Goal: Task Accomplishment & Management: Use online tool/utility

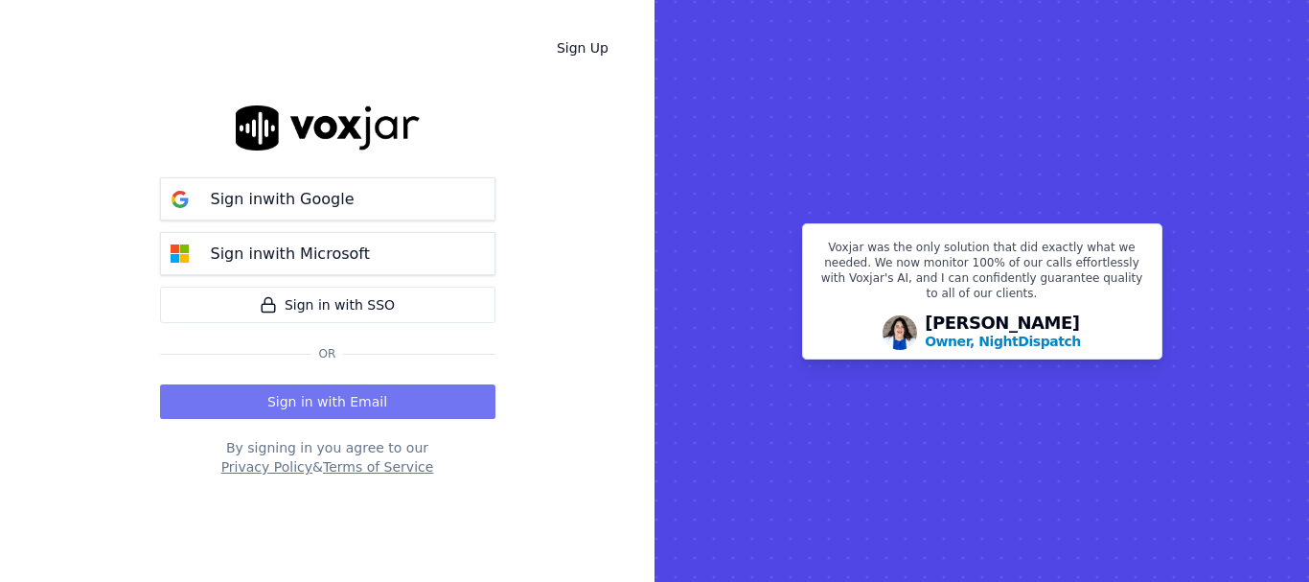
click at [364, 397] on button "Sign in with Email" at bounding box center [327, 401] width 335 height 35
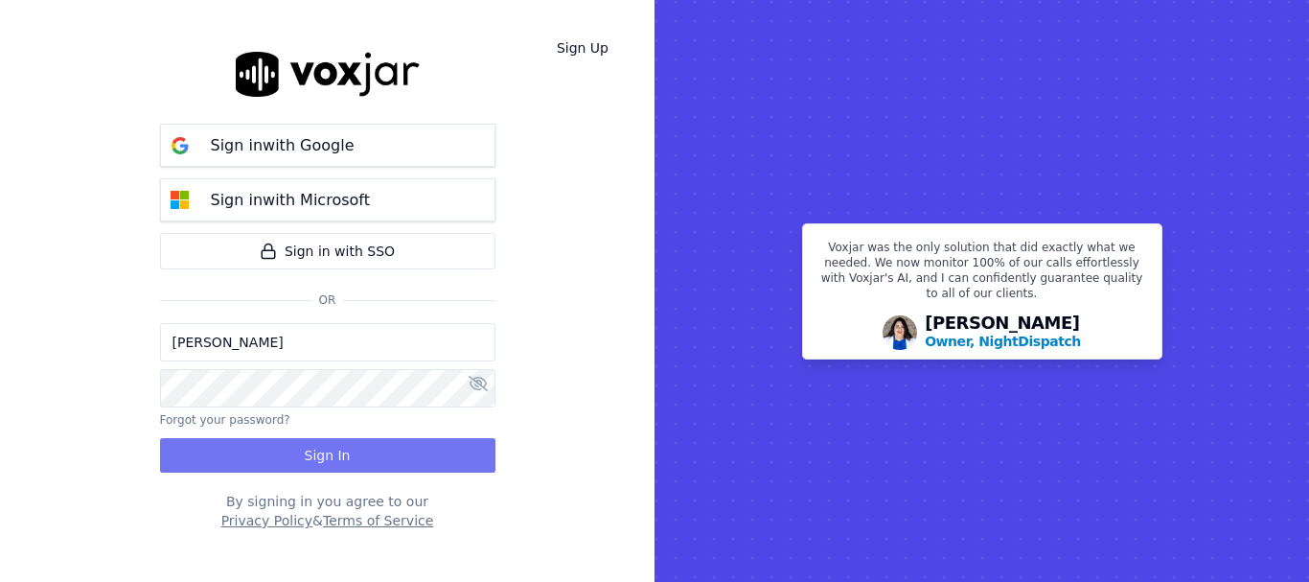
click at [387, 465] on button "Sign In" at bounding box center [327, 455] width 335 height 35
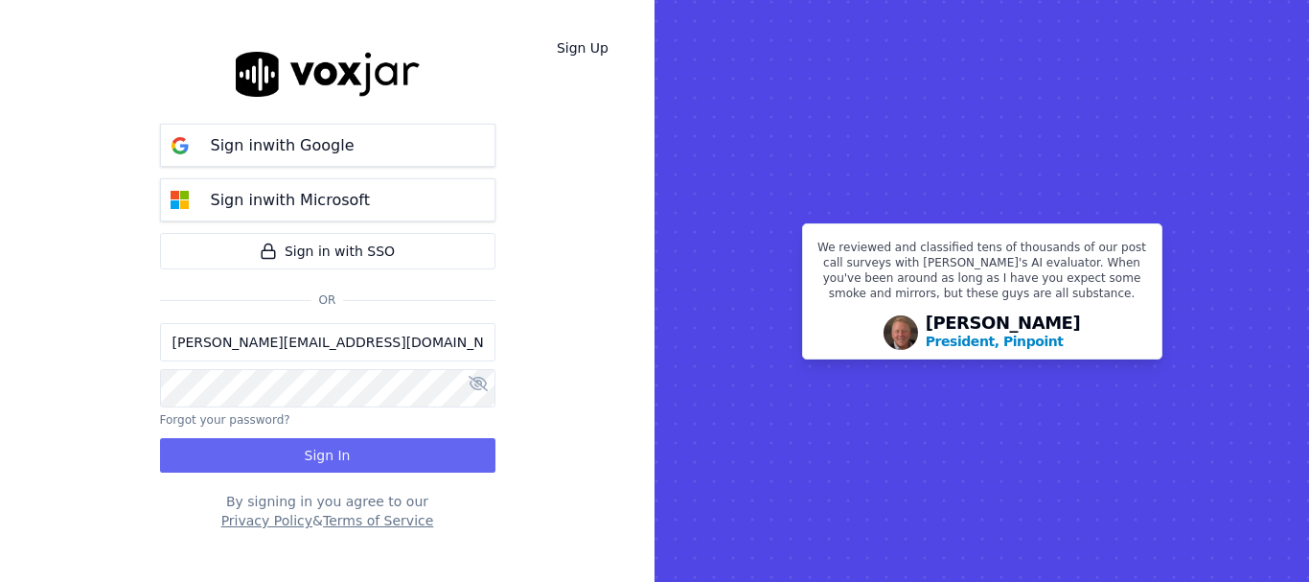
drag, startPoint x: 243, startPoint y: 348, endPoint x: 285, endPoint y: 359, distance: 42.8
click at [243, 348] on input "sukhwinder.paygeek@gmail.com" at bounding box center [327, 342] width 335 height 38
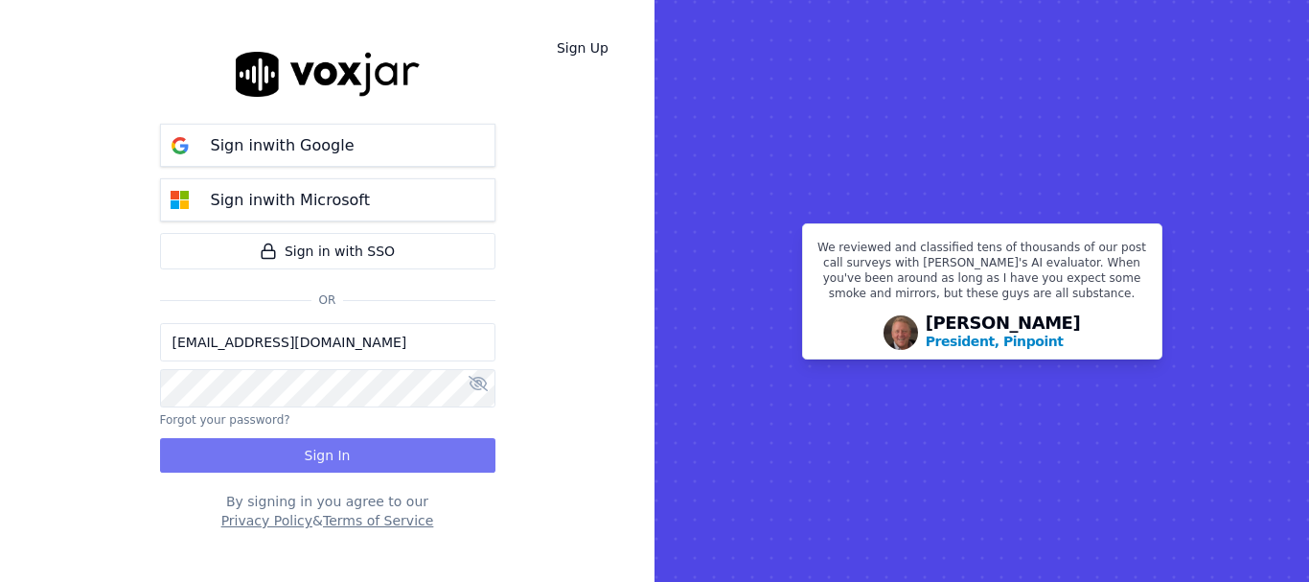
type input "sukhwinderpaygeek@gmail.com"
click at [289, 451] on button "Sign In" at bounding box center [327, 455] width 335 height 35
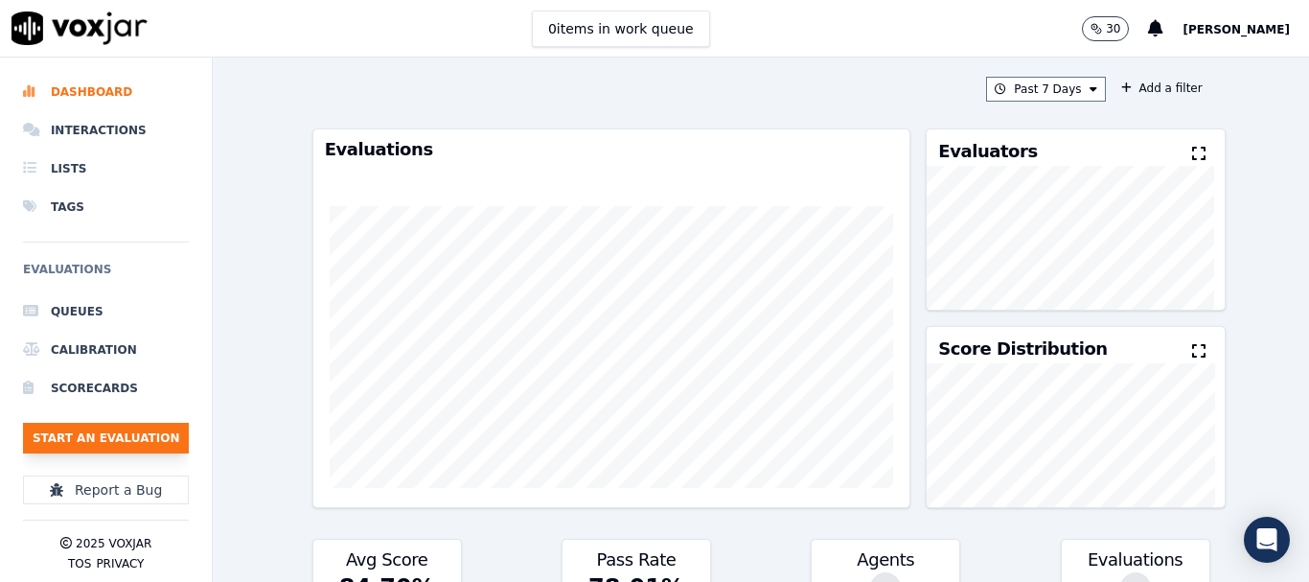
click at [143, 437] on button "Start an Evaluation" at bounding box center [106, 438] width 166 height 31
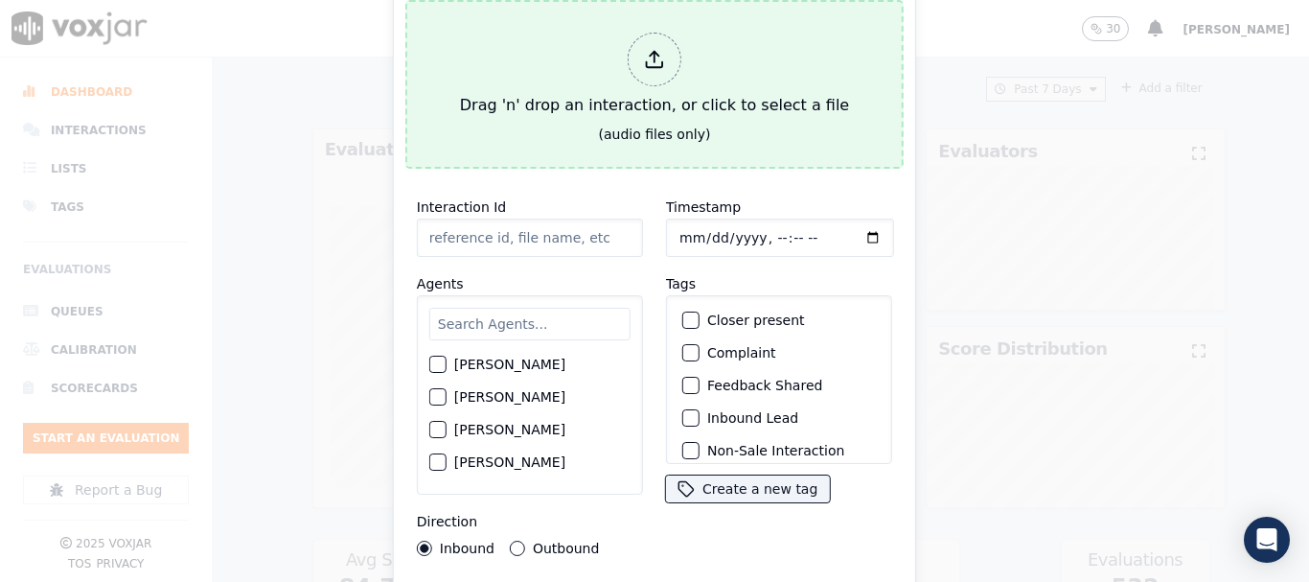
click at [596, 127] on button "Drag 'n' drop an interaction, or click to select a file (audio files only)" at bounding box center [654, 84] width 498 height 169
type input "20250909-130226_4016178524-all.mp3"
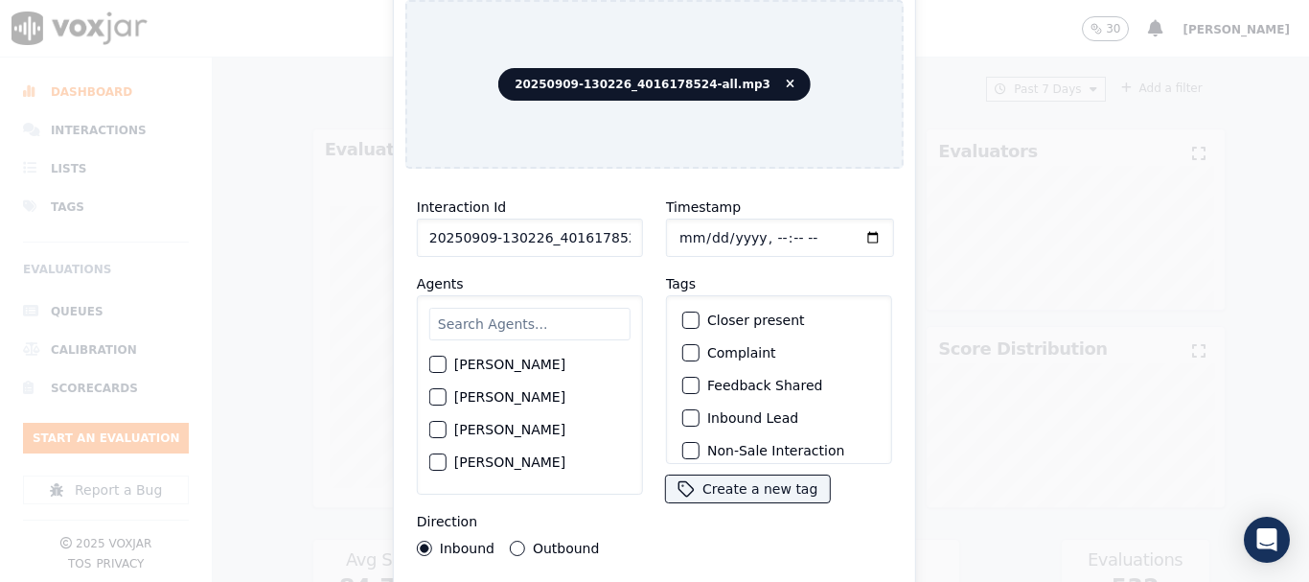
click at [477, 324] on input "text" at bounding box center [529, 324] width 201 height 33
type input "ca"
click at [496, 358] on label "[PERSON_NAME]" at bounding box center [509, 364] width 111 height 13
click at [447, 358] on button "[PERSON_NAME]" at bounding box center [437, 365] width 17 height 17
click at [678, 239] on input "Timestamp" at bounding box center [780, 238] width 228 height 38
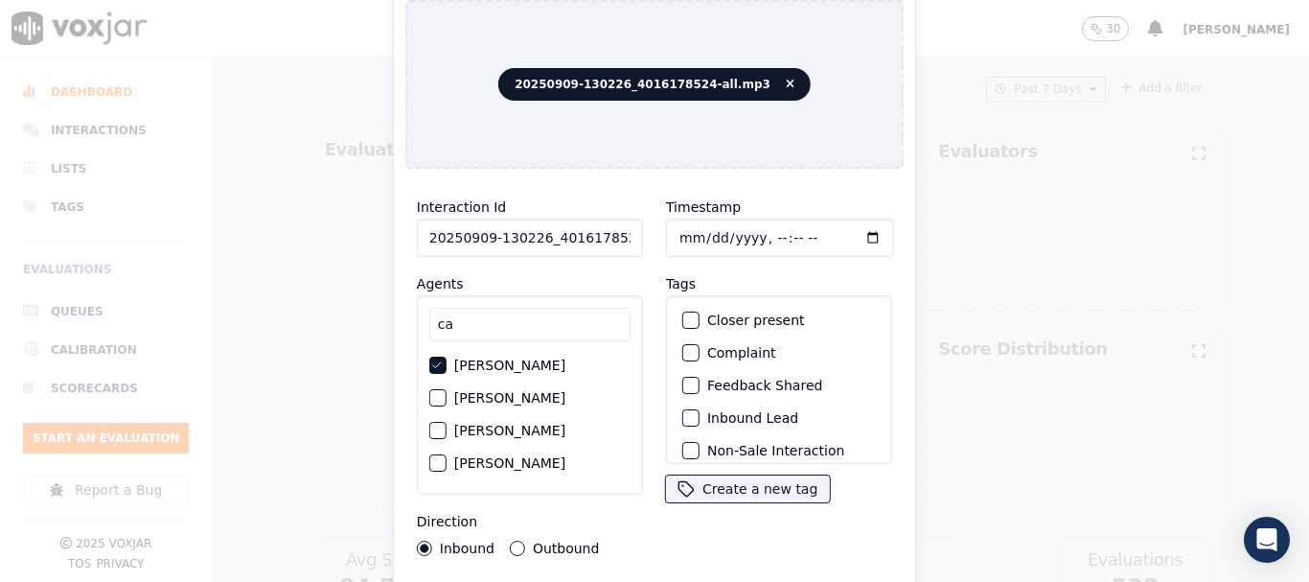
type input "2025-09-09T10:36"
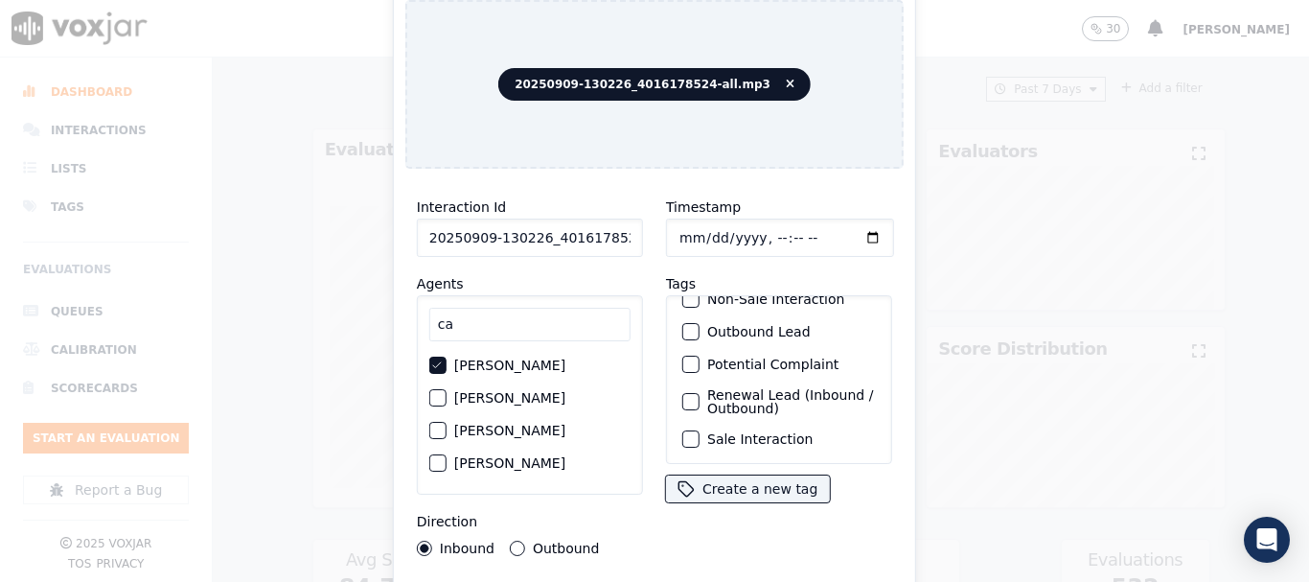
click at [763, 432] on label "Sale Interaction" at bounding box center [759, 438] width 105 height 13
click at [700, 430] on button "Sale Interaction" at bounding box center [690, 438] width 17 height 17
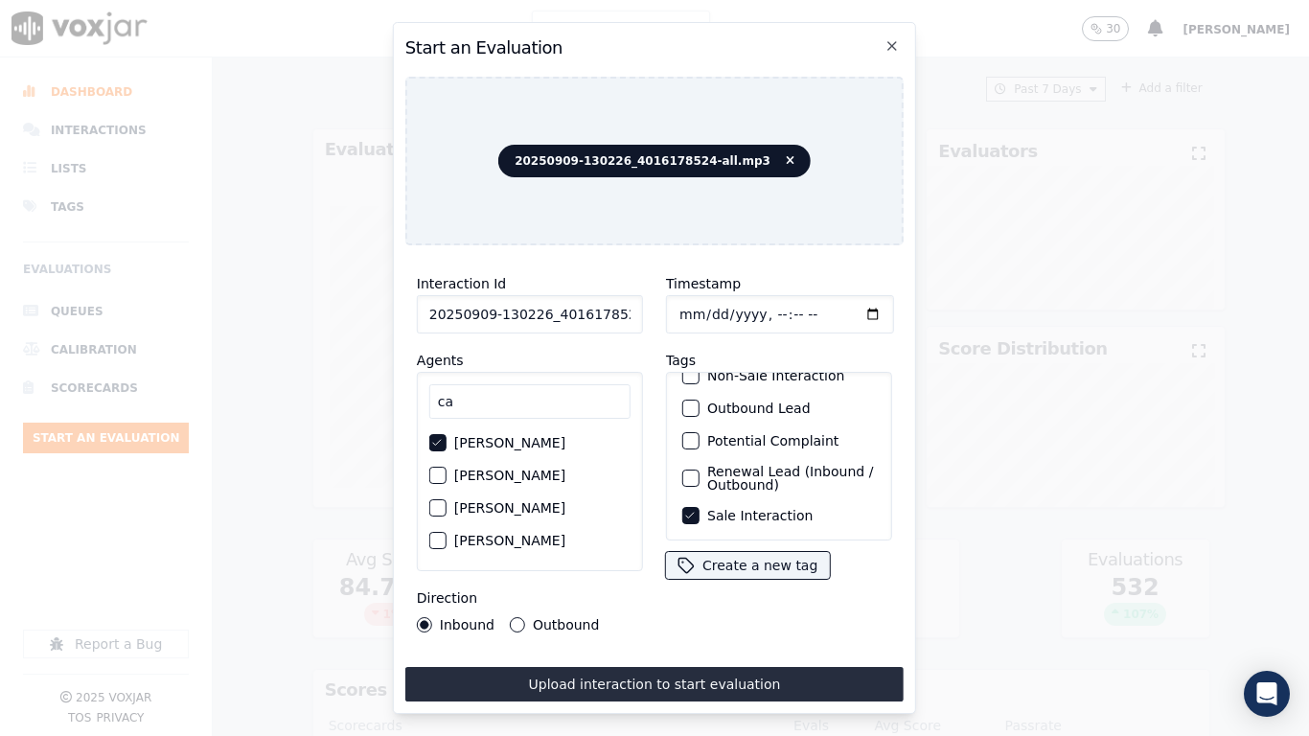
click at [712, 581] on button "Upload interaction to start evaluation" at bounding box center [654, 684] width 498 height 35
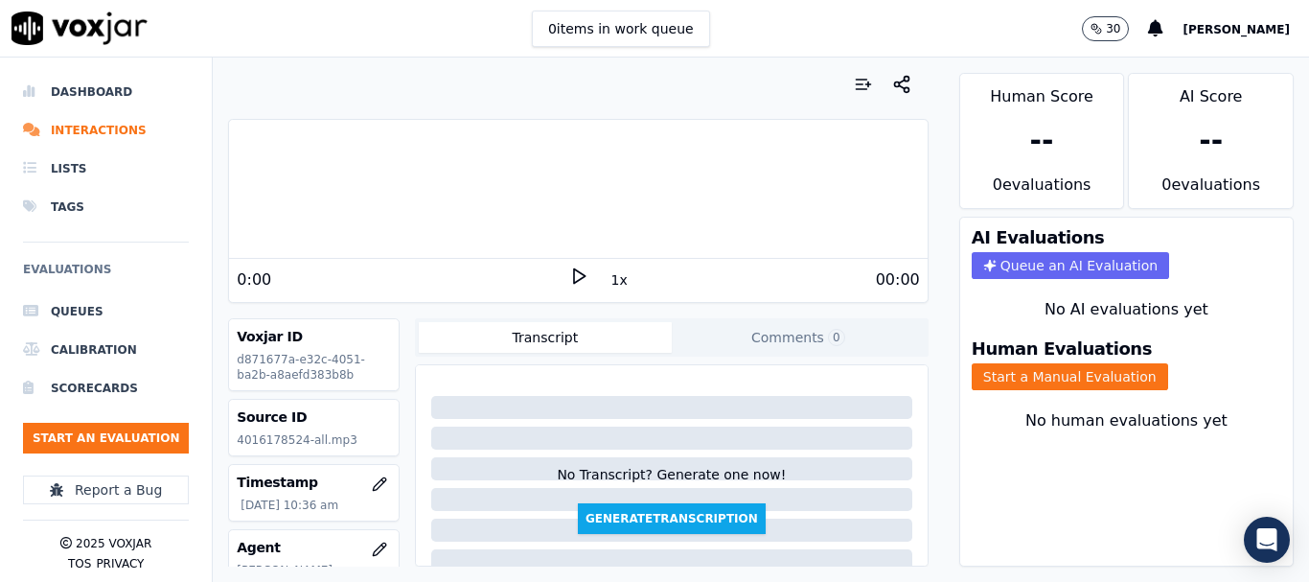
scroll to position [96, 0]
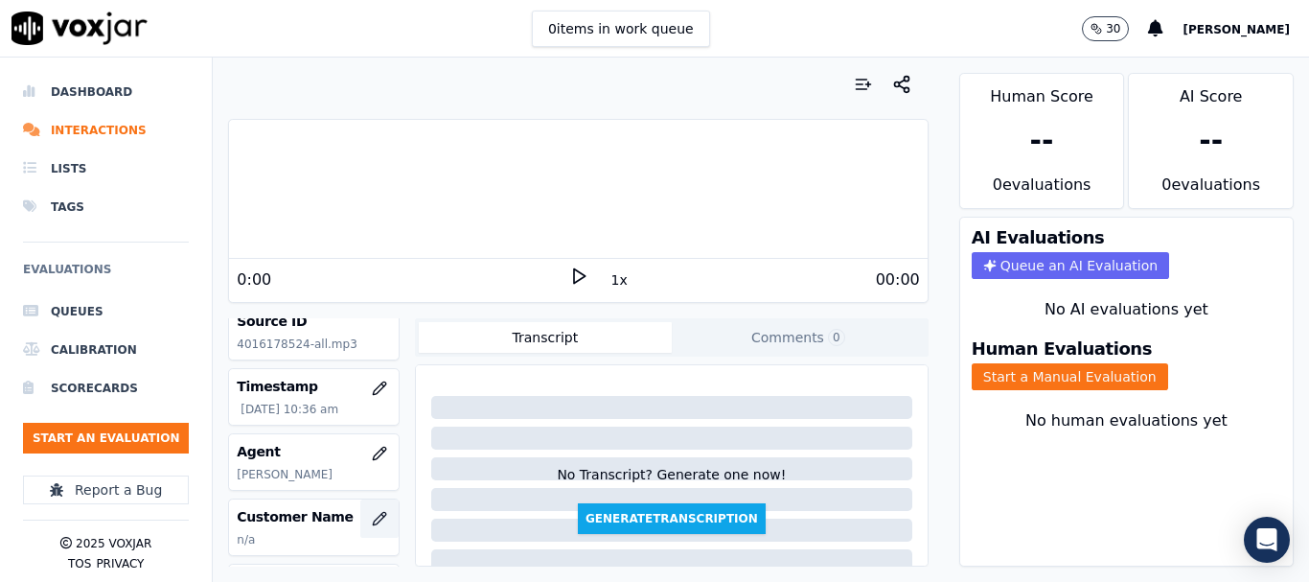
click at [372, 511] on icon "button" at bounding box center [379, 518] width 15 height 15
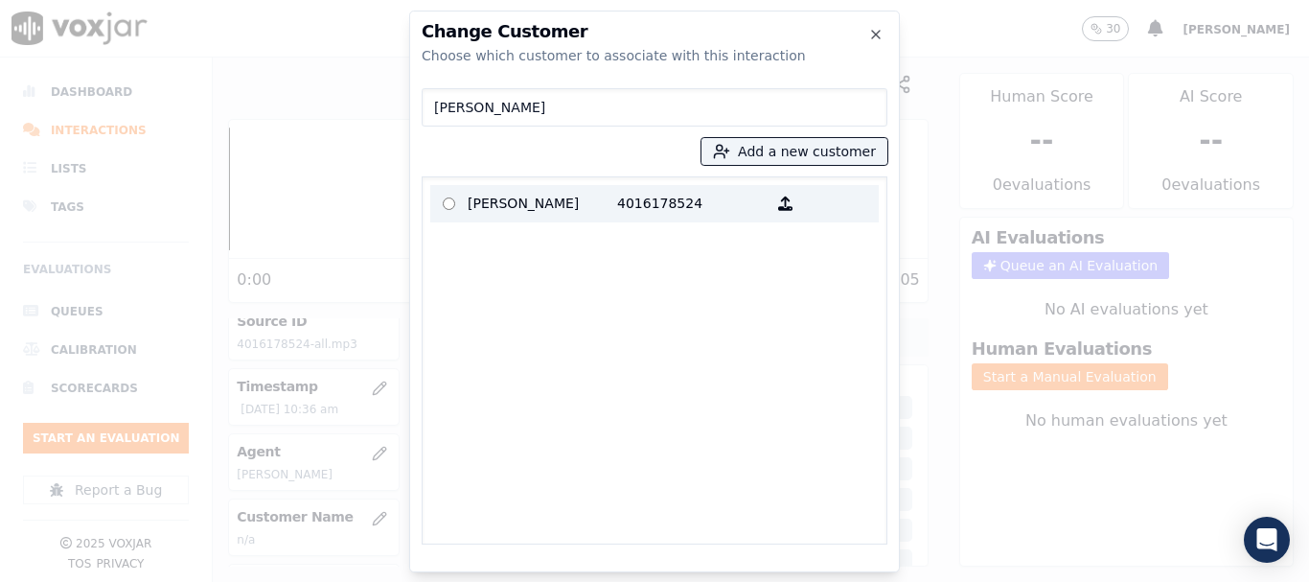
type input "Frances A Young"
click at [527, 204] on p "Frances A Young" at bounding box center [543, 204] width 150 height 30
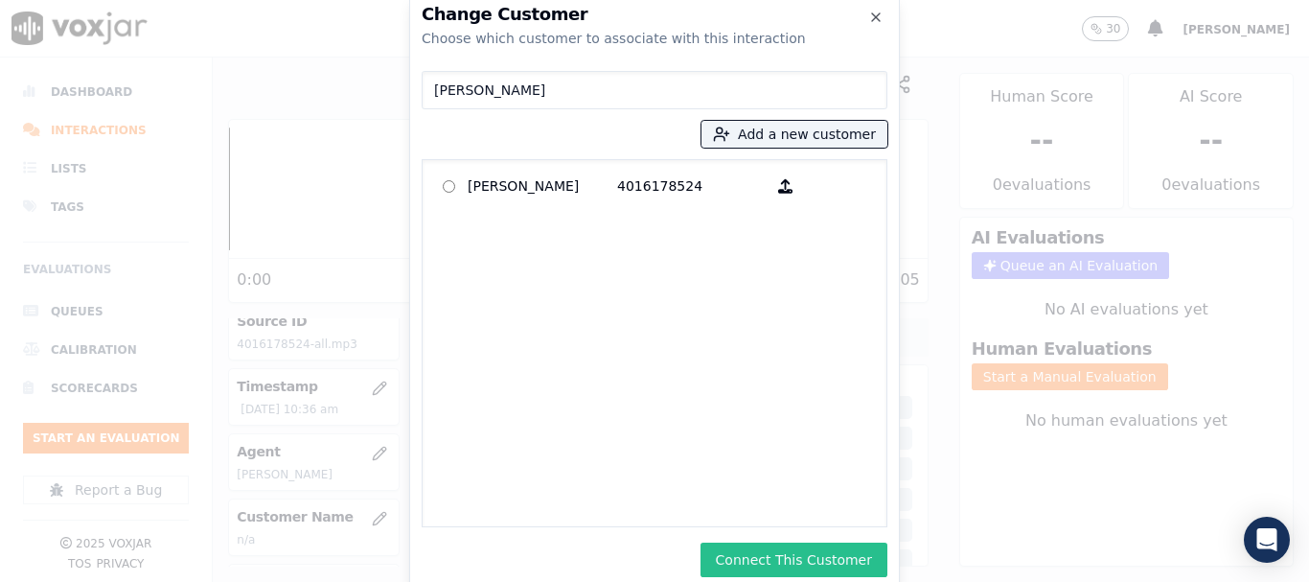
click at [821, 552] on button "Connect This Customer" at bounding box center [794, 559] width 187 height 35
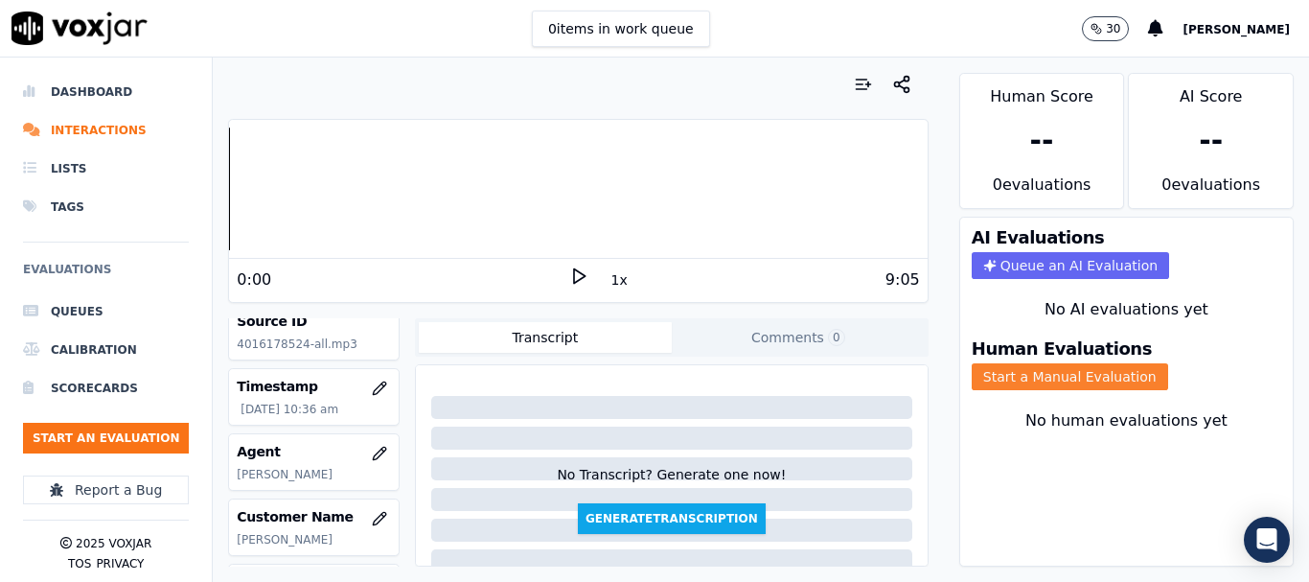
click at [1027, 369] on button "Start a Manual Evaluation" at bounding box center [1070, 376] width 196 height 27
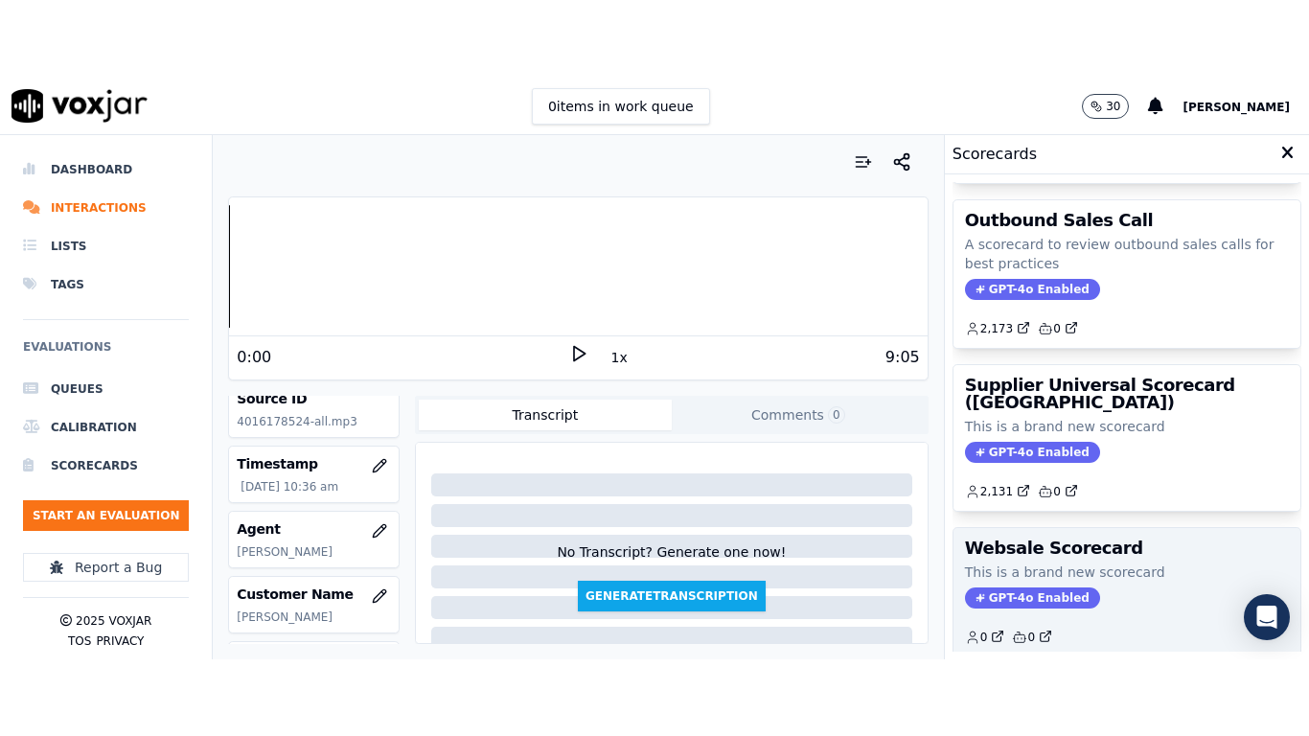
scroll to position [383, 0]
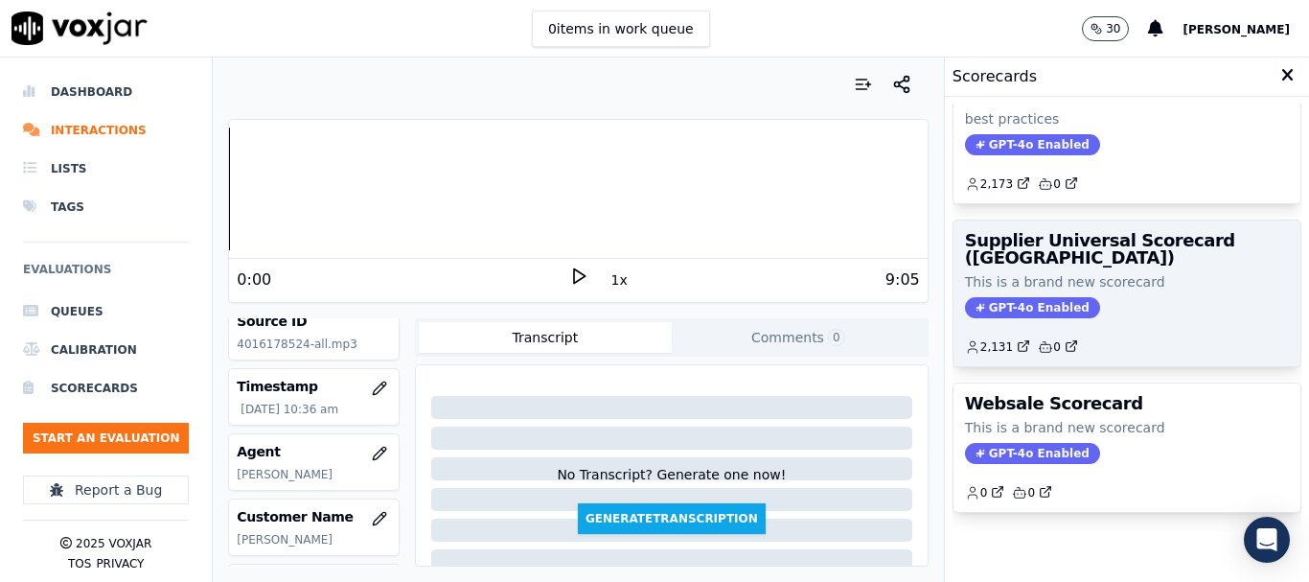
click at [1105, 297] on div "GPT-4o Enabled" at bounding box center [1127, 307] width 324 height 21
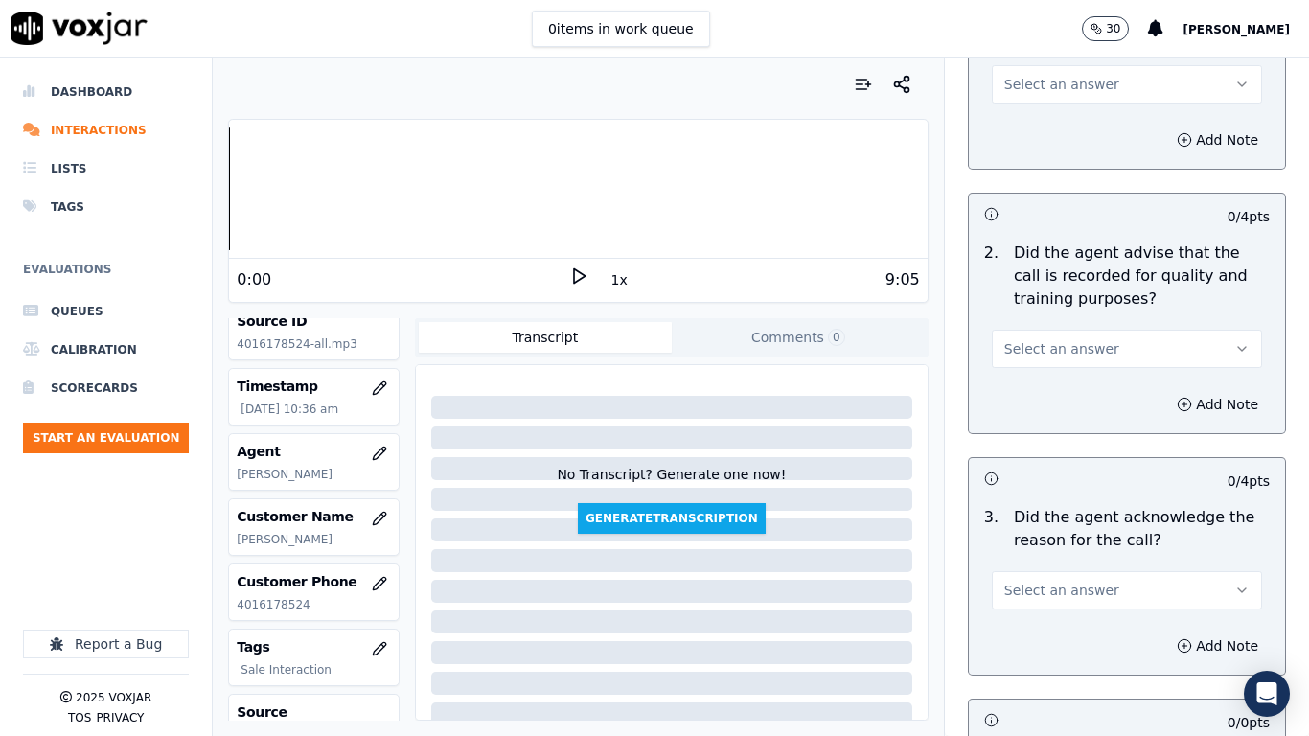
scroll to position [288, 0]
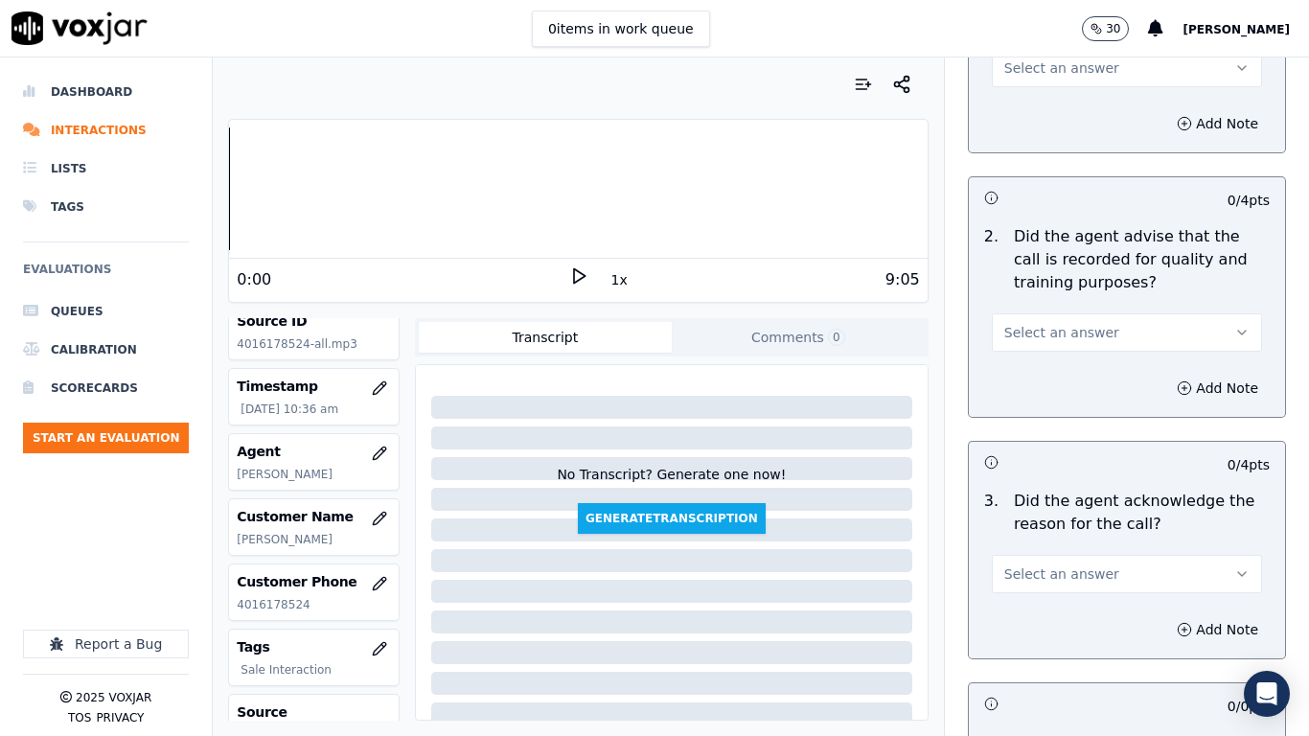
drag, startPoint x: 1066, startPoint y: 70, endPoint x: 1066, endPoint y: 85, distance: 15.3
click at [1066, 70] on span "Select an answer" at bounding box center [1061, 67] width 115 height 19
click at [1073, 102] on div "Yes" at bounding box center [1092, 111] width 234 height 31
click at [1096, 325] on button "Select an answer" at bounding box center [1127, 332] width 270 height 38
drag, startPoint x: 1093, startPoint y: 381, endPoint x: 1094, endPoint y: 503, distance: 122.7
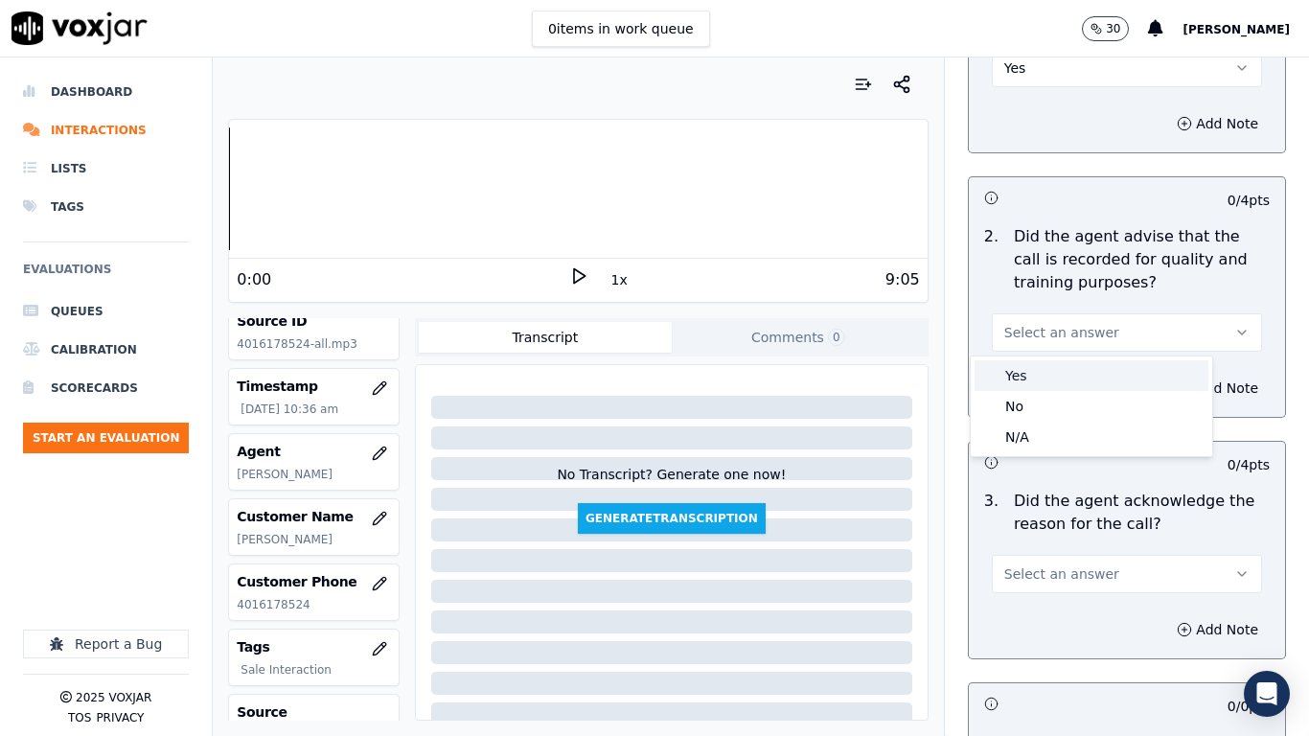
click at [1093, 381] on div "Yes" at bounding box center [1092, 375] width 234 height 31
click at [1084, 581] on button "Select an answer" at bounding box center [1127, 574] width 270 height 38
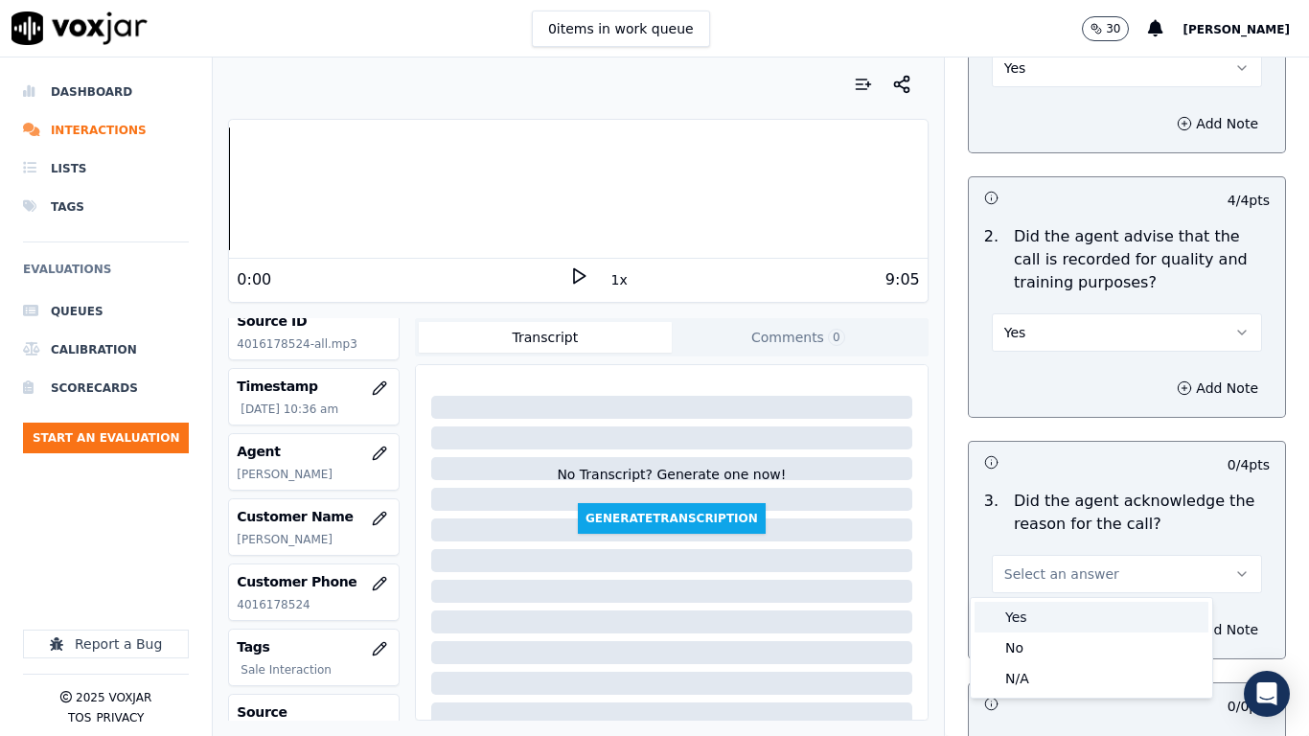
click at [1072, 581] on div "Yes" at bounding box center [1092, 617] width 234 height 31
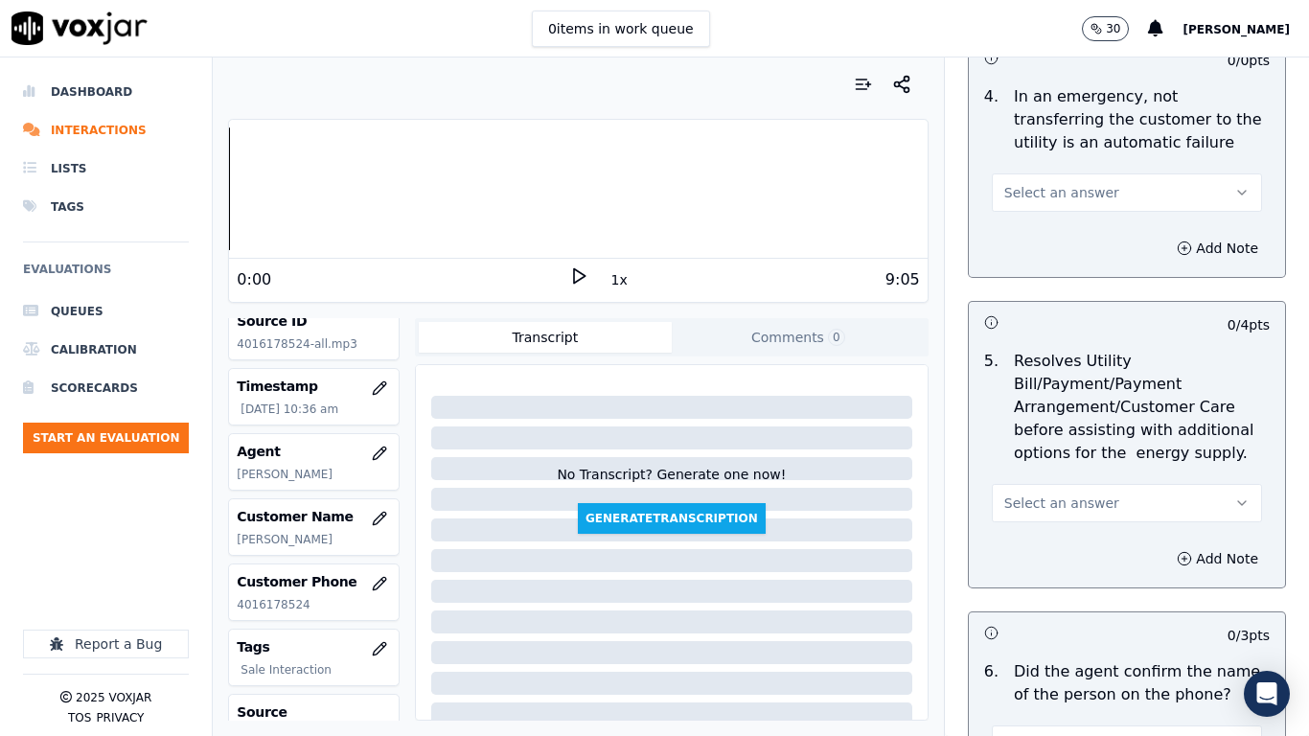
scroll to position [958, 0]
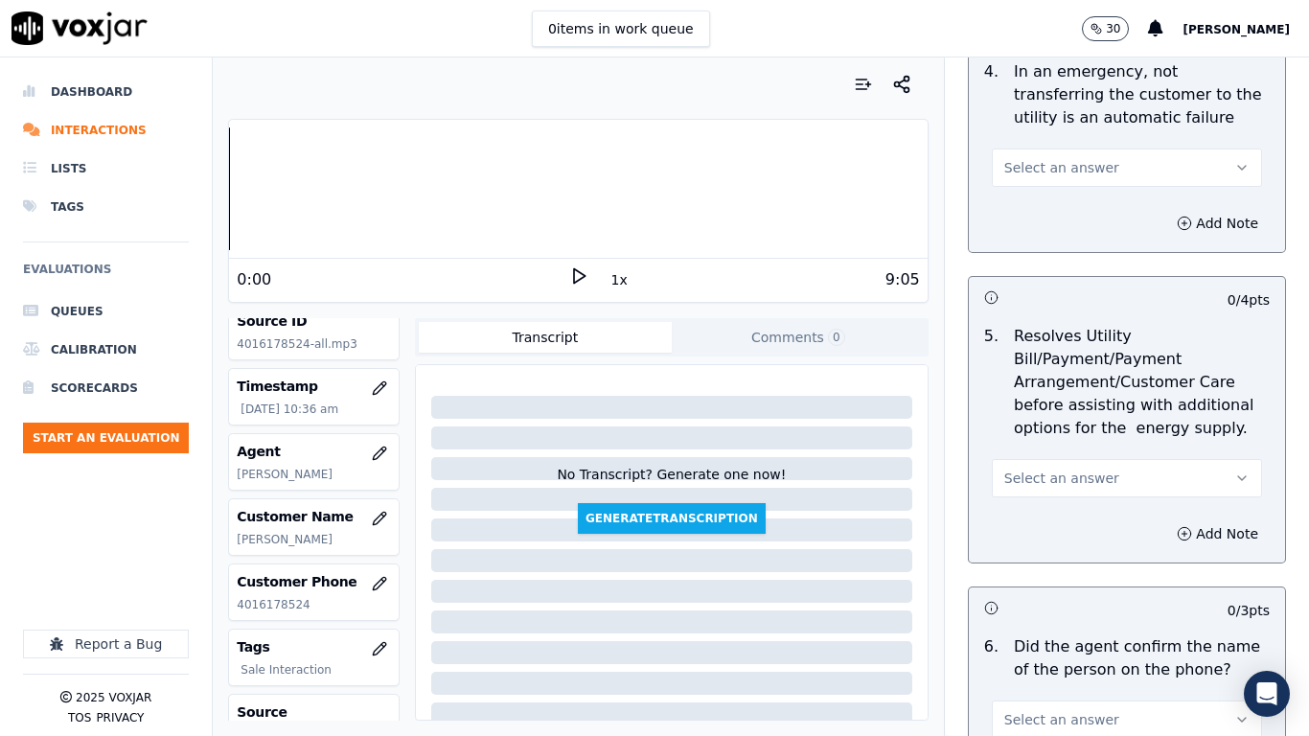
click at [1067, 165] on span "Select an answer" at bounding box center [1061, 167] width 115 height 19
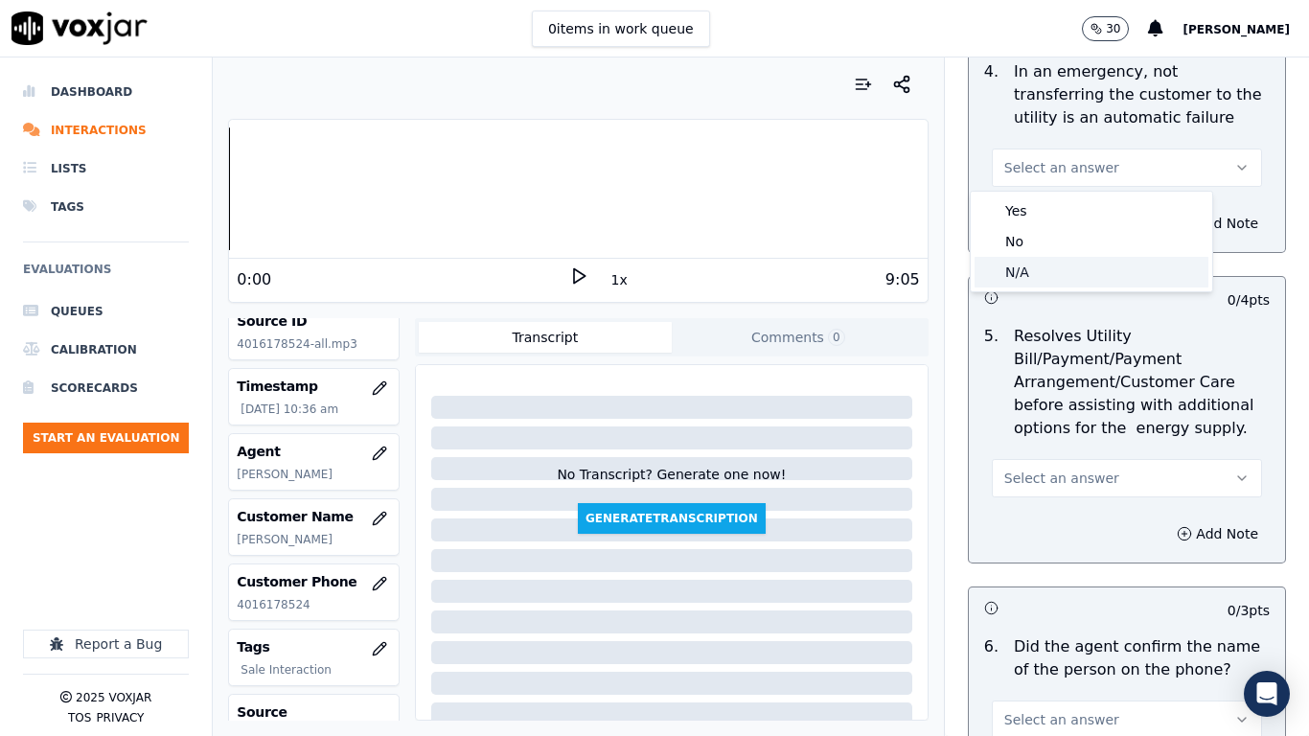
click at [1061, 273] on div "N/A" at bounding box center [1092, 272] width 234 height 31
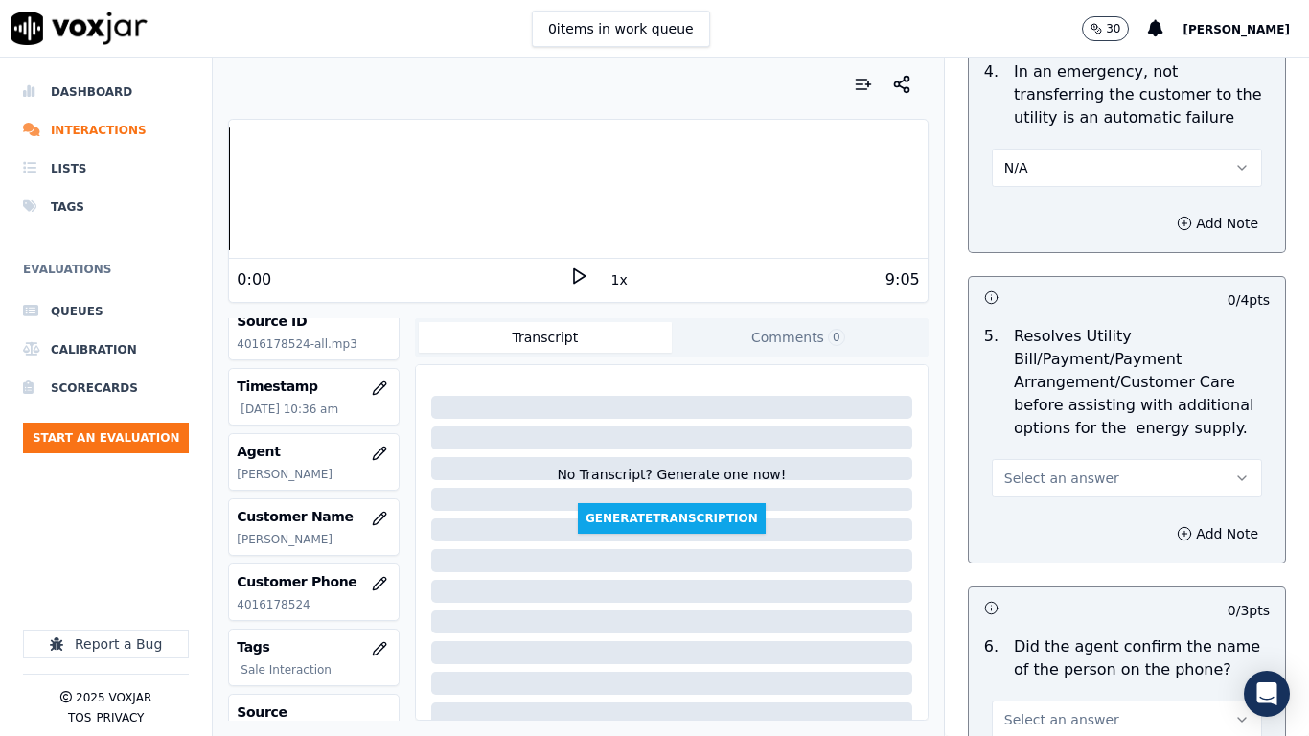
click at [1046, 473] on span "Select an answer" at bounding box center [1061, 478] width 115 height 19
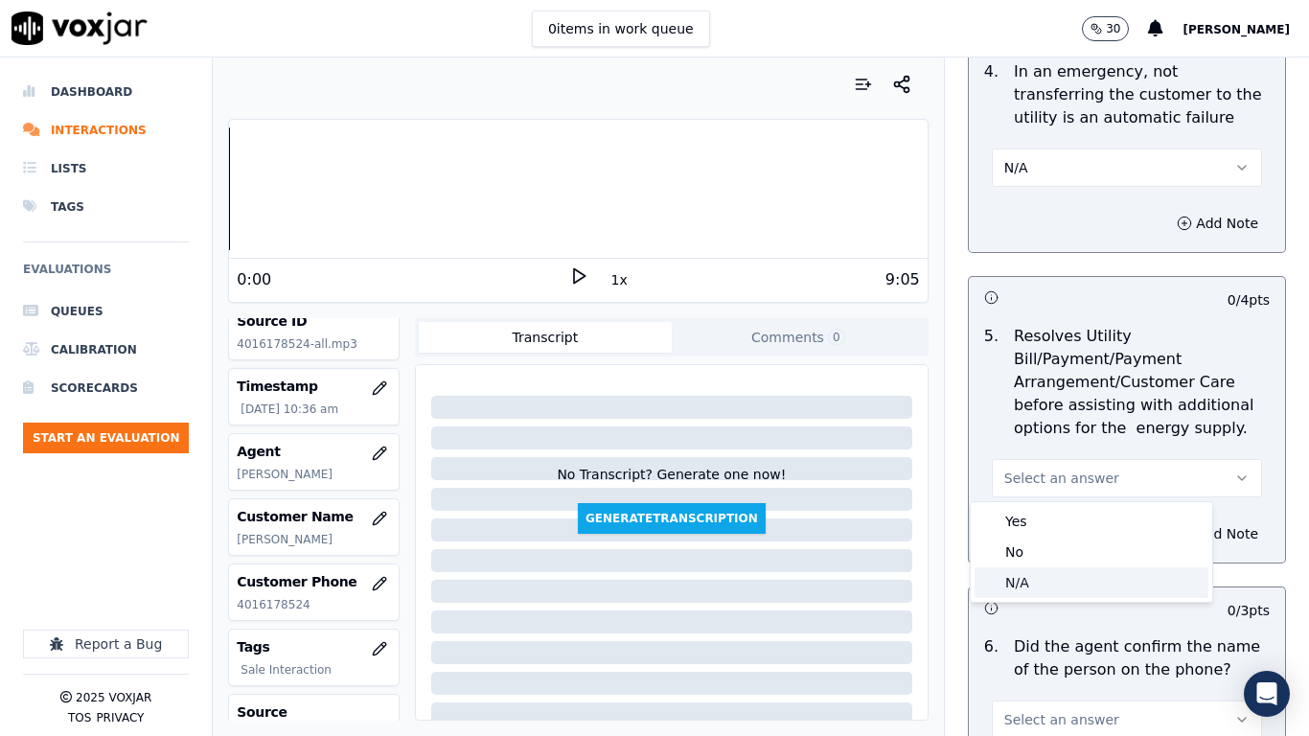
click at [1053, 579] on div "N/A" at bounding box center [1092, 582] width 234 height 31
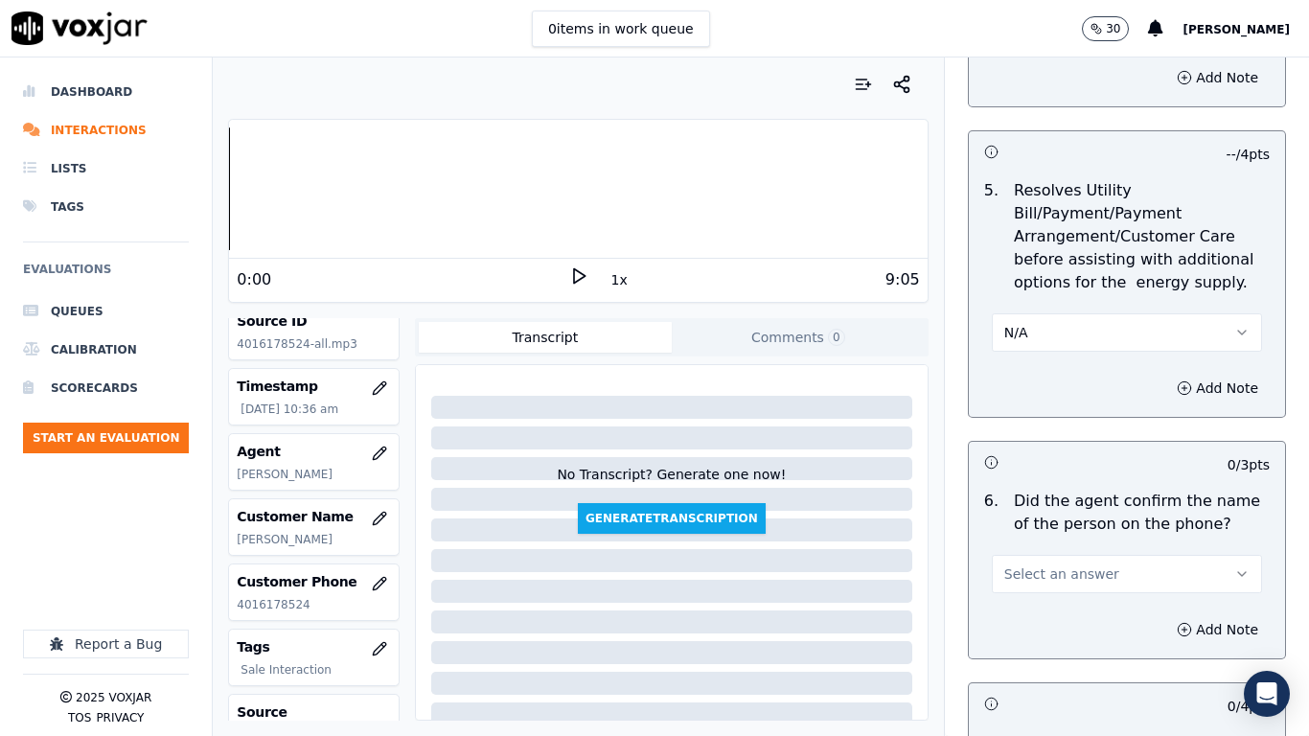
scroll to position [1534, 0]
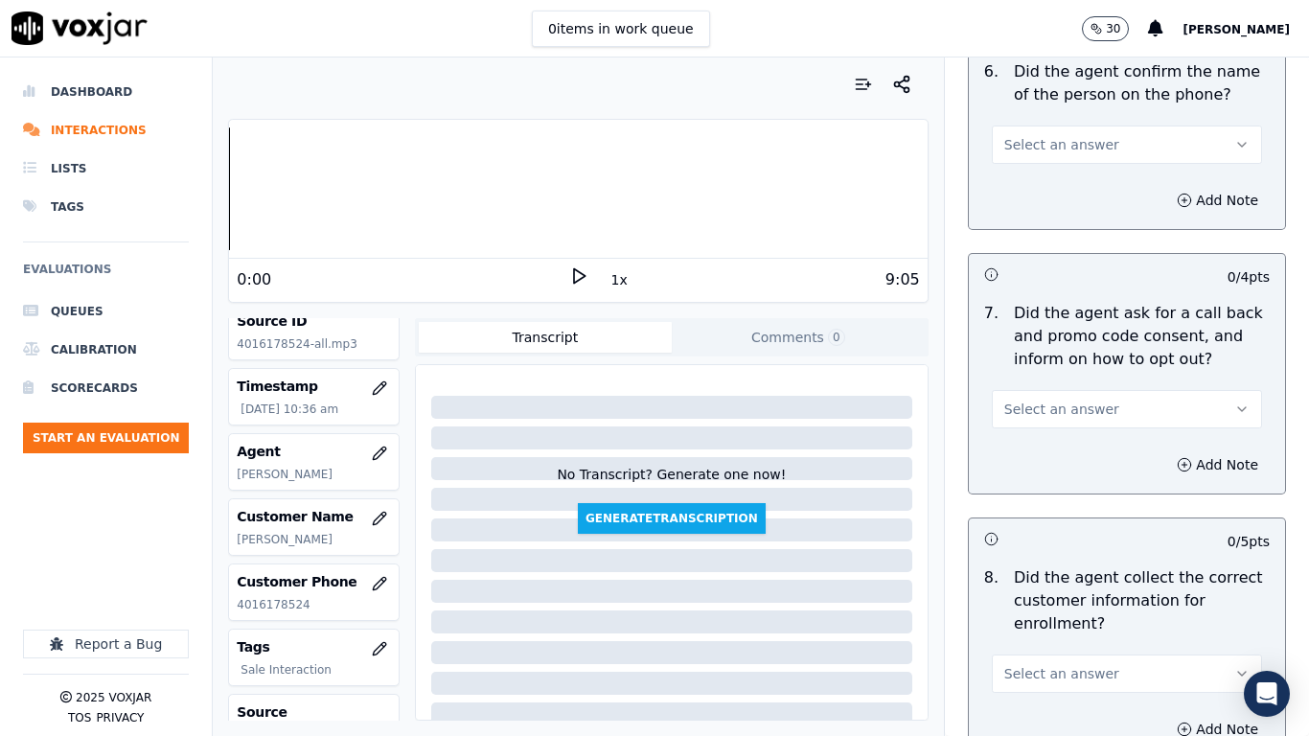
click at [1072, 140] on span "Select an answer" at bounding box center [1061, 144] width 115 height 19
click at [1073, 181] on div "Yes" at bounding box center [1092, 188] width 234 height 31
click at [1058, 419] on button "Select an answer" at bounding box center [1127, 409] width 270 height 38
click at [1056, 455] on div "Yes" at bounding box center [1092, 452] width 234 height 31
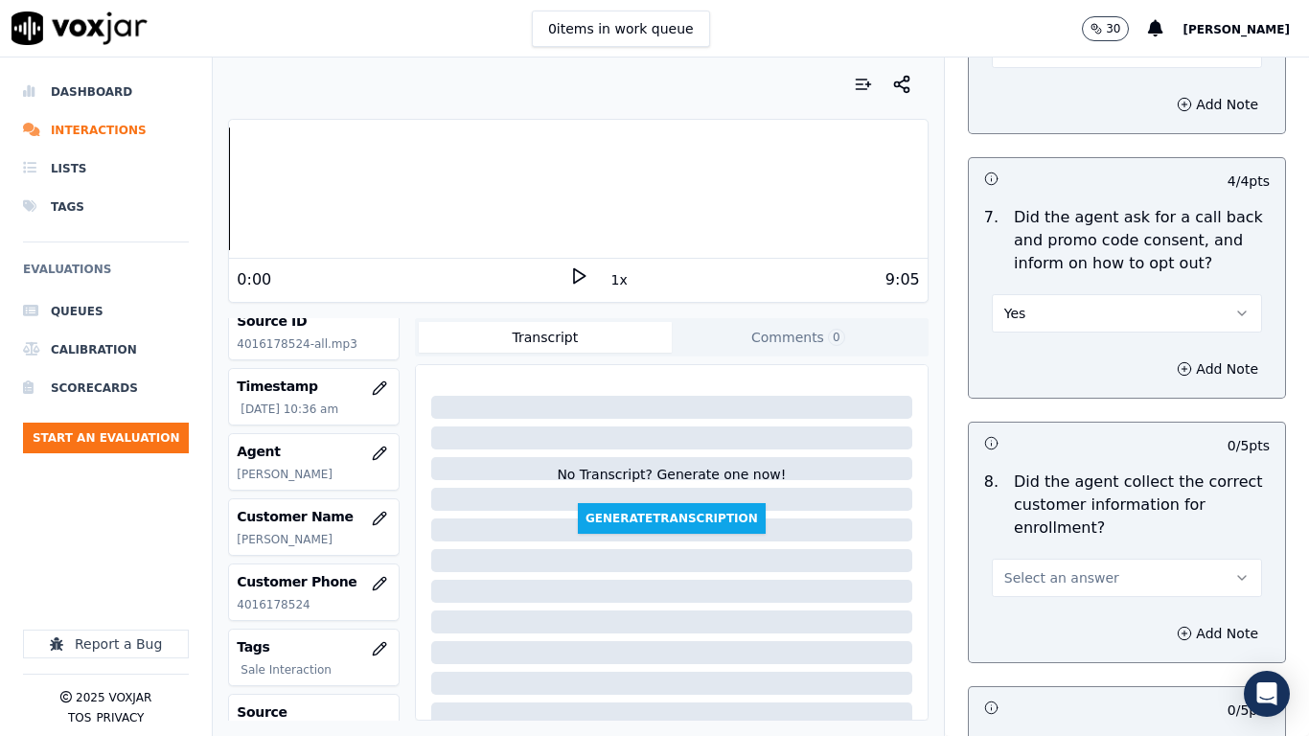
scroll to position [2013, 0]
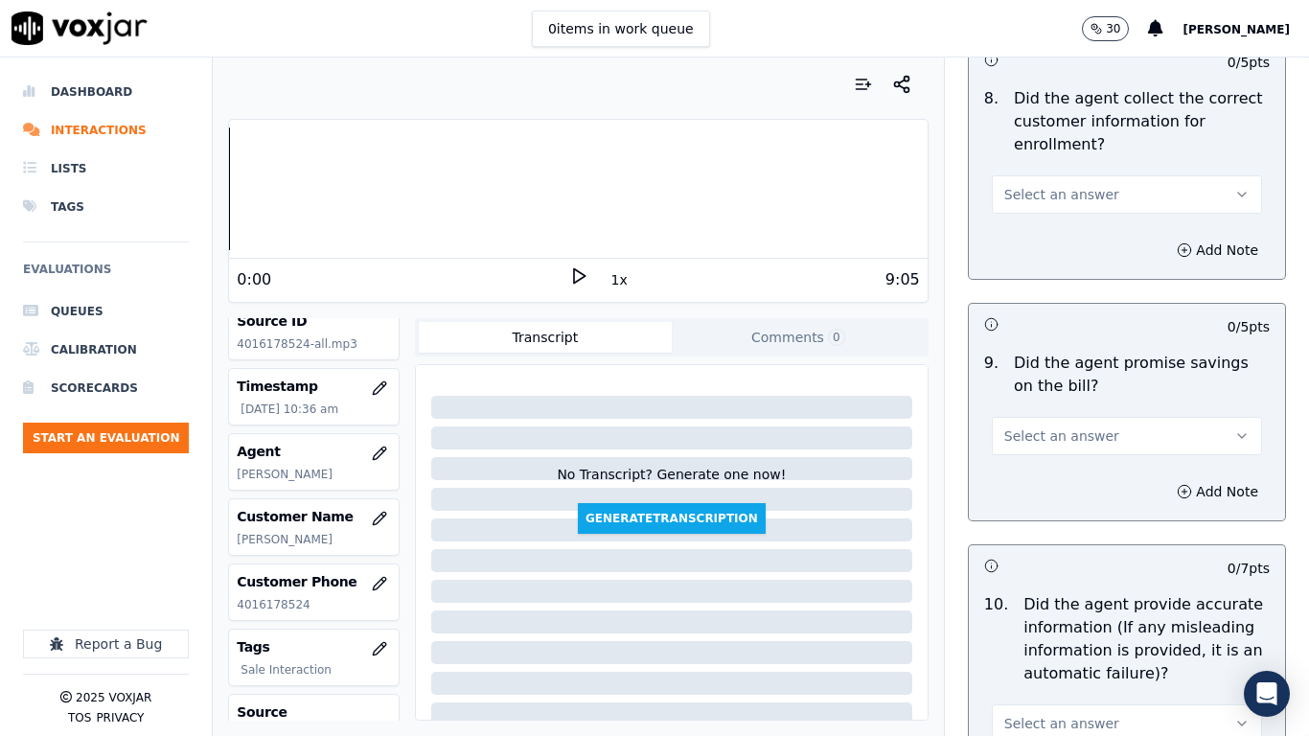
click at [1027, 190] on span "Select an answer" at bounding box center [1061, 194] width 115 height 19
click at [1027, 232] on div "Yes" at bounding box center [1092, 237] width 234 height 31
click at [1022, 440] on span "Select an answer" at bounding box center [1061, 436] width 115 height 19
click at [1012, 480] on div "Yes" at bounding box center [1092, 479] width 234 height 31
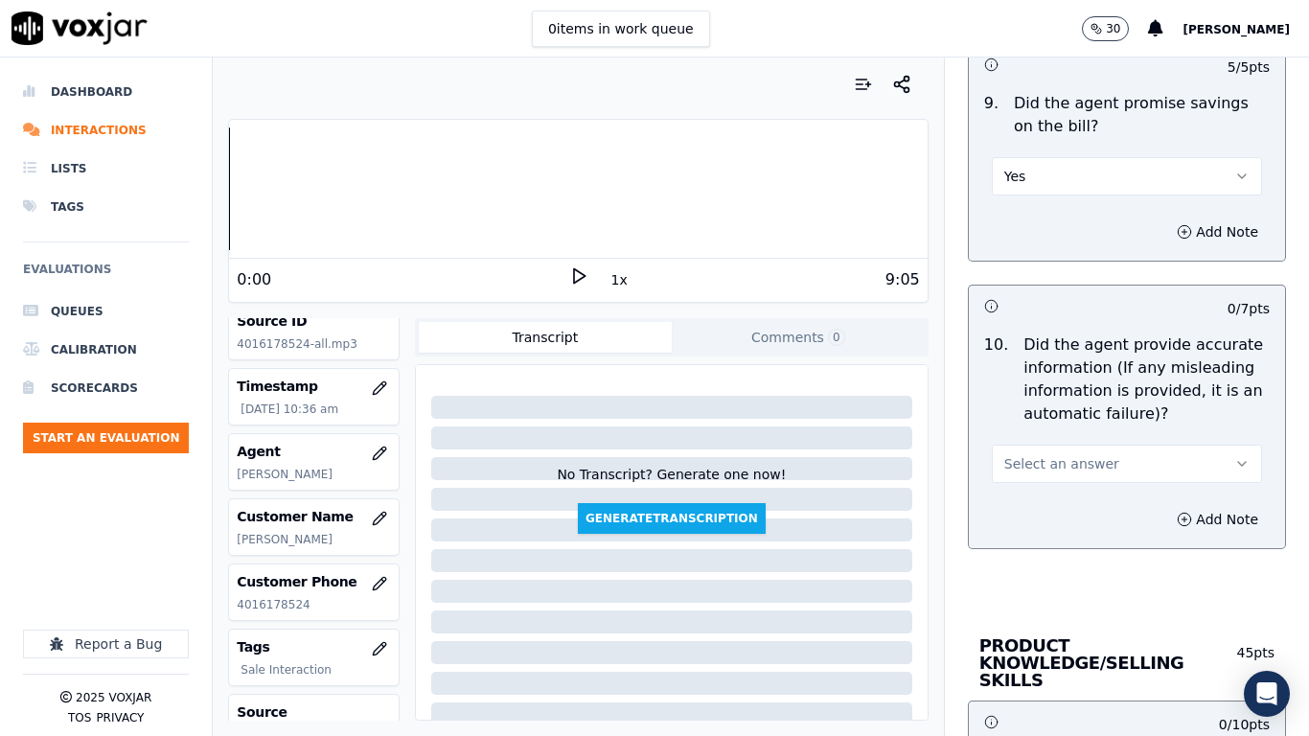
scroll to position [2684, 0]
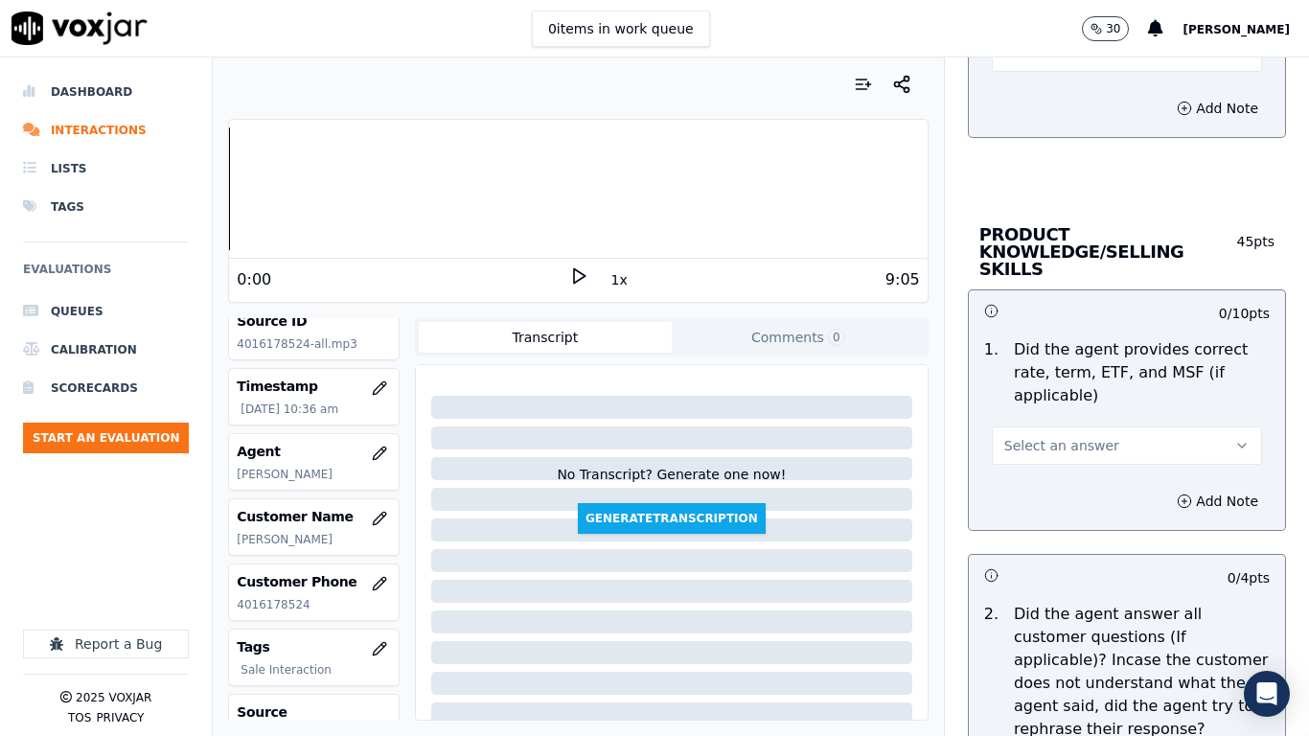
click at [1010, 56] on div "0 items in work queue 30 Sukhwinder" at bounding box center [654, 29] width 1309 height 58
click at [1011, 61] on span "Select an answer" at bounding box center [1061, 52] width 115 height 19
click at [1023, 91] on div "Yes" at bounding box center [1092, 96] width 234 height 31
click at [1045, 444] on button "Select an answer" at bounding box center [1127, 446] width 270 height 38
click at [1049, 496] on div "No" at bounding box center [1092, 502] width 234 height 31
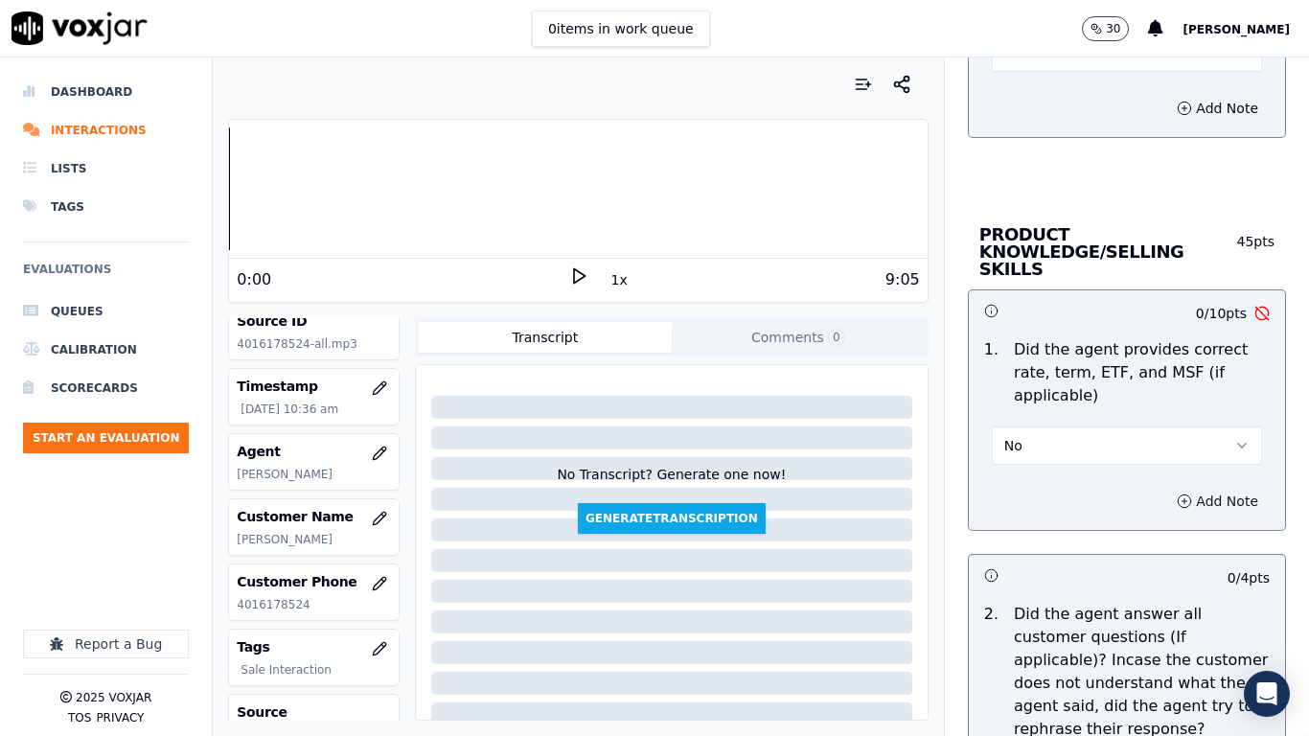
click at [1183, 488] on button "Add Note" at bounding box center [1218, 501] width 104 height 27
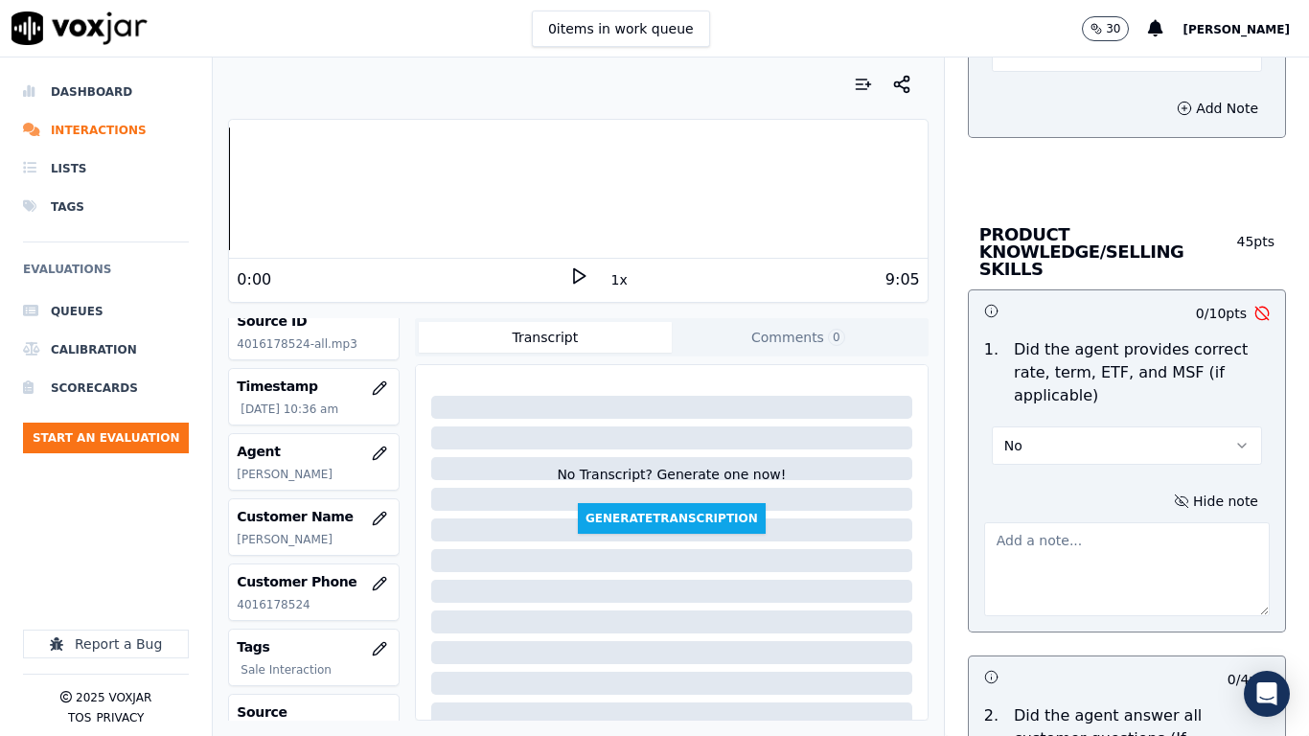
click at [1092, 522] on textarea at bounding box center [1127, 569] width 286 height 94
paste textarea "5.44sec Agent stated there is an cancellation fee of $100 whereas the offered p…"
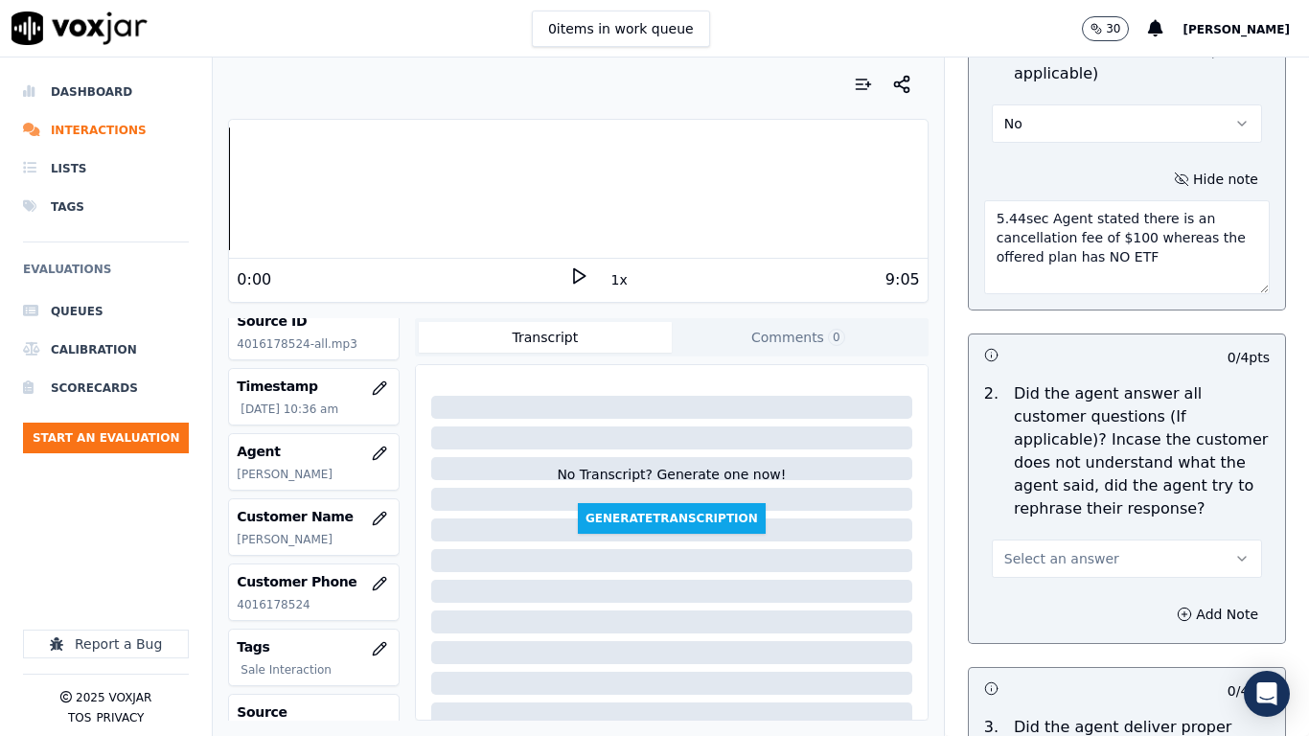
scroll to position [3163, 0]
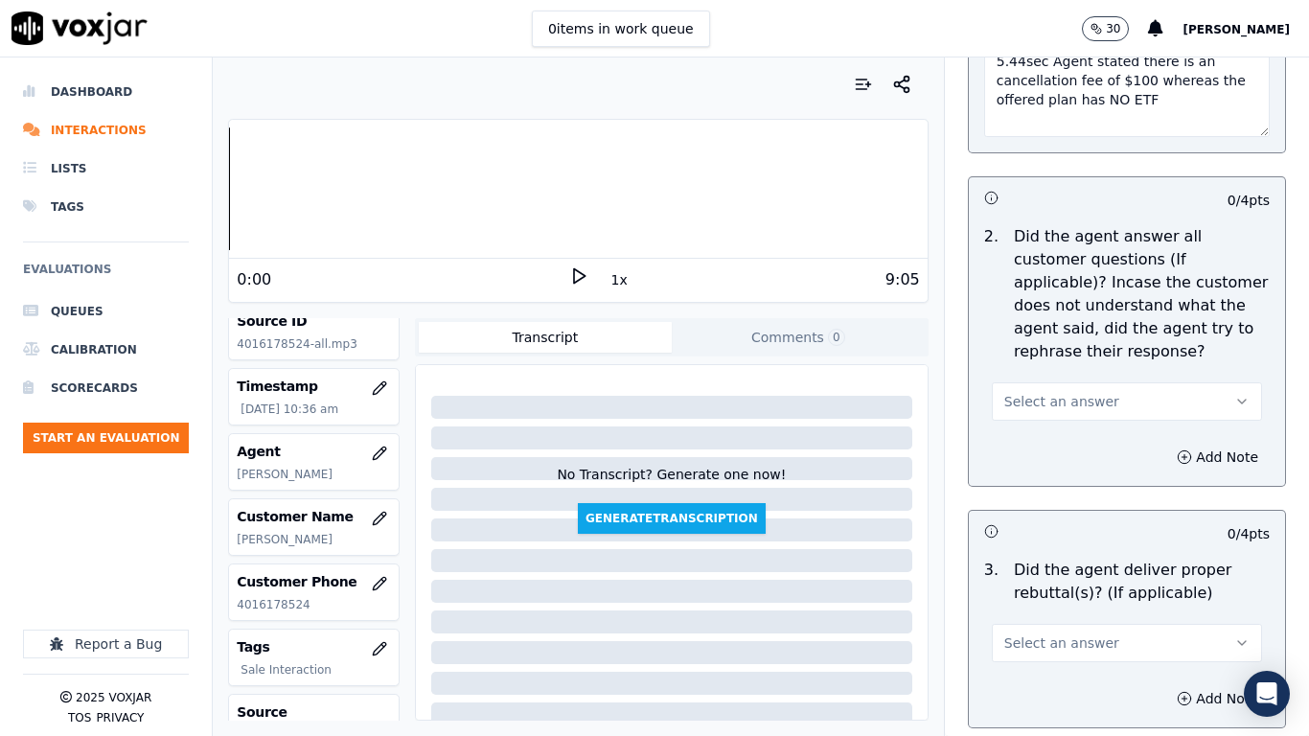
type textarea "5.44sec Agent stated there is an cancellation fee of $100 whereas the offered p…"
click at [1046, 394] on button "Select an answer" at bounding box center [1127, 401] width 270 height 38
click at [1042, 432] on div "Yes" at bounding box center [1092, 427] width 234 height 31
click at [1004, 581] on span "Select an answer" at bounding box center [1061, 643] width 115 height 19
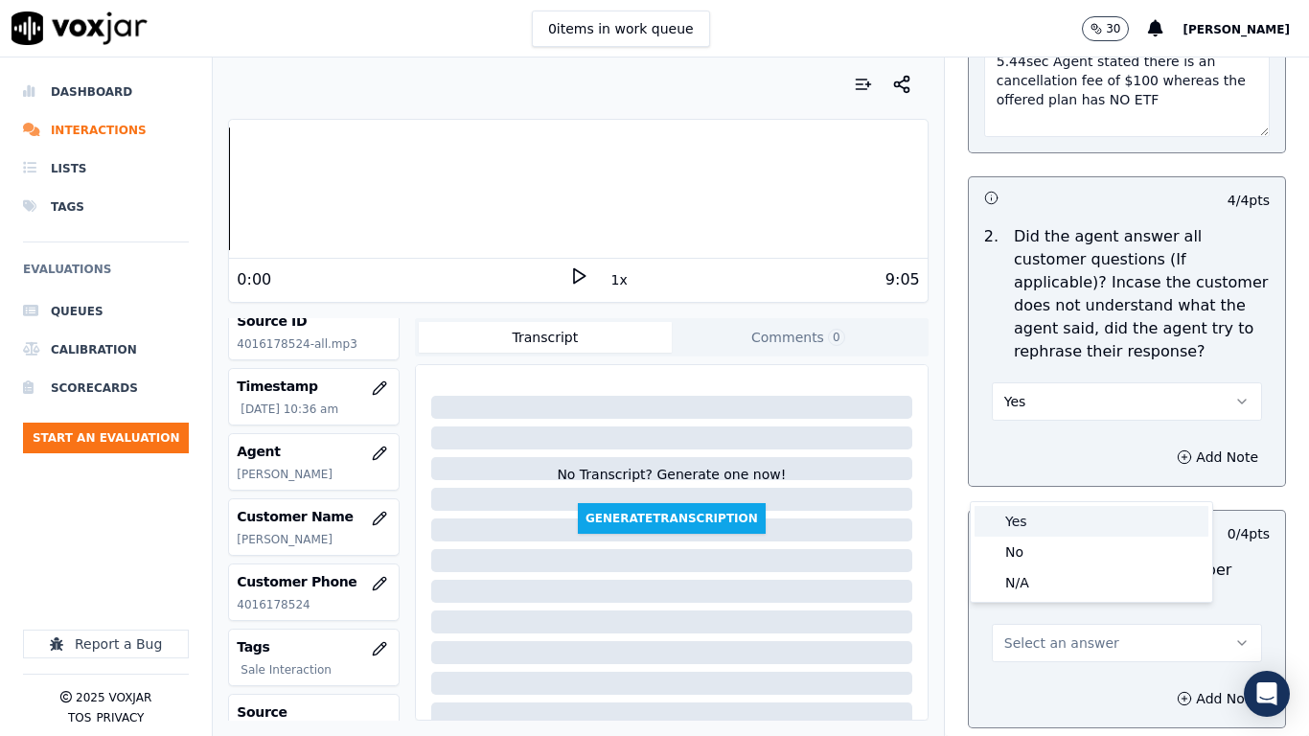
click at [1006, 516] on div "Yes" at bounding box center [1092, 521] width 234 height 31
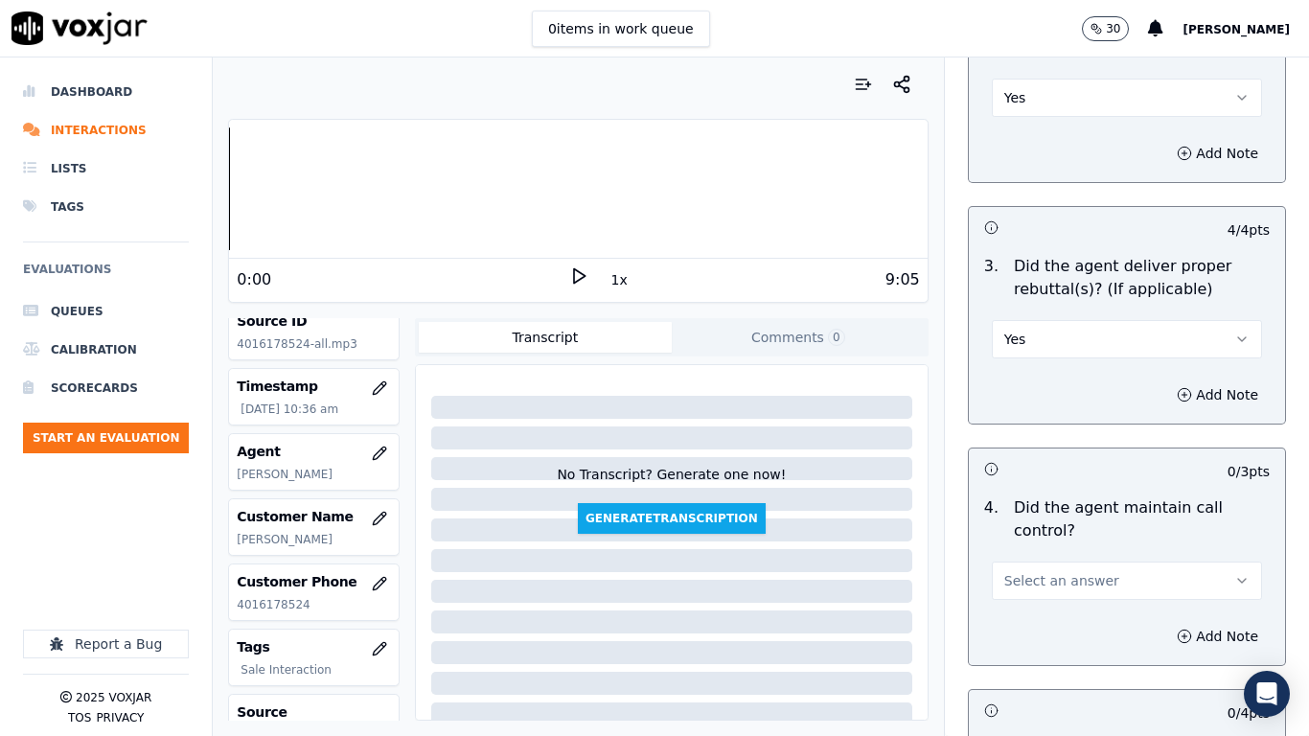
scroll to position [3930, 0]
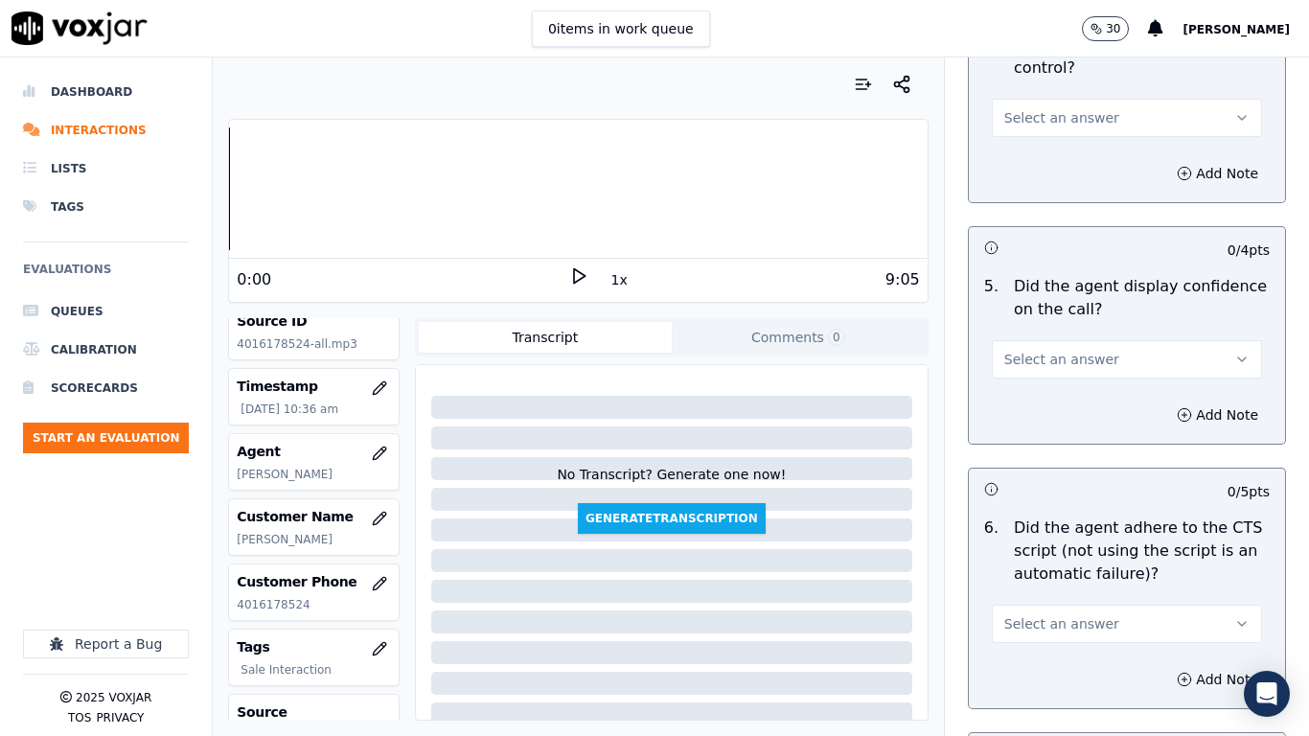
click at [1021, 108] on span "Select an answer" at bounding box center [1061, 117] width 115 height 19
click at [1021, 145] on div "Yes" at bounding box center [1092, 143] width 234 height 31
click at [1040, 350] on span "Select an answer" at bounding box center [1061, 359] width 115 height 19
click at [1040, 380] on div "Yes" at bounding box center [1092, 385] width 234 height 31
click at [1016, 581] on span "Select an answer" at bounding box center [1061, 623] width 115 height 19
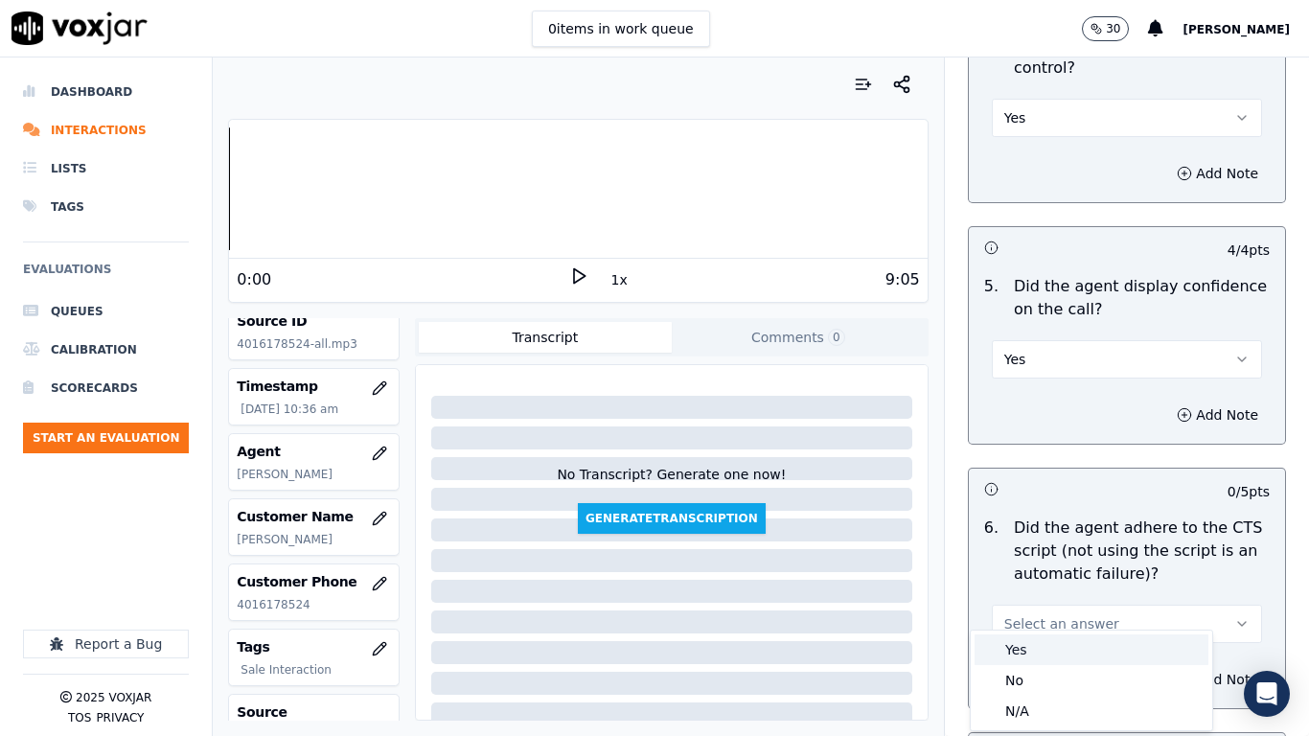
click at [1009, 581] on div "Yes" at bounding box center [1092, 650] width 234 height 31
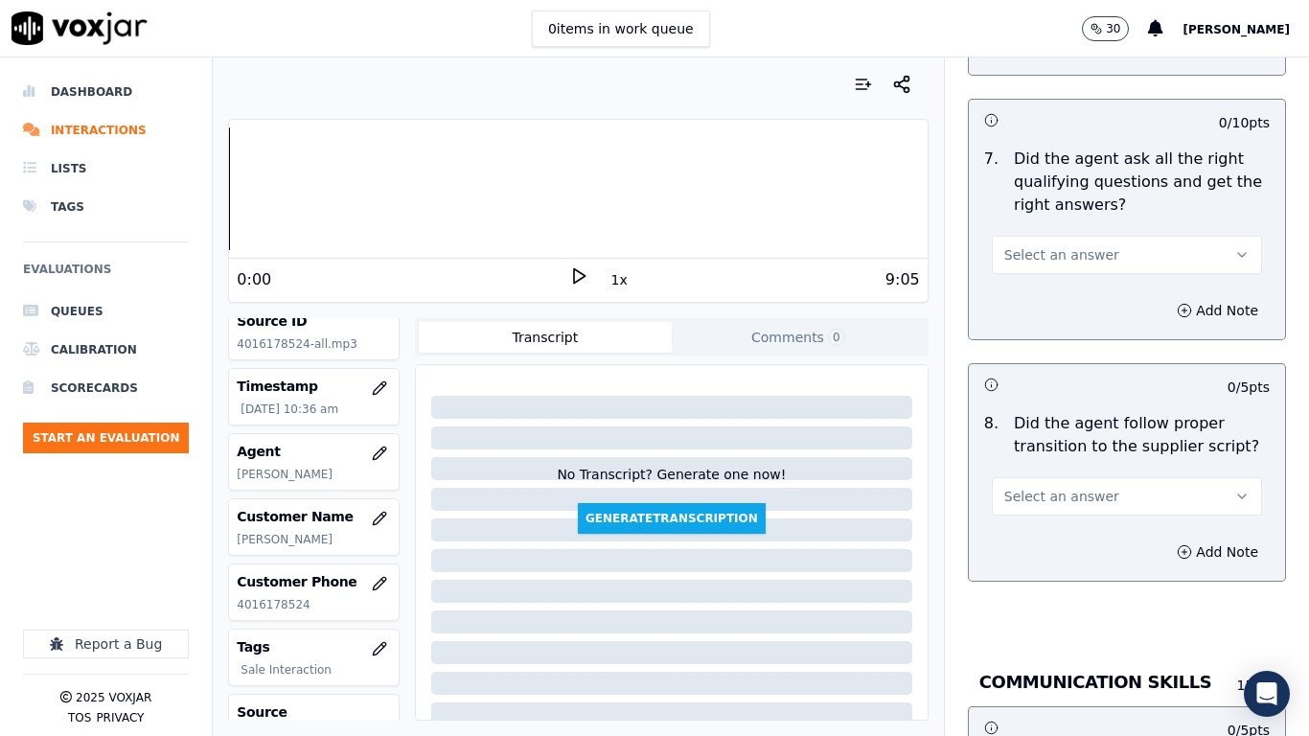
scroll to position [4601, 0]
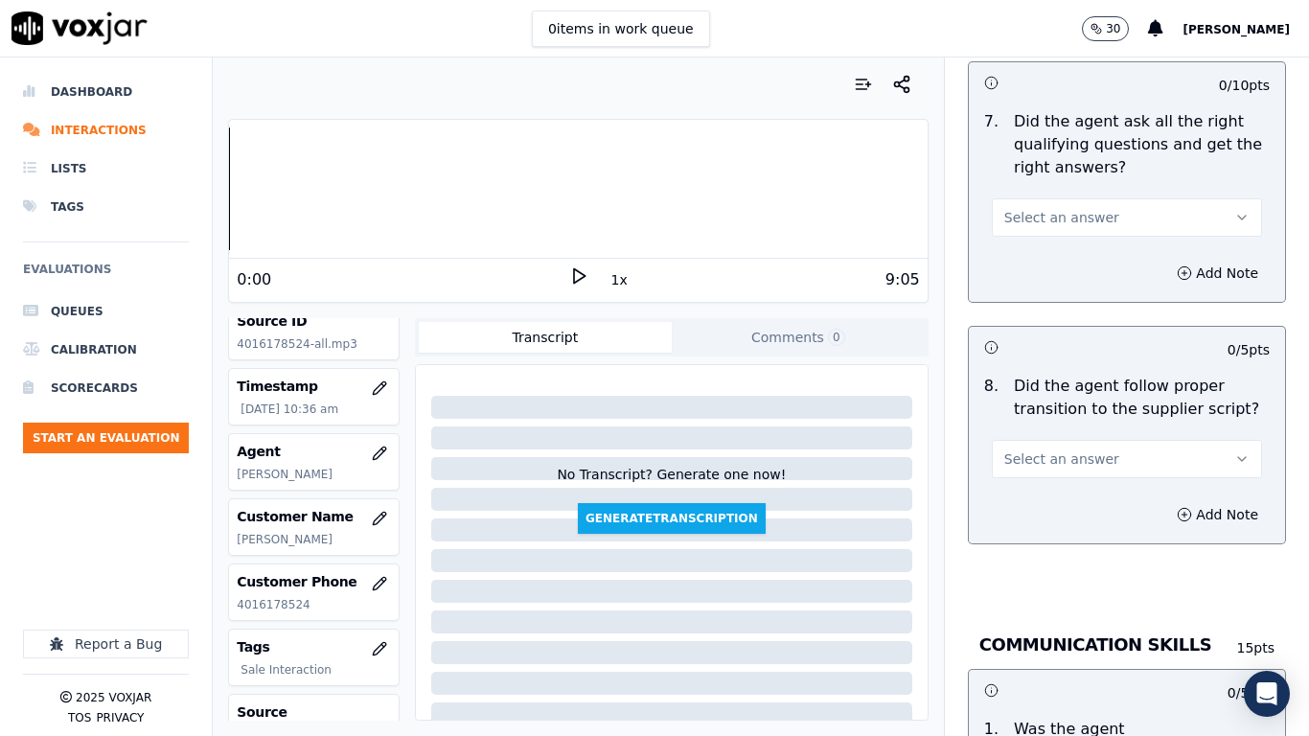
click at [1013, 208] on span "Select an answer" at bounding box center [1061, 217] width 115 height 19
click at [1013, 244] on div "Yes" at bounding box center [1092, 243] width 234 height 31
click at [1012, 450] on span "Select an answer" at bounding box center [1061, 459] width 115 height 19
click at [1018, 480] on div "Yes" at bounding box center [1092, 485] width 234 height 31
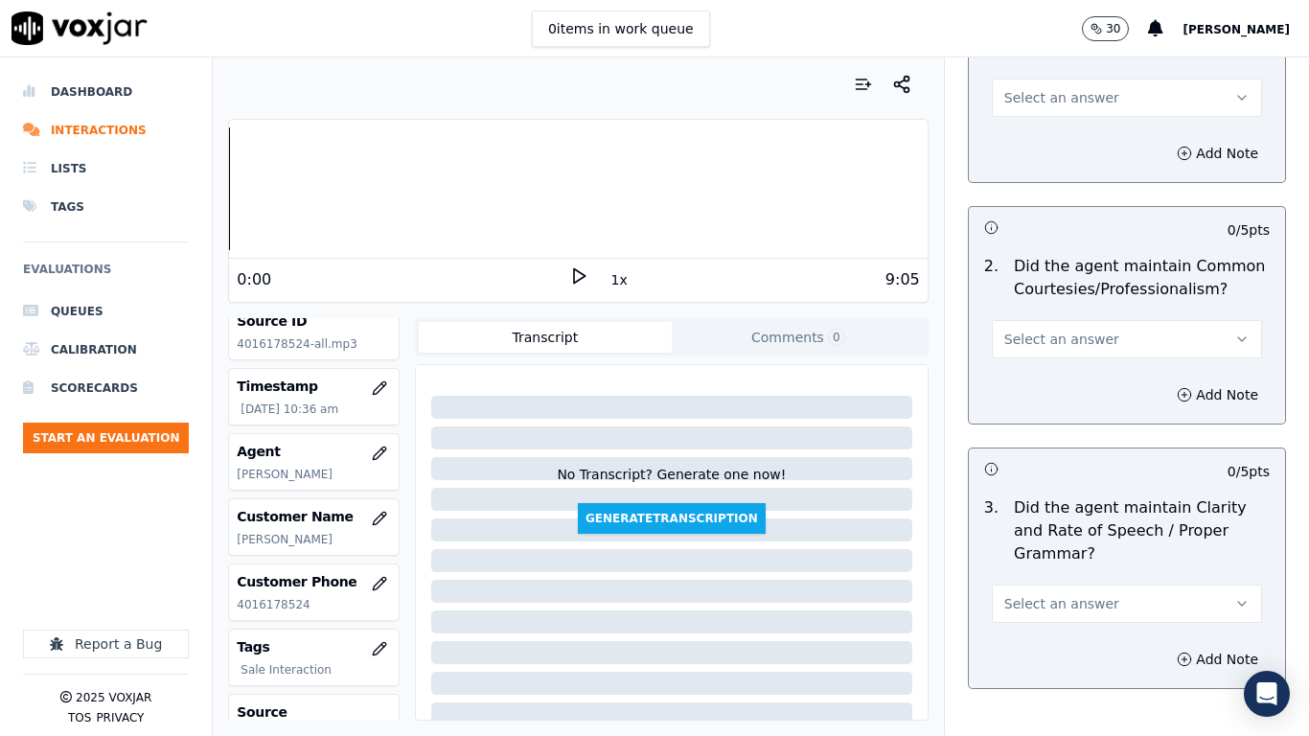
scroll to position [5272, 0]
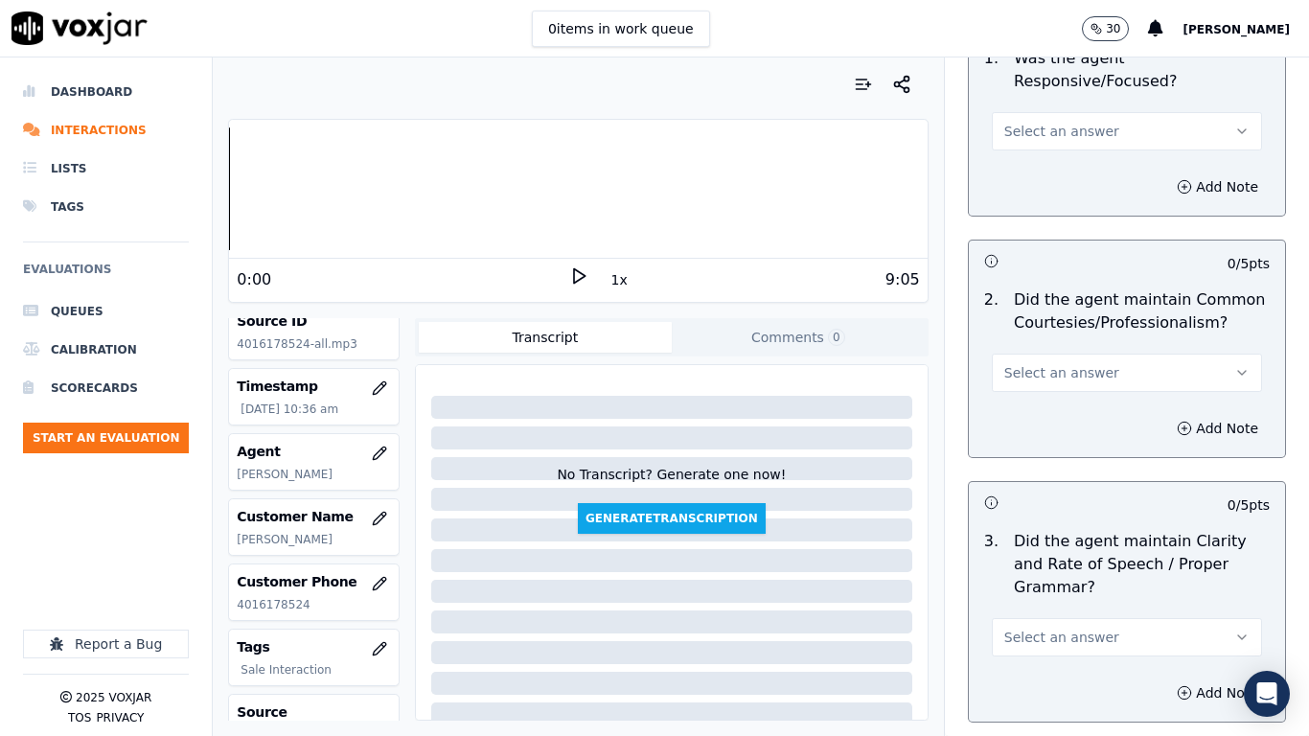
click at [1011, 122] on span "Select an answer" at bounding box center [1061, 131] width 115 height 19
click at [1023, 161] on div "Yes" at bounding box center [1092, 157] width 234 height 31
click at [1033, 363] on span "Select an answer" at bounding box center [1061, 372] width 115 height 19
click at [1040, 410] on div "Yes" at bounding box center [1092, 398] width 234 height 31
click at [1055, 581] on span "Select an answer" at bounding box center [1061, 637] width 115 height 19
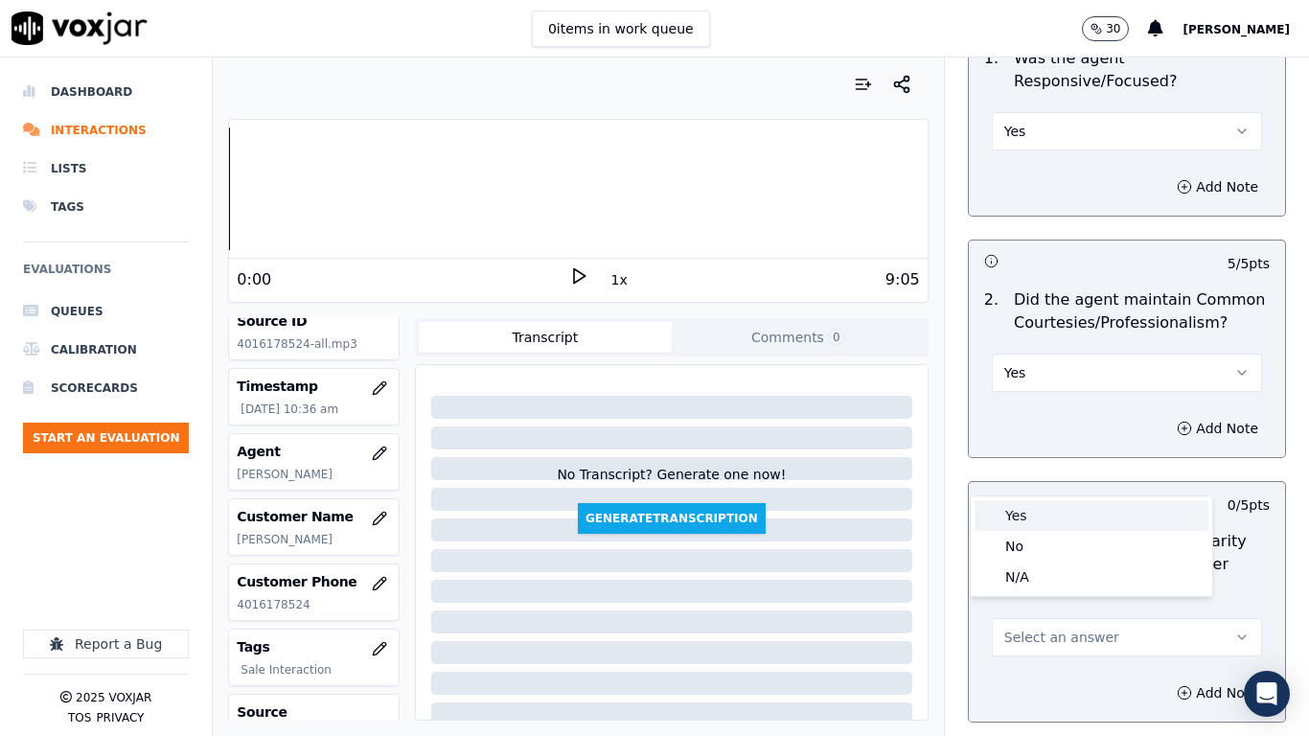
click at [1021, 513] on div "Yes" at bounding box center [1092, 515] width 234 height 31
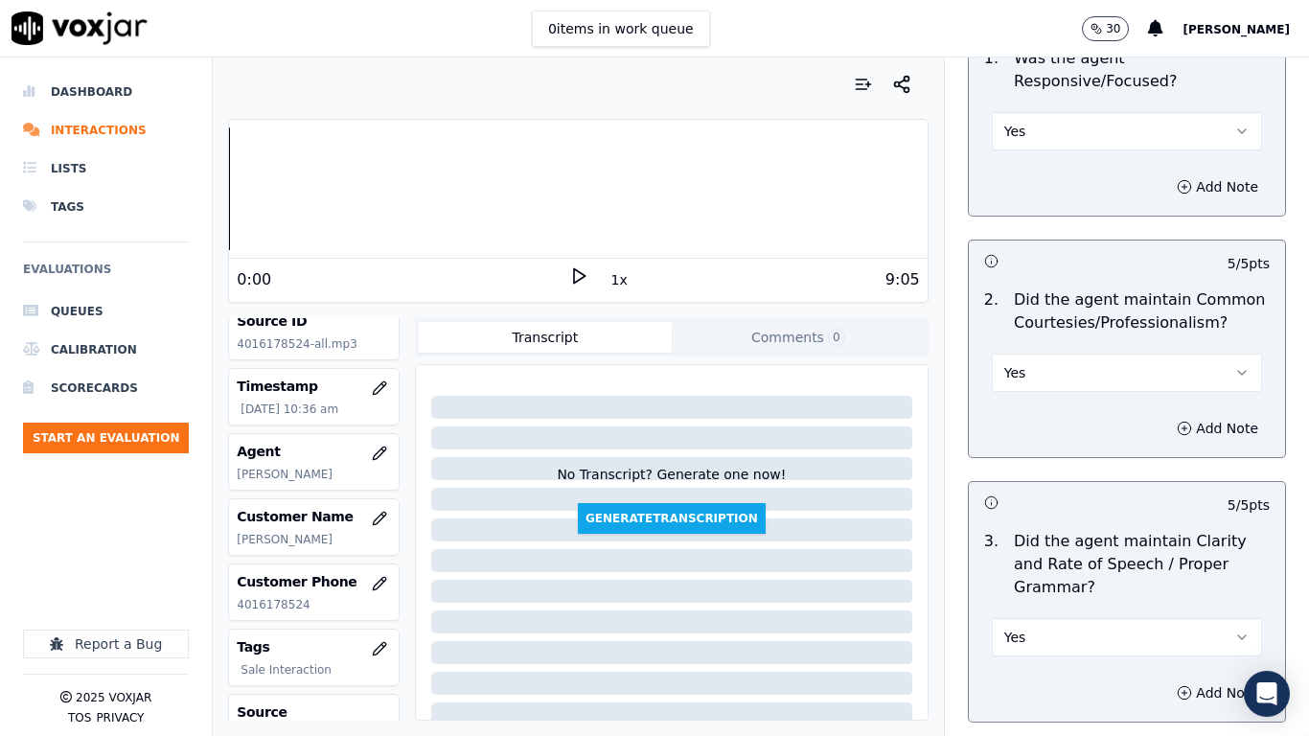
scroll to position [5405, 0]
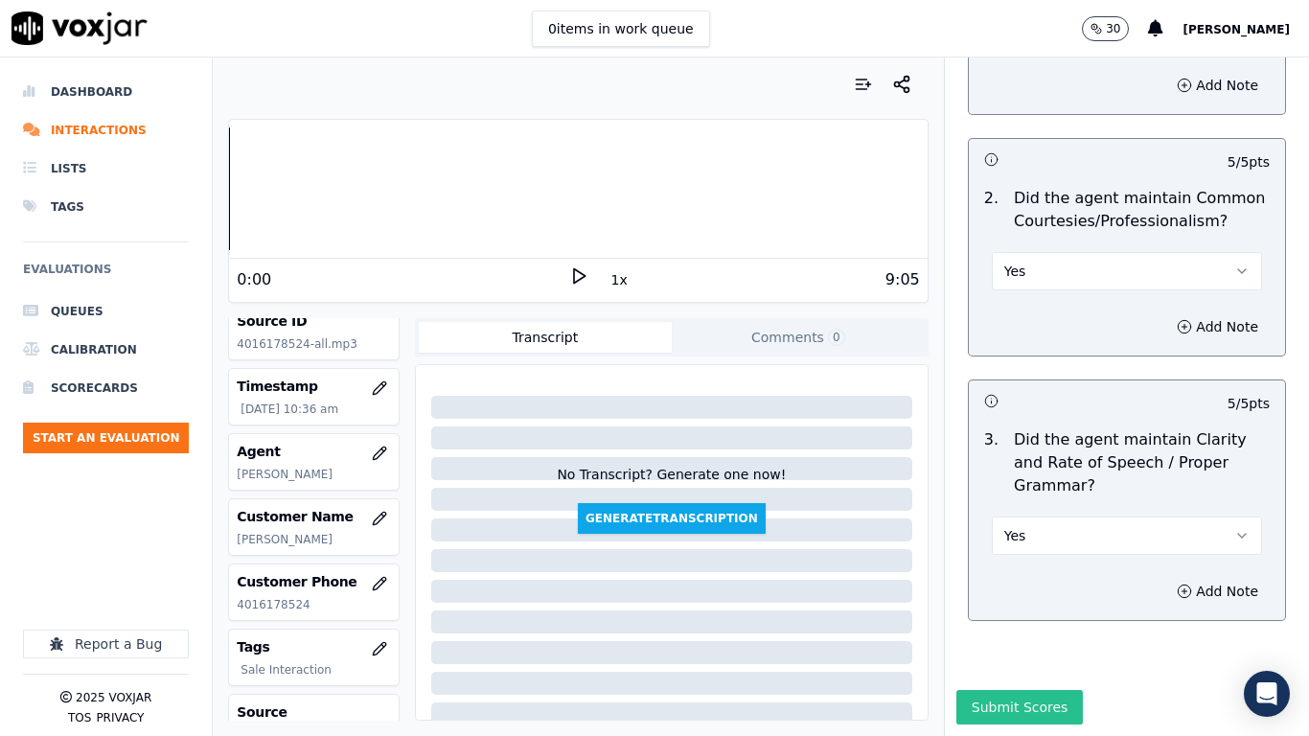
click at [1016, 581] on button "Submit Scores" at bounding box center [1020, 707] width 127 height 35
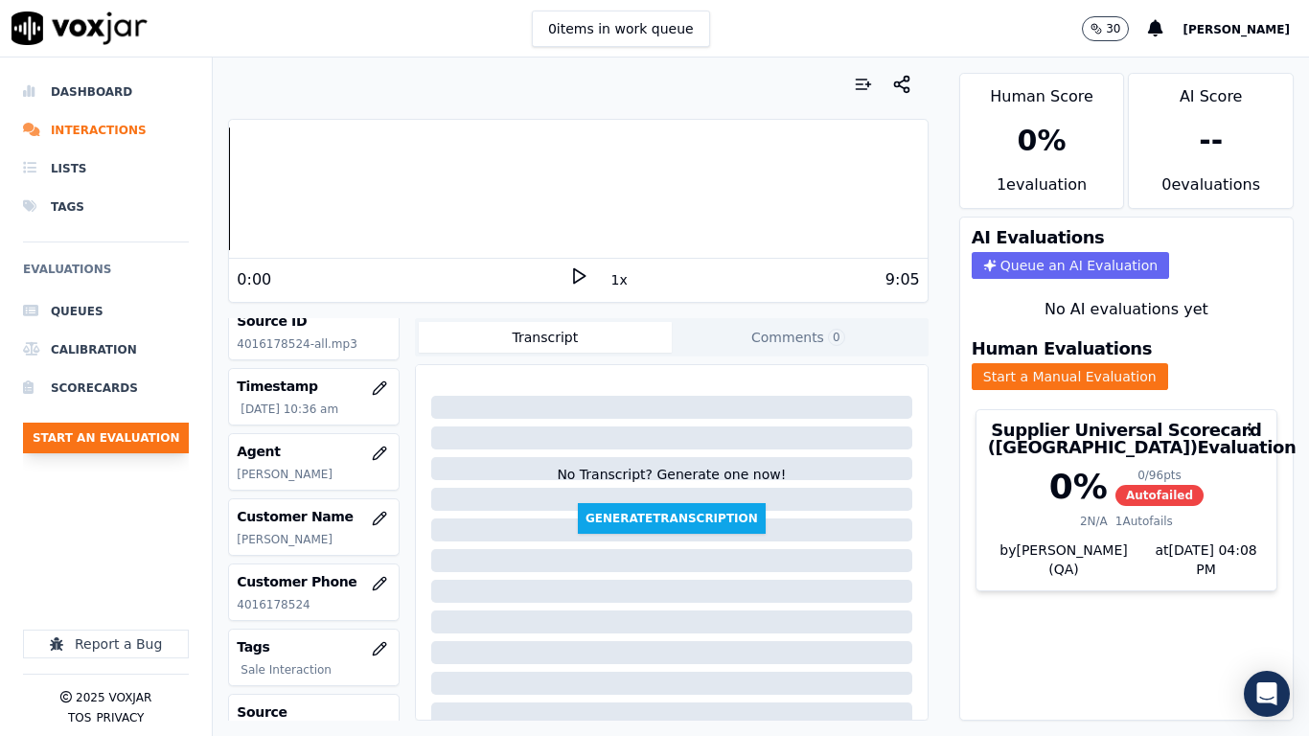
click at [169, 439] on button "Start an Evaluation" at bounding box center [106, 438] width 166 height 31
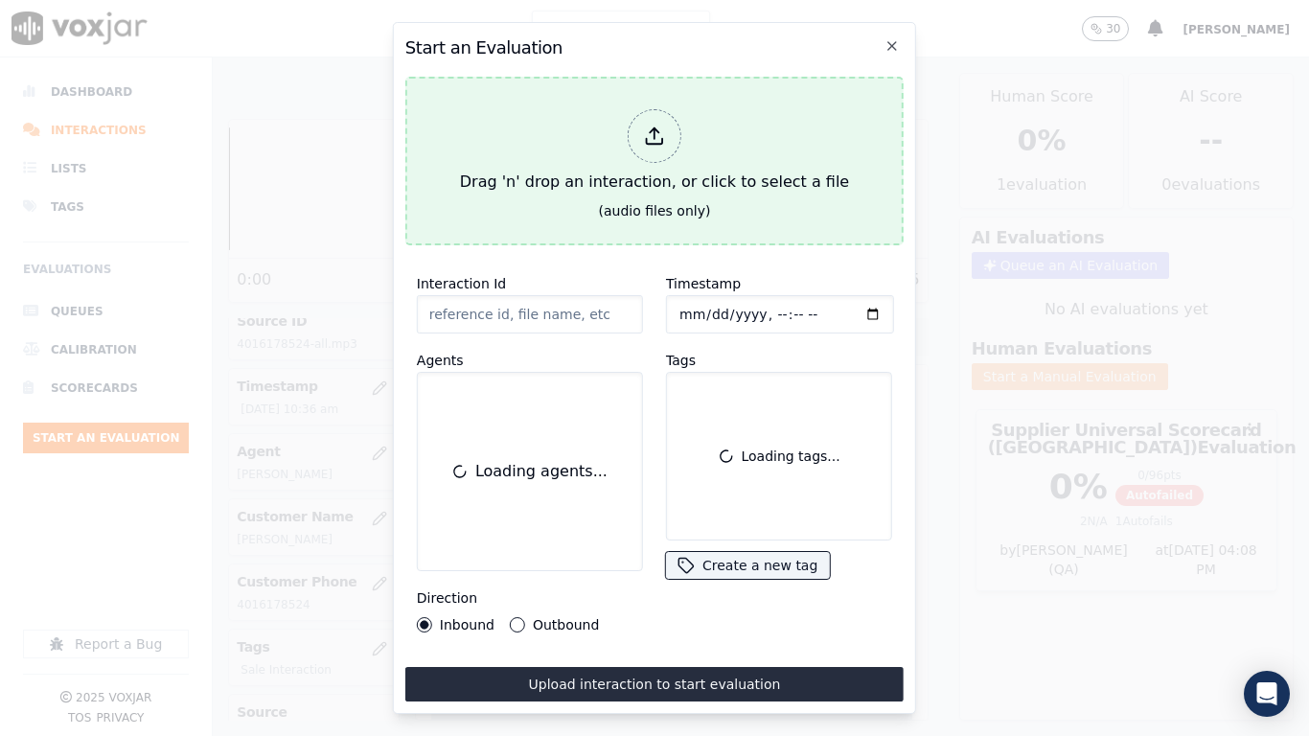
click at [576, 161] on div "Drag 'n' drop an interaction, or click to select a file" at bounding box center [654, 152] width 404 height 100
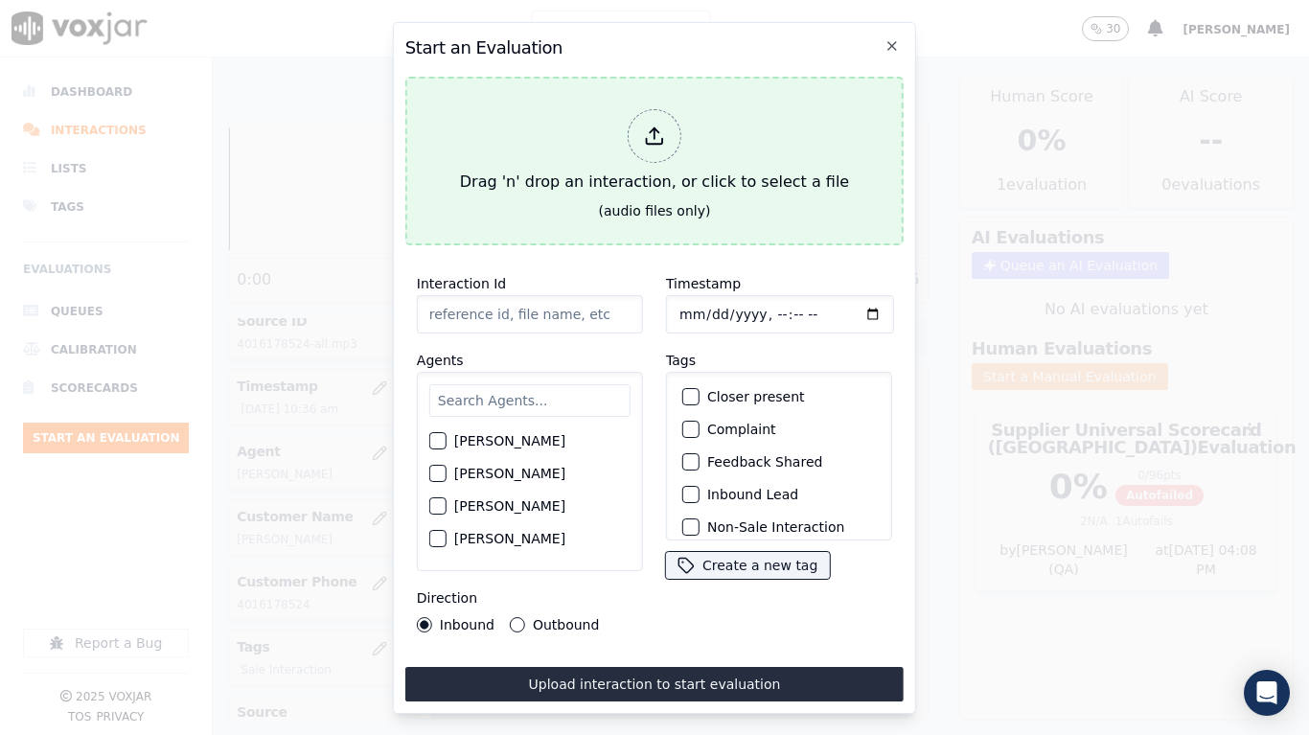
type input "20250909-134708_5084727491-all.mp3"
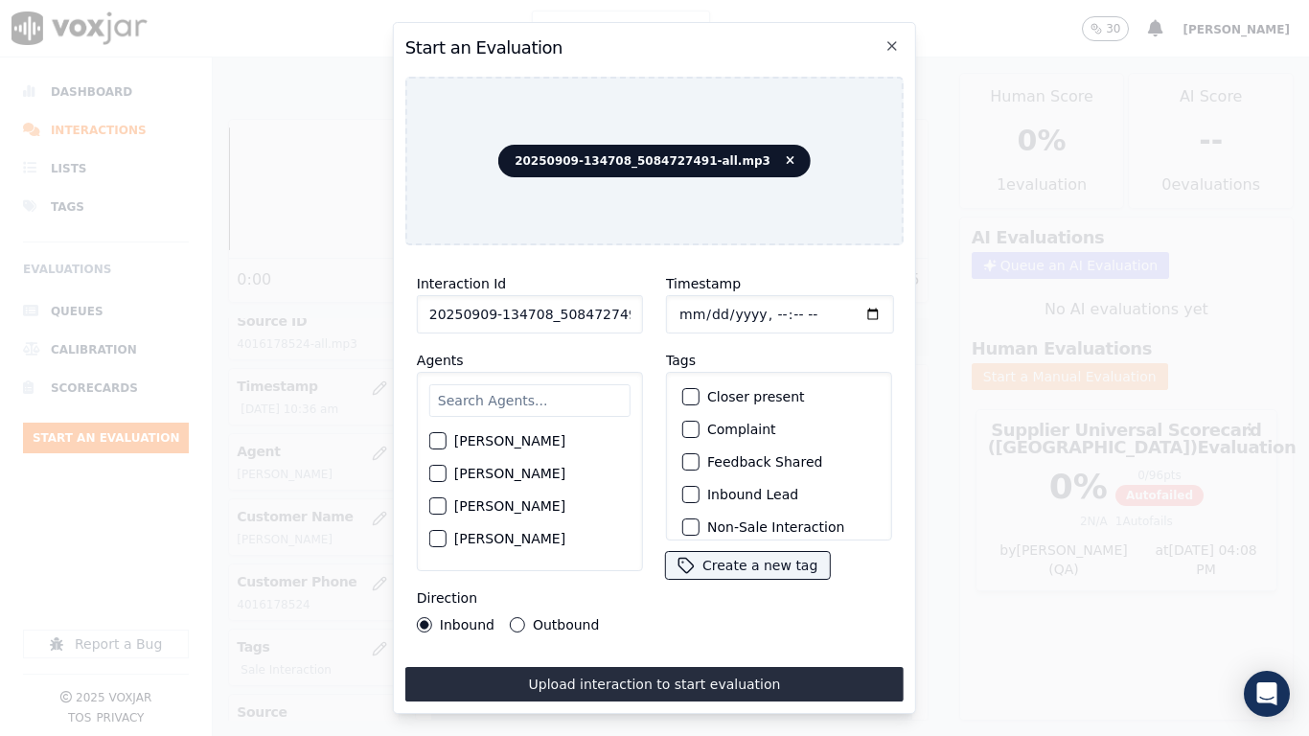
click at [526, 405] on input "text" at bounding box center [529, 400] width 201 height 33
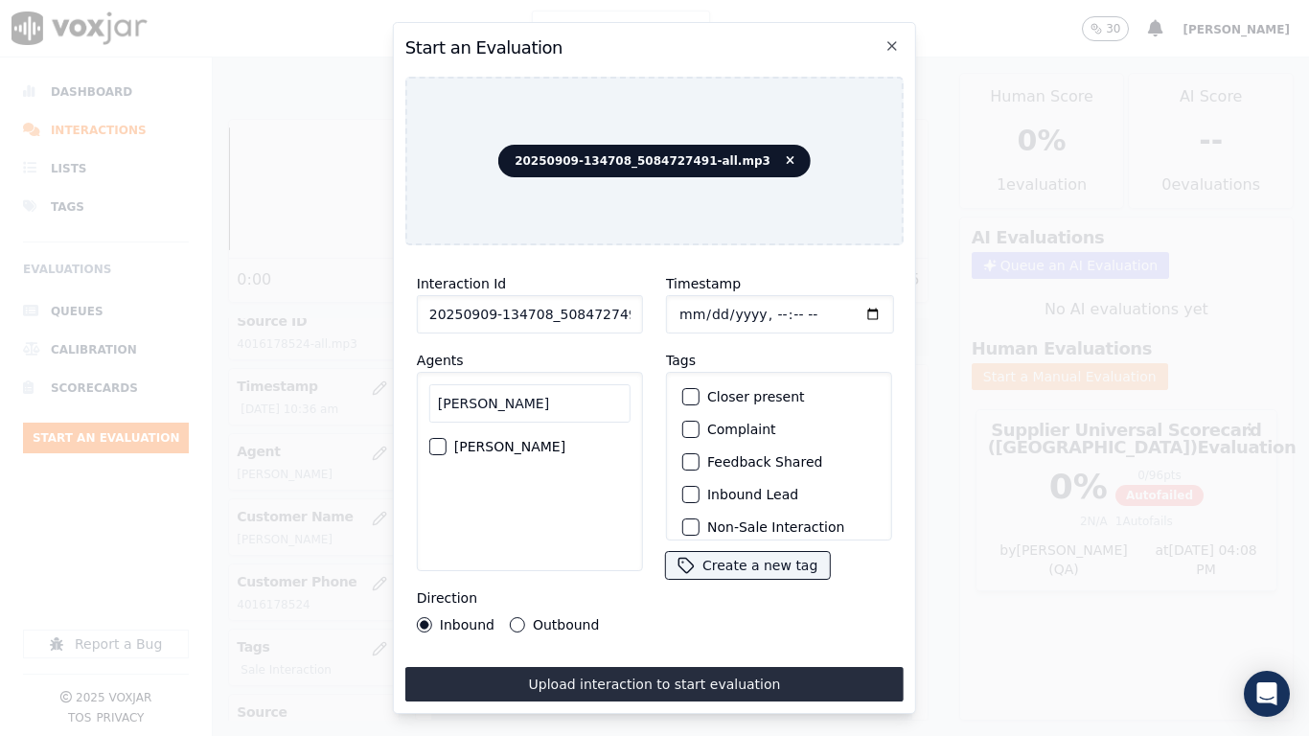
type input "jos"
click at [503, 442] on label "JOSE LOZANO" at bounding box center [509, 446] width 111 height 13
click at [447, 442] on button "JOSE LOZANO" at bounding box center [437, 446] width 17 height 17
click at [678, 307] on input "Timestamp" at bounding box center [780, 314] width 228 height 38
type input "2025-09-09T10:38"
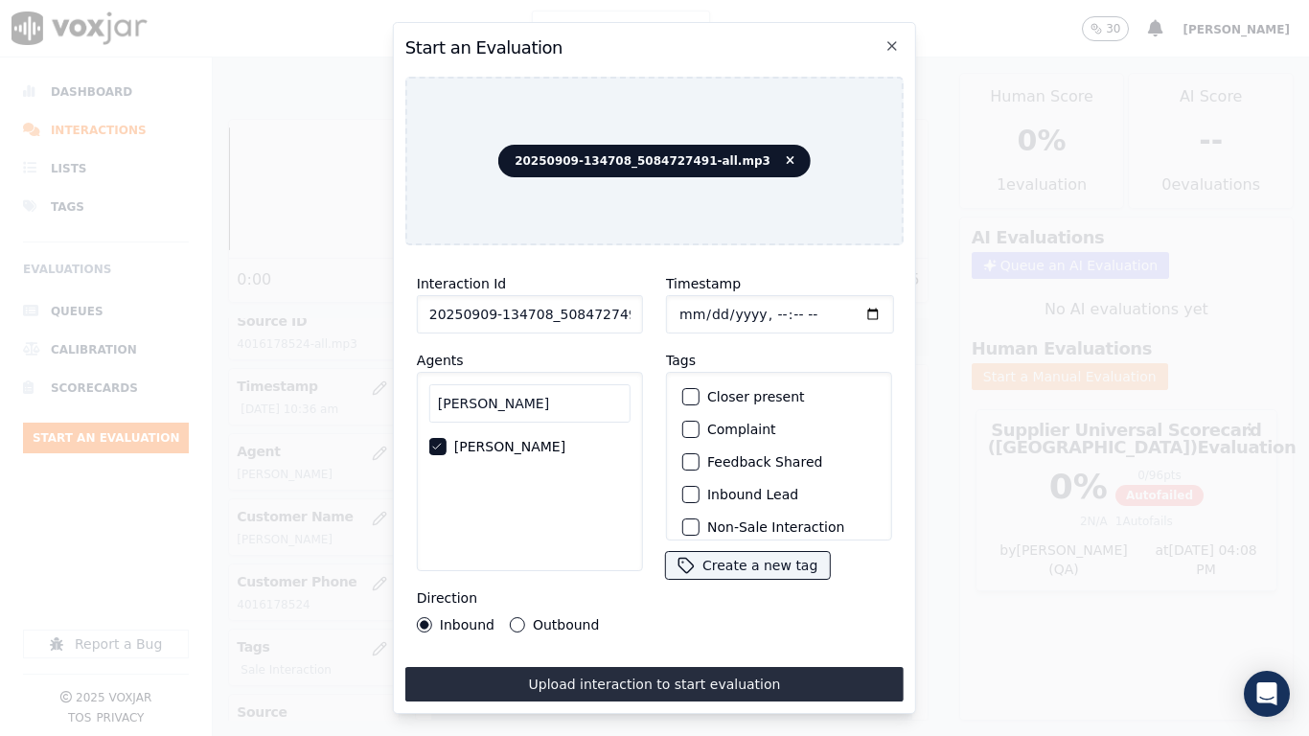
scroll to position [168, 0]
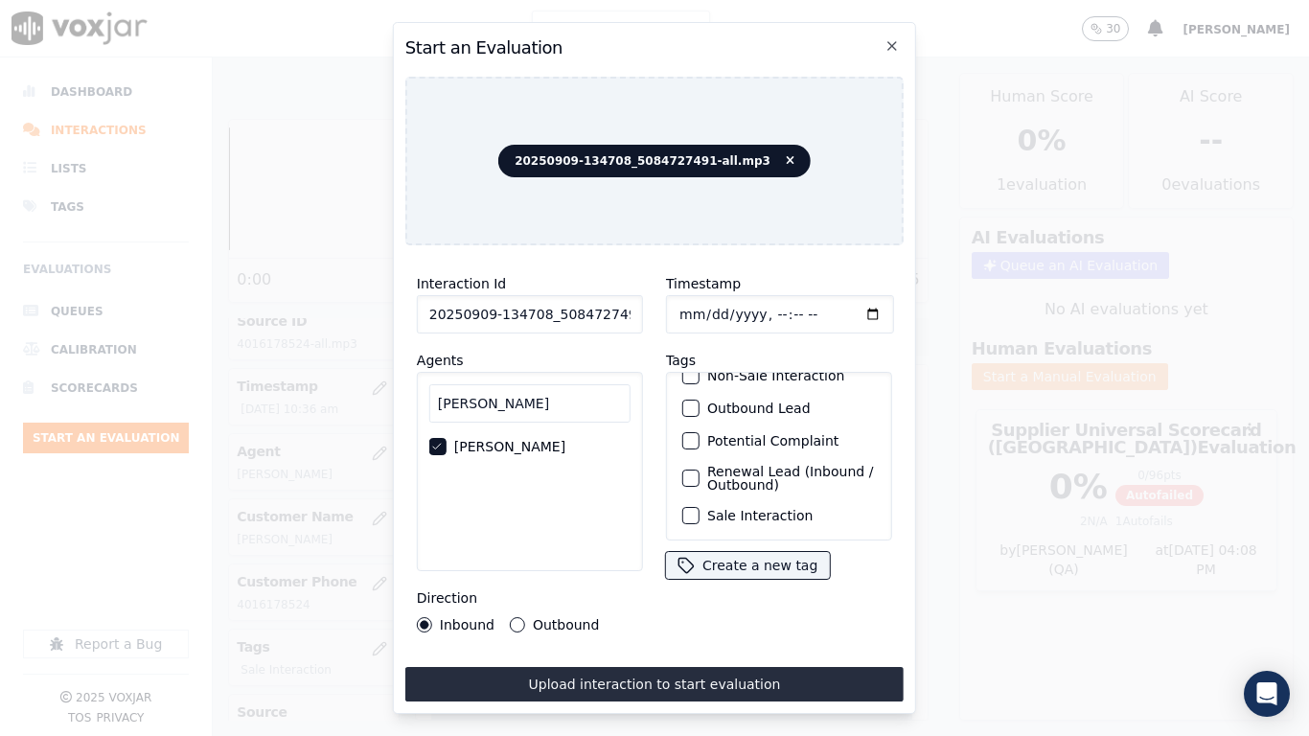
click at [759, 509] on label "Sale Interaction" at bounding box center [759, 515] width 105 height 13
click at [700, 507] on button "Sale Interaction" at bounding box center [690, 515] width 17 height 17
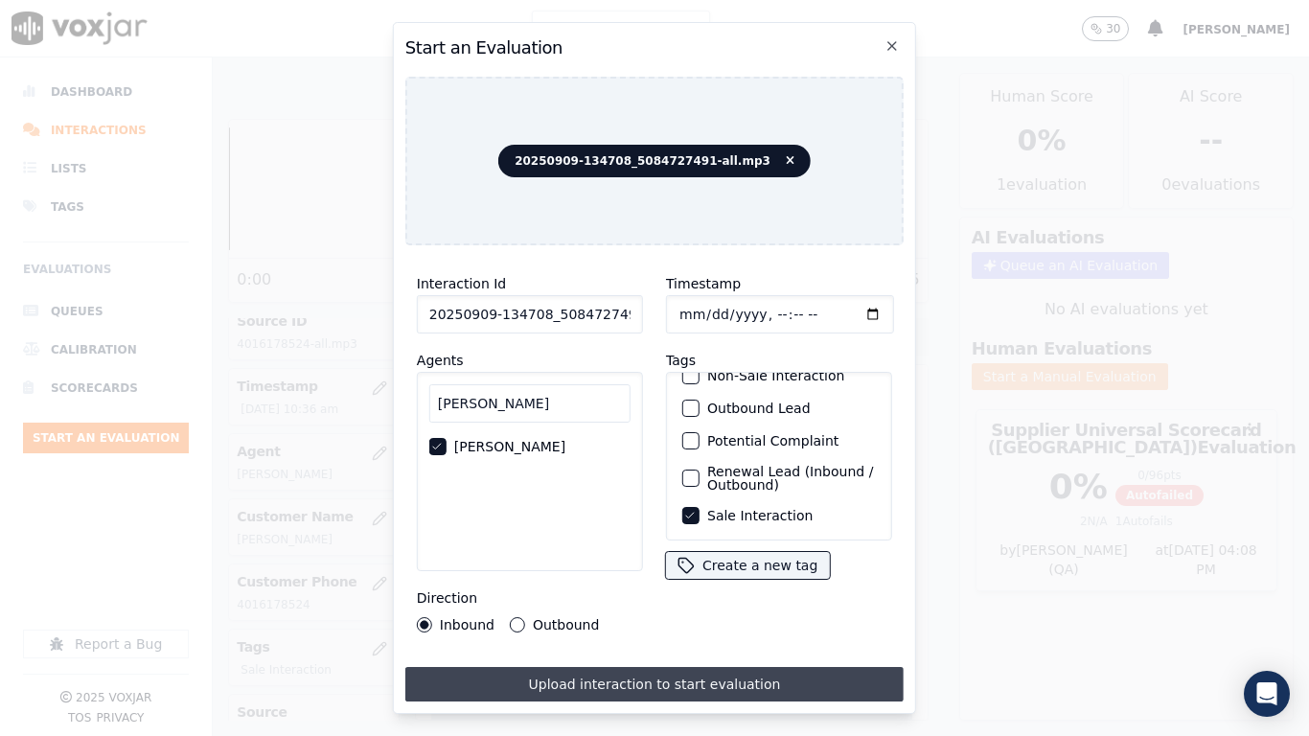
click at [761, 581] on button "Upload interaction to start evaluation" at bounding box center [654, 684] width 498 height 35
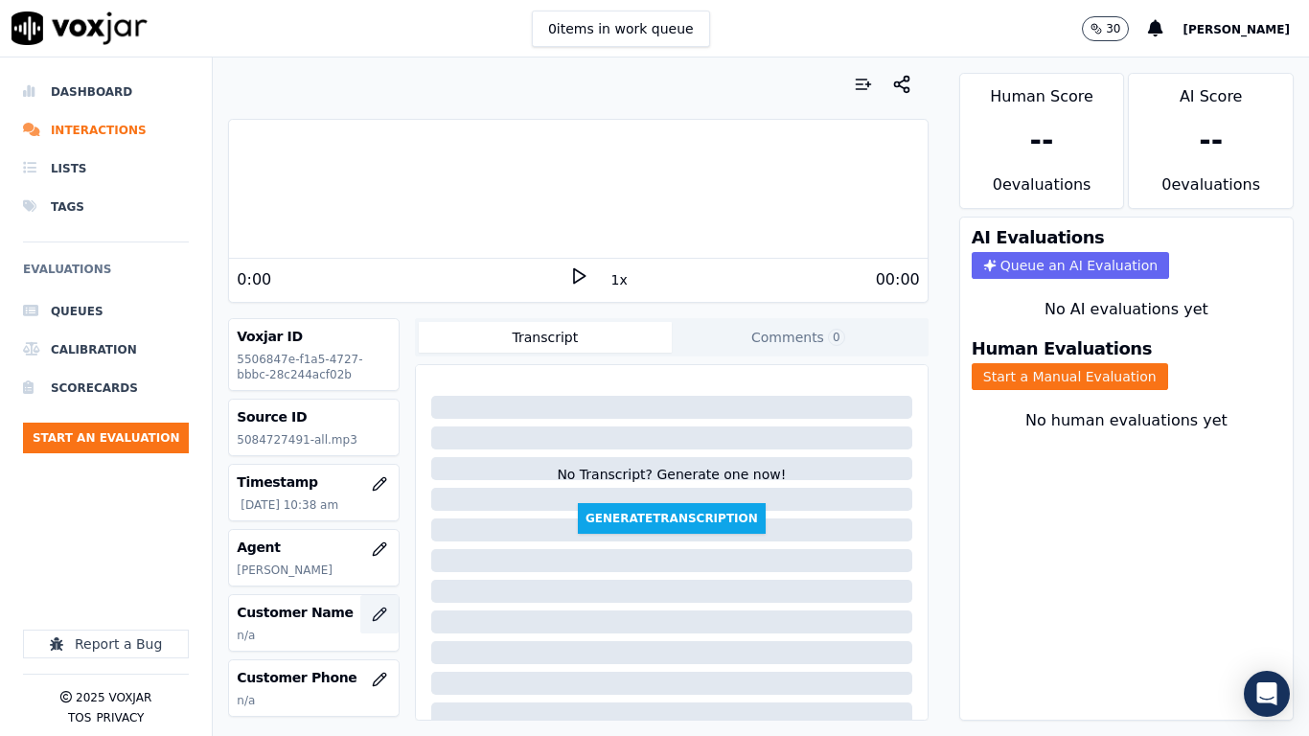
click at [372, 581] on icon "button" at bounding box center [379, 614] width 15 height 15
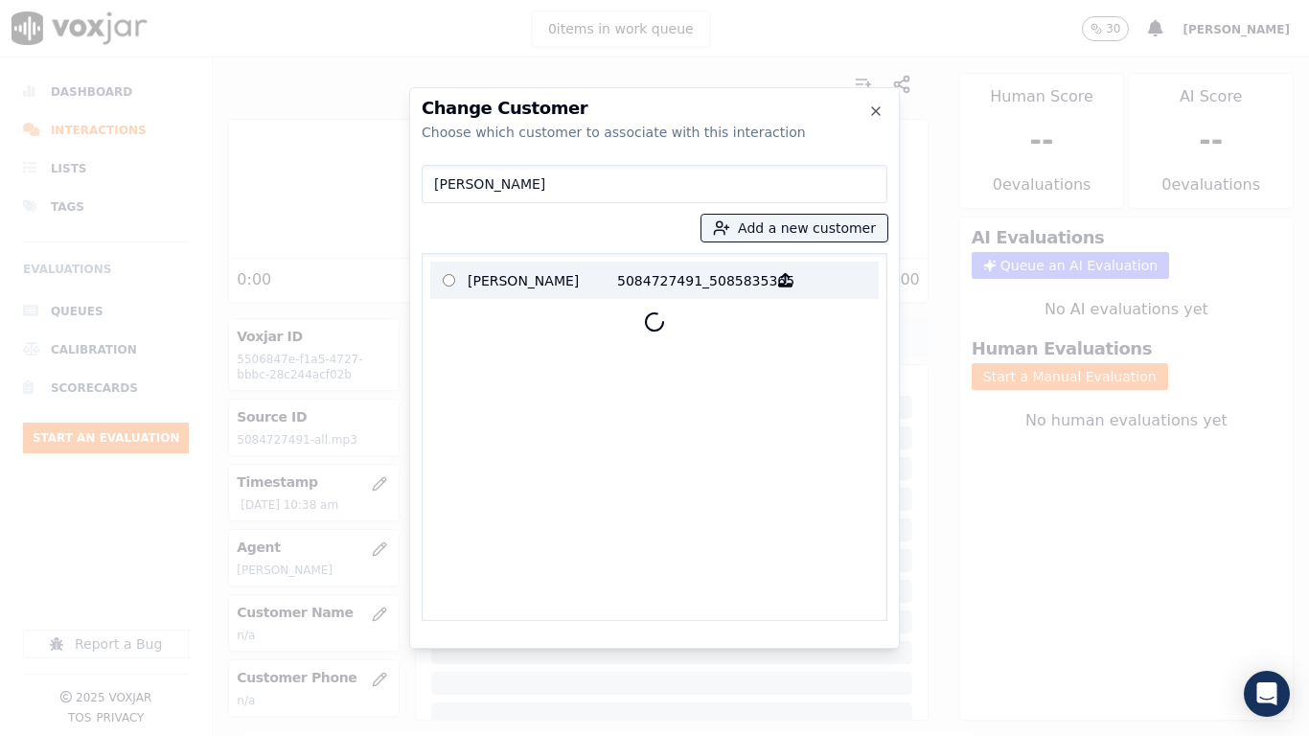
type input "ROBERT DELL"
click at [511, 282] on p "ROBERT DELL" at bounding box center [543, 280] width 150 height 30
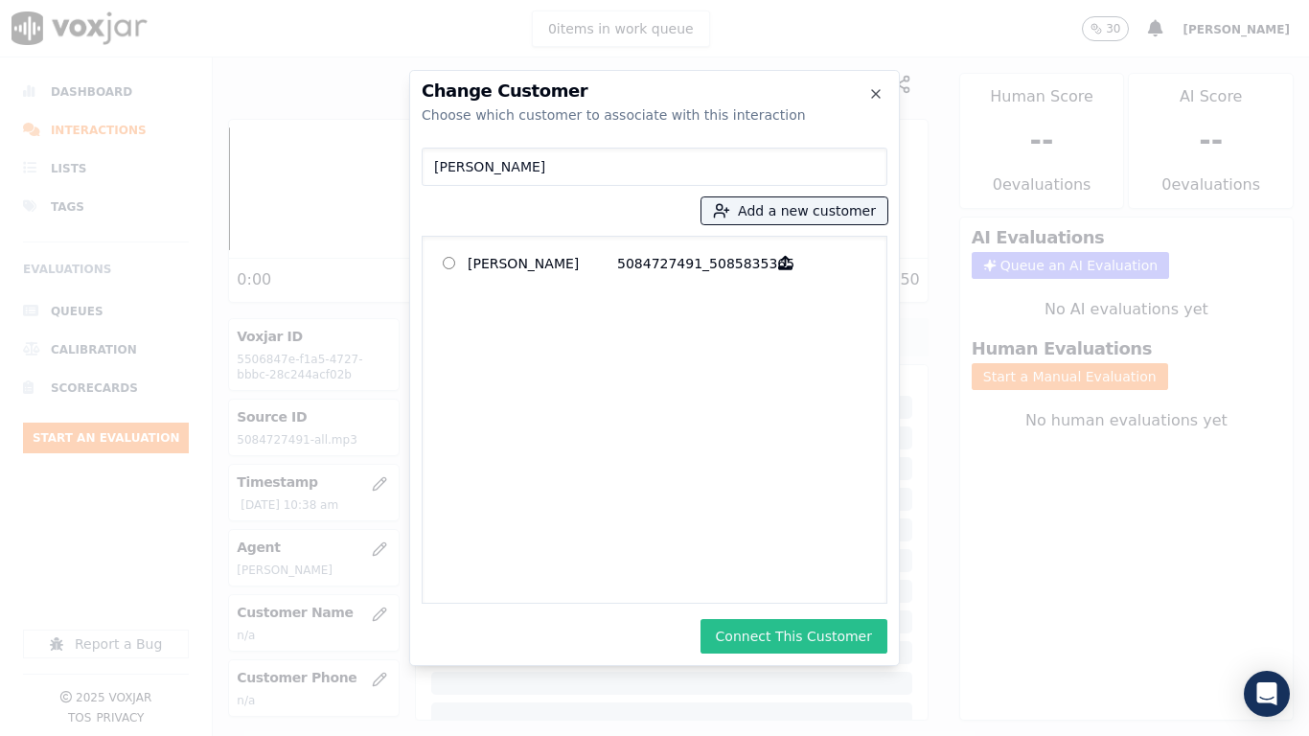
click at [856, 581] on button "Connect This Customer" at bounding box center [794, 636] width 187 height 35
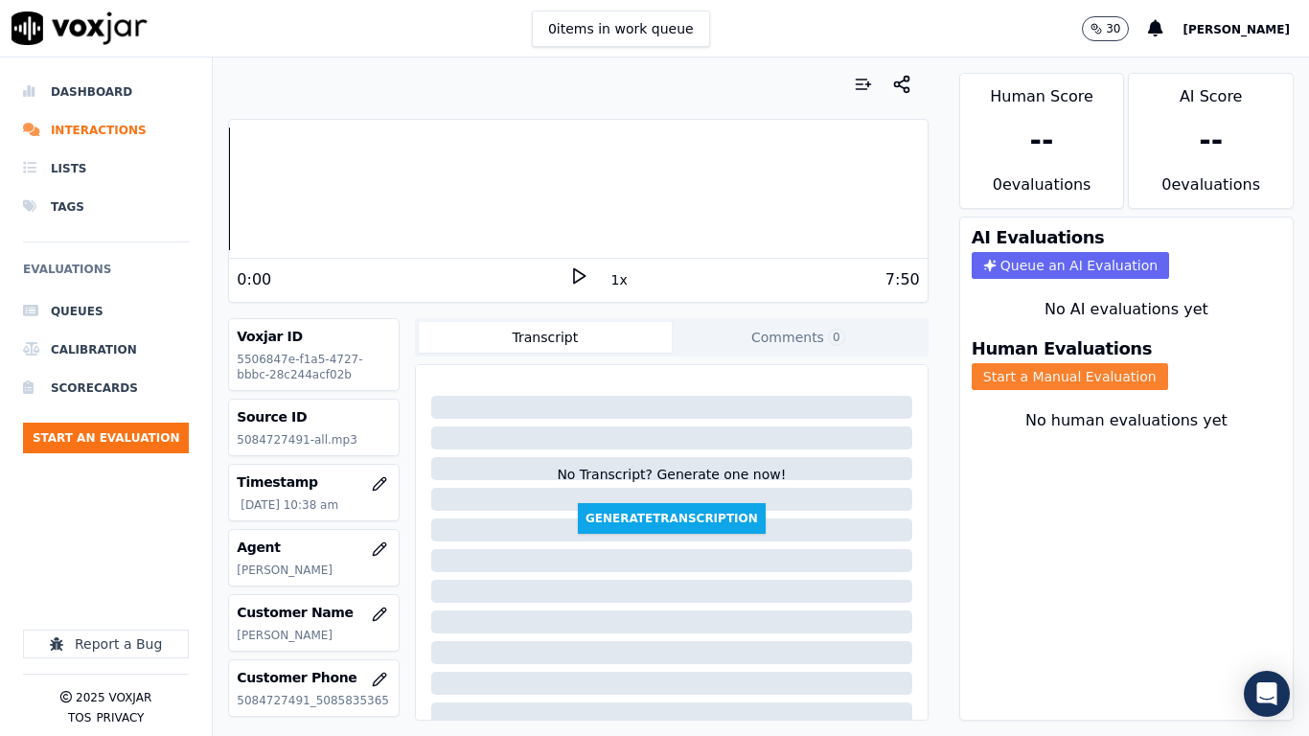
click at [1089, 381] on button "Start a Manual Evaluation" at bounding box center [1070, 376] width 196 height 27
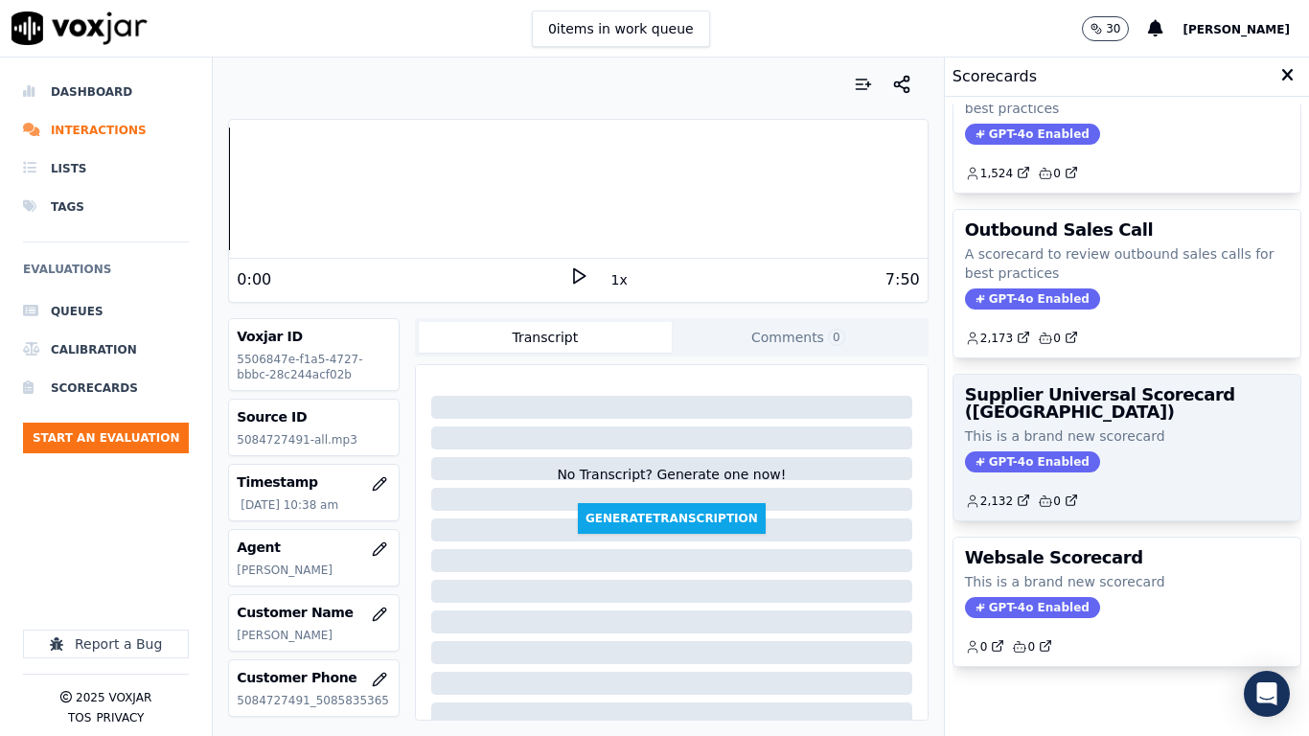
scroll to position [270, 0]
click at [1092, 427] on p "This is a brand new scorecard" at bounding box center [1127, 436] width 324 height 19
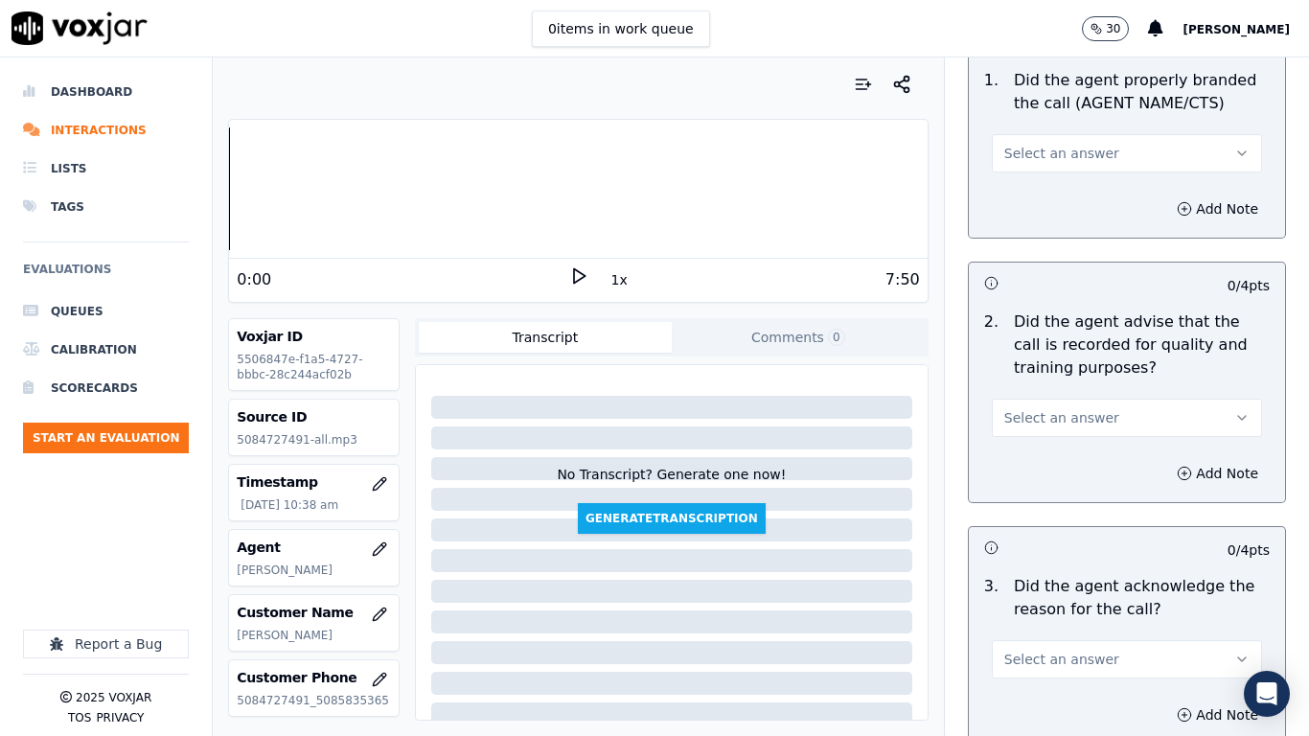
scroll to position [192, 0]
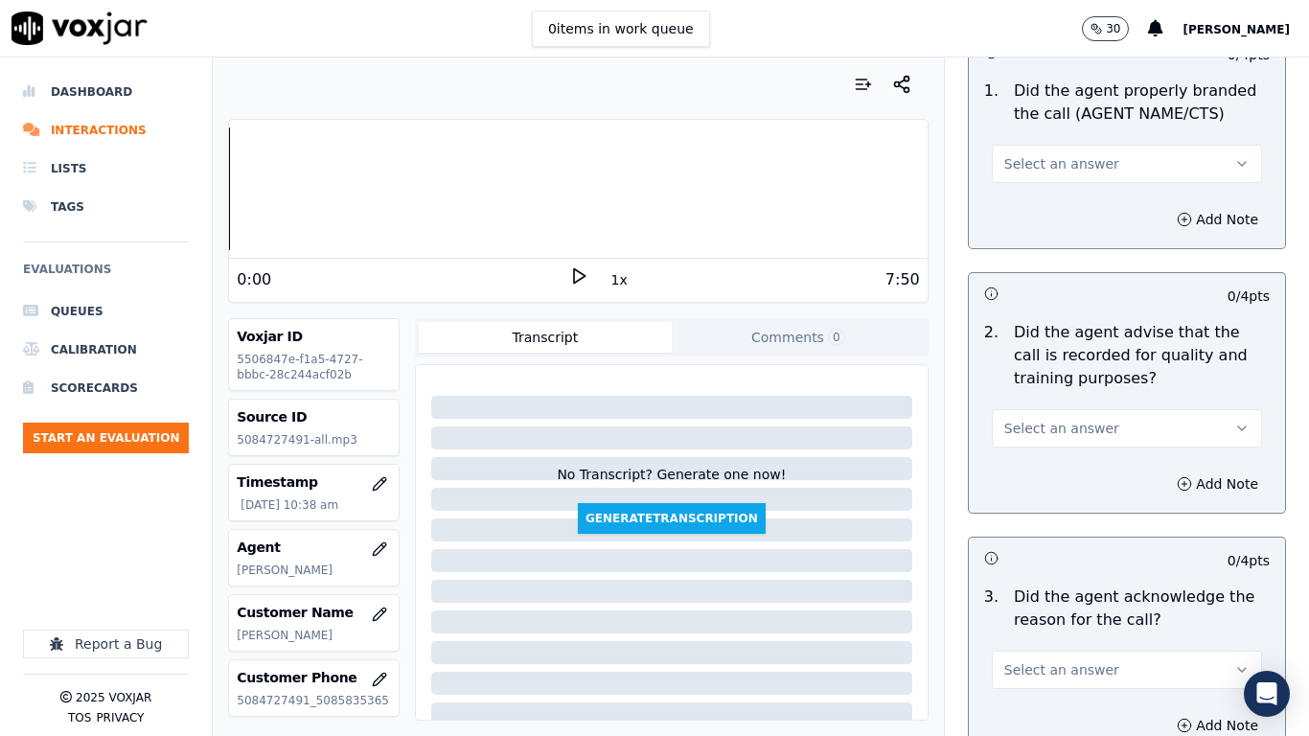
click at [1044, 162] on span "Select an answer" at bounding box center [1061, 163] width 115 height 19
click at [1058, 211] on div "Yes" at bounding box center [1092, 207] width 234 height 31
click at [1069, 427] on span "Select an answer" at bounding box center [1061, 428] width 115 height 19
click at [1070, 471] on div "Yes" at bounding box center [1092, 471] width 234 height 31
click at [1065, 581] on span "Select an answer" at bounding box center [1061, 669] width 115 height 19
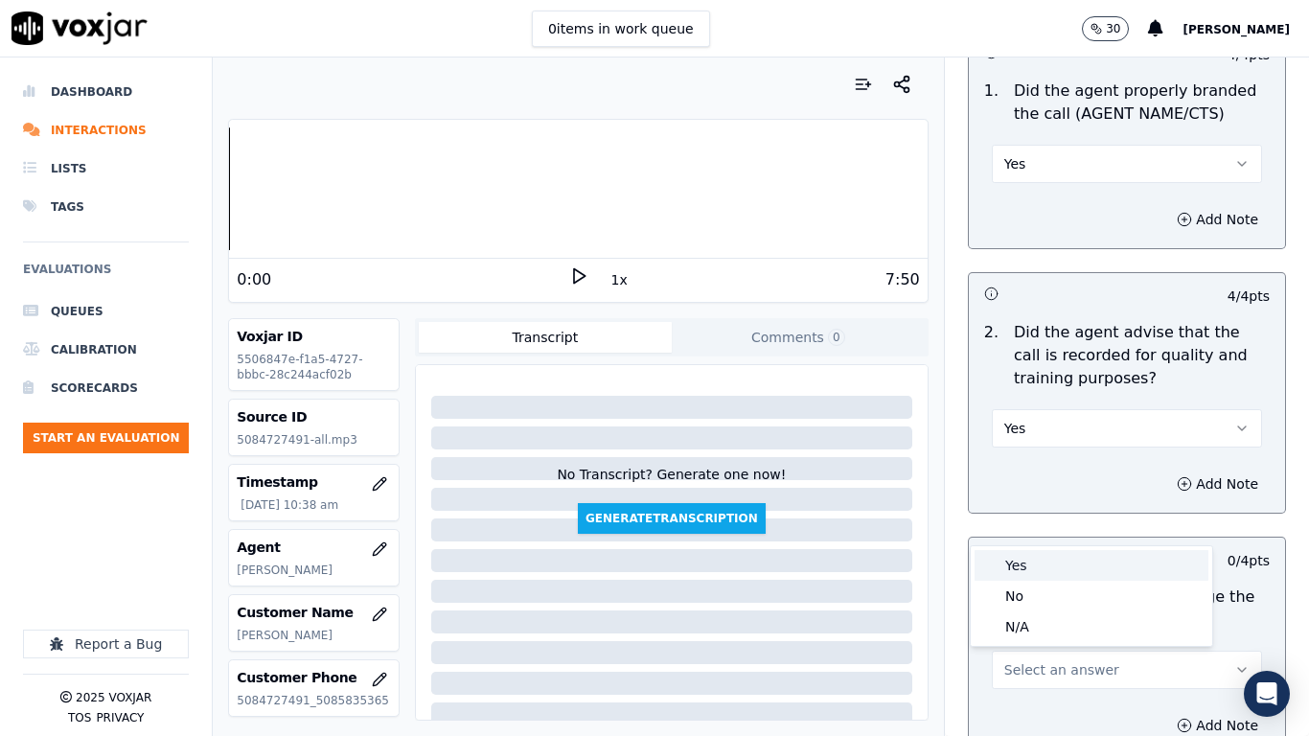
click at [1033, 556] on div "Yes" at bounding box center [1092, 565] width 234 height 31
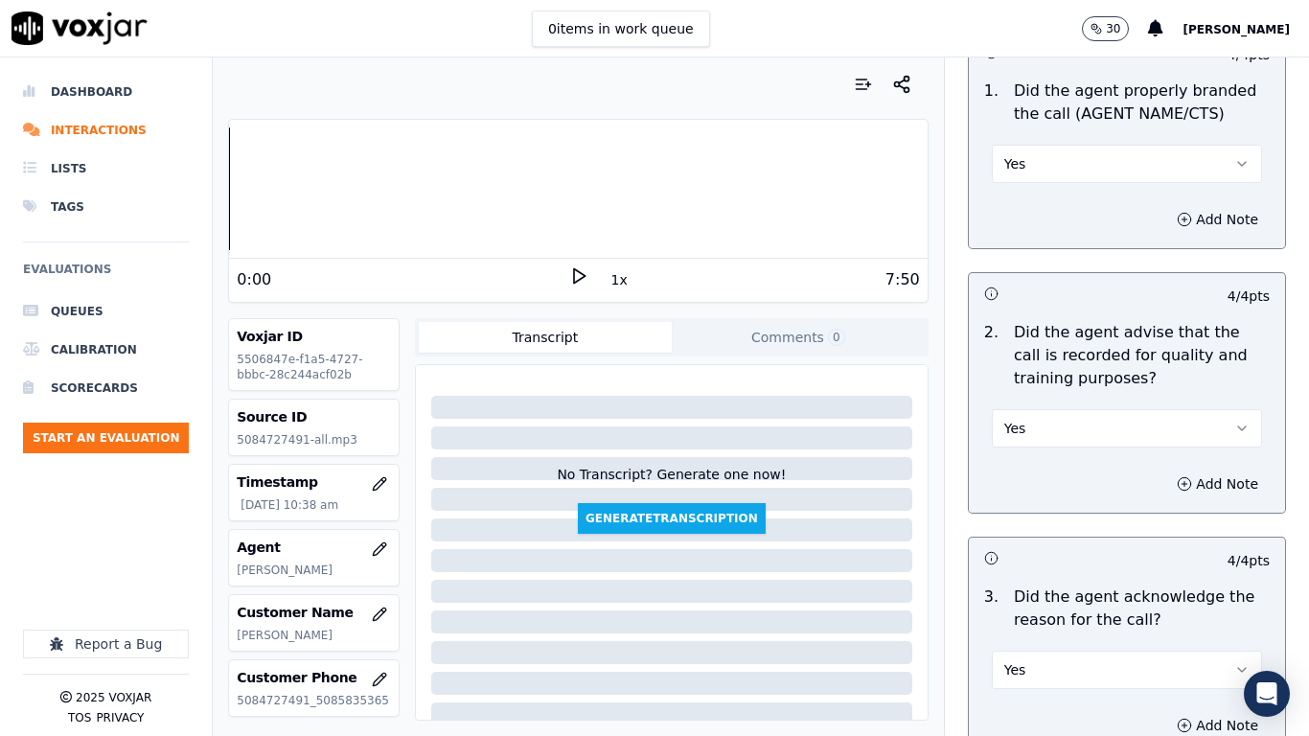
scroll to position [671, 0]
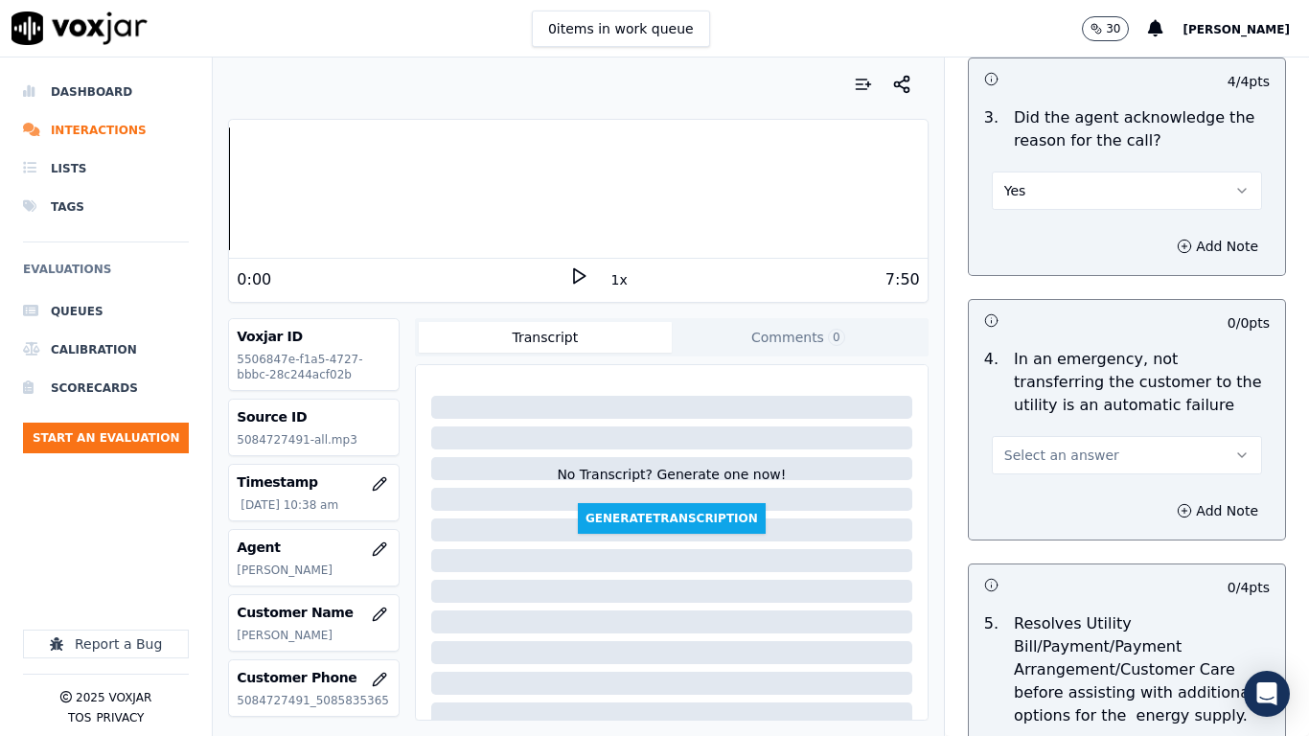
click at [1061, 455] on span "Select an answer" at bounding box center [1061, 455] width 115 height 19
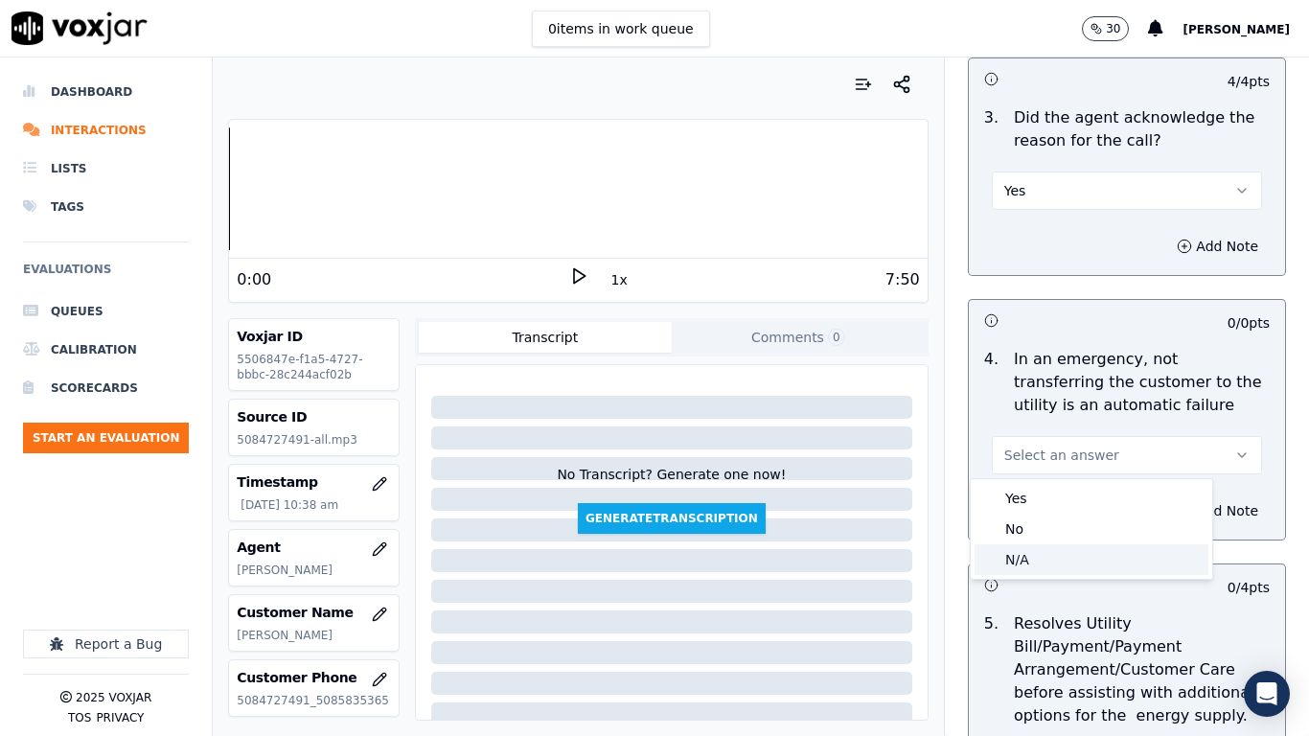
drag, startPoint x: 1059, startPoint y: 546, endPoint x: 1071, endPoint y: 671, distance: 125.1
click at [1059, 550] on div "N/A" at bounding box center [1092, 559] width 234 height 31
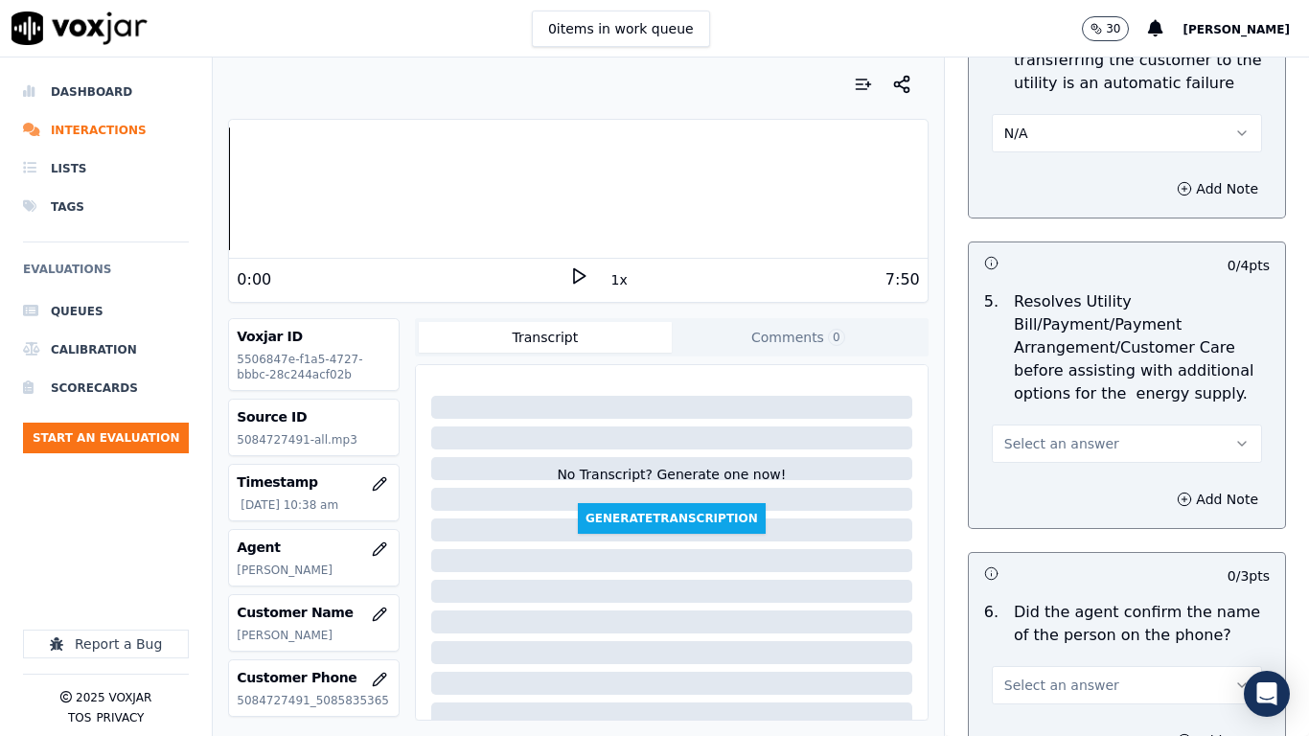
scroll to position [1246, 0]
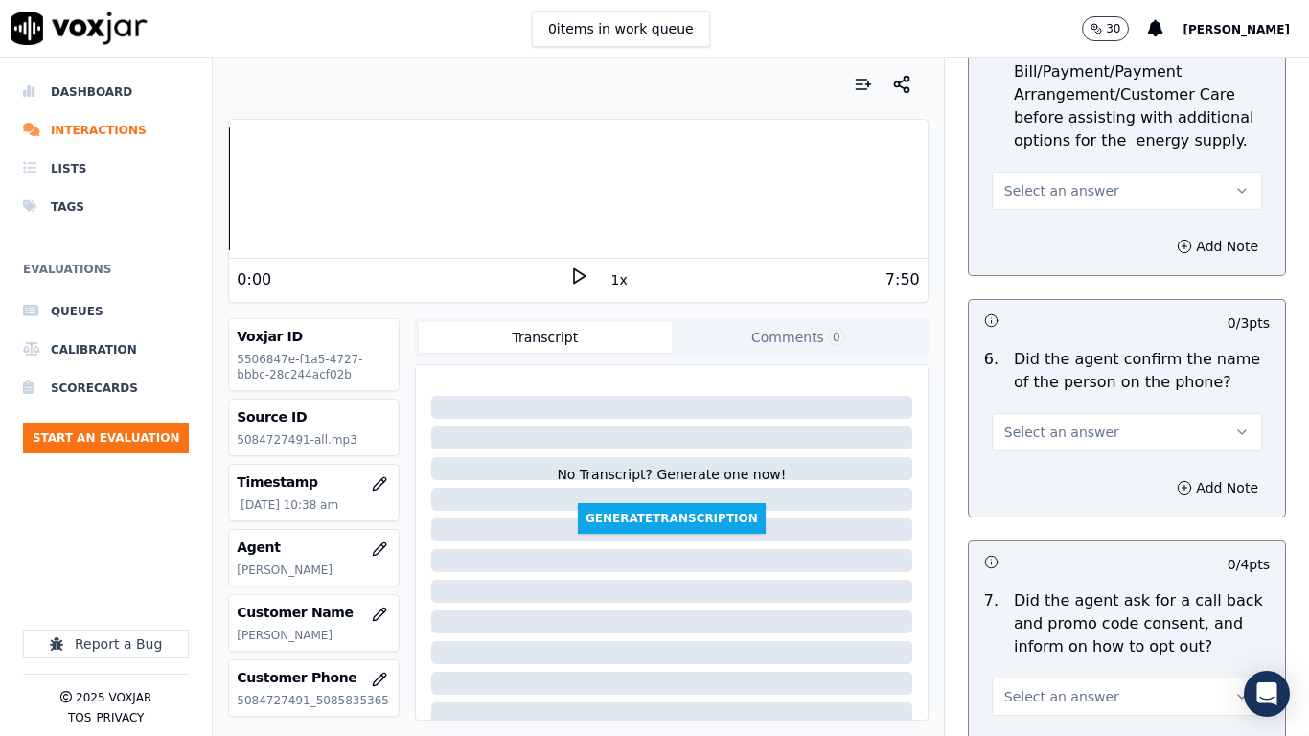
click at [1035, 191] on span "Select an answer" at bounding box center [1061, 190] width 115 height 19
click at [1061, 293] on div "N/A" at bounding box center [1092, 295] width 234 height 31
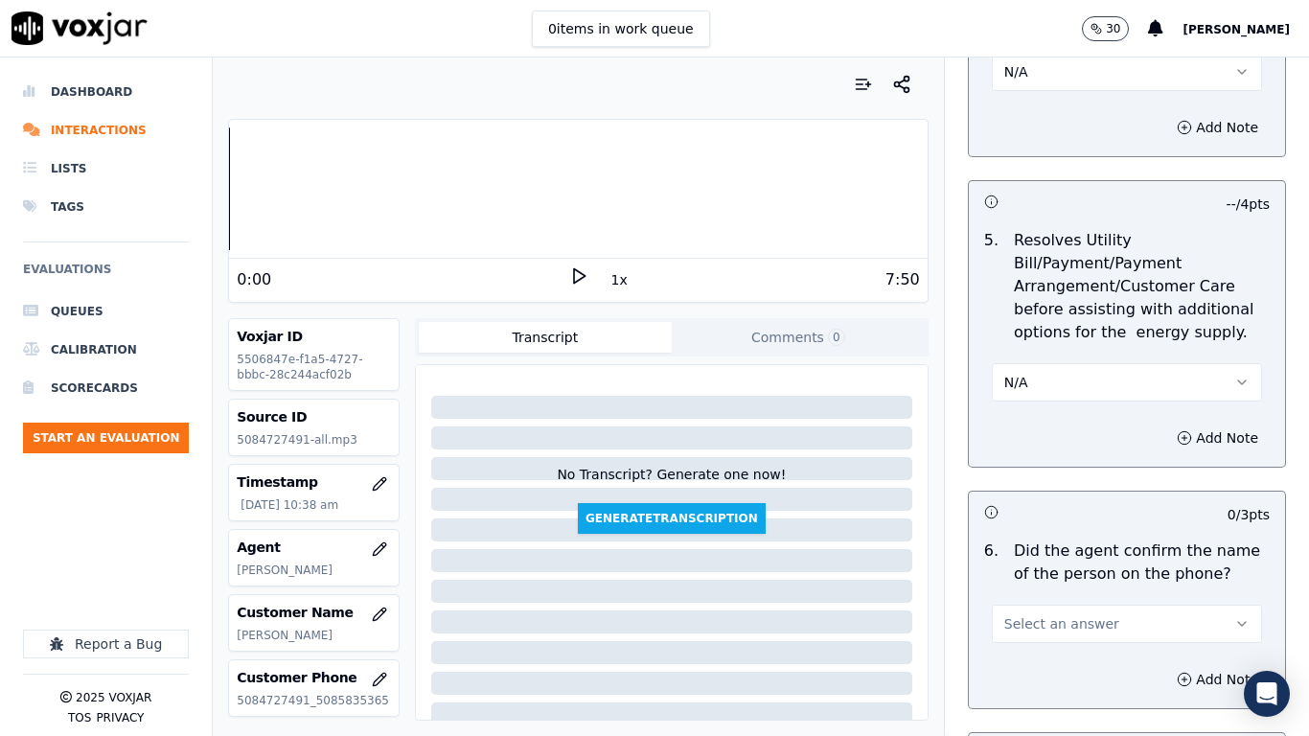
scroll to position [1342, 0]
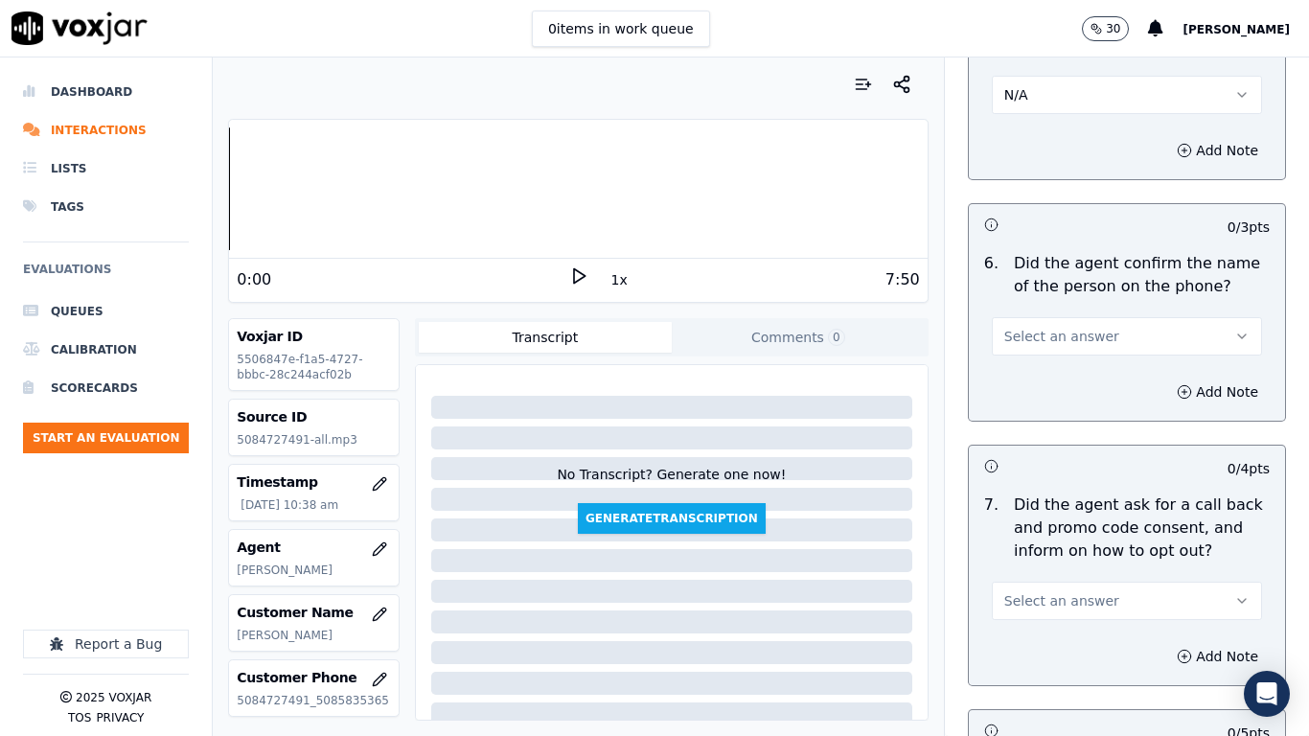
click at [1031, 335] on span "Select an answer" at bounding box center [1061, 336] width 115 height 19
click at [1050, 383] on div "Yes" at bounding box center [1092, 379] width 234 height 31
click at [1055, 581] on span "Select an answer" at bounding box center [1061, 600] width 115 height 19
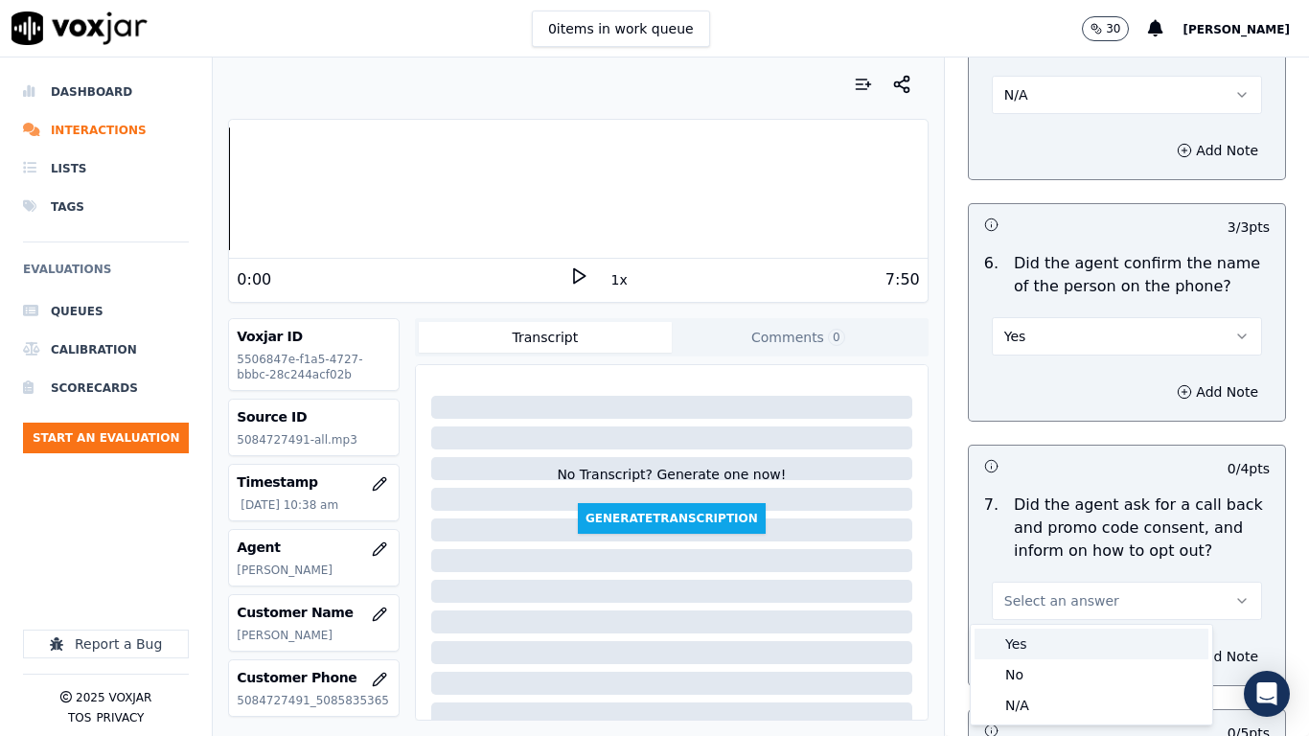
click at [1058, 581] on div "Yes" at bounding box center [1092, 644] width 234 height 31
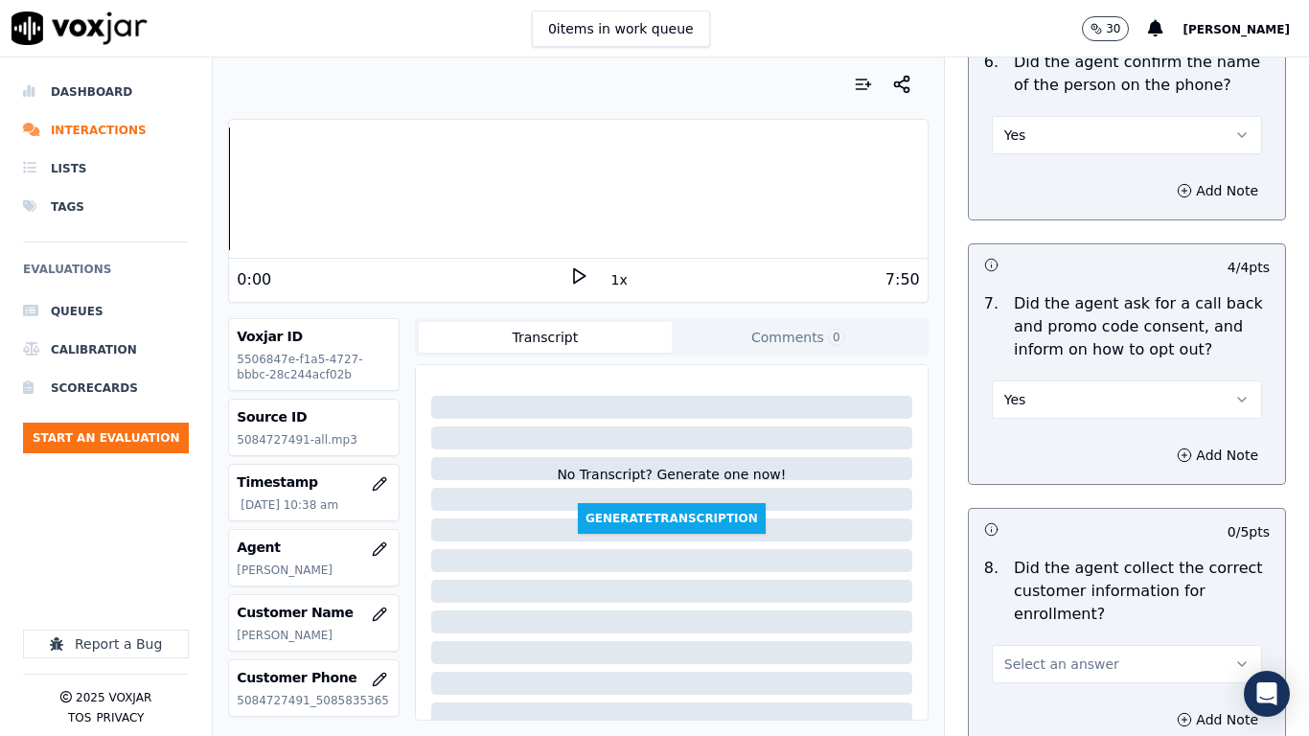
scroll to position [1917, 0]
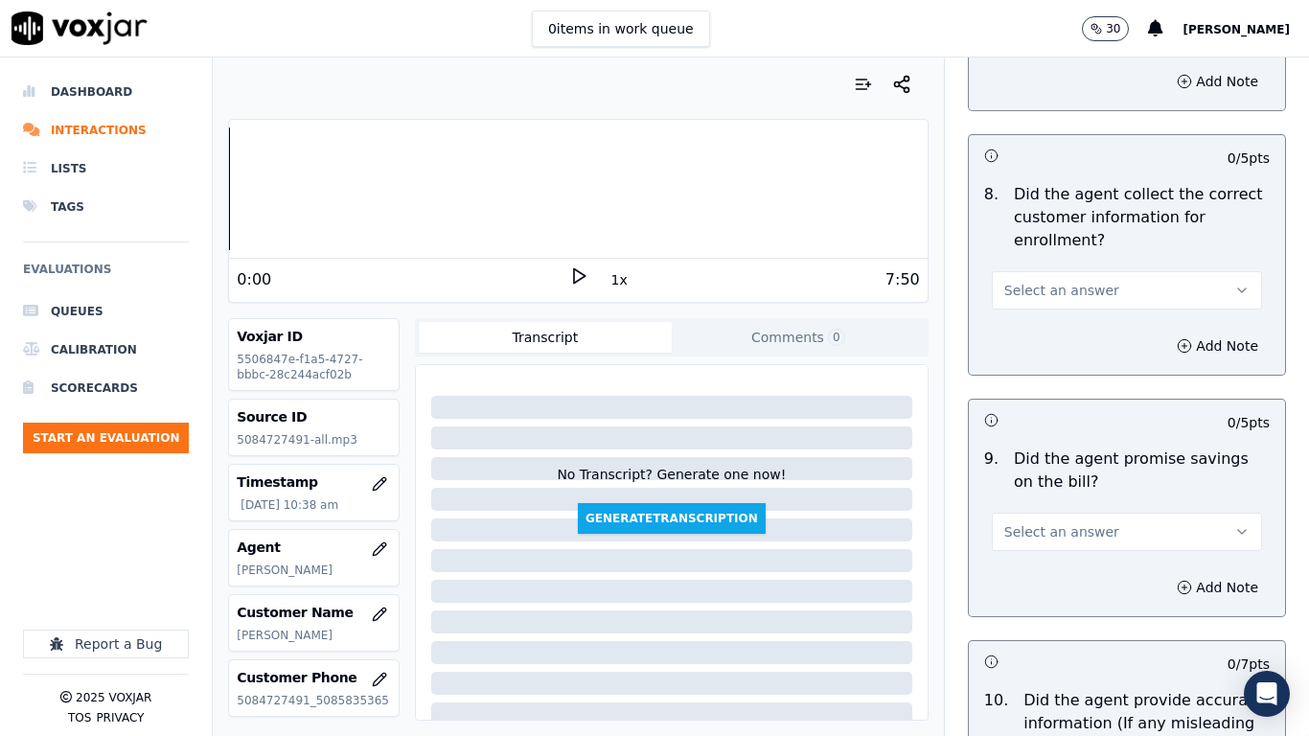
click at [1015, 286] on span "Select an answer" at bounding box center [1061, 290] width 115 height 19
click at [1018, 335] on div "Yes" at bounding box center [1092, 333] width 234 height 31
click at [1036, 531] on span "Select an answer" at bounding box center [1061, 531] width 115 height 19
click at [1029, 573] on div "Yes" at bounding box center [1092, 575] width 234 height 31
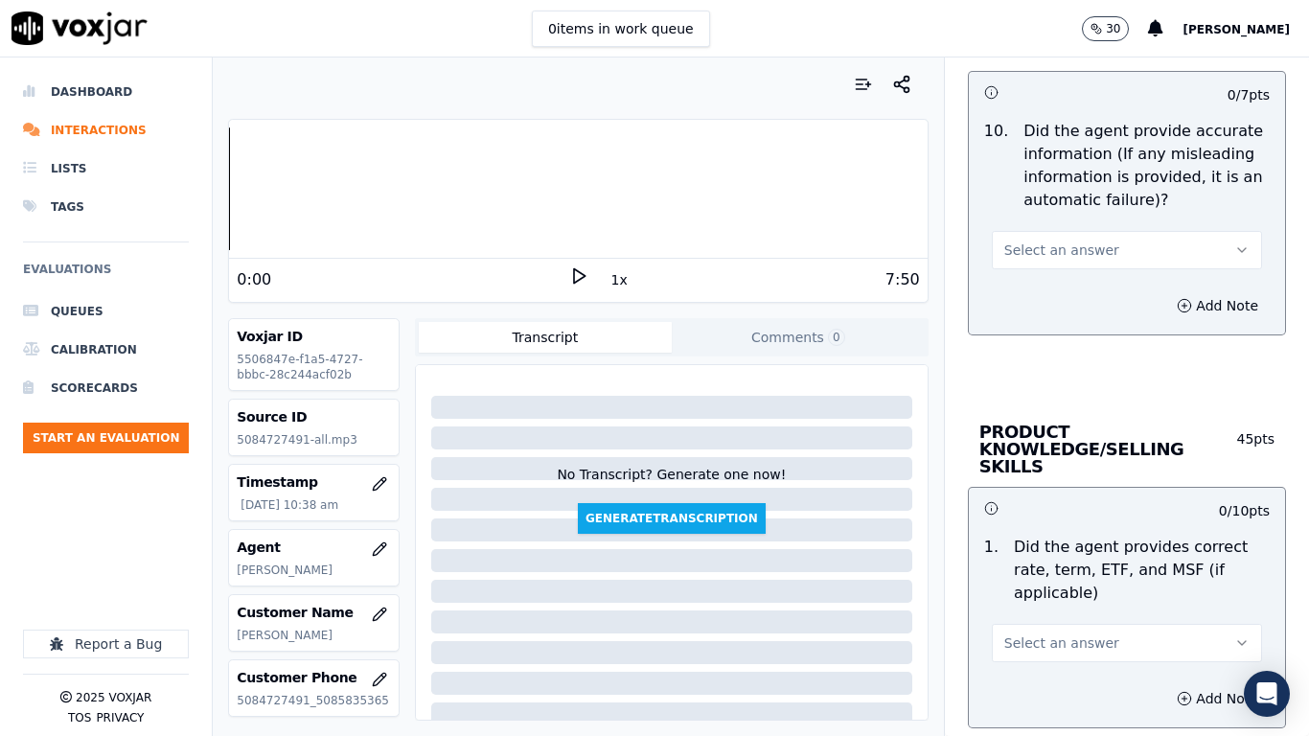
scroll to position [2492, 0]
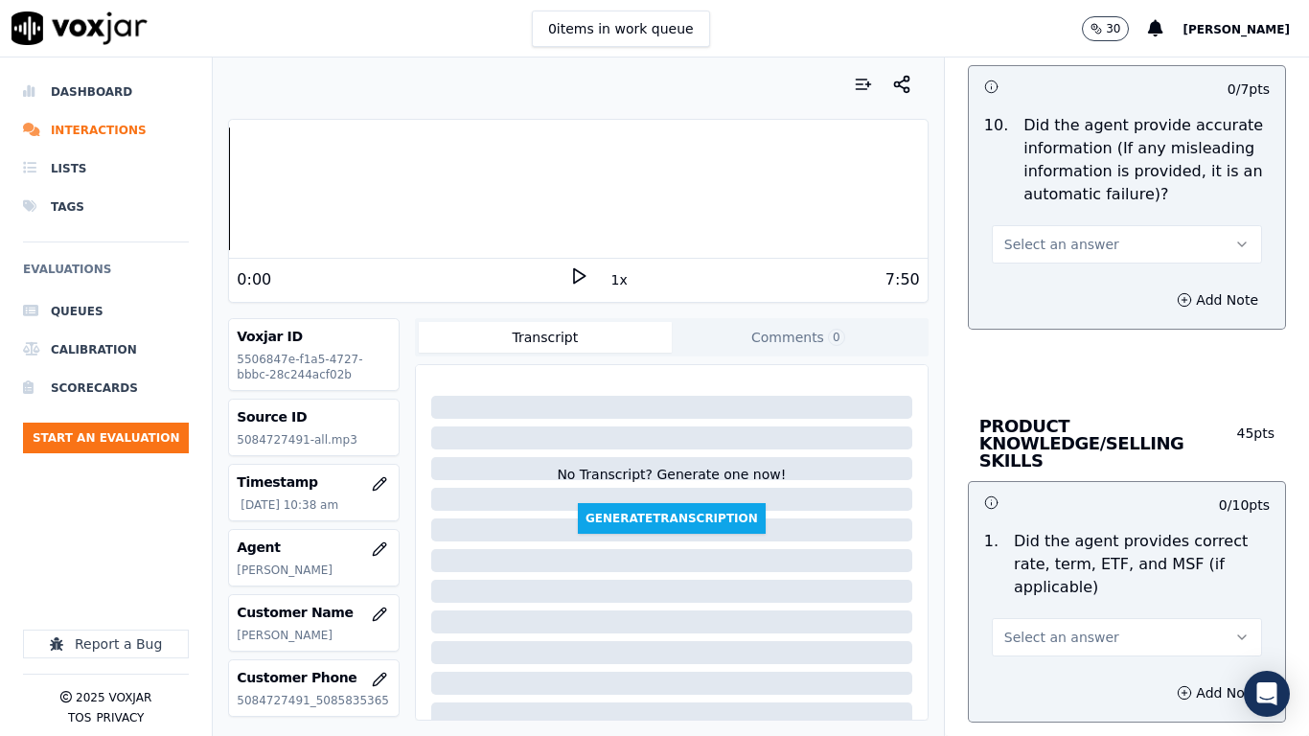
click at [1005, 234] on button "Select an answer" at bounding box center [1127, 244] width 270 height 38
click at [1033, 285] on div "Yes" at bounding box center [1092, 287] width 234 height 31
click at [1081, 581] on button "Select an answer" at bounding box center [1127, 637] width 270 height 38
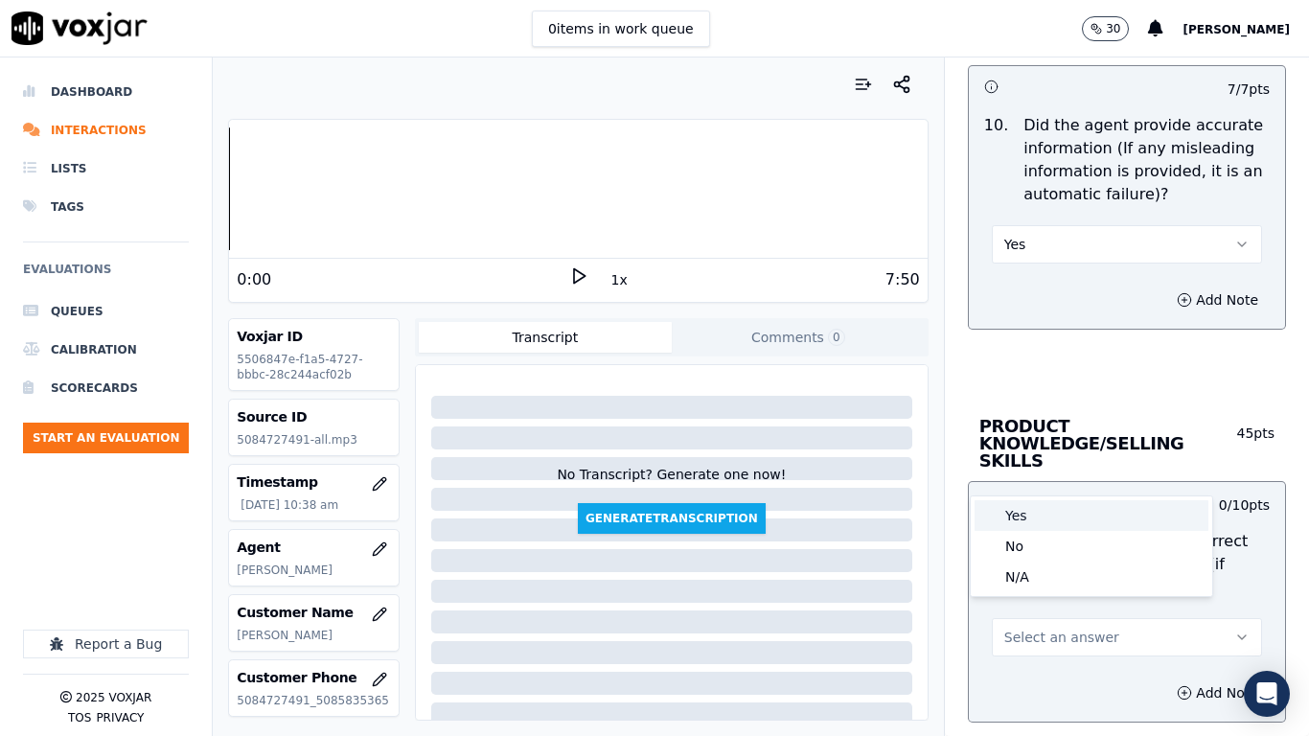
click at [1038, 520] on div "Yes" at bounding box center [1092, 515] width 234 height 31
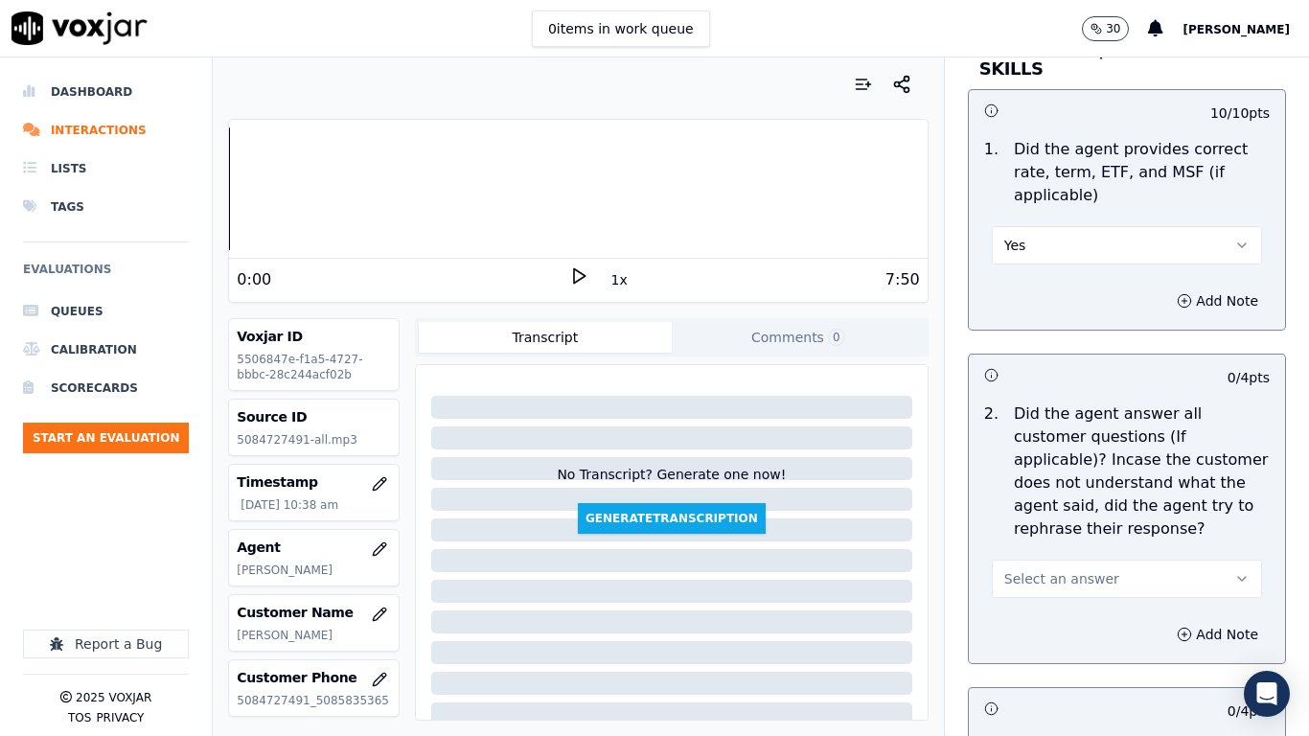
scroll to position [3259, 0]
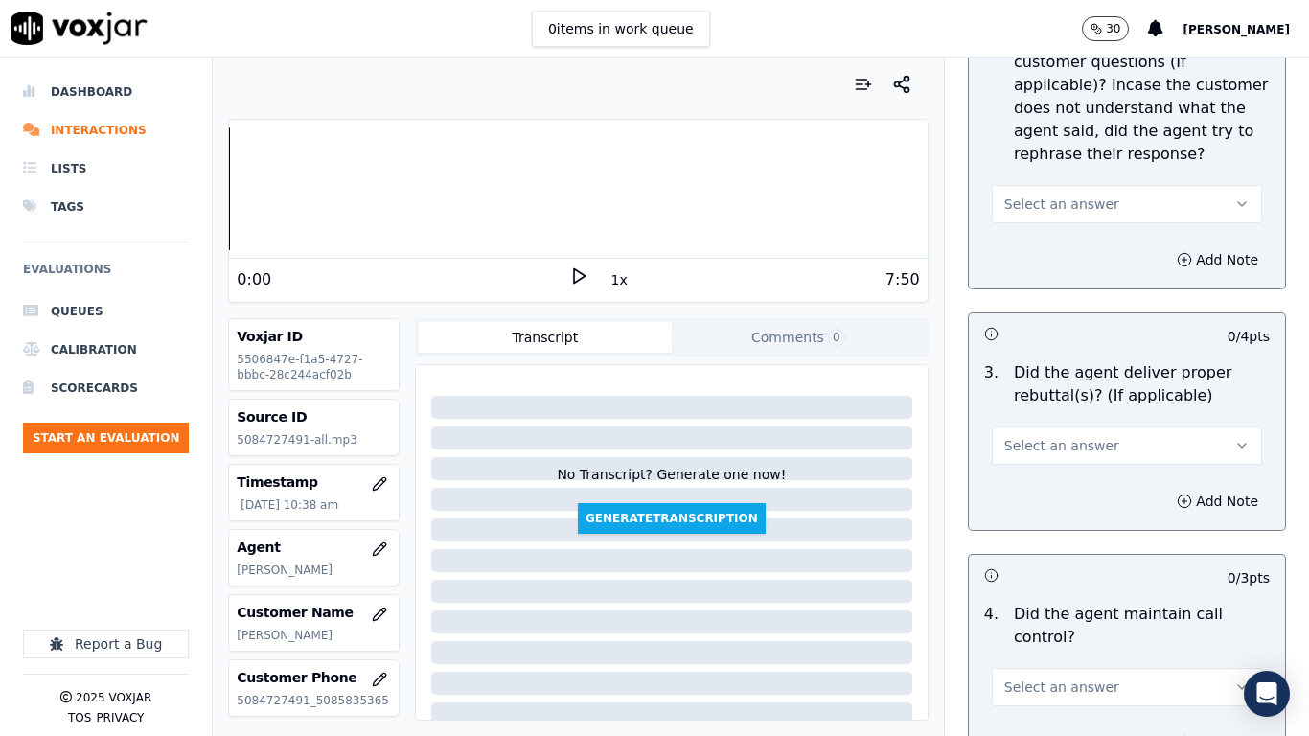
click at [1043, 195] on span "Select an answer" at bounding box center [1061, 204] width 115 height 19
click at [1046, 225] on div "Yes" at bounding box center [1092, 230] width 234 height 31
click at [1079, 436] on span "Select an answer" at bounding box center [1061, 445] width 115 height 19
click at [1085, 480] on div "Yes" at bounding box center [1092, 471] width 234 height 31
click at [1056, 581] on span "Select an answer" at bounding box center [1061, 687] width 115 height 19
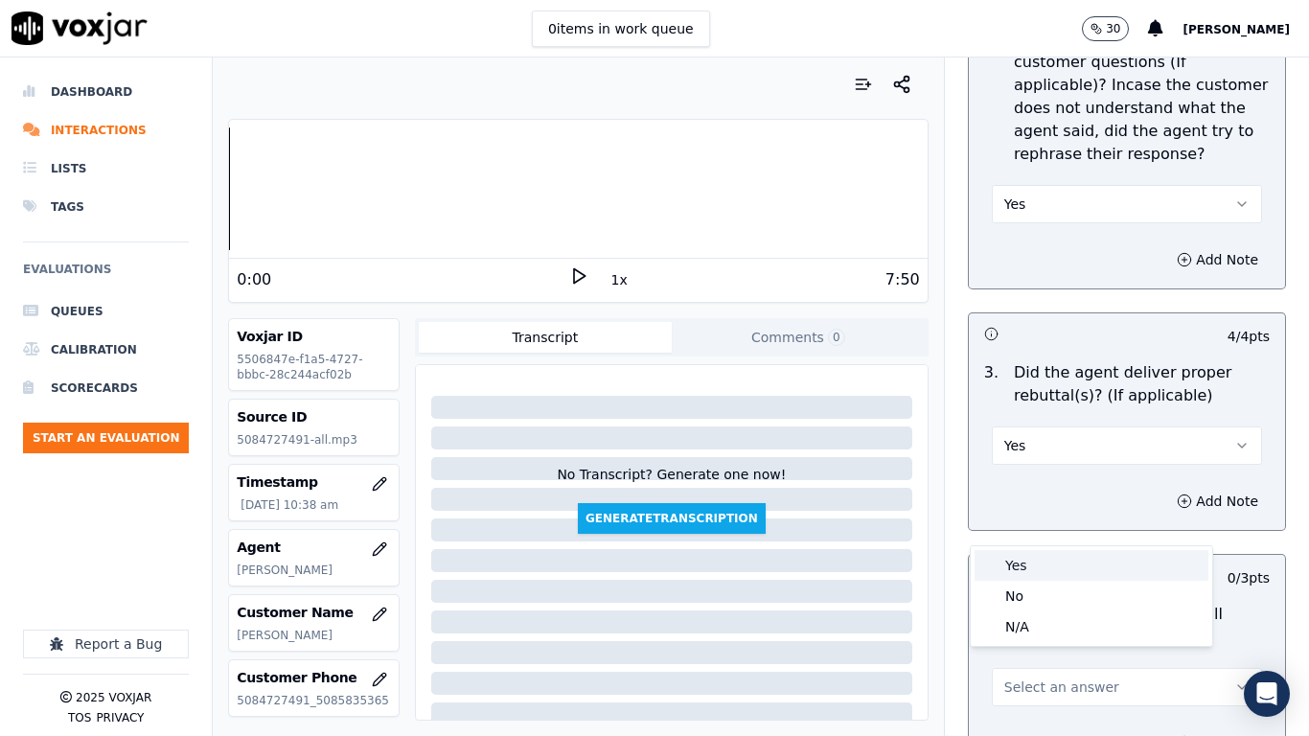
click at [1035, 564] on div "Yes" at bounding box center [1092, 565] width 234 height 31
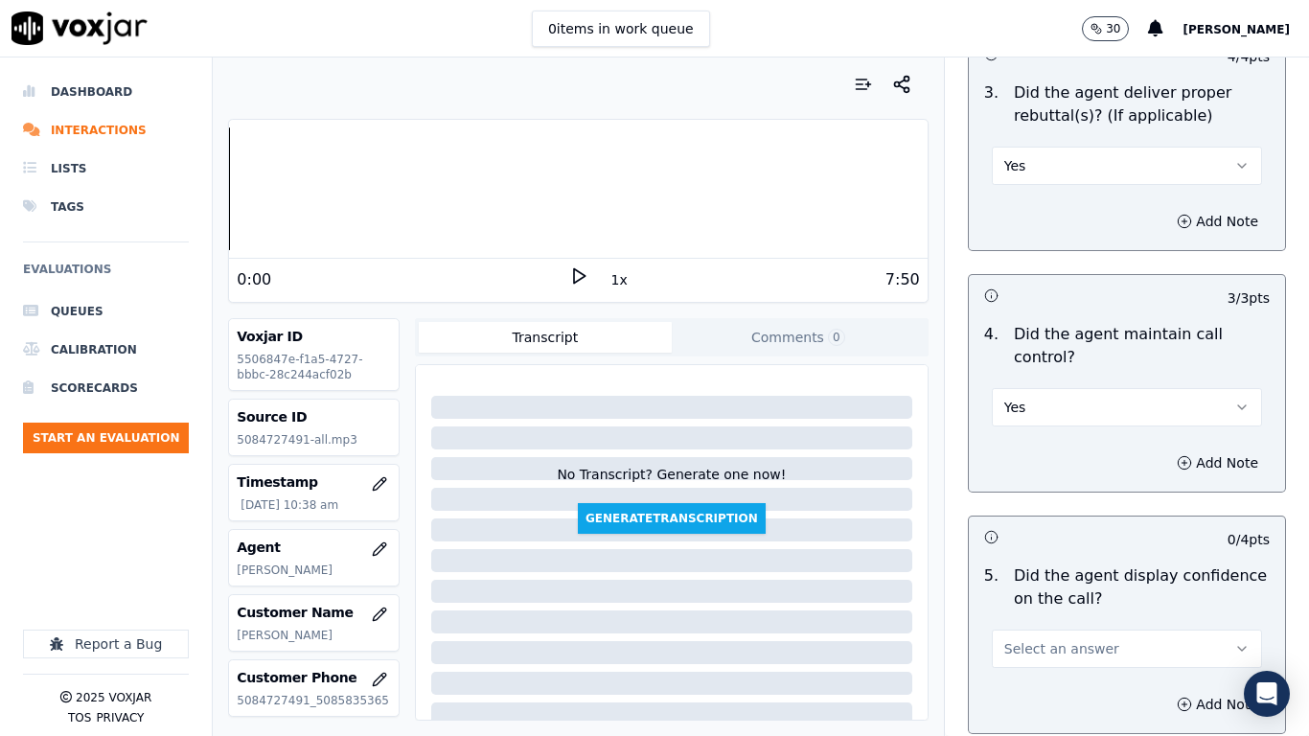
scroll to position [3930, 0]
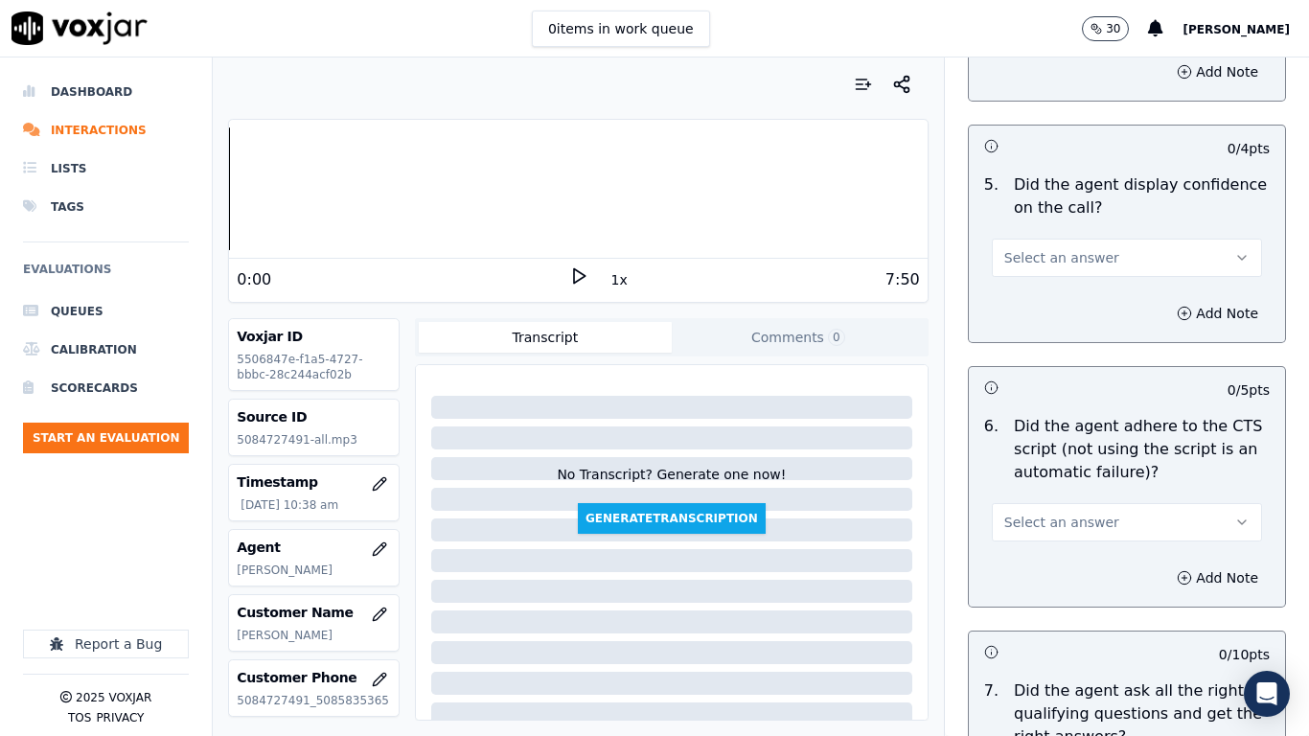
click at [1069, 248] on span "Select an answer" at bounding box center [1061, 257] width 115 height 19
click at [1067, 274] on div "Yes" at bounding box center [1092, 283] width 234 height 31
click at [1067, 513] on span "Select an answer" at bounding box center [1061, 522] width 115 height 19
click at [1062, 561] on div "Yes" at bounding box center [1092, 548] width 234 height 31
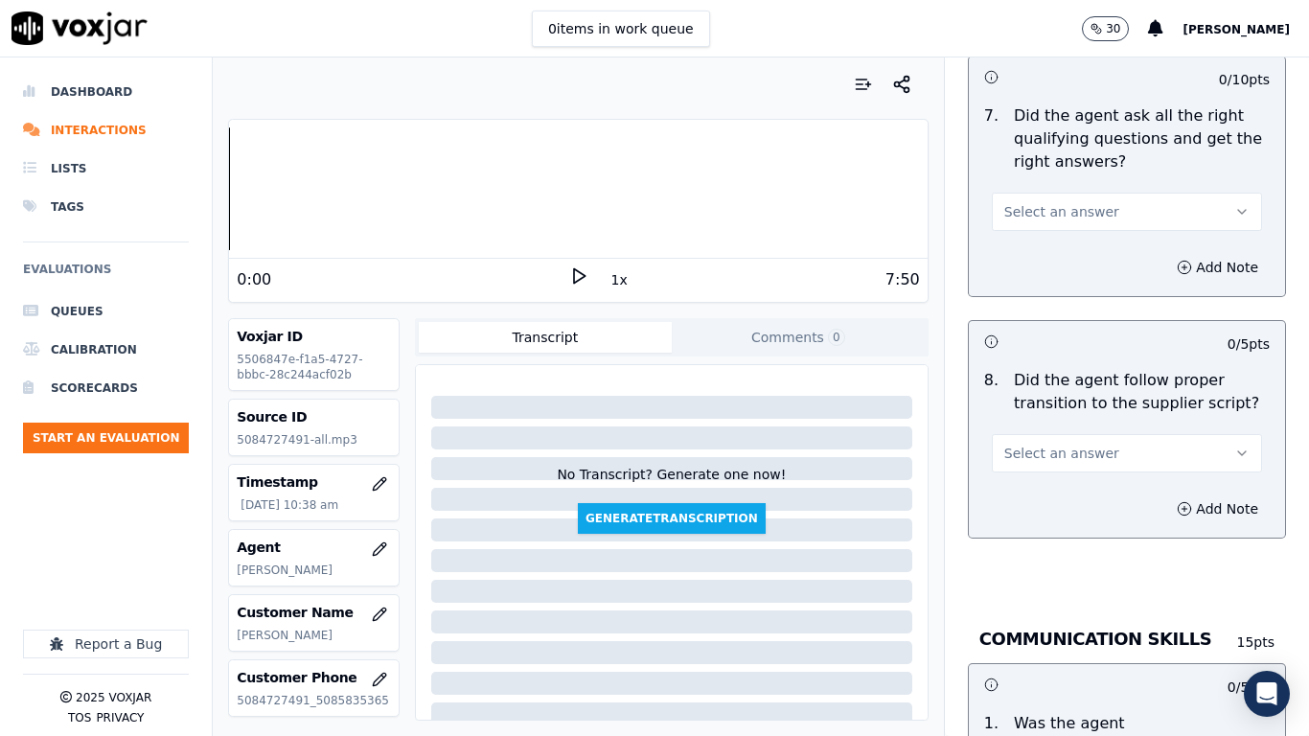
click at [1052, 202] on span "Select an answer" at bounding box center [1061, 211] width 115 height 19
click at [1055, 233] on div "Yes" at bounding box center [1092, 237] width 234 height 31
click at [1058, 444] on span "Select an answer" at bounding box center [1061, 453] width 115 height 19
click at [1057, 470] on div "Yes" at bounding box center [1092, 479] width 234 height 31
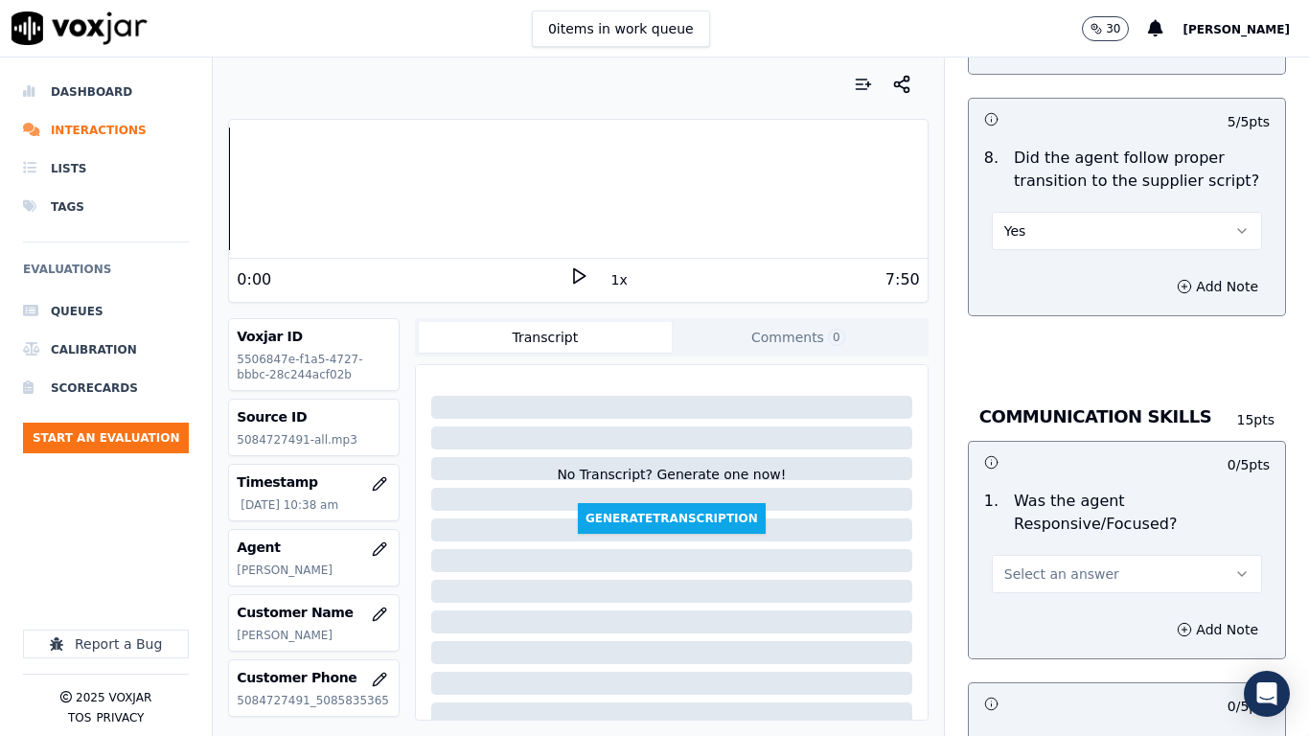
scroll to position [5080, 0]
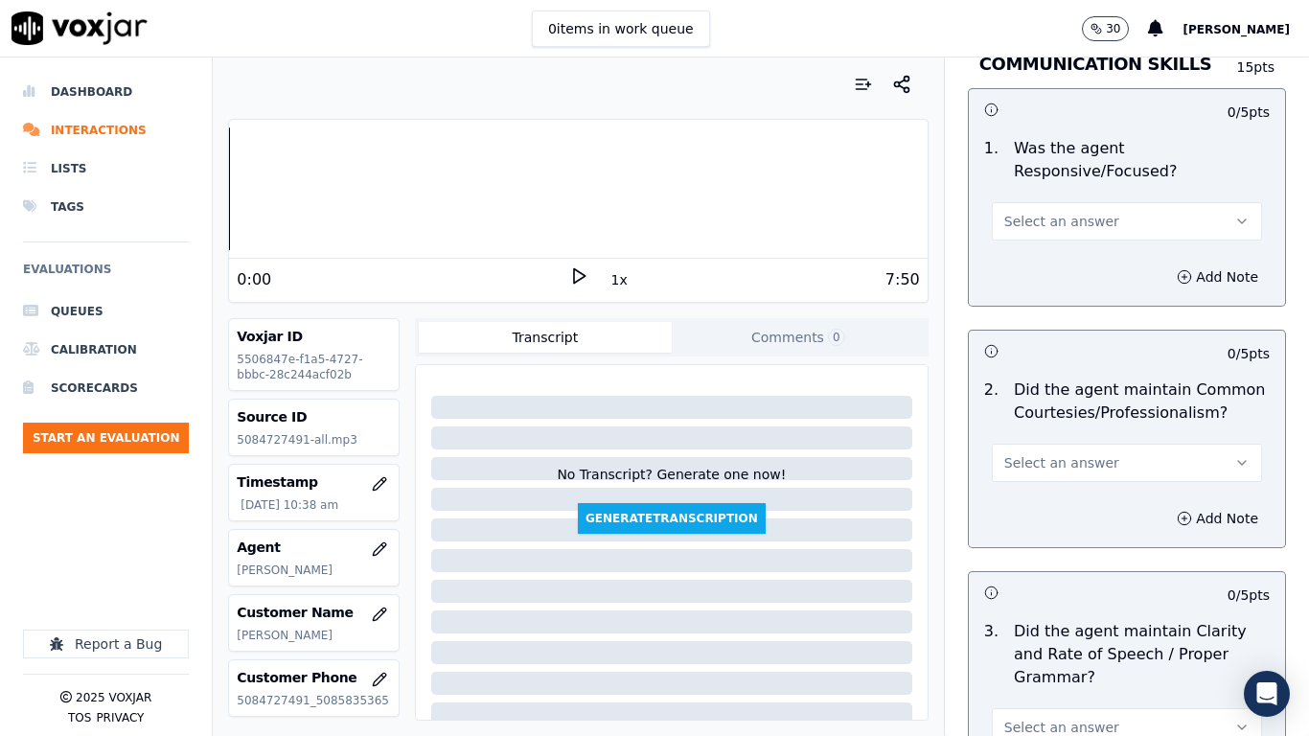
click at [1023, 212] on span "Select an answer" at bounding box center [1061, 221] width 115 height 19
click at [1026, 248] on div "Yes" at bounding box center [1092, 247] width 234 height 31
click at [1031, 453] on span "Select an answer" at bounding box center [1061, 462] width 115 height 19
click at [1029, 486] on div "Yes" at bounding box center [1092, 488] width 234 height 31
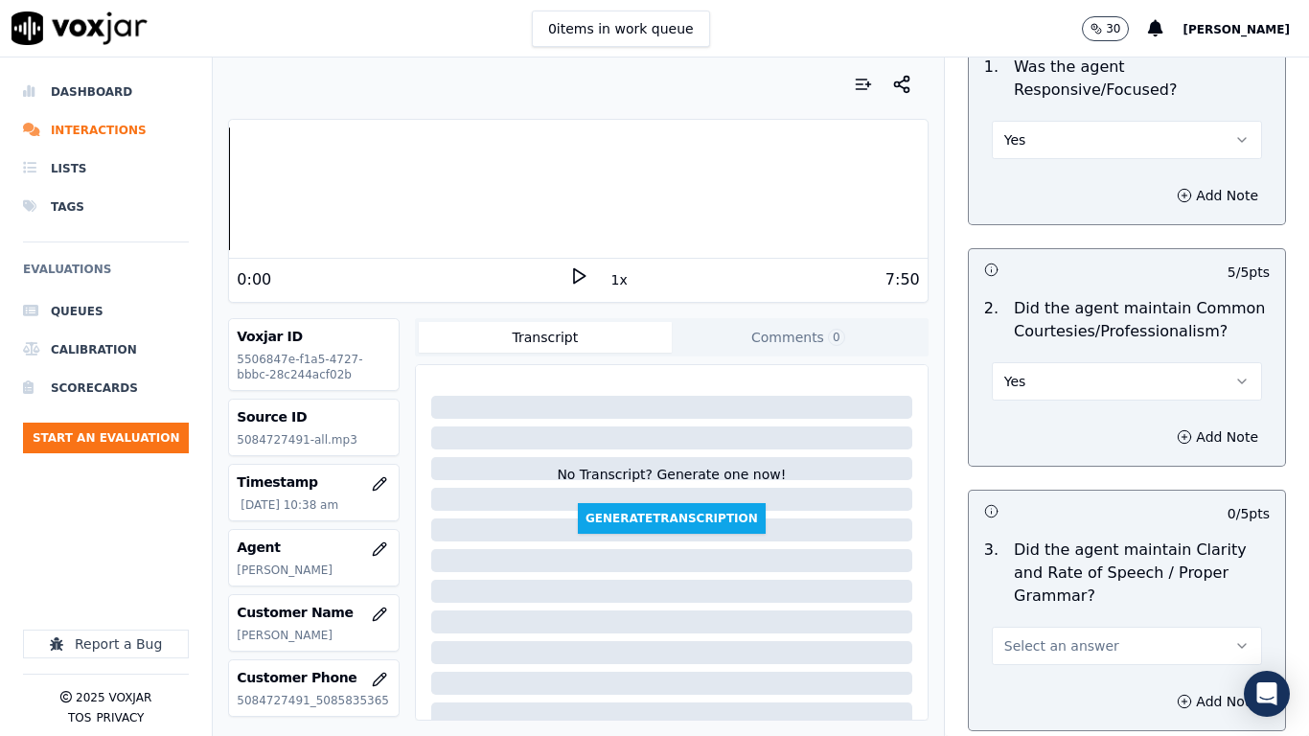
scroll to position [5303, 0]
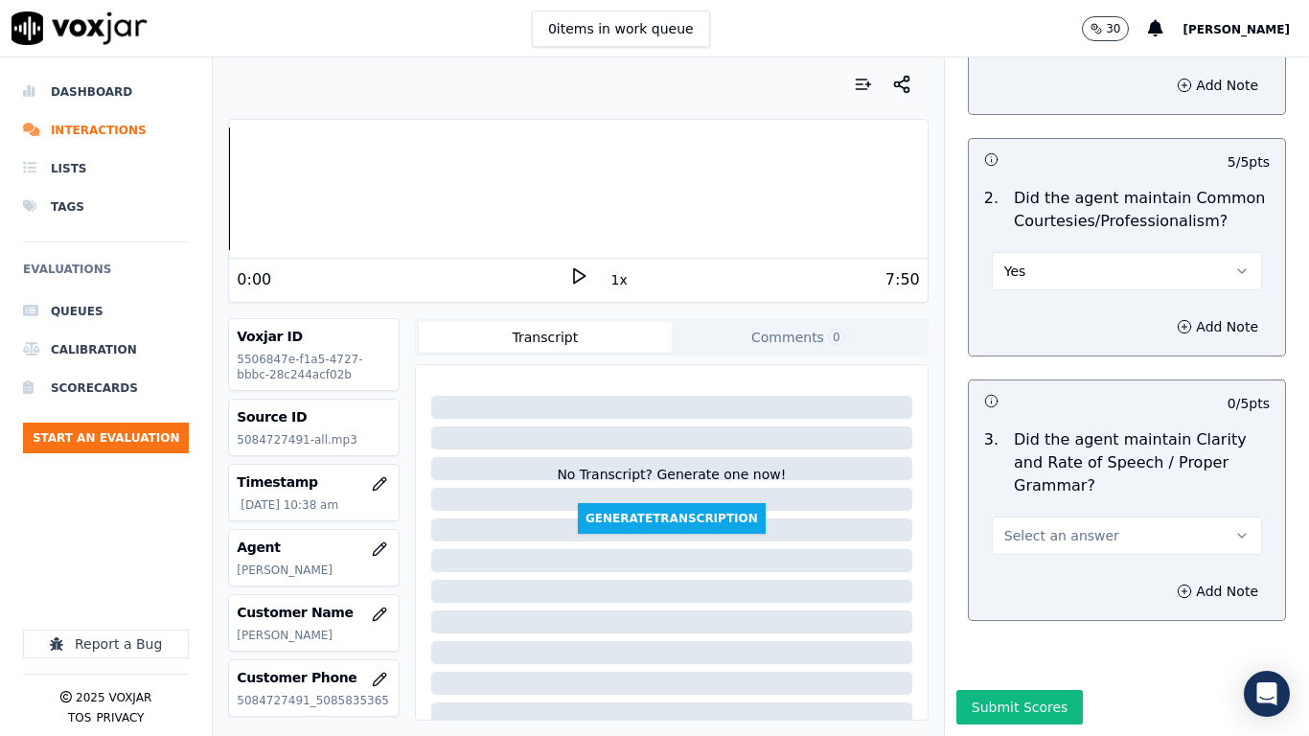
click at [1050, 526] on span "Select an answer" at bounding box center [1061, 535] width 115 height 19
click at [1047, 532] on div "Yes" at bounding box center [1092, 530] width 234 height 31
click at [1012, 581] on button "Submit Scores" at bounding box center [1020, 707] width 127 height 35
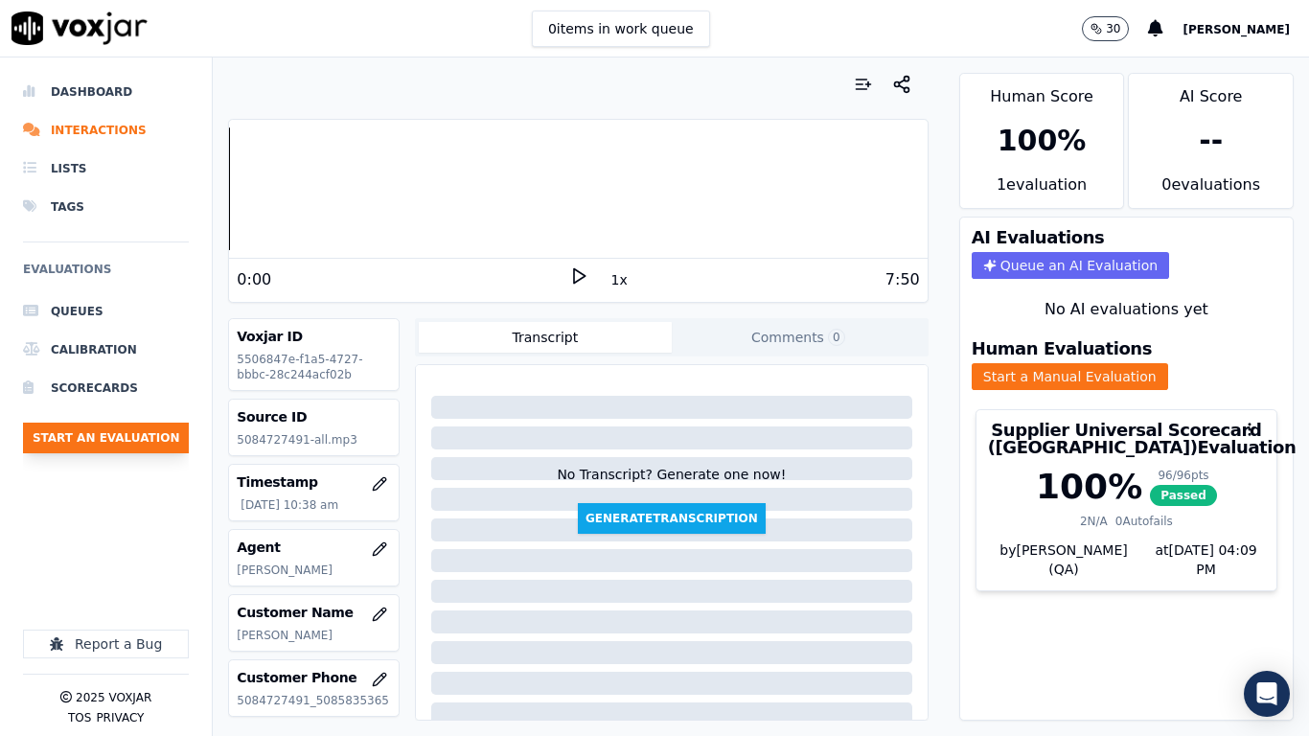
click at [131, 438] on button "Start an Evaluation" at bounding box center [106, 438] width 166 height 31
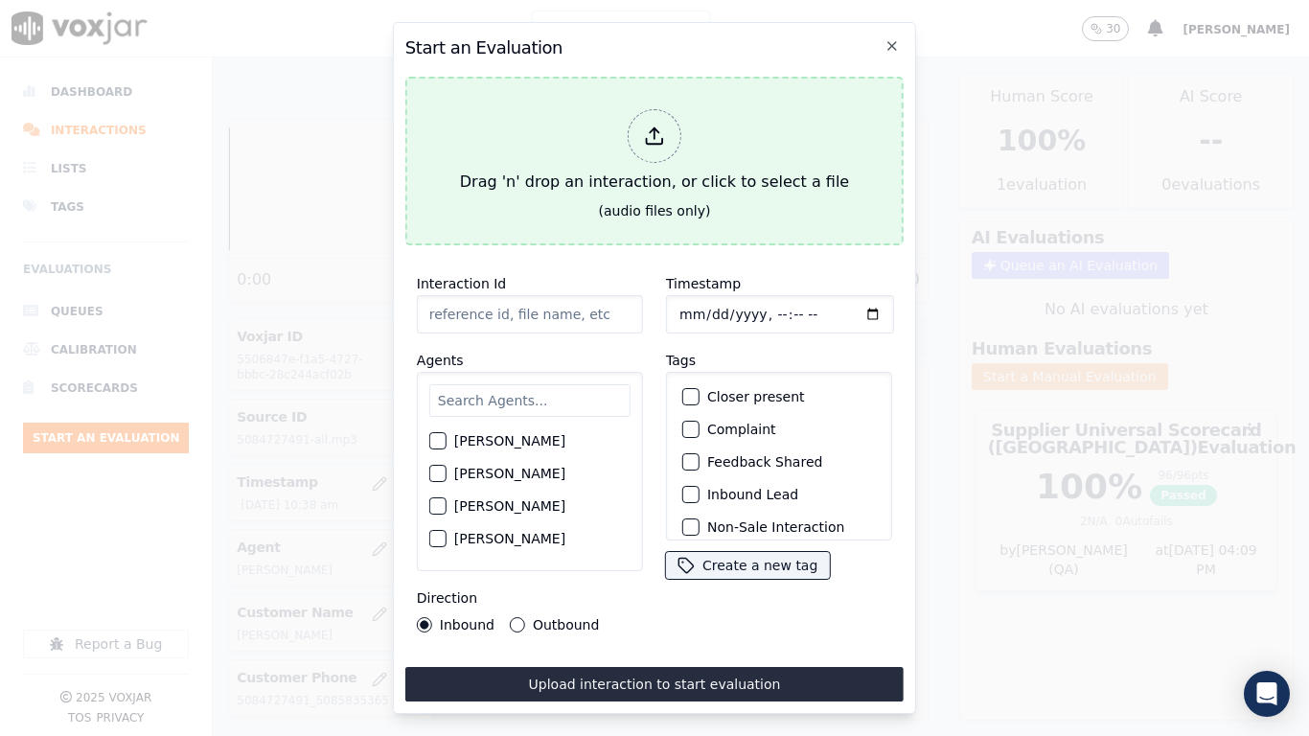
click at [534, 176] on div "Drag 'n' drop an interaction, or click to select a file" at bounding box center [654, 152] width 404 height 100
type input "20250909-115846_4406223316-all.mp3"
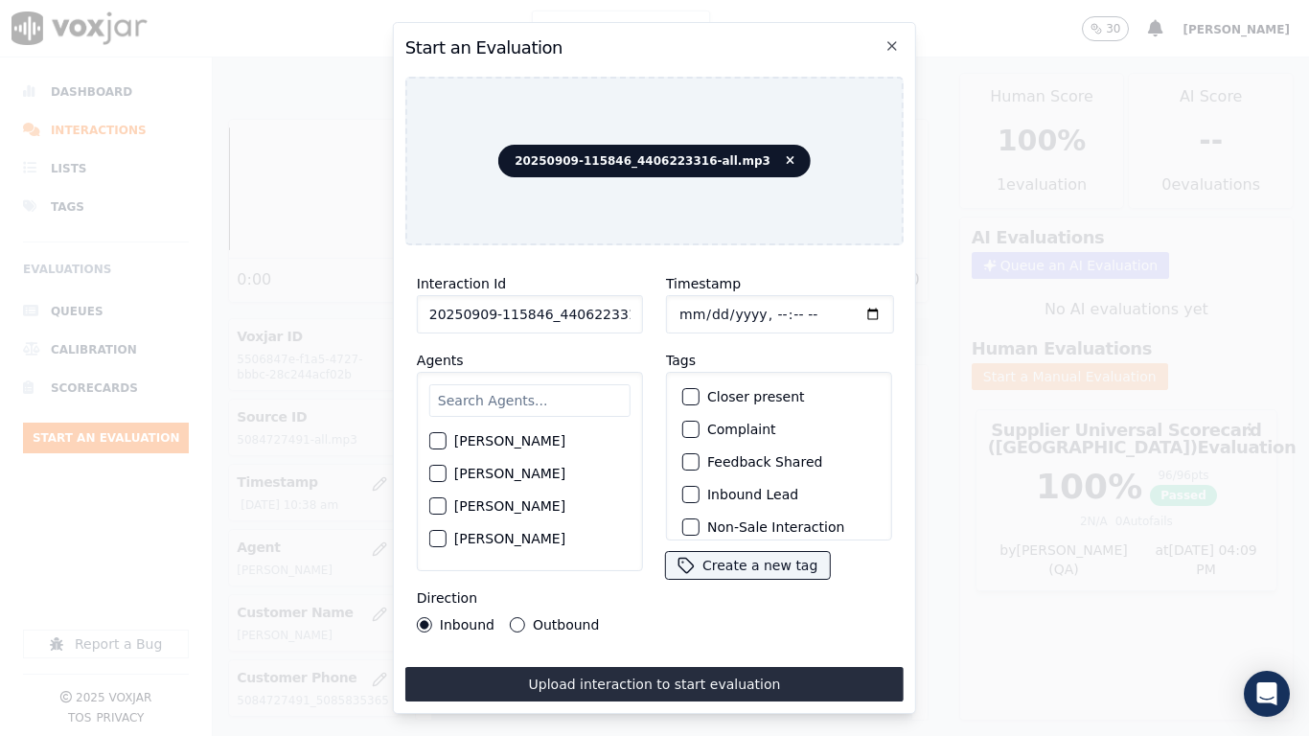
click at [475, 400] on input "text" at bounding box center [529, 400] width 201 height 33
type input "car"
click at [495, 440] on label "[PERSON_NAME]" at bounding box center [509, 446] width 111 height 13
click at [447, 438] on button "[PERSON_NAME]" at bounding box center [437, 446] width 17 height 17
click at [674, 305] on input "Timestamp" at bounding box center [780, 314] width 228 height 38
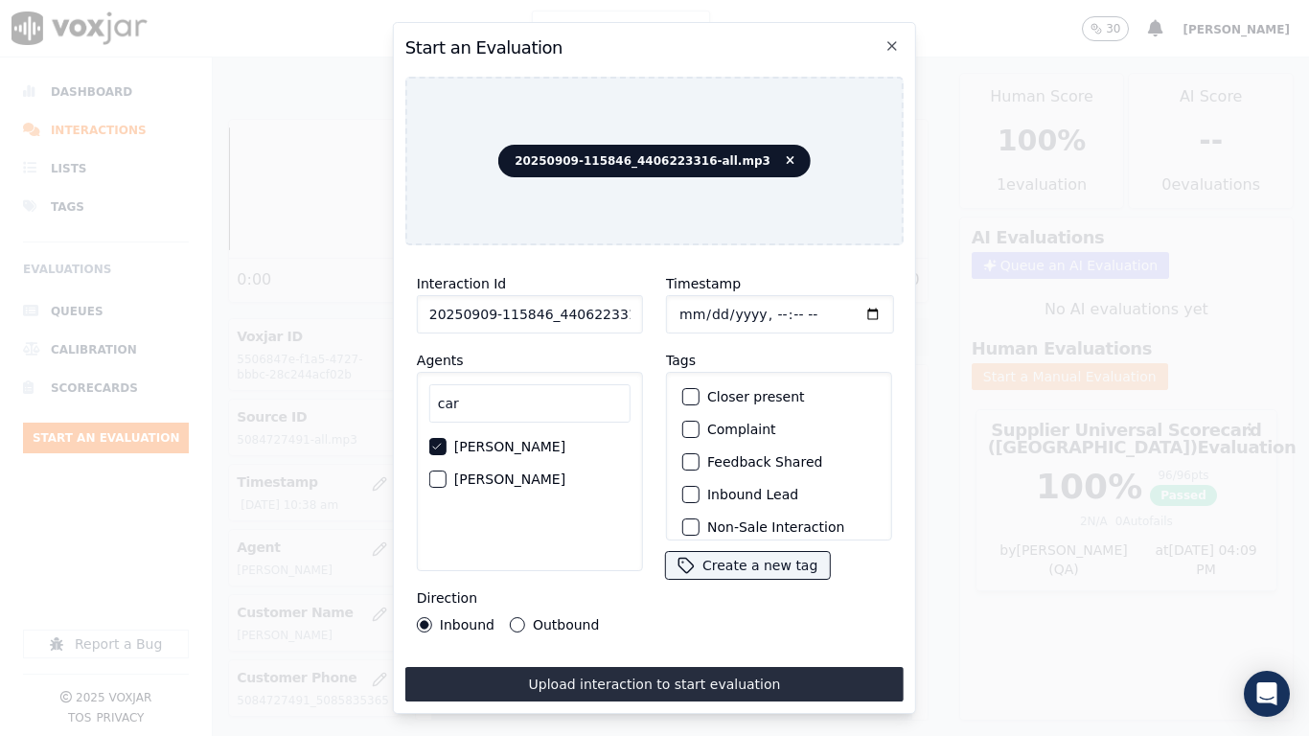
type input "2025-09-09T10:39"
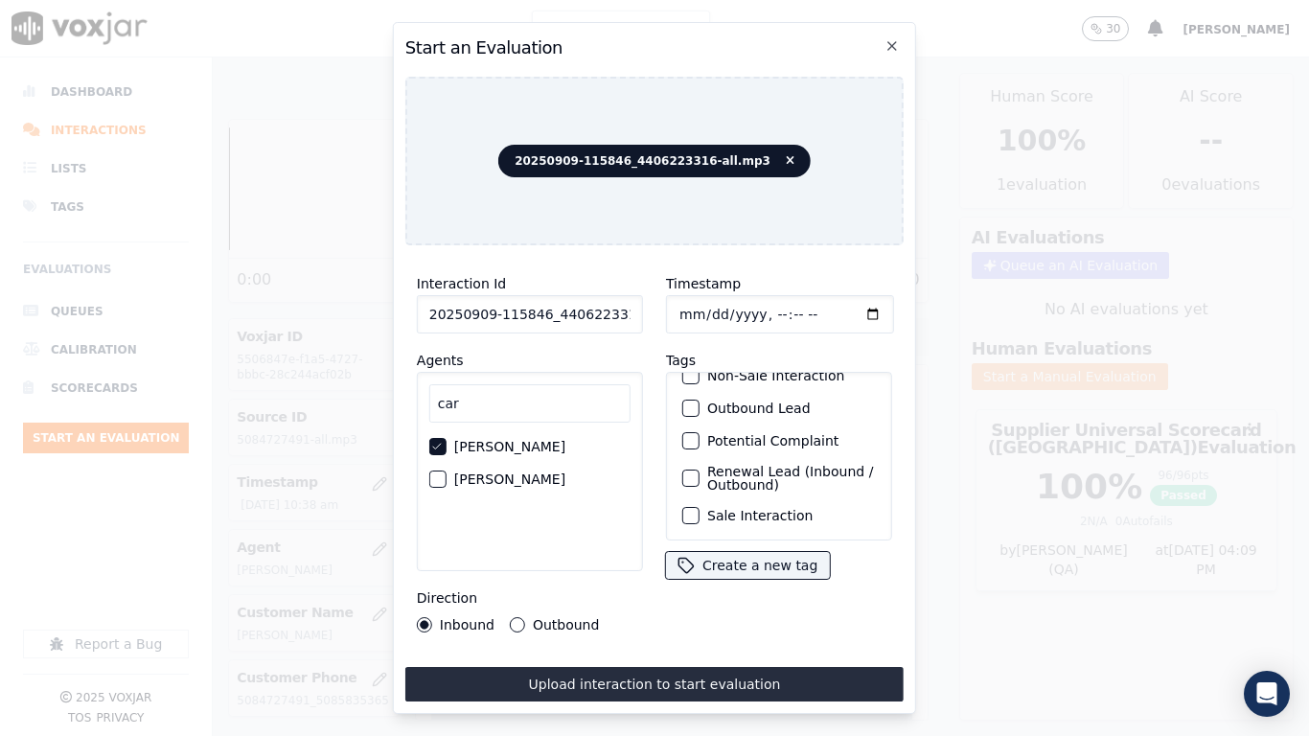
drag, startPoint x: 775, startPoint y: 495, endPoint x: 772, endPoint y: 527, distance: 32.8
click at [774, 509] on label "Sale Interaction" at bounding box center [759, 515] width 105 height 13
click at [700, 507] on button "Sale Interaction" at bounding box center [690, 515] width 17 height 17
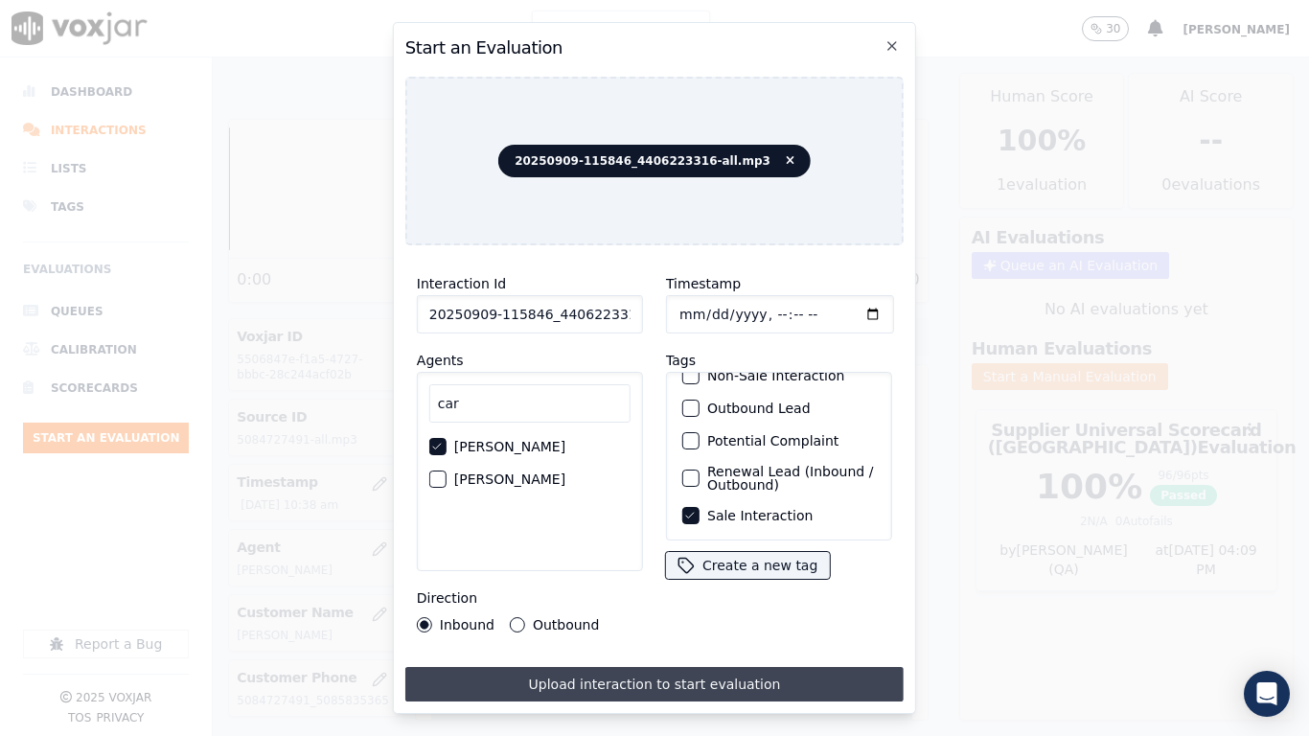
click at [741, 581] on button "Upload interaction to start evaluation" at bounding box center [654, 684] width 498 height 35
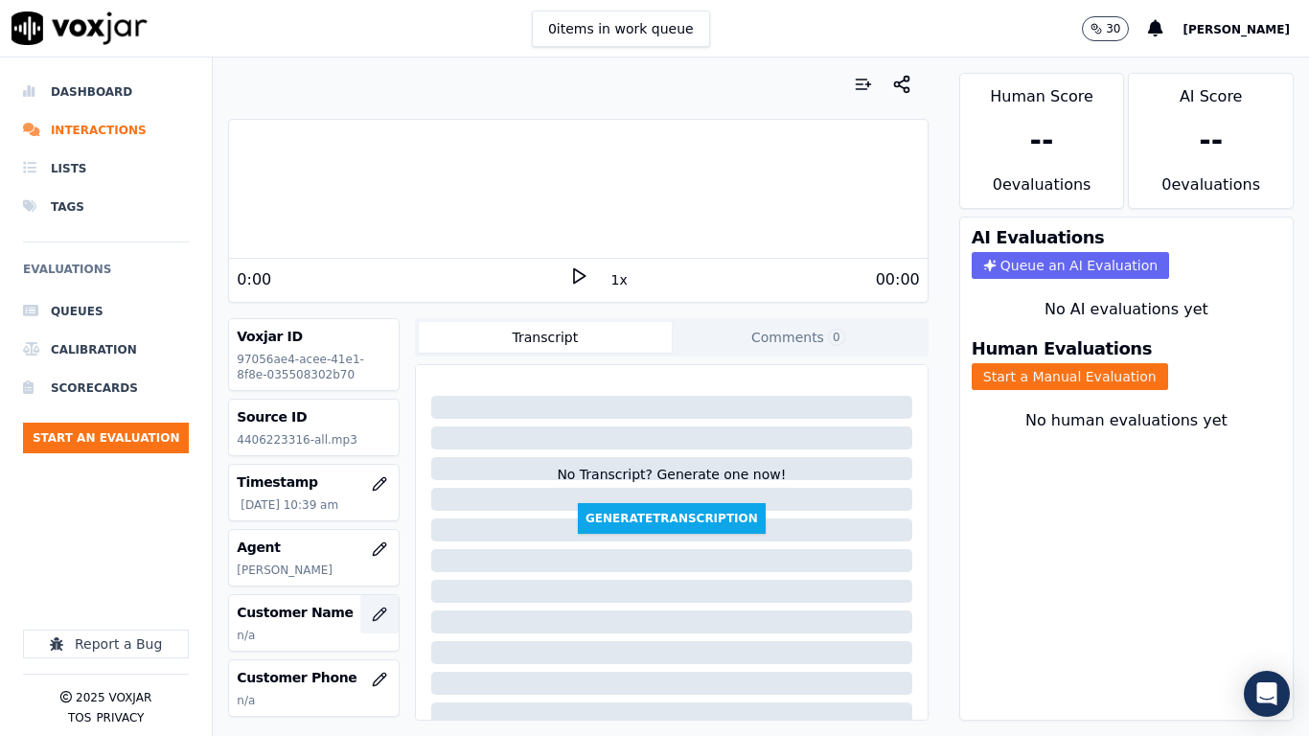
click at [372, 581] on icon "button" at bounding box center [379, 614] width 15 height 15
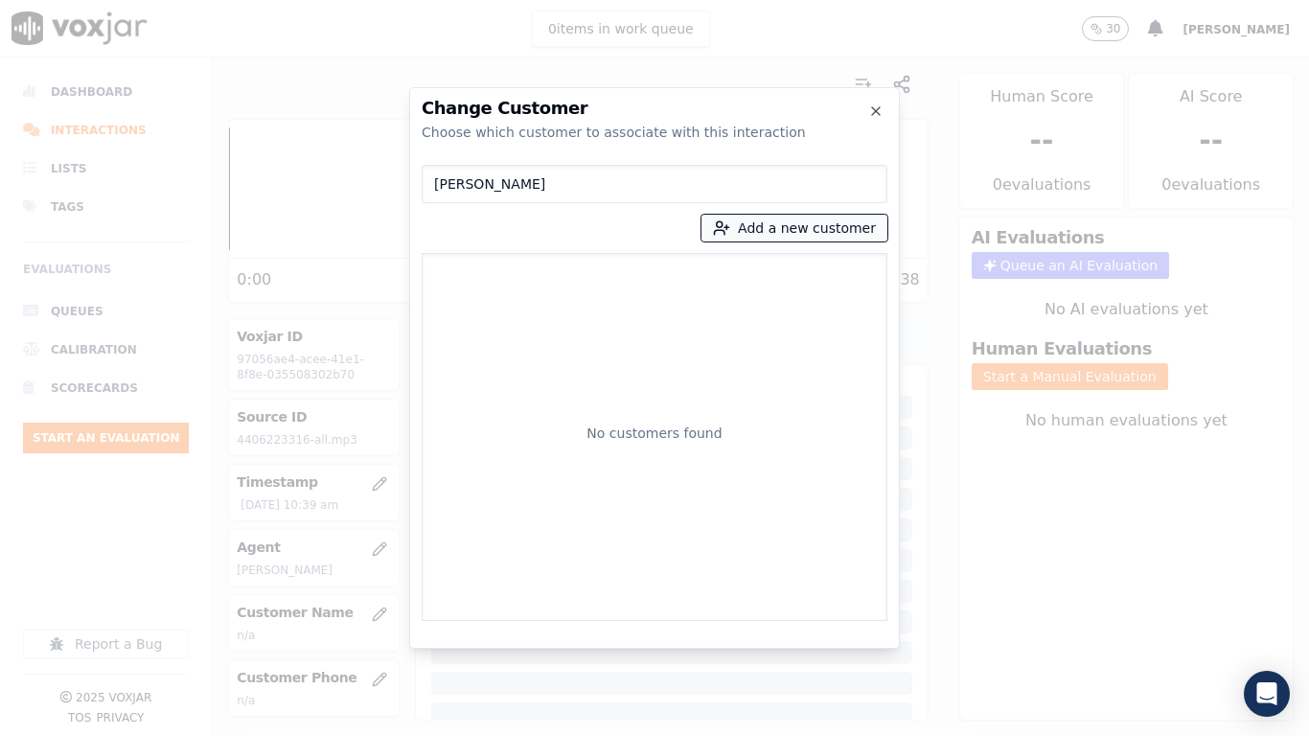
type input "LEVI C WALLS"
click at [793, 227] on button "Add a new customer" at bounding box center [795, 228] width 186 height 27
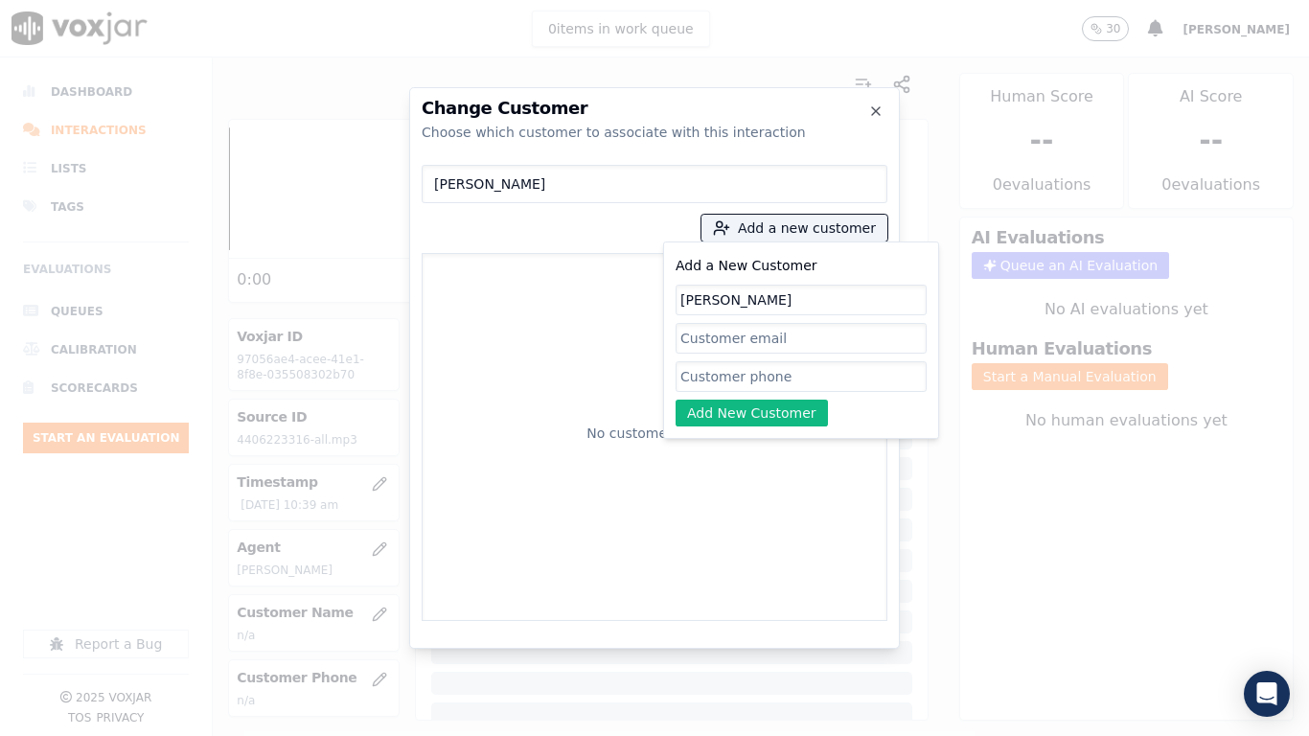
type input "LEVI C WALLS"
drag, startPoint x: 737, startPoint y: 375, endPoint x: 733, endPoint y: 390, distance: 15.8
click at [737, 375] on input "Add a New Customer" at bounding box center [801, 376] width 251 height 31
paste input "4406223316"
type input "4406223316"
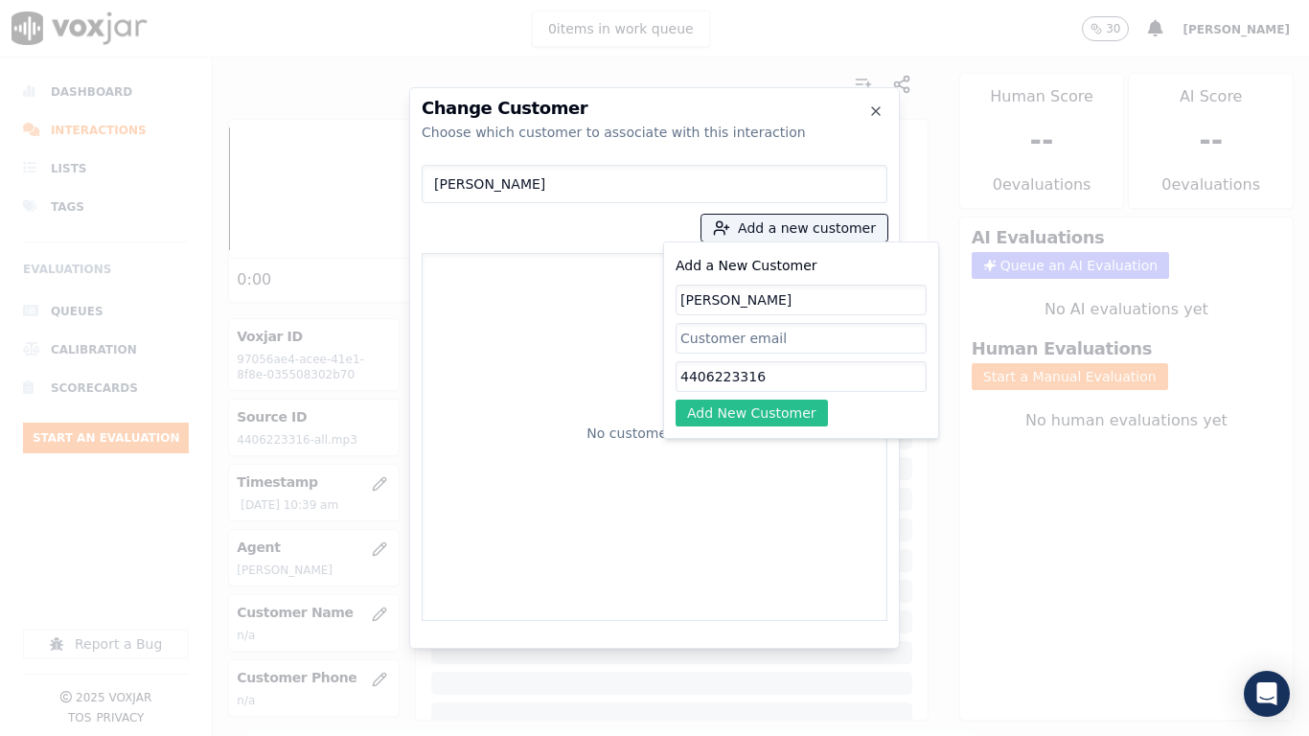
click at [713, 405] on button "Add New Customer" at bounding box center [752, 413] width 152 height 27
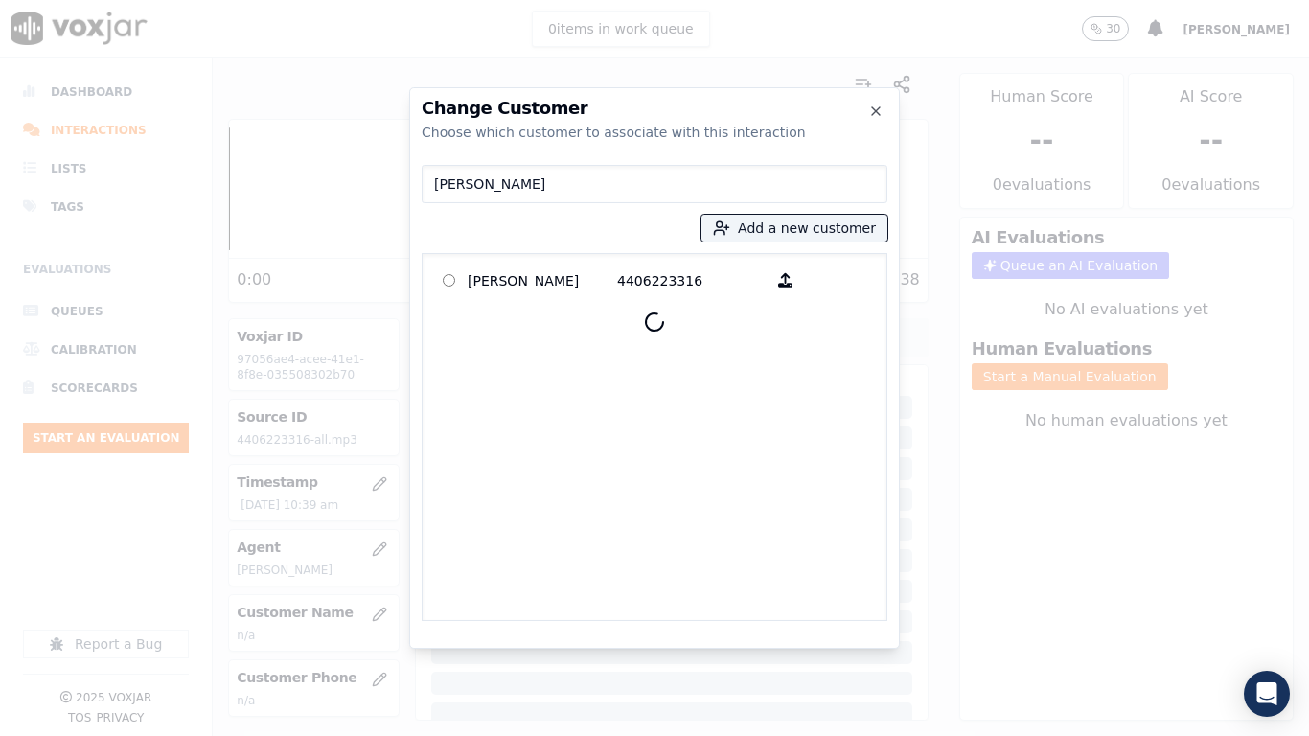
drag, startPoint x: 513, startPoint y: 287, endPoint x: 920, endPoint y: 506, distance: 462.7
click at [510, 287] on p "LEVI C WALLS" at bounding box center [543, 280] width 150 height 30
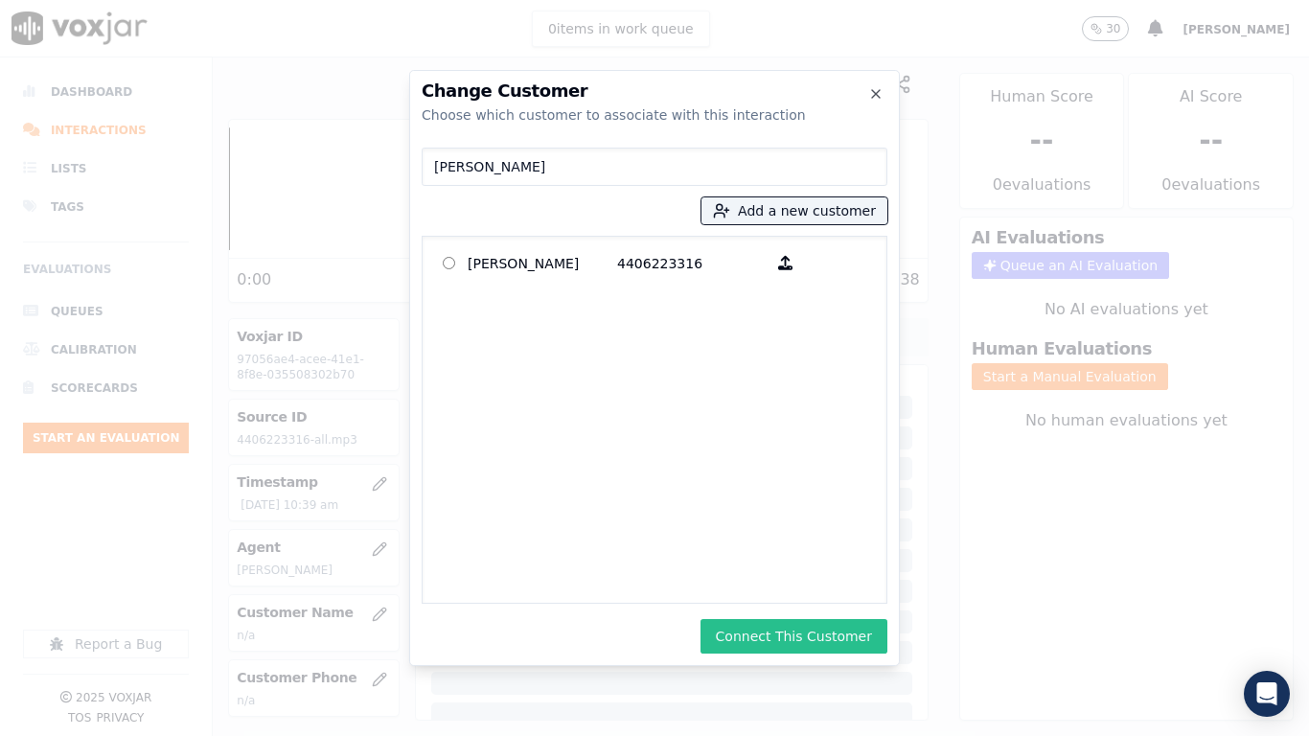
click at [838, 581] on button "Connect This Customer" at bounding box center [794, 636] width 187 height 35
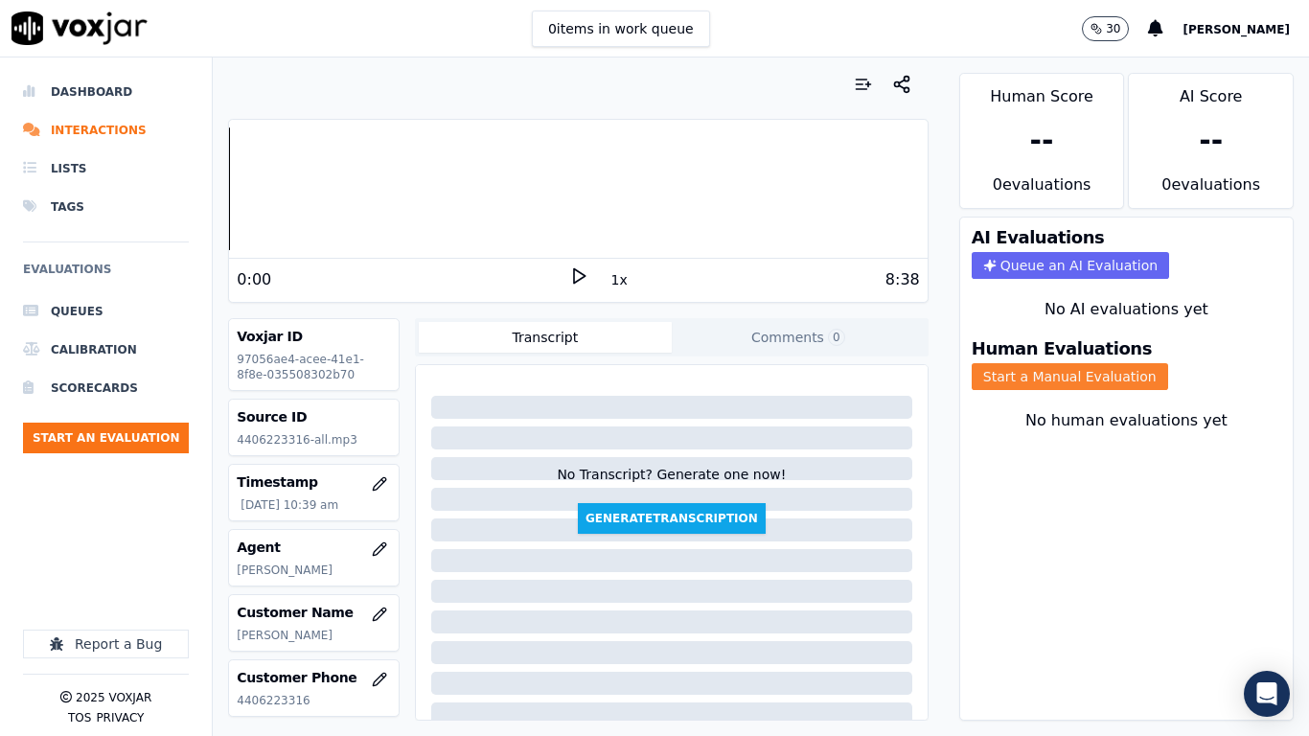
click at [1029, 377] on button "Start a Manual Evaluation" at bounding box center [1070, 376] width 196 height 27
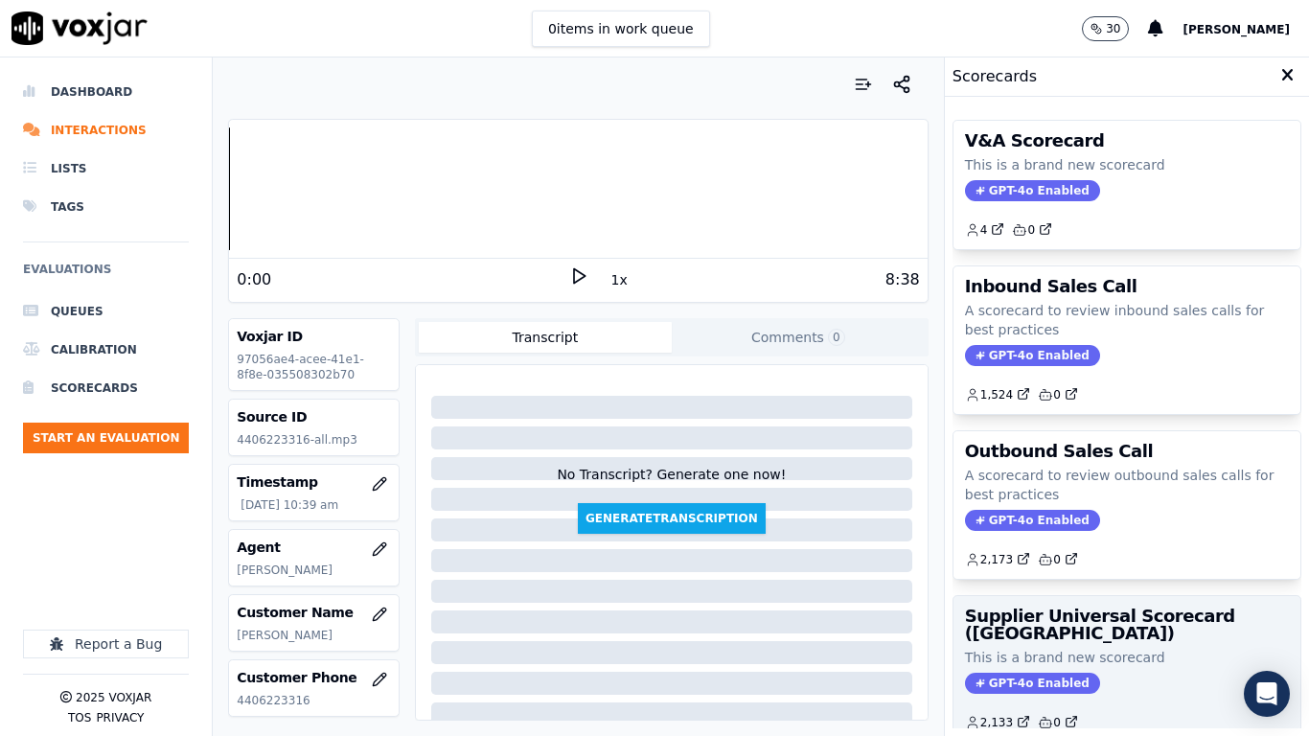
click at [1052, 581] on h3 "Supplier Universal Scorecard ([GEOGRAPHIC_DATA])" at bounding box center [1127, 625] width 324 height 35
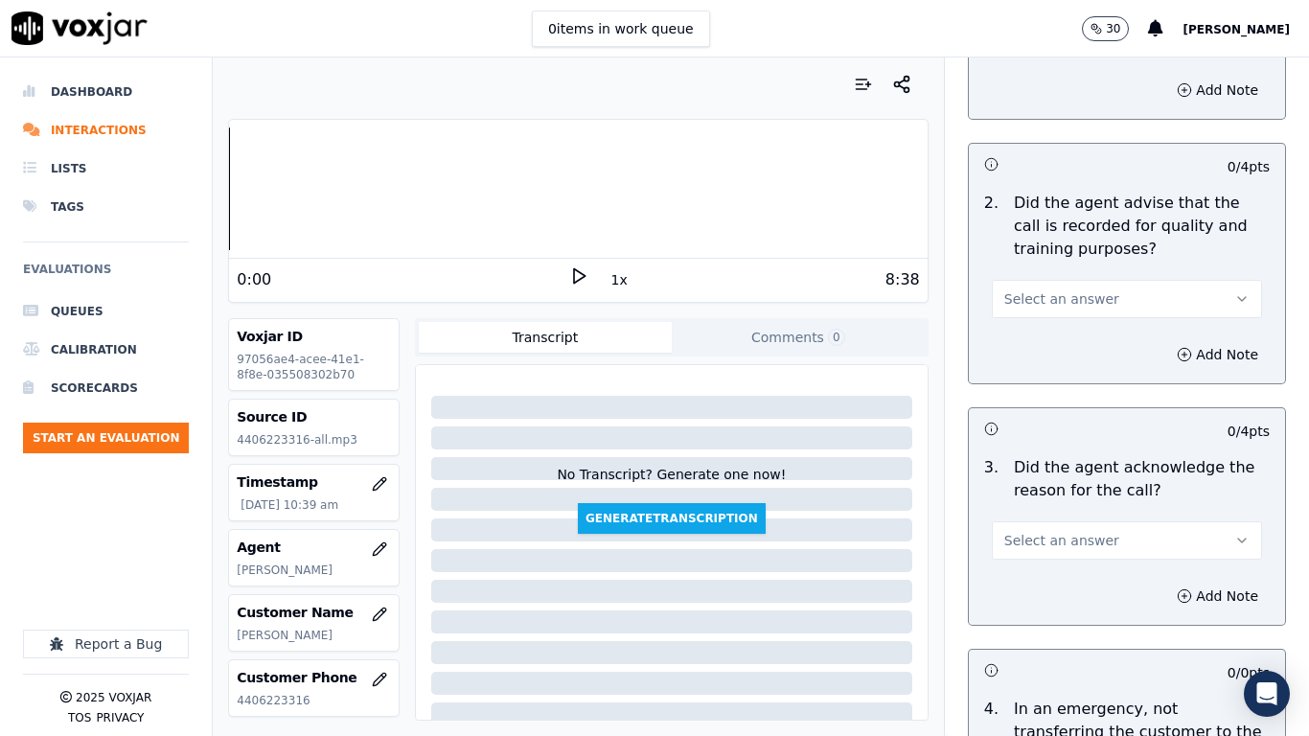
scroll to position [288, 0]
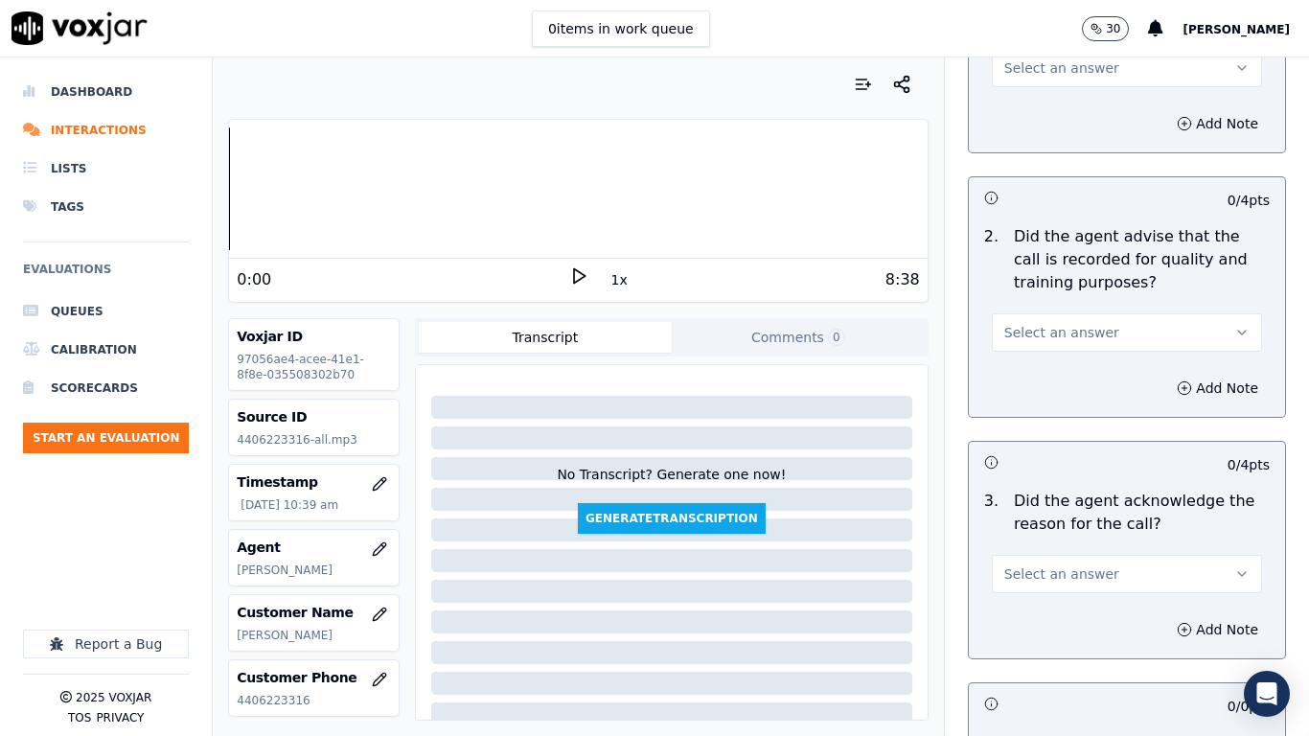
click at [1047, 67] on span "Select an answer" at bounding box center [1061, 67] width 115 height 19
click at [1044, 103] on div "Yes" at bounding box center [1092, 111] width 234 height 31
click at [1068, 325] on span "Select an answer" at bounding box center [1061, 332] width 115 height 19
click at [1063, 378] on div "Yes" at bounding box center [1092, 375] width 234 height 31
click at [1039, 576] on span "Select an answer" at bounding box center [1061, 574] width 115 height 19
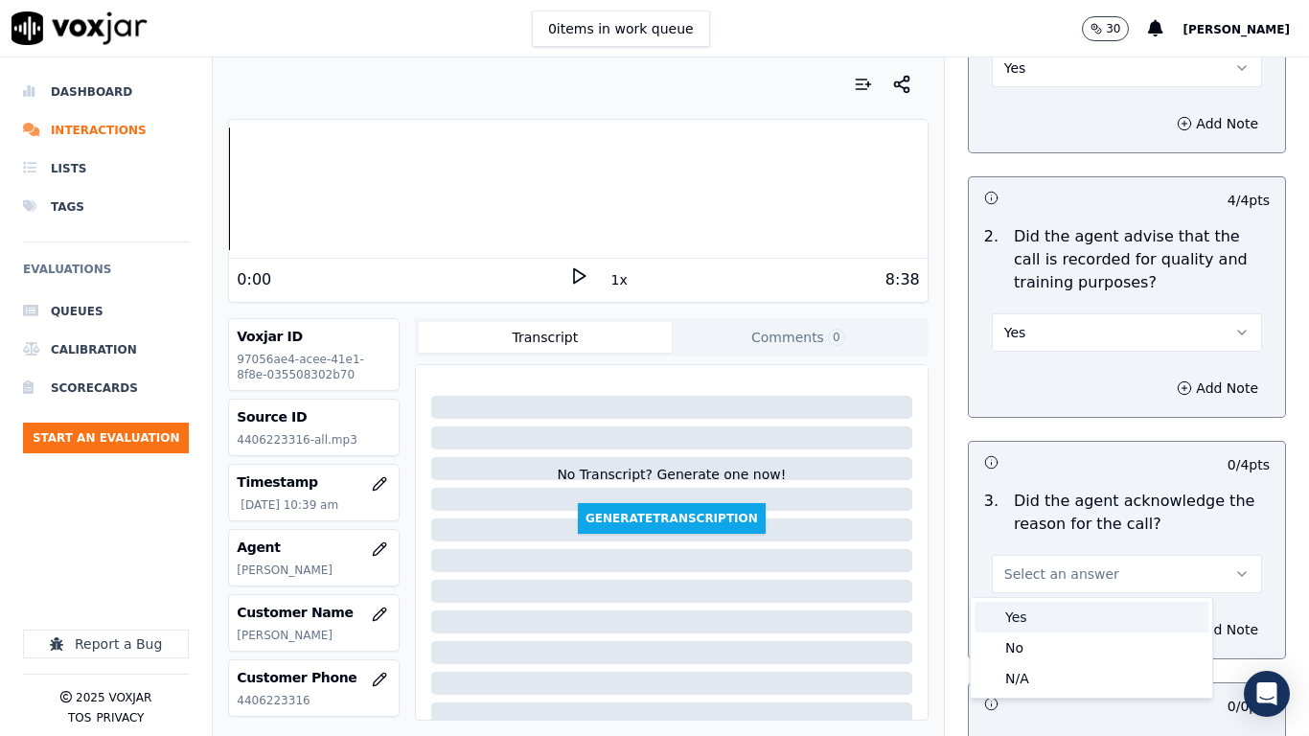
click at [1038, 581] on div "Yes" at bounding box center [1092, 617] width 234 height 31
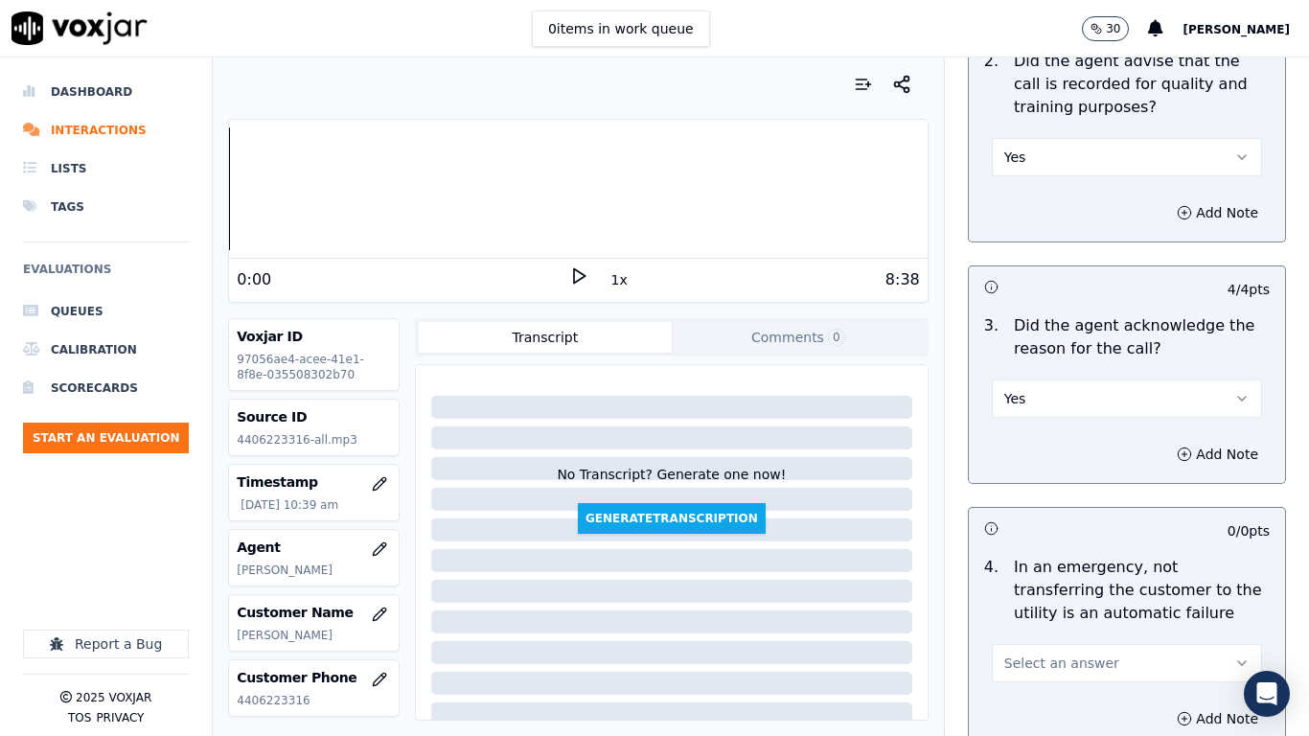
scroll to position [671, 0]
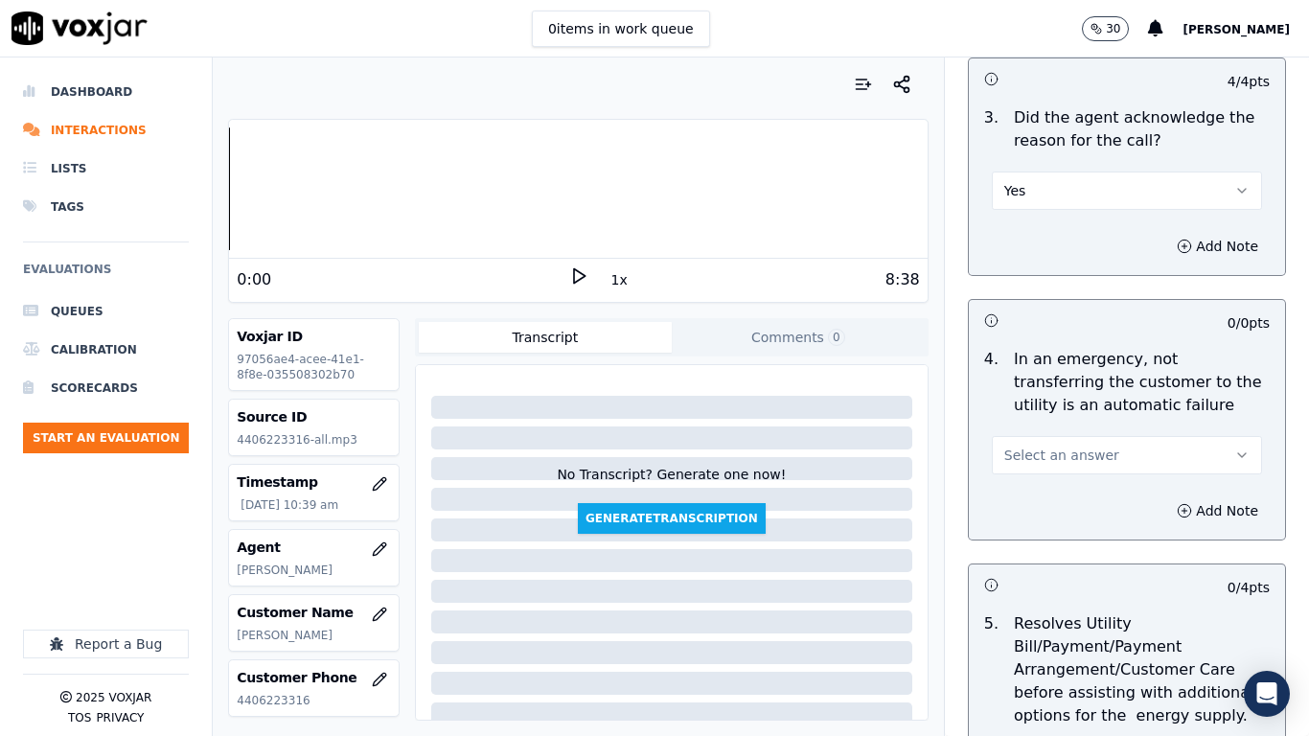
click at [1054, 452] on span "Select an answer" at bounding box center [1061, 455] width 115 height 19
click at [1069, 542] on div "No" at bounding box center [1092, 529] width 234 height 31
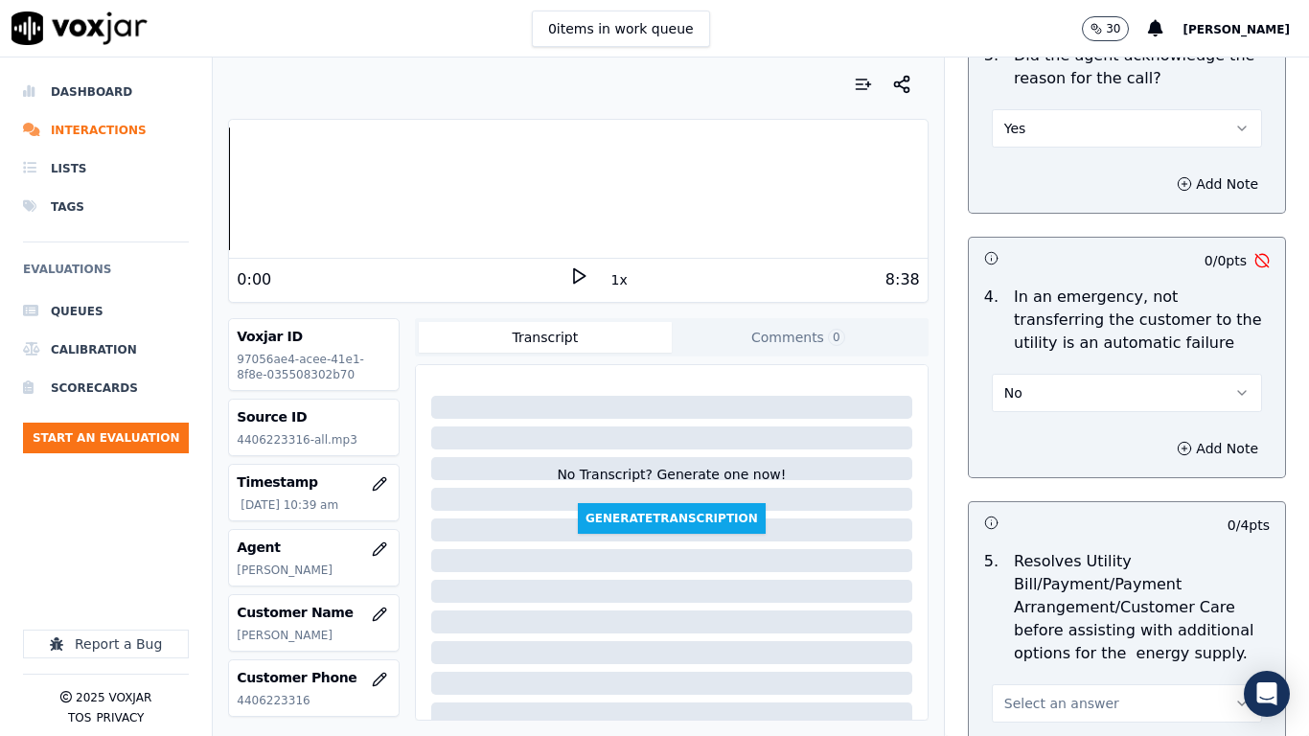
scroll to position [767, 0]
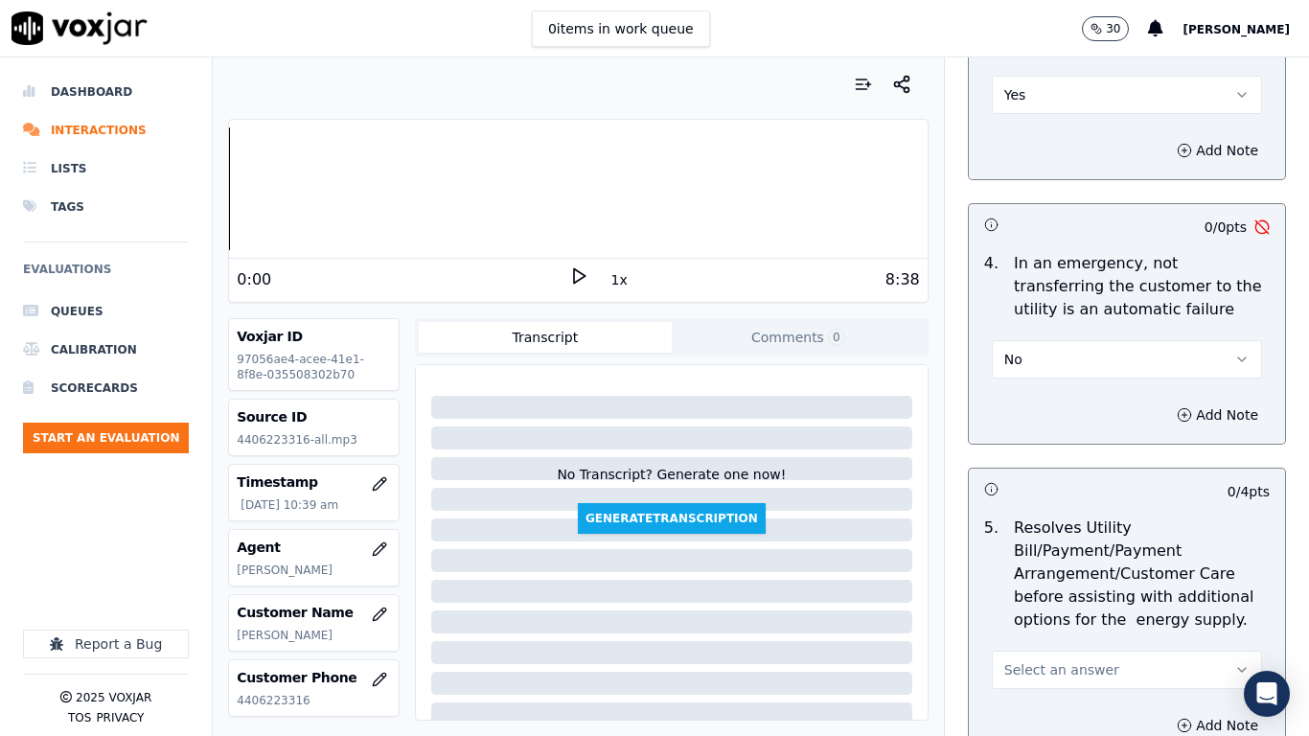
click at [1041, 358] on button "No" at bounding box center [1127, 359] width 270 height 38
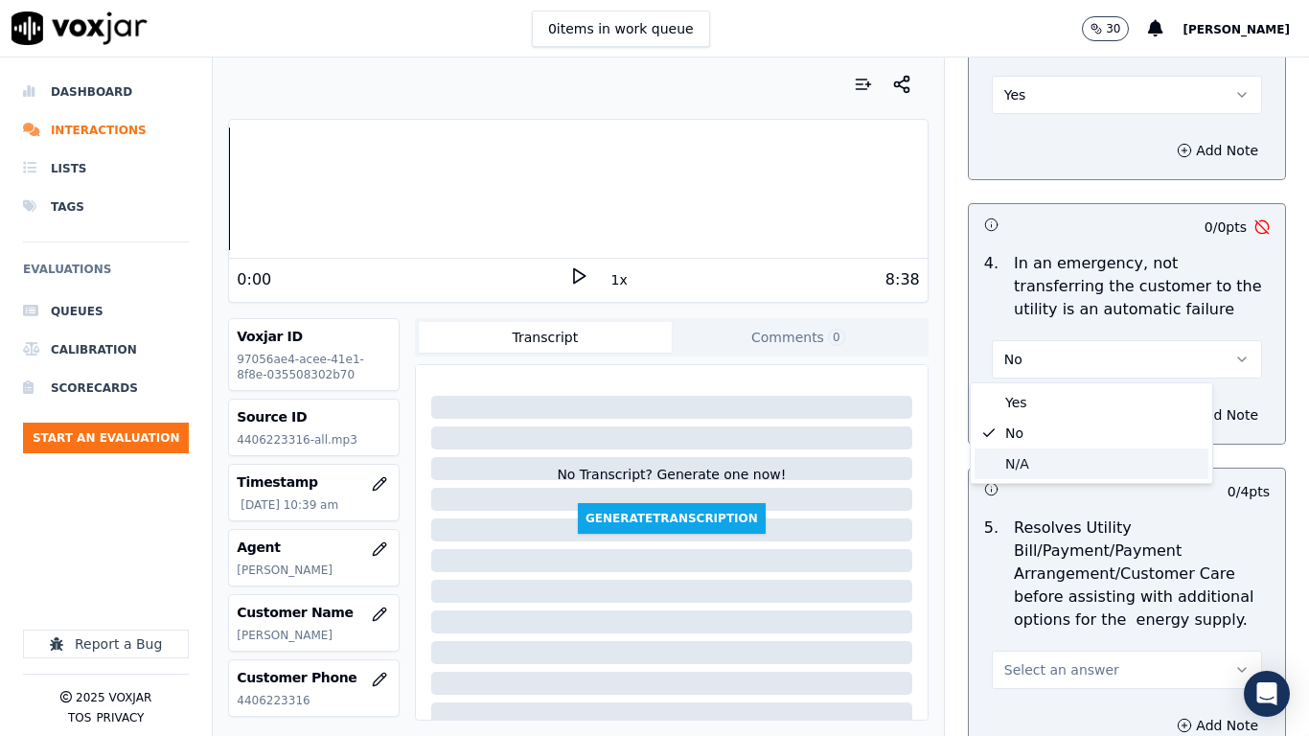
click at [1044, 452] on div "N/A" at bounding box center [1092, 464] width 234 height 31
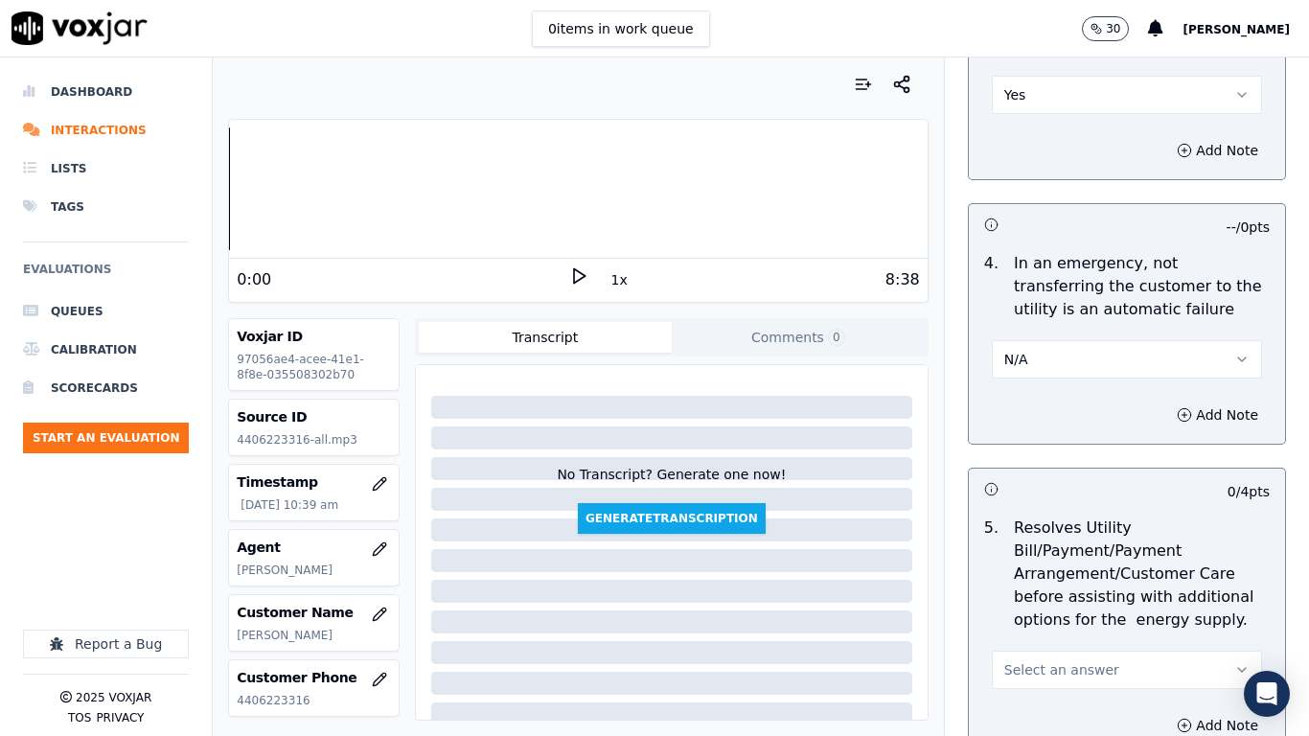
click at [1064, 581] on span "Select an answer" at bounding box center [1061, 669] width 115 height 19
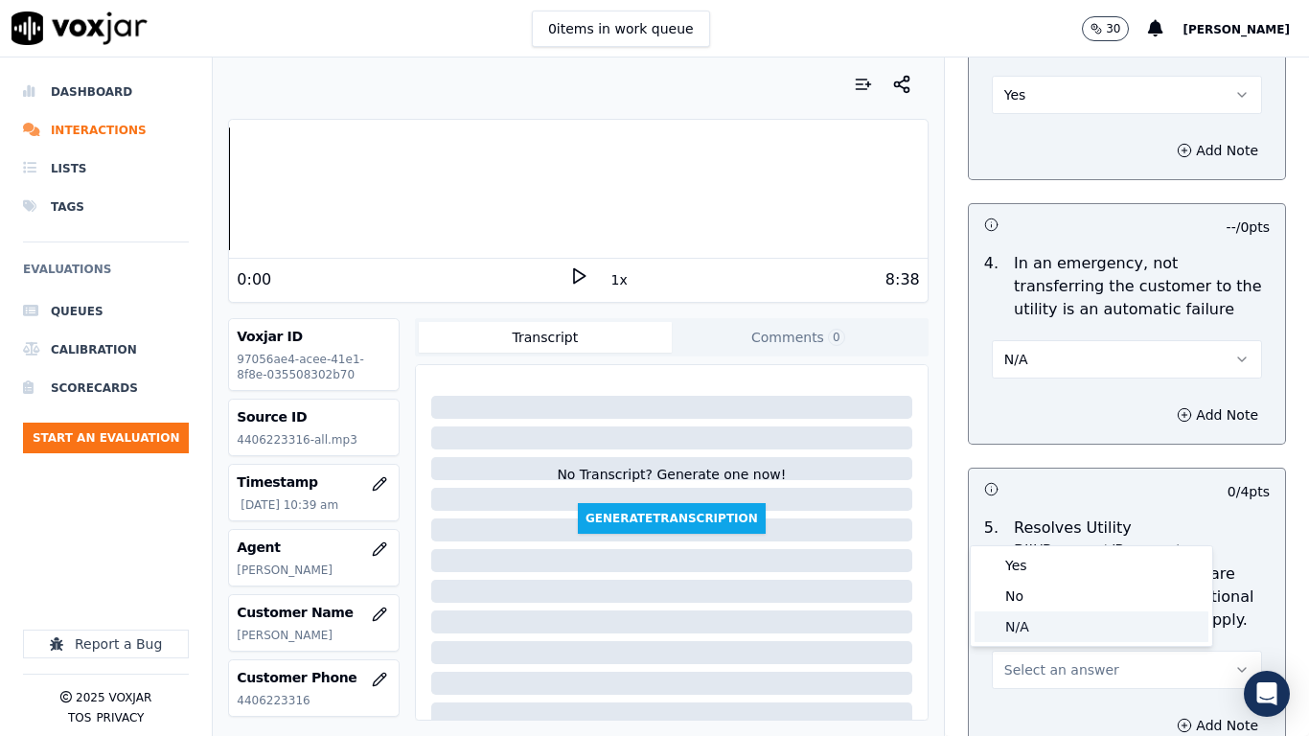
click at [1035, 581] on div "N/A" at bounding box center [1092, 627] width 234 height 31
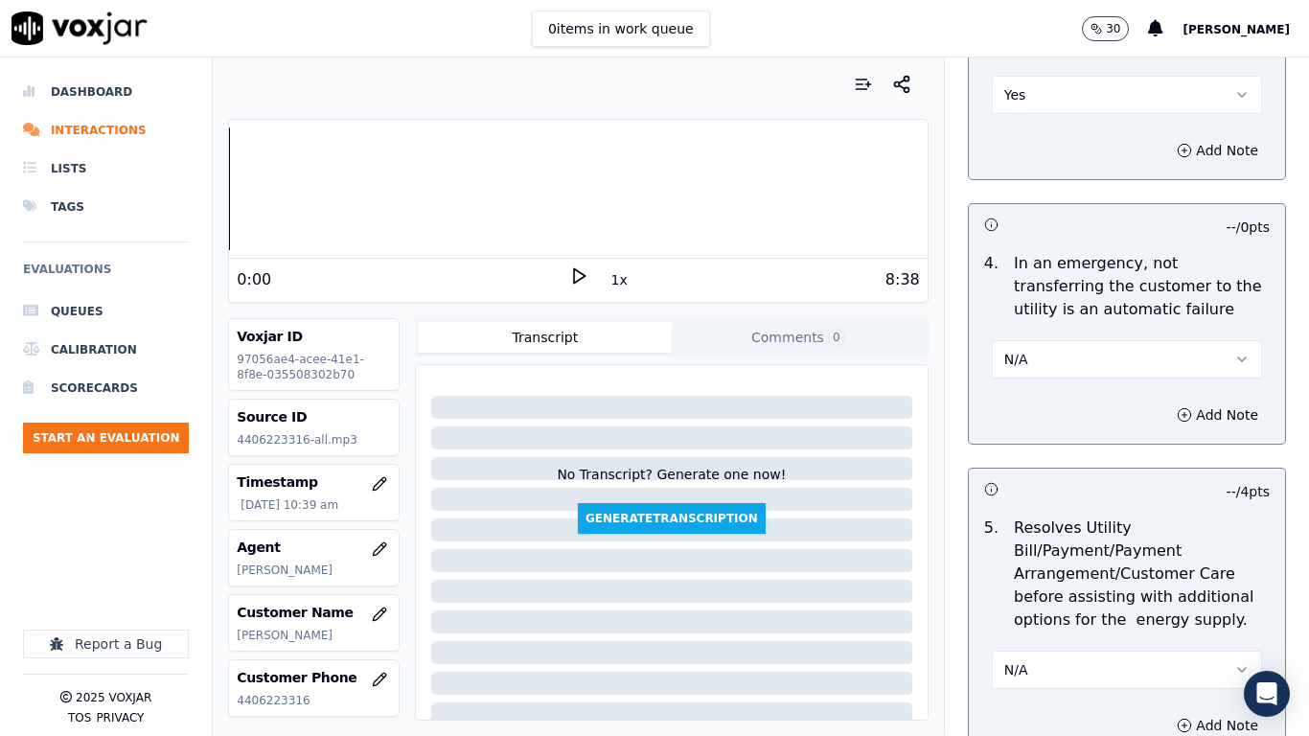
scroll to position [1438, 0]
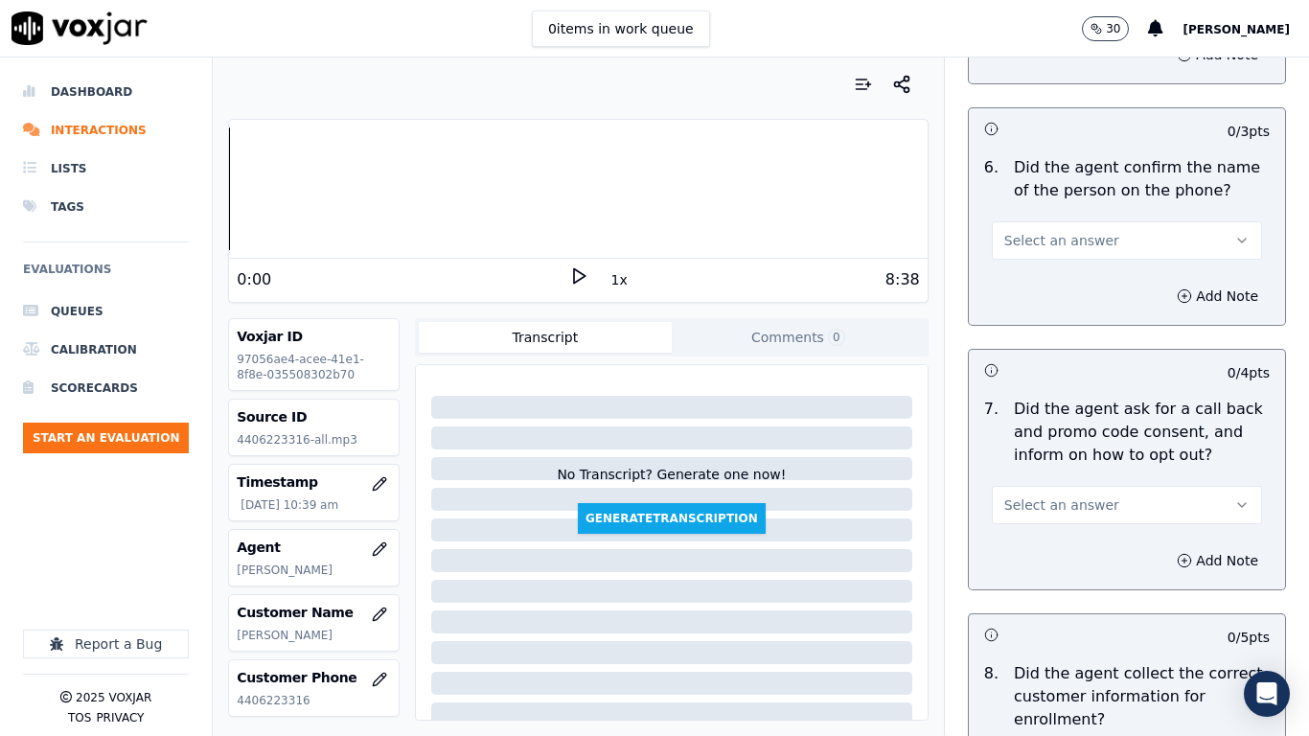
click at [1026, 219] on div "Select an answer" at bounding box center [1127, 239] width 270 height 42
click at [1022, 239] on span "Select an answer" at bounding box center [1061, 240] width 115 height 19
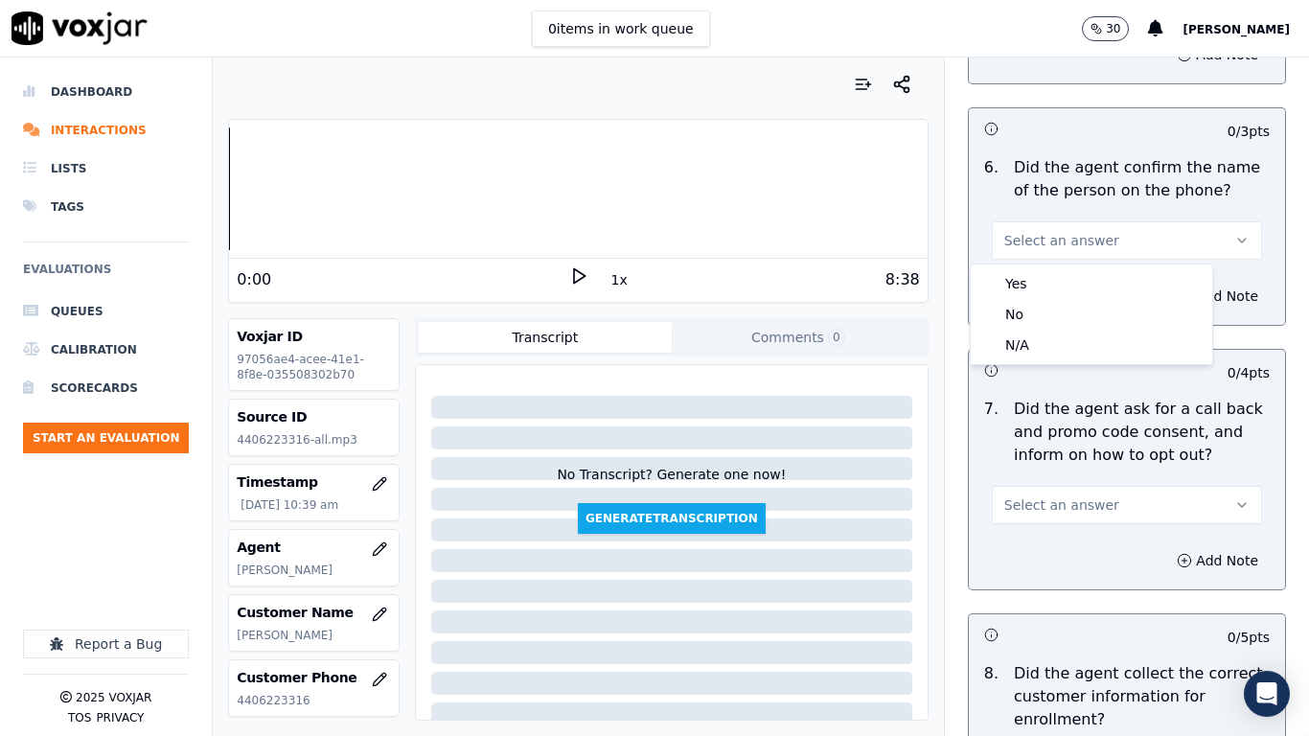
click at [1024, 266] on div "Yes No N/A" at bounding box center [1092, 315] width 242 height 100
click at [1024, 276] on div "Yes" at bounding box center [1092, 283] width 234 height 31
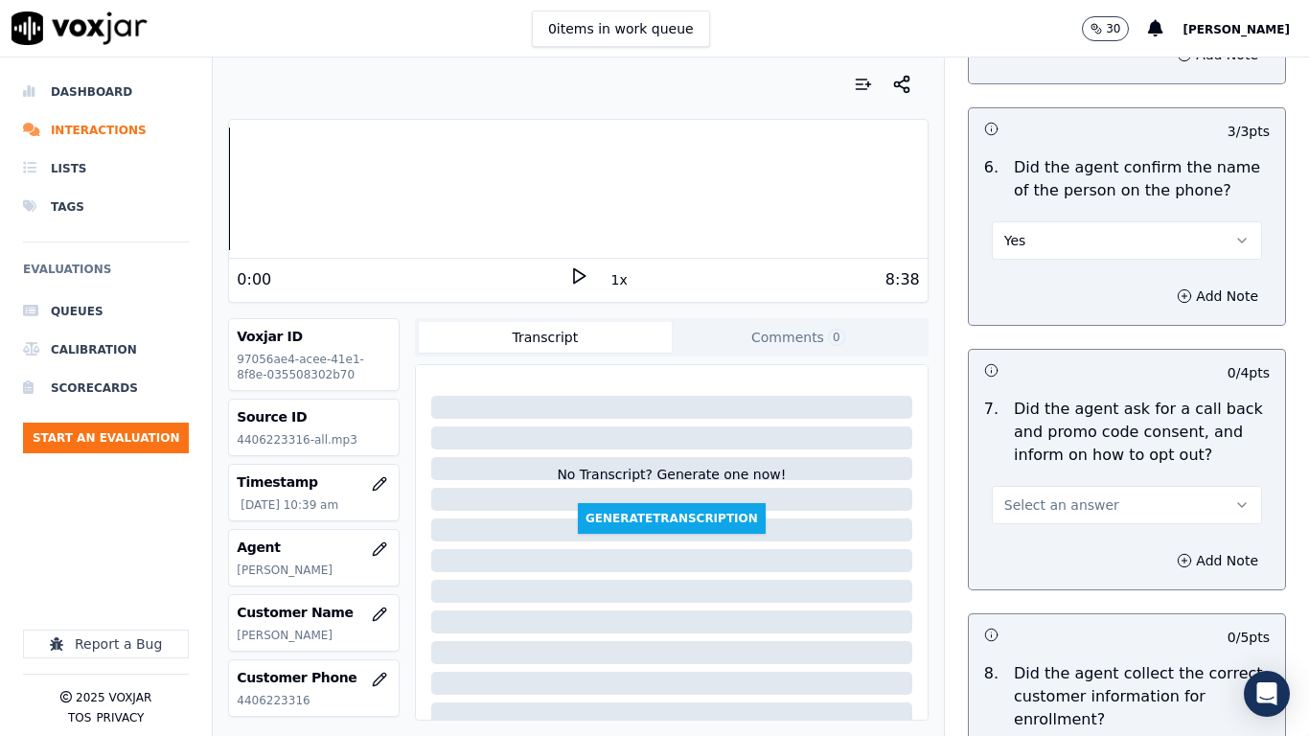
click at [1045, 496] on span "Select an answer" at bounding box center [1061, 505] width 115 height 19
click at [1050, 542] on div "Yes" at bounding box center [1092, 548] width 234 height 31
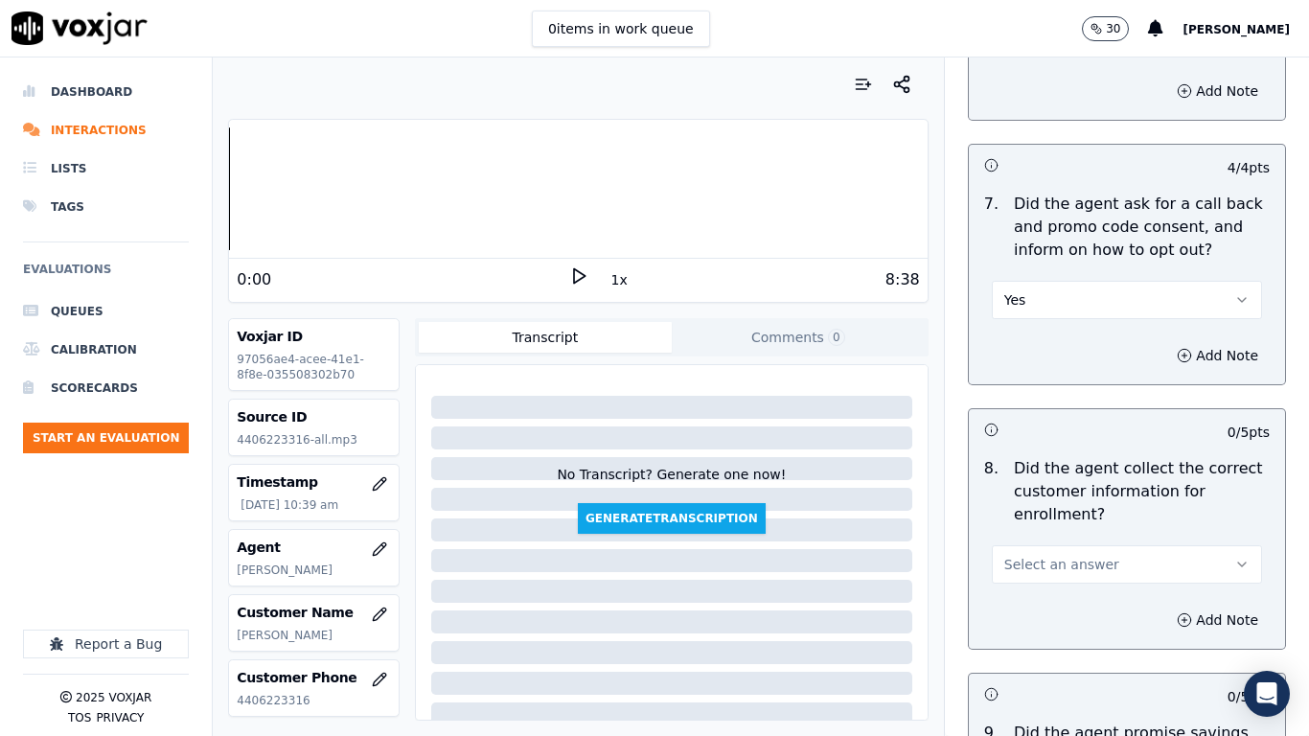
scroll to position [1917, 0]
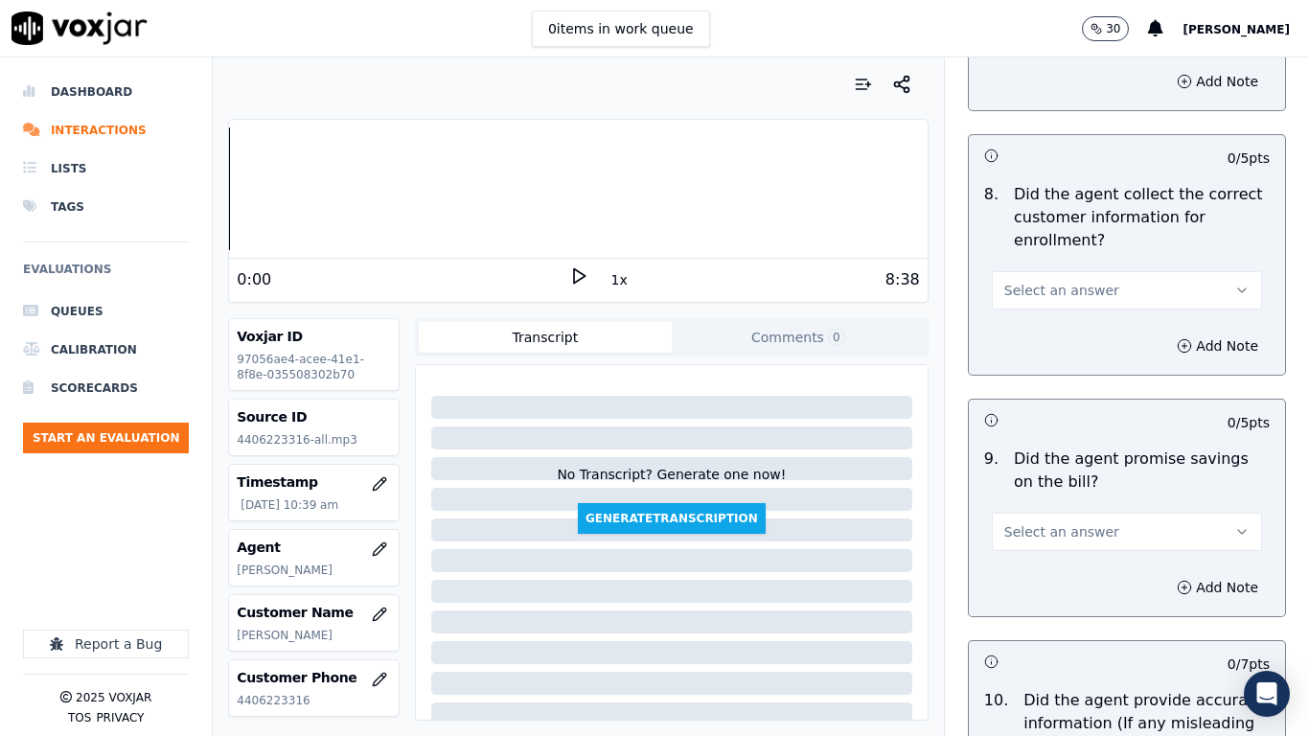
click at [1044, 293] on span "Select an answer" at bounding box center [1061, 290] width 115 height 19
click at [1053, 359] on div "No" at bounding box center [1092, 364] width 234 height 31
click at [1183, 339] on button "Add Note" at bounding box center [1218, 346] width 104 height 27
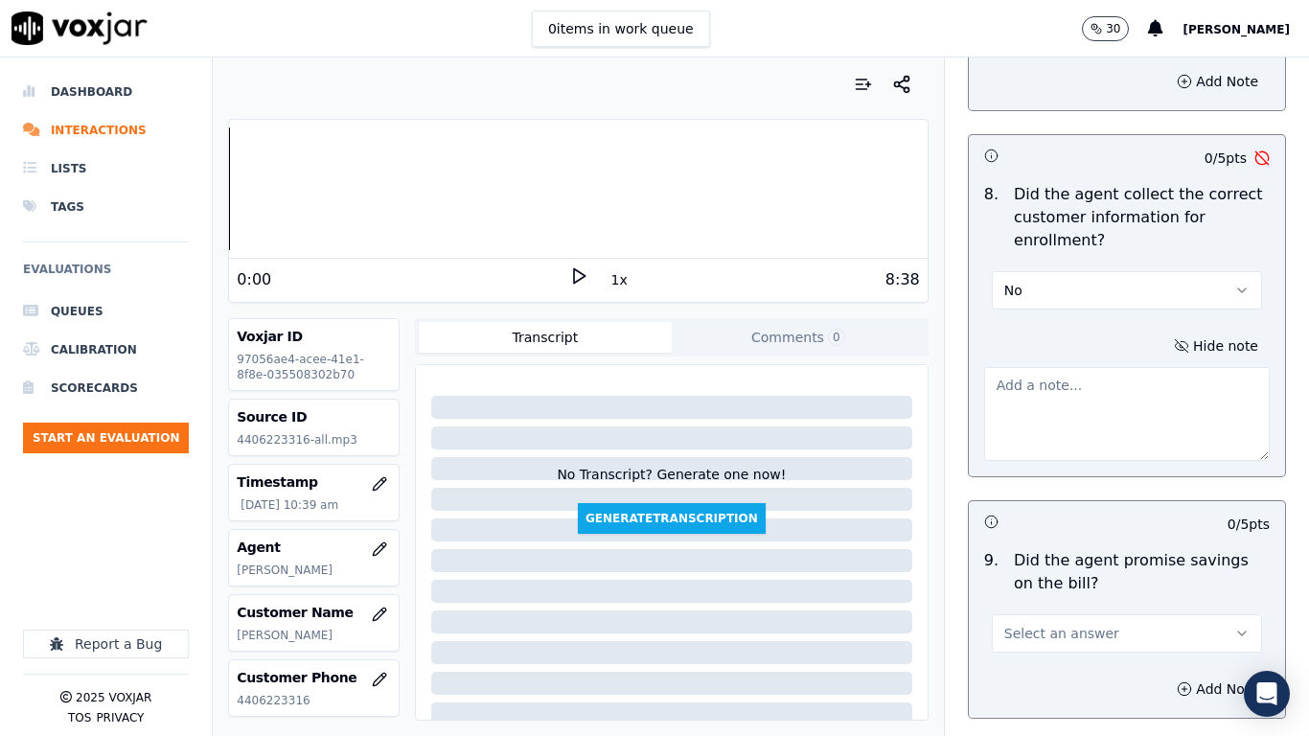
click at [1022, 389] on textarea at bounding box center [1127, 414] width 286 height 94
paste textarea "4.20sec Agent failed to ask the CX how does the name appear on the bill"
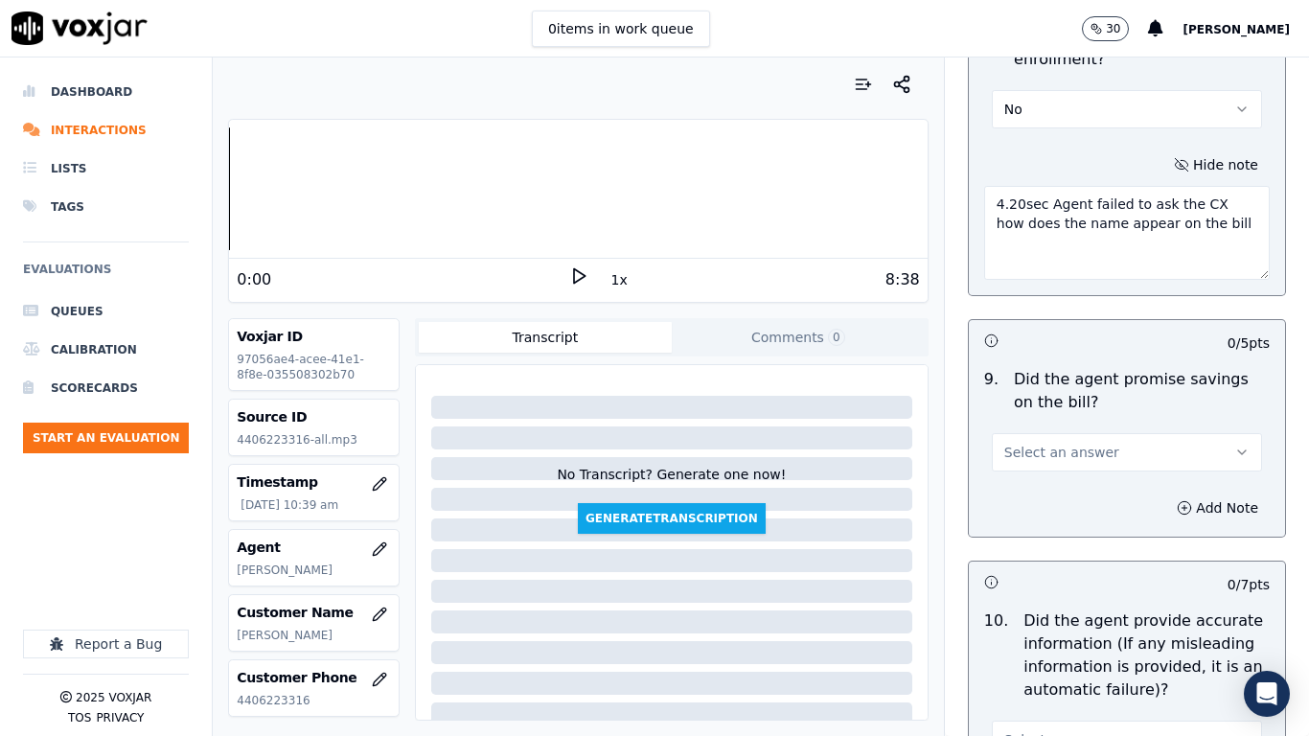
scroll to position [2204, 0]
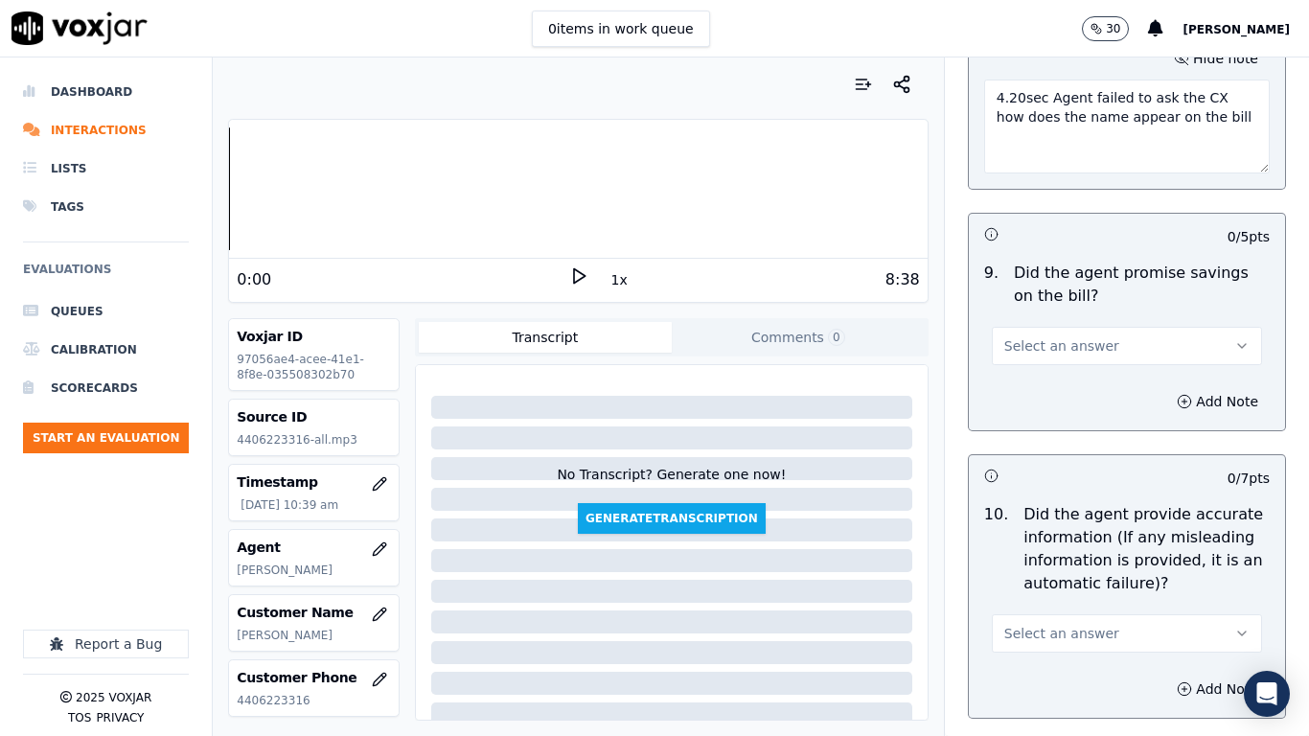
type textarea "4.20sec Agent failed to ask the CX how does the name appear on the bill"
click at [1024, 354] on span "Select an answer" at bounding box center [1061, 345] width 115 height 19
click at [1026, 381] on div "Yes" at bounding box center [1092, 389] width 234 height 31
click at [1043, 581] on span "Select an answer" at bounding box center [1061, 633] width 115 height 19
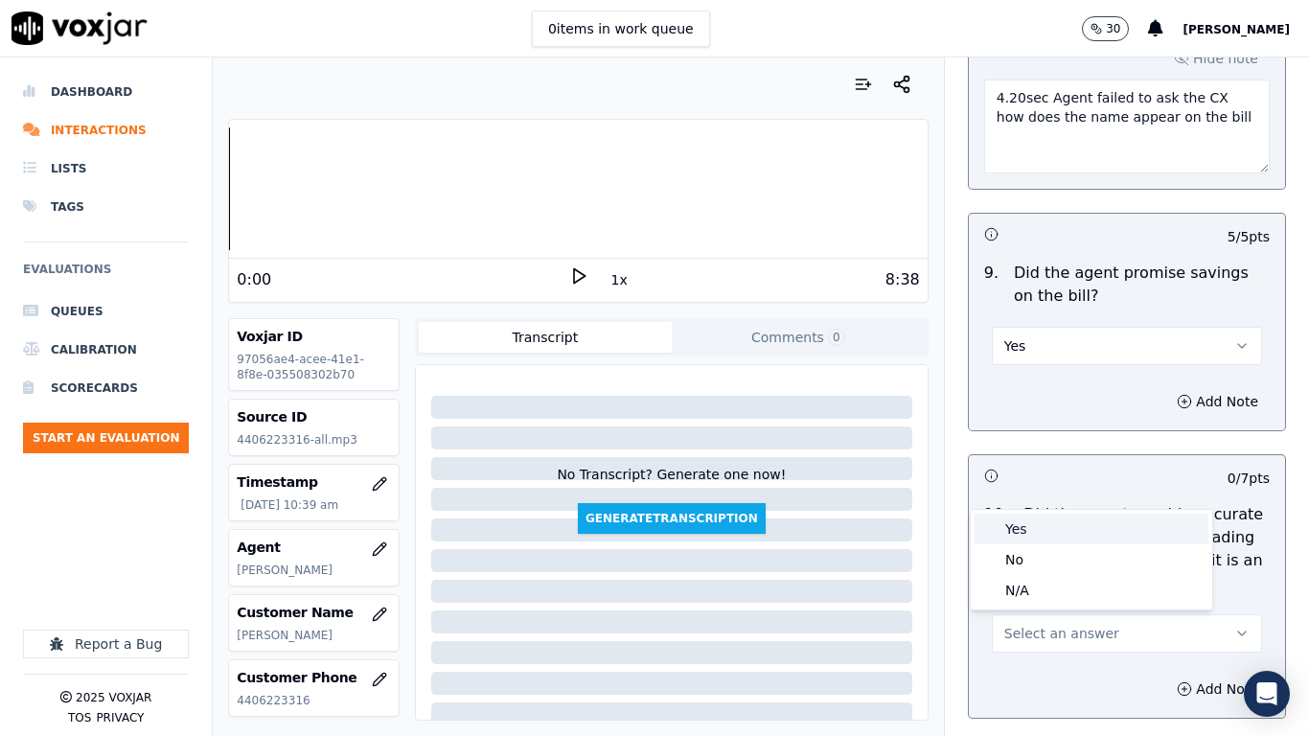
click at [1028, 530] on div "Yes" at bounding box center [1092, 529] width 234 height 31
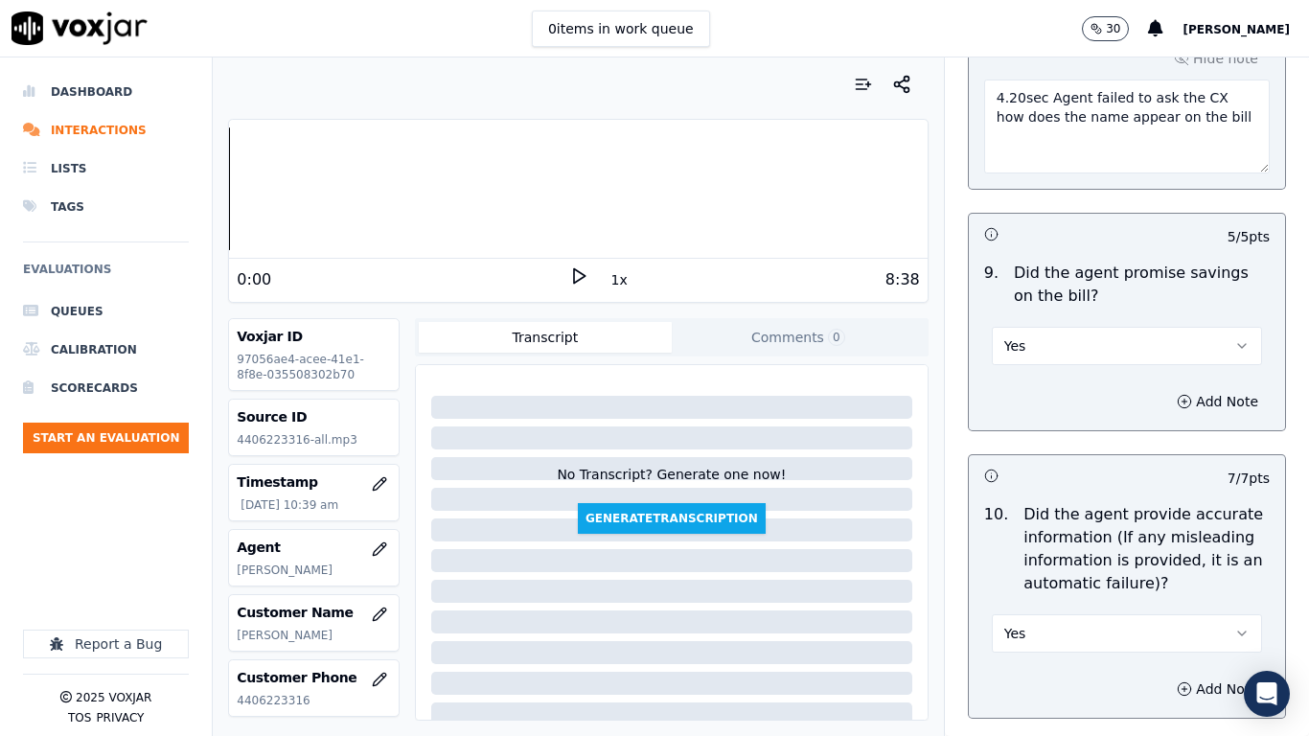
scroll to position [2971, 0]
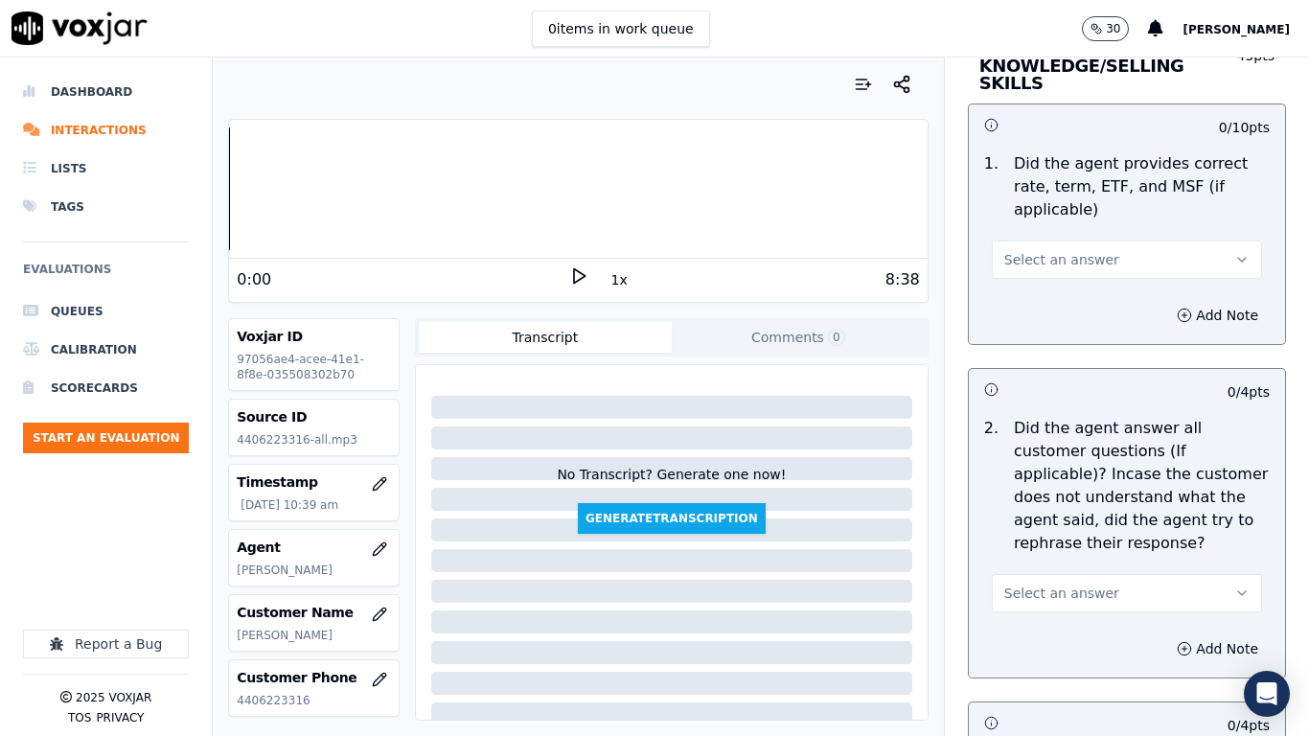
click at [1004, 250] on span "Select an answer" at bounding box center [1061, 259] width 115 height 19
click at [999, 275] on div "Yes" at bounding box center [1092, 285] width 234 height 31
click at [1058, 581] on span "Select an answer" at bounding box center [1061, 593] width 115 height 19
click at [1063, 581] on div "Yes" at bounding box center [1092, 619] width 234 height 31
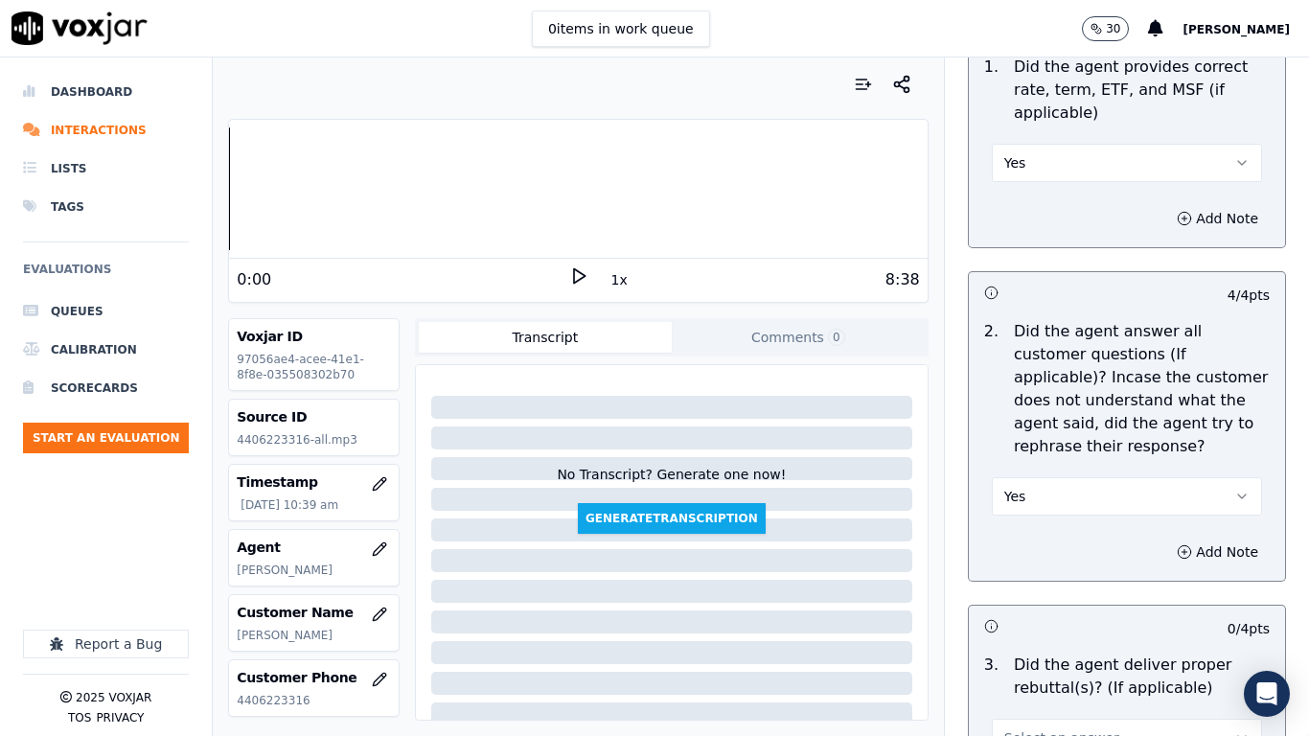
scroll to position [3546, 0]
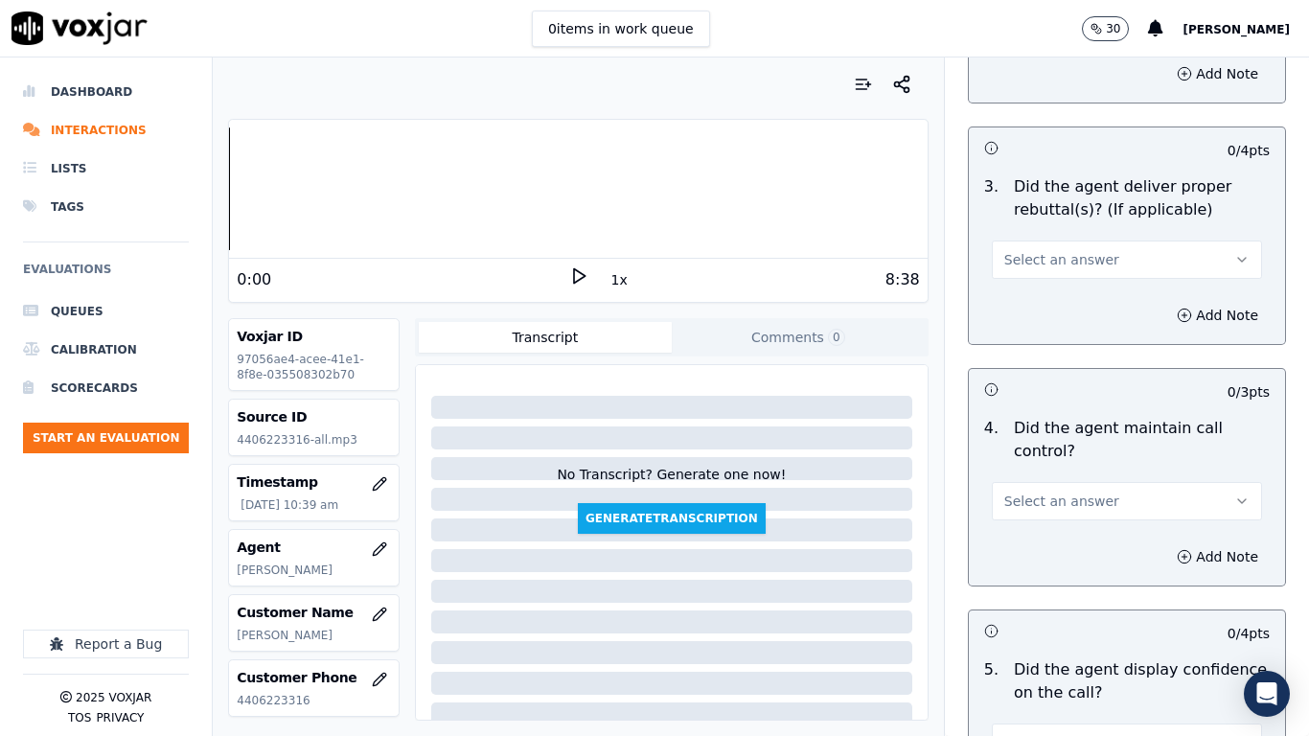
click at [1023, 241] on button "Select an answer" at bounding box center [1127, 260] width 270 height 38
click at [1025, 282] on div "Yes" at bounding box center [1092, 285] width 234 height 31
click at [1028, 492] on span "Select an answer" at bounding box center [1061, 501] width 115 height 19
click at [1040, 530] on div "Yes" at bounding box center [1092, 527] width 234 height 31
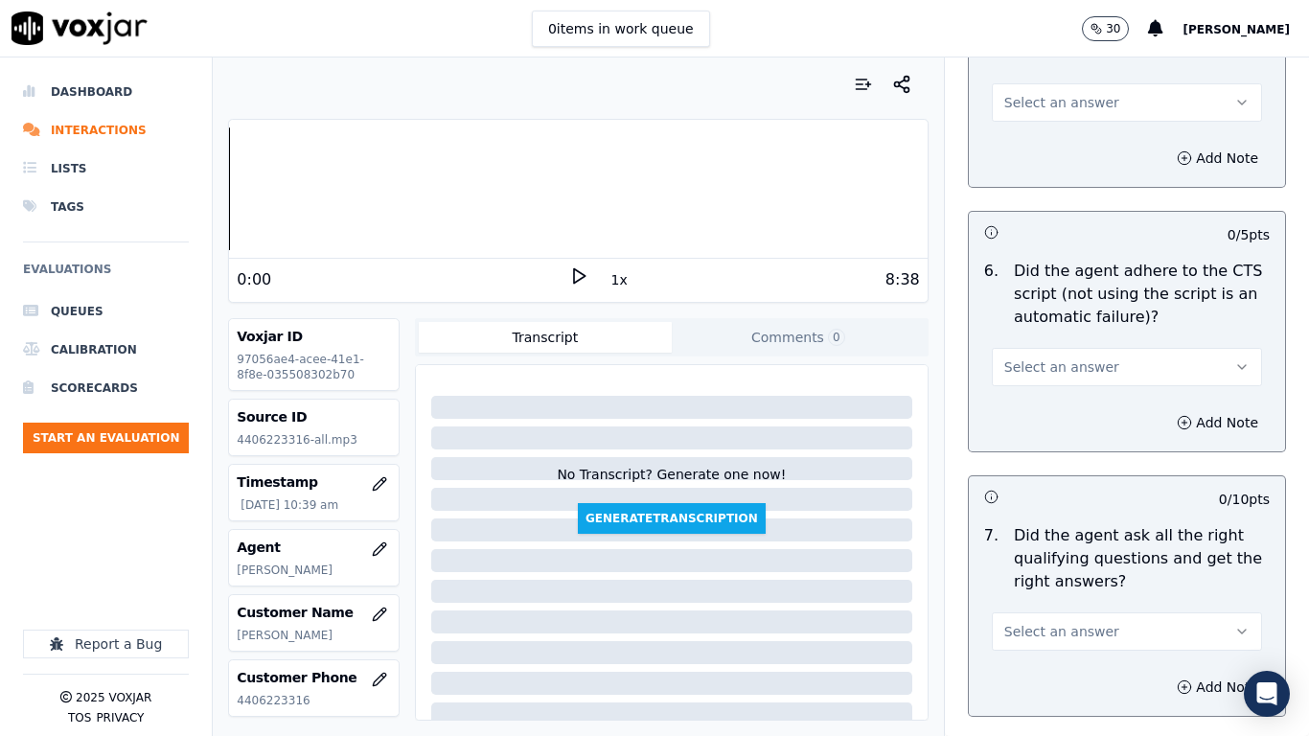
scroll to position [4217, 0]
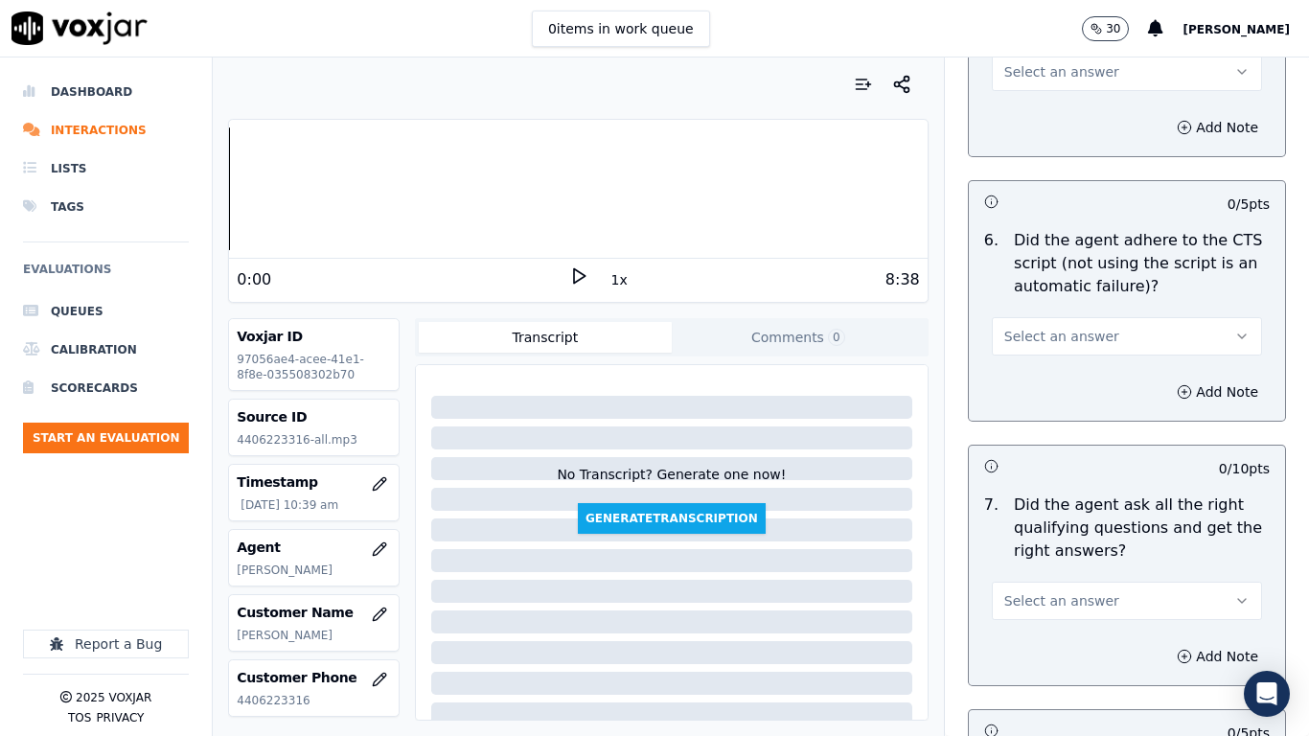
click at [1004, 62] on span "Select an answer" at bounding box center [1061, 71] width 115 height 19
click at [1003, 105] on div "Yes" at bounding box center [1092, 97] width 234 height 31
click at [1039, 327] on span "Select an answer" at bounding box center [1061, 336] width 115 height 19
click at [1044, 362] on div "Yes" at bounding box center [1092, 362] width 234 height 31
click at [1040, 581] on span "Select an answer" at bounding box center [1061, 600] width 115 height 19
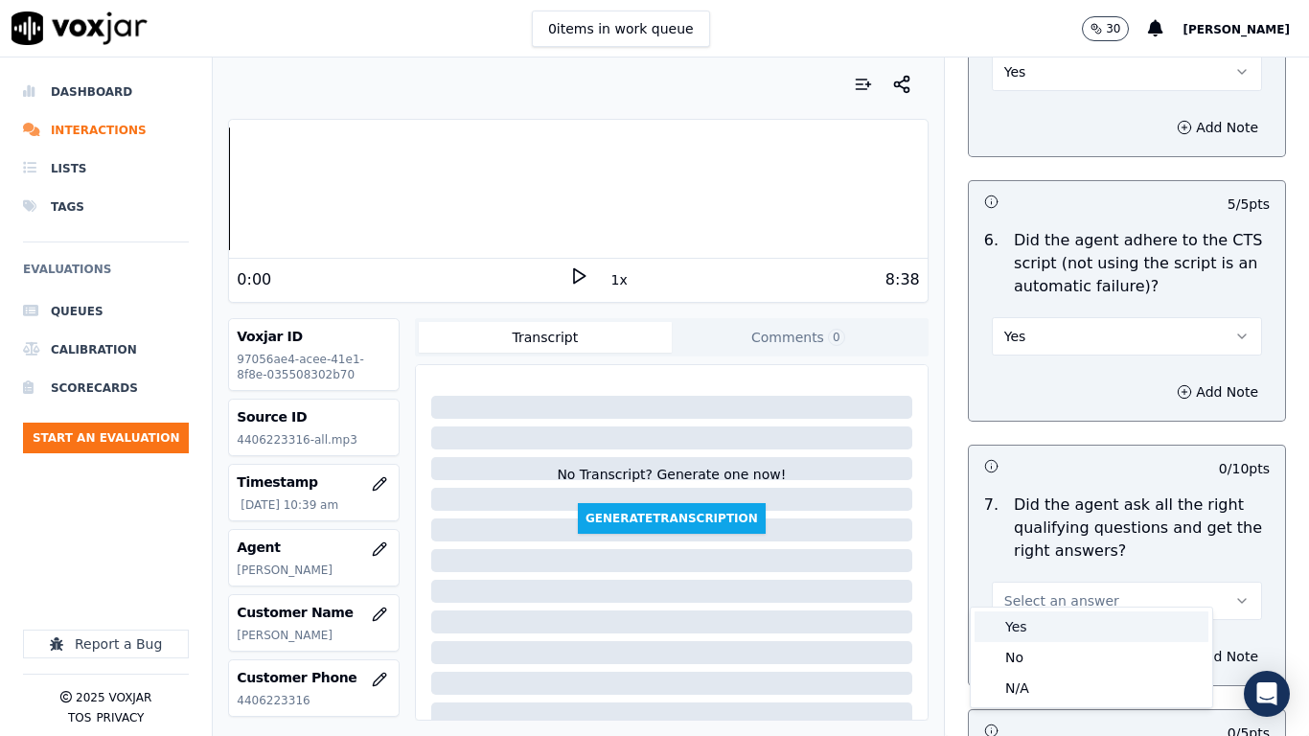
click at [1039, 581] on div "Yes" at bounding box center [1092, 627] width 234 height 31
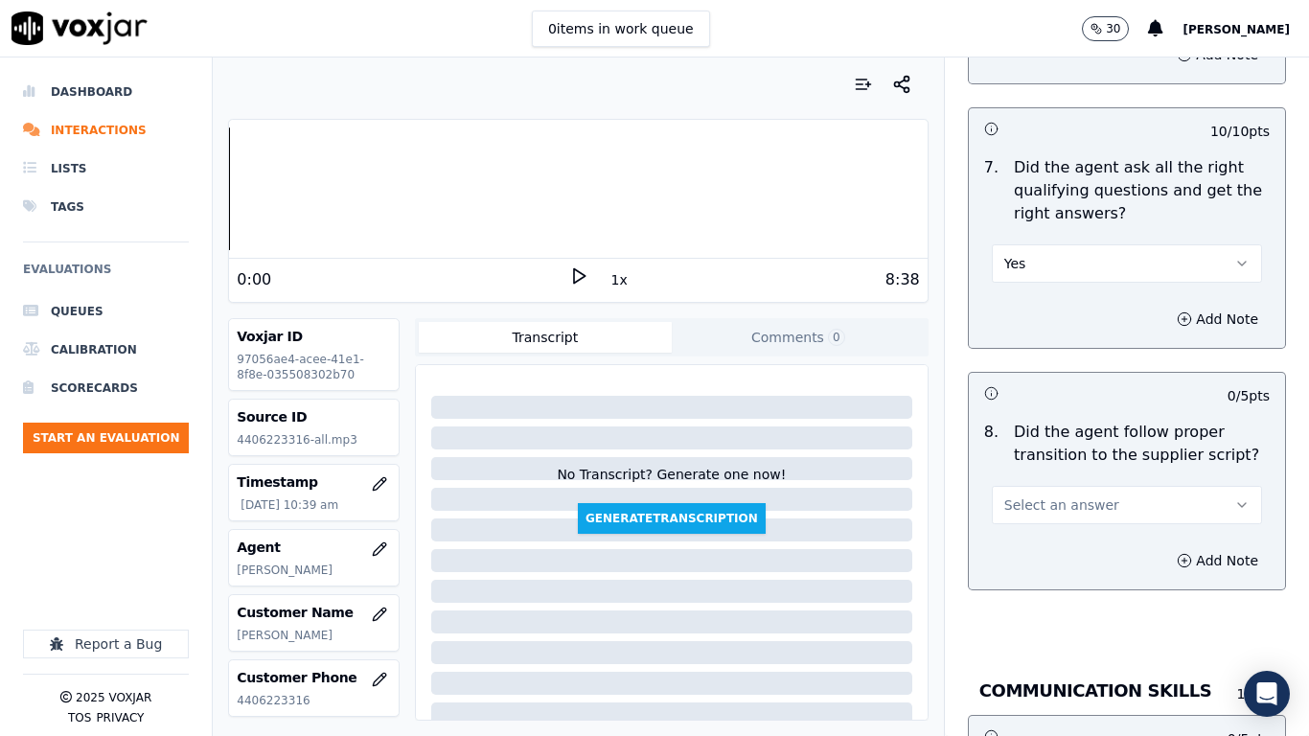
scroll to position [4888, 0]
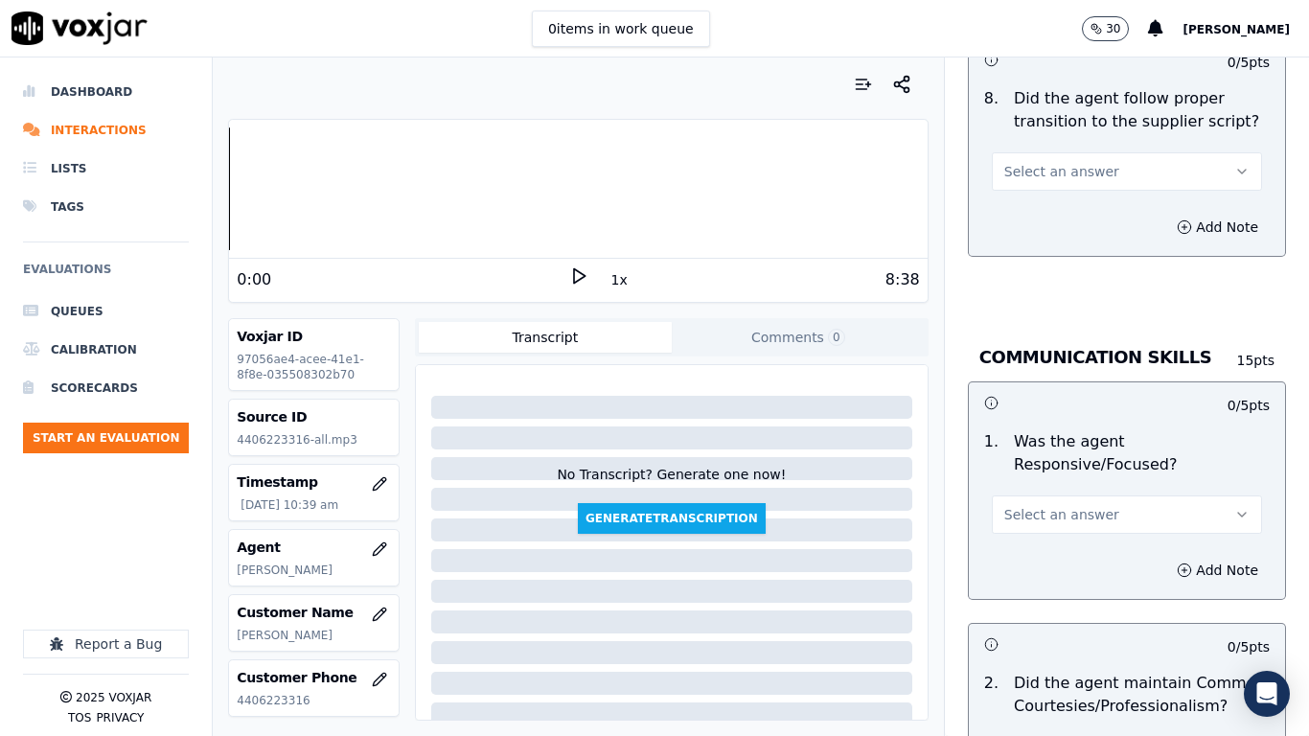
click at [1004, 162] on span "Select an answer" at bounding box center [1061, 171] width 115 height 19
click at [1011, 198] on div "Yes" at bounding box center [1092, 197] width 234 height 31
click at [1023, 505] on span "Select an answer" at bounding box center [1061, 514] width 115 height 19
click at [1023, 540] on div "Yes" at bounding box center [1092, 540] width 234 height 31
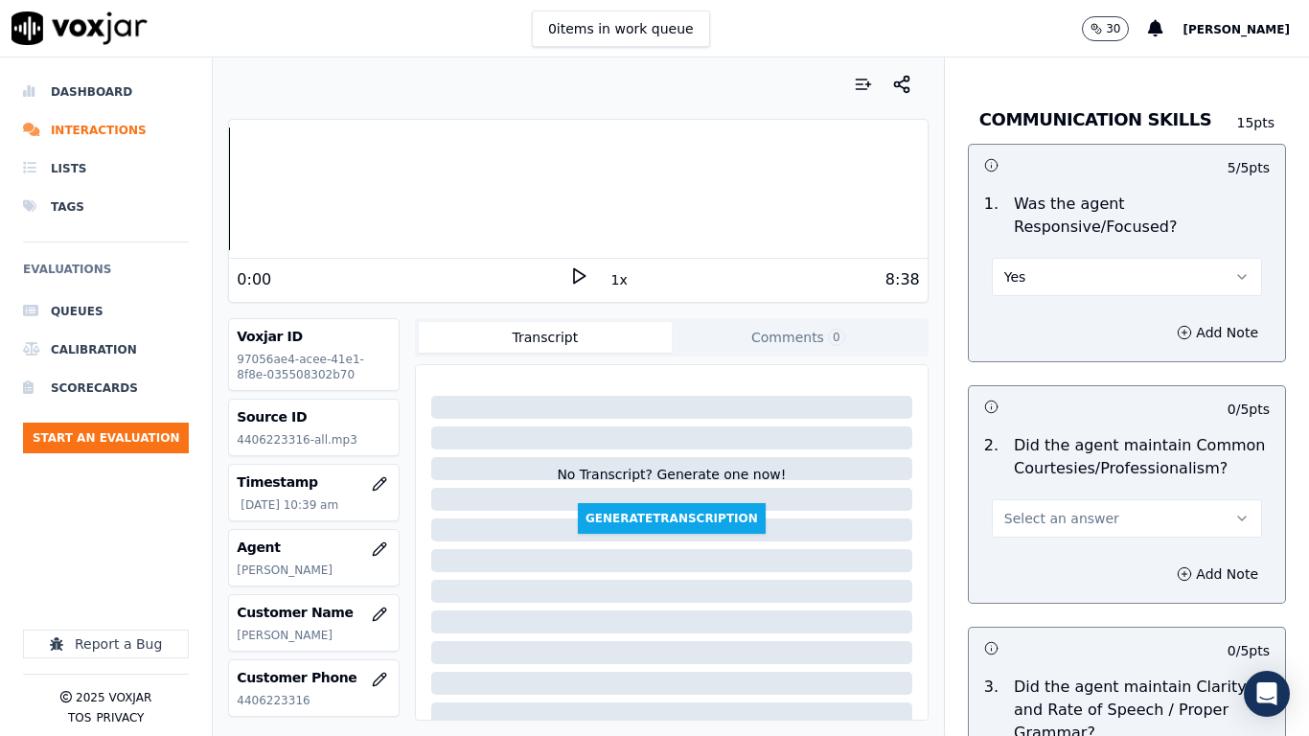
scroll to position [5405, 0]
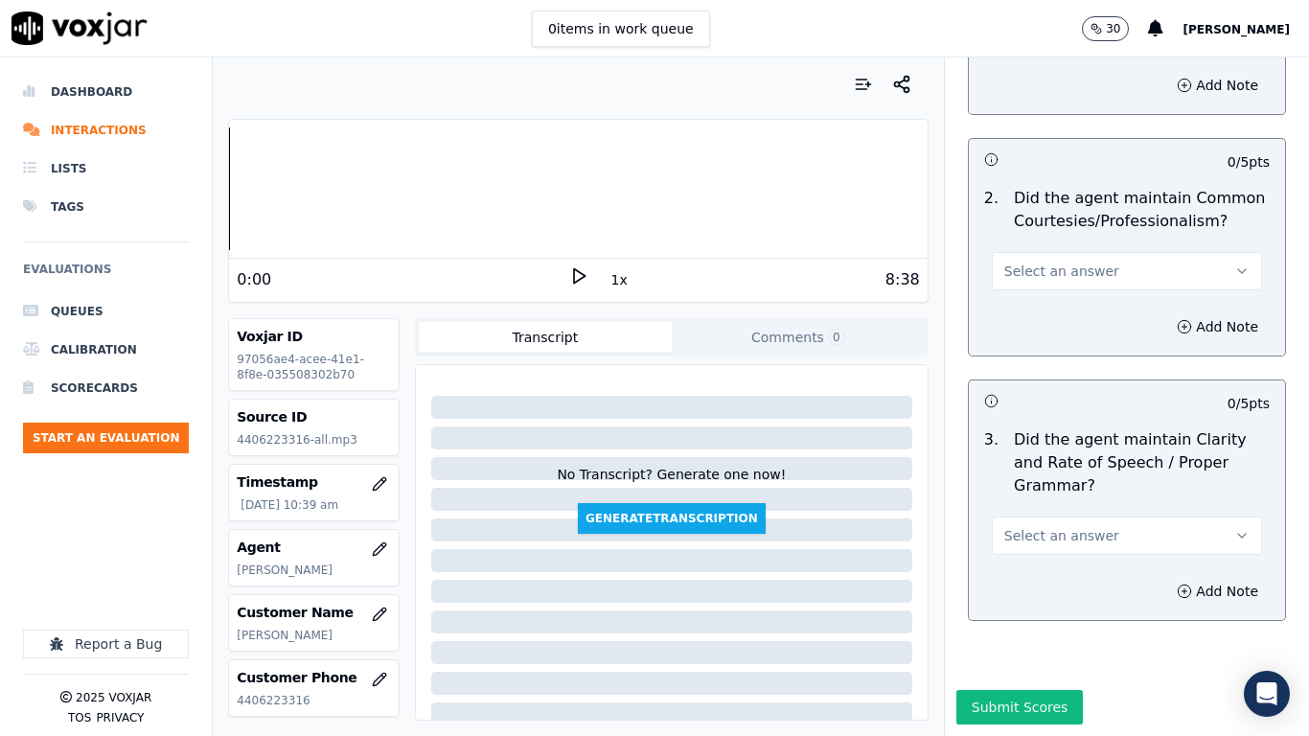
click at [1006, 262] on span "Select an answer" at bounding box center [1061, 271] width 115 height 19
click at [1019, 265] on div "Yes" at bounding box center [1092, 265] width 234 height 31
click at [1017, 517] on button "Select an answer" at bounding box center [1127, 536] width 270 height 38
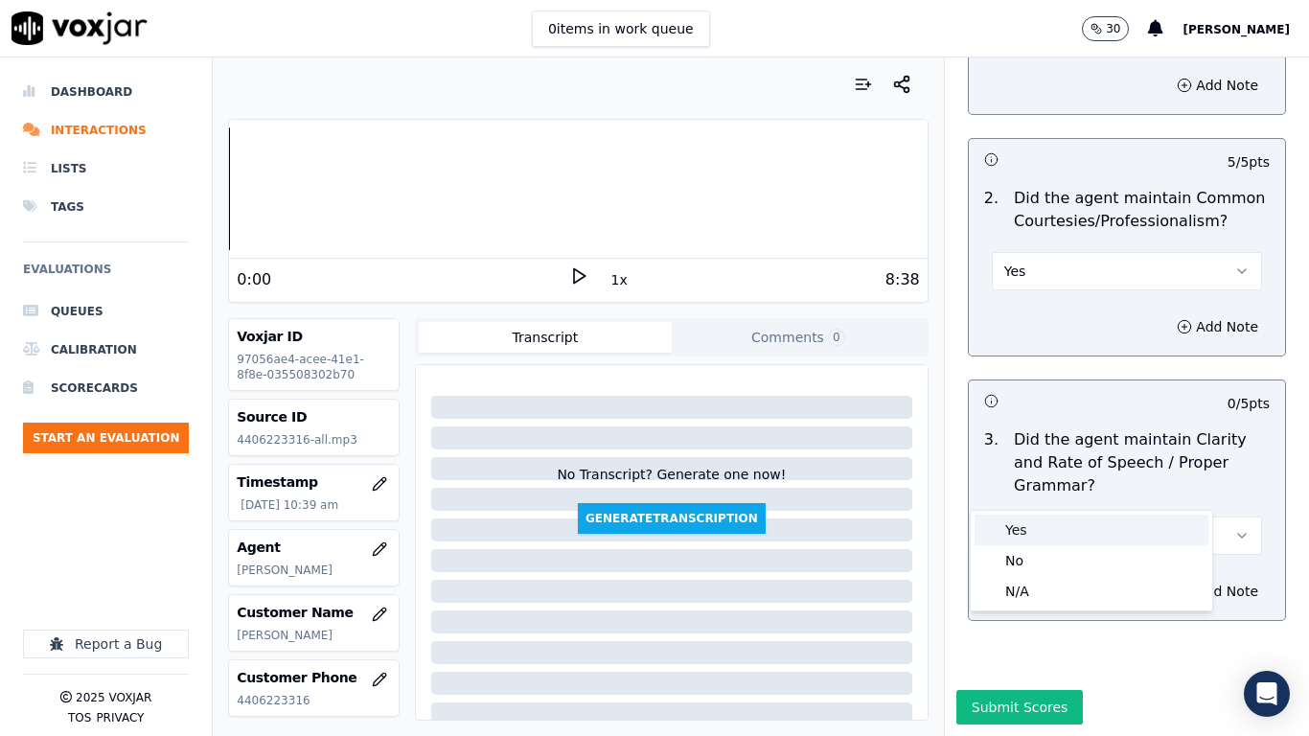
click at [1024, 525] on div "Yes" at bounding box center [1092, 530] width 234 height 31
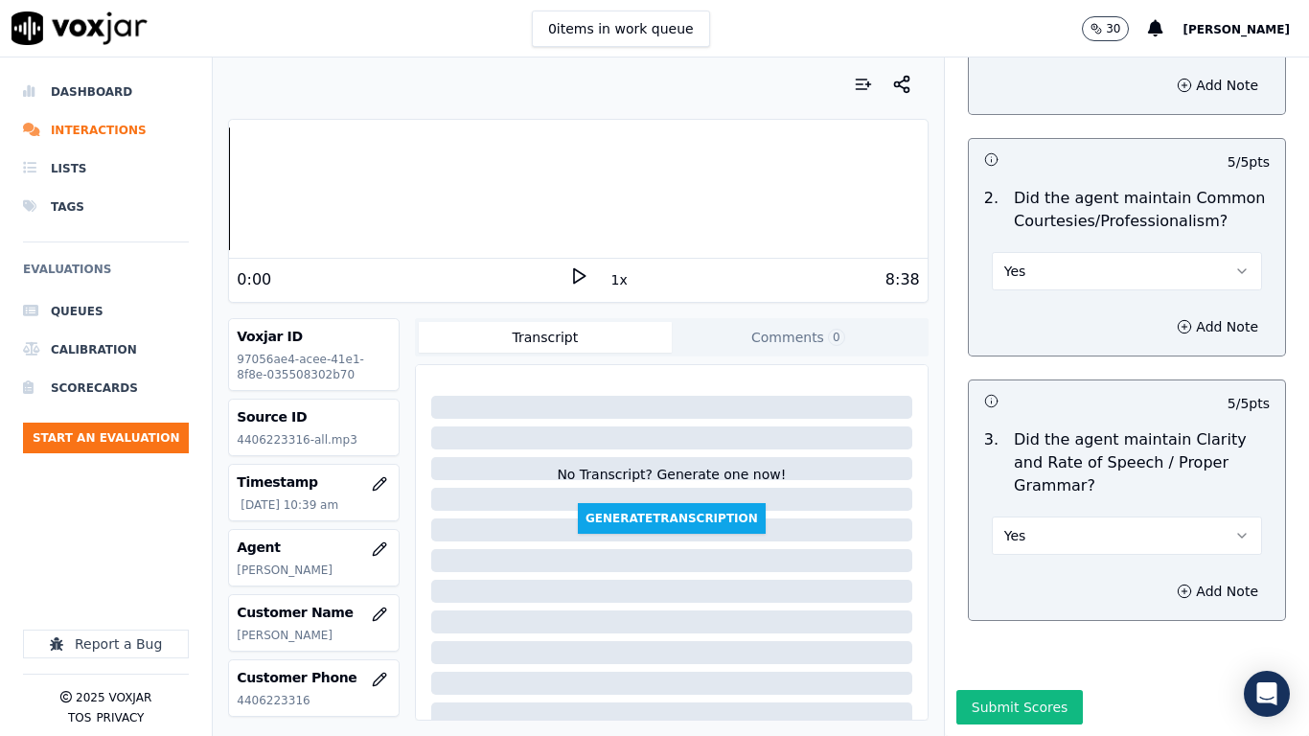
click at [984, 581] on button "Submit Scores" at bounding box center [1020, 707] width 127 height 35
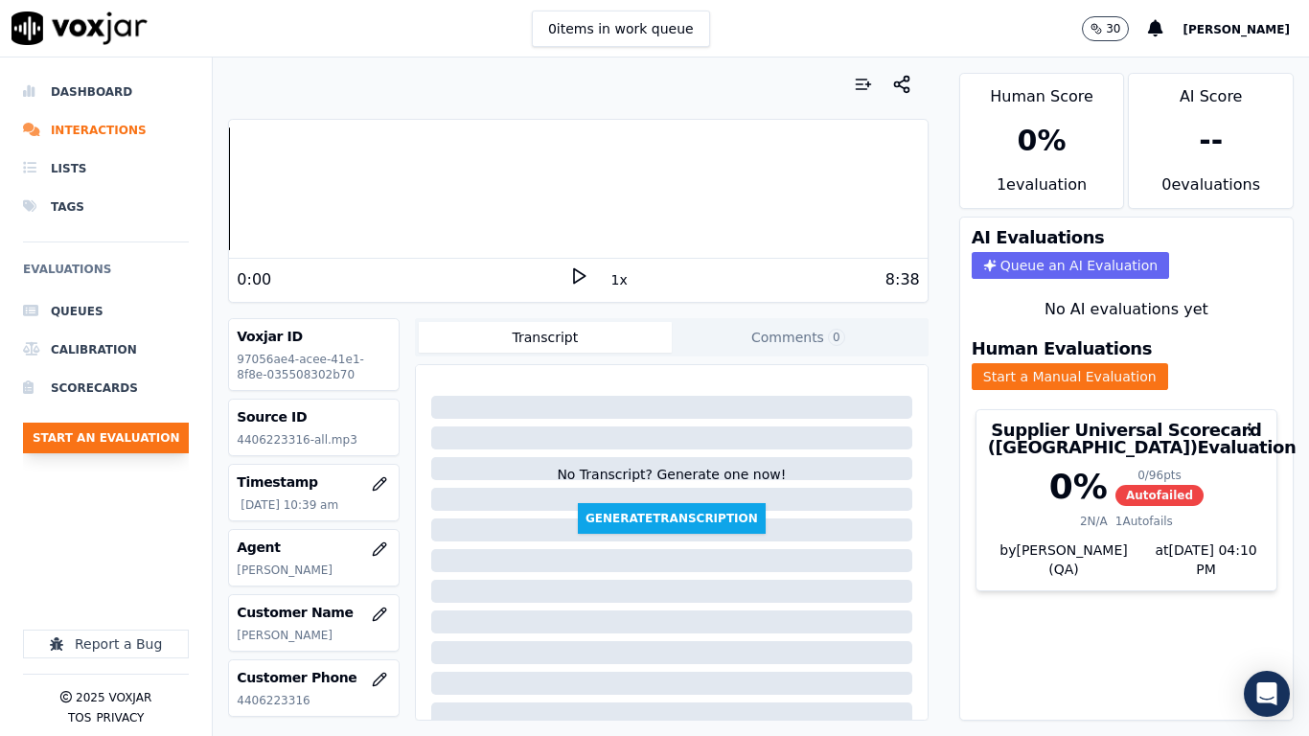
click at [112, 432] on button "Start an Evaluation" at bounding box center [106, 438] width 166 height 31
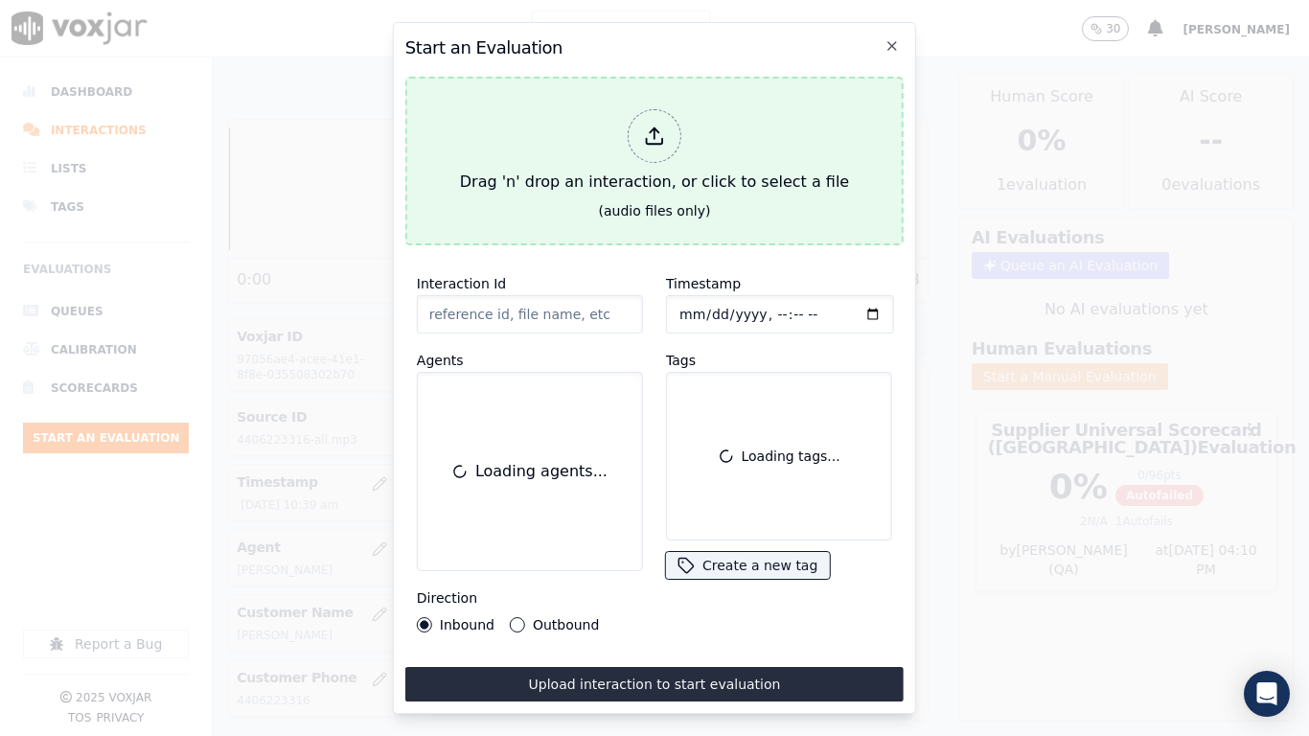
click at [591, 169] on div "Drag 'n' drop an interaction, or click to select a file" at bounding box center [654, 152] width 404 height 100
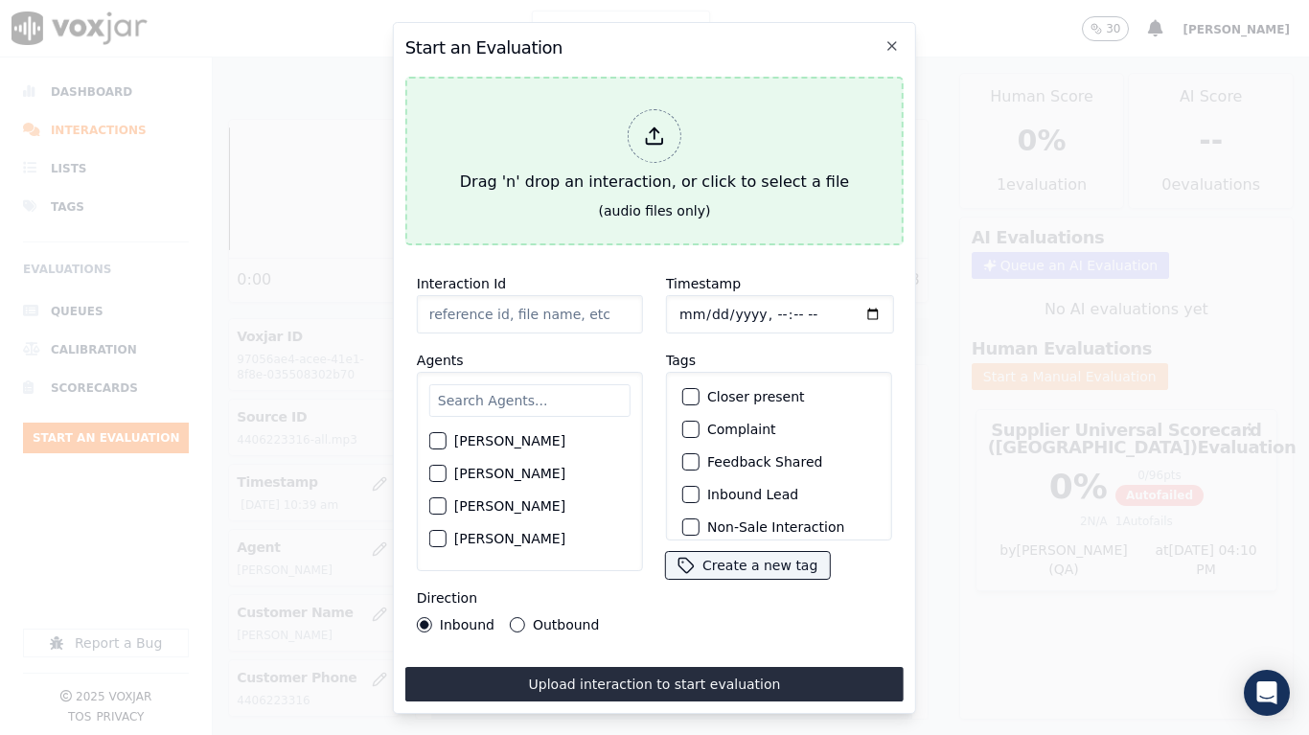
type input "20250909-134524_4405711957-all.mp3"
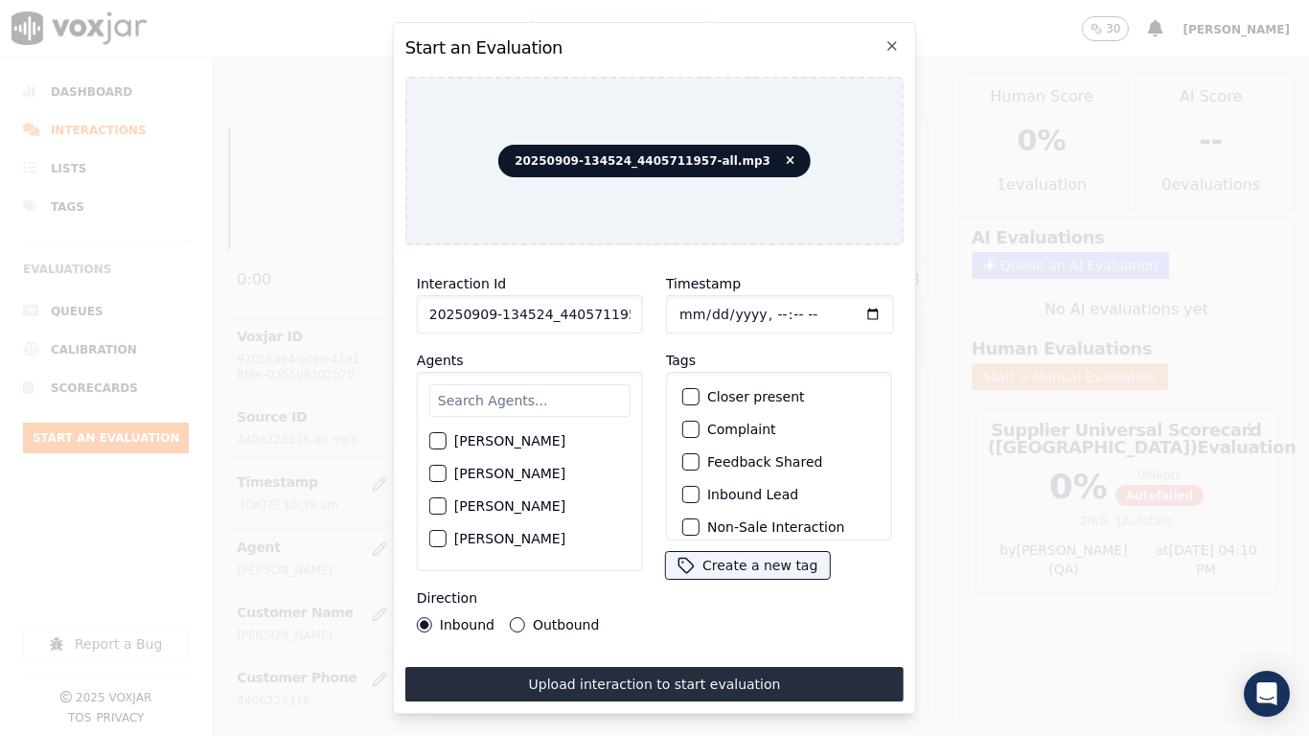
click at [544, 401] on input "text" at bounding box center [529, 400] width 201 height 33
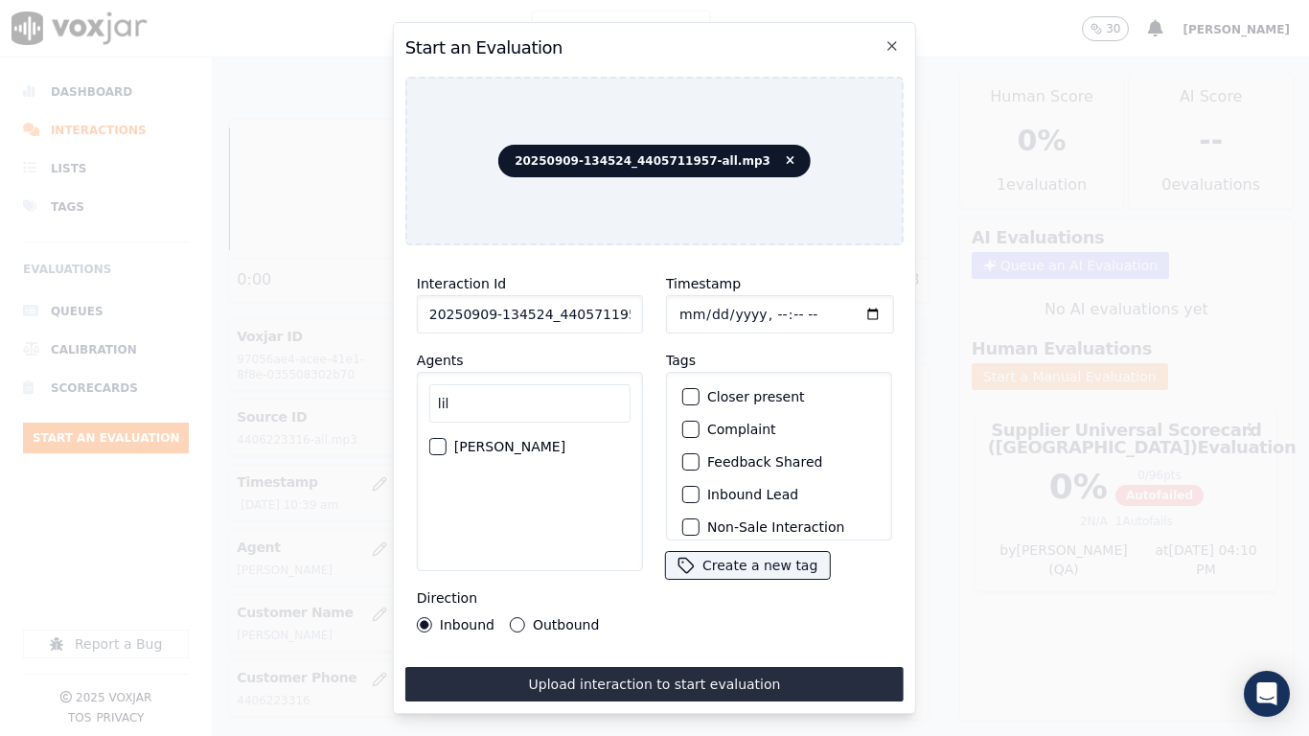
type input "lil"
click at [548, 440] on label "LILIBETH VERGARA" at bounding box center [509, 446] width 111 height 13
click at [447, 440] on button "LILIBETH VERGARA" at bounding box center [437, 446] width 17 height 17
click at [674, 303] on input "Timestamp" at bounding box center [780, 314] width 228 height 38
type input "2025-09-09T10:40"
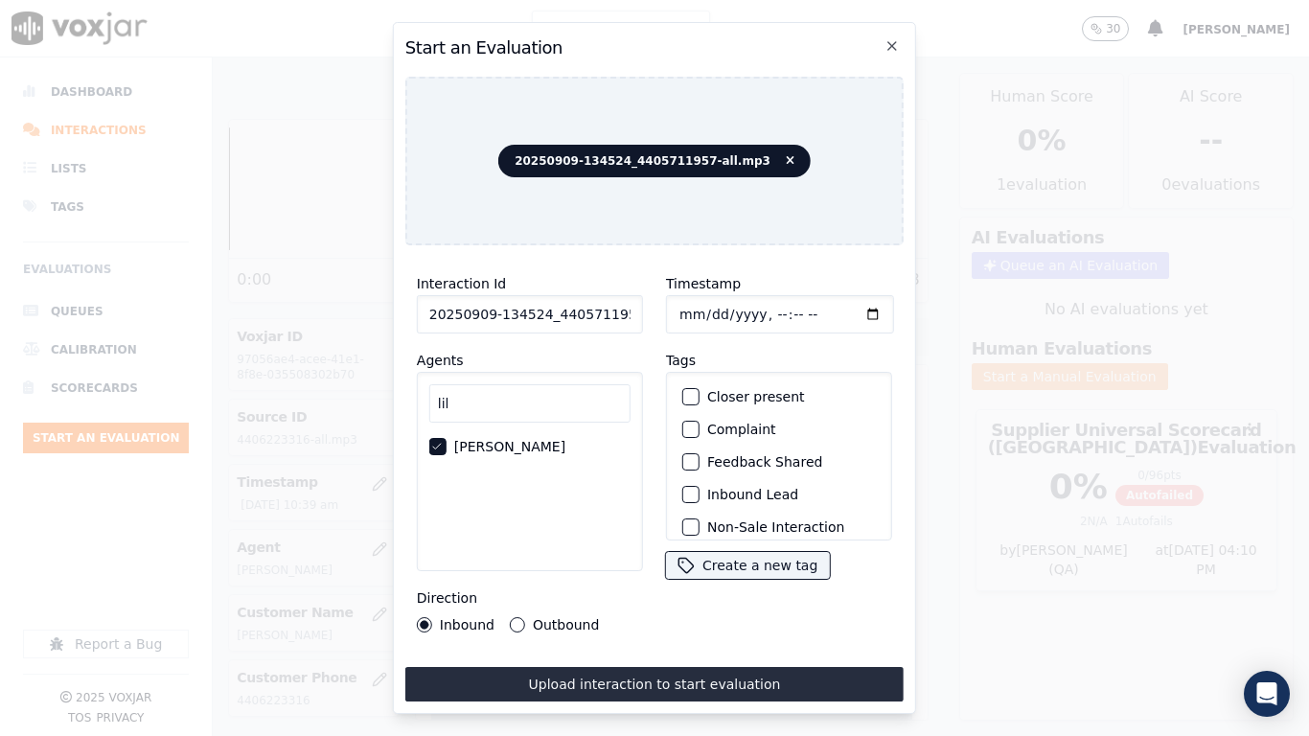
scroll to position [168, 0]
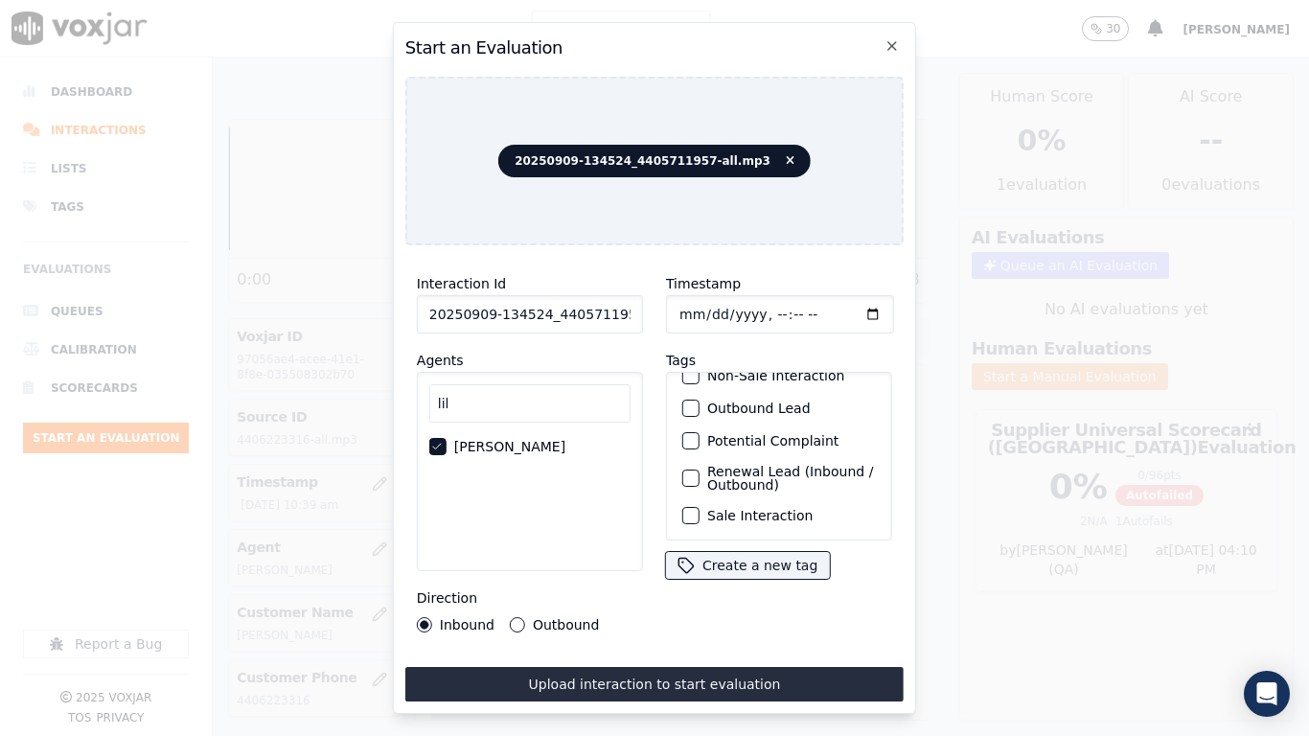
click at [759, 509] on label "Sale Interaction" at bounding box center [759, 515] width 105 height 13
click at [700, 507] on button "Sale Interaction" at bounding box center [690, 515] width 17 height 17
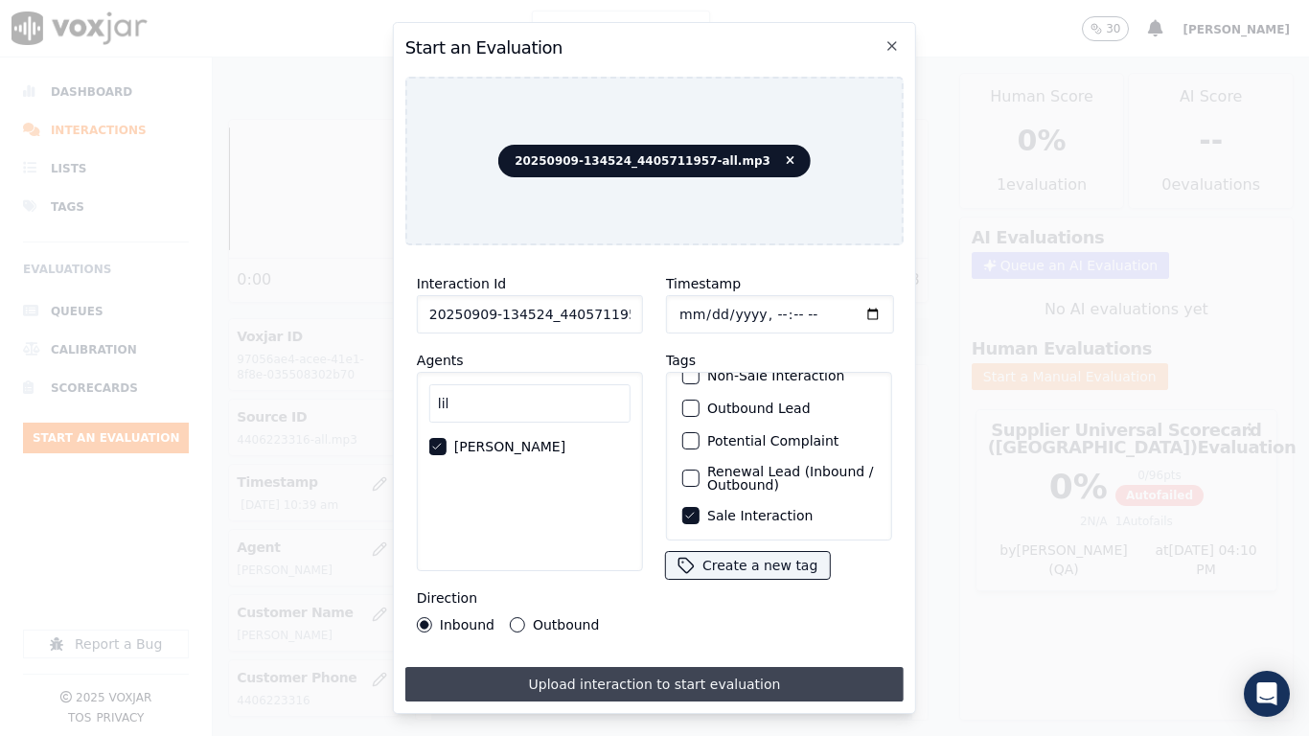
click at [731, 581] on button "Upload interaction to start evaluation" at bounding box center [654, 684] width 498 height 35
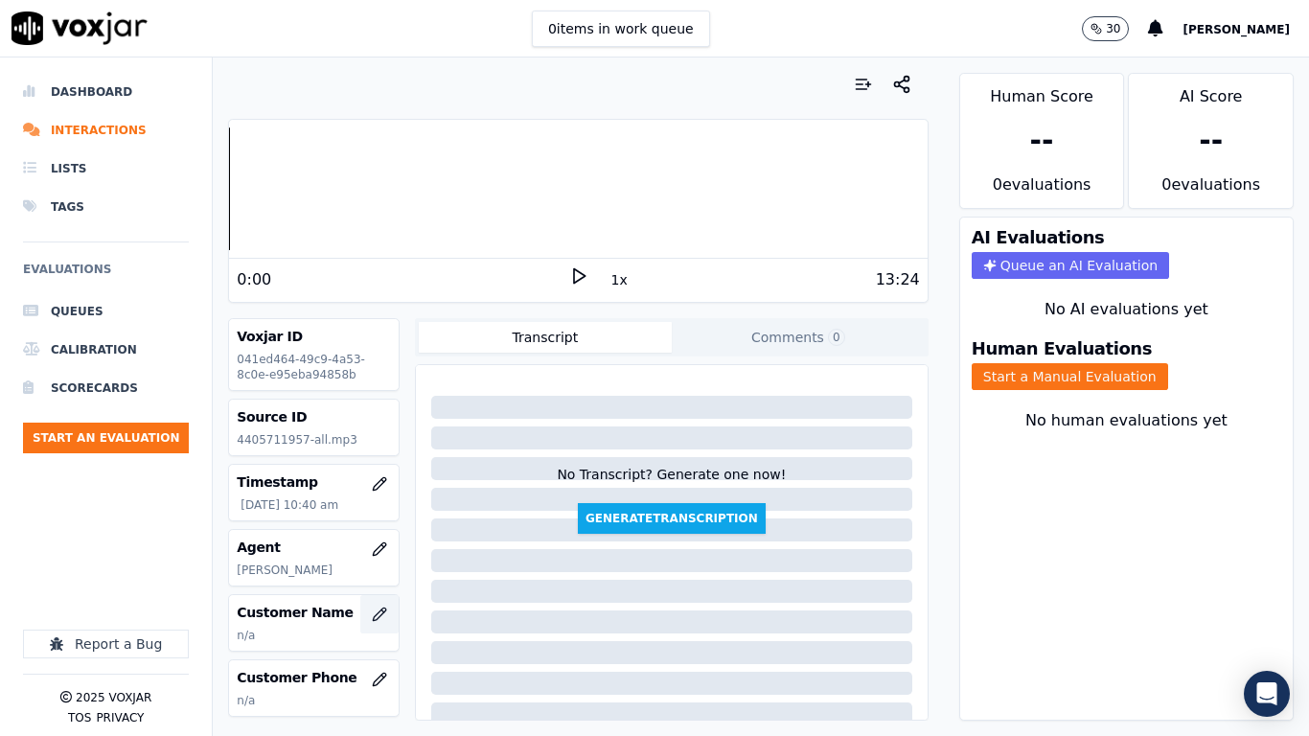
click at [372, 581] on icon "button" at bounding box center [379, 614] width 15 height 15
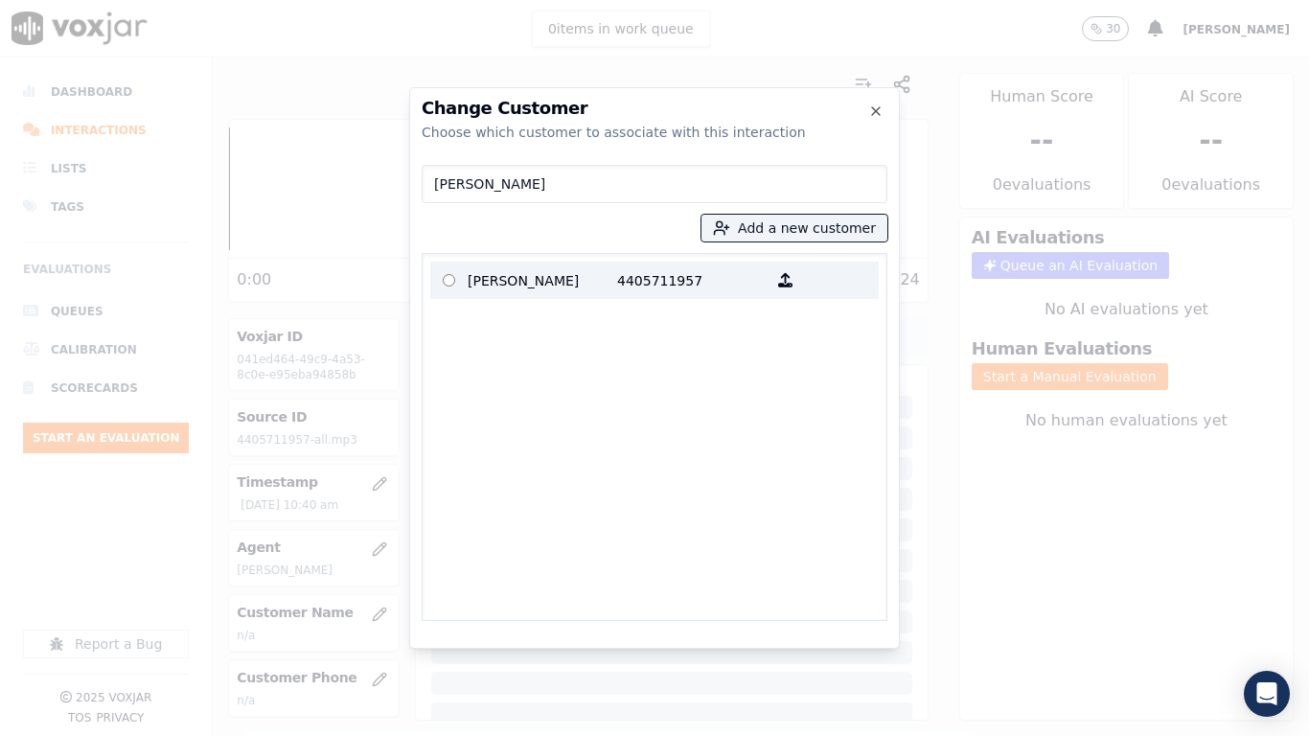
type input "Dorrine Balsat"
click at [496, 276] on p "Dorrine Balsat" at bounding box center [543, 280] width 150 height 30
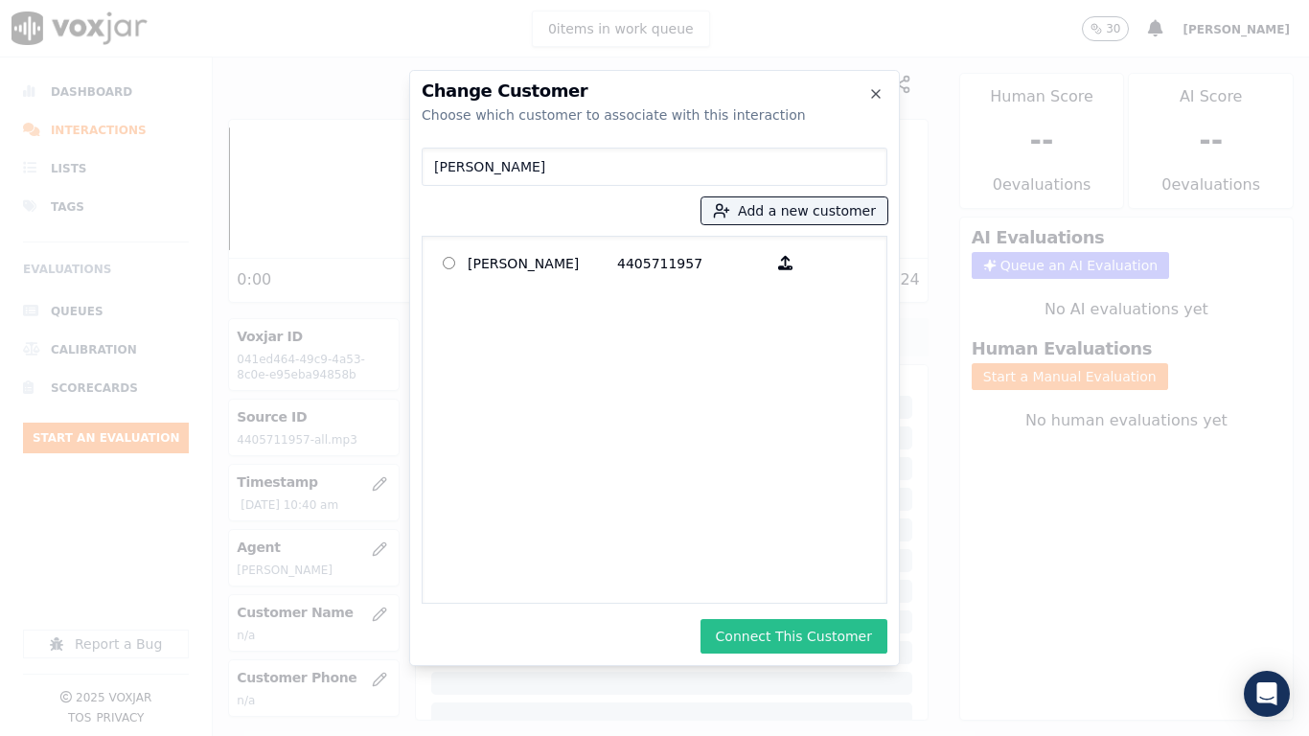
click at [815, 581] on button "Connect This Customer" at bounding box center [794, 636] width 187 height 35
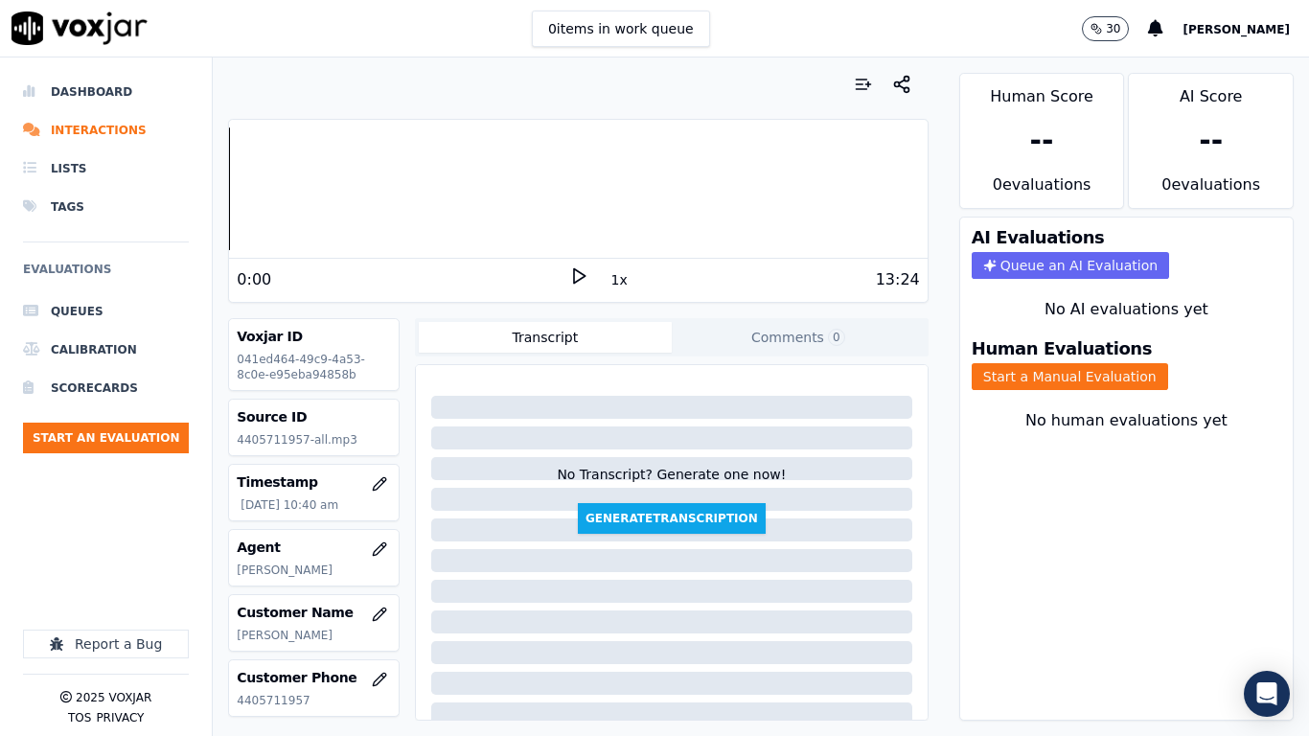
click at [1063, 378] on button "Start a Manual Evaluation" at bounding box center [1070, 376] width 196 height 27
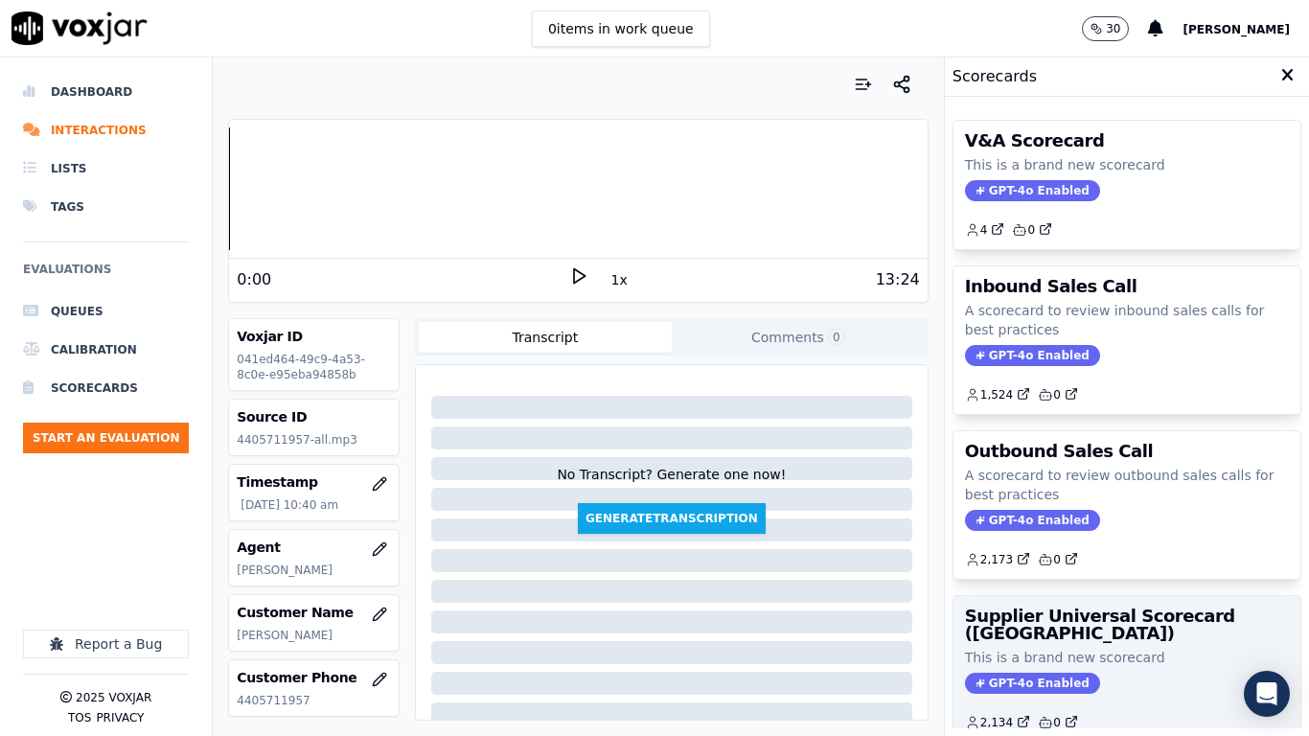
click at [1079, 581] on h3 "Supplier Universal Scorecard ([GEOGRAPHIC_DATA])" at bounding box center [1127, 625] width 324 height 35
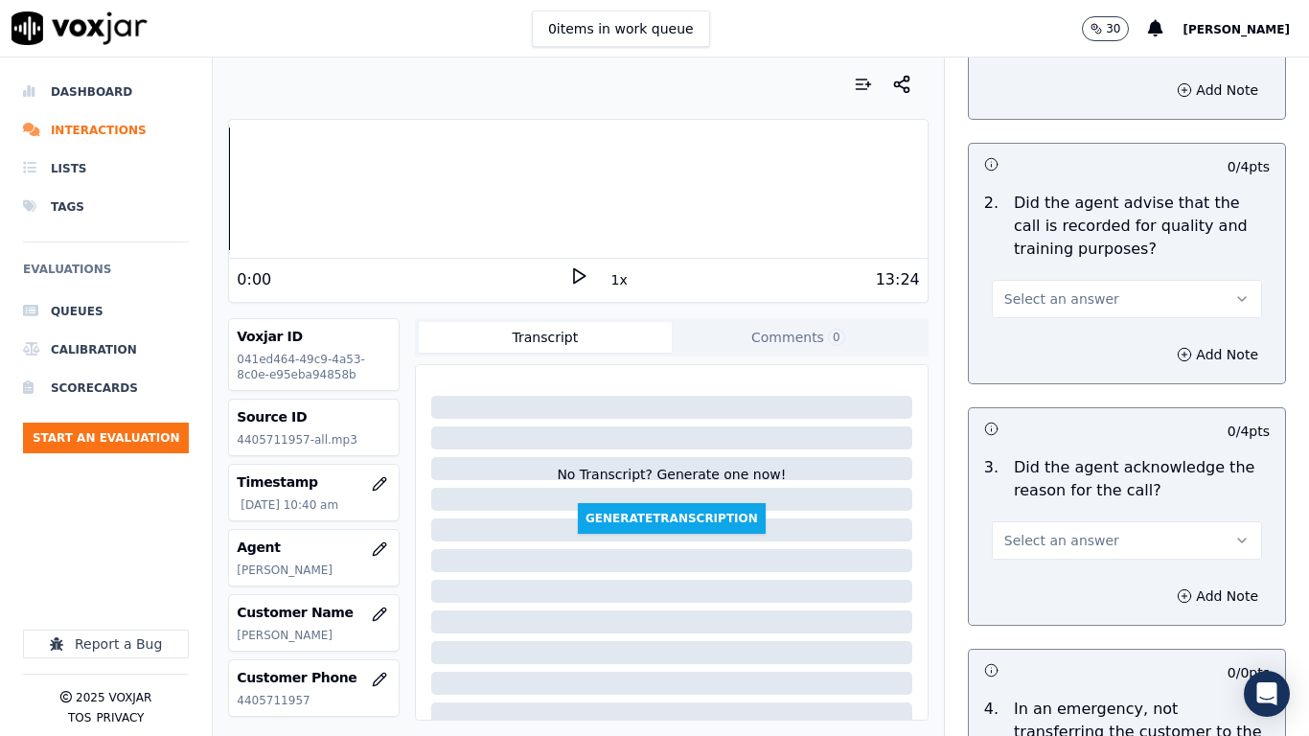
scroll to position [288, 0]
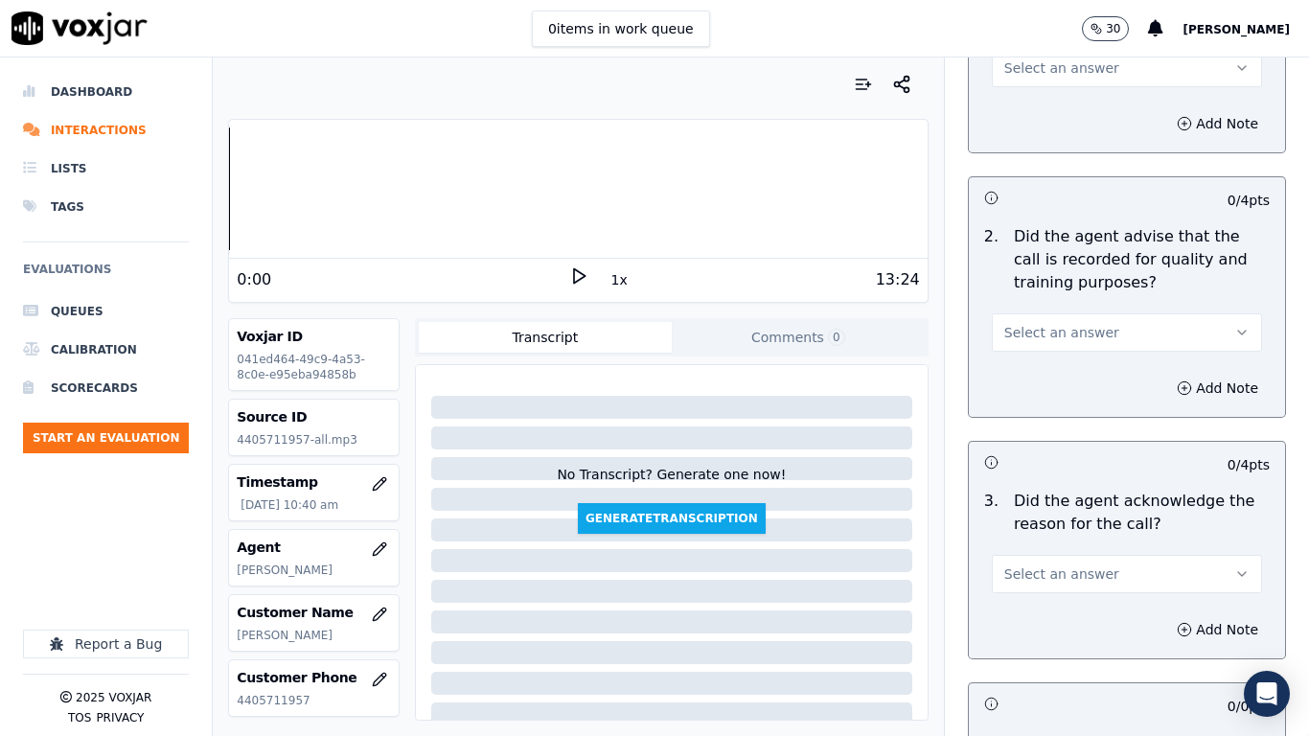
click at [1058, 72] on span "Select an answer" at bounding box center [1061, 67] width 115 height 19
click at [1059, 113] on div "Yes" at bounding box center [1092, 111] width 234 height 31
click at [1080, 328] on span "Select an answer" at bounding box center [1061, 332] width 115 height 19
click at [1075, 382] on div "Yes" at bounding box center [1092, 375] width 234 height 31
click at [1068, 576] on span "Select an answer" at bounding box center [1061, 574] width 115 height 19
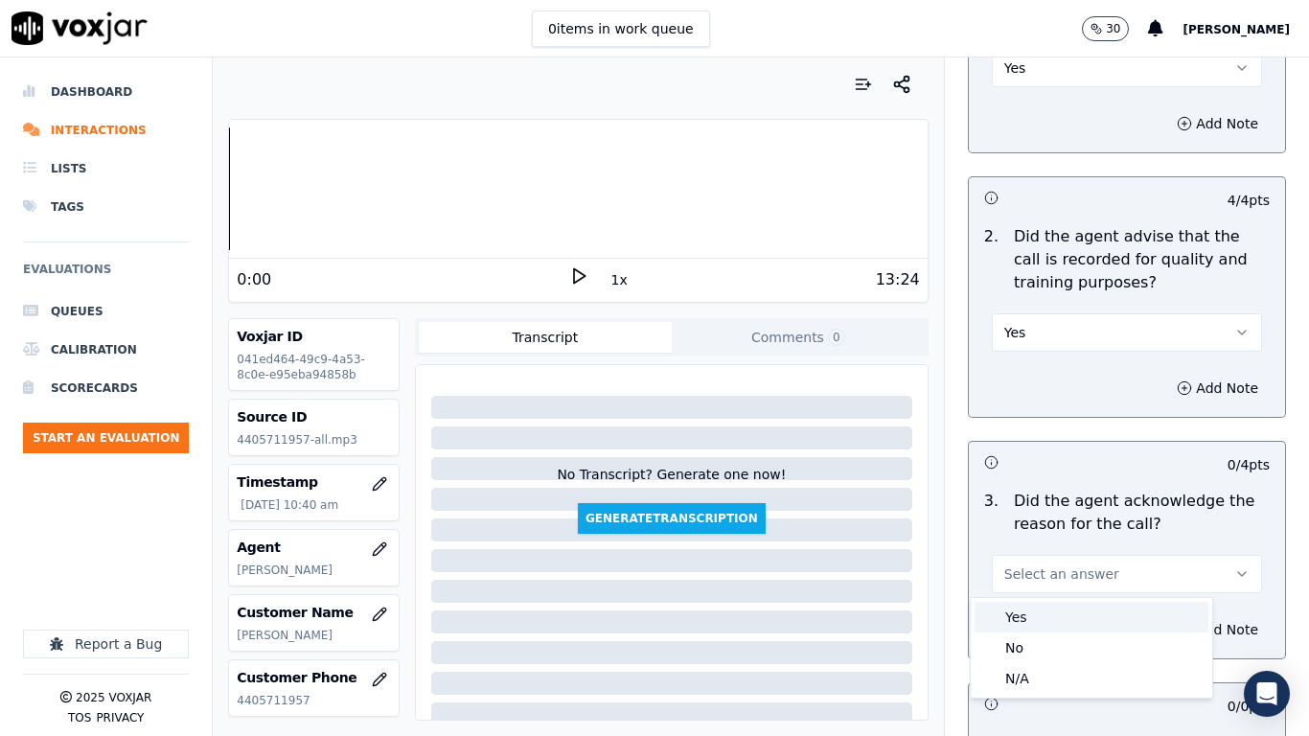
click at [1069, 581] on div "Yes" at bounding box center [1092, 617] width 234 height 31
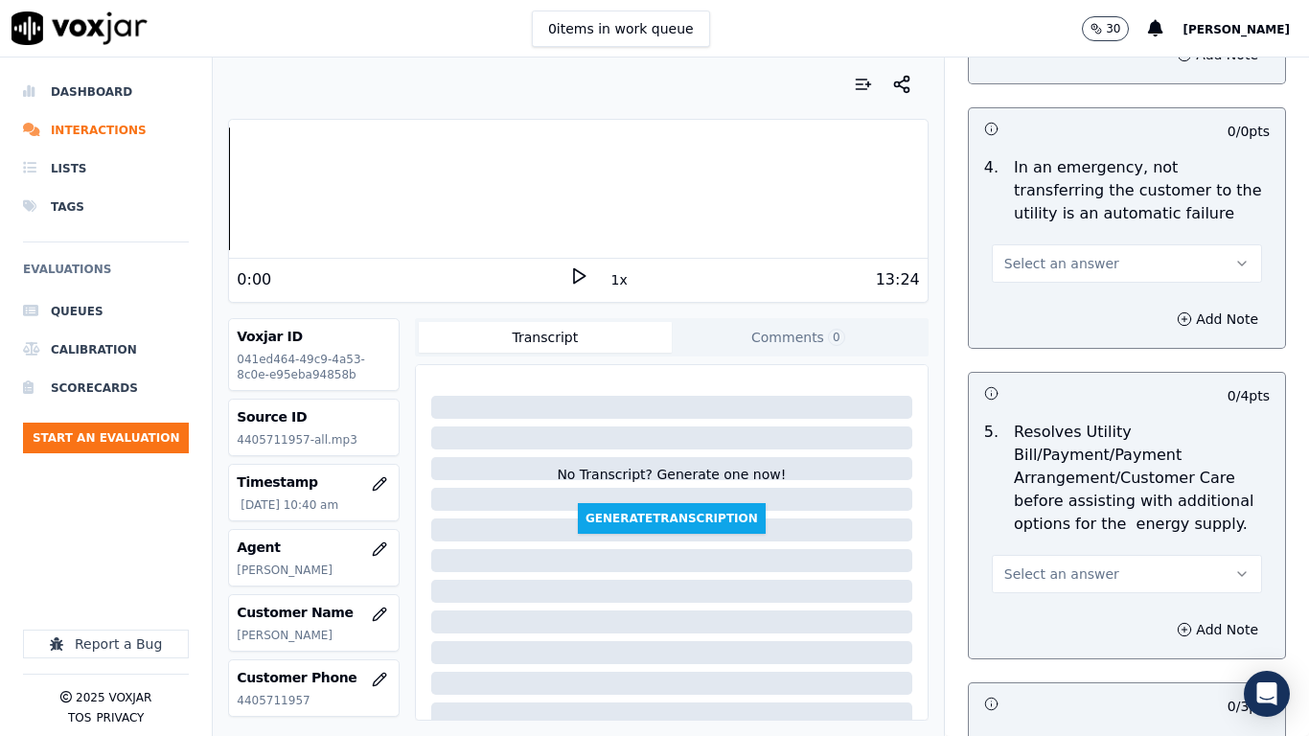
click at [1062, 265] on span "Select an answer" at bounding box center [1061, 263] width 115 height 19
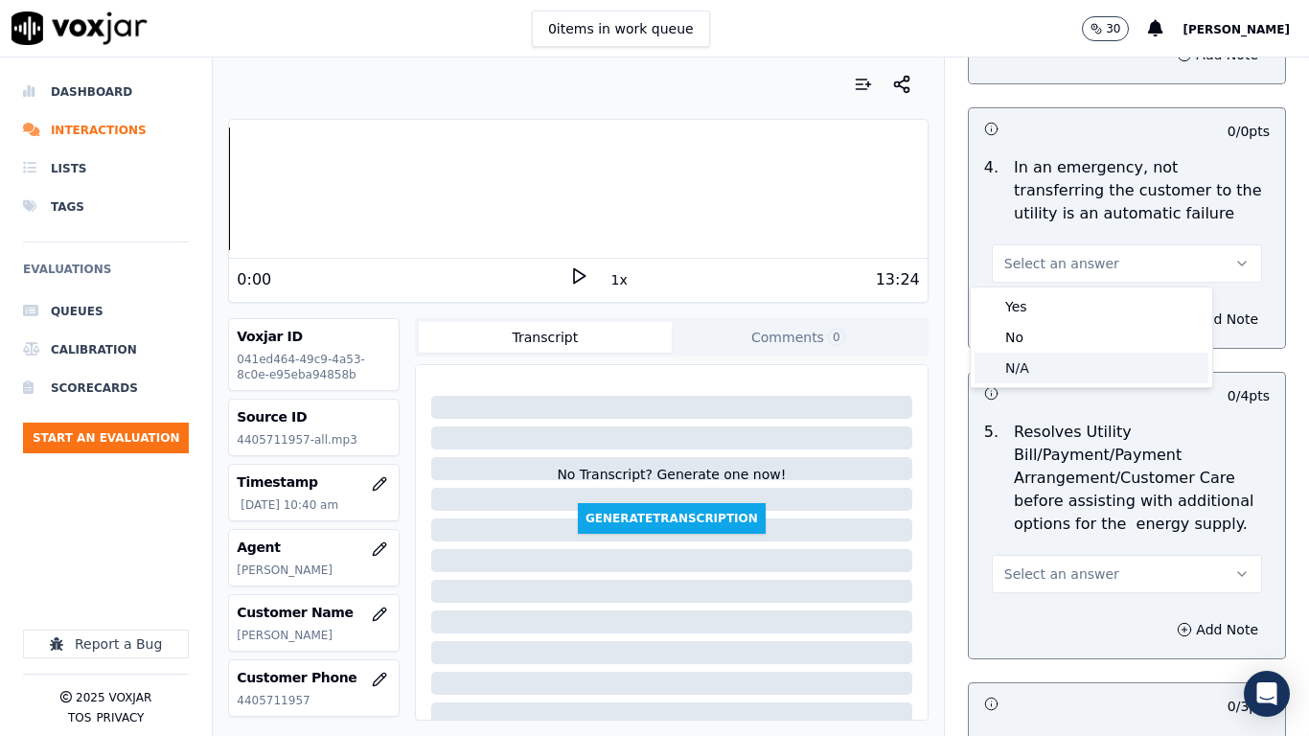
click at [1064, 357] on div "N/A" at bounding box center [1092, 368] width 234 height 31
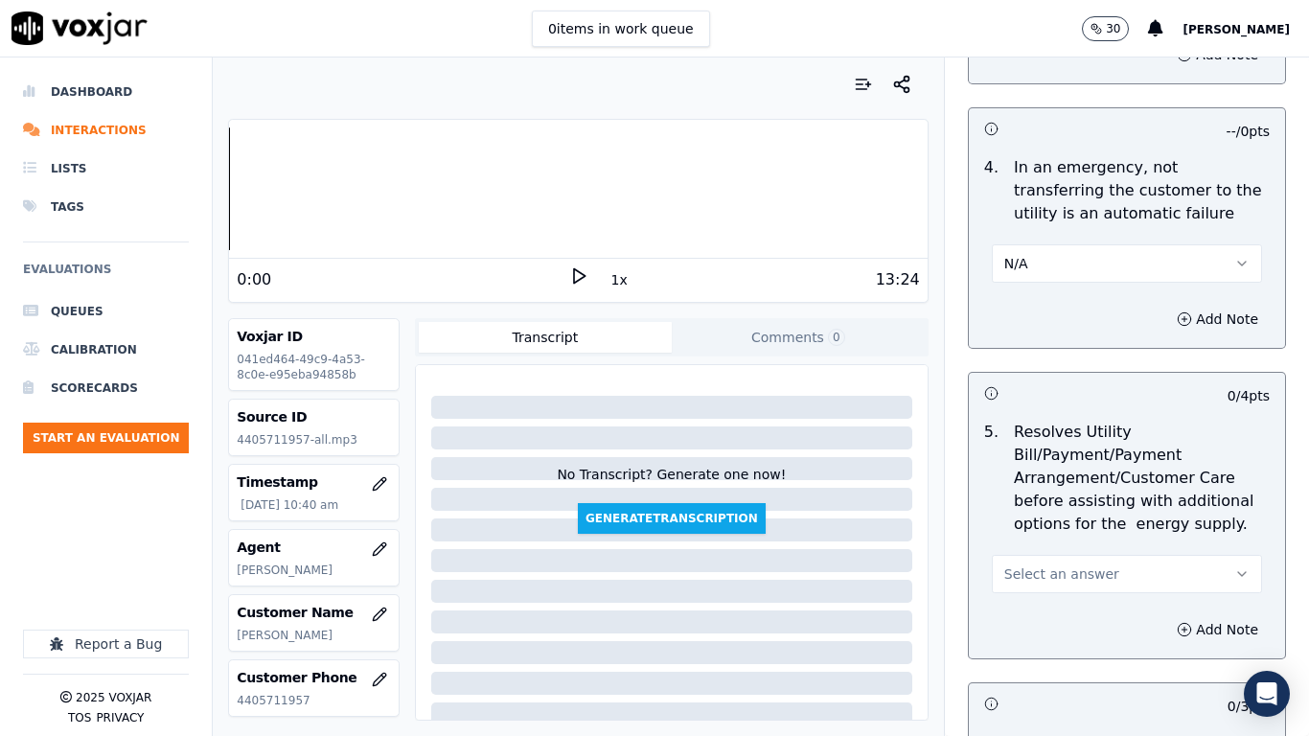
click at [1077, 566] on span "Select an answer" at bounding box center [1061, 574] width 115 height 19
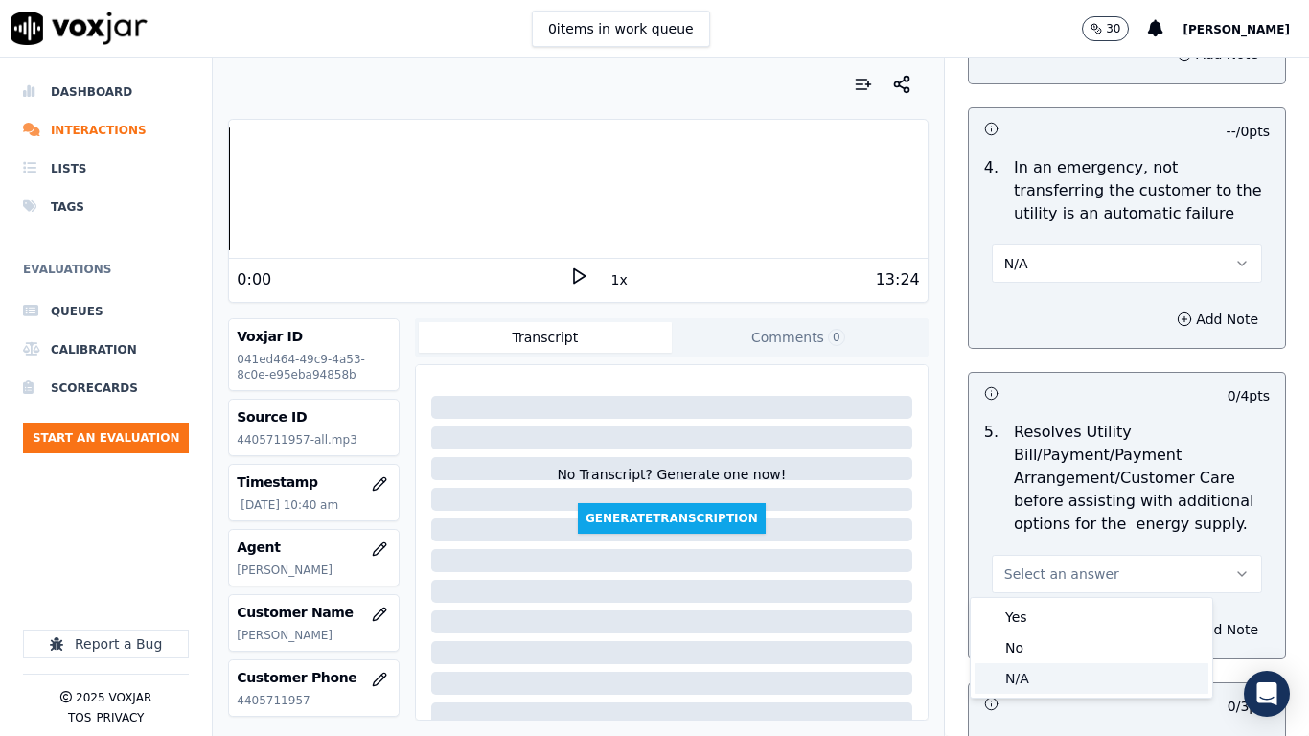
click at [1074, 581] on div "N/A" at bounding box center [1092, 678] width 234 height 31
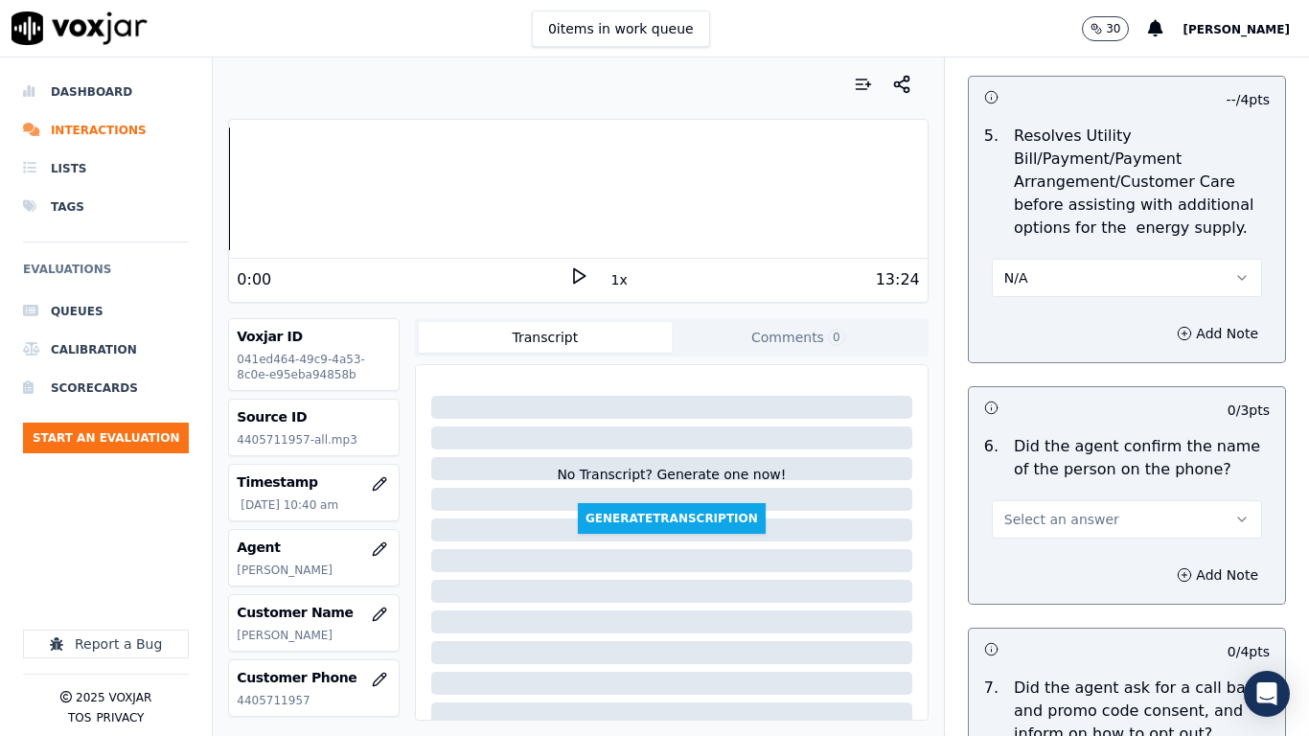
scroll to position [1438, 0]
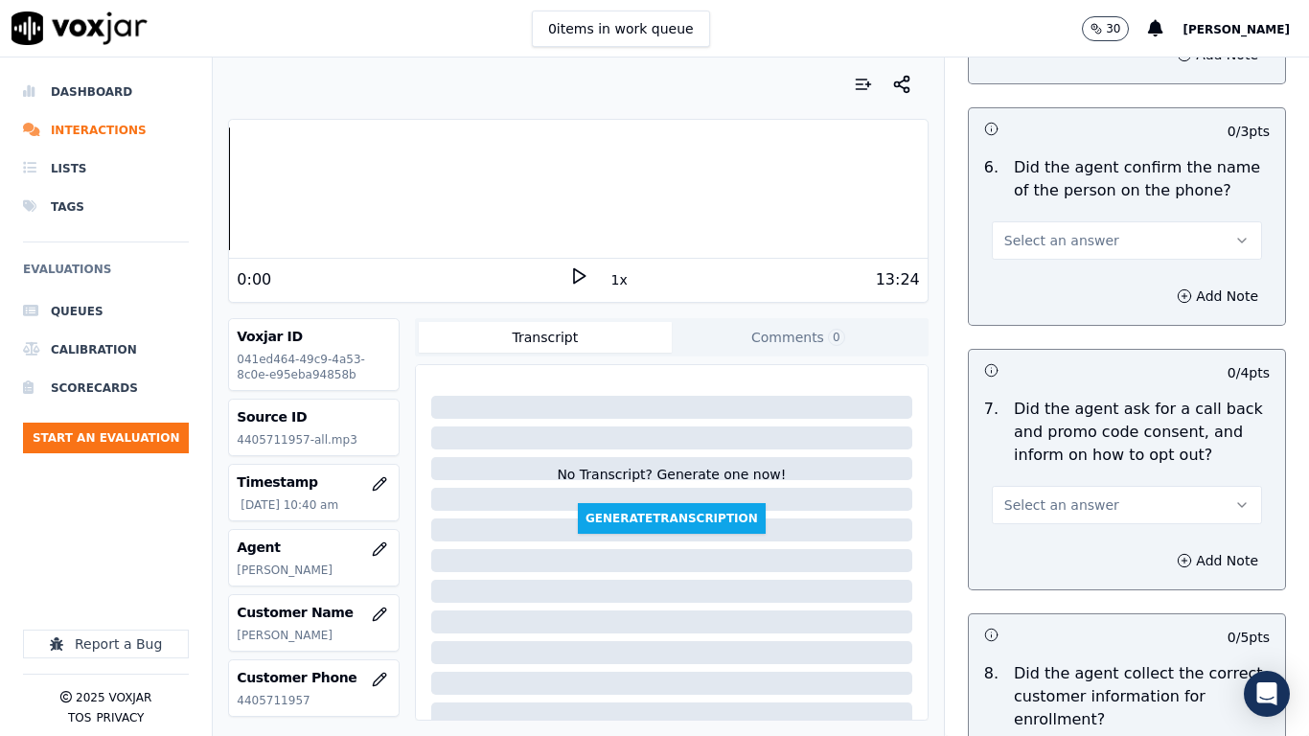
click at [1047, 237] on span "Select an answer" at bounding box center [1061, 240] width 115 height 19
click at [1049, 289] on div "Yes" at bounding box center [1092, 283] width 234 height 31
click at [1043, 504] on span "Select an answer" at bounding box center [1061, 505] width 115 height 19
click at [1045, 551] on div "Yes" at bounding box center [1092, 548] width 234 height 31
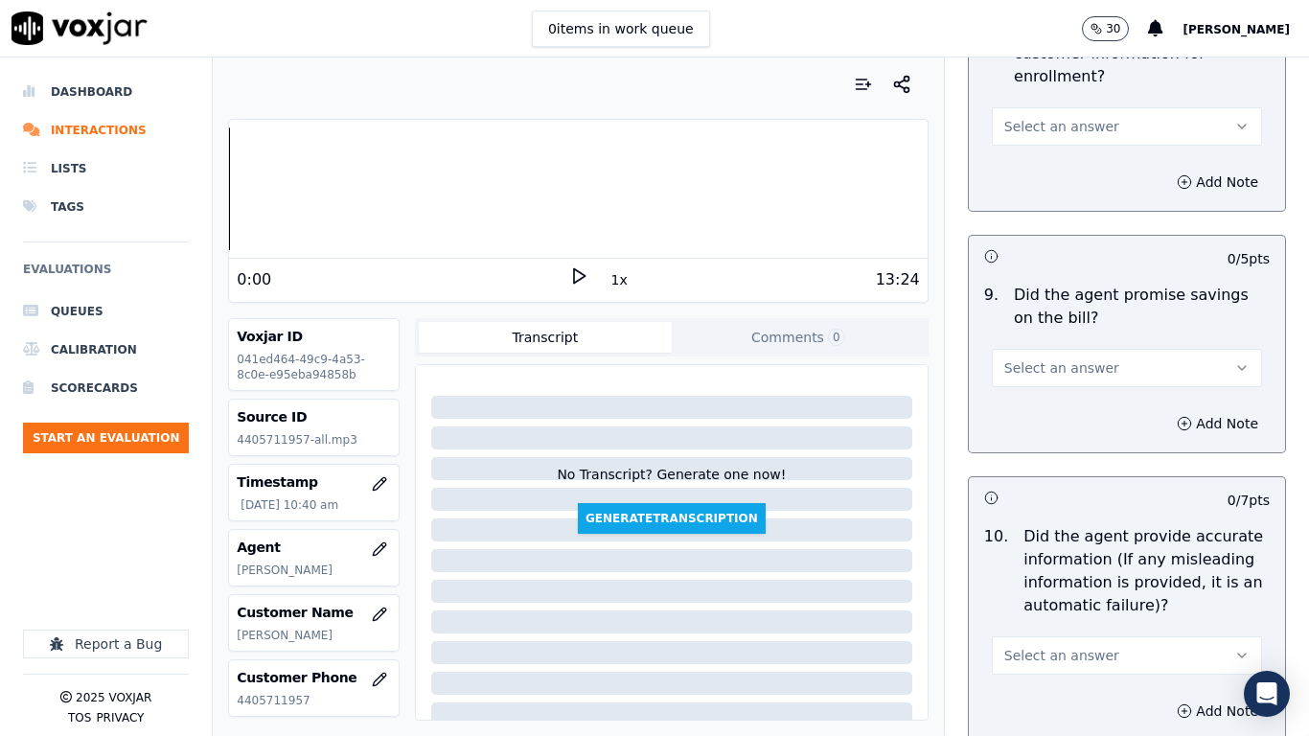
scroll to position [2109, 0]
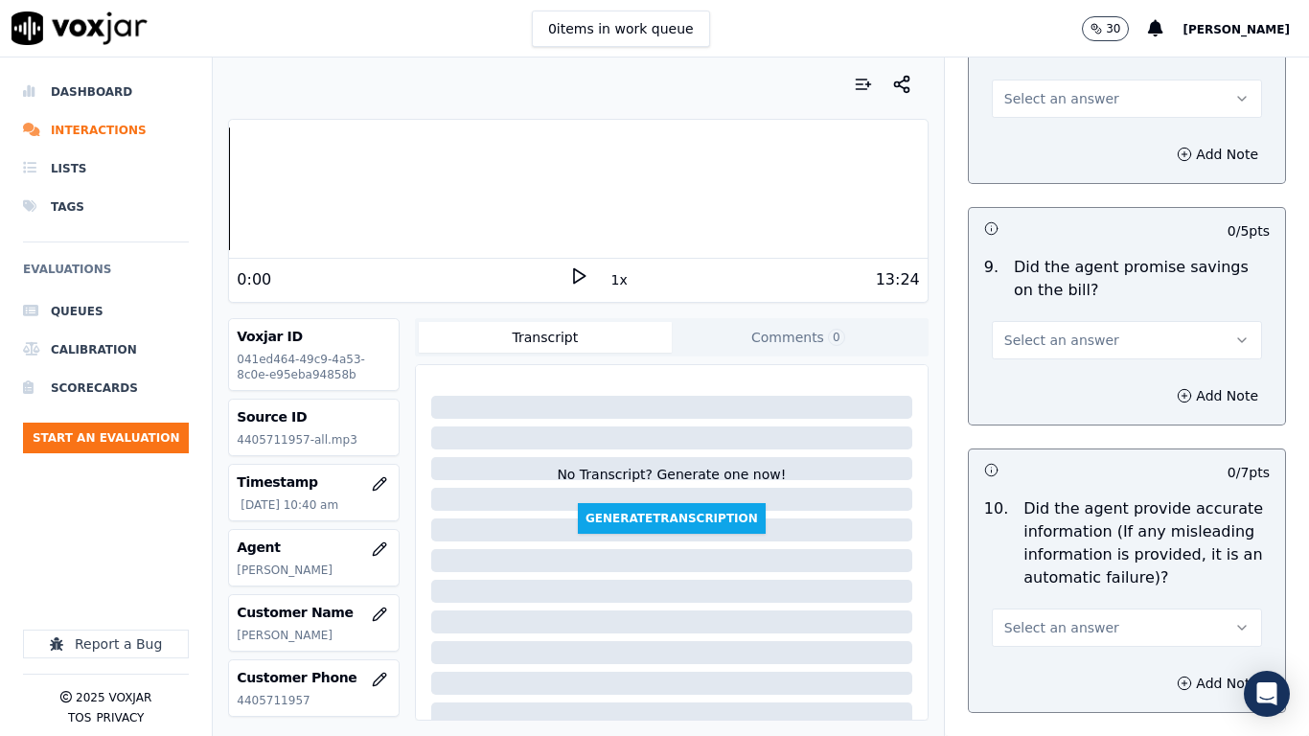
click at [1034, 102] on span "Select an answer" at bounding box center [1061, 98] width 115 height 19
click at [1044, 148] on div "Yes" at bounding box center [1092, 142] width 234 height 31
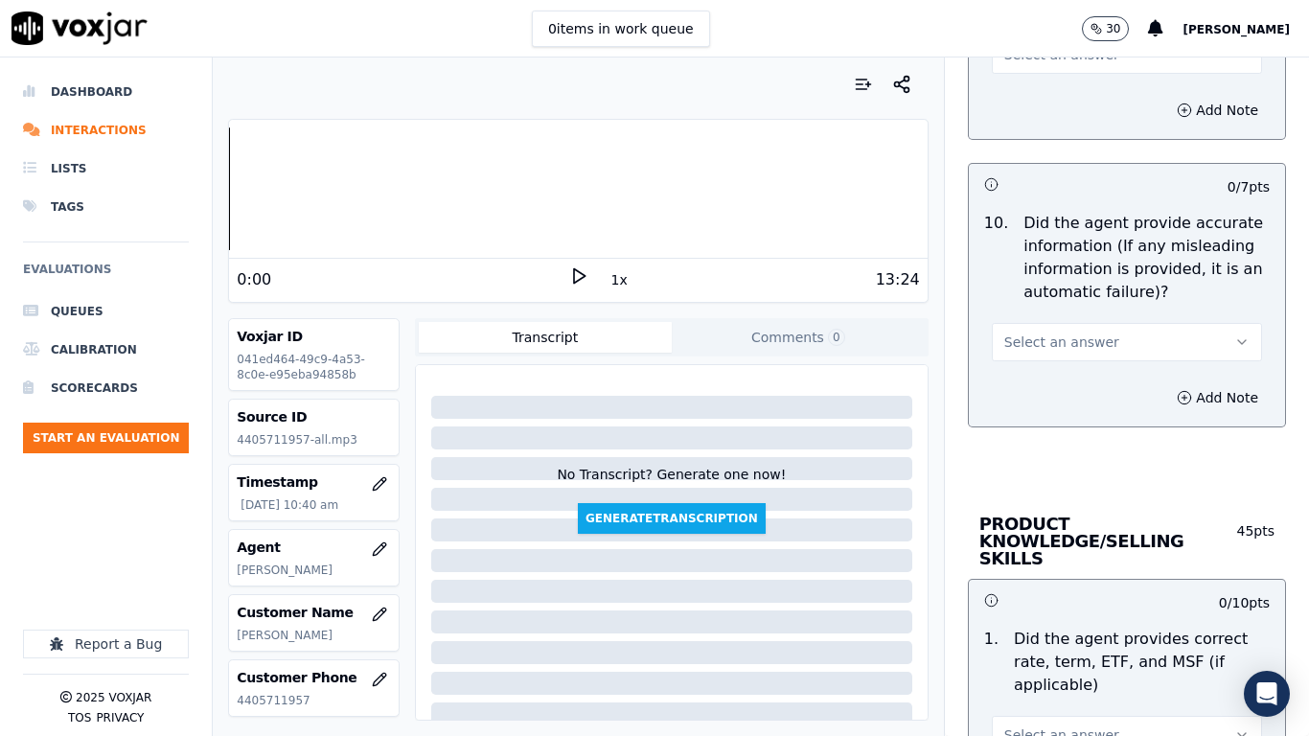
scroll to position [2396, 0]
click at [1028, 63] on button "Select an answer" at bounding box center [1127, 53] width 270 height 38
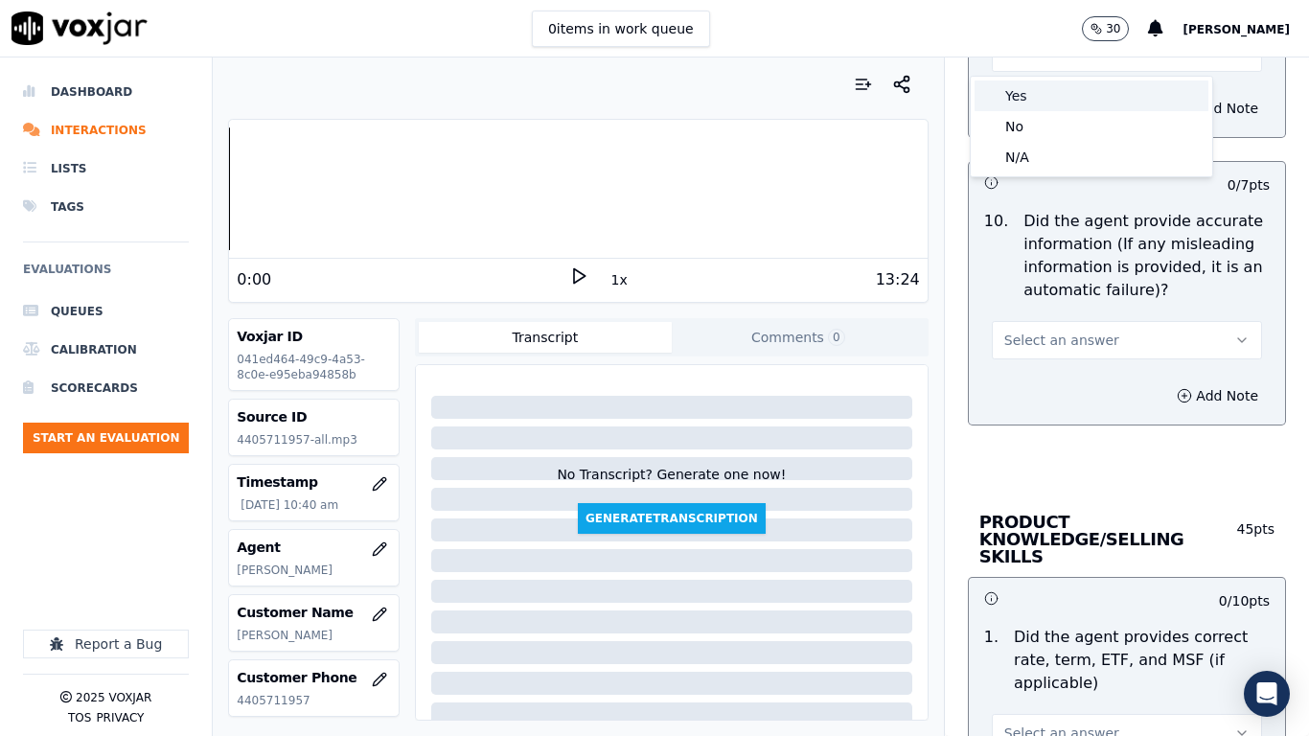
click at [1035, 98] on div "Yes" at bounding box center [1092, 96] width 234 height 31
click at [1049, 338] on span "Select an answer" at bounding box center [1061, 340] width 115 height 19
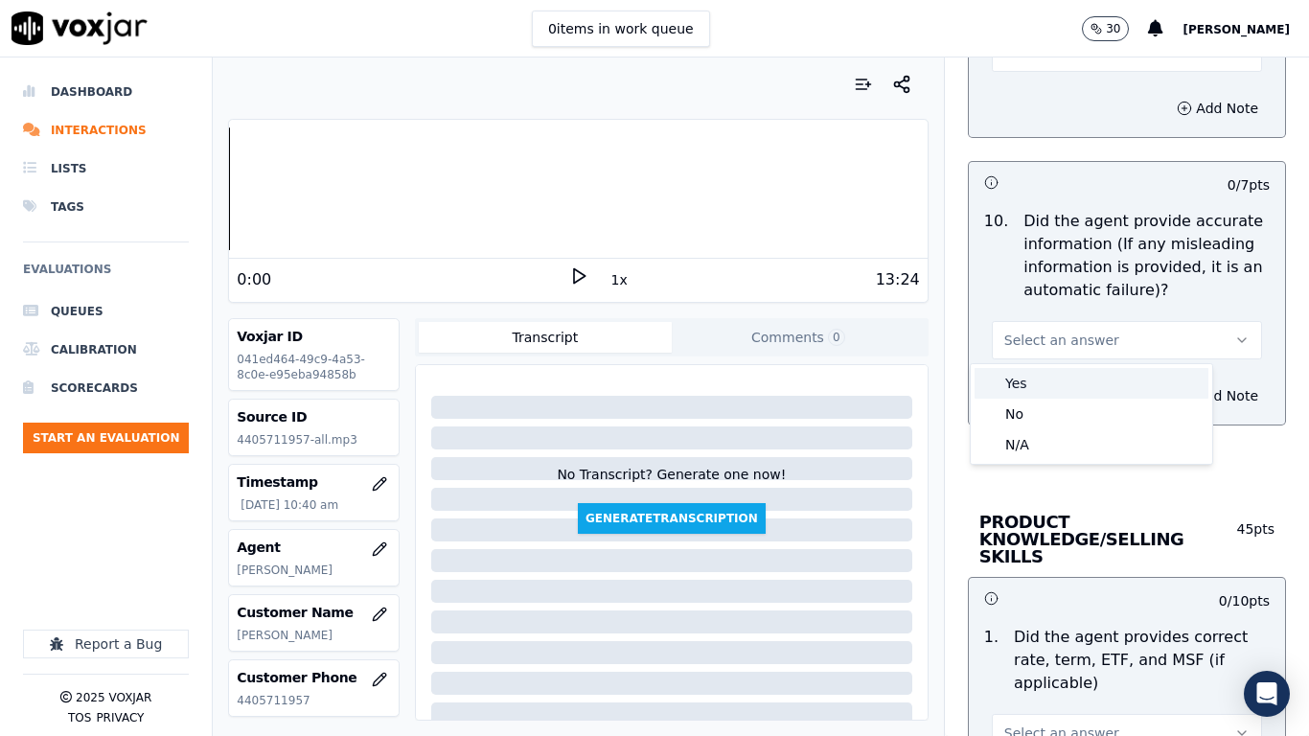
click at [1051, 387] on div "Yes" at bounding box center [1092, 383] width 234 height 31
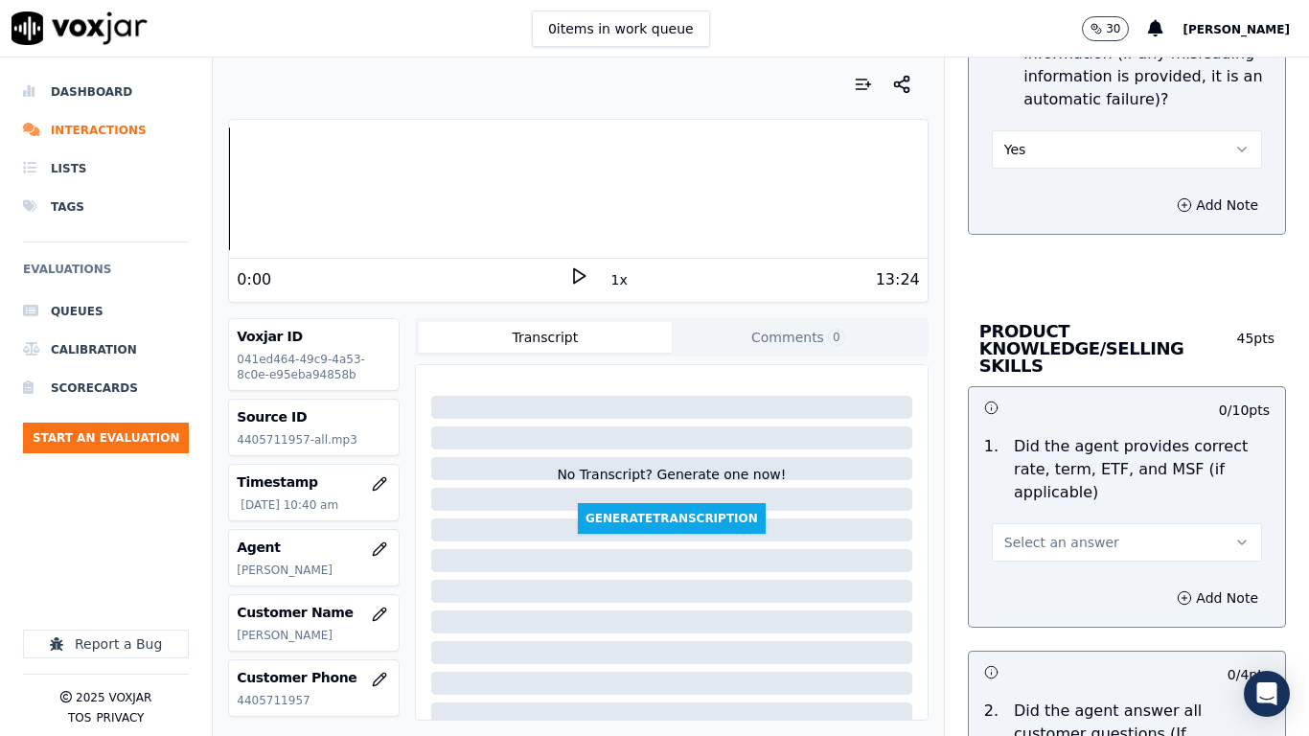
scroll to position [2780, 0]
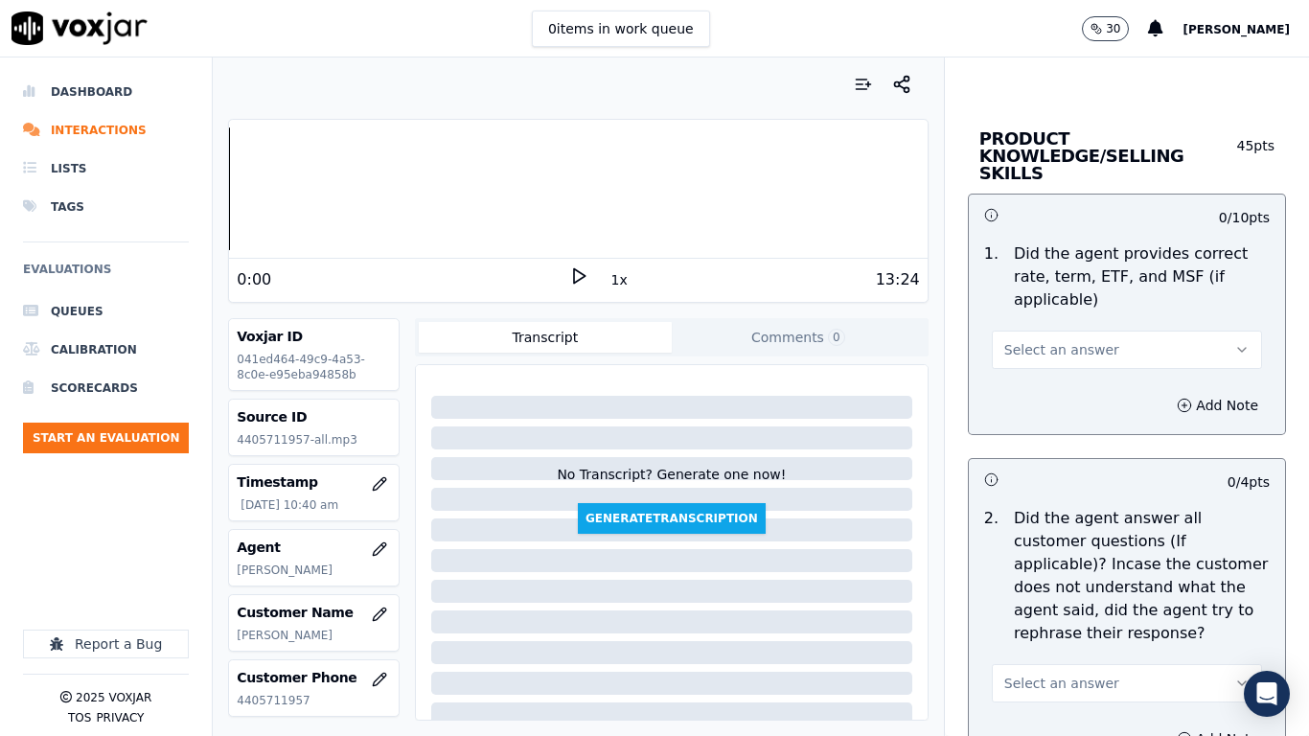
click at [1049, 340] on span "Select an answer" at bounding box center [1061, 349] width 115 height 19
click at [1055, 368] on div "Yes" at bounding box center [1092, 375] width 234 height 31
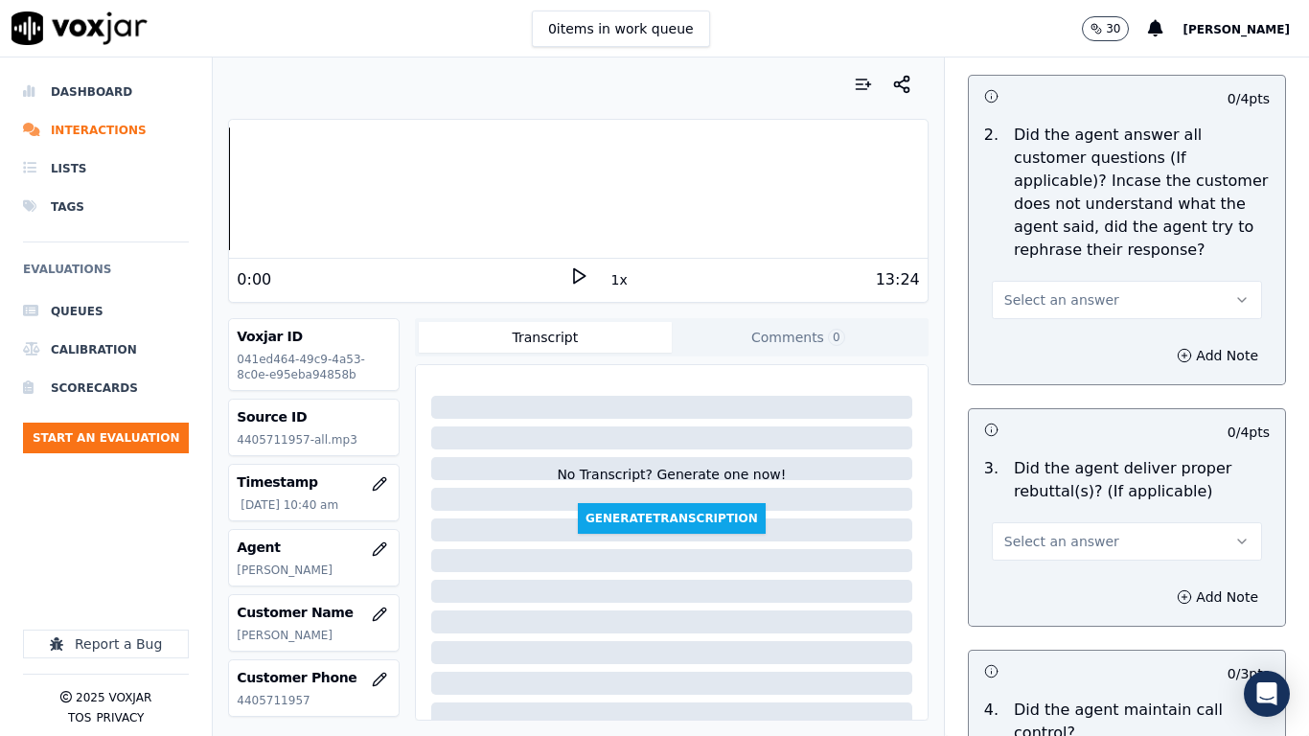
click at [1069, 290] on span "Select an answer" at bounding box center [1061, 299] width 115 height 19
click at [1071, 328] on div "Yes" at bounding box center [1092, 326] width 234 height 31
click at [1083, 522] on button "Select an answer" at bounding box center [1127, 541] width 270 height 38
click at [1077, 571] on div "Yes" at bounding box center [1092, 567] width 234 height 31
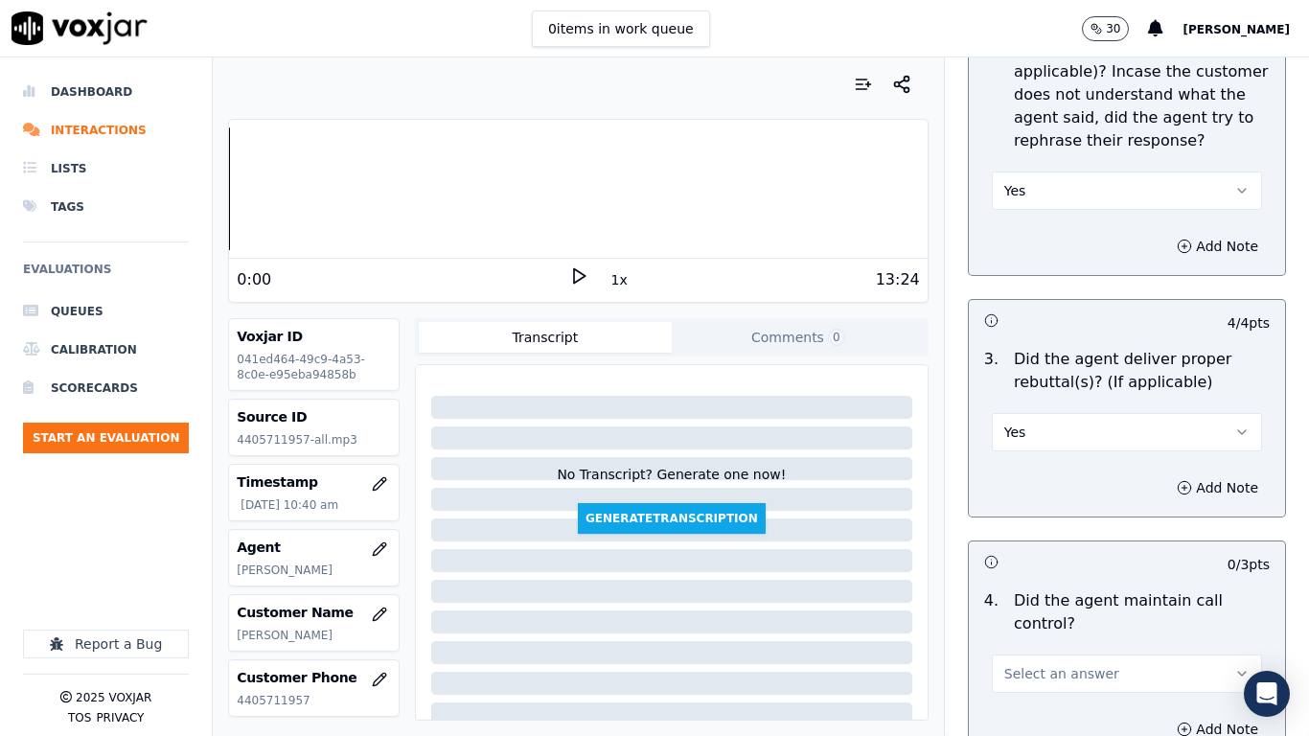
scroll to position [3546, 0]
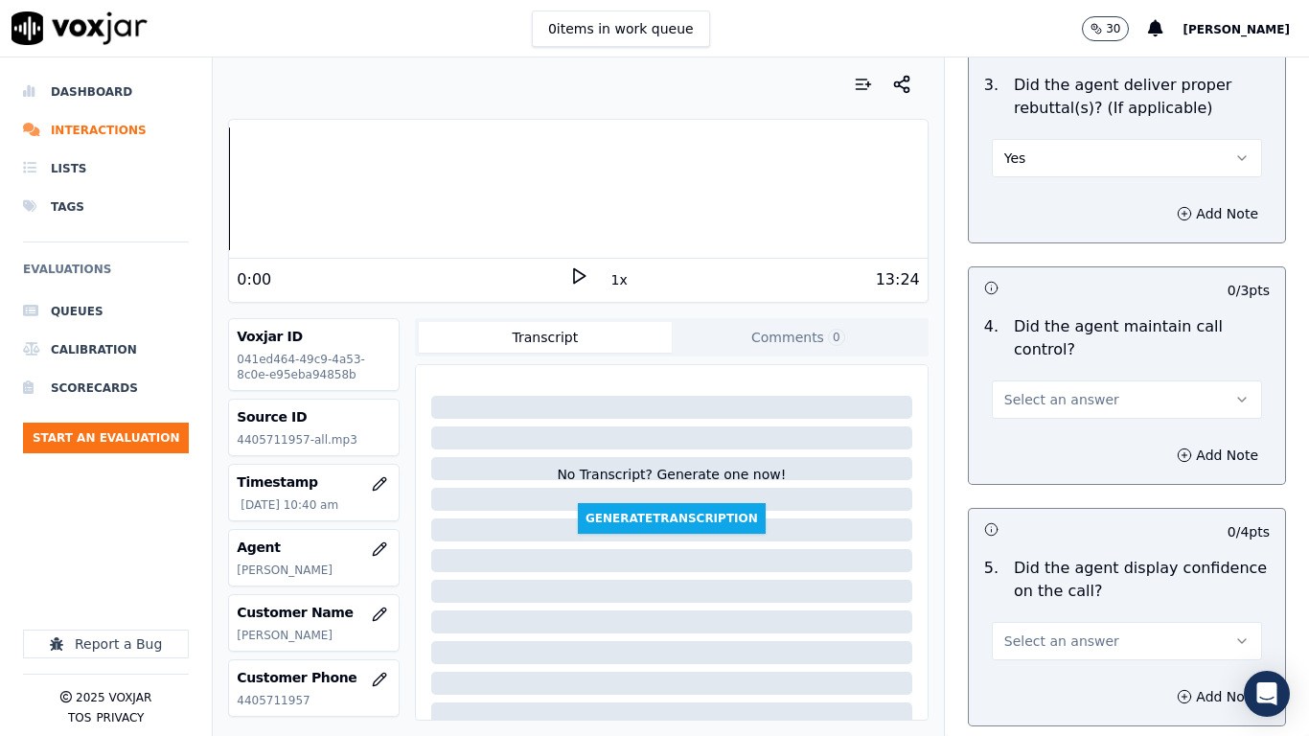
click at [1035, 390] on span "Select an answer" at bounding box center [1061, 399] width 115 height 19
click at [1056, 417] on div "Yes" at bounding box center [1092, 425] width 234 height 31
click at [1063, 581] on span "Select an answer" at bounding box center [1061, 641] width 115 height 19
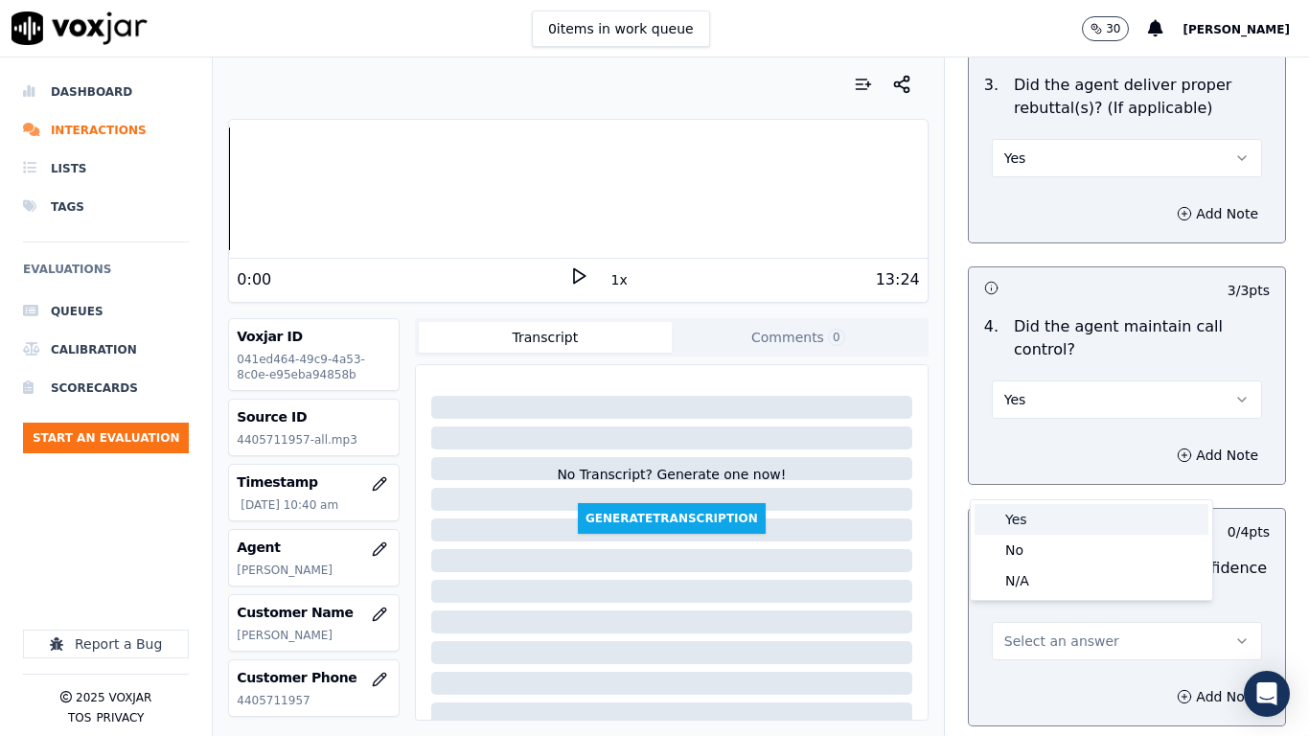
click at [1037, 522] on div "Yes" at bounding box center [1092, 519] width 234 height 31
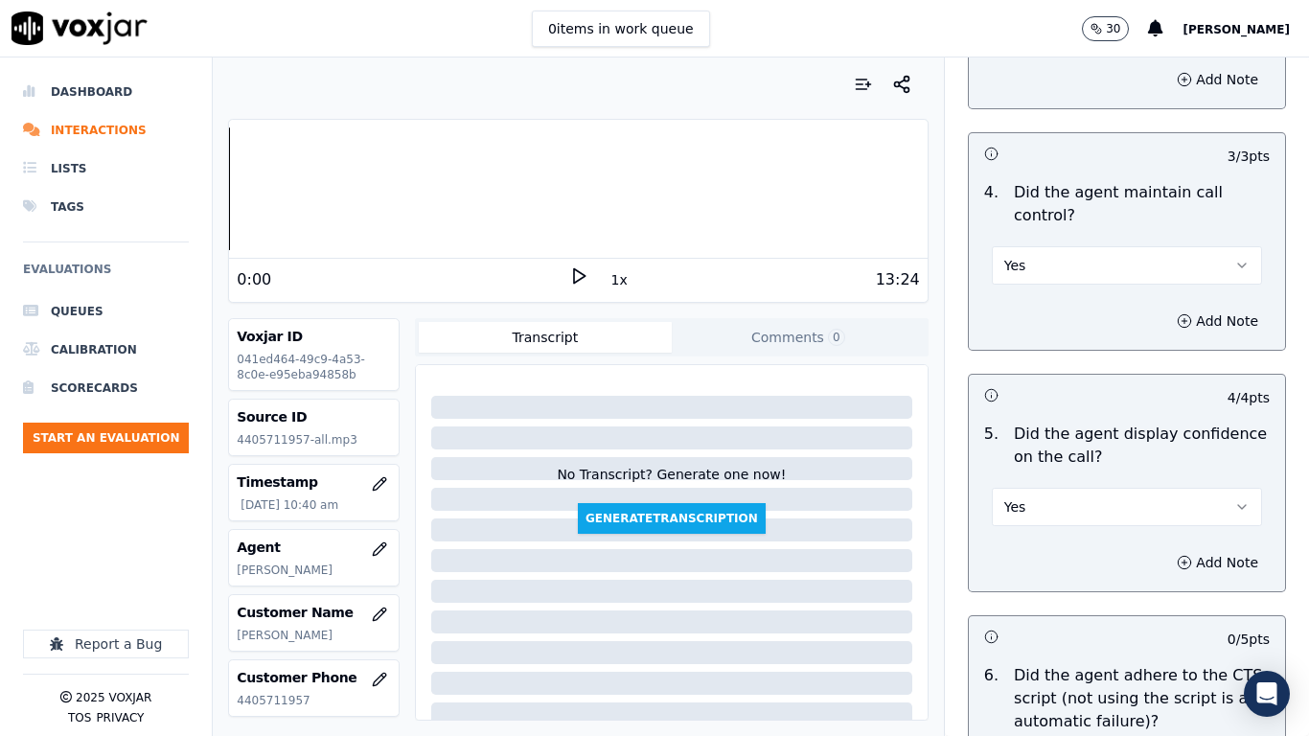
scroll to position [3834, 0]
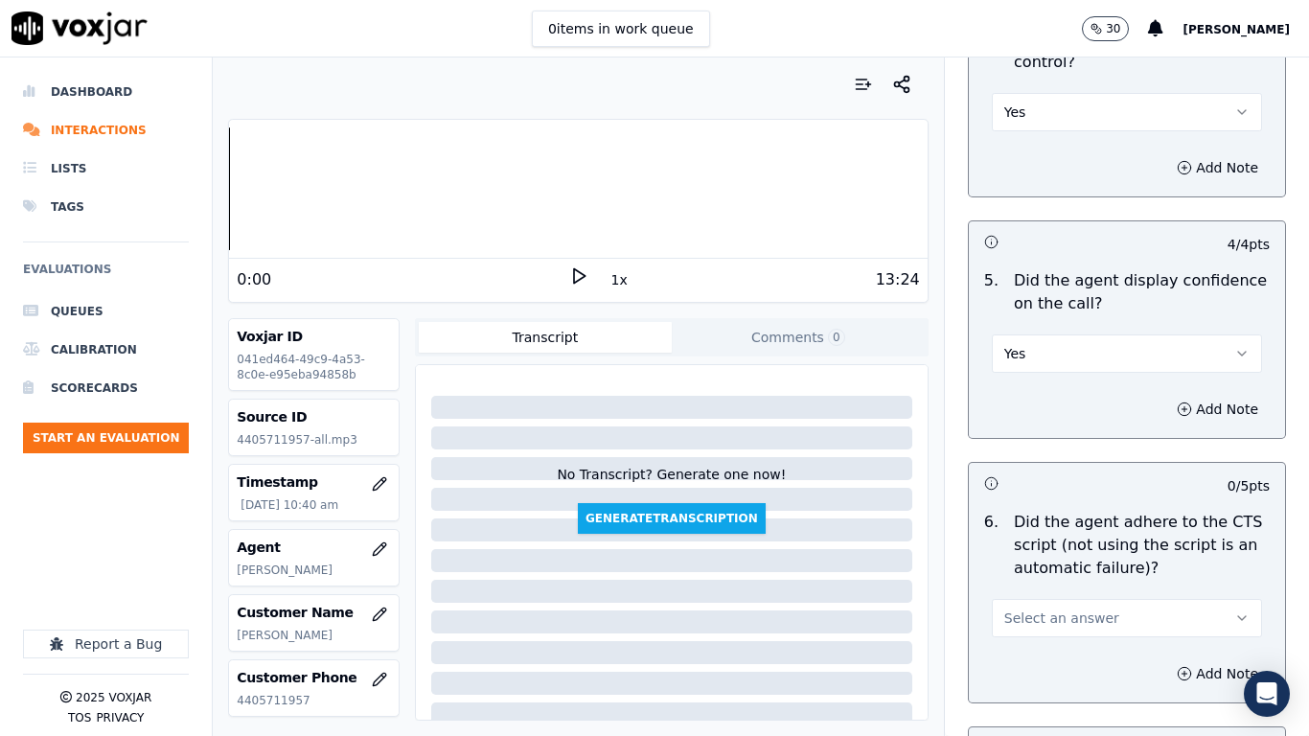
click at [1051, 581] on span "Select an answer" at bounding box center [1061, 618] width 115 height 19
click at [1053, 581] on div "Yes" at bounding box center [1092, 644] width 234 height 31
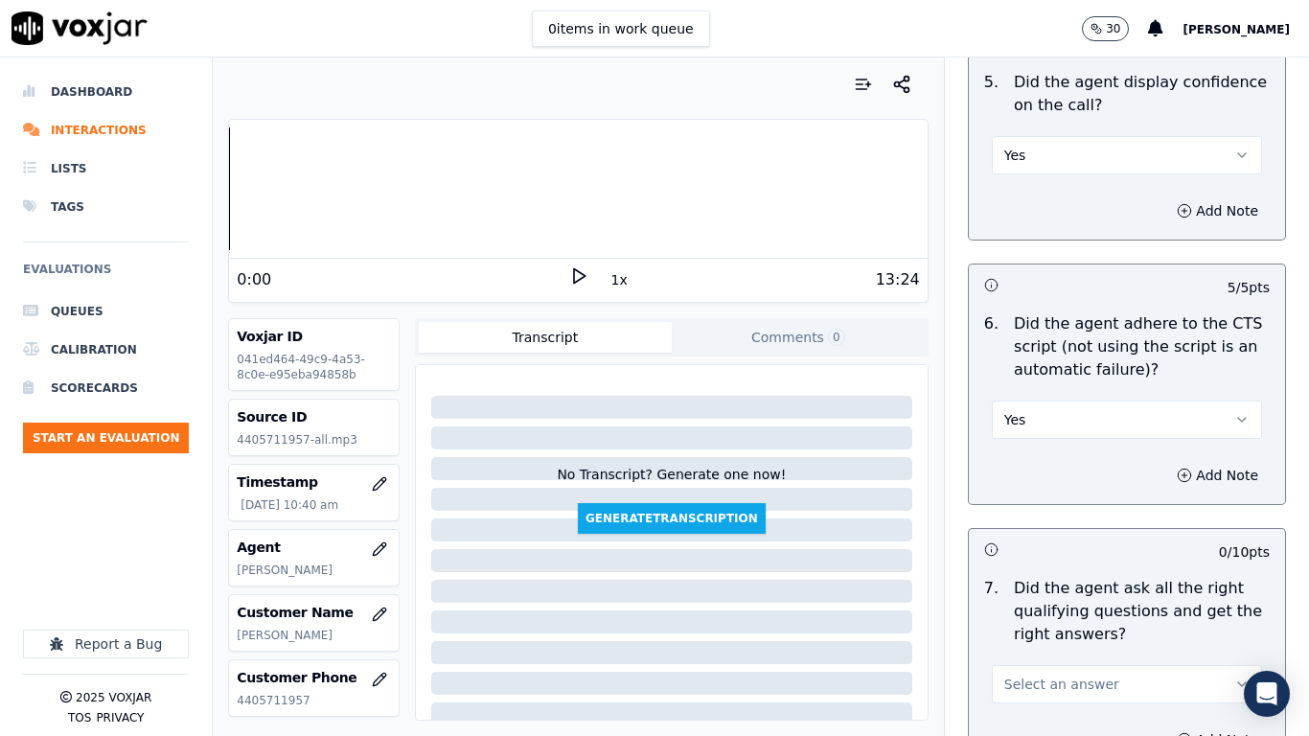
scroll to position [4409, 0]
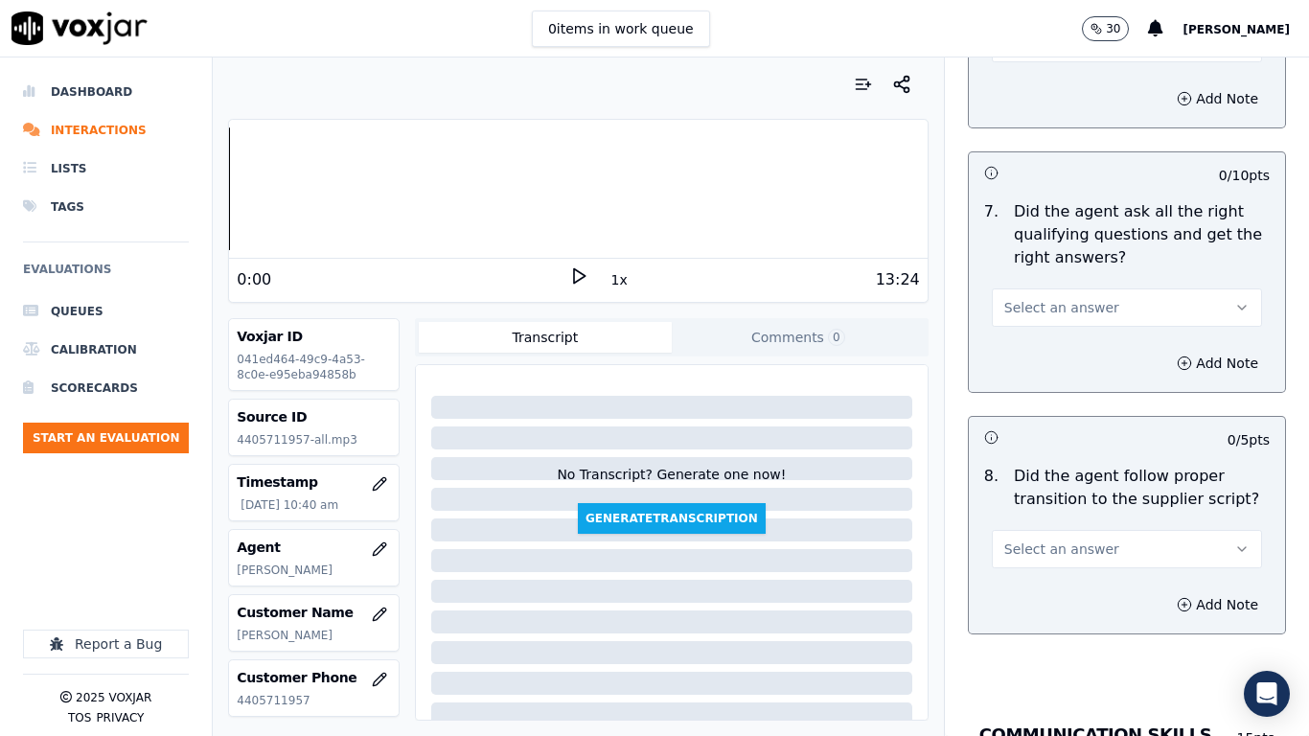
click at [1026, 298] on span "Select an answer" at bounding box center [1061, 307] width 115 height 19
click at [1036, 333] on div "Yes" at bounding box center [1092, 333] width 234 height 31
click at [1053, 540] on span "Select an answer" at bounding box center [1061, 549] width 115 height 19
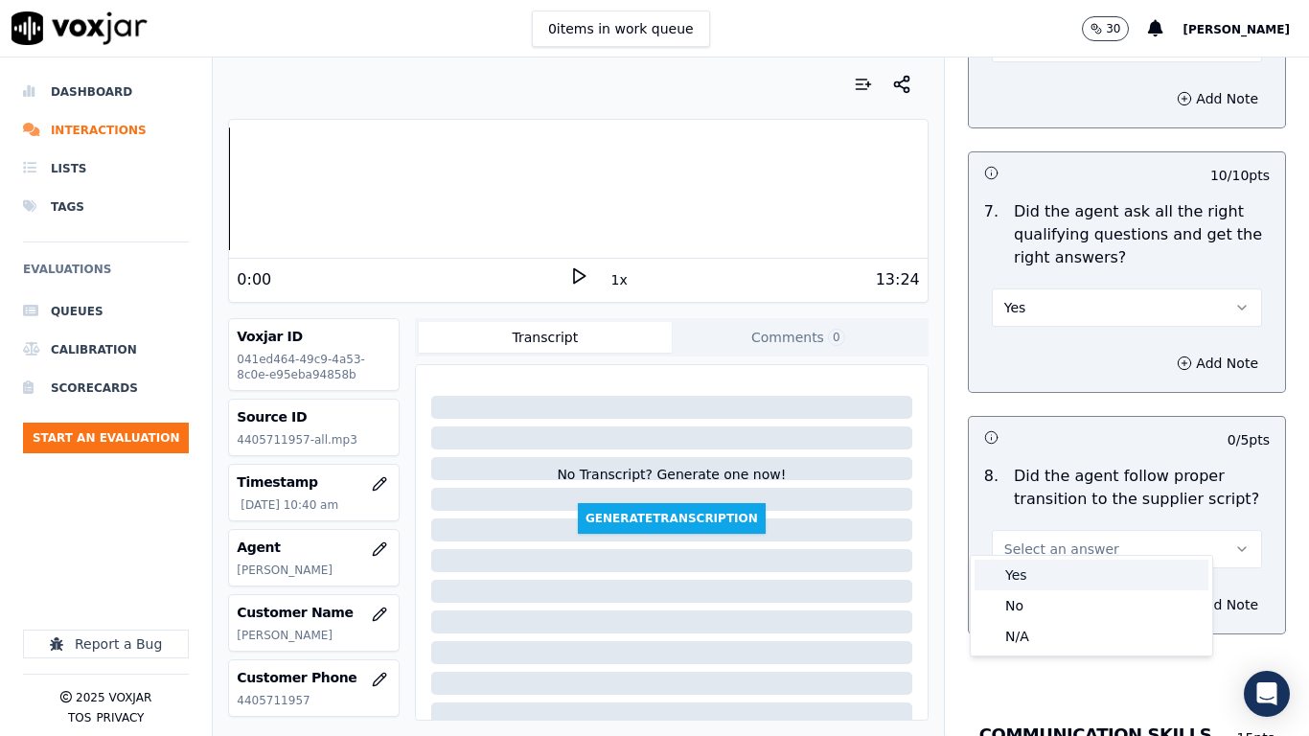
click at [1054, 569] on div "Yes" at bounding box center [1092, 575] width 234 height 31
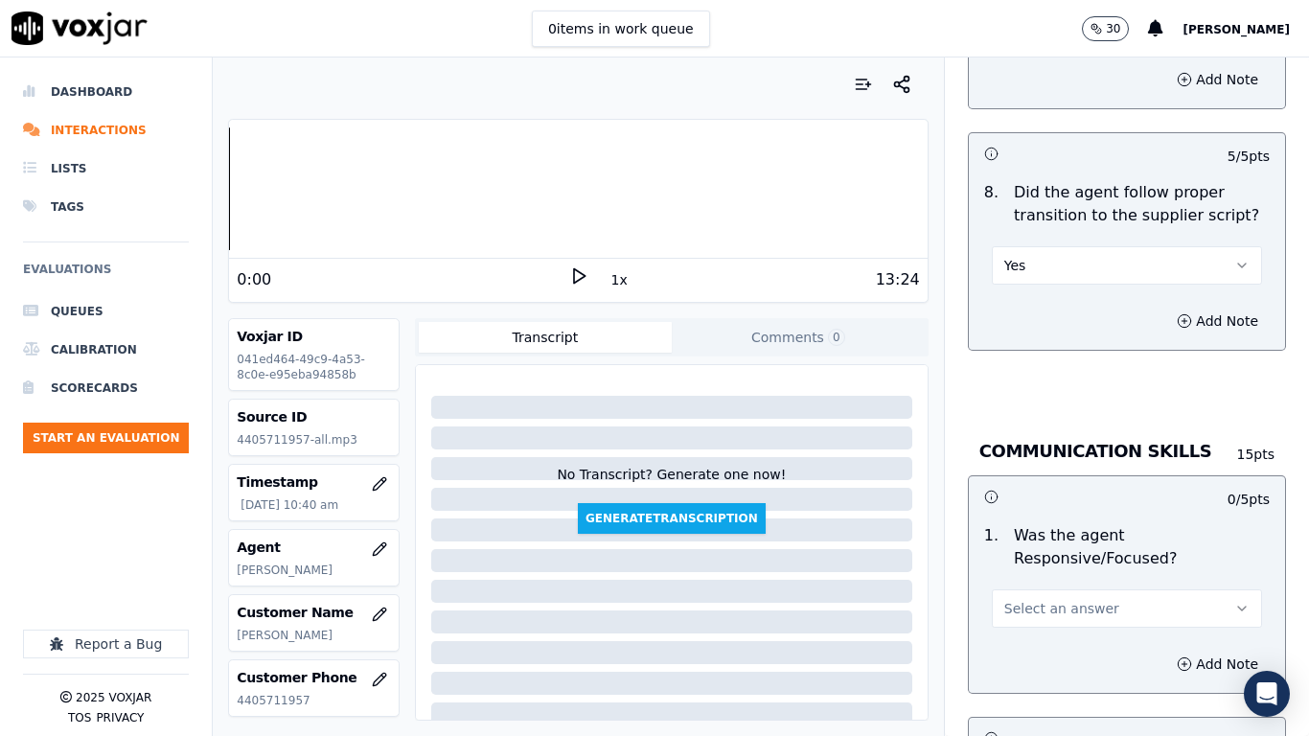
scroll to position [4697, 0]
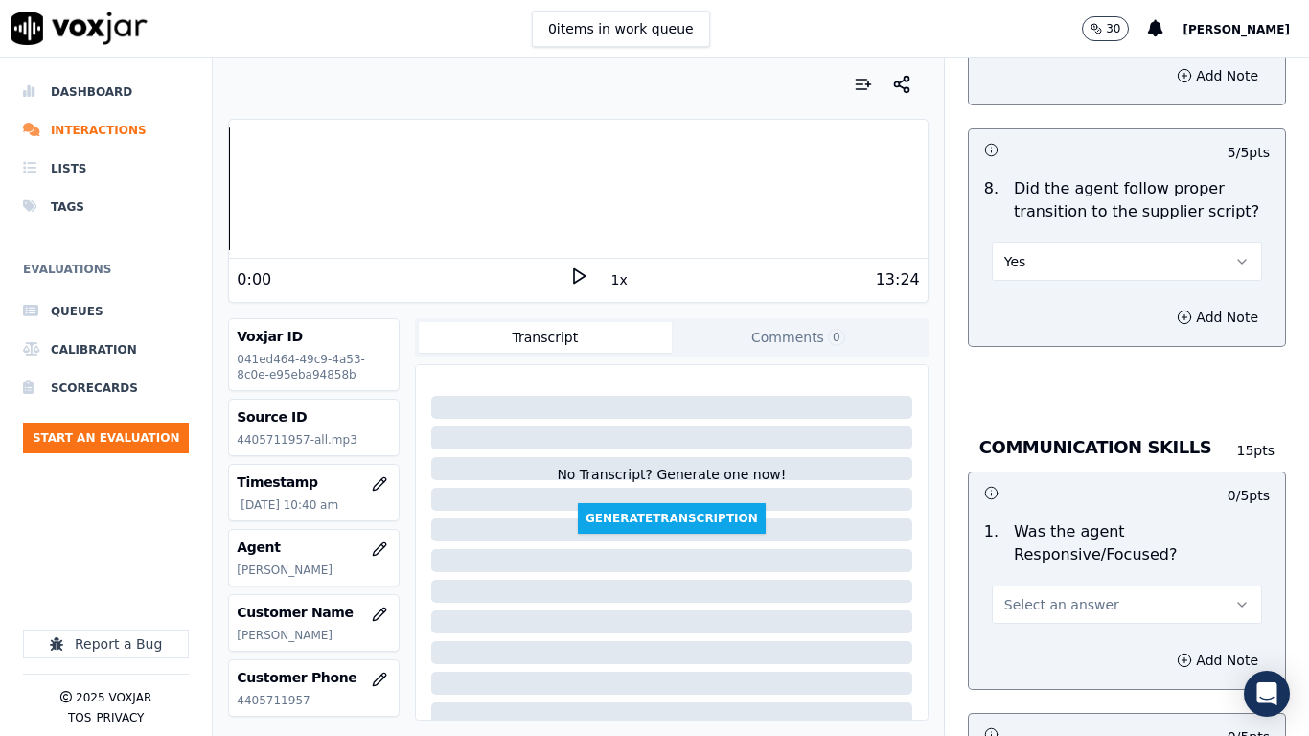
click at [1024, 581] on span "Select an answer" at bounding box center [1061, 604] width 115 height 19
click at [1037, 581] on div "Yes" at bounding box center [1092, 630] width 234 height 31
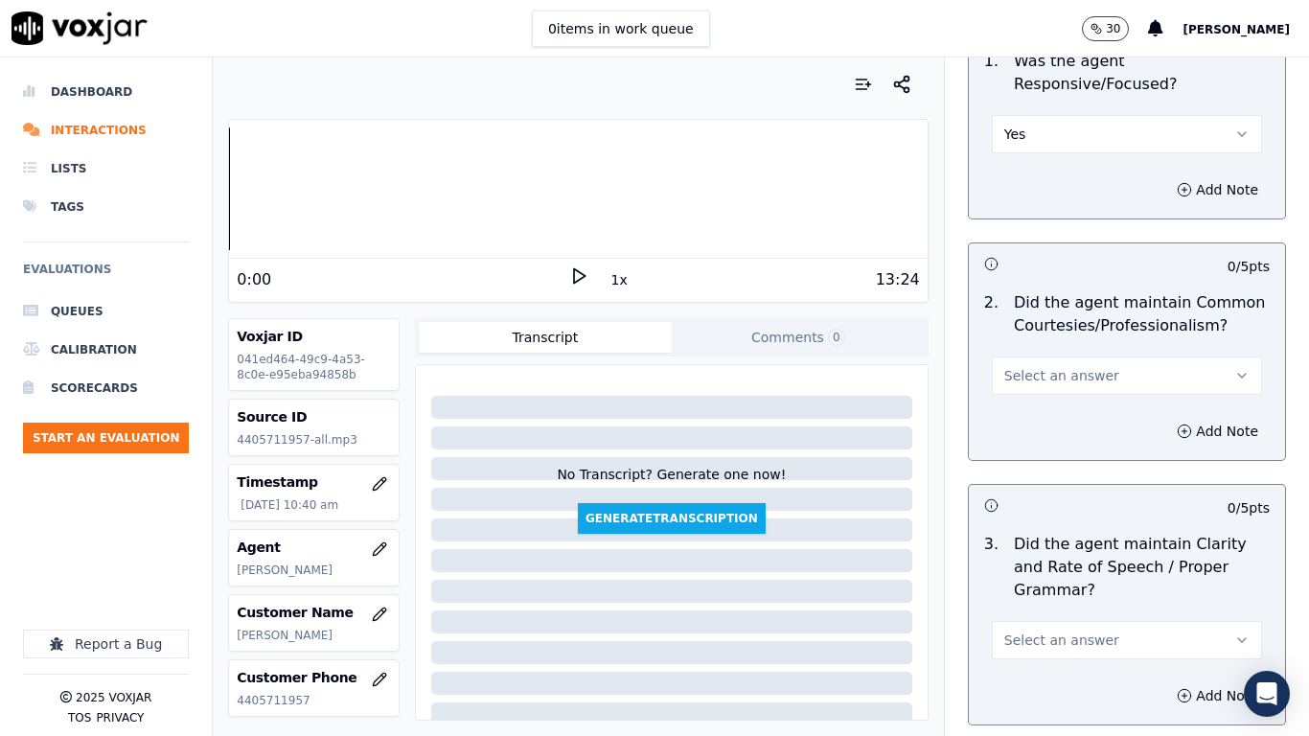
scroll to position [5176, 0]
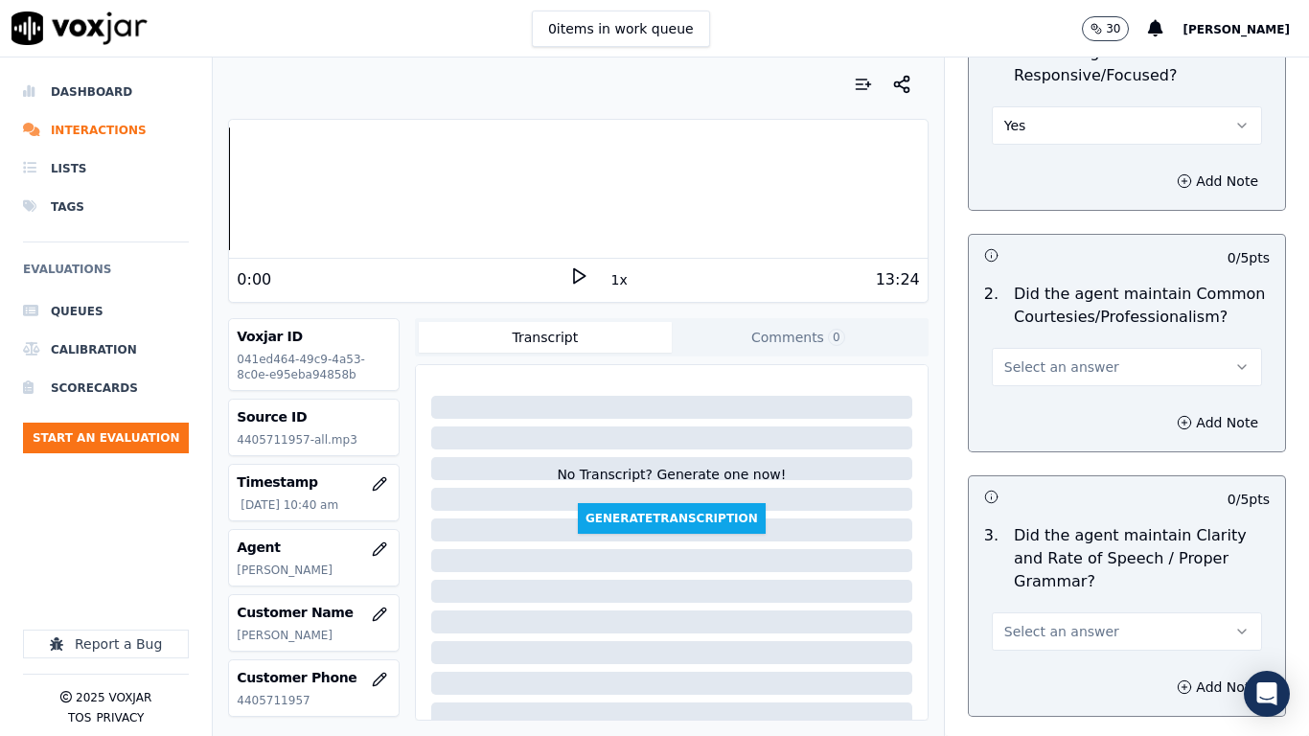
click at [1040, 358] on span "Select an answer" at bounding box center [1061, 367] width 115 height 19
click at [1049, 418] on div "No" at bounding box center [1092, 423] width 234 height 31
click at [1017, 348] on button "No" at bounding box center [1127, 367] width 270 height 38
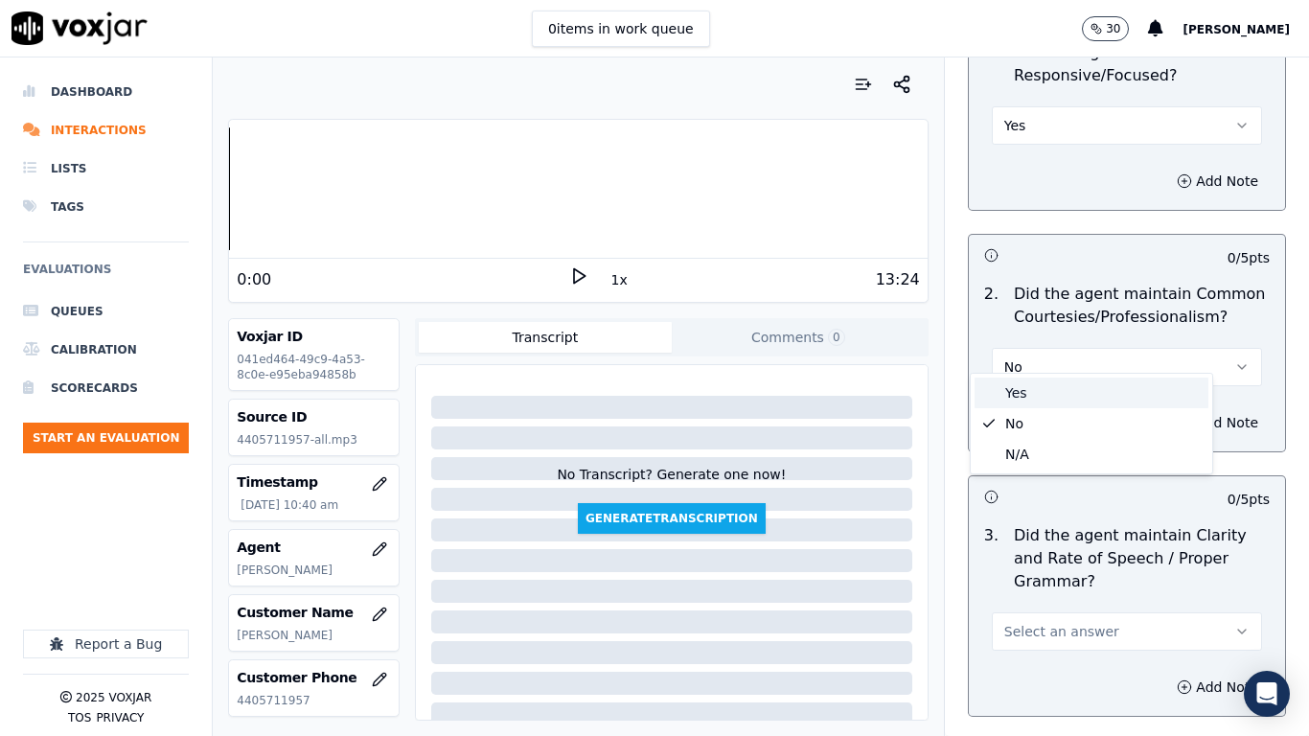
click at [1021, 386] on div "Yes" at bounding box center [1092, 393] width 234 height 31
click at [1062, 581] on span "Select an answer" at bounding box center [1061, 631] width 115 height 19
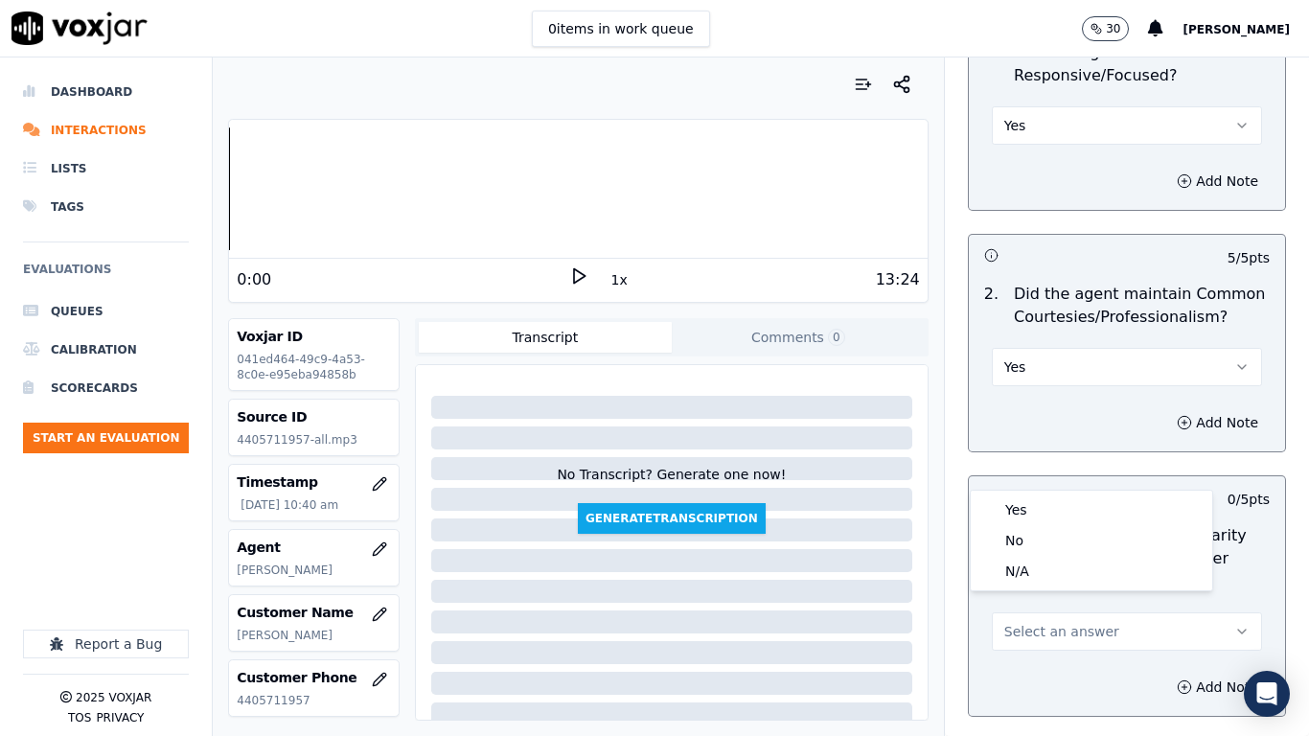
click at [1056, 581] on div "Add Note" at bounding box center [1127, 687] width 316 height 58
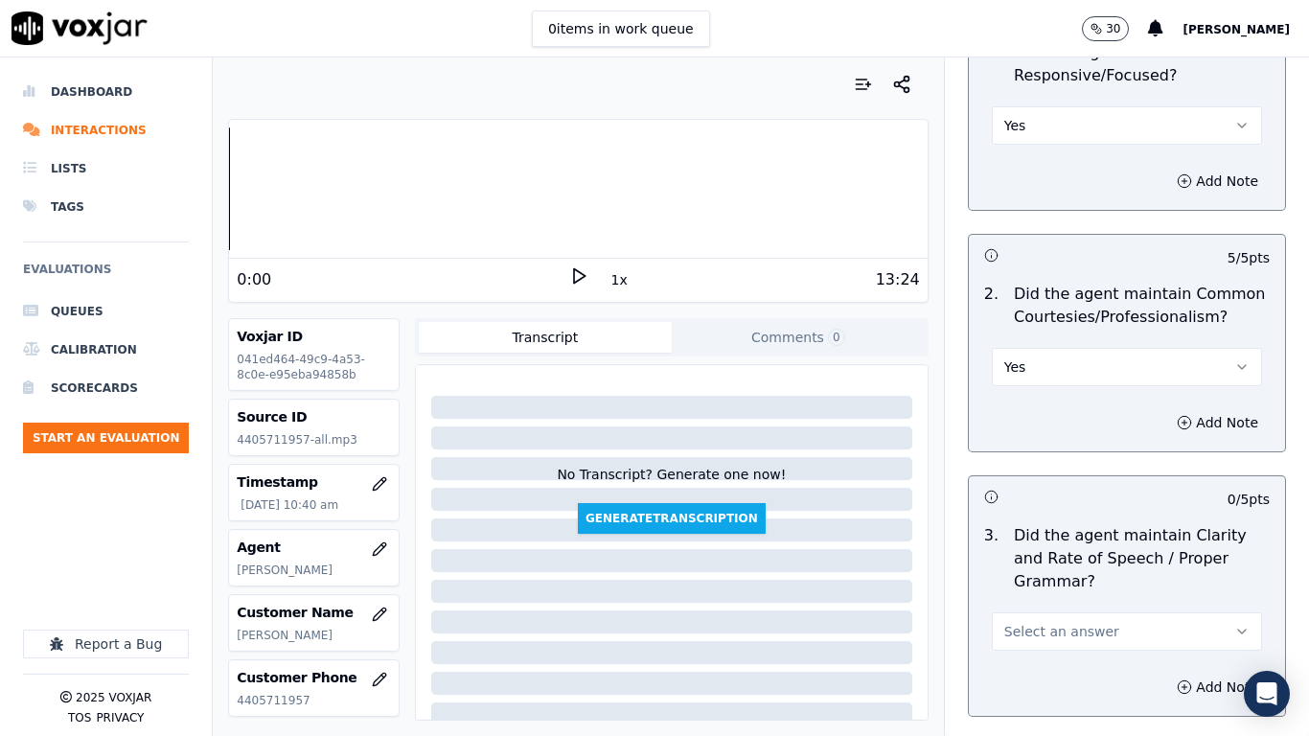
click at [1057, 581] on span "Select an answer" at bounding box center [1061, 631] width 115 height 19
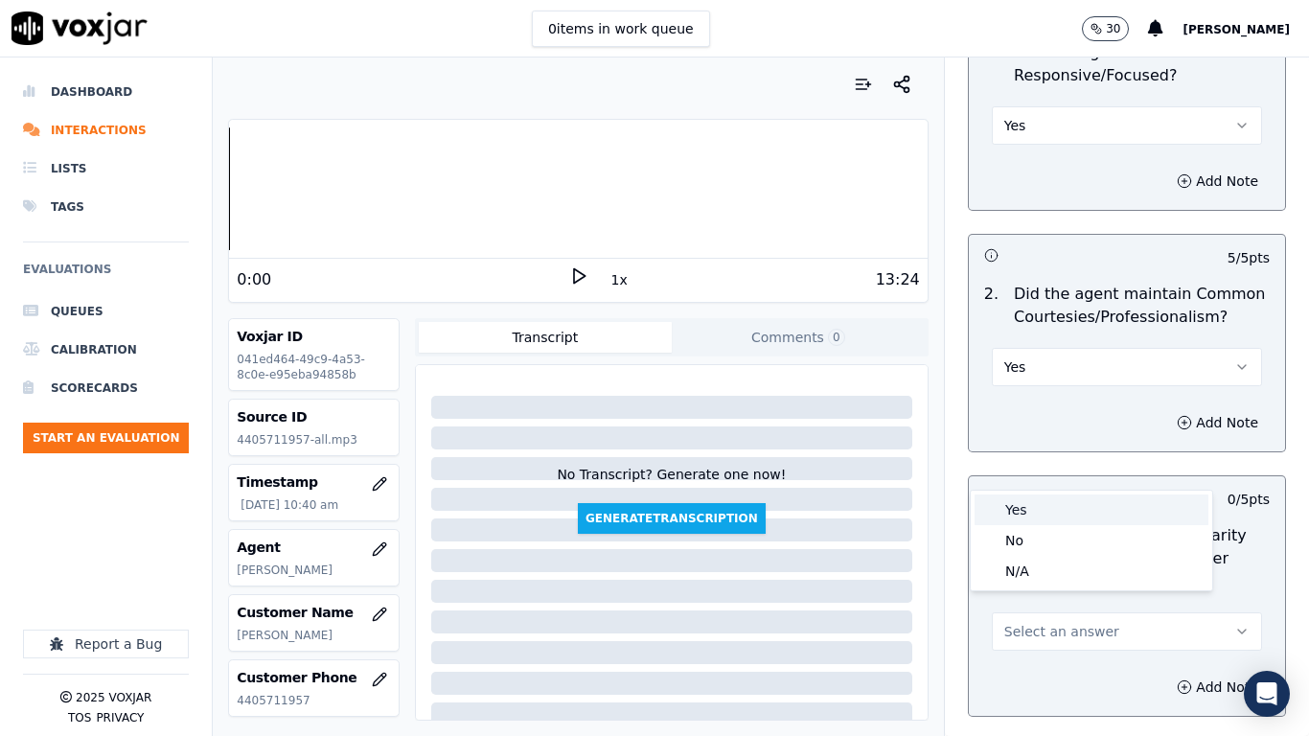
click at [1044, 510] on div "Yes" at bounding box center [1092, 510] width 234 height 31
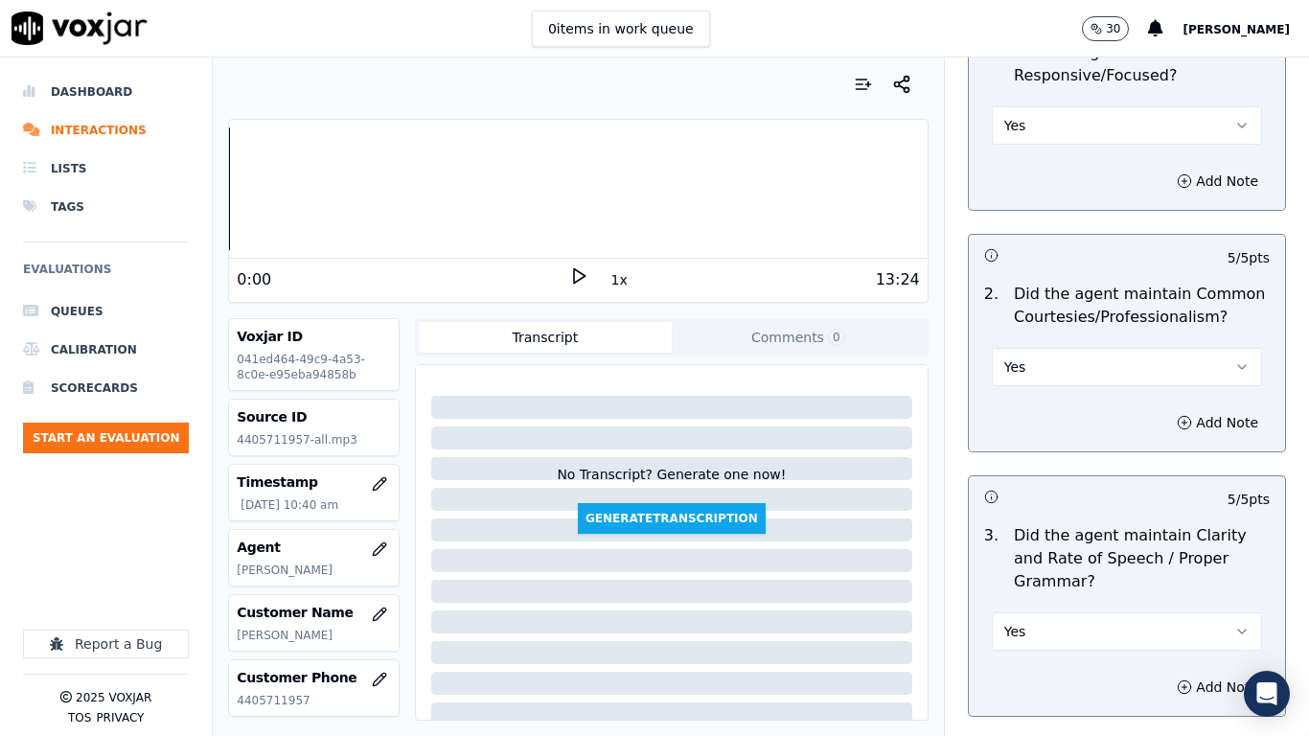
scroll to position [5303, 0]
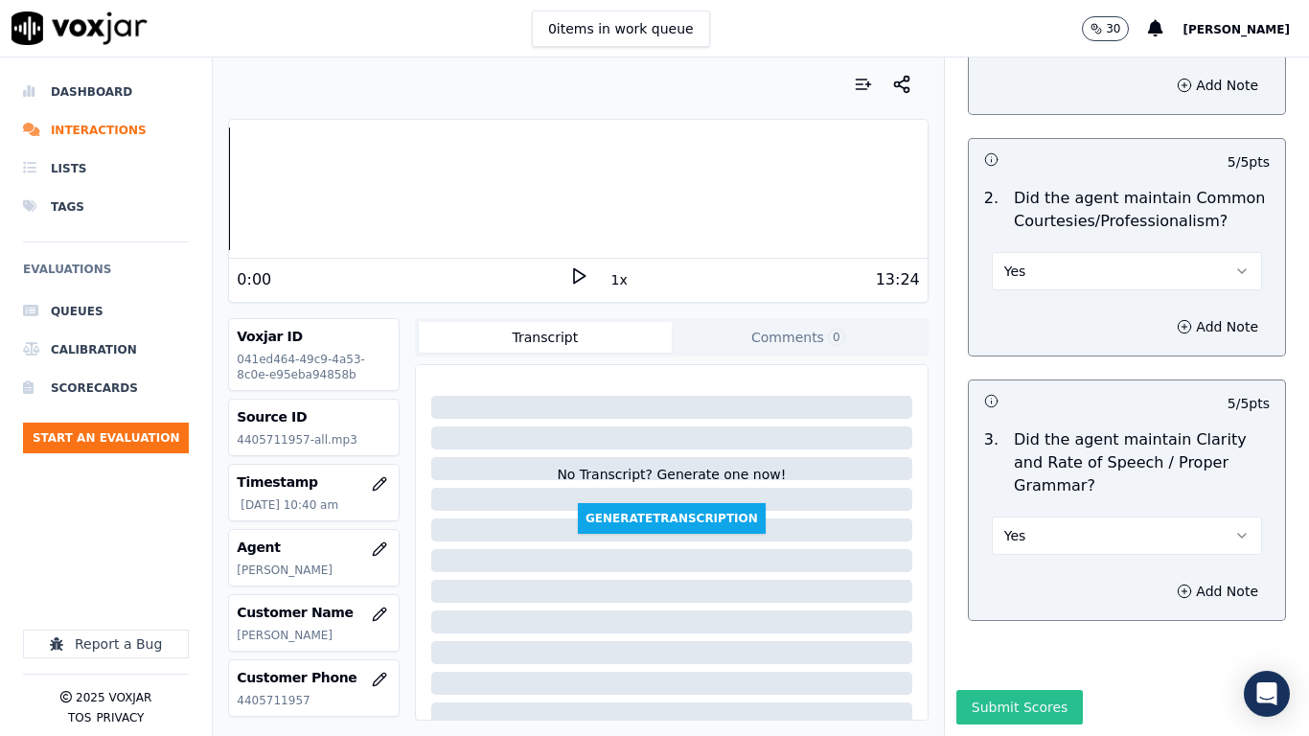
click at [1016, 581] on button "Submit Scores" at bounding box center [1020, 707] width 127 height 35
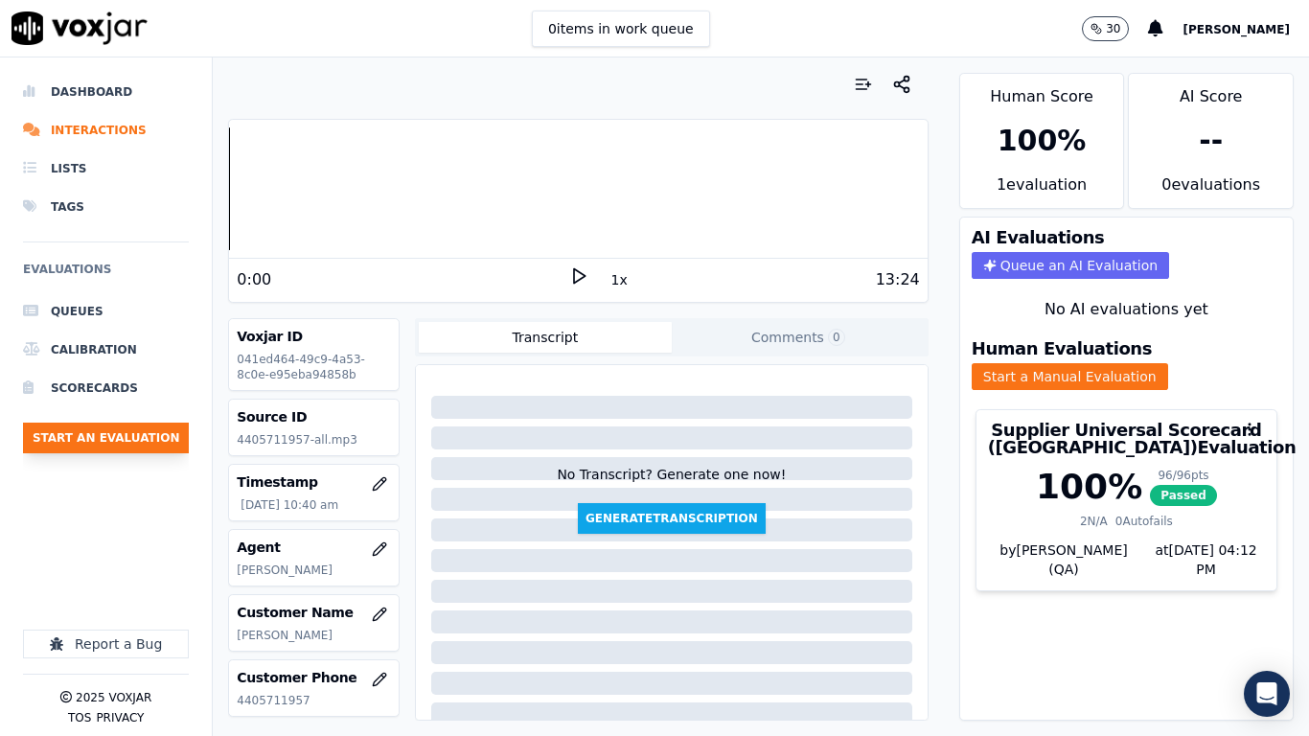
click at [163, 436] on button "Start an Evaluation" at bounding box center [106, 438] width 166 height 31
click at [151, 432] on button "Start an Evaluation" at bounding box center [106, 438] width 166 height 31
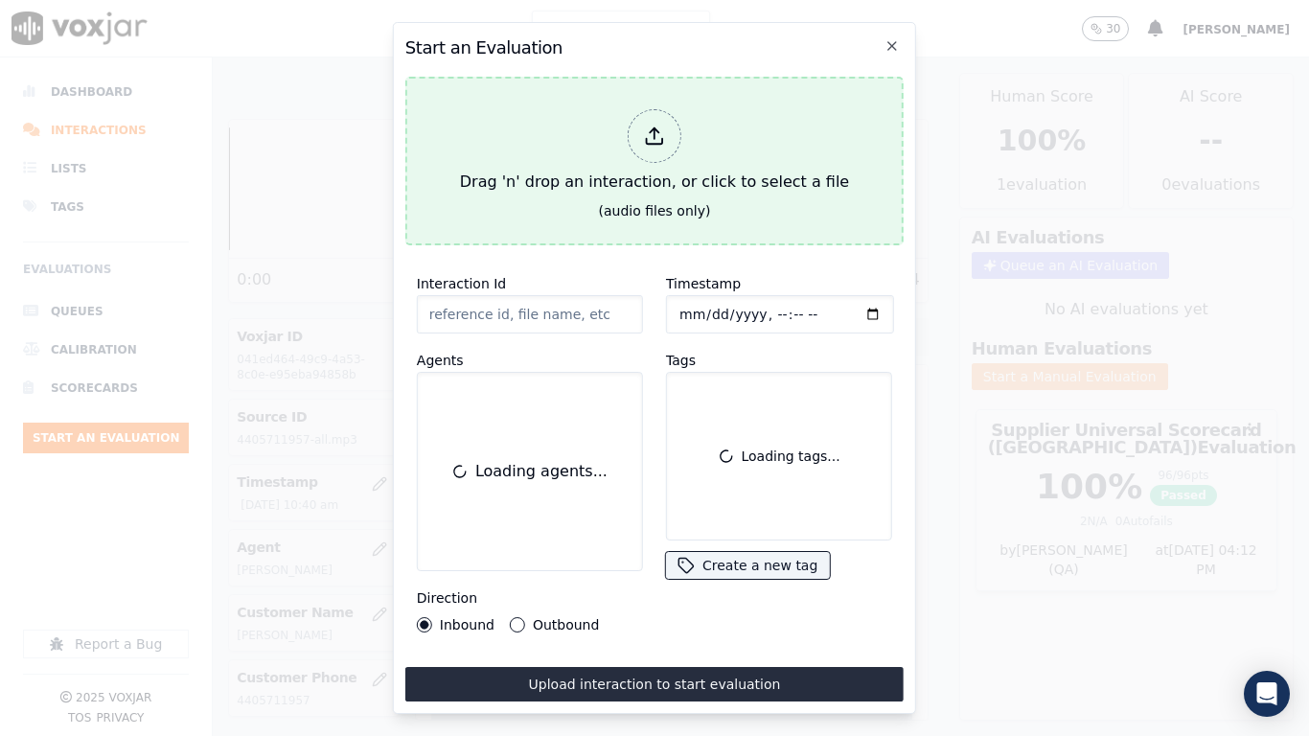
click at [581, 128] on div "Drag 'n' drop an interaction, or click to select a file" at bounding box center [654, 152] width 404 height 100
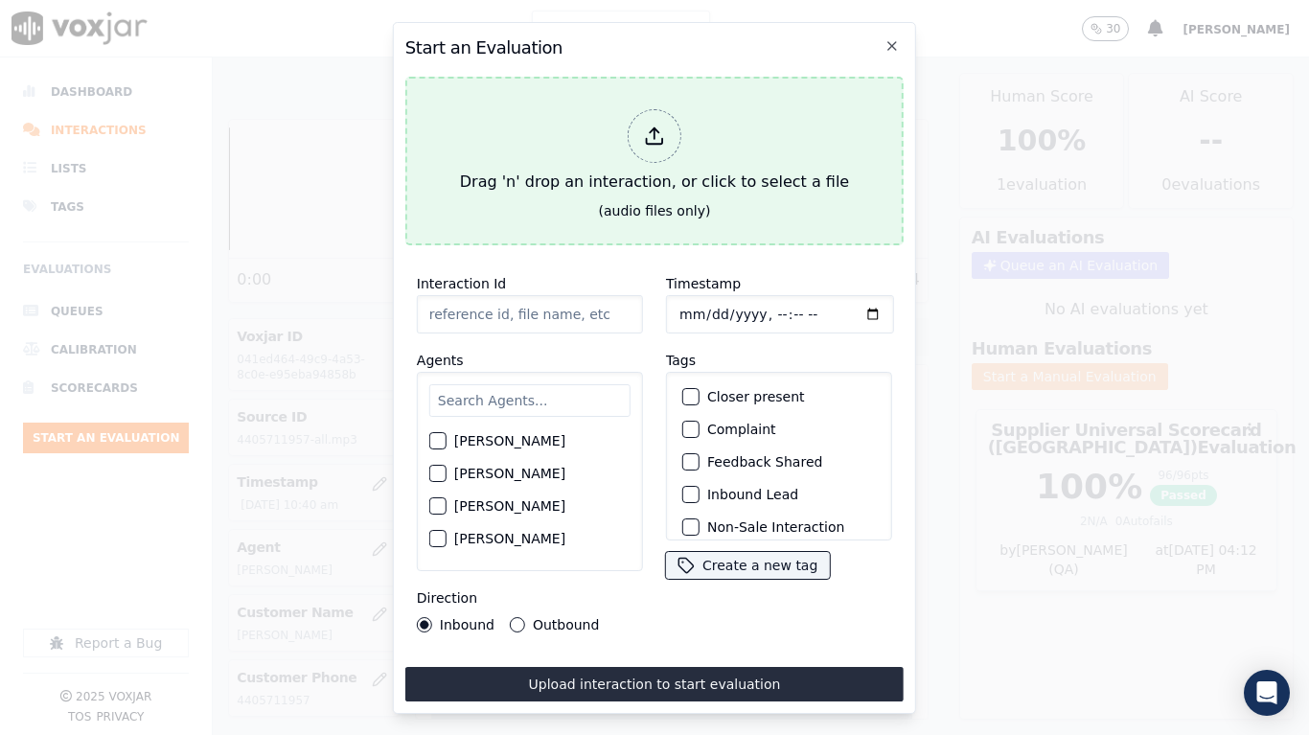
type input "20250909-161158_3302614807-all.mp3"
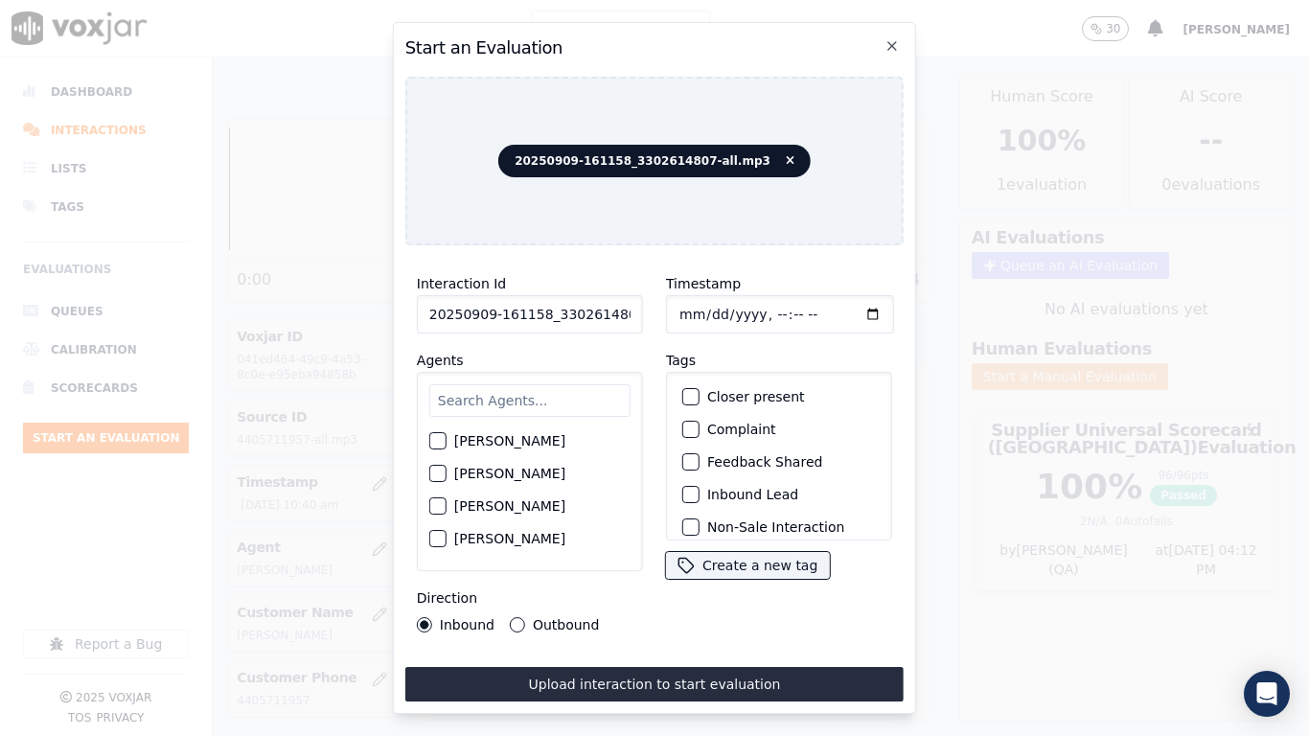
click at [524, 401] on input "text" at bounding box center [529, 400] width 201 height 33
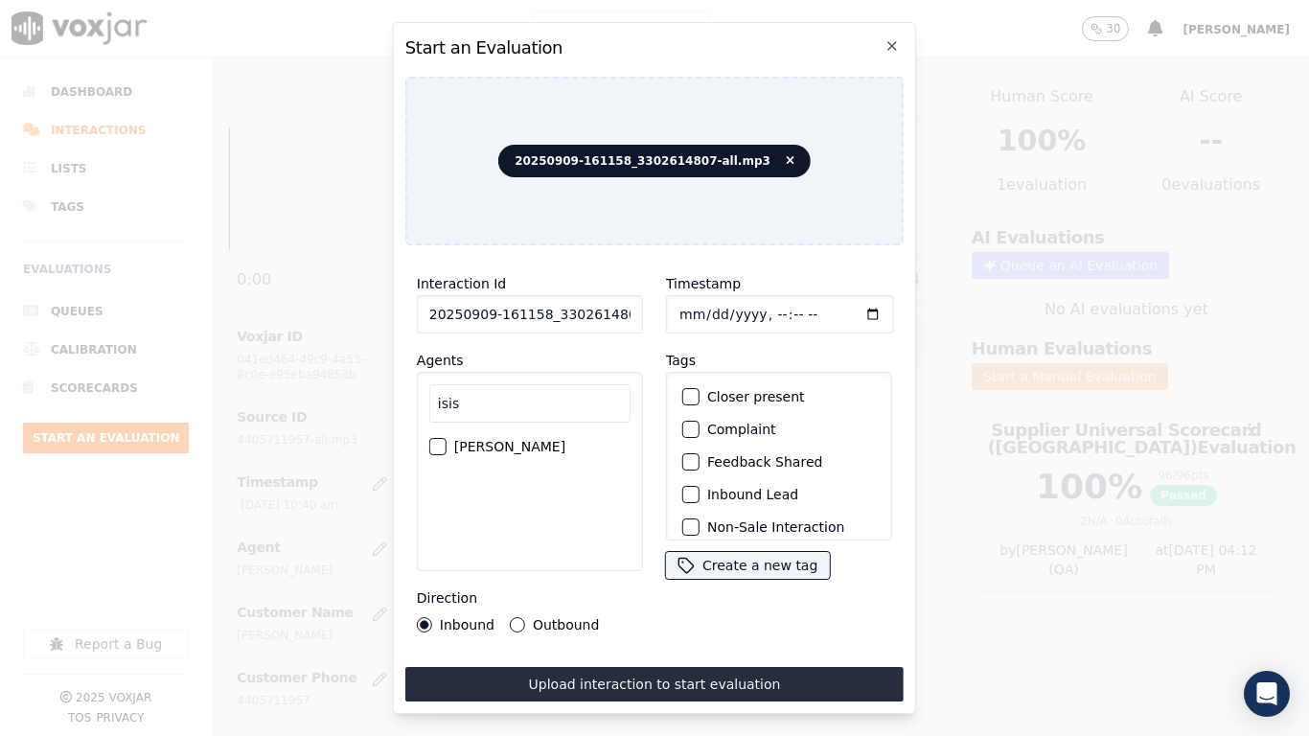
type input "isis"
drag, startPoint x: 512, startPoint y: 438, endPoint x: 613, endPoint y: 349, distance: 135.2
click at [513, 440] on label "ISIS ALZATE" at bounding box center [509, 446] width 111 height 13
click at [447, 438] on button "ISIS ALZATE" at bounding box center [437, 446] width 17 height 17
click at [668, 306] on input "Timestamp" at bounding box center [780, 314] width 228 height 38
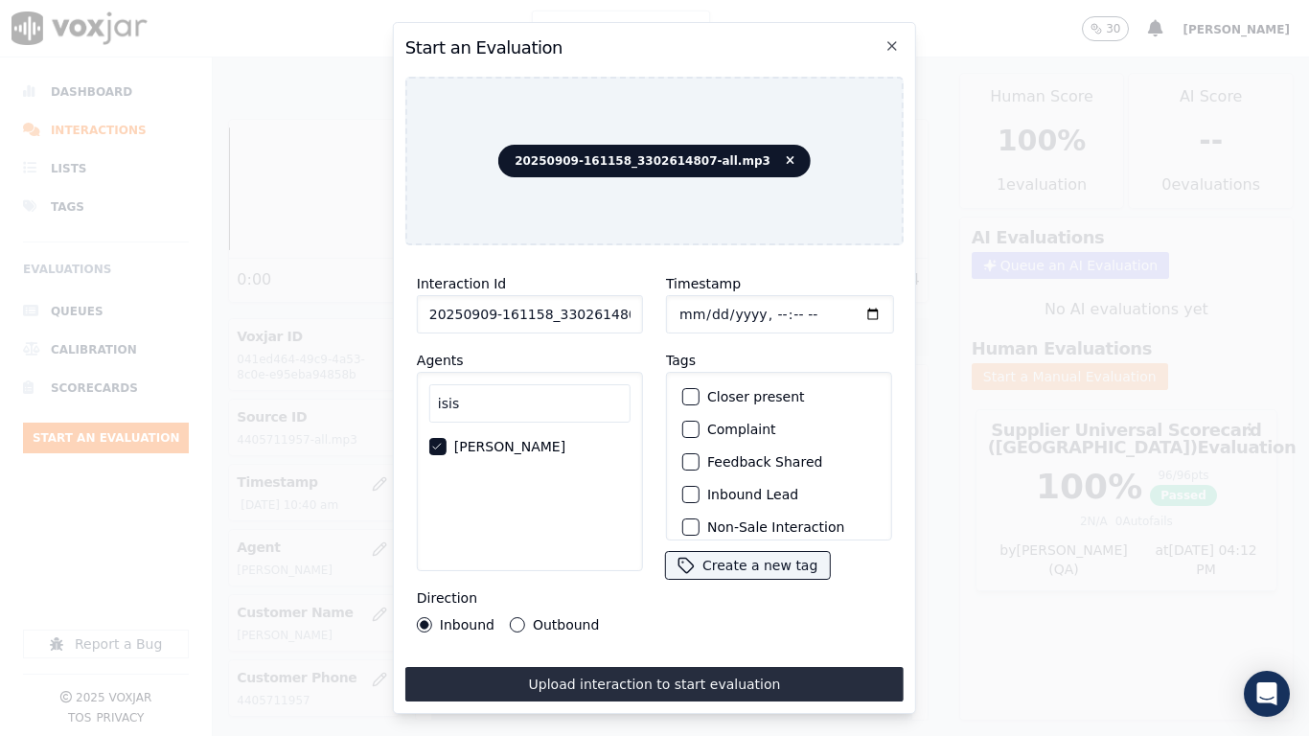
type input "2025-09-09T10:42"
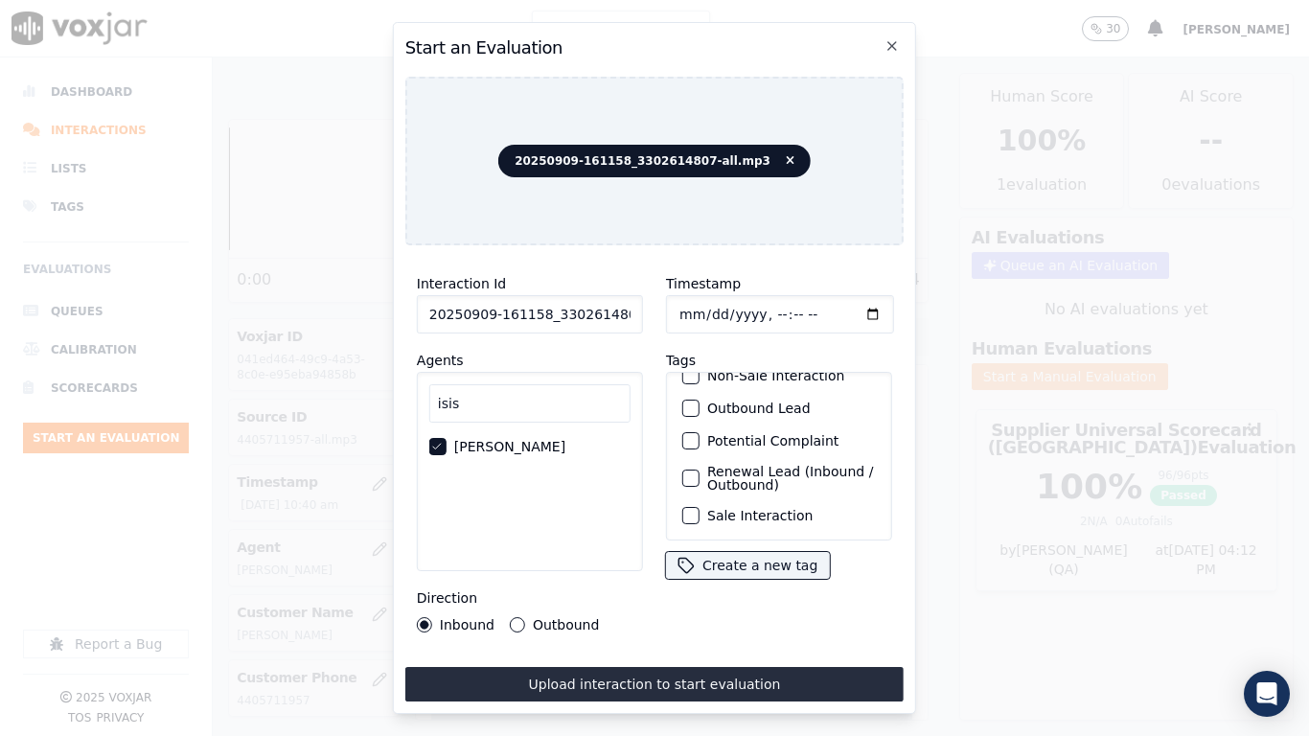
drag, startPoint x: 759, startPoint y: 480, endPoint x: 763, endPoint y: 497, distance: 17.7
click at [759, 499] on div "Sale Interaction" at bounding box center [779, 515] width 209 height 33
click at [763, 509] on label "Sale Interaction" at bounding box center [759, 515] width 105 height 13
click at [700, 507] on button "Sale Interaction" at bounding box center [690, 515] width 17 height 17
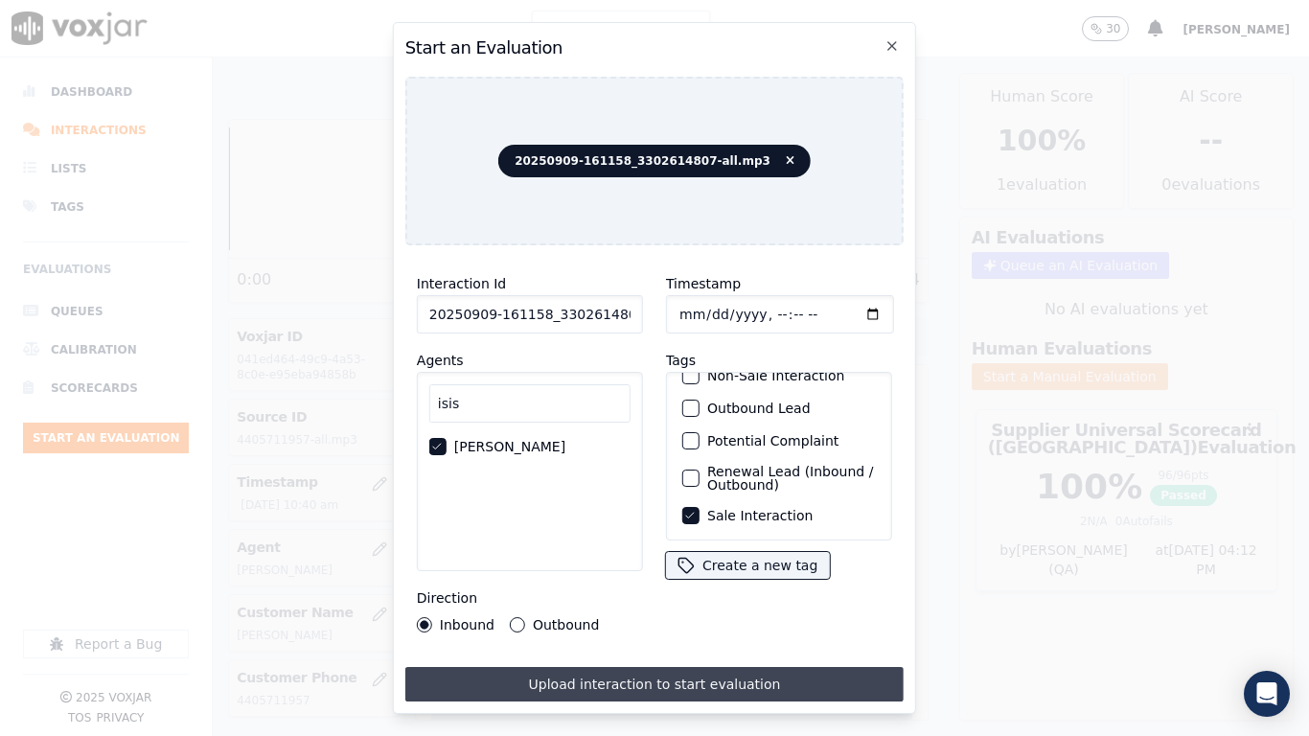
click at [750, 581] on button "Upload interaction to start evaluation" at bounding box center [654, 684] width 498 height 35
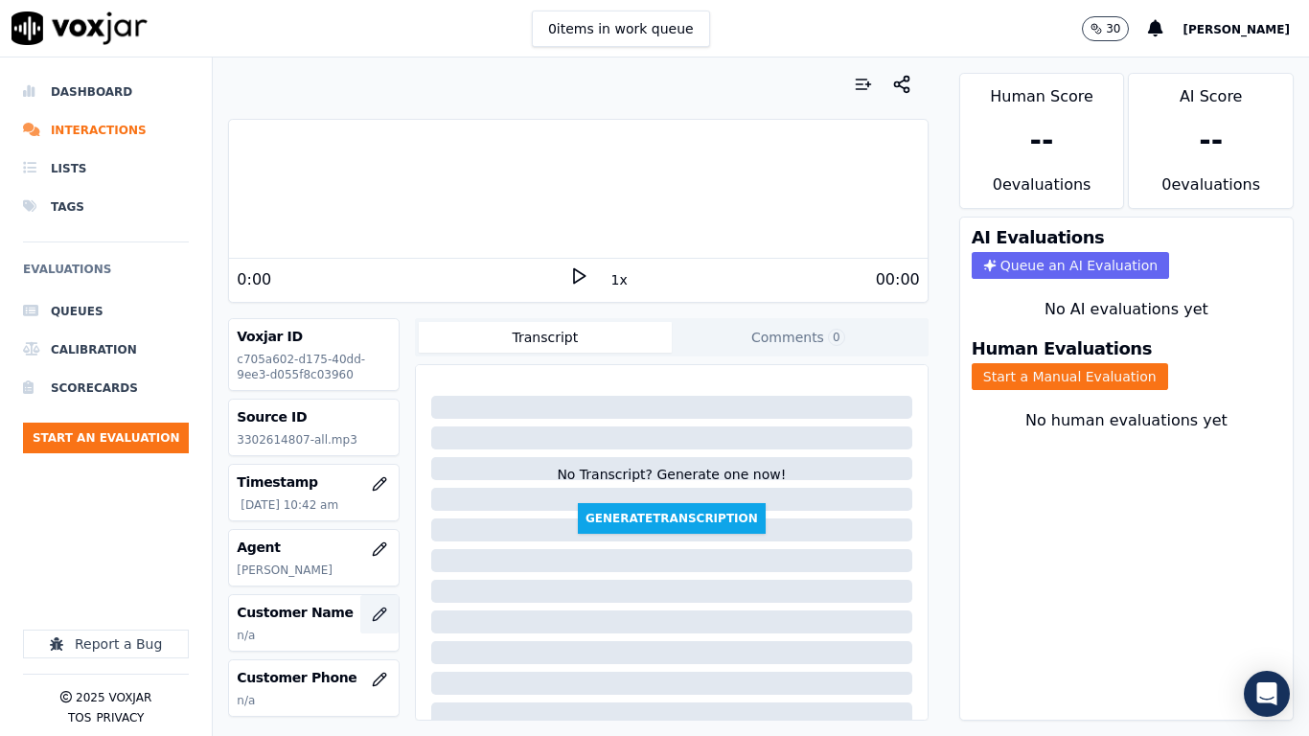
click at [360, 581] on button "button" at bounding box center [379, 614] width 38 height 38
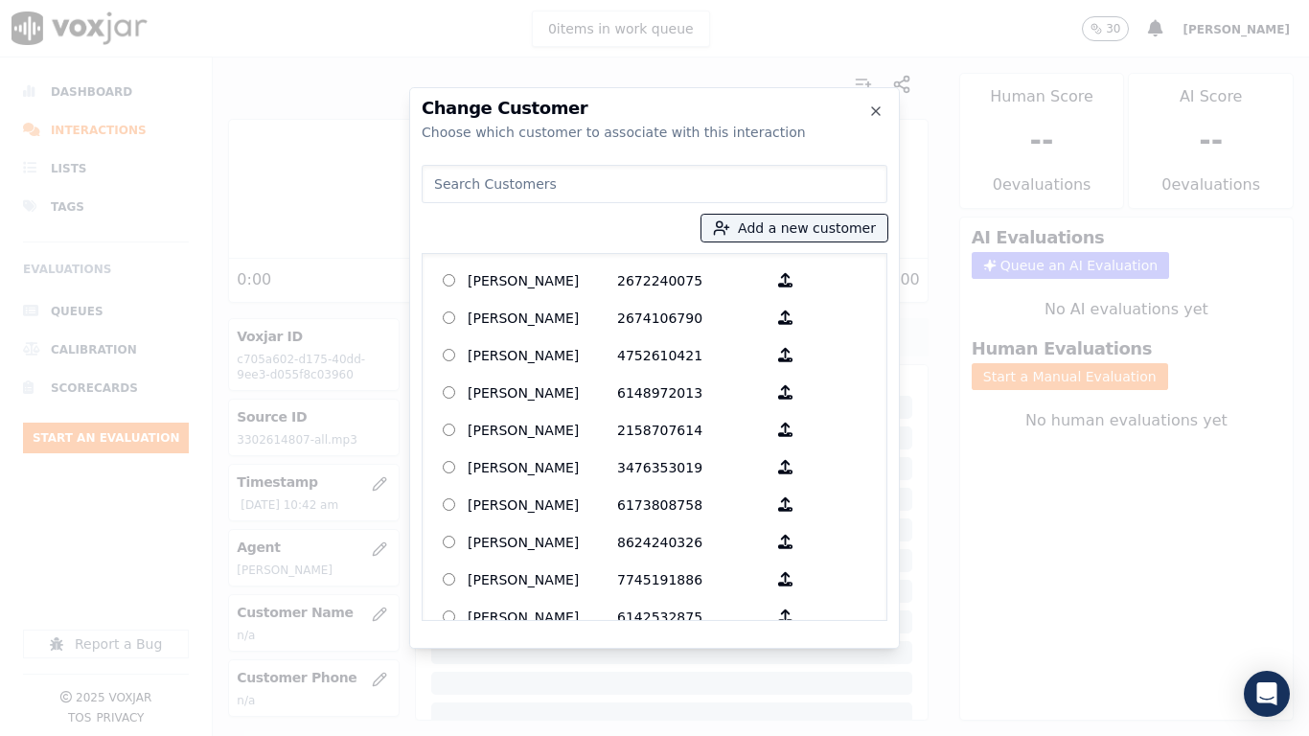
paste input "Benjamin Alberini"
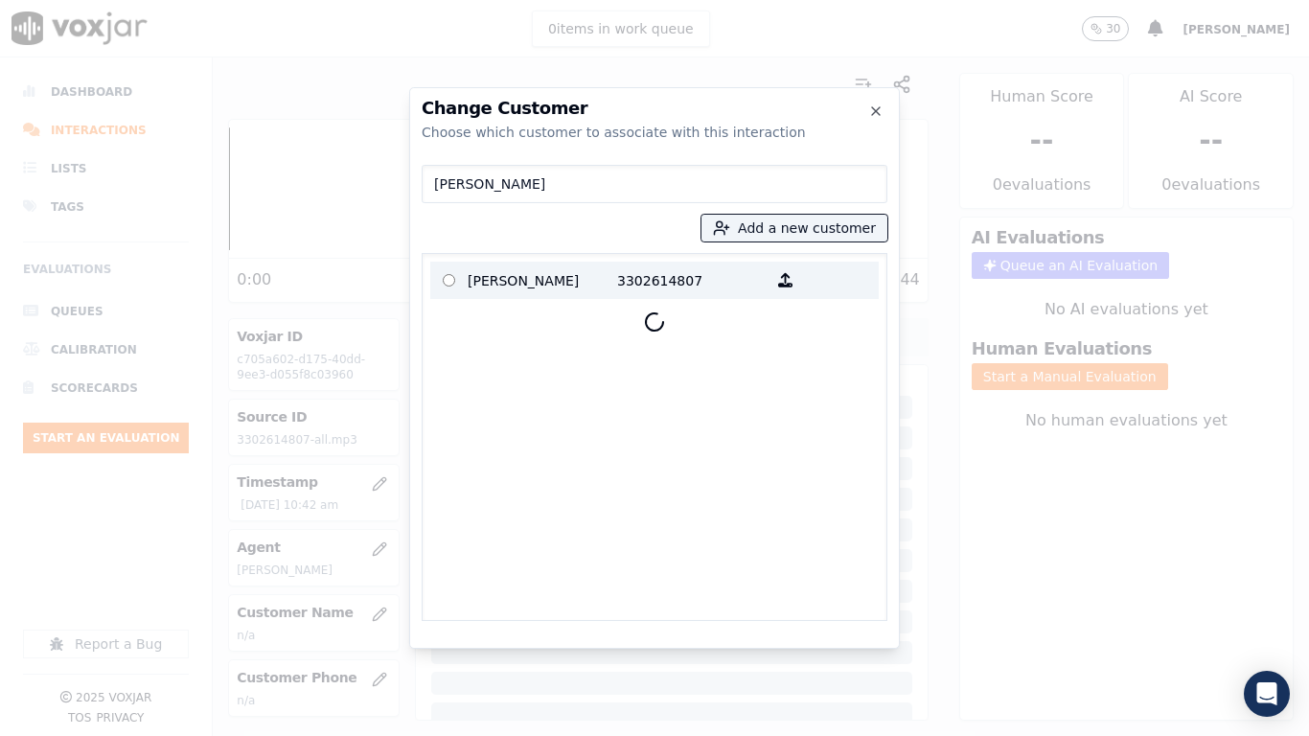
type input "Benjamin Alberini"
click at [536, 283] on p "Benjamin Alberini" at bounding box center [543, 280] width 150 height 30
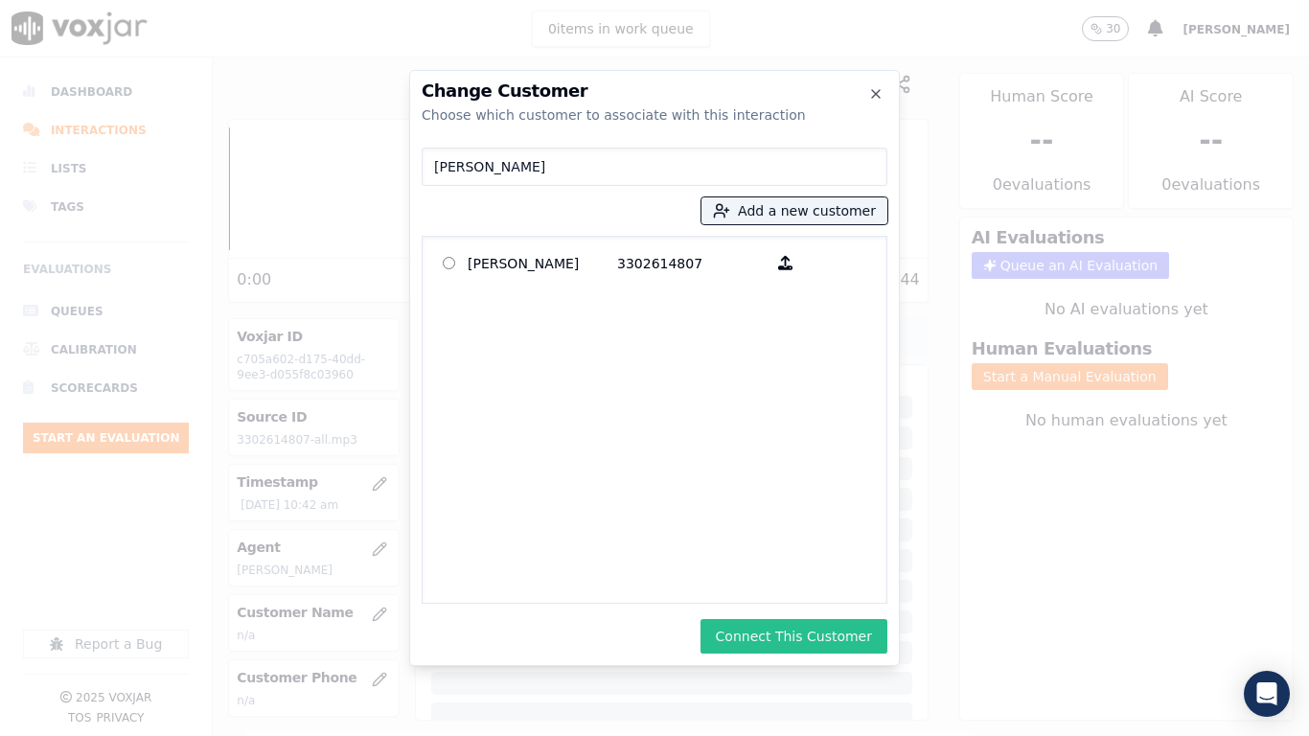
click at [838, 581] on button "Connect This Customer" at bounding box center [794, 636] width 187 height 35
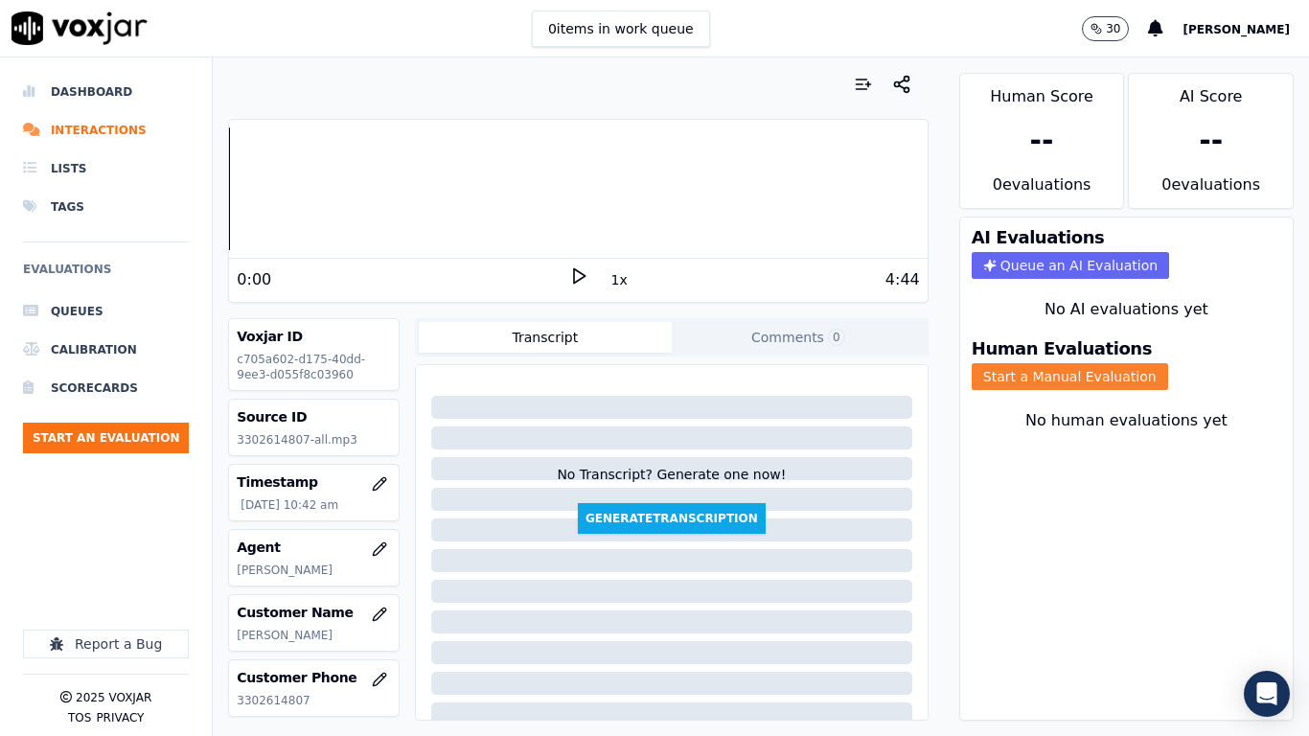
click at [1097, 364] on button "Start a Manual Evaluation" at bounding box center [1070, 376] width 196 height 27
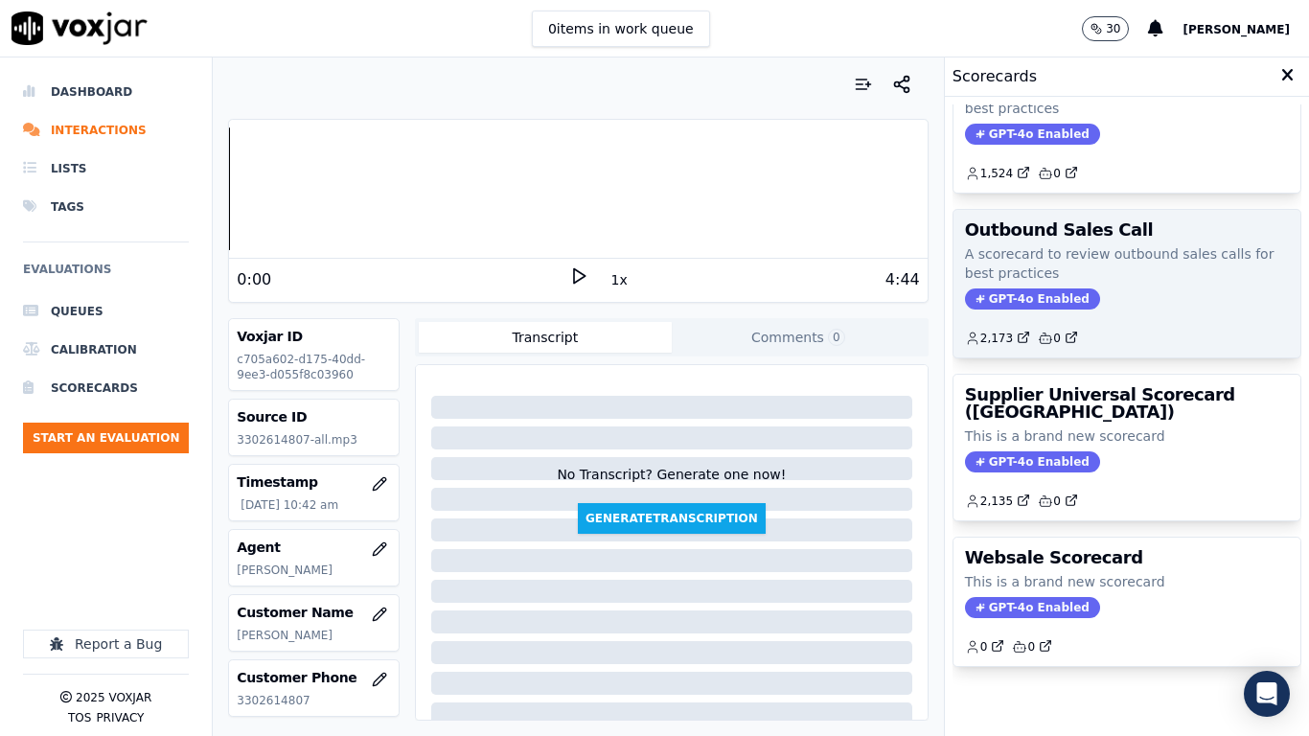
scroll to position [270, 0]
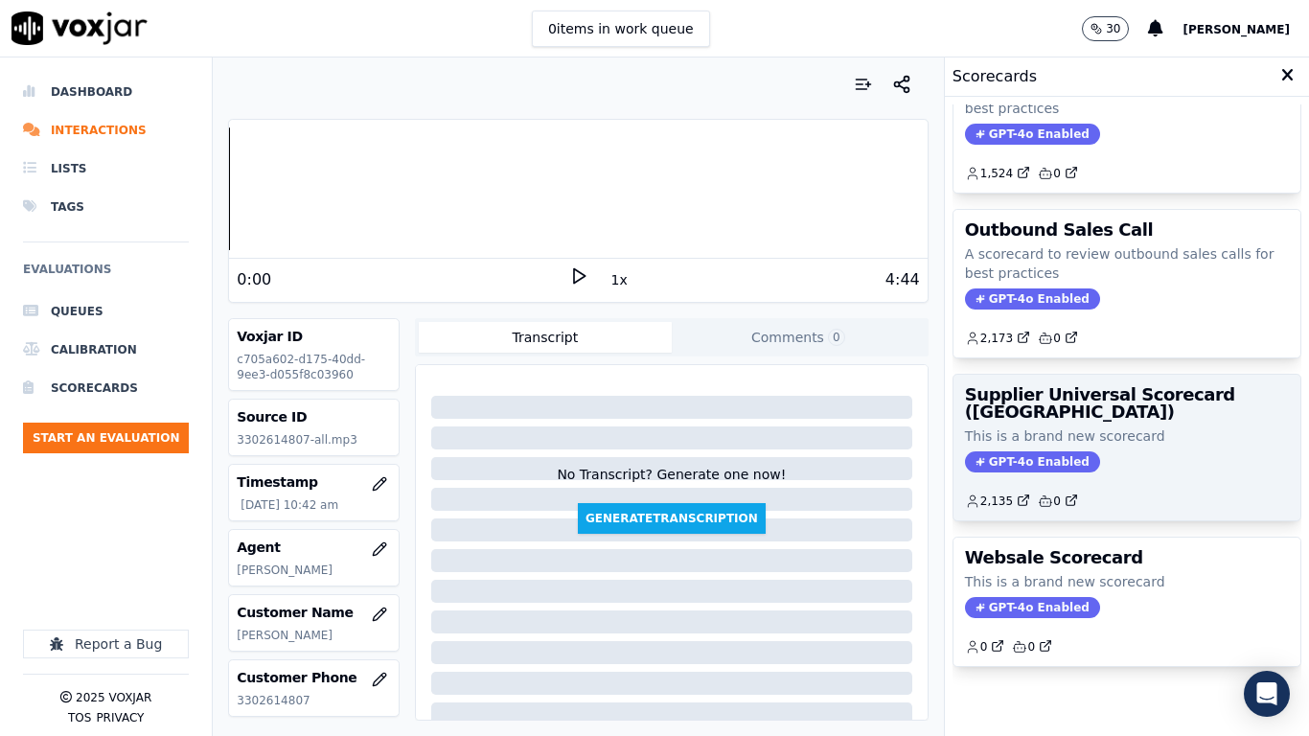
click at [1063, 375] on div "Supplier Universal Scorecard (Colombia) This is a brand new scorecard GPT-4o En…" at bounding box center [1127, 448] width 347 height 146
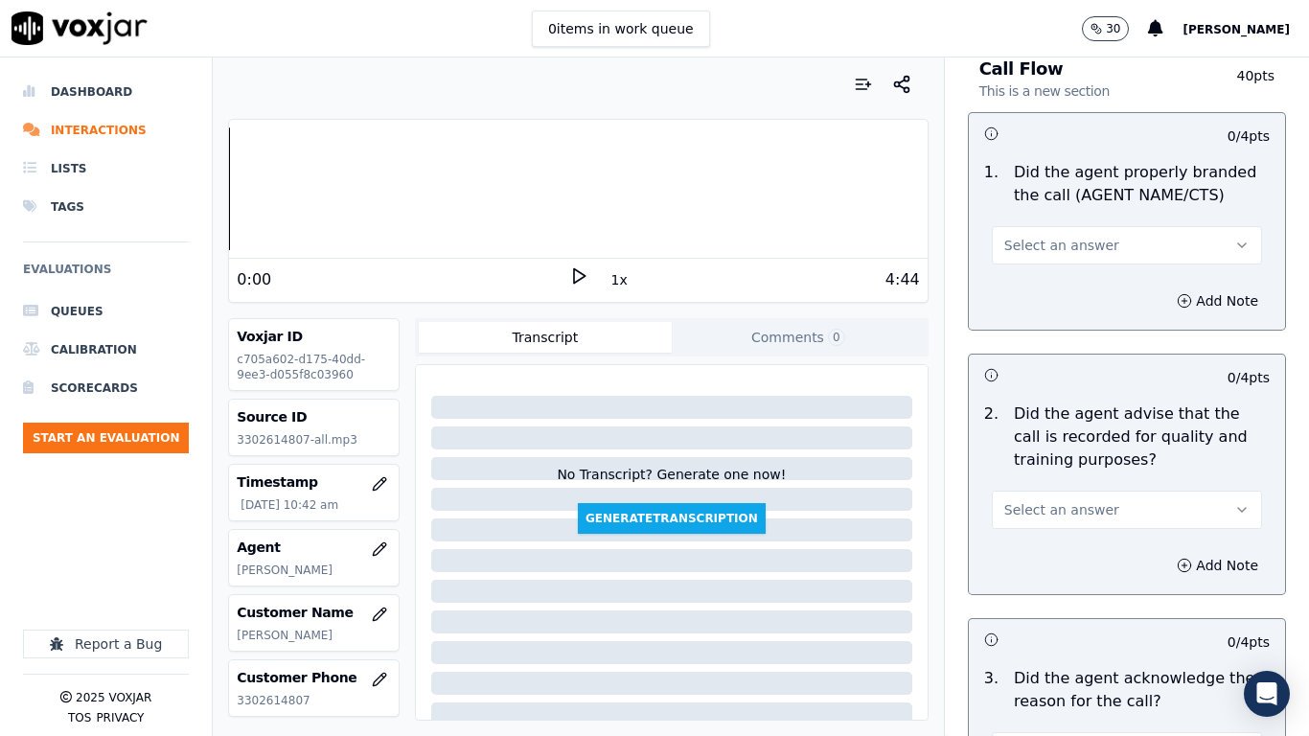
scroll to position [288, 0]
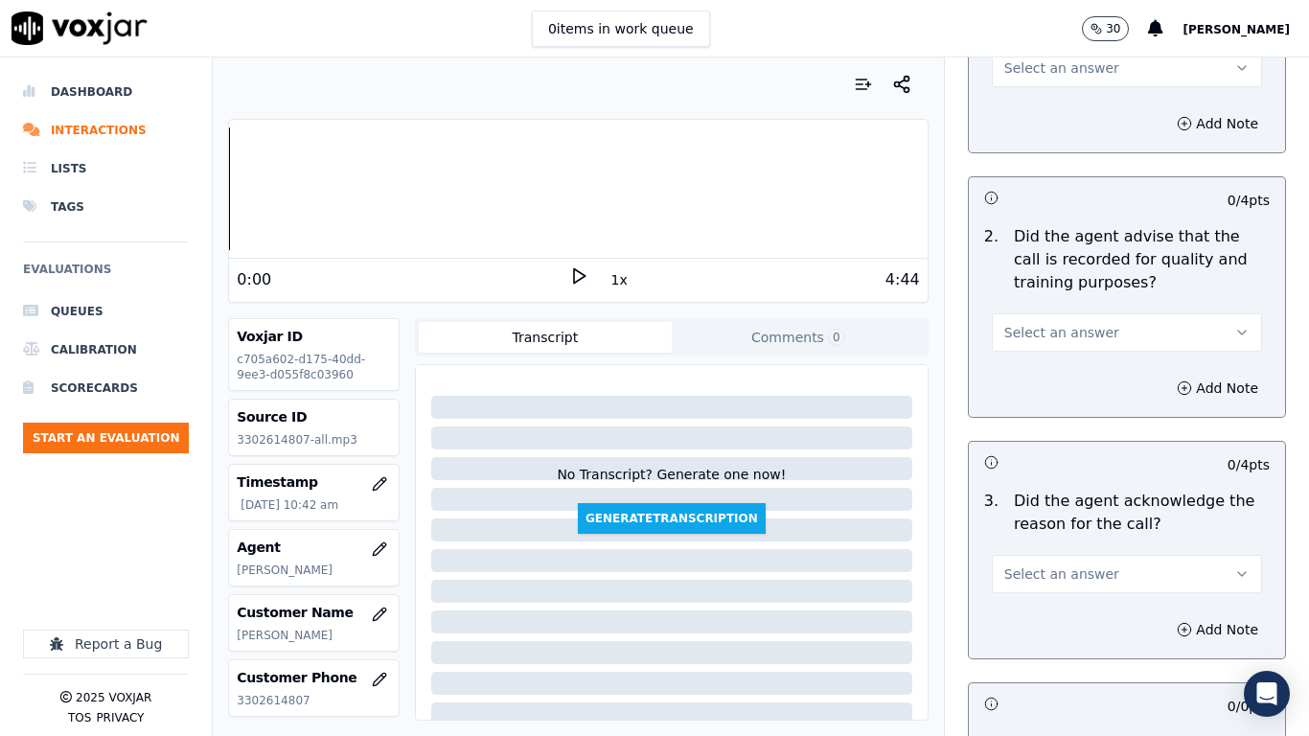
click at [1060, 66] on span "Select an answer" at bounding box center [1061, 67] width 115 height 19
click at [1068, 101] on div "Yes" at bounding box center [1092, 111] width 234 height 31
click at [1086, 333] on button "Select an answer" at bounding box center [1127, 332] width 270 height 38
drag, startPoint x: 1087, startPoint y: 370, endPoint x: 1085, endPoint y: 405, distance: 35.5
click at [1087, 371] on div "Yes" at bounding box center [1092, 375] width 234 height 31
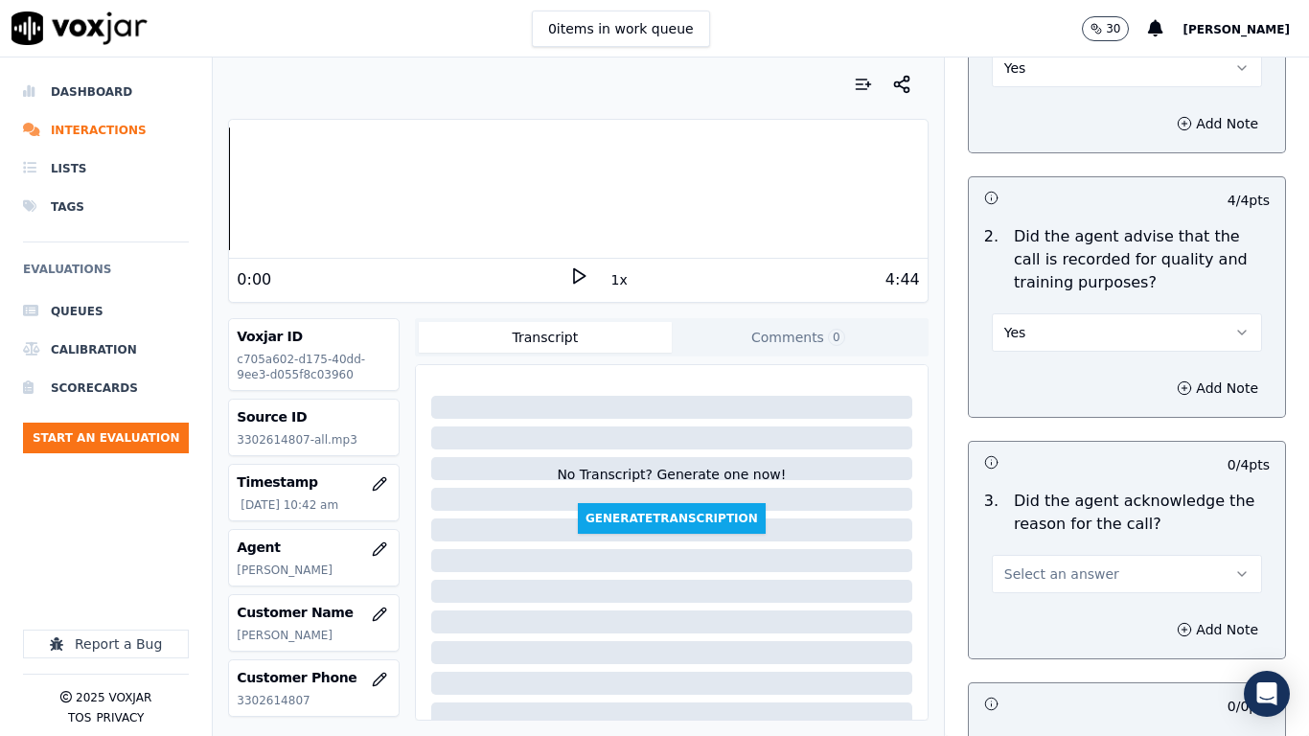
click at [1094, 577] on button "Select an answer" at bounding box center [1127, 574] width 270 height 38
click at [1081, 581] on div "Yes" at bounding box center [1092, 617] width 234 height 31
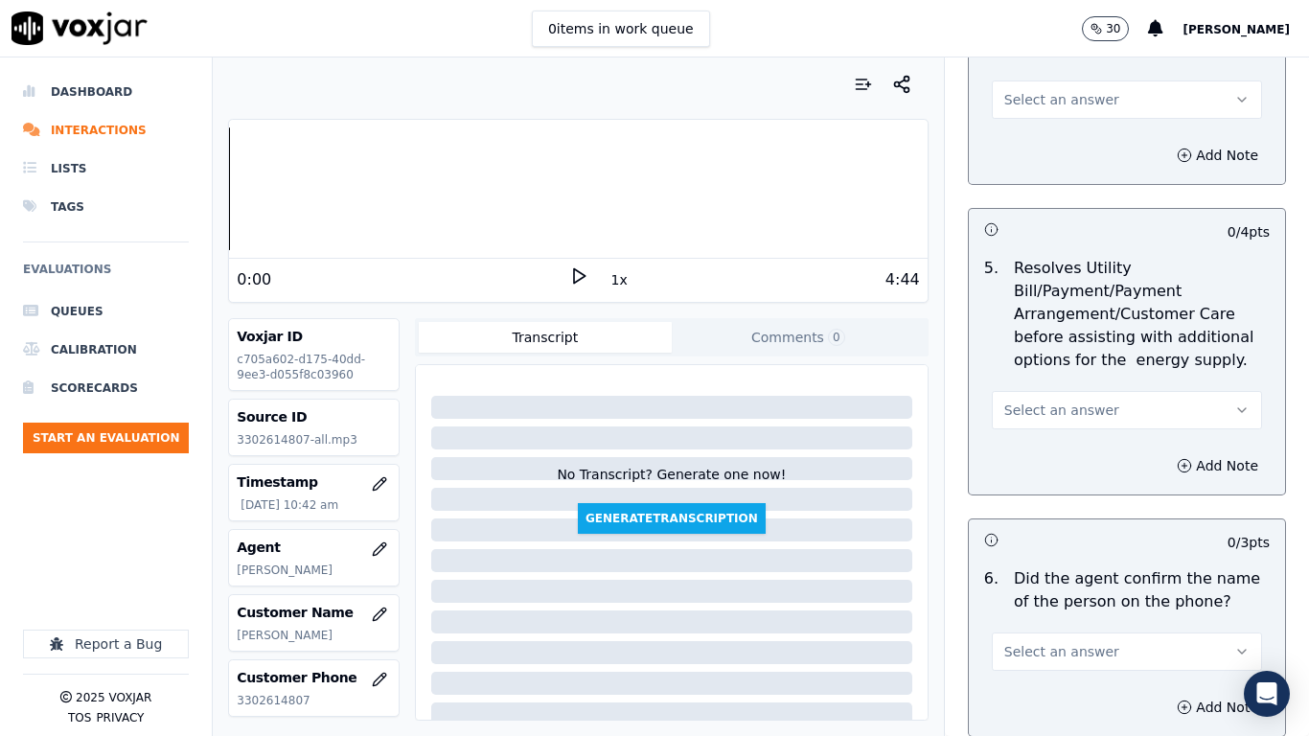
scroll to position [1054, 0]
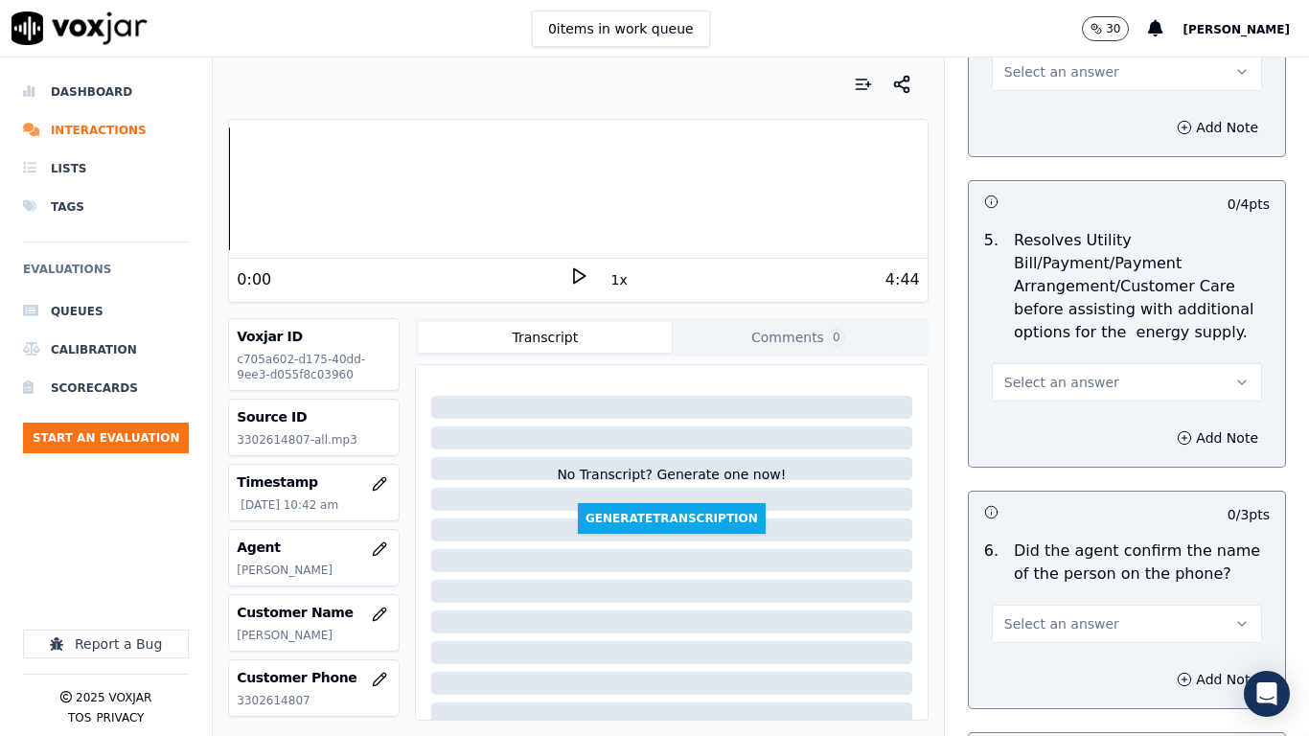
click at [1050, 79] on span "Select an answer" at bounding box center [1061, 71] width 115 height 19
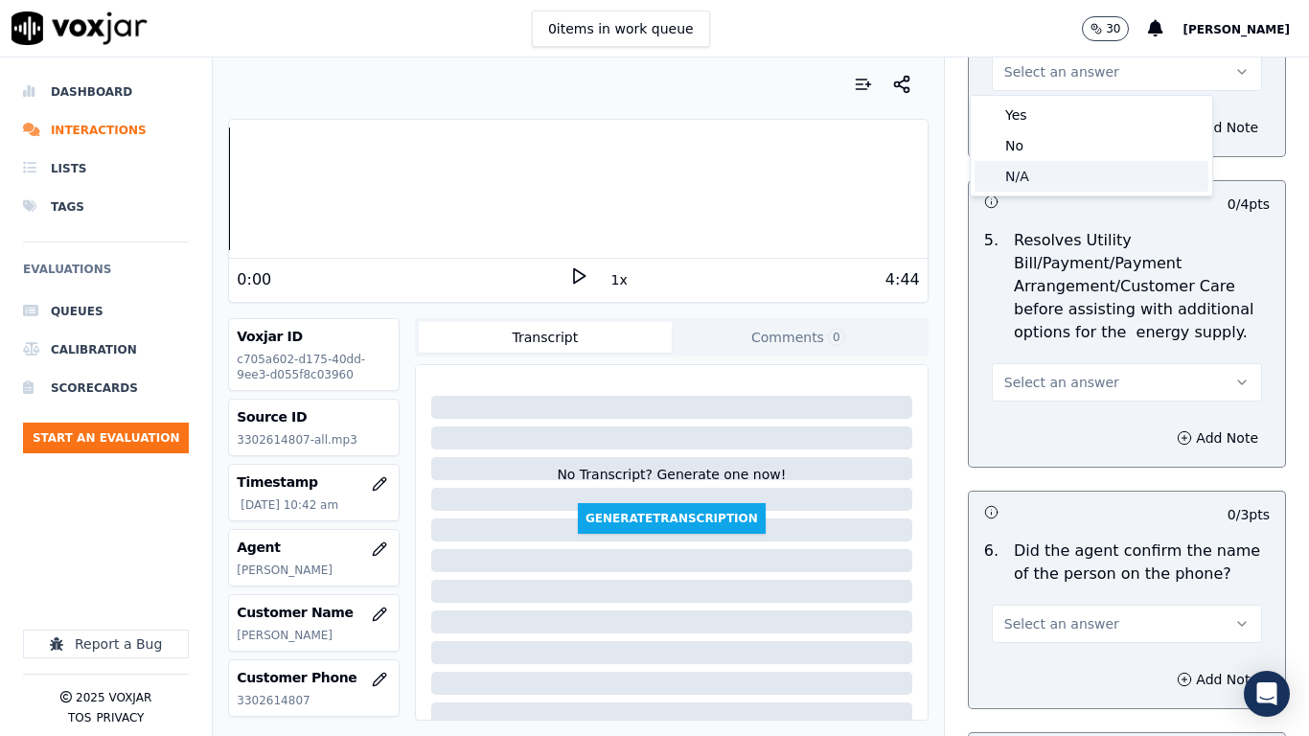
click at [1062, 178] on div "N/A" at bounding box center [1092, 176] width 234 height 31
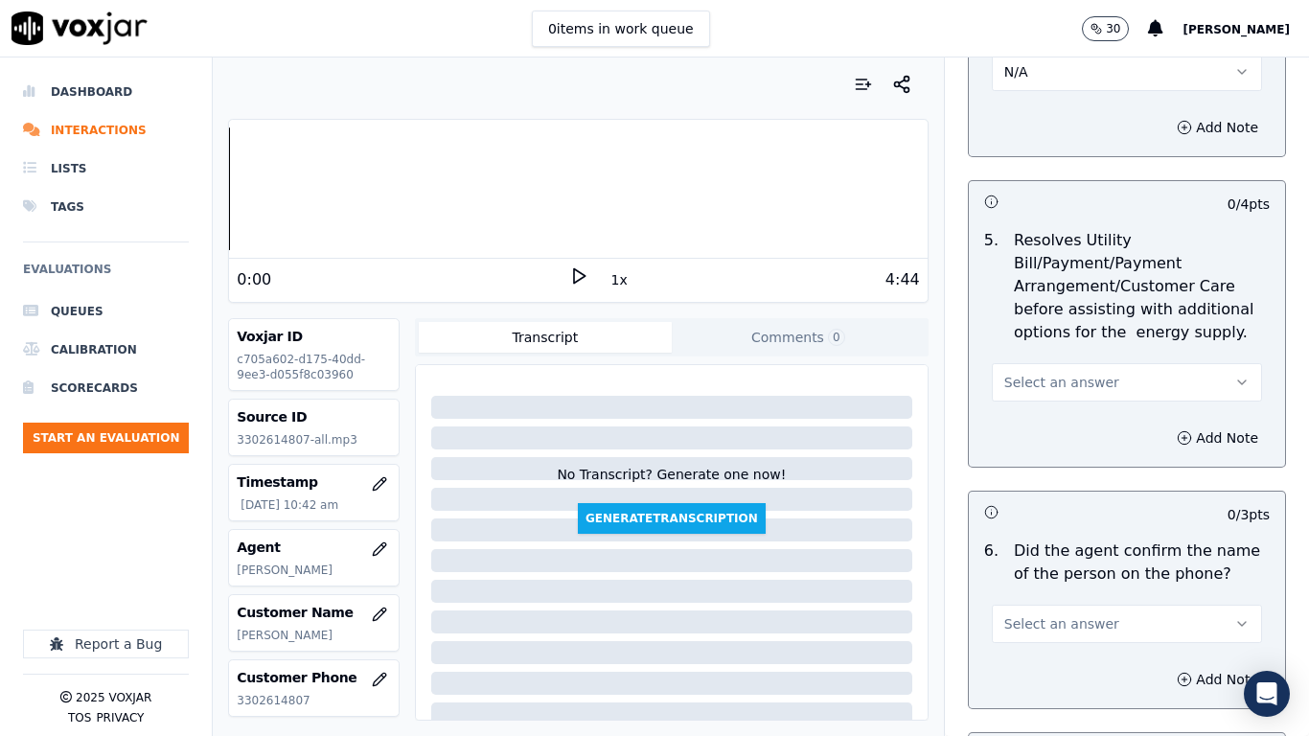
click at [1055, 369] on button "Select an answer" at bounding box center [1127, 382] width 270 height 38
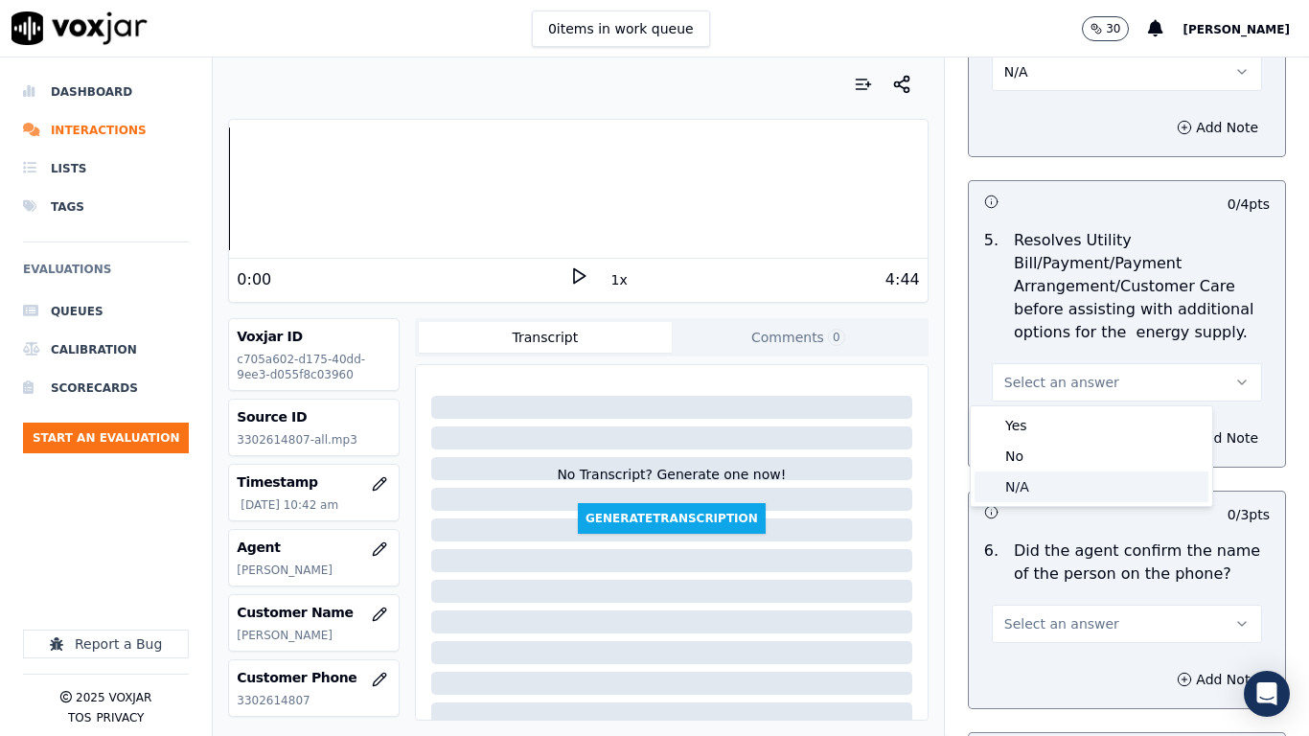
click at [1058, 484] on div "N/A" at bounding box center [1092, 487] width 234 height 31
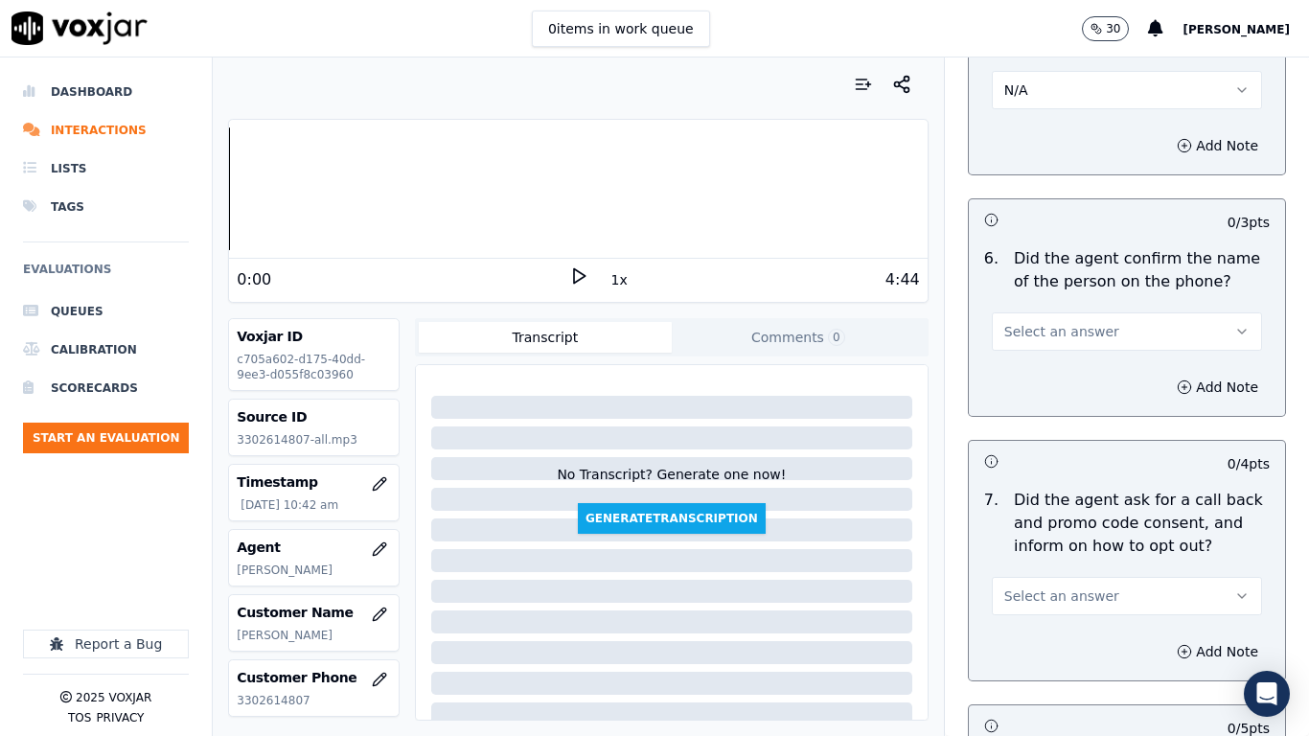
scroll to position [1821, 0]
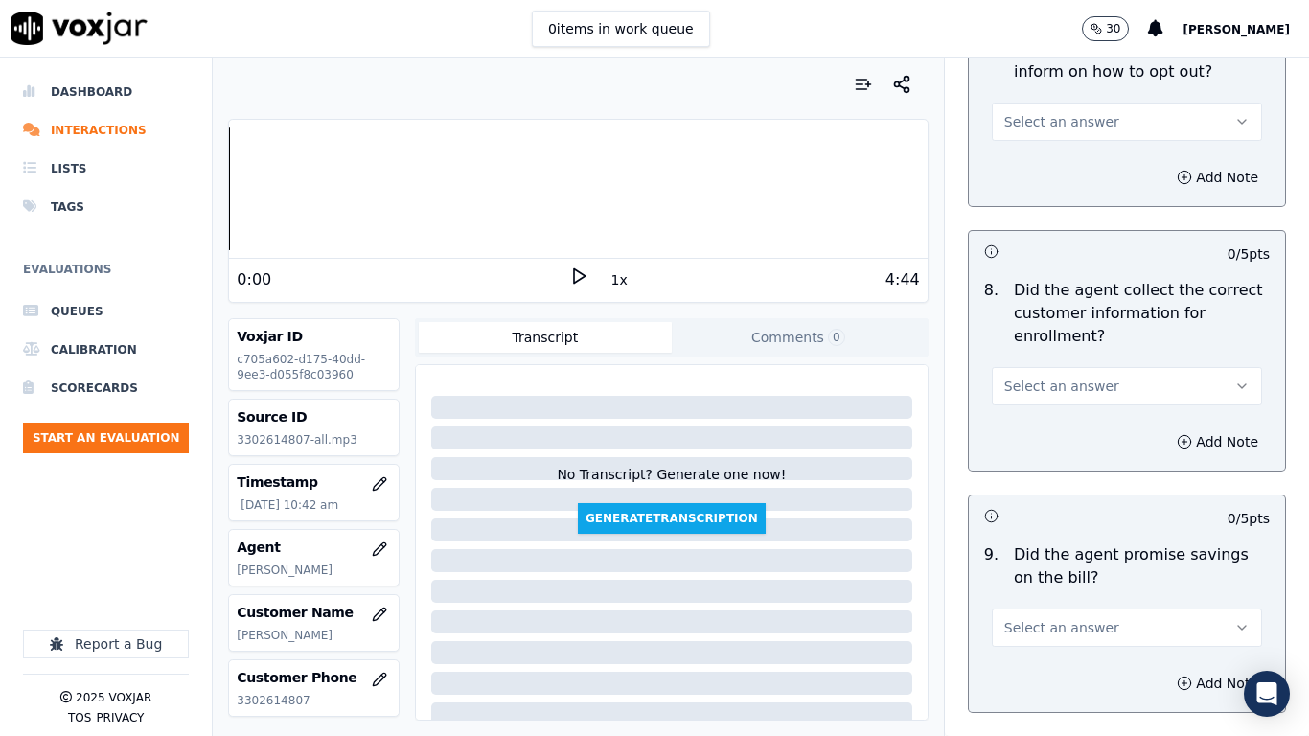
click at [1047, 123] on span "Select an answer" at bounding box center [1061, 121] width 115 height 19
click at [1045, 164] on div "Yes" at bounding box center [1092, 165] width 234 height 31
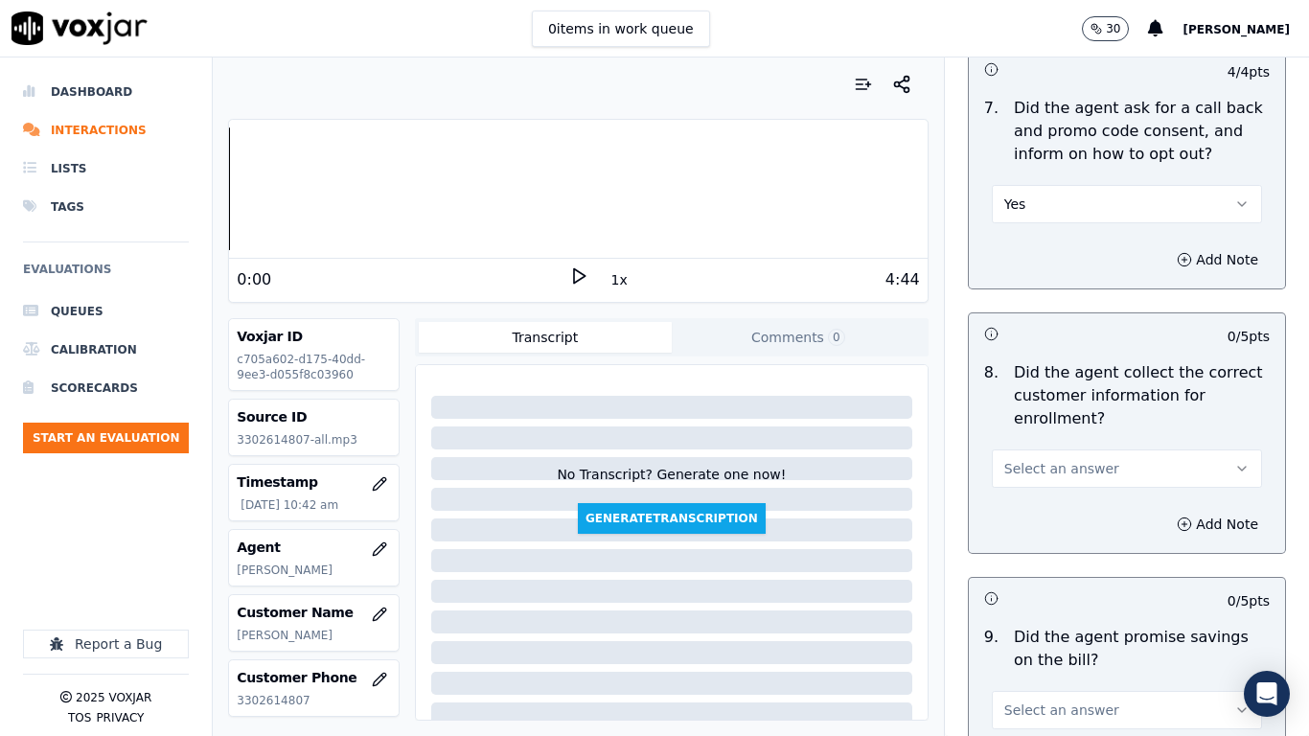
scroll to position [1629, 0]
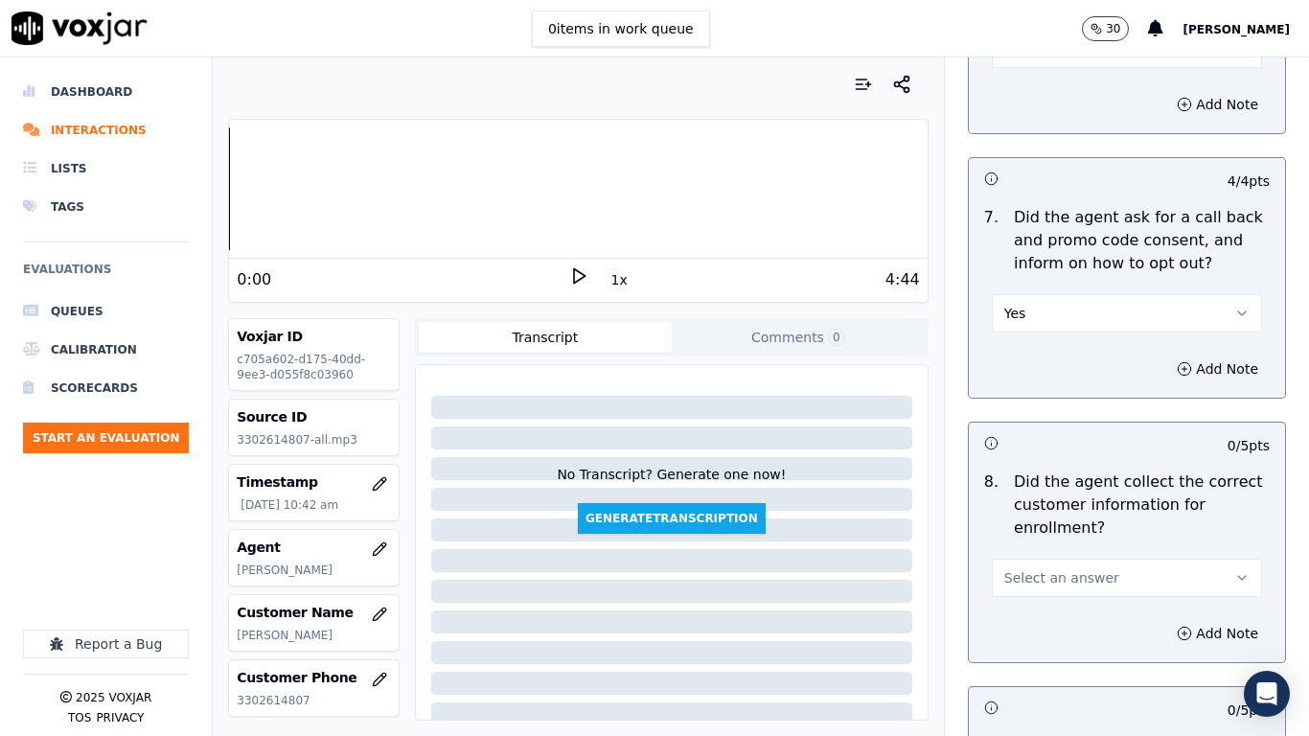
click at [1059, 60] on button "Select an answer" at bounding box center [1127, 49] width 270 height 38
drag, startPoint x: 1069, startPoint y: 101, endPoint x: 1066, endPoint y: 136, distance: 35.6
click at [1069, 100] on div "Yes" at bounding box center [1092, 92] width 234 height 31
click at [1081, 574] on button "Select an answer" at bounding box center [1127, 578] width 270 height 38
click at [1078, 581] on div "Yes" at bounding box center [1092, 621] width 234 height 31
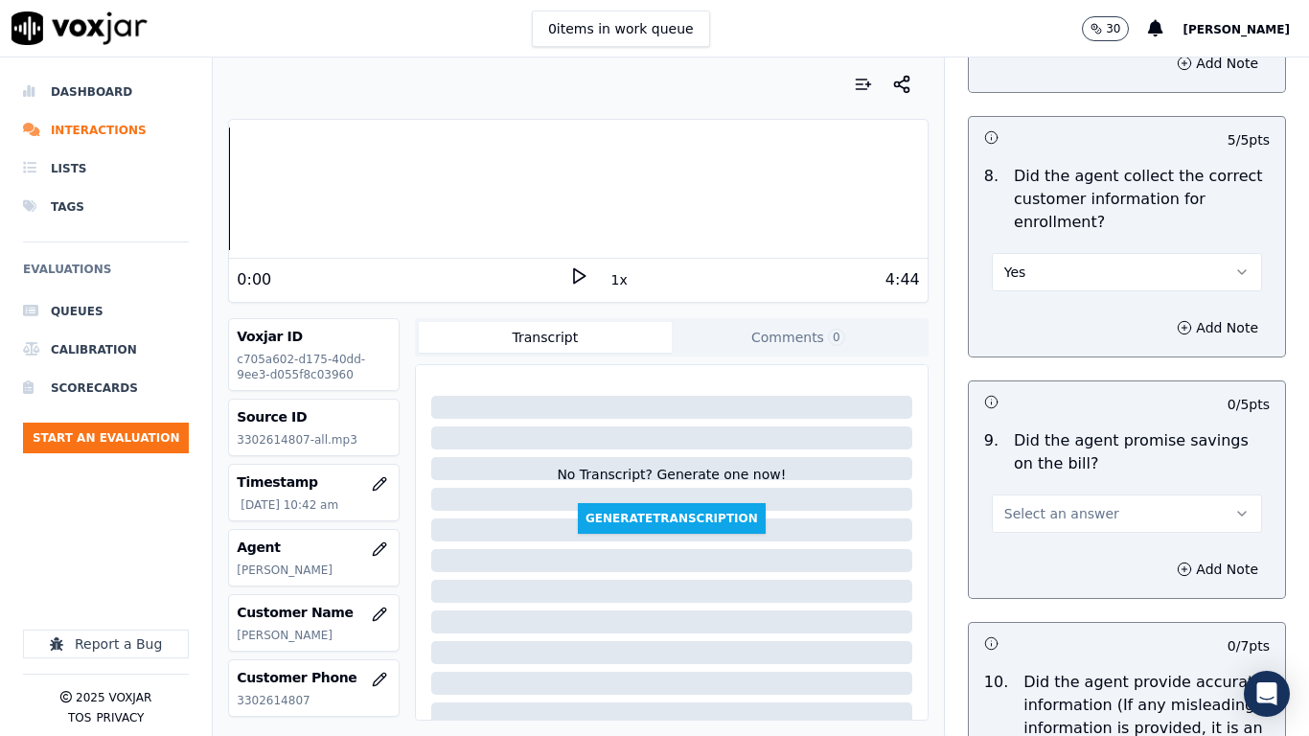
scroll to position [2396, 0]
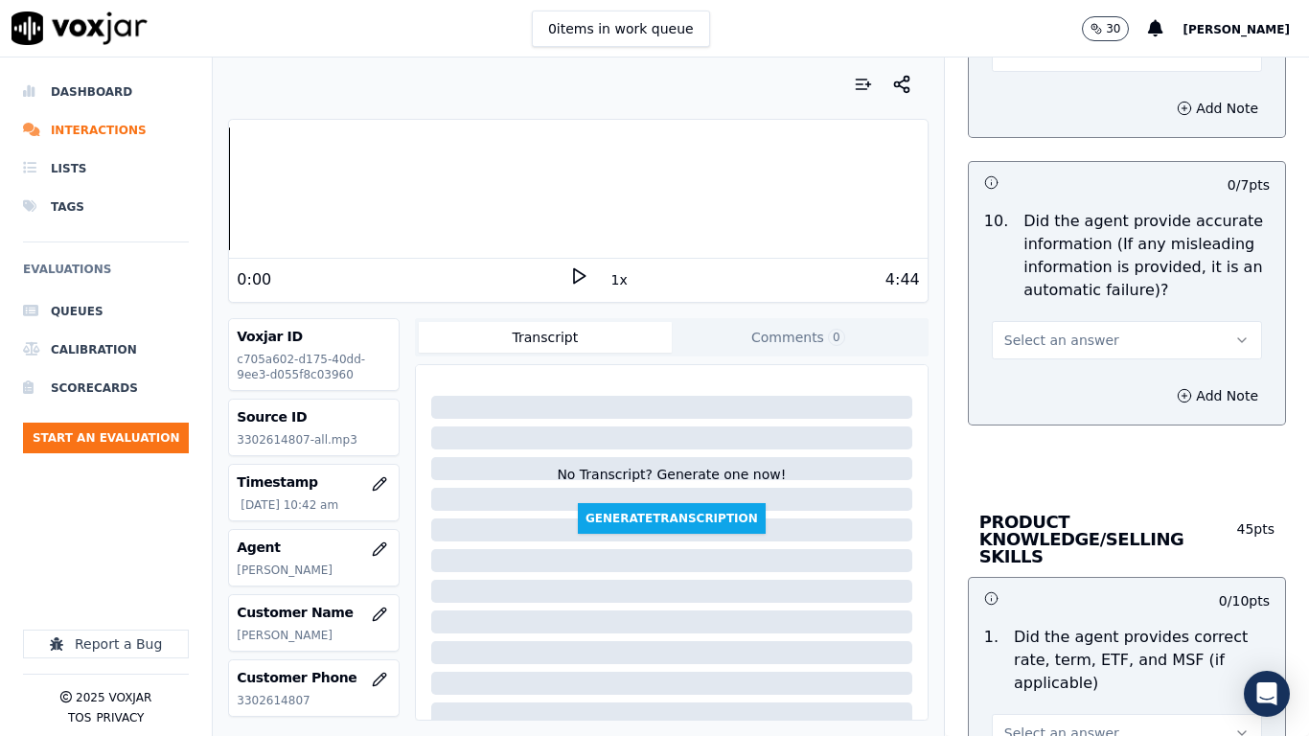
click at [1024, 66] on button "Select an answer" at bounding box center [1127, 53] width 270 height 38
click at [1021, 102] on div "Yes" at bounding box center [1092, 96] width 234 height 31
drag, startPoint x: 1055, startPoint y: 336, endPoint x: 1053, endPoint y: 357, distance: 20.2
click at [1055, 338] on span "Select an answer" at bounding box center [1061, 340] width 115 height 19
click at [1057, 386] on div "Yes" at bounding box center [1092, 383] width 234 height 31
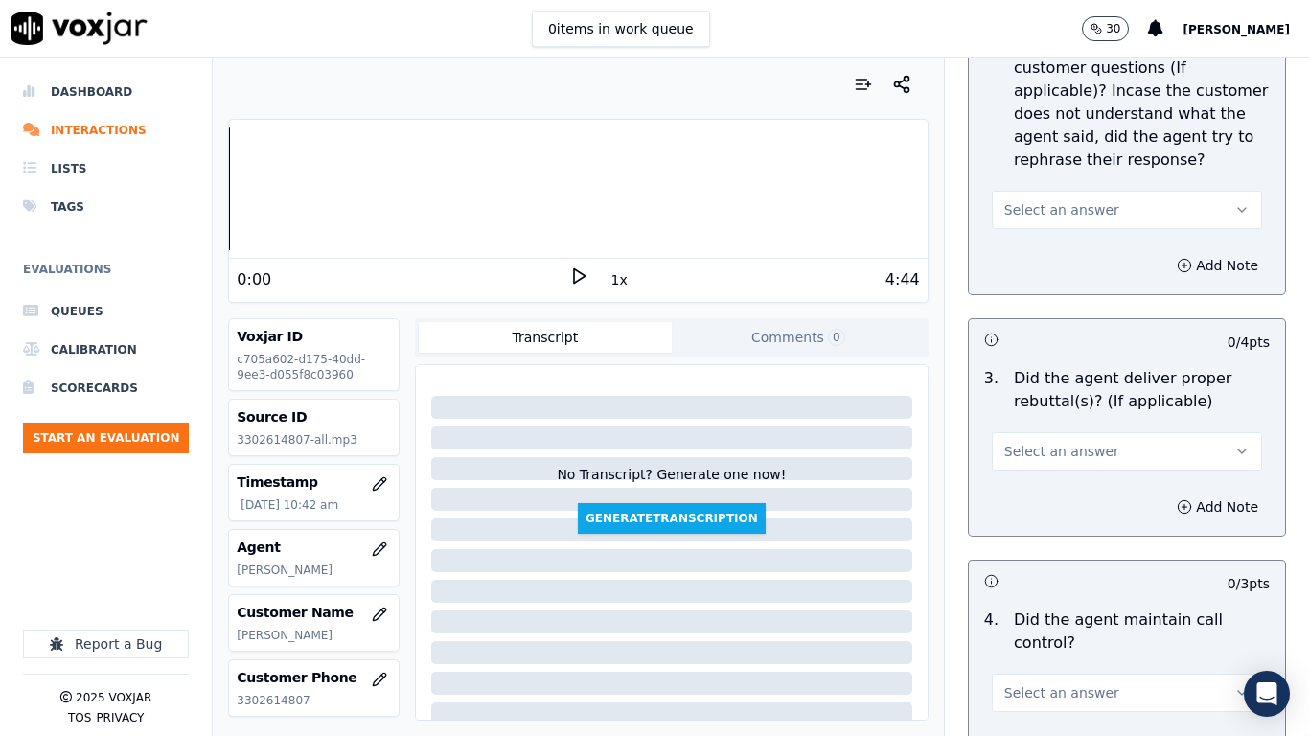
scroll to position [3259, 0]
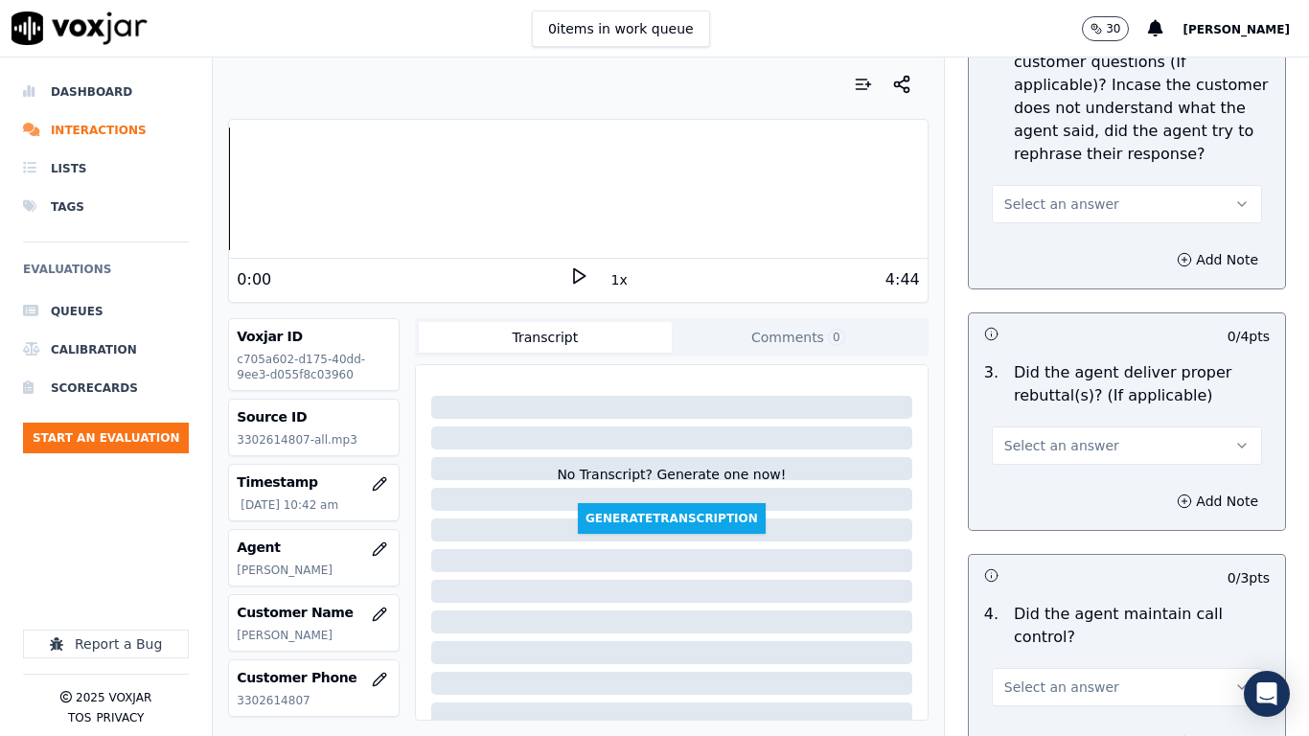
click at [1061, 195] on span "Select an answer" at bounding box center [1061, 204] width 115 height 19
click at [1056, 227] on div "Yes" at bounding box center [1092, 230] width 234 height 31
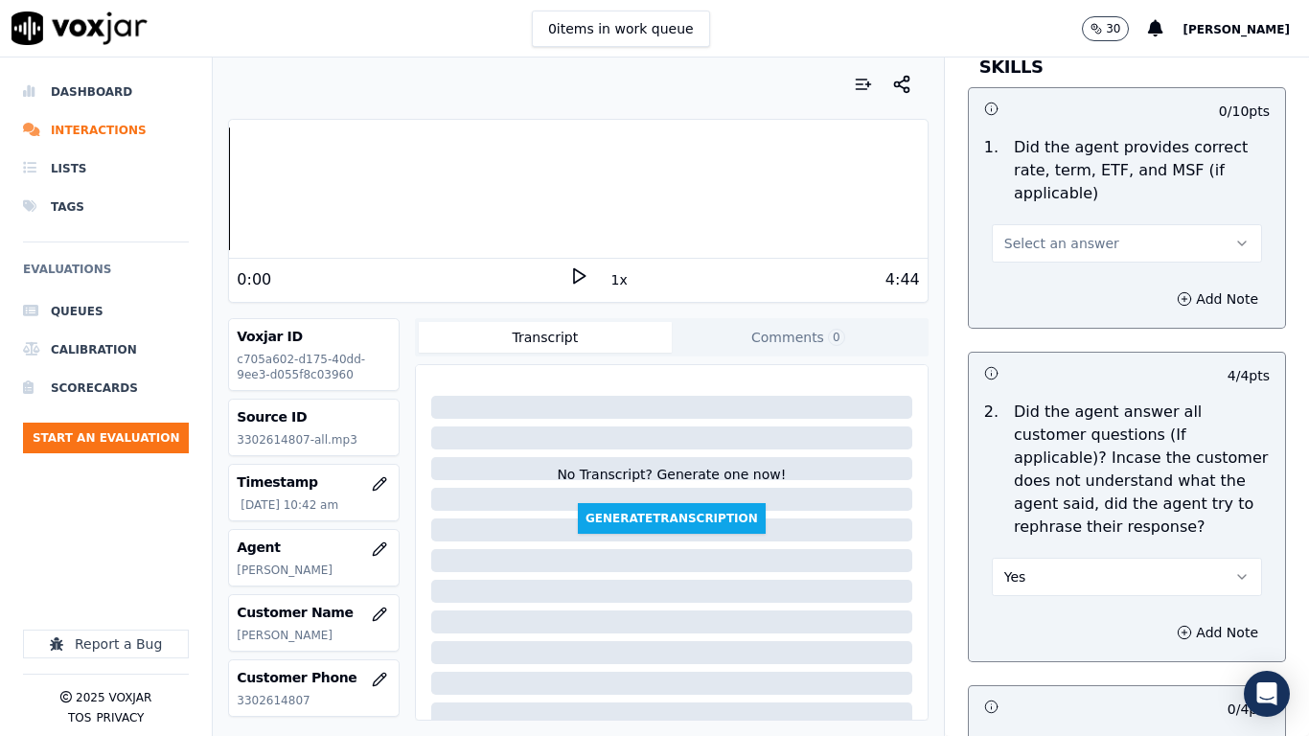
scroll to position [2875, 0]
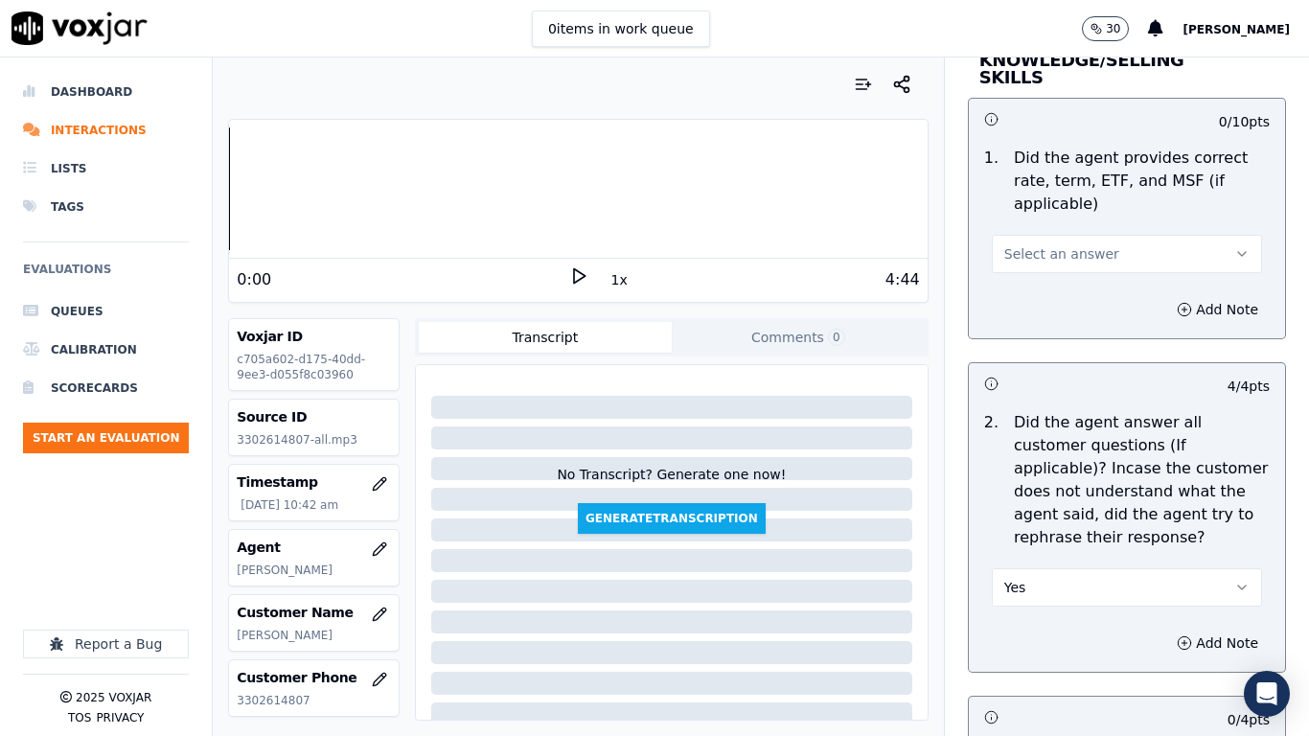
click at [1054, 244] on span "Select an answer" at bounding box center [1061, 253] width 115 height 19
click at [1050, 279] on div "Yes" at bounding box center [1092, 280] width 234 height 31
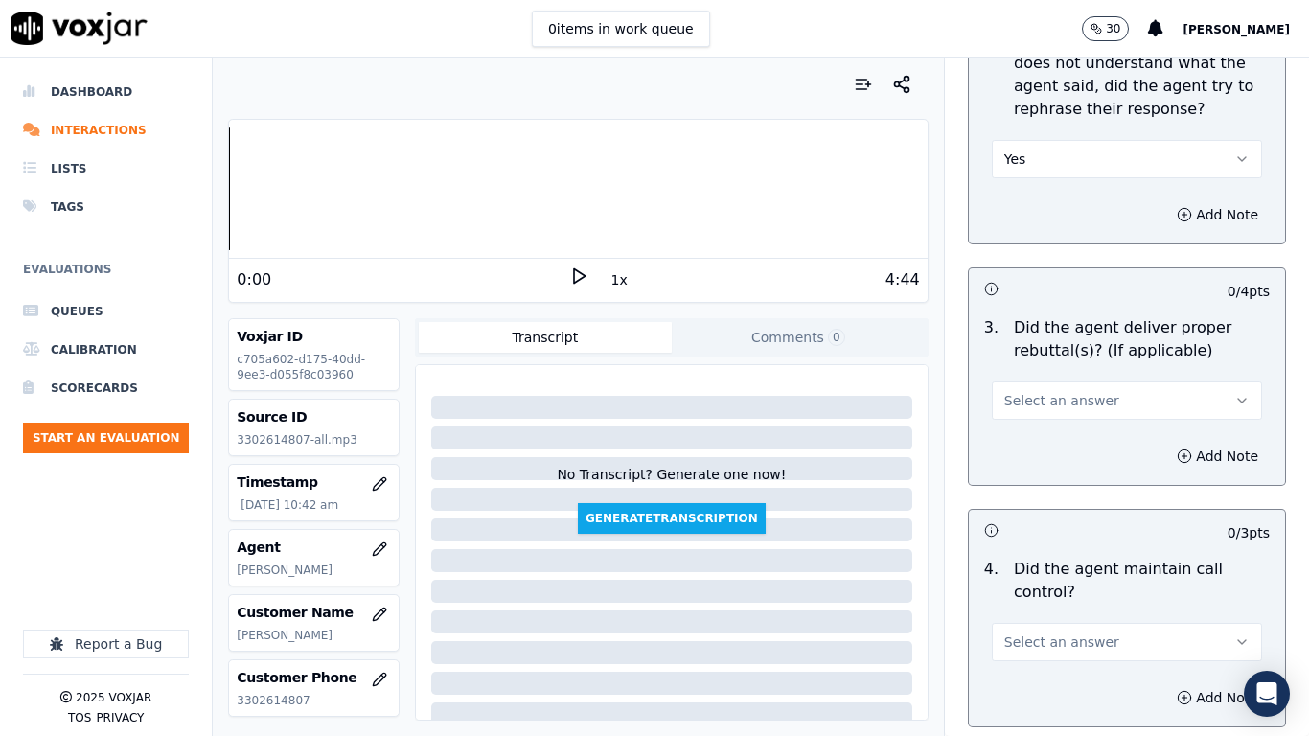
scroll to position [3451, 0]
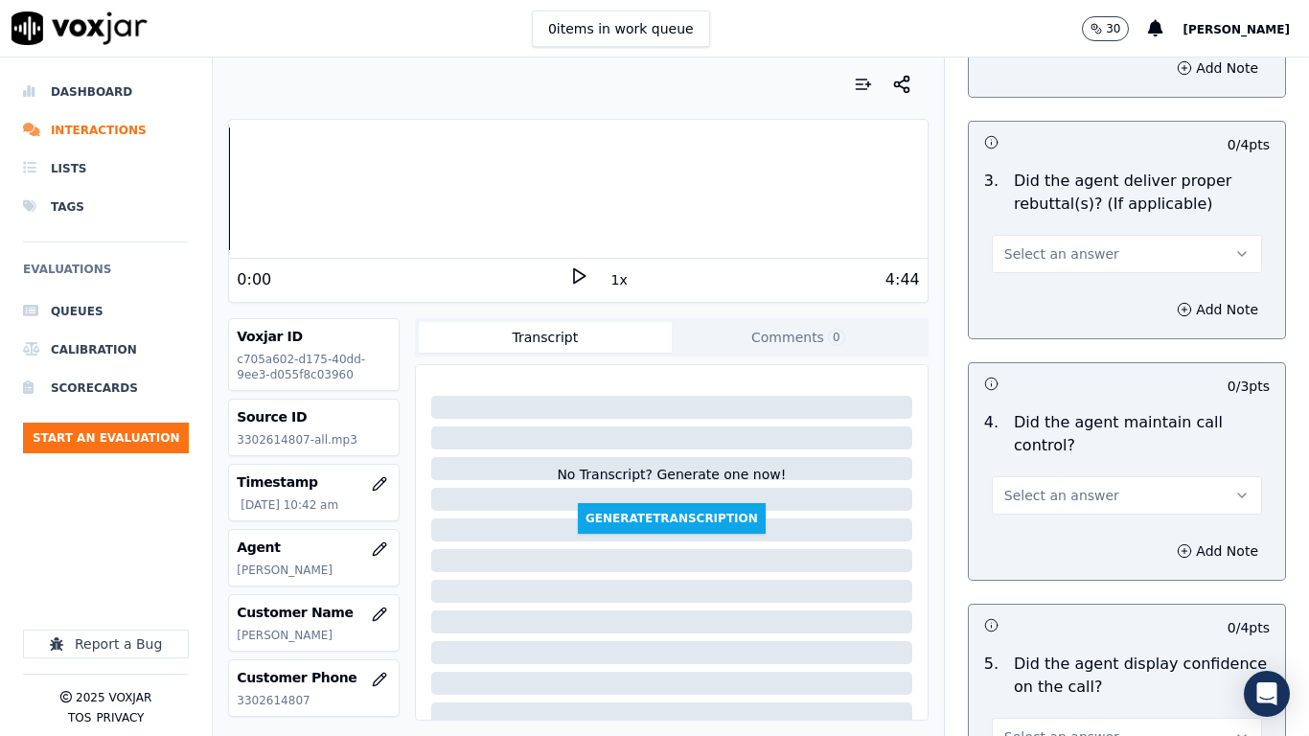
click at [1053, 254] on button "Select an answer" at bounding box center [1127, 254] width 270 height 38
click at [1079, 285] on div "Yes" at bounding box center [1092, 280] width 234 height 31
click at [1072, 476] on button "Select an answer" at bounding box center [1127, 495] width 270 height 38
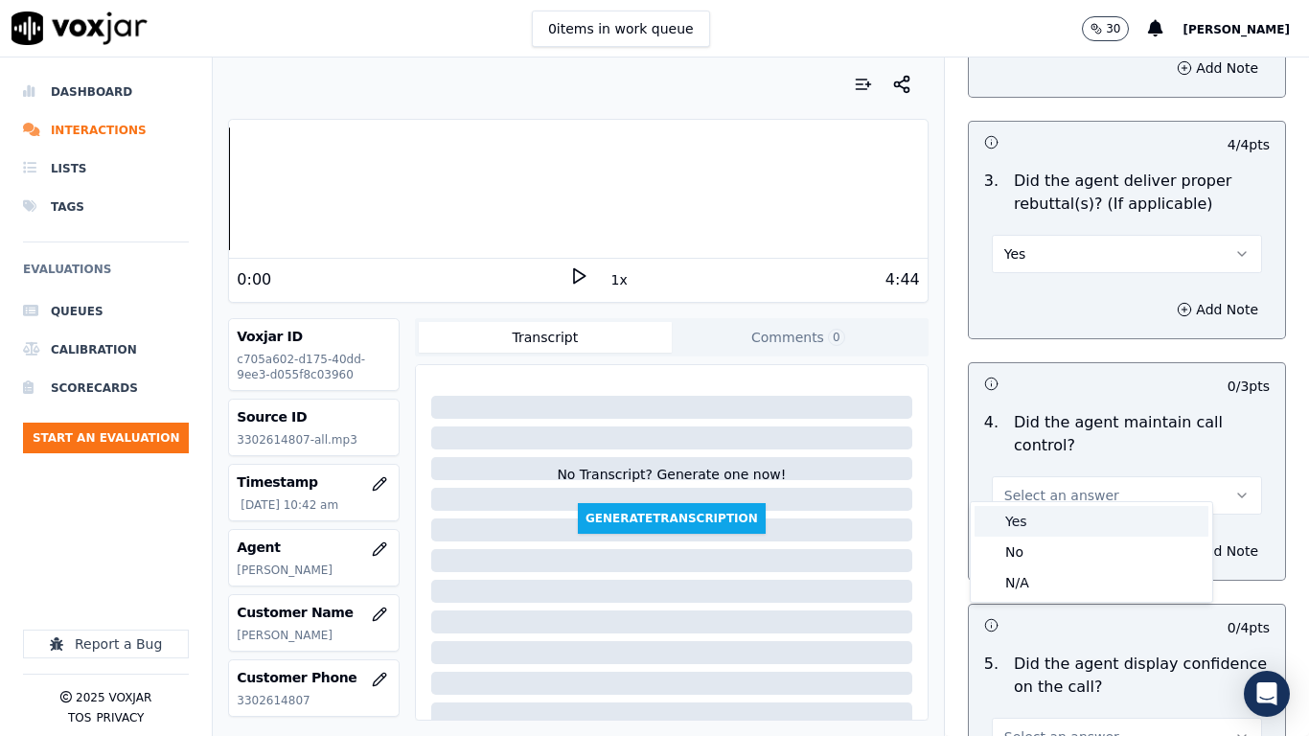
drag, startPoint x: 1077, startPoint y: 521, endPoint x: 1086, endPoint y: 510, distance: 14.4
click at [1077, 524] on div "Yes" at bounding box center [1092, 521] width 234 height 31
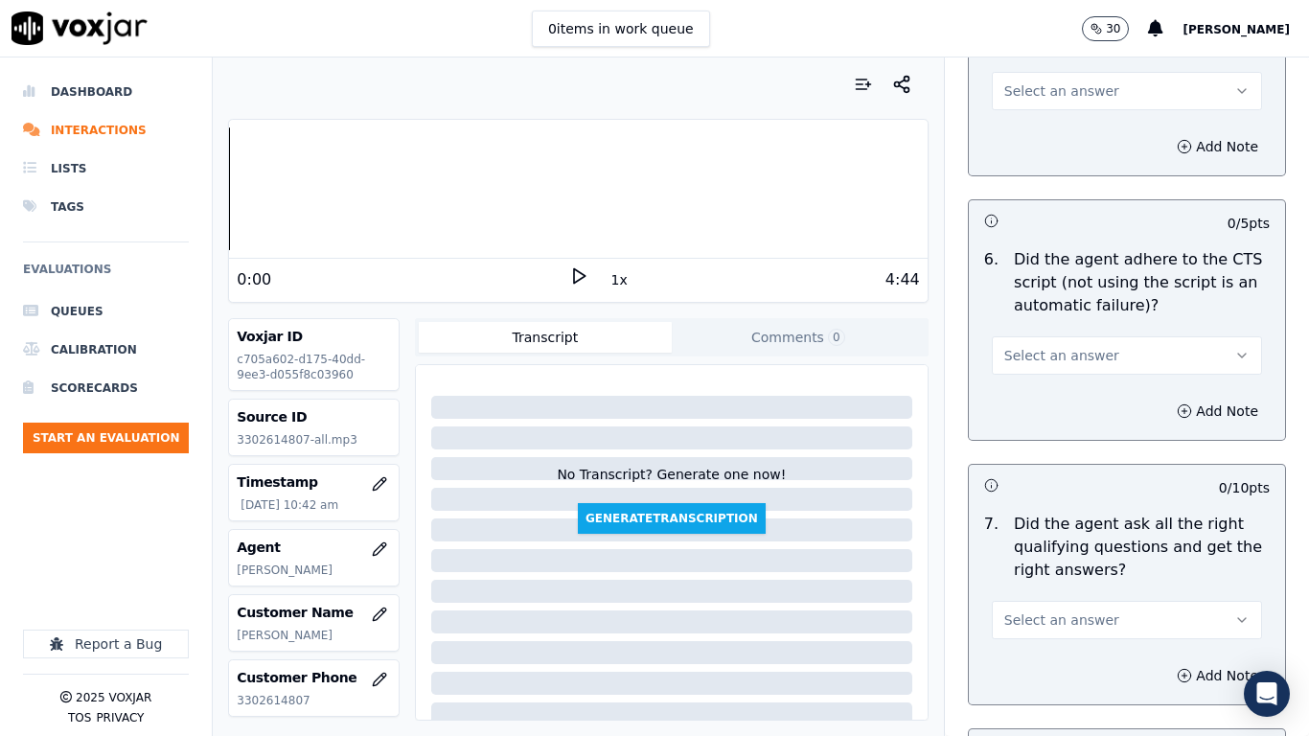
scroll to position [4121, 0]
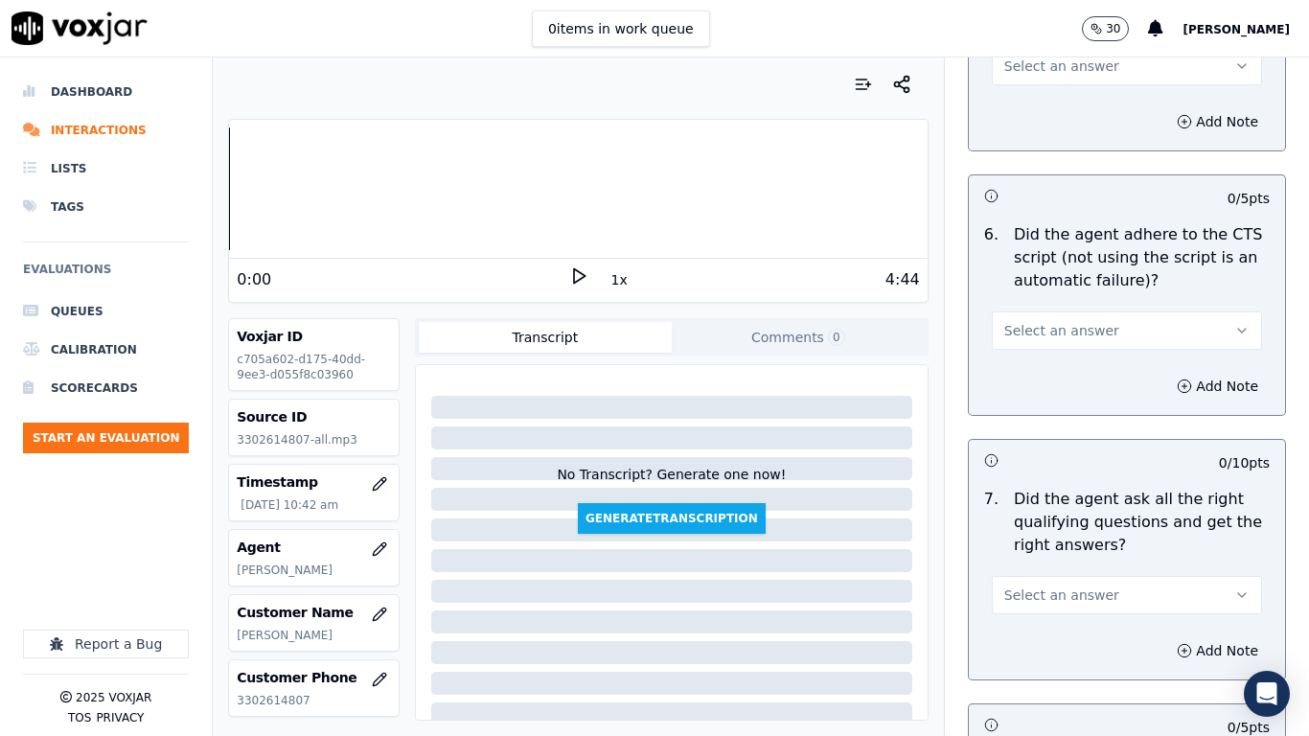
click at [1006, 62] on button "Select an answer" at bounding box center [1127, 66] width 270 height 38
click at [1016, 93] on div "Yes" at bounding box center [1092, 92] width 234 height 31
click at [1088, 316] on button "Select an answer" at bounding box center [1127, 331] width 270 height 38
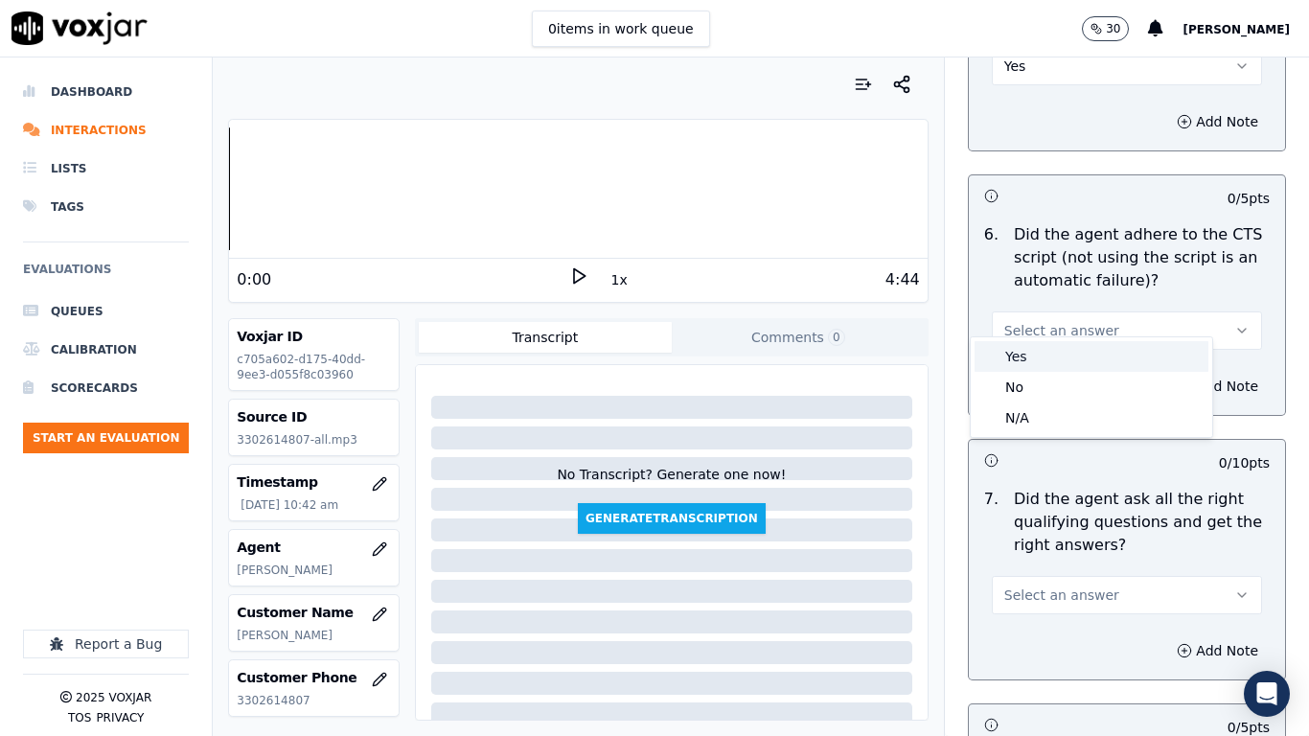
click at [1086, 352] on div "Yes" at bounding box center [1092, 356] width 234 height 31
click at [1088, 576] on button "Select an answer" at bounding box center [1127, 595] width 270 height 38
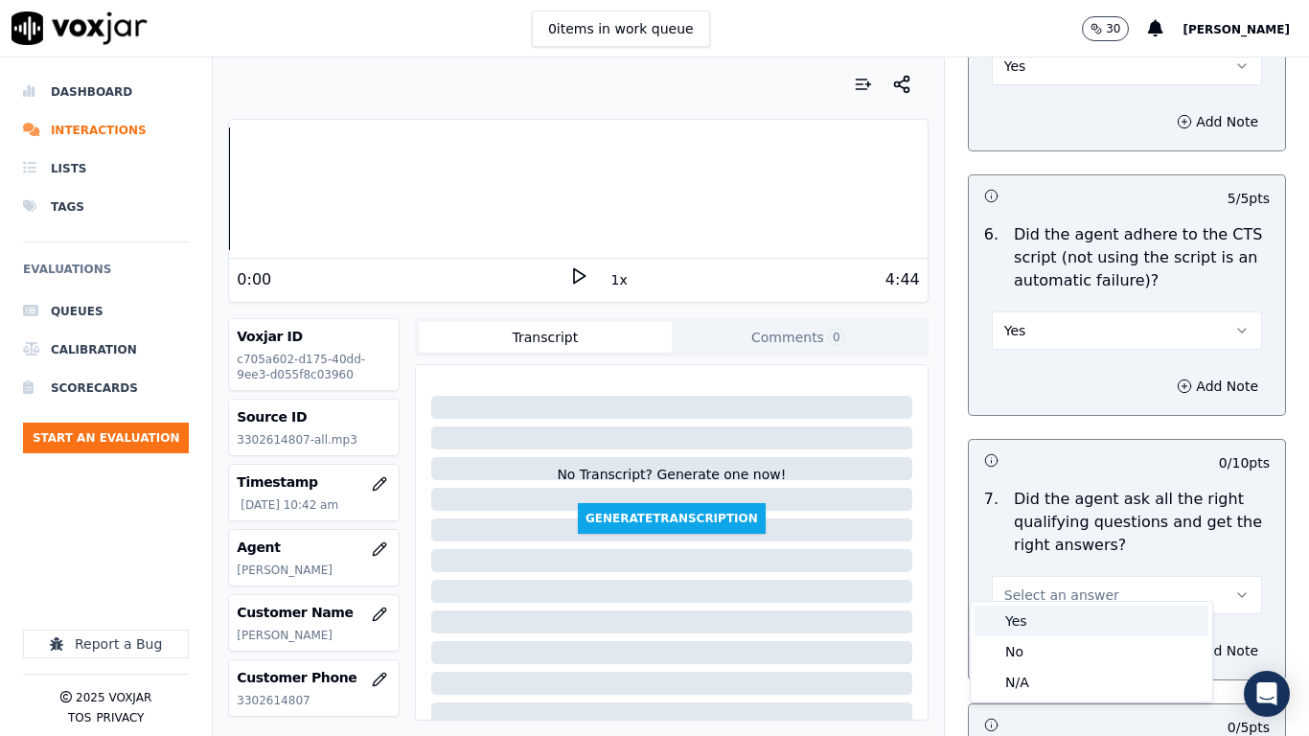
click at [1078, 581] on div "Yes" at bounding box center [1092, 621] width 234 height 31
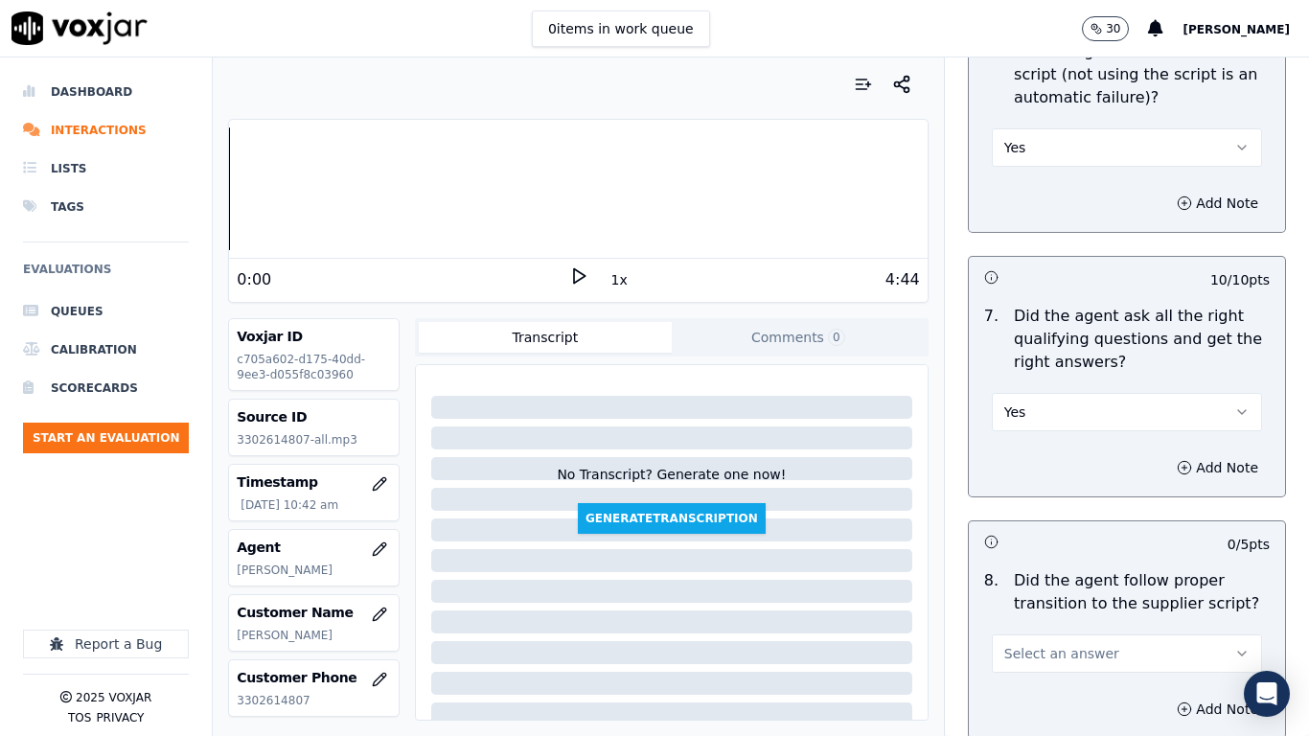
scroll to position [4697, 0]
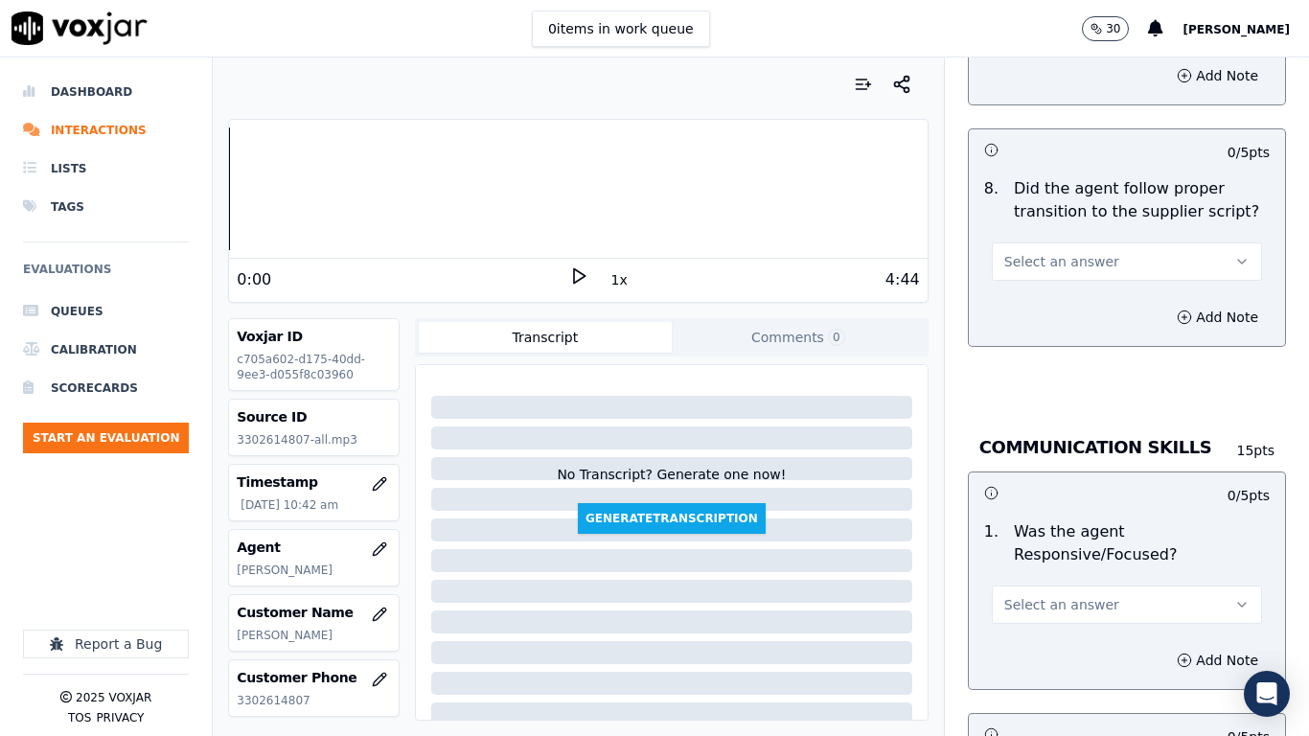
click at [1080, 252] on span "Select an answer" at bounding box center [1061, 261] width 115 height 19
click at [1083, 294] on div "Yes" at bounding box center [1092, 287] width 234 height 31
drag, startPoint x: 1057, startPoint y: 590, endPoint x: 1055, endPoint y: 600, distance: 9.8
click at [1055, 581] on button "Select an answer" at bounding box center [1127, 605] width 270 height 38
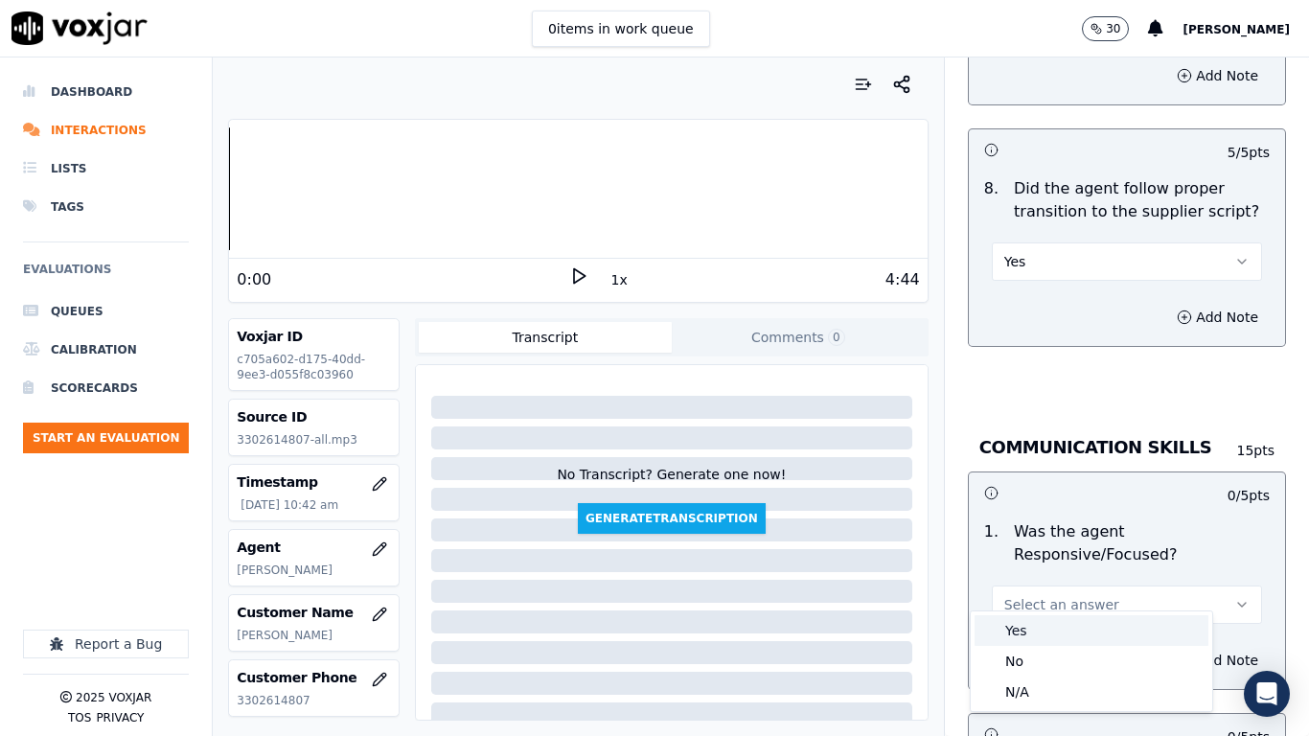
click at [1039, 581] on div "Yes" at bounding box center [1092, 630] width 234 height 31
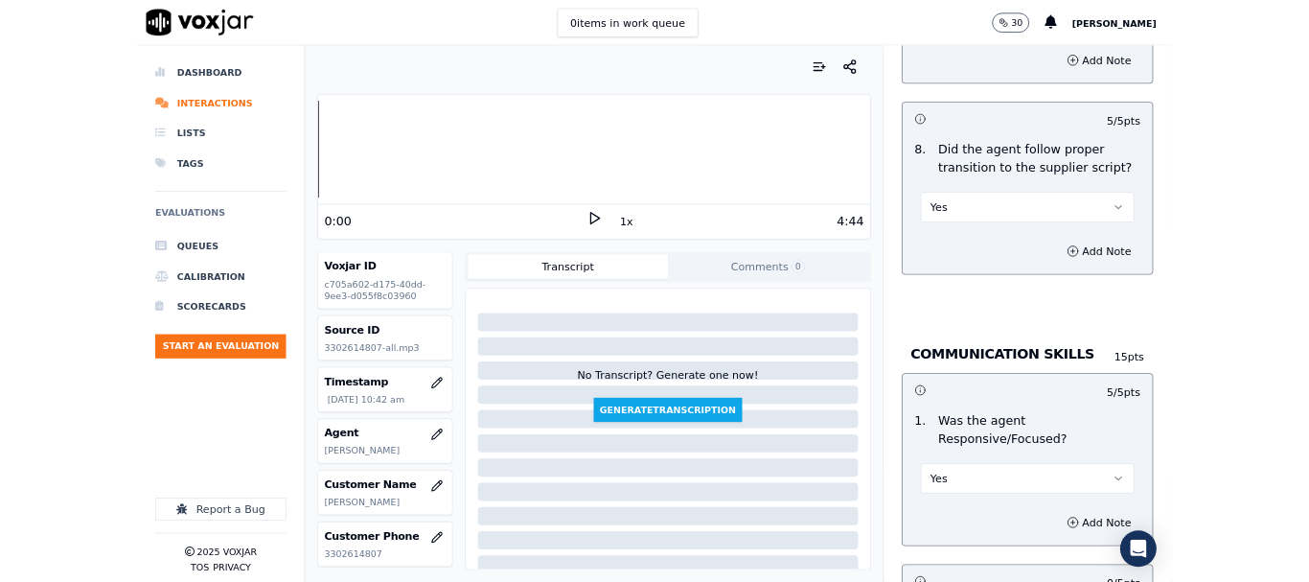
scroll to position [5303, 0]
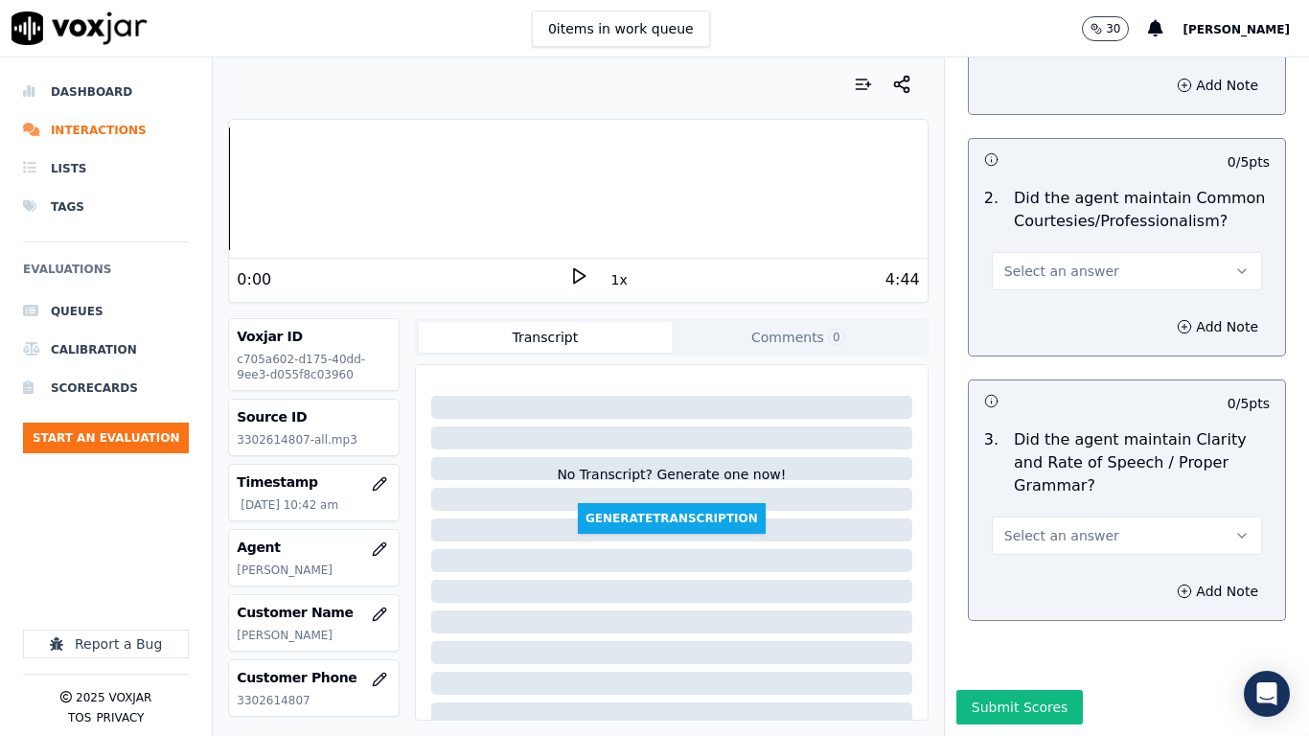
click at [1014, 262] on span "Select an answer" at bounding box center [1061, 271] width 115 height 19
click at [1029, 262] on div "Yes" at bounding box center [1092, 265] width 234 height 31
click at [1046, 526] on span "Select an answer" at bounding box center [1061, 535] width 115 height 19
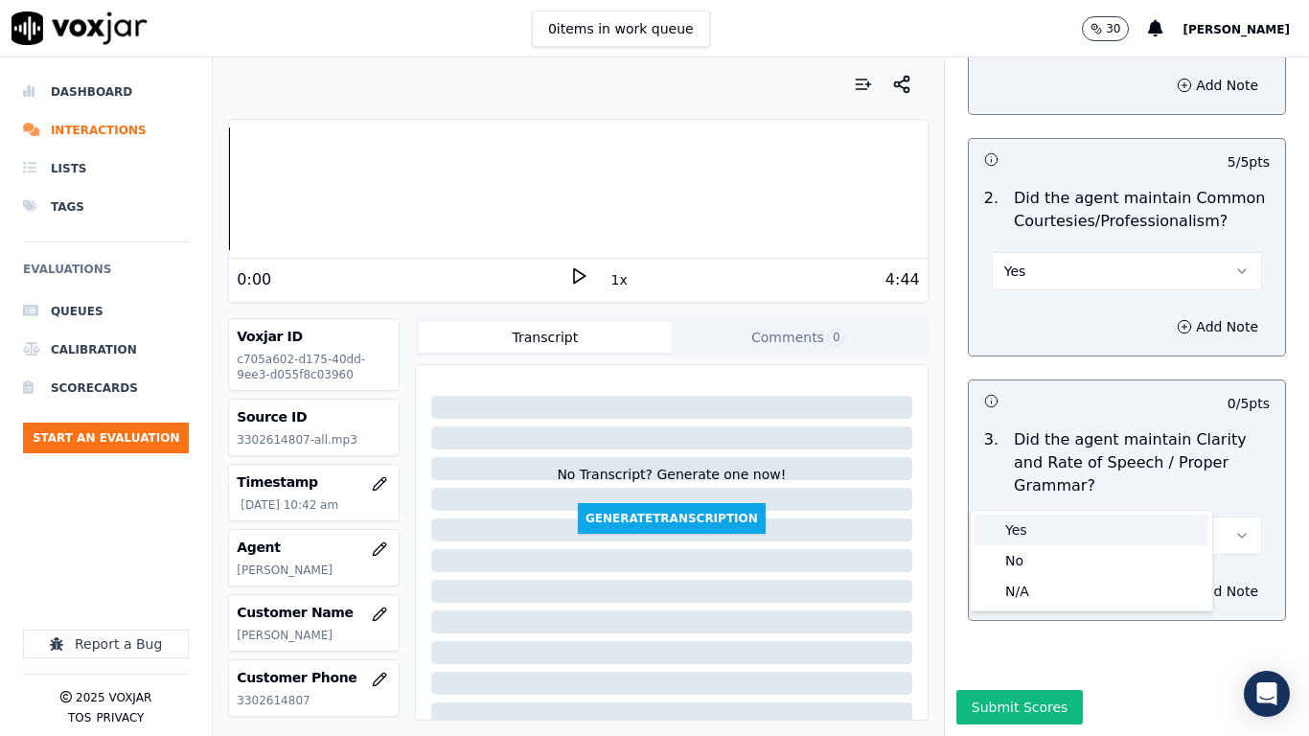
drag, startPoint x: 1045, startPoint y: 533, endPoint x: 1021, endPoint y: 677, distance: 145.8
click at [1045, 535] on div "Yes" at bounding box center [1092, 530] width 234 height 31
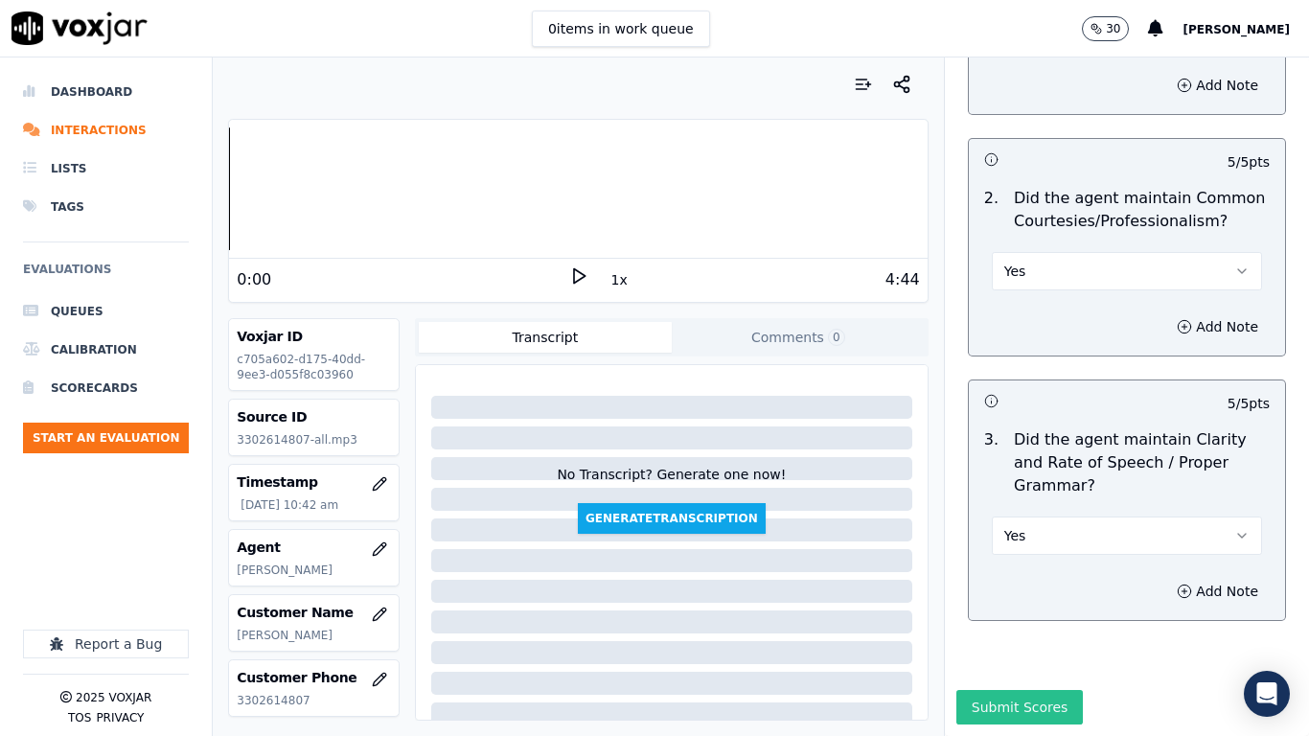
click at [1008, 581] on button "Submit Scores" at bounding box center [1020, 707] width 127 height 35
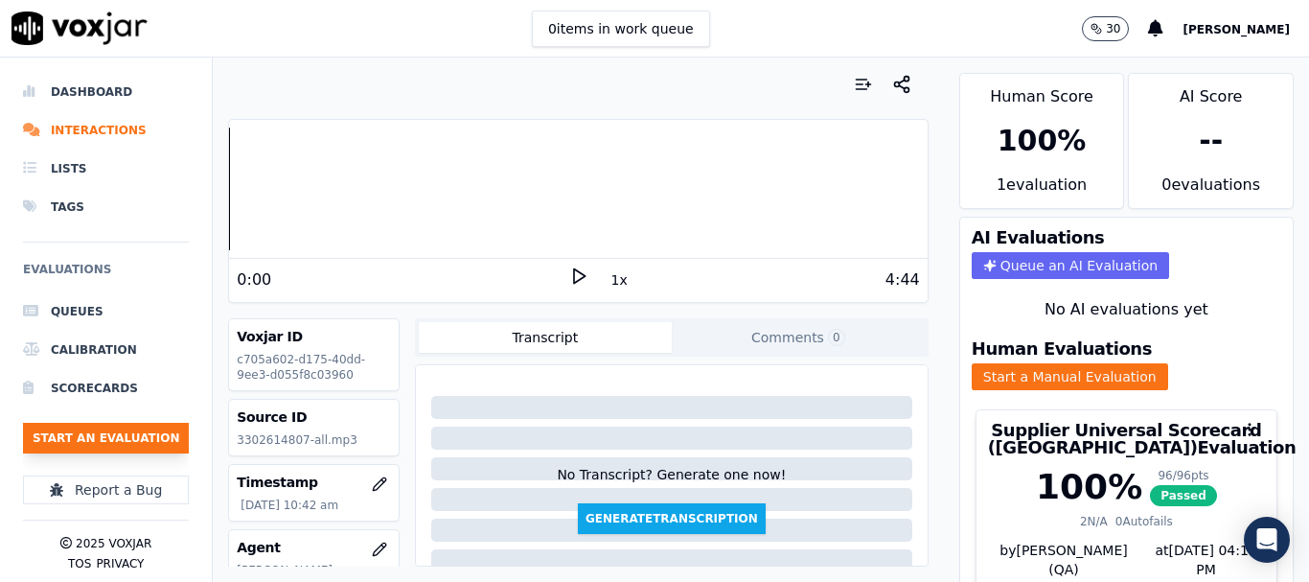
click at [138, 439] on button "Start an Evaluation" at bounding box center [106, 438] width 166 height 31
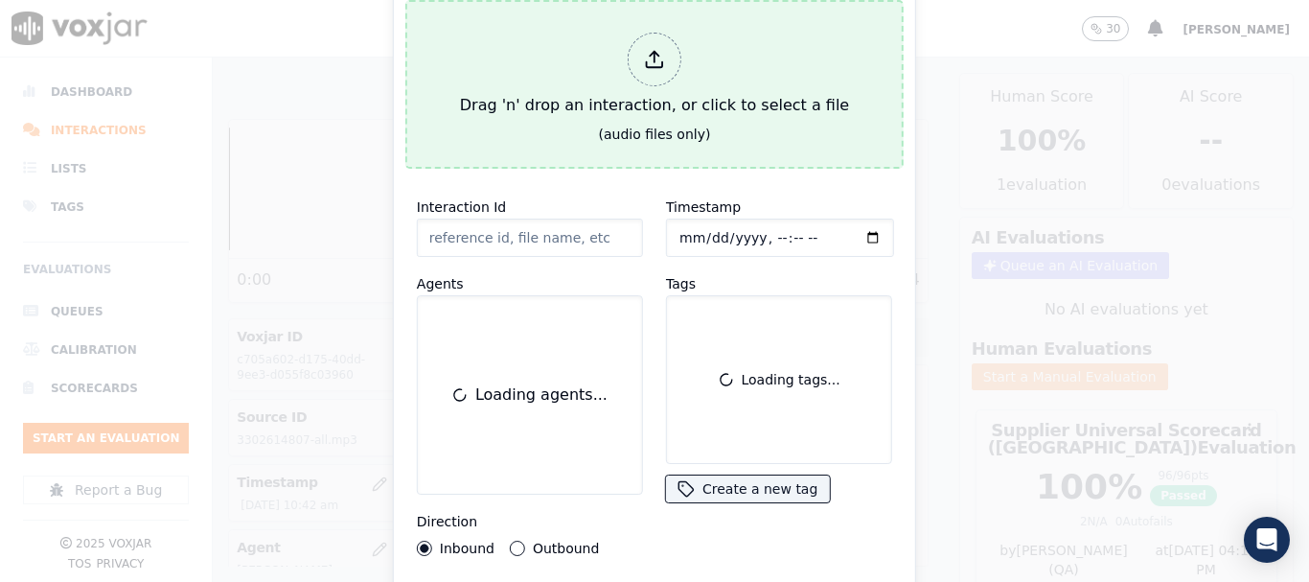
click at [567, 53] on div "Drag 'n' drop an interaction, or click to select a file" at bounding box center [654, 75] width 404 height 100
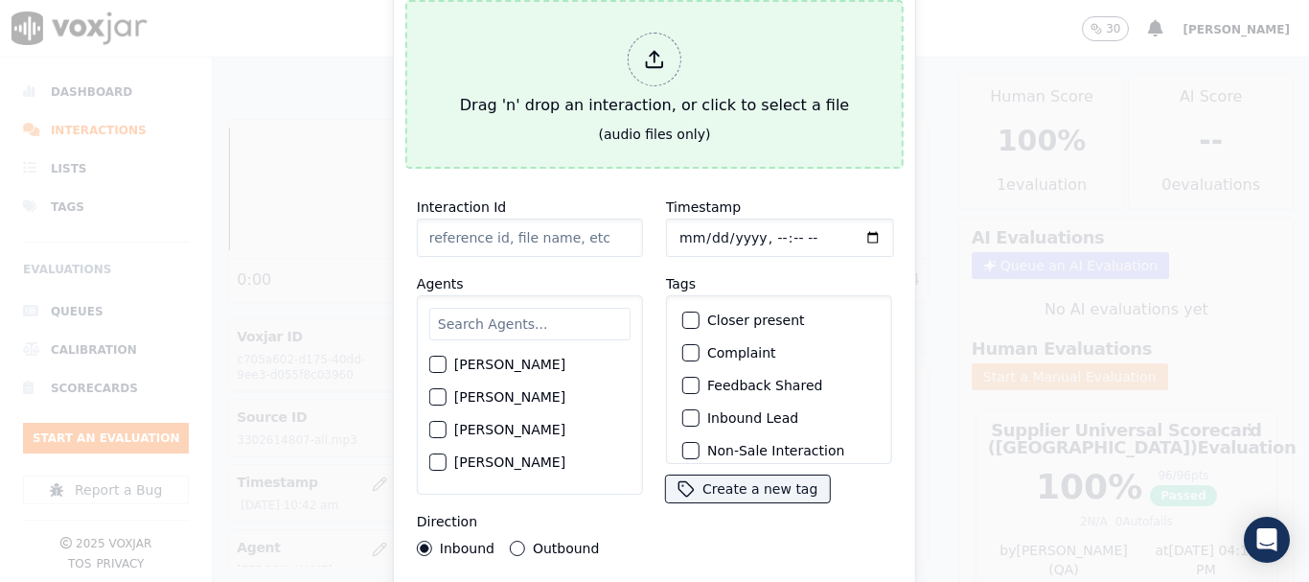
type input "20250910-174326_4848369843-all.mp3"
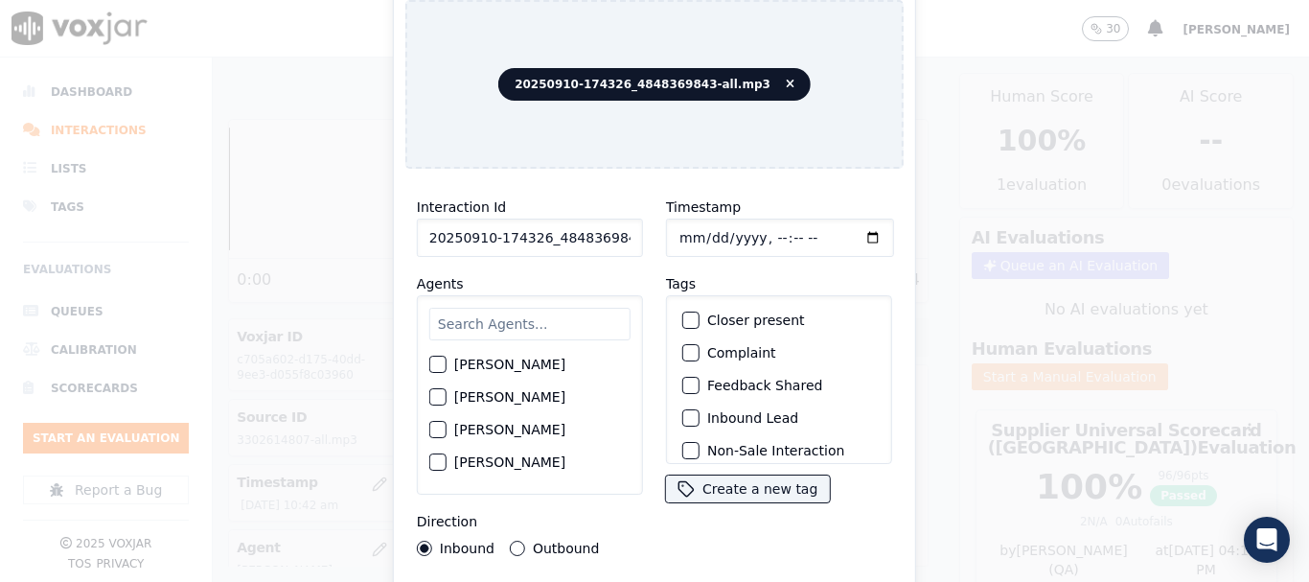
click at [527, 317] on input "text" at bounding box center [529, 324] width 201 height 33
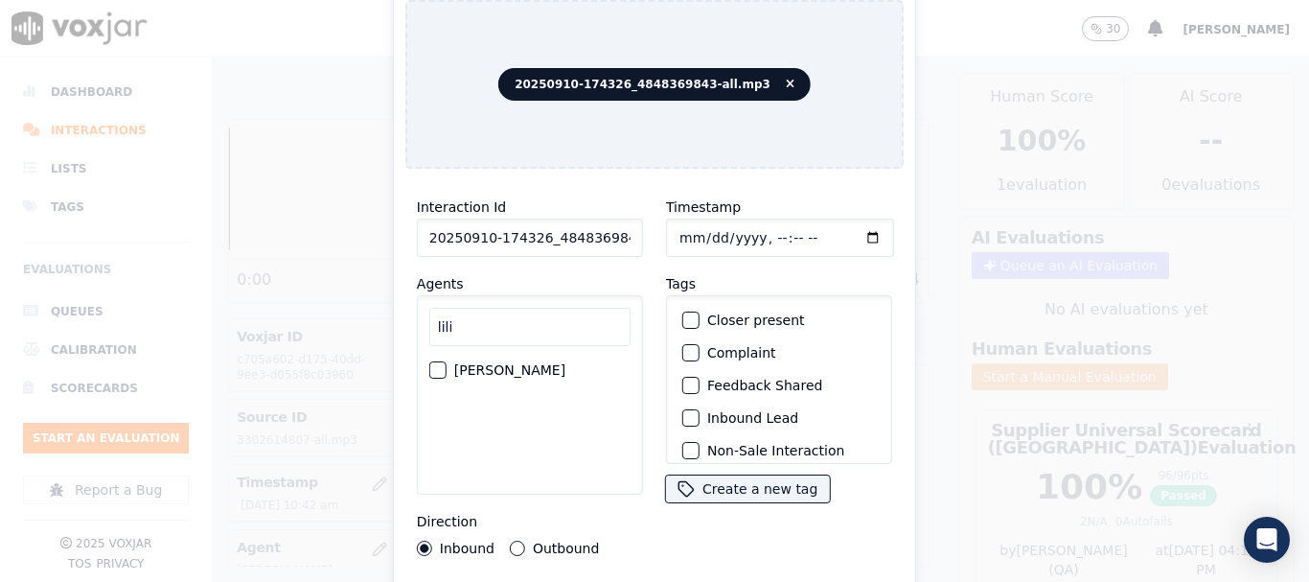
type input "lili"
click at [560, 363] on label "LILIBETH VERGARA" at bounding box center [509, 369] width 111 height 13
click at [447, 361] on button "LILIBETH VERGARA" at bounding box center [437, 369] width 17 height 17
click at [677, 228] on input "Timestamp" at bounding box center [780, 238] width 228 height 38
type input "2025-09-10T11:13"
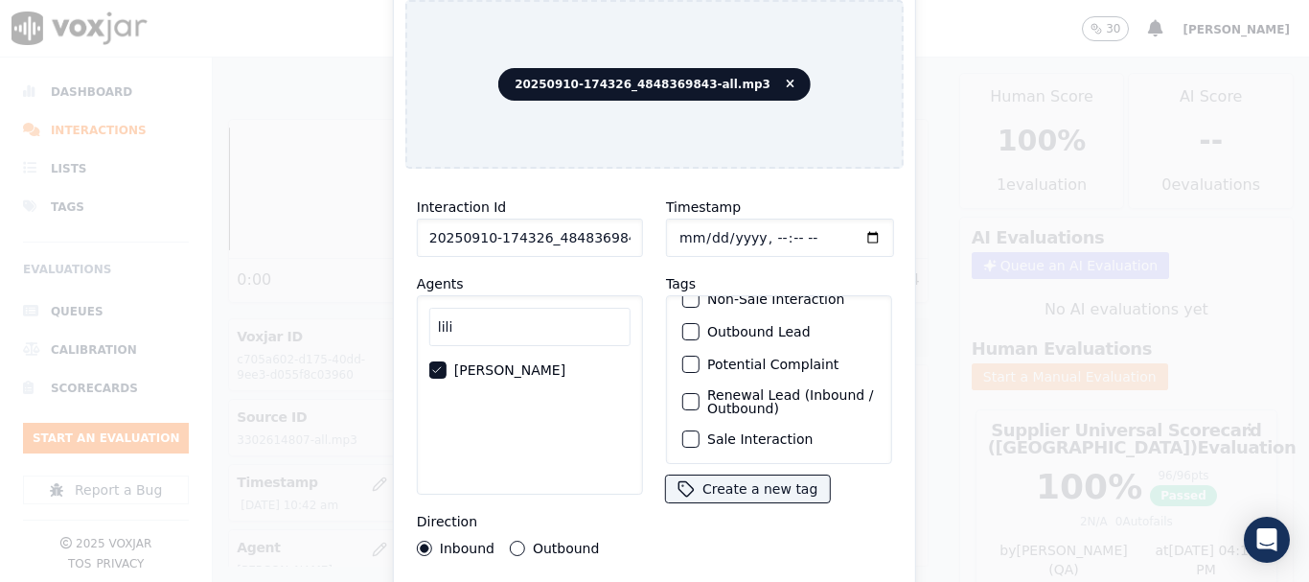
scroll to position [168, 0]
click at [776, 432] on label "Sale Interaction" at bounding box center [759, 438] width 105 height 13
click at [700, 430] on button "Sale Interaction" at bounding box center [690, 438] width 17 height 17
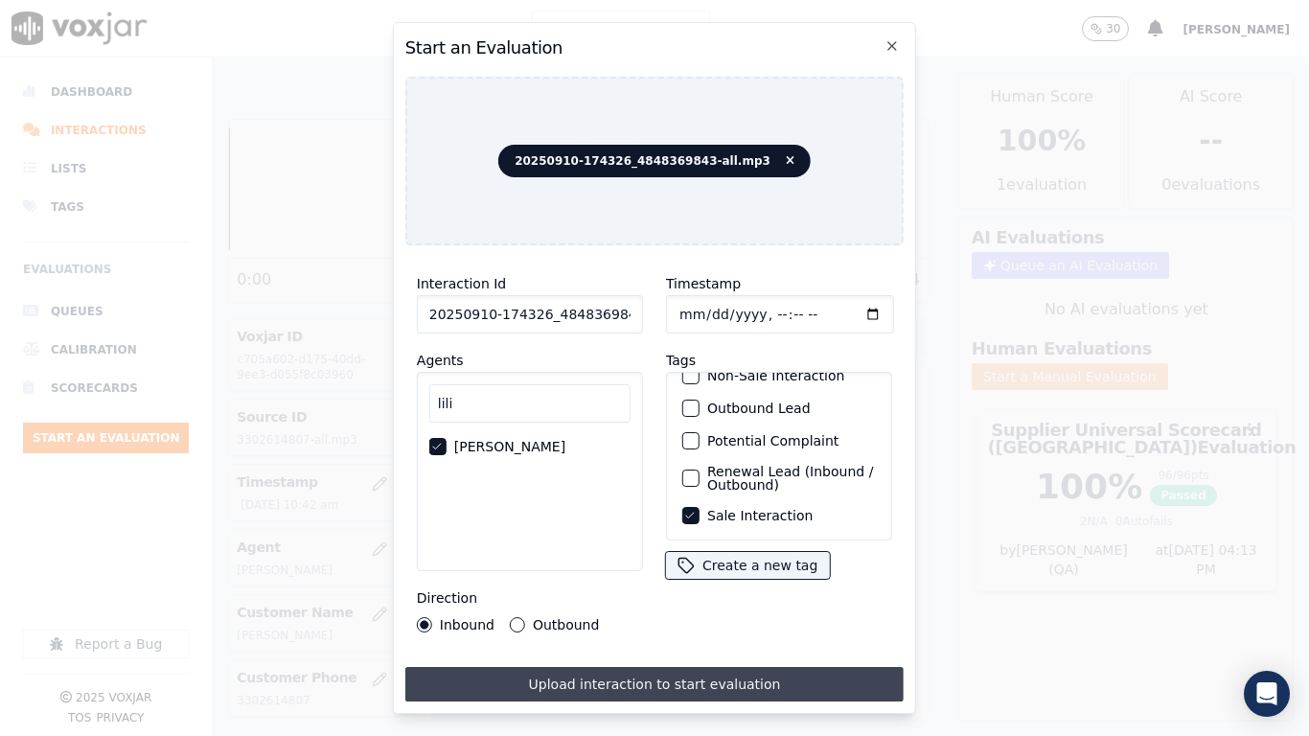
click at [748, 581] on button "Upload interaction to start evaluation" at bounding box center [654, 684] width 498 height 35
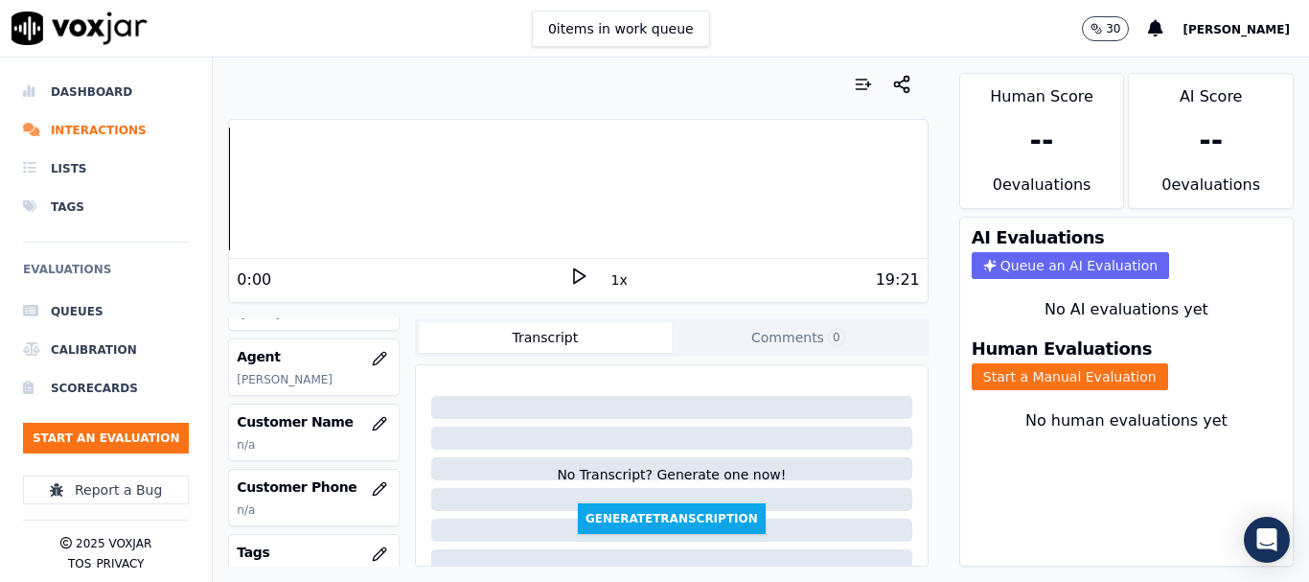
scroll to position [192, 0]
click at [372, 425] on icon "button" at bounding box center [379, 422] width 15 height 15
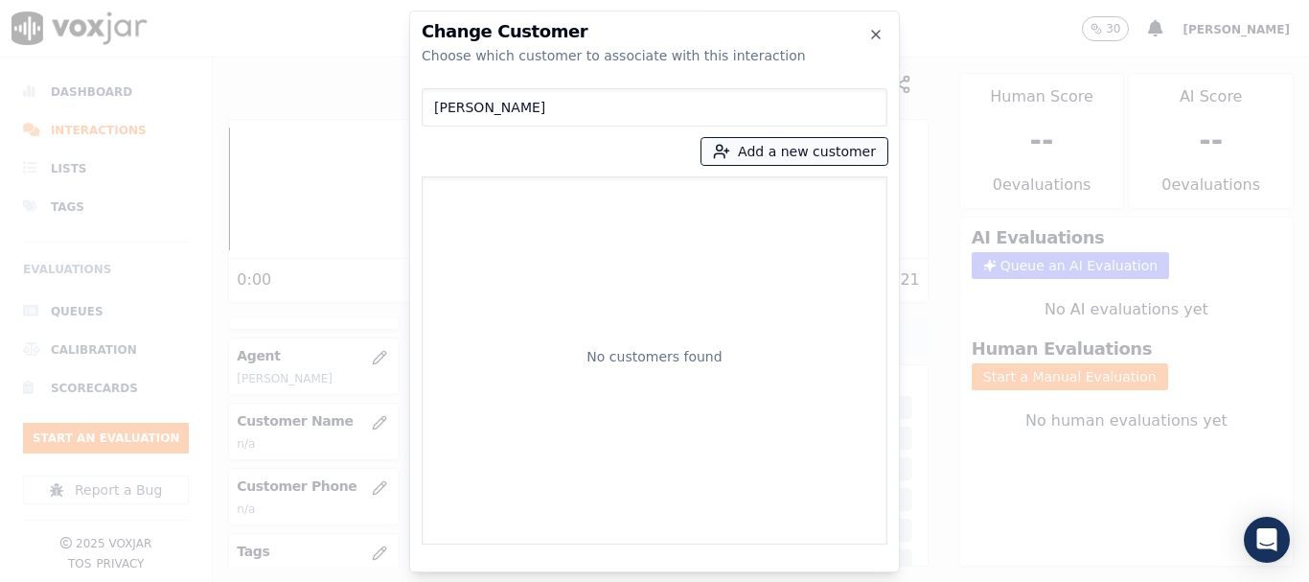
type input "JOHN W TURNER"
click at [770, 157] on button "Add a new customer" at bounding box center [795, 151] width 186 height 27
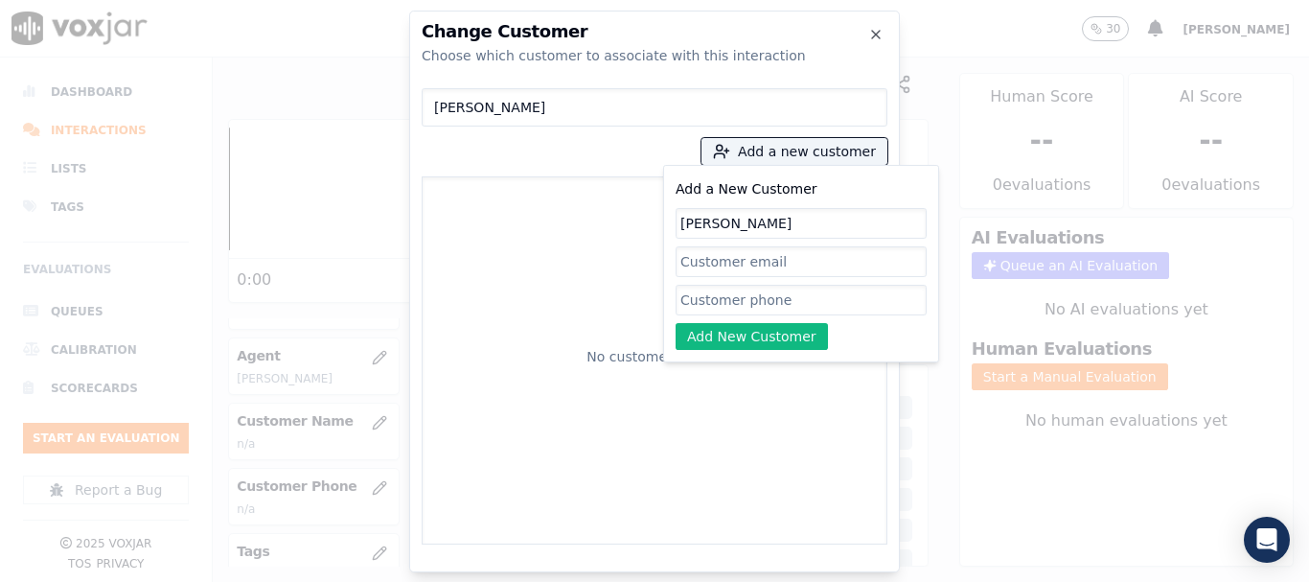
type input "JOHN W TURNER"
drag, startPoint x: 764, startPoint y: 307, endPoint x: 756, endPoint y: 328, distance: 22.4
click at [764, 307] on input "Add a New Customer" at bounding box center [801, 300] width 251 height 31
paste input "4848369843"
type input "4848369843"
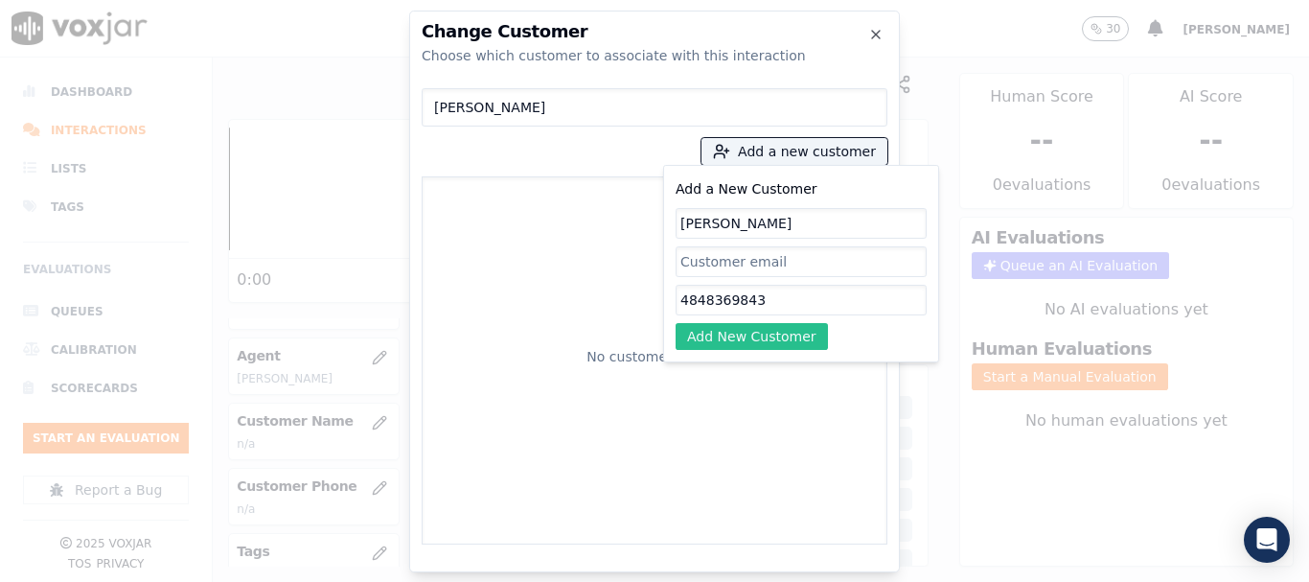
click at [746, 335] on button "Add New Customer" at bounding box center [752, 336] width 152 height 27
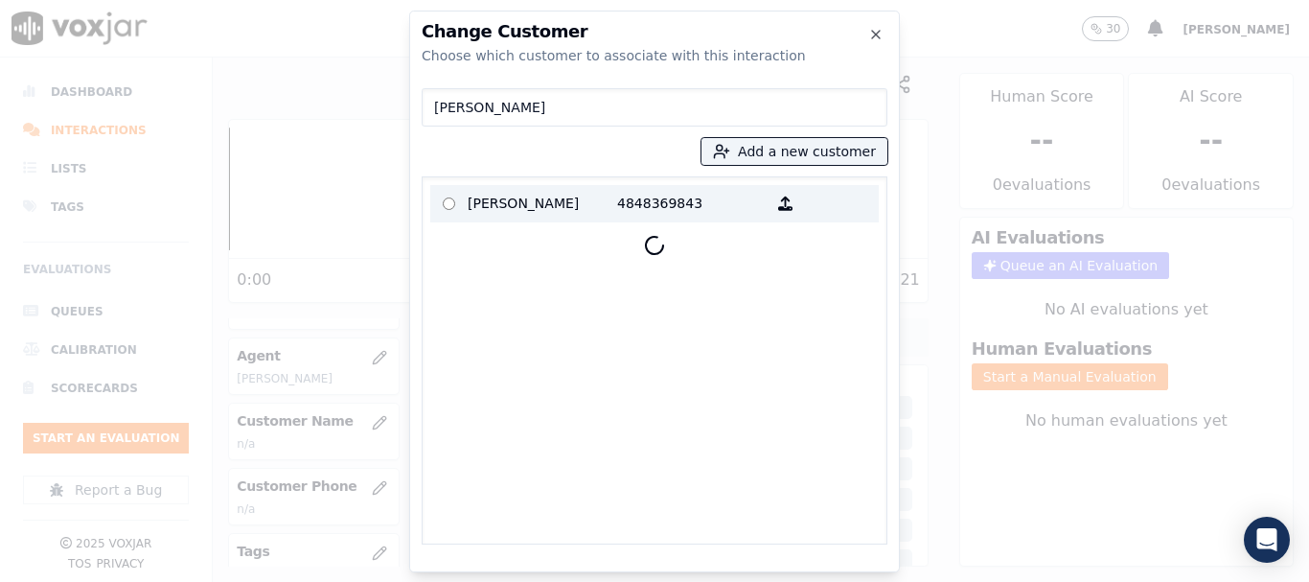
click at [547, 209] on p "JOHN W TURNER" at bounding box center [543, 204] width 150 height 30
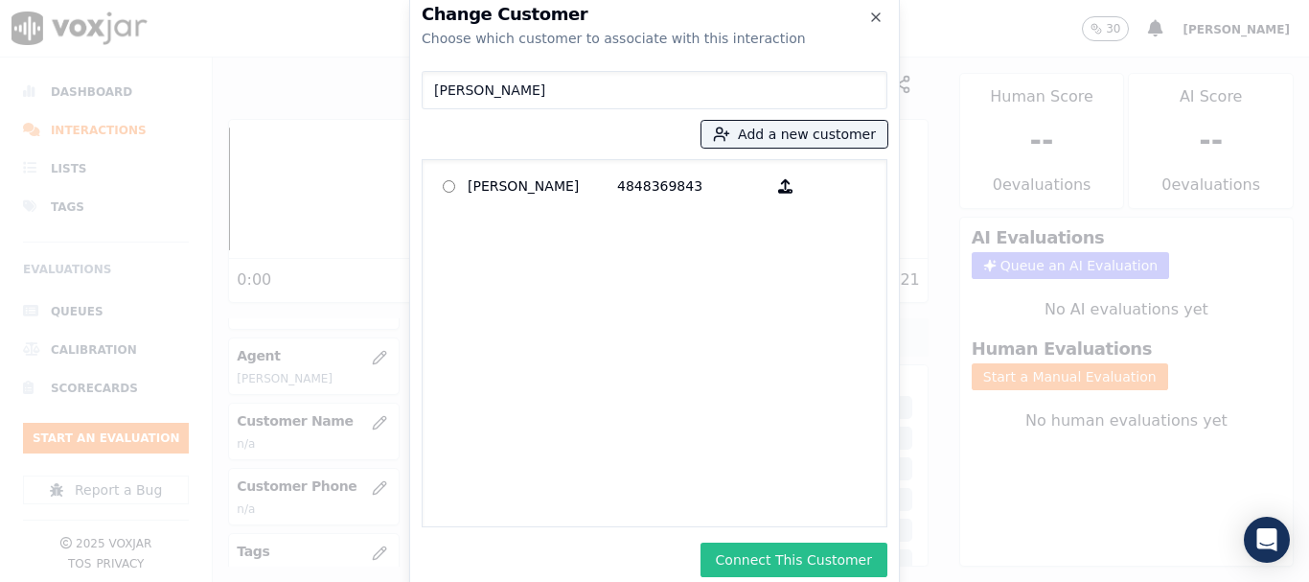
click at [824, 553] on button "Connect This Customer" at bounding box center [794, 559] width 187 height 35
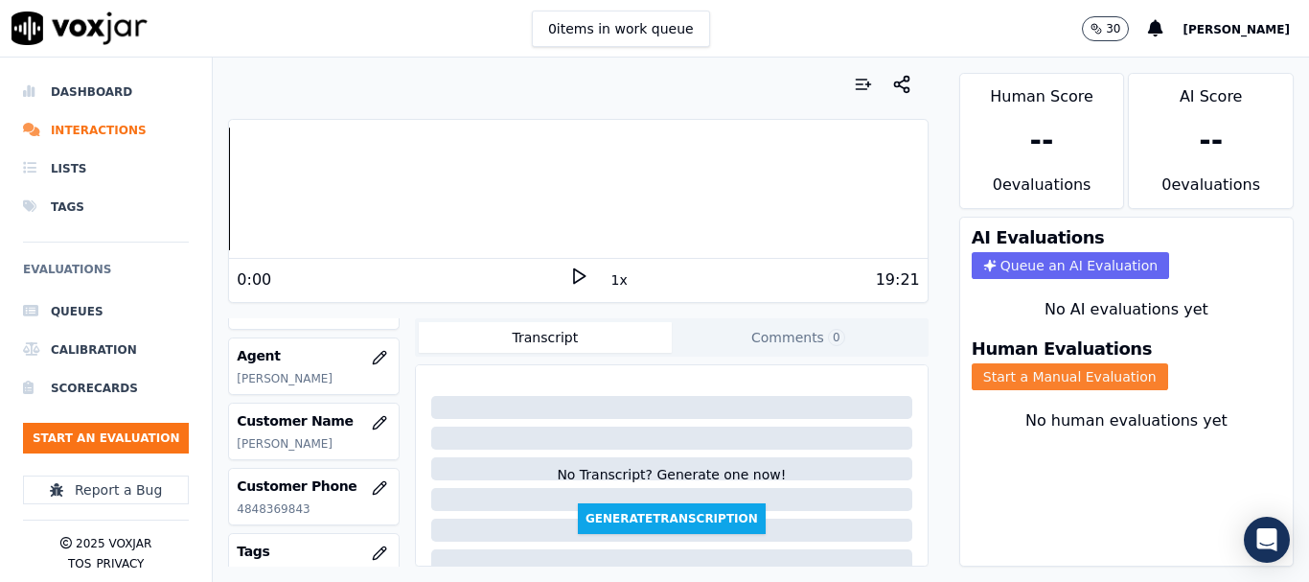
click at [1071, 374] on button "Start a Manual Evaluation" at bounding box center [1070, 376] width 196 height 27
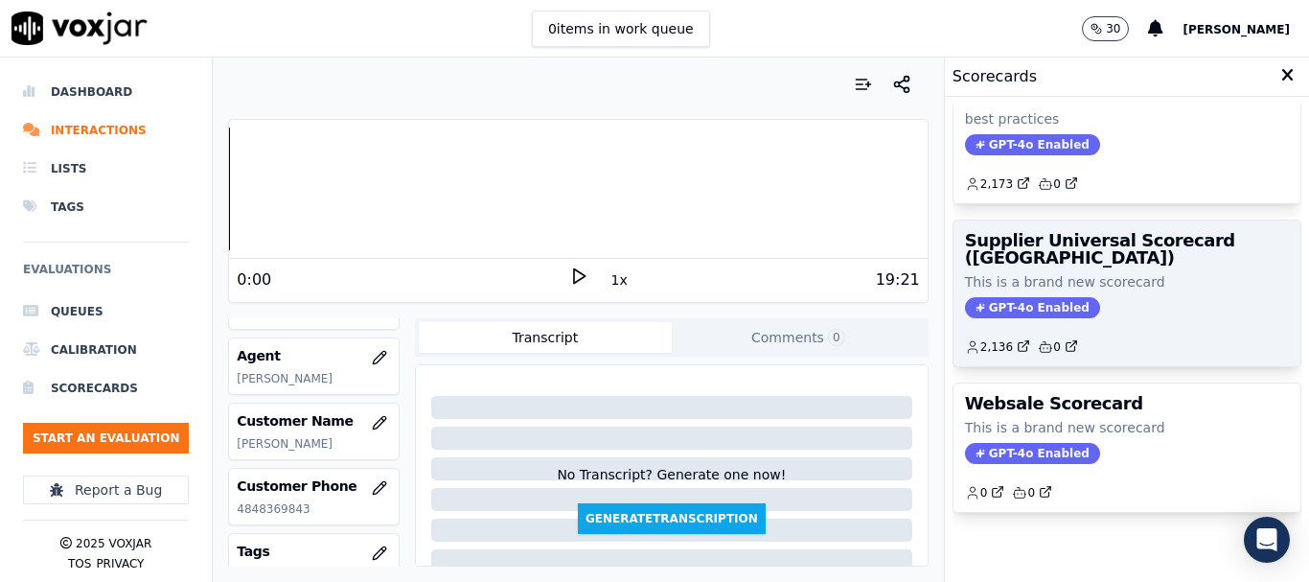
scroll to position [425, 0]
click at [1077, 232] on h3 "Supplier Universal Scorecard ([GEOGRAPHIC_DATA])" at bounding box center [1127, 249] width 324 height 35
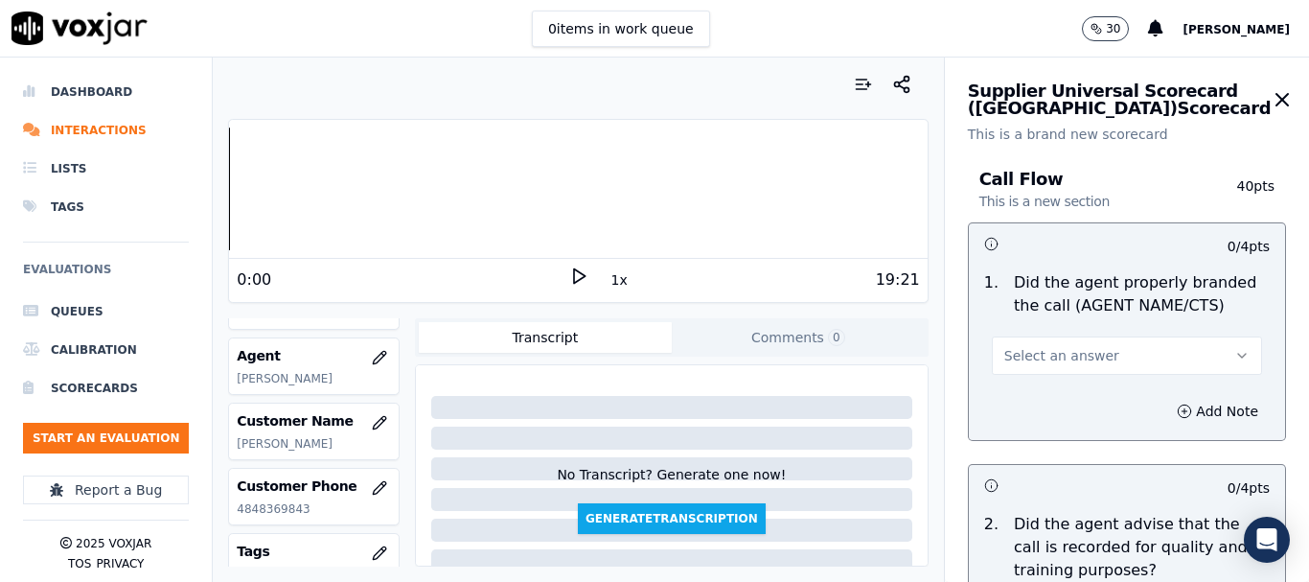
click at [1069, 357] on span "Select an answer" at bounding box center [1061, 355] width 115 height 19
click at [1049, 387] on div "Yes" at bounding box center [1092, 398] width 234 height 31
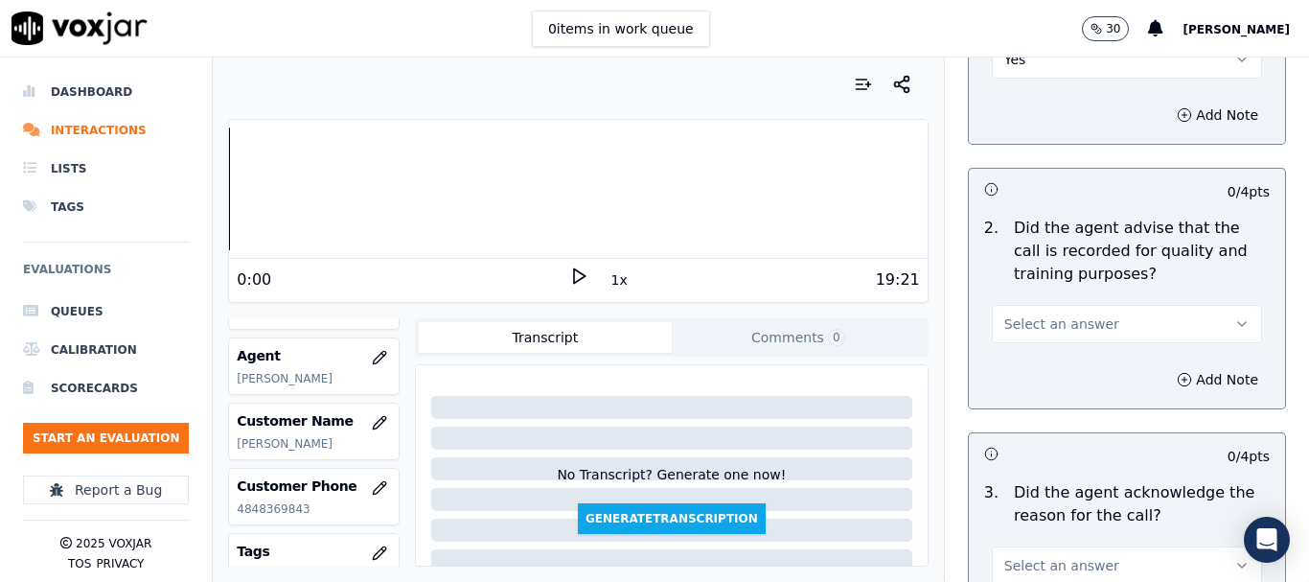
scroll to position [479, 0]
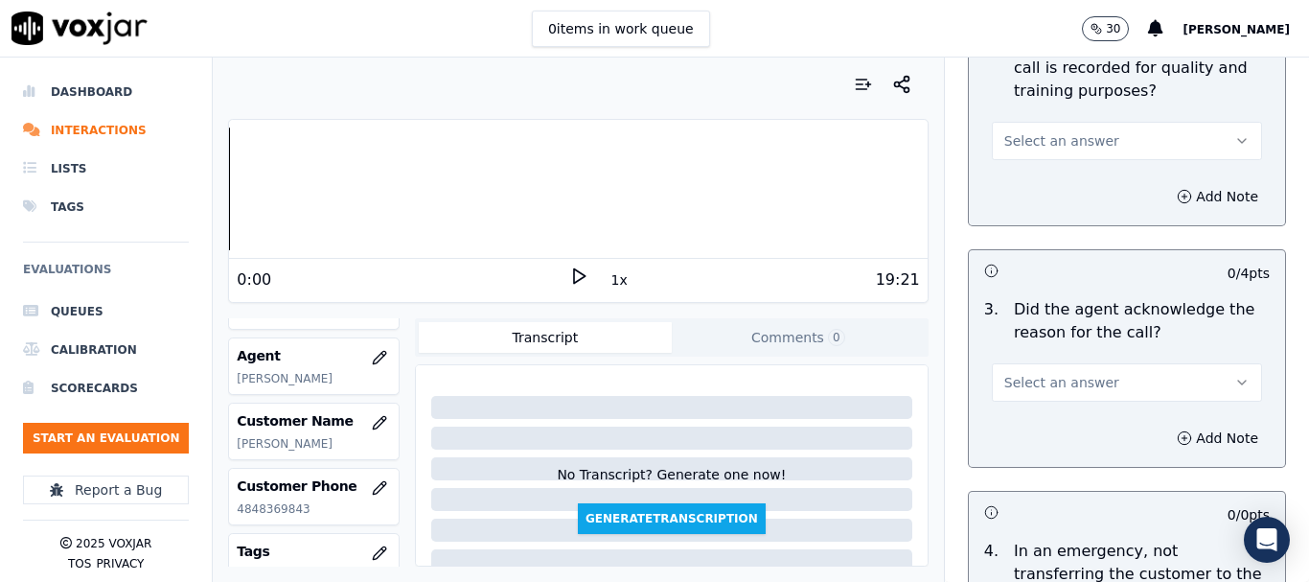
click at [1081, 149] on button "Select an answer" at bounding box center [1127, 141] width 270 height 38
click at [1075, 173] on div "Yes" at bounding box center [1092, 184] width 234 height 31
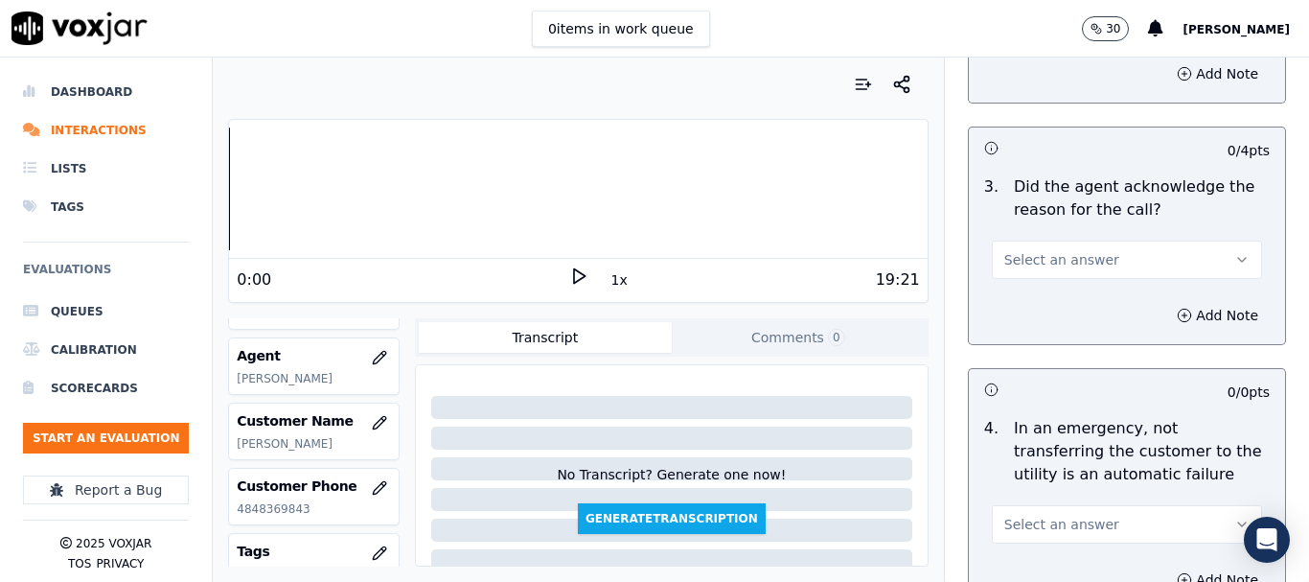
scroll to position [767, 0]
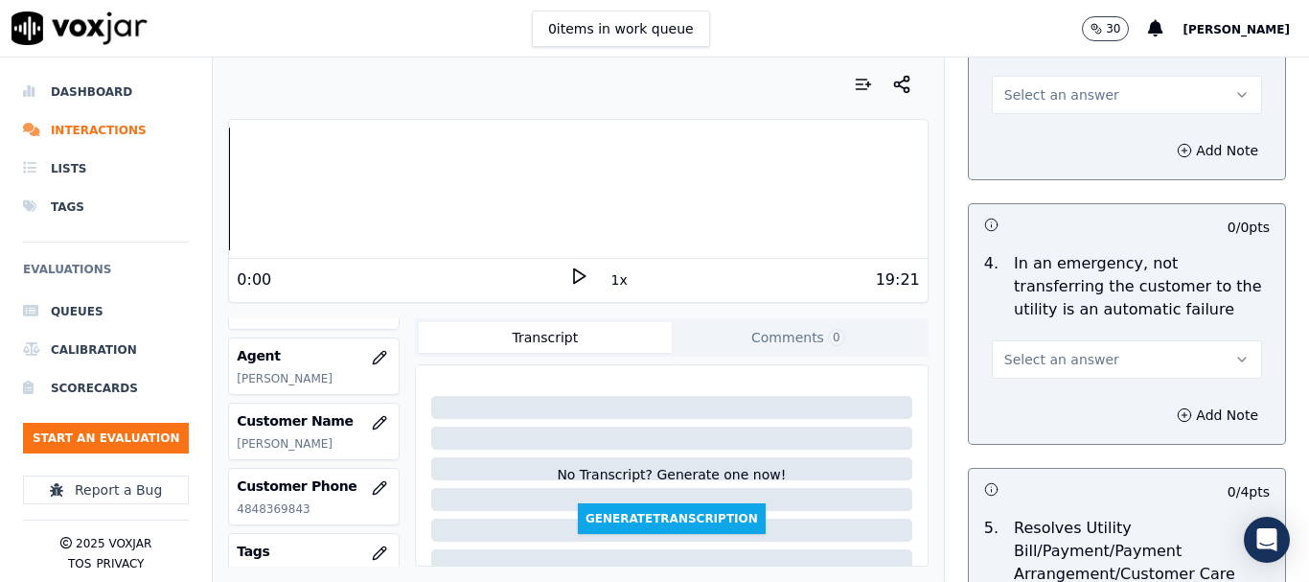
click at [1073, 93] on span "Select an answer" at bounding box center [1061, 94] width 115 height 19
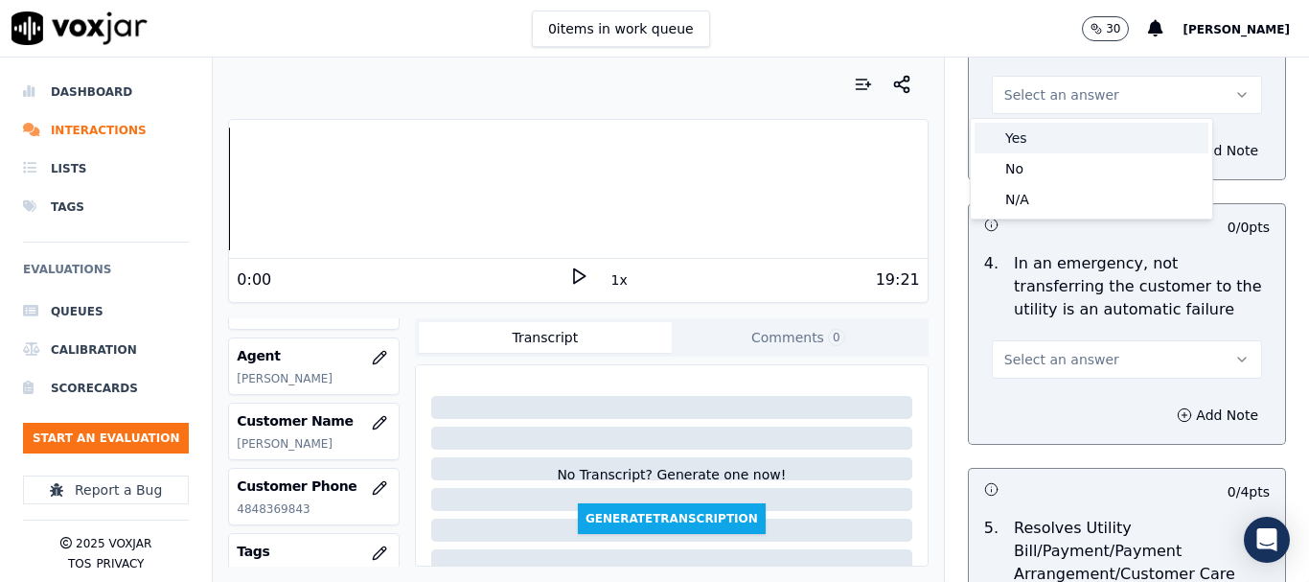
click at [1066, 134] on div "Yes" at bounding box center [1092, 138] width 234 height 31
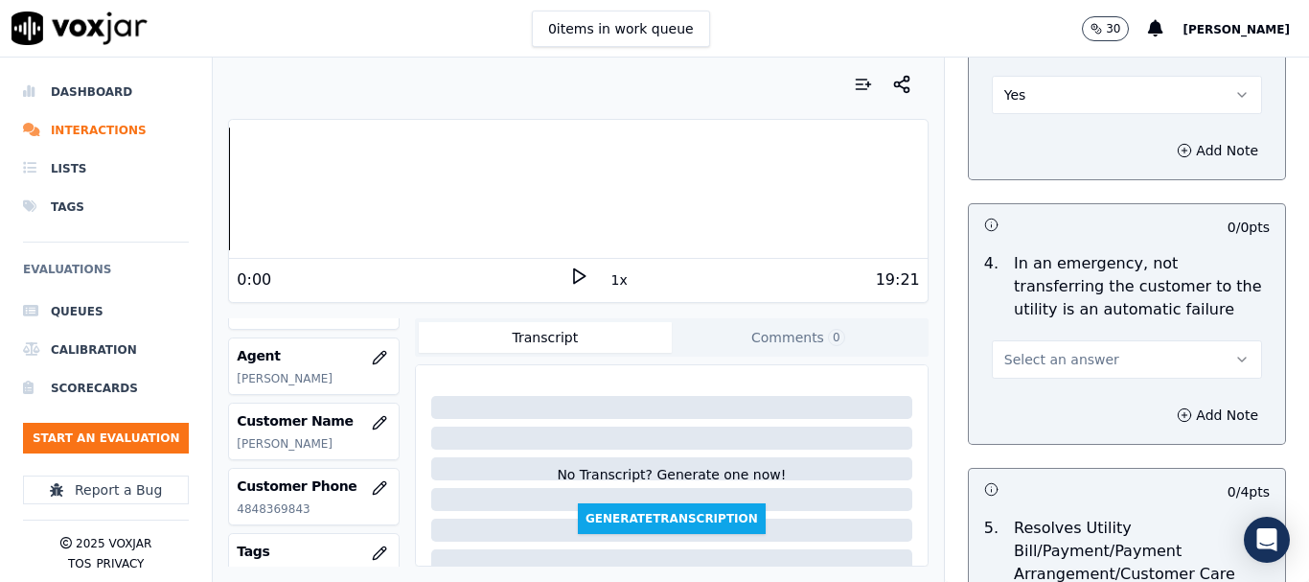
click at [1077, 344] on button "Select an answer" at bounding box center [1127, 359] width 270 height 38
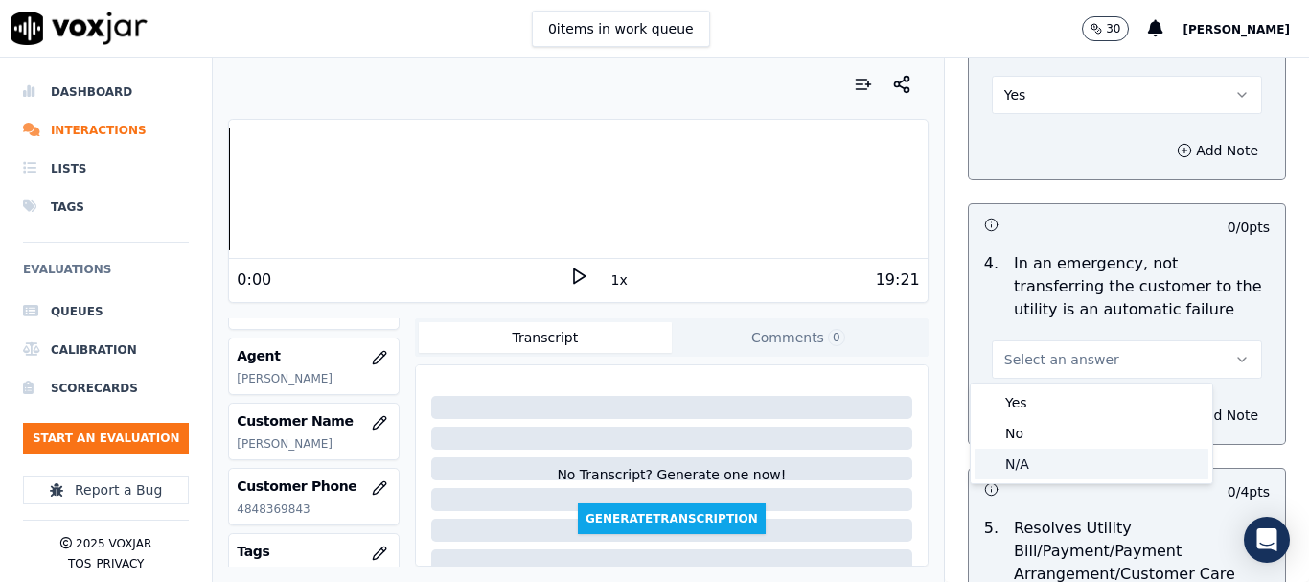
click at [1043, 466] on div "N/A" at bounding box center [1092, 464] width 234 height 31
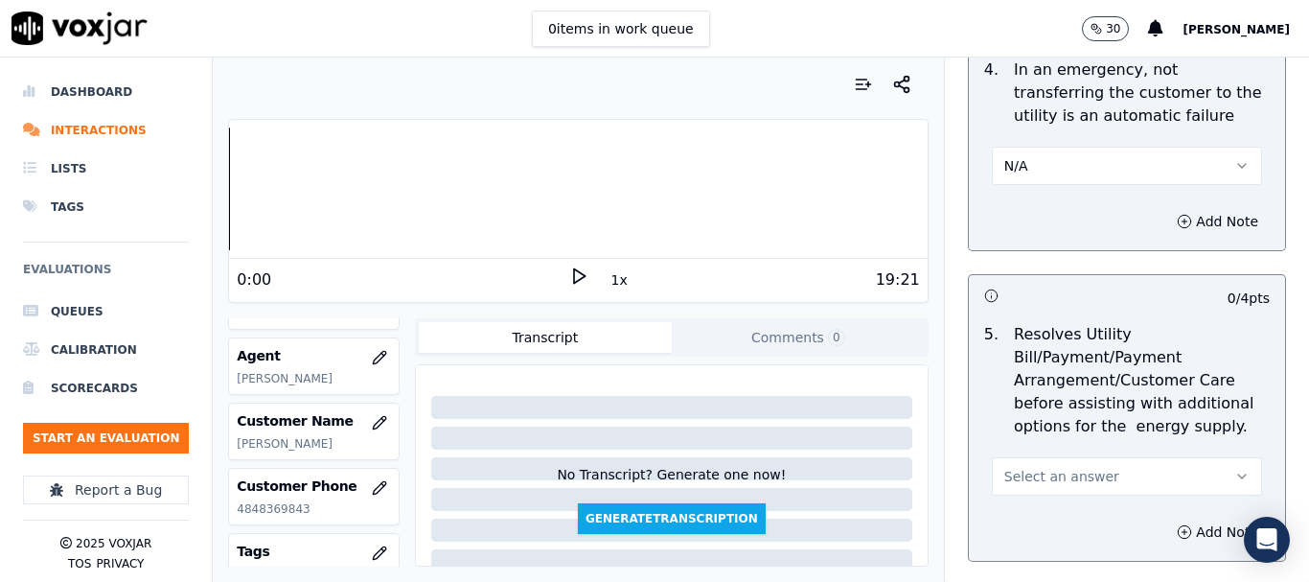
scroll to position [1246, 0]
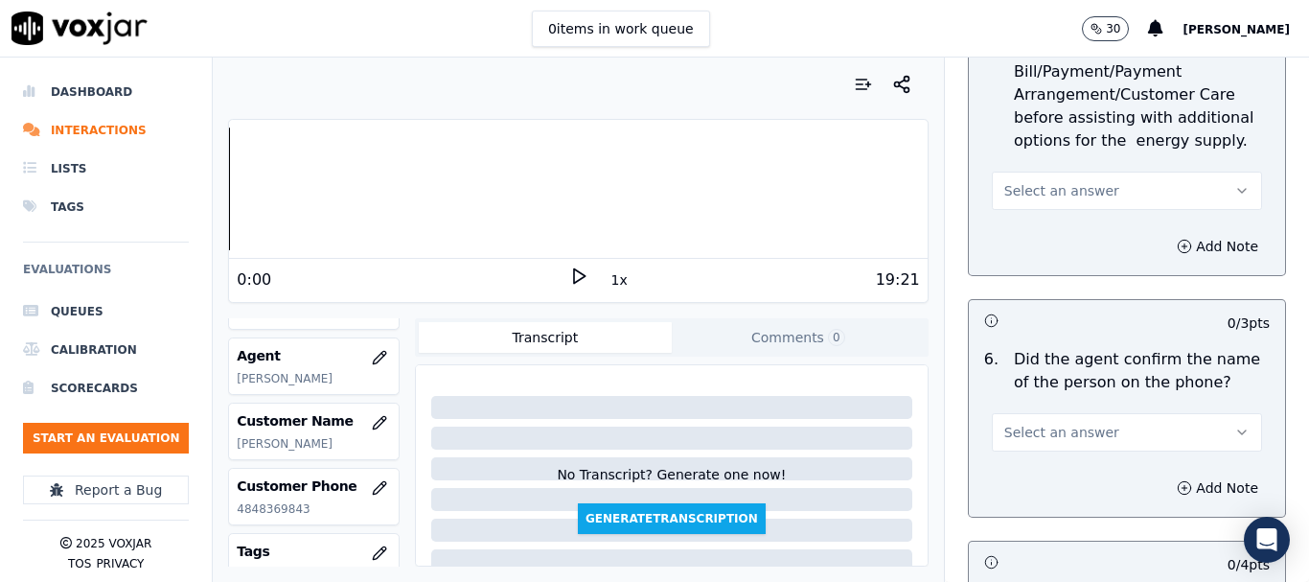
click at [1028, 179] on button "Select an answer" at bounding box center [1127, 191] width 270 height 38
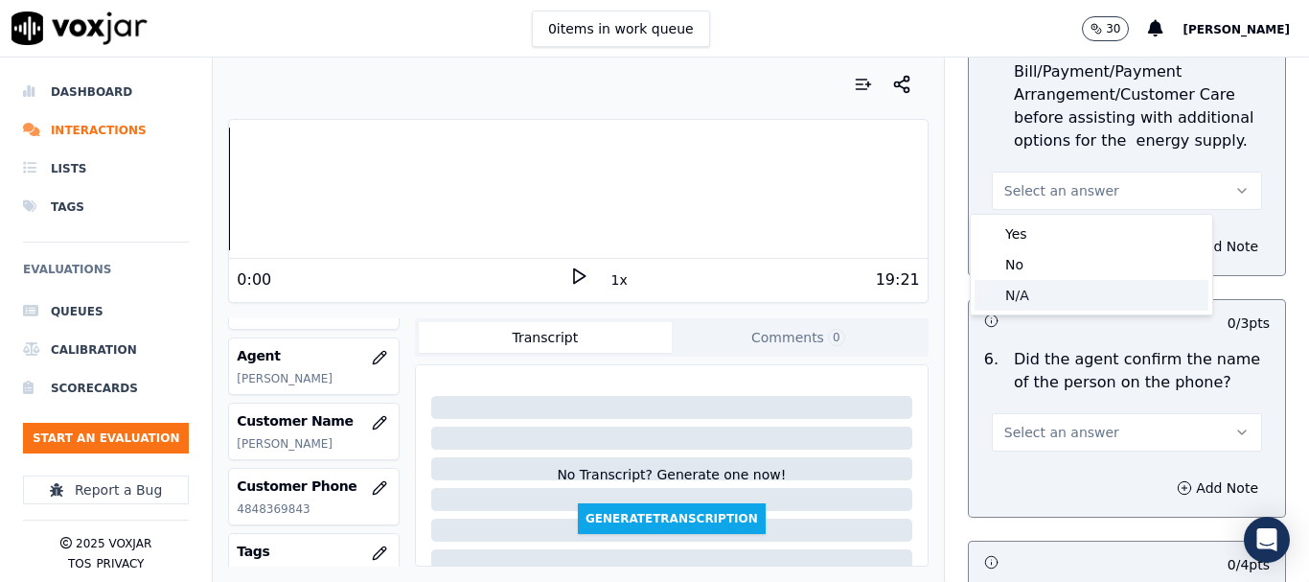
click at [1047, 297] on div "N/A" at bounding box center [1092, 295] width 234 height 31
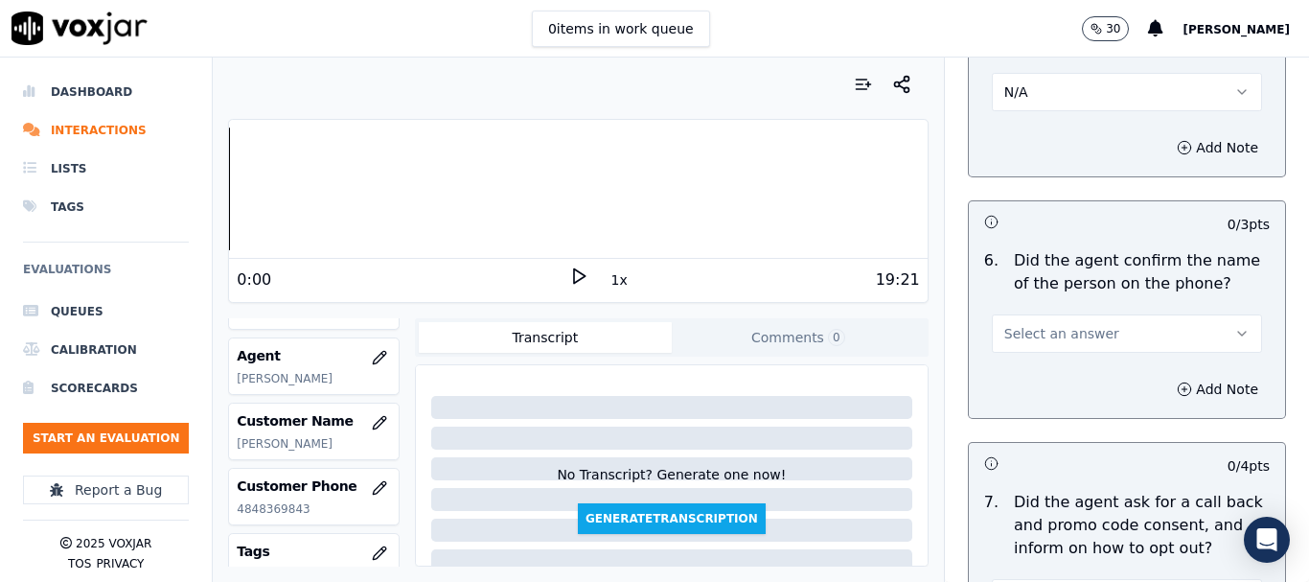
scroll to position [1534, 0]
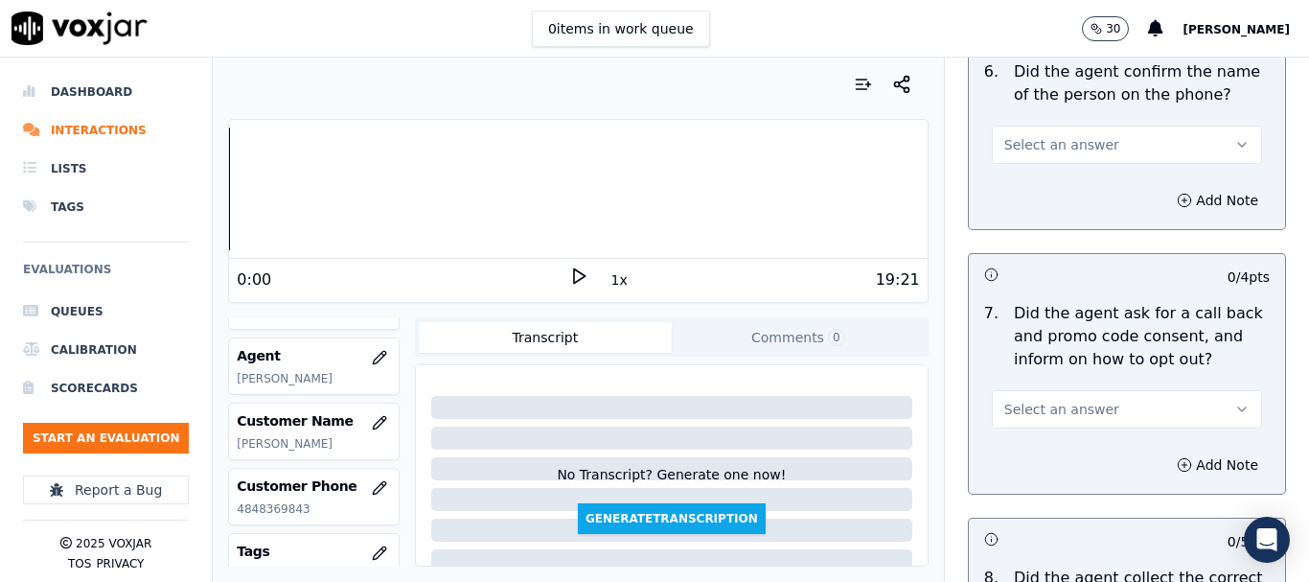
click at [1051, 142] on span "Select an answer" at bounding box center [1061, 144] width 115 height 19
click at [1064, 197] on div "Yes" at bounding box center [1092, 188] width 234 height 31
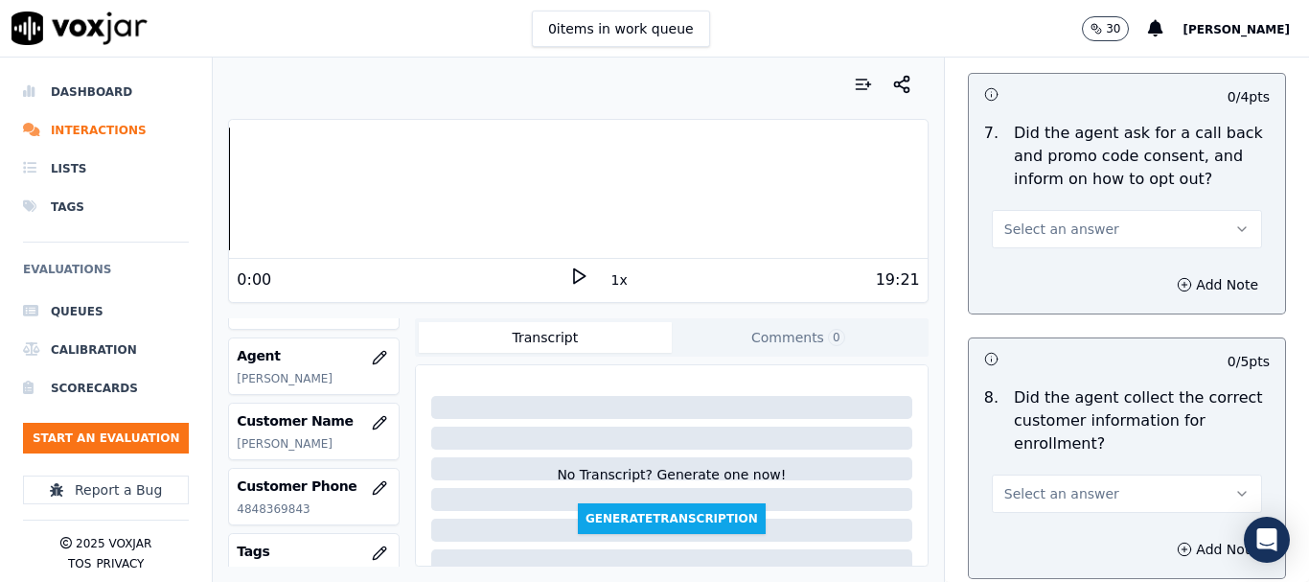
scroll to position [1725, 0]
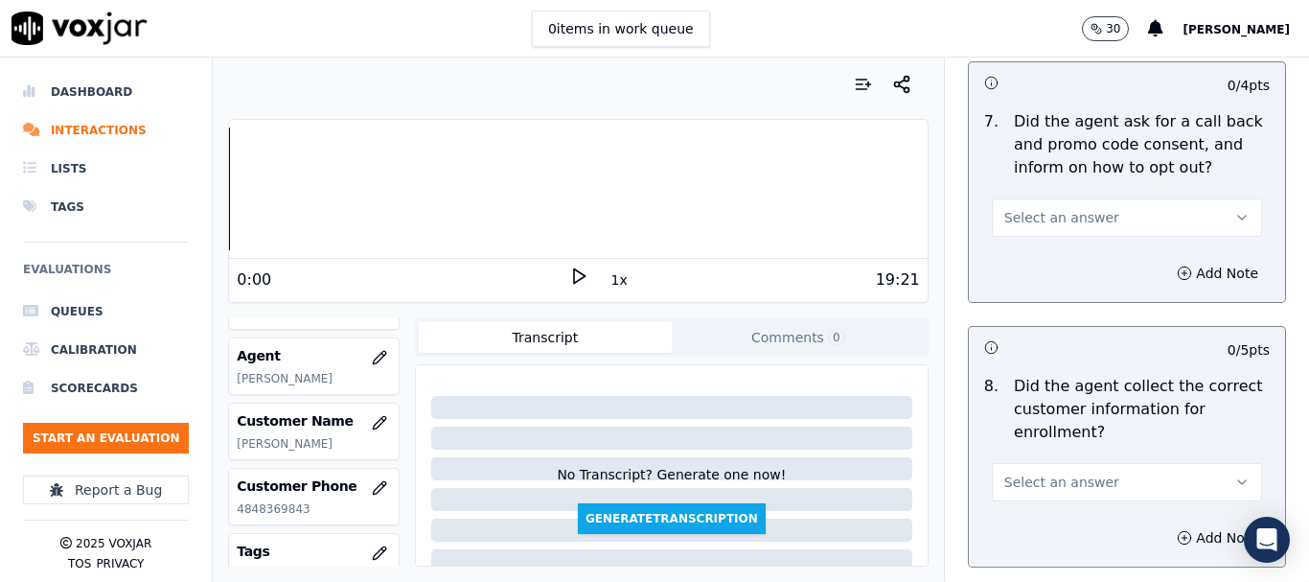
click at [1062, 215] on span "Select an answer" at bounding box center [1061, 217] width 115 height 19
click at [1069, 292] on div "No" at bounding box center [1092, 291] width 234 height 31
click at [1166, 268] on button "Add Note" at bounding box center [1218, 273] width 104 height 27
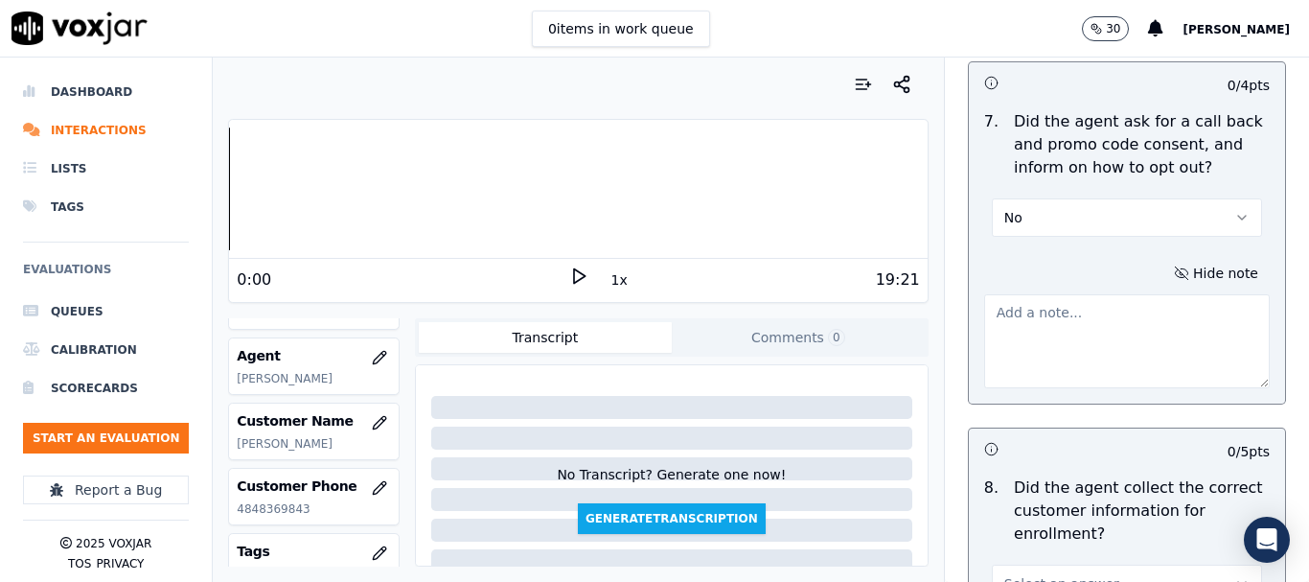
click at [1048, 327] on textarea at bounding box center [1127, 341] width 286 height 94
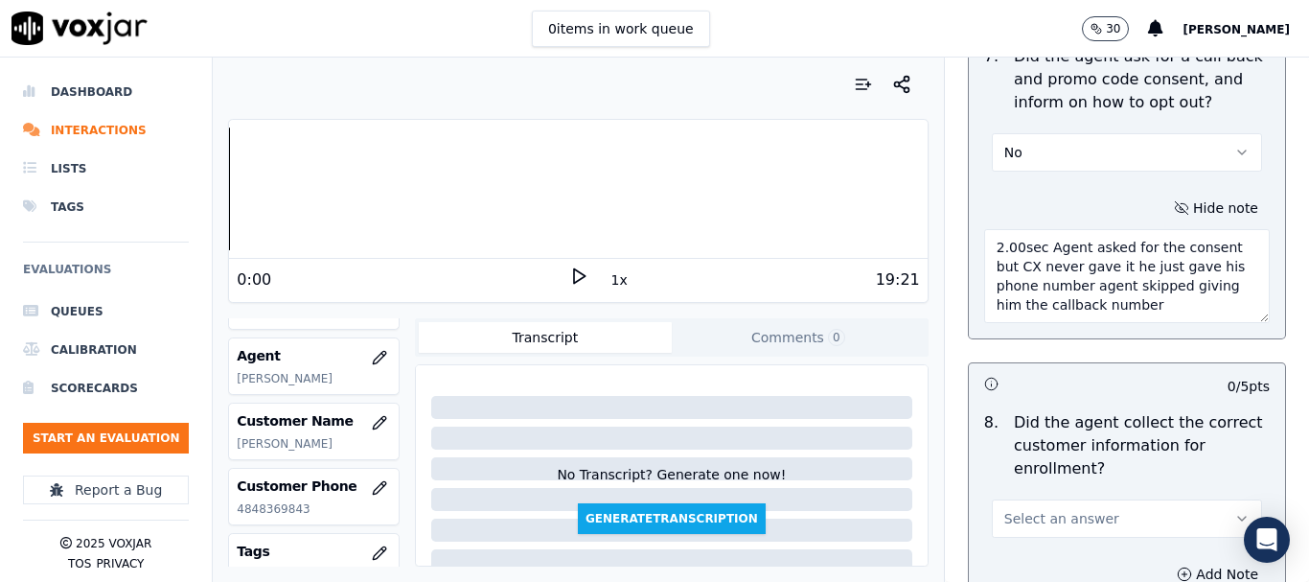
scroll to position [1917, 0]
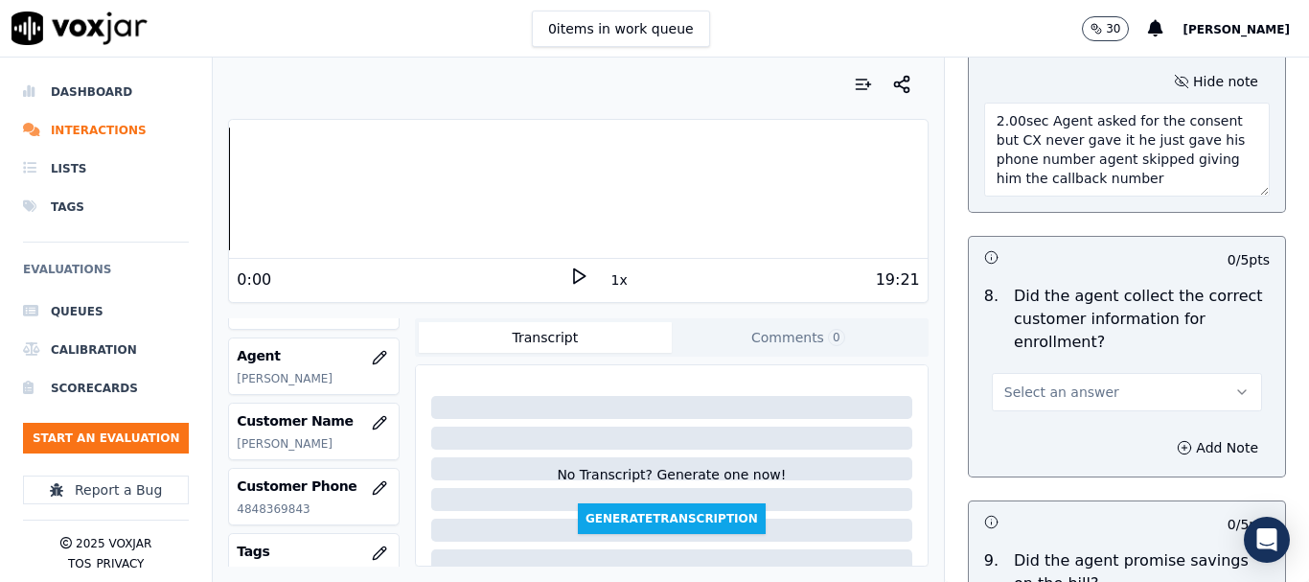
type textarea "2.00sec Agent asked for the consent but CX never gave it he just gave his phone…"
click at [1096, 391] on button "Select an answer" at bounding box center [1127, 392] width 270 height 38
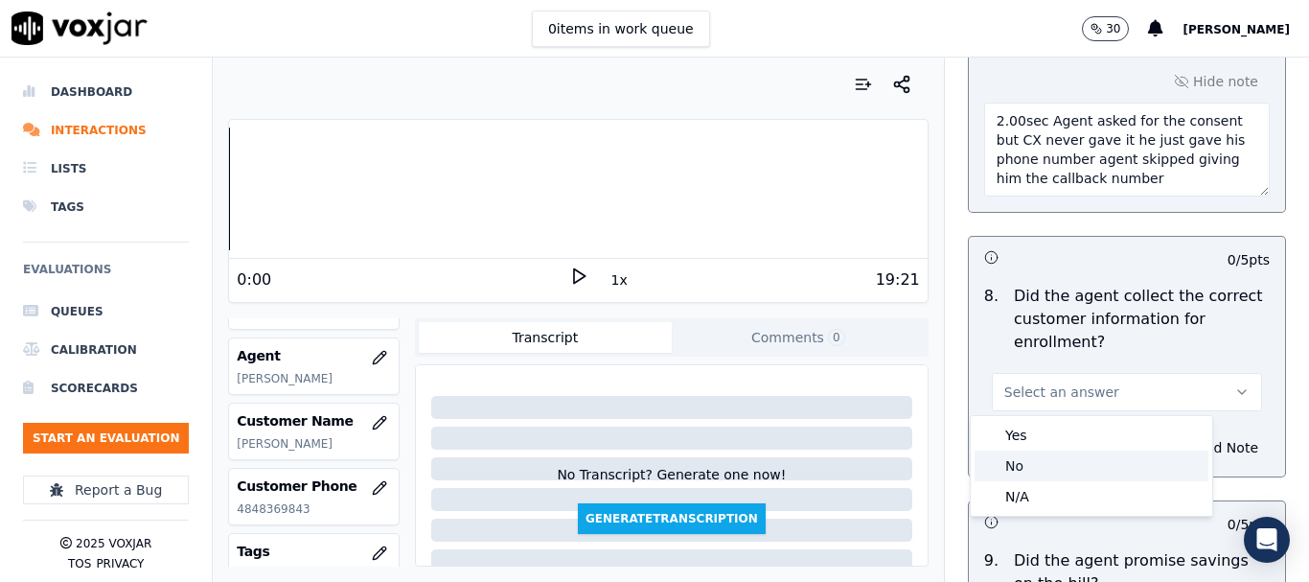
click at [1072, 458] on div "No" at bounding box center [1092, 465] width 234 height 31
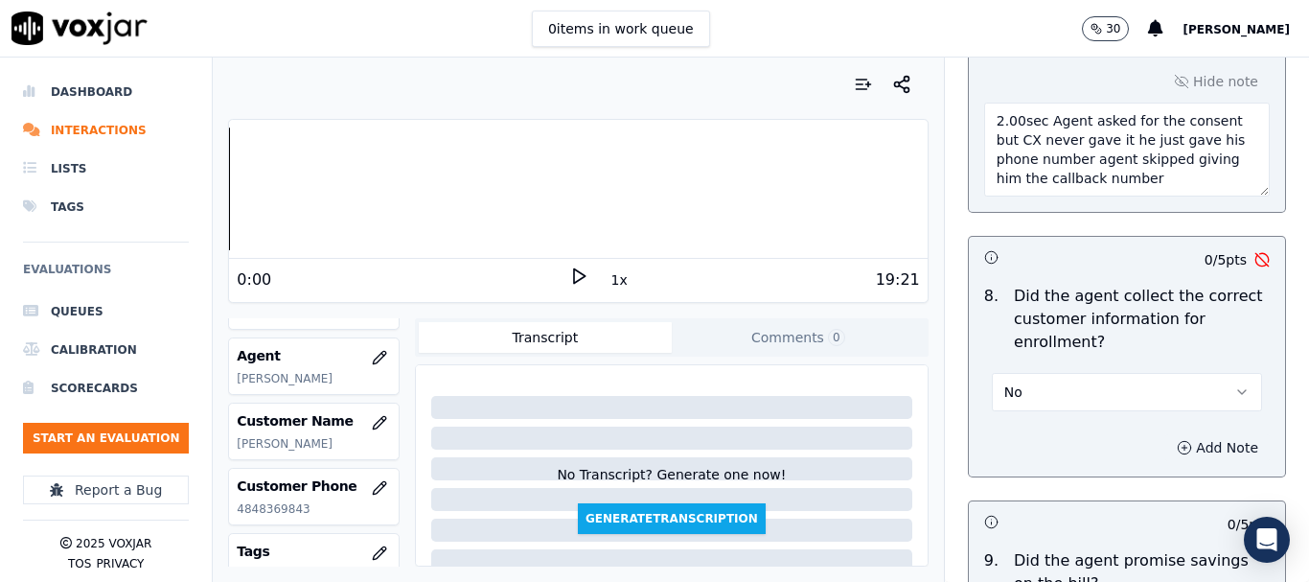
click at [1185, 439] on button "Add Note" at bounding box center [1218, 447] width 104 height 27
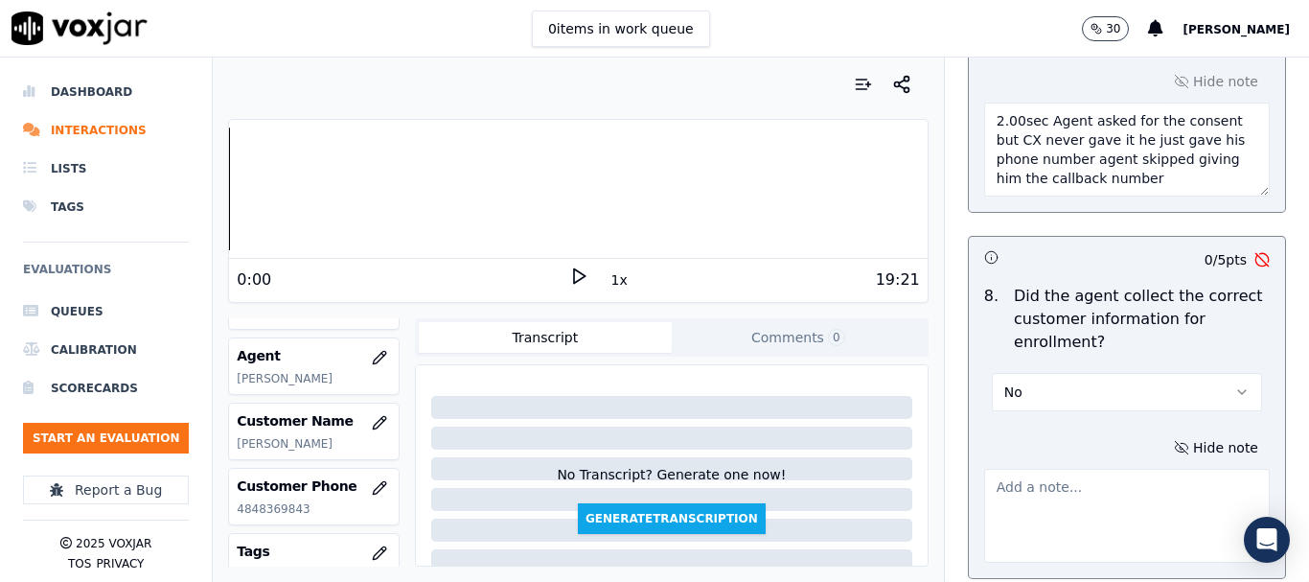
click at [1041, 494] on textarea at bounding box center [1127, 516] width 286 height 94
type textarea "S"
click at [984, 475] on textarea "Agent failed to collect Service address, Mailing Address ,name on the bill" at bounding box center [1127, 515] width 286 height 94
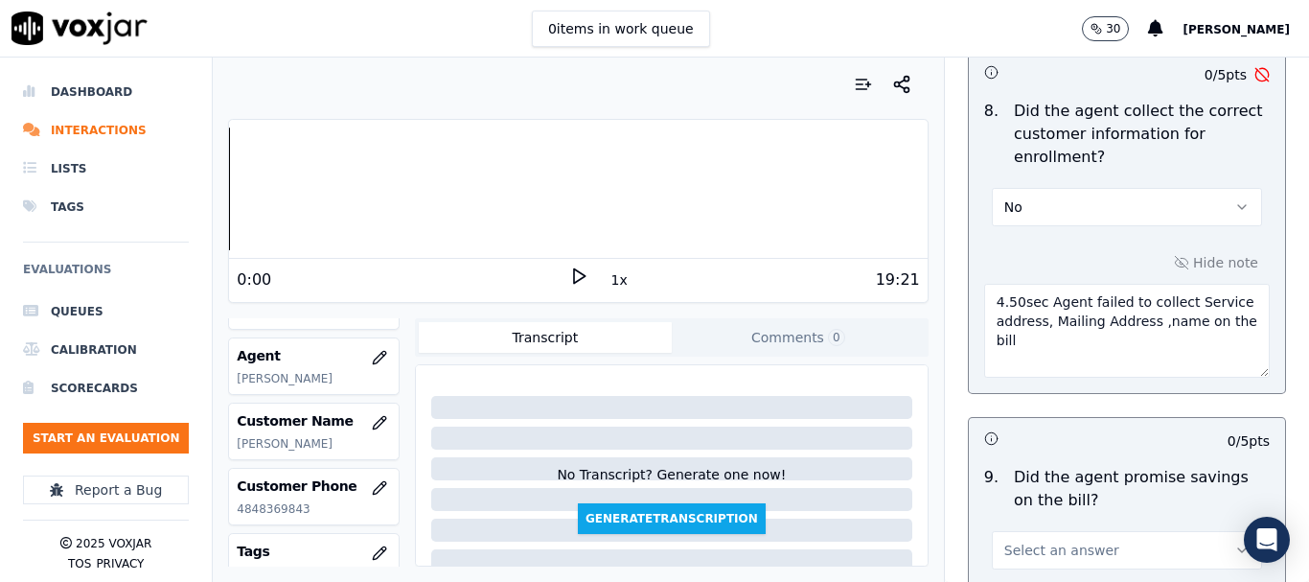
scroll to position [2110, 0]
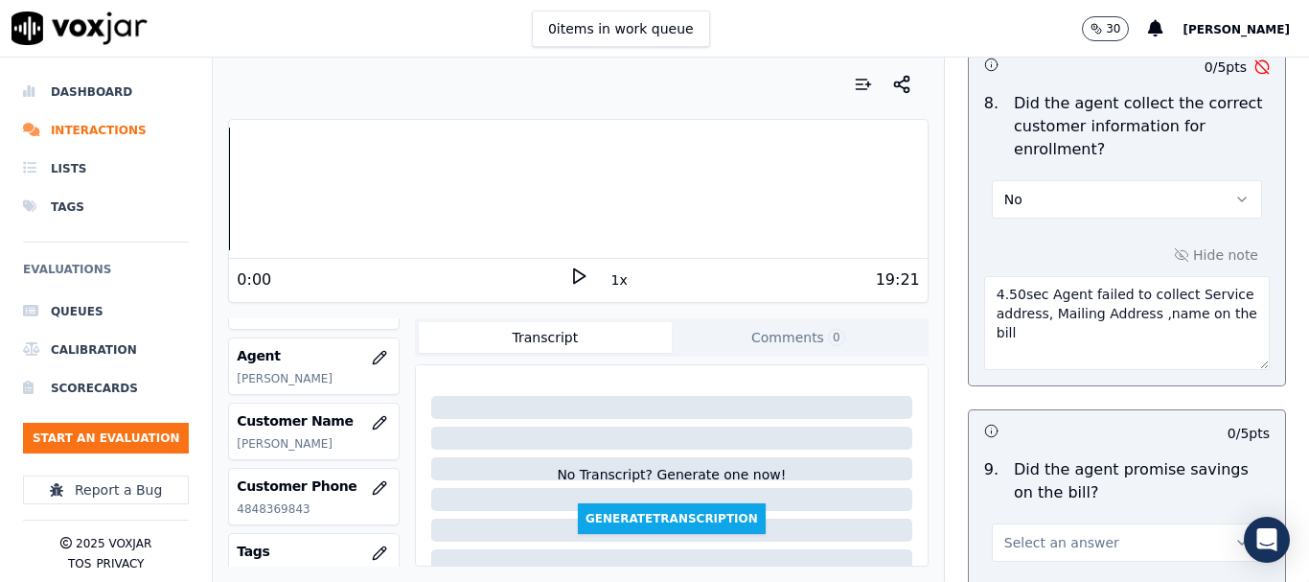
drag, startPoint x: 1007, startPoint y: 337, endPoint x: 1216, endPoint y: 363, distance: 210.5
click at [1007, 336] on textarea "4.50sec Agent failed to collect Service address, Mailing Address ,name on the b…" at bounding box center [1127, 323] width 286 height 94
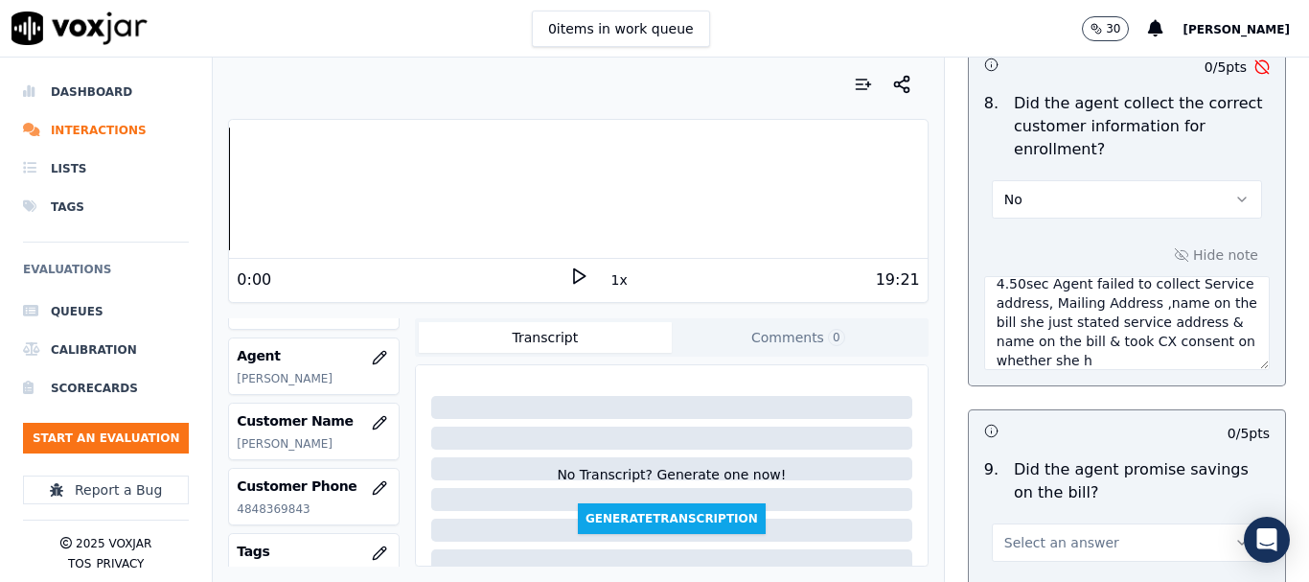
scroll to position [30, 0]
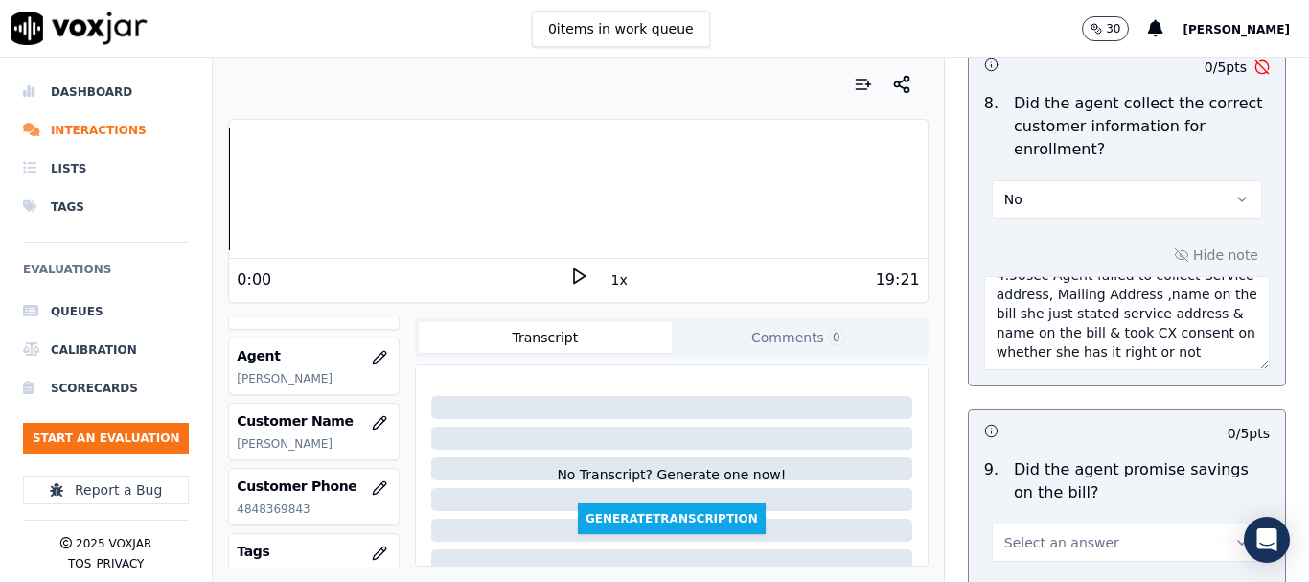
click at [1035, 339] on textarea "4.50sec Agent failed to collect Service address, Mailing Address ,name on the b…" at bounding box center [1127, 323] width 286 height 94
drag, startPoint x: 1026, startPoint y: 296, endPoint x: 1084, endPoint y: 404, distance: 123.1
paste textarea "the Service Address, Mailing Address, and the name on the bill. Instead, she st…"
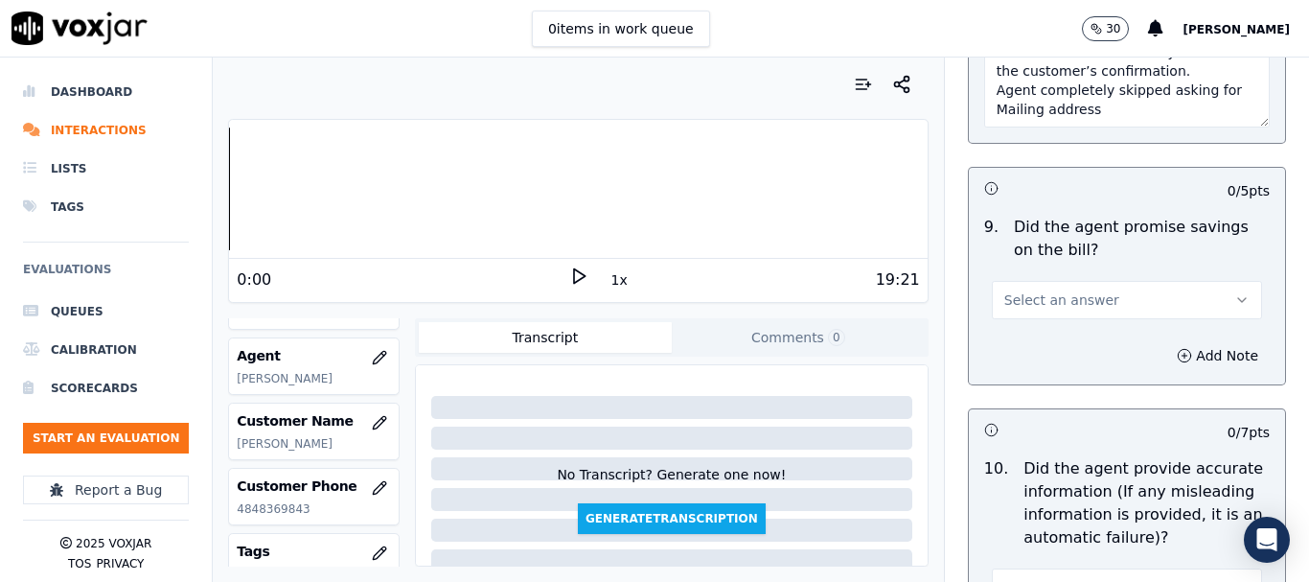
scroll to position [2397, 0]
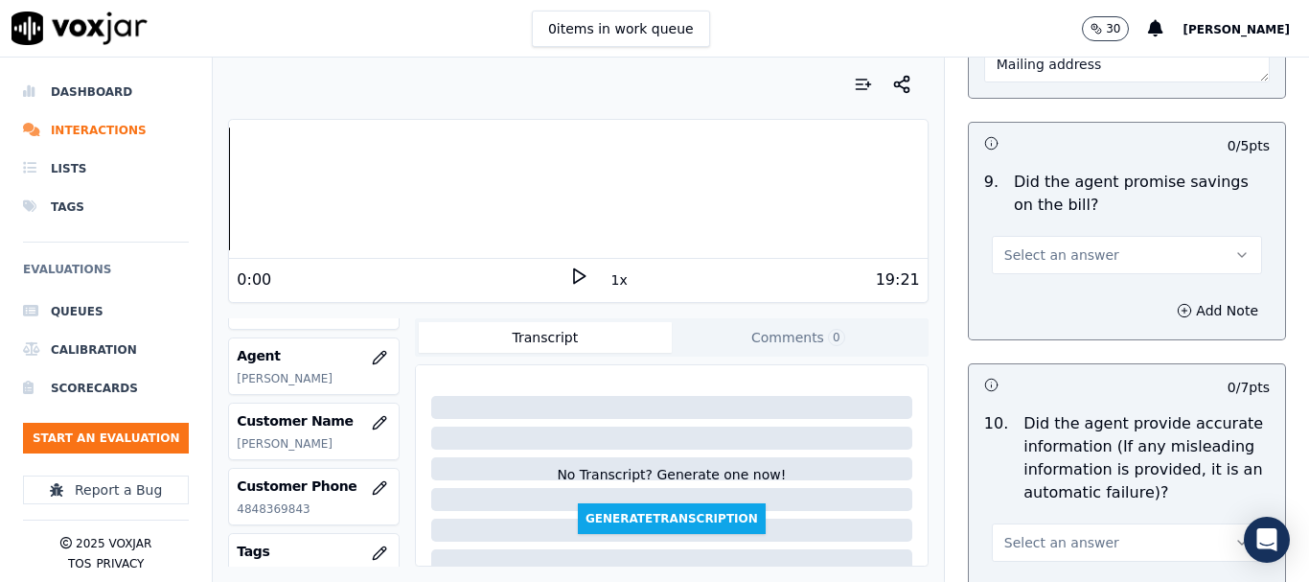
type textarea "4.50sec Agent failed to collect the Service Address, Mailing Address, and the n…"
click at [1065, 262] on span "Select an answer" at bounding box center [1061, 254] width 115 height 19
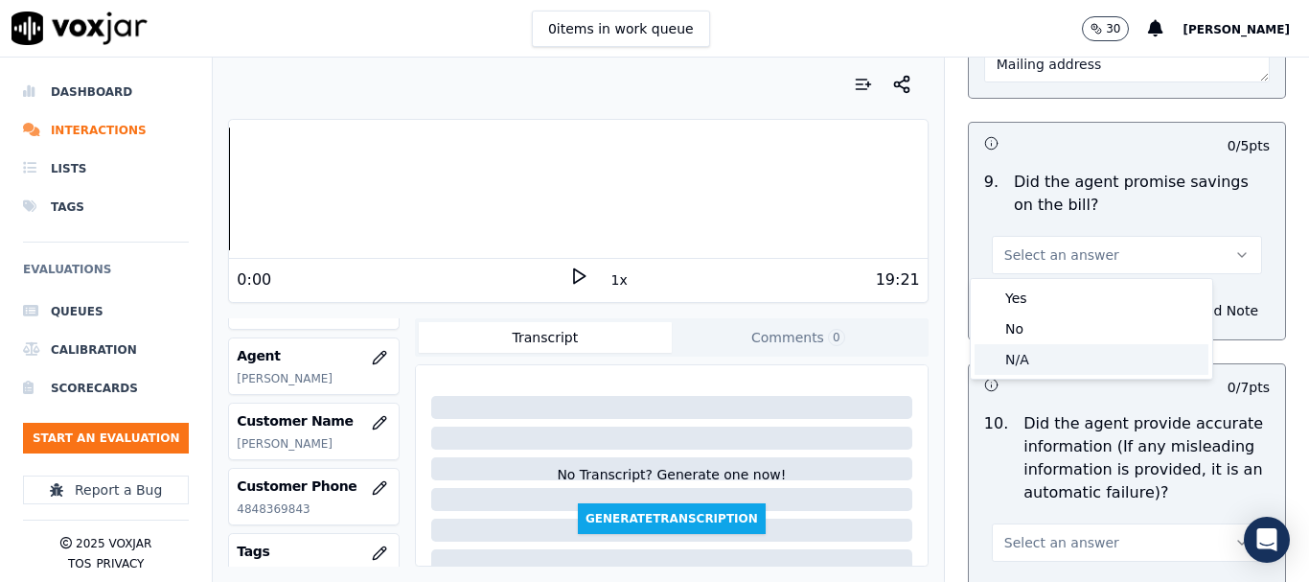
click at [1060, 355] on div "N/A" at bounding box center [1092, 359] width 234 height 31
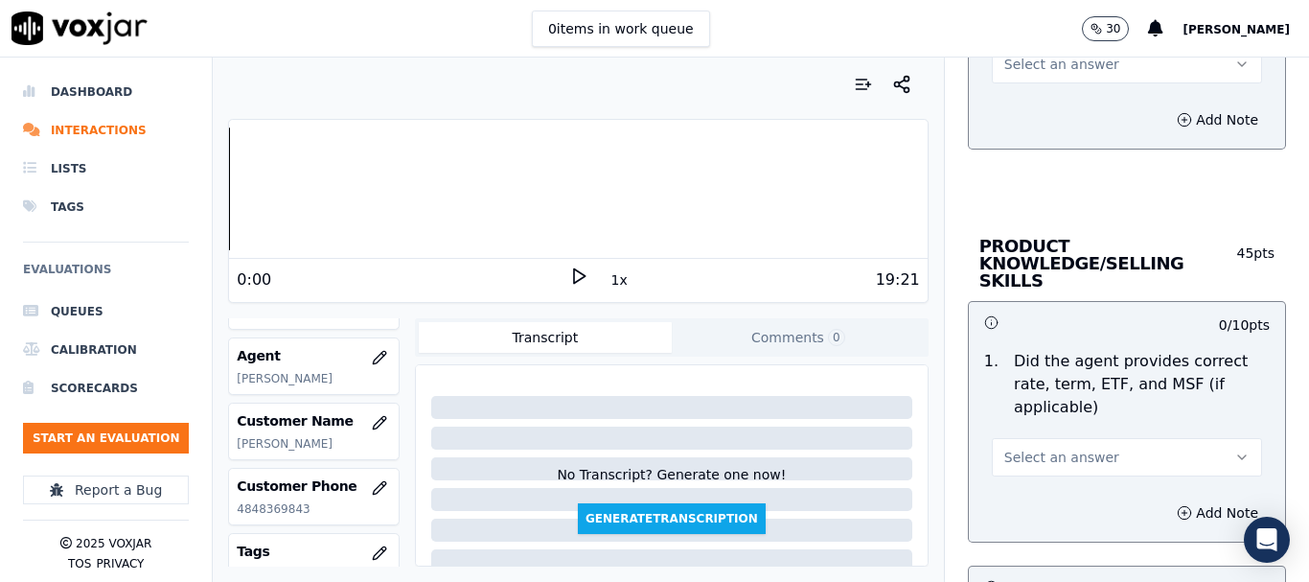
scroll to position [2876, 0]
click at [1042, 58] on span "Select an answer" at bounding box center [1061, 63] width 115 height 19
click at [1053, 95] on div "Yes" at bounding box center [1092, 106] width 234 height 31
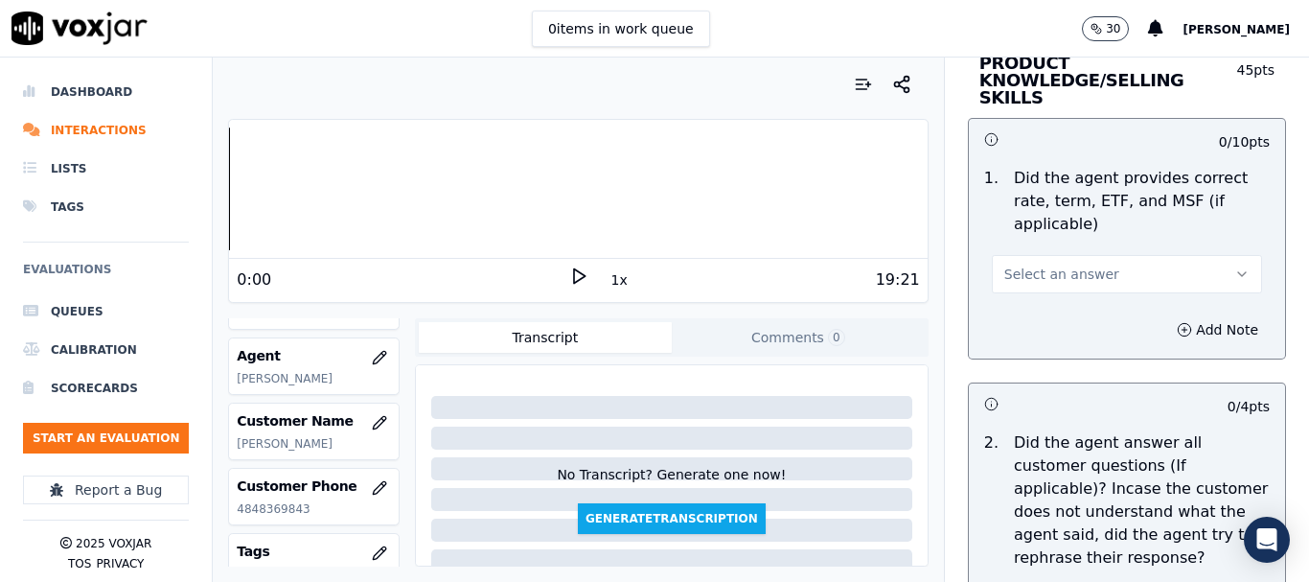
scroll to position [3068, 0]
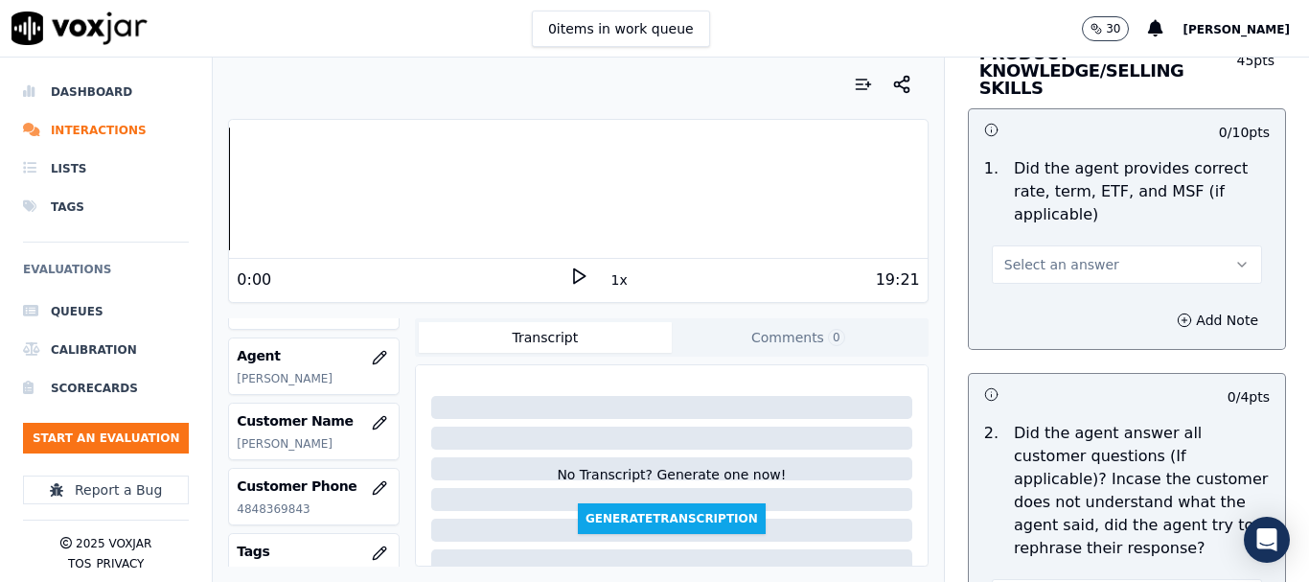
click at [1050, 255] on span "Select an answer" at bounding box center [1061, 264] width 115 height 19
click at [1052, 278] on div "Yes" at bounding box center [1092, 290] width 234 height 31
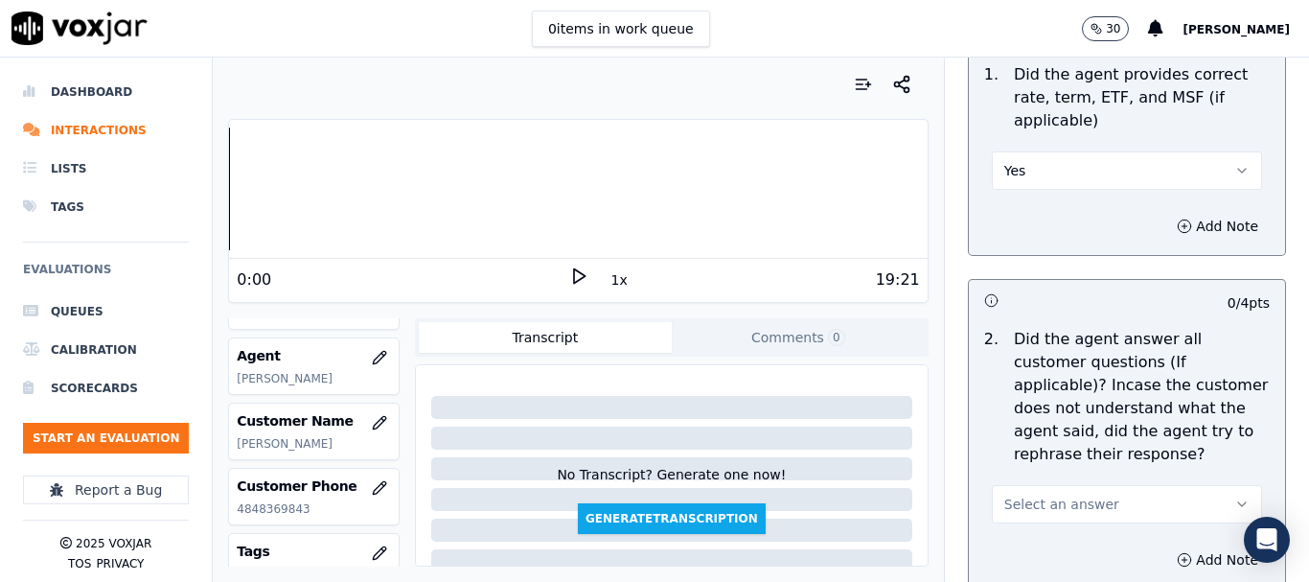
scroll to position [3356, 0]
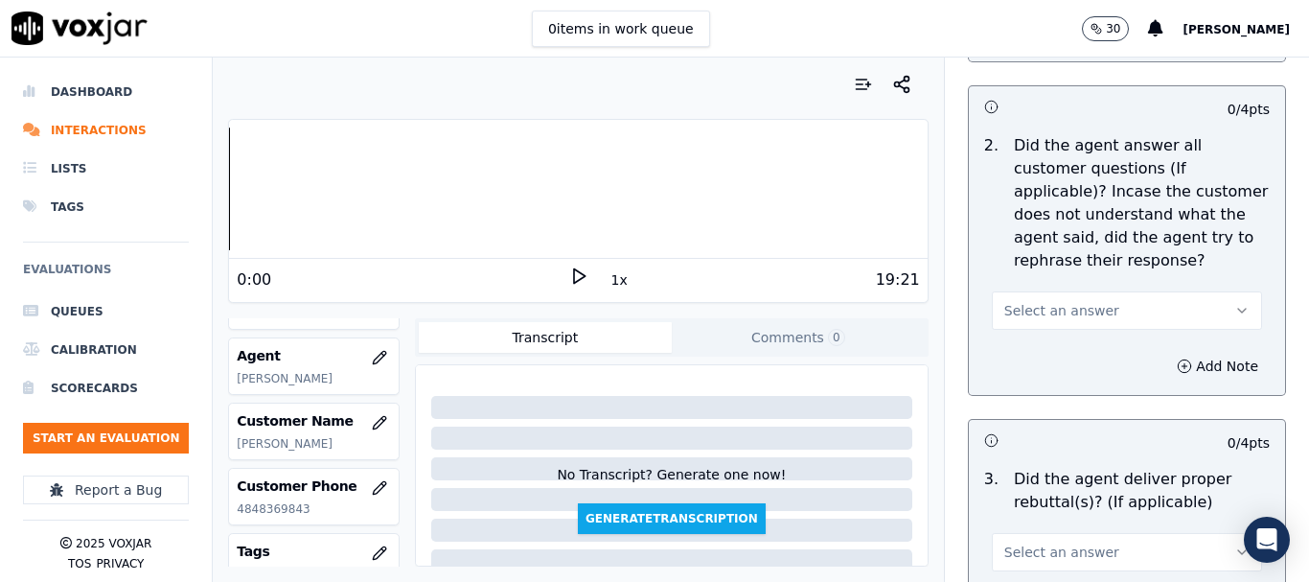
click at [1059, 291] on button "Select an answer" at bounding box center [1127, 310] width 270 height 38
click at [1062, 367] on div "No" at bounding box center [1092, 367] width 234 height 31
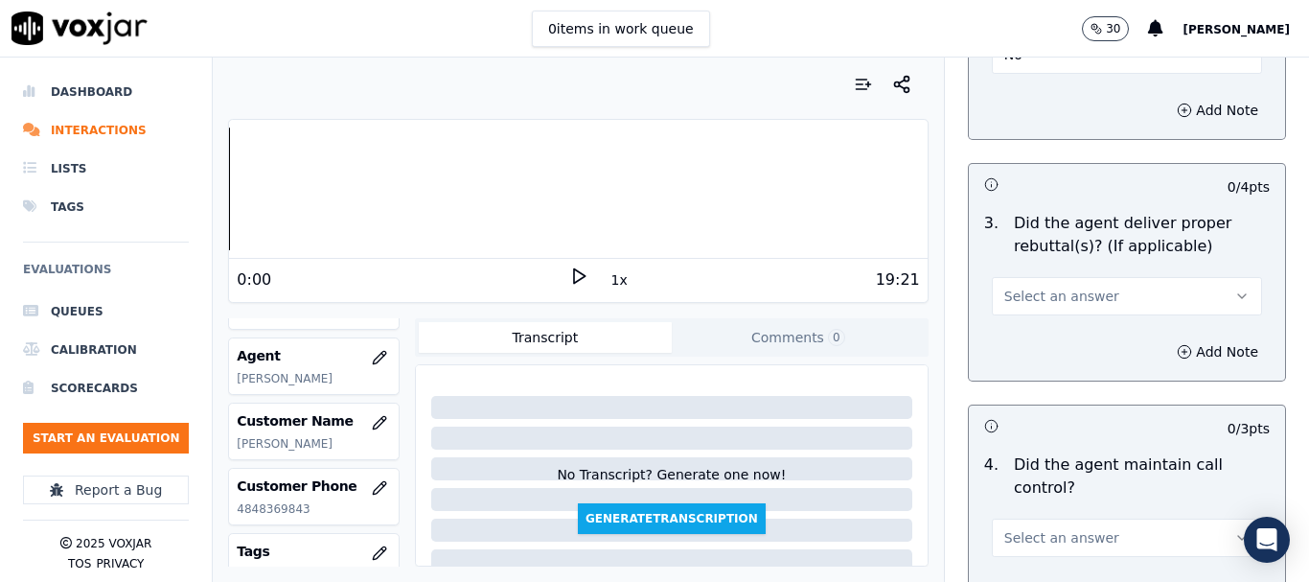
scroll to position [3739, 0]
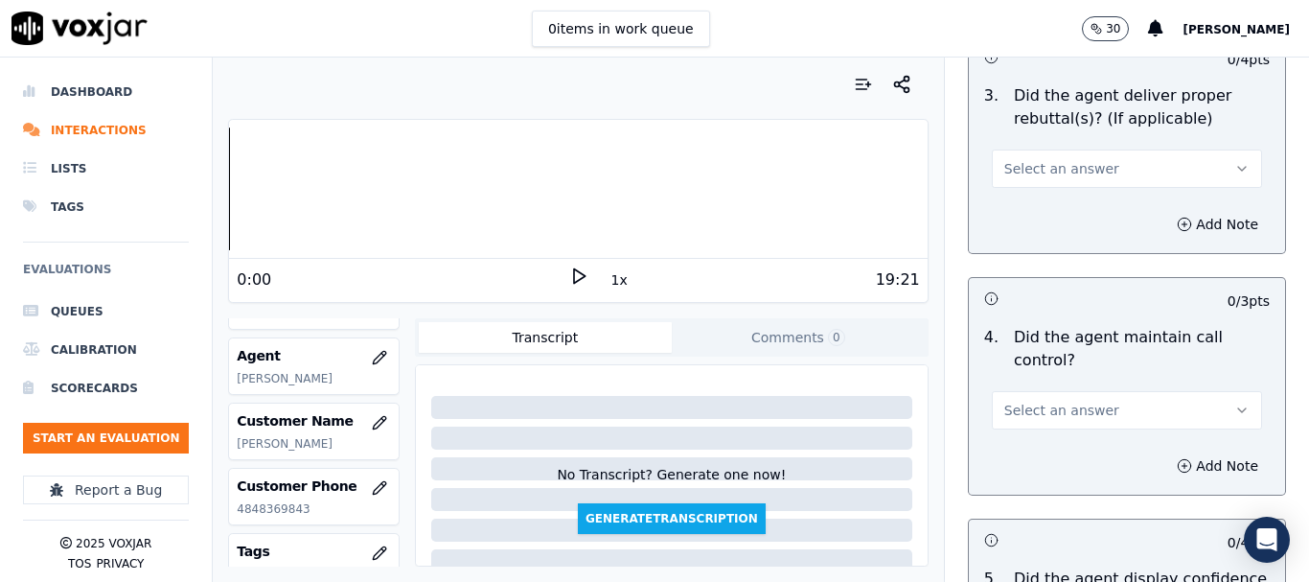
click at [1076, 159] on span "Select an answer" at bounding box center [1061, 168] width 115 height 19
click at [1080, 214] on div "No" at bounding box center [1092, 225] width 234 height 31
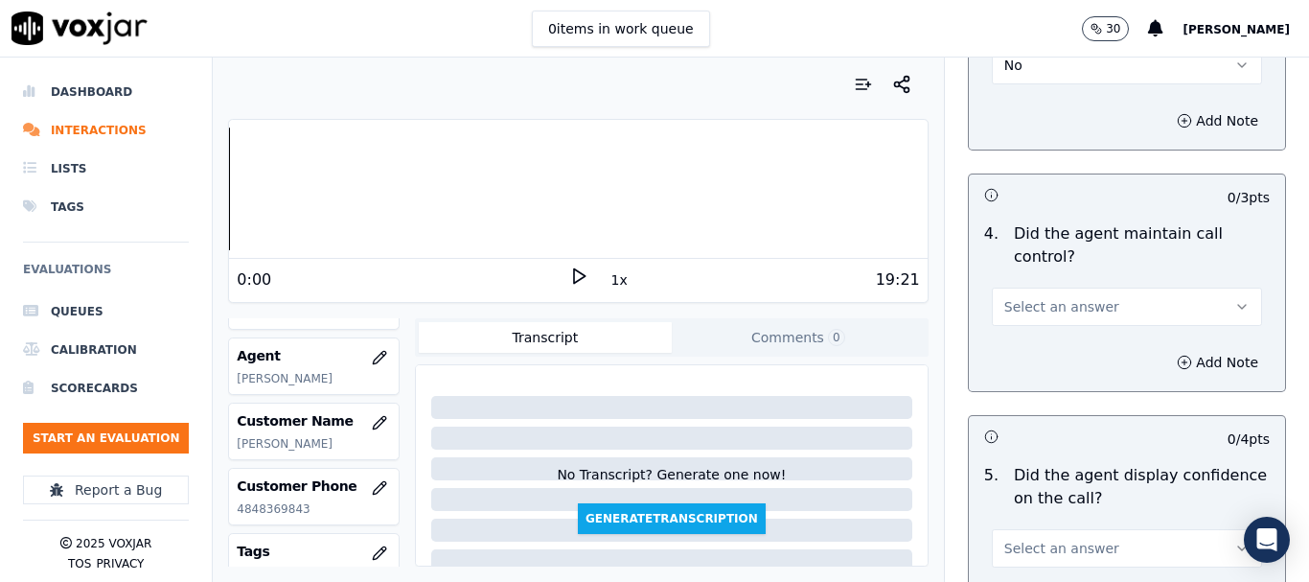
scroll to position [4027, 0]
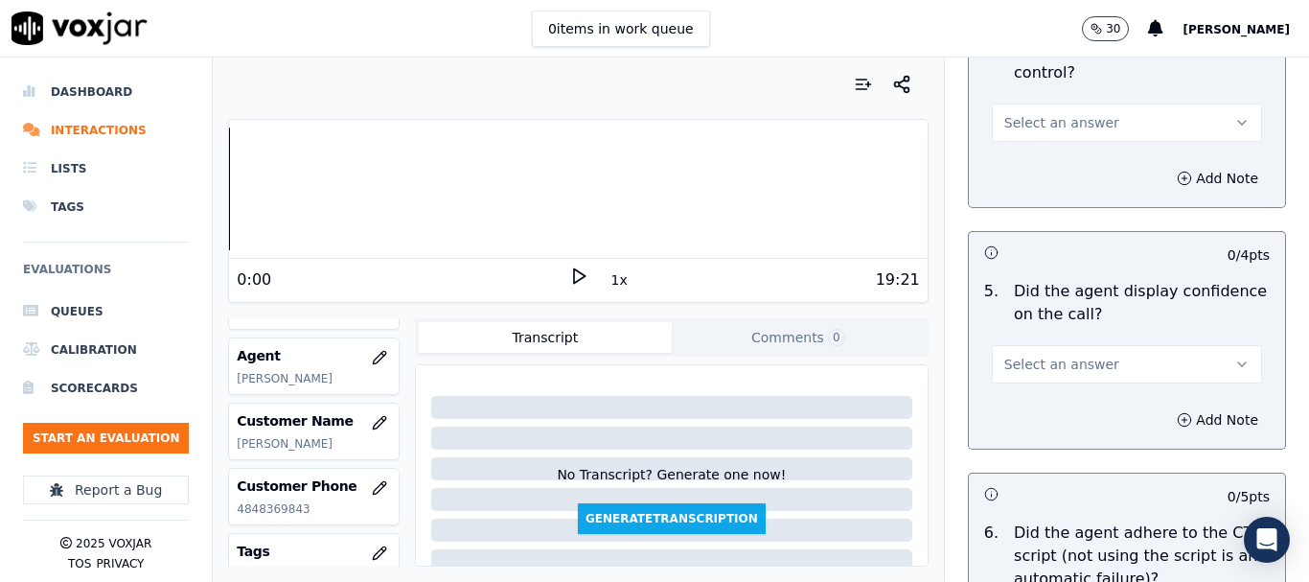
click at [1070, 113] on span "Select an answer" at bounding box center [1061, 122] width 115 height 19
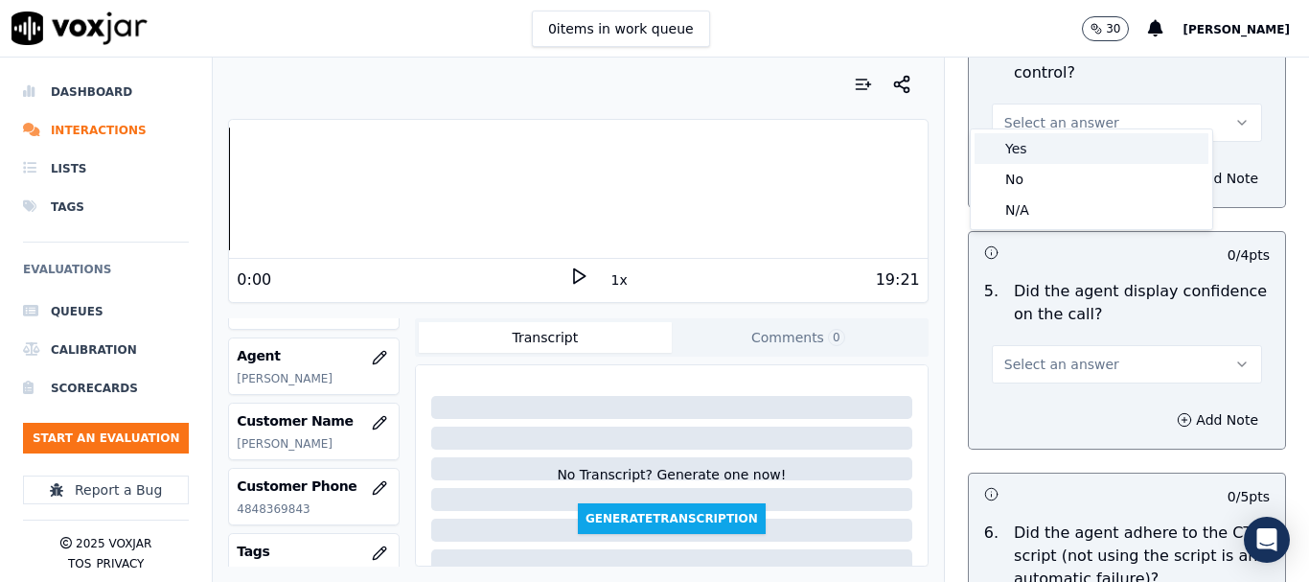
click at [1069, 149] on div "Yes" at bounding box center [1092, 148] width 234 height 31
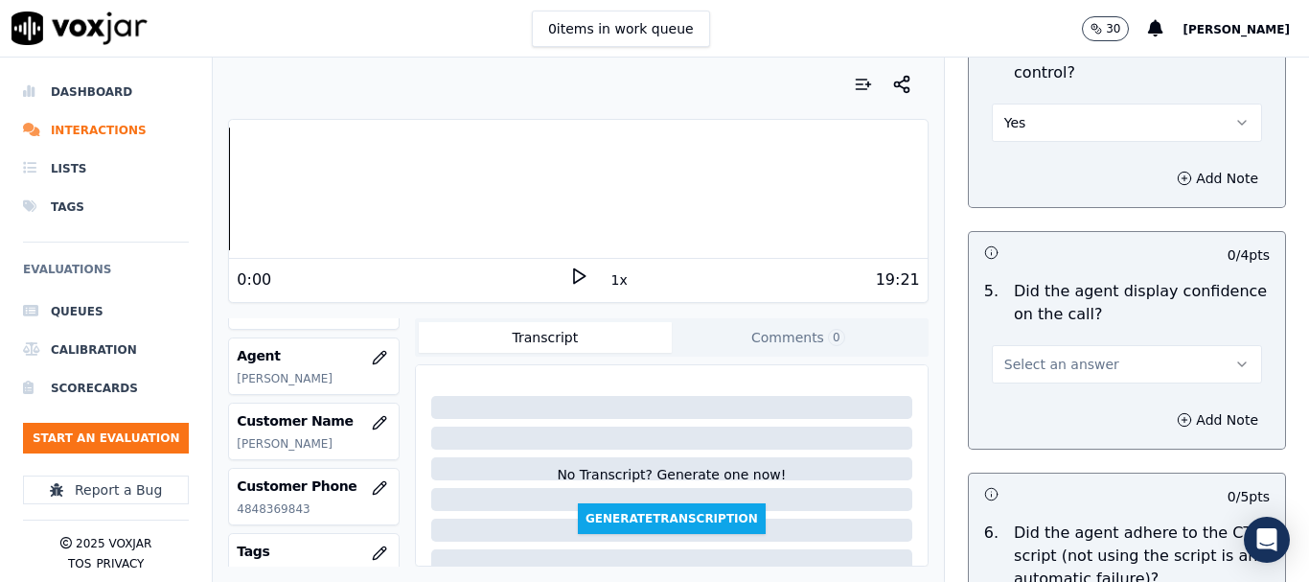
click at [1064, 355] on span "Select an answer" at bounding box center [1061, 364] width 115 height 19
click at [1051, 414] on div "No" at bounding box center [1092, 420] width 234 height 31
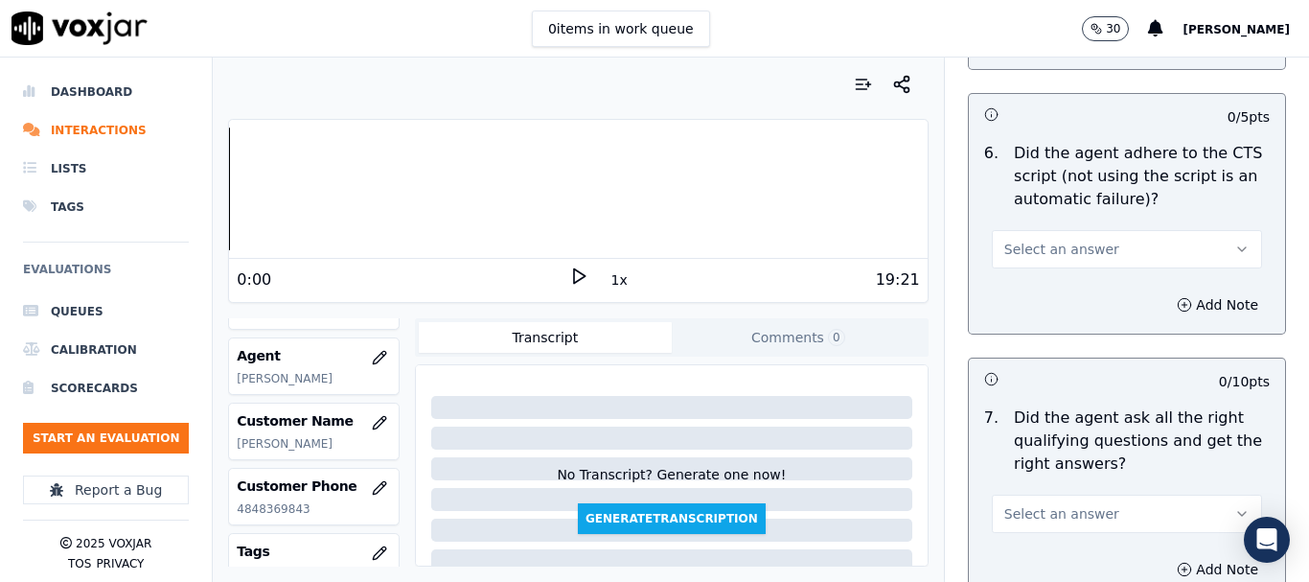
scroll to position [4410, 0]
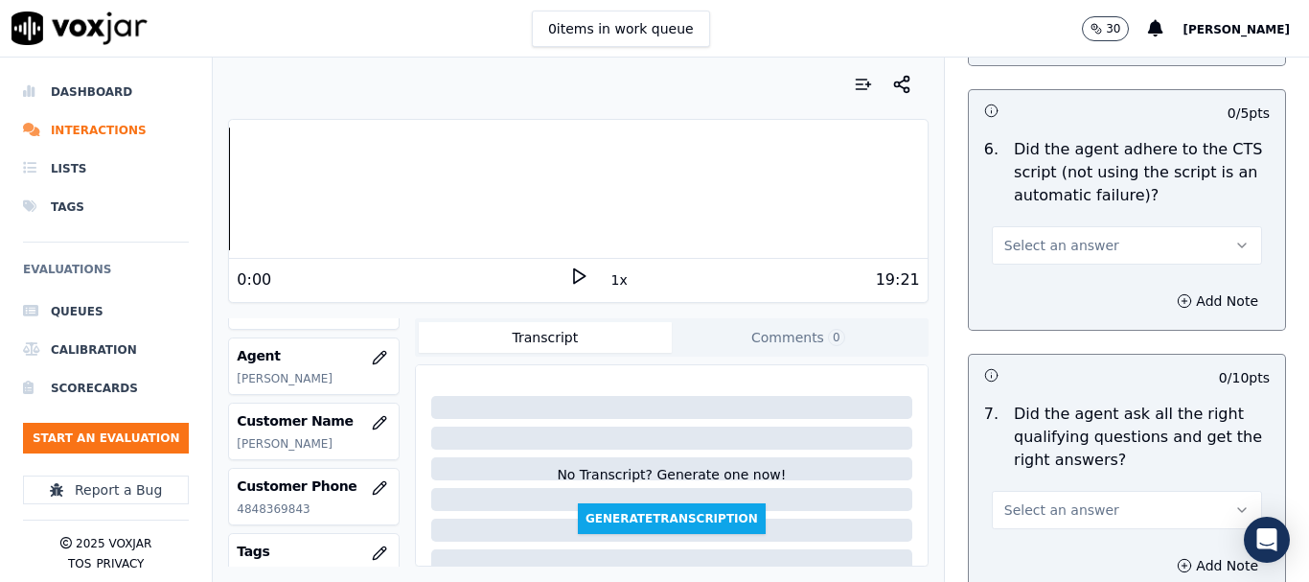
click at [1046, 236] on span "Select an answer" at bounding box center [1061, 245] width 115 height 19
click at [1046, 302] on div "No" at bounding box center [1092, 302] width 234 height 31
click at [1171, 288] on button "Add Note" at bounding box center [1218, 301] width 104 height 27
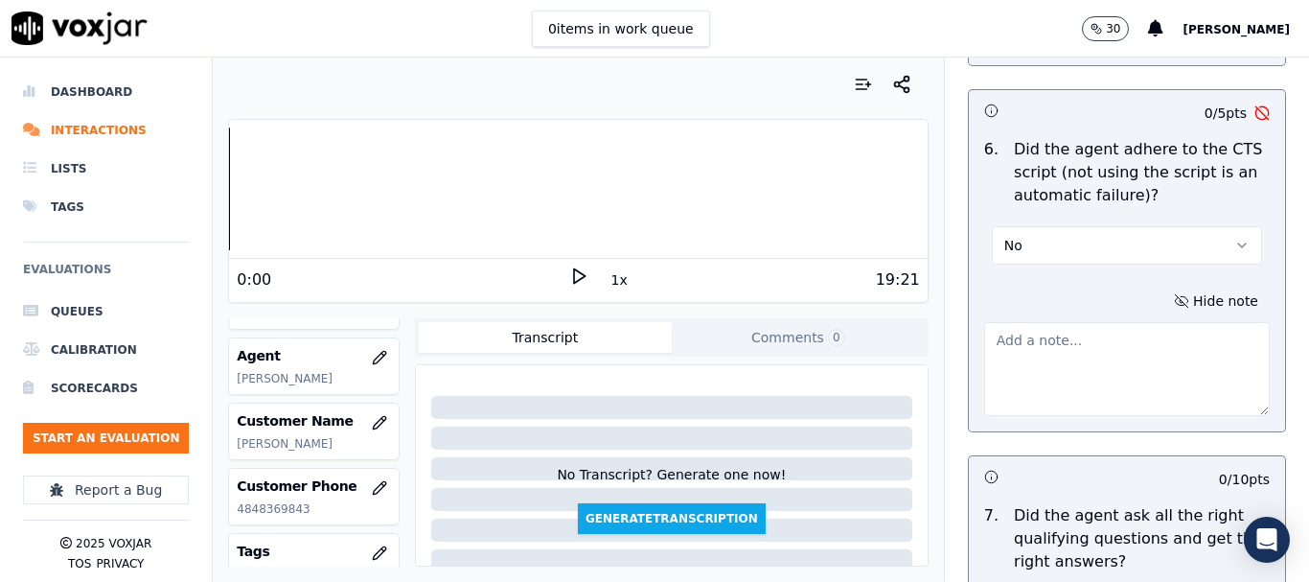
click at [1104, 322] on textarea at bounding box center [1127, 369] width 286 height 94
drag, startPoint x: 1027, startPoint y: 363, endPoint x: 975, endPoint y: 362, distance: 52.7
click at [984, 362] on textarea "3.10sec A consent is required here from the CX which agent failed to take After" at bounding box center [1127, 369] width 286 height 94
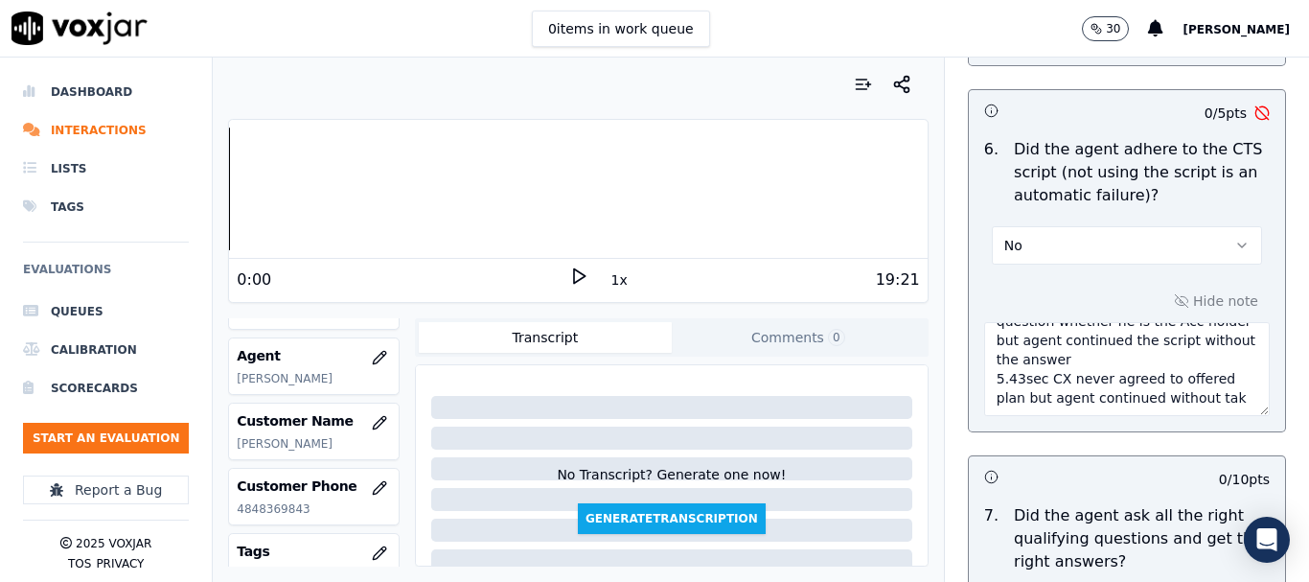
scroll to position [106, 0]
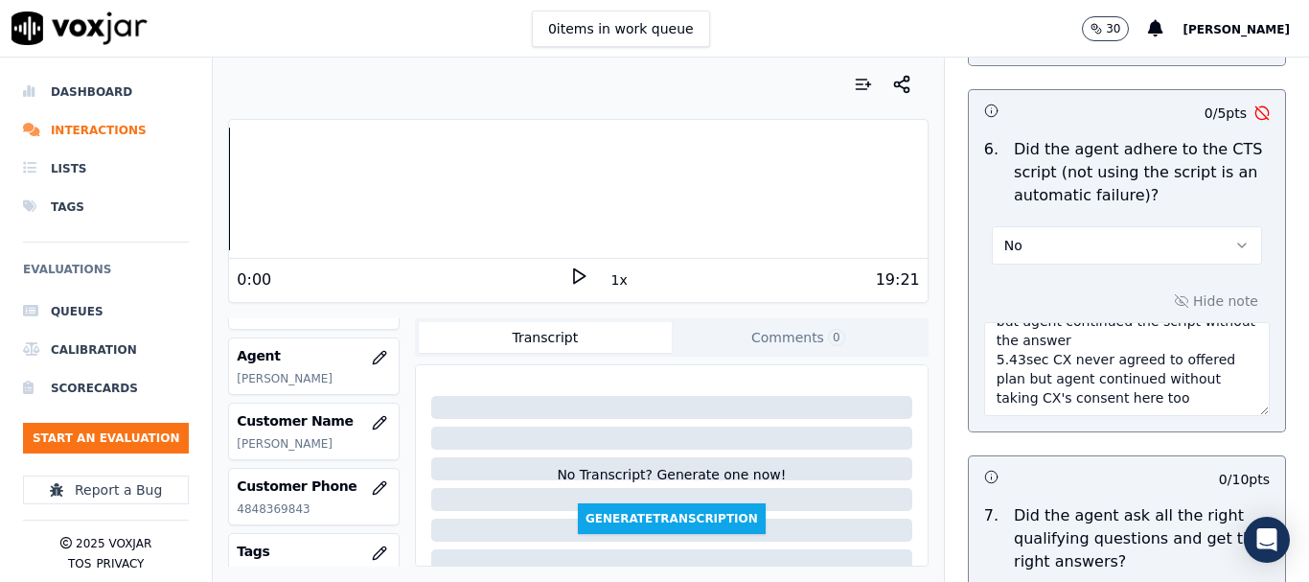
click at [1169, 390] on textarea "3.10sec A consent is required here from the CX which agent failed to take 4.04s…" at bounding box center [1127, 369] width 286 height 94
type textarea "3.10sec A consent is required here from the CX which agent failed to take 4.04s…"
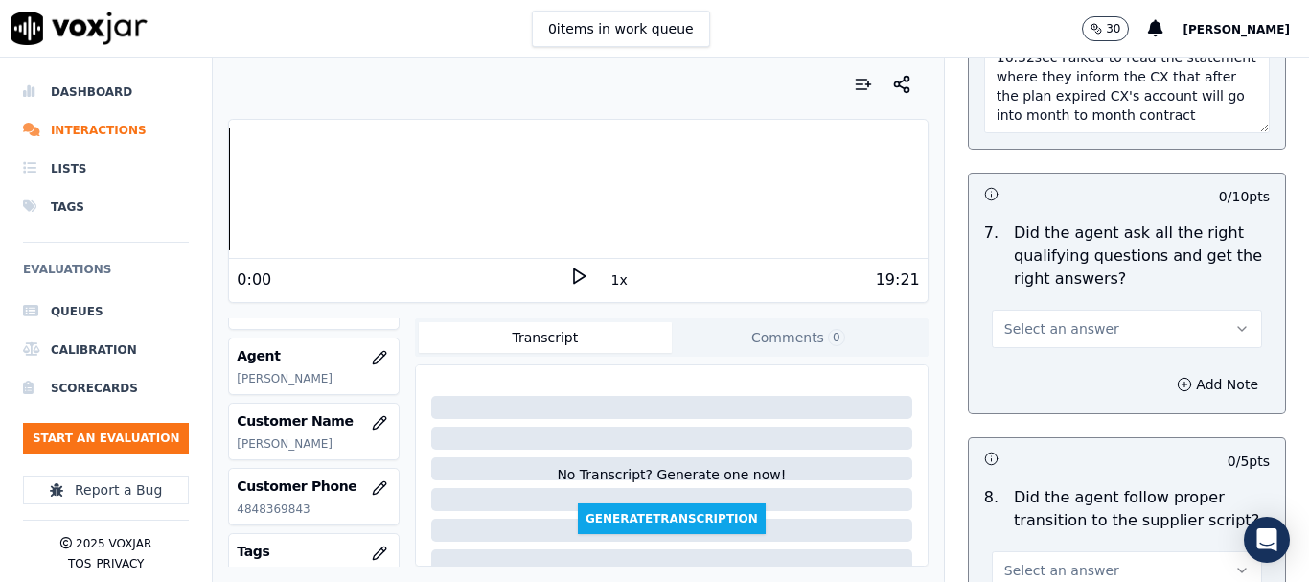
scroll to position [4697, 0]
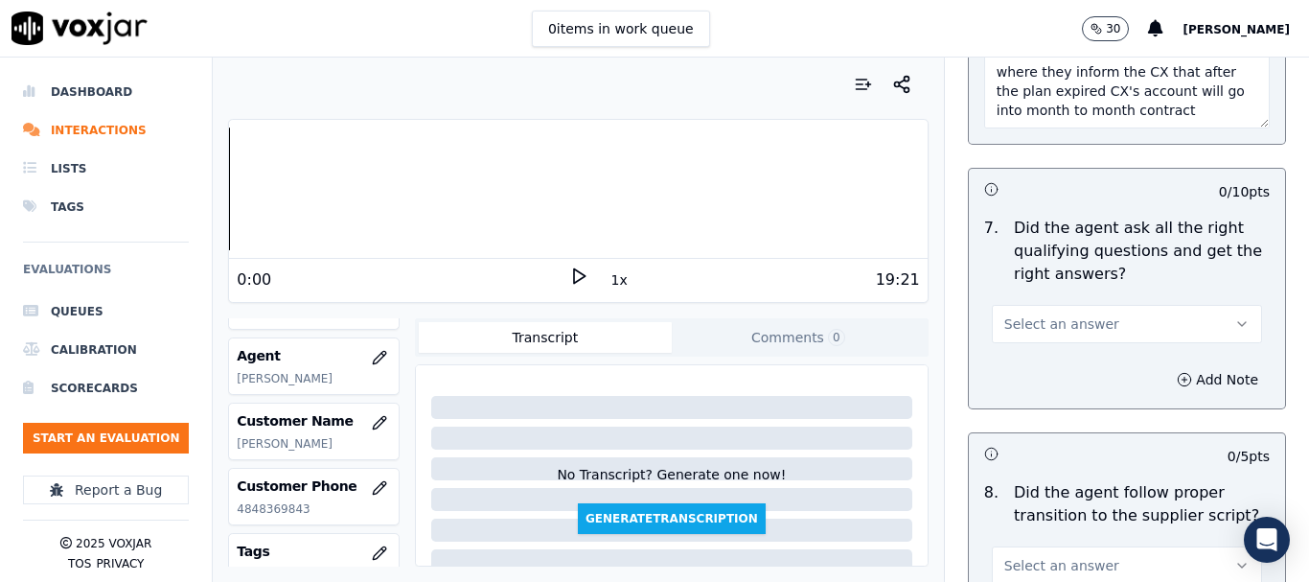
click at [1058, 314] on span "Select an answer" at bounding box center [1061, 323] width 115 height 19
click at [1052, 373] on div "No" at bounding box center [1092, 380] width 234 height 31
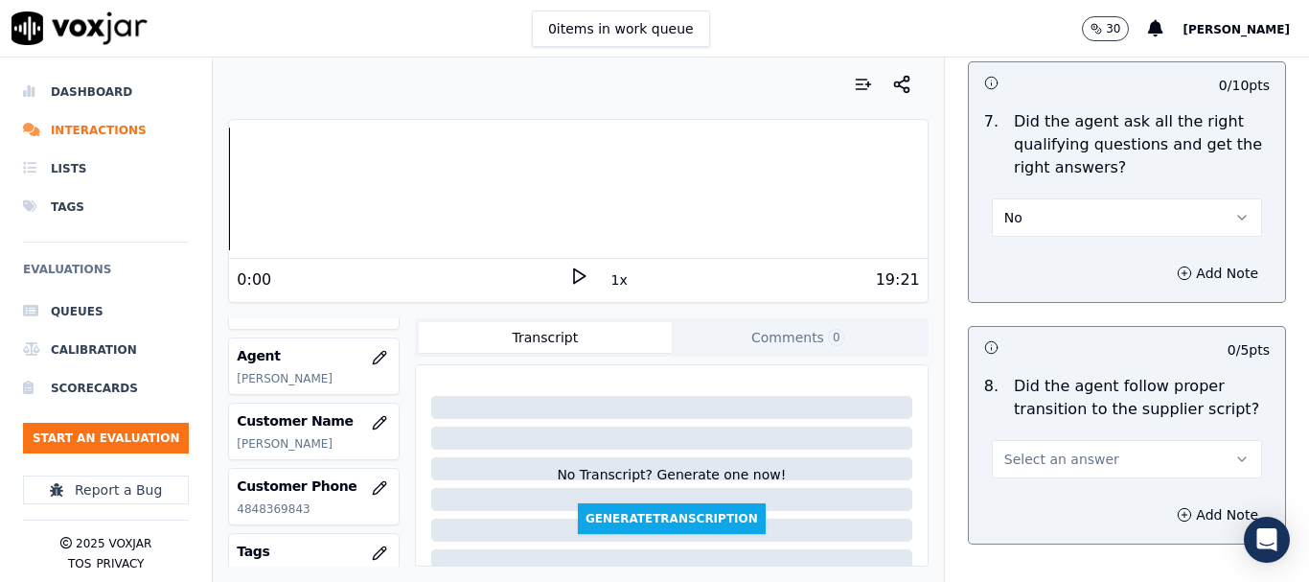
scroll to position [5081, 0]
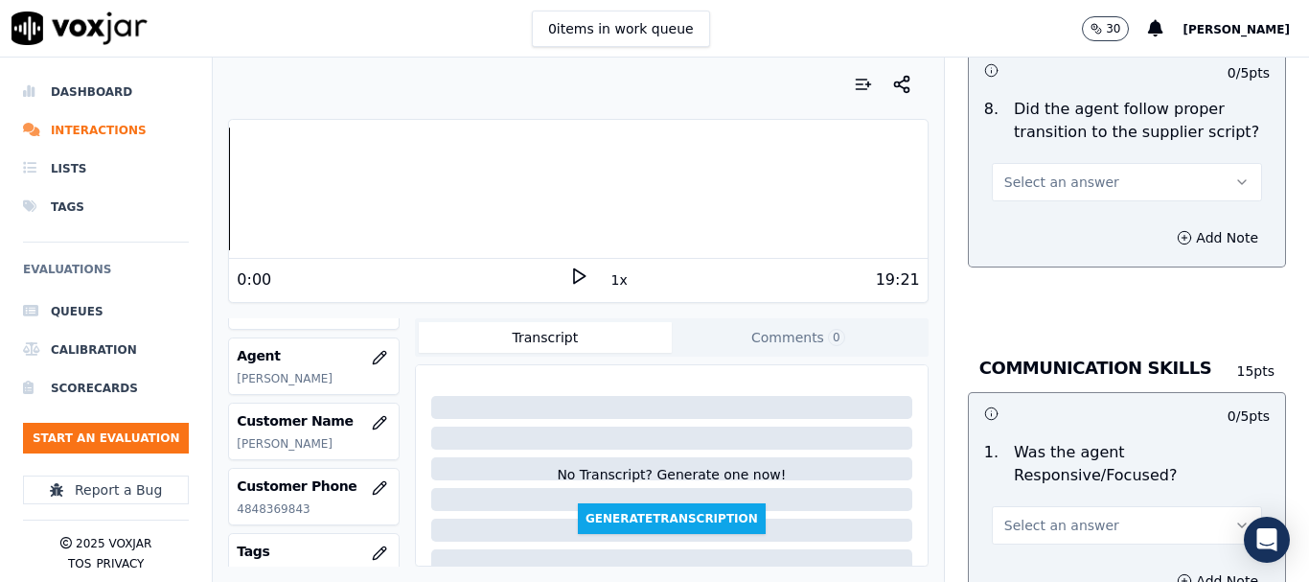
click at [1069, 163] on button "Select an answer" at bounding box center [1127, 182] width 270 height 38
click at [1077, 199] on div "Yes" at bounding box center [1092, 208] width 234 height 31
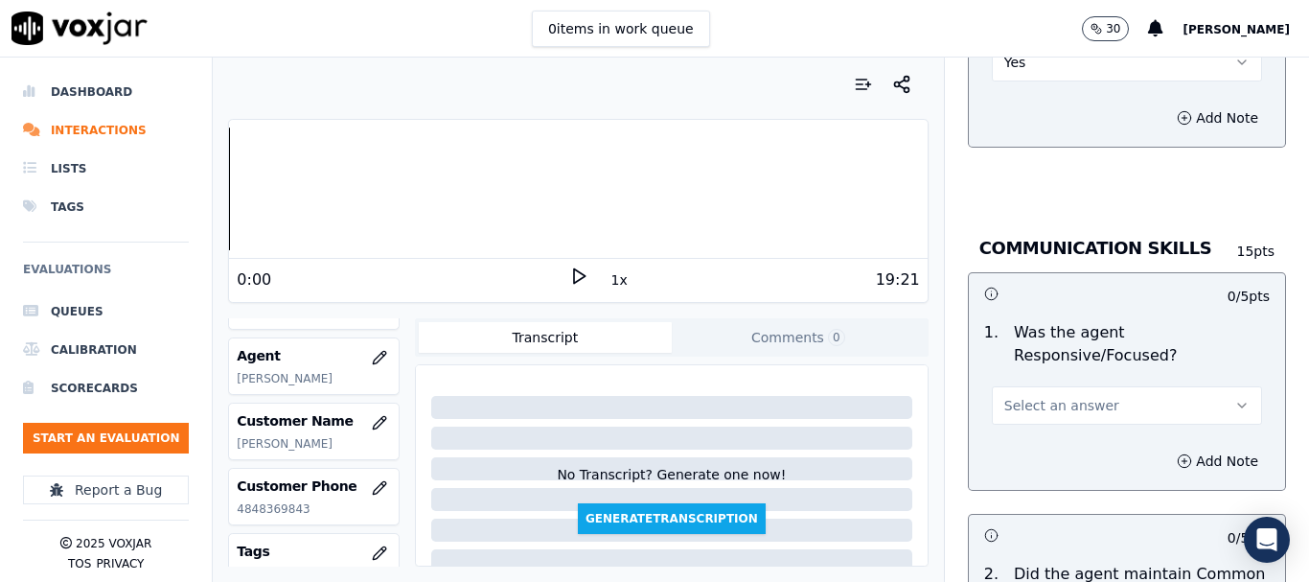
scroll to position [5368, 0]
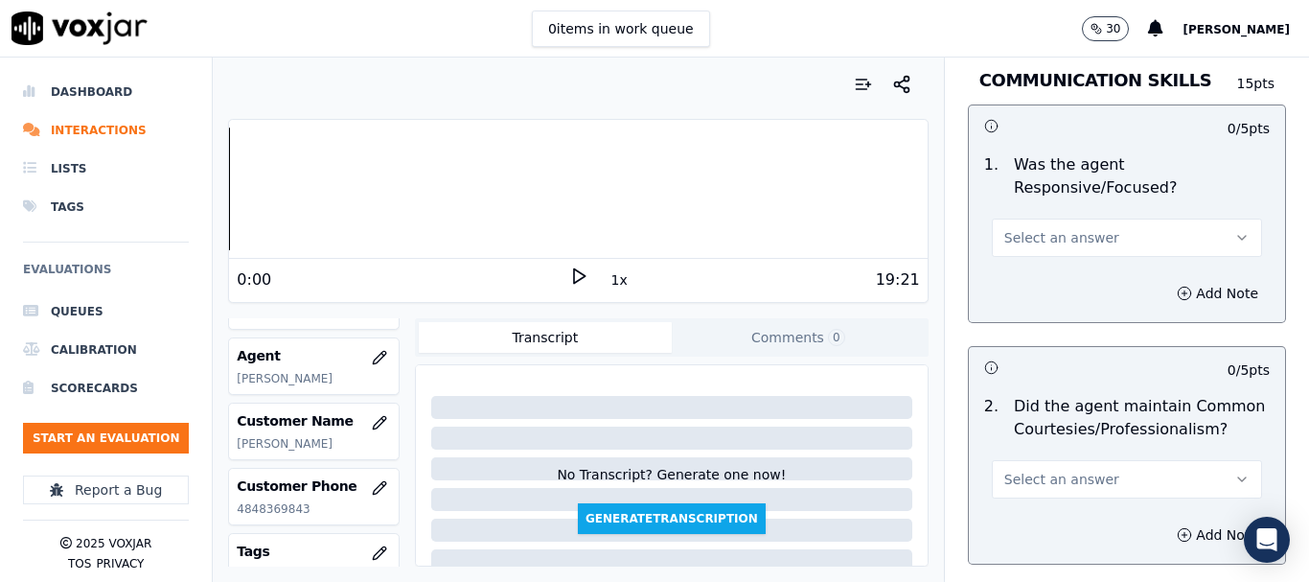
click at [1064, 219] on button "Select an answer" at bounding box center [1127, 238] width 270 height 38
click at [1082, 274] on div "Yes" at bounding box center [1092, 263] width 234 height 31
click at [1047, 219] on button "Yes" at bounding box center [1127, 238] width 270 height 38
click at [1052, 298] on div "No" at bounding box center [1092, 294] width 234 height 31
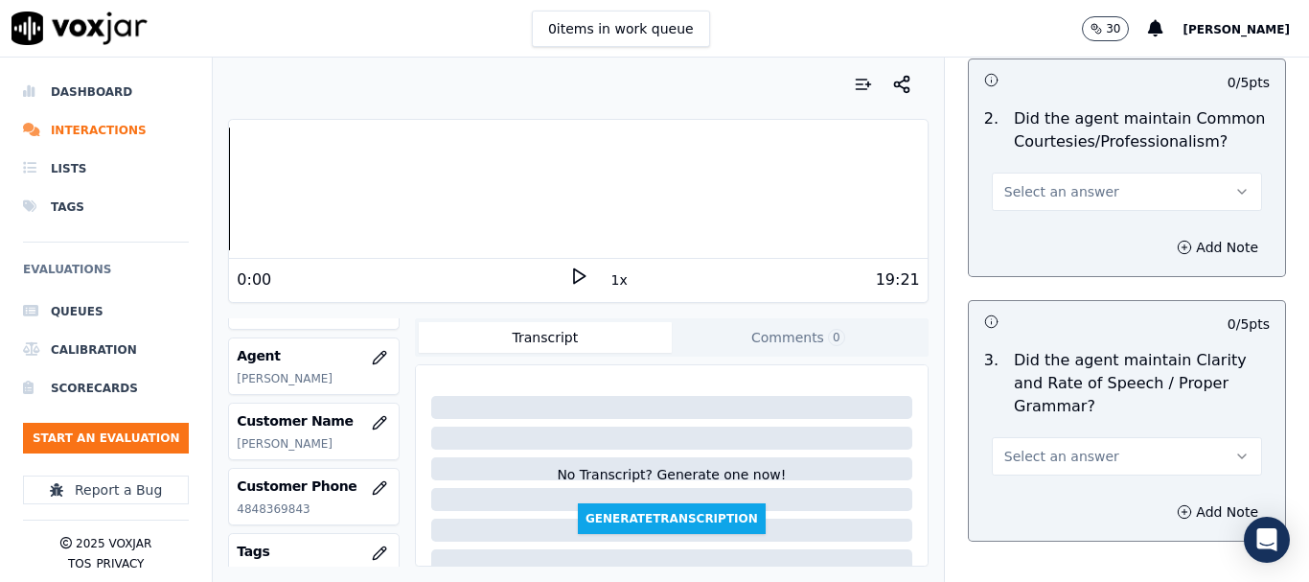
click at [1075, 182] on span "Select an answer" at bounding box center [1061, 191] width 115 height 19
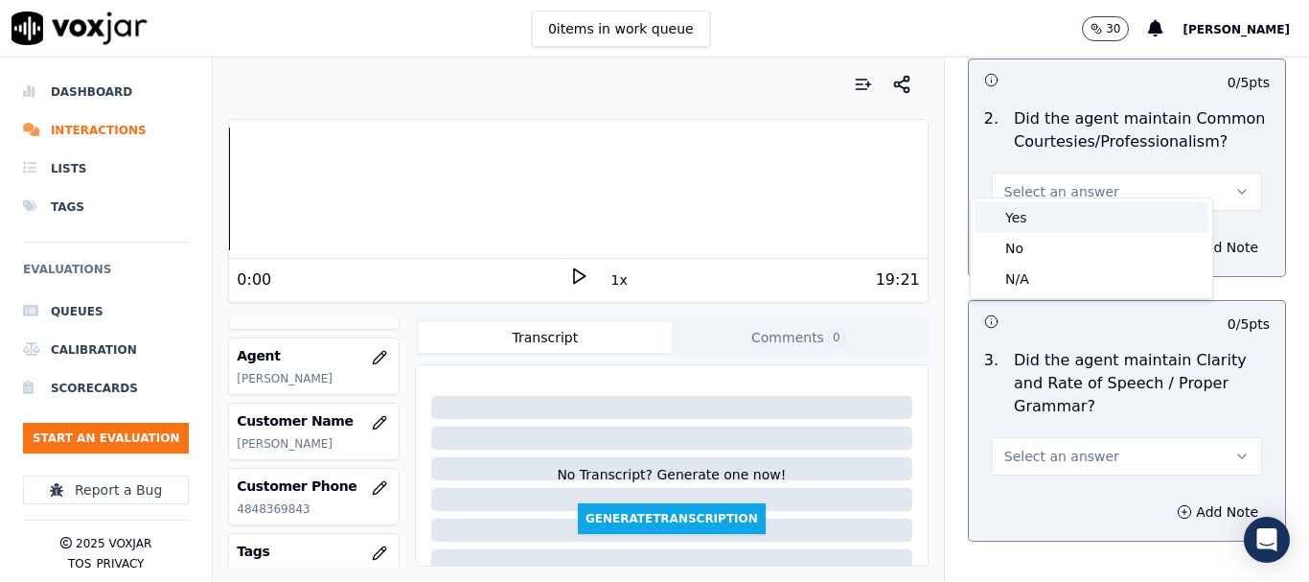
click at [1085, 219] on div "Yes" at bounding box center [1092, 217] width 234 height 31
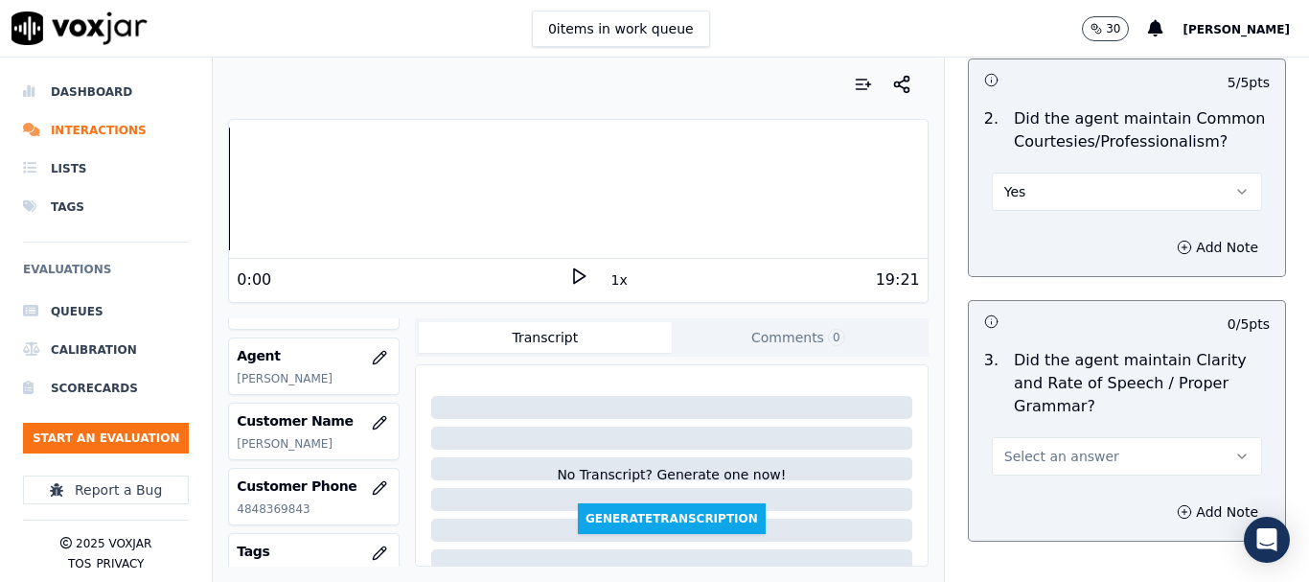
click at [1085, 437] on button "Select an answer" at bounding box center [1127, 456] width 270 height 38
click at [1089, 511] on div "No" at bounding box center [1092, 512] width 234 height 31
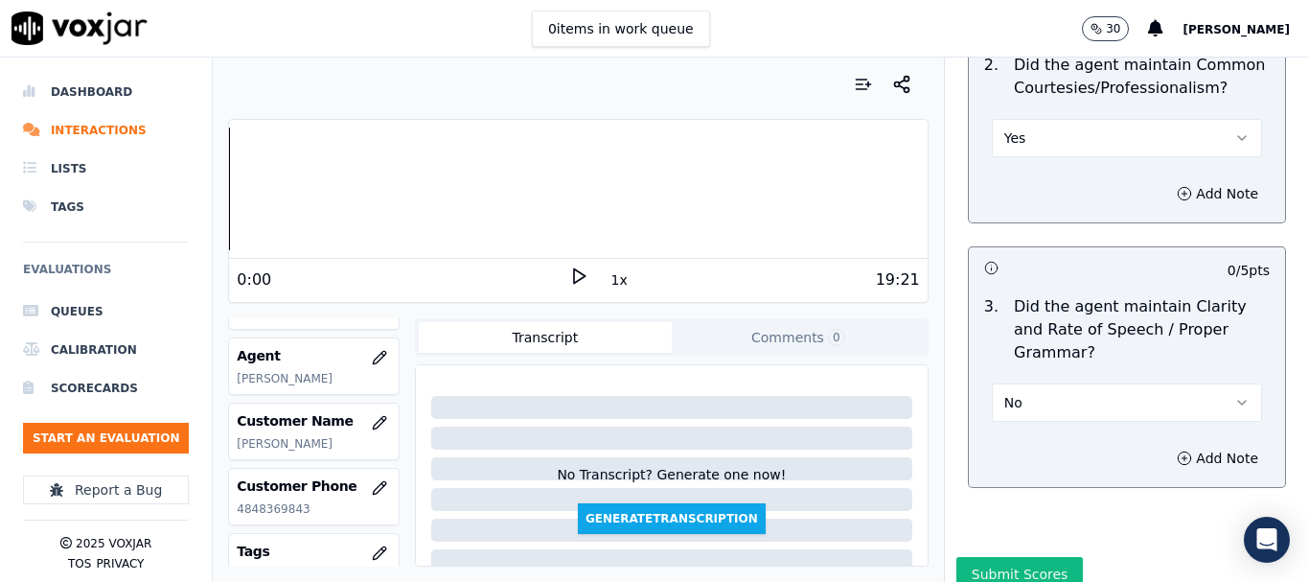
scroll to position [5762, 0]
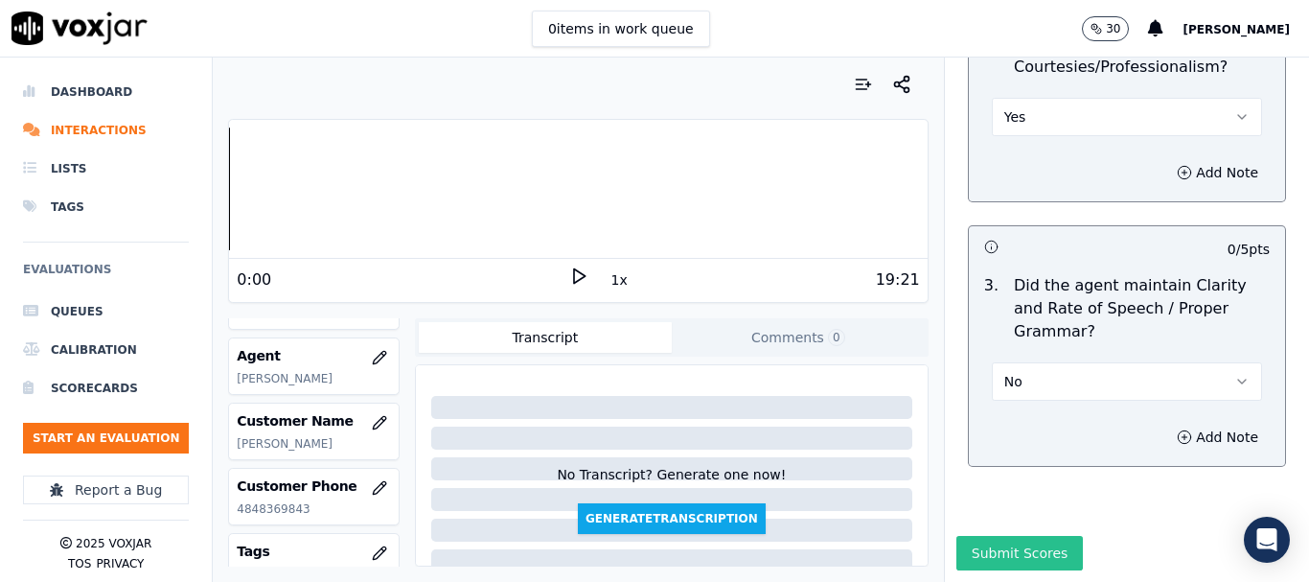
click at [1022, 536] on button "Submit Scores" at bounding box center [1020, 553] width 127 height 35
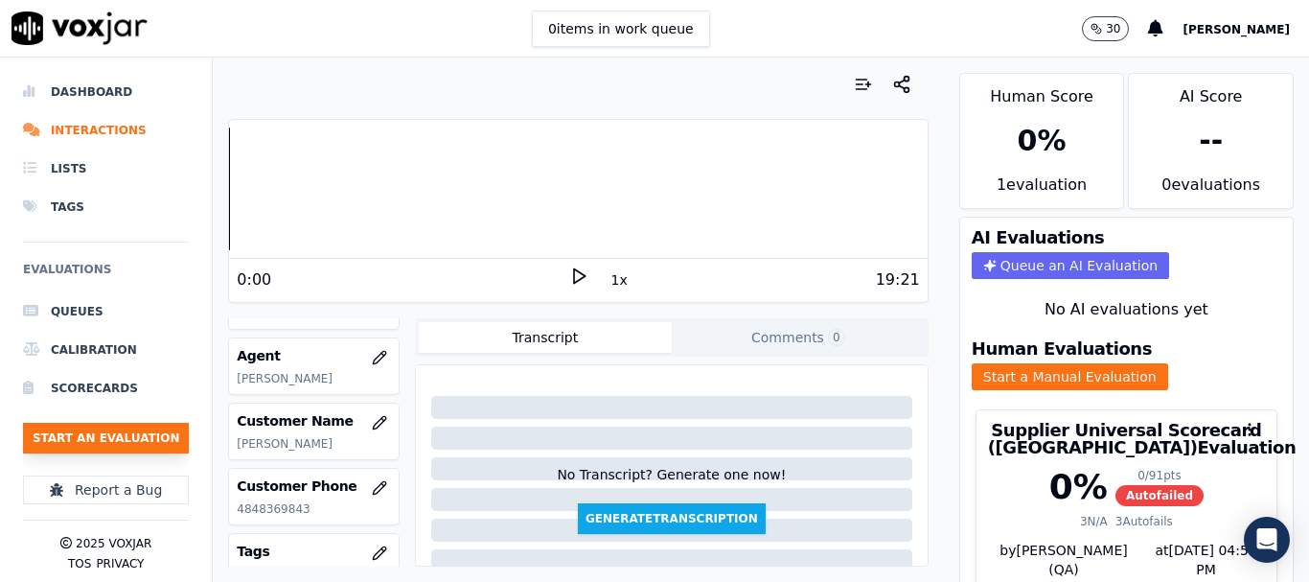
click at [143, 430] on button "Start an Evaluation" at bounding box center [106, 438] width 166 height 31
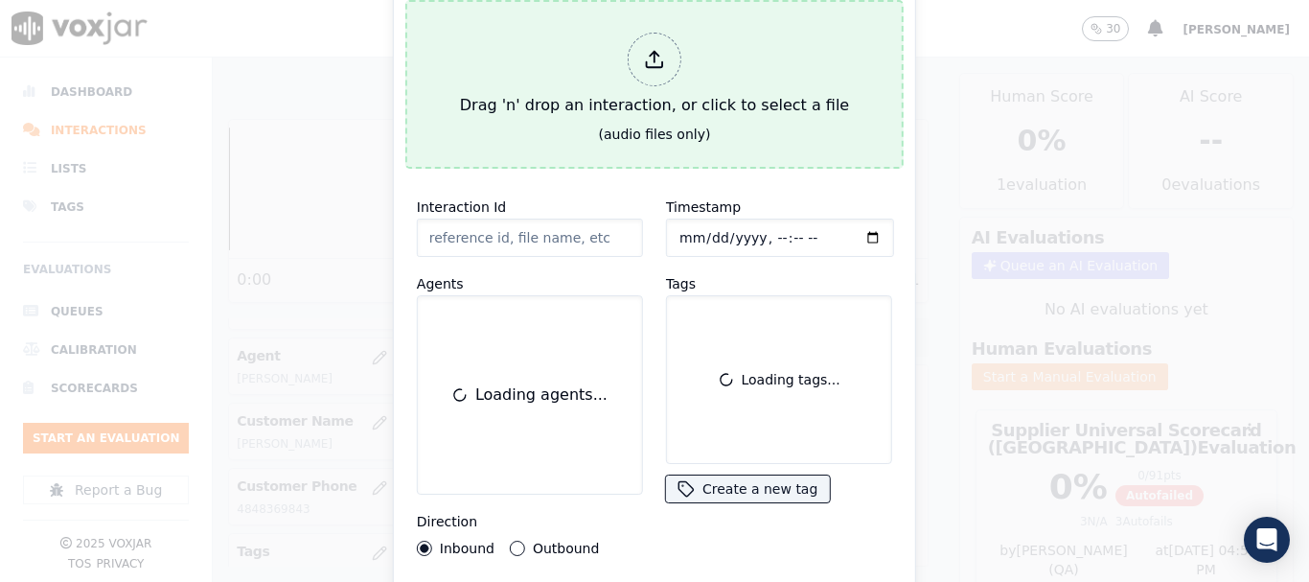
click at [539, 136] on button "Drag 'n' drop an interaction, or click to select a file (audio files only)" at bounding box center [654, 84] width 498 height 169
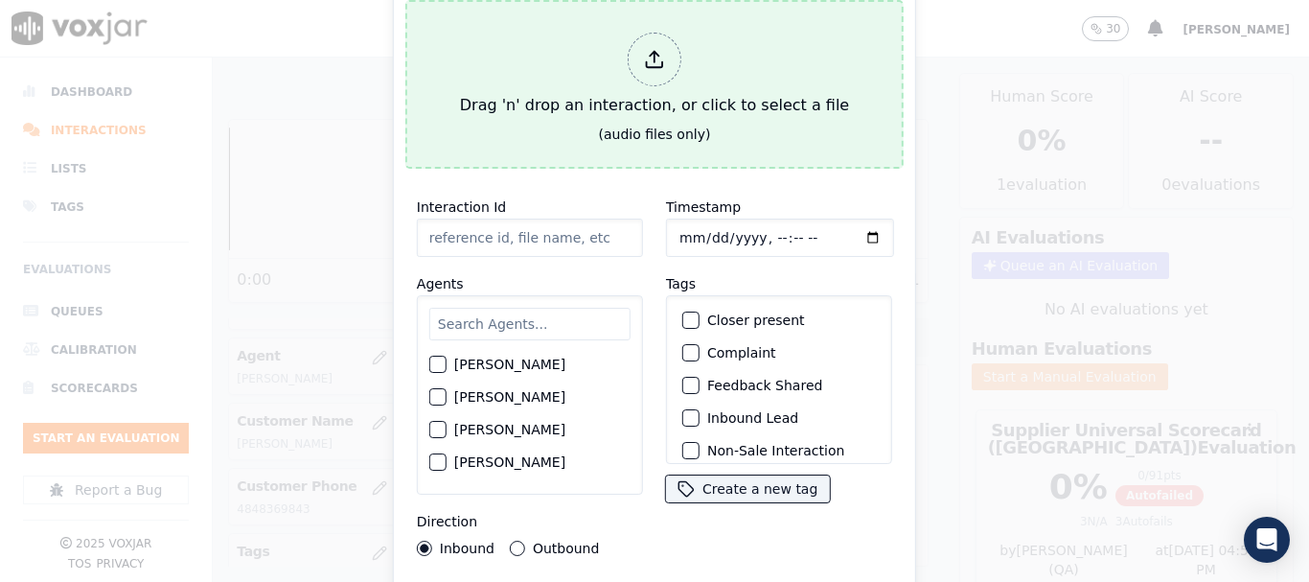
type input "20250910-151321_6102833094-all.mp3"
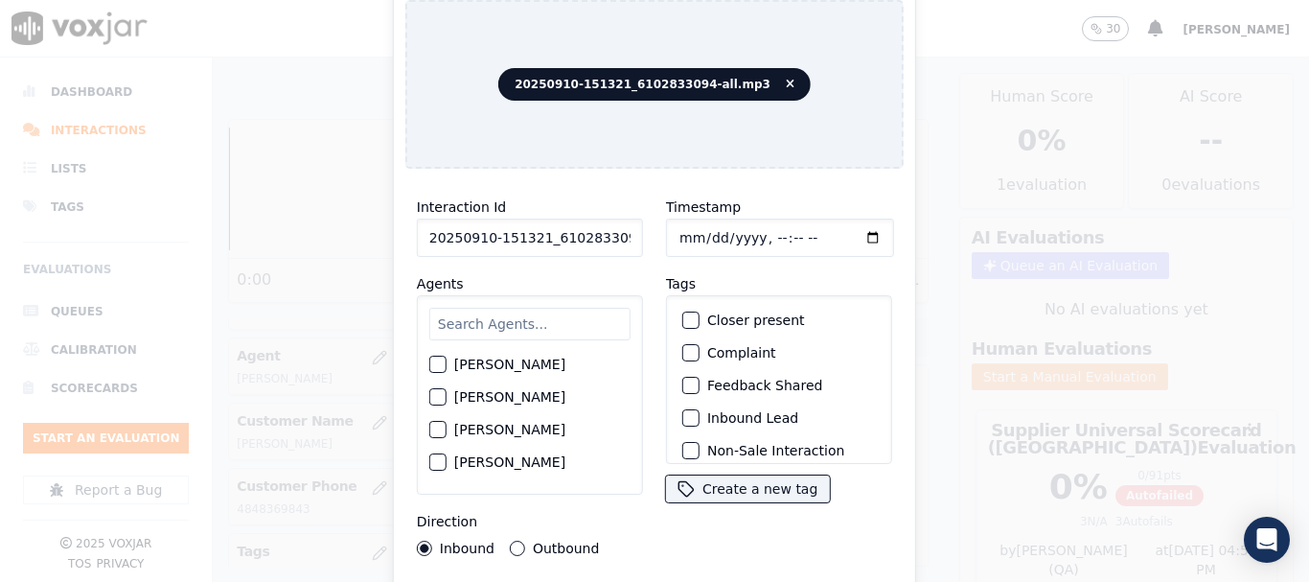
click at [549, 312] on input "text" at bounding box center [529, 324] width 201 height 33
type input "ca"
click at [522, 358] on label "[PERSON_NAME]" at bounding box center [509, 364] width 111 height 13
click at [447, 357] on button "[PERSON_NAME]" at bounding box center [437, 365] width 17 height 17
click at [686, 228] on input "Timestamp" at bounding box center [780, 238] width 228 height 38
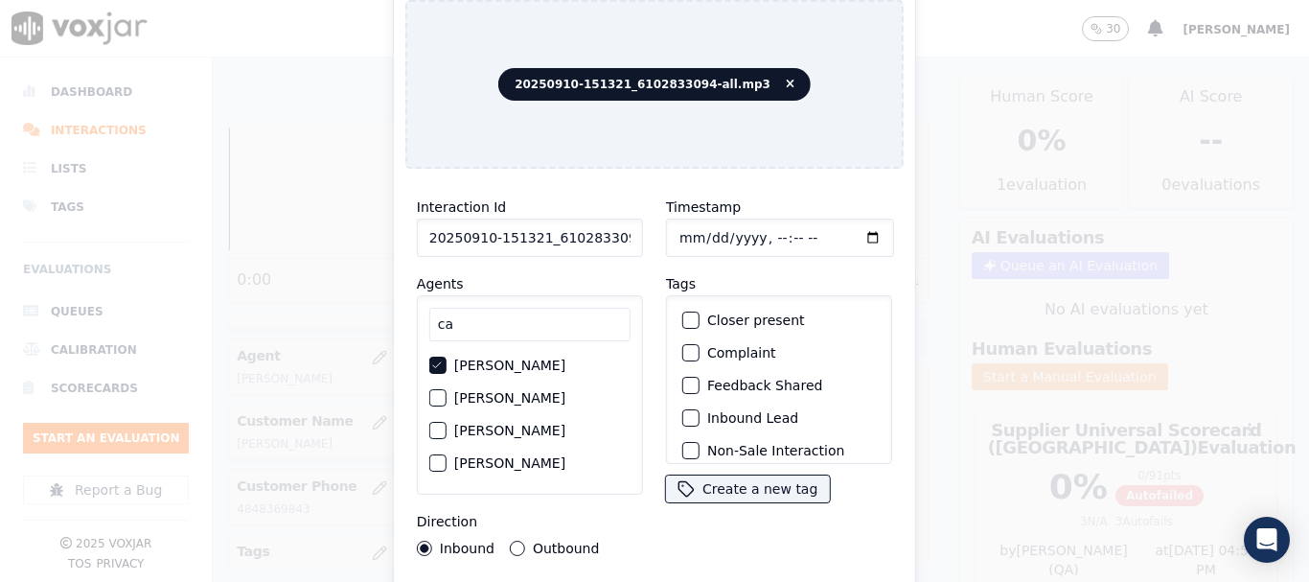
type input "2025-09-10T11:49"
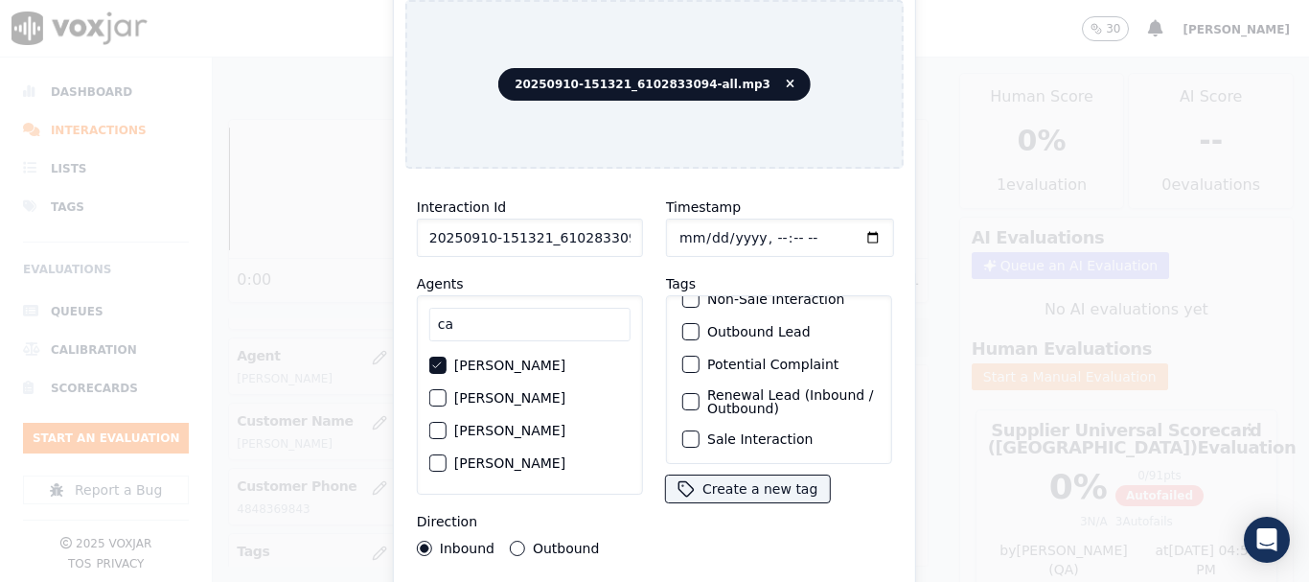
click at [783, 424] on div "Sale Interaction" at bounding box center [779, 439] width 209 height 33
click at [779, 432] on label "Sale Interaction" at bounding box center [759, 438] width 105 height 13
click at [700, 430] on button "Sale Interaction" at bounding box center [690, 438] width 17 height 17
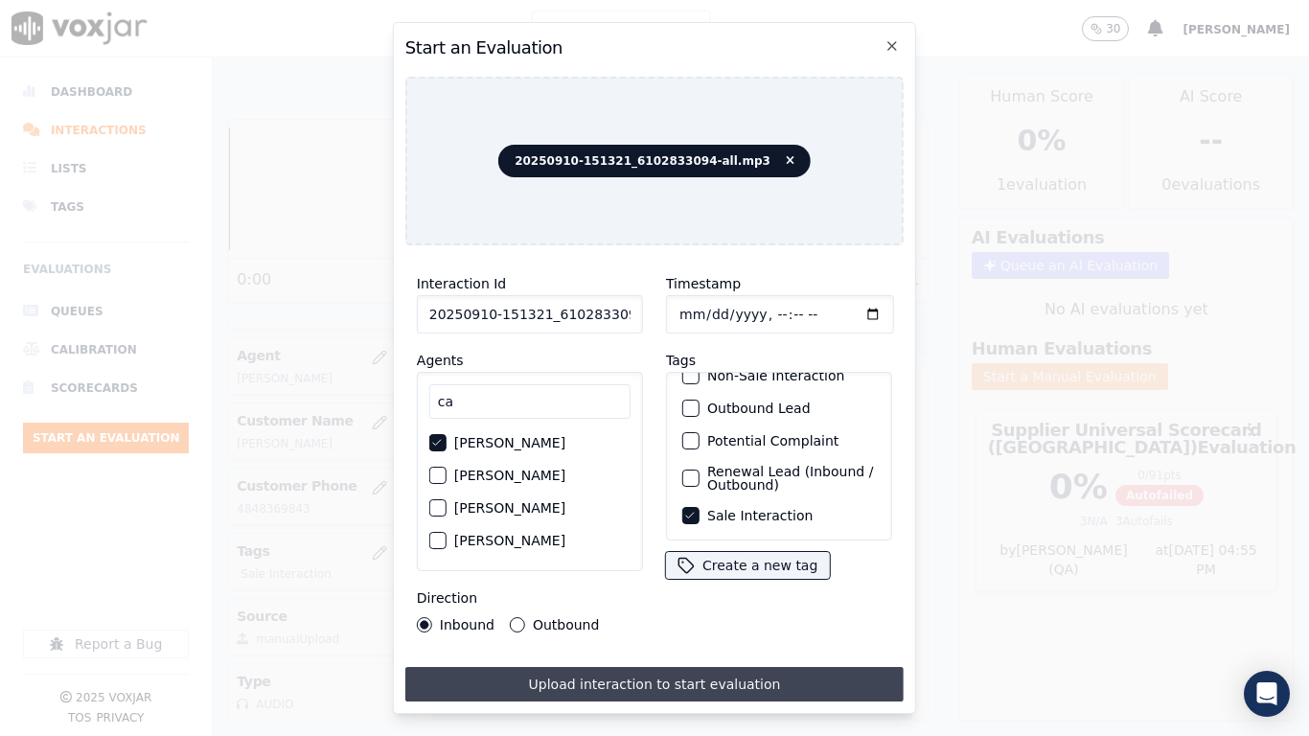
click at [740, 581] on button "Upload interaction to start evaluation" at bounding box center [654, 684] width 498 height 35
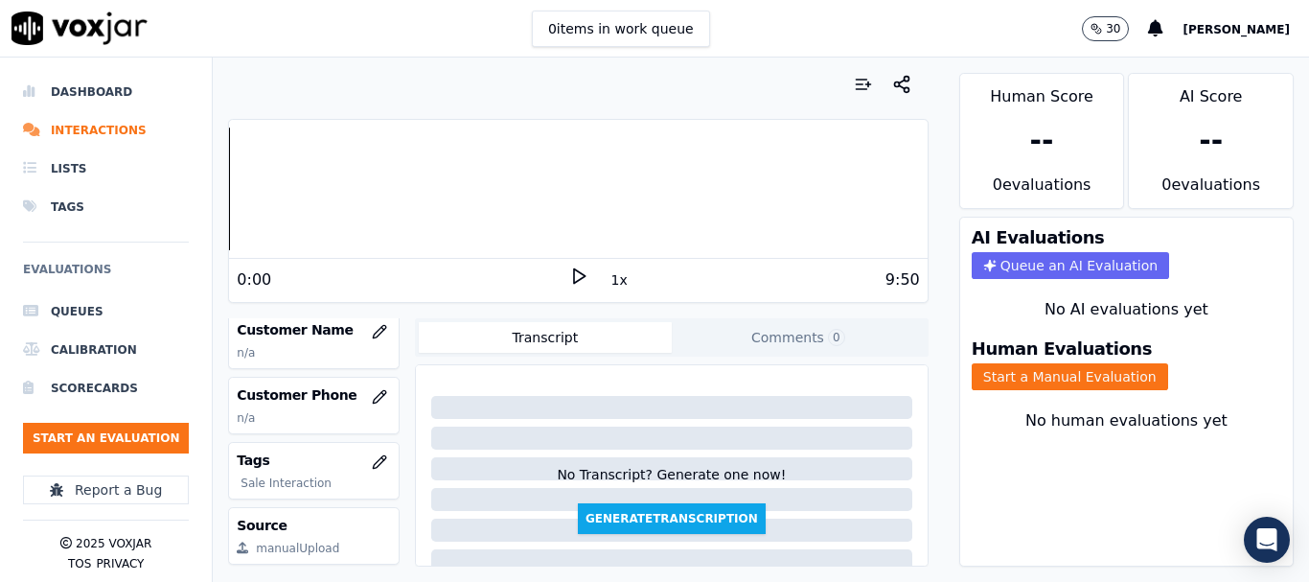
scroll to position [288, 0]
click at [372, 329] on icon "button" at bounding box center [379, 326] width 15 height 15
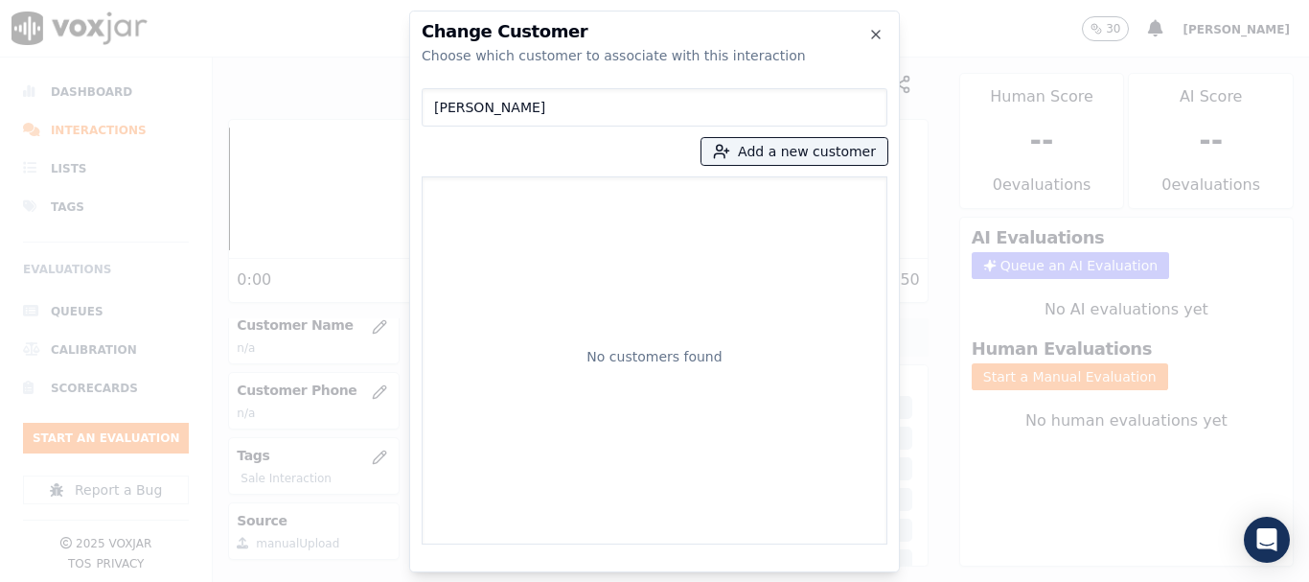
type input "Ronald Lopresti"
click at [766, 157] on button "Add a new customer" at bounding box center [795, 151] width 186 height 27
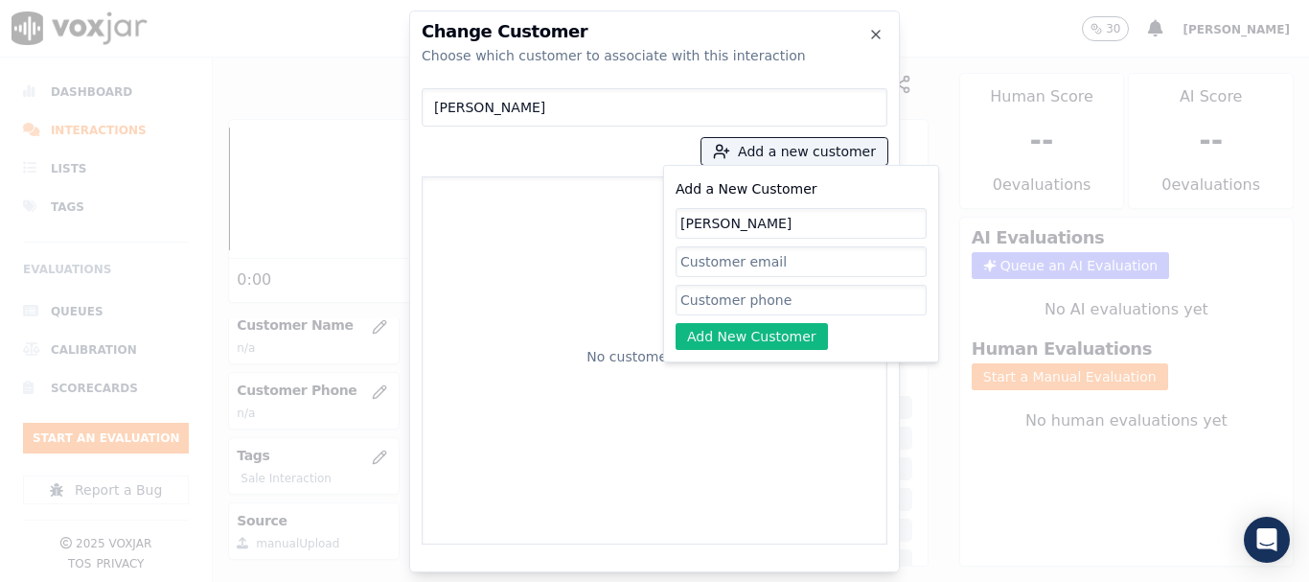
type input "Ronald Lopresti"
click at [737, 295] on input "Add a New Customer" at bounding box center [801, 300] width 251 height 31
paste input "6102833094"
paste input "6106315675"
type input "6102833094-6106315675"
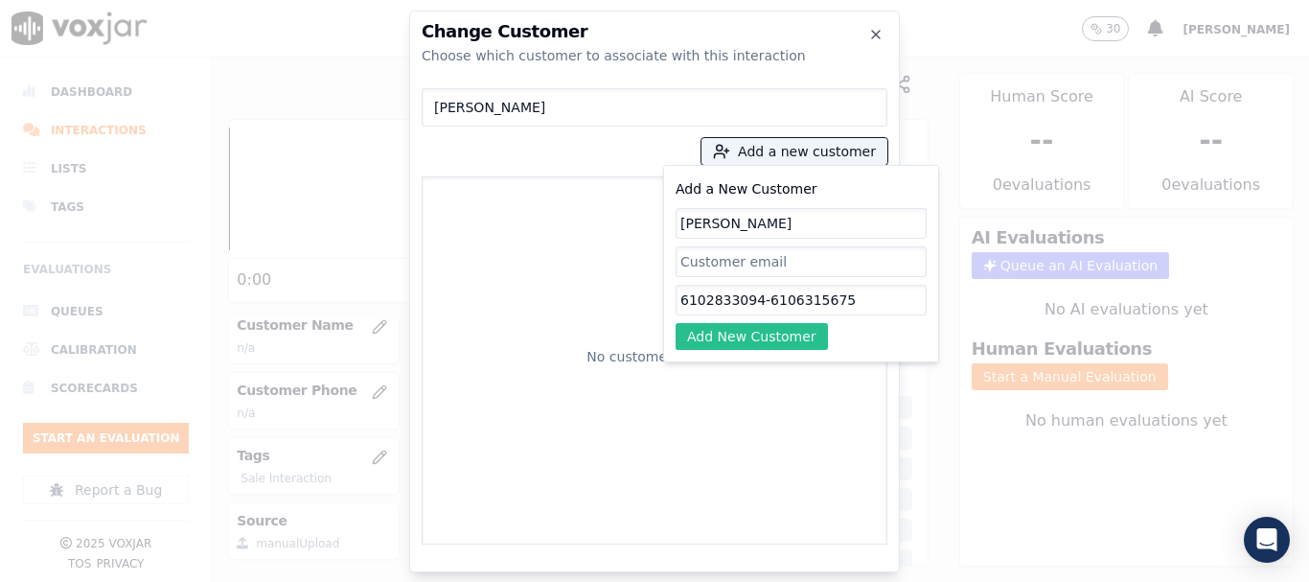
click at [771, 335] on button "Add New Customer" at bounding box center [752, 336] width 152 height 27
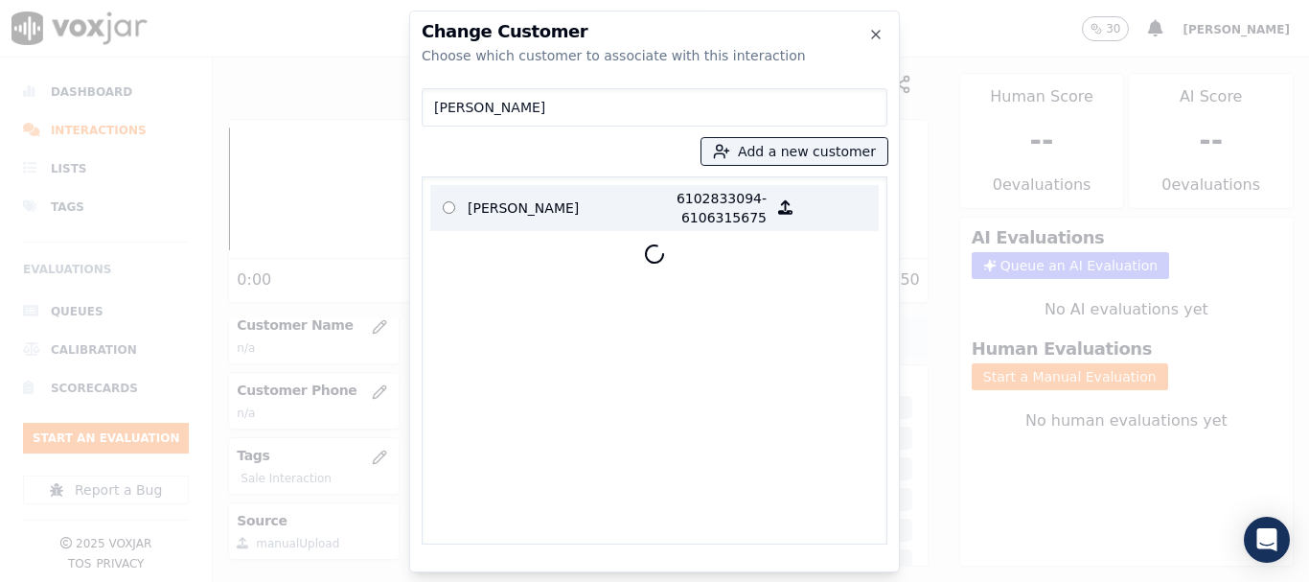
click at [512, 208] on p "Ronald Lopresti" at bounding box center [543, 208] width 150 height 38
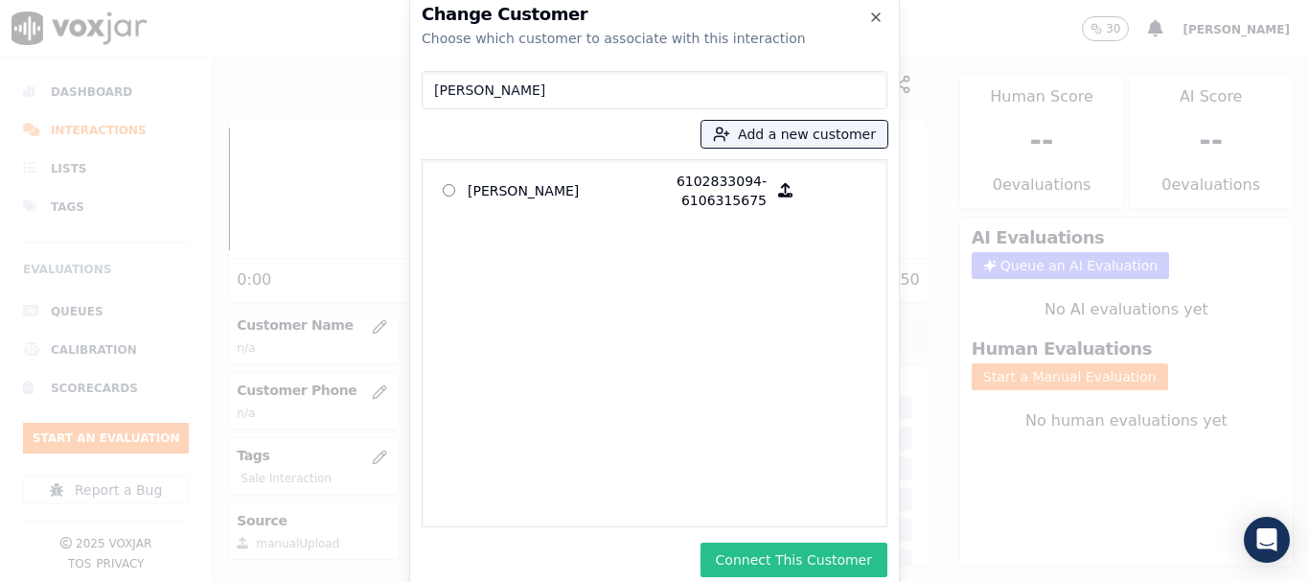
drag, startPoint x: 808, startPoint y: 557, endPoint x: 805, endPoint y: 568, distance: 11.9
click at [808, 564] on button "Connect This Customer" at bounding box center [794, 559] width 187 height 35
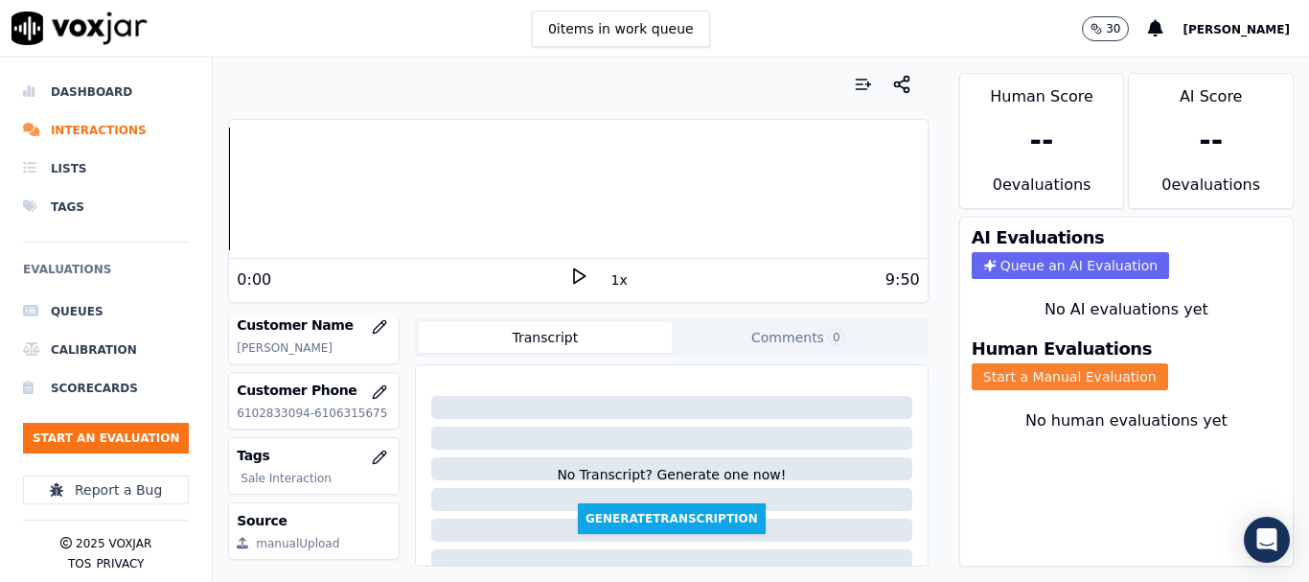
click at [1025, 381] on button "Start a Manual Evaluation" at bounding box center [1070, 376] width 196 height 27
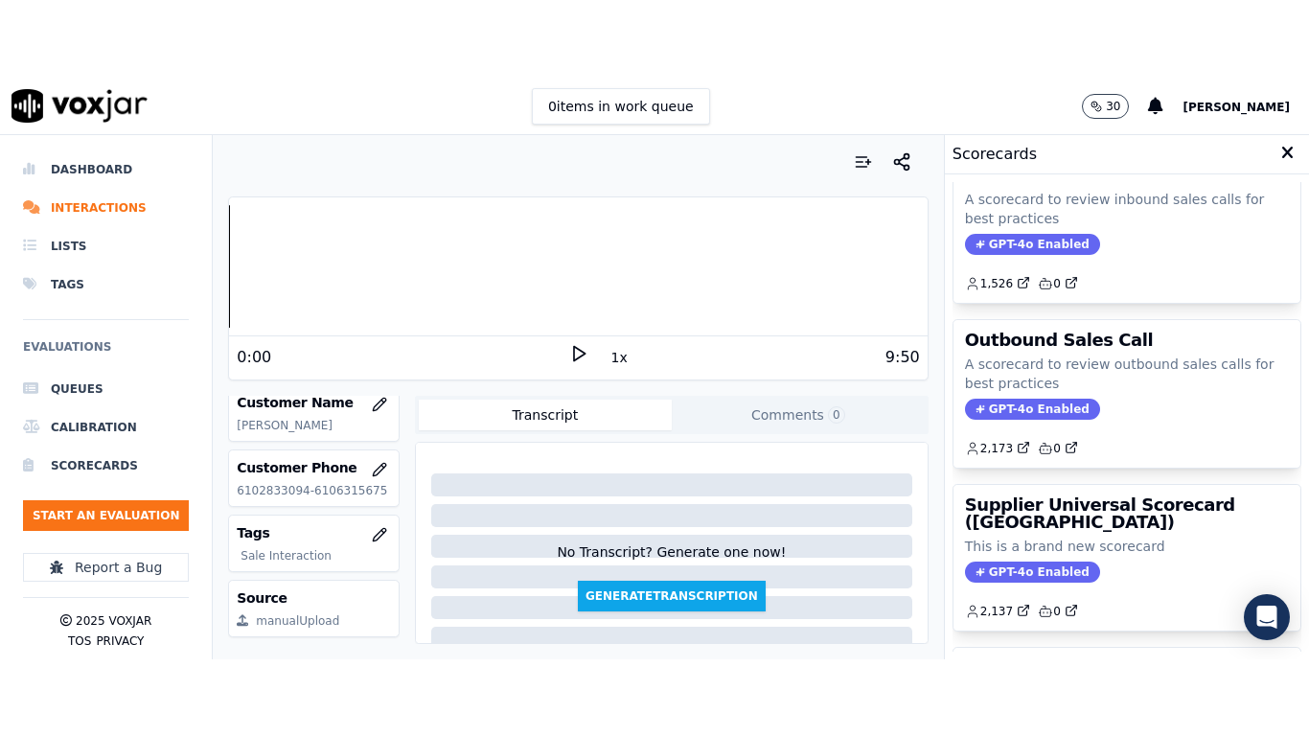
scroll to position [383, 0]
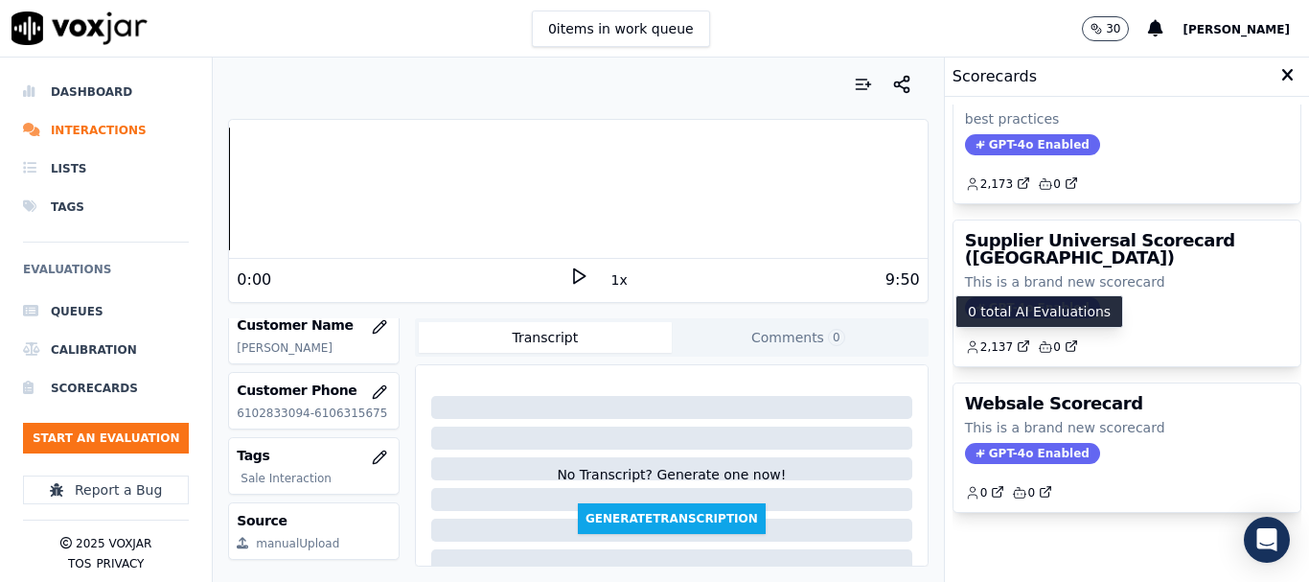
click at [1029, 315] on p "0 total AI Evaluations" at bounding box center [1039, 311] width 143 height 19
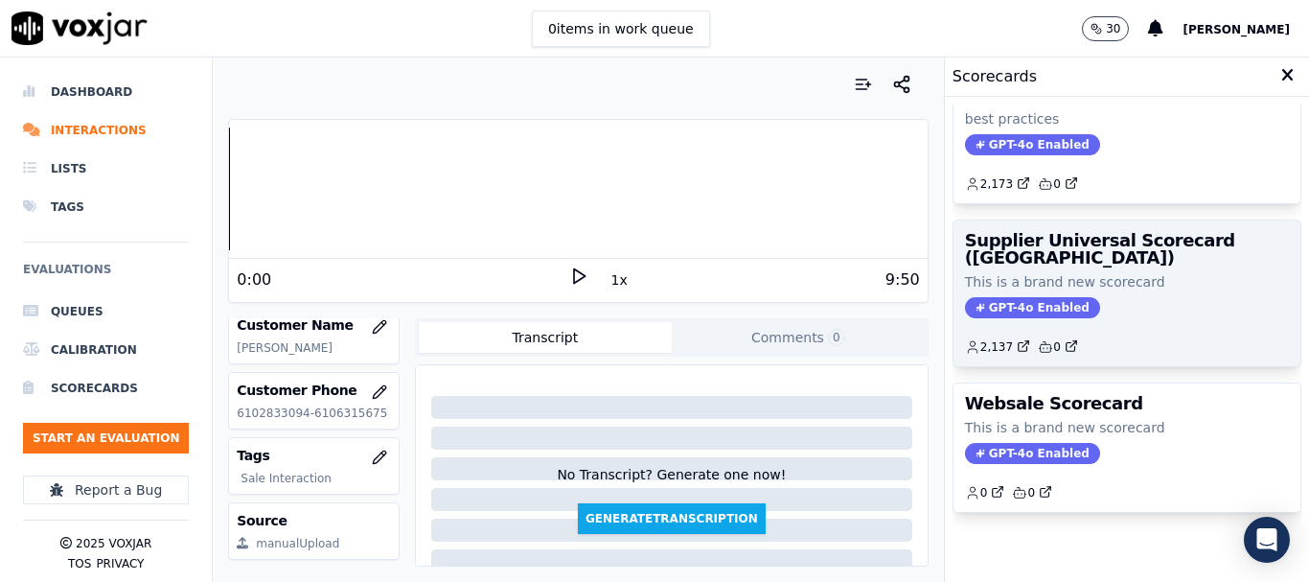
click at [1087, 350] on div "Supplier Universal Scorecard (Colombia) This is a brand new scorecard GPT-4o En…" at bounding box center [1127, 293] width 347 height 146
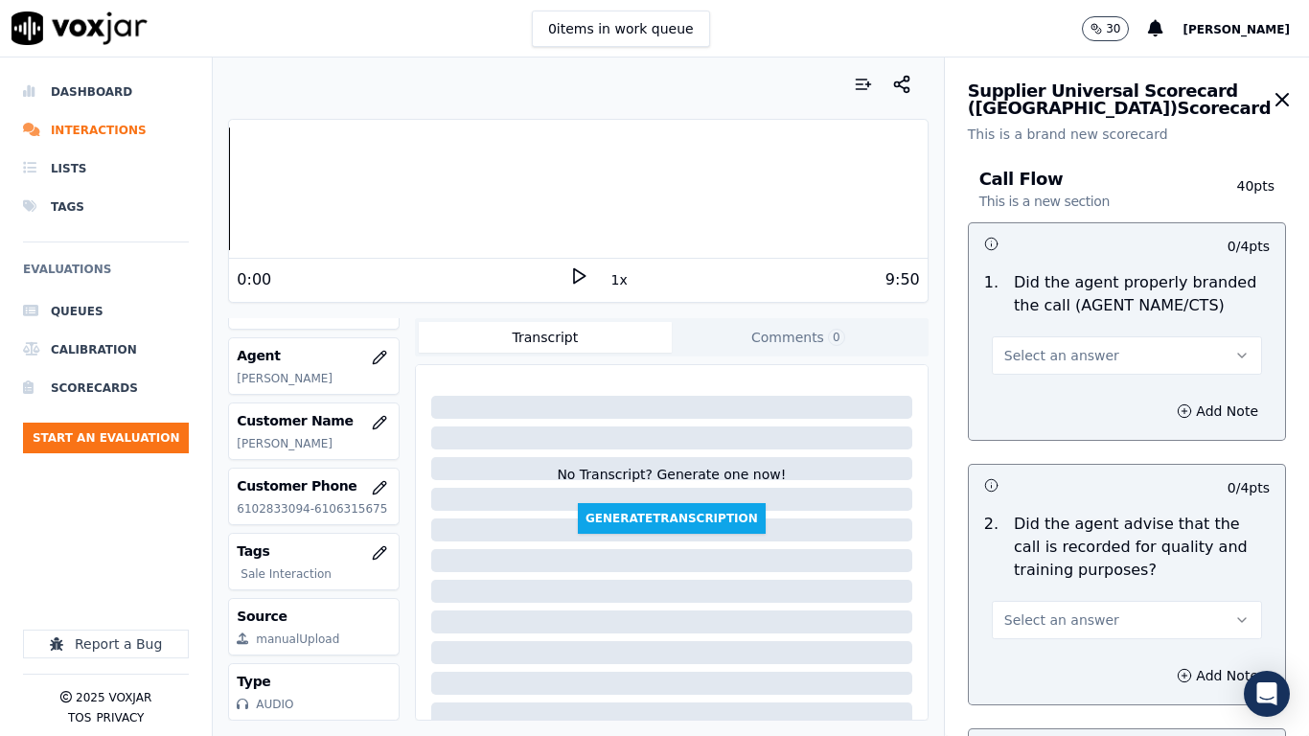
scroll to position [288, 0]
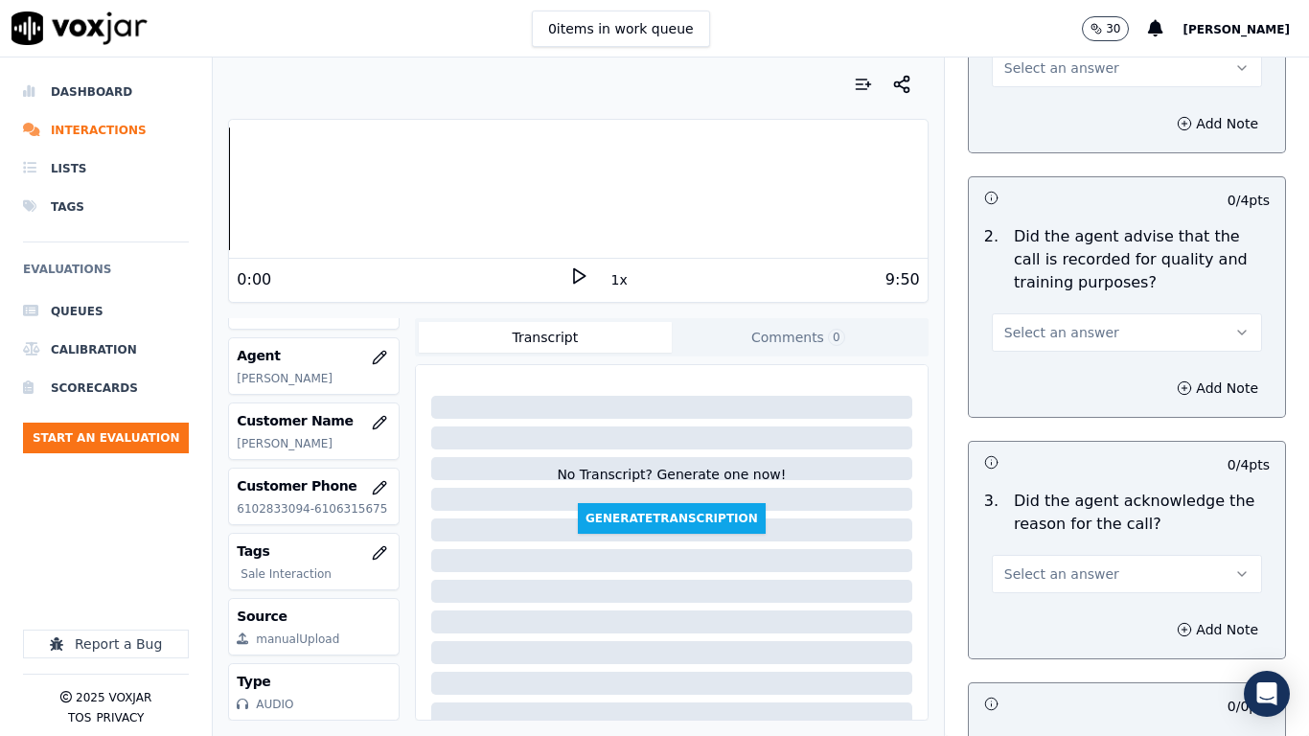
click at [1054, 73] on span "Select an answer" at bounding box center [1061, 67] width 115 height 19
click at [1053, 125] on div "Yes" at bounding box center [1092, 111] width 234 height 31
click at [1083, 326] on button "Select an answer" at bounding box center [1127, 332] width 270 height 38
click at [1057, 389] on div "Yes" at bounding box center [1092, 375] width 234 height 31
click at [1067, 581] on button "Select an answer" at bounding box center [1127, 574] width 270 height 38
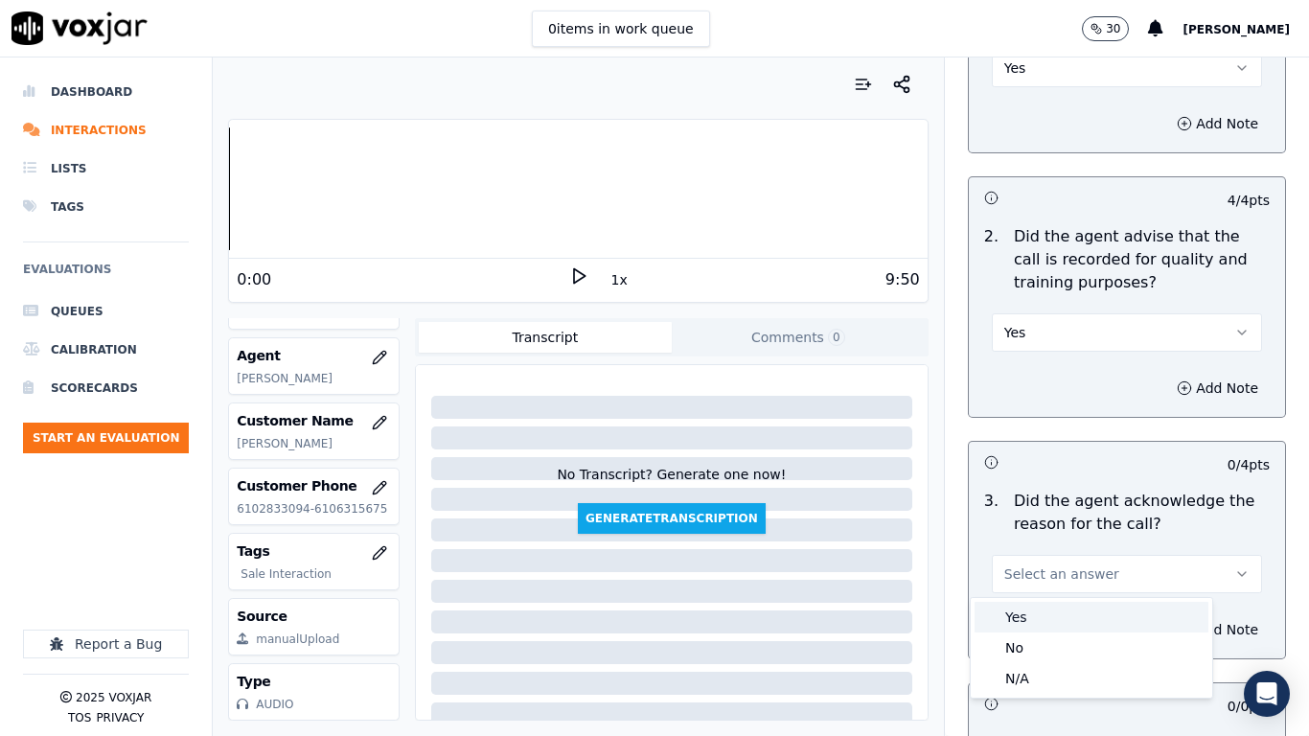
click at [1046, 581] on div "Yes" at bounding box center [1092, 617] width 234 height 31
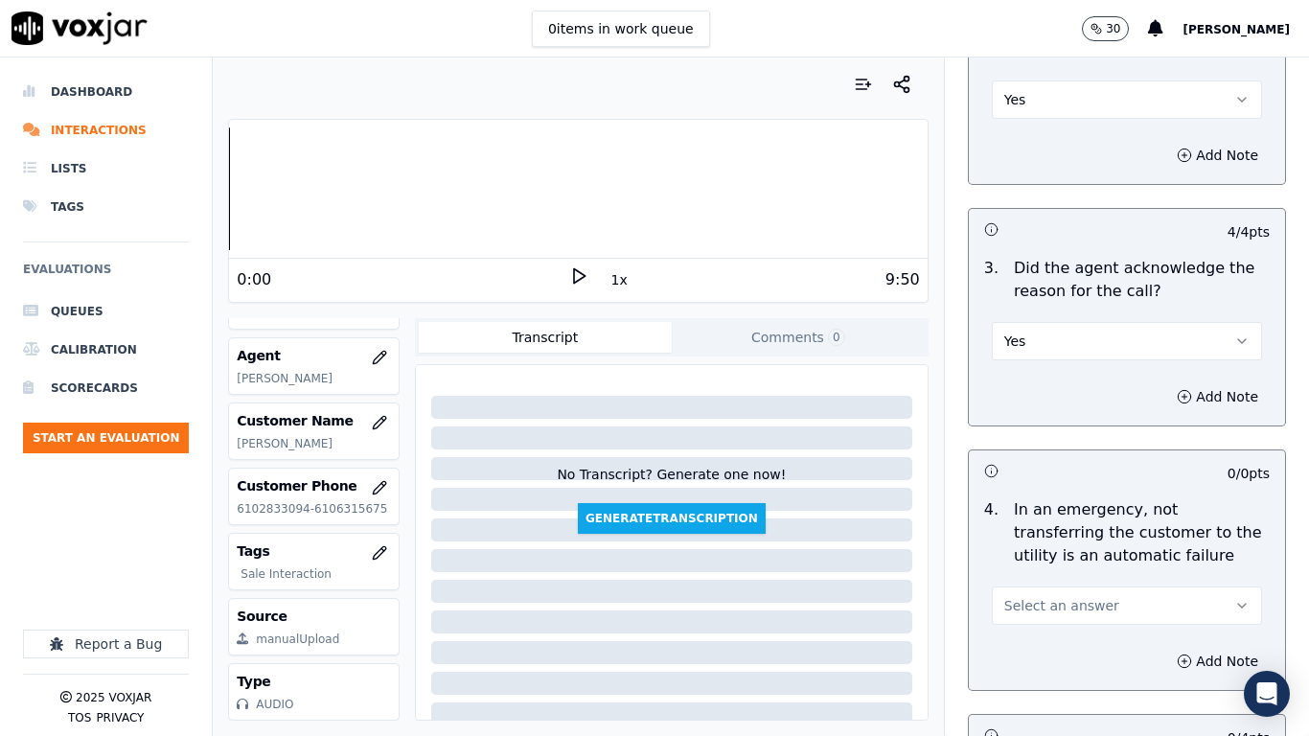
scroll to position [863, 0]
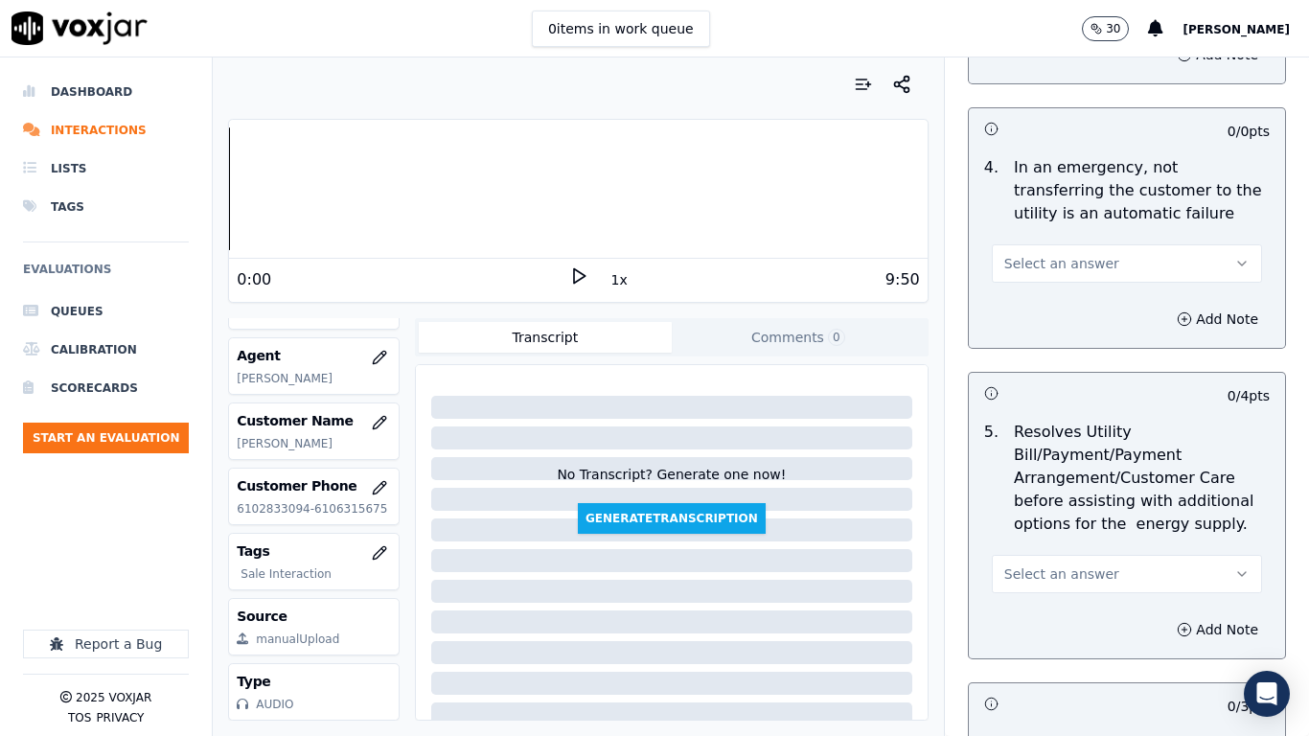
click at [1074, 258] on span "Select an answer" at bounding box center [1061, 263] width 115 height 19
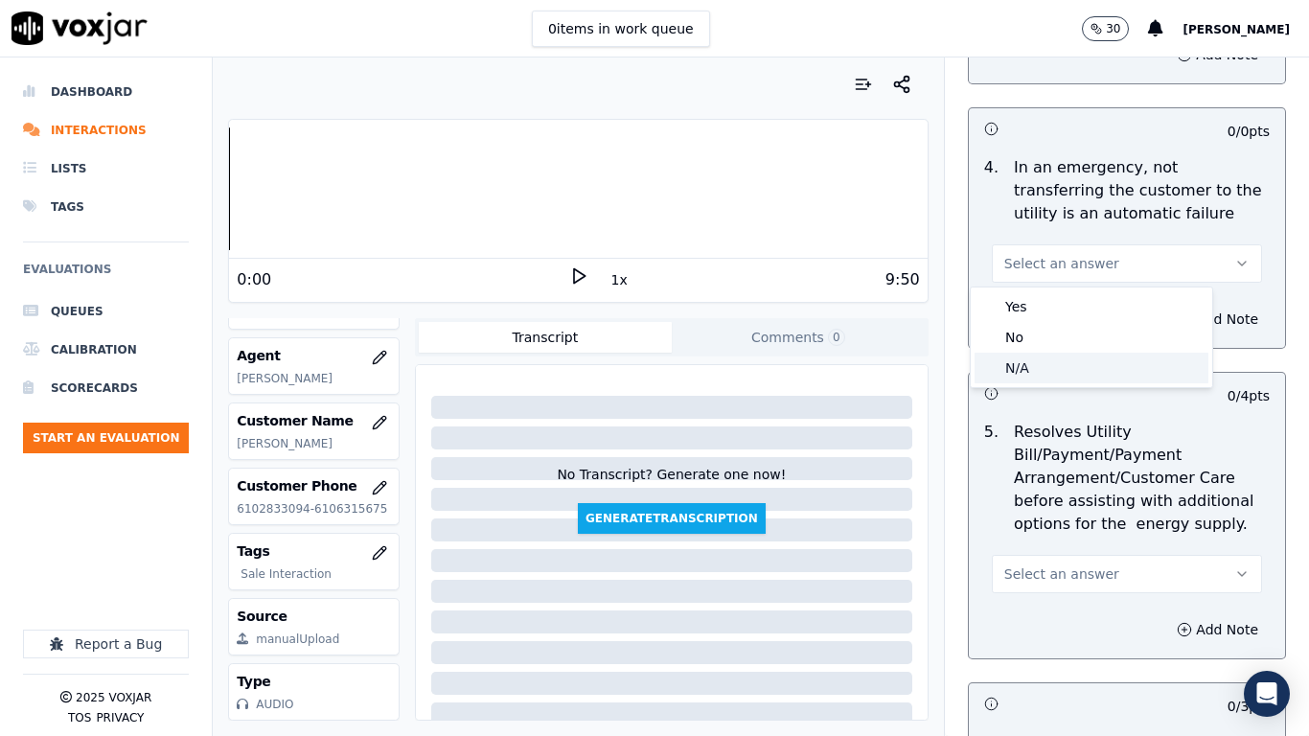
click at [1059, 359] on div "N/A" at bounding box center [1092, 368] width 234 height 31
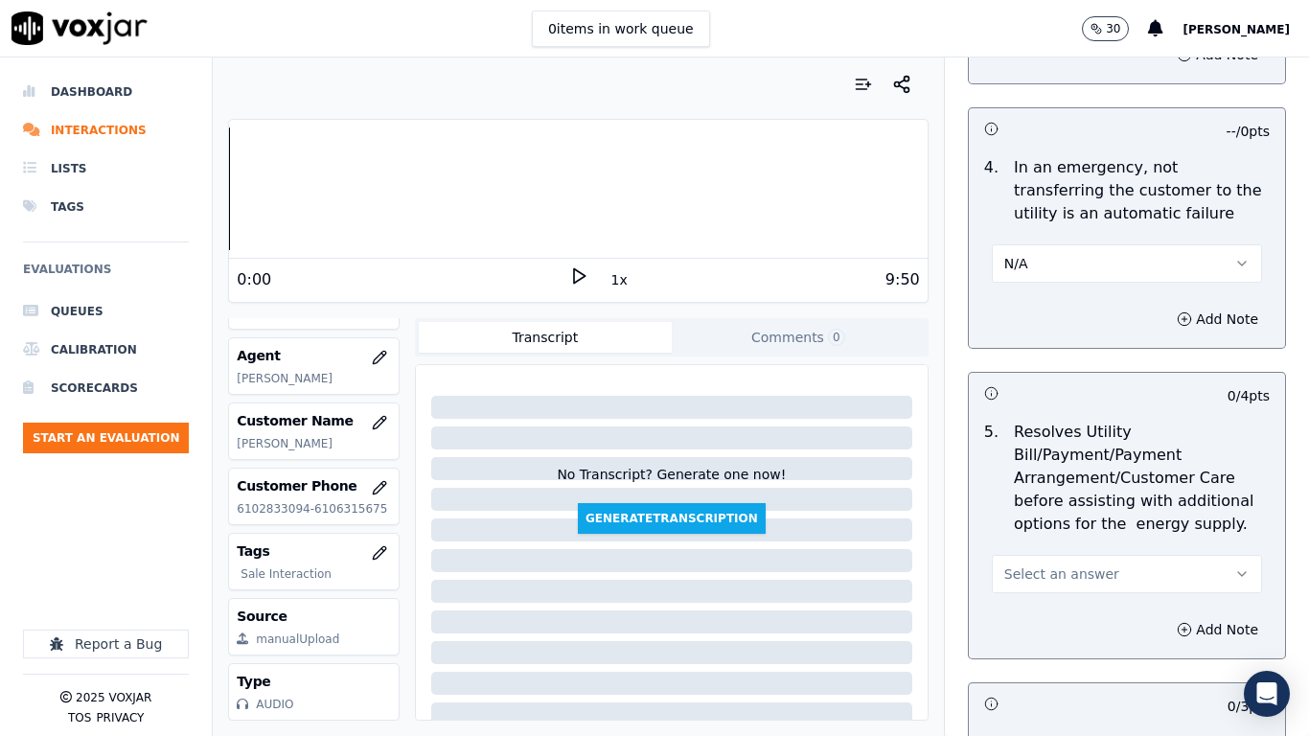
click at [1086, 563] on button "Select an answer" at bounding box center [1127, 574] width 270 height 38
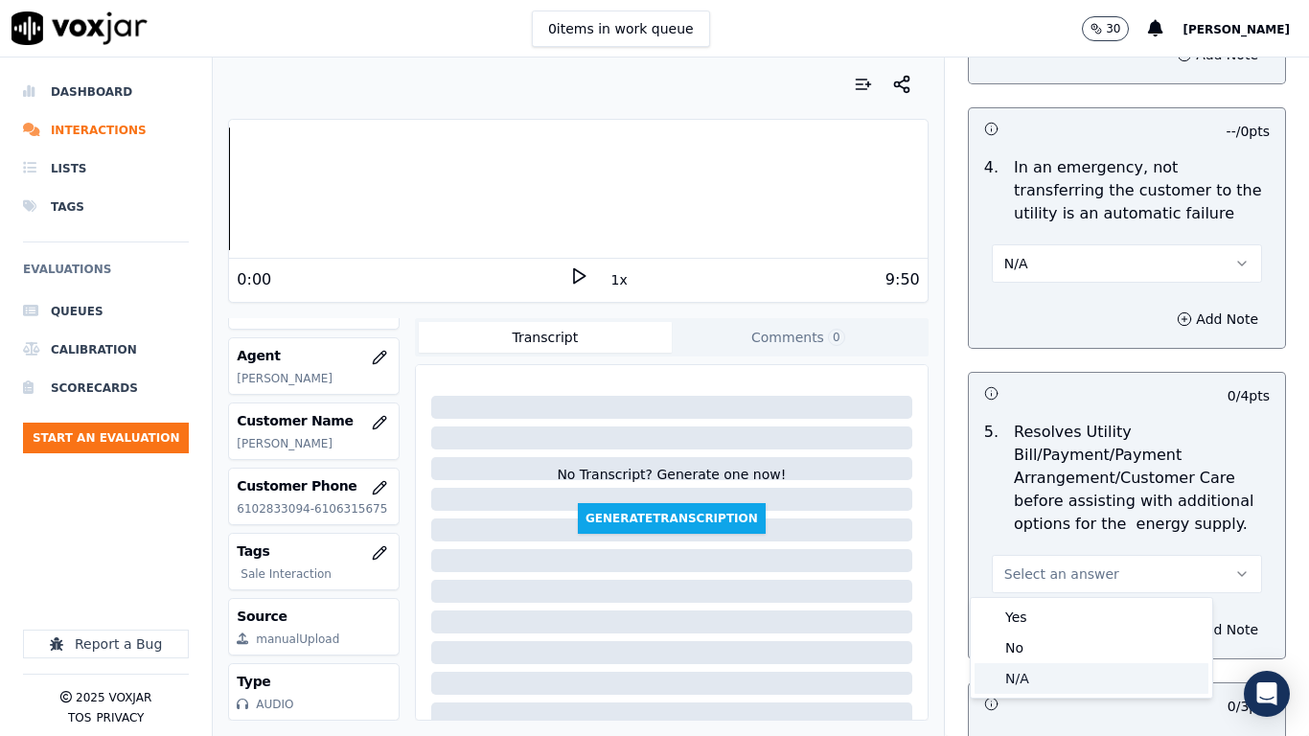
click at [1063, 581] on div "N/A" at bounding box center [1092, 678] width 234 height 31
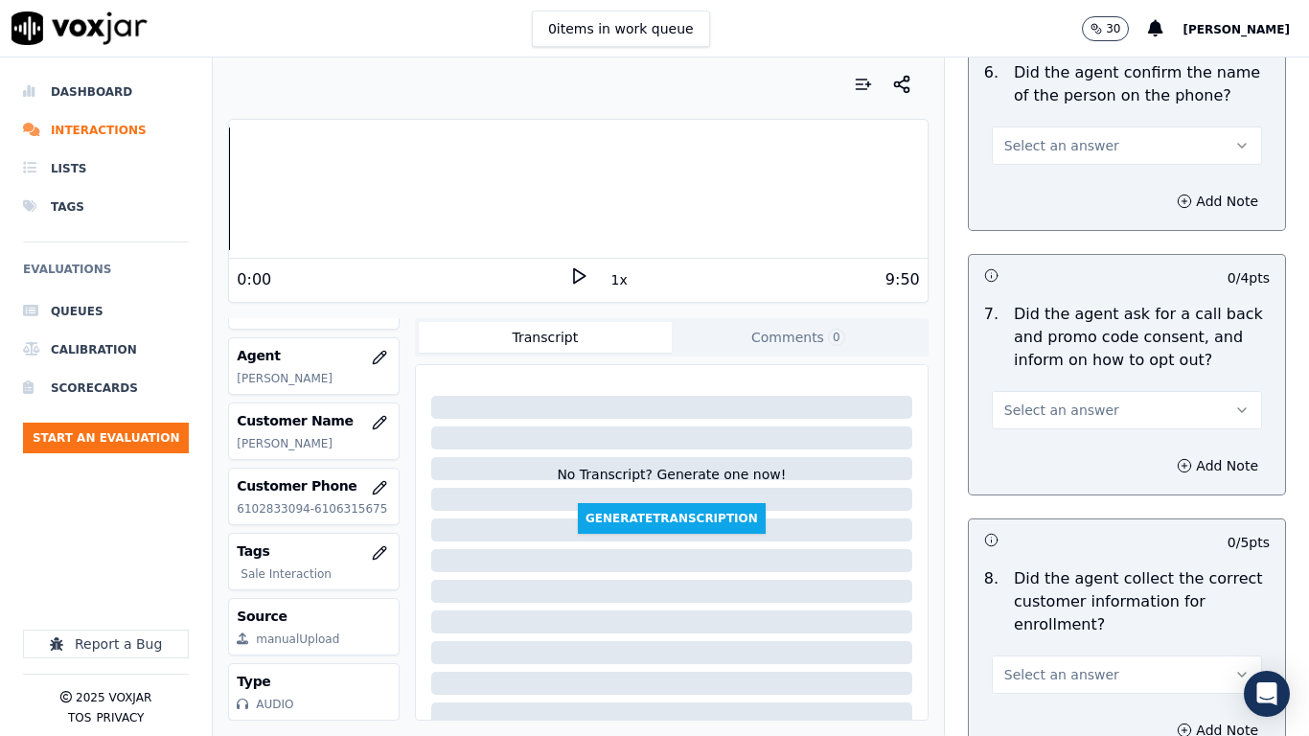
scroll to position [1534, 0]
click at [1053, 148] on span "Select an answer" at bounding box center [1061, 144] width 115 height 19
click at [1052, 188] on div "Yes" at bounding box center [1092, 188] width 234 height 31
click at [1044, 393] on button "Select an answer" at bounding box center [1127, 409] width 270 height 38
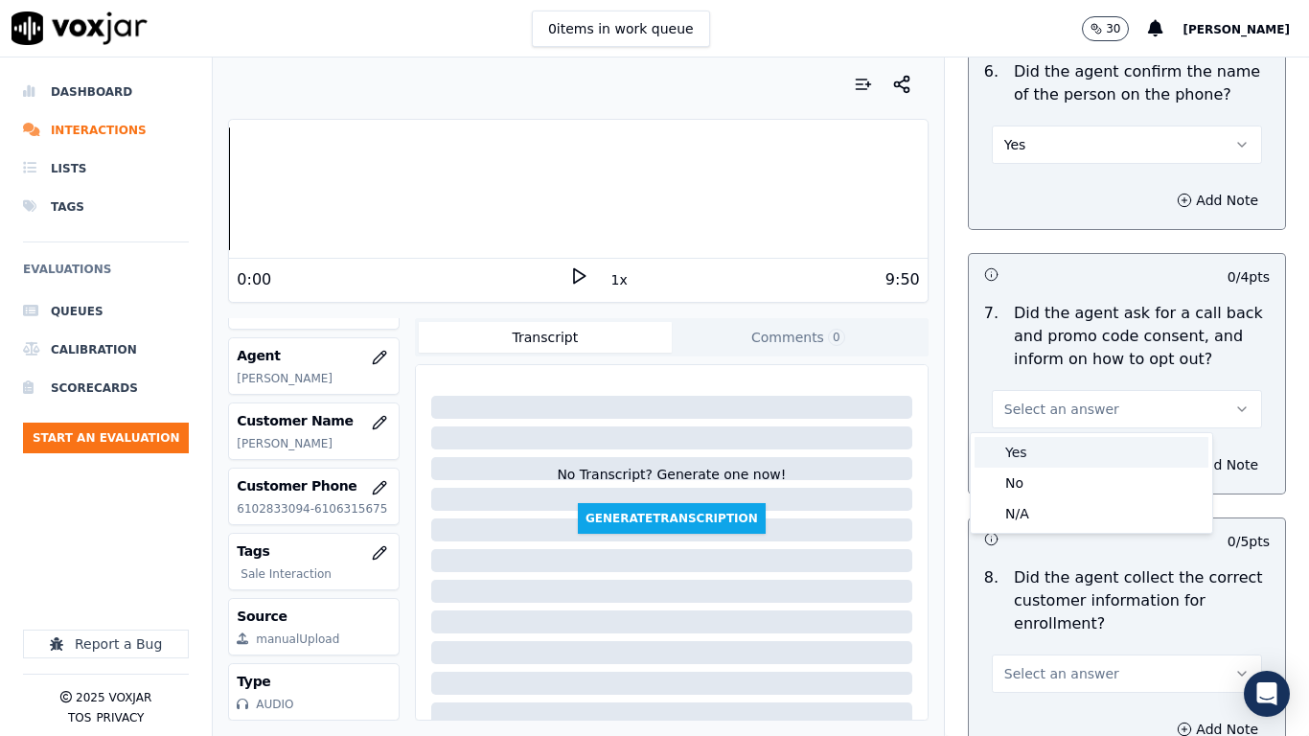
click at [1045, 439] on div "Yes" at bounding box center [1092, 452] width 234 height 31
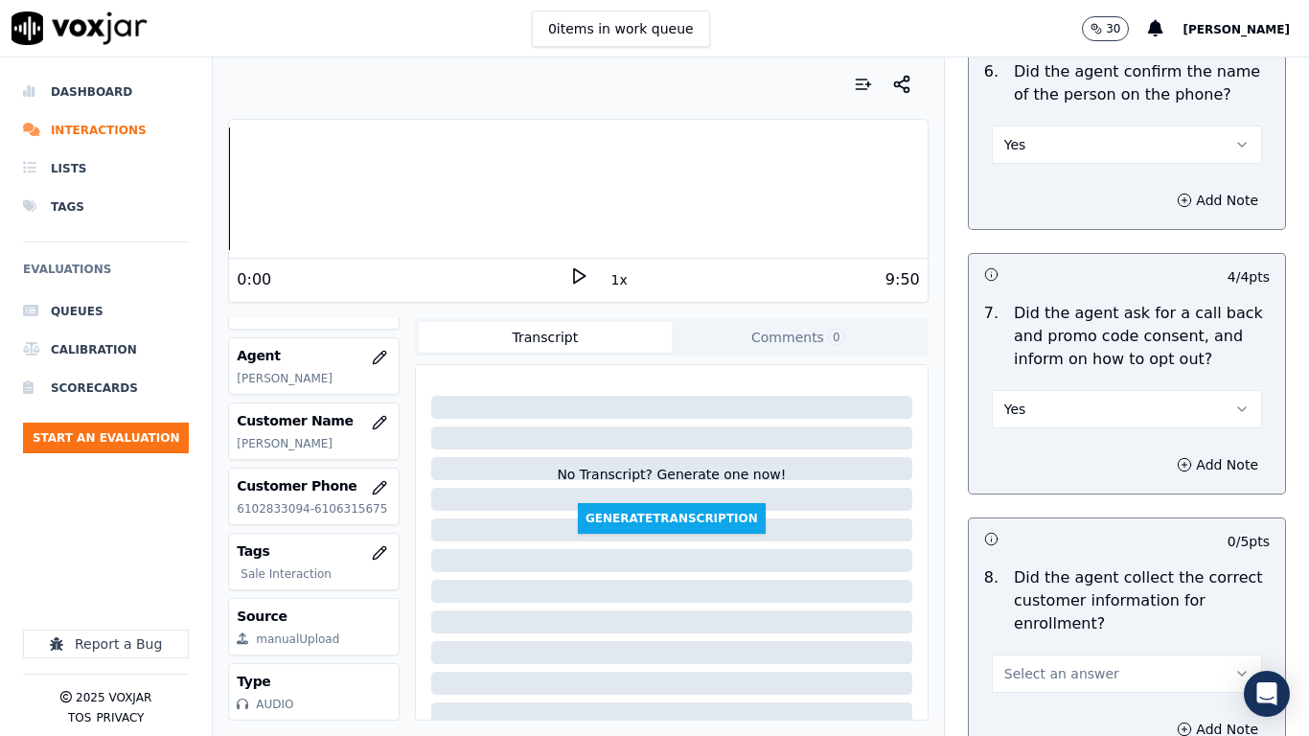
click at [1077, 581] on span "Select an answer" at bounding box center [1061, 673] width 115 height 19
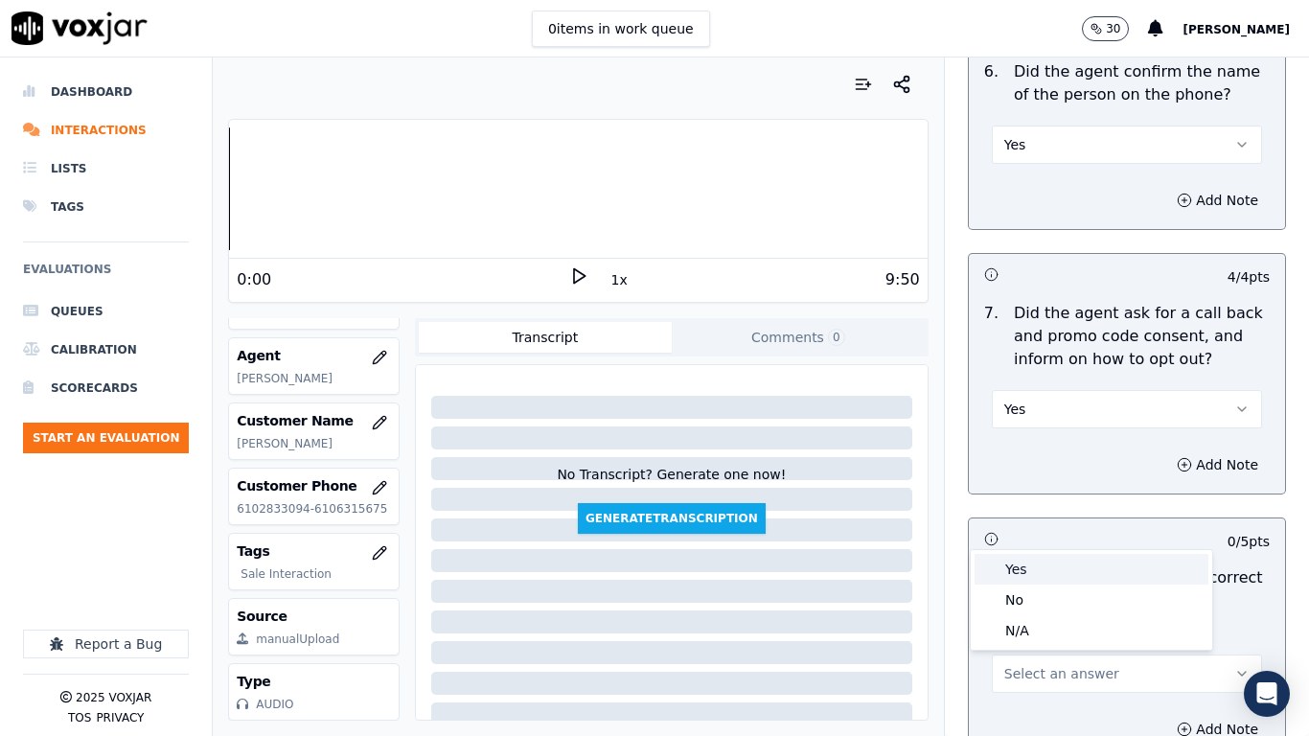
click at [1045, 567] on div "Yes" at bounding box center [1092, 569] width 234 height 31
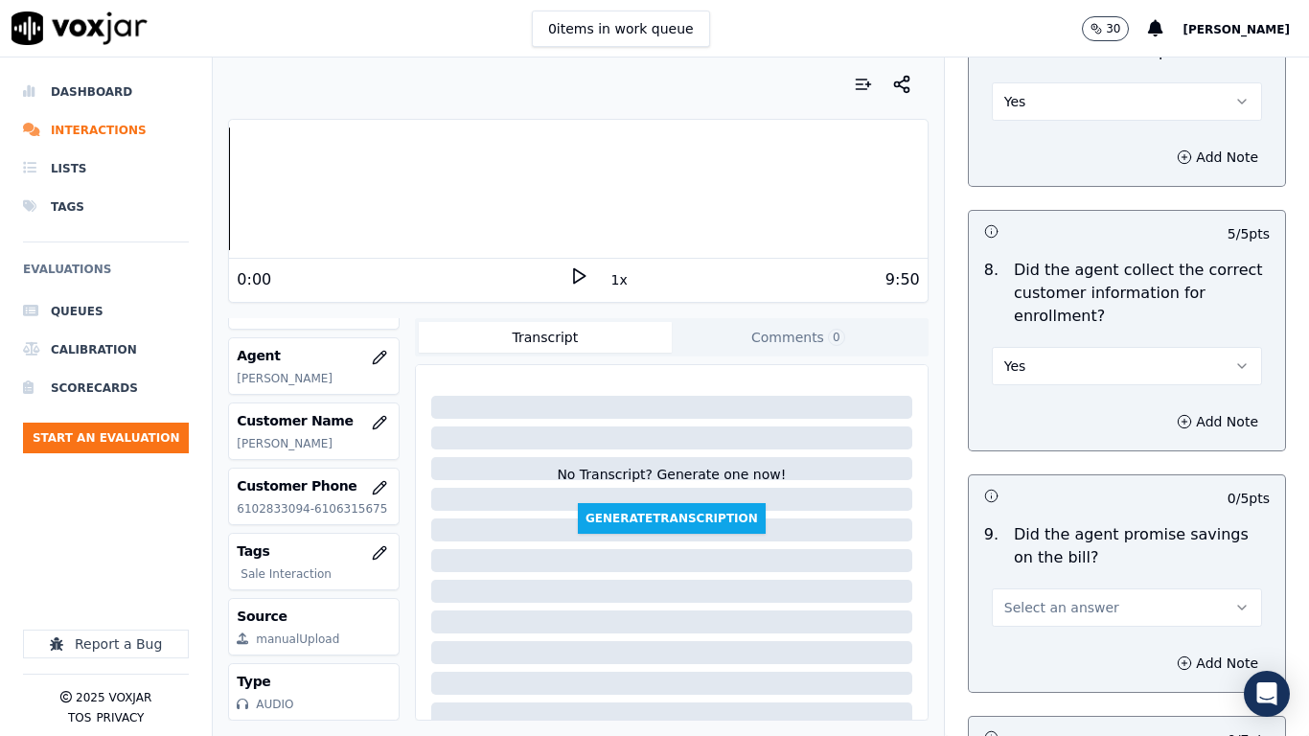
scroll to position [2396, 0]
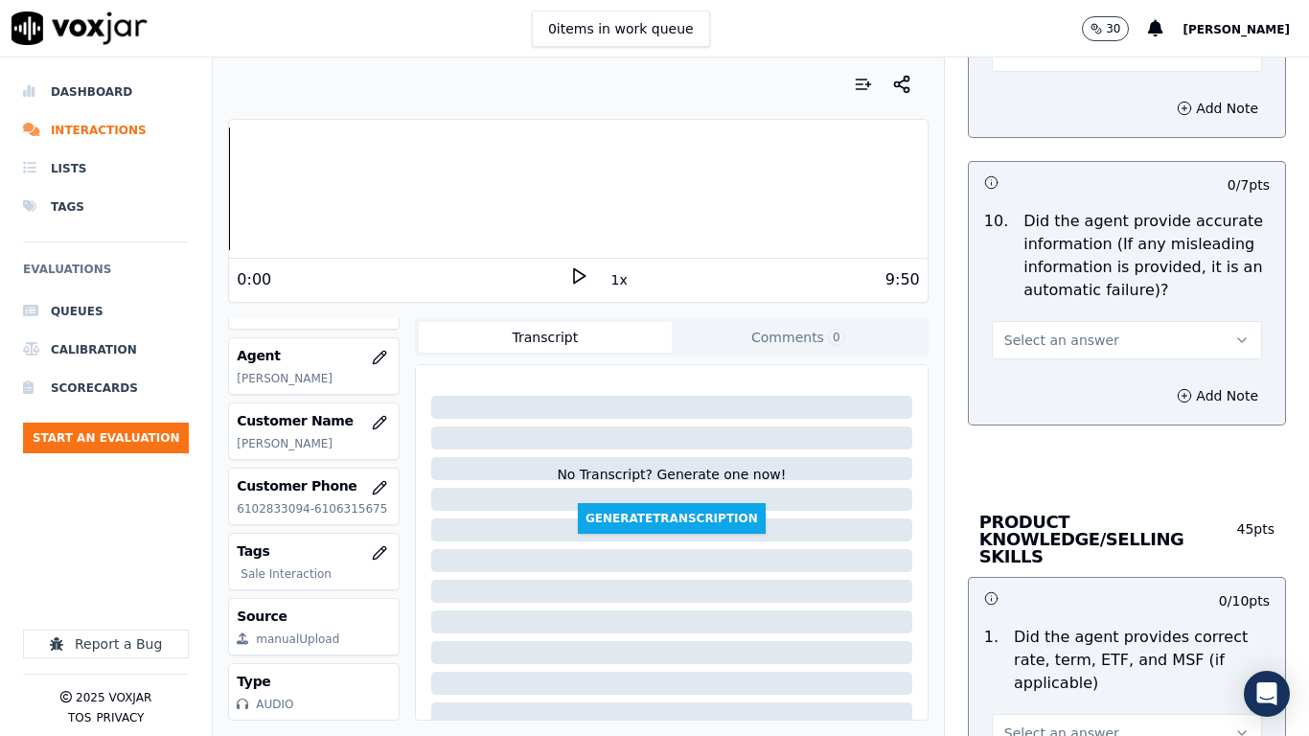
click at [1015, 58] on span "Select an answer" at bounding box center [1061, 52] width 115 height 19
click at [1023, 95] on div "Yes" at bounding box center [1092, 96] width 234 height 31
click at [1075, 342] on span "Select an answer" at bounding box center [1061, 340] width 115 height 19
click at [1076, 382] on div "Yes" at bounding box center [1092, 383] width 234 height 31
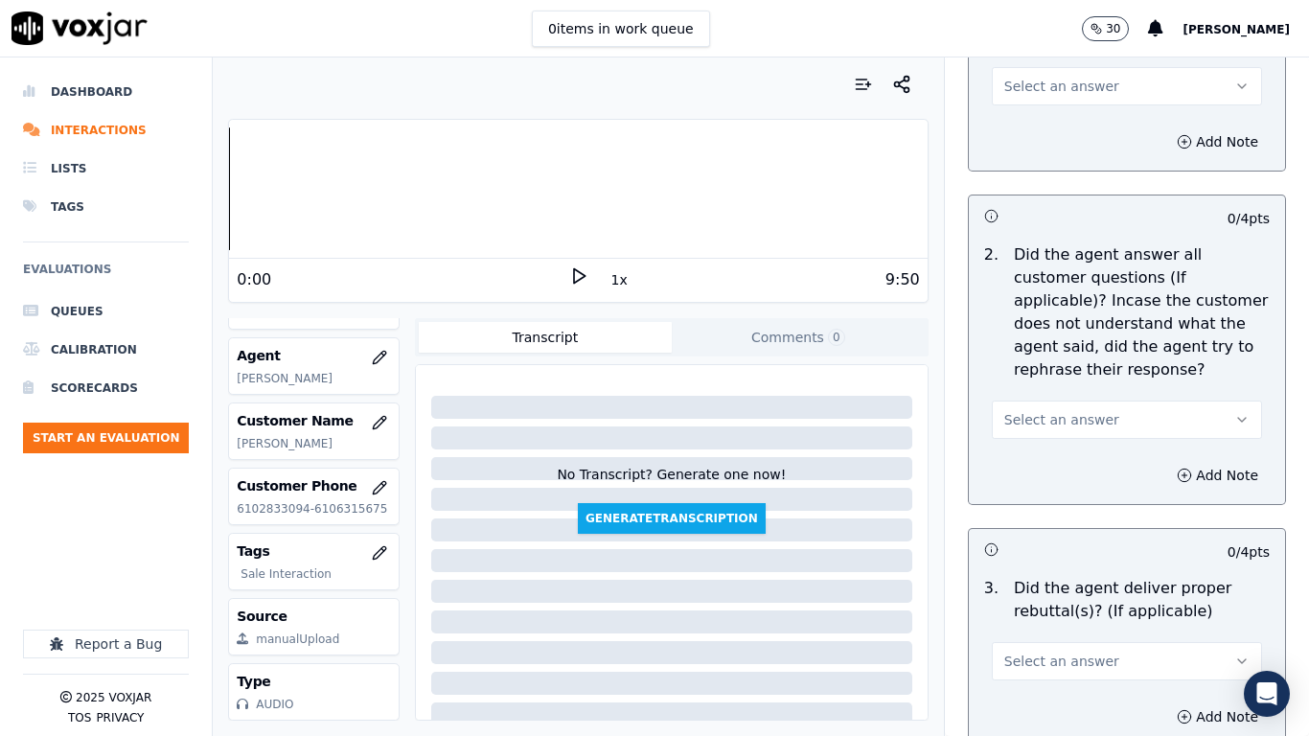
scroll to position [3067, 0]
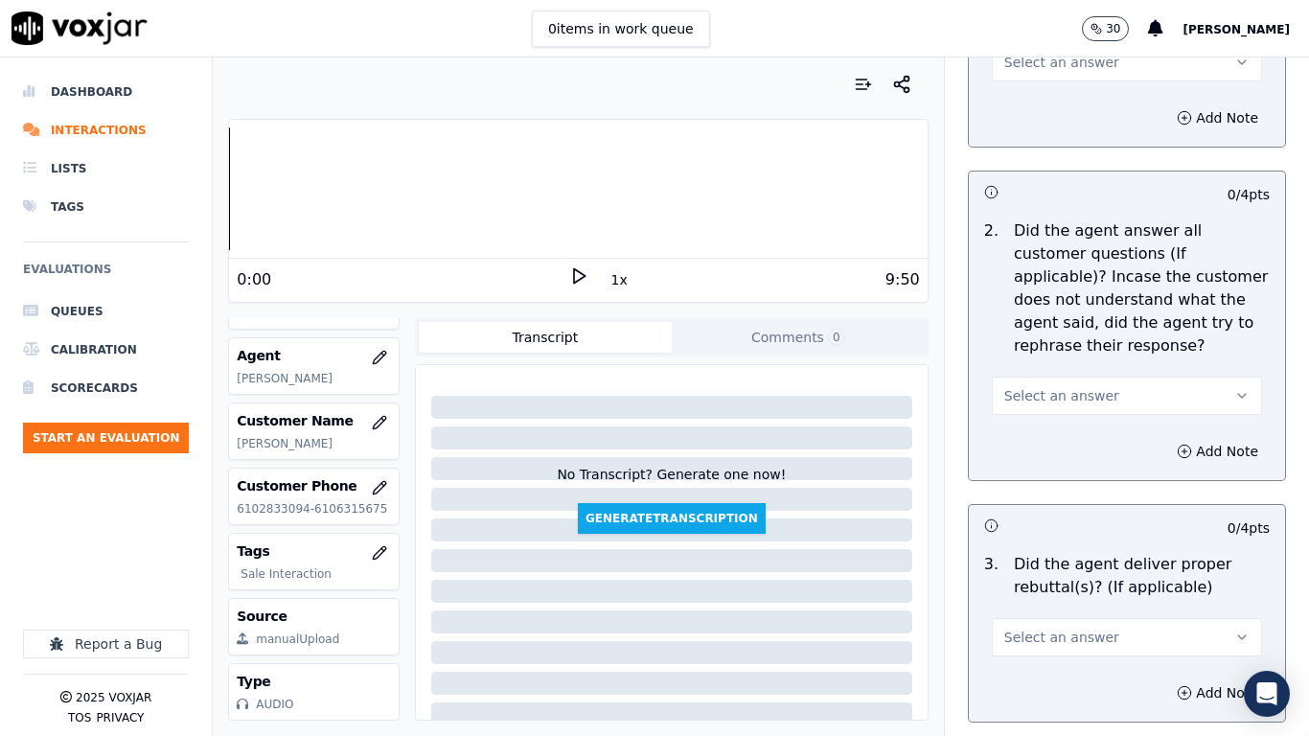
click at [1016, 58] on button "Select an answer" at bounding box center [1127, 62] width 270 height 38
click at [1024, 88] on div "Yes" at bounding box center [1092, 88] width 234 height 31
click at [1073, 386] on span "Select an answer" at bounding box center [1061, 395] width 115 height 19
click at [1084, 428] on div "Yes" at bounding box center [1092, 421] width 234 height 31
click at [1107, 581] on button "Select an answer" at bounding box center [1127, 637] width 270 height 38
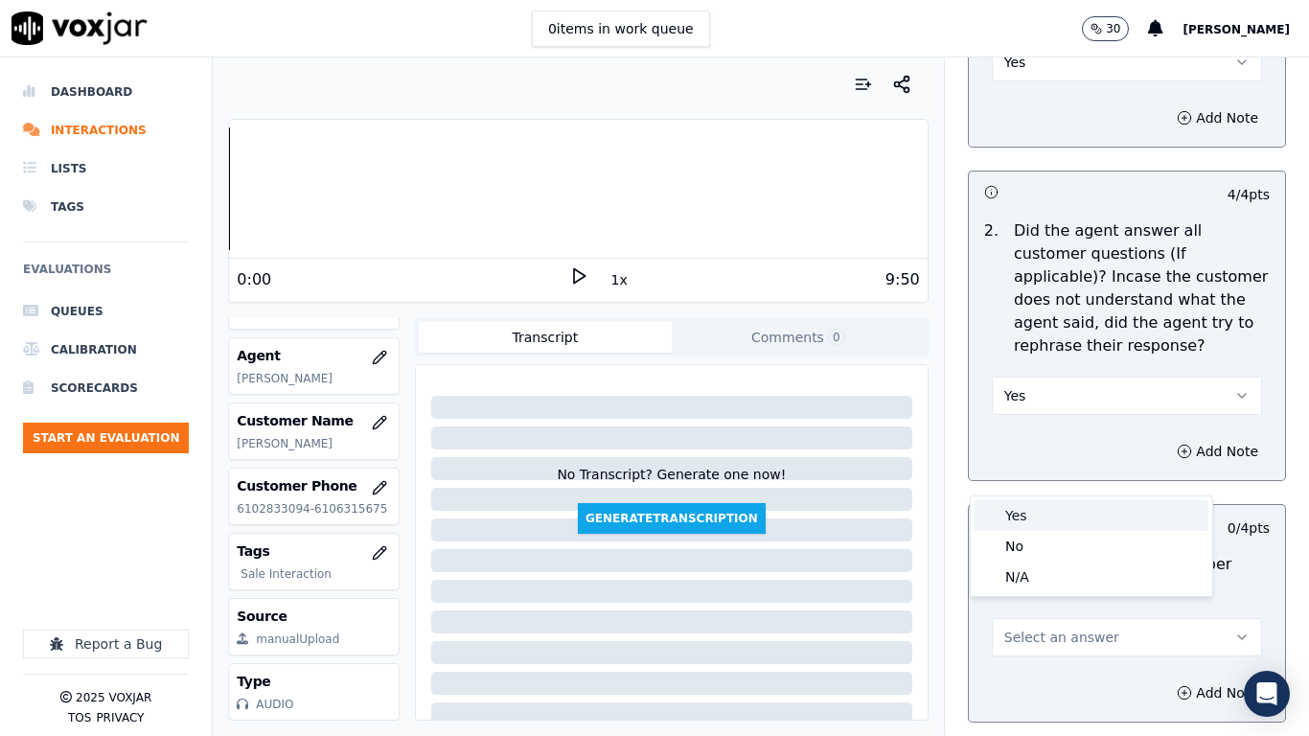
click at [1043, 513] on div "Yes" at bounding box center [1092, 515] width 234 height 31
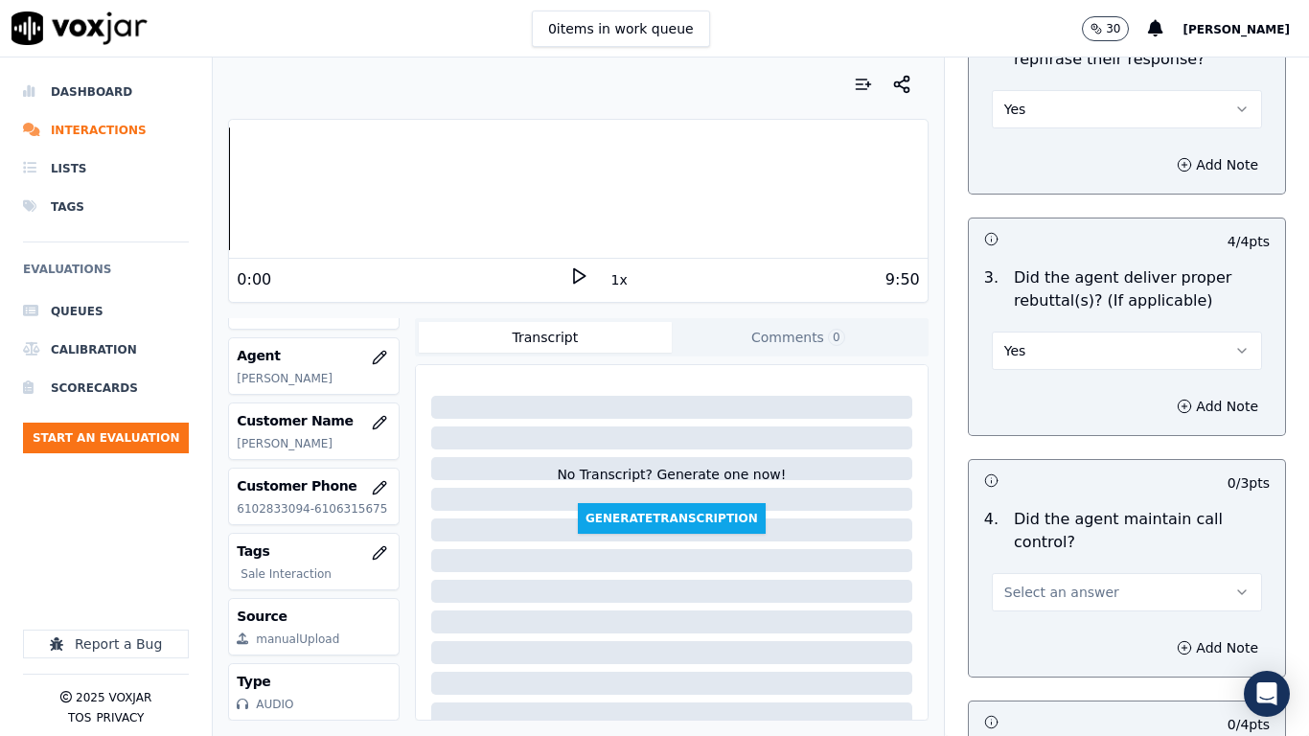
scroll to position [3834, 0]
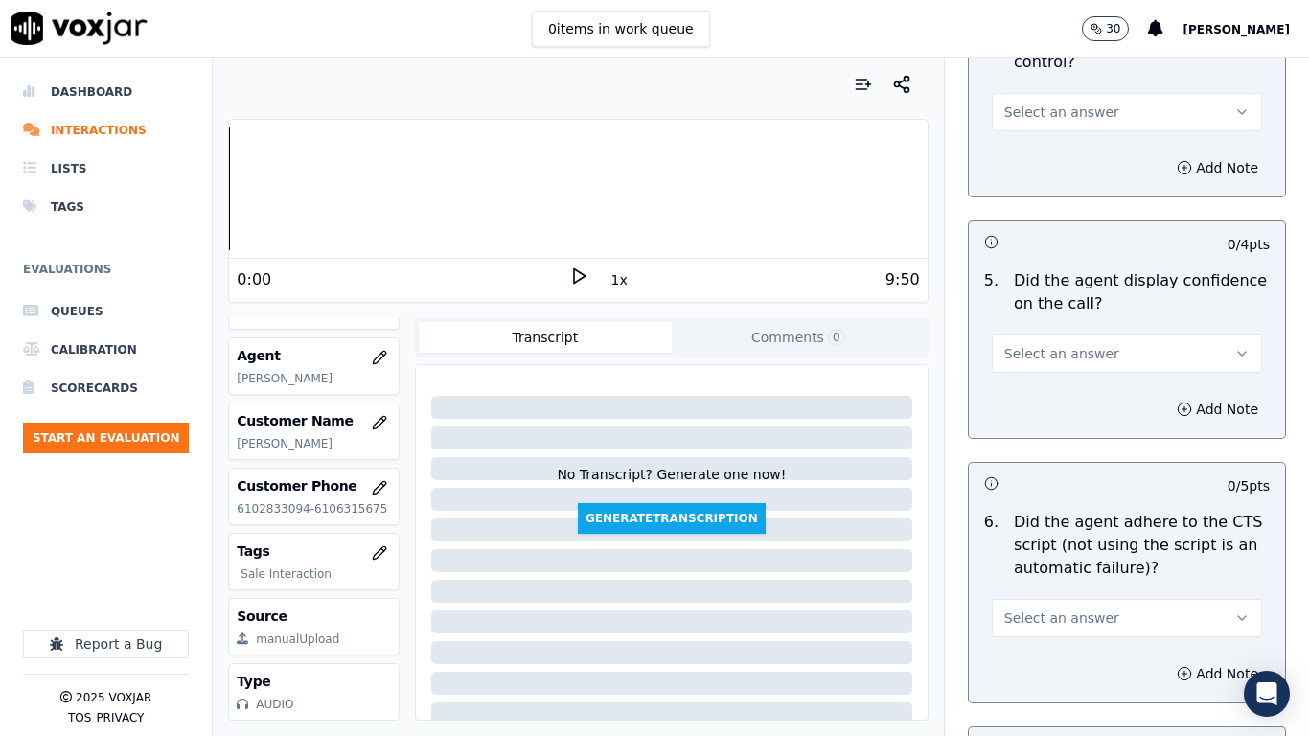
click at [1026, 103] on span "Select an answer" at bounding box center [1061, 112] width 115 height 19
click at [1028, 135] on div "Yes" at bounding box center [1092, 138] width 234 height 31
click at [1073, 344] on span "Select an answer" at bounding box center [1061, 353] width 115 height 19
click at [1057, 387] on div "Yes" at bounding box center [1092, 379] width 234 height 31
click at [1059, 581] on span "Select an answer" at bounding box center [1061, 618] width 115 height 19
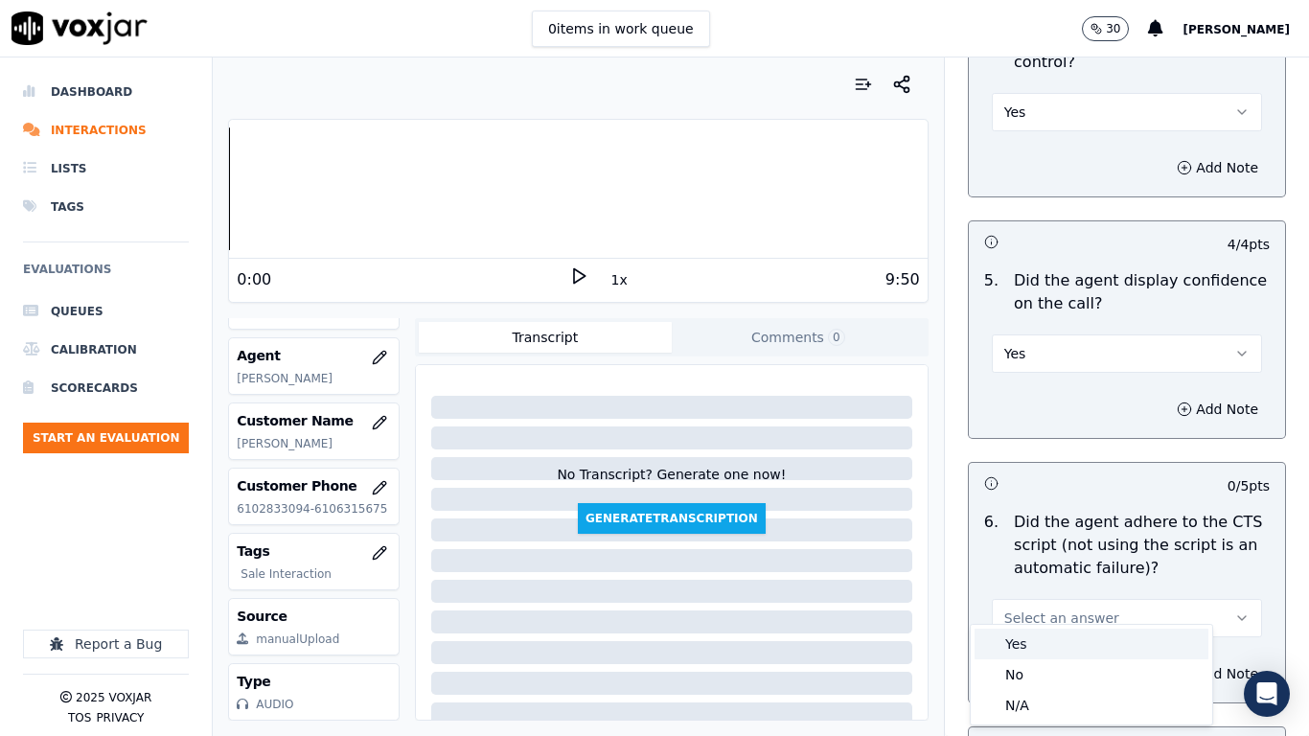
click at [1046, 581] on div "Yes" at bounding box center [1092, 644] width 234 height 31
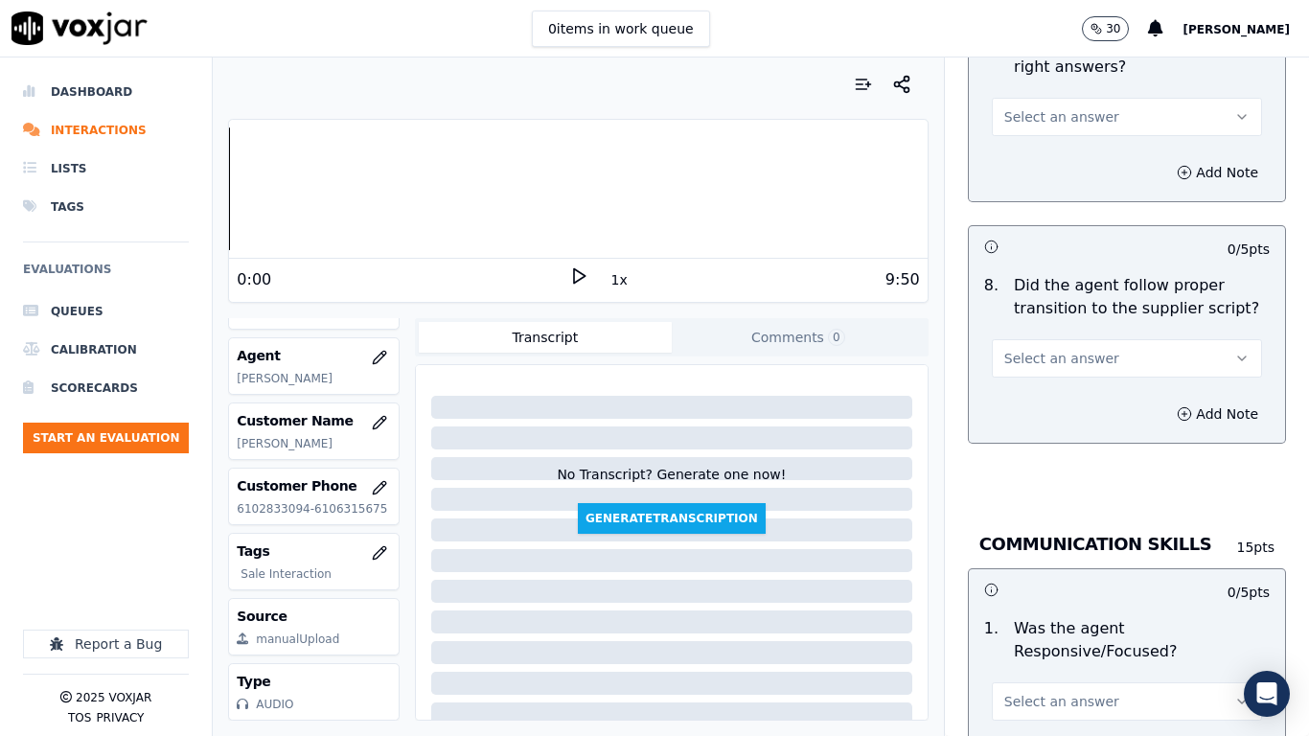
scroll to position [4601, 0]
click at [1050, 97] on button "Select an answer" at bounding box center [1127, 116] width 270 height 38
click at [1045, 135] on div "Yes" at bounding box center [1092, 142] width 234 height 31
click at [1099, 340] on button "Select an answer" at bounding box center [1127, 357] width 270 height 38
click at [1059, 382] on div "Yes" at bounding box center [1092, 383] width 234 height 31
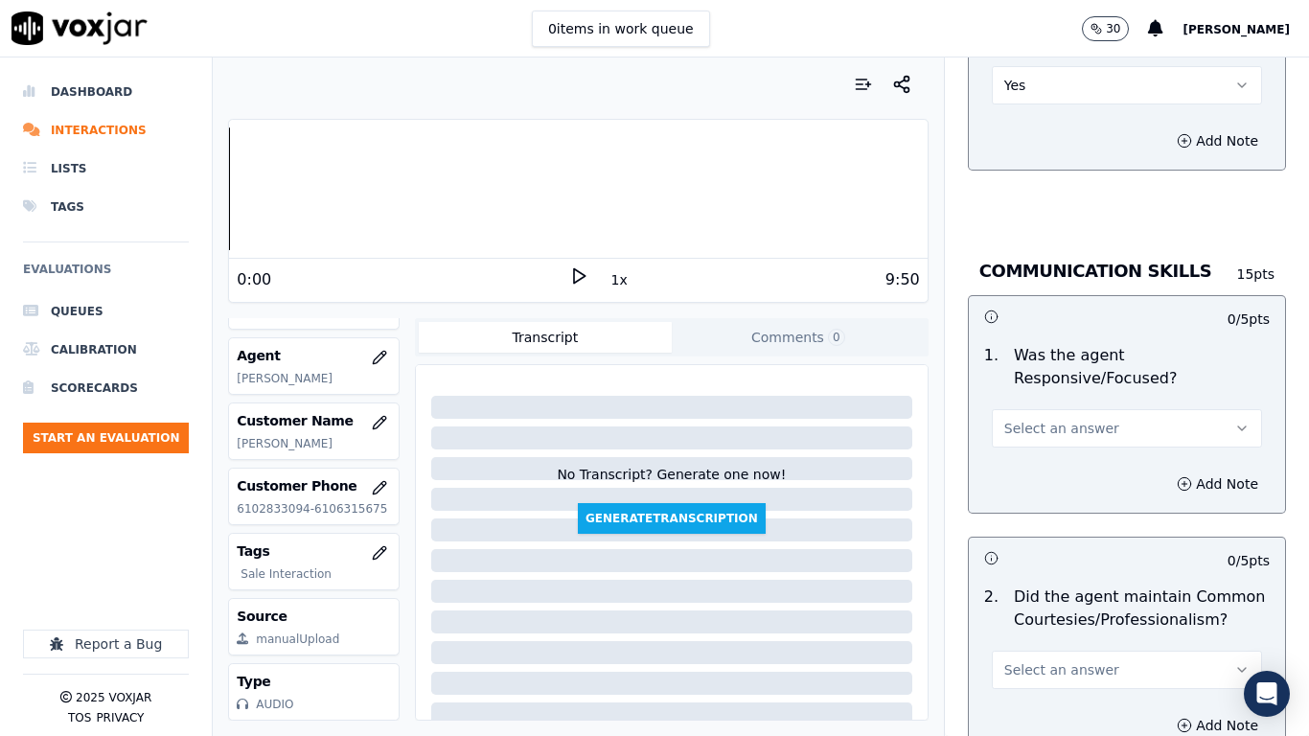
scroll to position [5176, 0]
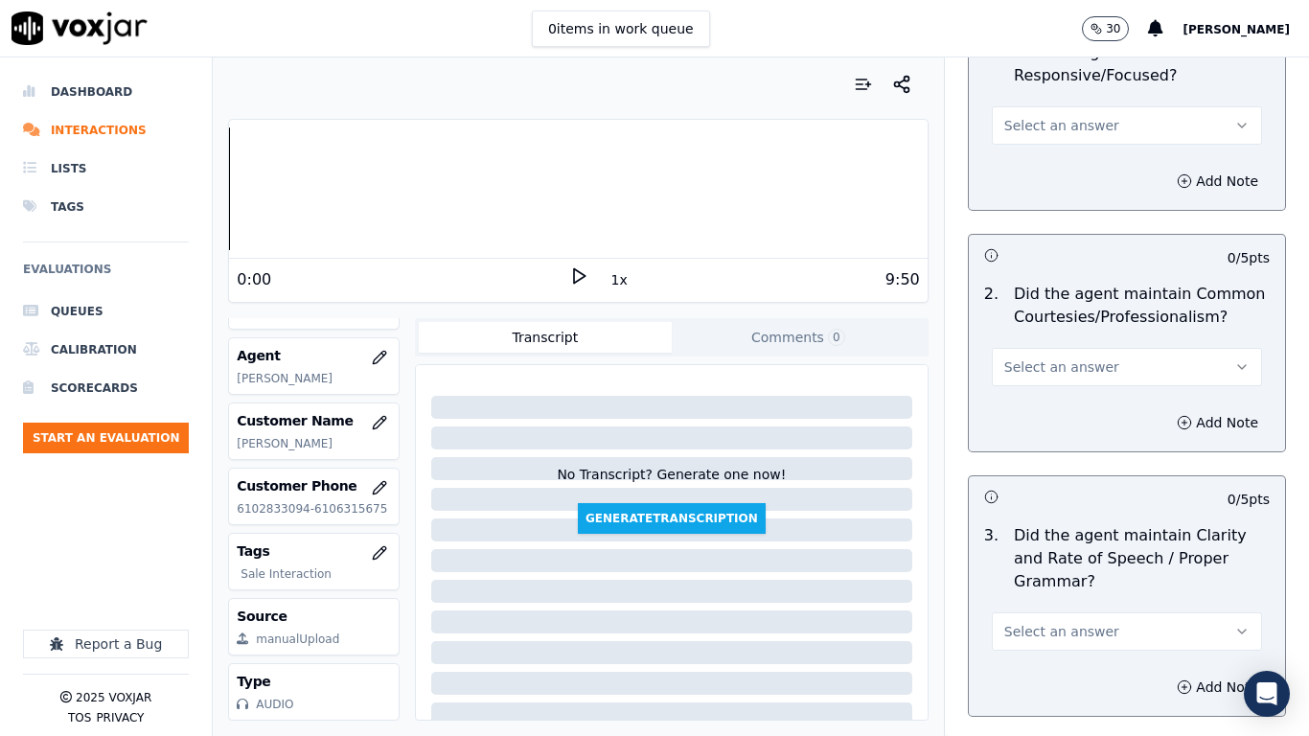
click at [1044, 116] on span "Select an answer" at bounding box center [1061, 125] width 115 height 19
click at [1048, 154] on div "Yes" at bounding box center [1092, 151] width 234 height 31
click at [1056, 358] on span "Select an answer" at bounding box center [1061, 367] width 115 height 19
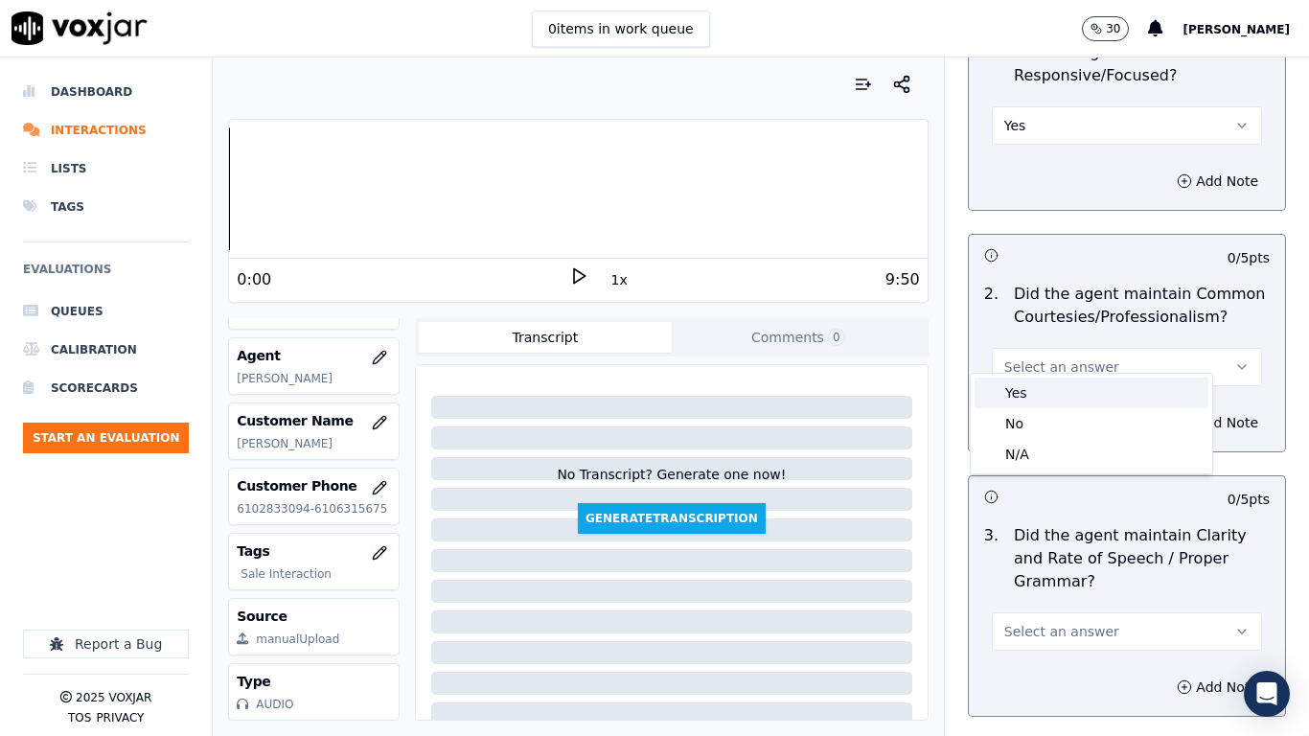
click at [1052, 395] on div "Yes" at bounding box center [1092, 393] width 234 height 31
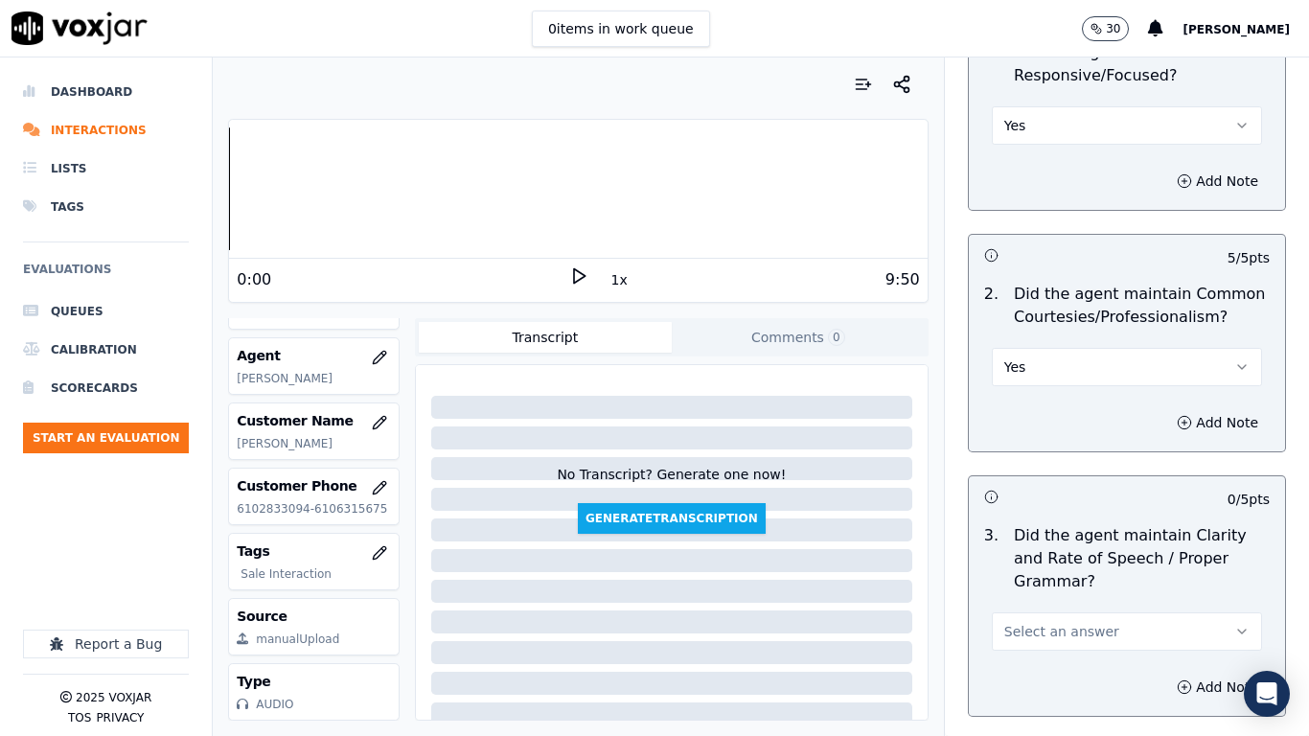
click at [1088, 581] on button "Select an answer" at bounding box center [1127, 631] width 270 height 38
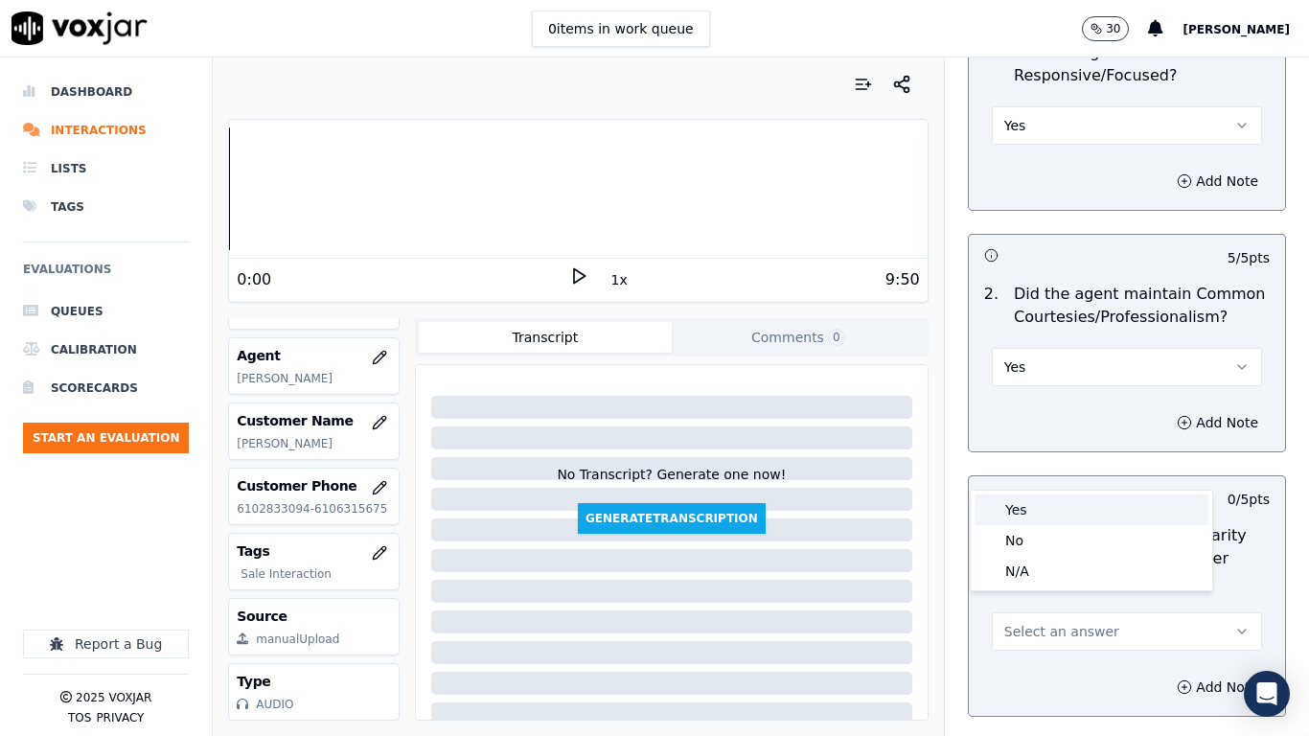
click at [1048, 509] on div "Yes" at bounding box center [1092, 510] width 234 height 31
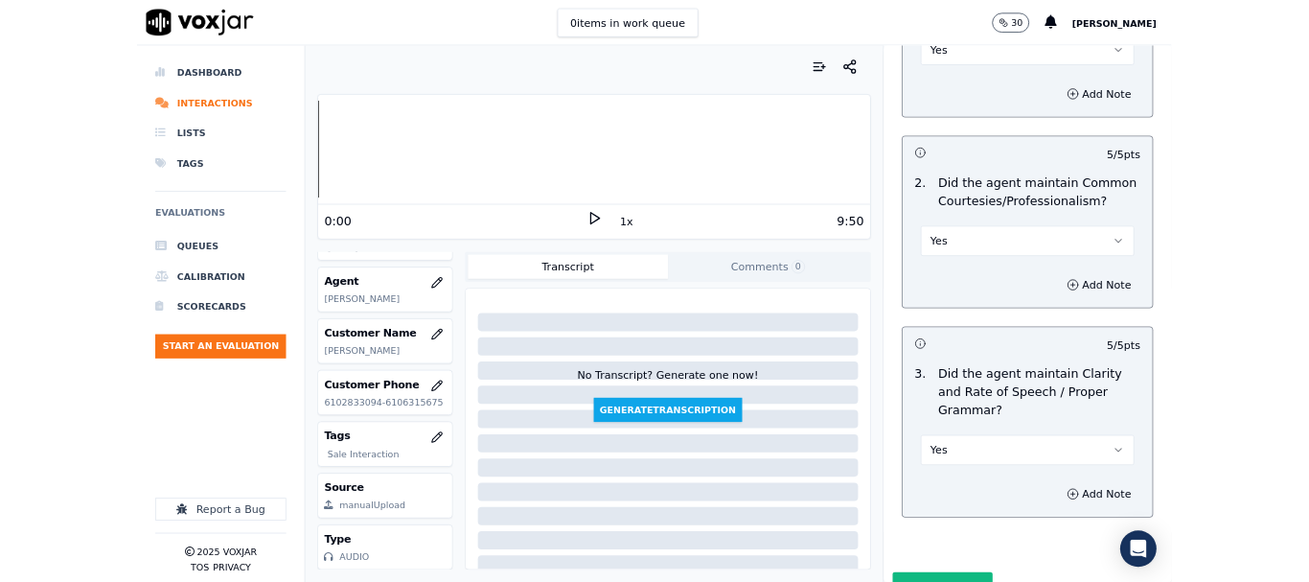
scroll to position [5303, 0]
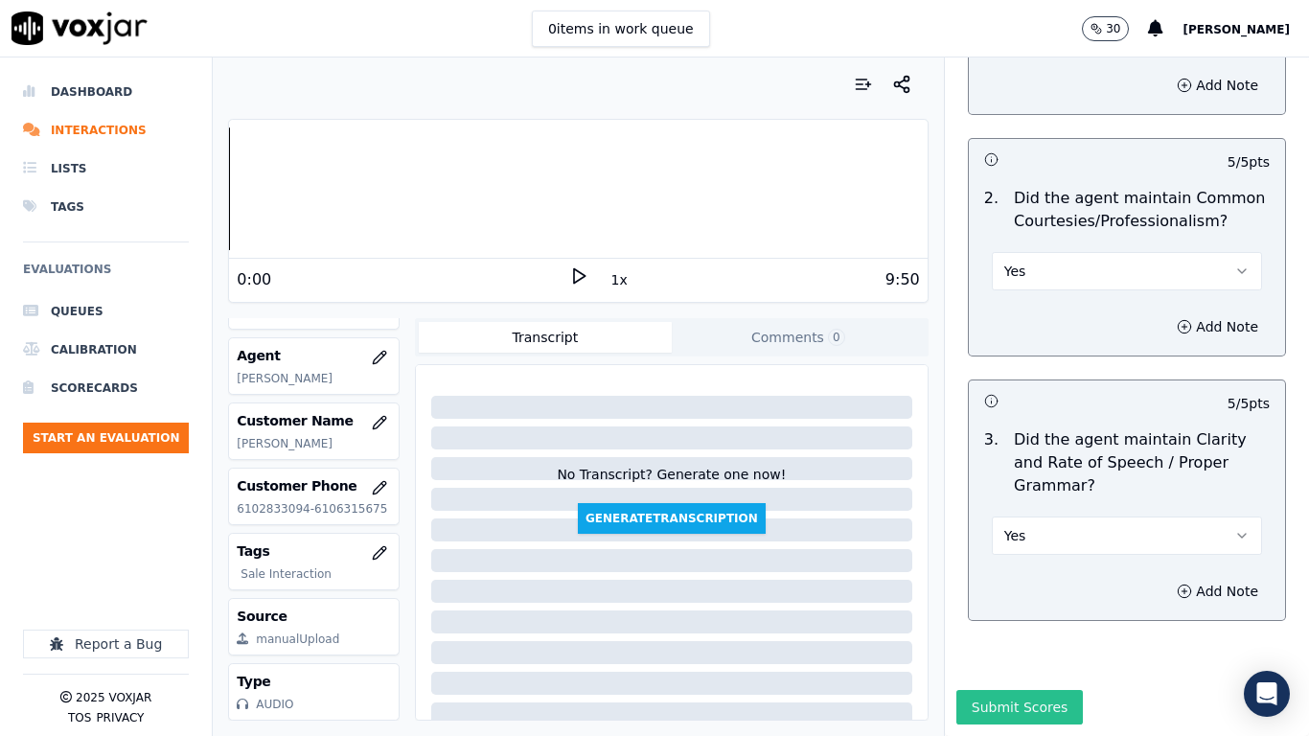
click at [1019, 581] on button "Submit Scores" at bounding box center [1020, 707] width 127 height 35
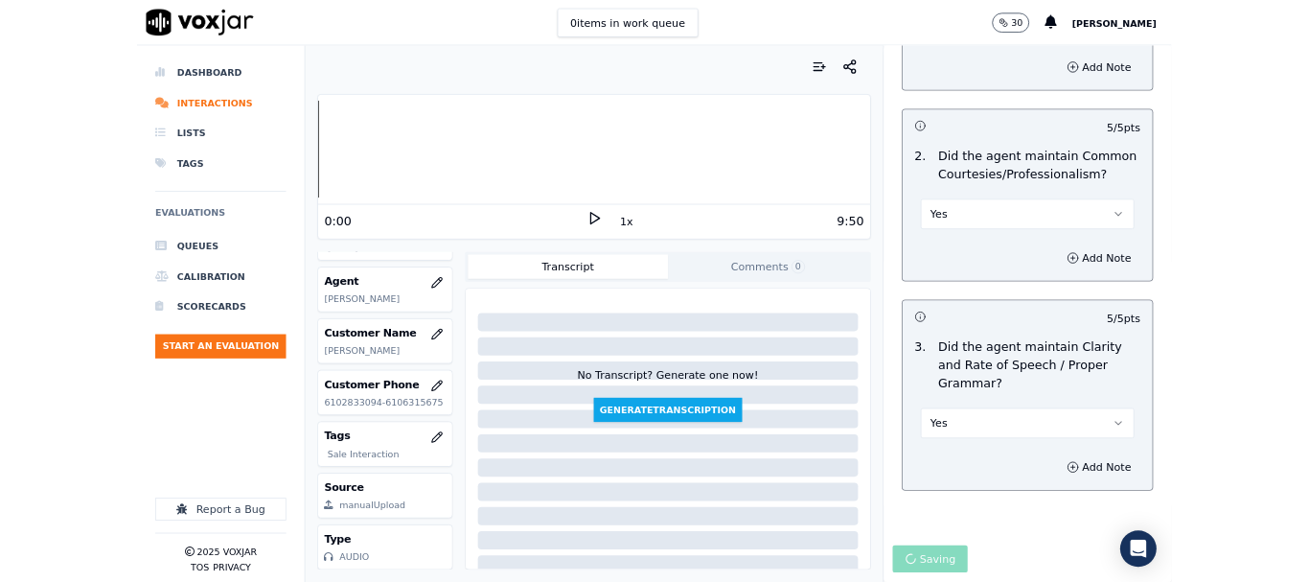
scroll to position [288, 0]
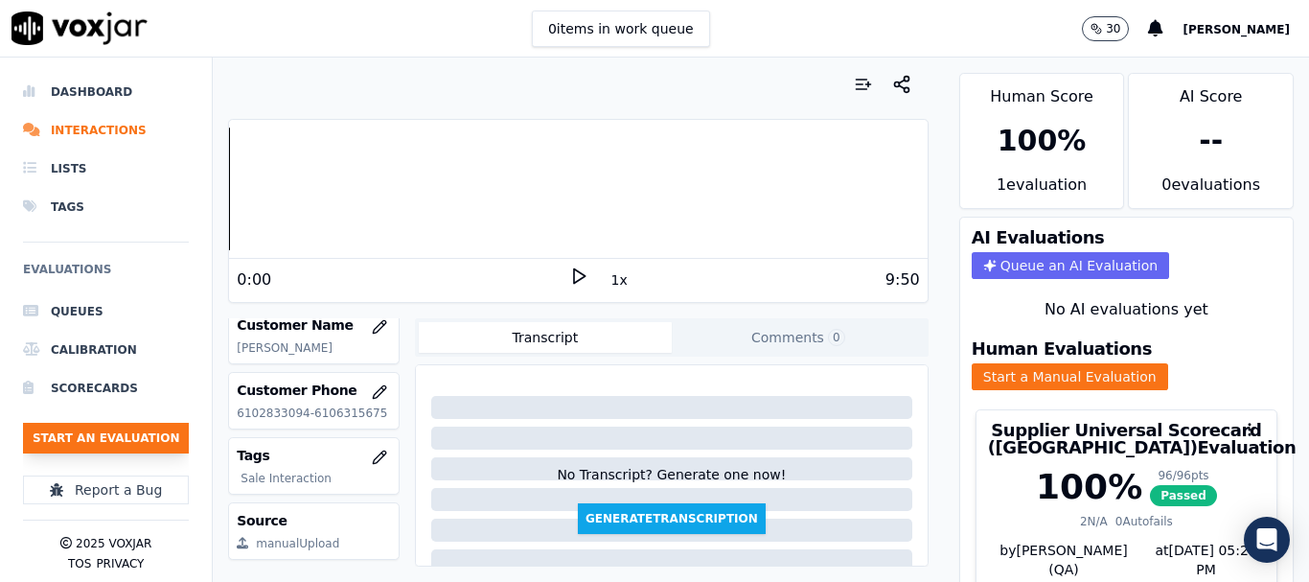
click at [135, 445] on button "Start an Evaluation" at bounding box center [106, 438] width 166 height 31
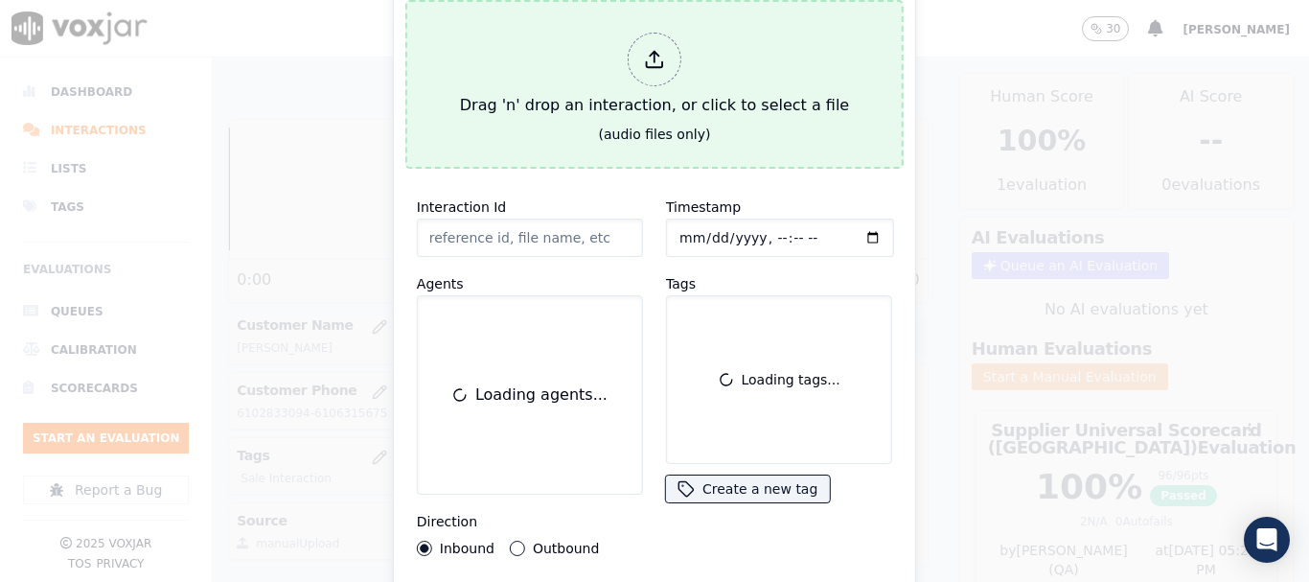
click at [530, 99] on div "Drag 'n' drop an interaction, or click to select a file" at bounding box center [654, 75] width 404 height 100
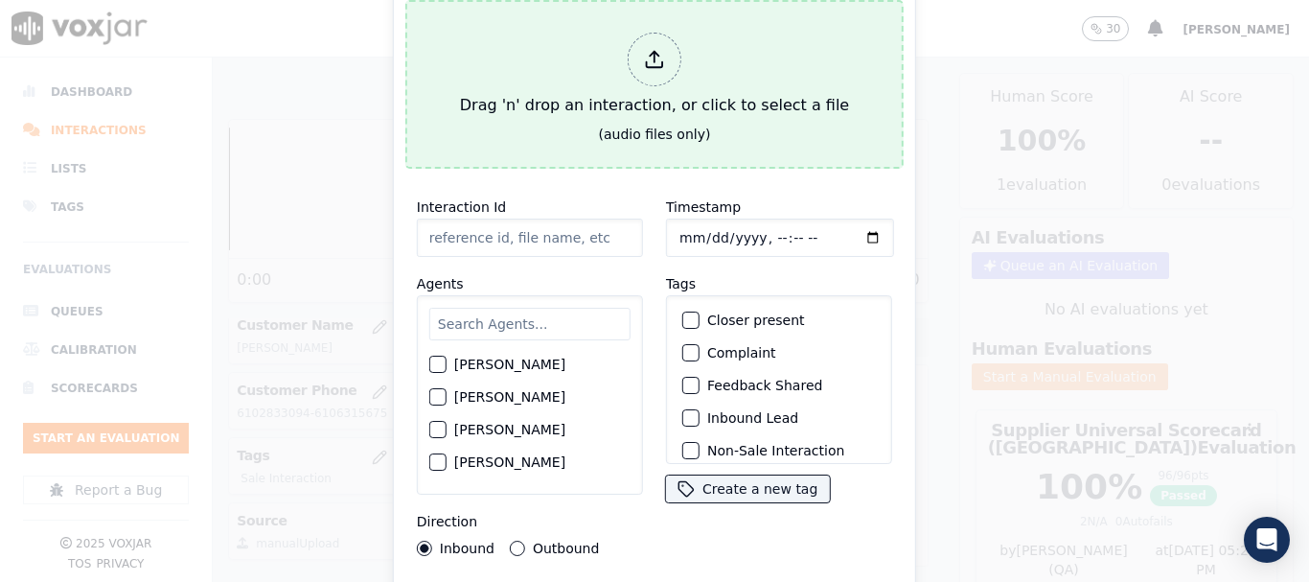
type input "20250910-125247_4126186407-all.mp3"
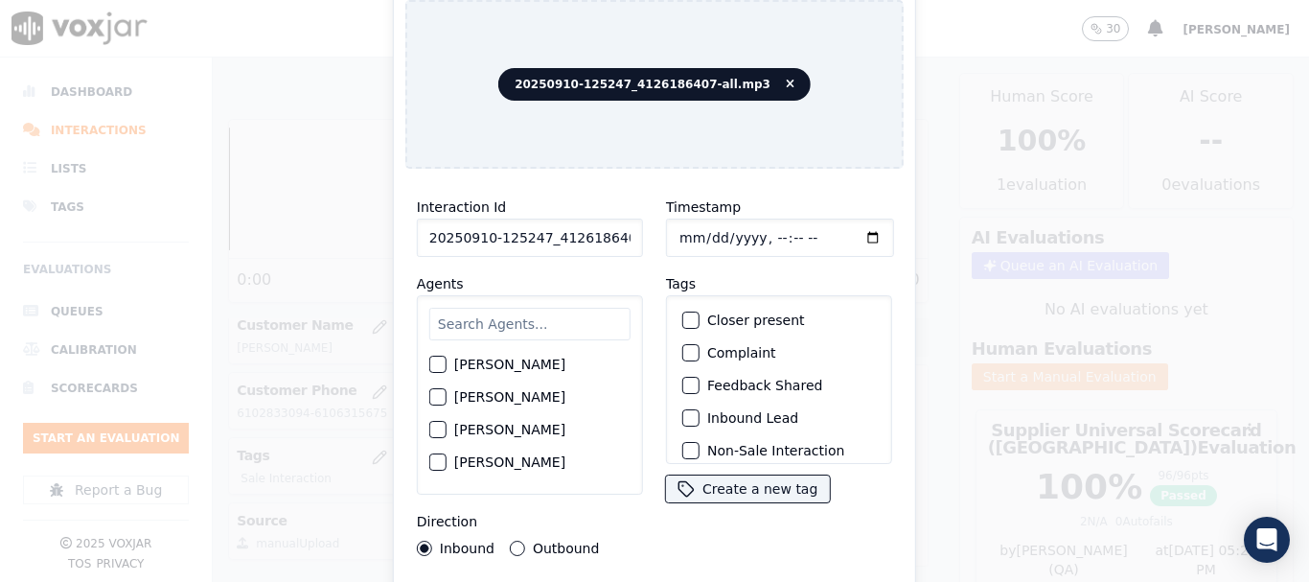
click at [527, 311] on input "text" at bounding box center [529, 324] width 201 height 33
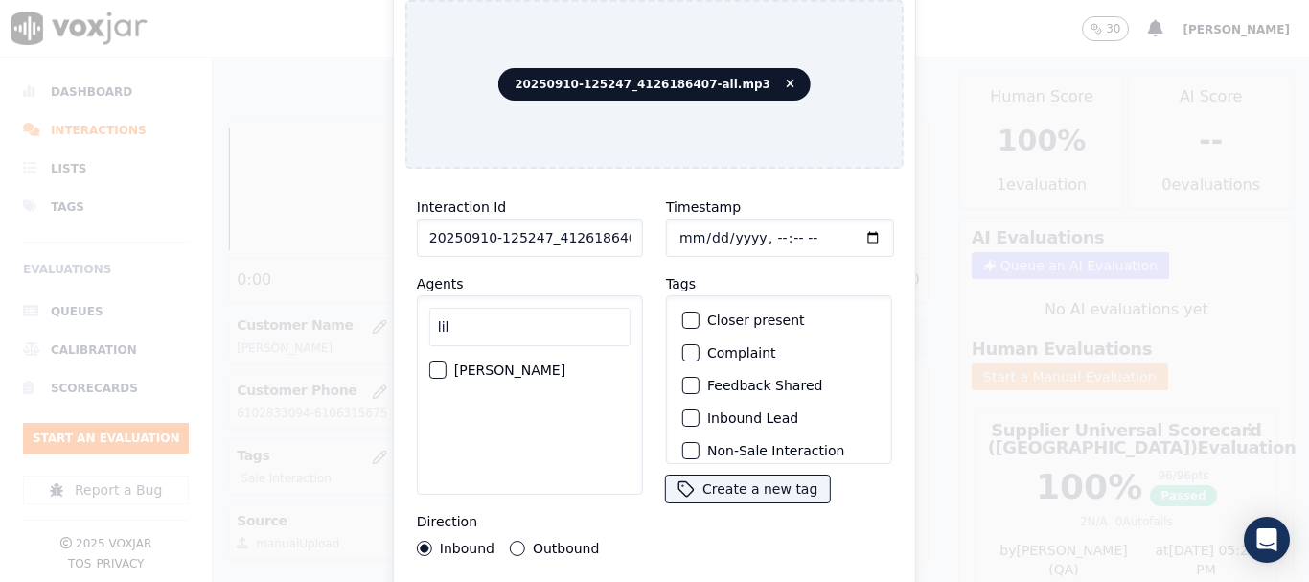
type input "lil"
click at [527, 363] on label "LILIBETH VERGARA" at bounding box center [509, 369] width 111 height 13
click at [447, 361] on button "LILIBETH VERGARA" at bounding box center [437, 369] width 17 height 17
click at [674, 232] on input "Timestamp" at bounding box center [780, 238] width 228 height 38
type input "2025-09-10T11:56"
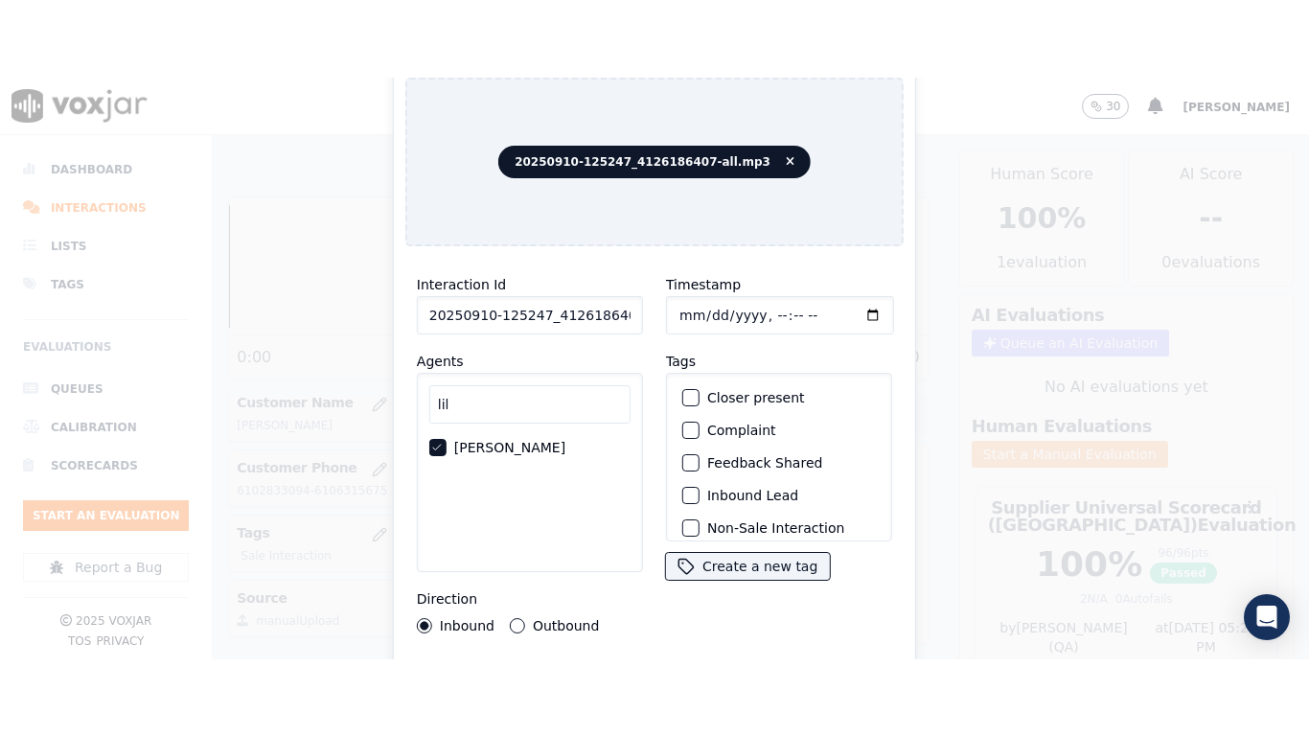
scroll to position [168, 0]
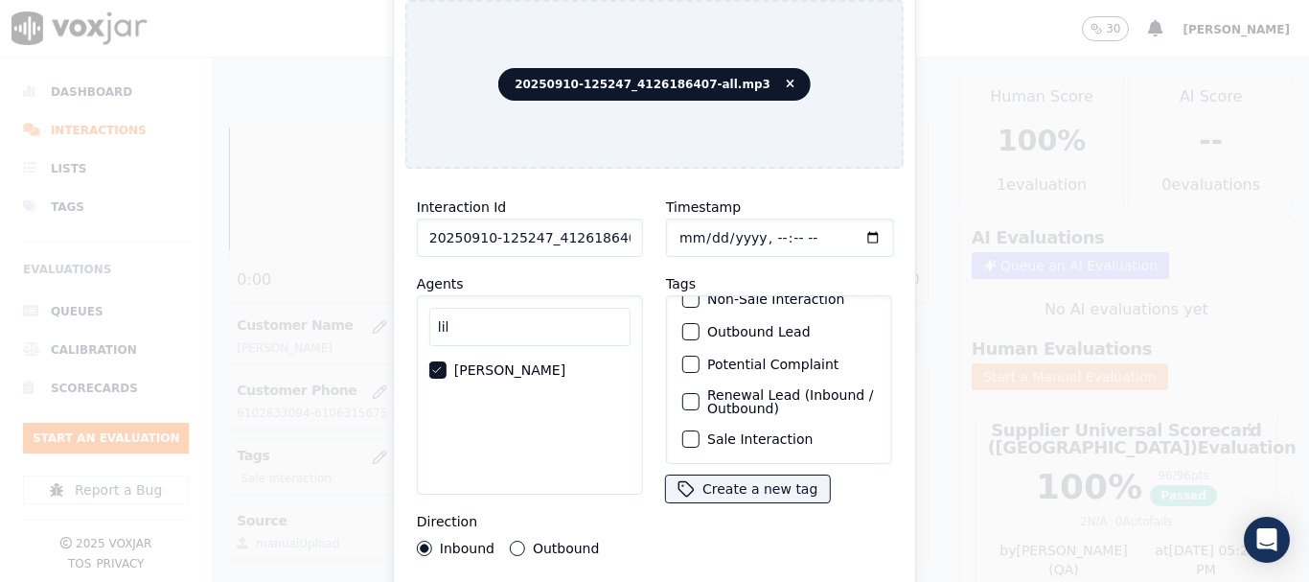
click at [737, 432] on label "Sale Interaction" at bounding box center [759, 438] width 105 height 13
click at [700, 430] on button "Sale Interaction" at bounding box center [690, 438] width 17 height 17
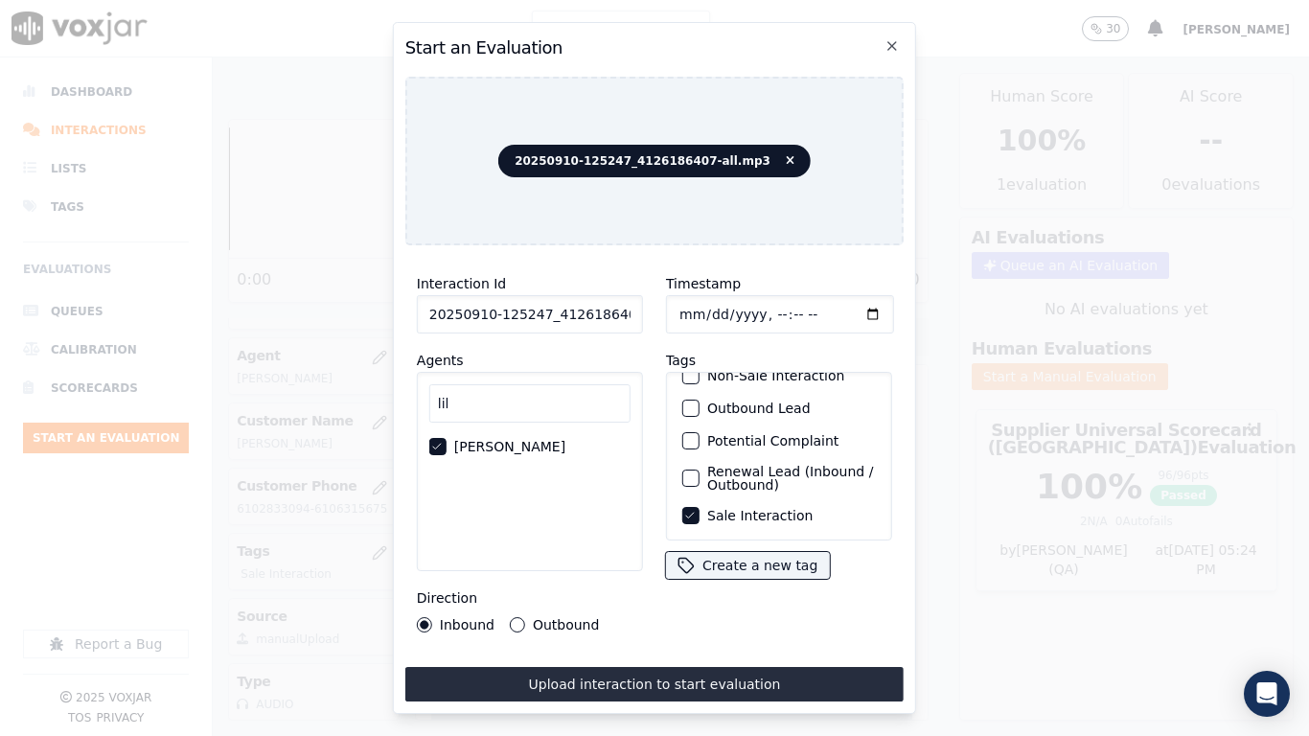
click at [663, 581] on button "Upload interaction to start evaluation" at bounding box center [654, 684] width 498 height 35
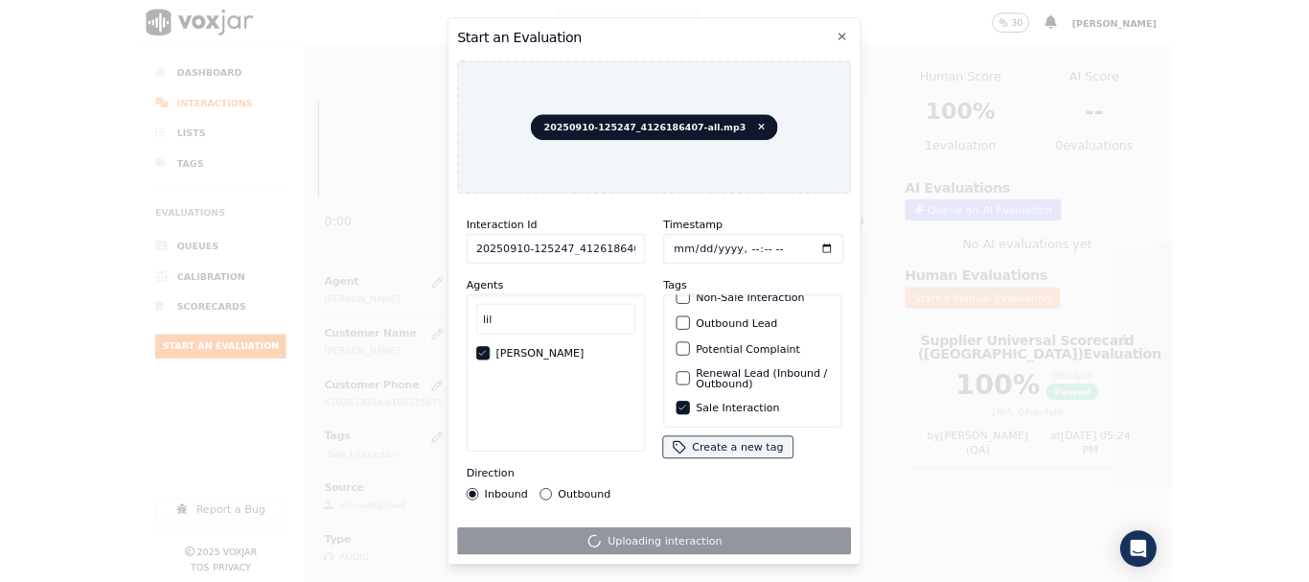
scroll to position [288, 0]
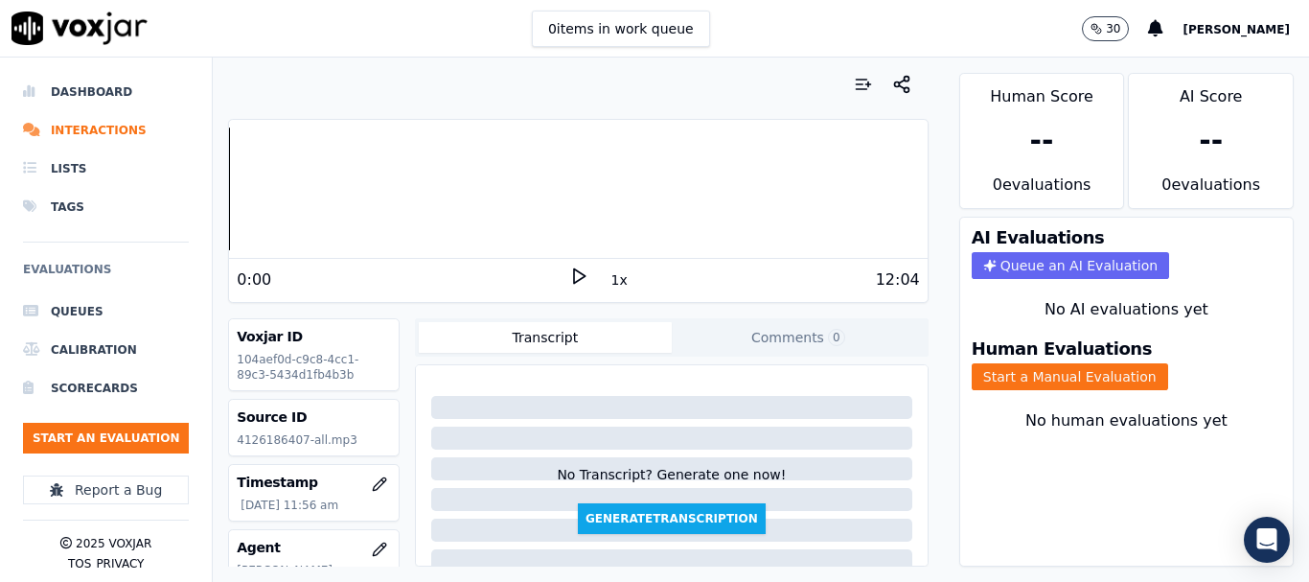
scroll to position [96, 0]
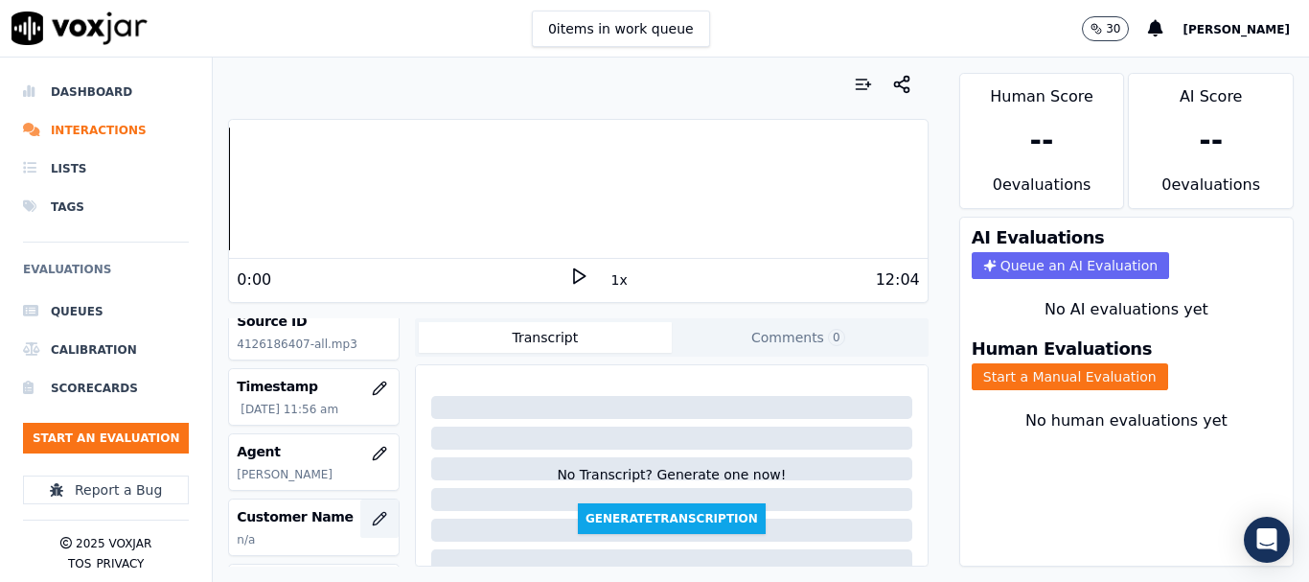
click at [373, 513] on icon "button" at bounding box center [379, 518] width 12 height 12
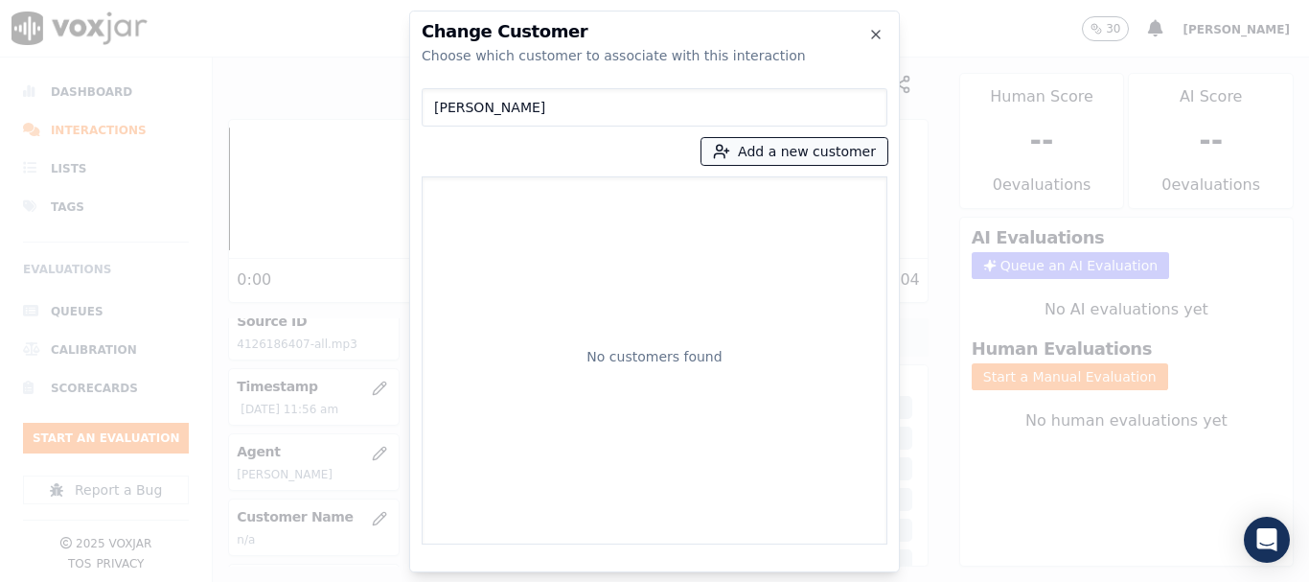
type input "JOSHUA LOGAN"
click at [730, 147] on icon "button" at bounding box center [721, 151] width 17 height 17
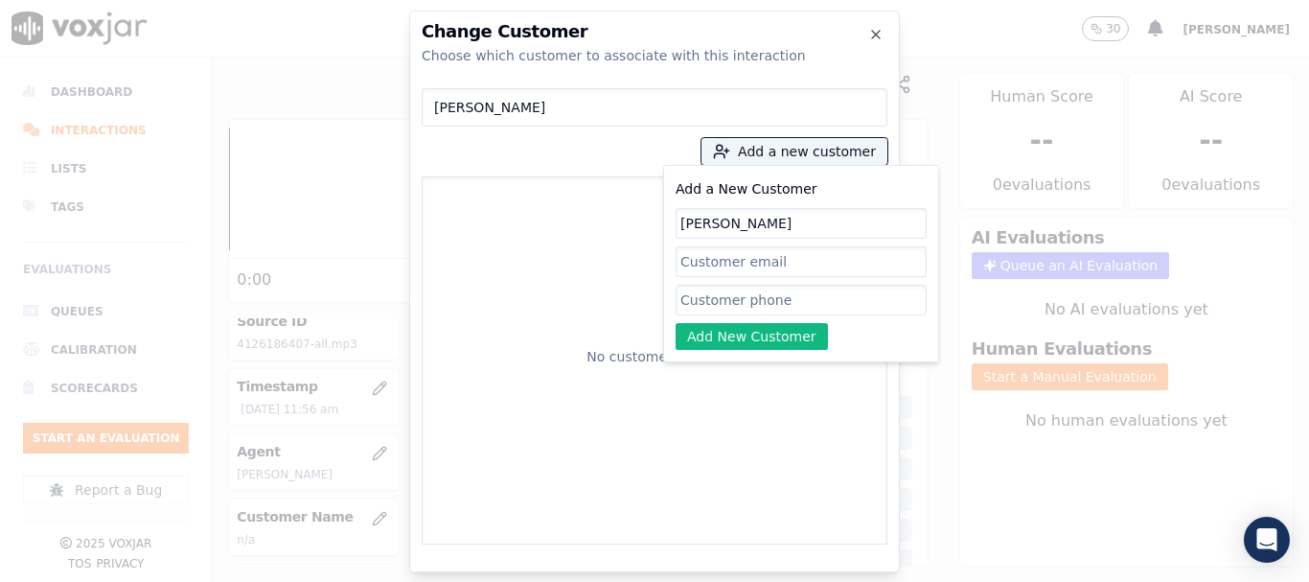
type input "JOSHUA LOGAN"
click at [761, 304] on input "Add a New Customer" at bounding box center [801, 300] width 251 height 31
paste input "4126186407"
type input "4126186407"
click at [735, 330] on button "Add New Customer" at bounding box center [752, 336] width 152 height 27
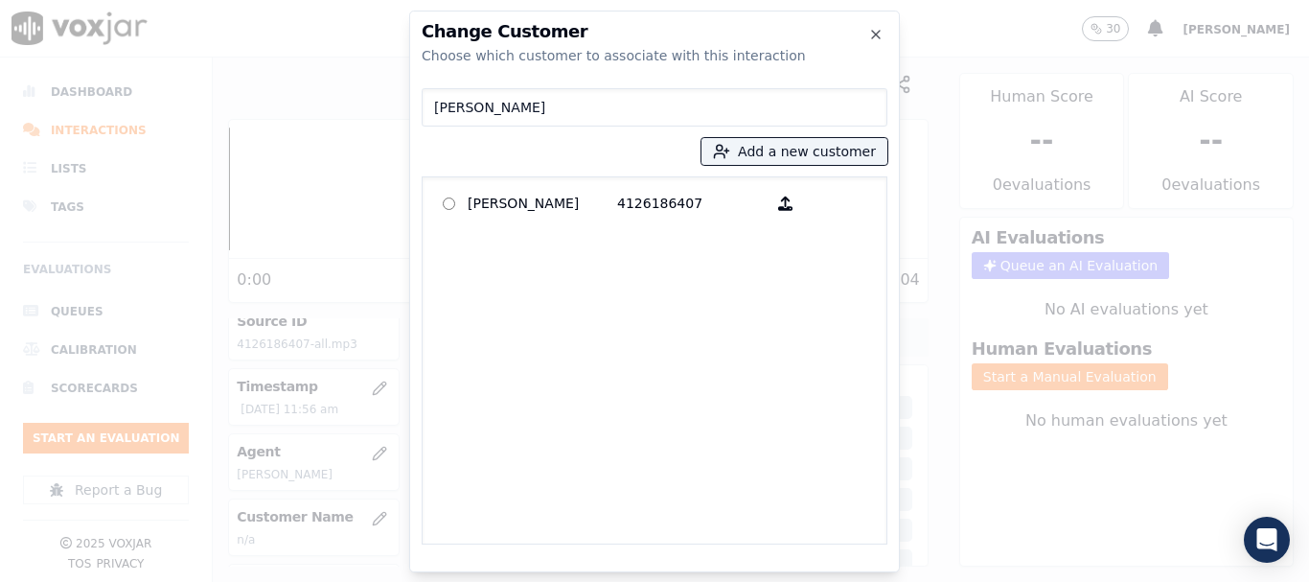
drag, startPoint x: 516, startPoint y: 205, endPoint x: 607, endPoint y: 357, distance: 176.7
click at [522, 222] on div "JOSHUA LOGAN 4126186407" at bounding box center [655, 360] width 466 height 368
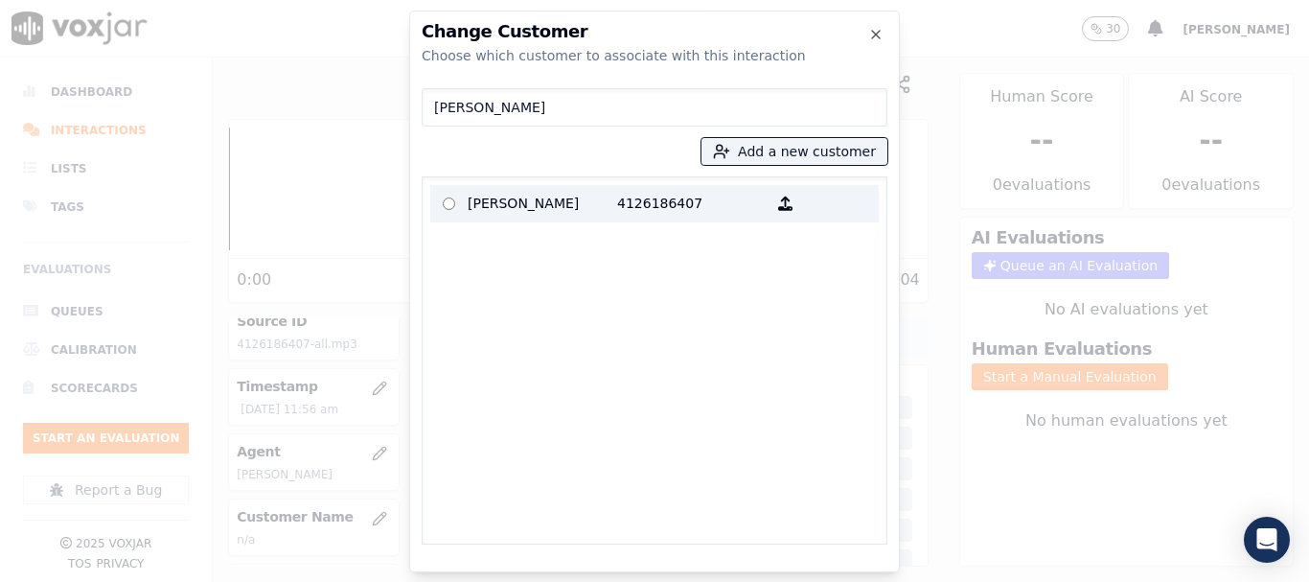
click at [485, 202] on p "JOSHUA LOGAN" at bounding box center [543, 204] width 150 height 30
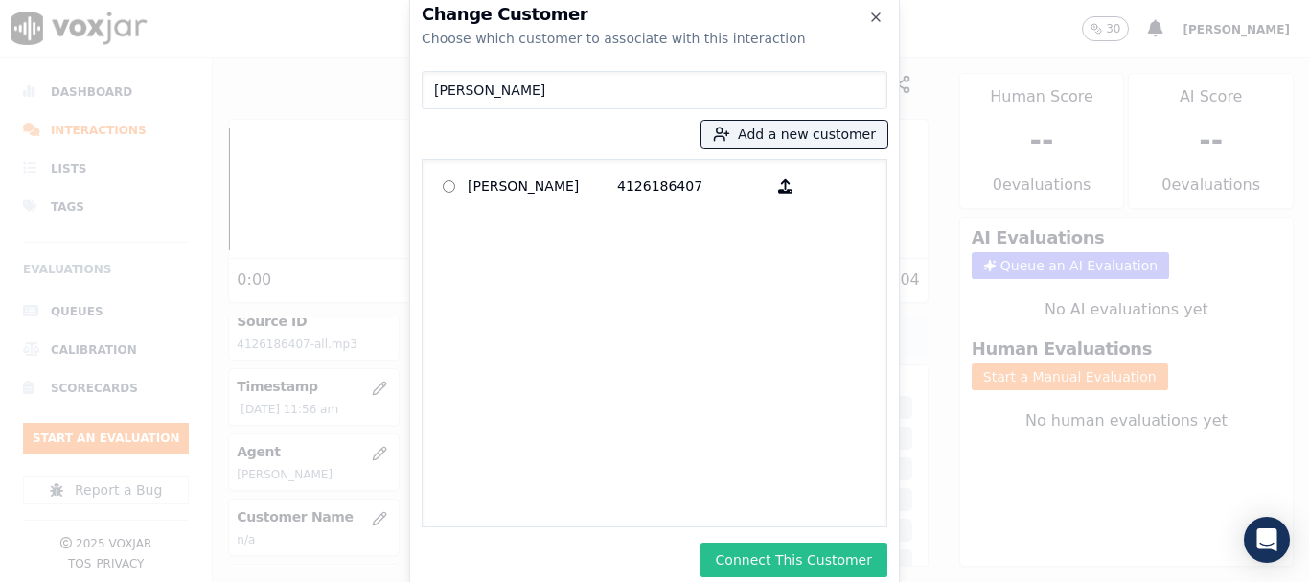
click at [807, 548] on button "Connect This Customer" at bounding box center [794, 559] width 187 height 35
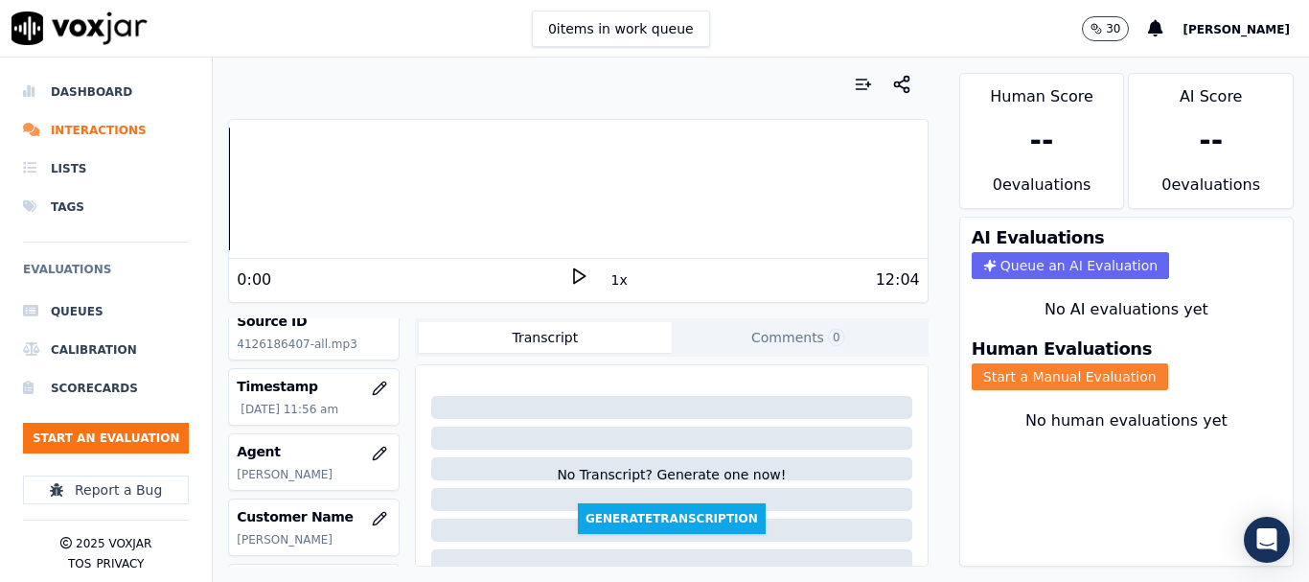
click at [1041, 374] on button "Start a Manual Evaluation" at bounding box center [1070, 376] width 196 height 27
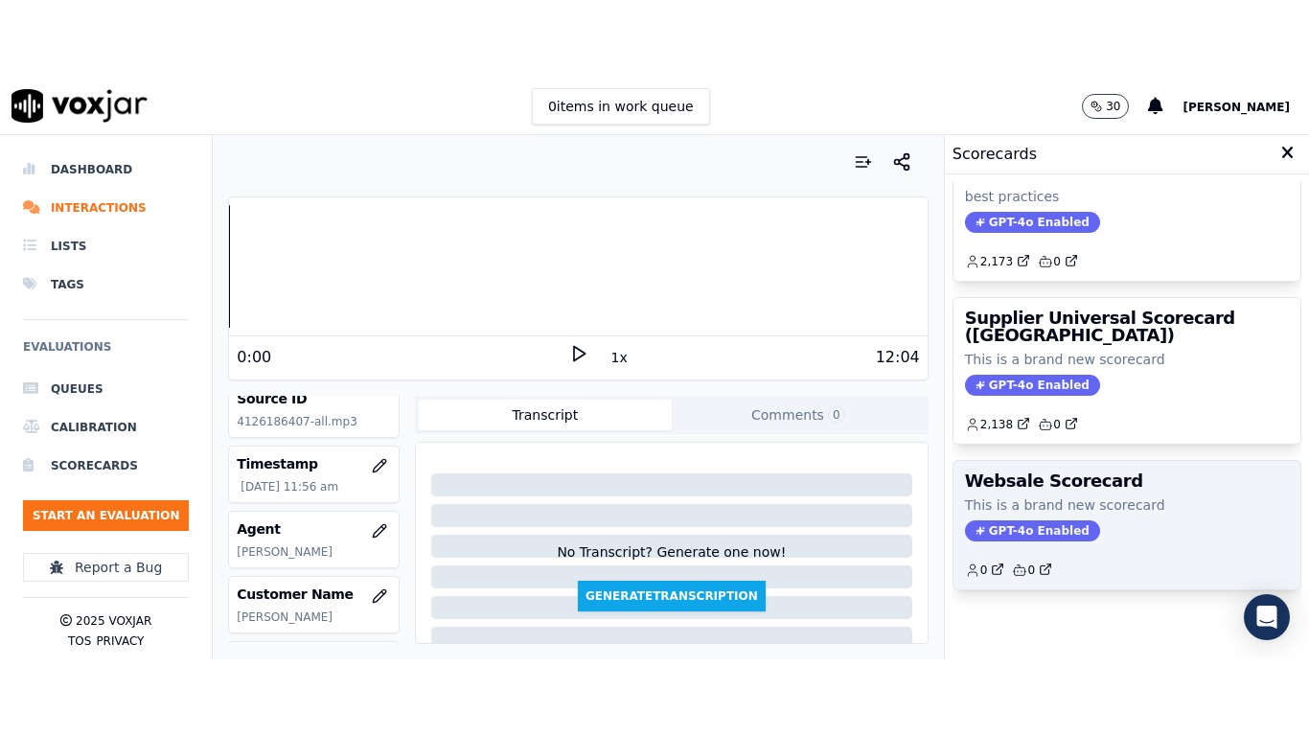
scroll to position [425, 0]
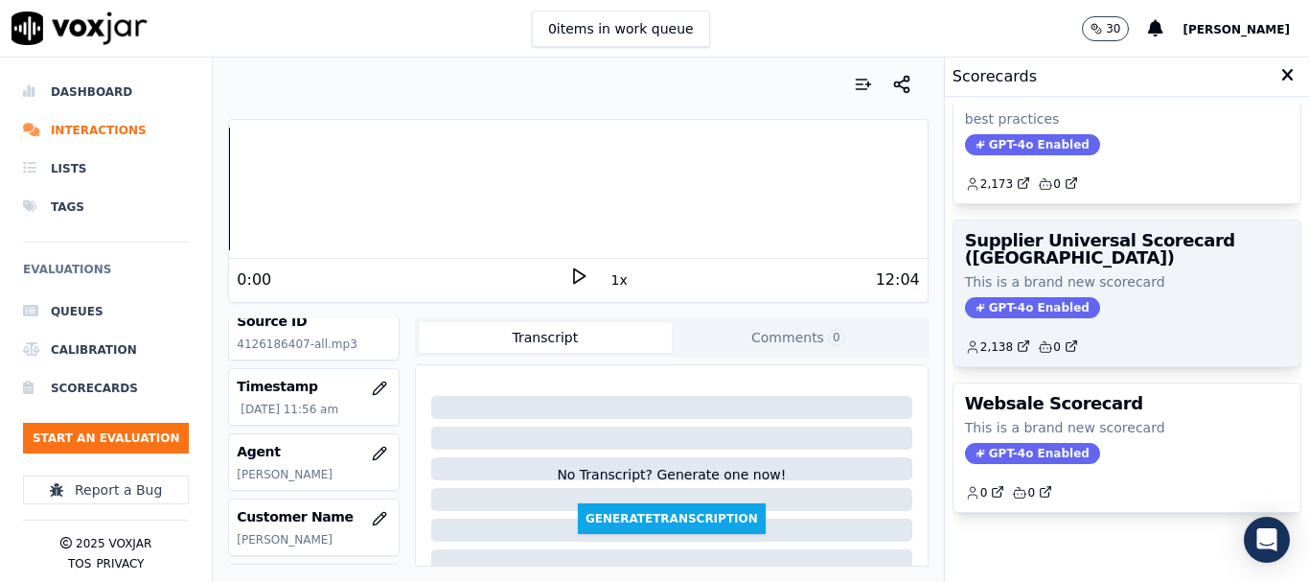
click at [1072, 297] on div "GPT-4o Enabled" at bounding box center [1127, 307] width 324 height 21
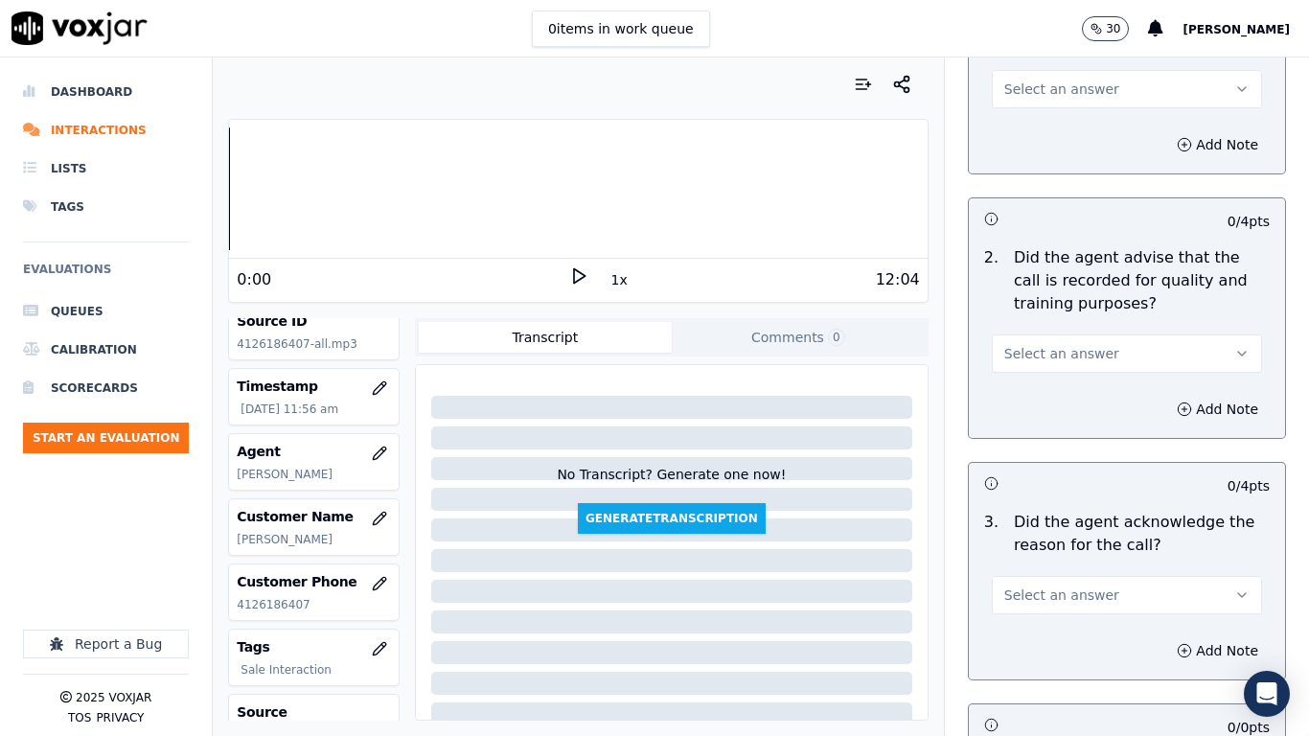
scroll to position [288, 0]
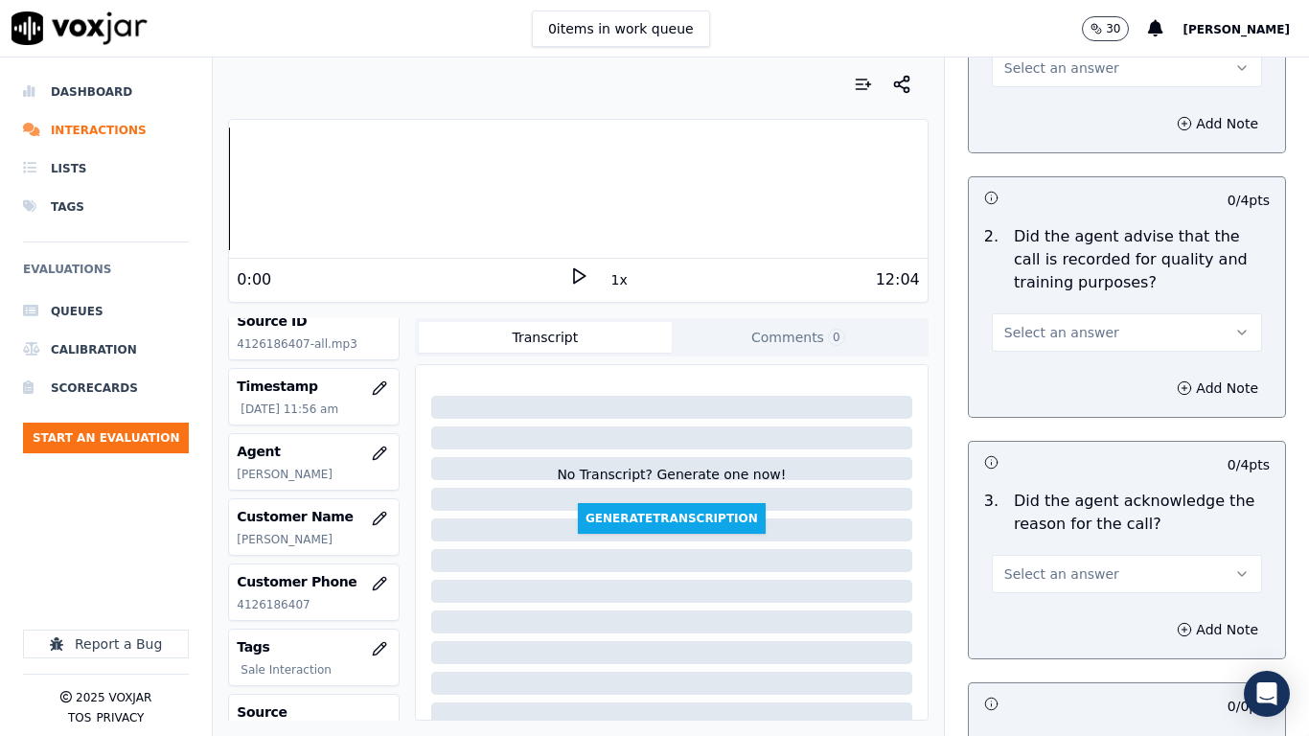
click at [1038, 62] on span "Select an answer" at bounding box center [1061, 67] width 115 height 19
click at [1046, 98] on div "Yes" at bounding box center [1092, 111] width 234 height 31
click at [1055, 327] on span "Select an answer" at bounding box center [1061, 332] width 115 height 19
click at [1059, 378] on div "Yes" at bounding box center [1092, 375] width 234 height 31
click at [1067, 556] on button "Select an answer" at bounding box center [1127, 574] width 270 height 38
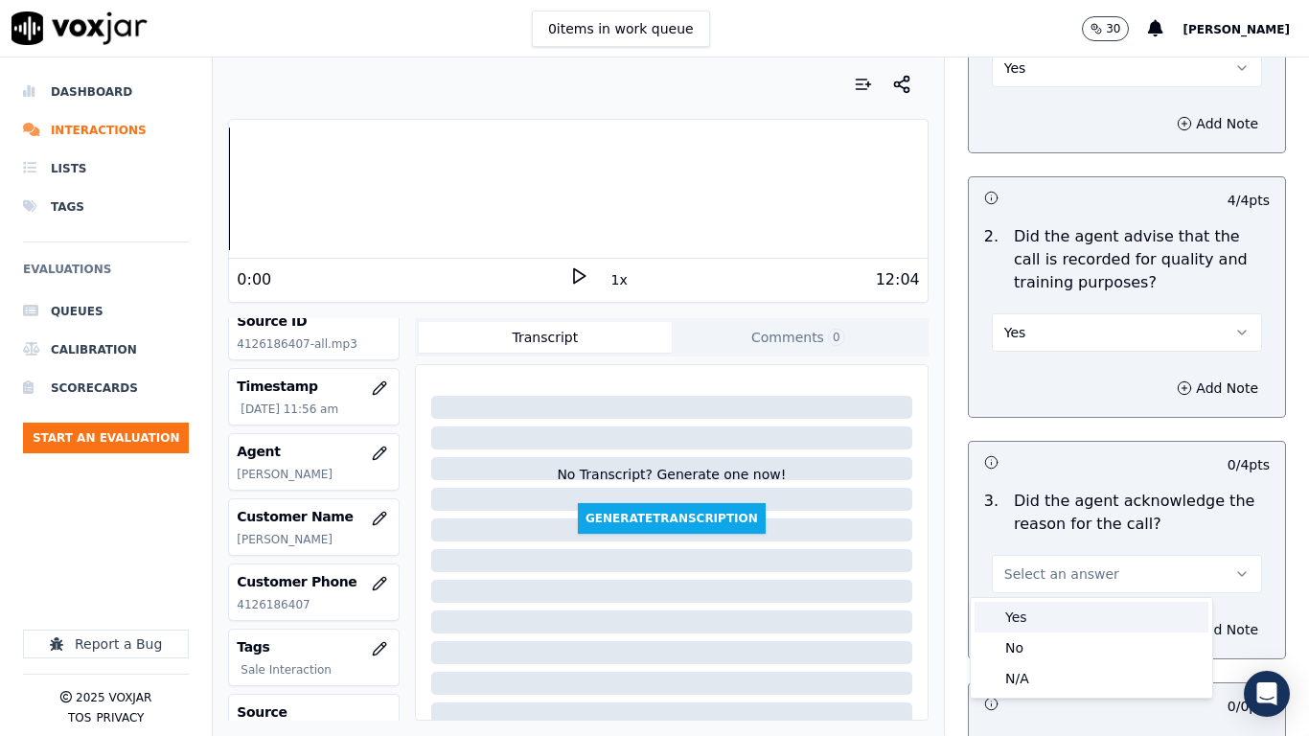
click at [1027, 581] on div "Yes" at bounding box center [1092, 617] width 234 height 31
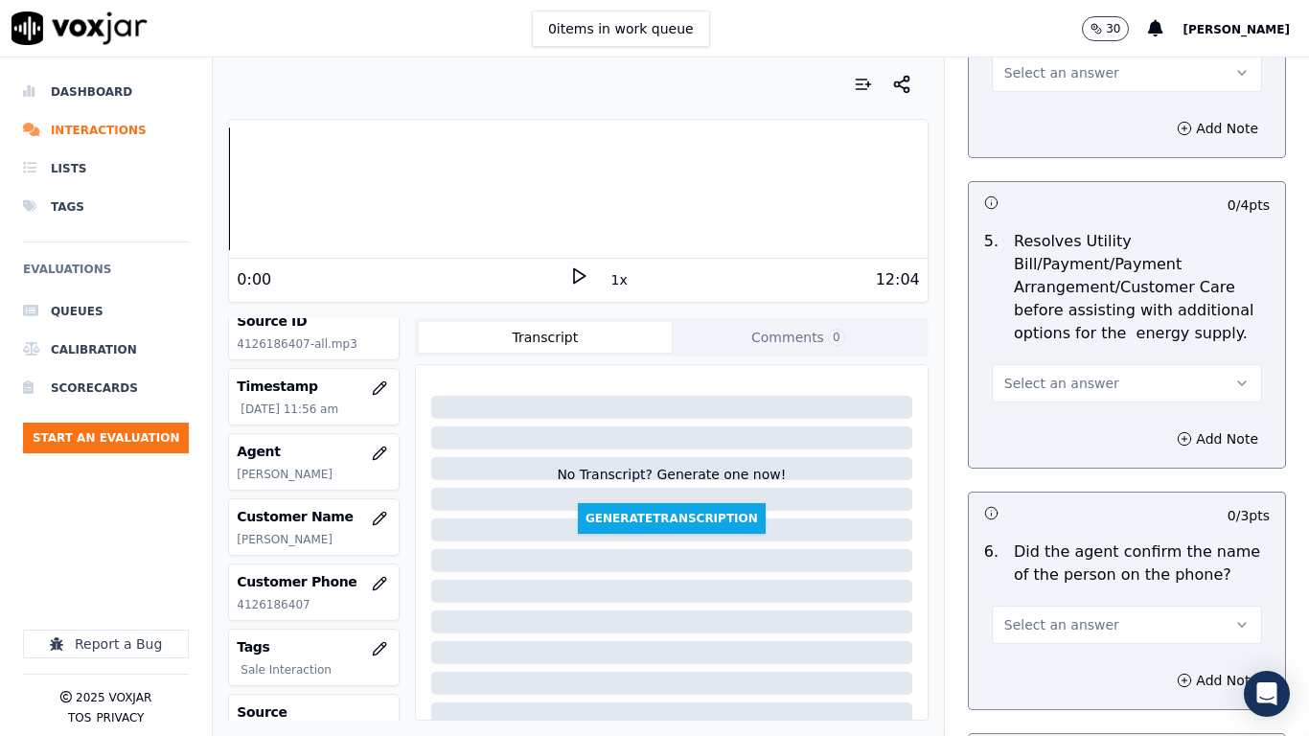
scroll to position [1054, 0]
click at [1043, 73] on span "Select an answer" at bounding box center [1061, 71] width 115 height 19
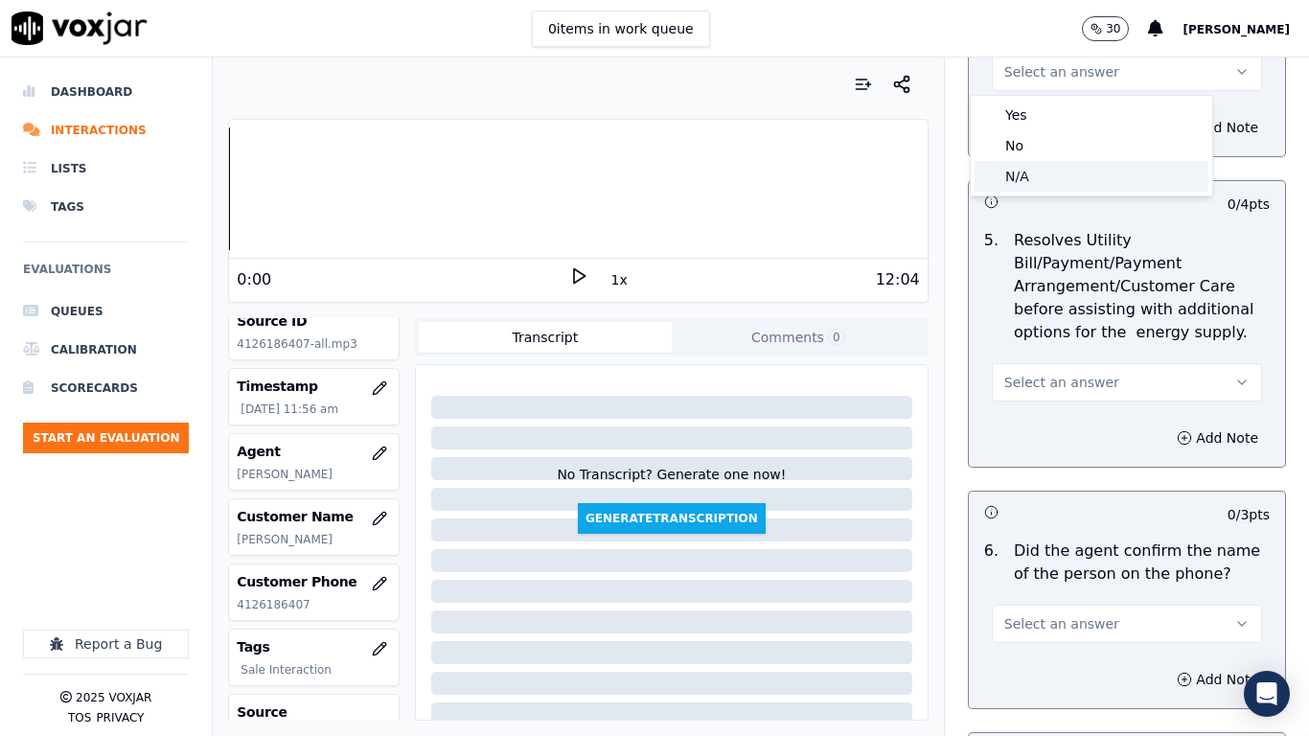
click at [1061, 171] on div "N/A" at bounding box center [1092, 176] width 234 height 31
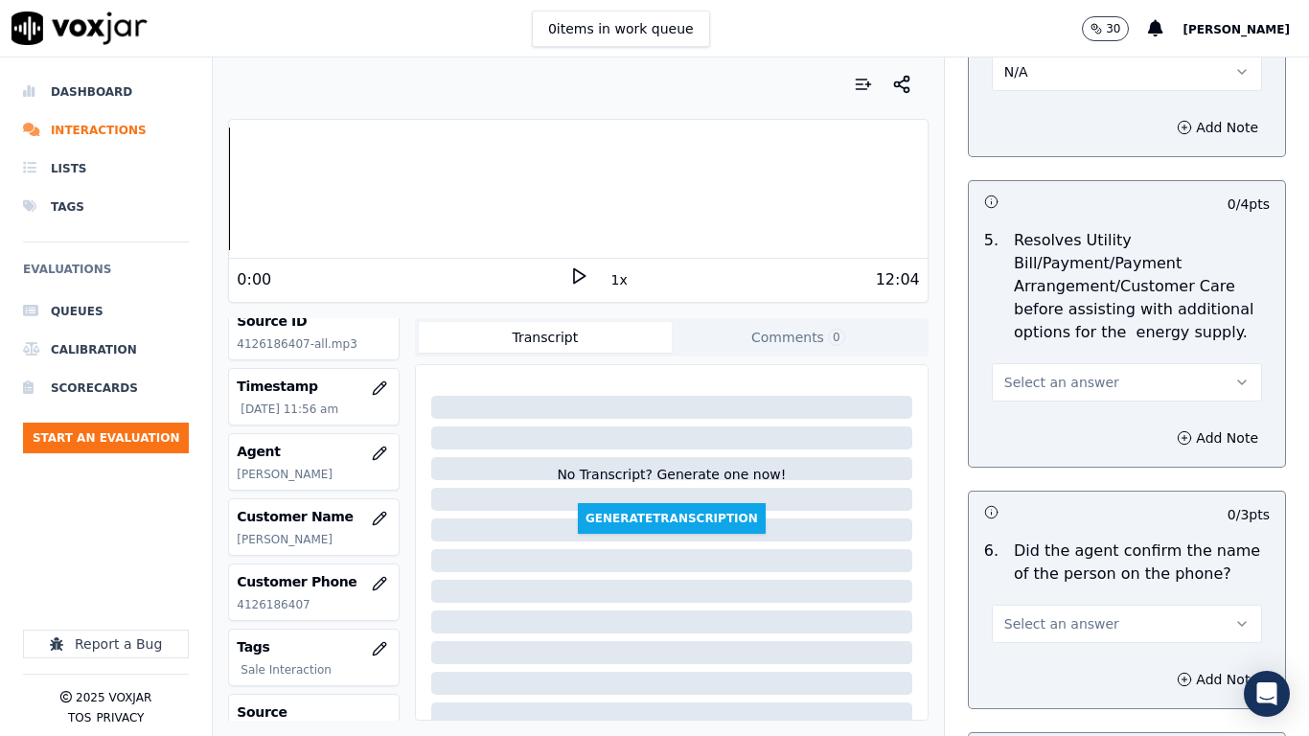
click at [1052, 390] on span "Select an answer" at bounding box center [1061, 382] width 115 height 19
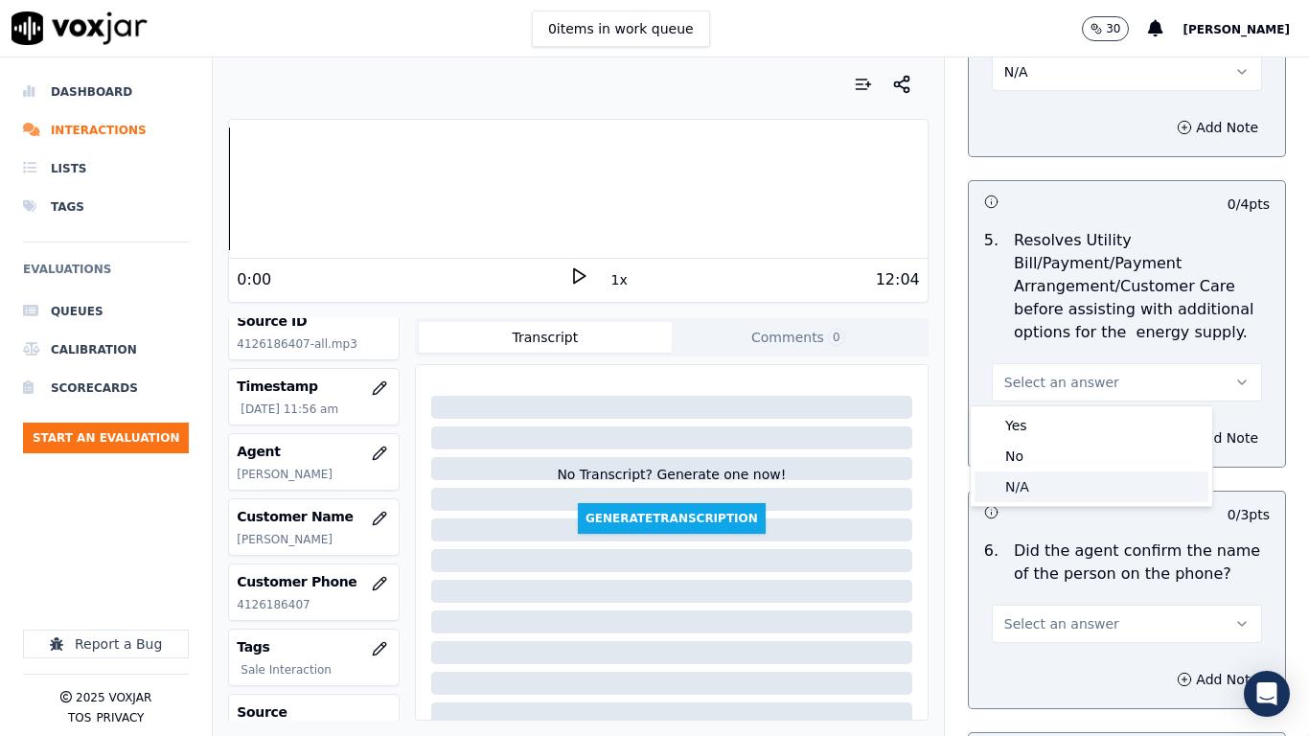
click at [1069, 487] on div "N/A" at bounding box center [1092, 487] width 234 height 31
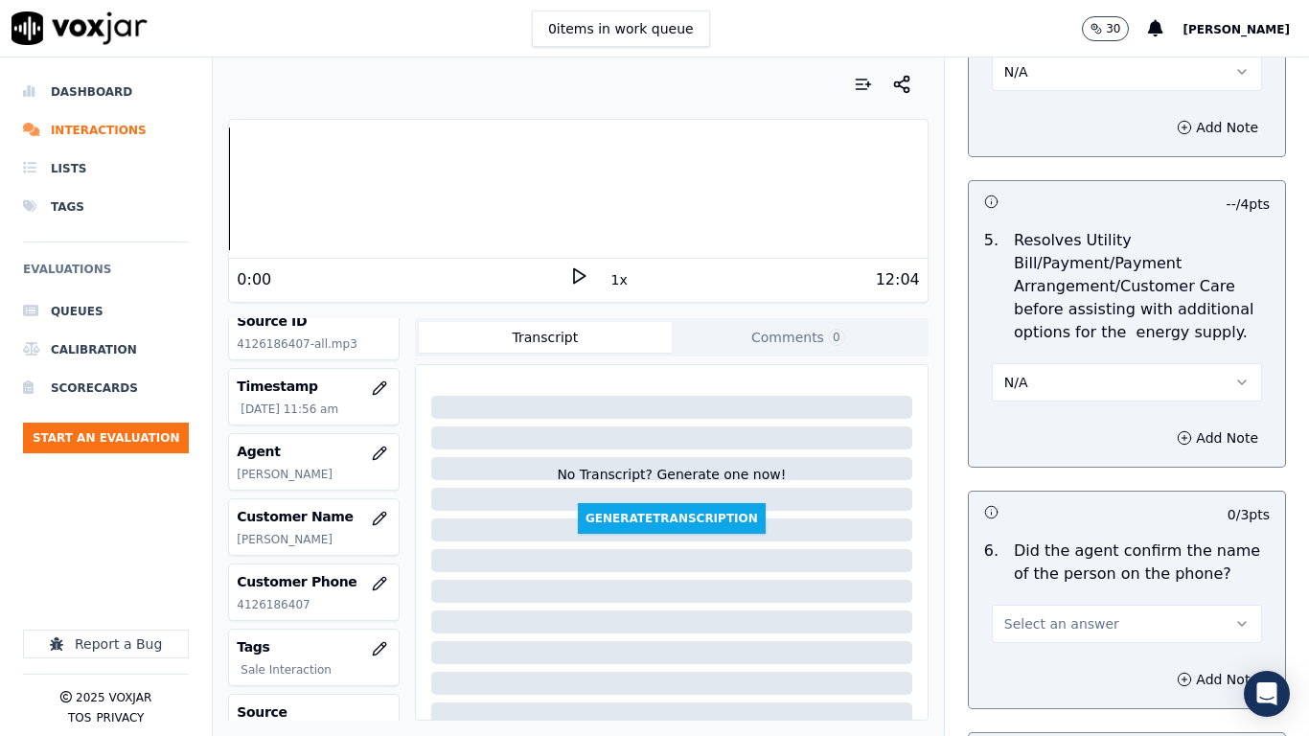
click at [1055, 581] on span "Select an answer" at bounding box center [1061, 623] width 115 height 19
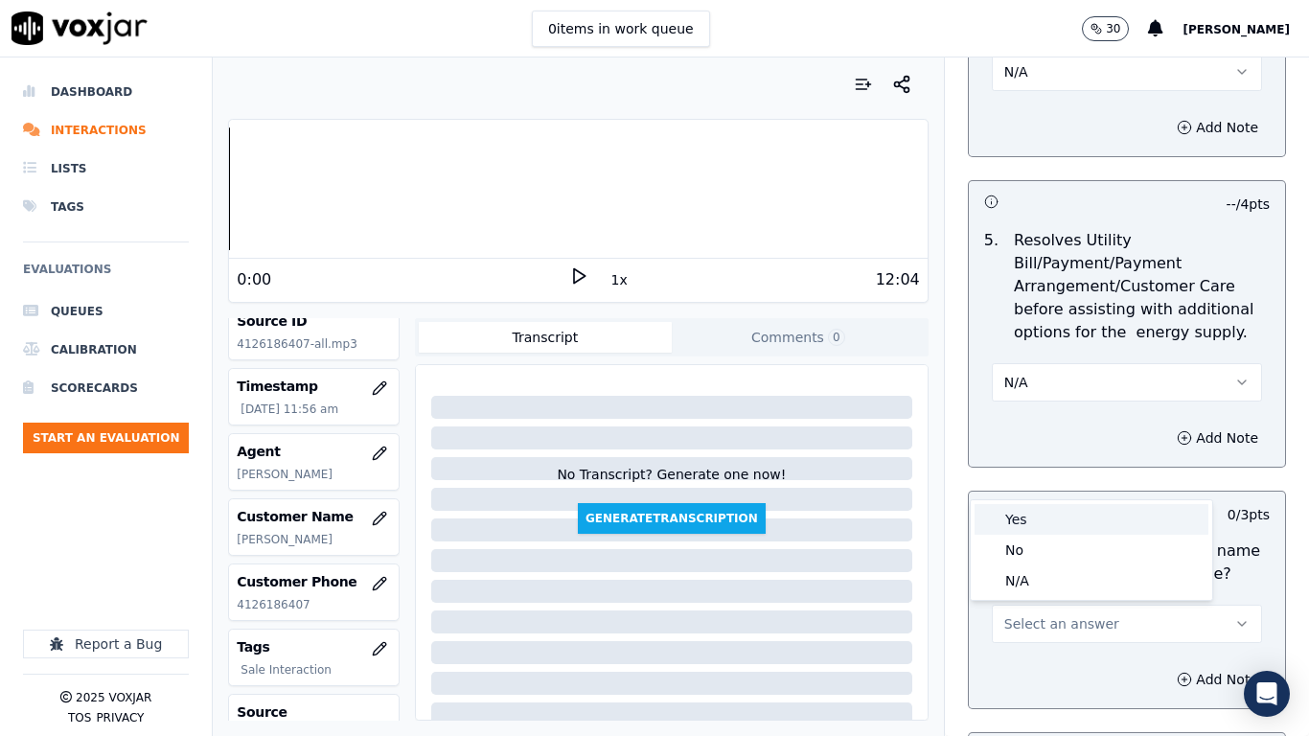
click at [1053, 519] on div "Yes" at bounding box center [1092, 519] width 234 height 31
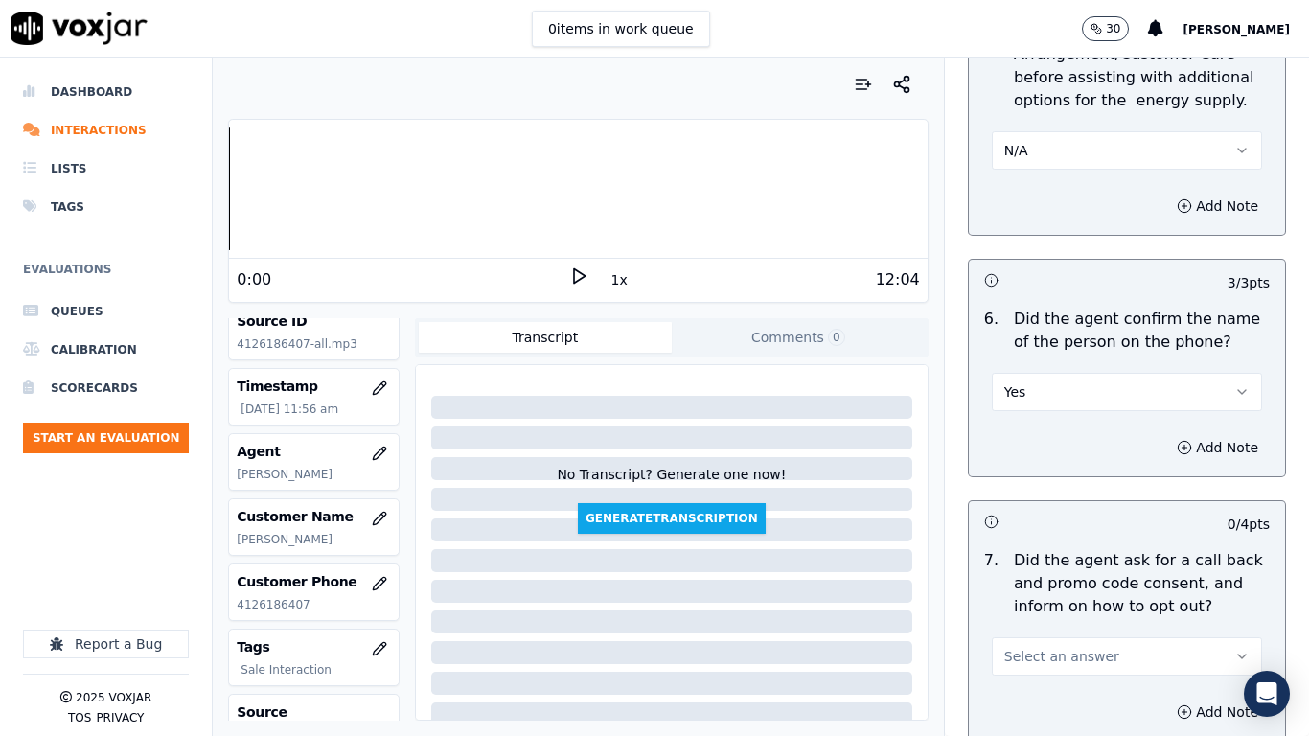
scroll to position [1725, 0]
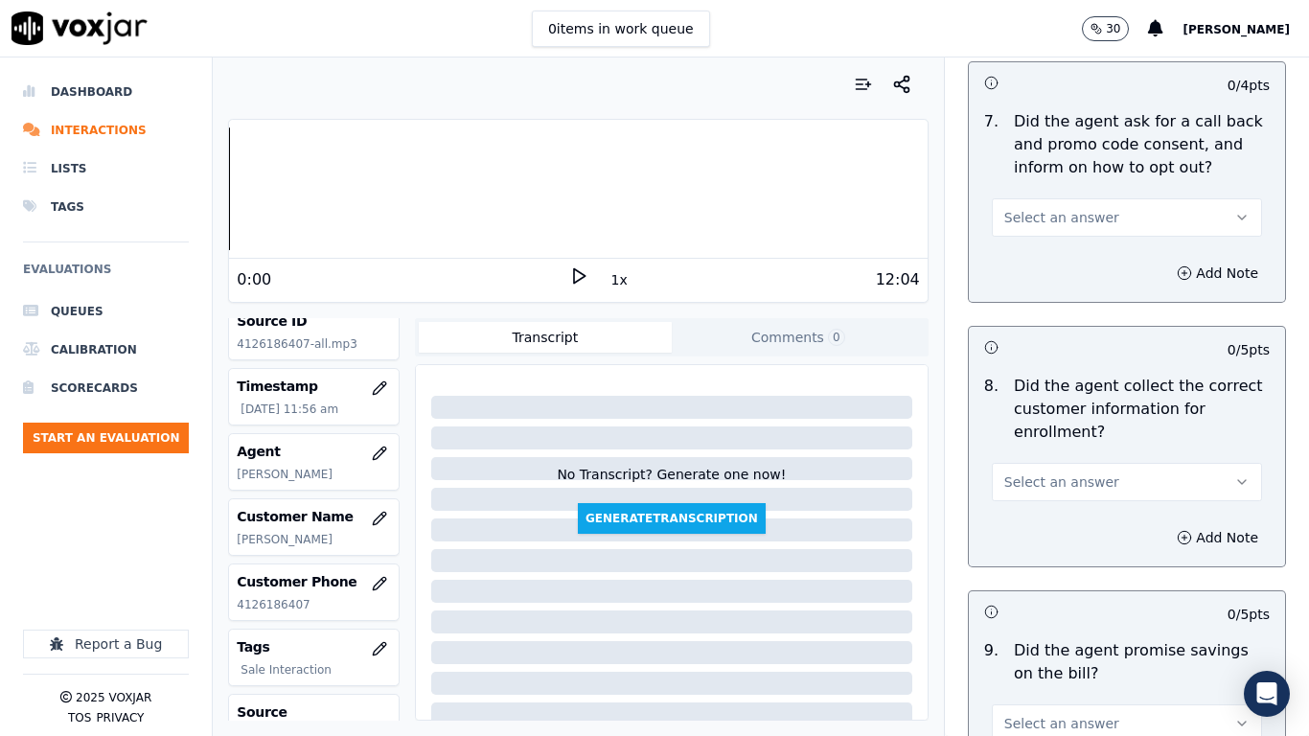
click at [1070, 219] on span "Select an answer" at bounding box center [1061, 217] width 115 height 19
click at [1073, 249] on div "Yes" at bounding box center [1092, 260] width 234 height 31
click at [1087, 479] on button "Select an answer" at bounding box center [1127, 482] width 270 height 38
click at [1057, 536] on div "Yes" at bounding box center [1092, 525] width 234 height 31
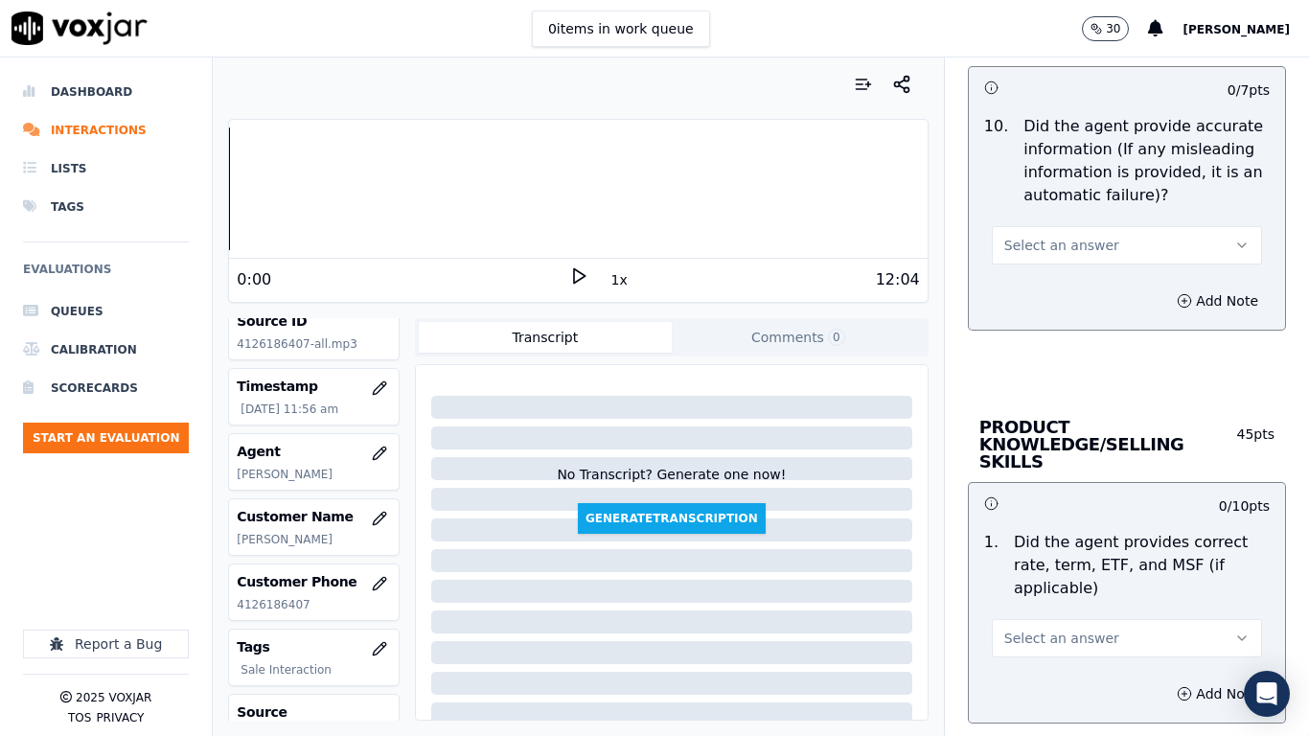
scroll to position [2492, 0]
click at [1060, 241] on span "Select an answer" at bounding box center [1061, 244] width 115 height 19
click at [1065, 287] on div "Yes" at bounding box center [1092, 287] width 234 height 31
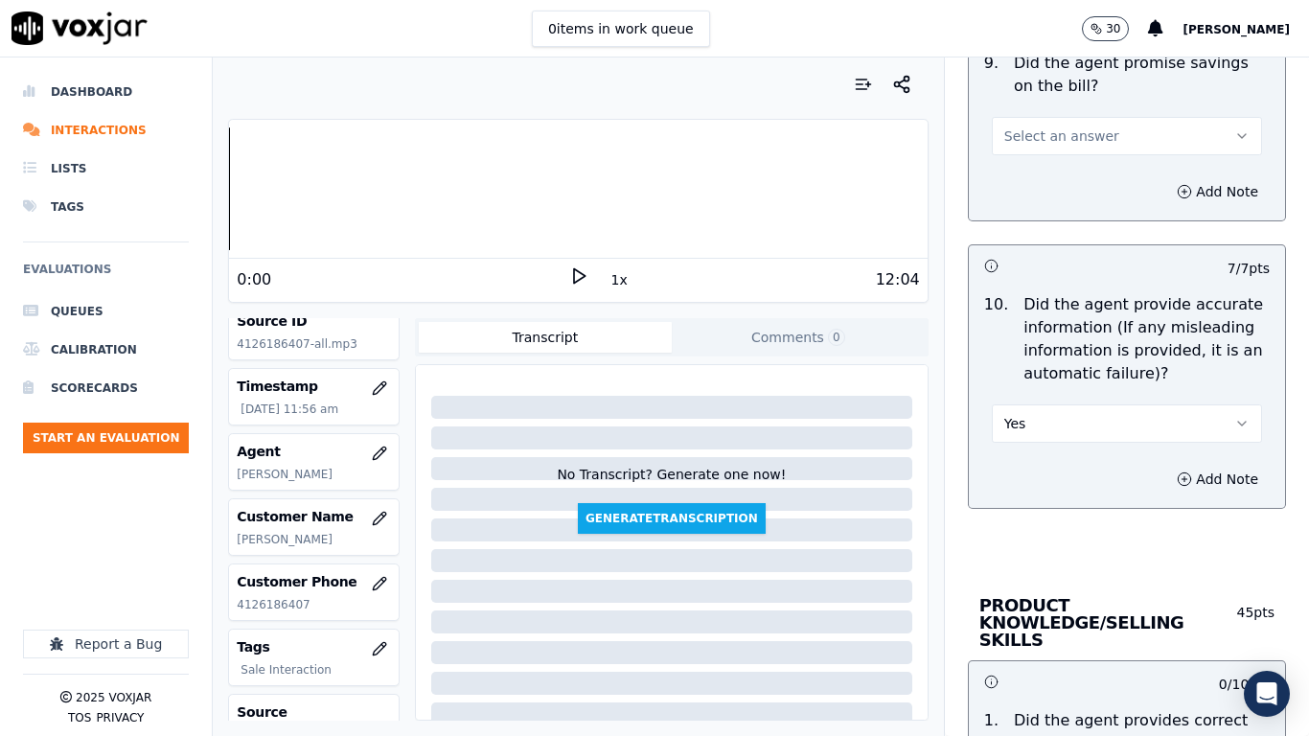
scroll to position [2300, 0]
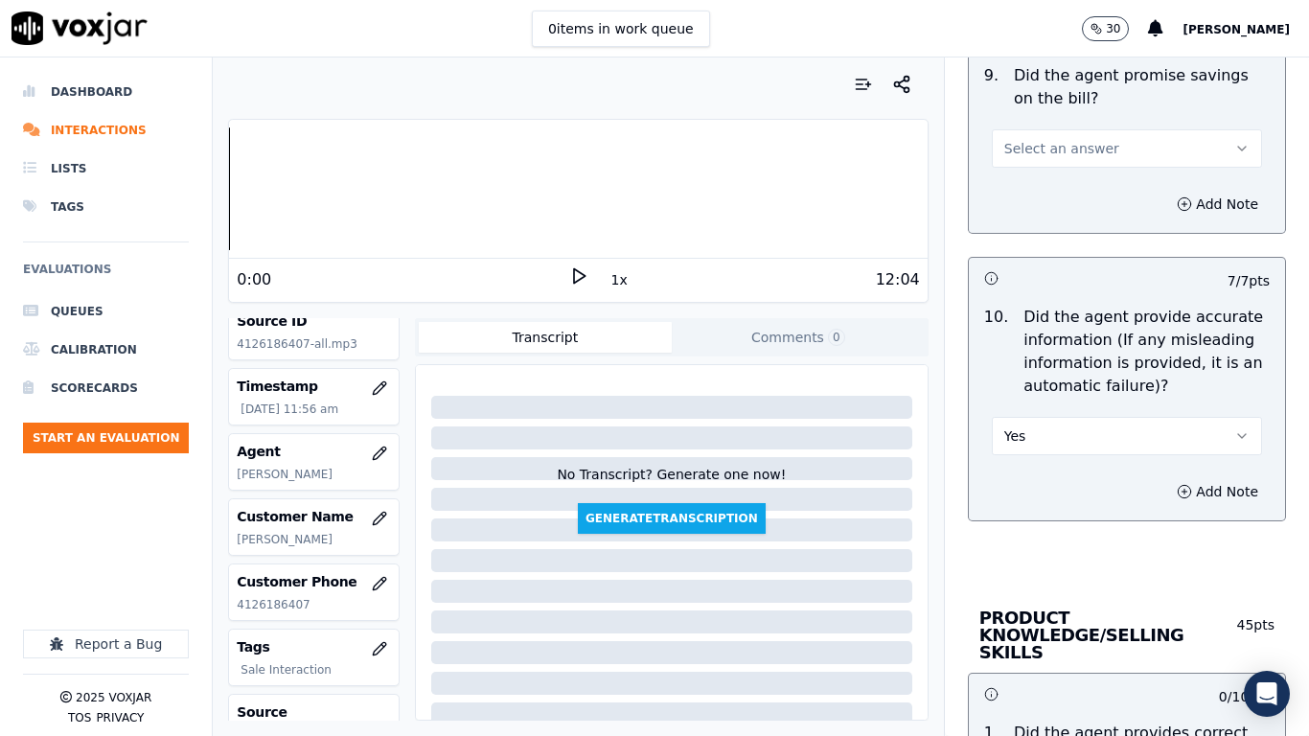
click at [1075, 141] on span "Select an answer" at bounding box center [1061, 148] width 115 height 19
click at [1083, 196] on div "Yes" at bounding box center [1092, 191] width 234 height 31
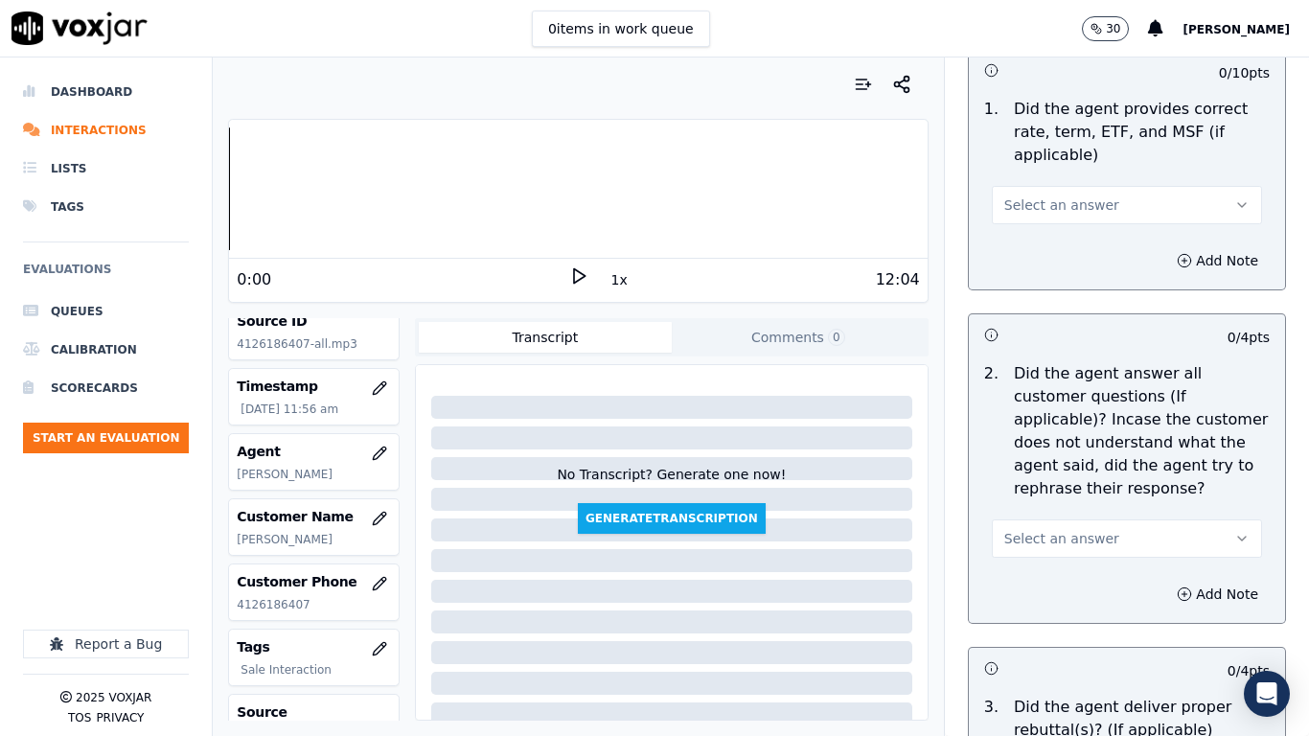
scroll to position [2971, 0]
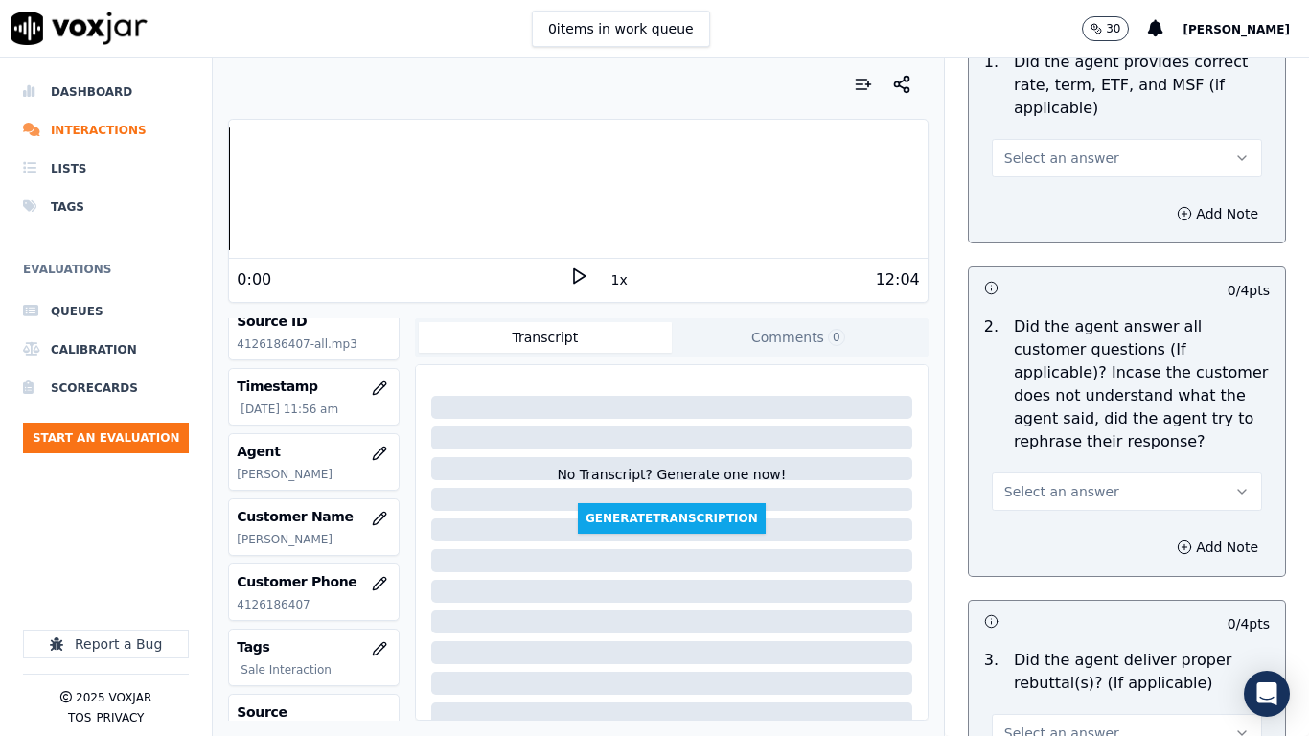
click at [1052, 149] on span "Select an answer" at bounding box center [1061, 158] width 115 height 19
click at [1061, 173] on div "Yes" at bounding box center [1092, 184] width 234 height 31
click at [1074, 473] on button "Select an answer" at bounding box center [1127, 492] width 270 height 38
click at [1070, 511] on div "Yes" at bounding box center [1092, 517] width 234 height 31
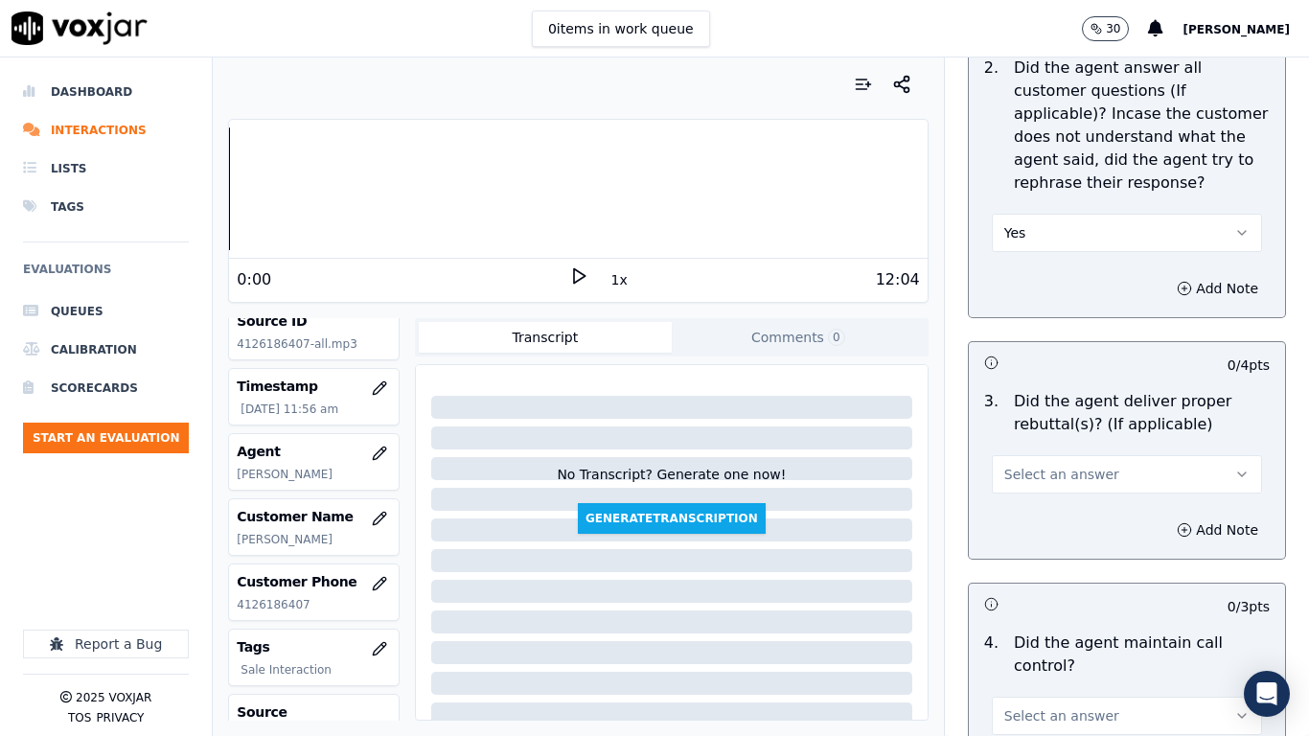
scroll to position [3546, 0]
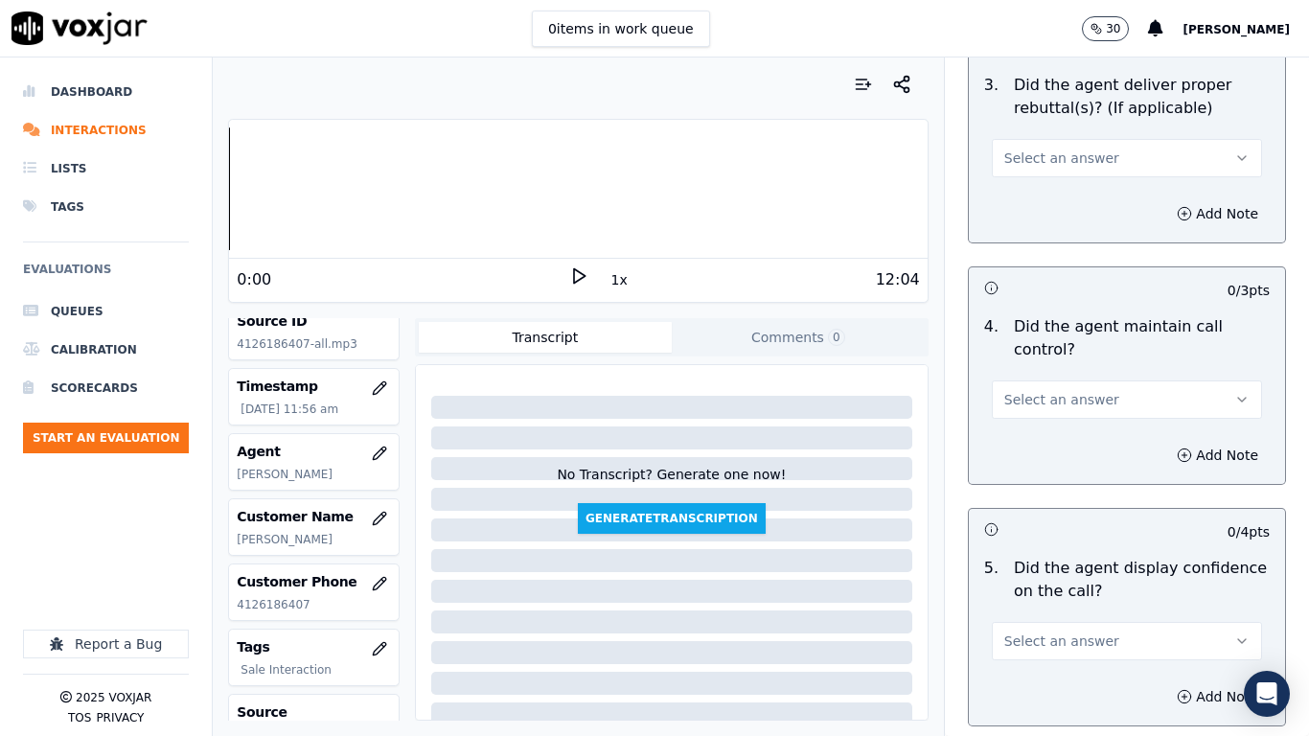
click at [1050, 149] on span "Select an answer" at bounding box center [1061, 158] width 115 height 19
click at [1049, 194] on div "Yes" at bounding box center [1092, 184] width 234 height 31
click at [1085, 381] on button "Select an answer" at bounding box center [1127, 400] width 270 height 38
click at [1072, 427] on div "Yes" at bounding box center [1092, 425] width 234 height 31
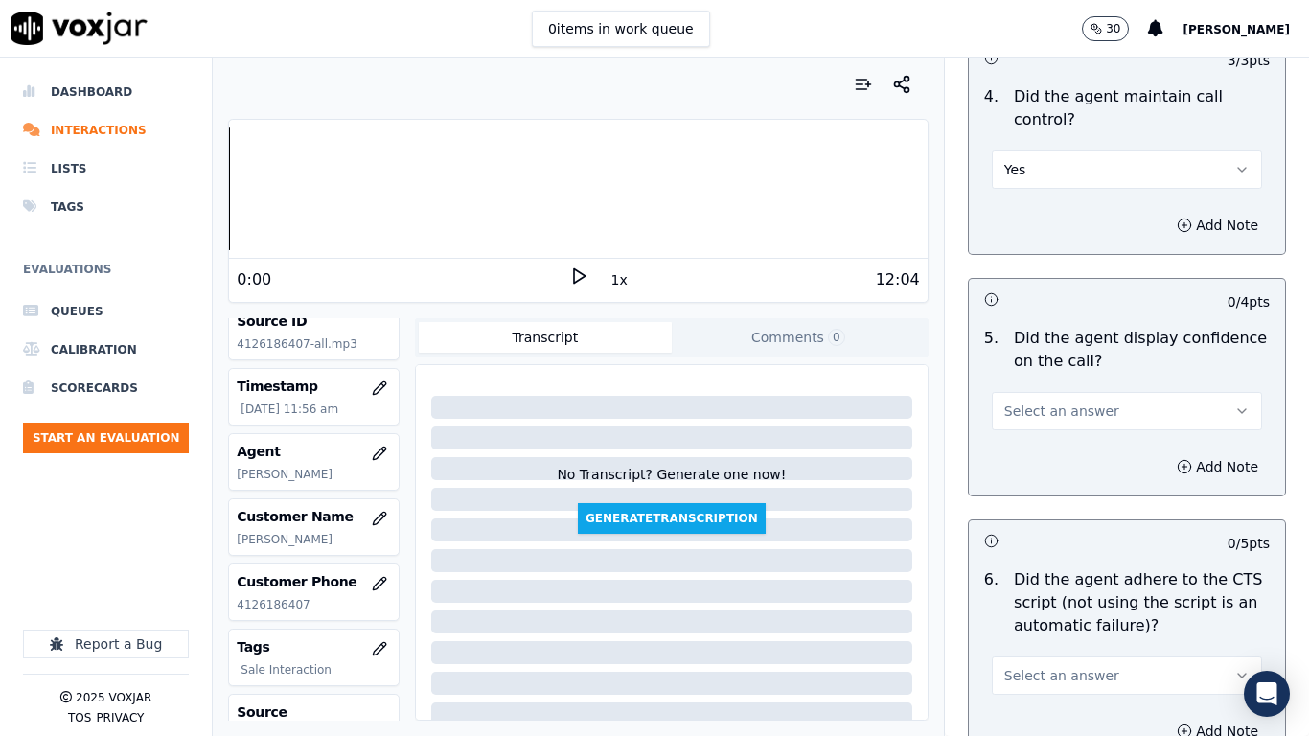
scroll to position [4121, 0]
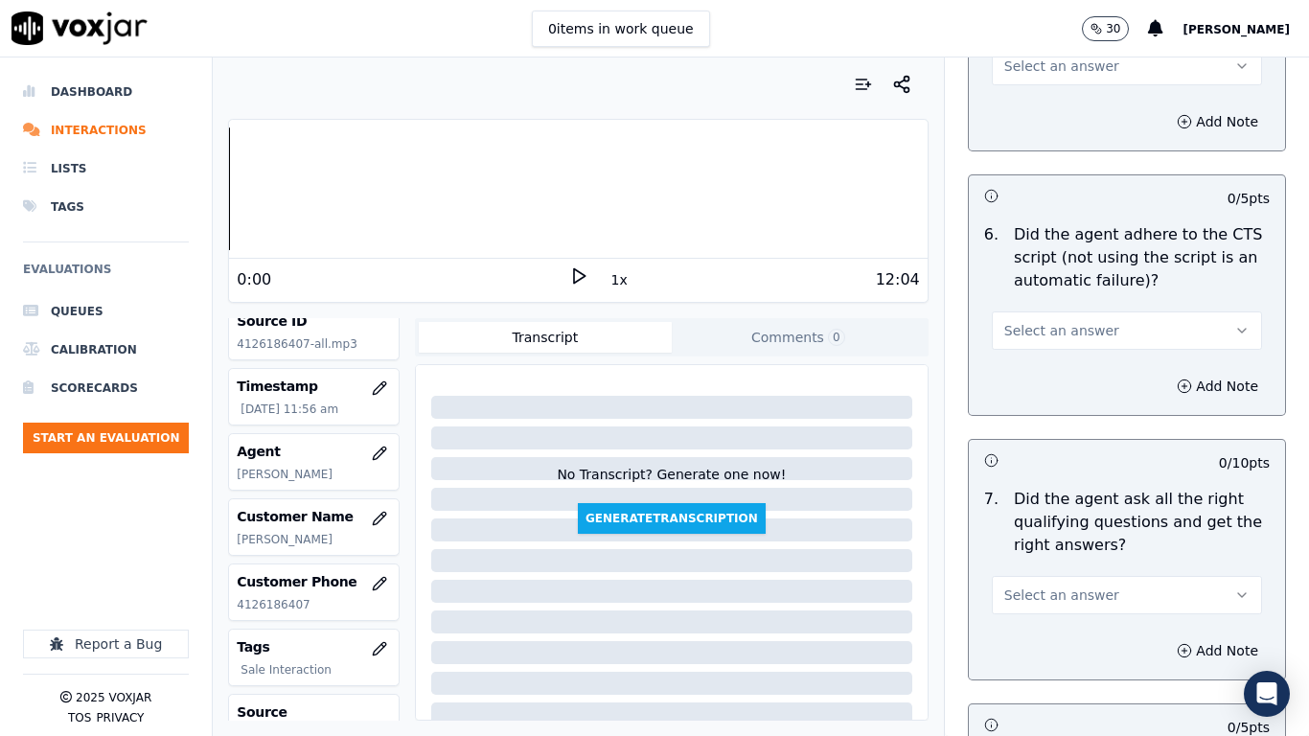
click at [1017, 63] on button "Select an answer" at bounding box center [1127, 66] width 270 height 38
drag, startPoint x: 1017, startPoint y: 97, endPoint x: 1051, endPoint y: 195, distance: 103.7
click at [1017, 98] on div "Yes" at bounding box center [1092, 92] width 234 height 31
click at [1039, 321] on span "Select an answer" at bounding box center [1061, 330] width 115 height 19
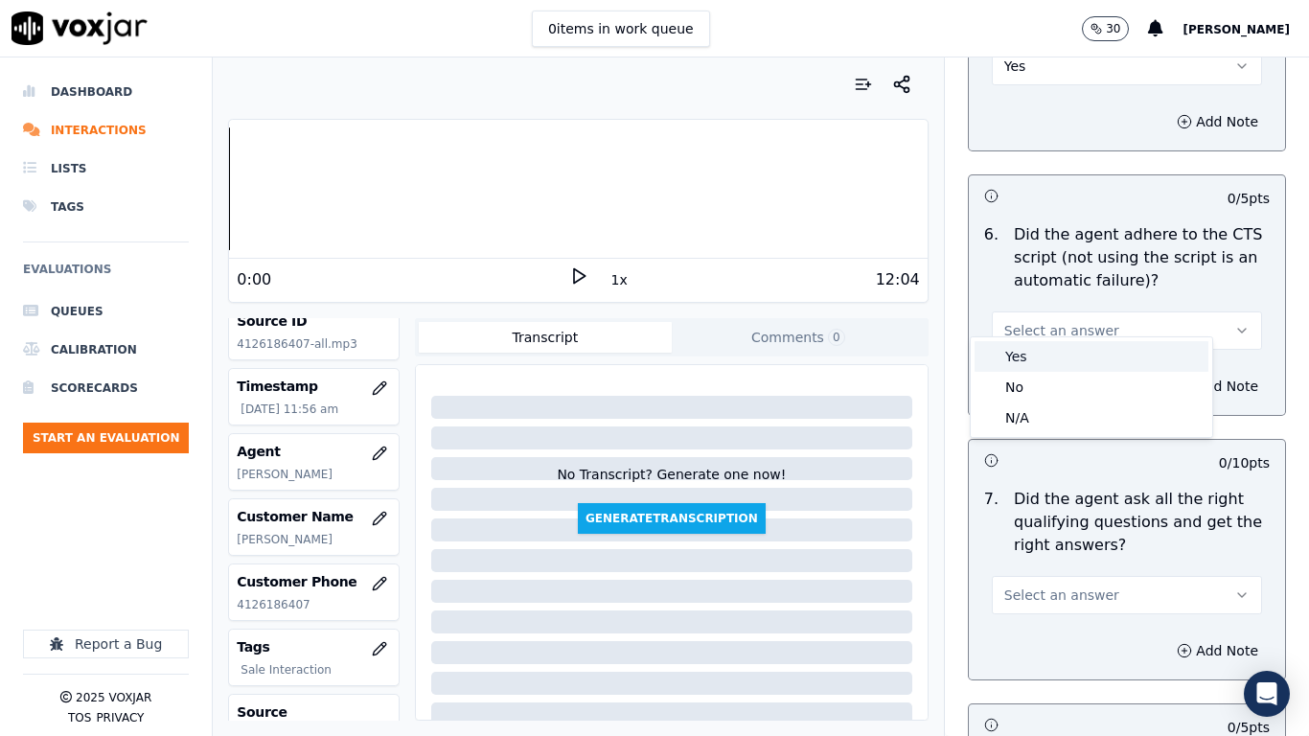
click at [1045, 351] on div "Yes" at bounding box center [1092, 356] width 234 height 31
click at [1057, 581] on span "Select an answer" at bounding box center [1061, 595] width 115 height 19
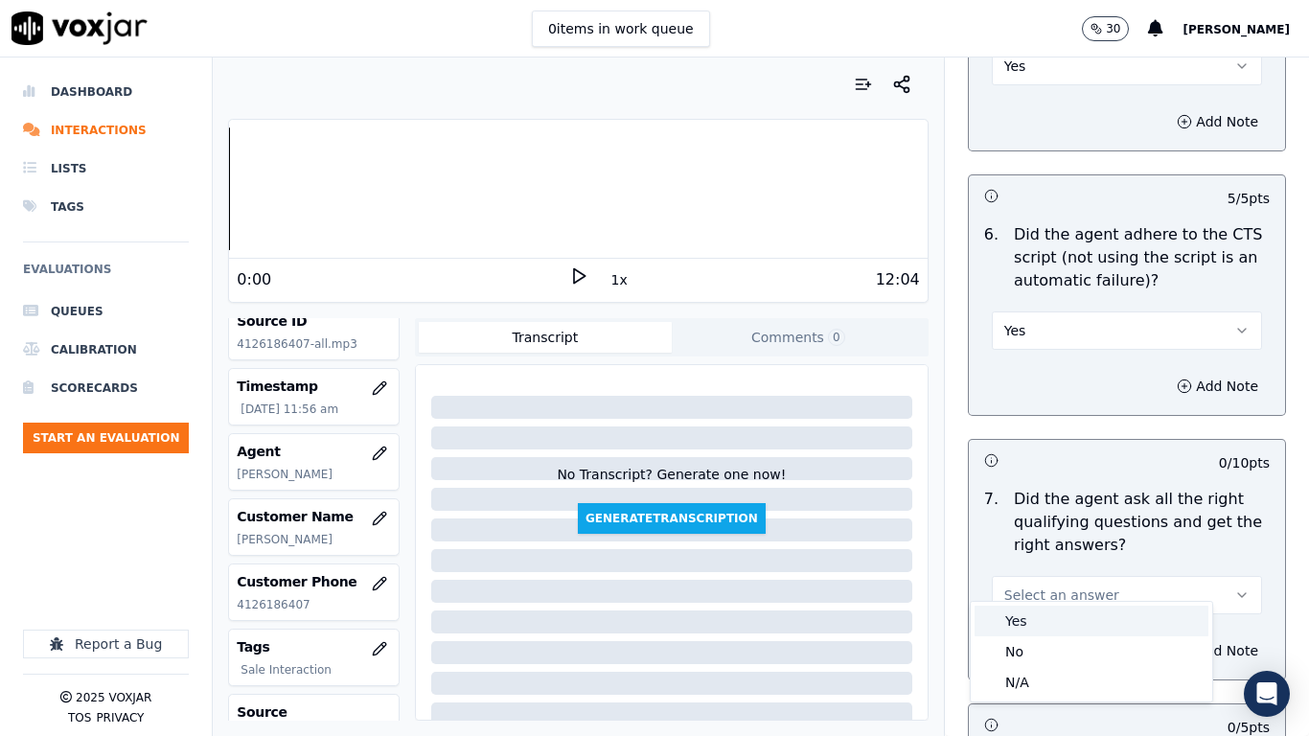
click at [1049, 581] on div "Yes" at bounding box center [1092, 621] width 234 height 31
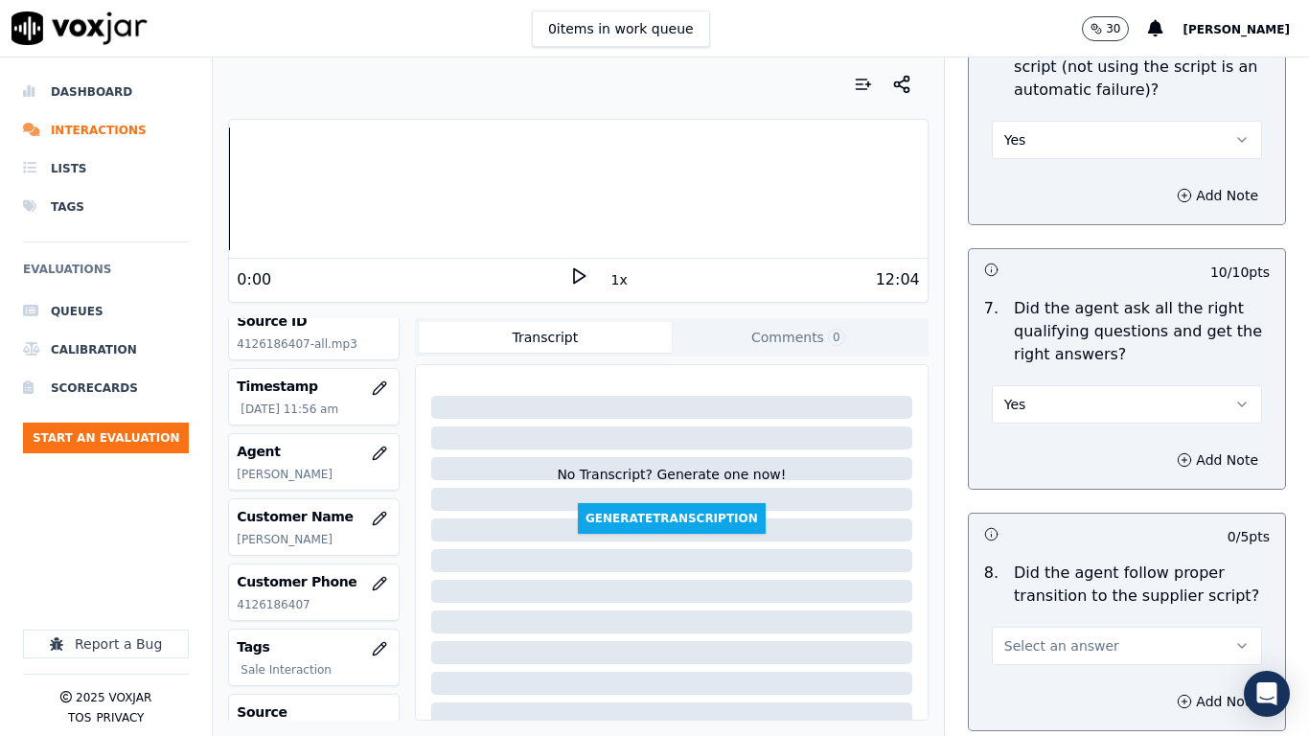
scroll to position [4601, 0]
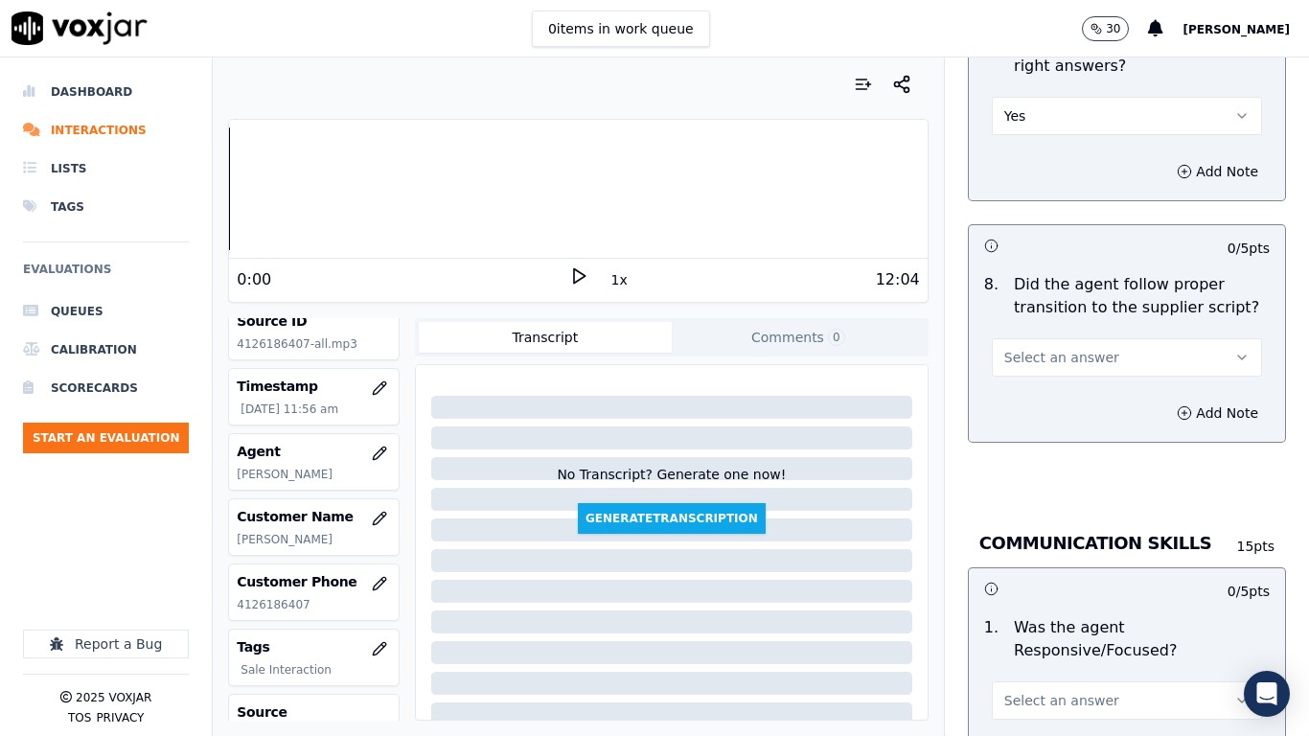
click at [1050, 354] on button "Select an answer" at bounding box center [1127, 357] width 270 height 38
click at [1045, 385] on div "Yes" at bounding box center [1092, 383] width 234 height 31
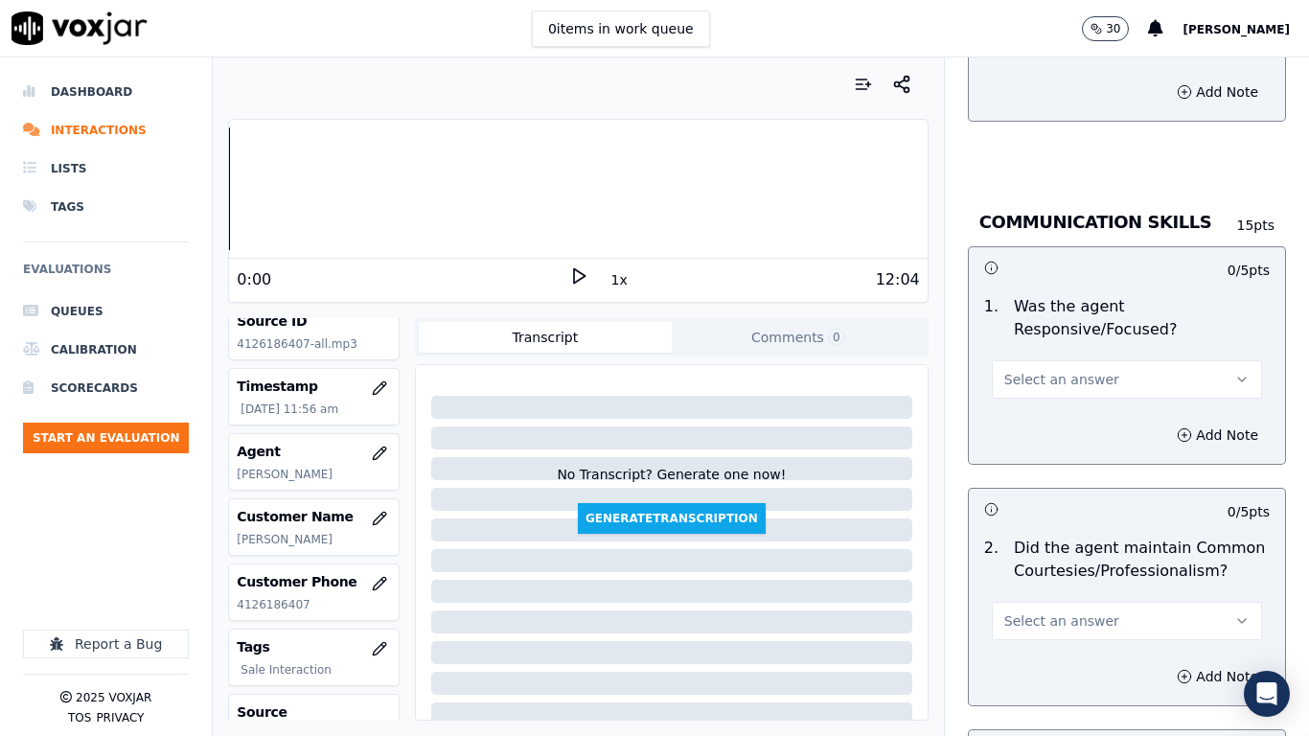
scroll to position [5080, 0]
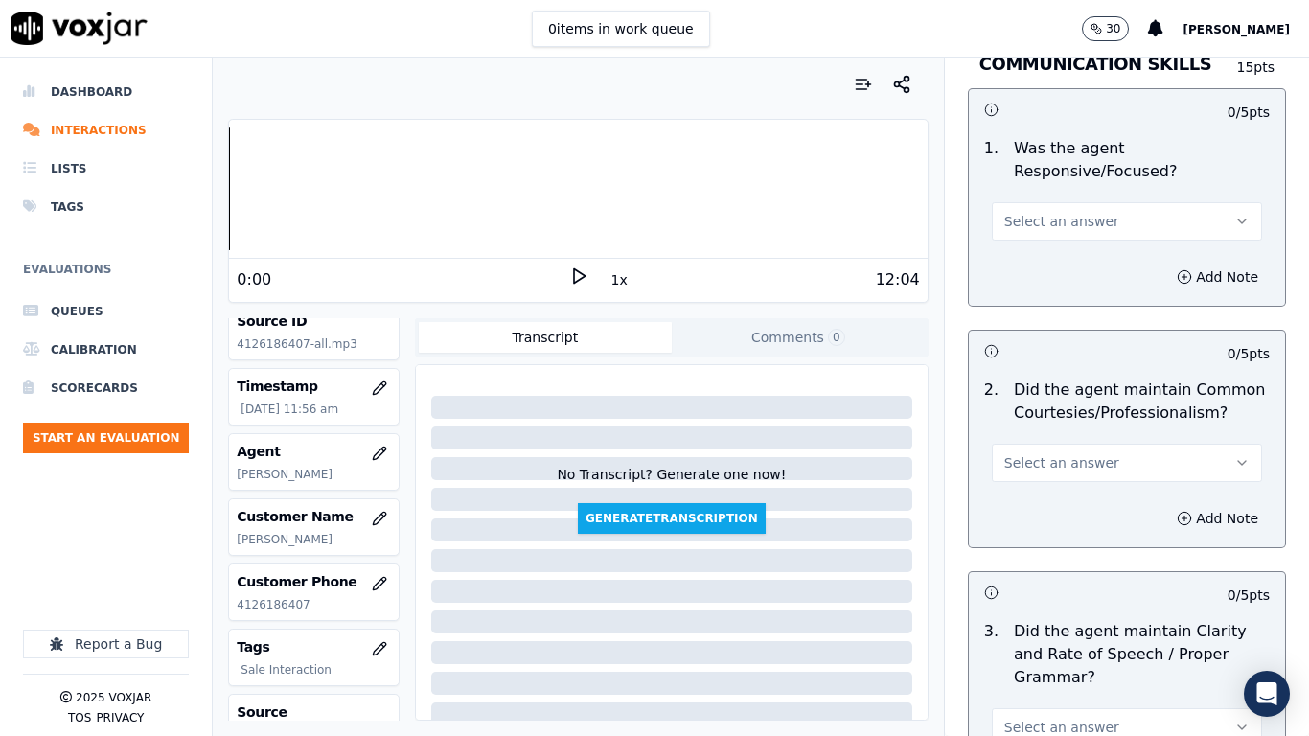
click at [1039, 212] on span "Select an answer" at bounding box center [1061, 221] width 115 height 19
click at [1050, 242] on div "Yes" at bounding box center [1092, 247] width 234 height 31
click at [1092, 444] on button "Select an answer" at bounding box center [1127, 463] width 270 height 38
click at [1078, 493] on div "Yes" at bounding box center [1092, 488] width 234 height 31
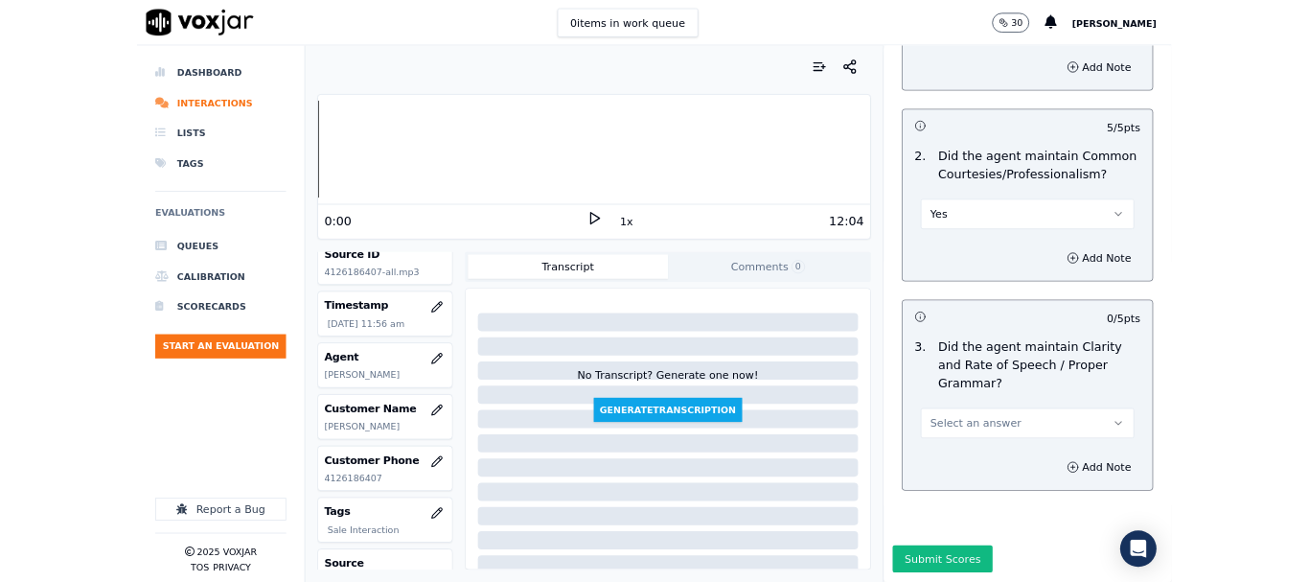
scroll to position [5303, 0]
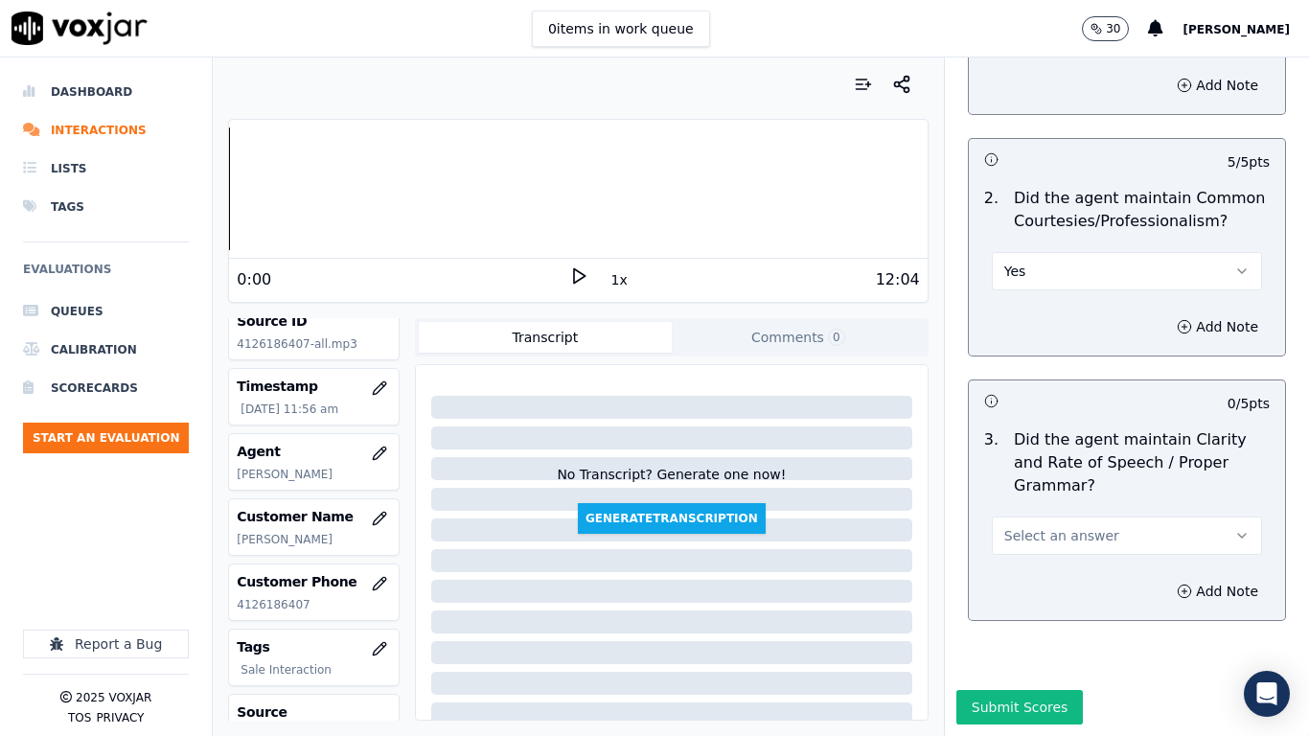
drag, startPoint x: 1058, startPoint y: 479, endPoint x: 1060, endPoint y: 499, distance: 20.2
click at [1058, 526] on span "Select an answer" at bounding box center [1061, 535] width 115 height 19
click at [1044, 523] on div "Yes" at bounding box center [1092, 530] width 234 height 31
click at [992, 581] on button "Submit Scores" at bounding box center [1020, 707] width 127 height 35
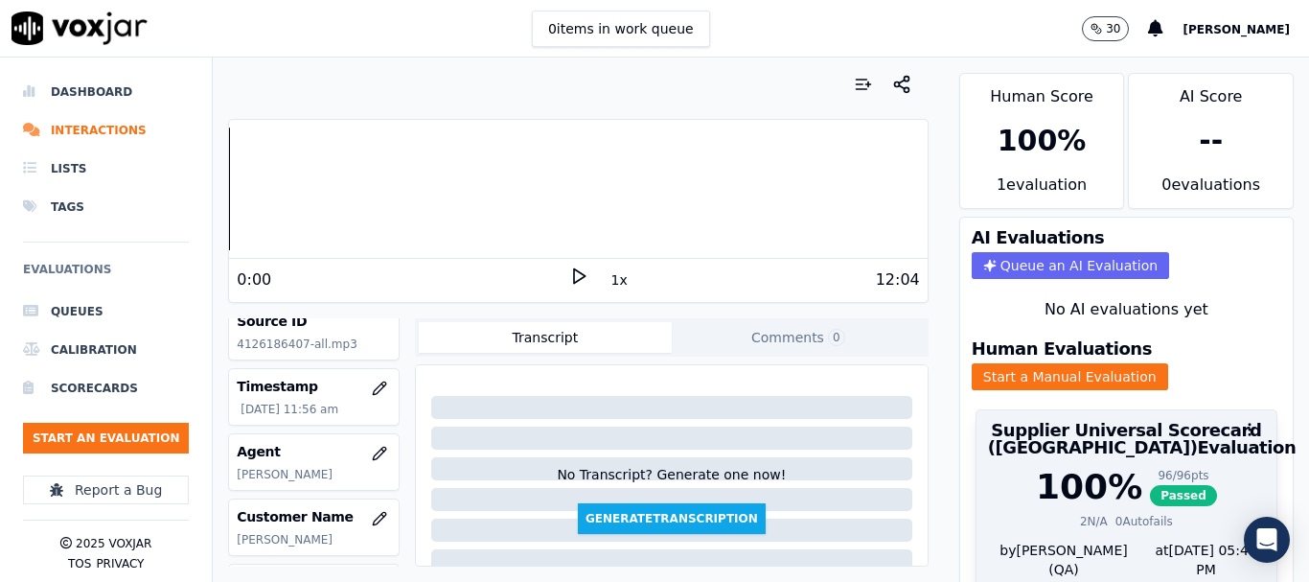
click at [1093, 468] on div "100 %" at bounding box center [1089, 487] width 106 height 38
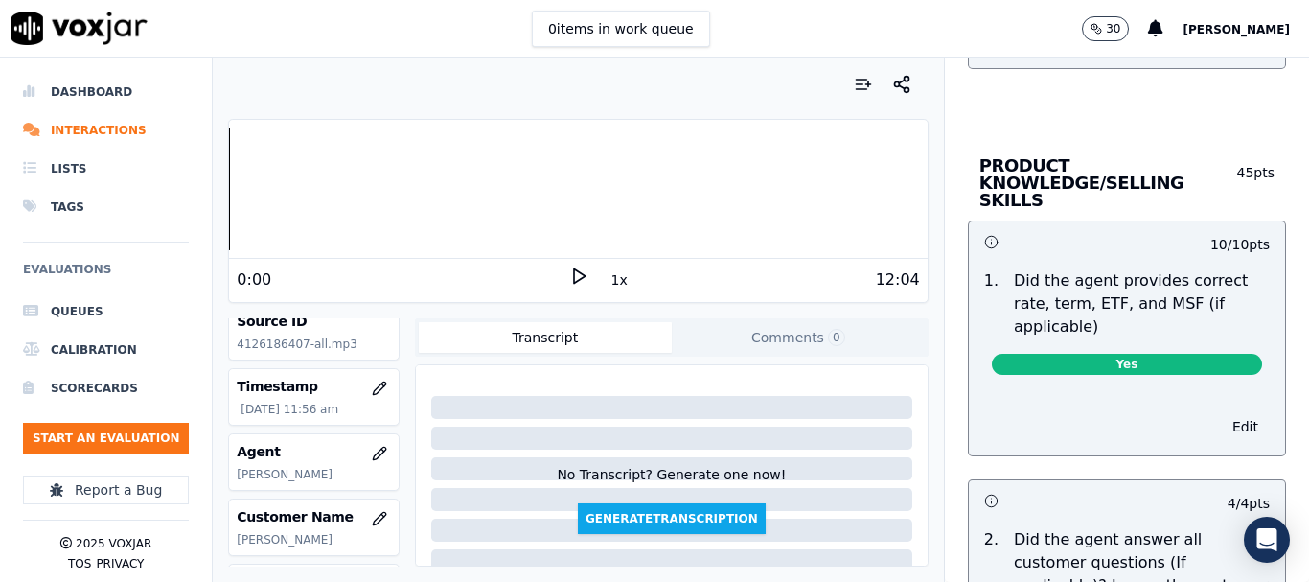
scroll to position [2720, 0]
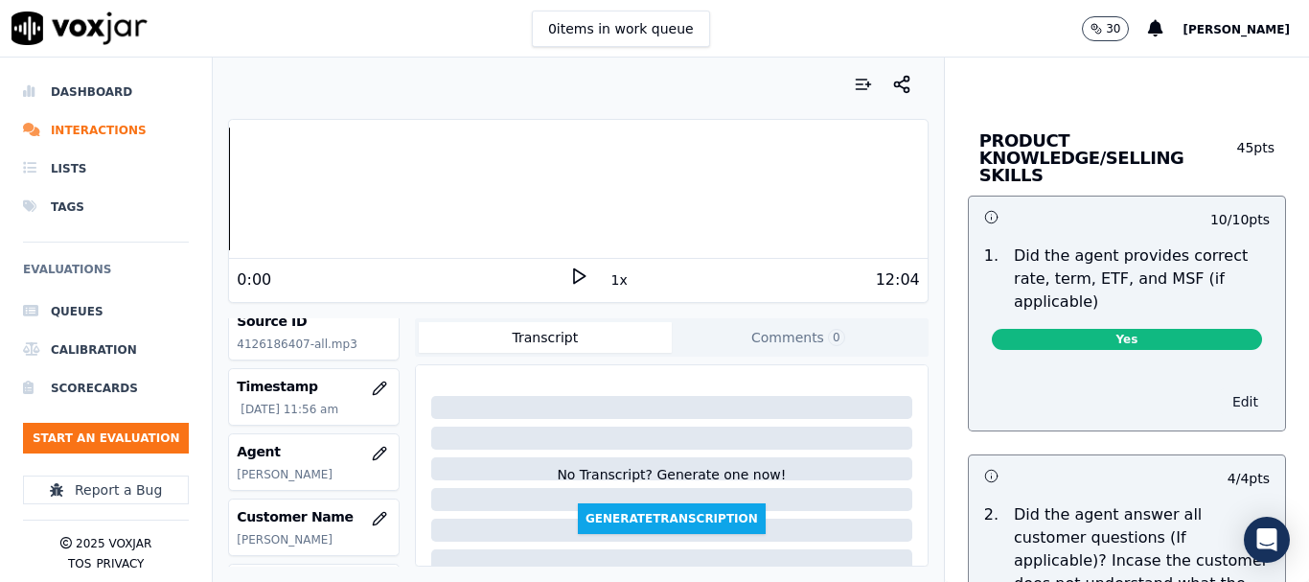
click at [1221, 388] on button "Edit" at bounding box center [1245, 401] width 49 height 27
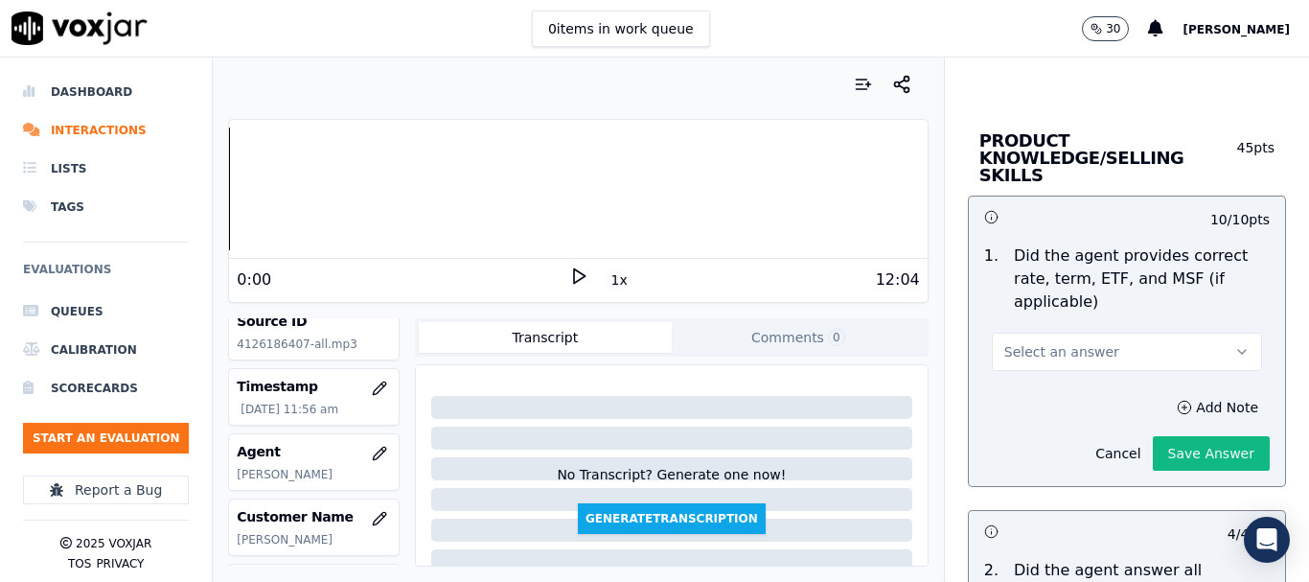
click at [1088, 335] on button "Select an answer" at bounding box center [1127, 352] width 270 height 38
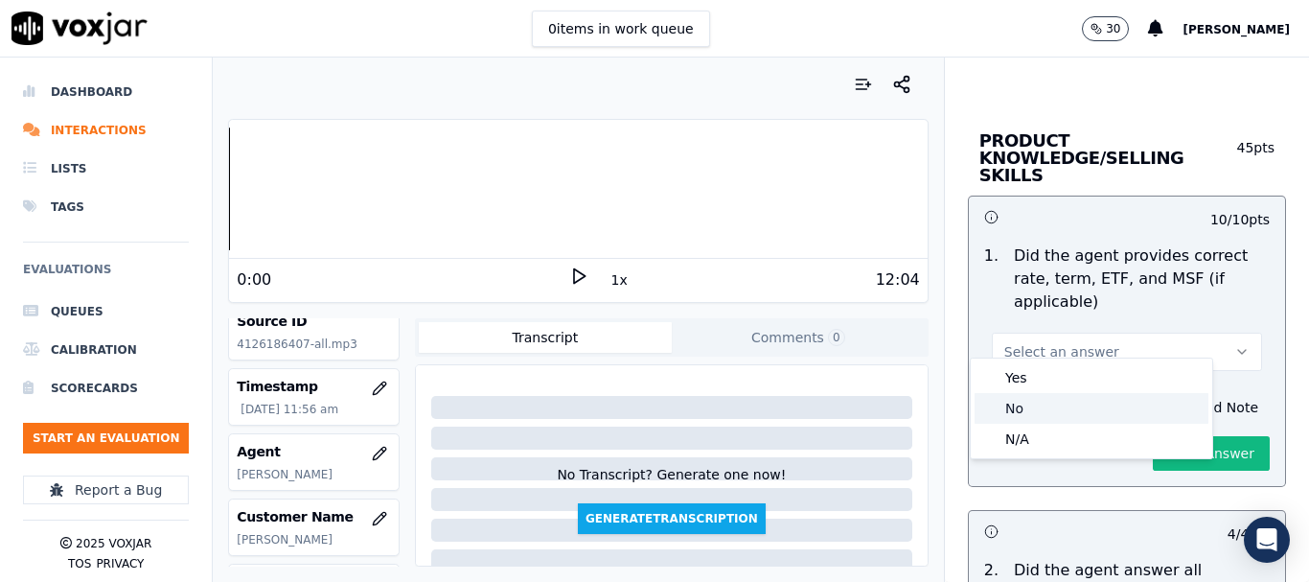
click at [1065, 408] on div "No" at bounding box center [1092, 408] width 234 height 31
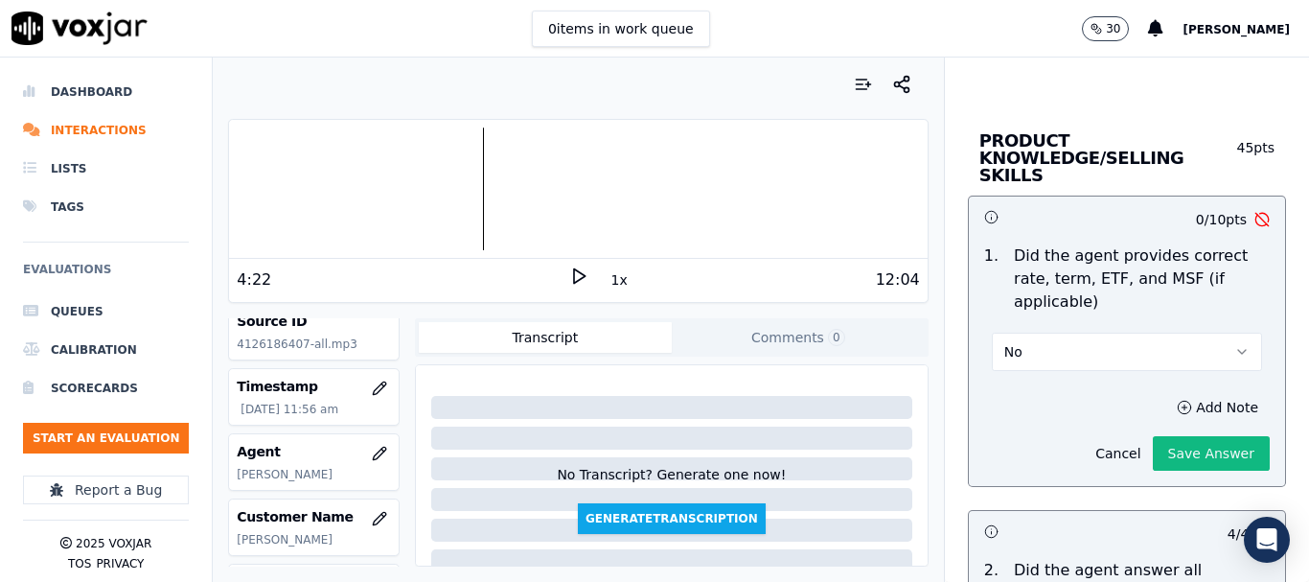
click at [569, 277] on icon at bounding box center [578, 275] width 19 height 19
click at [574, 273] on rect at bounding box center [575, 275] width 3 height 12
click at [1174, 394] on button "Add Note" at bounding box center [1218, 407] width 104 height 27
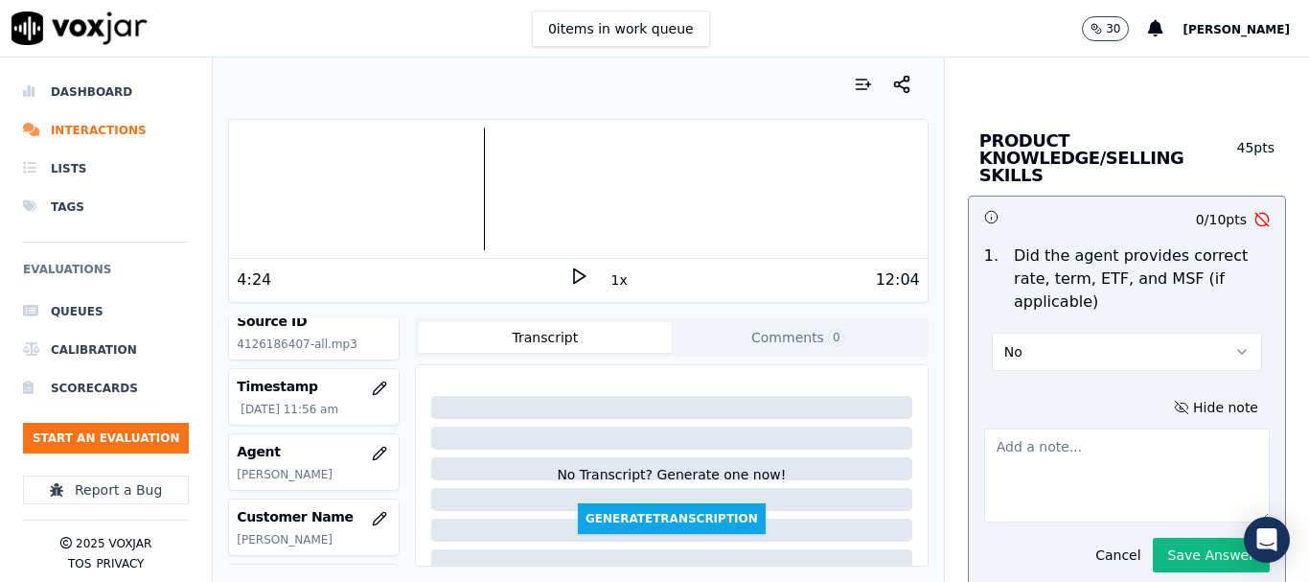
click at [1032, 432] on textarea at bounding box center [1127, 475] width 286 height 94
paste textarea "Agent stated the arte as 44.9/Cents"
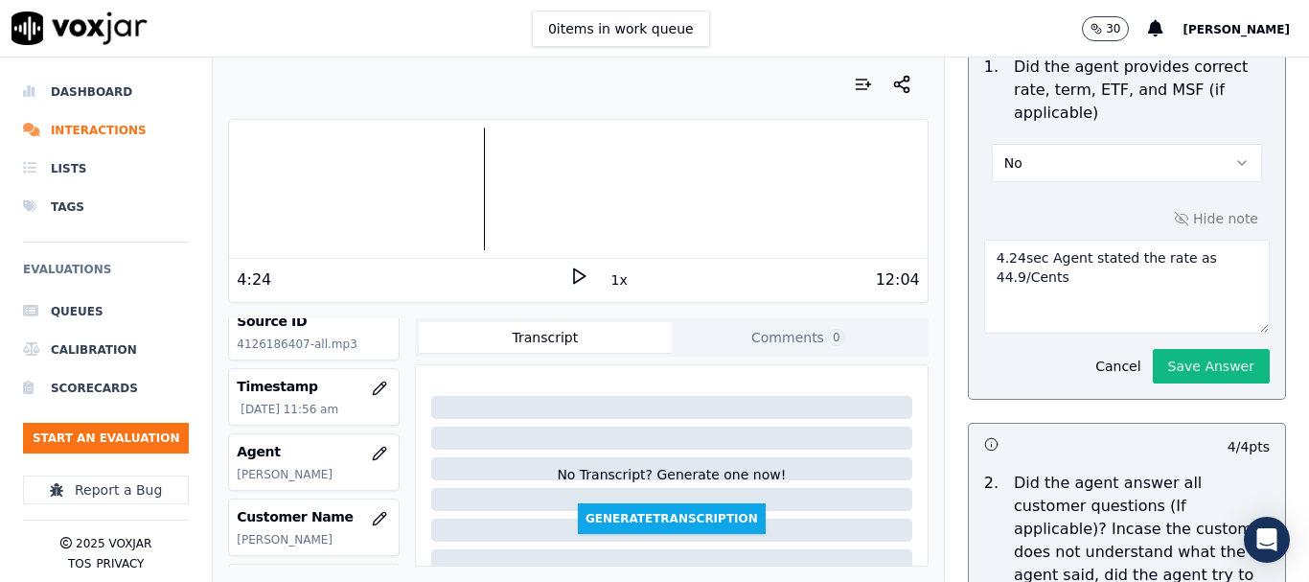
scroll to position [2912, 0]
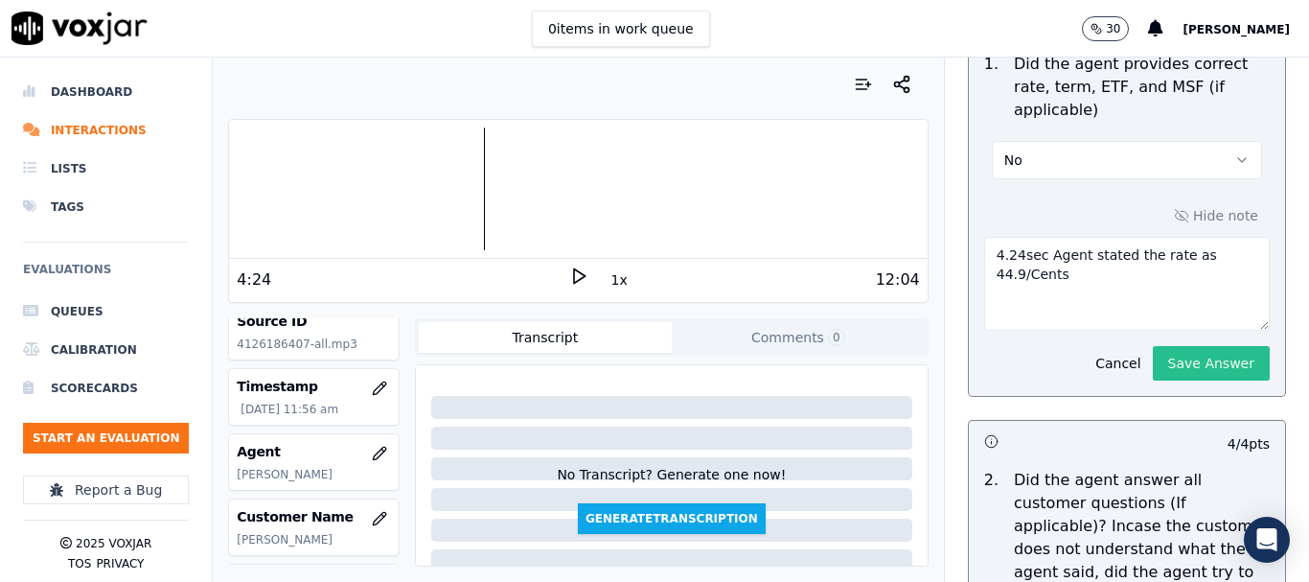
type textarea "4.24sec Agent stated the rate as 44.9/Cents"
click at [1171, 346] on button "Save Answer" at bounding box center [1211, 363] width 117 height 35
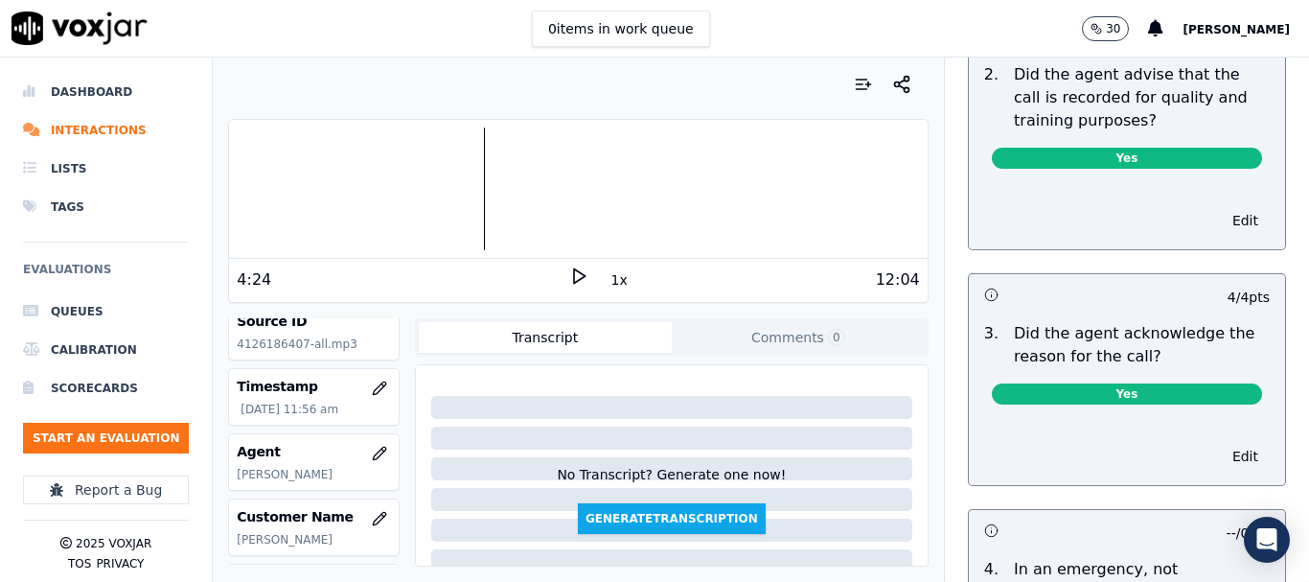
scroll to position [0, 0]
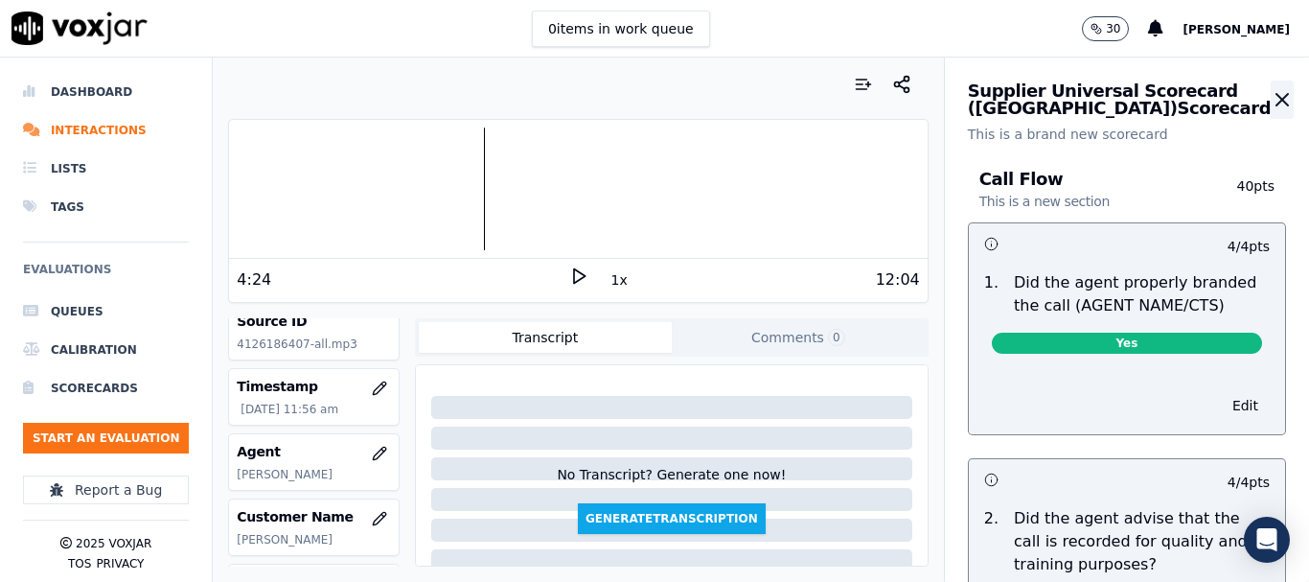
click at [1277, 99] on icon "button" at bounding box center [1283, 100] width 12 height 12
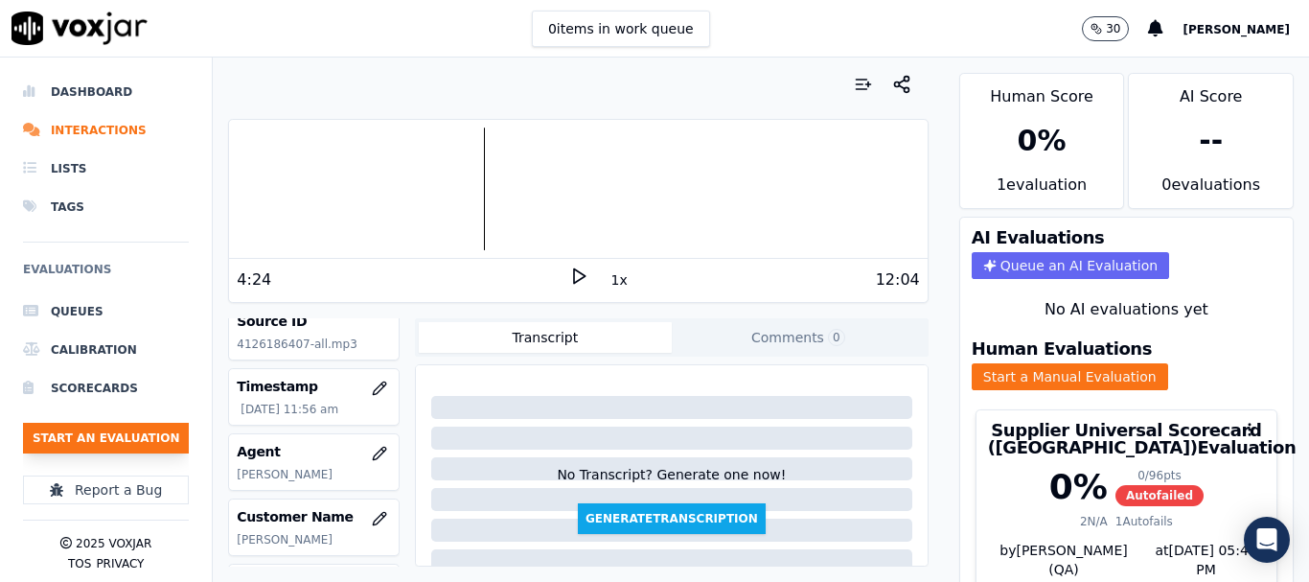
click at [130, 427] on button "Start an Evaluation" at bounding box center [106, 438] width 166 height 31
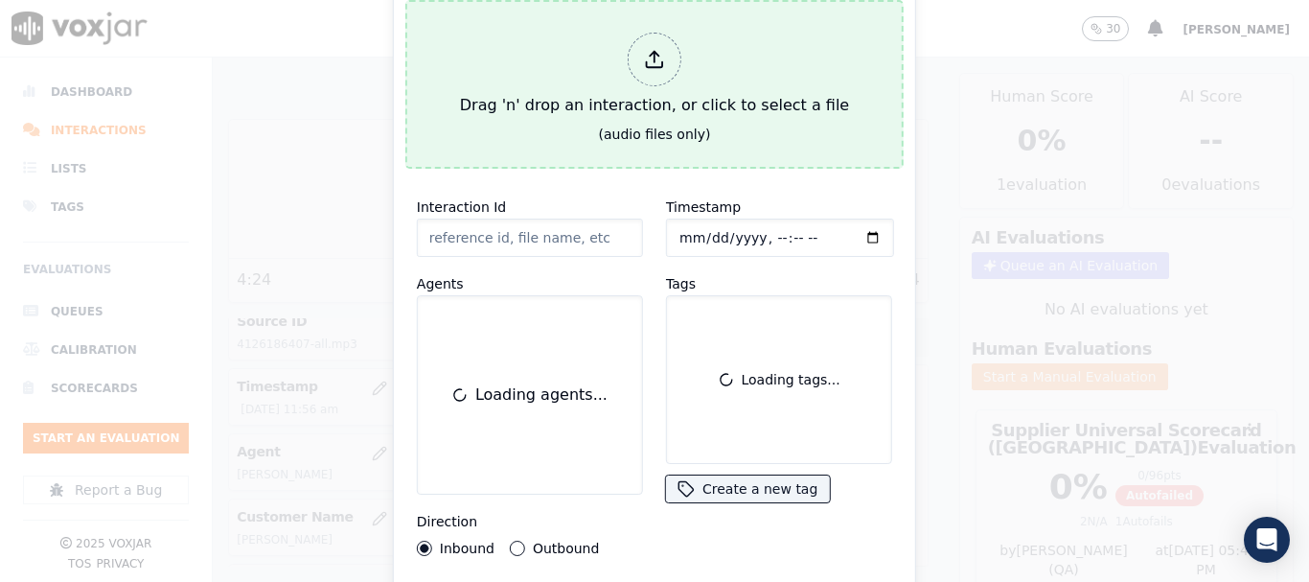
click at [551, 106] on div "Drag 'n' drop an interaction, or click to select a file" at bounding box center [654, 75] width 404 height 100
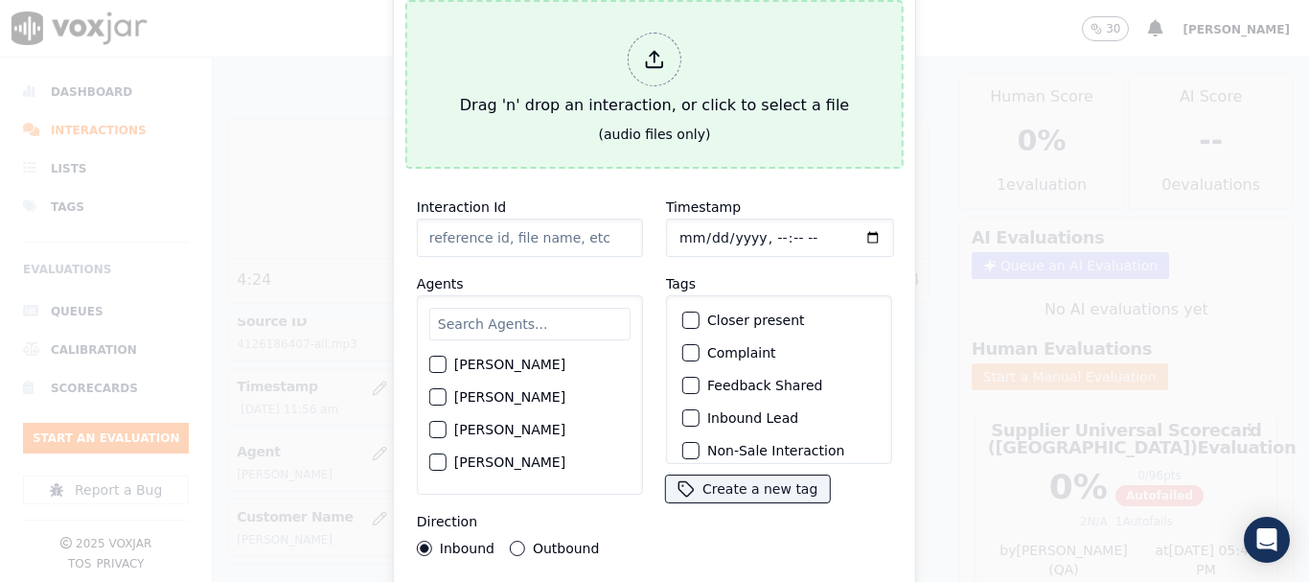
type input "20250910-170800_2672783826-all.mp3"
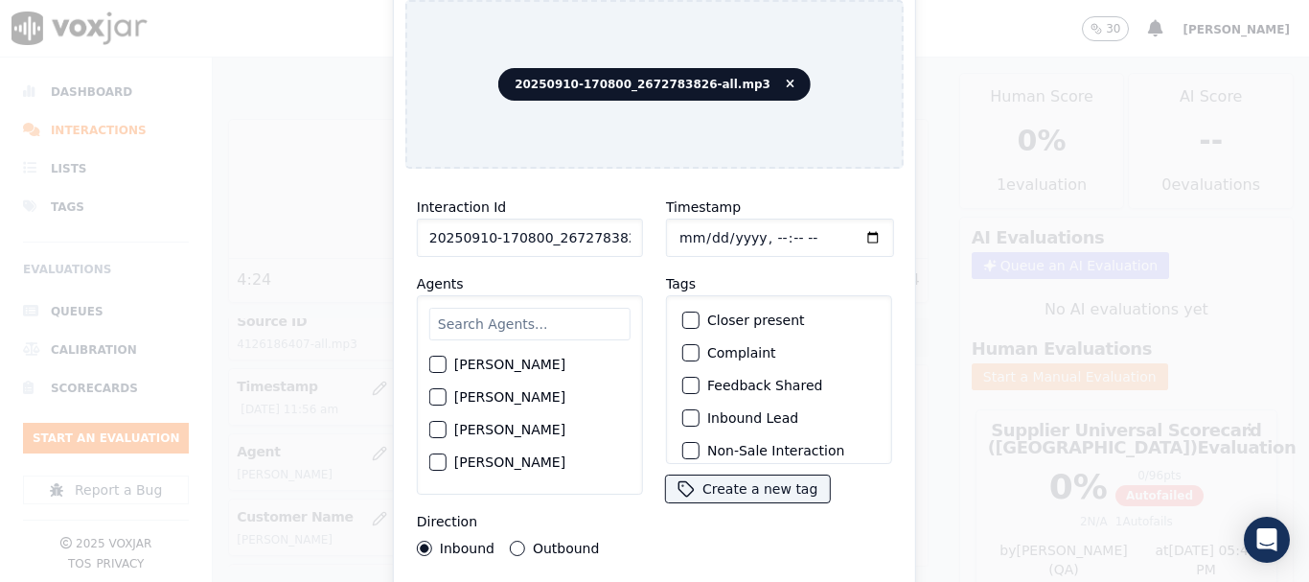
click at [511, 324] on input "text" at bounding box center [529, 324] width 201 height 33
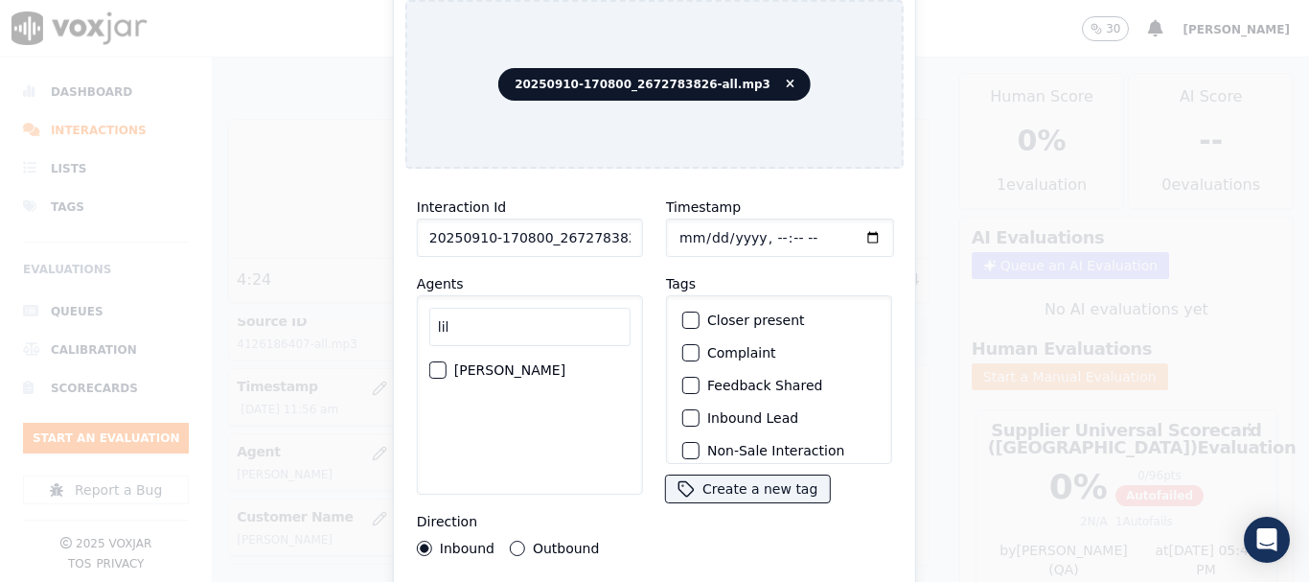
type input "lil"
click at [512, 364] on label "LILIBETH VERGARA" at bounding box center [509, 369] width 111 height 13
click at [447, 364] on button "LILIBETH VERGARA" at bounding box center [437, 369] width 17 height 17
click at [677, 226] on input "Timestamp" at bounding box center [780, 238] width 228 height 38
type input "2025-09-10T12:13"
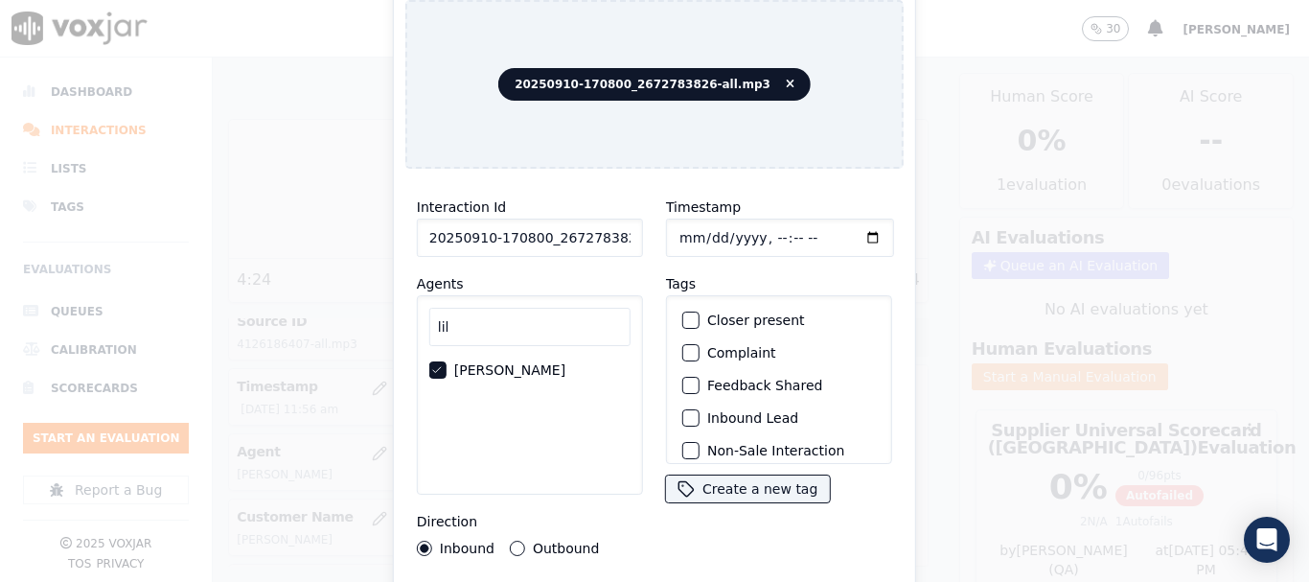
scroll to position [168, 0]
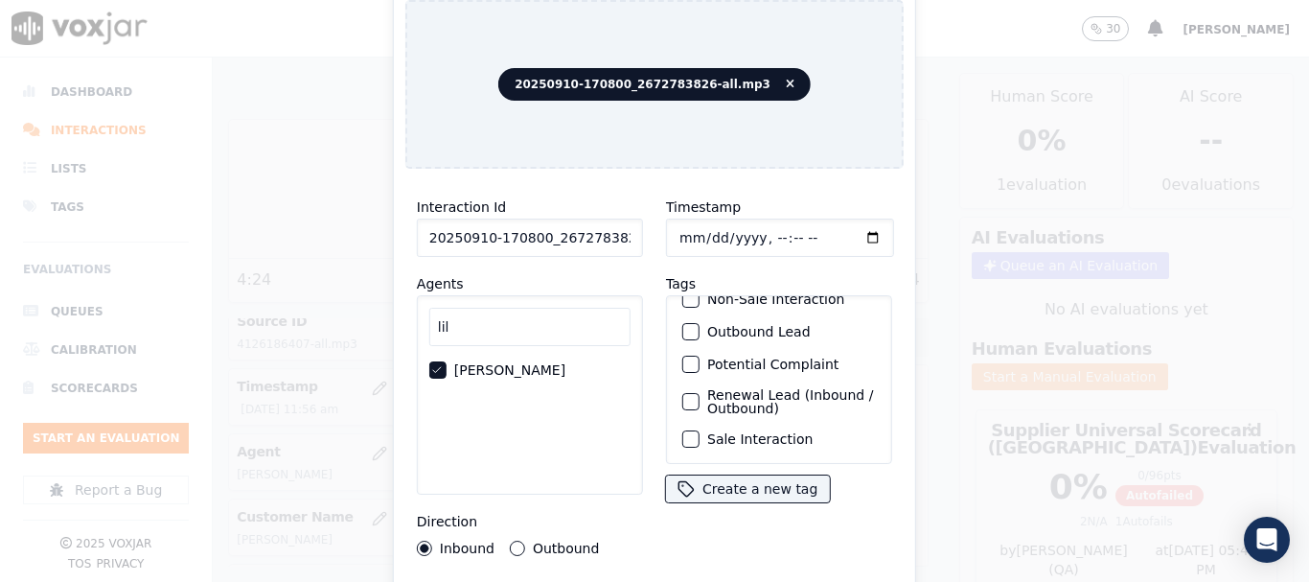
click at [761, 432] on label "Sale Interaction" at bounding box center [759, 438] width 105 height 13
click at [700, 430] on button "Sale Interaction" at bounding box center [690, 438] width 17 height 17
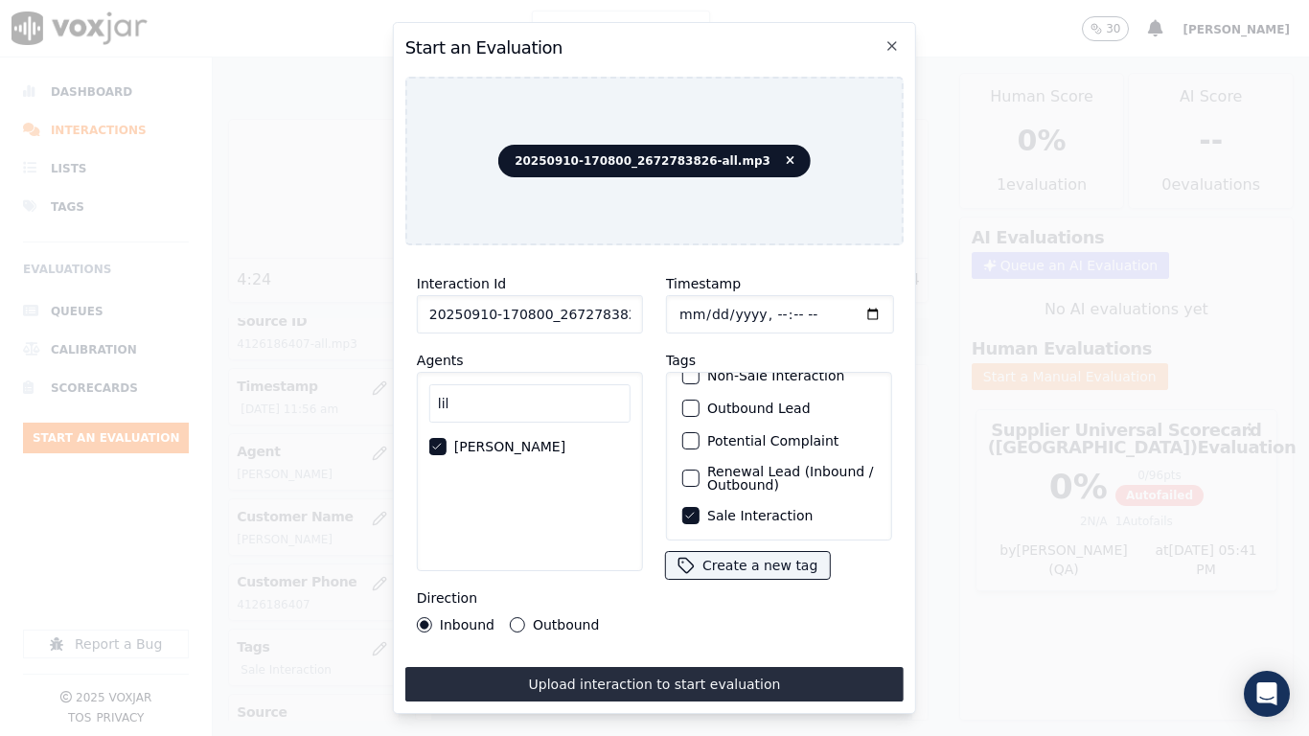
click at [699, 581] on button "Upload interaction to start evaluation" at bounding box center [654, 684] width 498 height 35
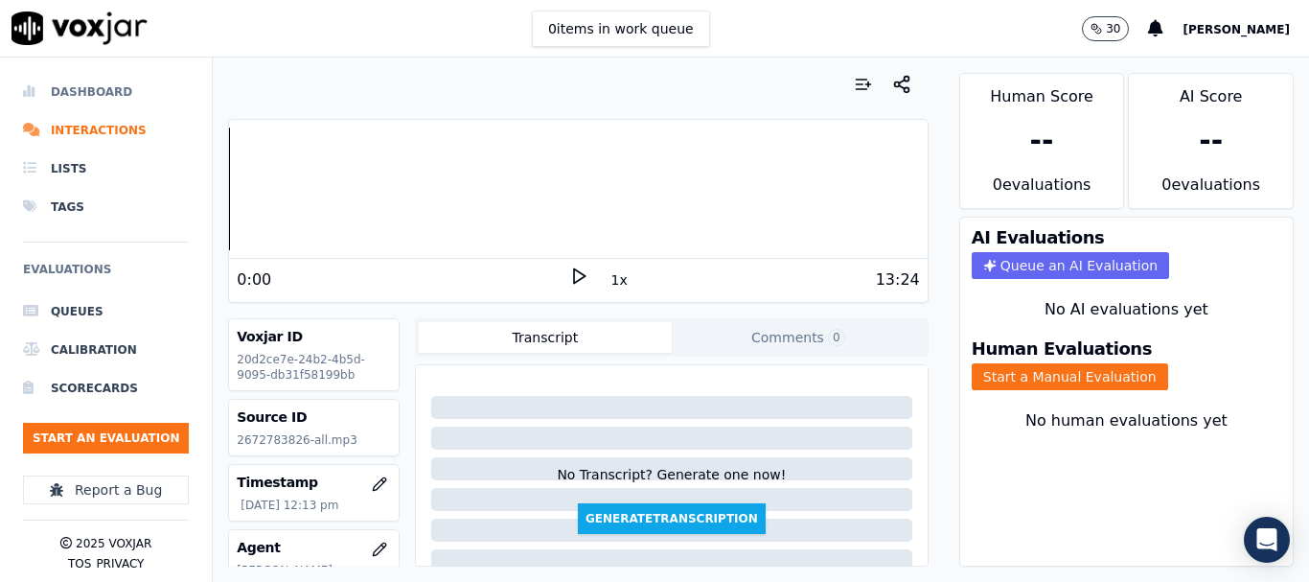
click at [99, 89] on li "Dashboard" at bounding box center [106, 92] width 166 height 38
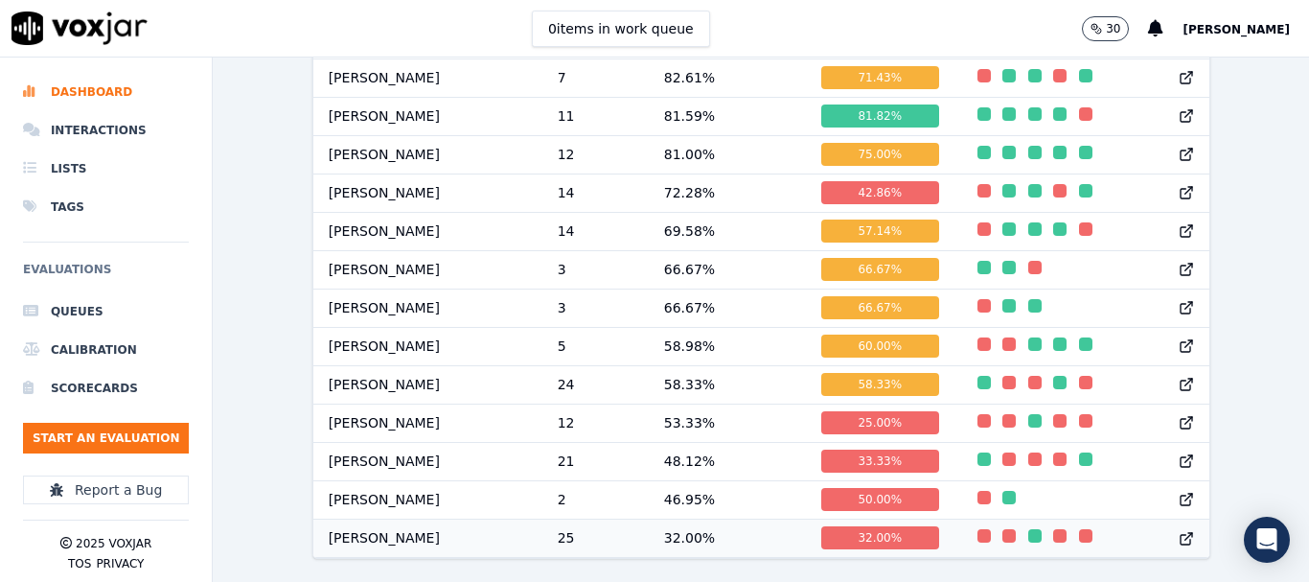
click at [978, 529] on div "button" at bounding box center [984, 535] width 13 height 13
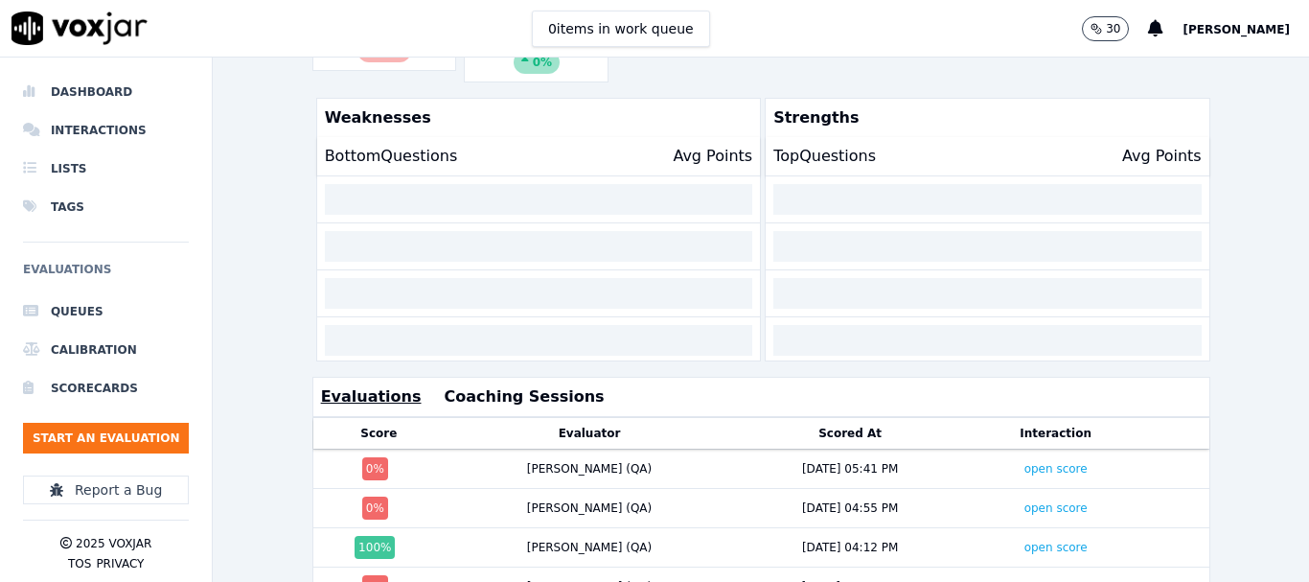
scroll to position [566, 0]
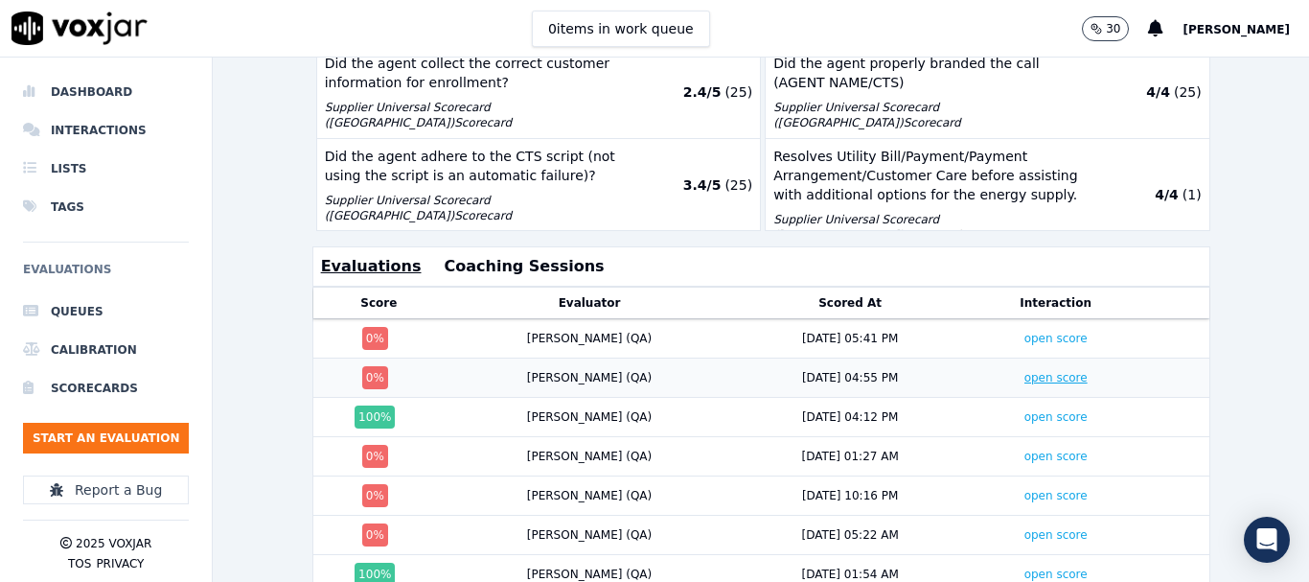
click at [1025, 379] on link "open score" at bounding box center [1056, 377] width 63 height 13
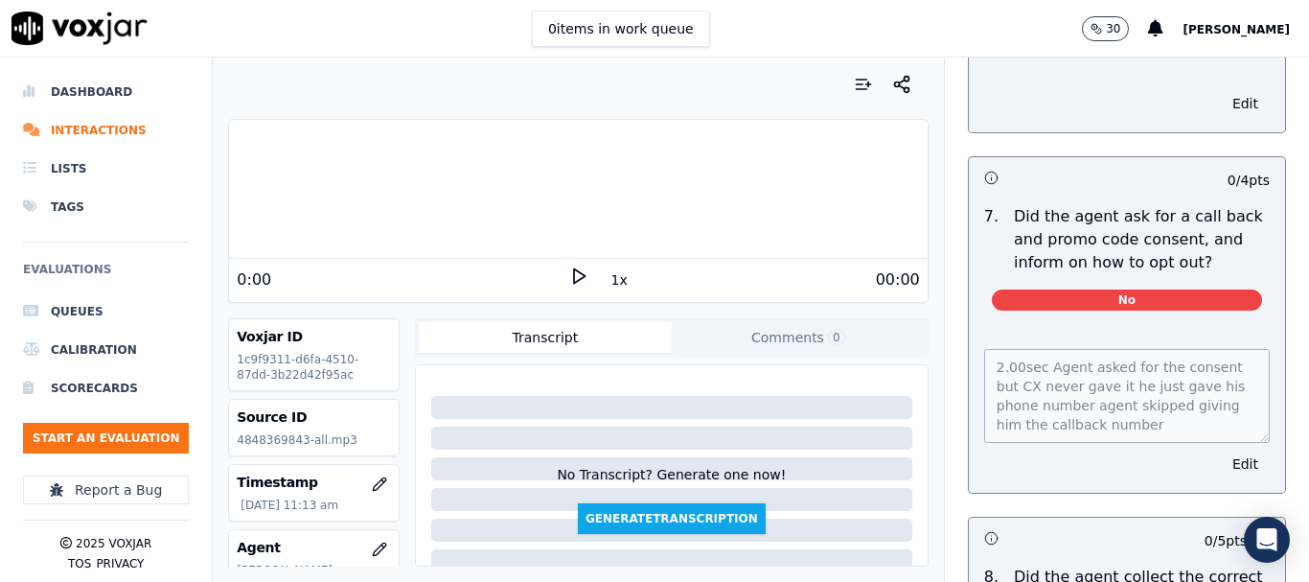
scroll to position [1629, 0]
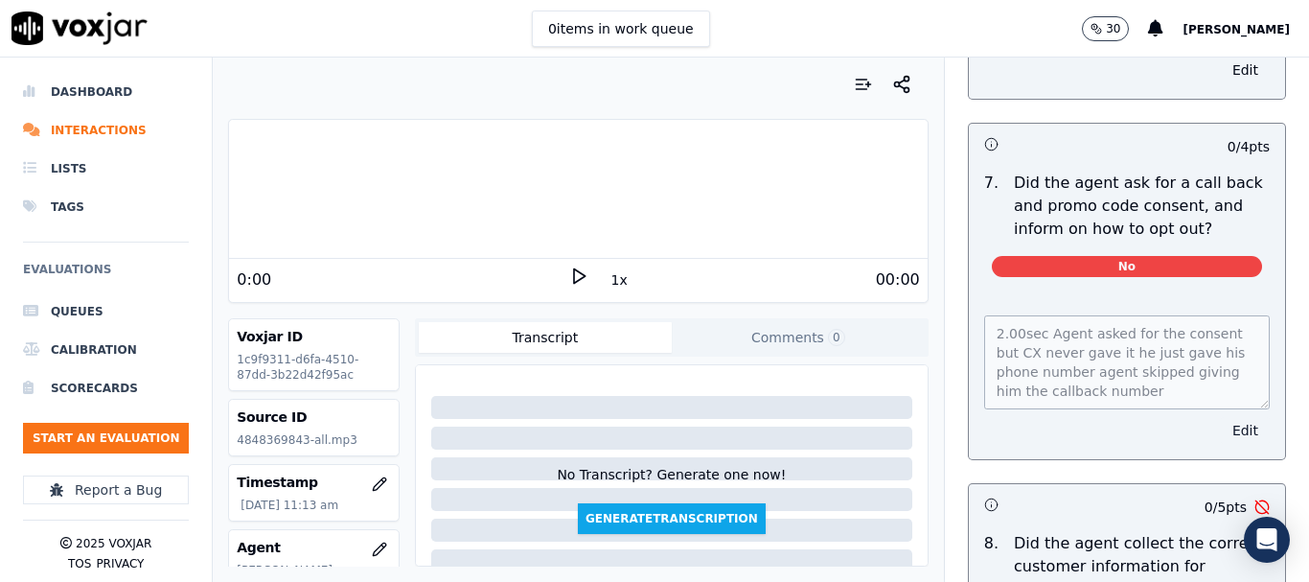
click at [1221, 429] on button "Edit" at bounding box center [1245, 430] width 49 height 27
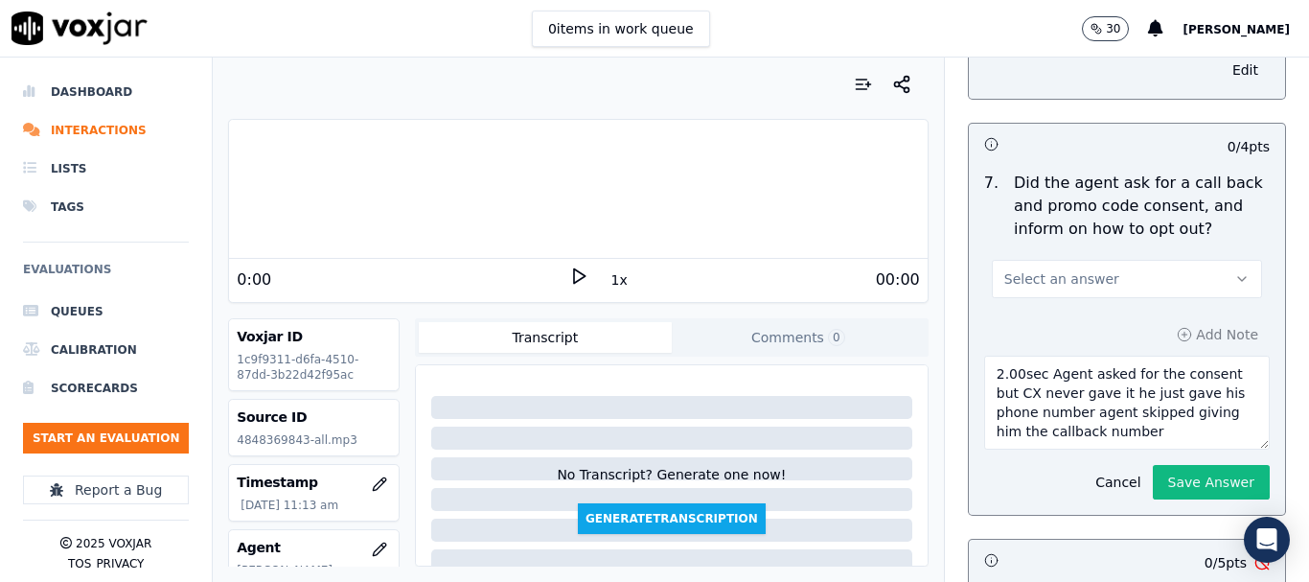
drag, startPoint x: 1135, startPoint y: 431, endPoint x: 942, endPoint y: 368, distance: 202.8
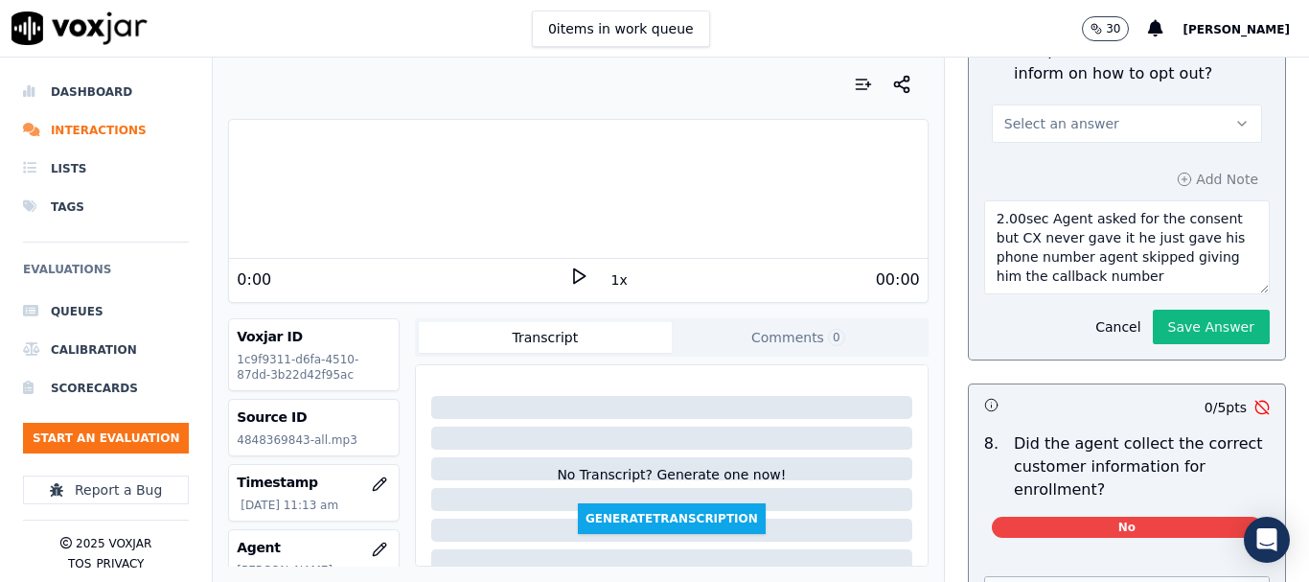
scroll to position [2109, 0]
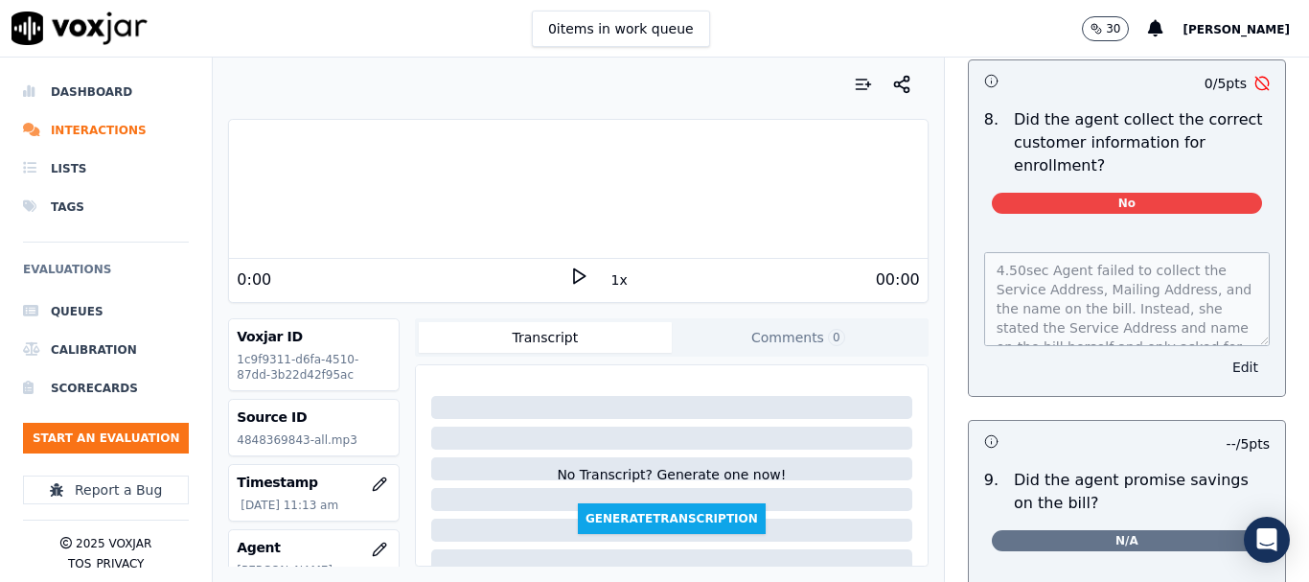
click at [1221, 363] on button "Edit" at bounding box center [1245, 367] width 49 height 27
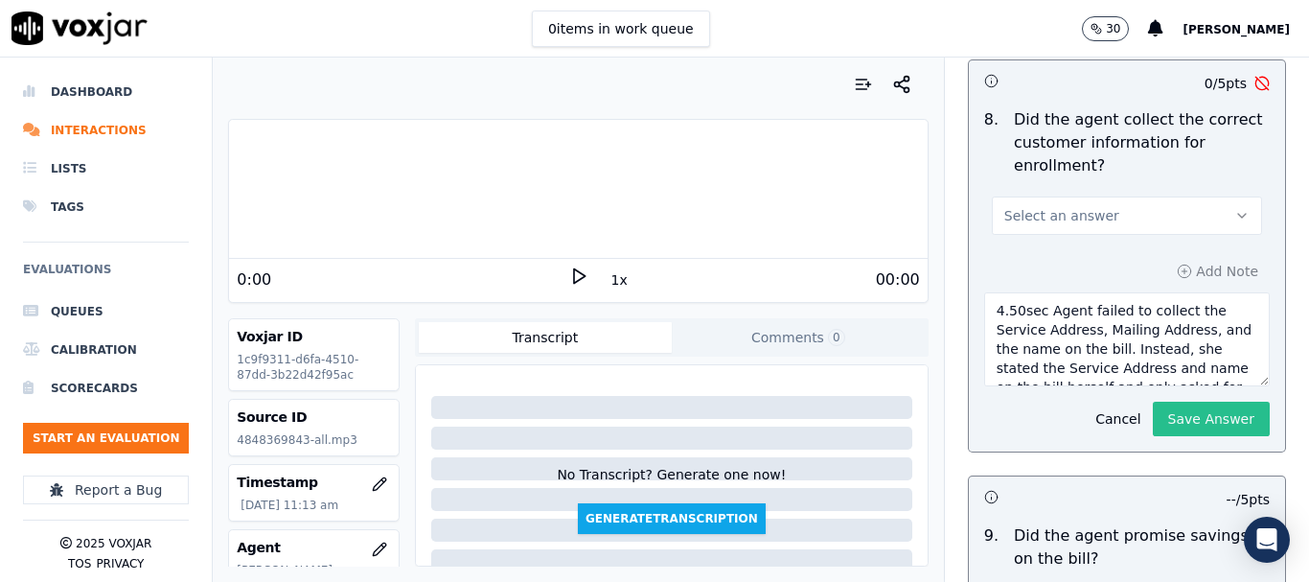
scroll to position [96, 0]
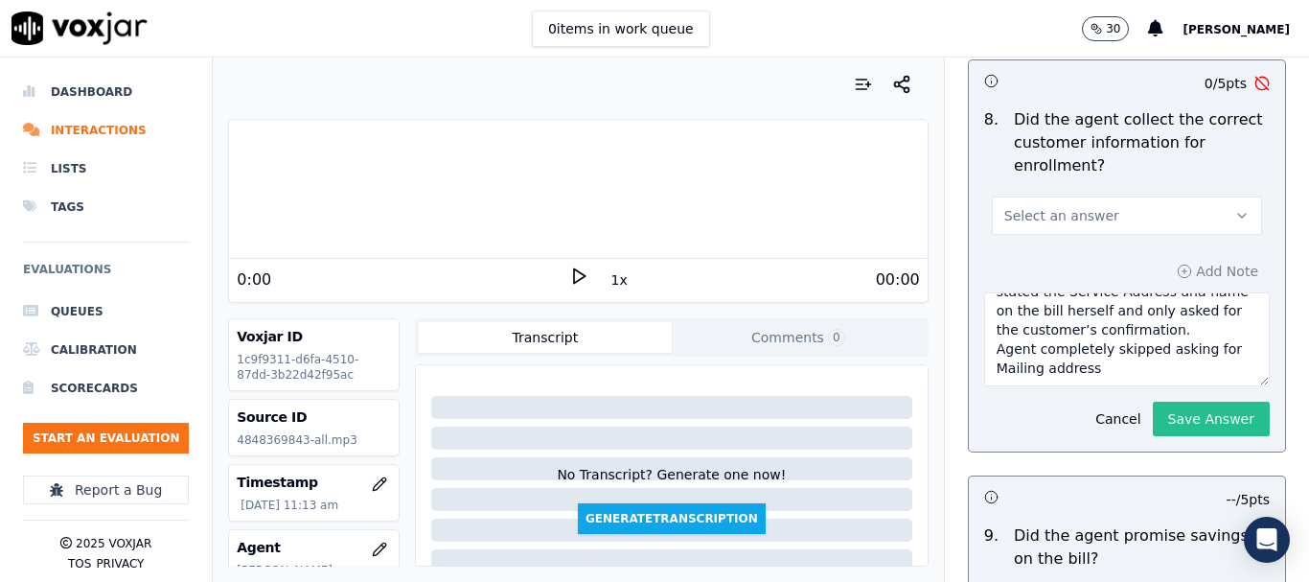
drag, startPoint x: 974, startPoint y: 306, endPoint x: 1214, endPoint y: 425, distance: 268.3
click at [1214, 425] on div "Add Note 4.50sec Agent failed to collect the Service Address, Mailing Address, …" at bounding box center [1127, 346] width 316 height 209
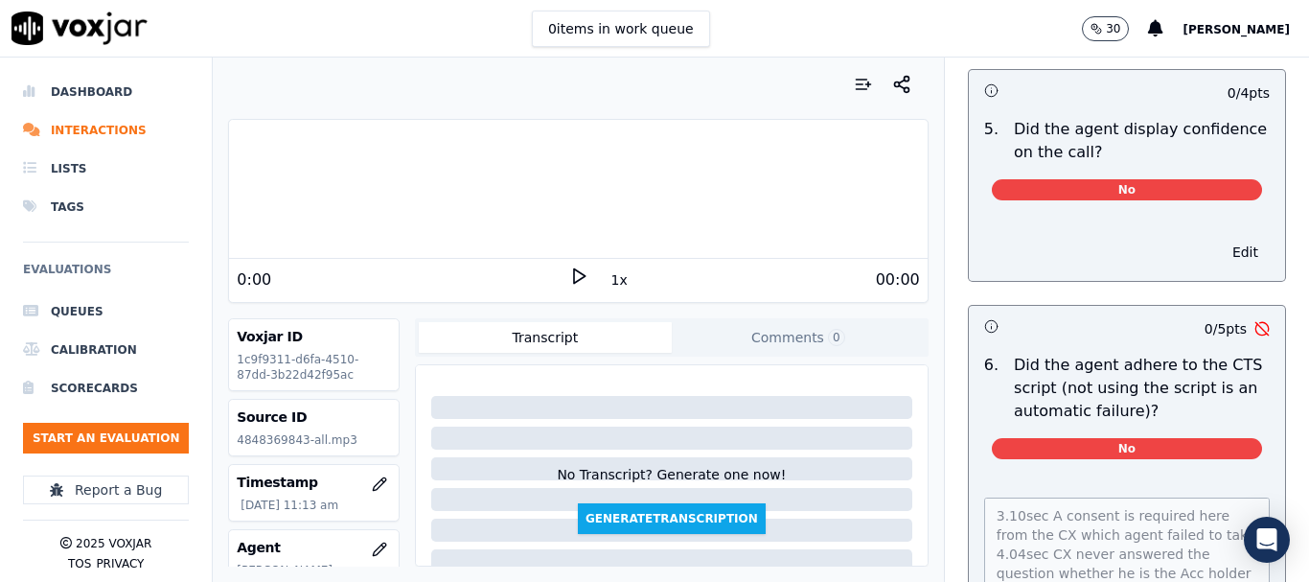
scroll to position [4409, 0]
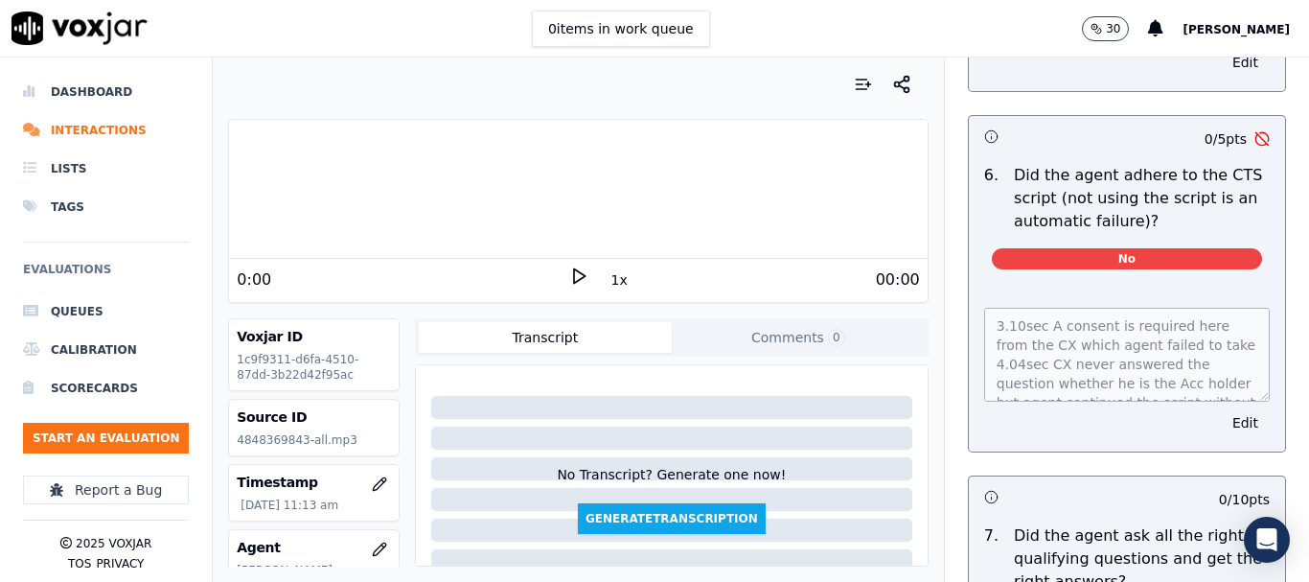
click at [1221, 409] on button "Edit" at bounding box center [1245, 422] width 49 height 27
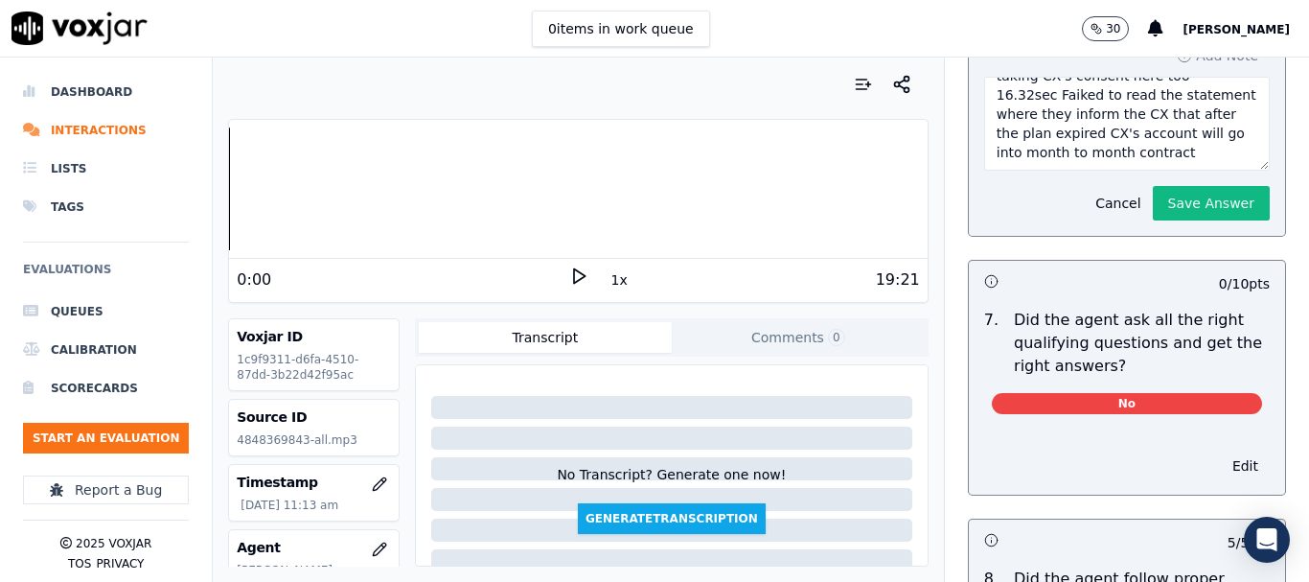
scroll to position [4786, 0]
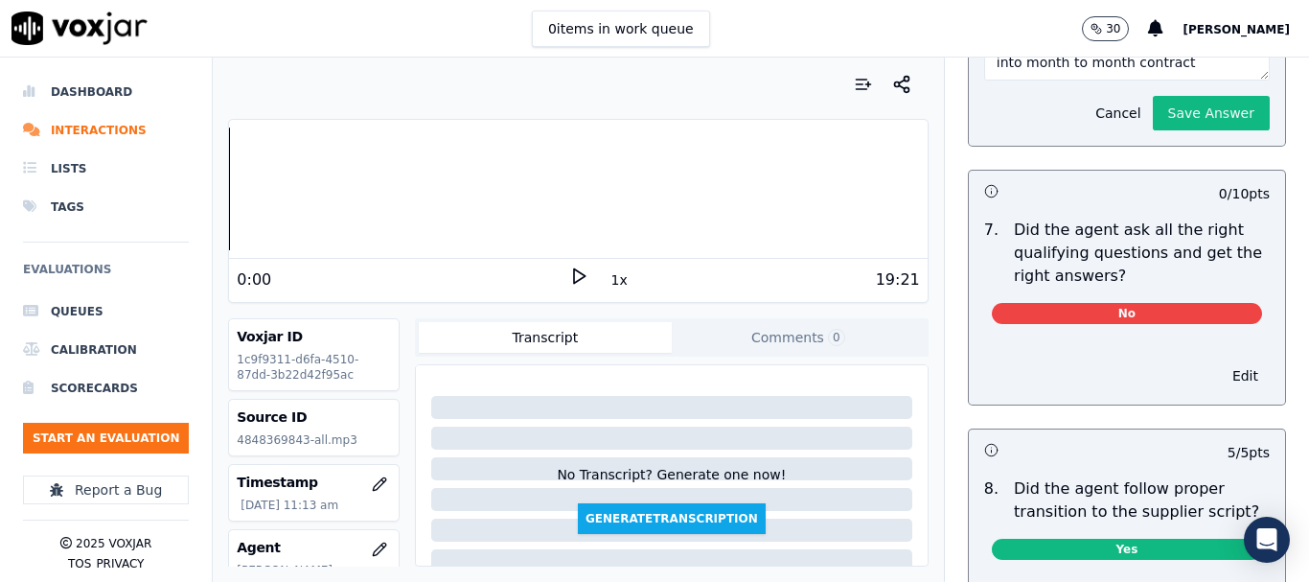
drag, startPoint x: 974, startPoint y: 350, endPoint x: 1189, endPoint y: 523, distance: 276.8
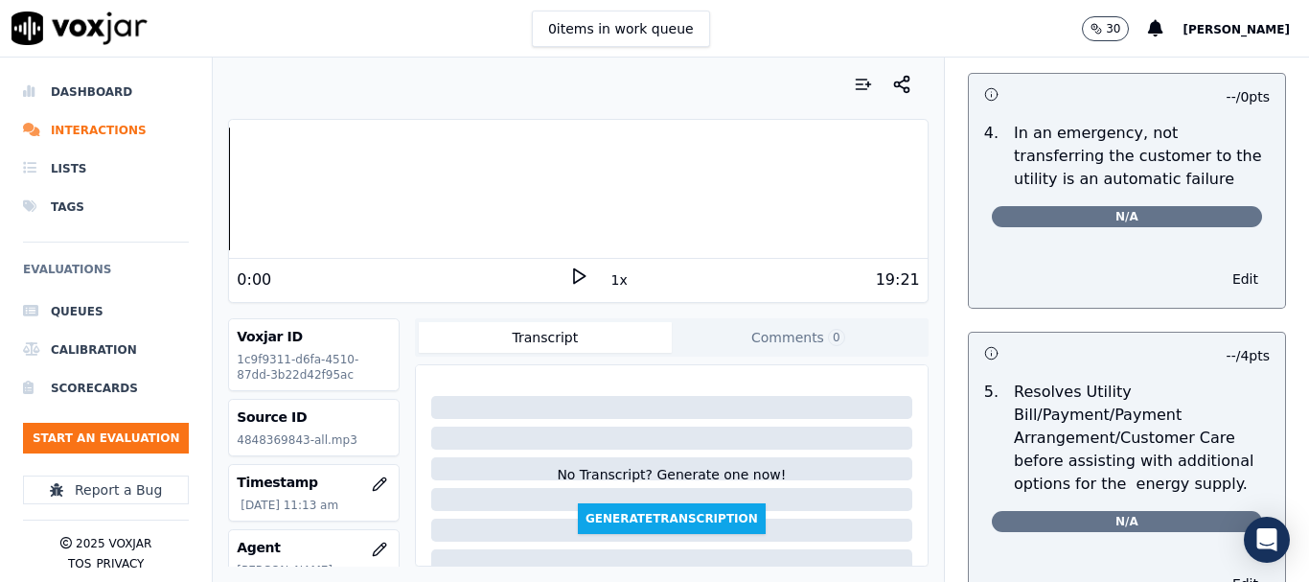
scroll to position [0, 0]
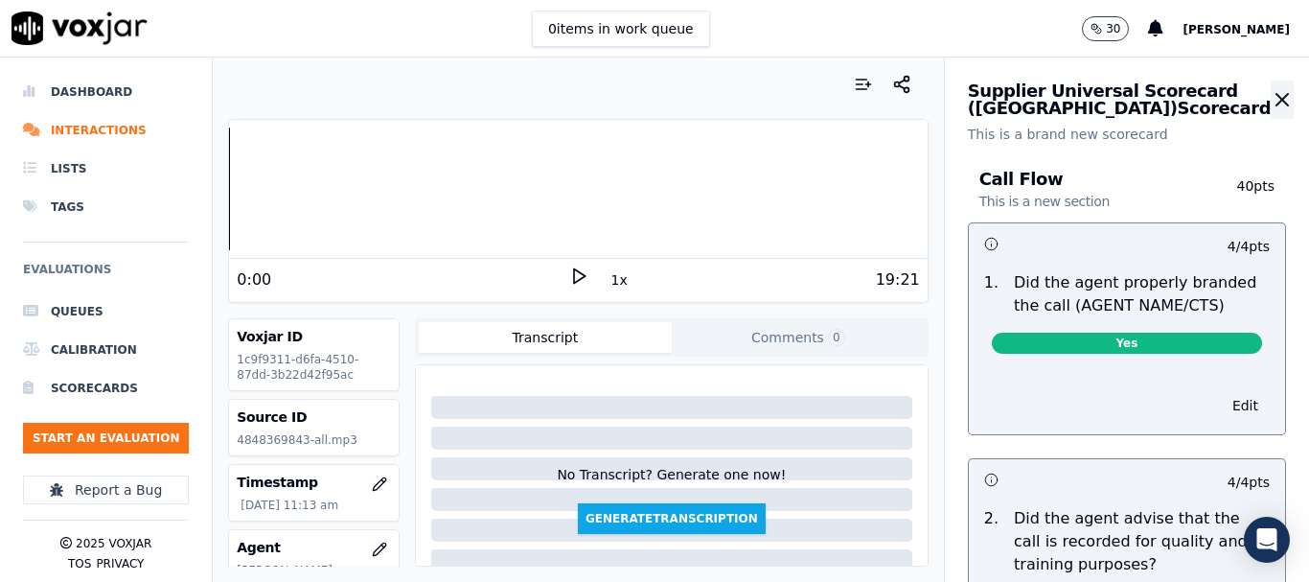
click at [1277, 98] on icon "button" at bounding box center [1283, 100] width 12 height 12
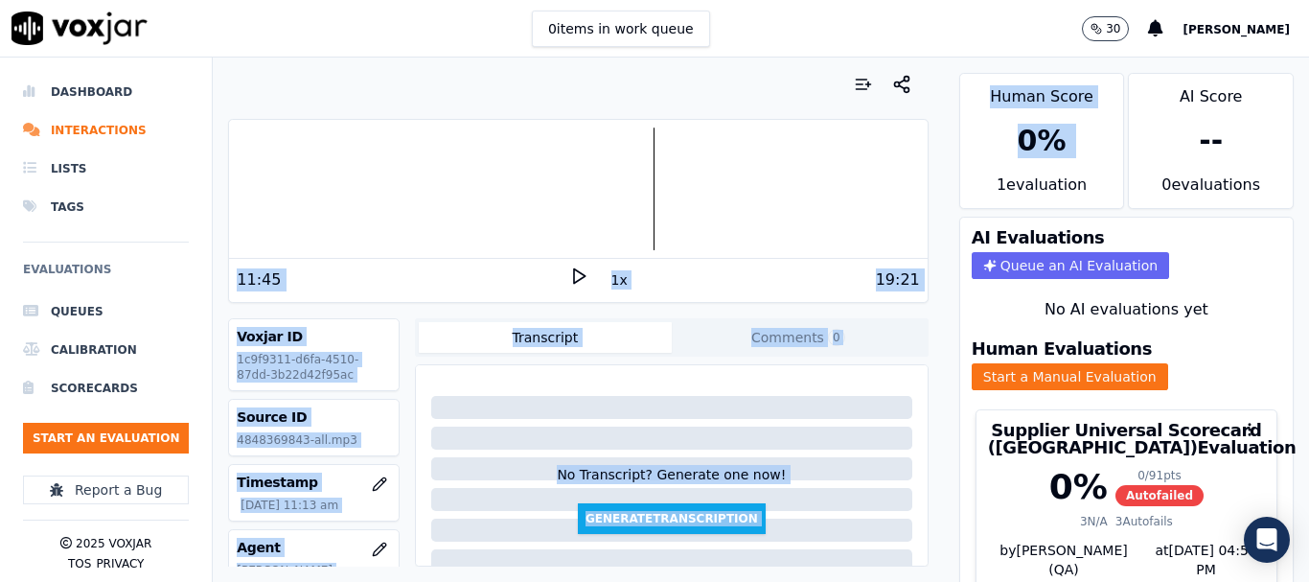
drag, startPoint x: 227, startPoint y: 185, endPoint x: 935, endPoint y: 184, distance: 707.4
click at [936, 184] on div "Your browser does not support the audio element. 11:45 1x 19:21 Voxjar ID 1c9f9…" at bounding box center [761, 320] width 1096 height 524
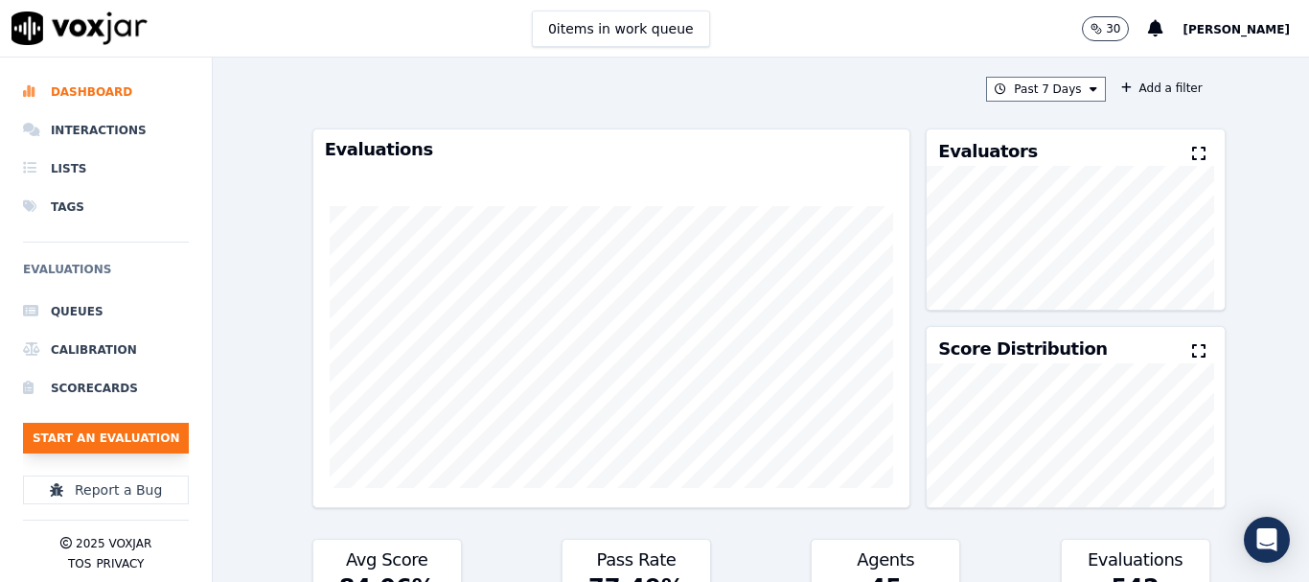
drag, startPoint x: 0, startPoint y: 0, endPoint x: 116, endPoint y: 435, distance: 450.3
click at [116, 435] on button "Start an Evaluation" at bounding box center [106, 438] width 166 height 31
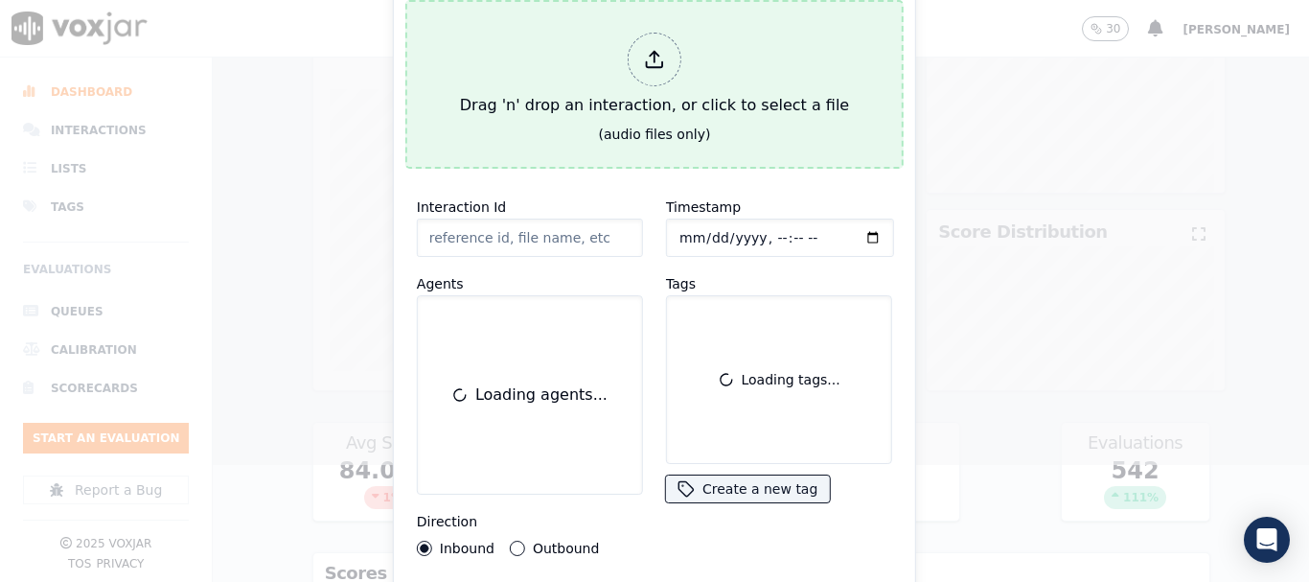
click at [667, 80] on div "Drag 'n' drop an interaction, or click to select a file" at bounding box center [654, 75] width 404 height 100
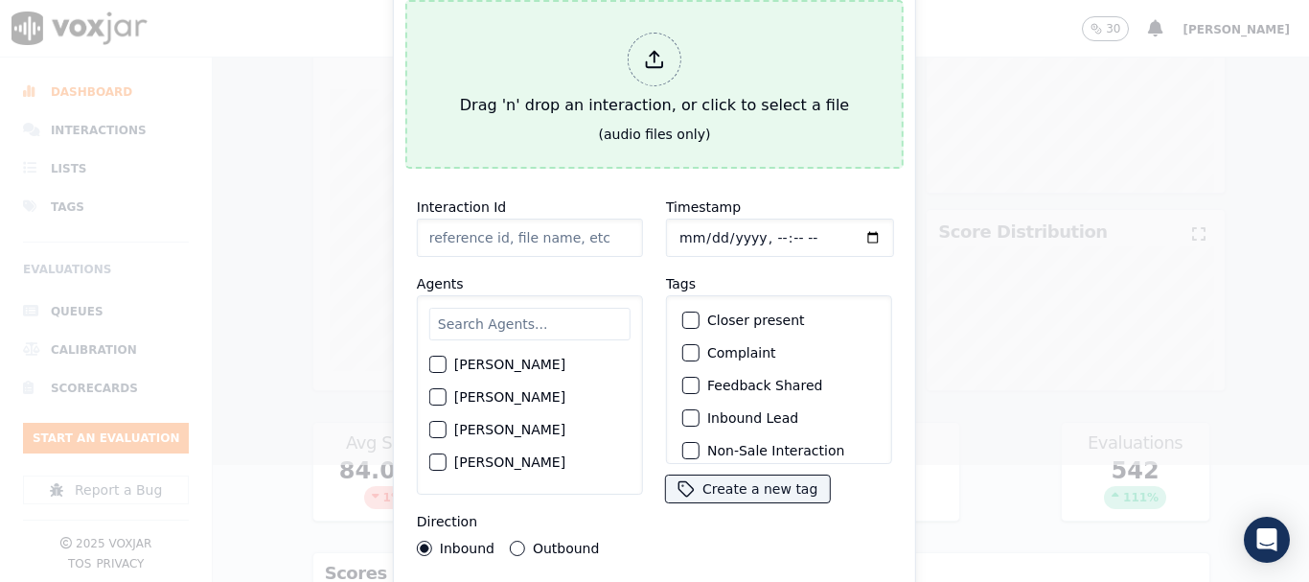
type input "20250910-170800_2672783826-all.mp3"
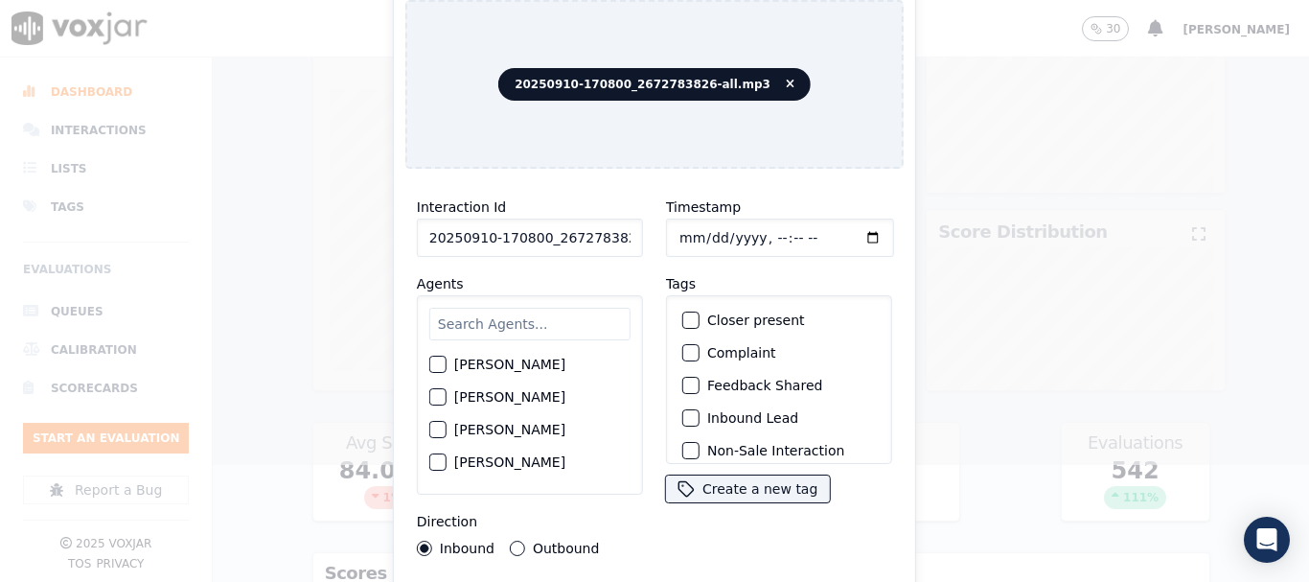
click at [511, 324] on input "text" at bounding box center [529, 324] width 201 height 33
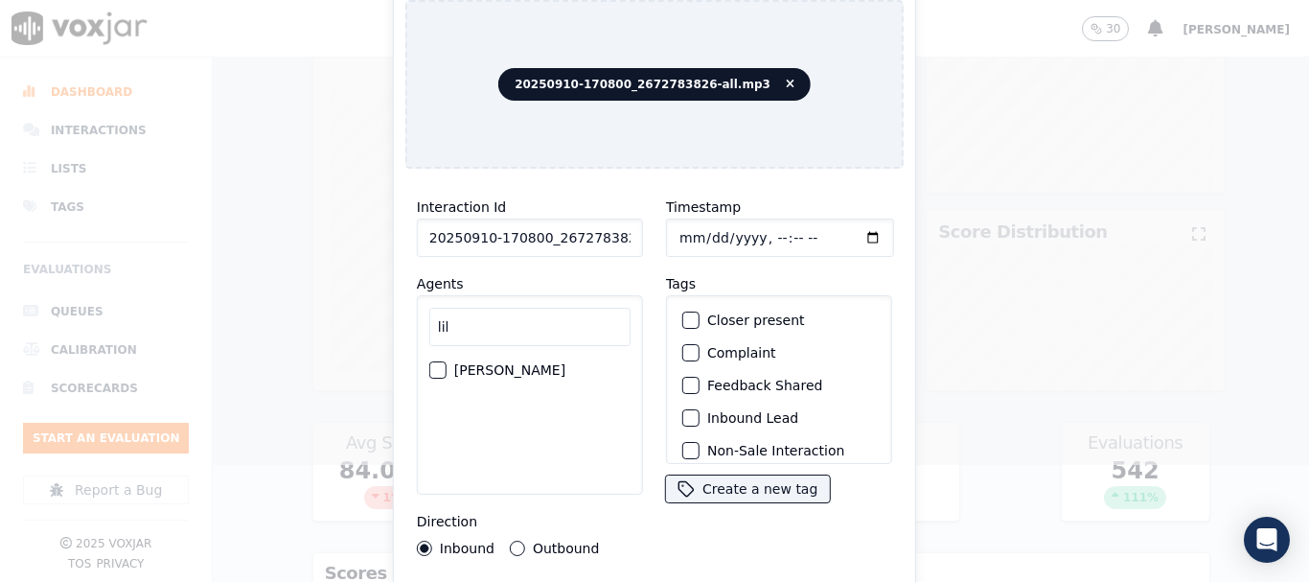
type input "lil"
click at [505, 363] on label "LILIBETH VERGARA" at bounding box center [509, 369] width 111 height 13
click at [447, 361] on button "LILIBETH VERGARA" at bounding box center [437, 369] width 17 height 17
click at [672, 231] on input "Timestamp" at bounding box center [780, 238] width 228 height 38
type input "2025-09-10T13:31"
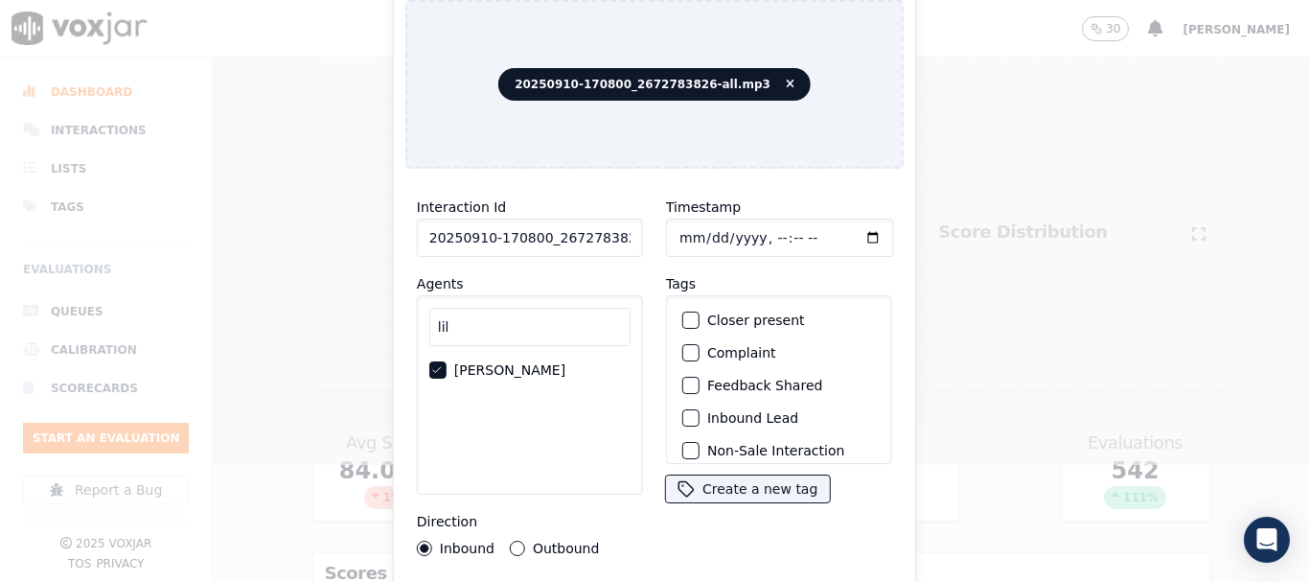
scroll to position [168, 0]
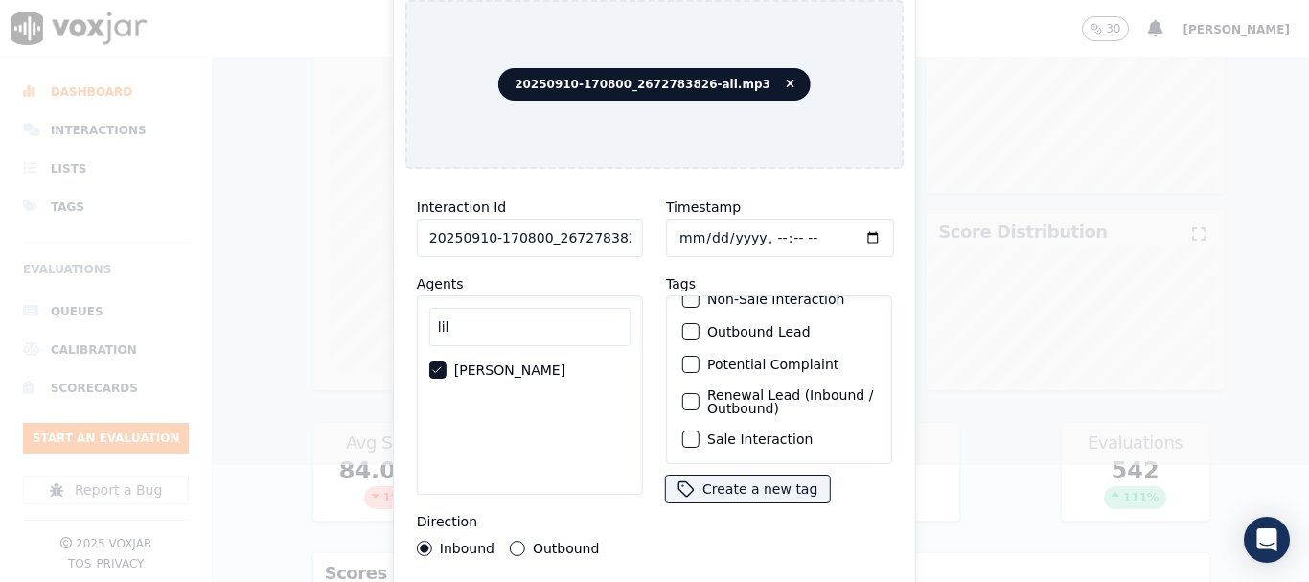
click at [740, 432] on label "Sale Interaction" at bounding box center [759, 438] width 105 height 13
click at [700, 430] on button "Sale Interaction" at bounding box center [690, 438] width 17 height 17
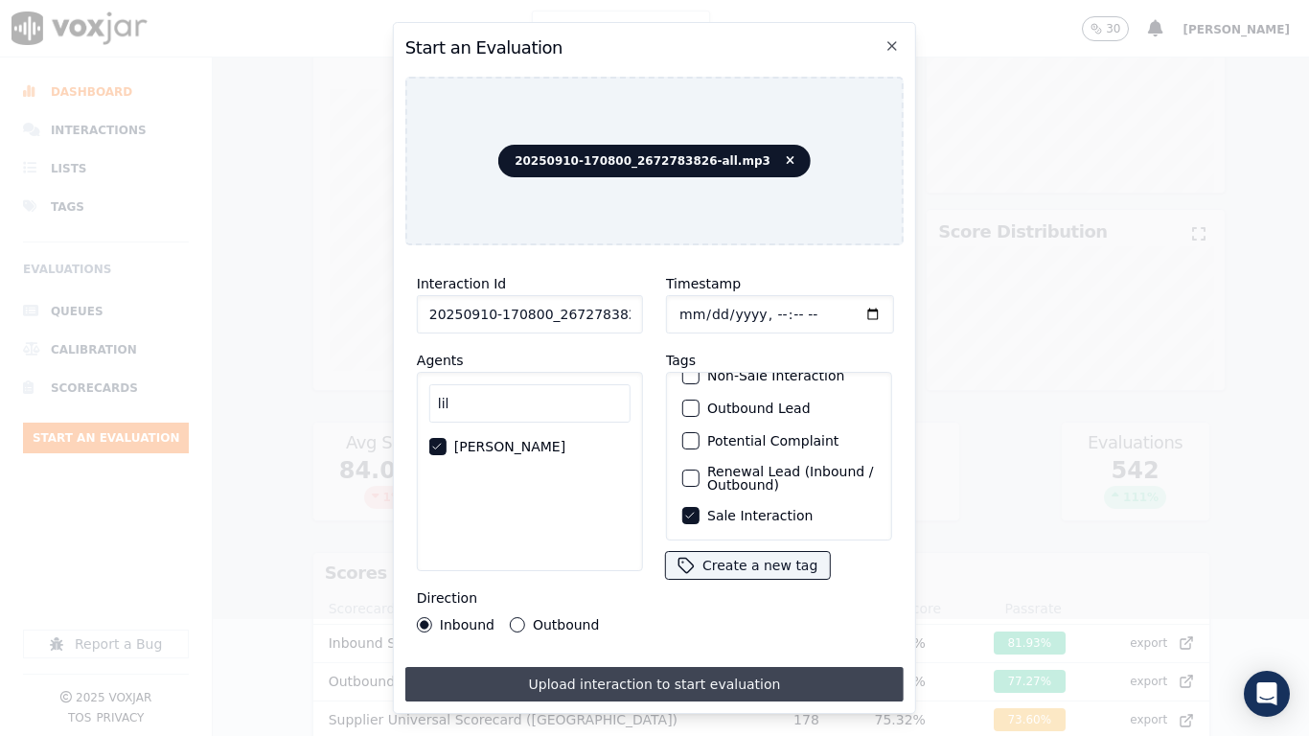
click at [728, 581] on button "Upload interaction to start evaluation" at bounding box center [654, 684] width 498 height 35
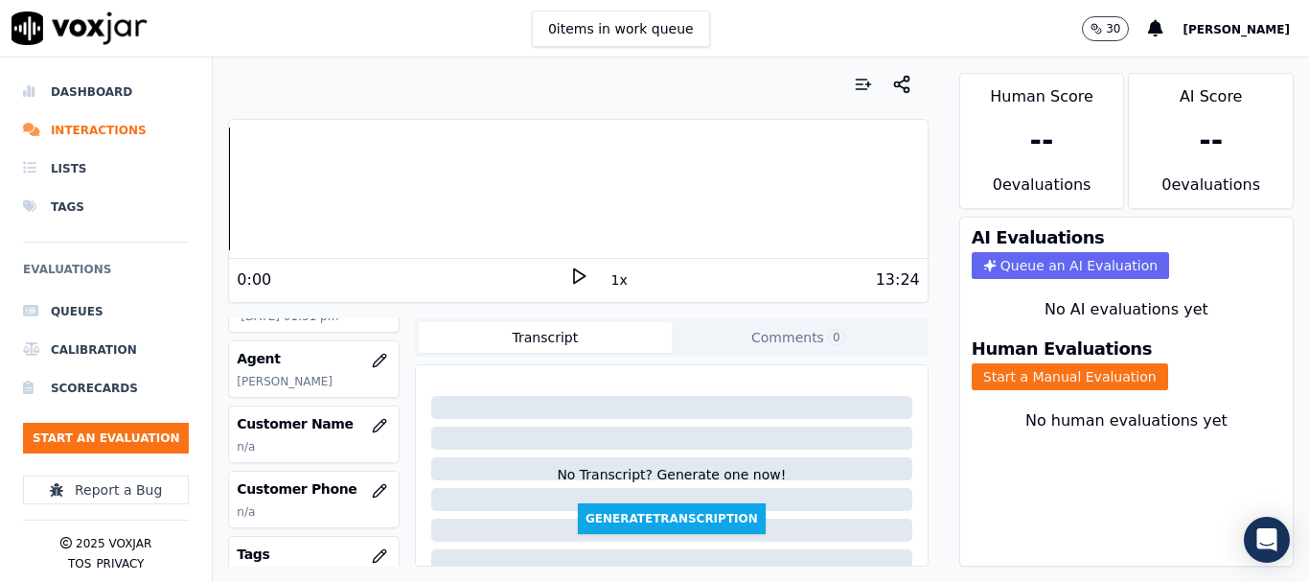
scroll to position [192, 0]
click at [372, 415] on icon "button" at bounding box center [379, 422] width 15 height 15
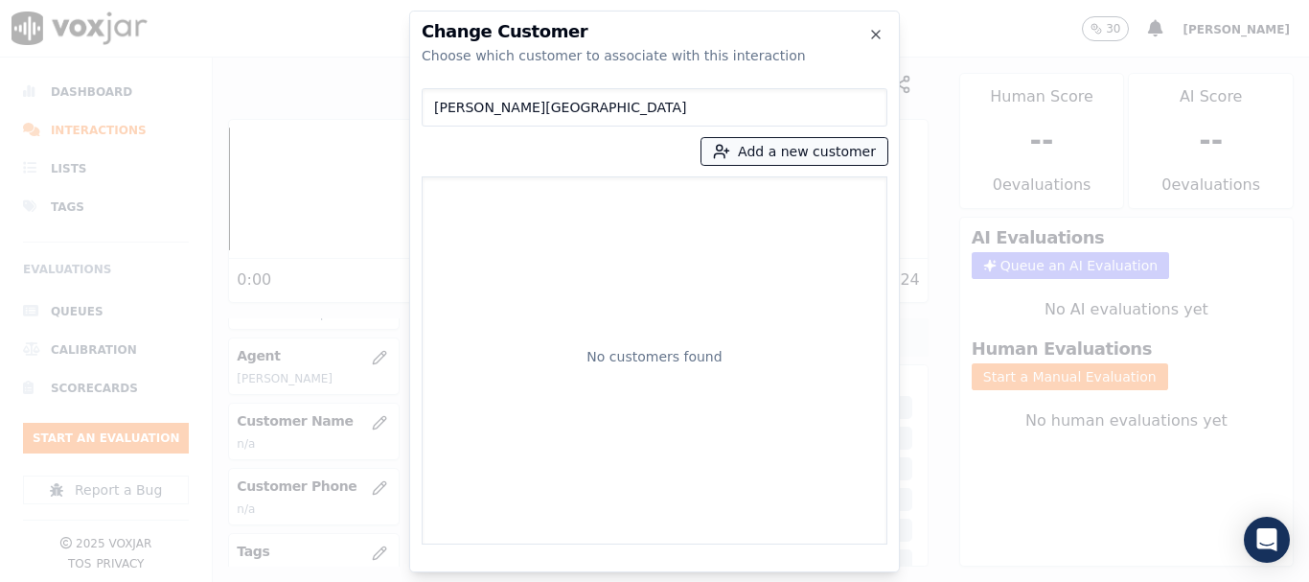
type input "Morris W Tarpeh"
click at [763, 153] on button "Add a new customer" at bounding box center [795, 151] width 186 height 27
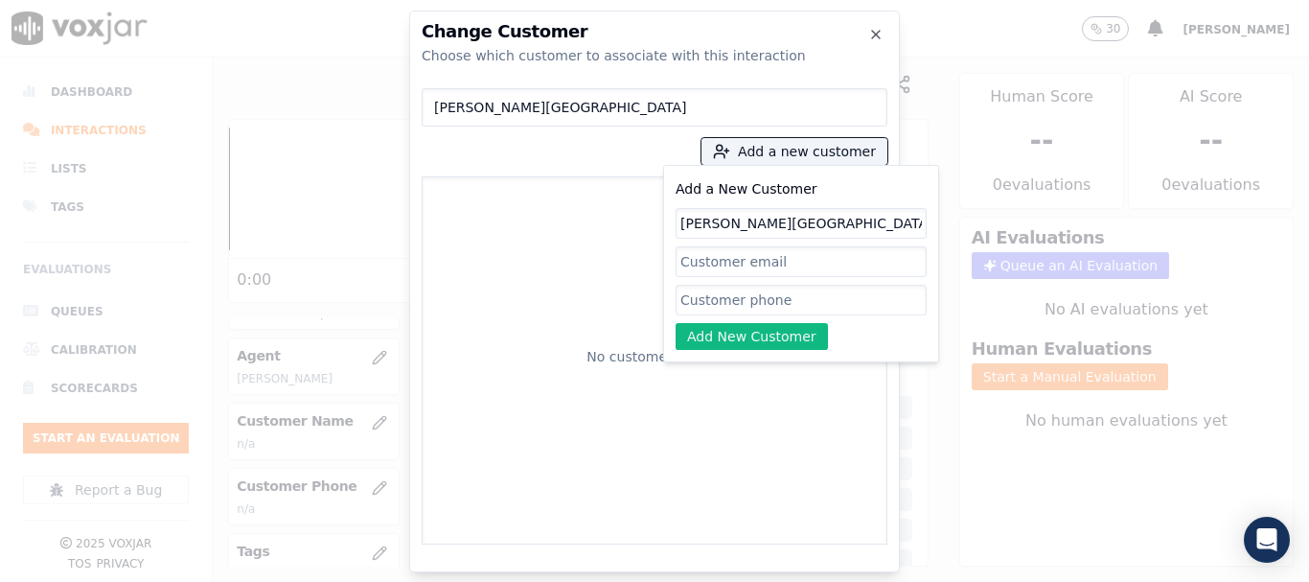
type input "Morris W Tarpeh"
drag, startPoint x: 763, startPoint y: 300, endPoint x: 491, endPoint y: 2, distance: 403.7
click at [763, 300] on input "Add a New Customer" at bounding box center [801, 300] width 251 height 31
paste input "2672783826"
type input "2672783826"
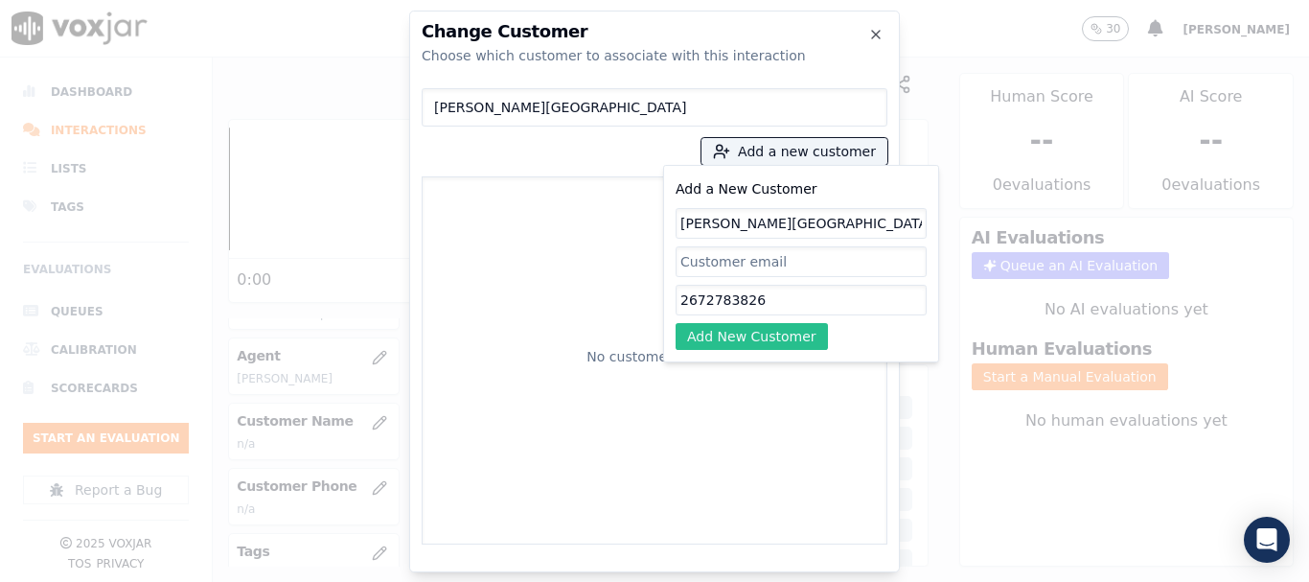
click at [724, 339] on button "Add New Customer" at bounding box center [752, 336] width 152 height 27
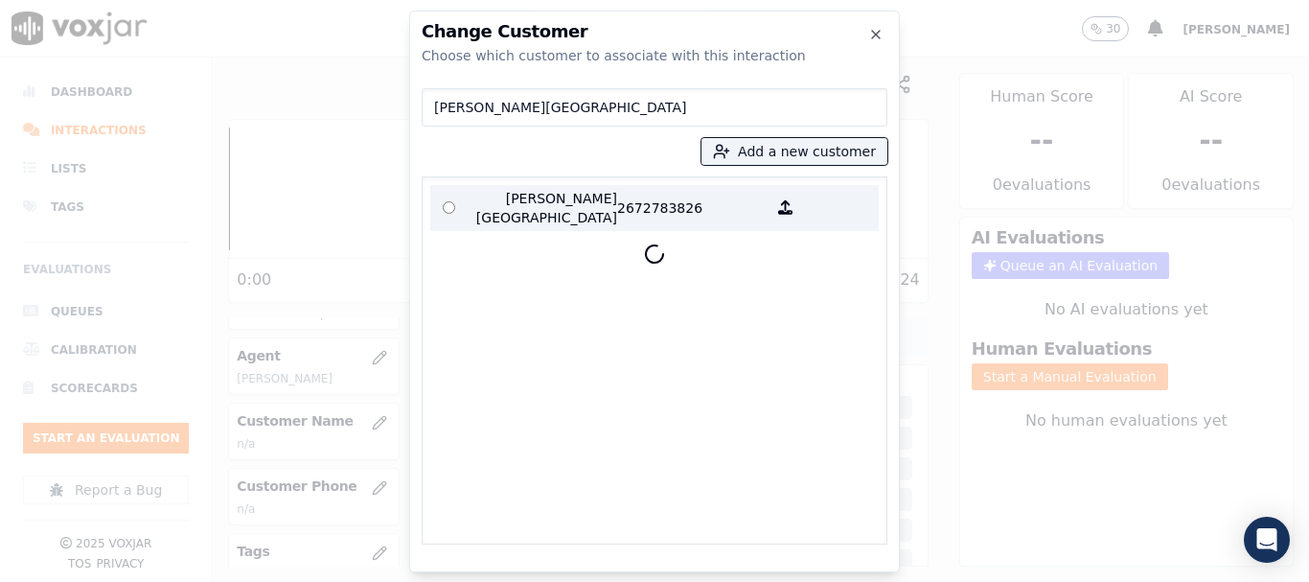
click at [514, 208] on p "Morris W Tarpeh" at bounding box center [543, 208] width 150 height 38
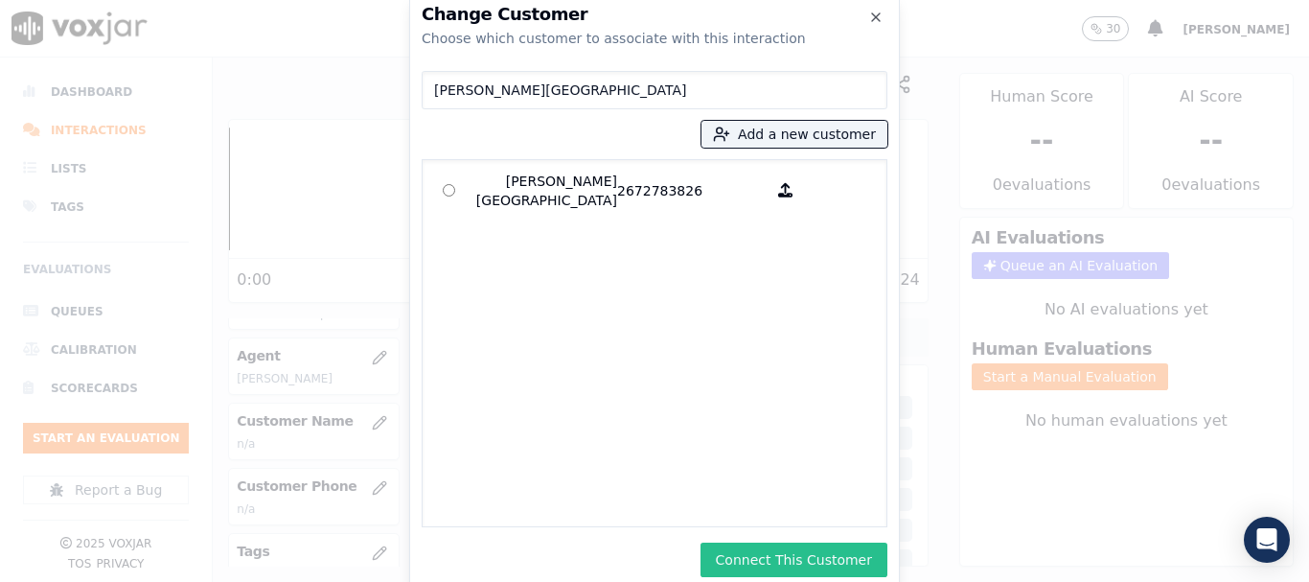
click at [806, 561] on button "Connect This Customer" at bounding box center [794, 559] width 187 height 35
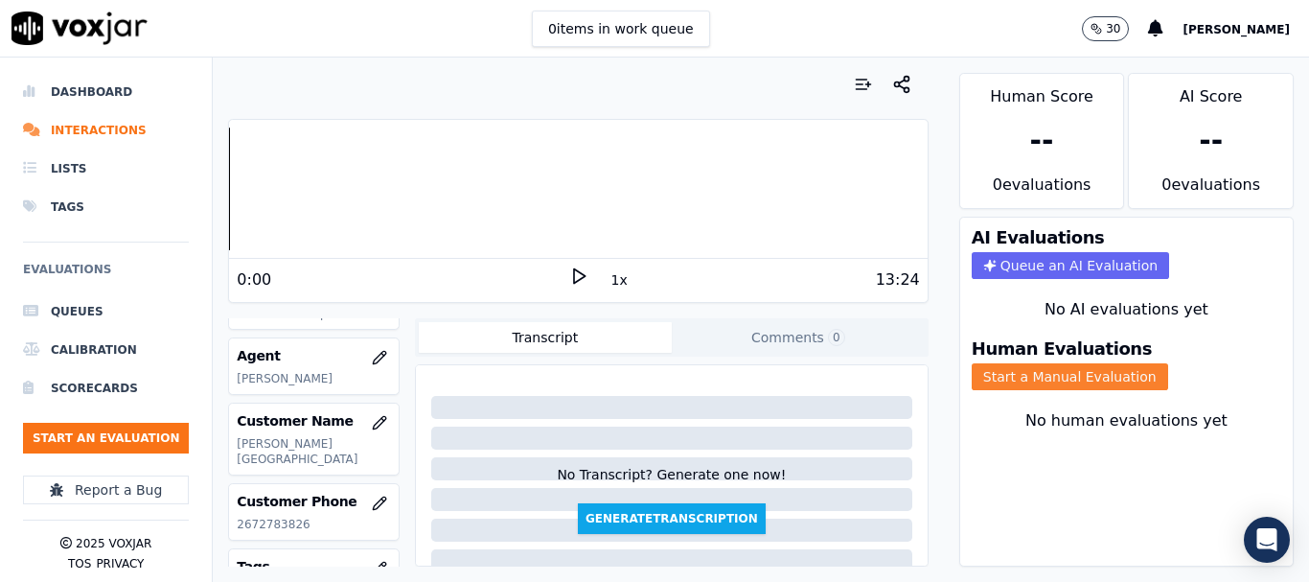
click at [1032, 376] on button "Start a Manual Evaluation" at bounding box center [1070, 376] width 196 height 27
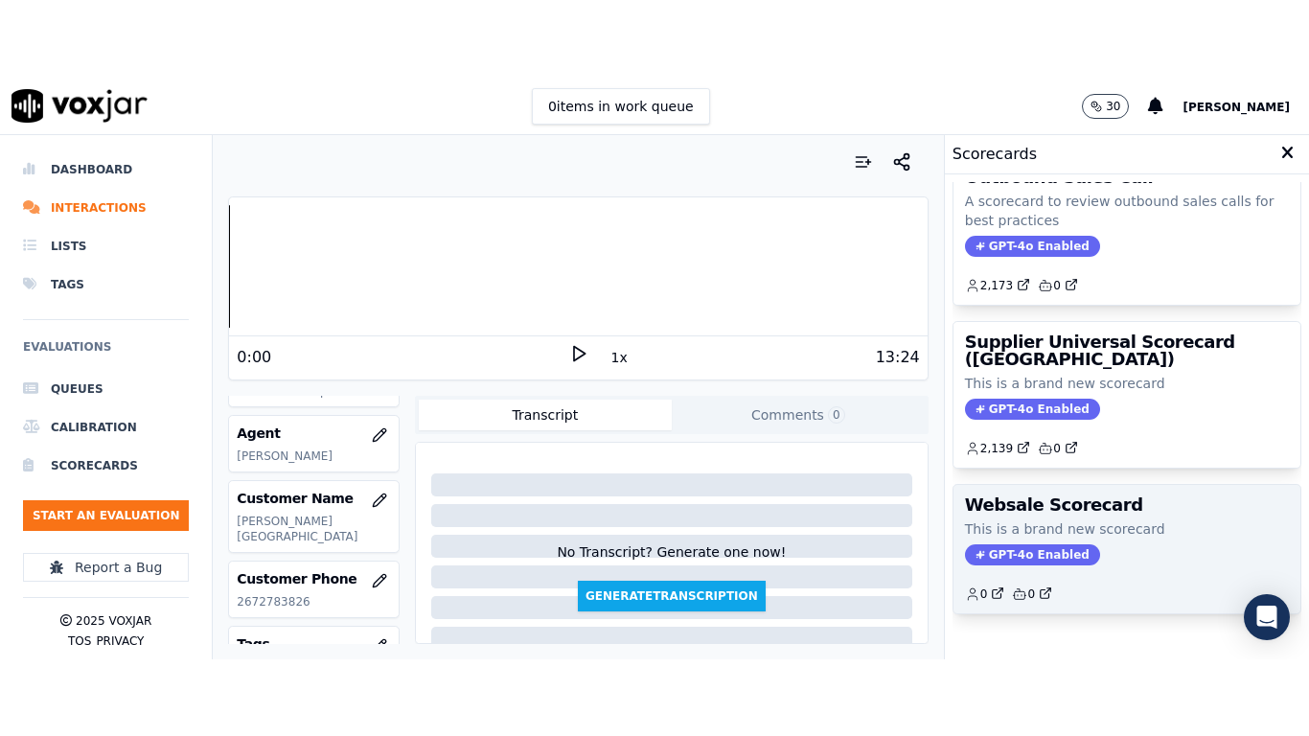
scroll to position [383, 0]
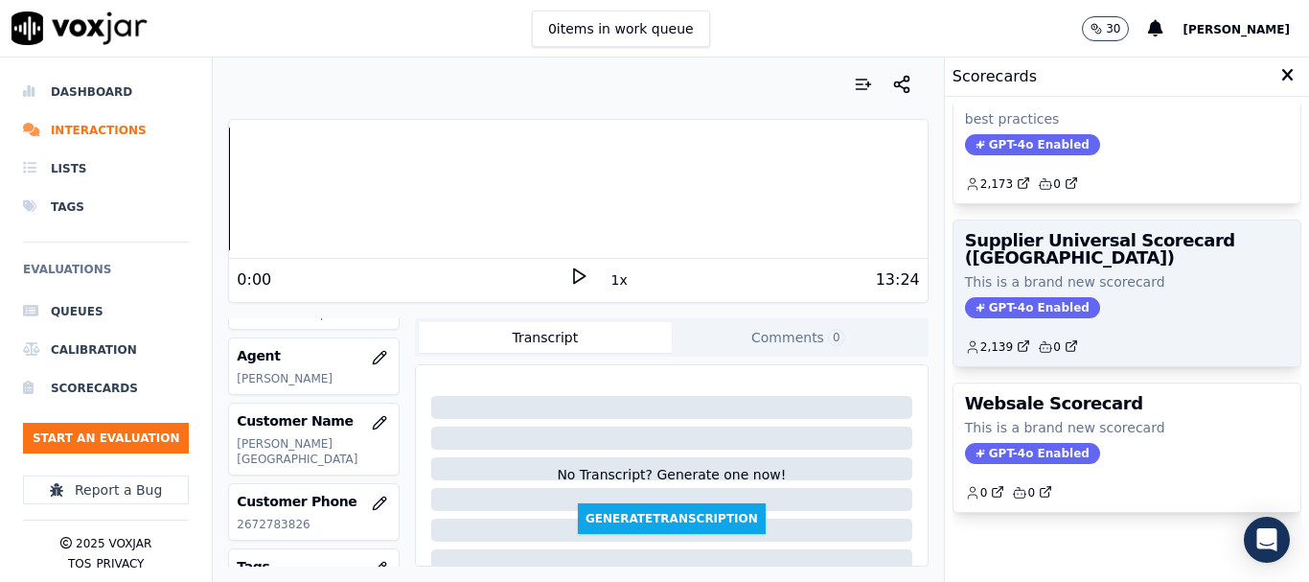
click at [1045, 276] on p "This is a brand new scorecard" at bounding box center [1127, 281] width 324 height 19
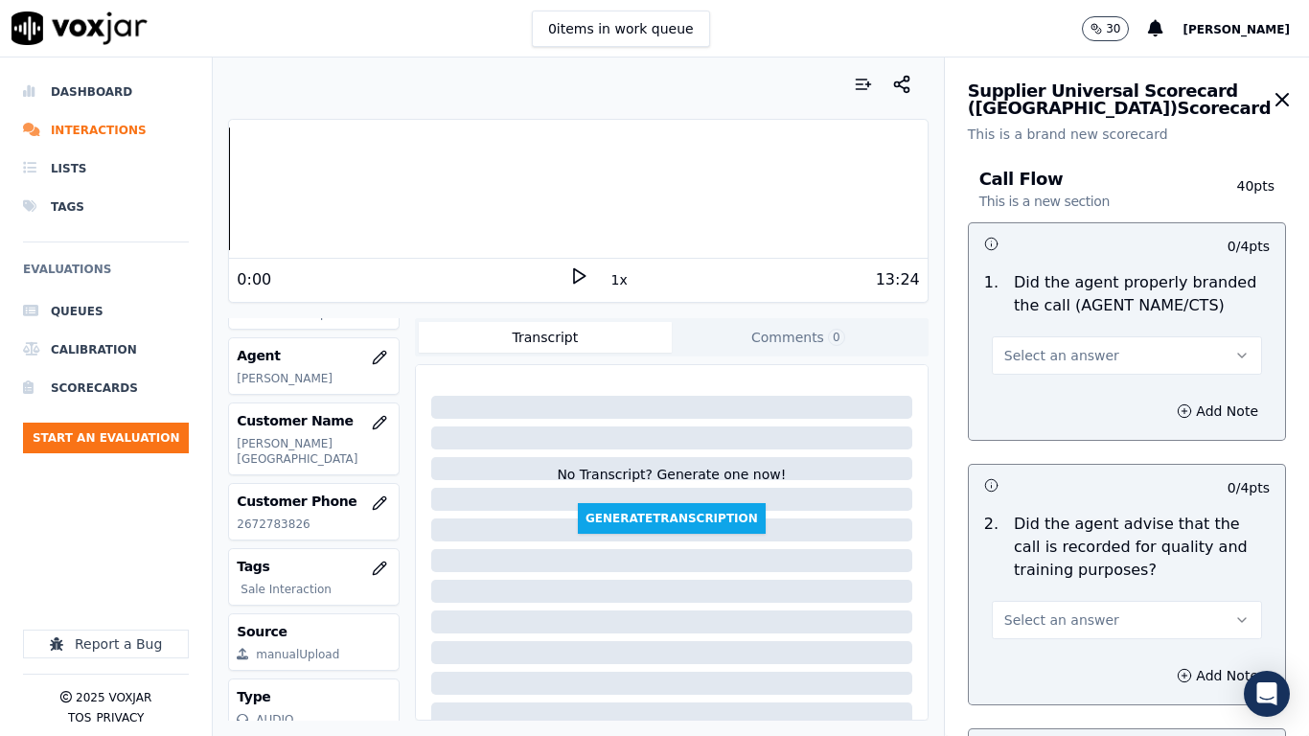
click at [1113, 353] on button "Select an answer" at bounding box center [1127, 355] width 270 height 38
click at [1080, 397] on div "Yes" at bounding box center [1092, 398] width 234 height 31
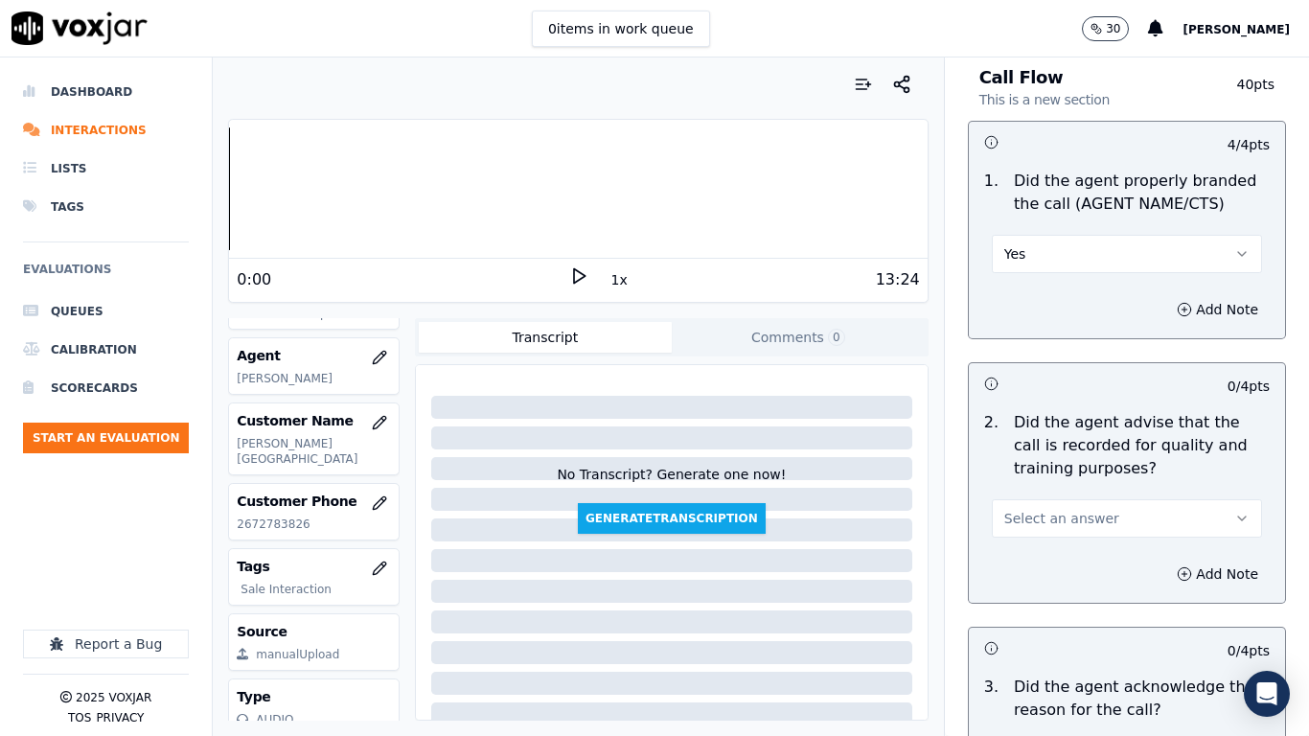
scroll to position [192, 0]
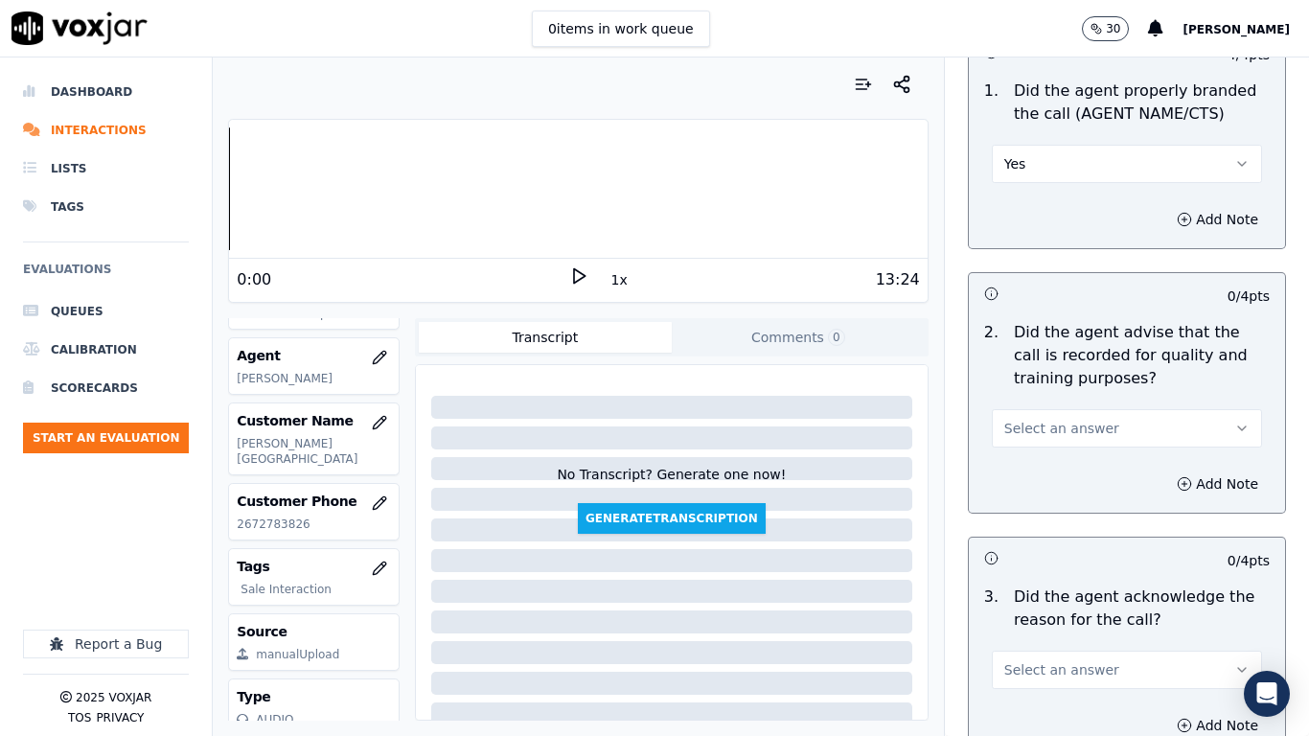
click at [1068, 423] on span "Select an answer" at bounding box center [1061, 428] width 115 height 19
click at [1069, 475] on div "Yes" at bounding box center [1092, 471] width 234 height 31
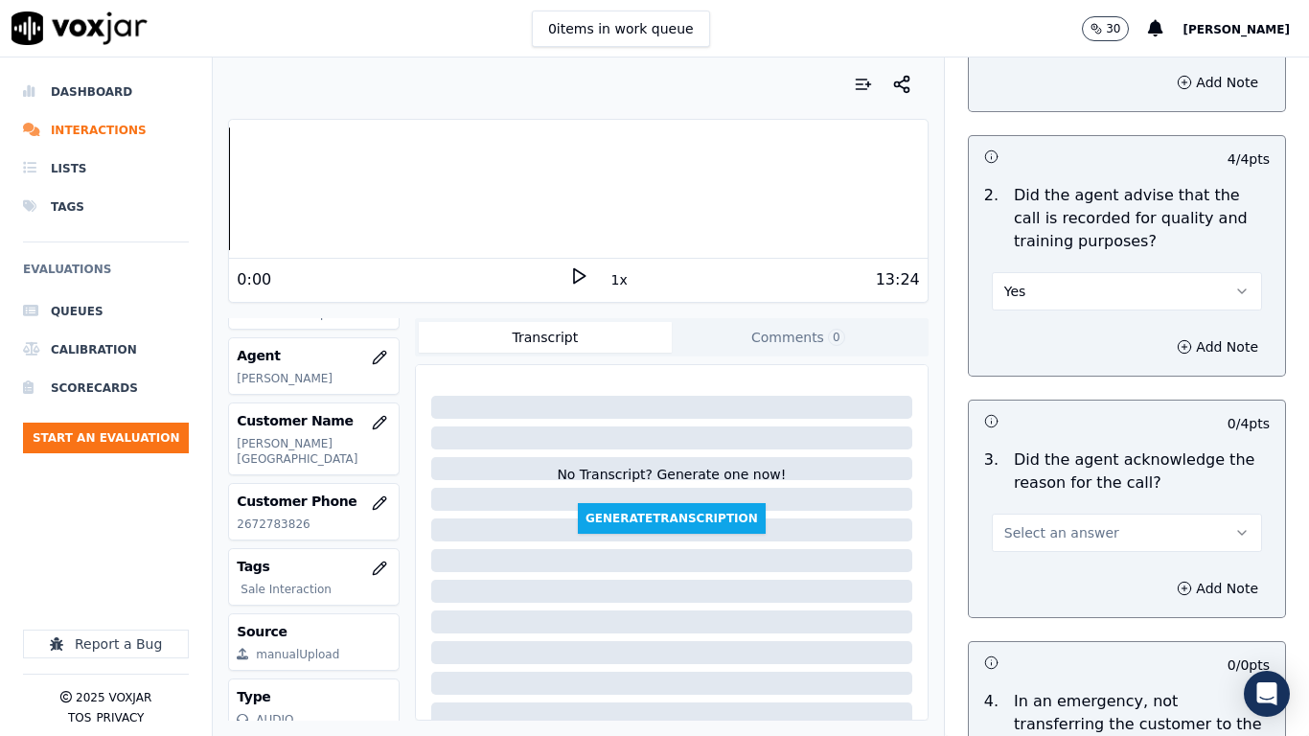
scroll to position [575, 0]
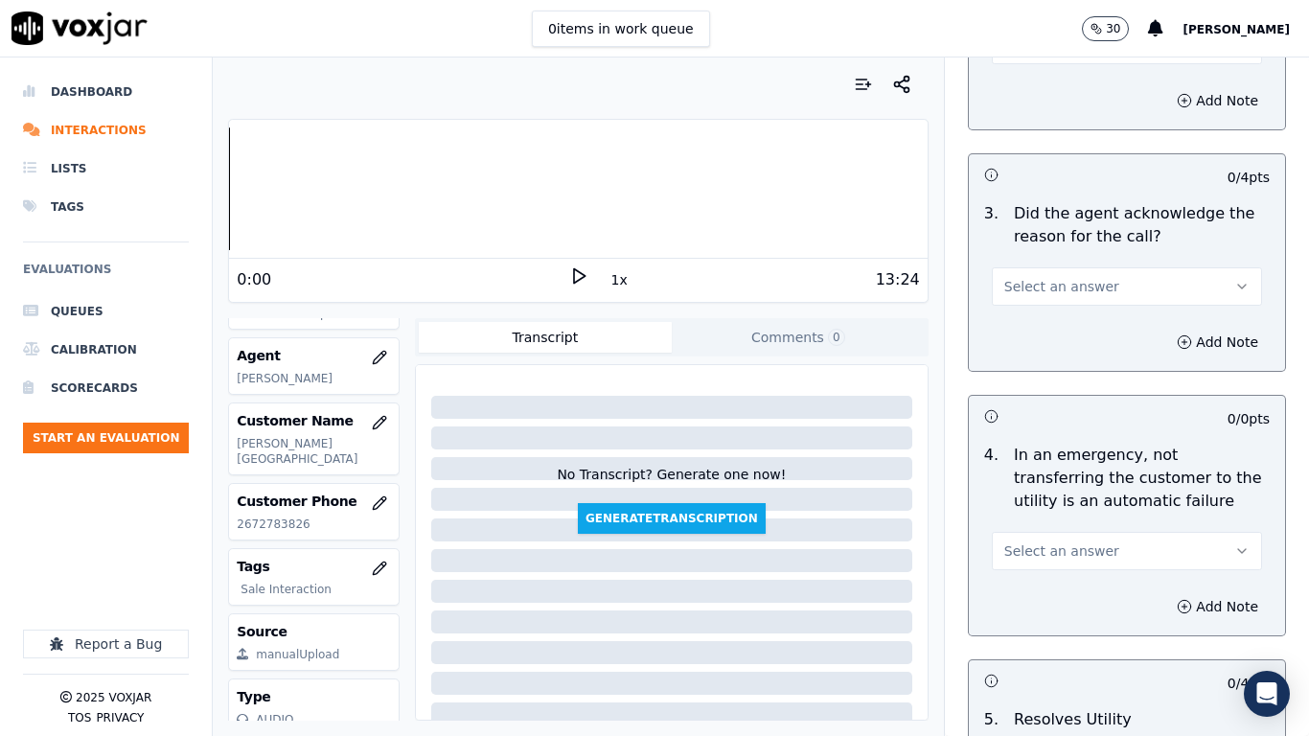
click at [1073, 289] on span "Select an answer" at bounding box center [1061, 286] width 115 height 19
click at [1067, 339] on div "Yes" at bounding box center [1092, 329] width 234 height 31
click at [1069, 546] on span "Select an answer" at bounding box center [1061, 551] width 115 height 19
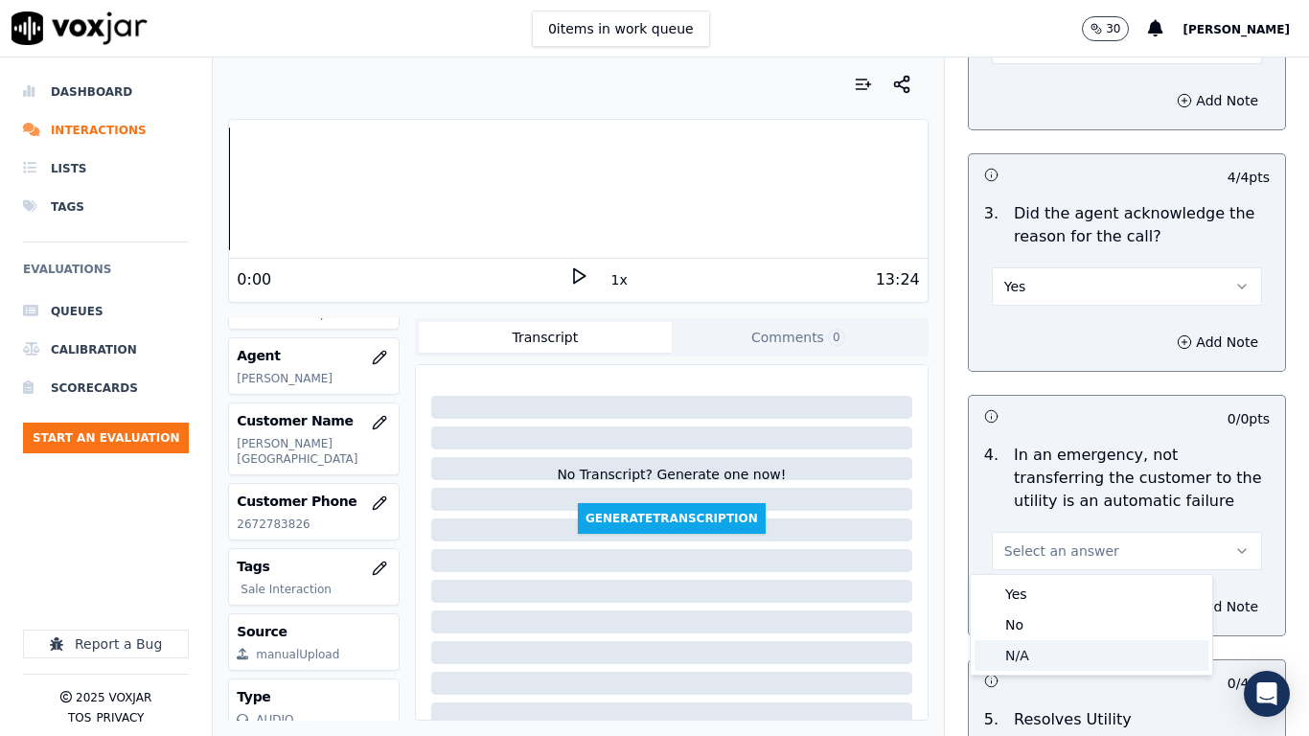
click at [1075, 581] on div "N/A" at bounding box center [1092, 655] width 234 height 31
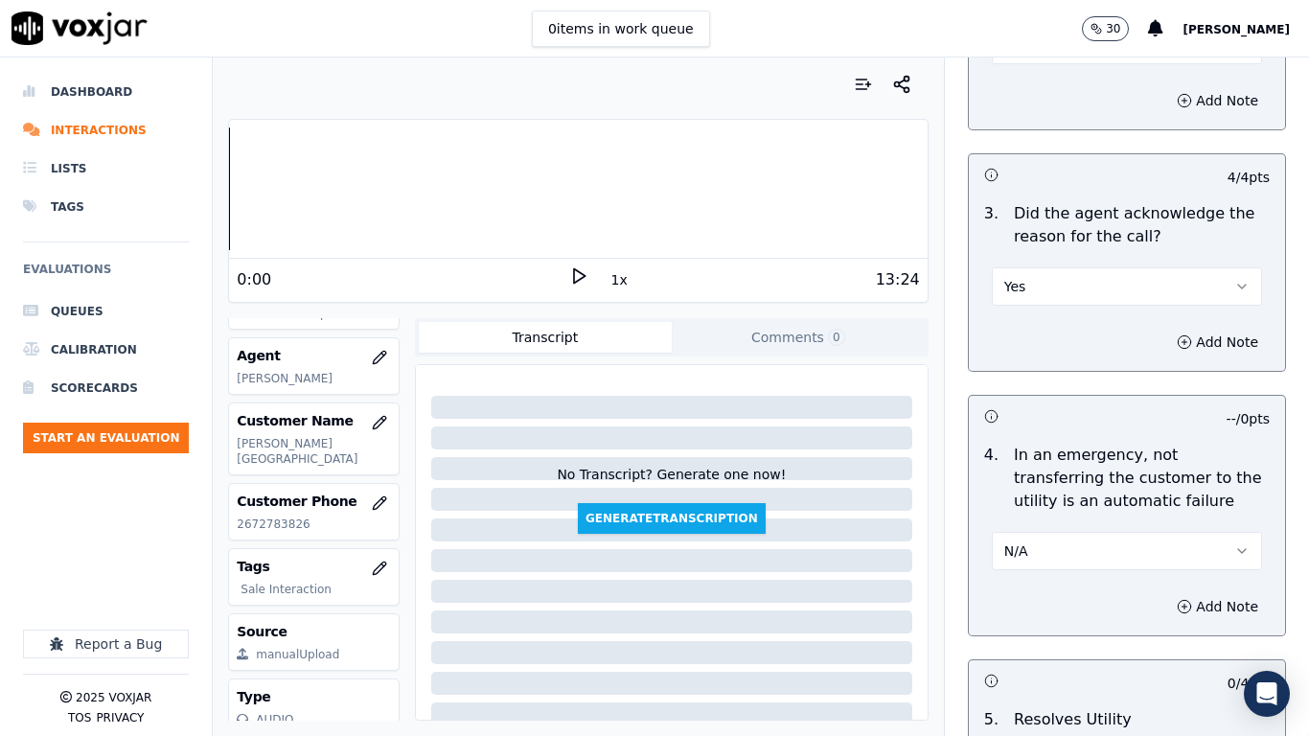
scroll to position [1054, 0]
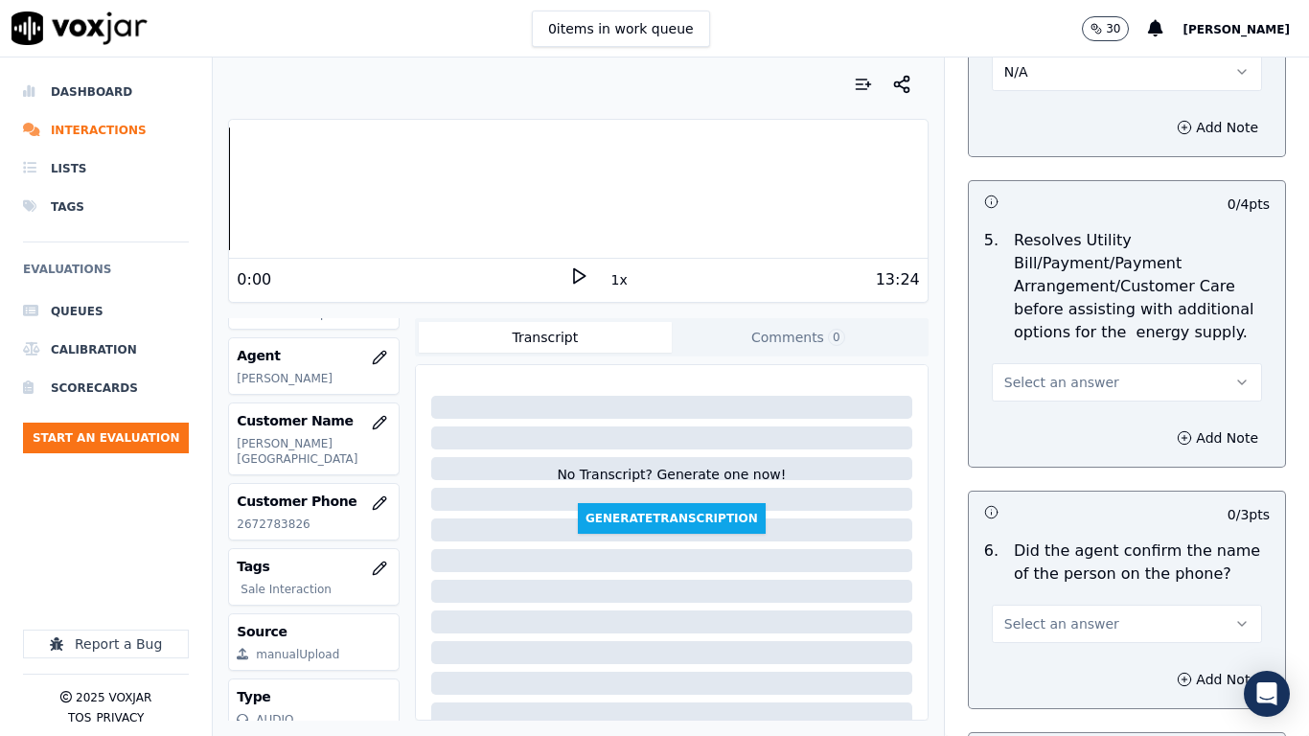
click at [1053, 384] on span "Select an answer" at bounding box center [1061, 382] width 115 height 19
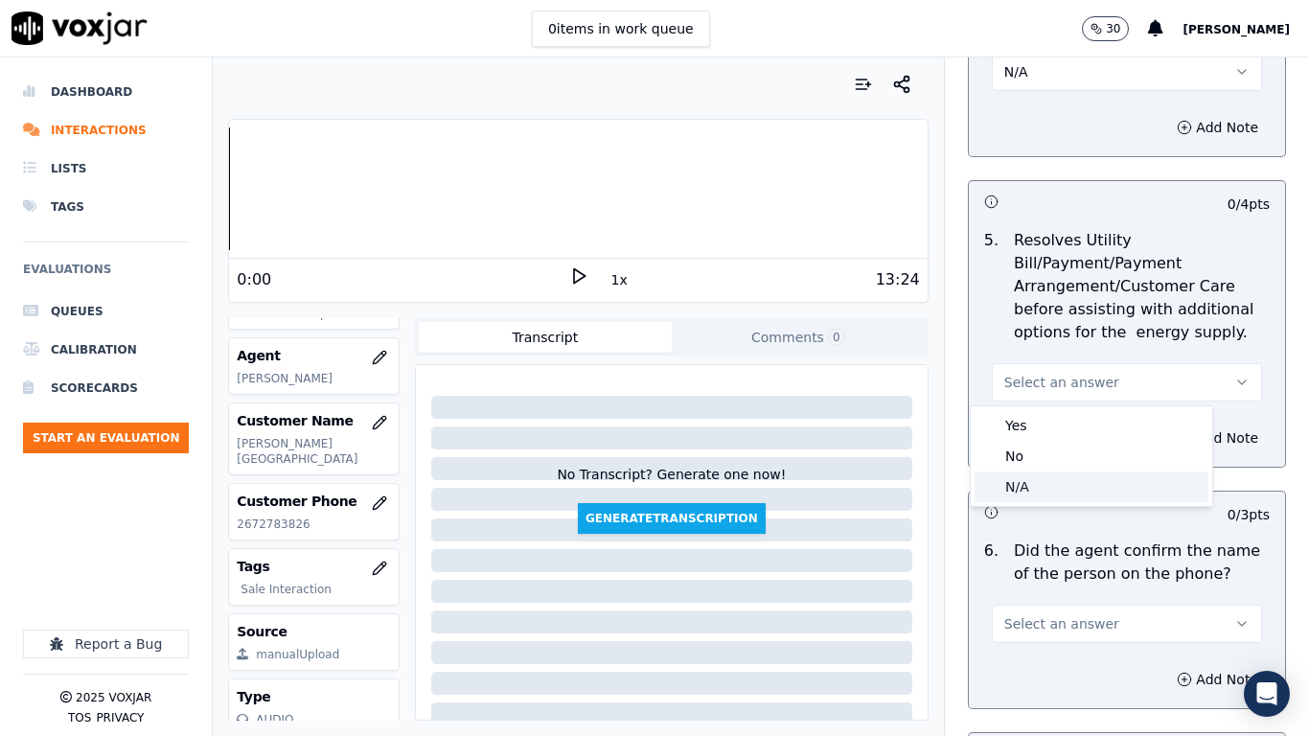
click at [1078, 478] on div "N/A" at bounding box center [1092, 487] width 234 height 31
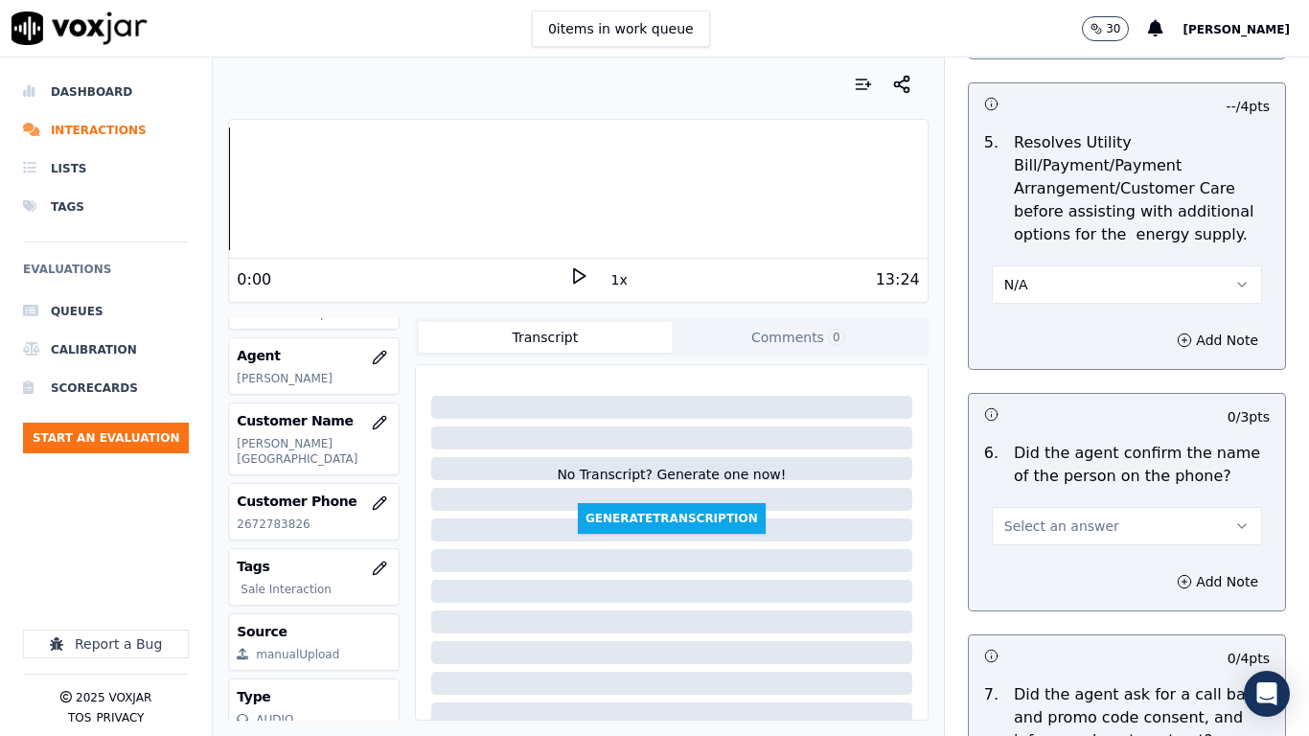
scroll to position [1438, 0]
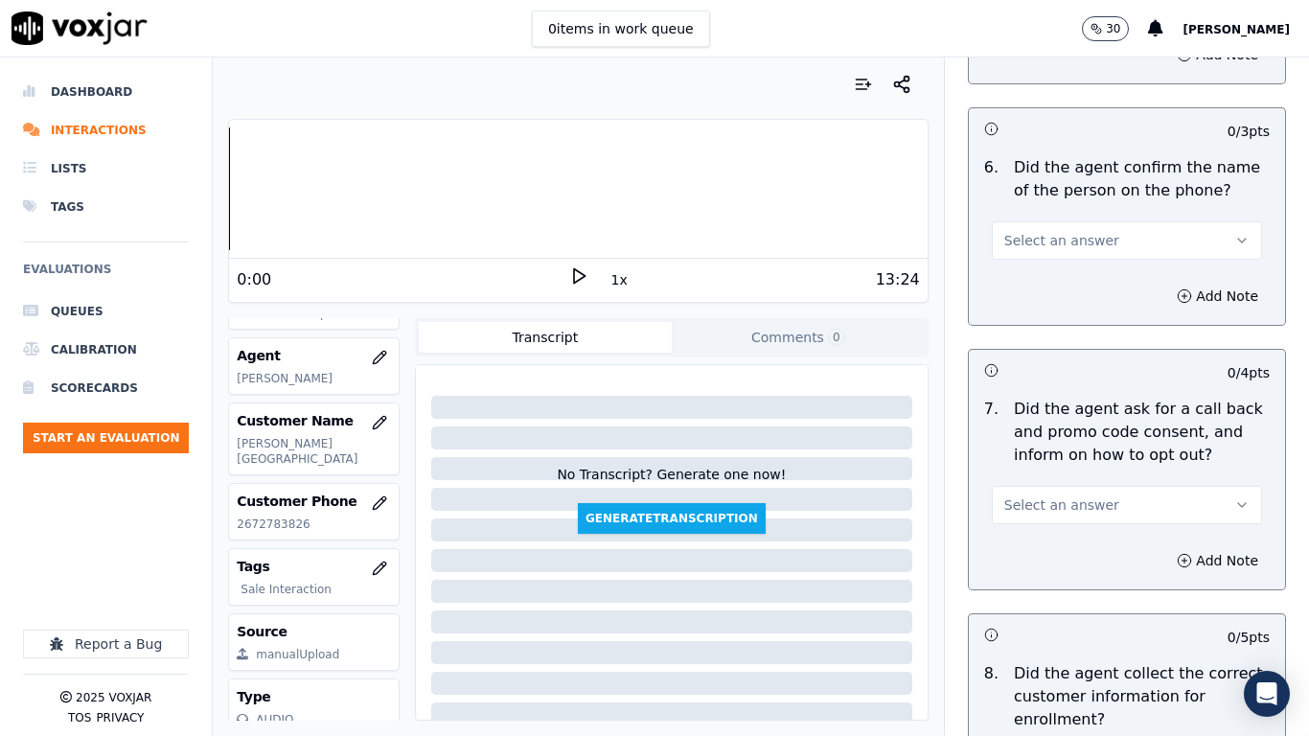
click at [1058, 244] on span "Select an answer" at bounding box center [1061, 240] width 115 height 19
click at [1063, 308] on div "No" at bounding box center [1092, 314] width 234 height 31
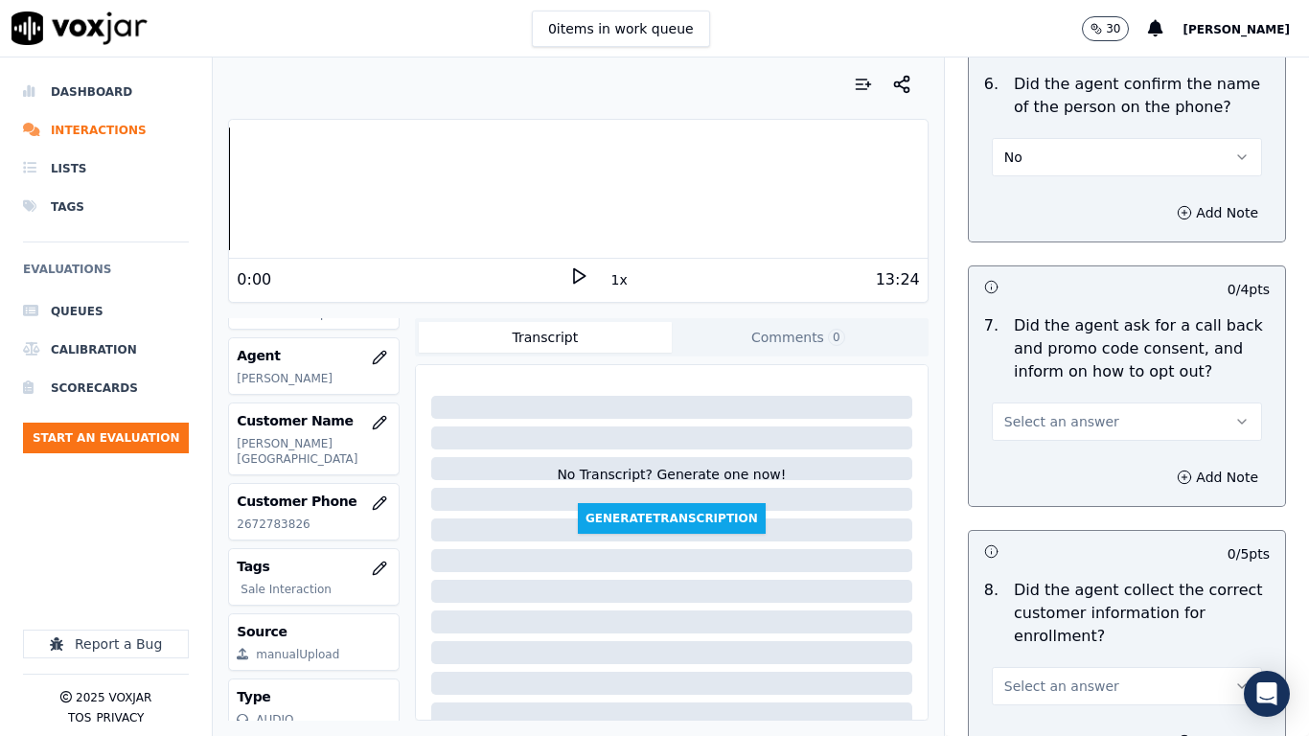
scroll to position [1629, 0]
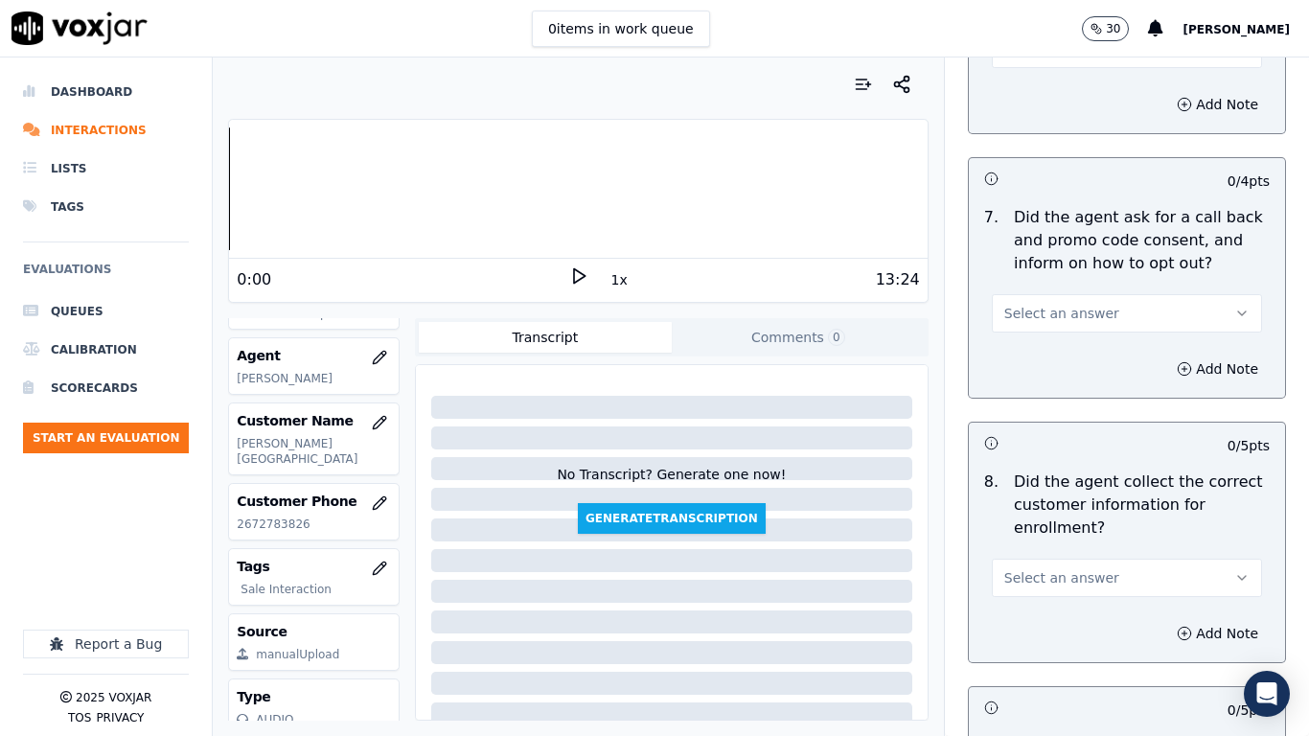
click at [1074, 313] on span "Select an answer" at bounding box center [1061, 313] width 115 height 19
click at [1074, 379] on div "No" at bounding box center [1092, 387] width 234 height 31
click at [1168, 356] on button "Add Note" at bounding box center [1218, 369] width 104 height 27
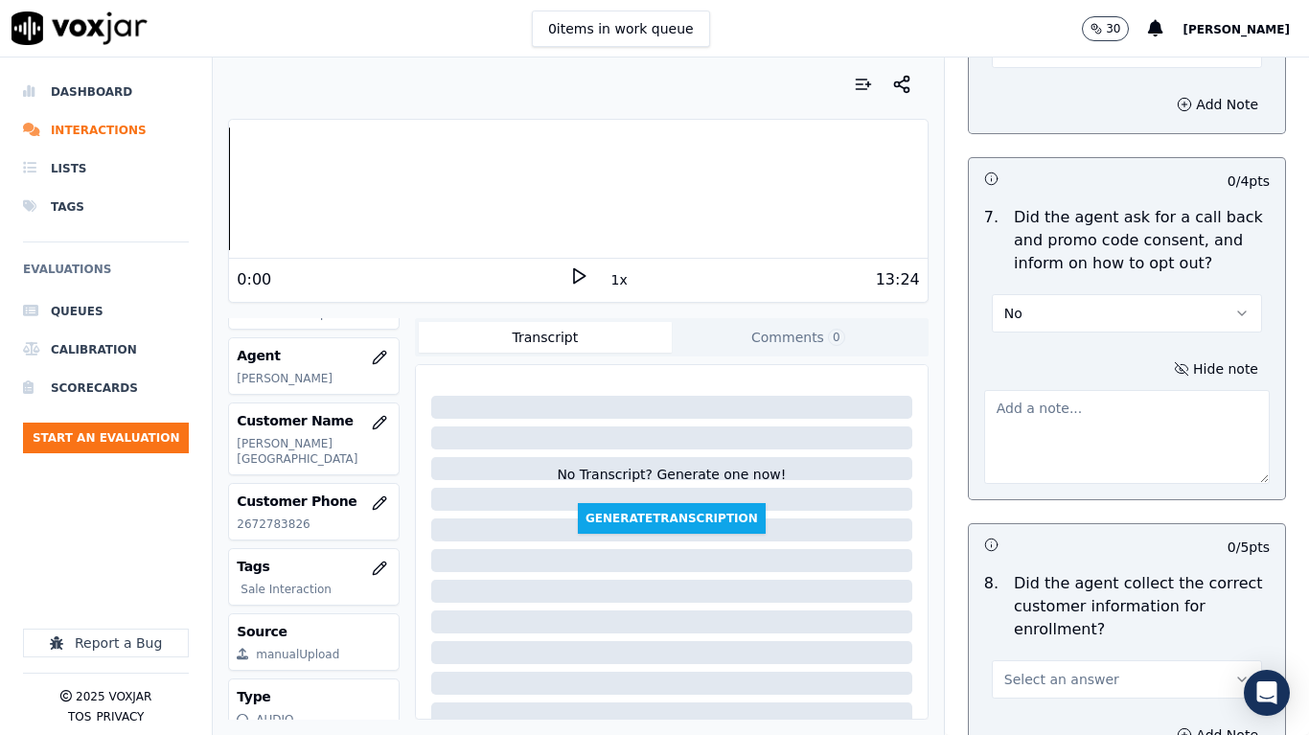
click at [1046, 423] on textarea at bounding box center [1127, 437] width 286 height 94
paste textarea "1.40sec Agent failed to Give Cx the phone number to revoke the consnet for call…"
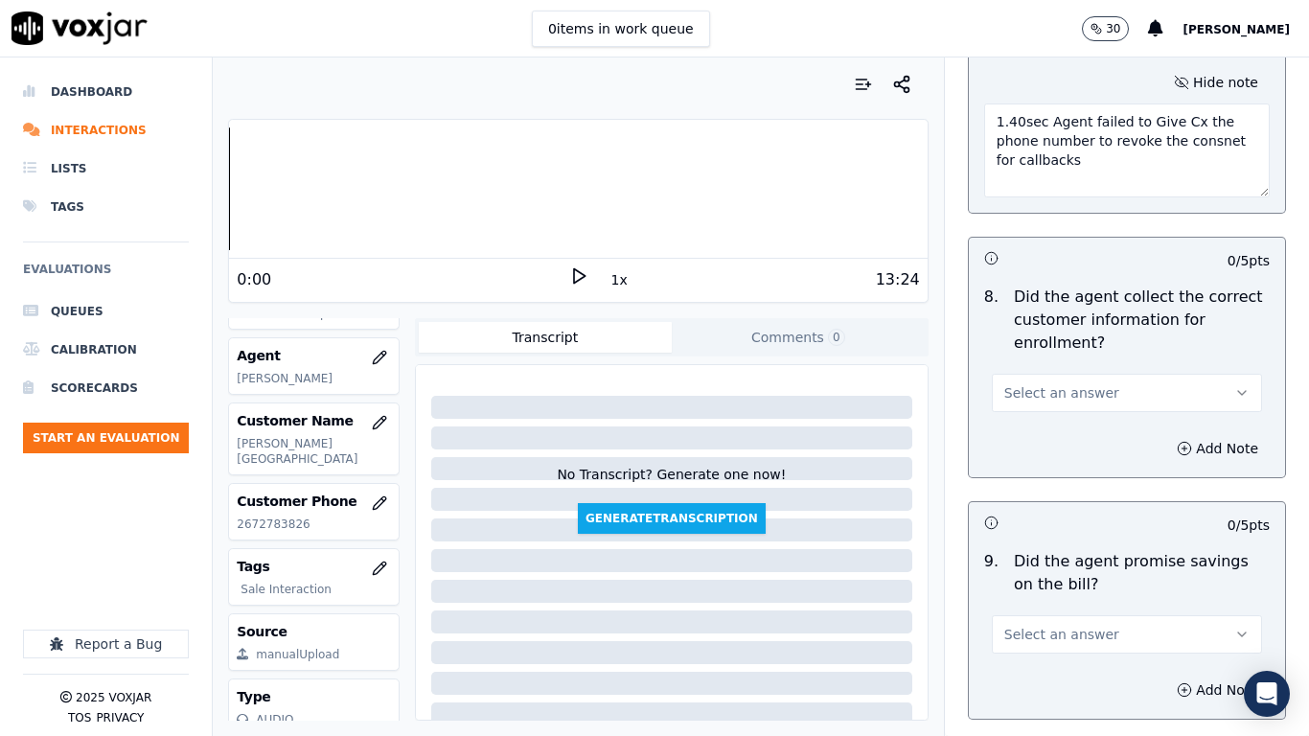
scroll to position [1917, 0]
type textarea "1.40sec Agent failed to Give Cx the phone number to revoke the consnet for call…"
click at [1054, 386] on span "Select an answer" at bounding box center [1061, 391] width 115 height 19
click at [1037, 470] on div "No" at bounding box center [1092, 465] width 234 height 31
click at [1166, 446] on button "Add Note" at bounding box center [1218, 447] width 104 height 27
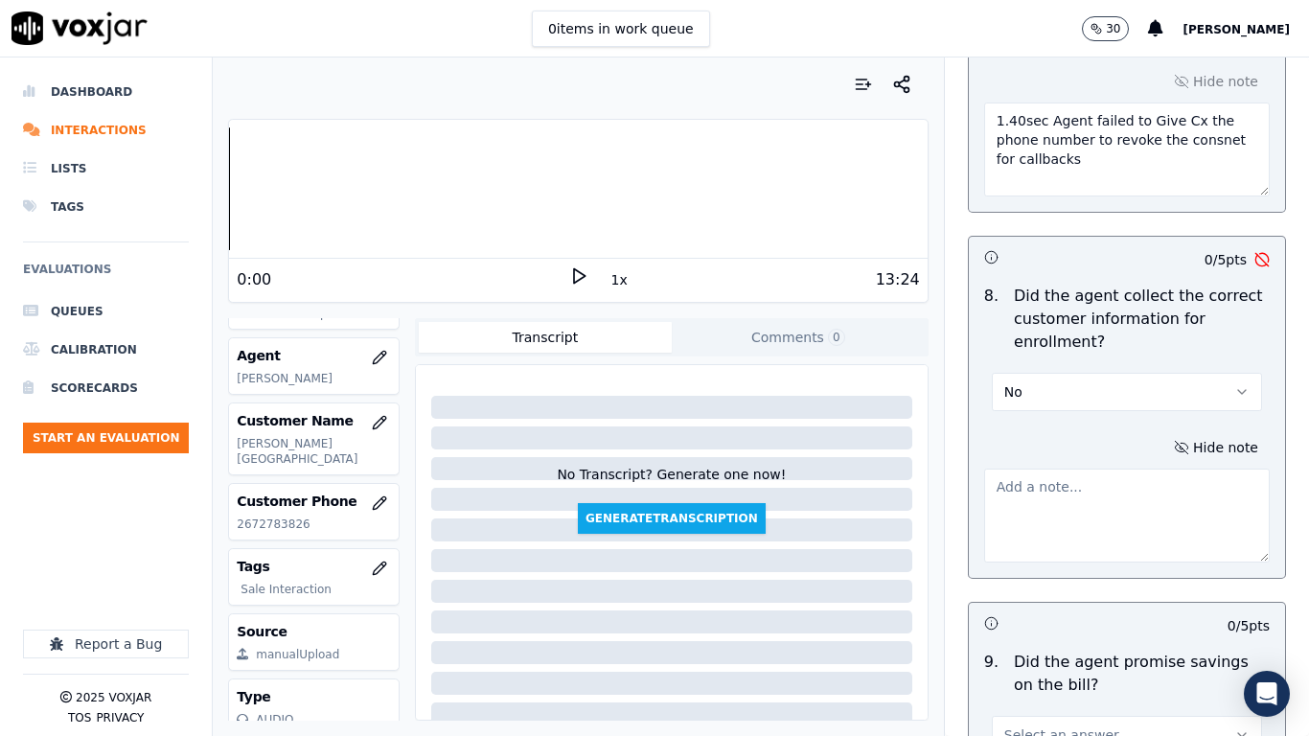
click at [1046, 503] on textarea at bounding box center [1127, 516] width 286 height 94
paste textarea "1.54sec Without asking for ZIPCODE or Address & without informing the CX prior …"
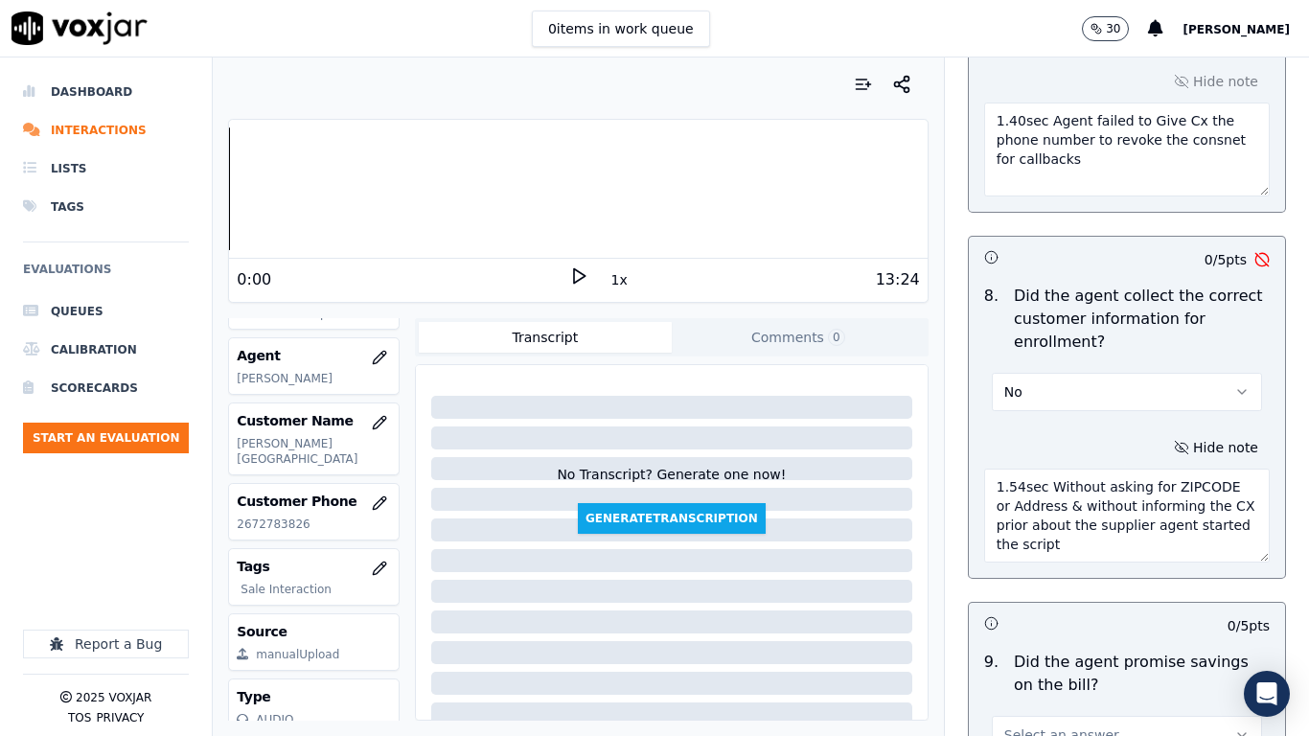
scroll to position [317, 0]
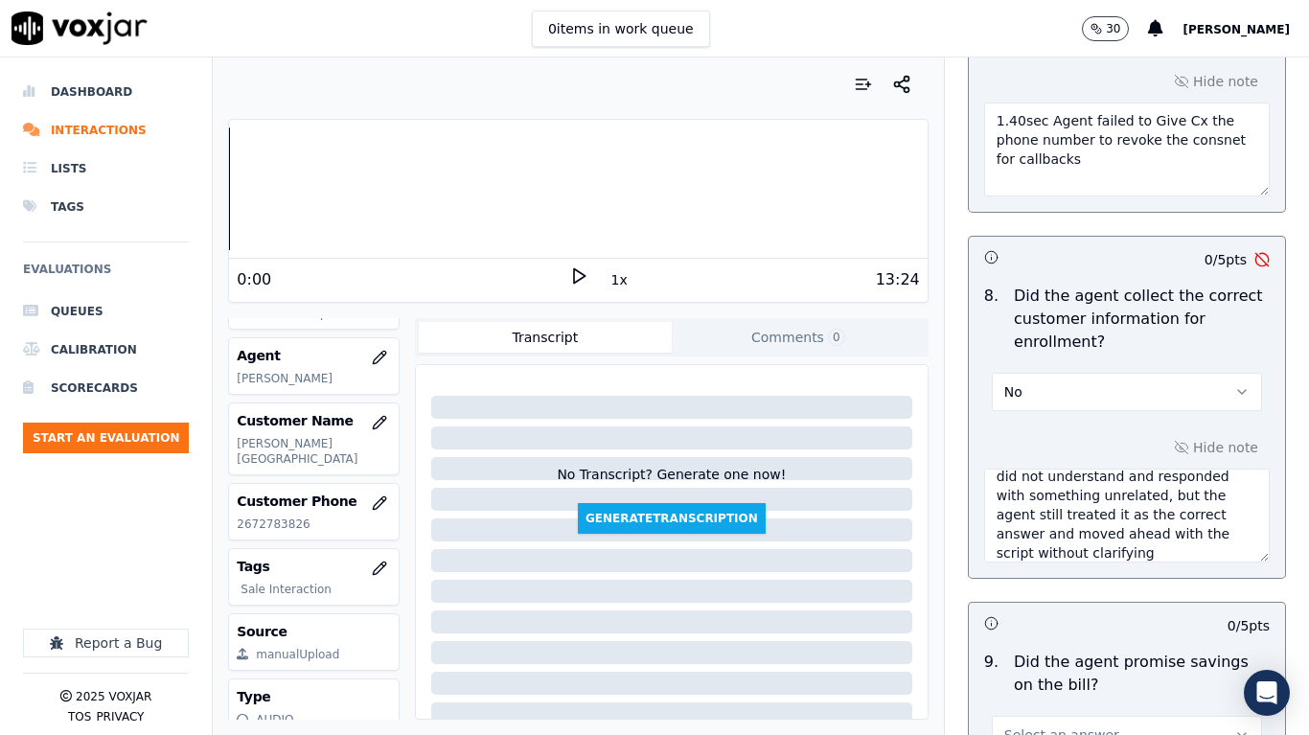
click at [1151, 553] on textarea "1.54sec Without asking for ZIPCODE or Address & without informing the CX prior …" at bounding box center [1127, 516] width 286 height 94
paste textarea ".20sec Agent asked the customer how the name appears on the bill. The customer …"
type textarea "1.54sec Without asking for ZIPCODE or Address & without informing the CX prior …"
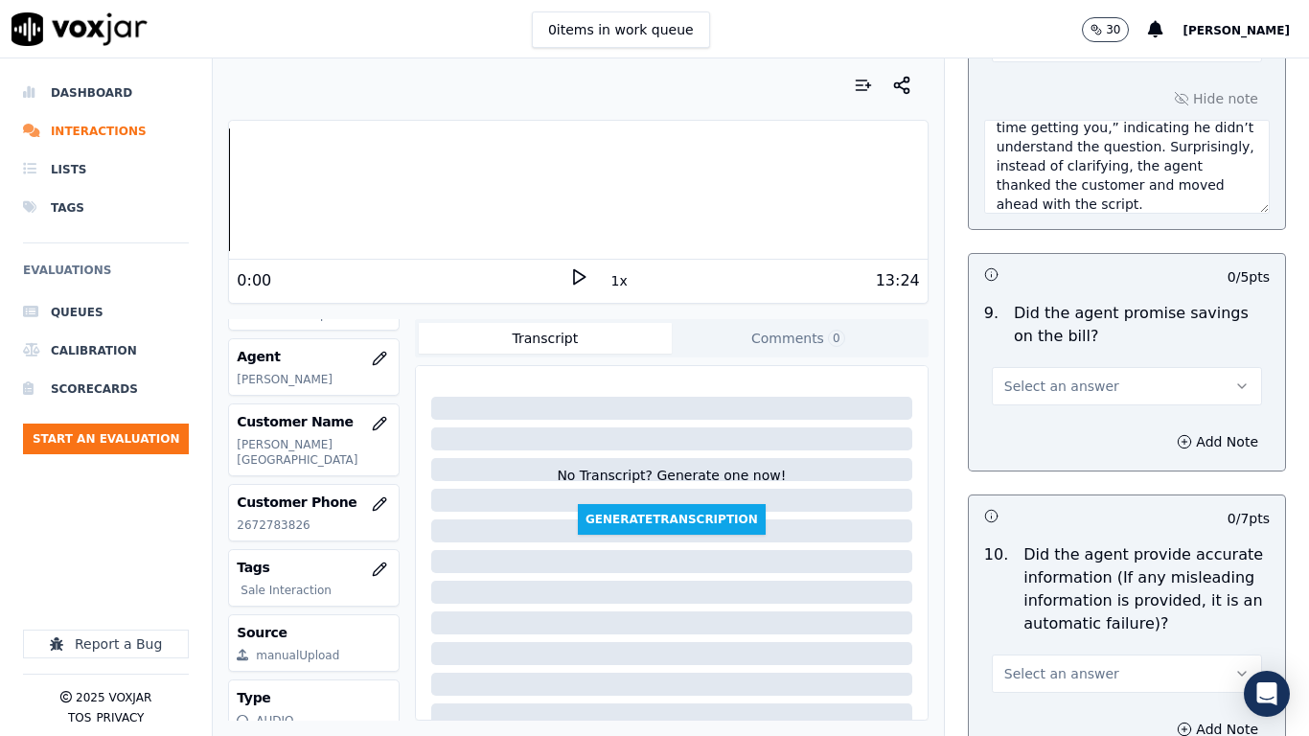
scroll to position [2300, 0]
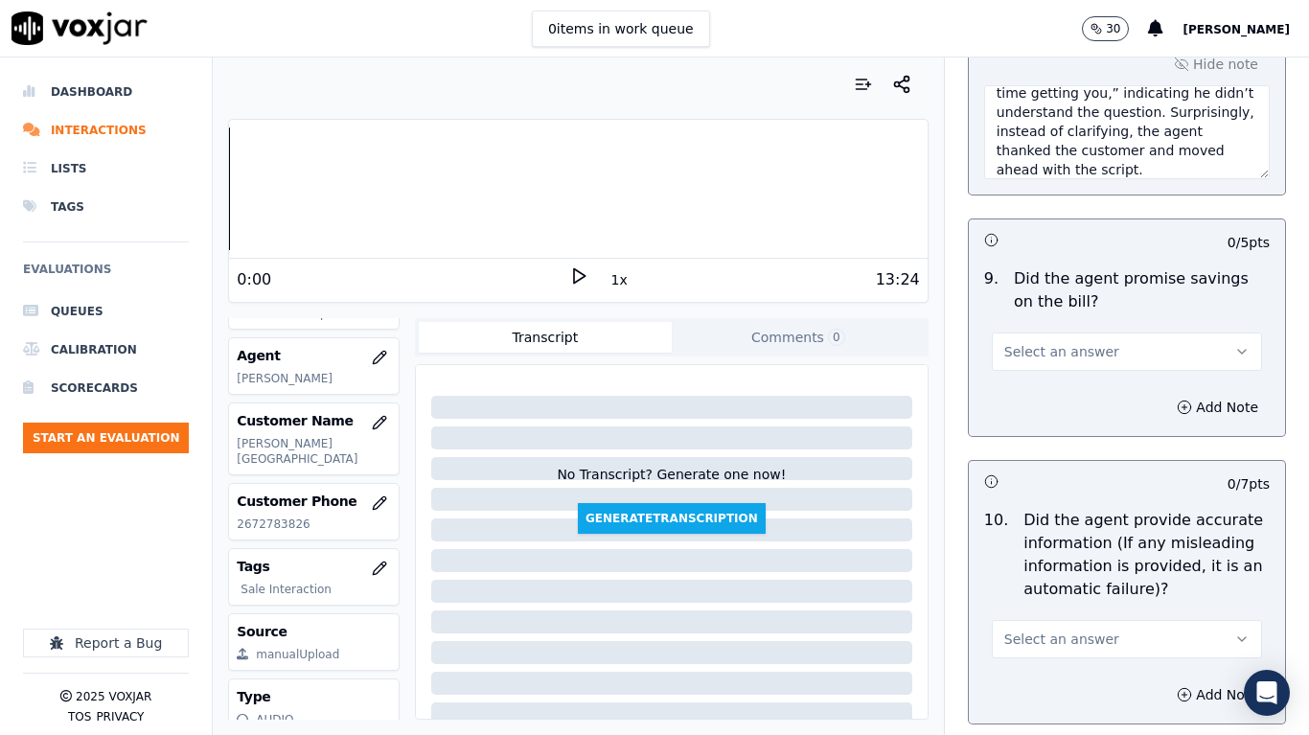
click at [1105, 348] on button "Select an answer" at bounding box center [1127, 352] width 270 height 38
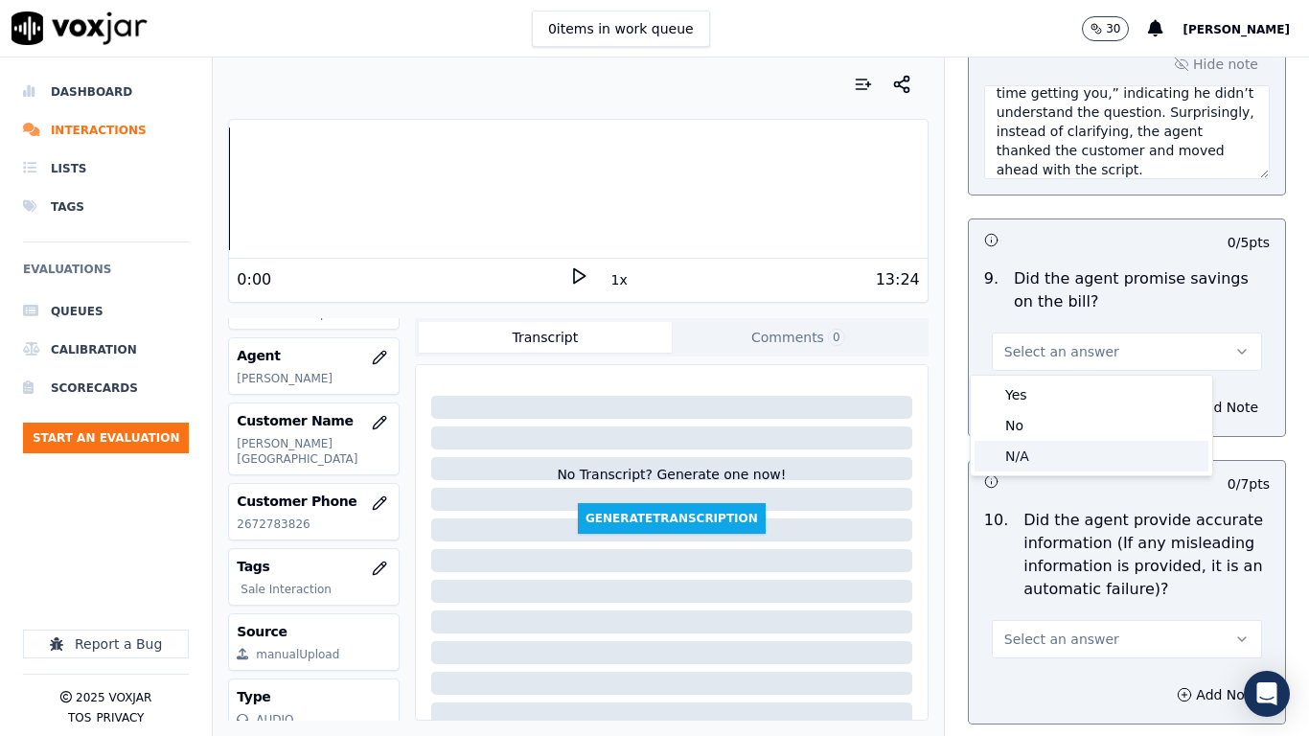
click at [1065, 460] on div "N/A" at bounding box center [1092, 456] width 234 height 31
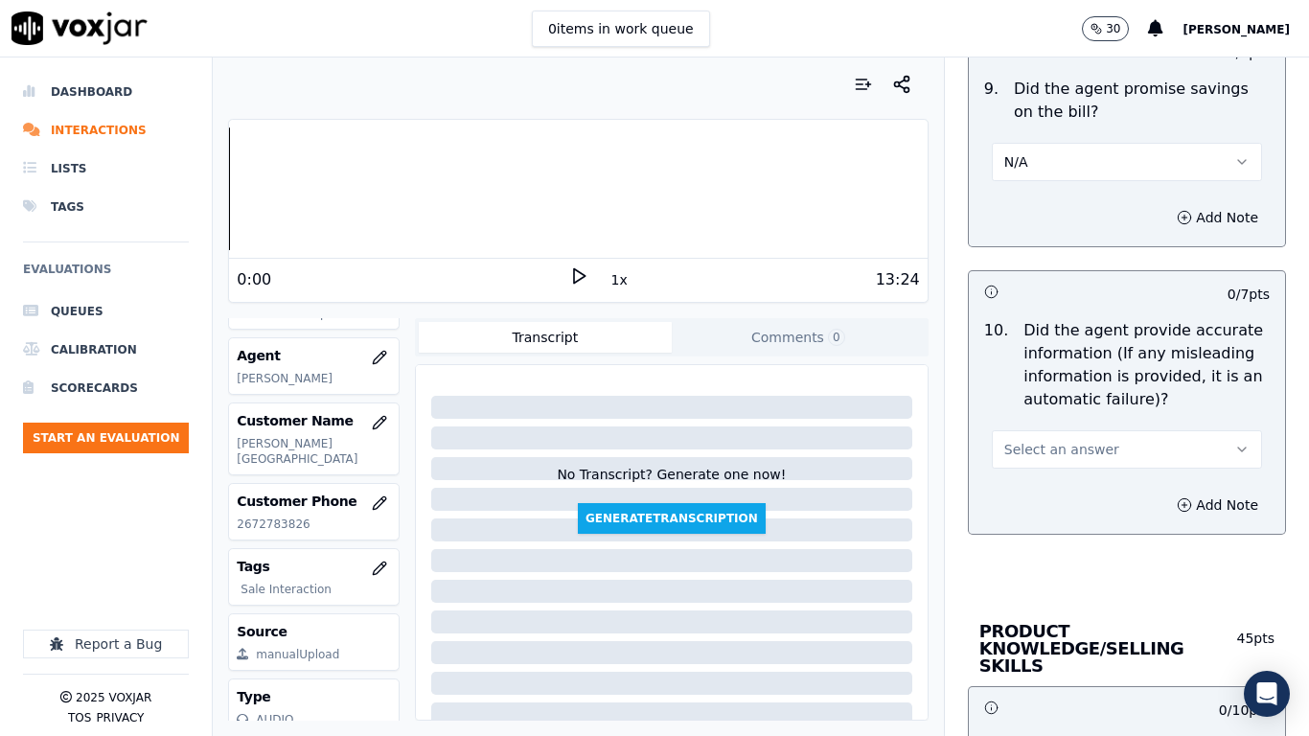
scroll to position [2492, 0]
click at [1106, 428] on button "Select an answer" at bounding box center [1127, 447] width 270 height 38
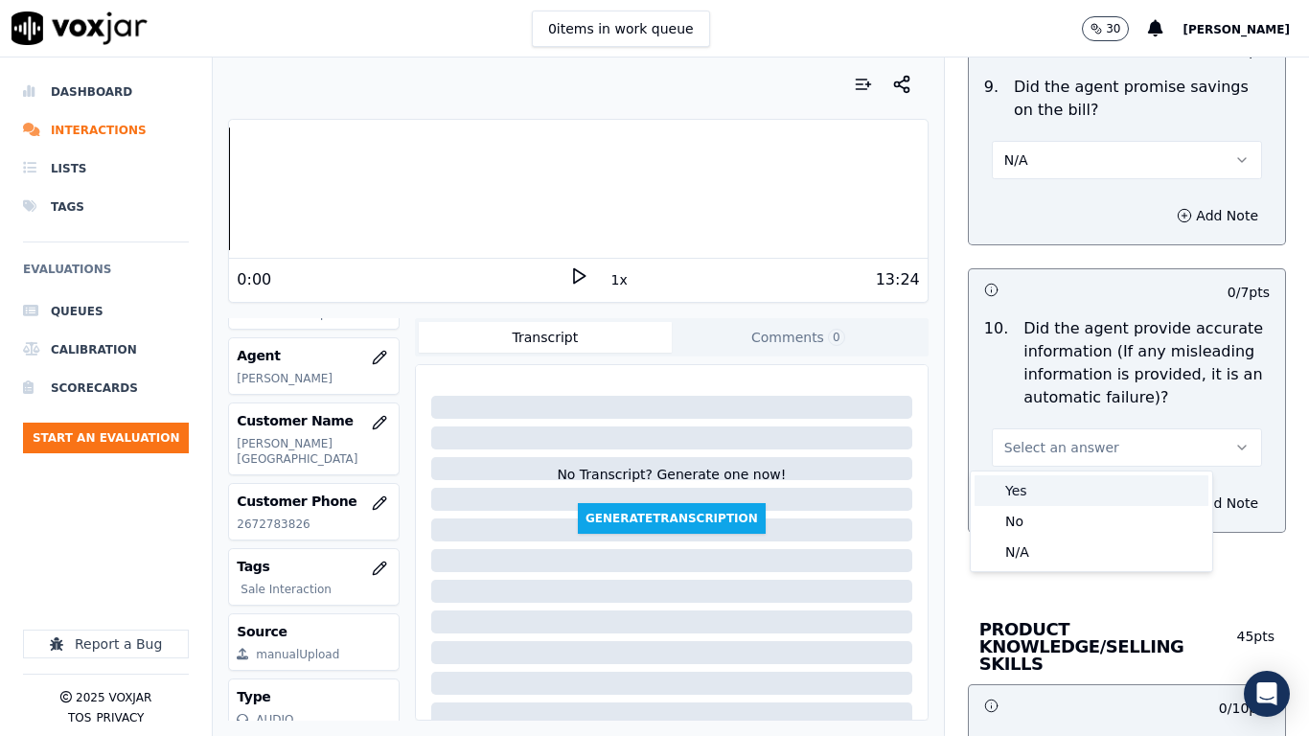
click at [1060, 492] on div "Yes" at bounding box center [1092, 490] width 234 height 31
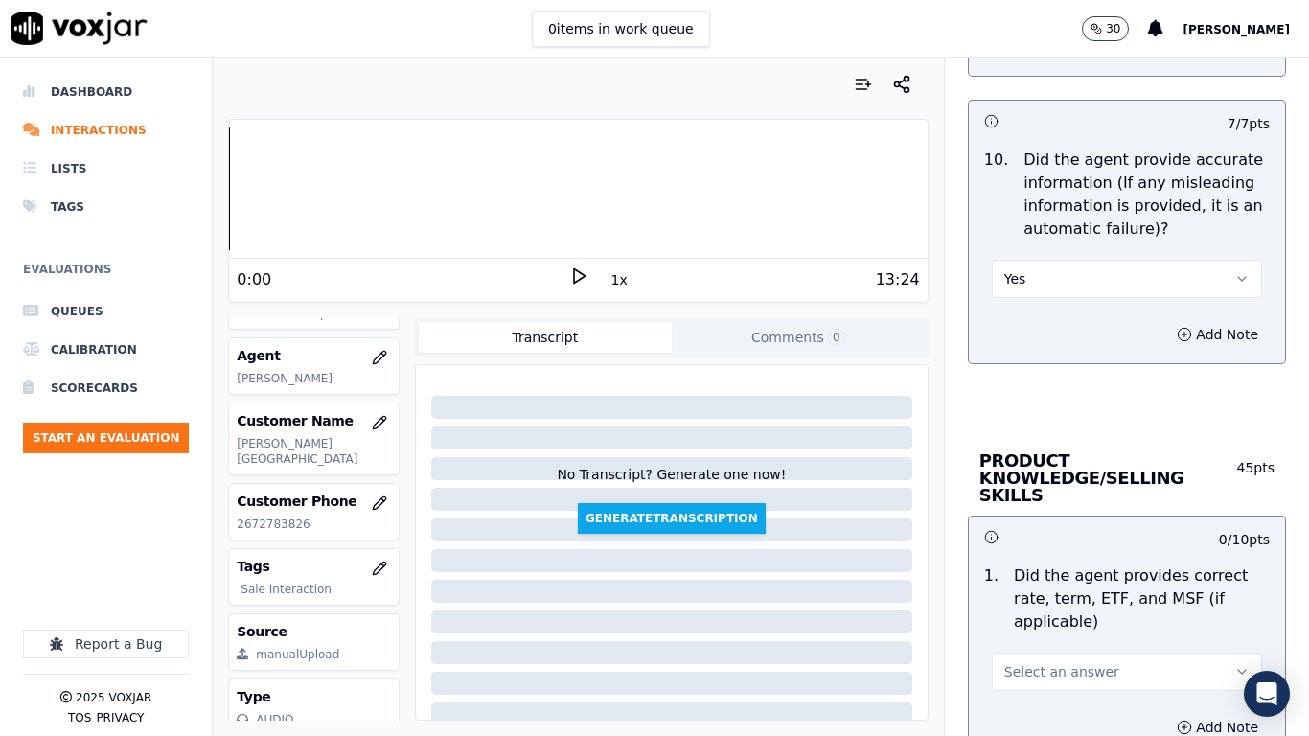
scroll to position [2971, 0]
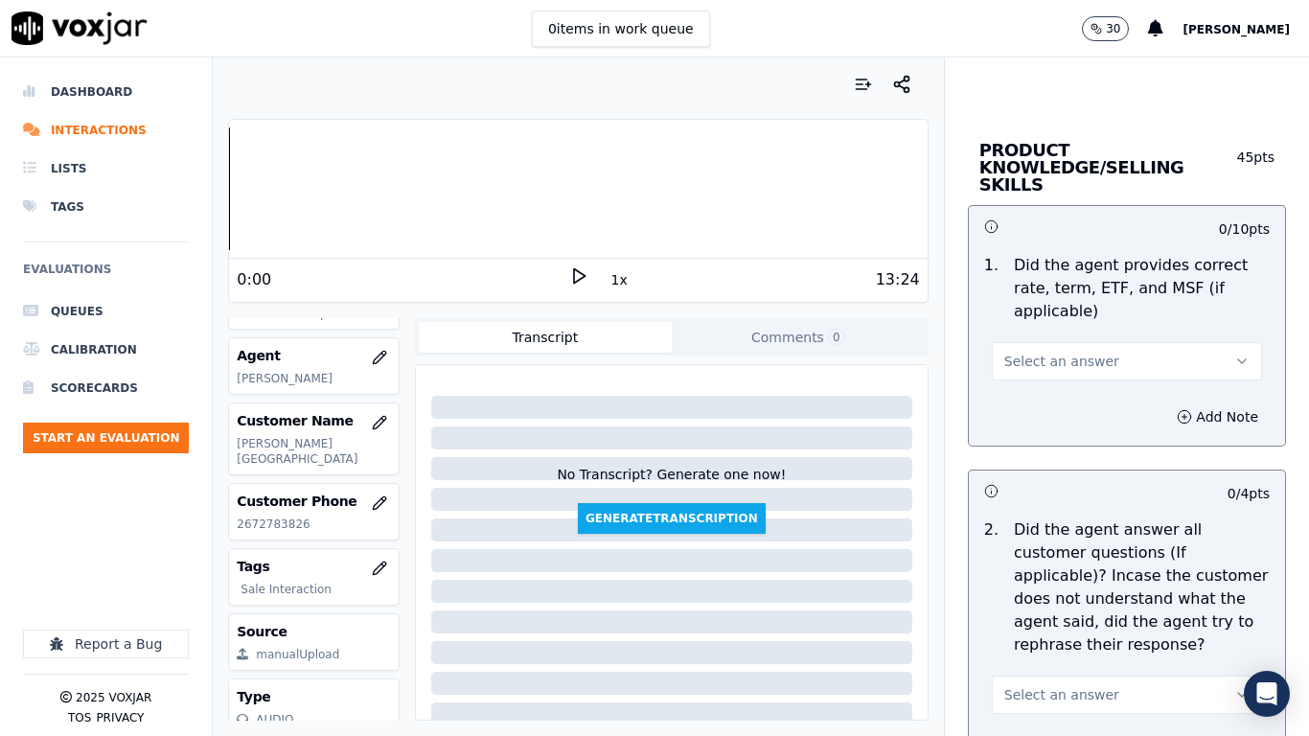
click at [1086, 342] on button "Select an answer" at bounding box center [1127, 361] width 270 height 38
click at [1078, 392] on div "Yes" at bounding box center [1092, 387] width 234 height 31
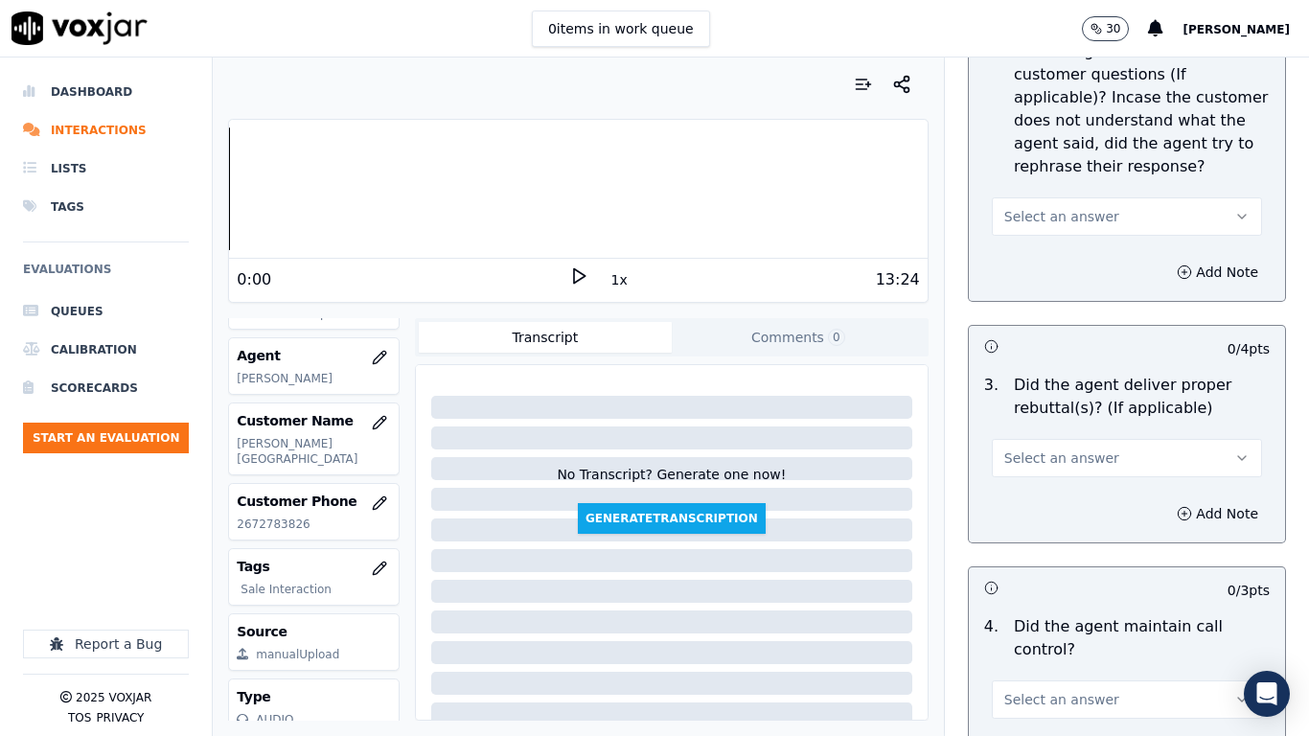
scroll to position [3451, 0]
click at [1067, 206] on span "Select an answer" at bounding box center [1061, 215] width 115 height 19
click at [1055, 272] on div "No" at bounding box center [1092, 272] width 234 height 31
click at [1096, 442] on button "Select an answer" at bounding box center [1127, 457] width 270 height 38
click at [1056, 505] on div "No" at bounding box center [1092, 513] width 234 height 31
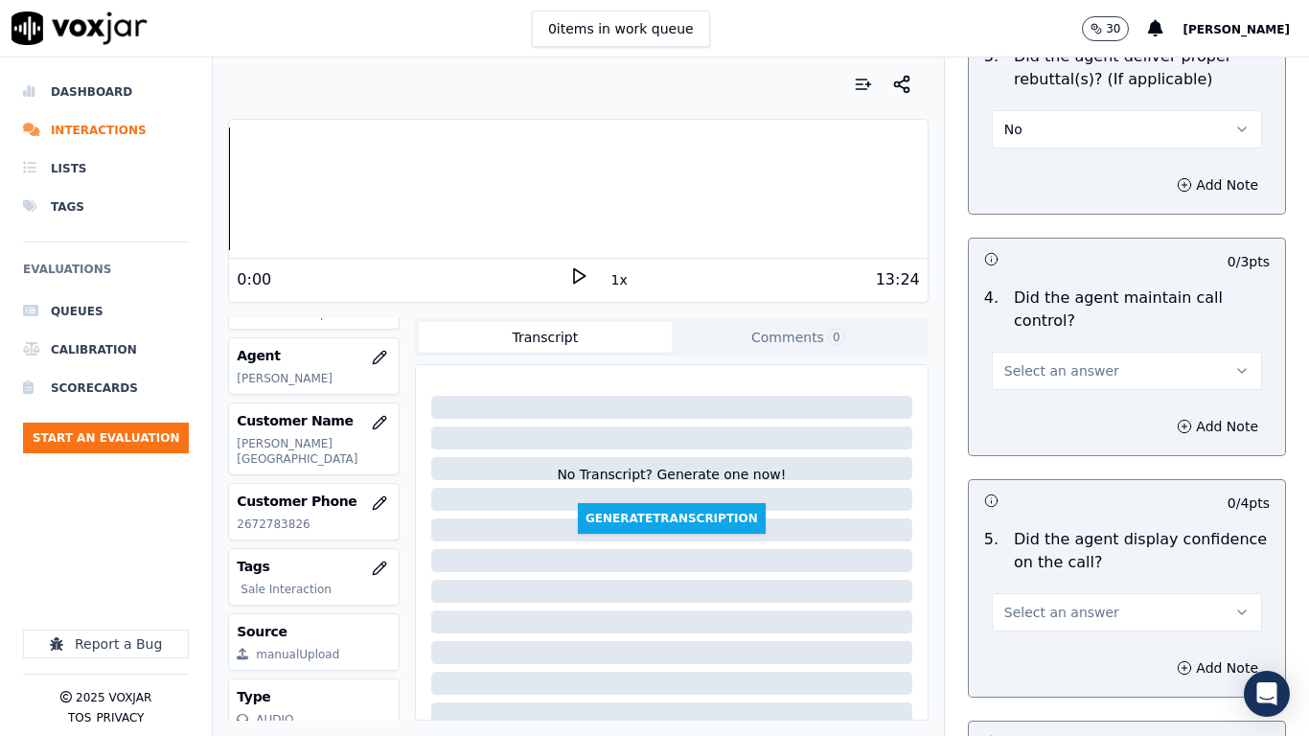
scroll to position [3834, 0]
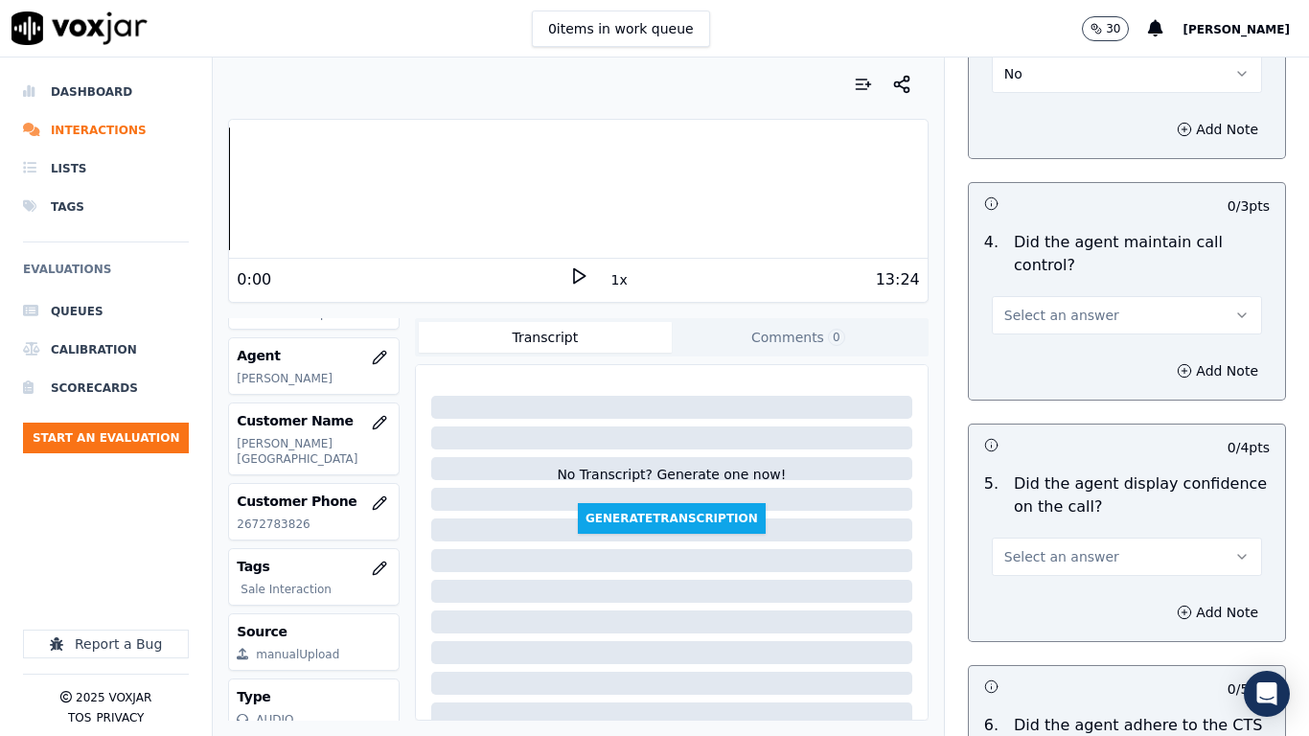
click at [1063, 296] on button "Select an answer" at bounding box center [1127, 315] width 270 height 38
click at [1065, 337] on div "Yes" at bounding box center [1092, 341] width 234 height 31
click at [1087, 538] on button "Select an answer" at bounding box center [1127, 557] width 270 height 38
click at [1067, 581] on div "No" at bounding box center [1092, 613] width 234 height 31
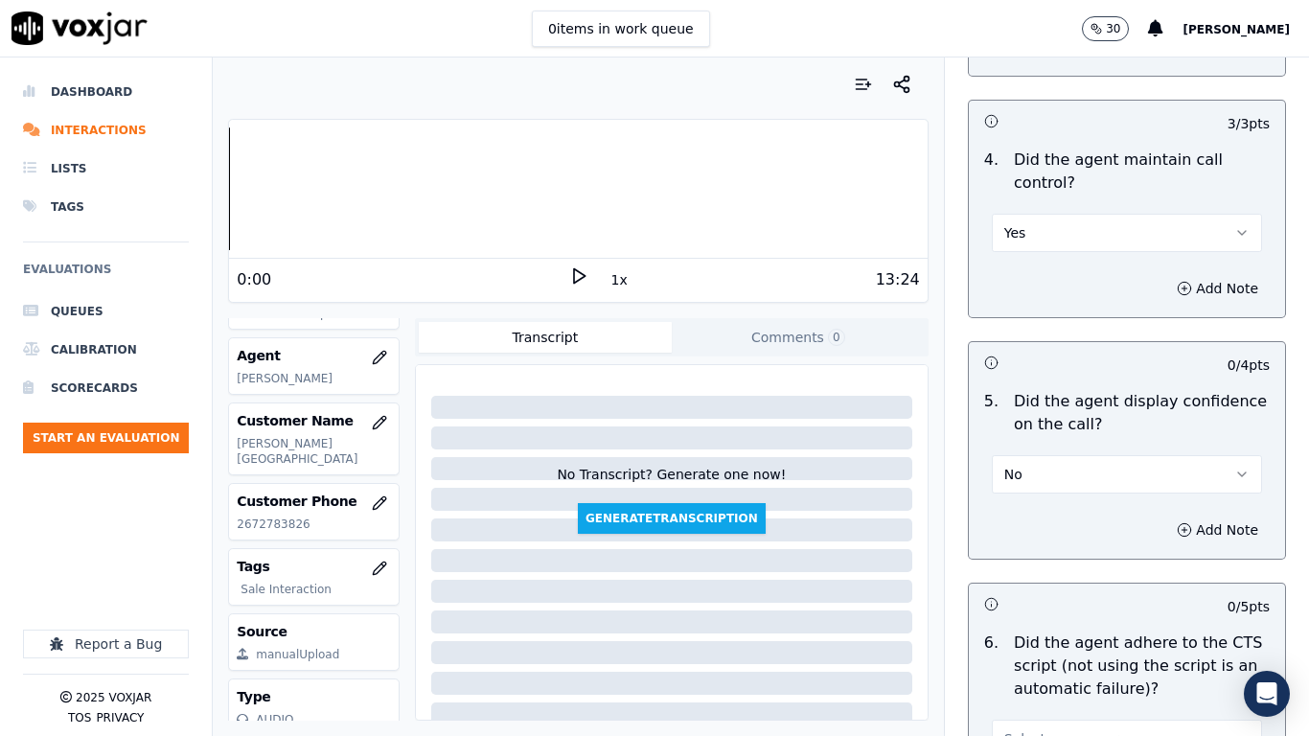
scroll to position [4217, 0]
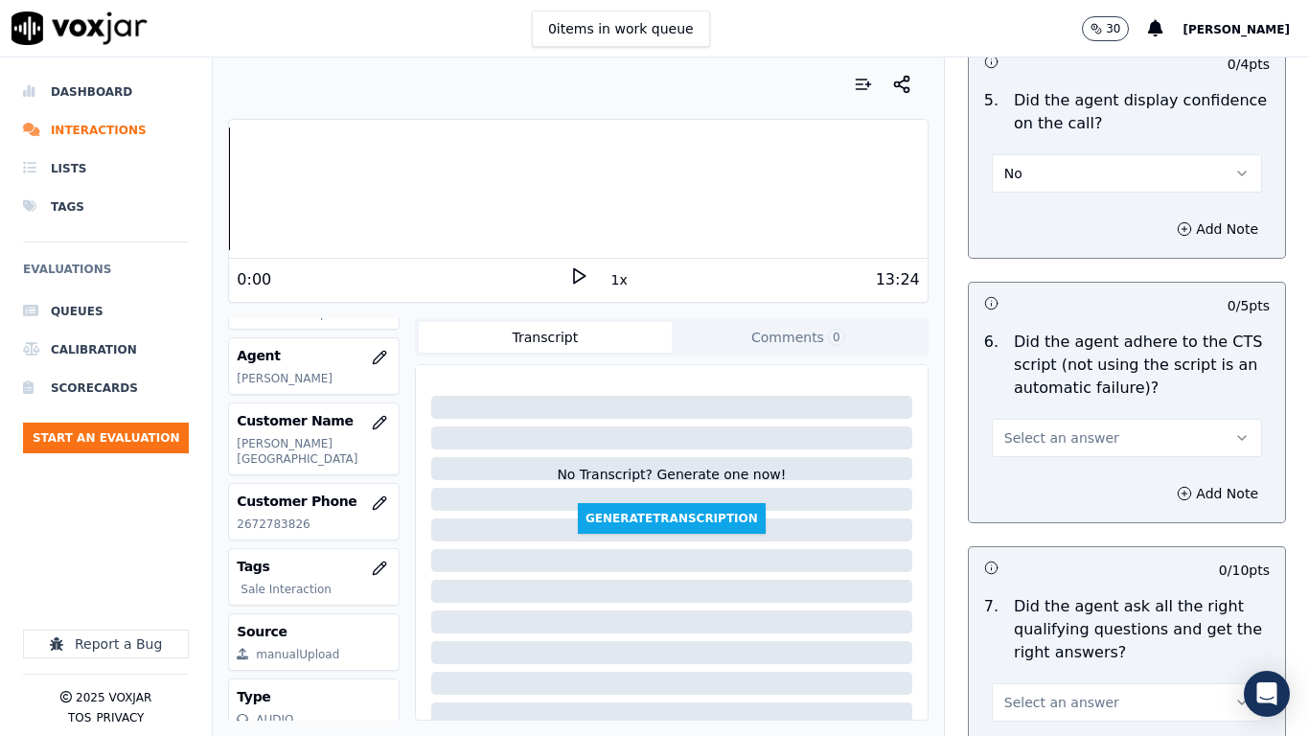
click at [1073, 428] on span "Select an answer" at bounding box center [1061, 437] width 115 height 19
click at [1065, 491] on div "No" at bounding box center [1092, 494] width 234 height 31
click at [1181, 480] on button "Add Note" at bounding box center [1218, 493] width 104 height 27
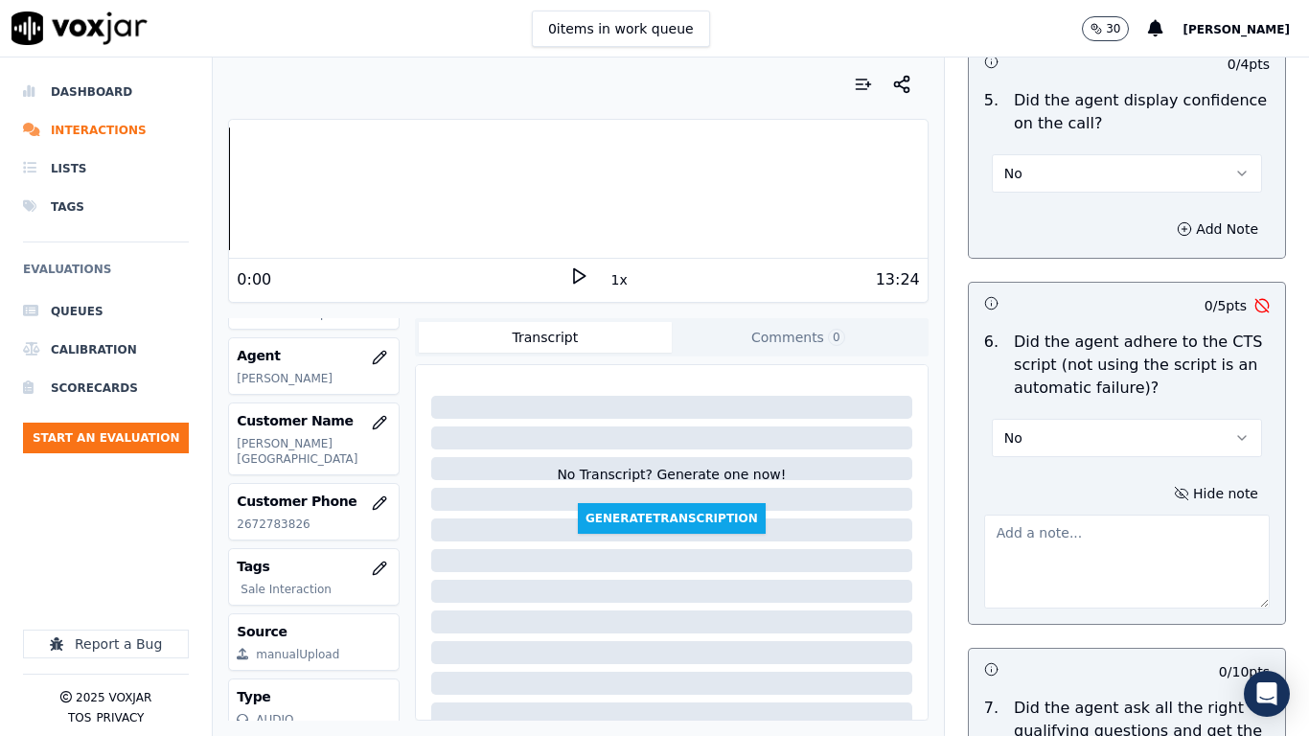
click at [1067, 557] on textarea at bounding box center [1127, 562] width 286 height 94
click at [1015, 522] on textarea at bounding box center [1127, 562] width 286 height 94
paste textarea "5.29sec As per the script, the agent was supposed to ask for the customer’s uti…"
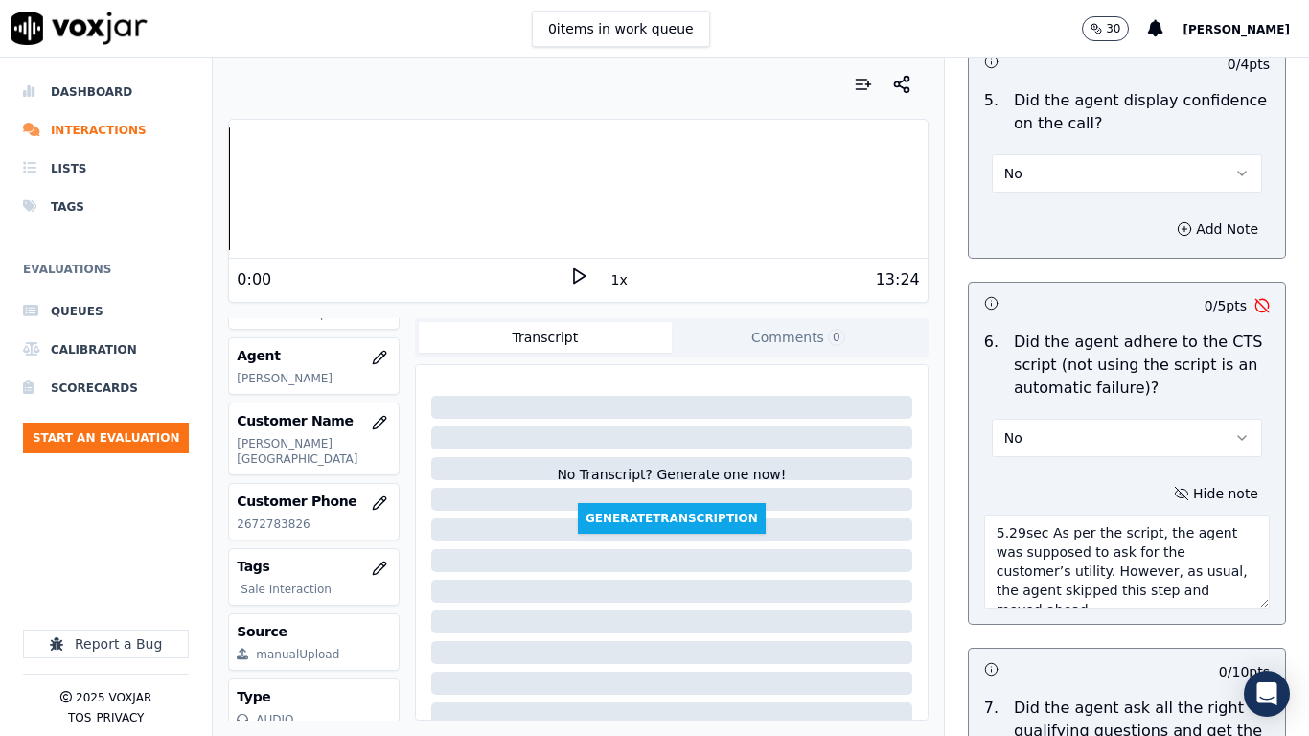
scroll to position [30, 0]
paste textarea "11.12sec The agent completely skipped the mandatory disclosure statement inform…"
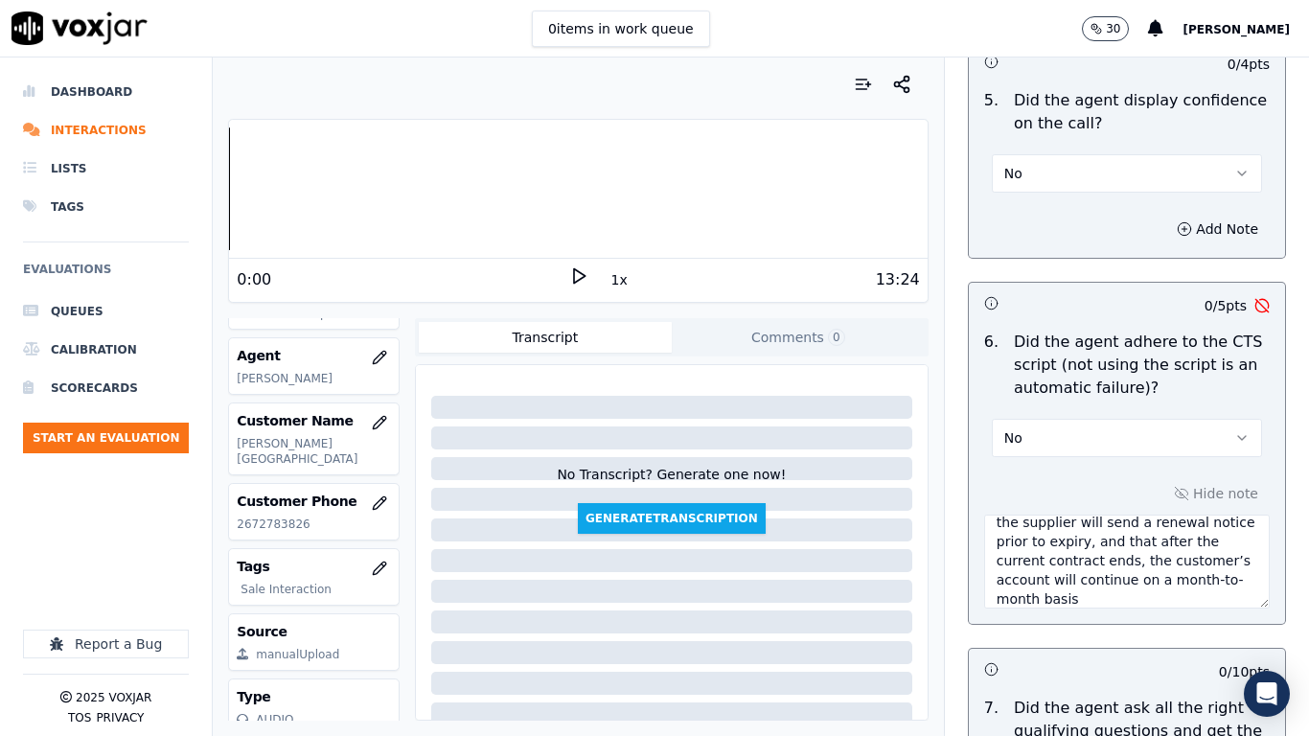
scroll to position [0, 0]
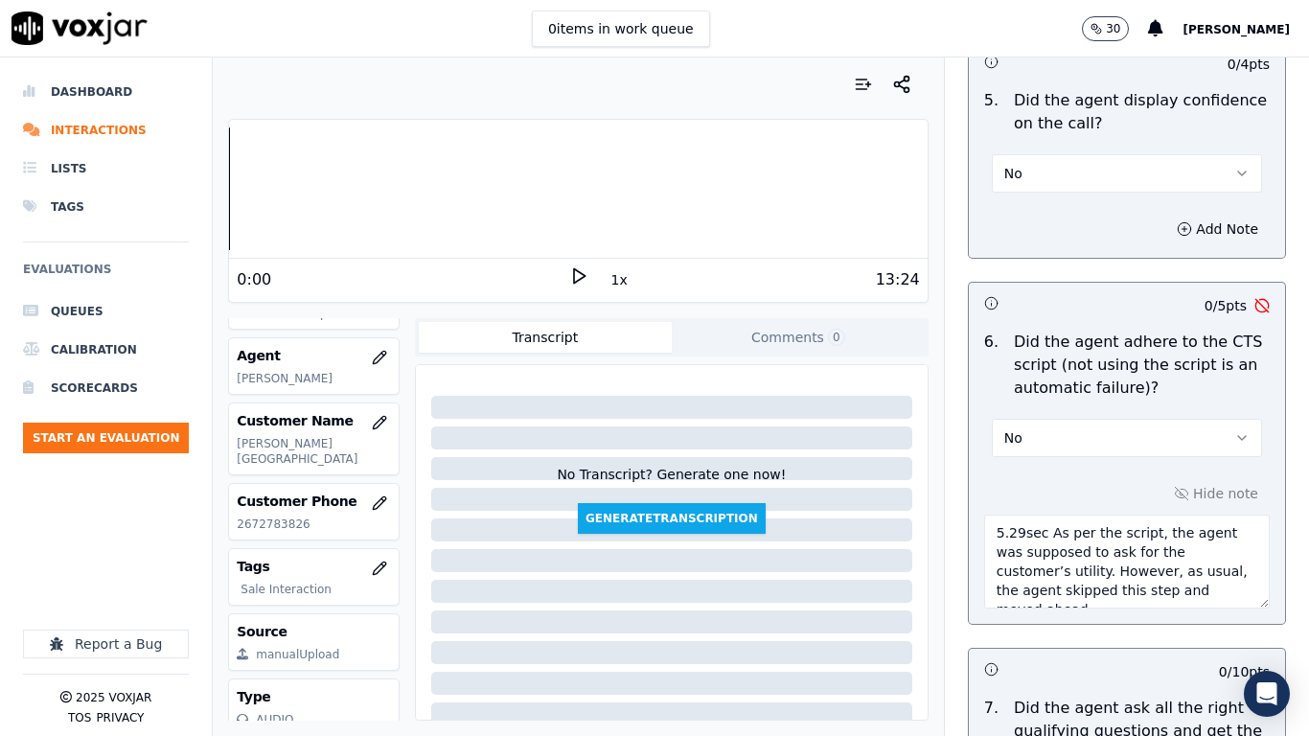
drag, startPoint x: 977, startPoint y: 513, endPoint x: 1029, endPoint y: 527, distance: 54.6
click at [984, 515] on textarea "5.29sec As per the script, the agent was supposed to ask for the customer’s uti…" at bounding box center [1127, 562] width 286 height 94
paste textarea "1.54sec Without asking for ZIPCODE or Address & without informing the CX prior …"
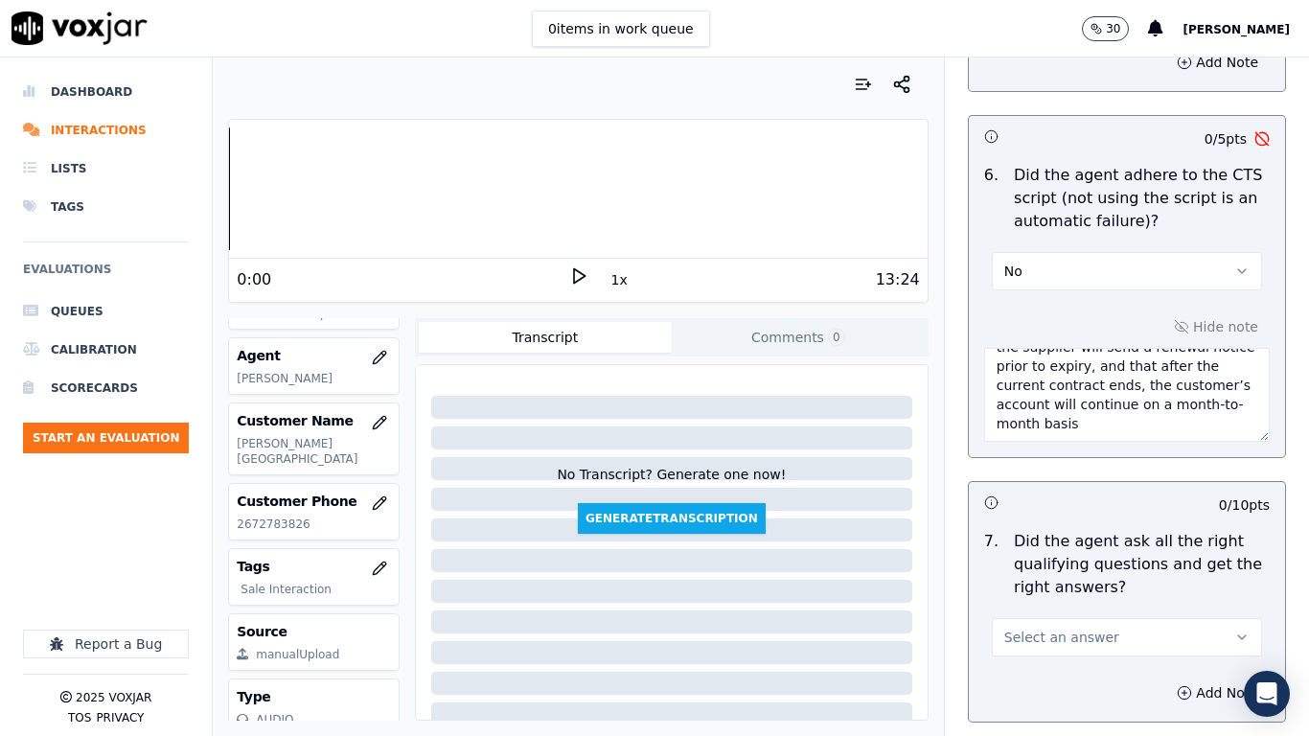
scroll to position [4601, 0]
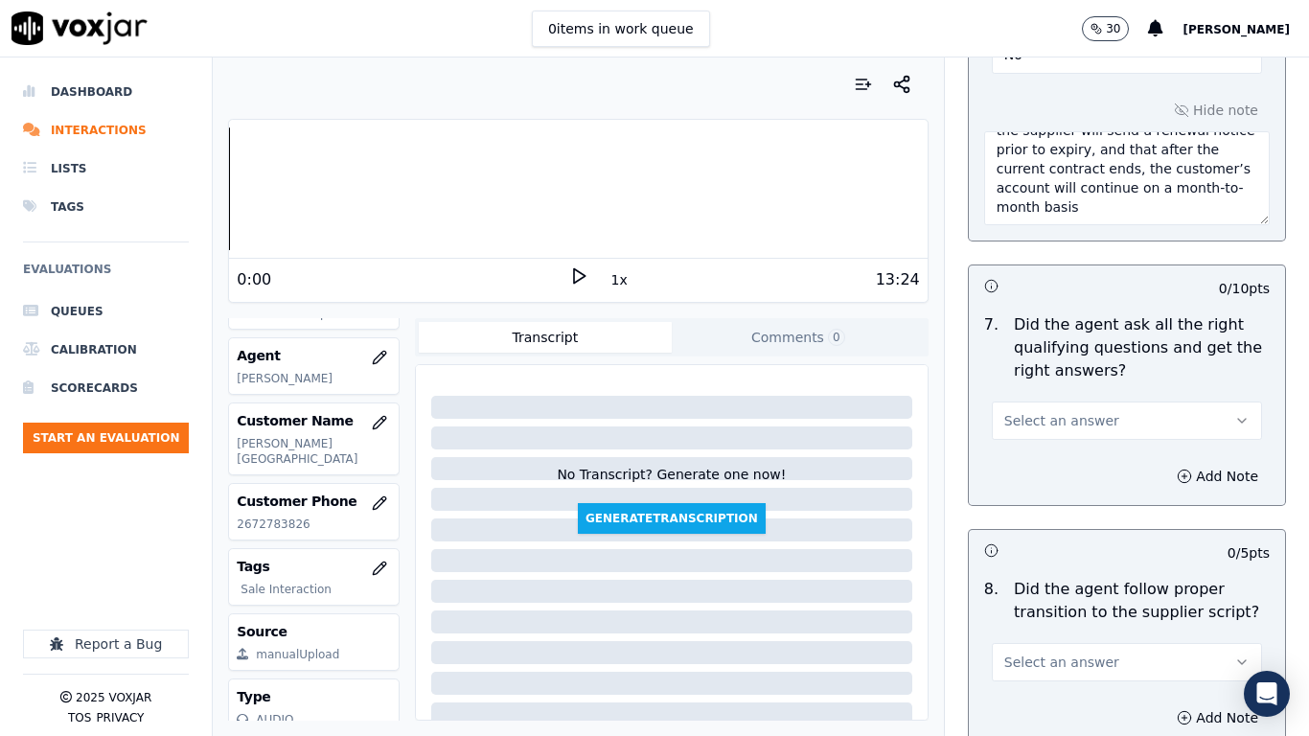
type textarea "1.54sec Without asking for ZIPCODE or Address & without informing the CX prior …"
click at [1053, 411] on span "Select an answer" at bounding box center [1061, 420] width 115 height 19
click at [1059, 447] on div "Yes" at bounding box center [1092, 446] width 234 height 31
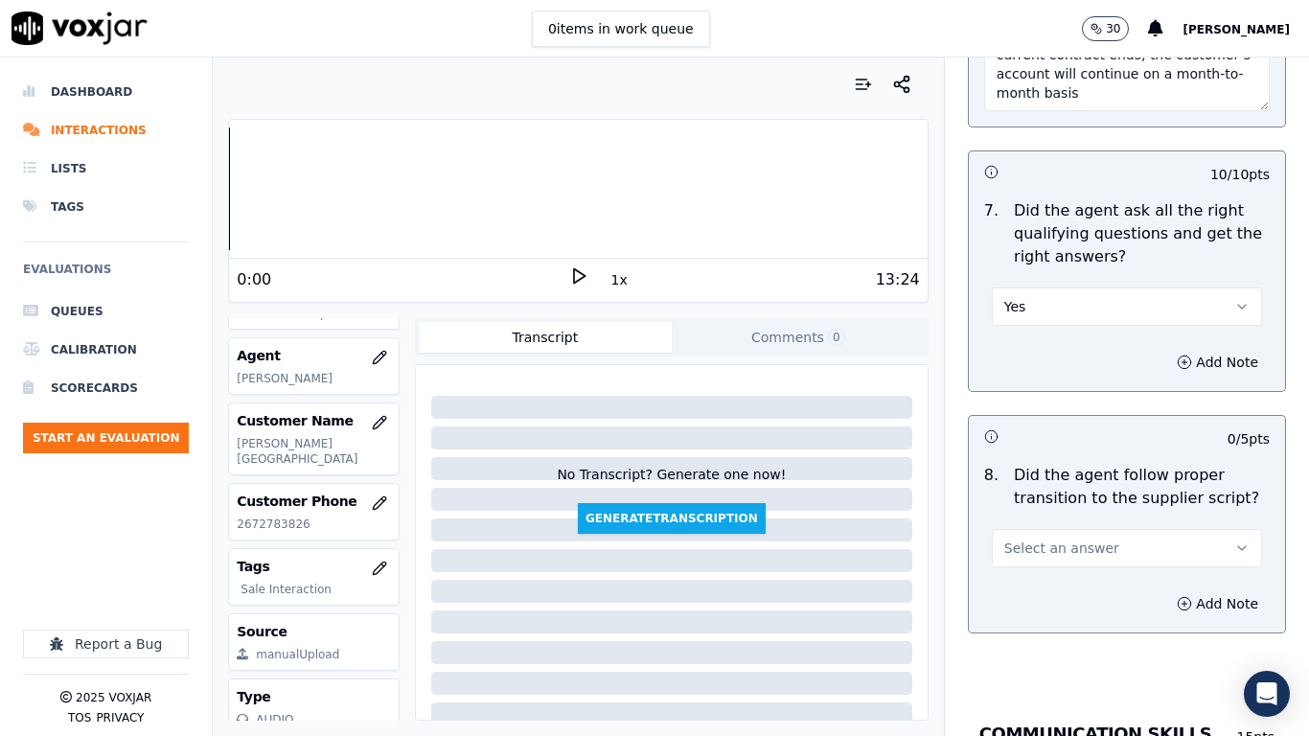
scroll to position [4984, 0]
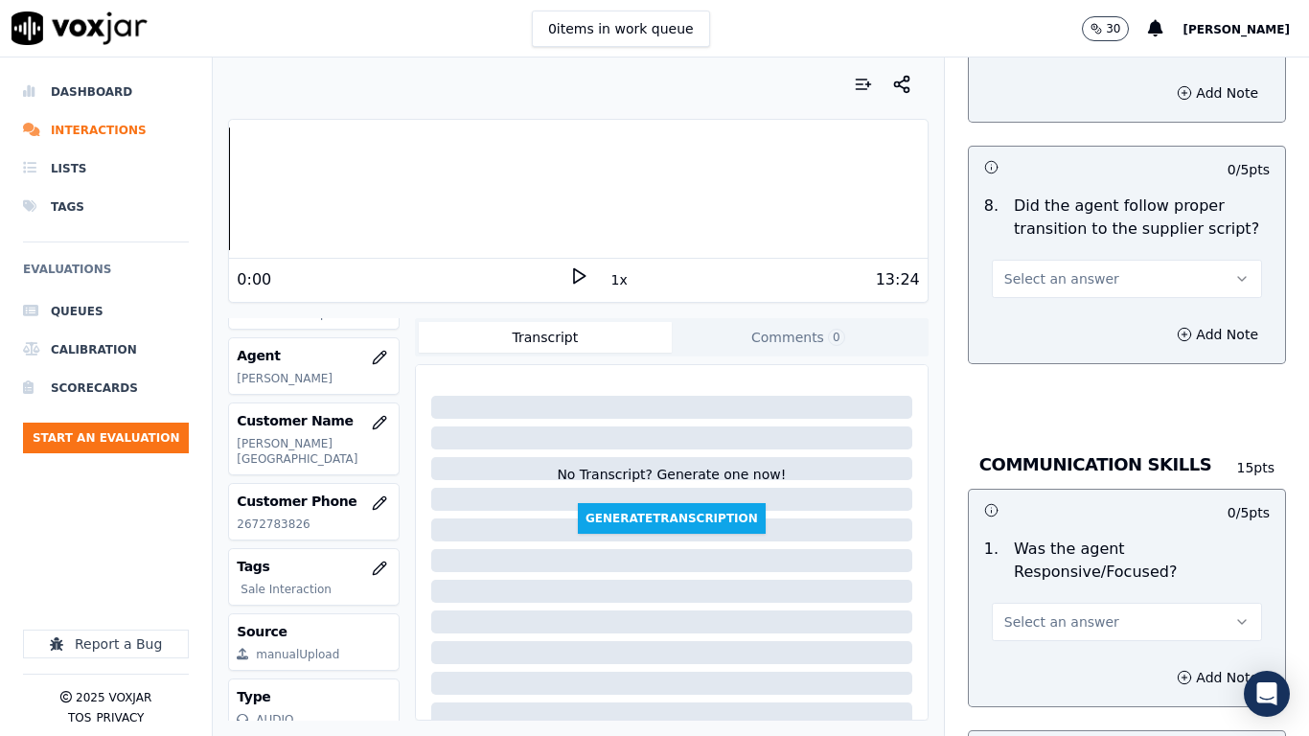
click at [1048, 269] on span "Select an answer" at bounding box center [1061, 278] width 115 height 19
click at [1065, 308] on div "Yes" at bounding box center [1092, 304] width 234 height 31
click at [1095, 581] on button "Select an answer" at bounding box center [1127, 622] width 270 height 38
click at [1073, 581] on div "Yes" at bounding box center [1092, 648] width 234 height 31
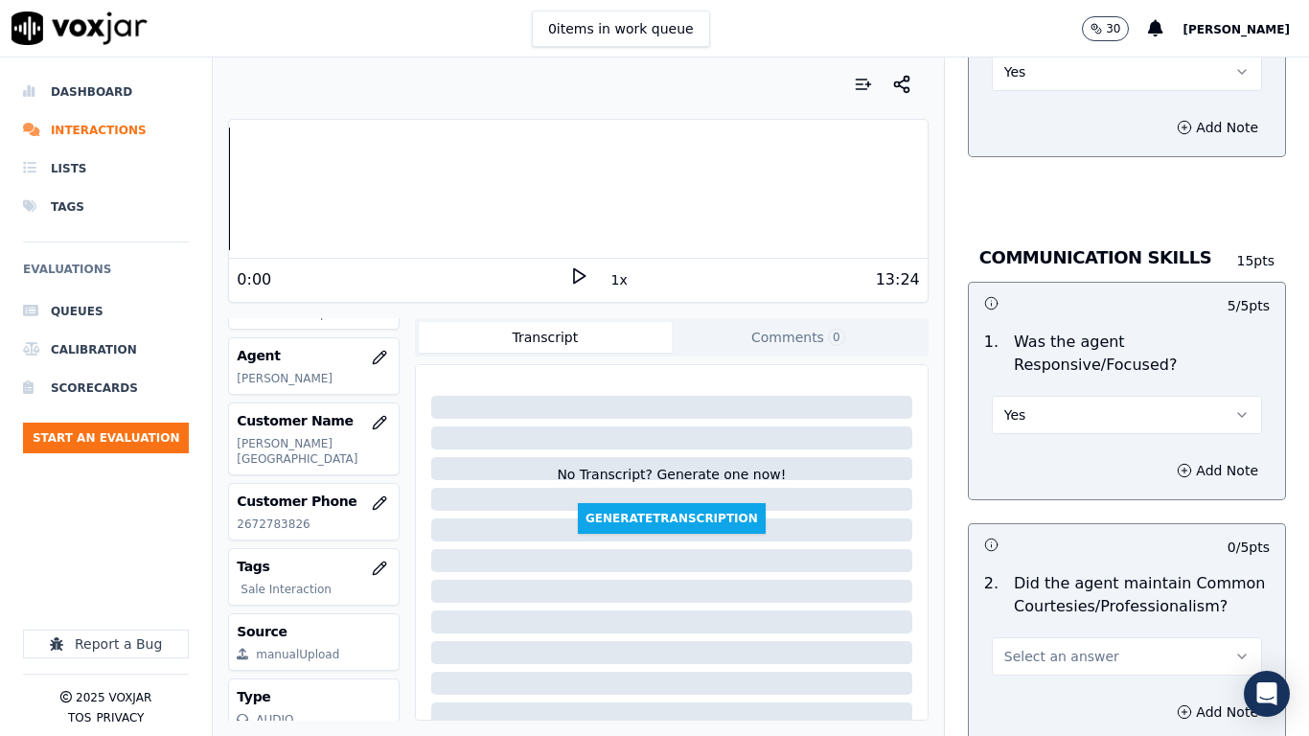
scroll to position [5463, 0]
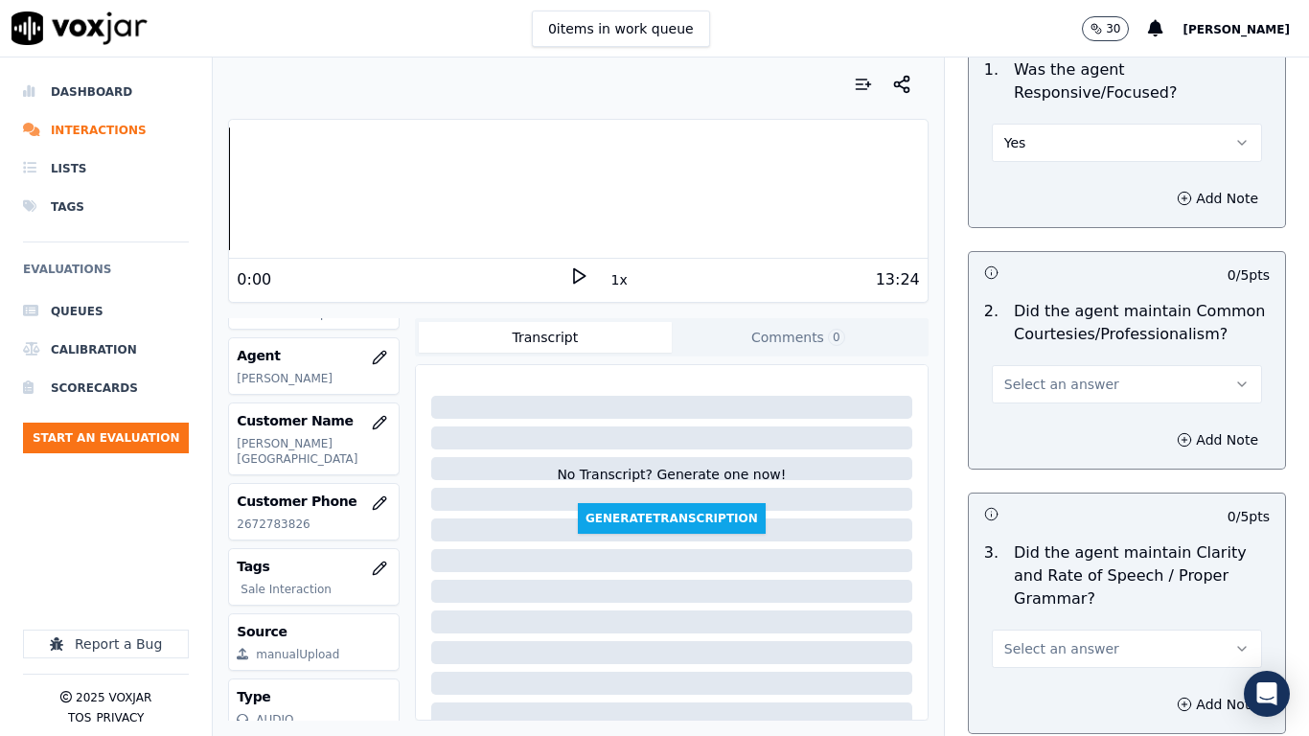
click at [1040, 375] on span "Select an answer" at bounding box center [1061, 384] width 115 height 19
click at [1051, 431] on div "No" at bounding box center [1092, 441] width 234 height 31
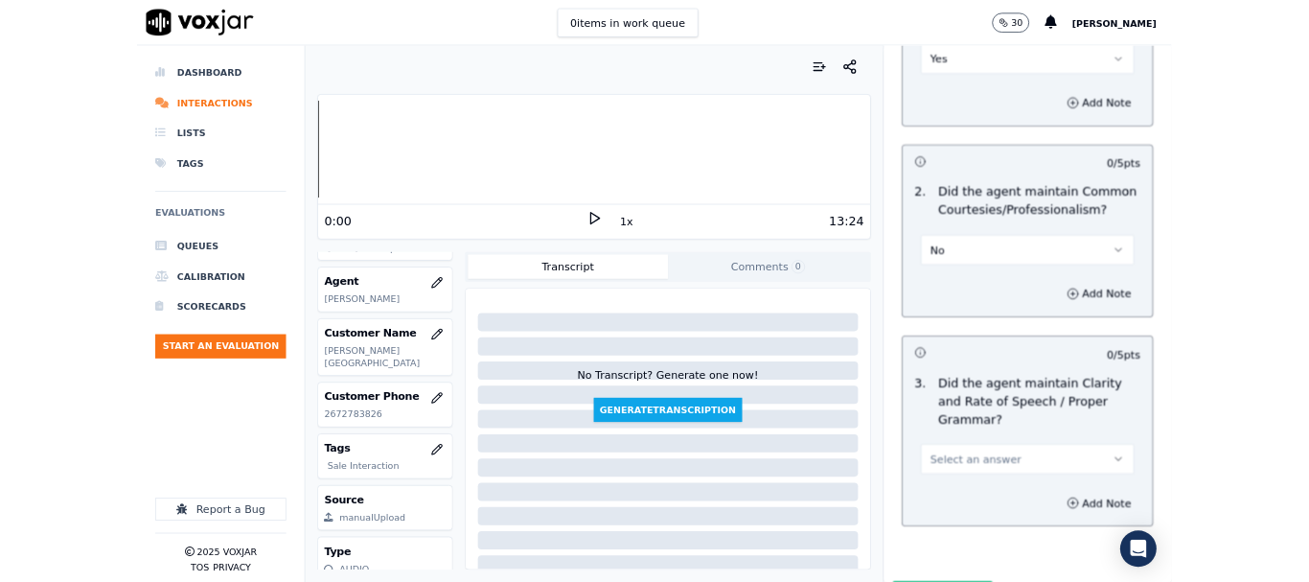
scroll to position [5608, 0]
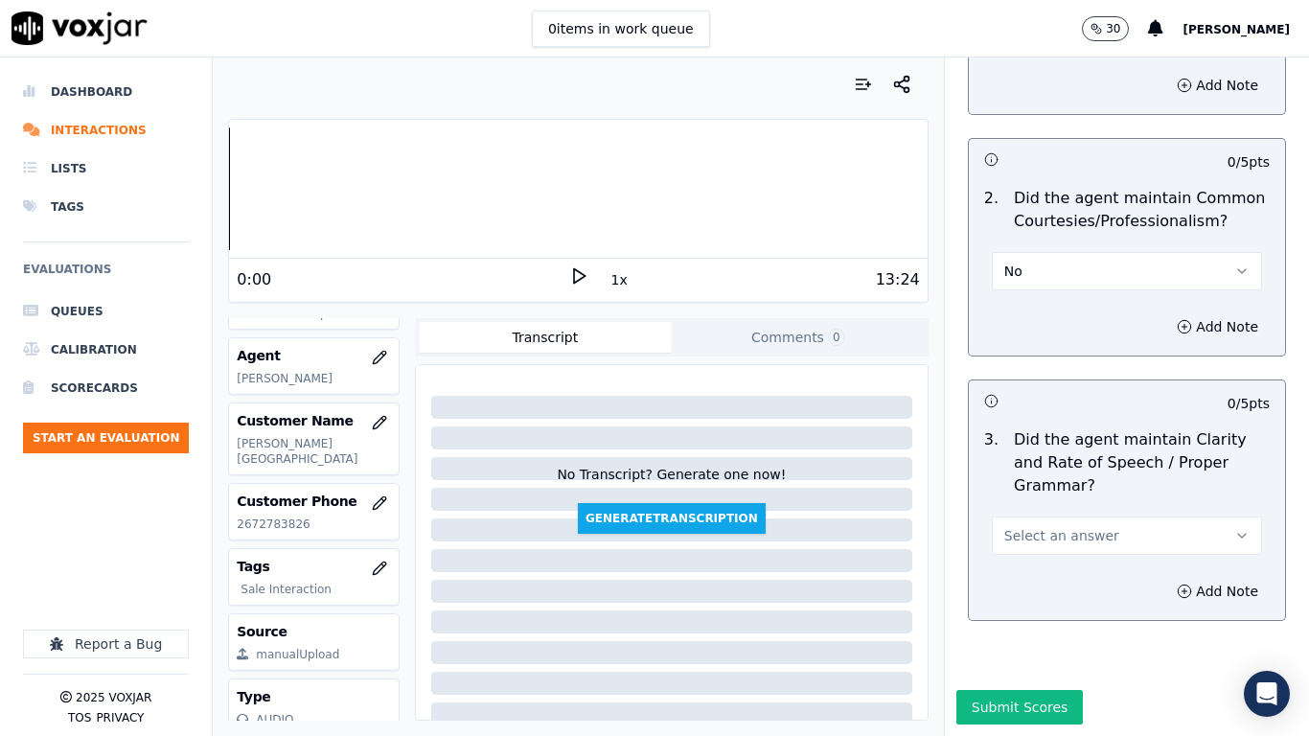
click at [1071, 526] on span "Select an answer" at bounding box center [1061, 535] width 115 height 19
click at [1059, 550] on div "No" at bounding box center [1092, 560] width 234 height 31
click at [1032, 581] on button "Submit Scores" at bounding box center [1020, 707] width 127 height 35
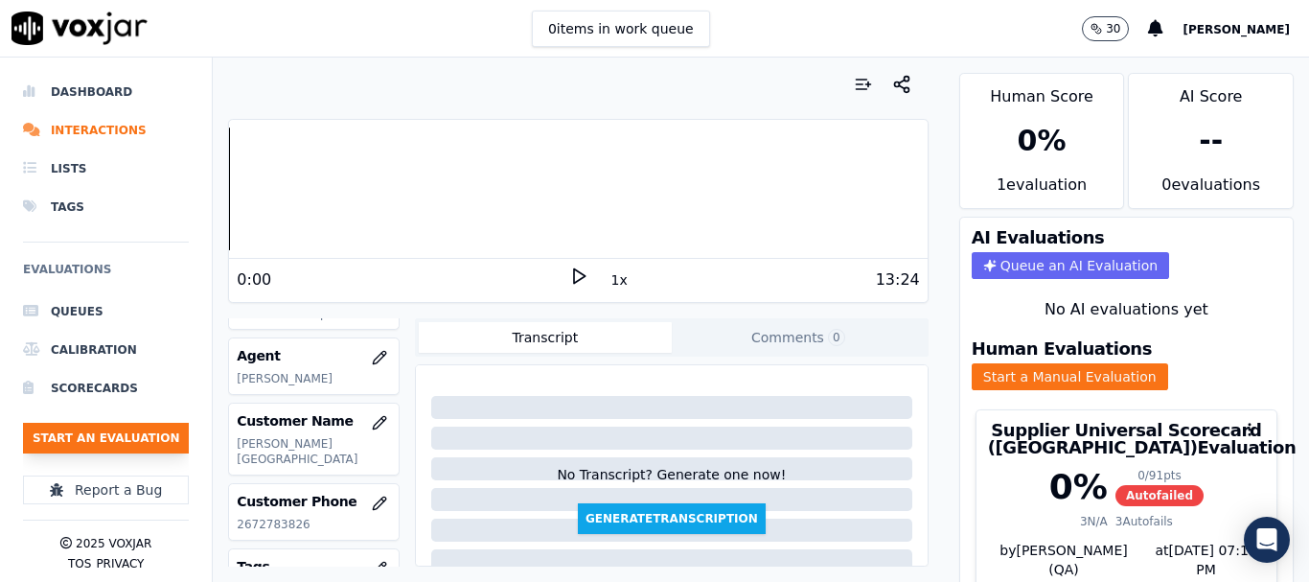
click at [131, 434] on button "Start an Evaluation" at bounding box center [106, 438] width 166 height 31
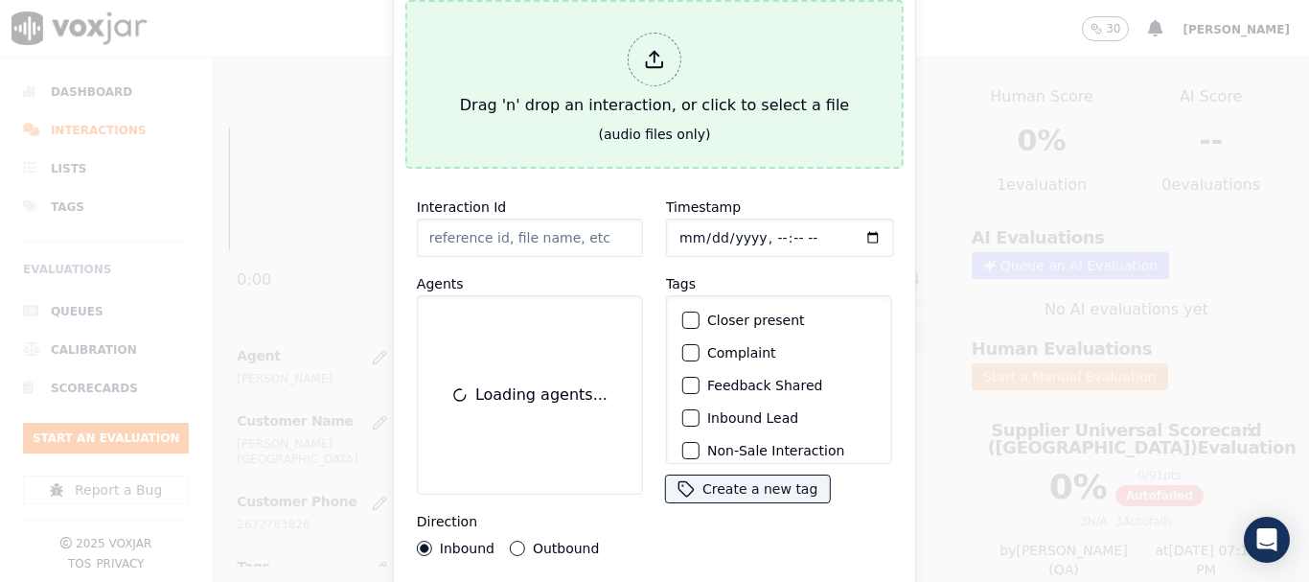
click at [598, 64] on div "Drag 'n' drop an interaction, or click to select a file" at bounding box center [654, 75] width 404 height 100
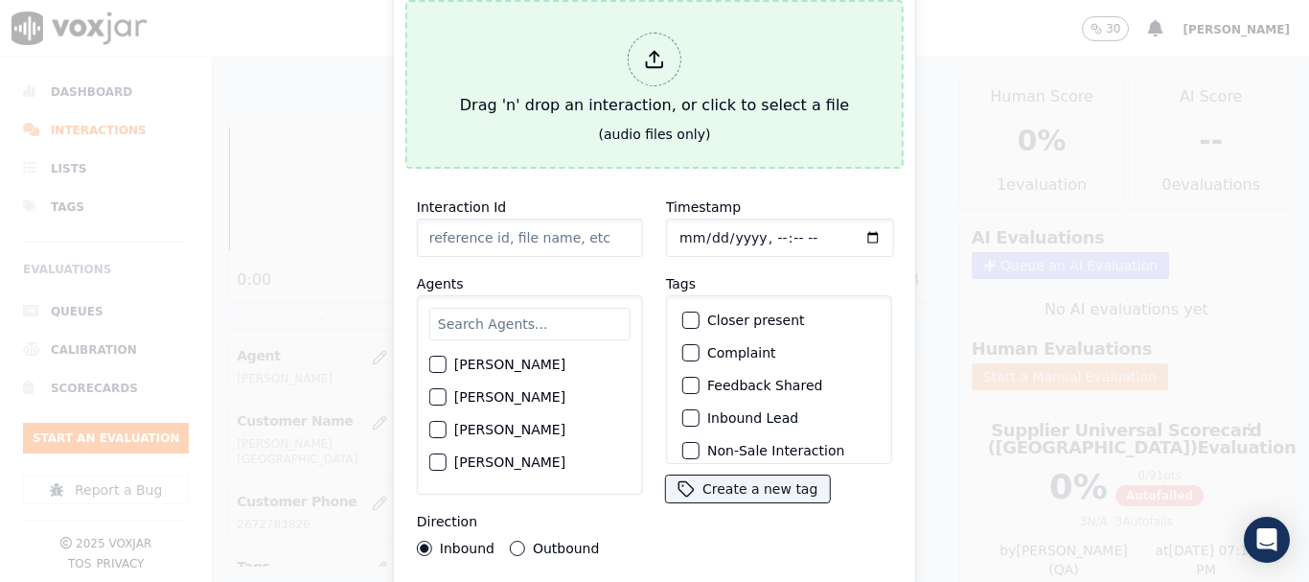
type input "20250910-110352_2028122459-all.mp3"
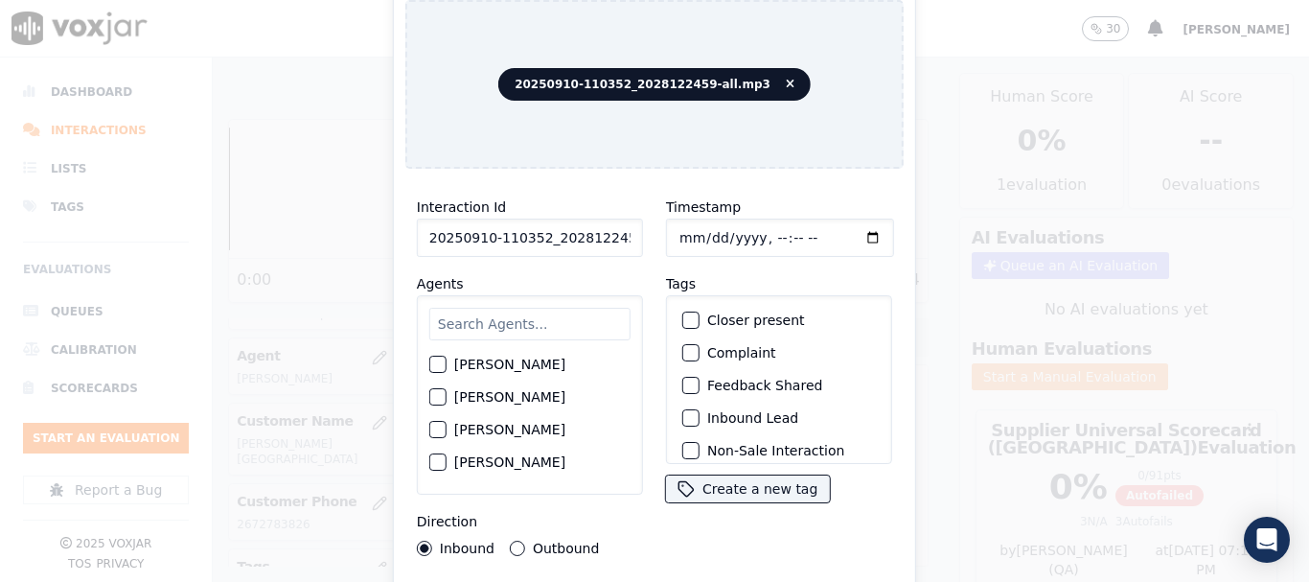
click at [509, 316] on input "text" at bounding box center [529, 324] width 201 height 33
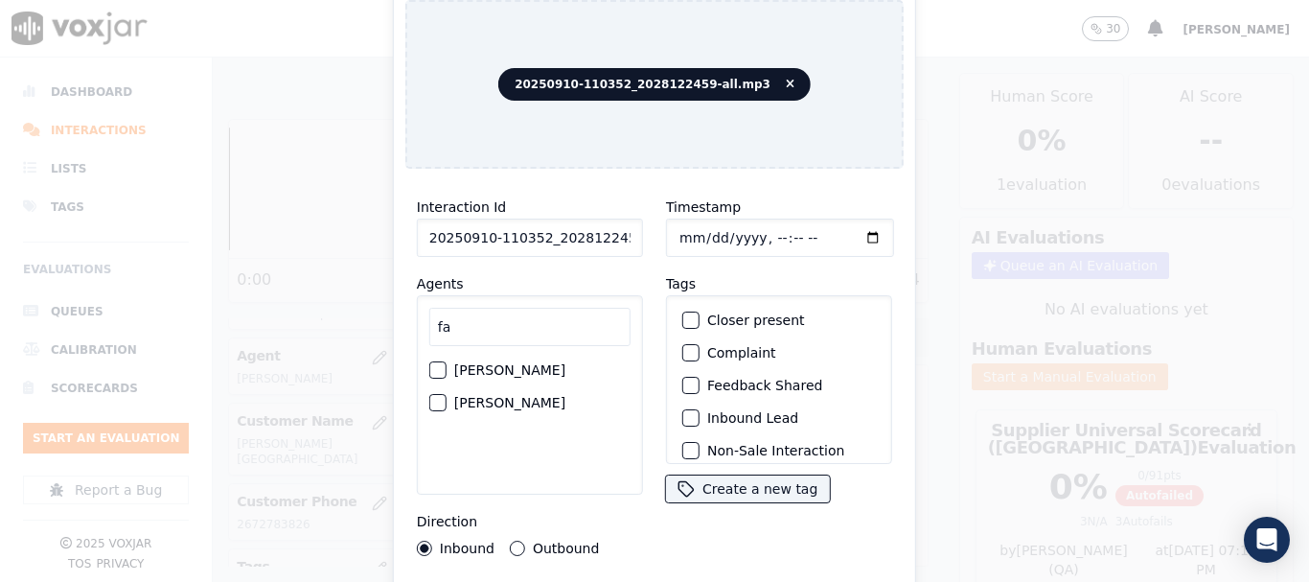
type input "fa"
click at [524, 396] on label "FABIOLA RENDON" at bounding box center [509, 402] width 111 height 13
click at [447, 394] on button "FABIOLA RENDON" at bounding box center [437, 402] width 17 height 17
click at [680, 231] on input "Timestamp" at bounding box center [780, 238] width 228 height 38
type input "2025-09-10T14:02"
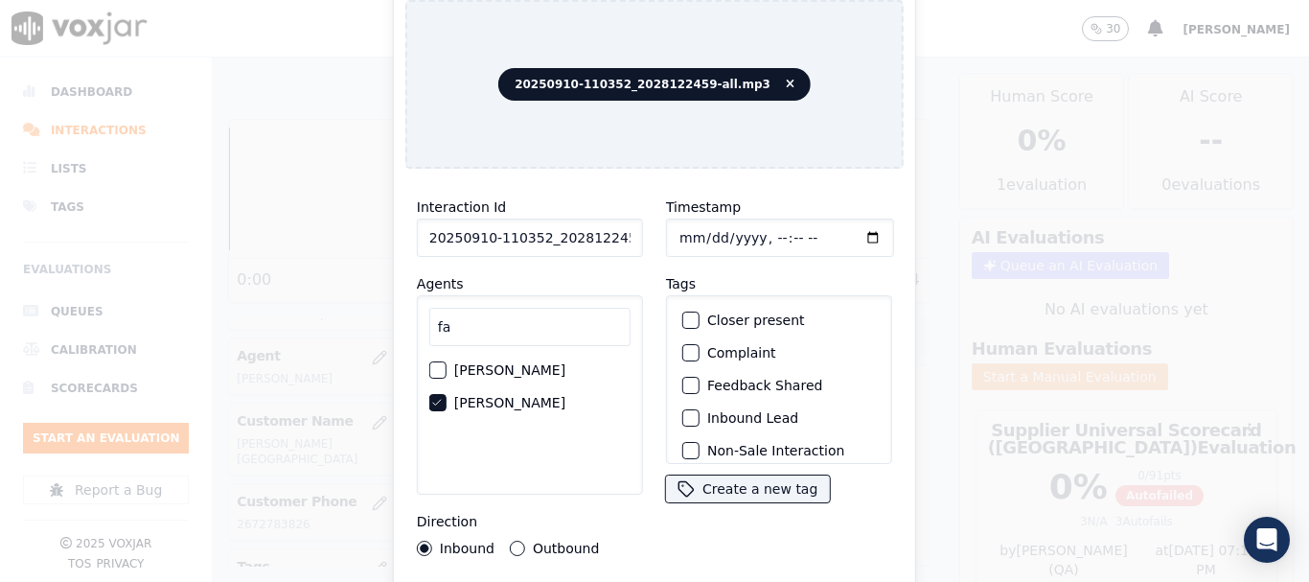
scroll to position [168, 0]
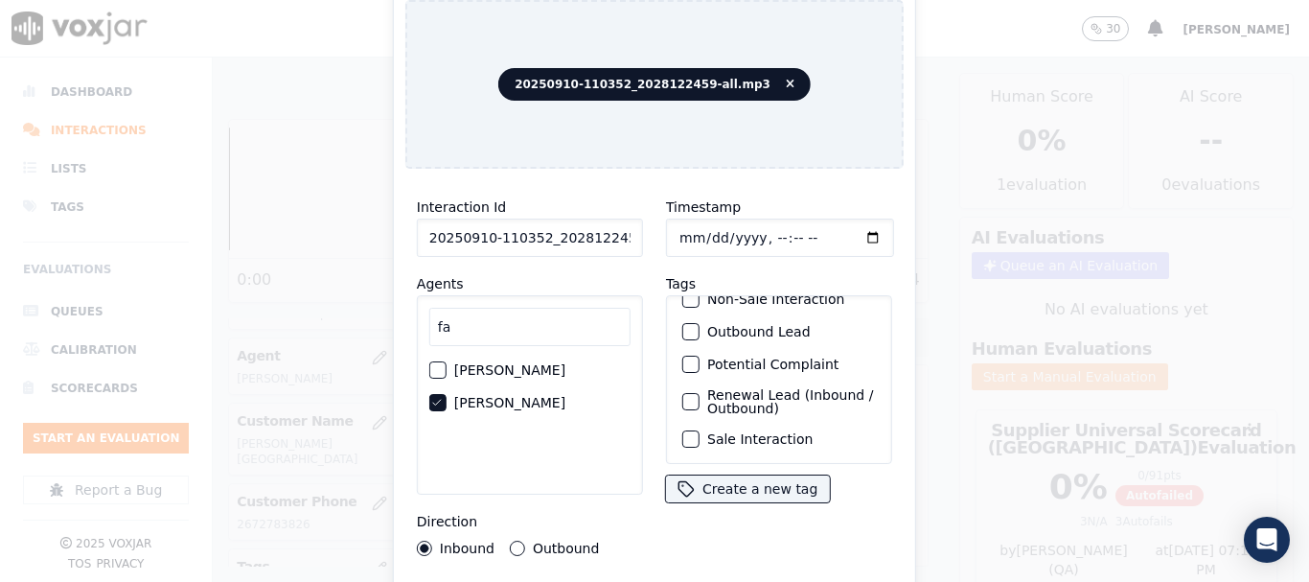
click at [769, 432] on label "Sale Interaction" at bounding box center [759, 438] width 105 height 13
click at [700, 430] on button "Sale Interaction" at bounding box center [690, 438] width 17 height 17
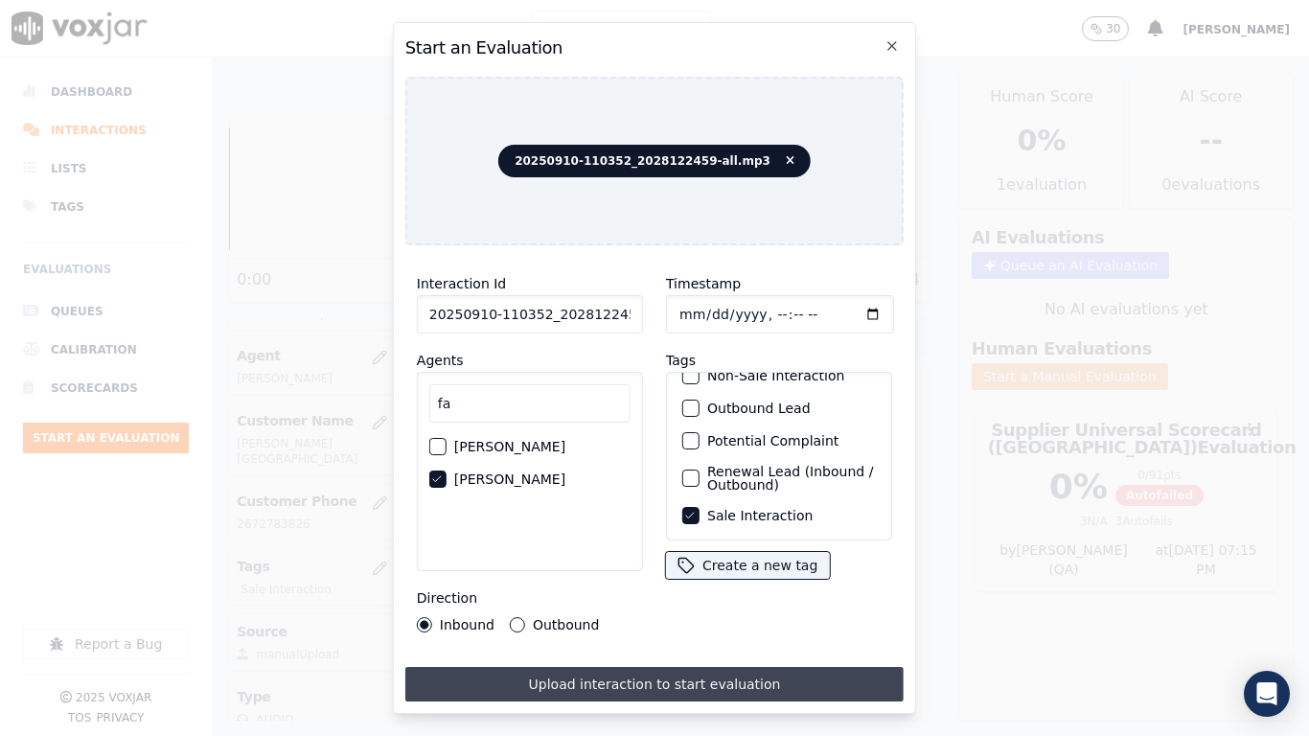
click at [782, 581] on button "Upload interaction to start evaluation" at bounding box center [654, 684] width 498 height 35
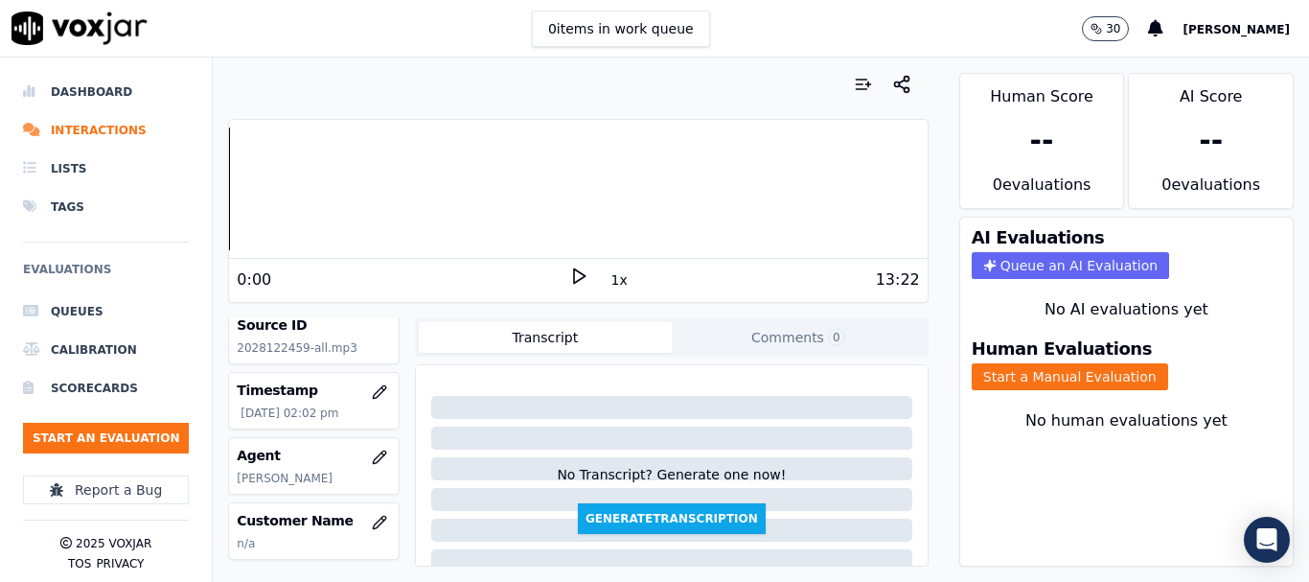
scroll to position [192, 0]
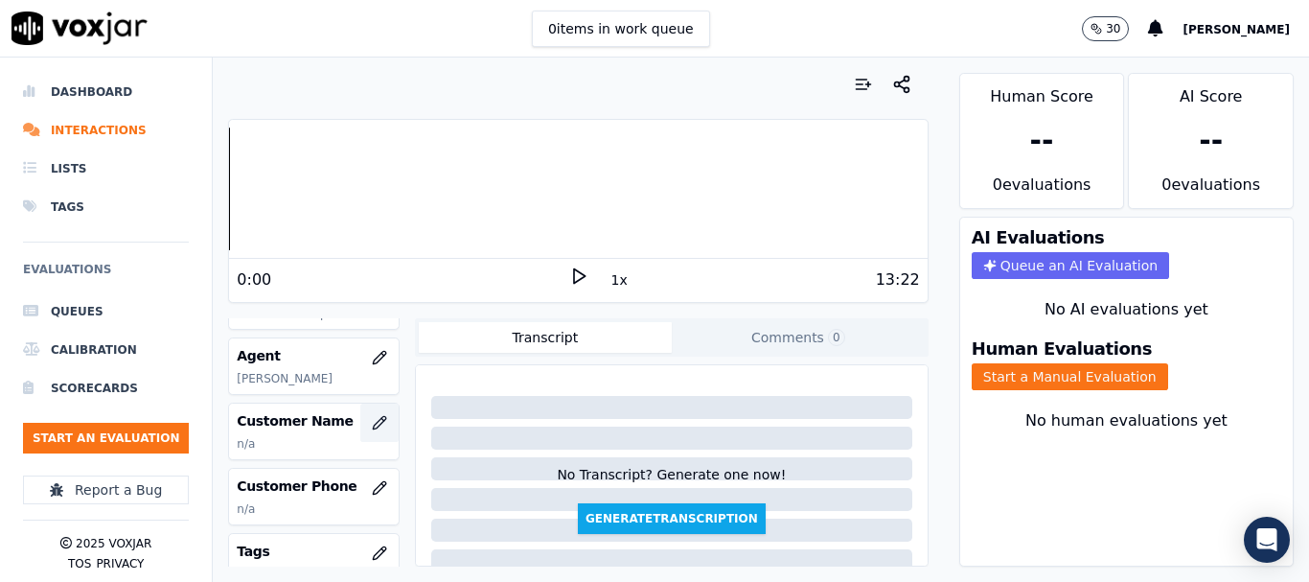
click at [372, 418] on icon "button" at bounding box center [379, 422] width 15 height 15
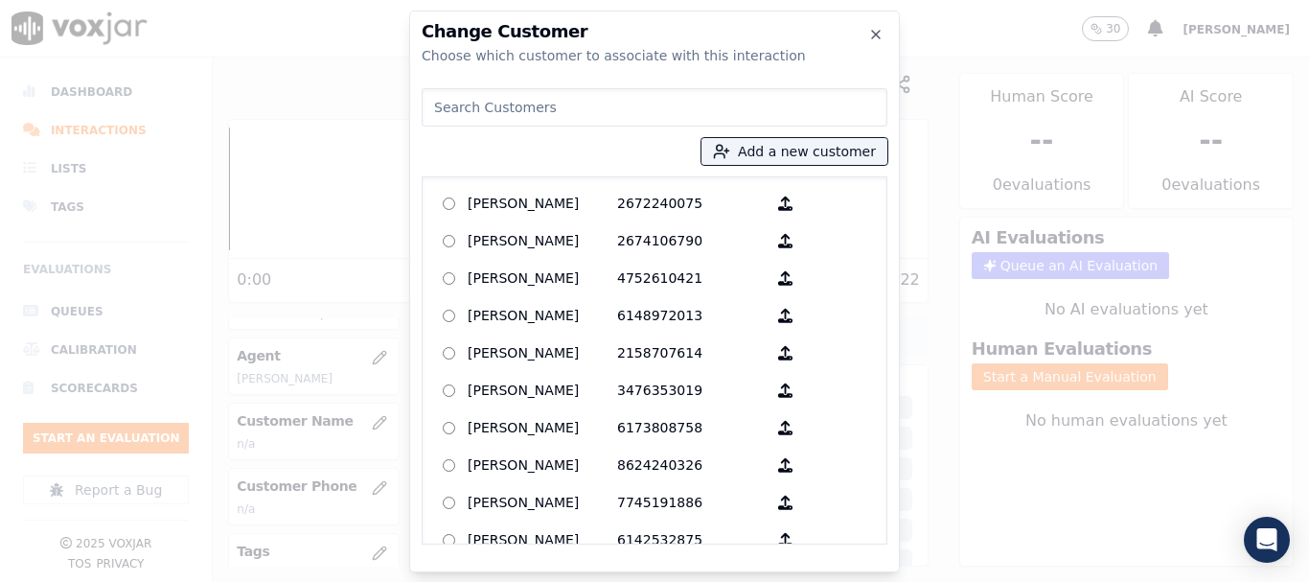
paste input "JEROME WILLIAMS"
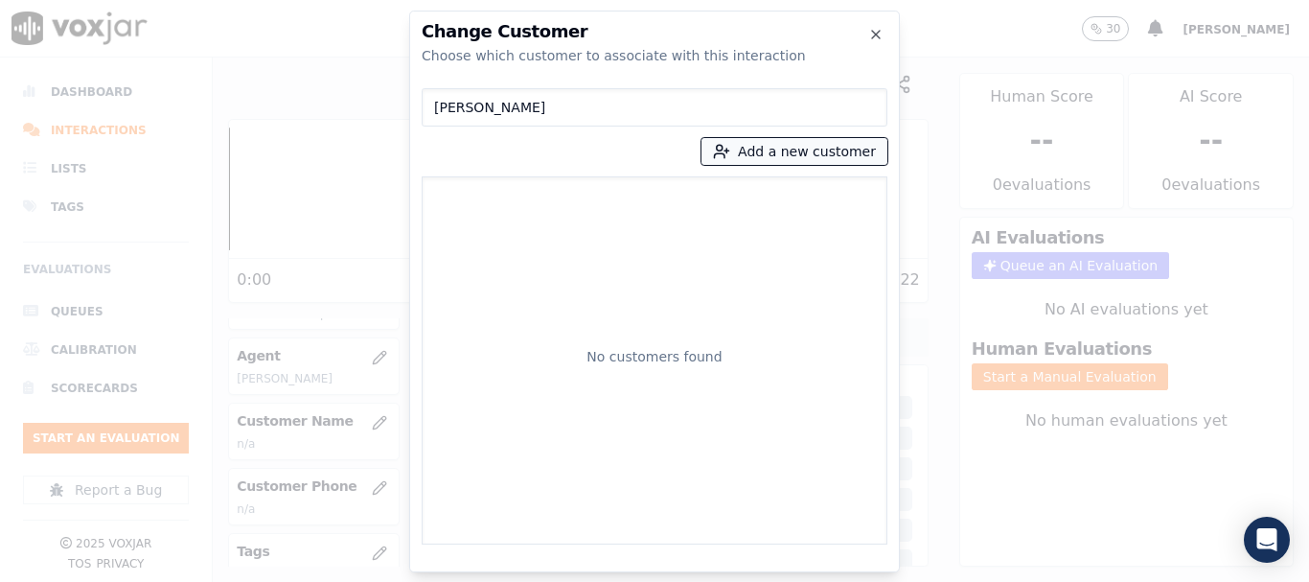
type input "JEROME WILLIAMS"
click at [817, 141] on button "Add a new customer" at bounding box center [795, 151] width 186 height 27
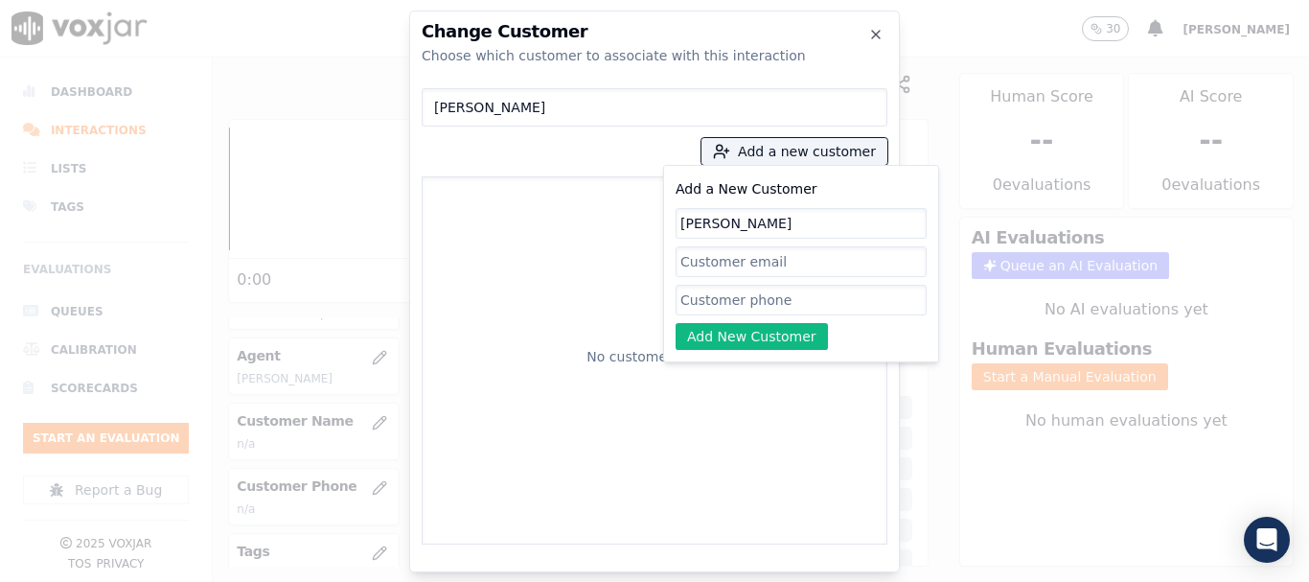
type input "JEROME WILLIAMS"
click at [762, 299] on input "Add a New Customer" at bounding box center [801, 300] width 251 height 31
paste input "2028122459"
type input "2028122459"
click at [726, 329] on button "Add New Customer" at bounding box center [752, 336] width 152 height 27
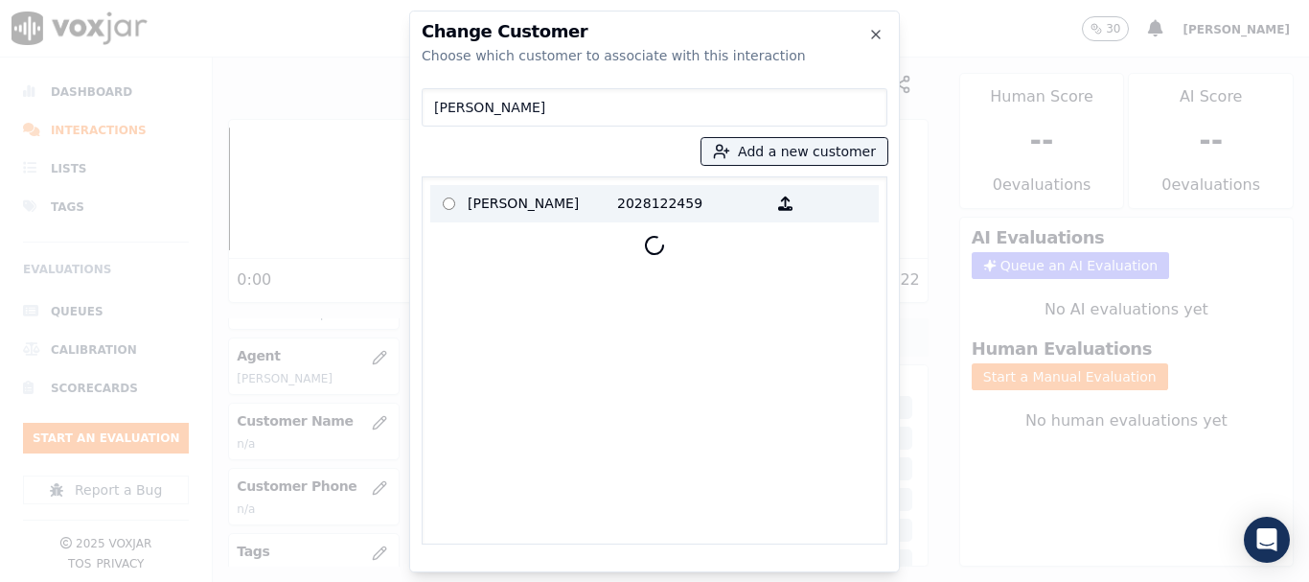
click at [501, 205] on p "JEROME WILLIAMS" at bounding box center [543, 204] width 150 height 30
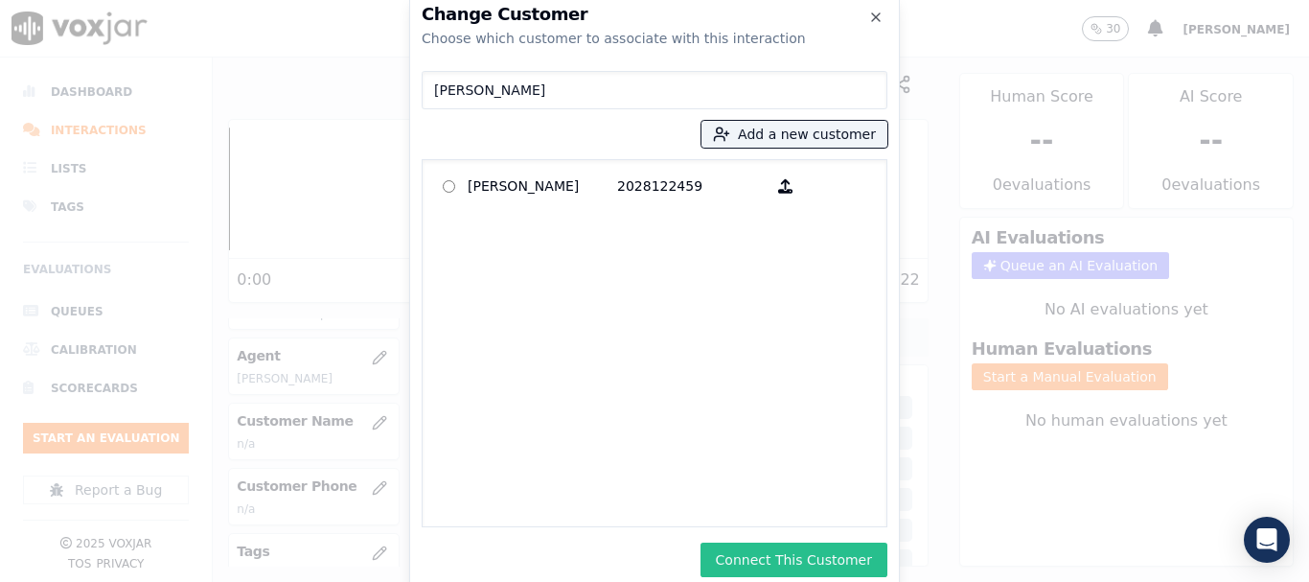
click at [853, 554] on button "Connect This Customer" at bounding box center [794, 559] width 187 height 35
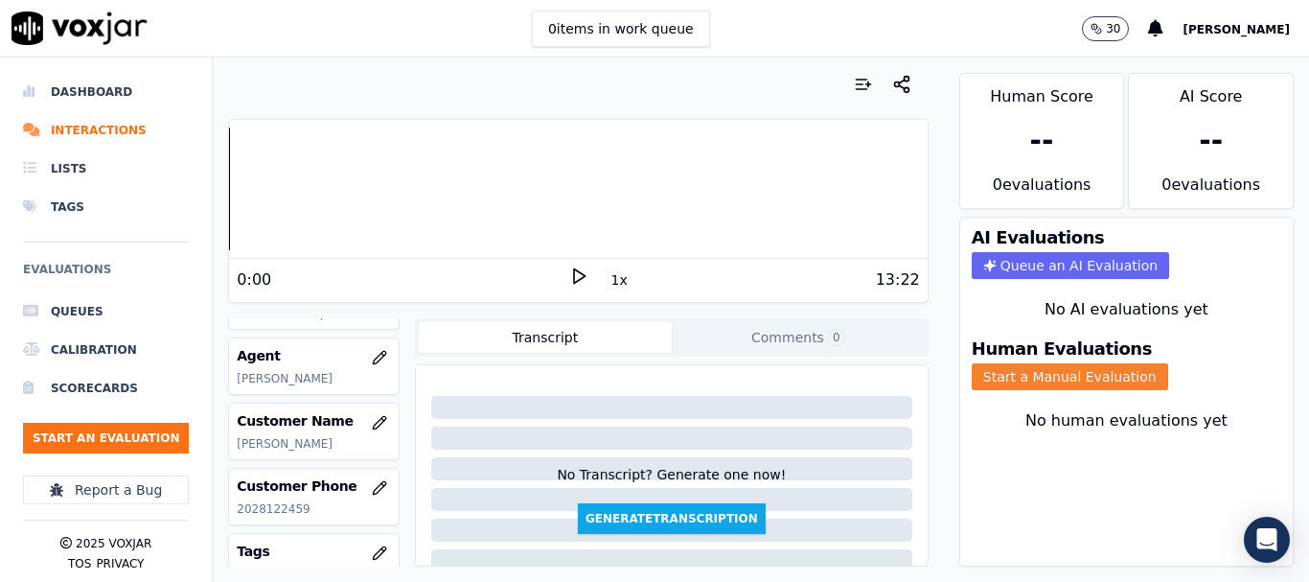
click at [1046, 378] on button "Start a Manual Evaluation" at bounding box center [1070, 376] width 196 height 27
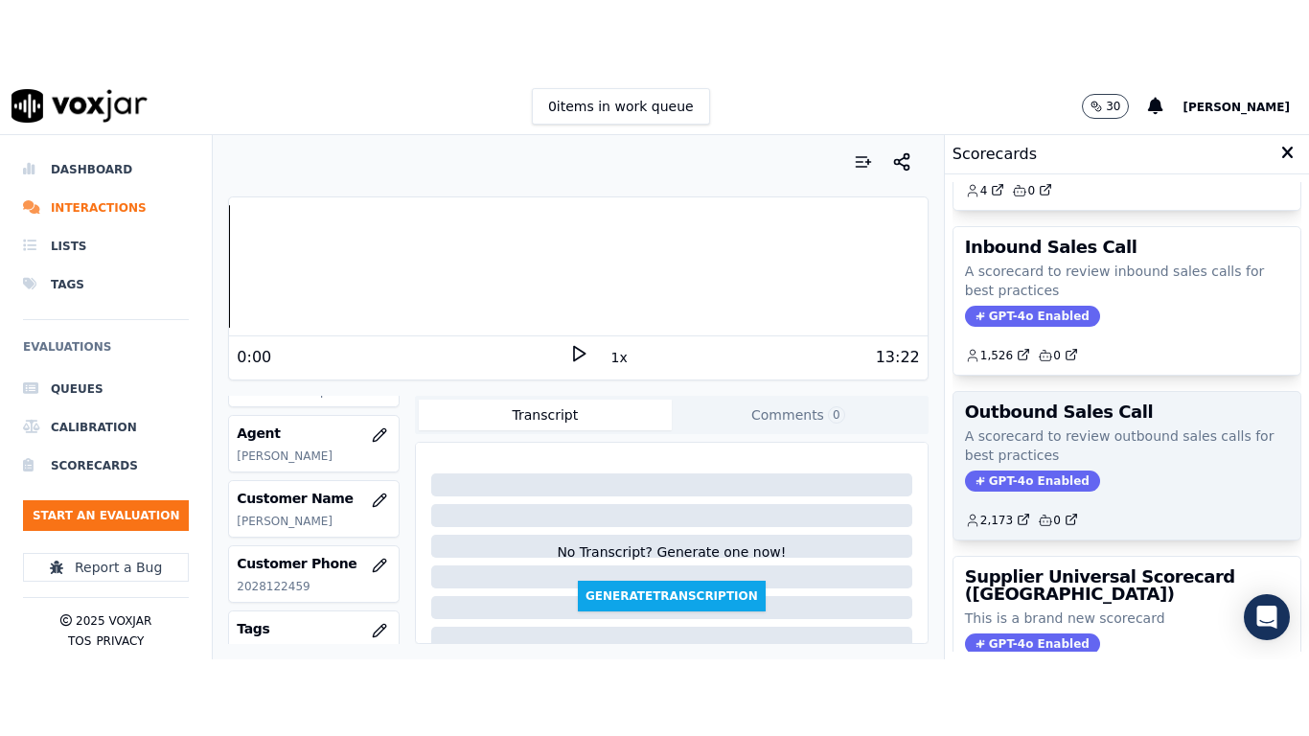
scroll to position [288, 0]
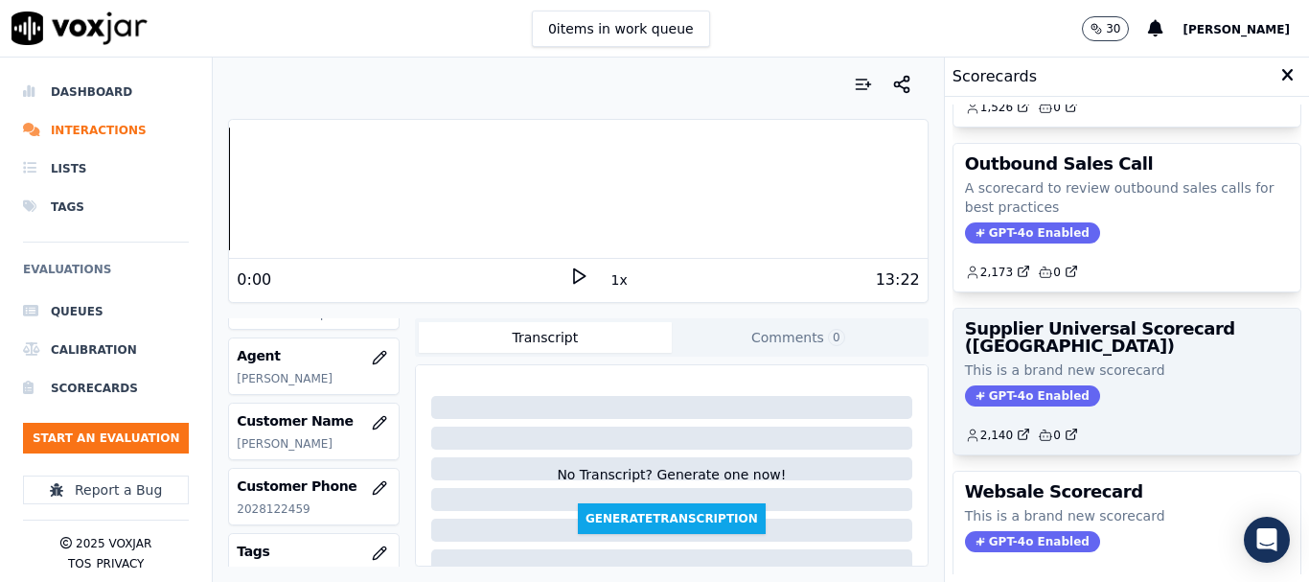
click at [1070, 333] on h3 "Supplier Universal Scorecard ([GEOGRAPHIC_DATA])" at bounding box center [1127, 337] width 324 height 35
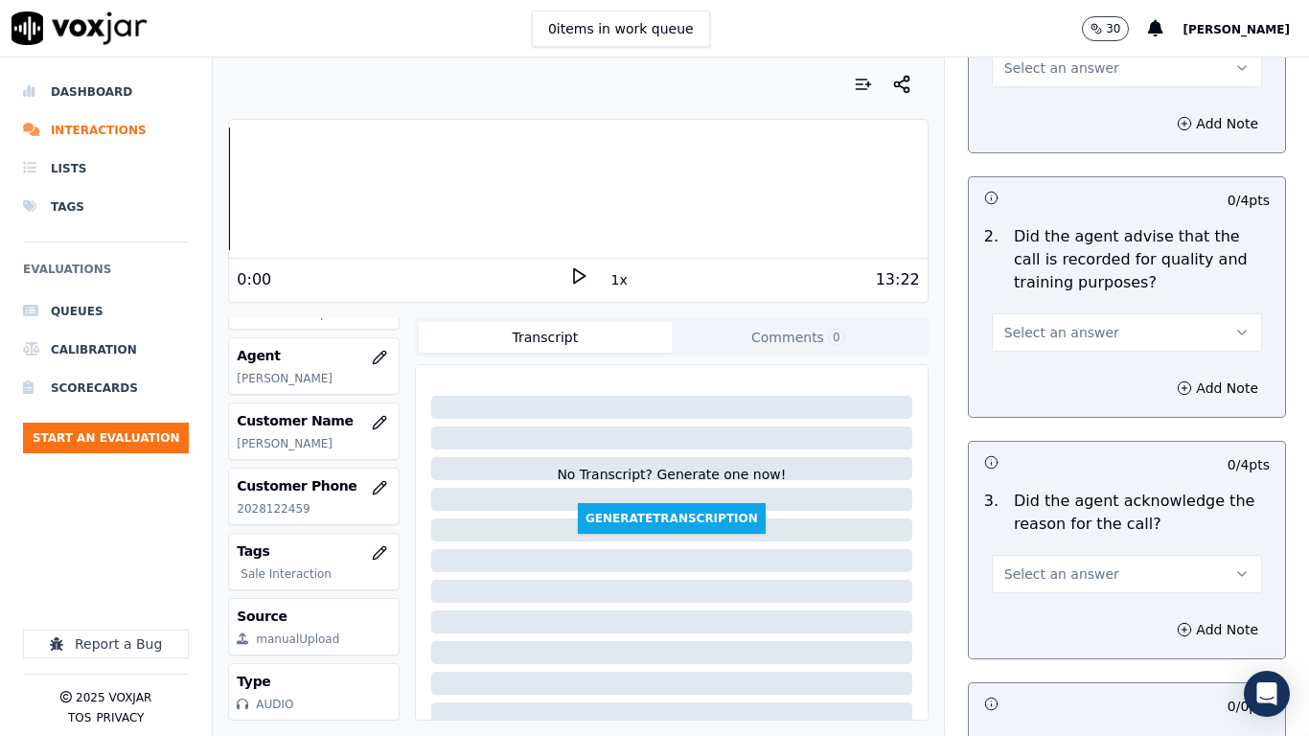
click at [1058, 64] on span "Select an answer" at bounding box center [1061, 67] width 115 height 19
click at [1063, 104] on div "Yes" at bounding box center [1092, 111] width 234 height 31
drag, startPoint x: 1066, startPoint y: 331, endPoint x: 1063, endPoint y: 348, distance: 17.5
click at [1066, 331] on span "Select an answer" at bounding box center [1061, 332] width 115 height 19
click at [1049, 375] on div "Yes" at bounding box center [1092, 375] width 234 height 31
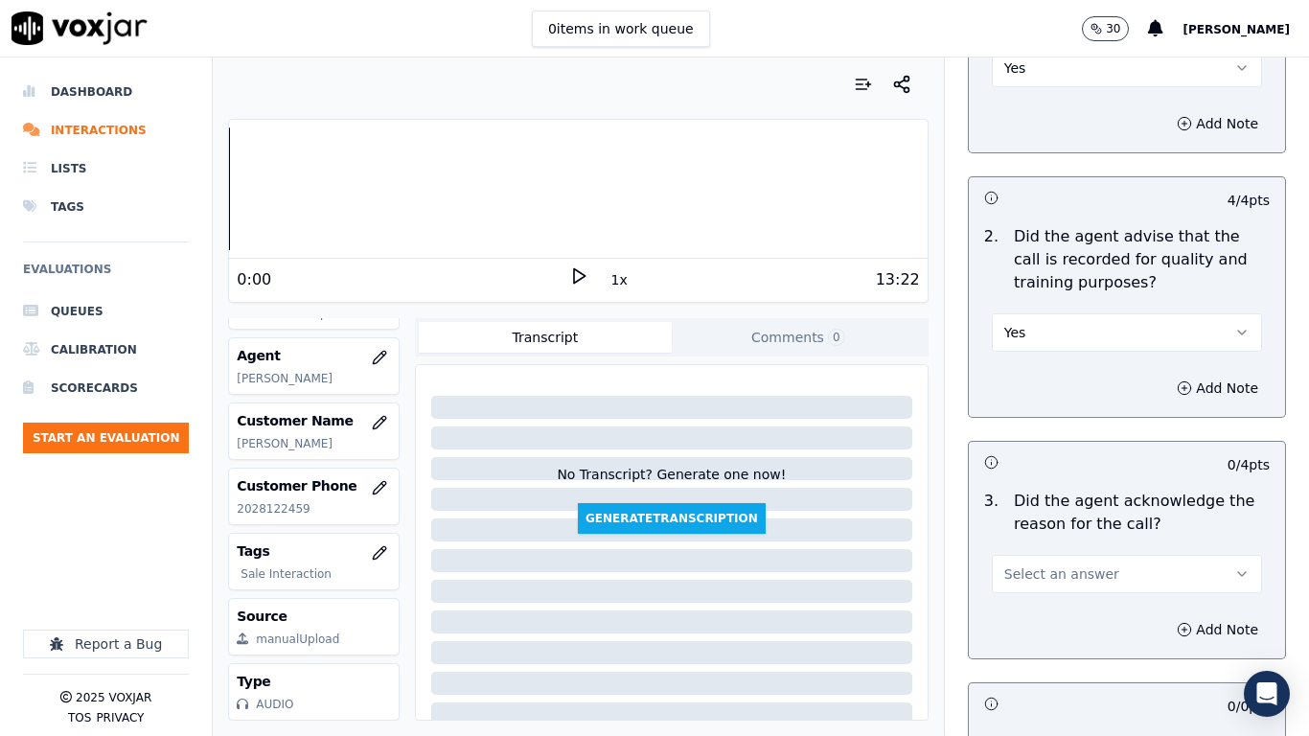
click at [1038, 573] on span "Select an answer" at bounding box center [1061, 574] width 115 height 19
click at [1027, 581] on div "Yes" at bounding box center [1092, 617] width 234 height 31
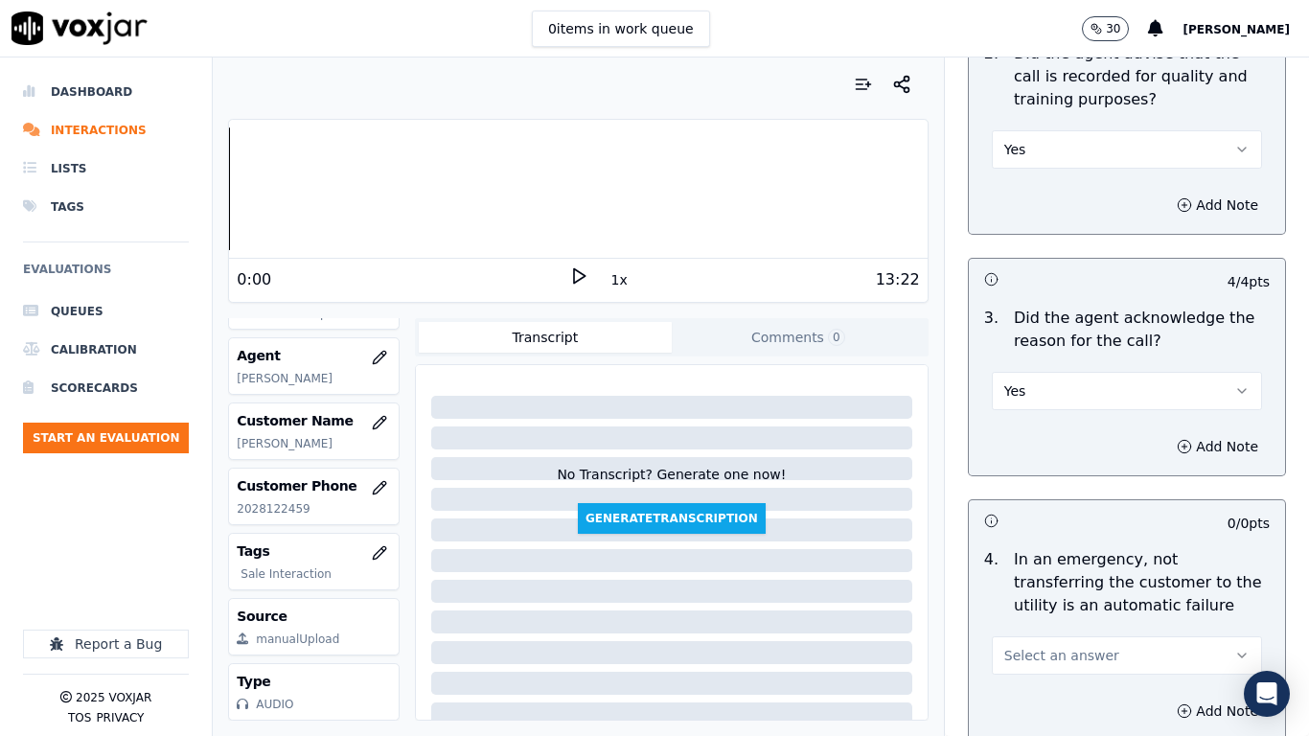
scroll to position [863, 0]
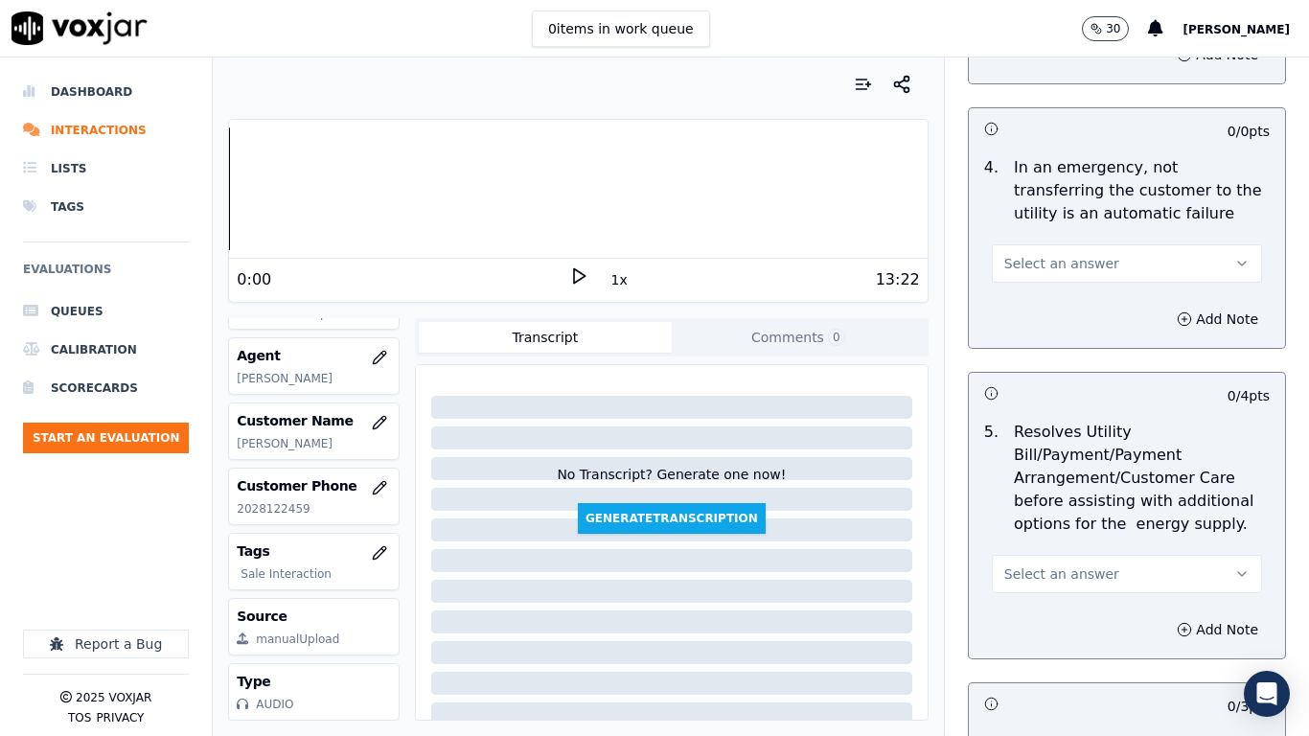
click at [1024, 272] on button "Select an answer" at bounding box center [1127, 263] width 270 height 38
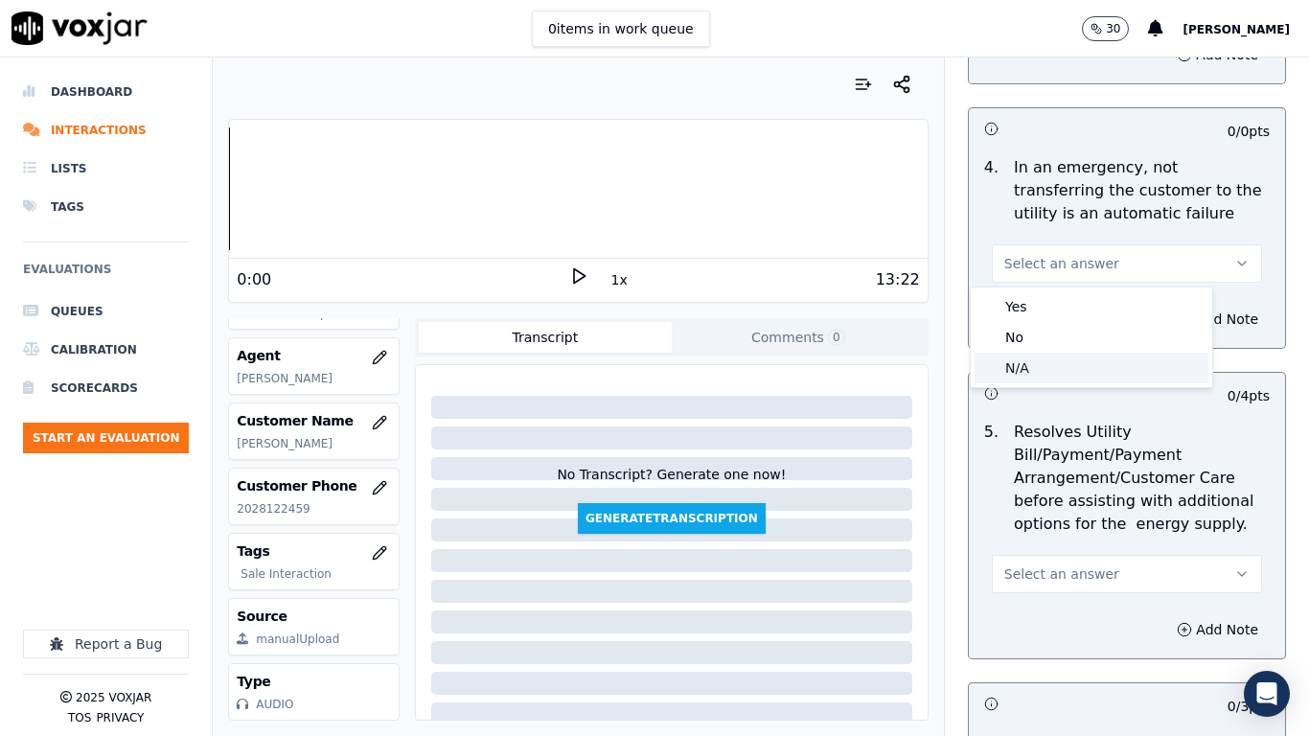
click at [1027, 367] on div "N/A" at bounding box center [1092, 368] width 234 height 31
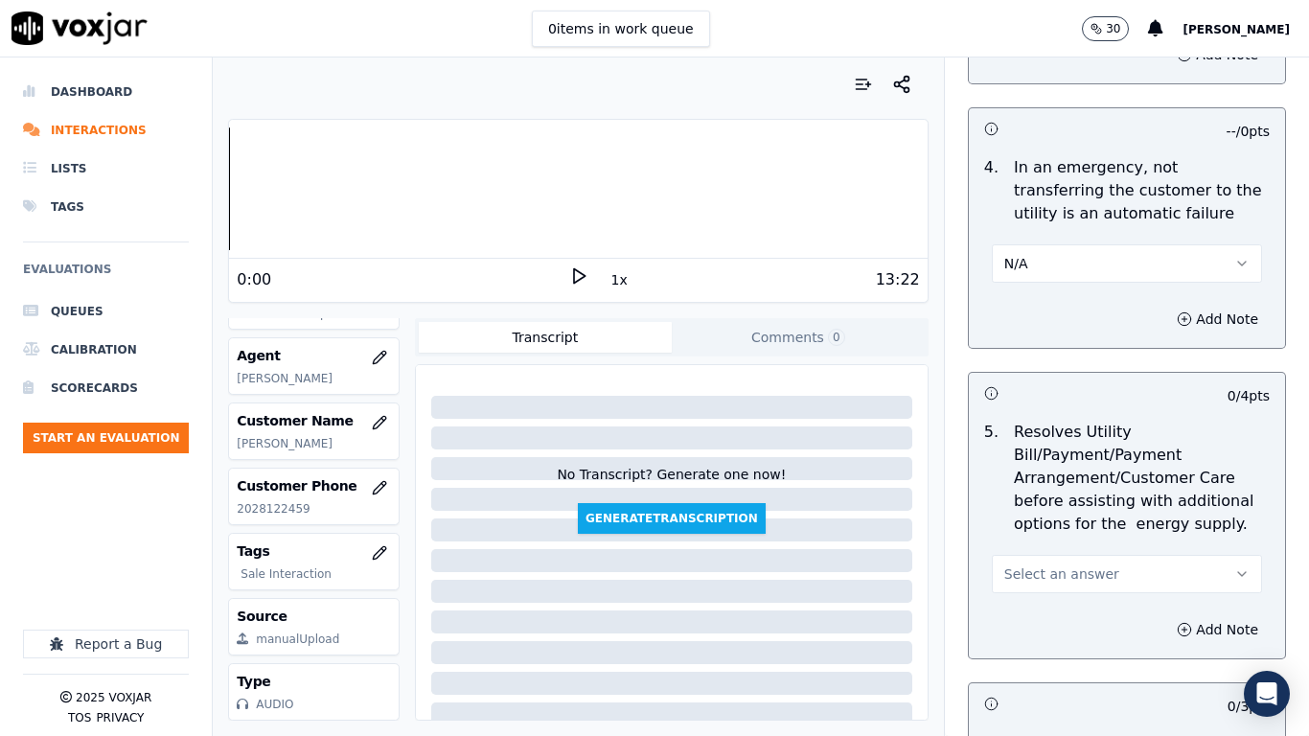
click at [1062, 581] on span "Select an answer" at bounding box center [1061, 574] width 115 height 19
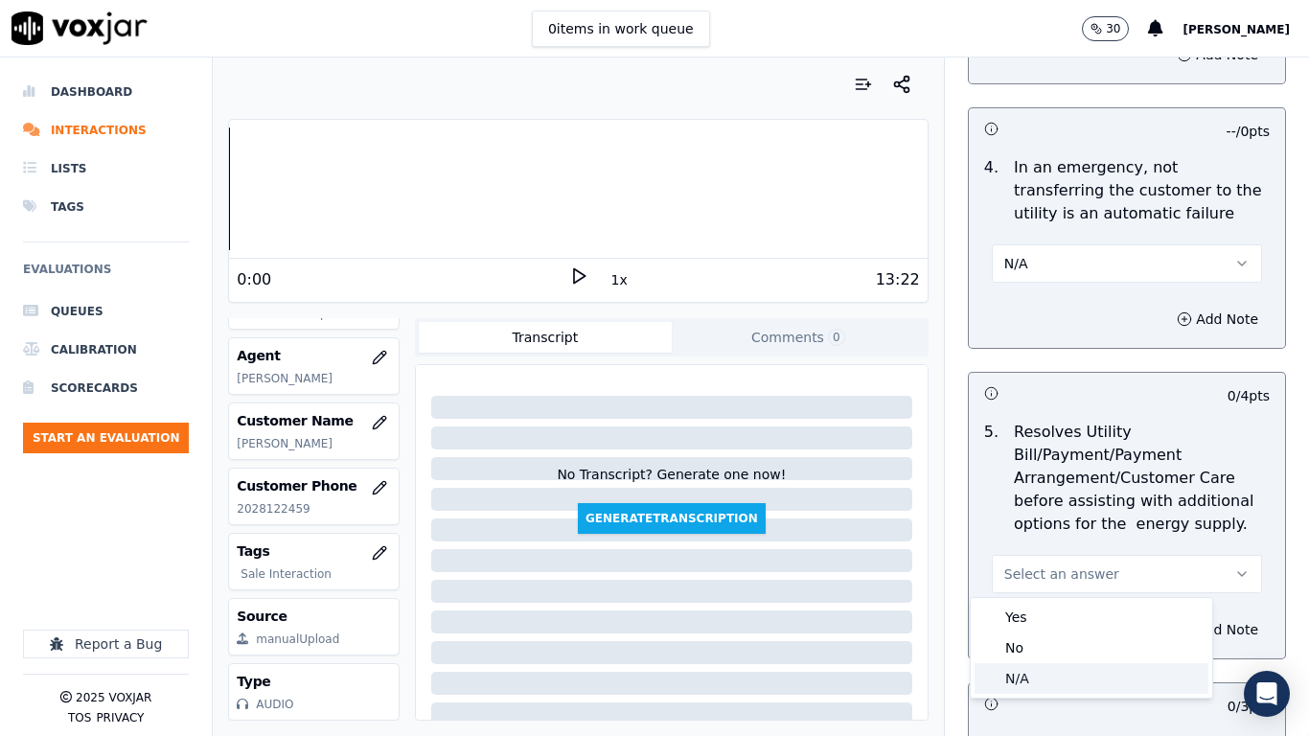
click at [1050, 581] on div "N/A" at bounding box center [1092, 678] width 234 height 31
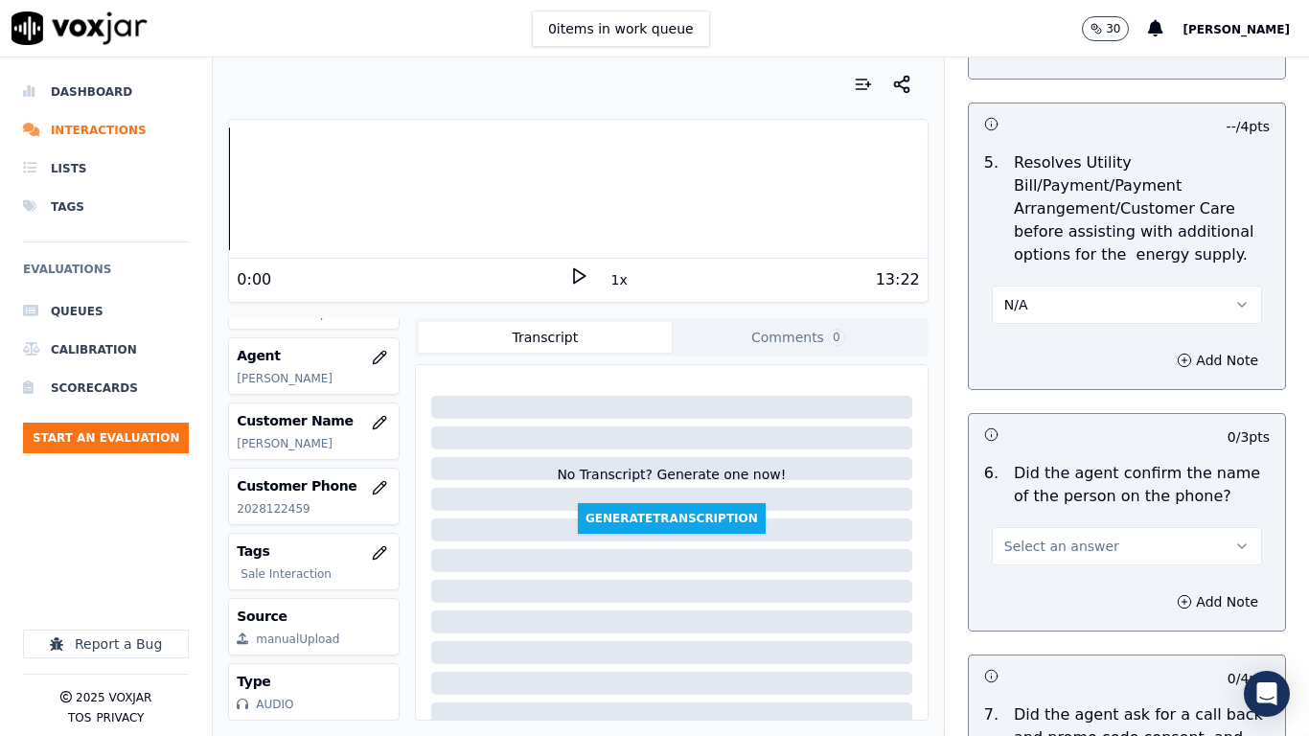
scroll to position [1725, 0]
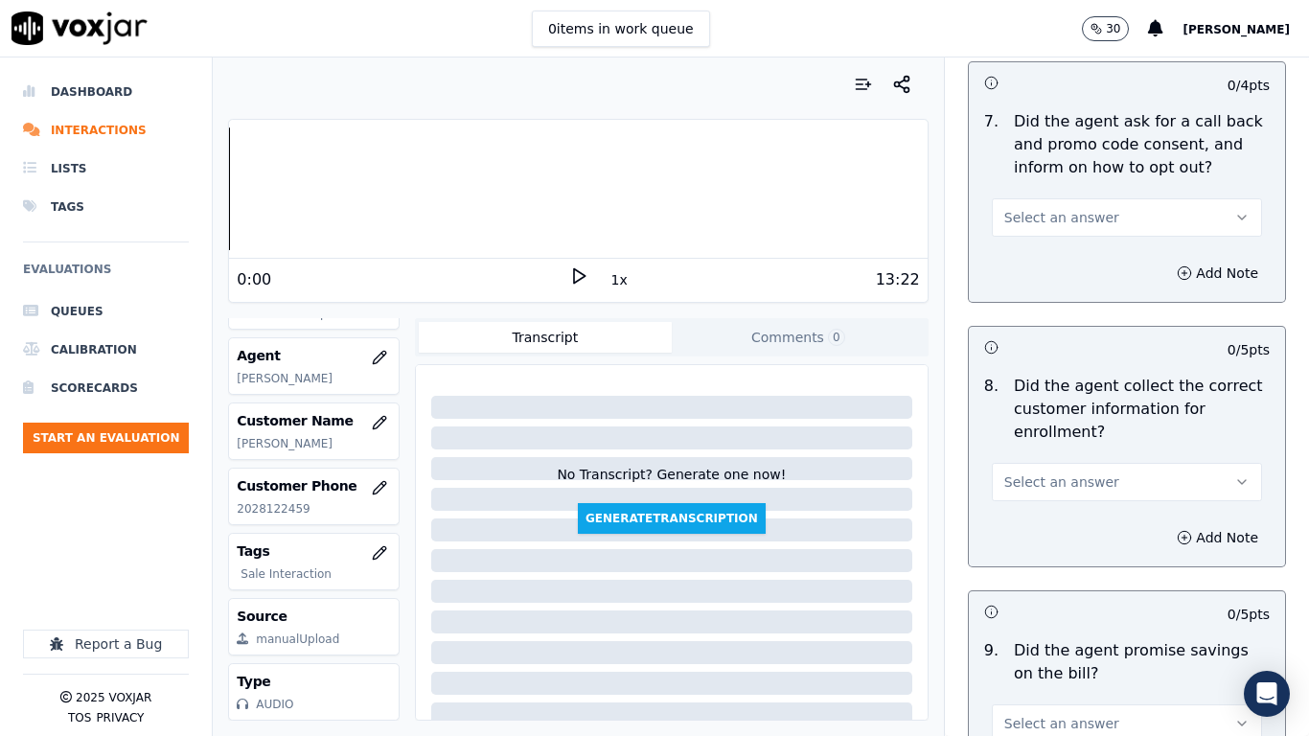
click at [1081, 232] on button "Select an answer" at bounding box center [1127, 217] width 270 height 38
click at [1067, 249] on div "Yes" at bounding box center [1092, 260] width 234 height 31
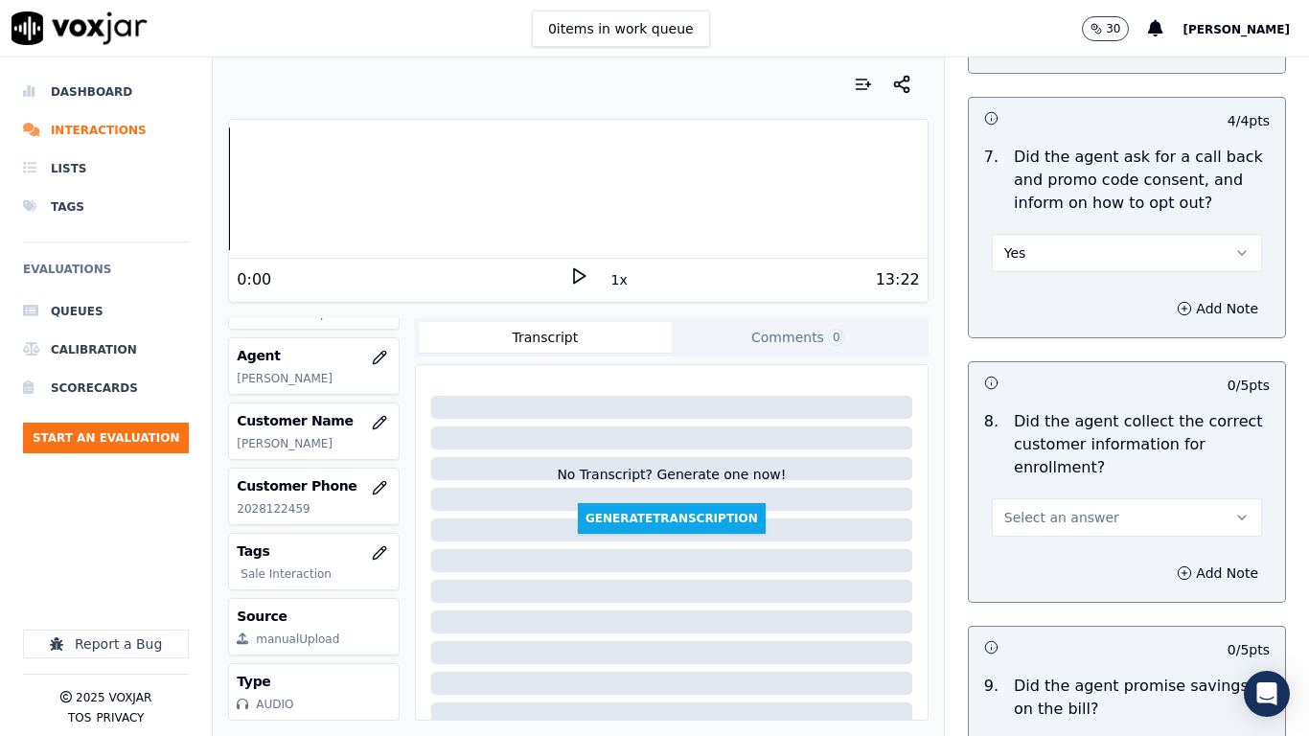
scroll to position [1629, 0]
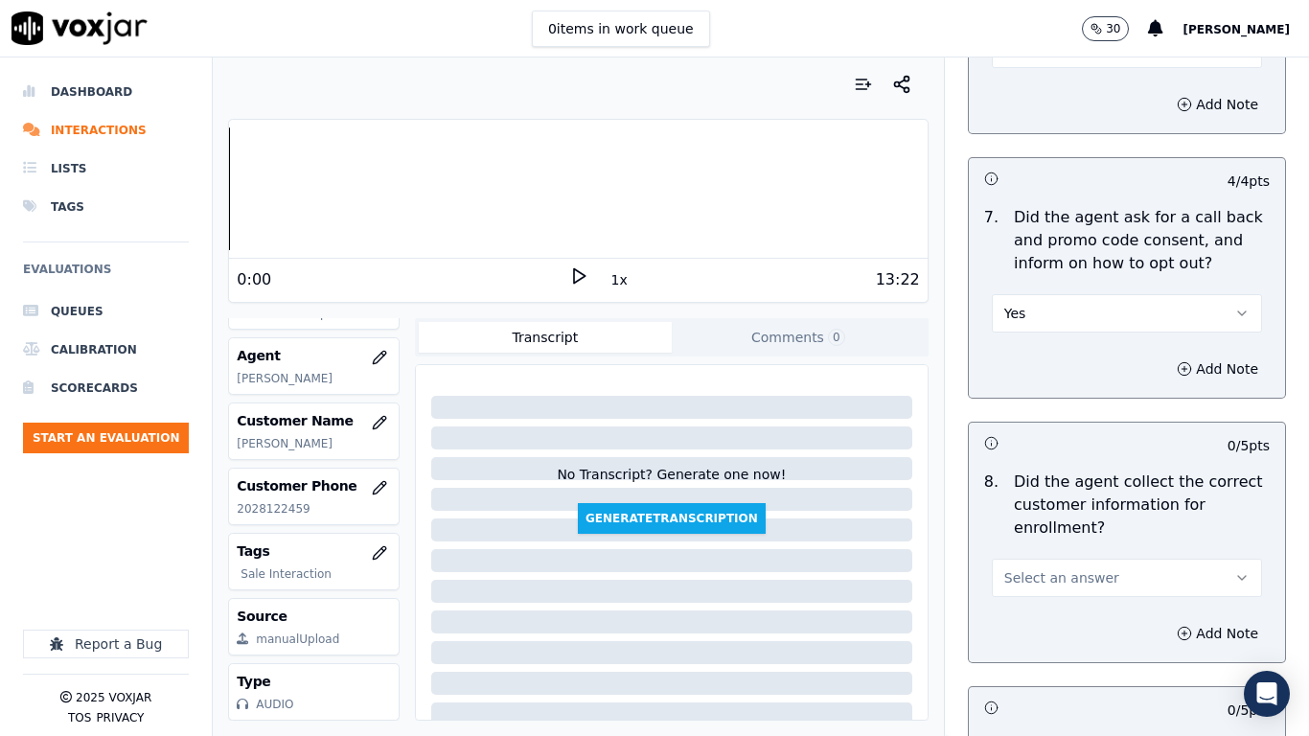
click at [1027, 62] on button "Select an answer" at bounding box center [1127, 49] width 270 height 38
click at [1037, 95] on div "Yes" at bounding box center [1092, 92] width 234 height 31
click at [1048, 572] on span "Select an answer" at bounding box center [1061, 577] width 115 height 19
click at [1035, 581] on div "Yes" at bounding box center [1092, 621] width 234 height 31
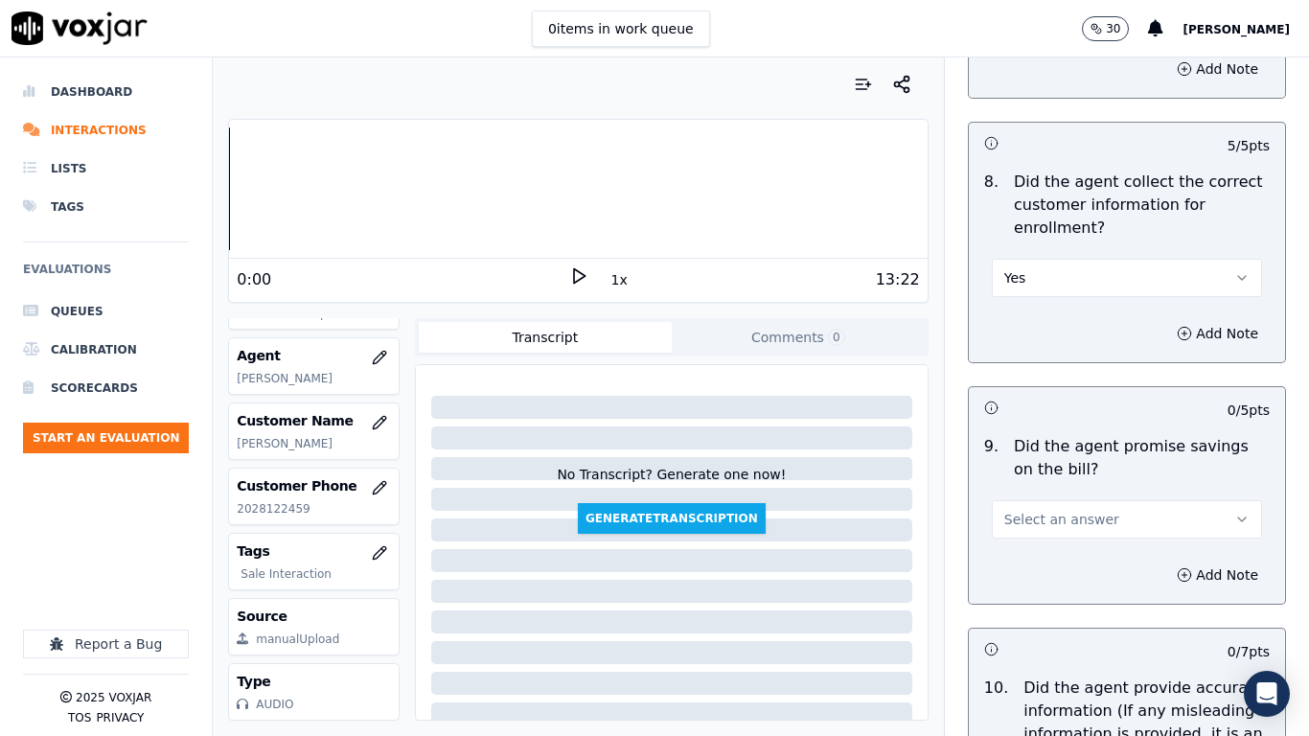
scroll to position [2300, 0]
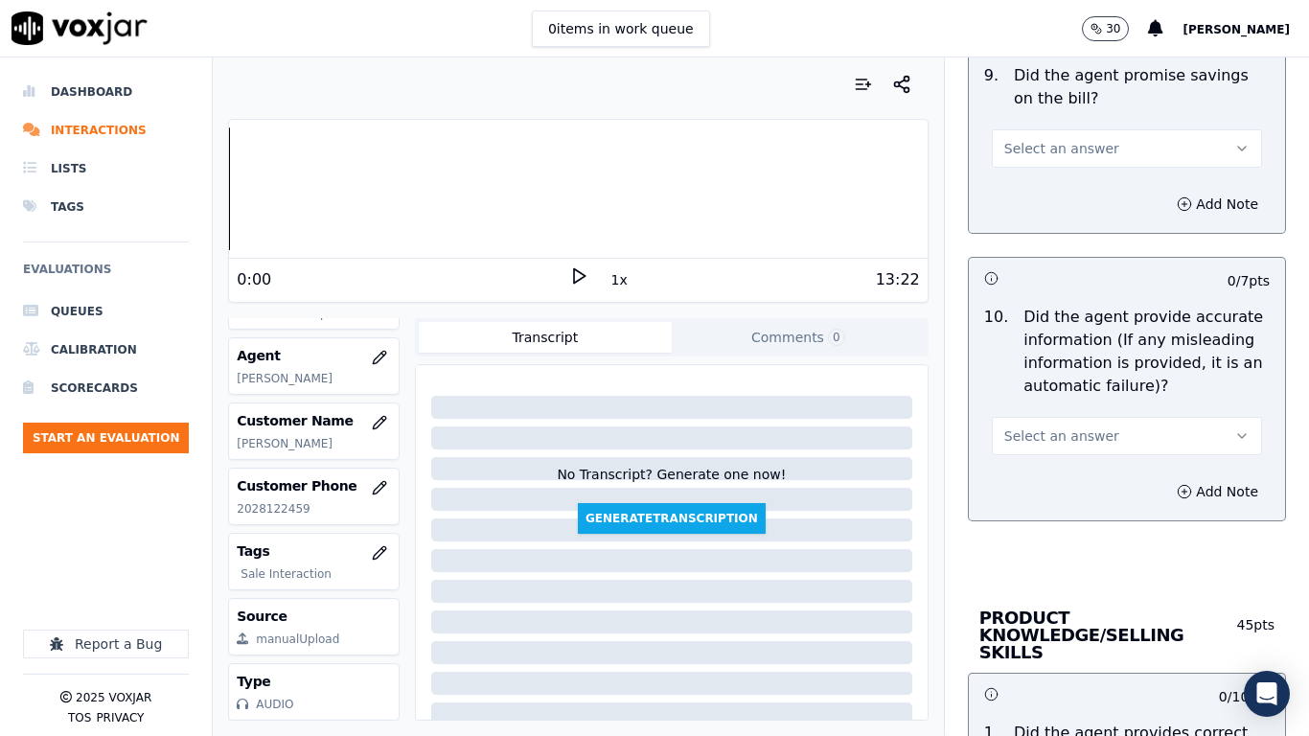
click at [1050, 148] on span "Select an answer" at bounding box center [1061, 148] width 115 height 19
drag, startPoint x: 1053, startPoint y: 162, endPoint x: 1083, endPoint y: 377, distance: 216.7
click at [1062, 193] on div "Yes" at bounding box center [1092, 191] width 234 height 31
click at [1071, 429] on span "Select an answer" at bounding box center [1061, 436] width 115 height 19
click at [1068, 477] on div "Yes" at bounding box center [1092, 479] width 234 height 31
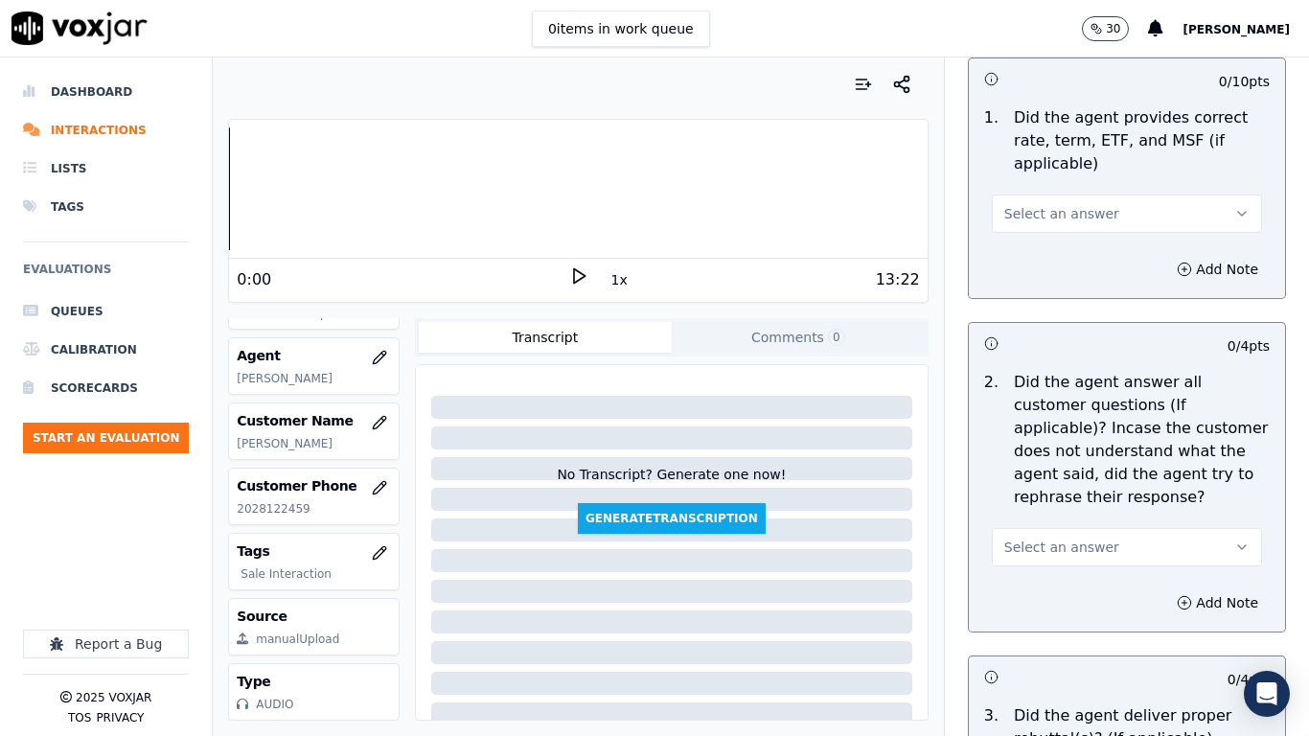
scroll to position [2971, 0]
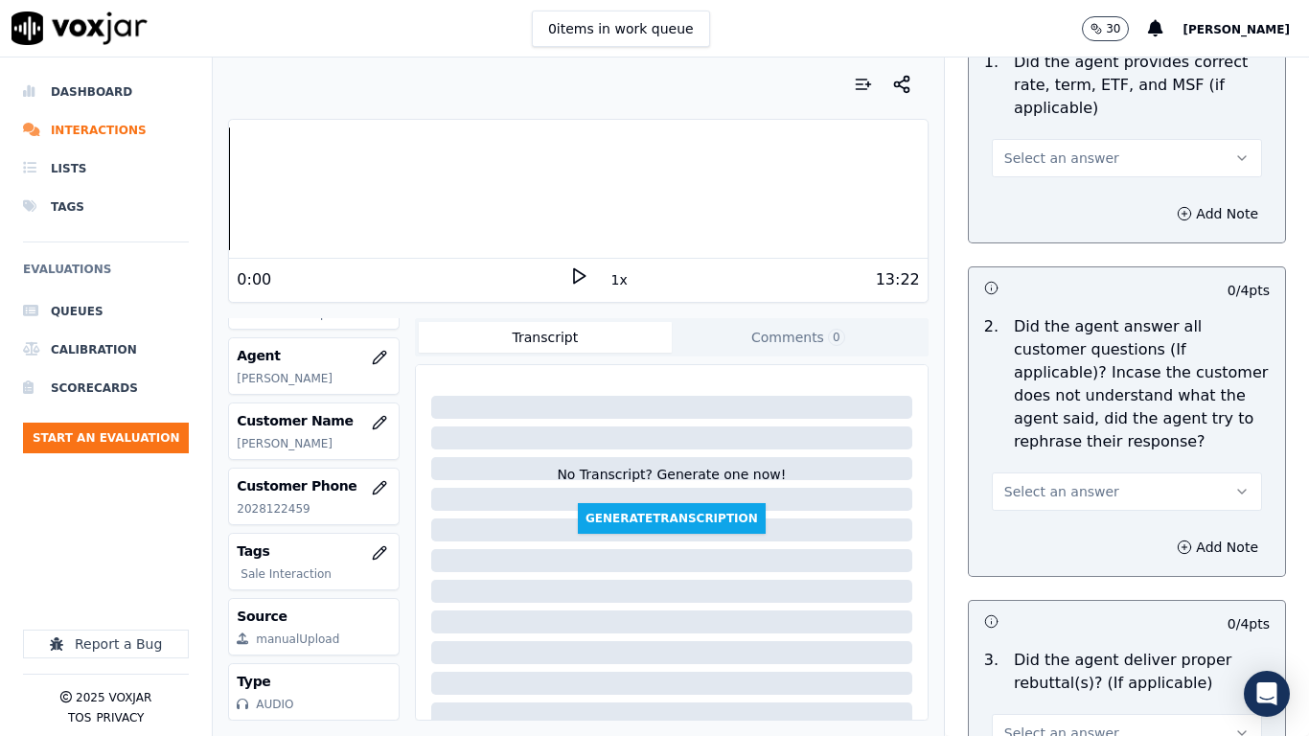
click at [1023, 149] on span "Select an answer" at bounding box center [1061, 158] width 115 height 19
click at [1027, 180] on div "Yes" at bounding box center [1092, 184] width 234 height 31
click at [1075, 482] on span "Select an answer" at bounding box center [1061, 491] width 115 height 19
click at [1051, 528] on div "Yes" at bounding box center [1092, 517] width 234 height 31
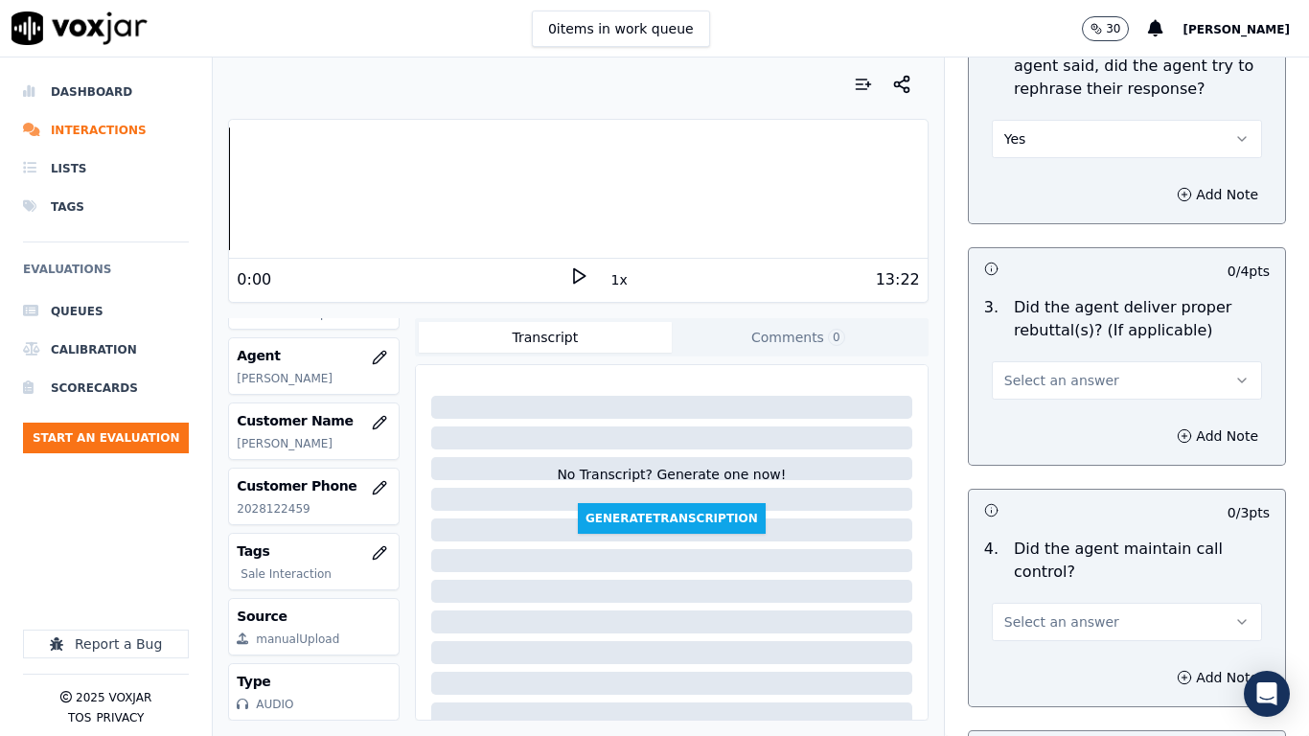
scroll to position [3642, 0]
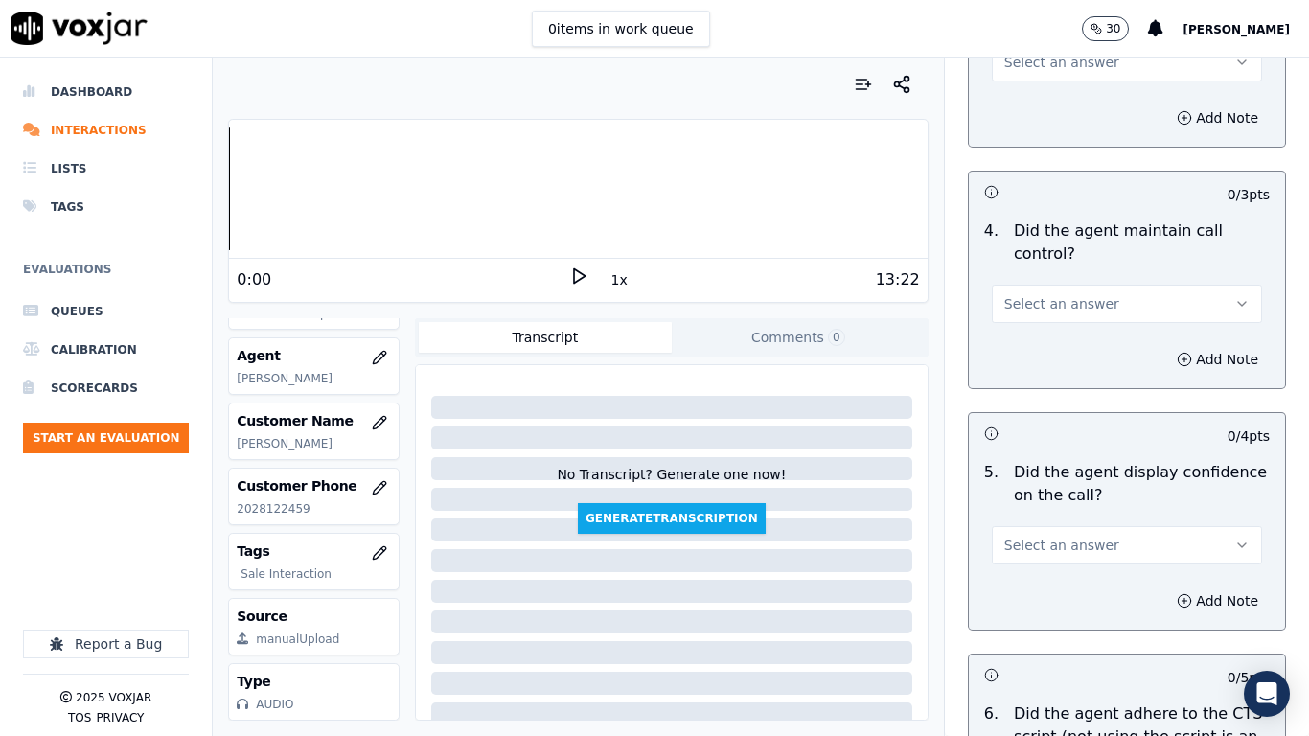
click at [1041, 294] on span "Select an answer" at bounding box center [1061, 303] width 115 height 19
click at [1042, 335] on div "Yes" at bounding box center [1092, 329] width 234 height 31
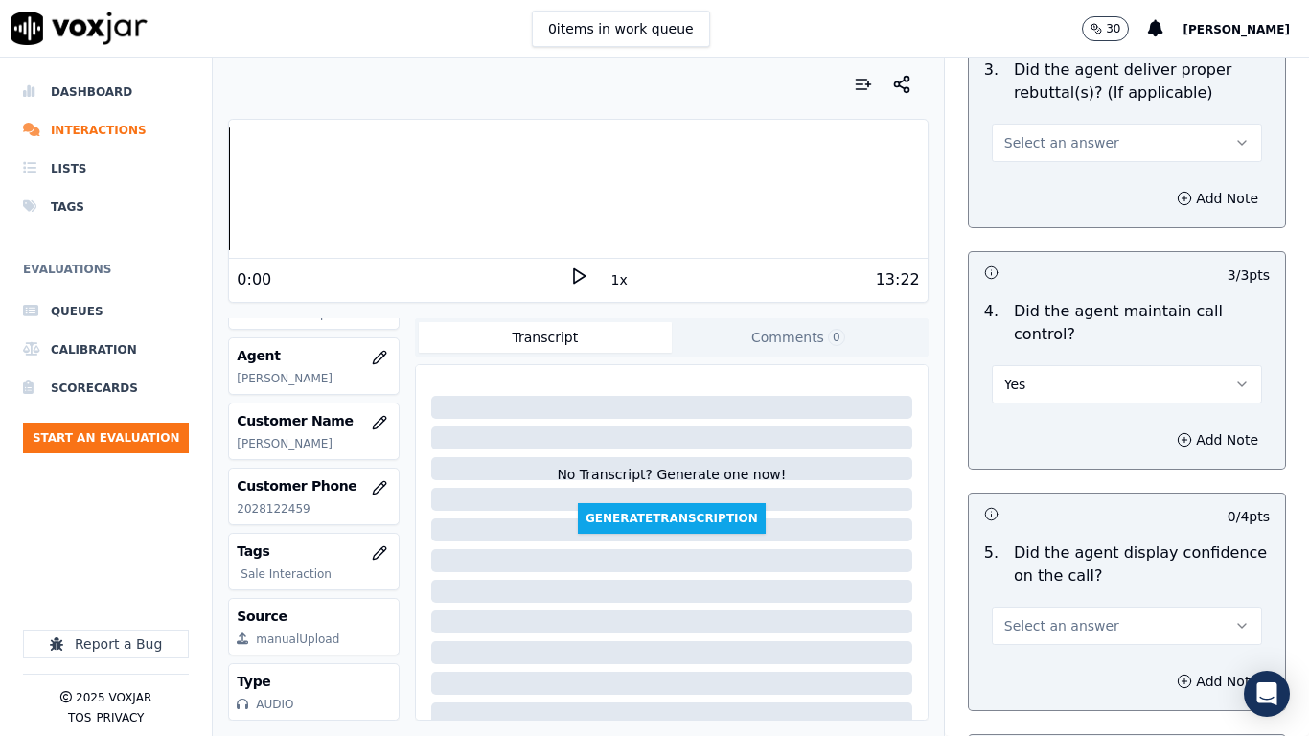
scroll to position [3451, 0]
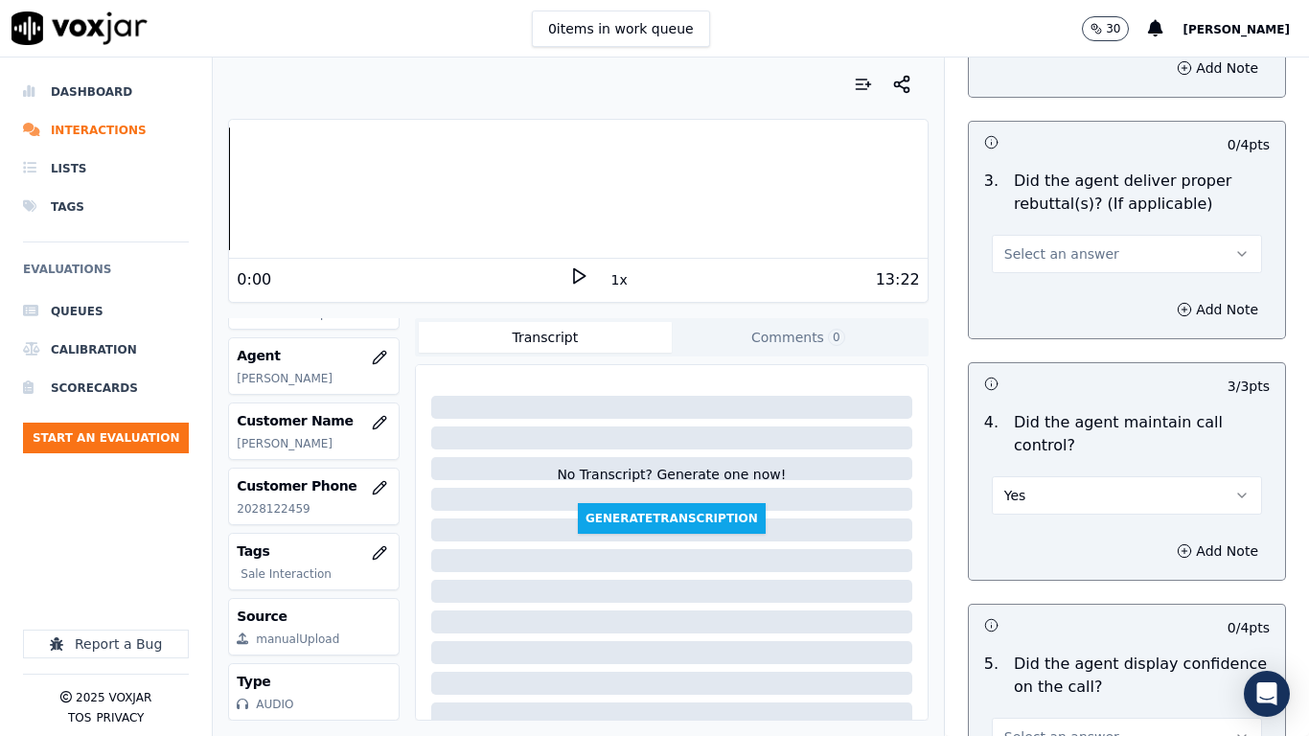
drag, startPoint x: 1021, startPoint y: 242, endPoint x: 1021, endPoint y: 268, distance: 25.9
click at [1021, 256] on div "3 . Did the agent deliver proper rebuttal(s)? (If applicable) Select an answer" at bounding box center [1127, 221] width 316 height 119
click at [1024, 244] on span "Select an answer" at bounding box center [1061, 253] width 115 height 19
click at [1024, 280] on div "Yes" at bounding box center [1092, 280] width 234 height 31
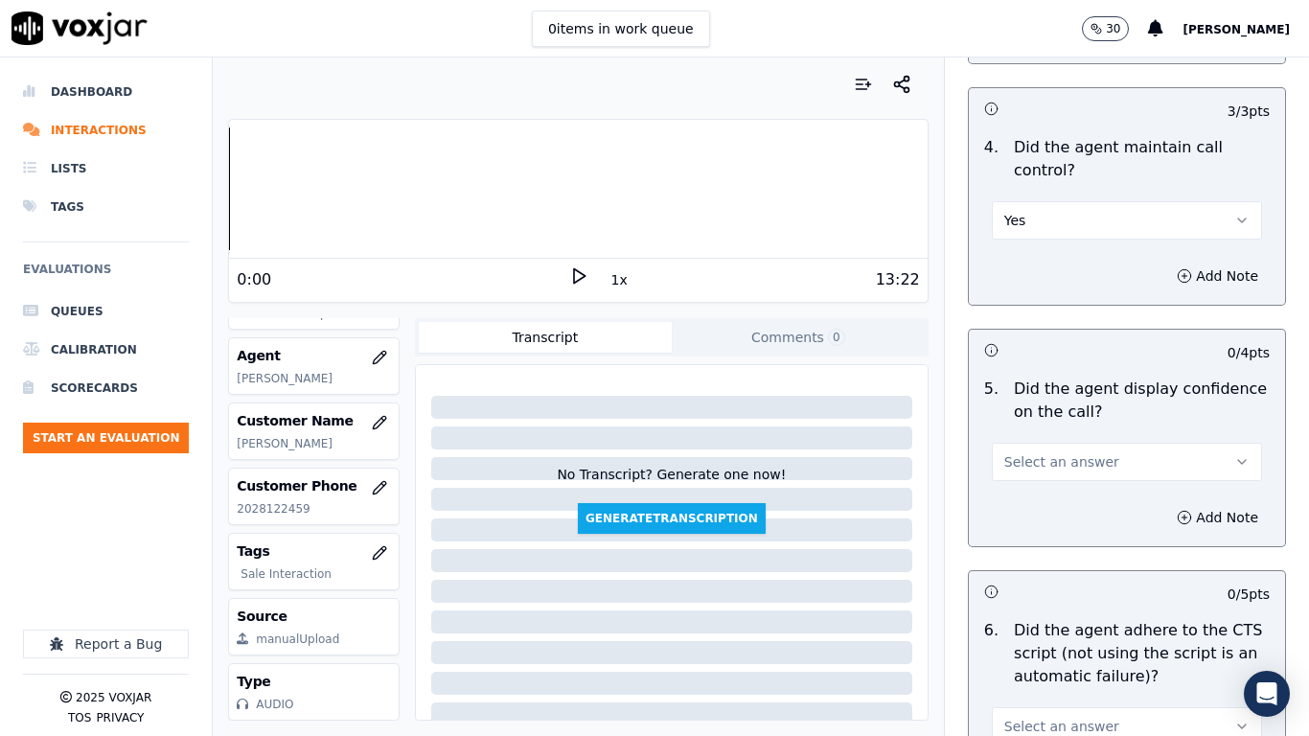
scroll to position [4026, 0]
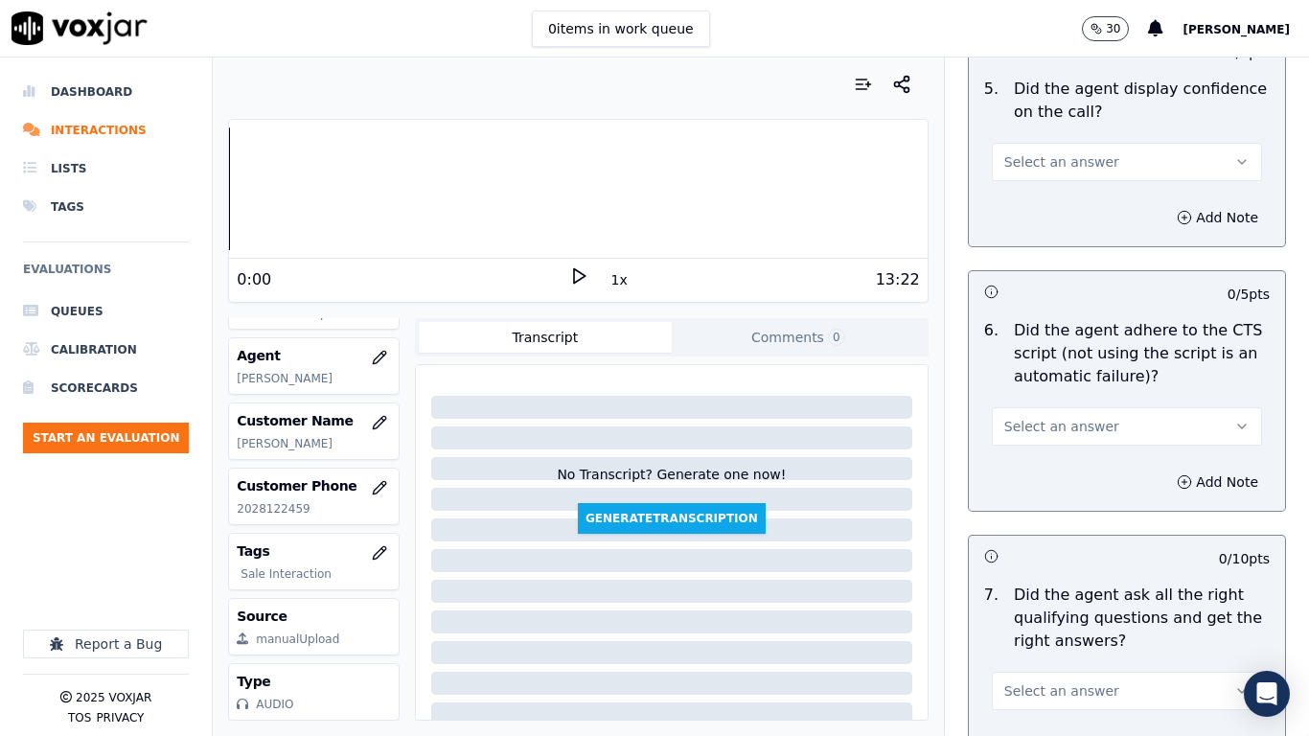
drag, startPoint x: 1044, startPoint y: 145, endPoint x: 1044, endPoint y: 162, distance: 17.3
click at [1044, 152] on span "Select an answer" at bounding box center [1061, 161] width 115 height 19
click at [1045, 181] on div "Yes" at bounding box center [1092, 188] width 234 height 31
click at [1067, 417] on span "Select an answer" at bounding box center [1061, 426] width 115 height 19
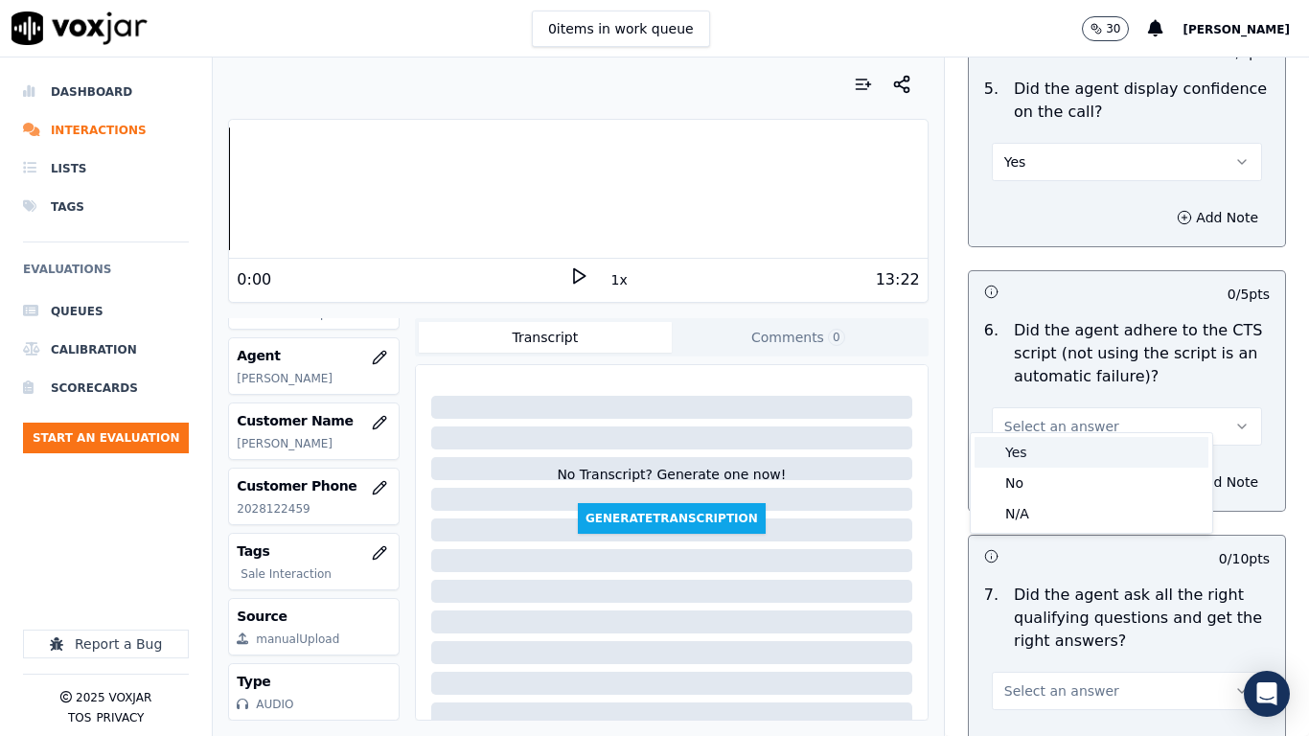
click at [1046, 457] on div "Yes" at bounding box center [1092, 452] width 234 height 31
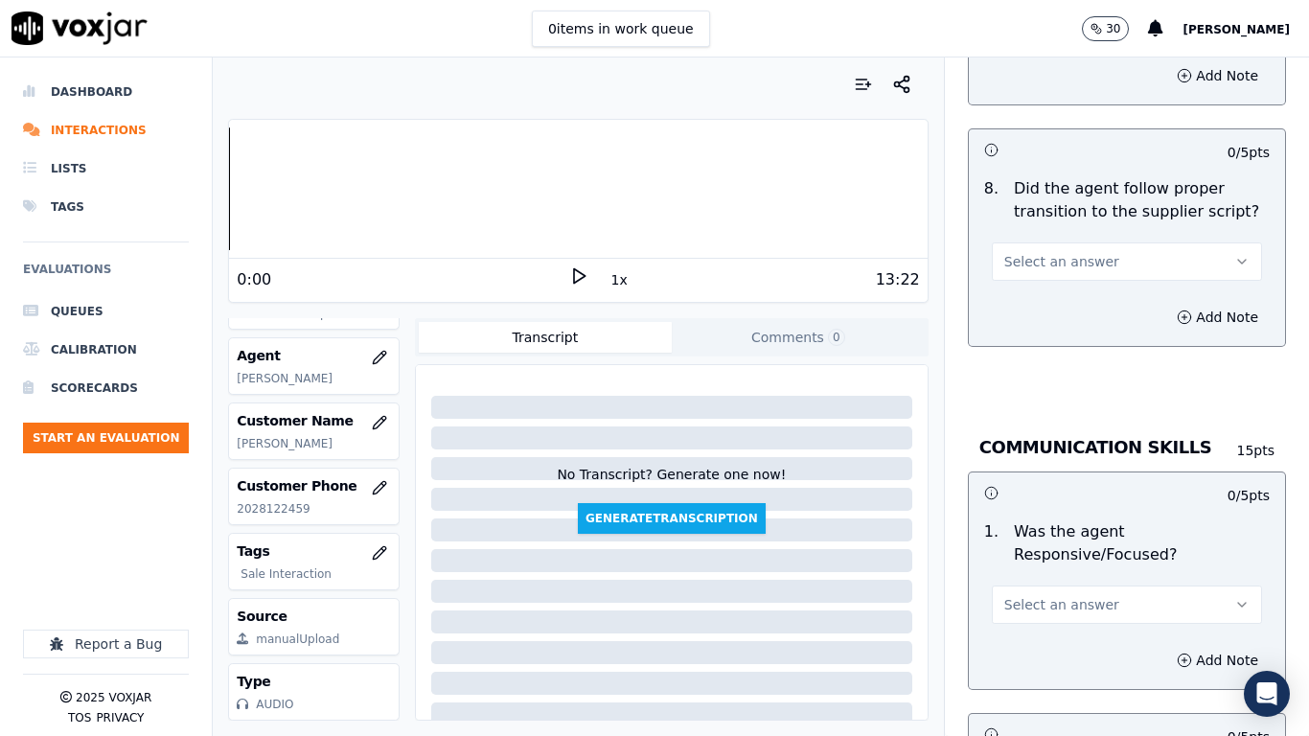
scroll to position [4601, 0]
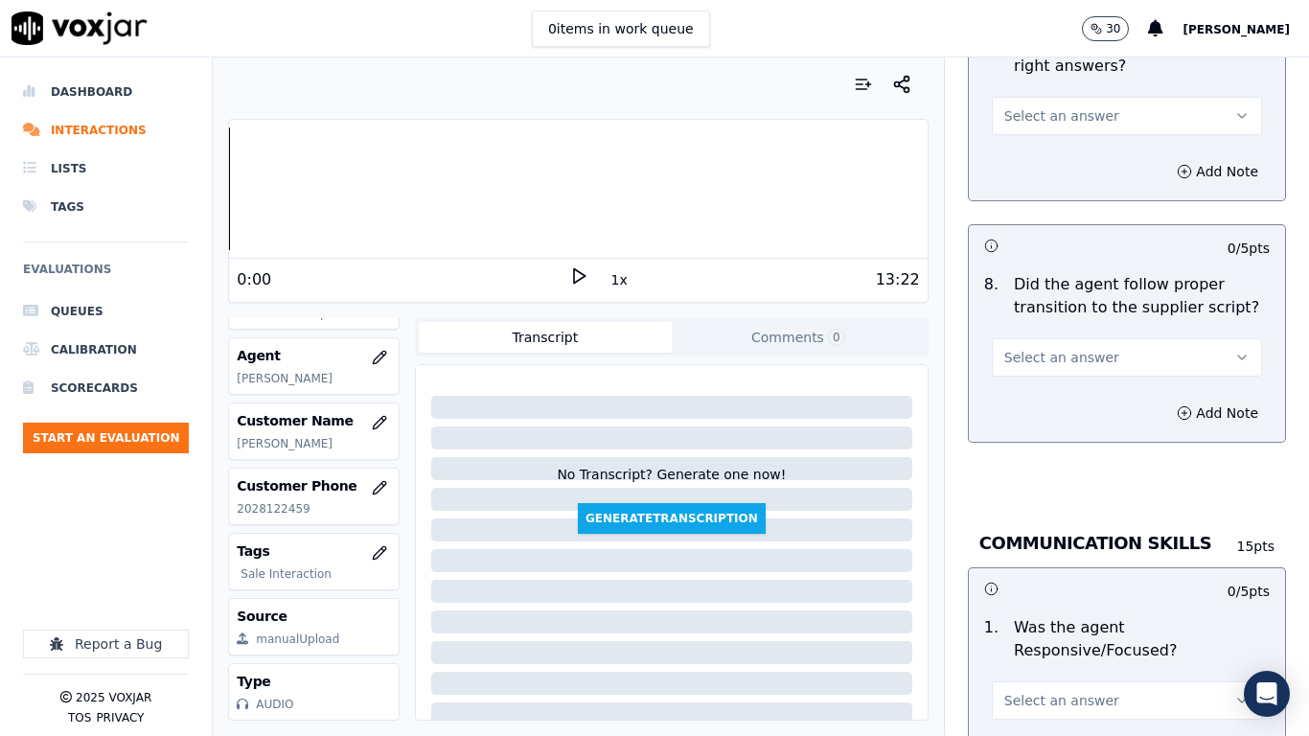
click at [1026, 106] on span "Select an answer" at bounding box center [1061, 115] width 115 height 19
click at [1035, 145] on div "Yes" at bounding box center [1092, 142] width 234 height 31
click at [1065, 348] on span "Select an answer" at bounding box center [1061, 357] width 115 height 19
click at [1042, 391] on div "Yes" at bounding box center [1092, 383] width 234 height 31
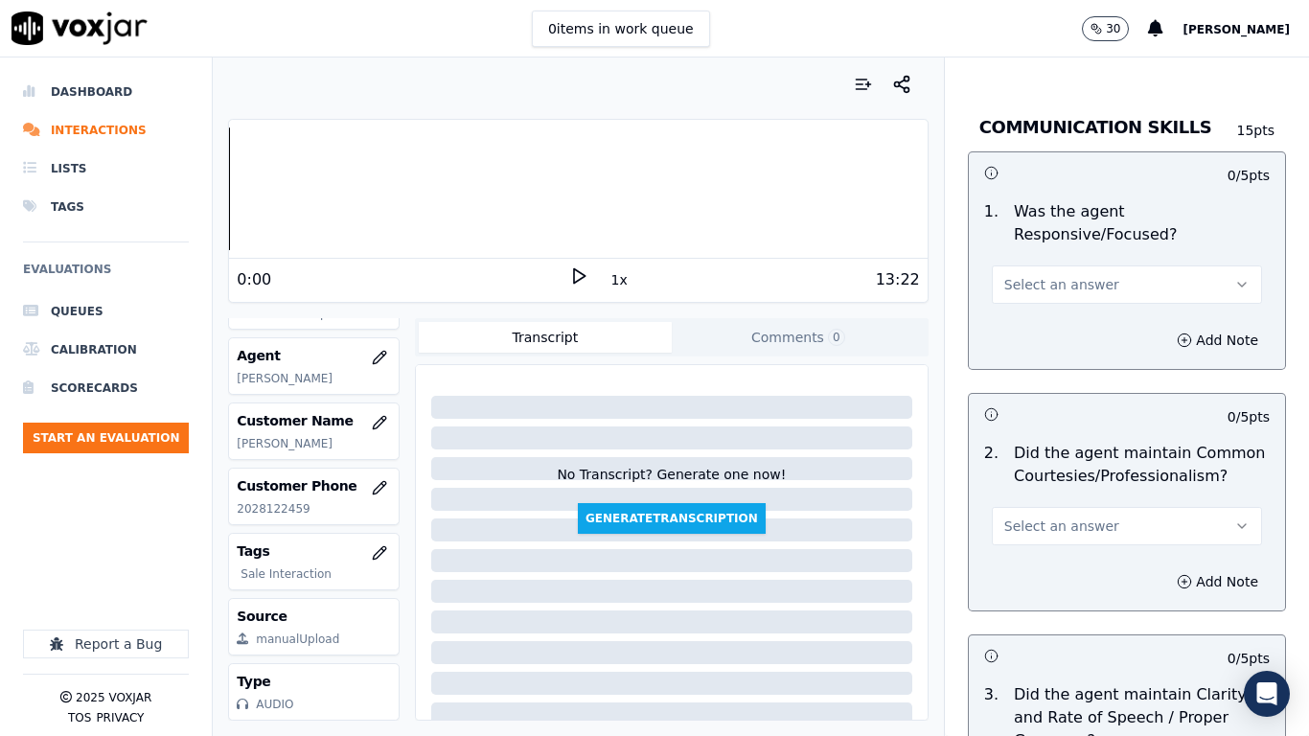
scroll to position [5080, 0]
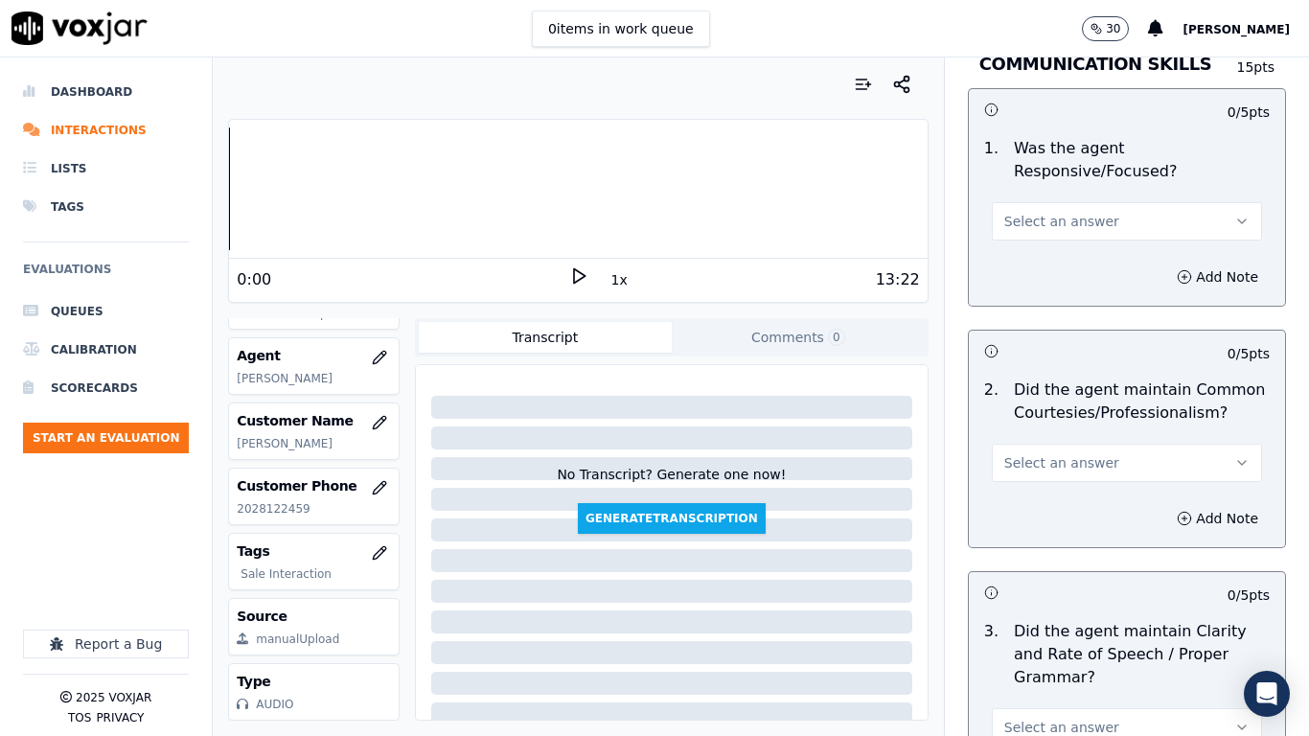
click at [1029, 212] on span "Select an answer" at bounding box center [1061, 221] width 115 height 19
click at [1034, 242] on div "Yes" at bounding box center [1092, 247] width 234 height 31
click at [1054, 453] on span "Select an answer" at bounding box center [1061, 462] width 115 height 19
click at [1053, 486] on div "Yes" at bounding box center [1092, 488] width 234 height 31
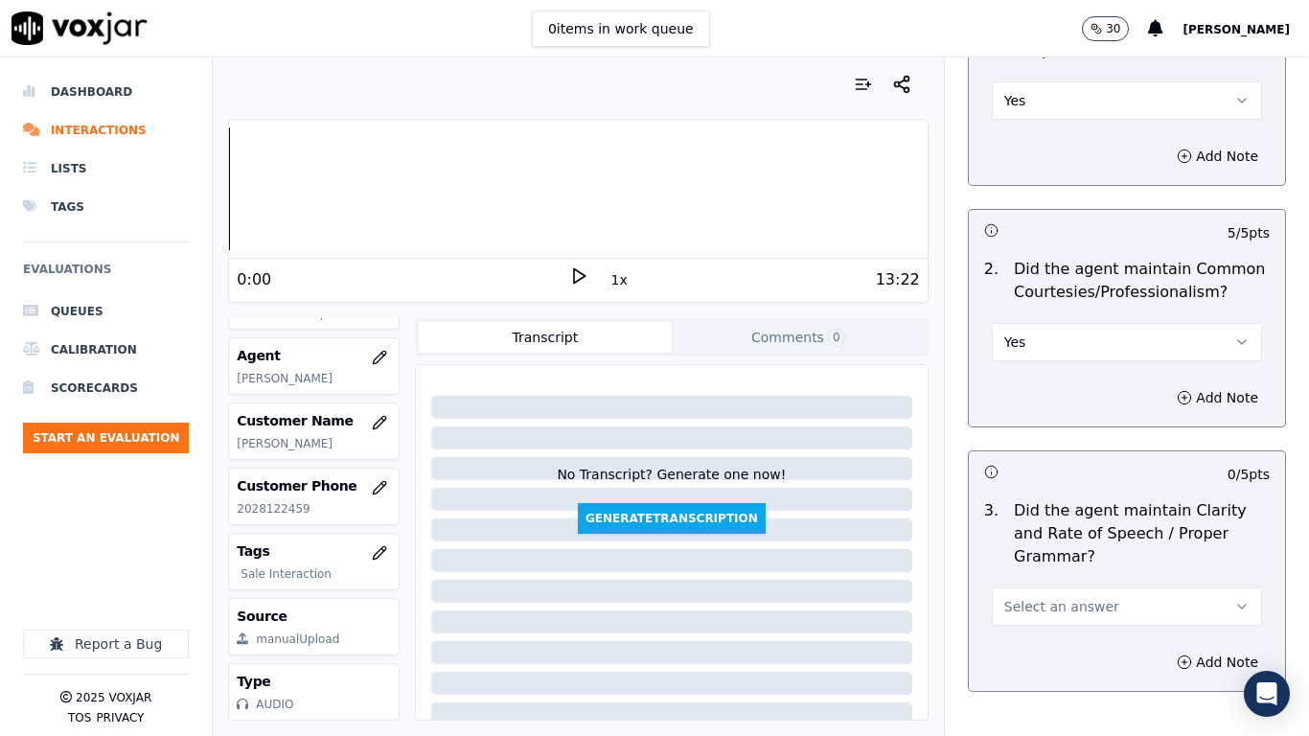
scroll to position [5303, 0]
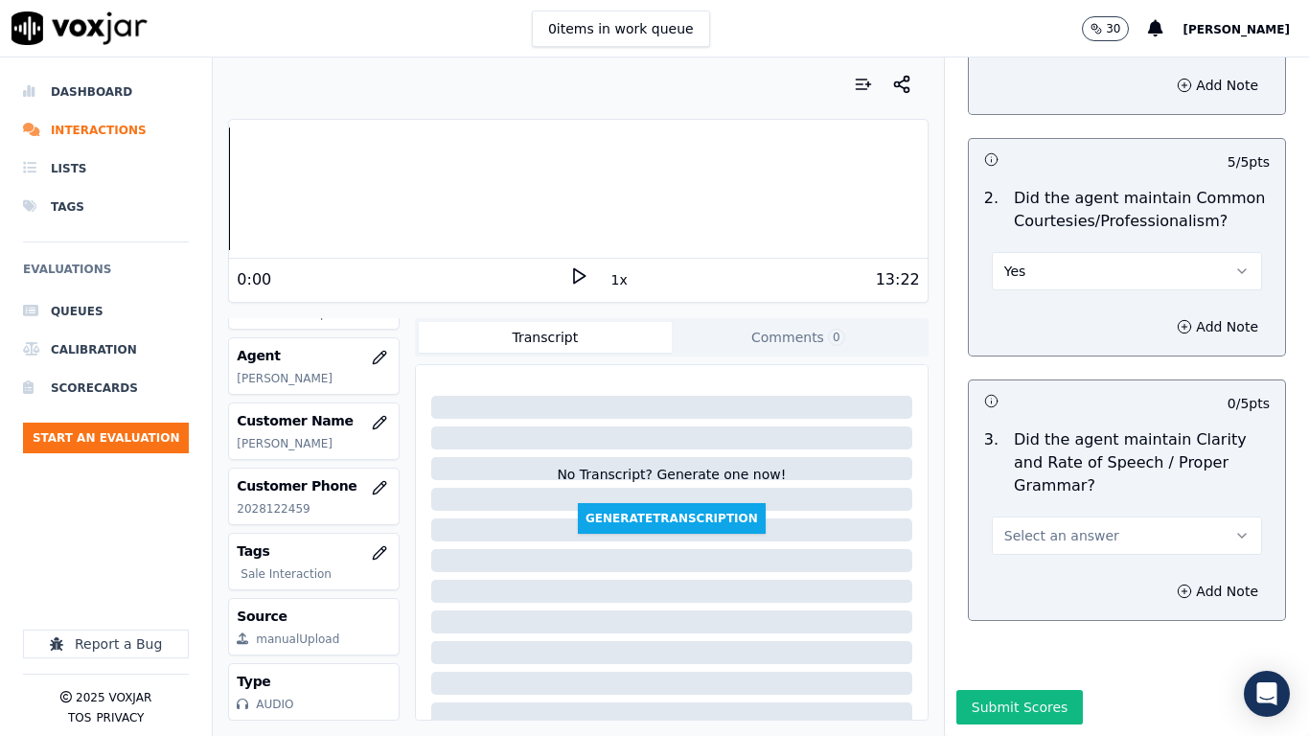
click at [1045, 526] on span "Select an answer" at bounding box center [1061, 535] width 115 height 19
click at [1055, 529] on div "Yes" at bounding box center [1092, 530] width 234 height 31
click at [1013, 581] on button "Submit Scores" at bounding box center [1020, 707] width 127 height 35
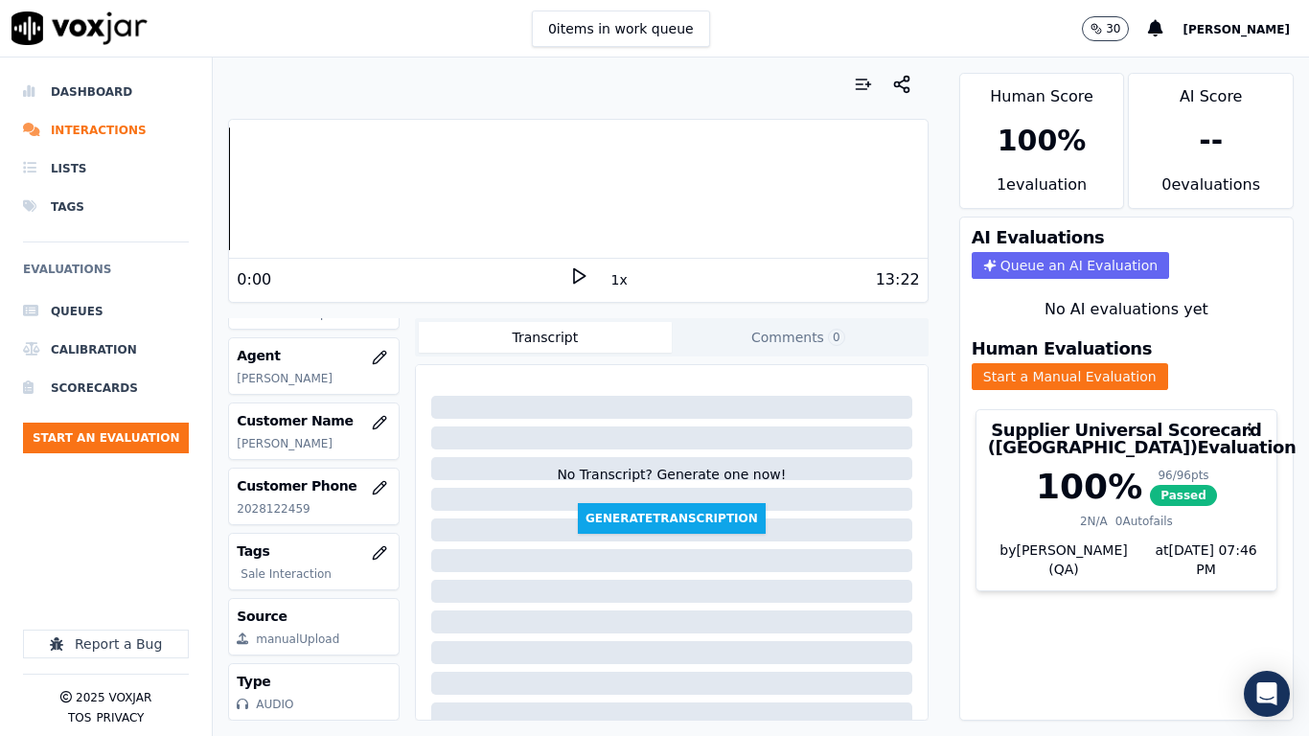
drag, startPoint x: 1253, startPoint y: 273, endPoint x: 1148, endPoint y: 258, distance: 105.6
click at [1253, 273] on div "Human Score 100 % 1 evaluation AI Score -- 0 evaluation s AI Evaluations Queue …" at bounding box center [1126, 397] width 365 height 679
click at [152, 435] on button "Start an Evaluation" at bounding box center [106, 438] width 166 height 31
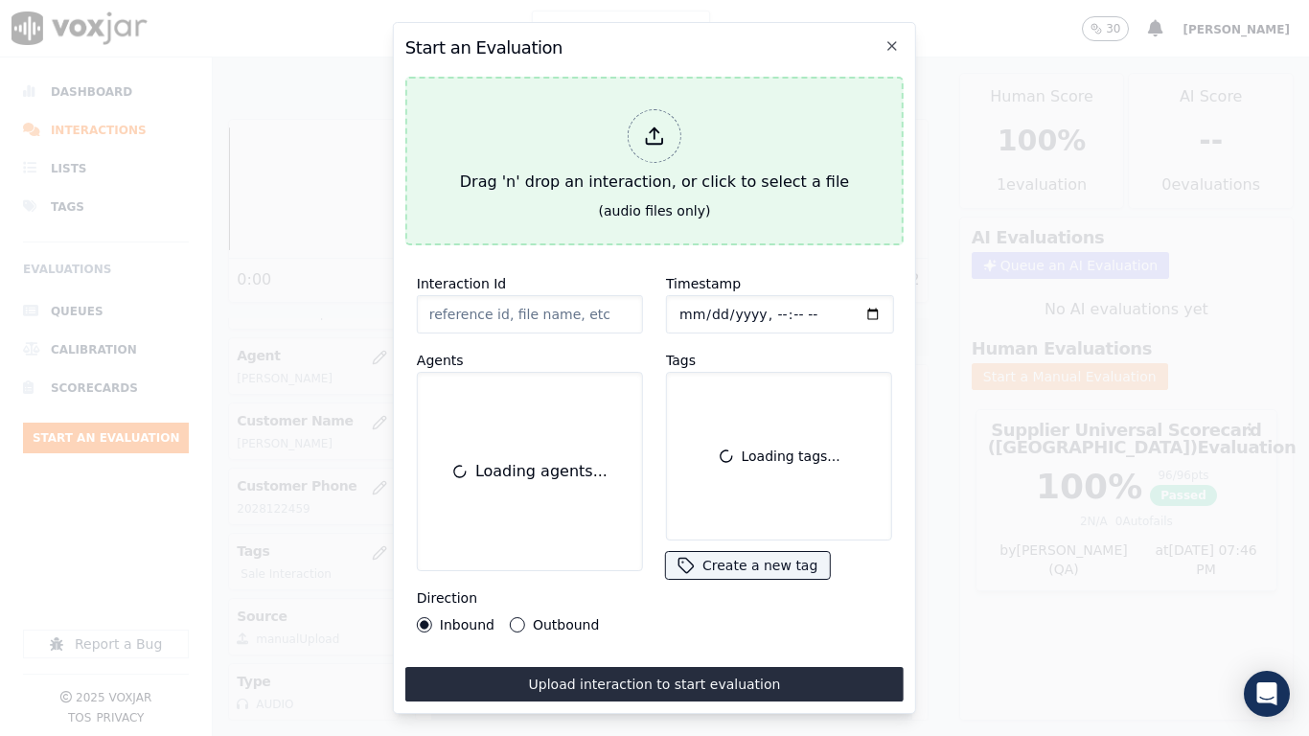
click at [618, 160] on div "Drag 'n' drop an interaction, or click to select a file" at bounding box center [654, 152] width 404 height 100
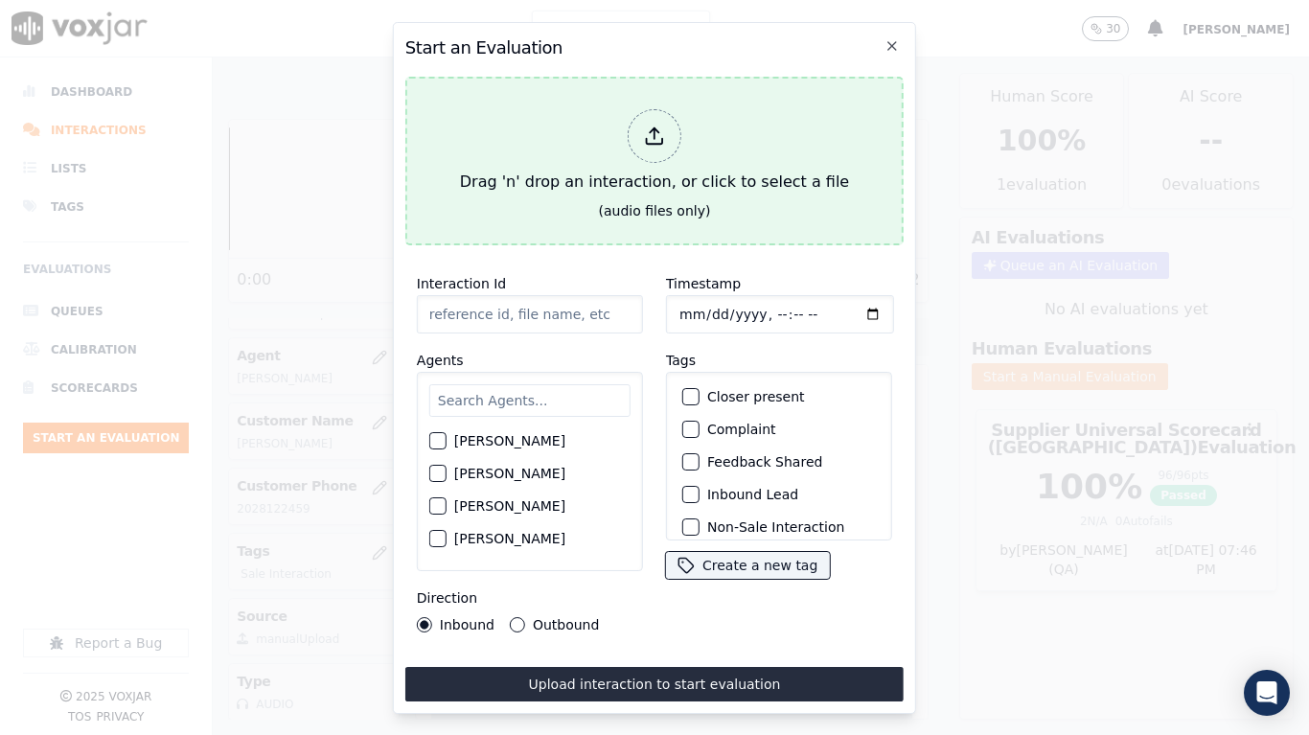
type input "20250910-113456_2028122459-all.mp3"
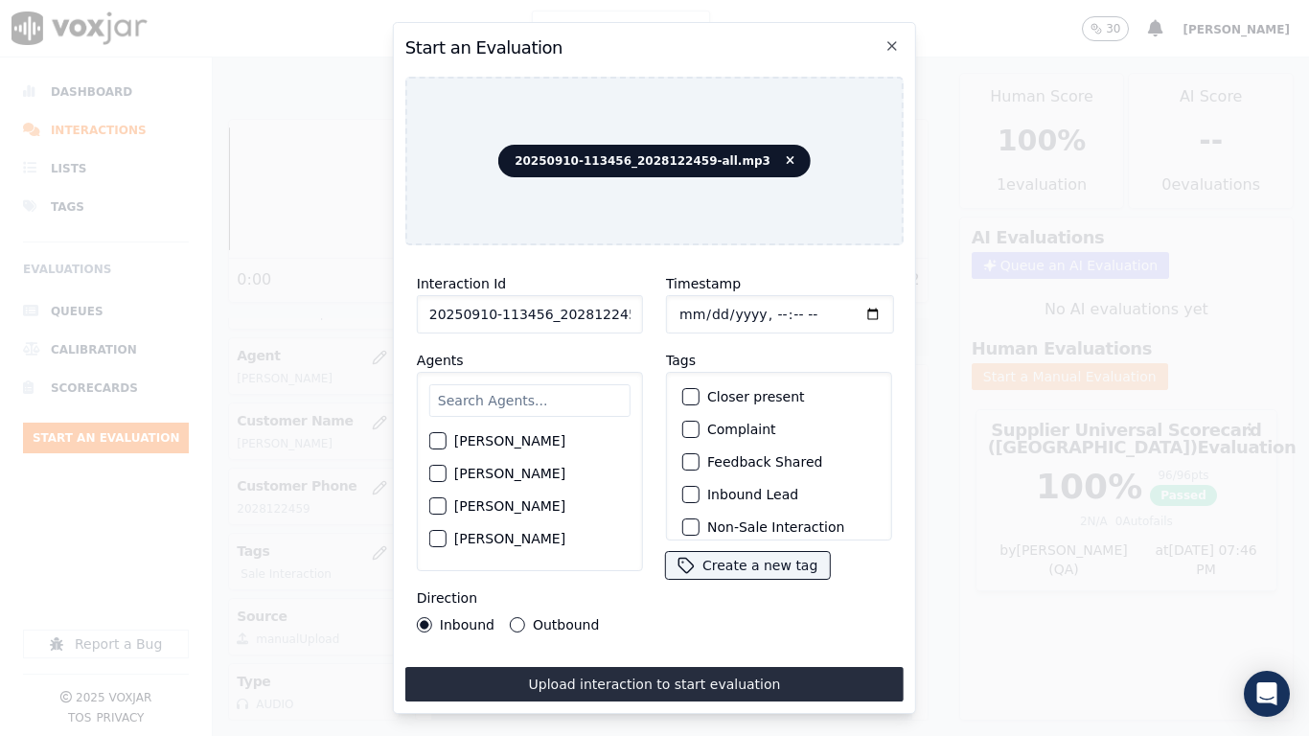
click at [530, 393] on input "text" at bounding box center [529, 400] width 201 height 33
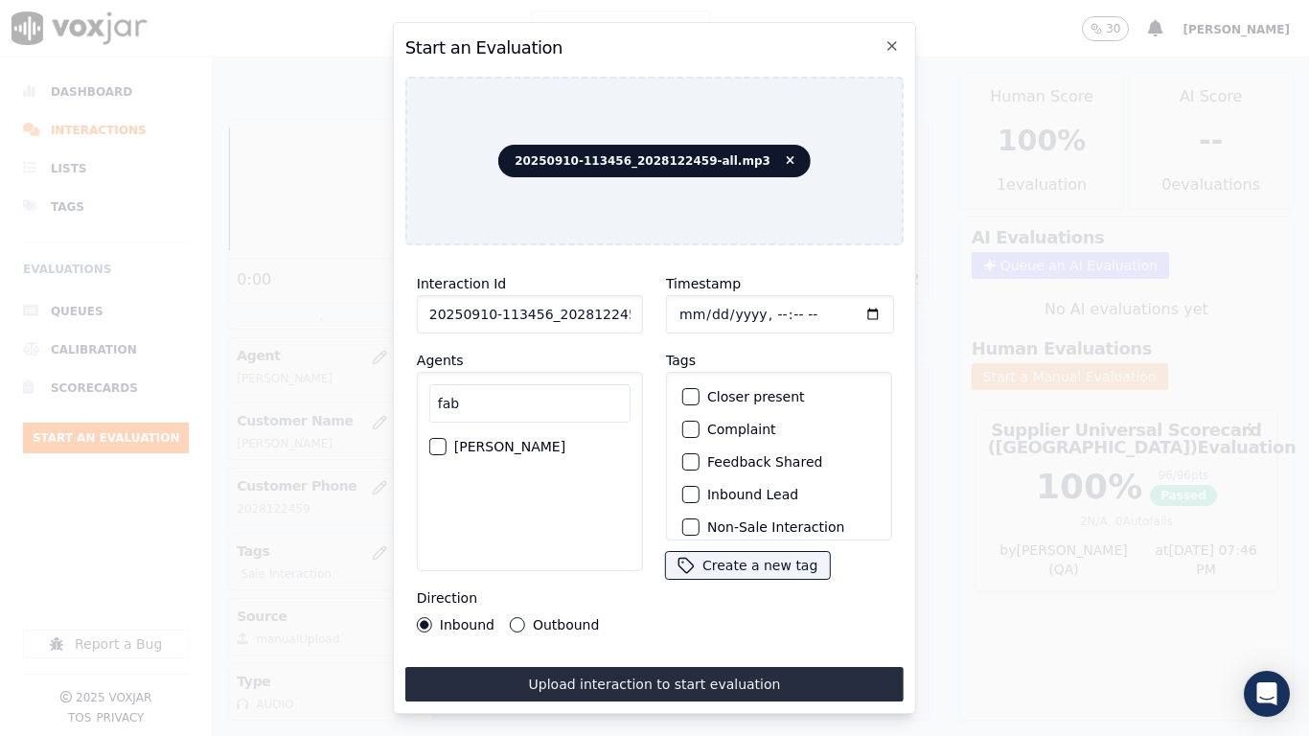
type input "fab"
click at [533, 440] on label "FABIOLA RENDON" at bounding box center [509, 446] width 111 height 13
click at [447, 438] on button "FABIOLA RENDON" at bounding box center [437, 446] width 17 height 17
click at [672, 303] on input "Timestamp" at bounding box center [780, 314] width 228 height 38
type input "2025-09-10T14:16"
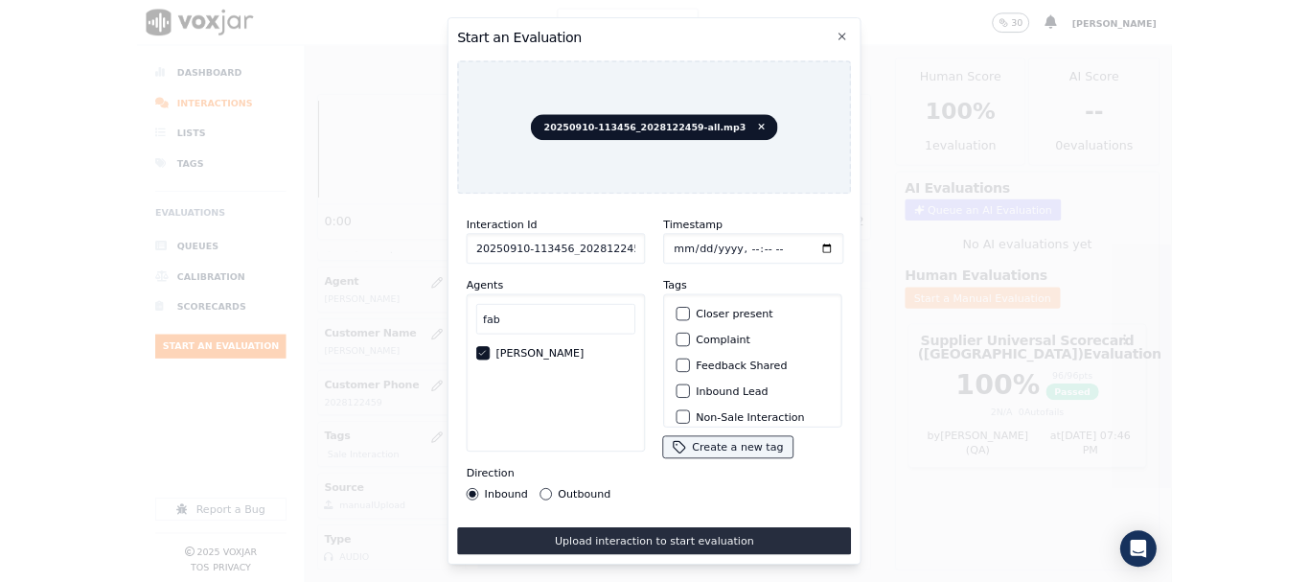
scroll to position [168, 0]
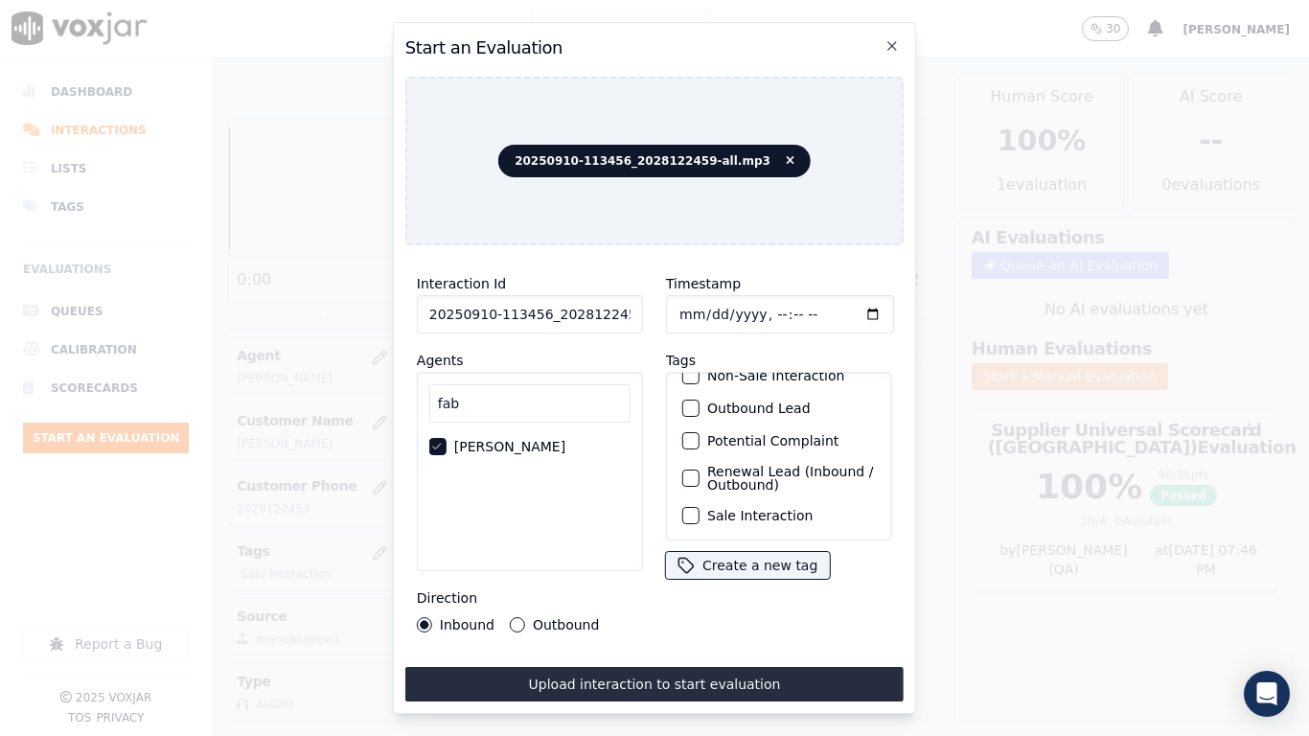
click at [746, 509] on label "Sale Interaction" at bounding box center [759, 515] width 105 height 13
click at [700, 507] on button "Sale Interaction" at bounding box center [690, 515] width 17 height 17
click at [747, 581] on button "Upload interaction to start evaluation" at bounding box center [654, 684] width 498 height 35
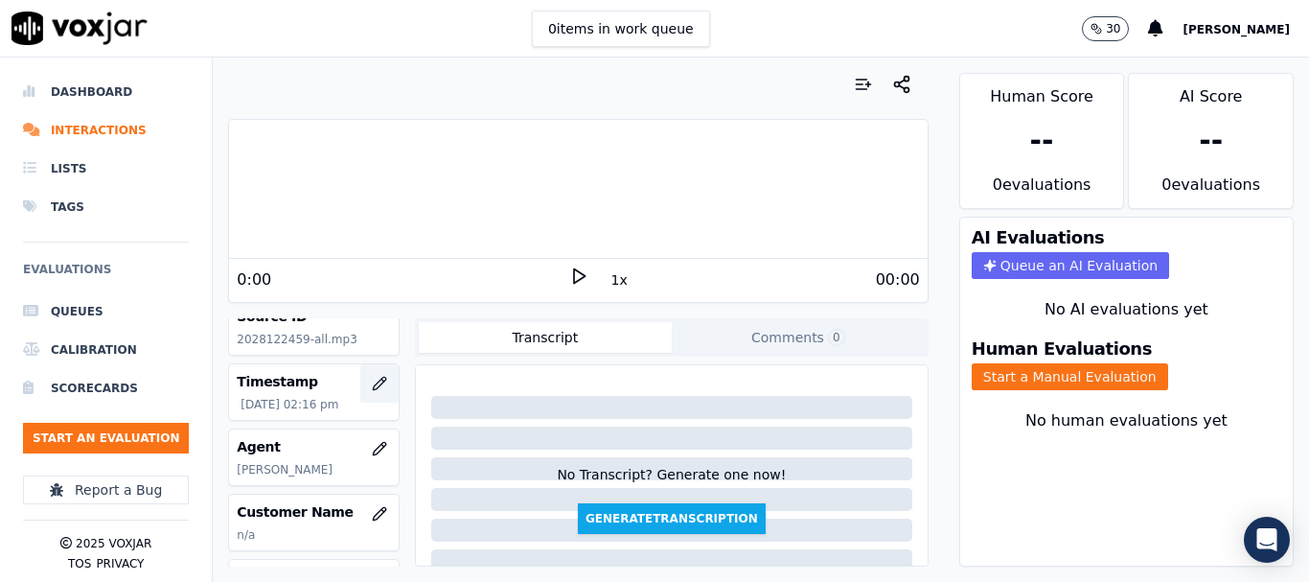
scroll to position [288, 0]
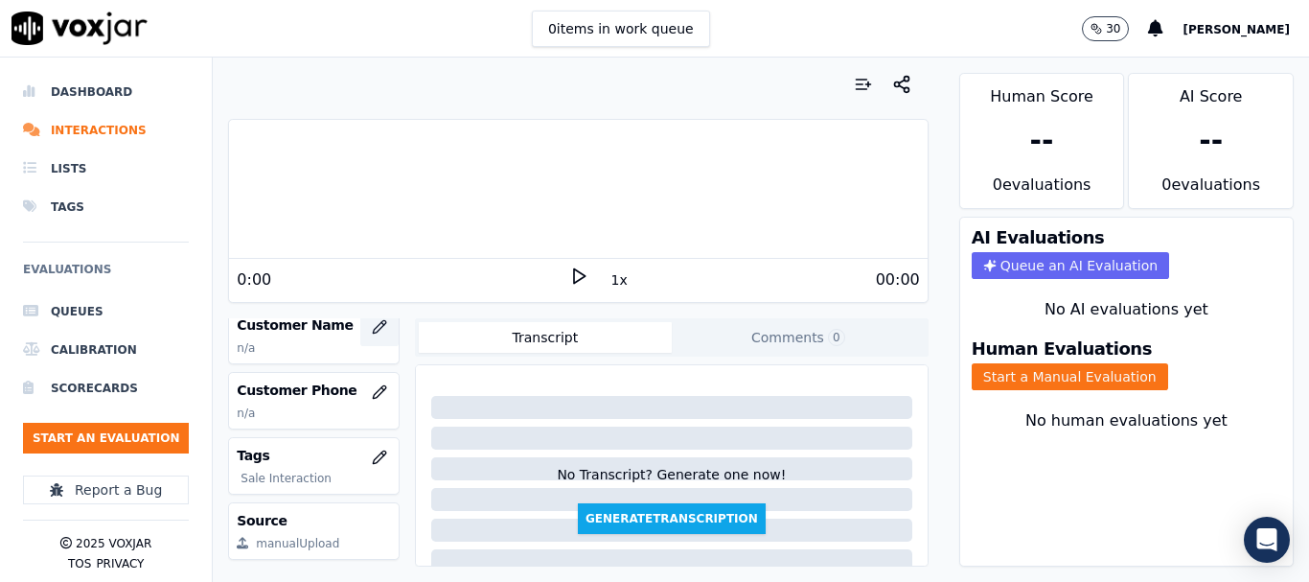
click at [372, 320] on icon "button" at bounding box center [379, 326] width 15 height 15
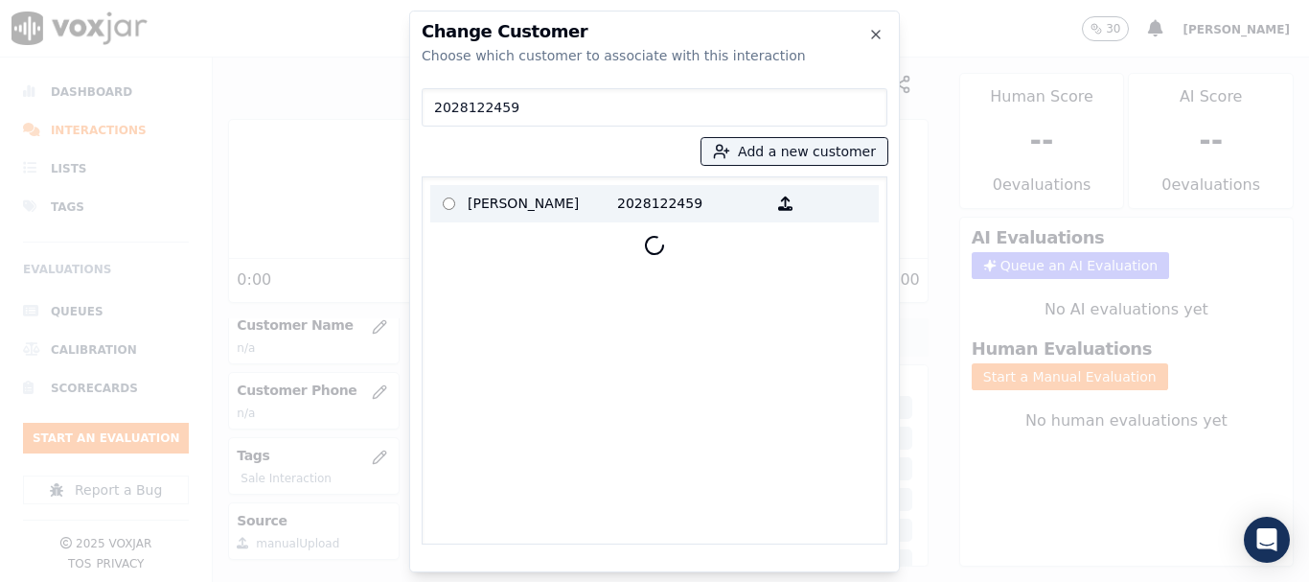
type input "2028122459"
click at [524, 206] on p "JEROME WILLIAMS" at bounding box center [543, 204] width 150 height 30
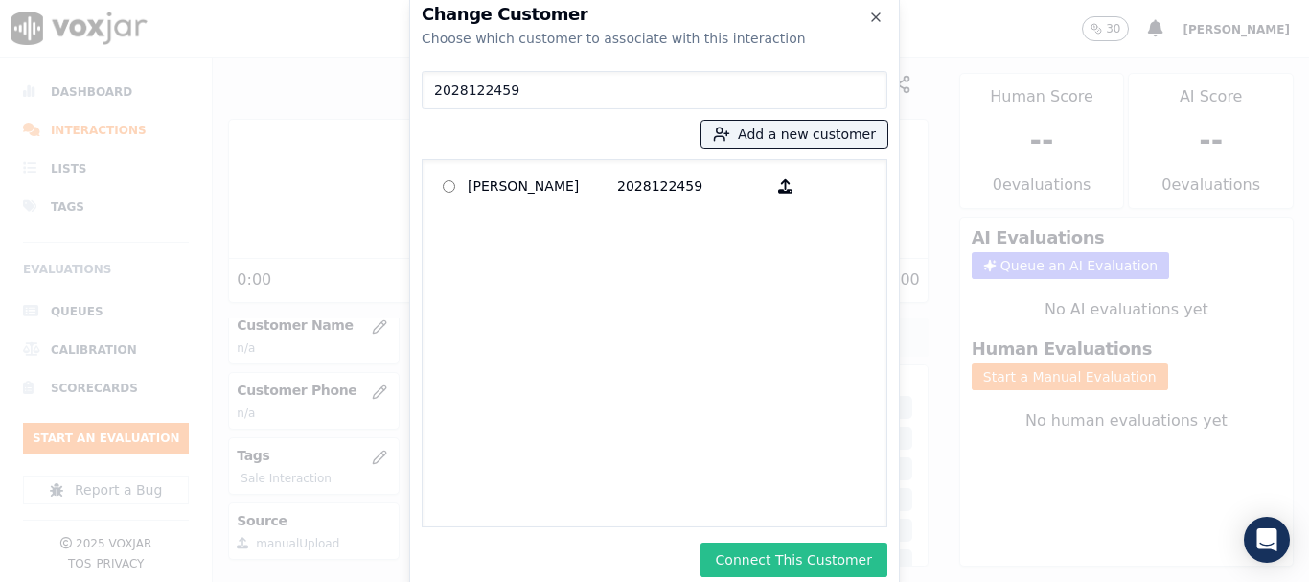
click at [837, 558] on button "Connect This Customer" at bounding box center [794, 559] width 187 height 35
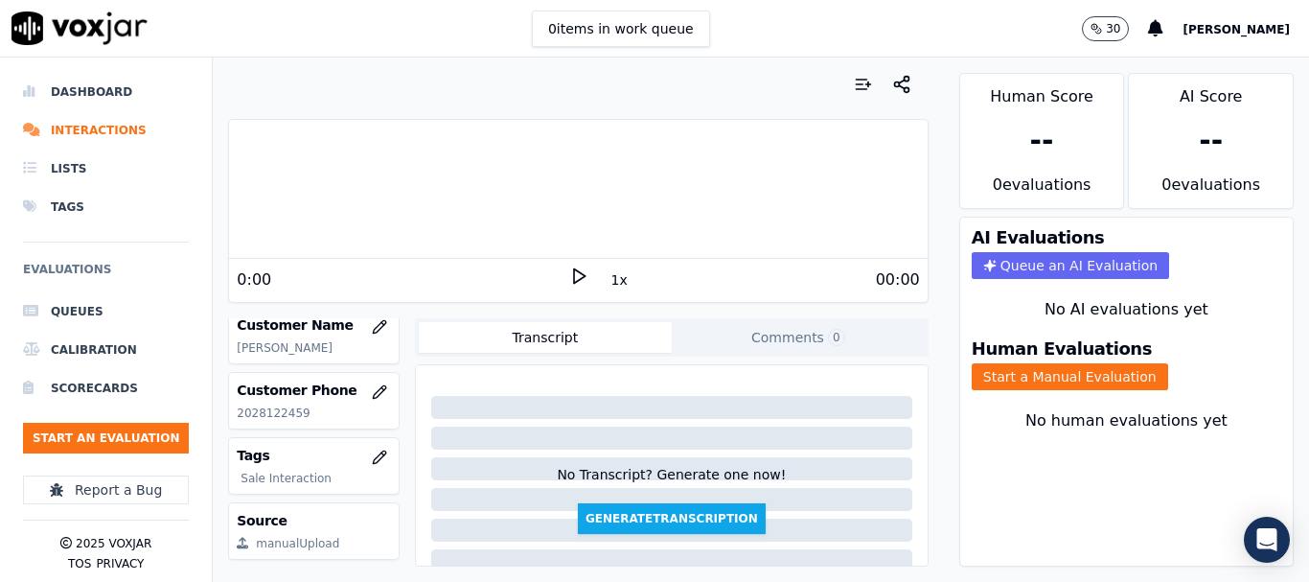
drag, startPoint x: 1037, startPoint y: 385, endPoint x: 1040, endPoint y: 424, distance: 38.4
click at [1037, 384] on button "Start a Manual Evaluation" at bounding box center [1070, 376] width 196 height 27
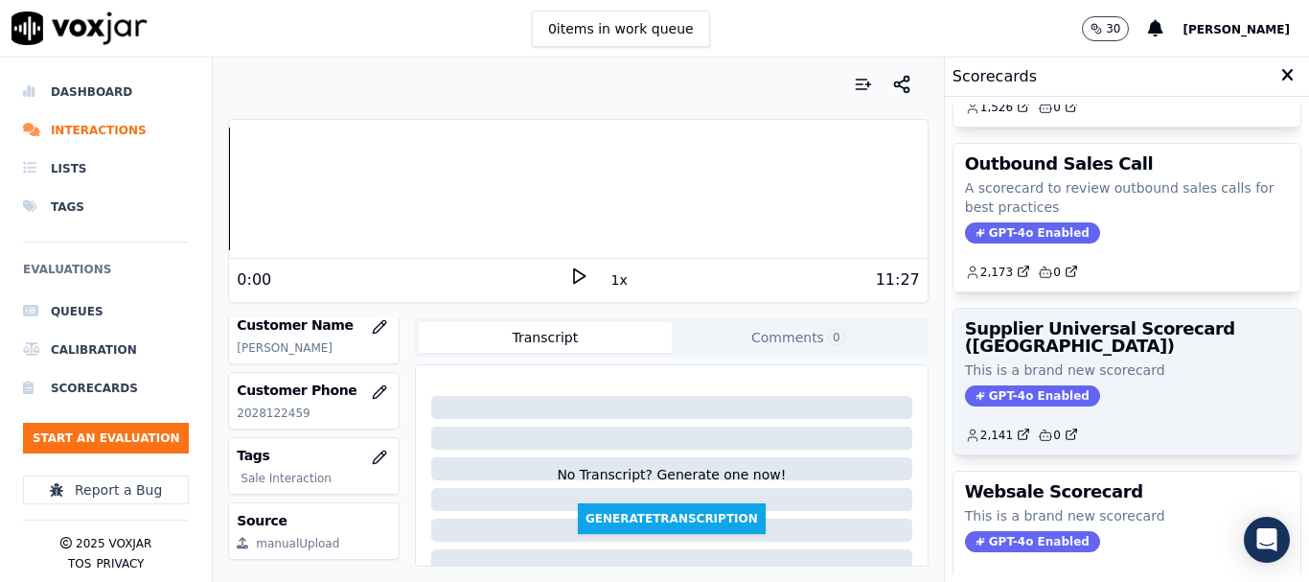
click at [1082, 340] on h3 "Supplier Universal Scorecard ([GEOGRAPHIC_DATA])" at bounding box center [1127, 337] width 324 height 35
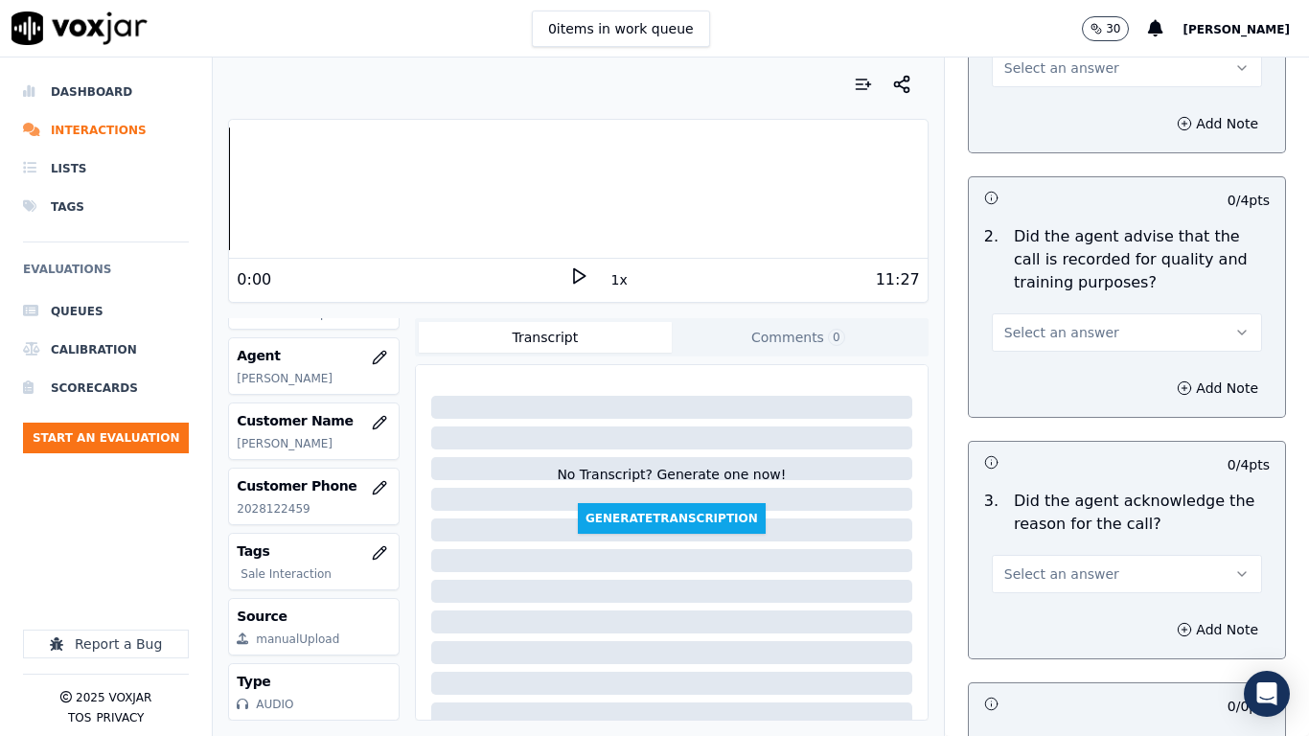
drag, startPoint x: 1039, startPoint y: 70, endPoint x: 1040, endPoint y: 80, distance: 9.6
click at [1039, 70] on span "Select an answer" at bounding box center [1061, 67] width 115 height 19
click at [1044, 108] on div "Yes" at bounding box center [1092, 111] width 234 height 31
click at [1054, 328] on span "Select an answer" at bounding box center [1061, 332] width 115 height 19
click at [1033, 379] on div "Yes" at bounding box center [1092, 375] width 234 height 31
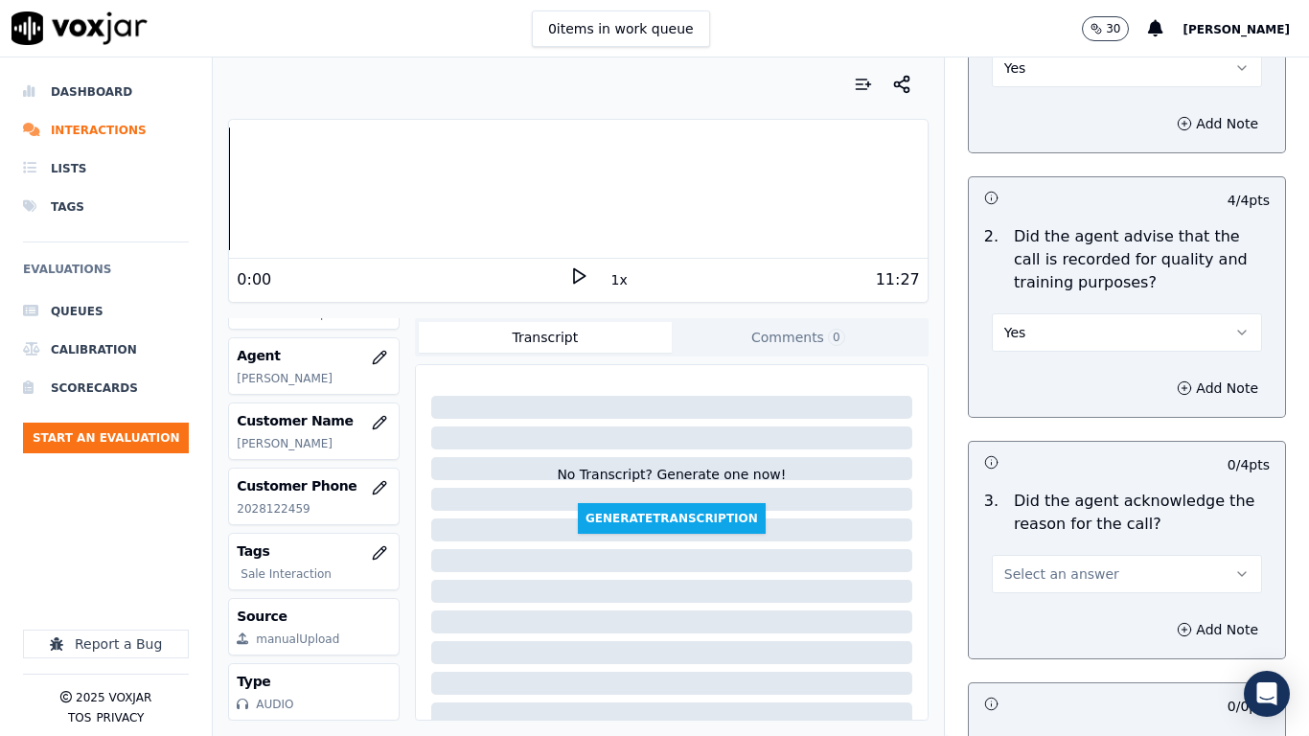
click at [1050, 567] on span "Select an answer" at bounding box center [1061, 574] width 115 height 19
click at [1044, 581] on div "Yes" at bounding box center [1092, 617] width 234 height 31
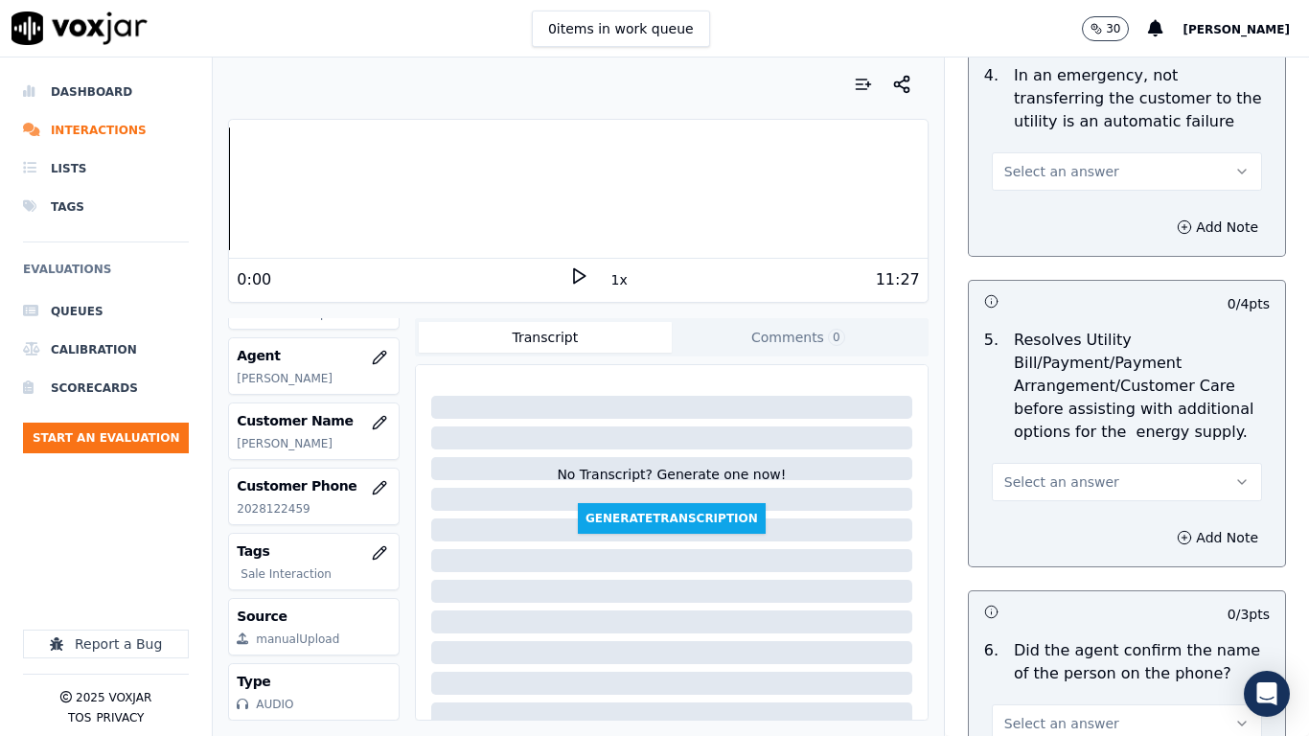
scroll to position [958, 0]
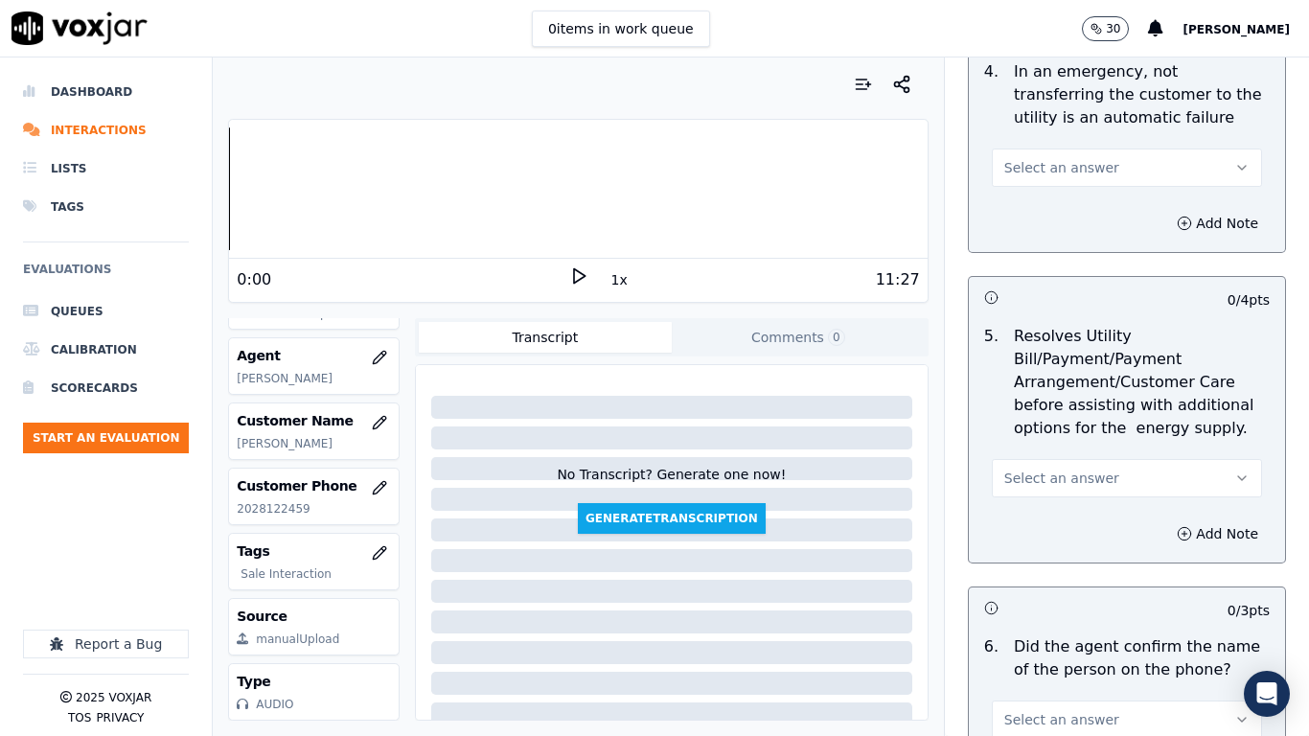
click at [1023, 159] on span "Select an answer" at bounding box center [1061, 167] width 115 height 19
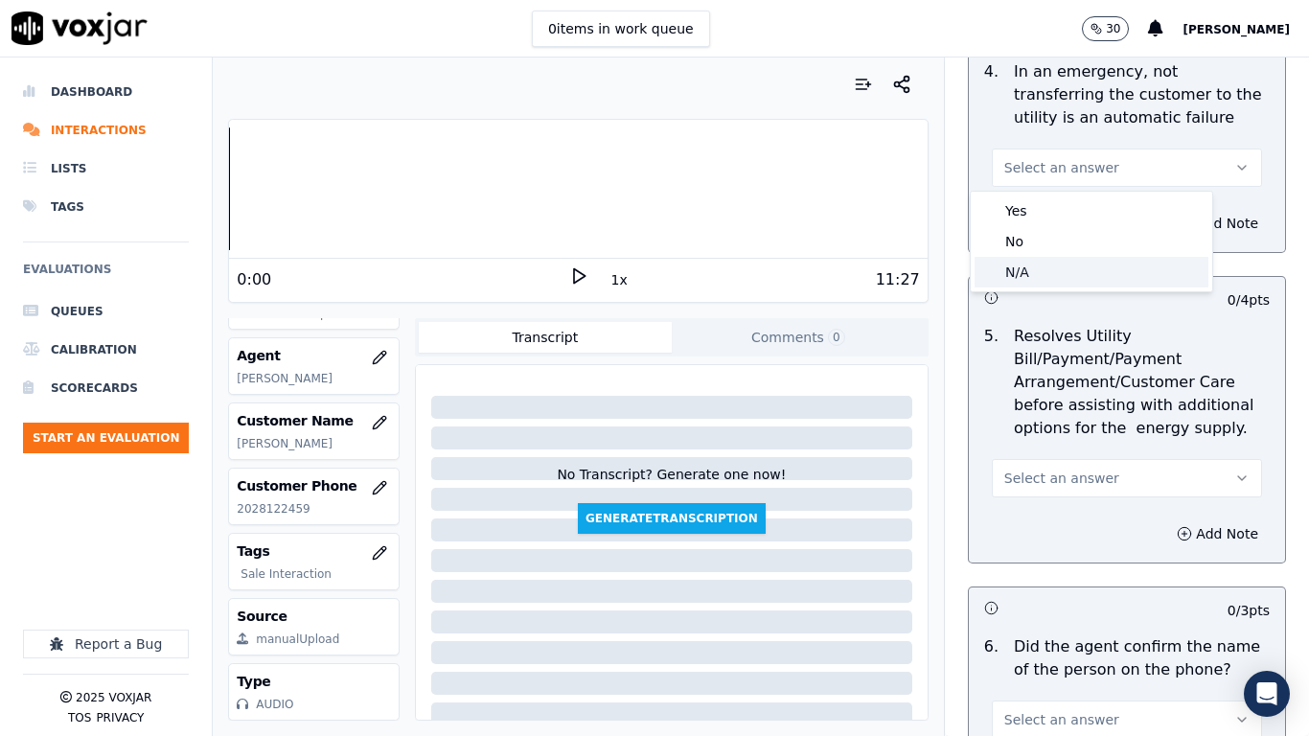
click at [1076, 277] on div "N/A" at bounding box center [1092, 272] width 234 height 31
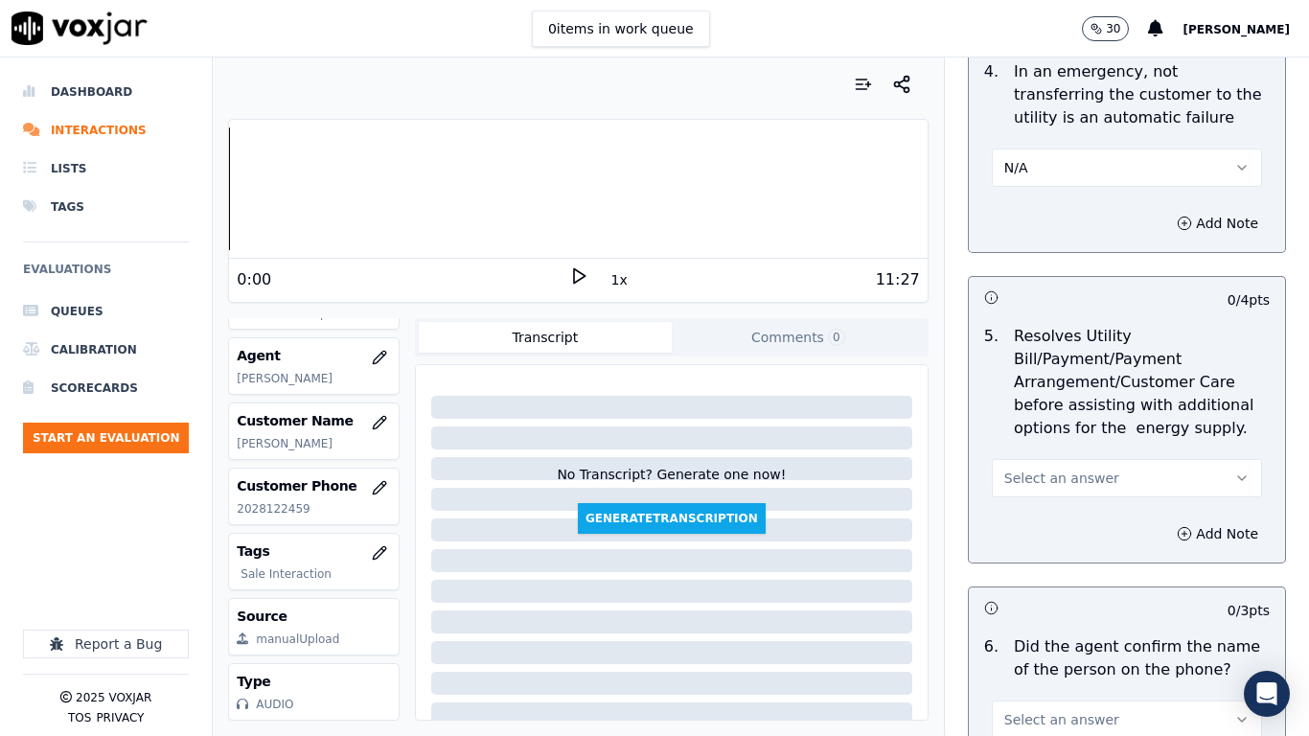
click at [1047, 485] on span "Select an answer" at bounding box center [1061, 478] width 115 height 19
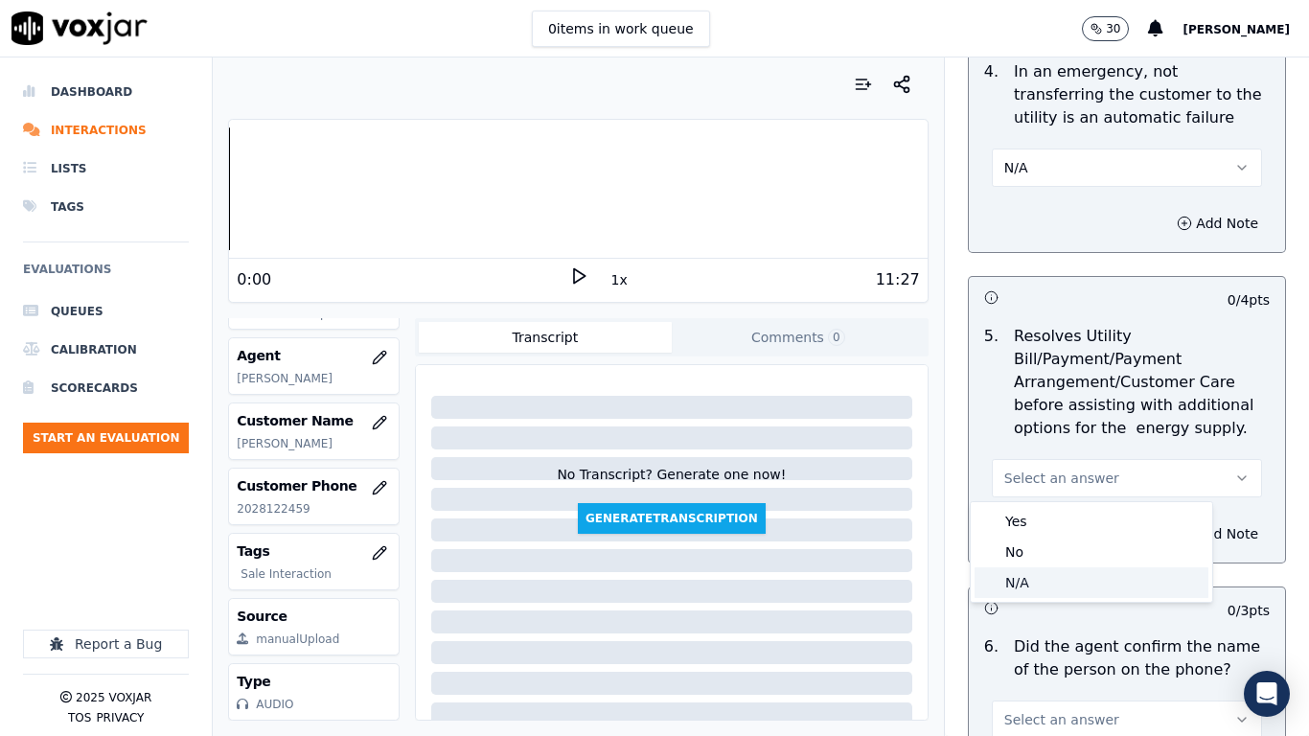
click at [1050, 580] on div "N/A" at bounding box center [1092, 582] width 234 height 31
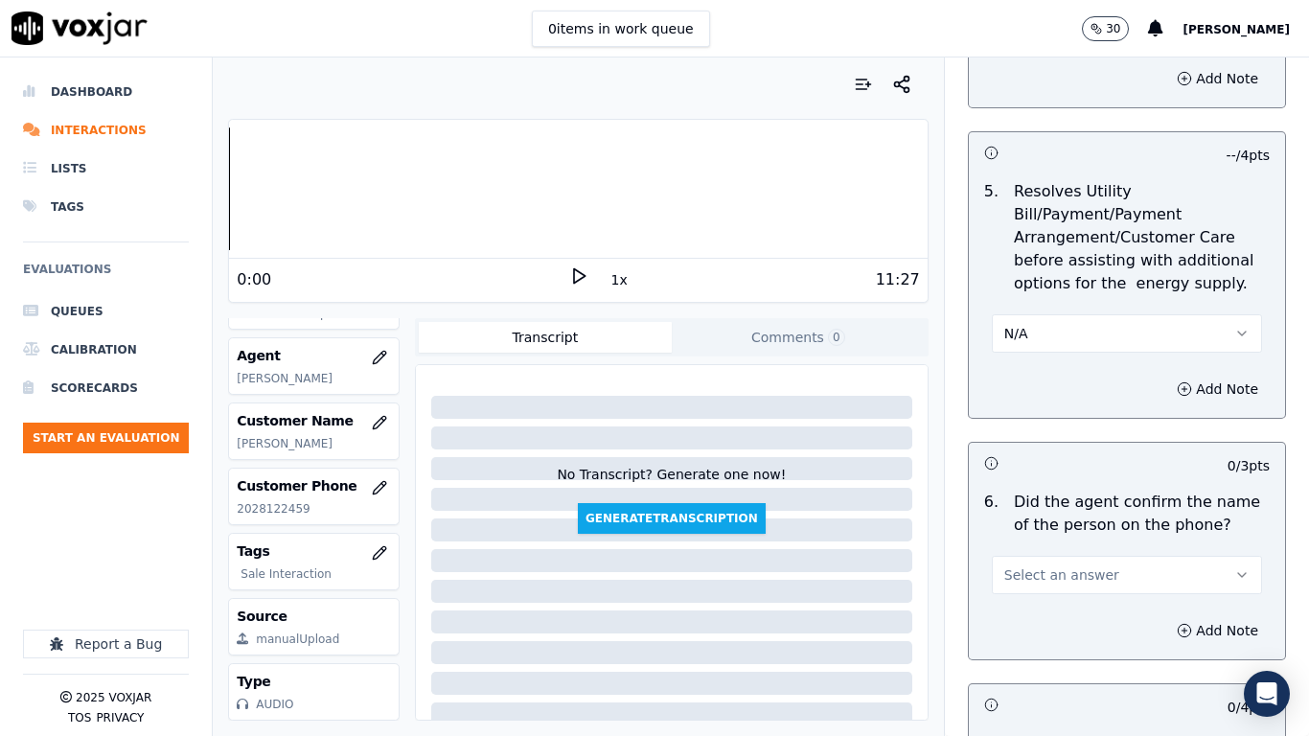
scroll to position [1438, 0]
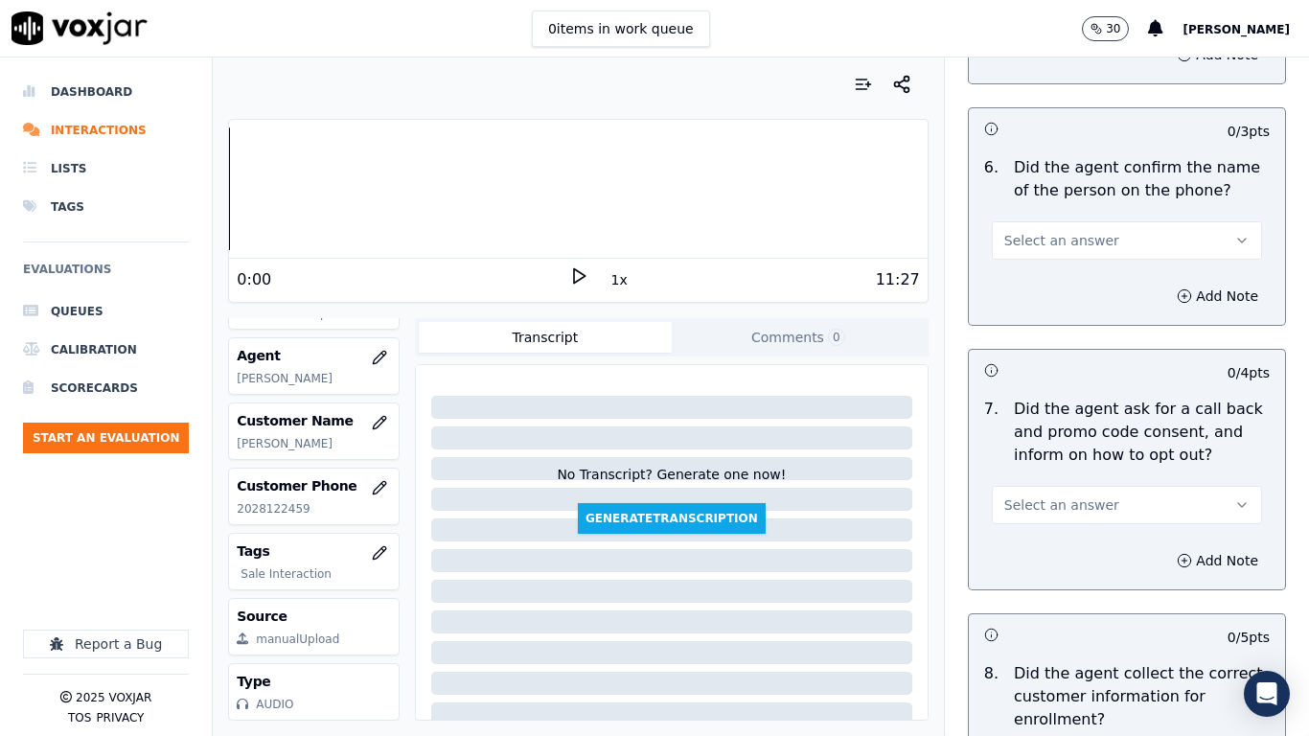
click at [1050, 234] on span "Select an answer" at bounding box center [1061, 240] width 115 height 19
click at [1049, 290] on div "Yes" at bounding box center [1092, 283] width 234 height 31
click at [1088, 502] on button "Select an answer" at bounding box center [1127, 505] width 270 height 38
click at [1081, 545] on div "Yes" at bounding box center [1092, 548] width 234 height 31
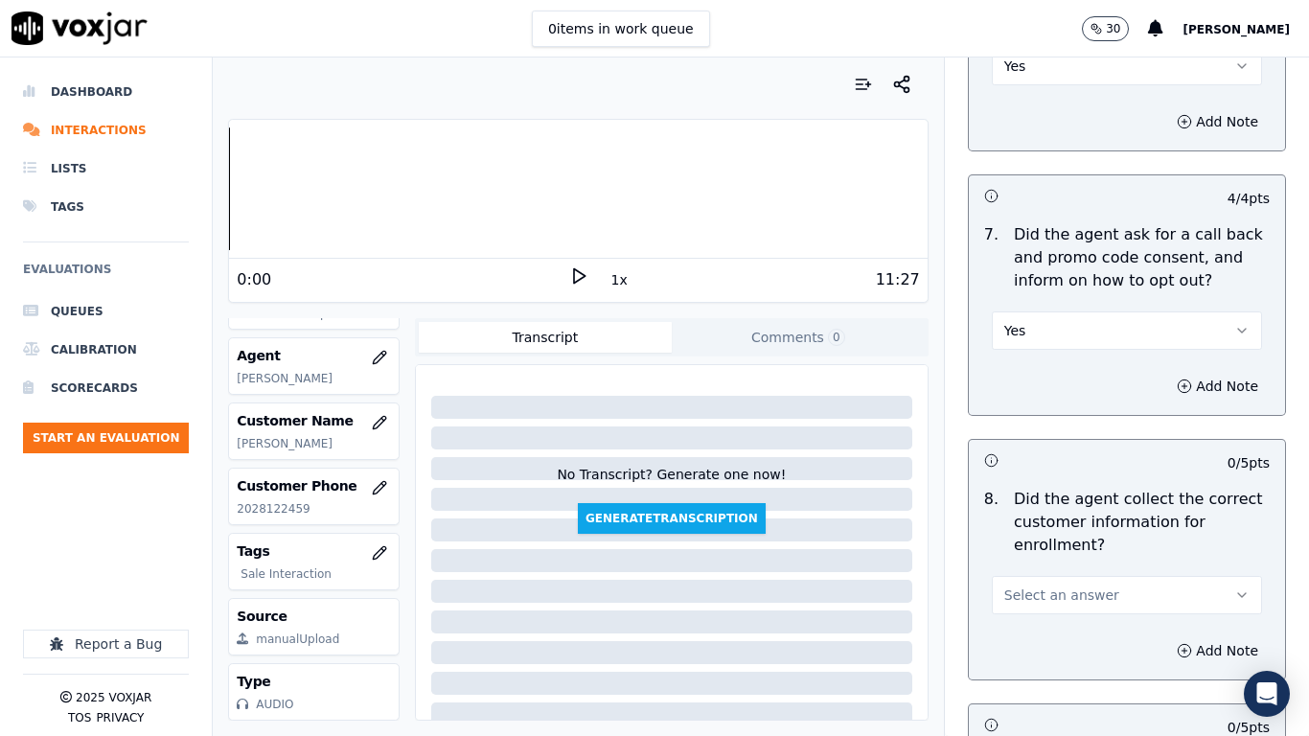
scroll to position [1821, 0]
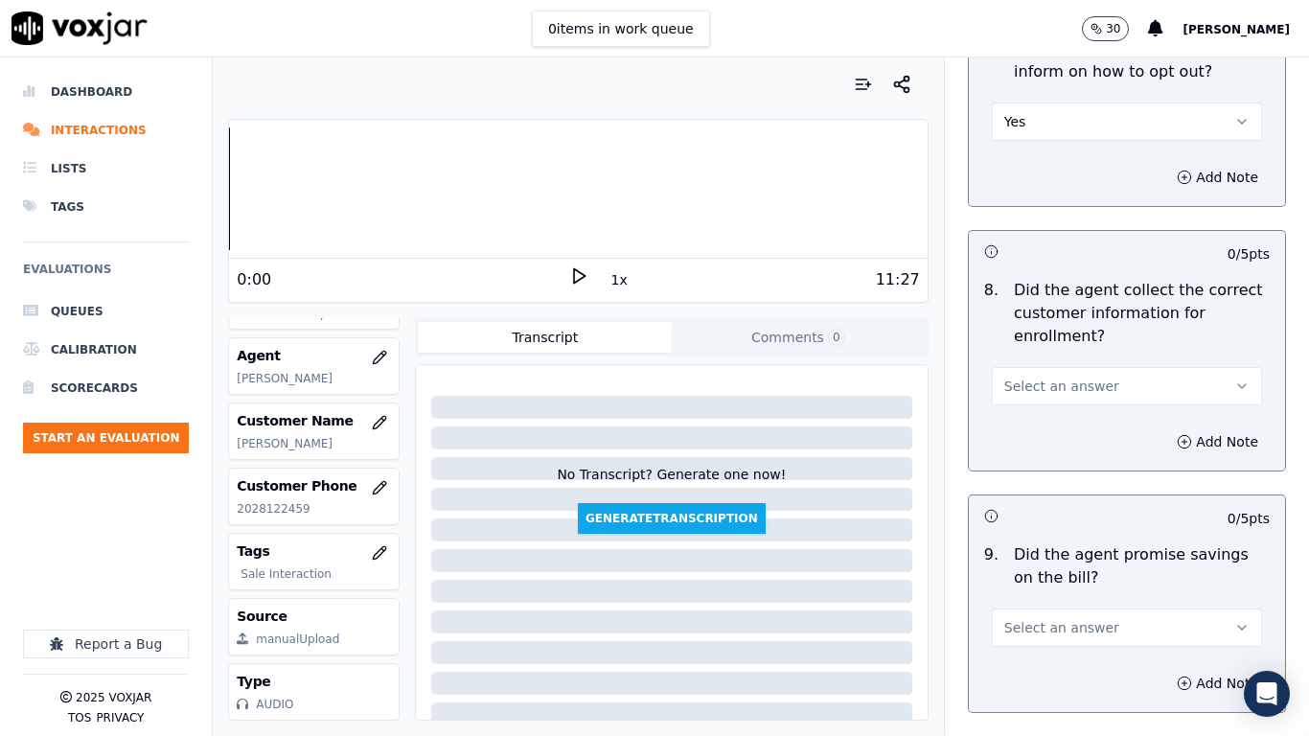
click at [1061, 387] on span "Select an answer" at bounding box center [1061, 386] width 115 height 19
click at [1068, 440] on div "Yes" at bounding box center [1092, 429] width 234 height 31
click at [1093, 581] on button "Select an answer" at bounding box center [1127, 628] width 270 height 38
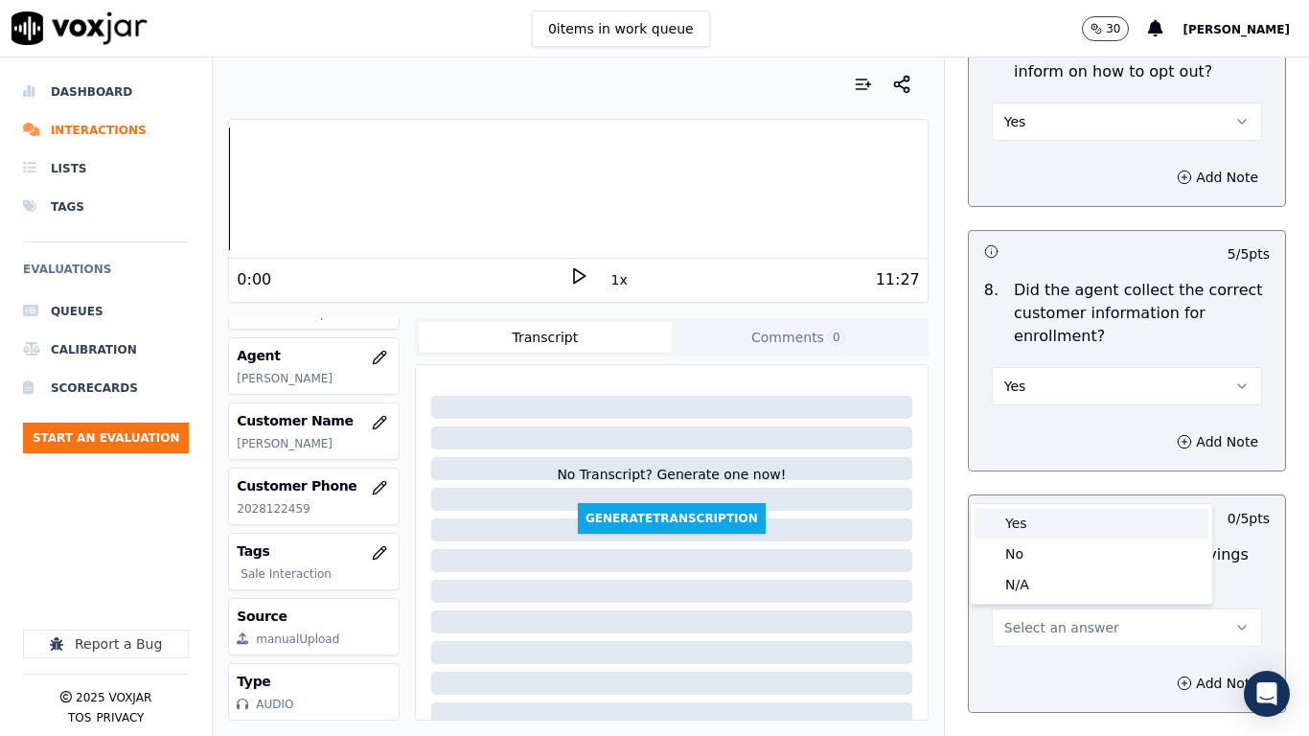
click at [1050, 512] on div "Yes" at bounding box center [1092, 523] width 234 height 31
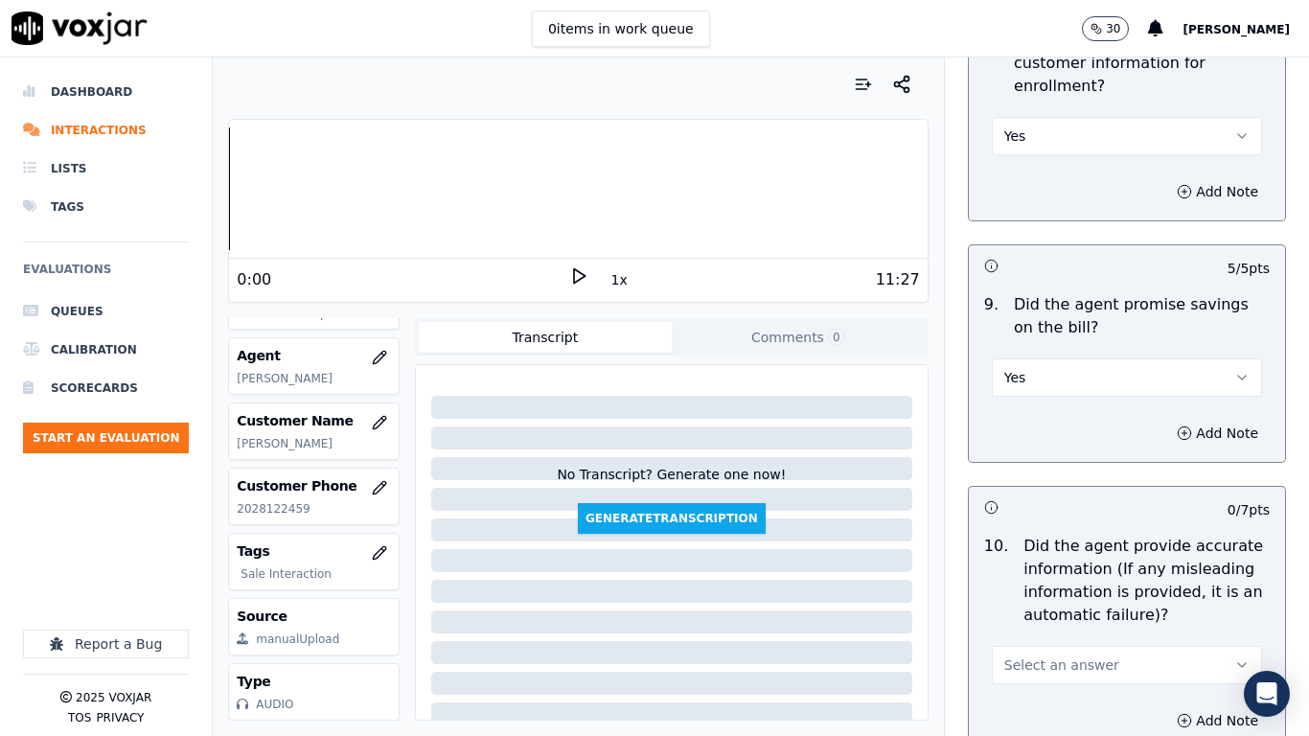
scroll to position [2492, 0]
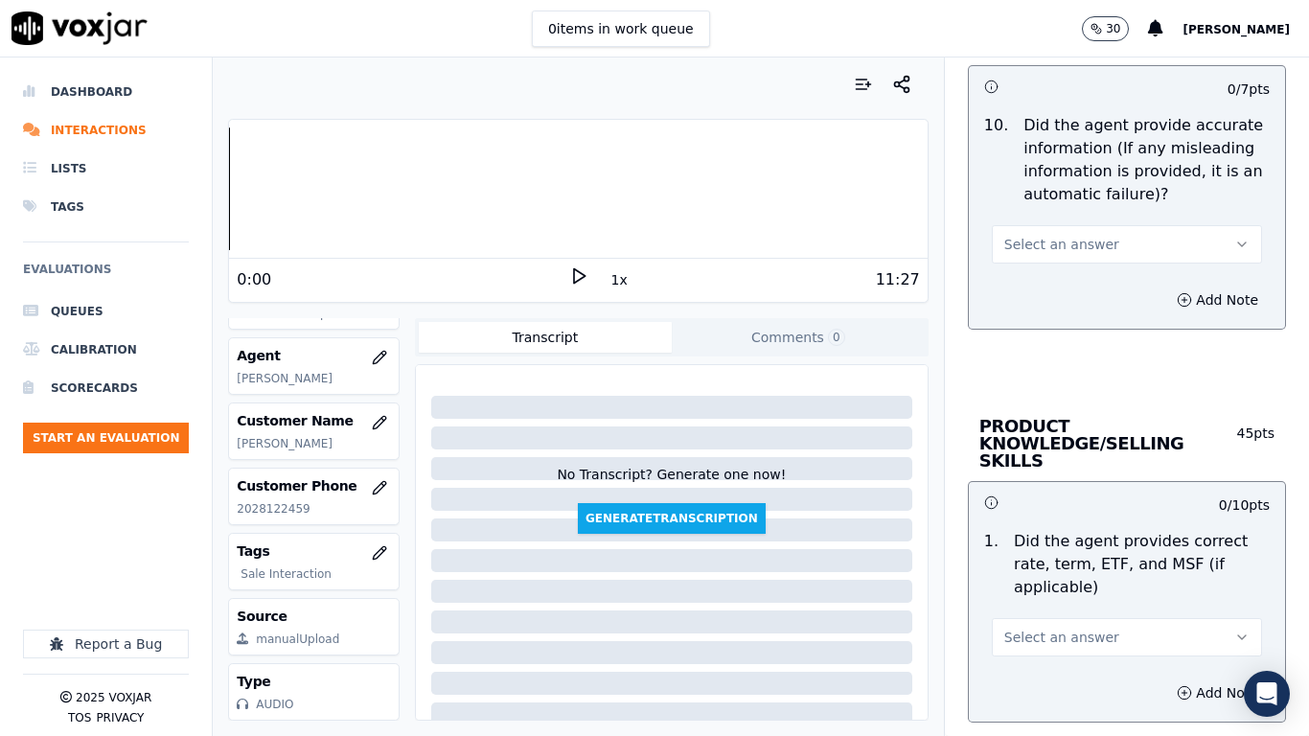
click at [1036, 236] on span "Select an answer" at bounding box center [1061, 244] width 115 height 19
click at [1040, 278] on div "Yes" at bounding box center [1092, 287] width 234 height 31
click at [1097, 581] on button "Select an answer" at bounding box center [1127, 637] width 270 height 38
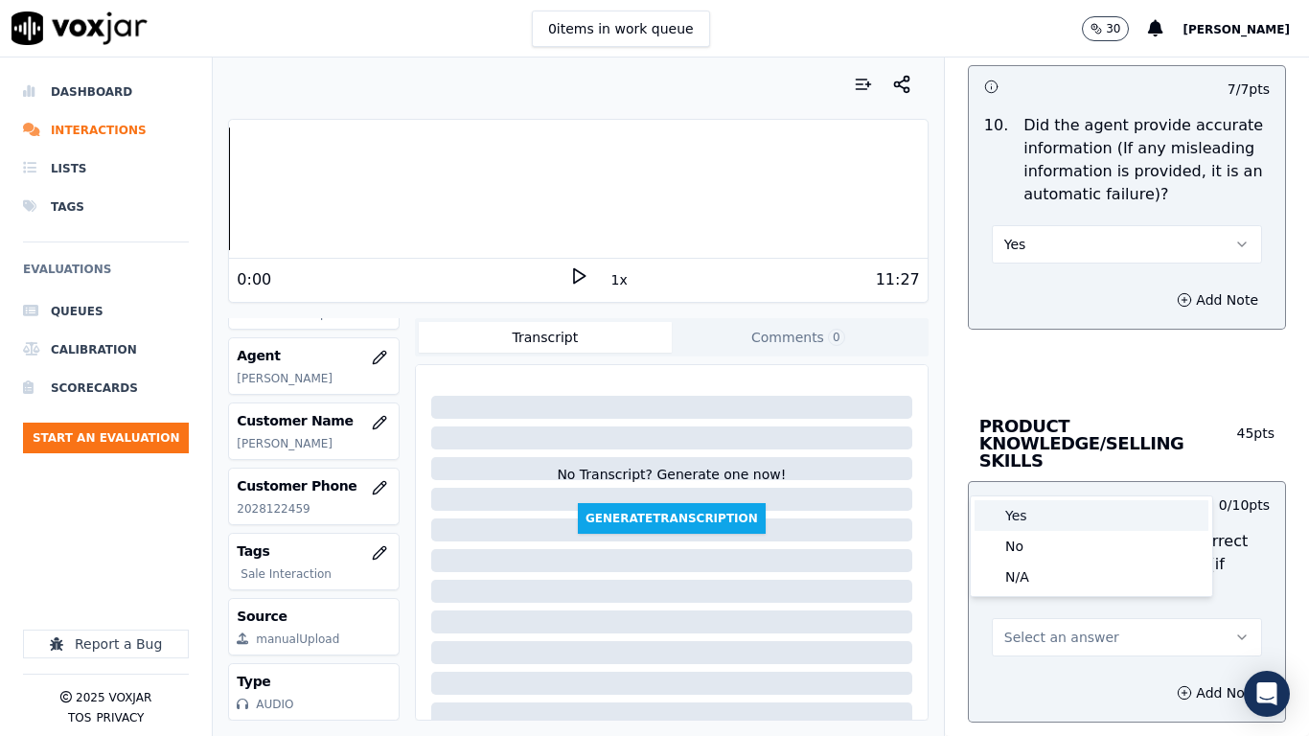
click at [1040, 517] on div "Yes" at bounding box center [1092, 515] width 234 height 31
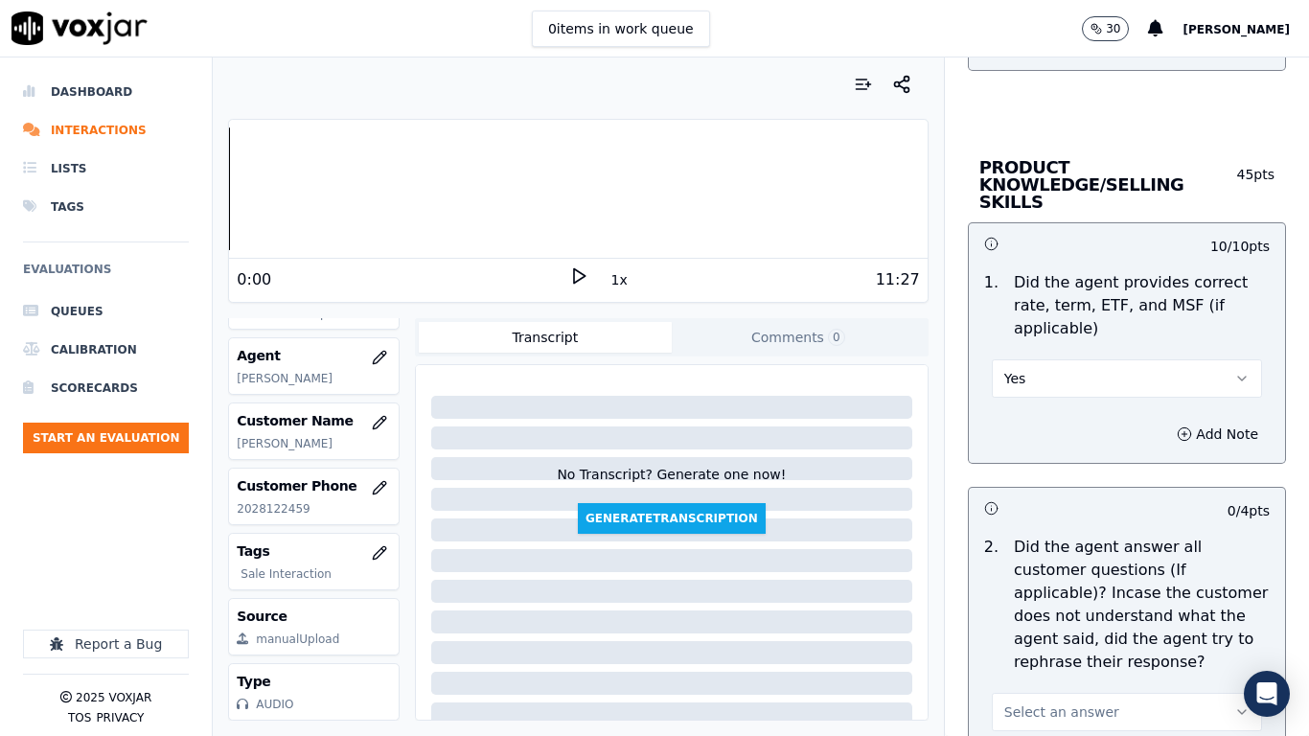
scroll to position [3259, 0]
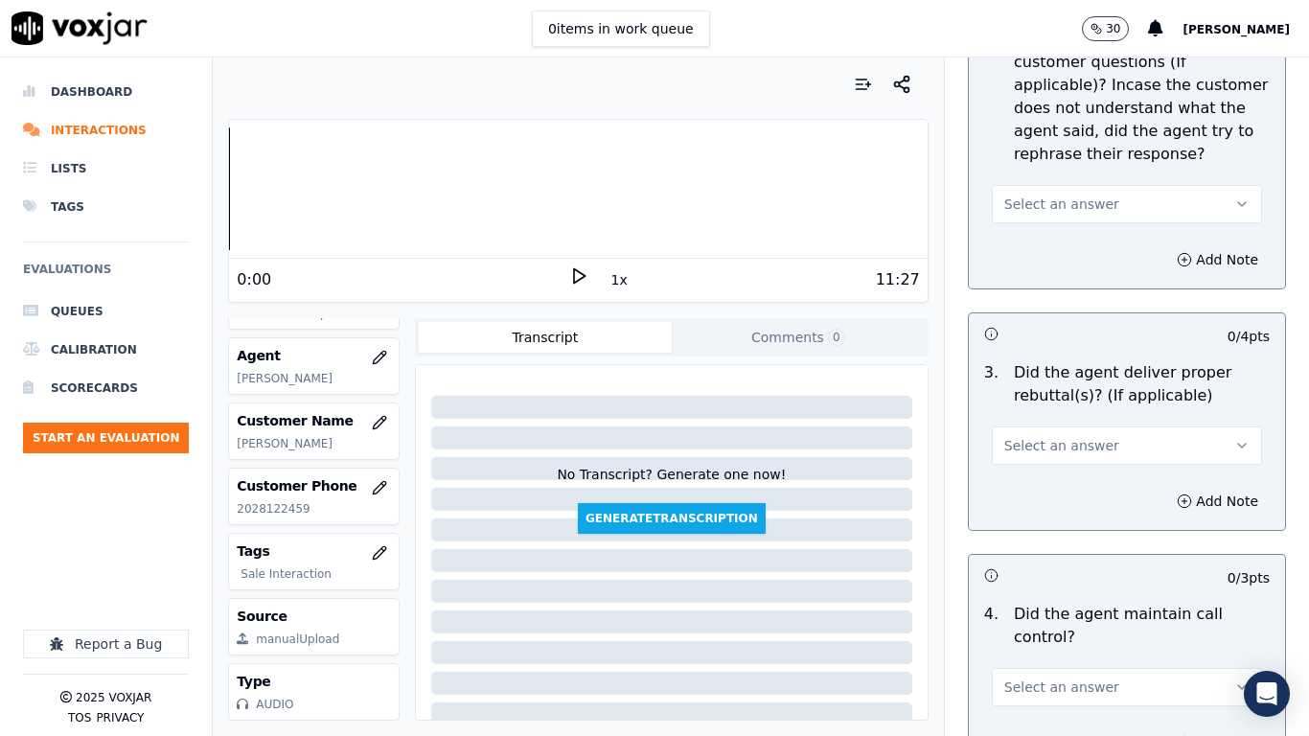
click at [1026, 195] on span "Select an answer" at bounding box center [1061, 204] width 115 height 19
click at [1031, 225] on div "Yes" at bounding box center [1092, 230] width 234 height 31
click at [1055, 436] on span "Select an answer" at bounding box center [1061, 445] width 115 height 19
click at [1063, 469] on div "Yes" at bounding box center [1092, 471] width 234 height 31
click at [1070, 581] on span "Select an answer" at bounding box center [1061, 687] width 115 height 19
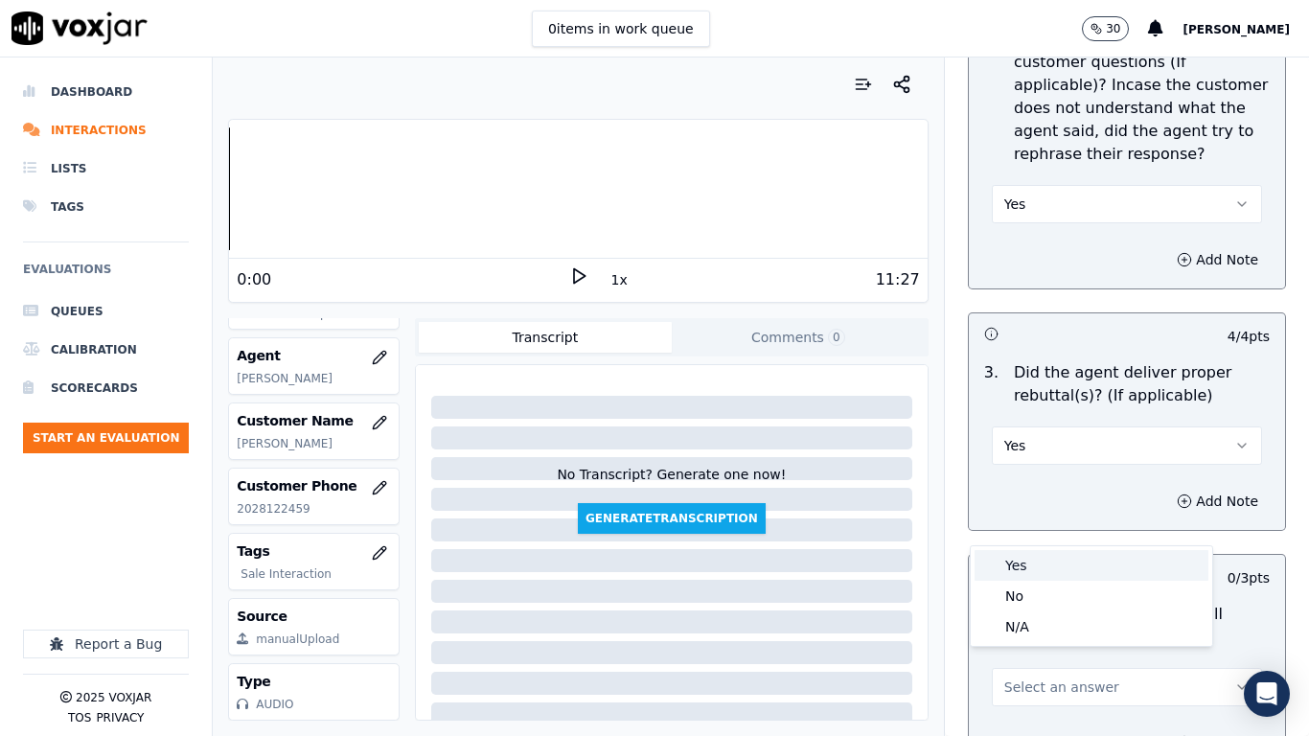
click at [1025, 553] on div "Yes" at bounding box center [1092, 565] width 234 height 31
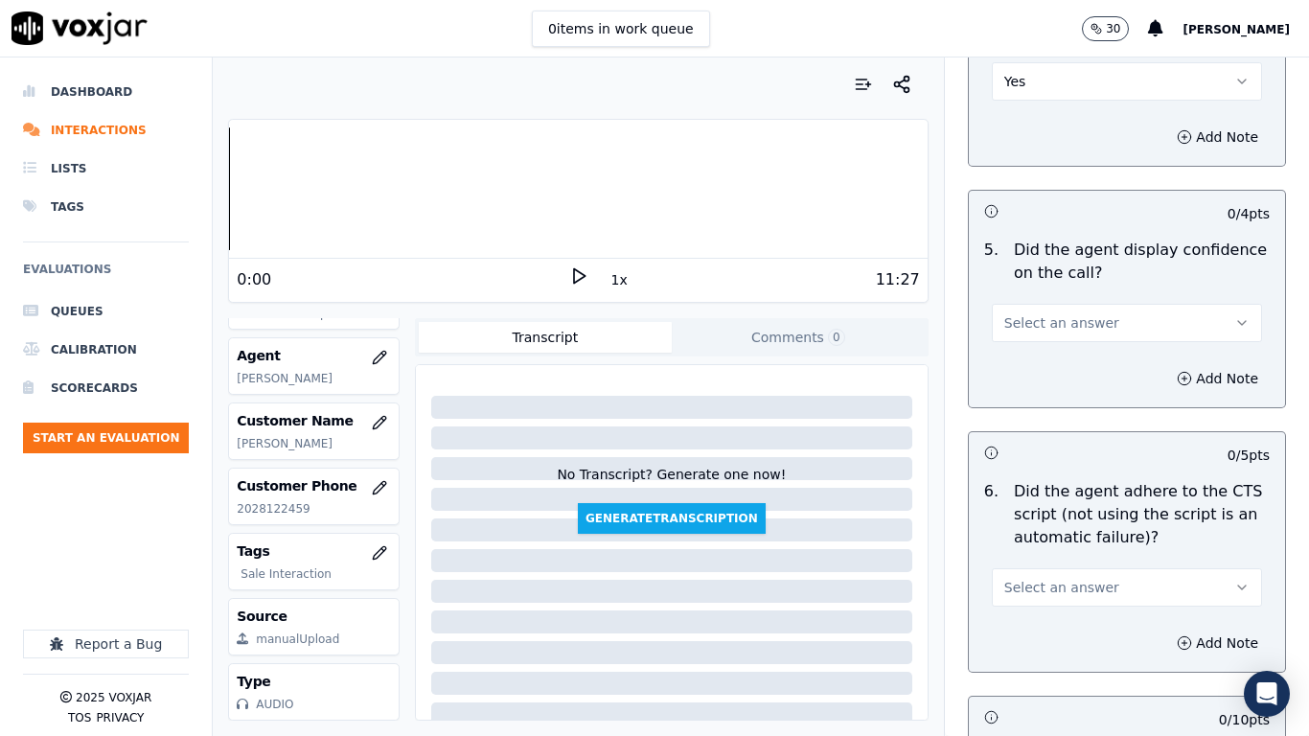
scroll to position [3930, 0]
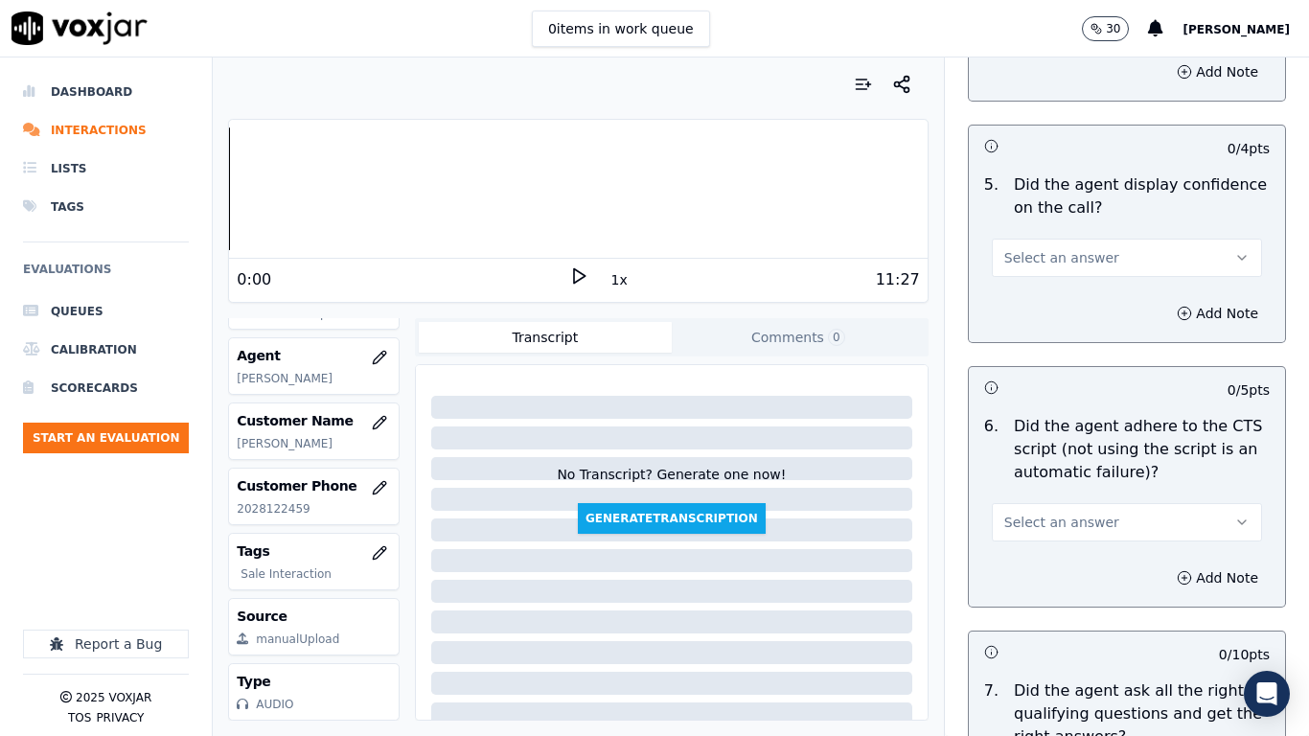
click at [1041, 248] on span "Select an answer" at bounding box center [1061, 257] width 115 height 19
click at [1046, 281] on div "Yes" at bounding box center [1092, 283] width 234 height 31
click at [1083, 499] on div "Select an answer" at bounding box center [1127, 520] width 270 height 42
click at [1079, 513] on span "Select an answer" at bounding box center [1061, 522] width 115 height 19
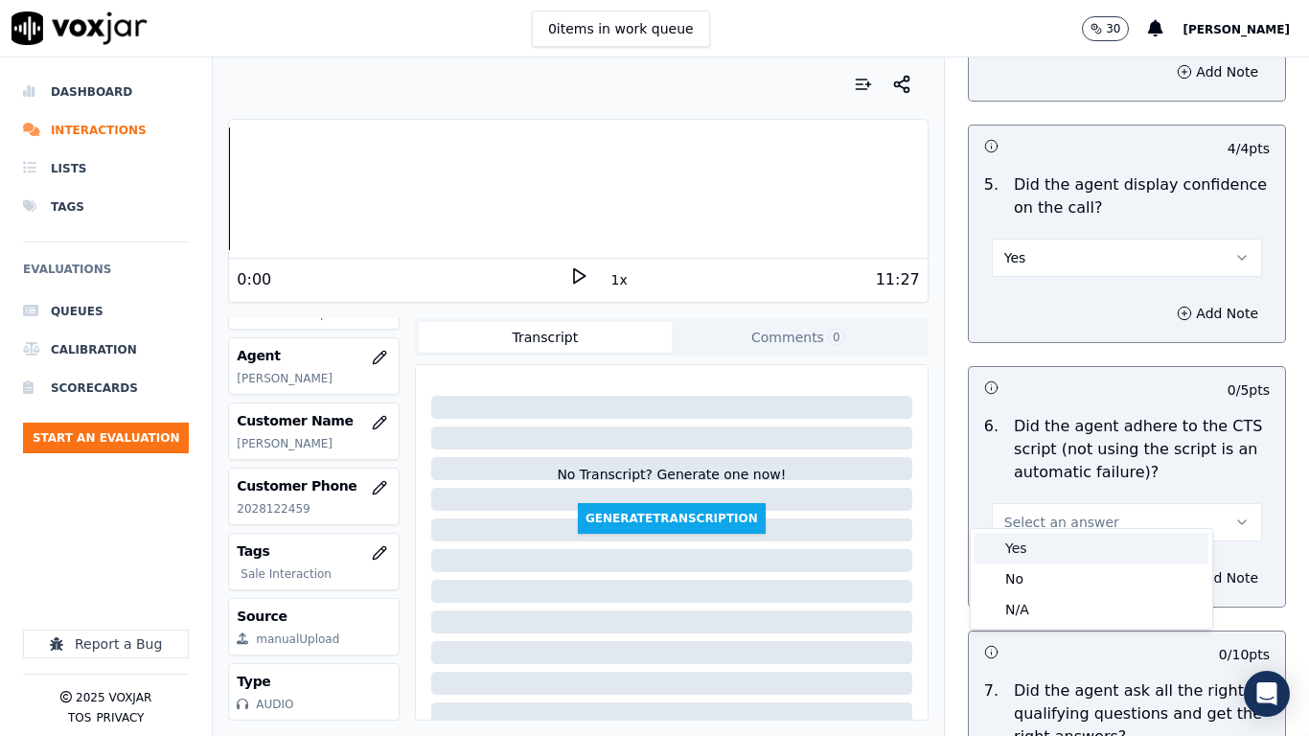
click at [1073, 548] on div "Yes" at bounding box center [1092, 548] width 234 height 31
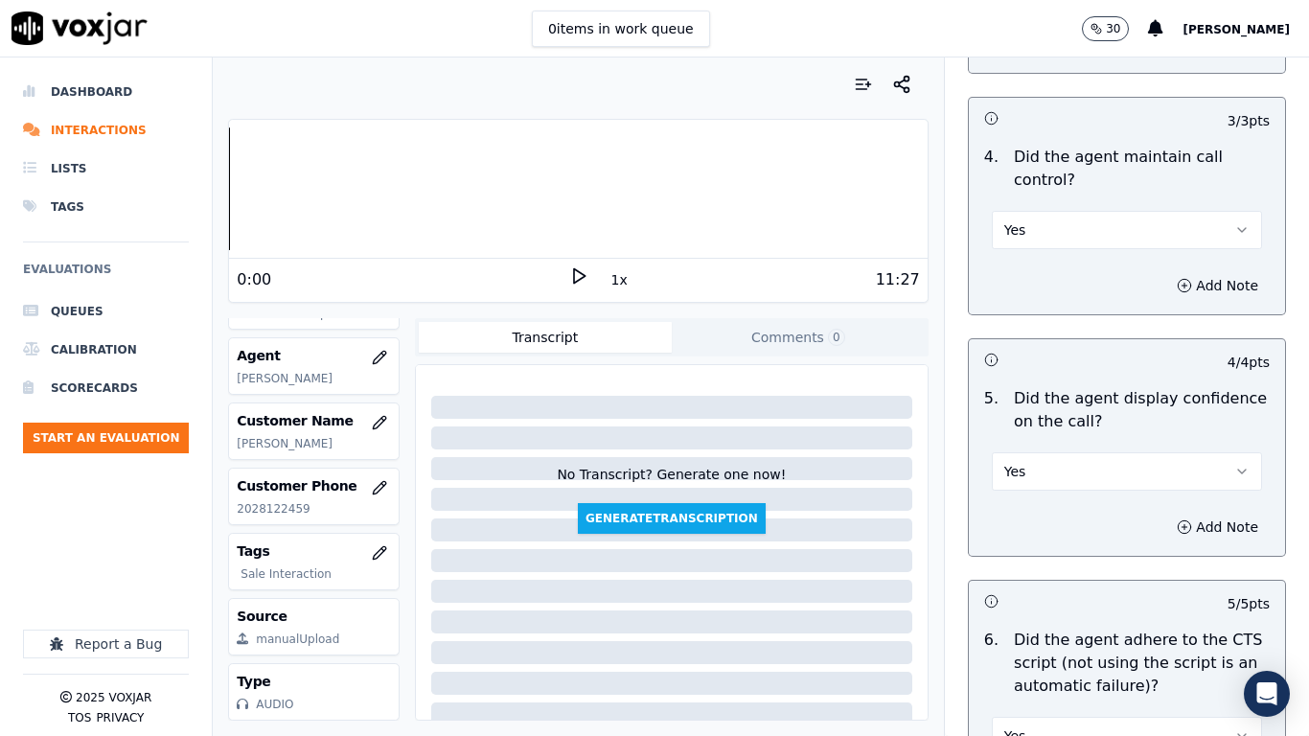
scroll to position [4217, 0]
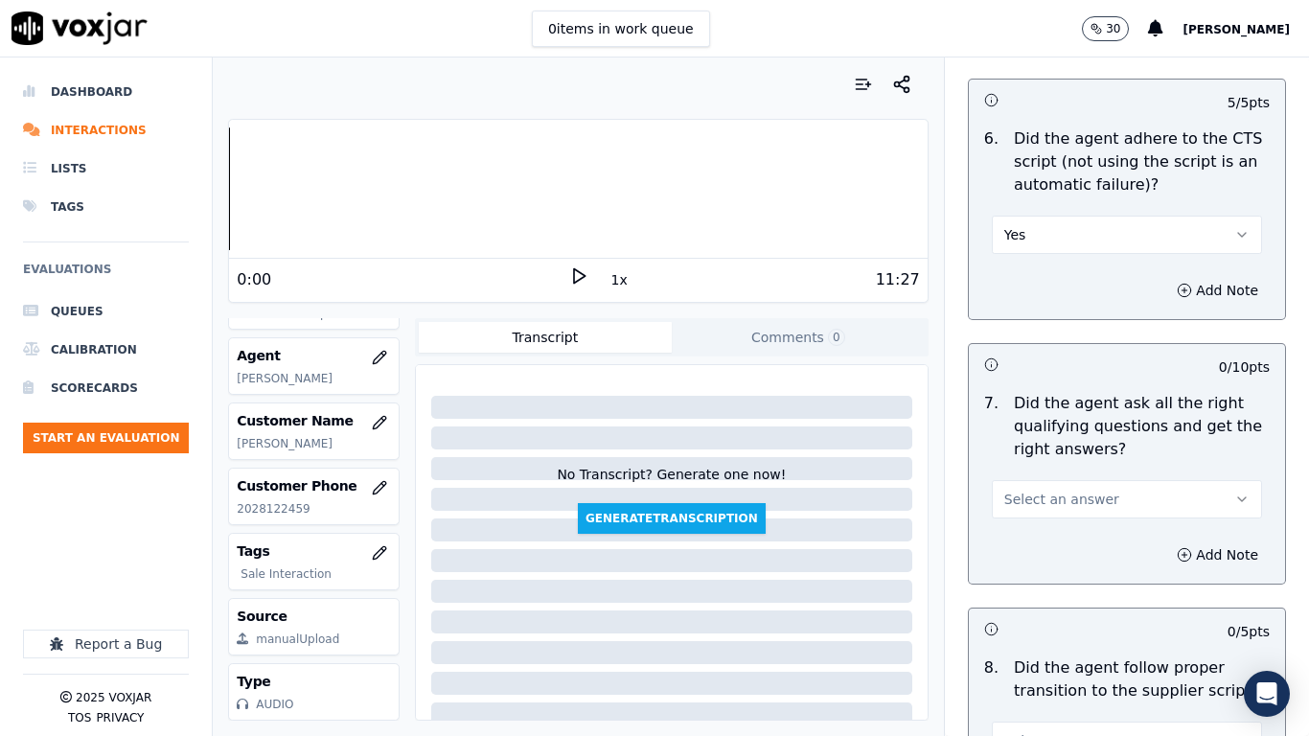
click at [1050, 490] on span "Select an answer" at bounding box center [1061, 499] width 115 height 19
click at [1050, 512] on div "Yes" at bounding box center [1092, 525] width 234 height 31
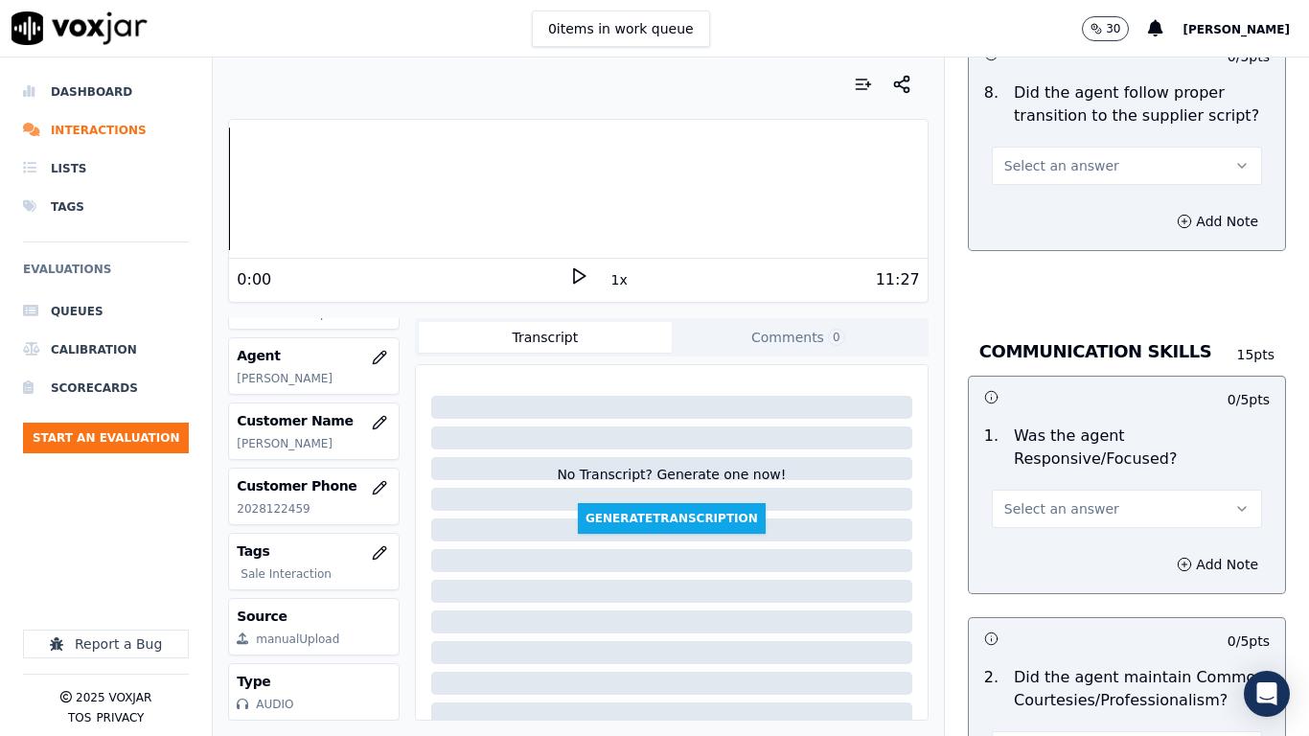
click at [1032, 156] on span "Select an answer" at bounding box center [1061, 165] width 115 height 19
click at [1031, 178] on div "Yes" at bounding box center [1092, 191] width 234 height 31
click at [1047, 499] on span "Select an answer" at bounding box center [1061, 508] width 115 height 19
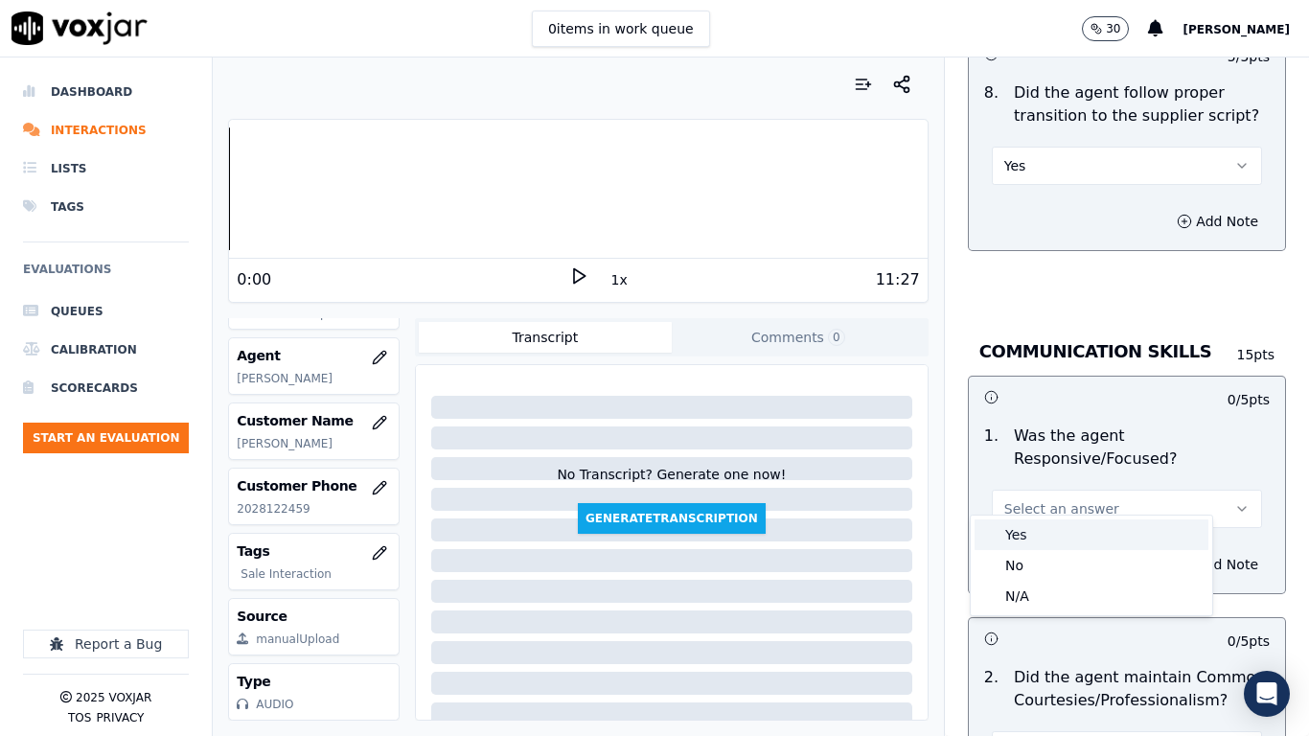
click at [1045, 536] on div "Yes" at bounding box center [1092, 534] width 234 height 31
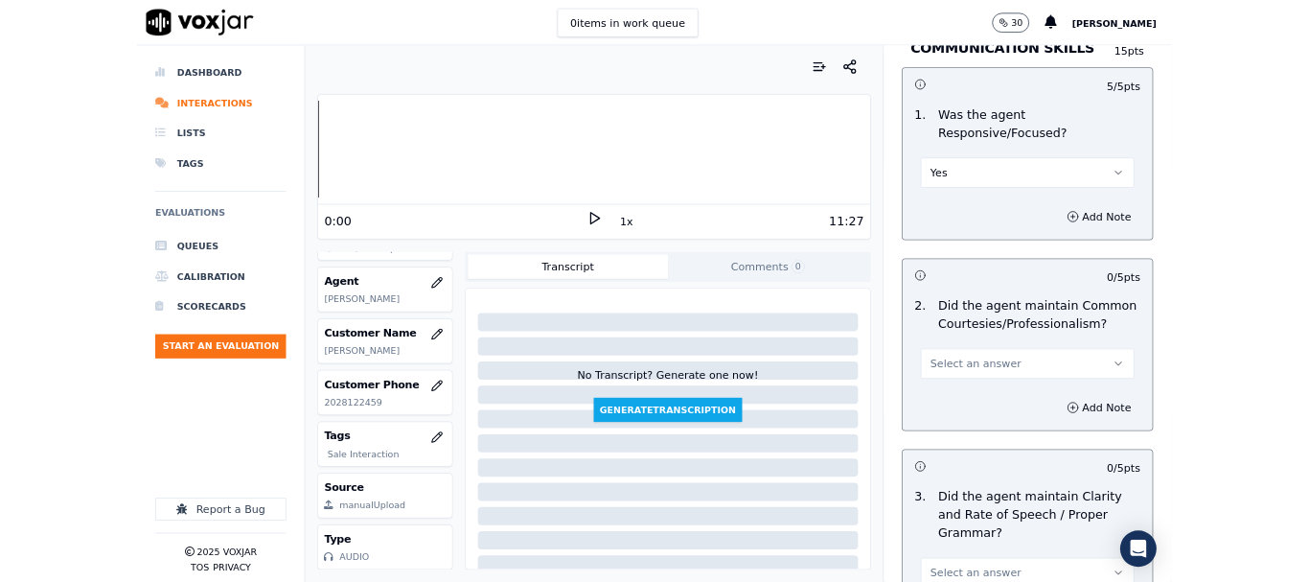
scroll to position [5303, 0]
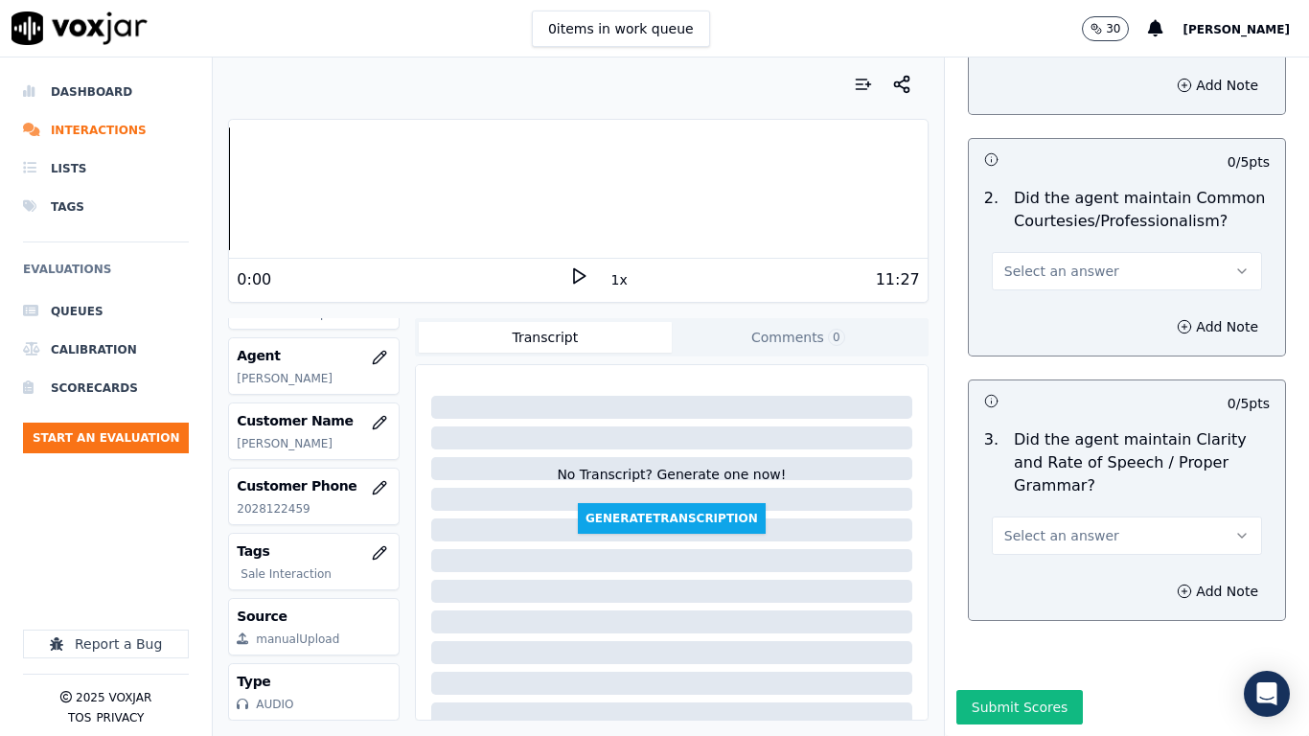
click at [1051, 517] on button "Select an answer" at bounding box center [1127, 536] width 270 height 38
click at [1044, 524] on div "Yes" at bounding box center [1092, 530] width 234 height 31
click at [1033, 252] on button "Select an answer" at bounding box center [1127, 271] width 270 height 38
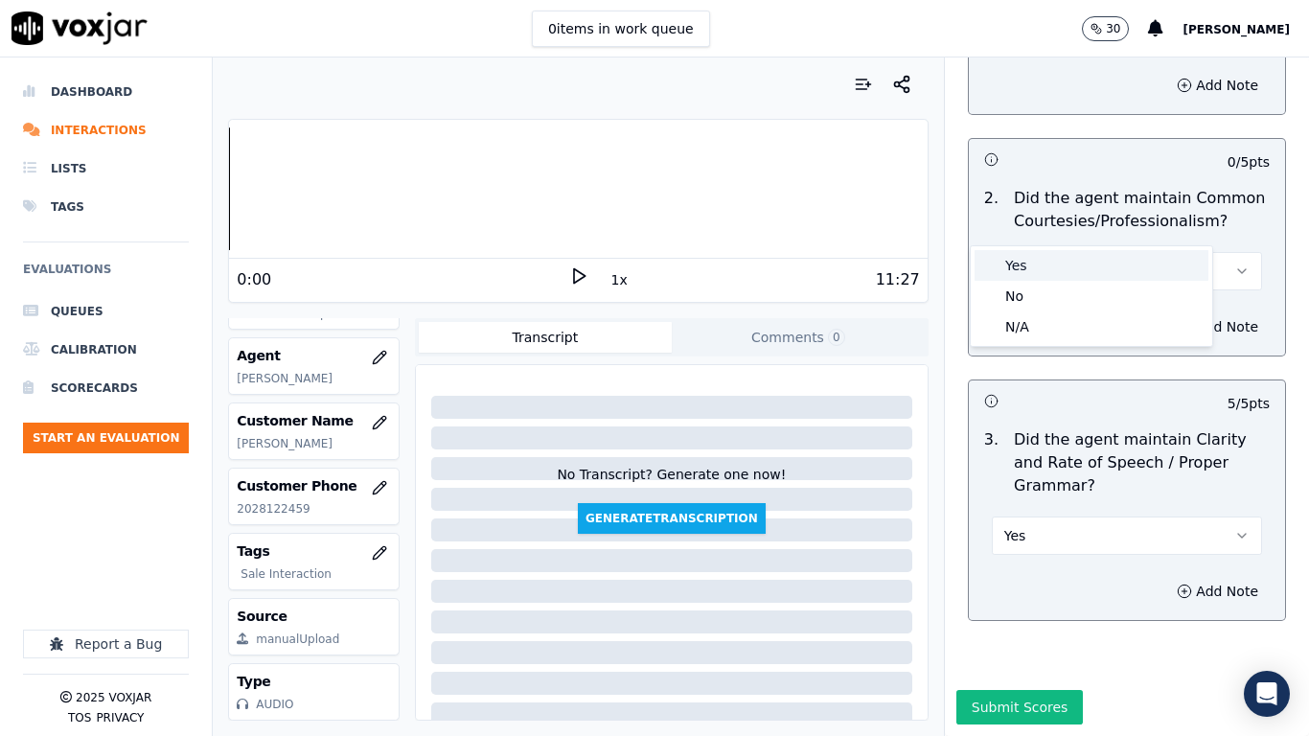
click at [1038, 265] on div "Yes" at bounding box center [1092, 265] width 234 height 31
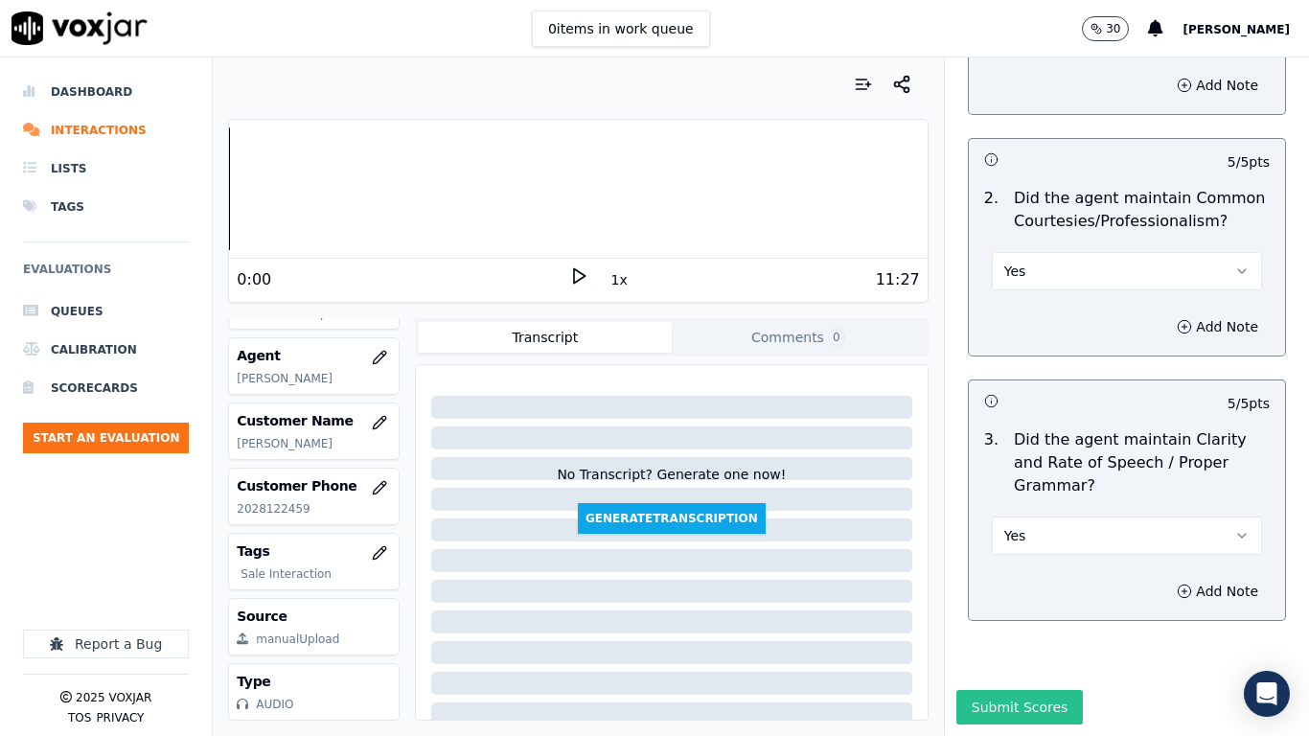
click at [1018, 581] on button "Submit Scores" at bounding box center [1020, 707] width 127 height 35
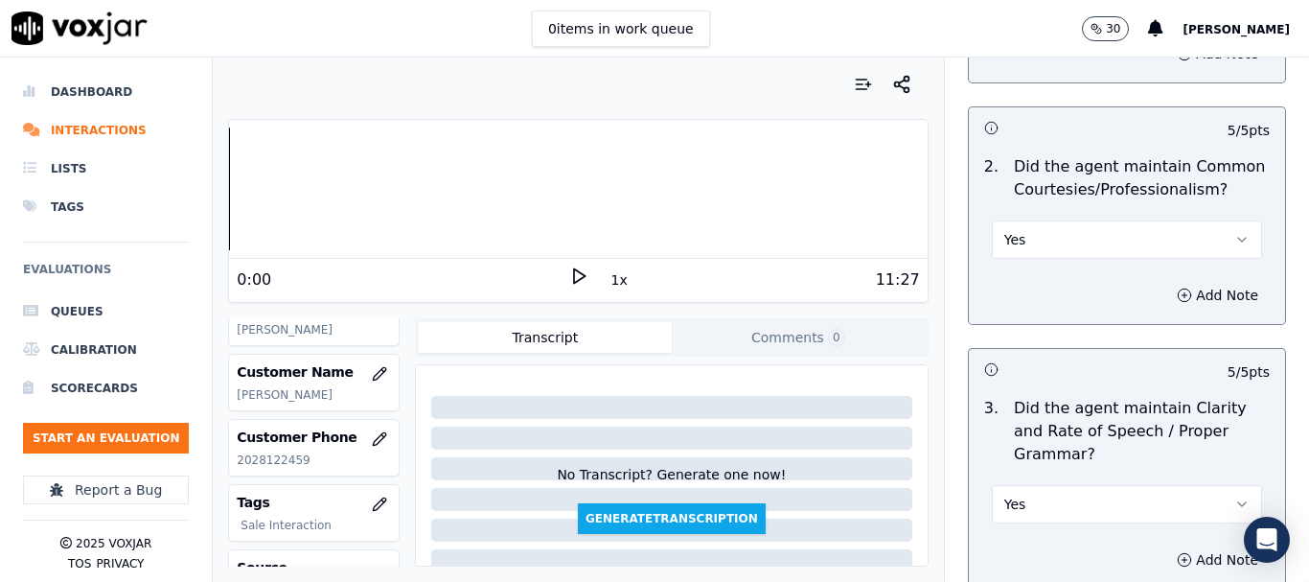
scroll to position [288, 0]
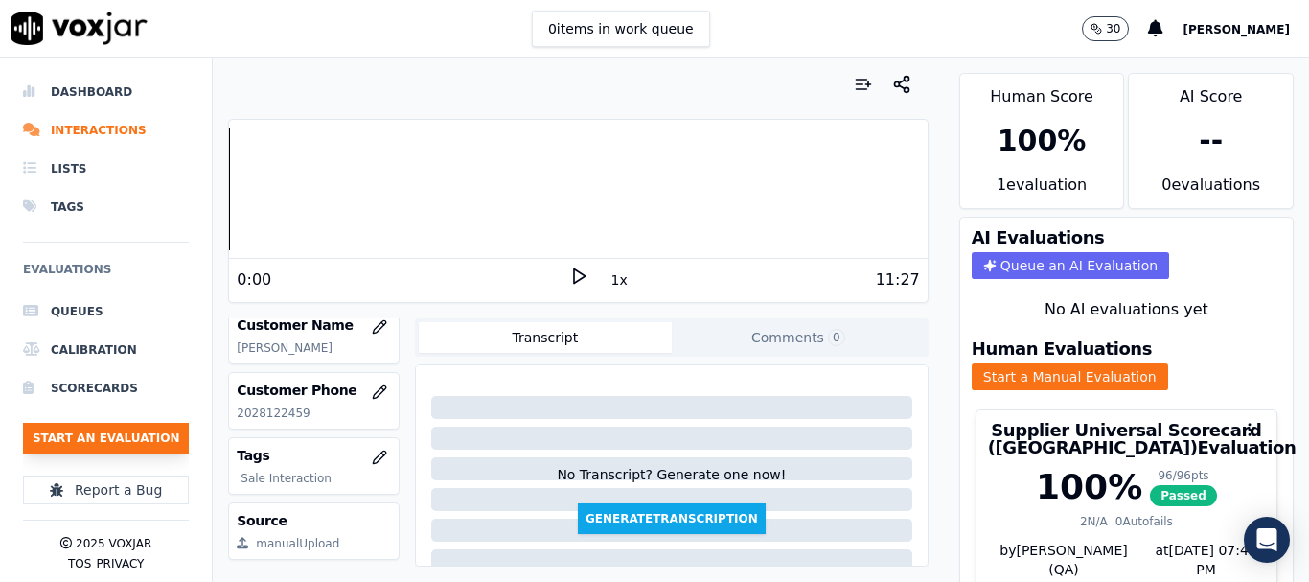
click at [149, 427] on button "Start an Evaluation" at bounding box center [106, 438] width 166 height 31
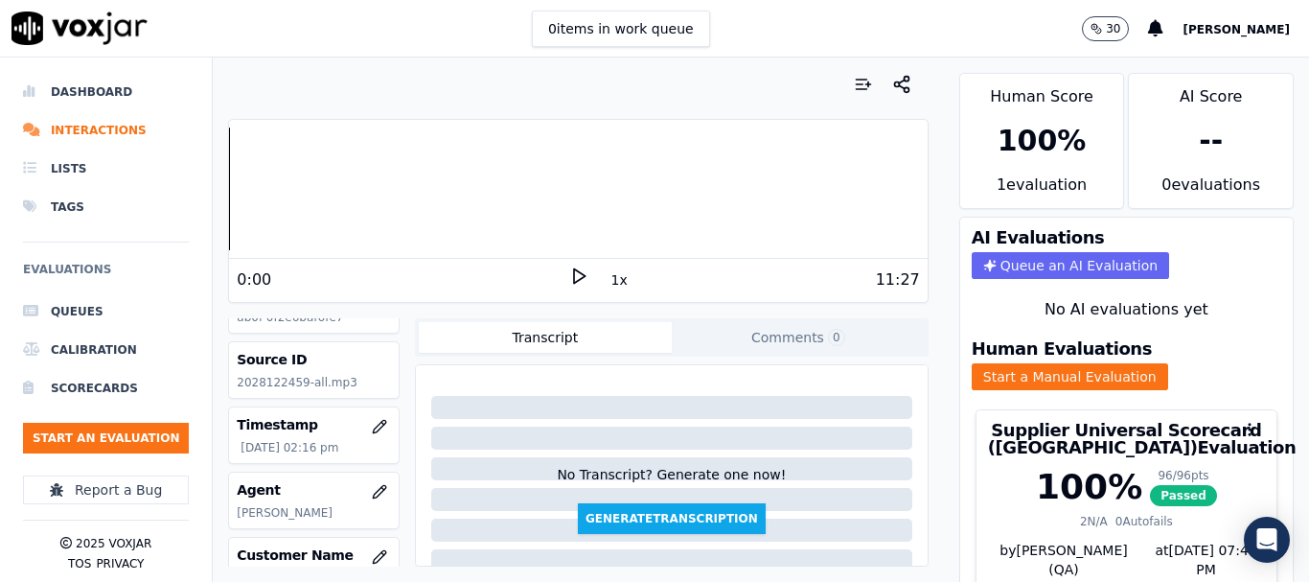
scroll to position [0, 0]
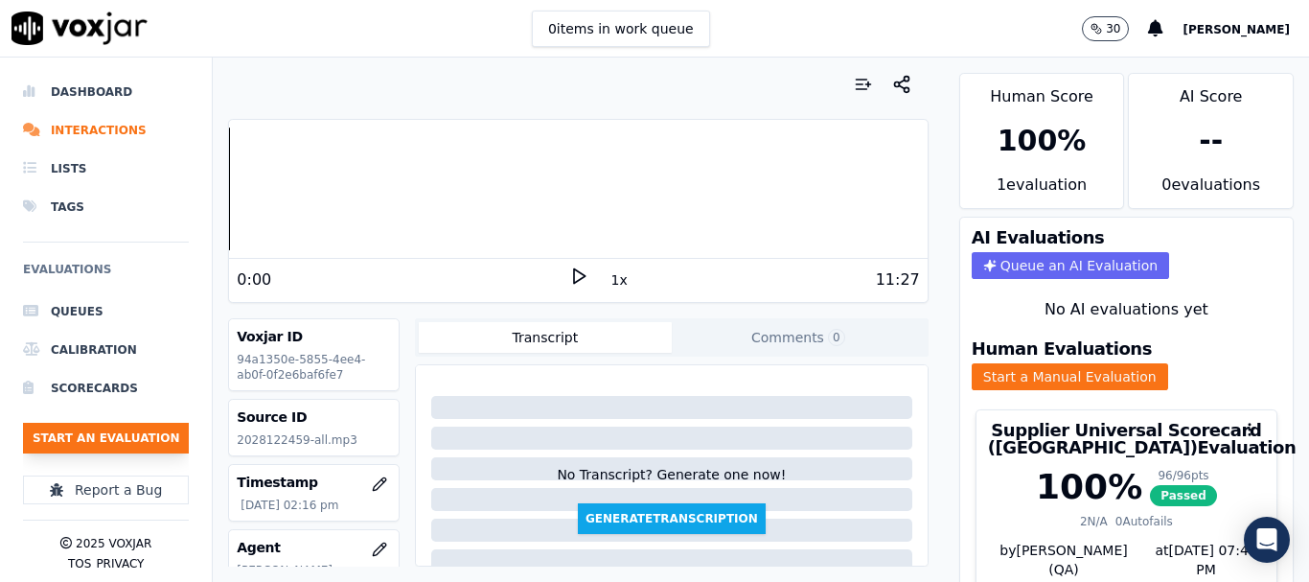
click at [124, 432] on button "Start an Evaluation" at bounding box center [106, 438] width 166 height 31
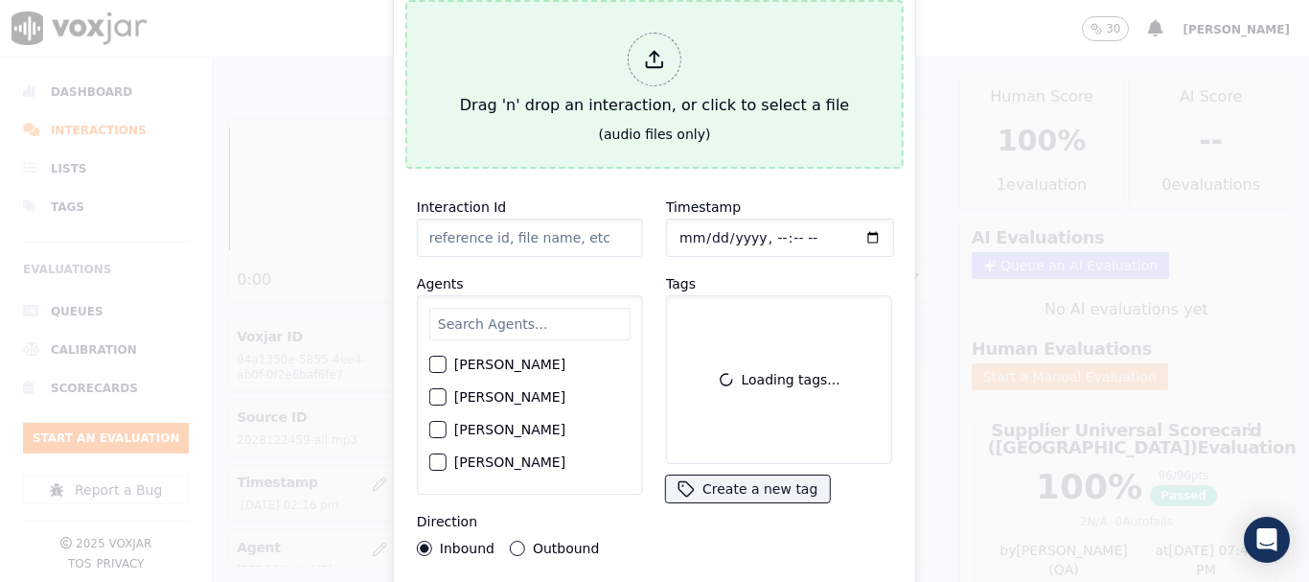
click at [735, 89] on div "Drag 'n' drop an interaction, or click to select a file" at bounding box center [654, 75] width 404 height 100
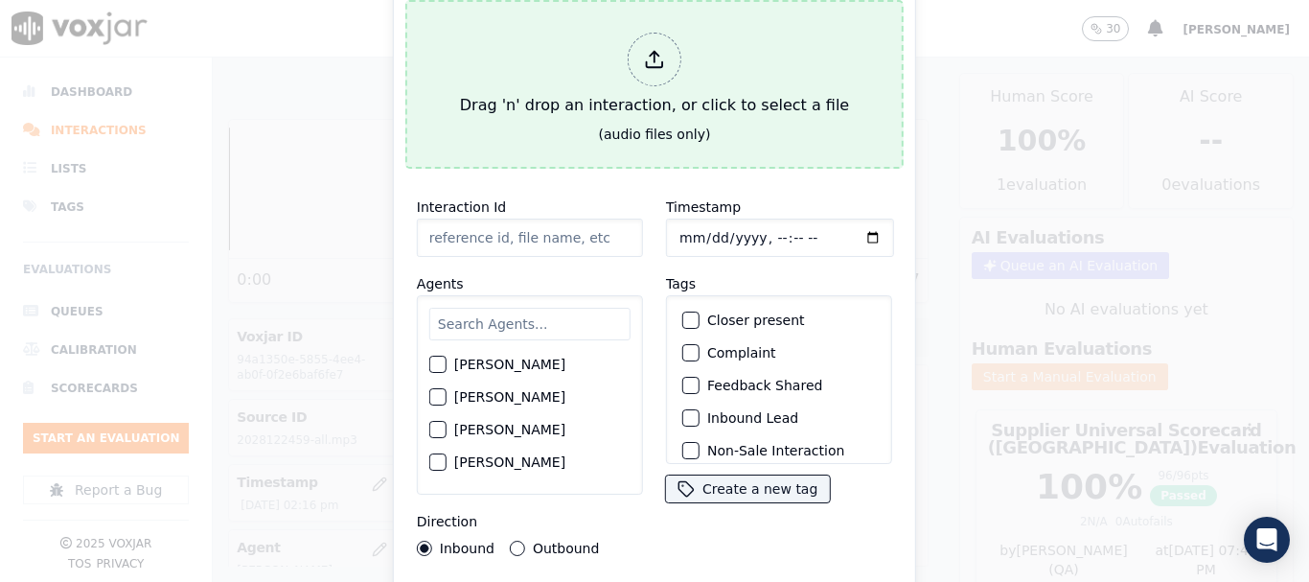
type input "20250910-155927_6094644143-all.mp3"
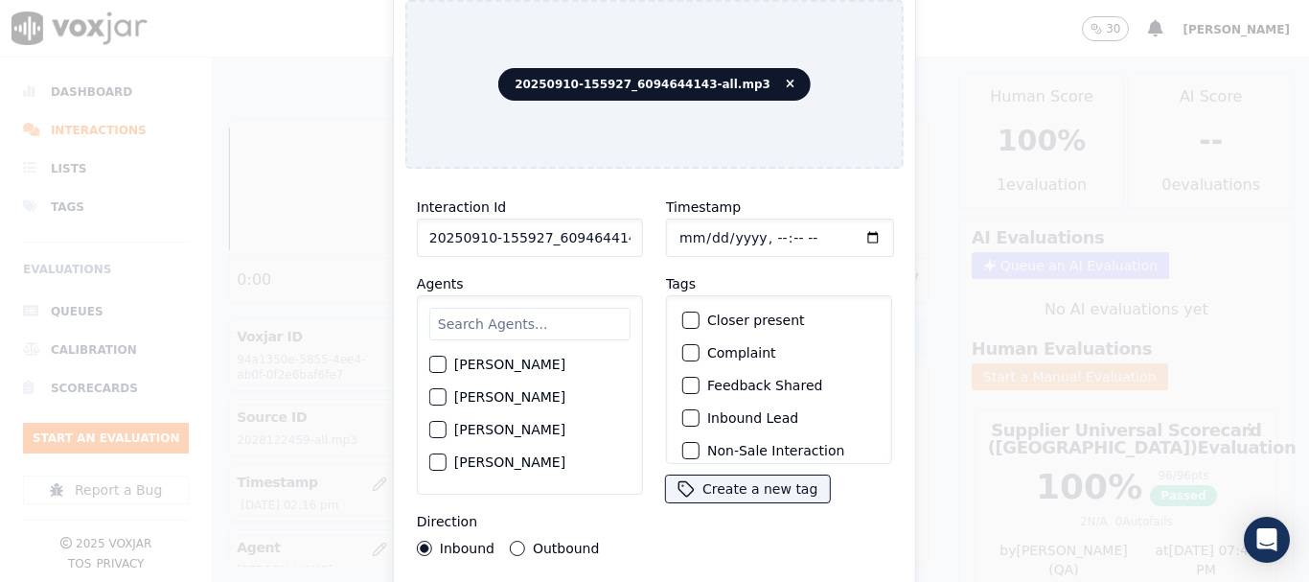
click at [529, 310] on input "text" at bounding box center [529, 324] width 201 height 33
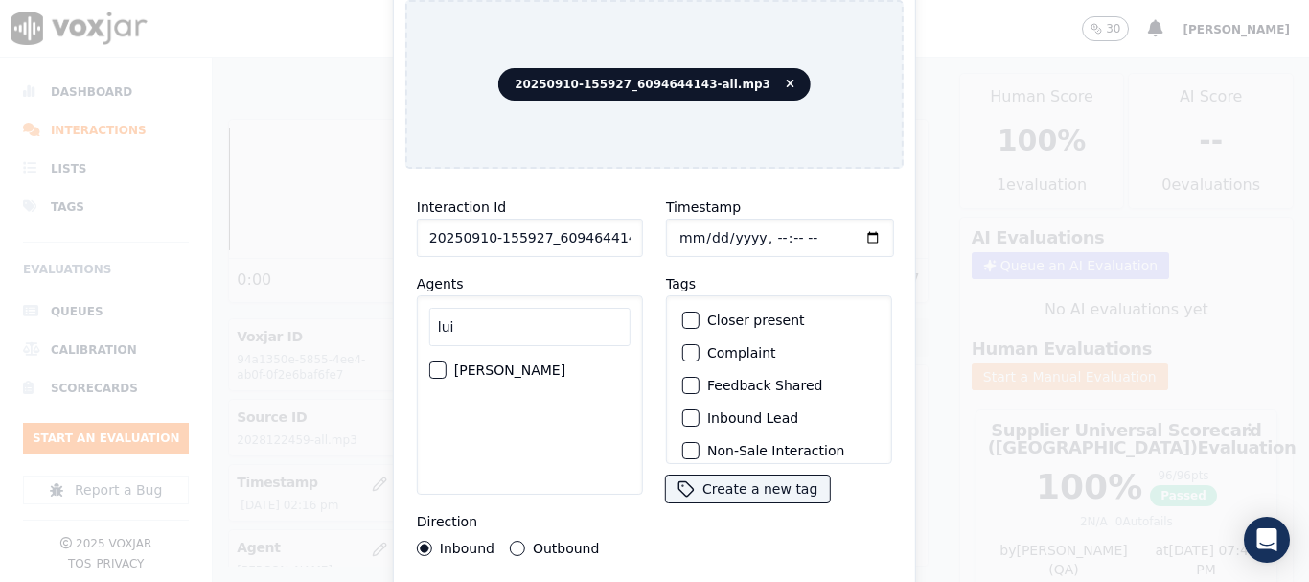
type input "lui"
click at [523, 363] on label "LUISA CAMPO" at bounding box center [509, 369] width 111 height 13
click at [447, 361] on button "LUISA CAMPO" at bounding box center [437, 369] width 17 height 17
click at [681, 224] on input "Timestamp" at bounding box center [780, 238] width 228 height 38
type input "2025-09-10T14:38"
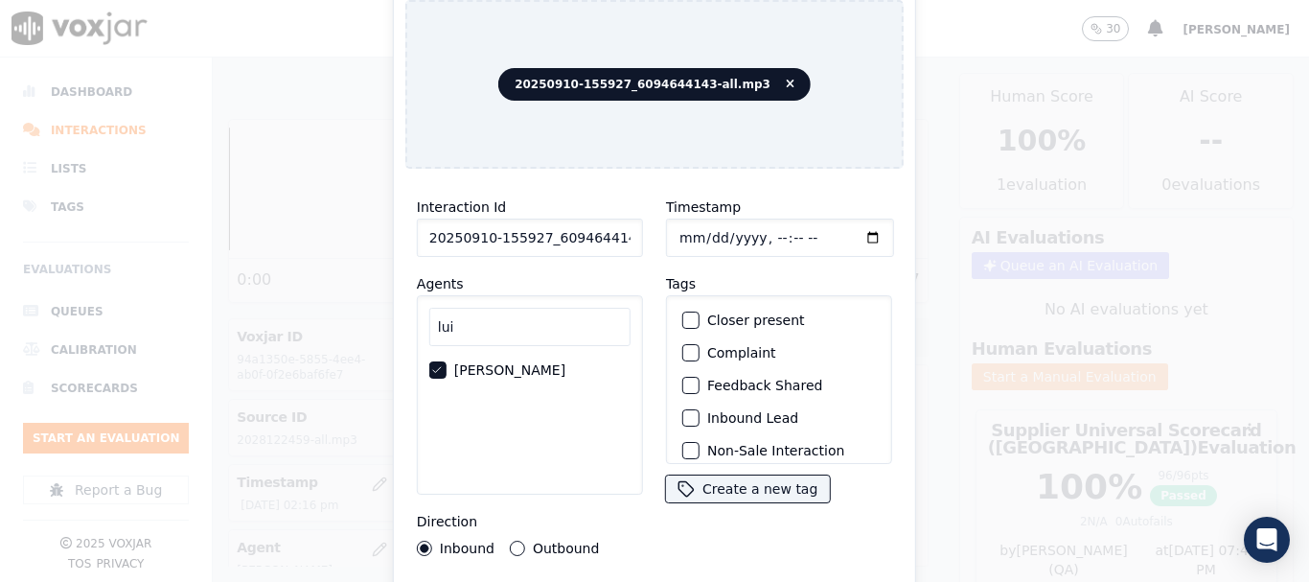
scroll to position [168, 0]
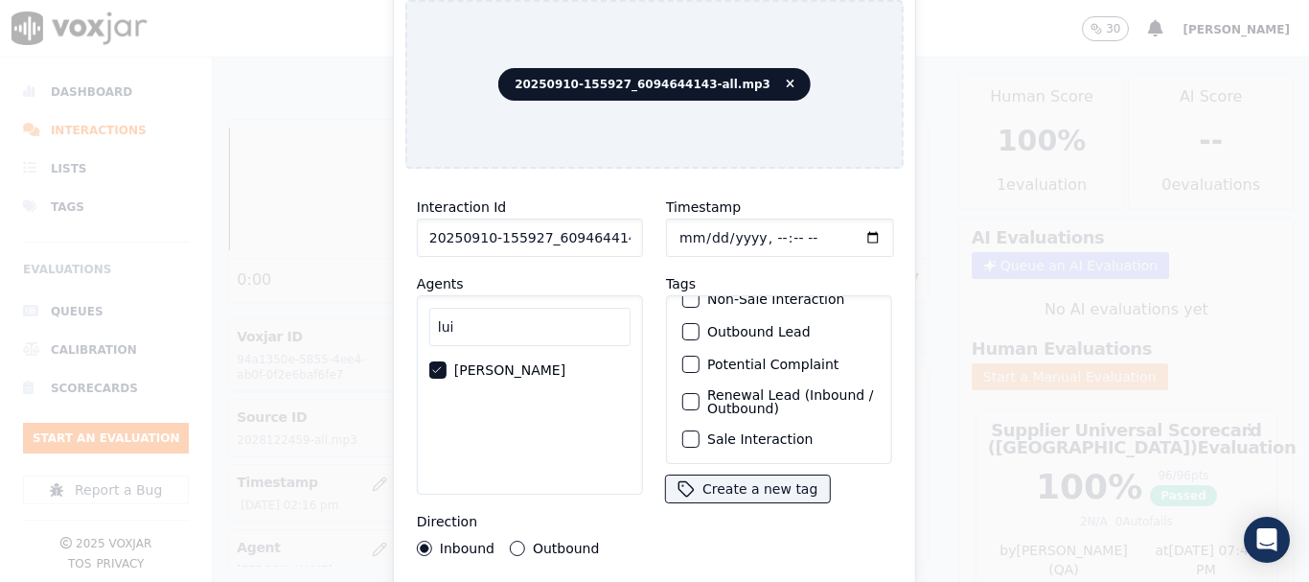
click at [768, 432] on label "Sale Interaction" at bounding box center [759, 438] width 105 height 13
click at [700, 430] on button "Sale Interaction" at bounding box center [690, 438] width 17 height 17
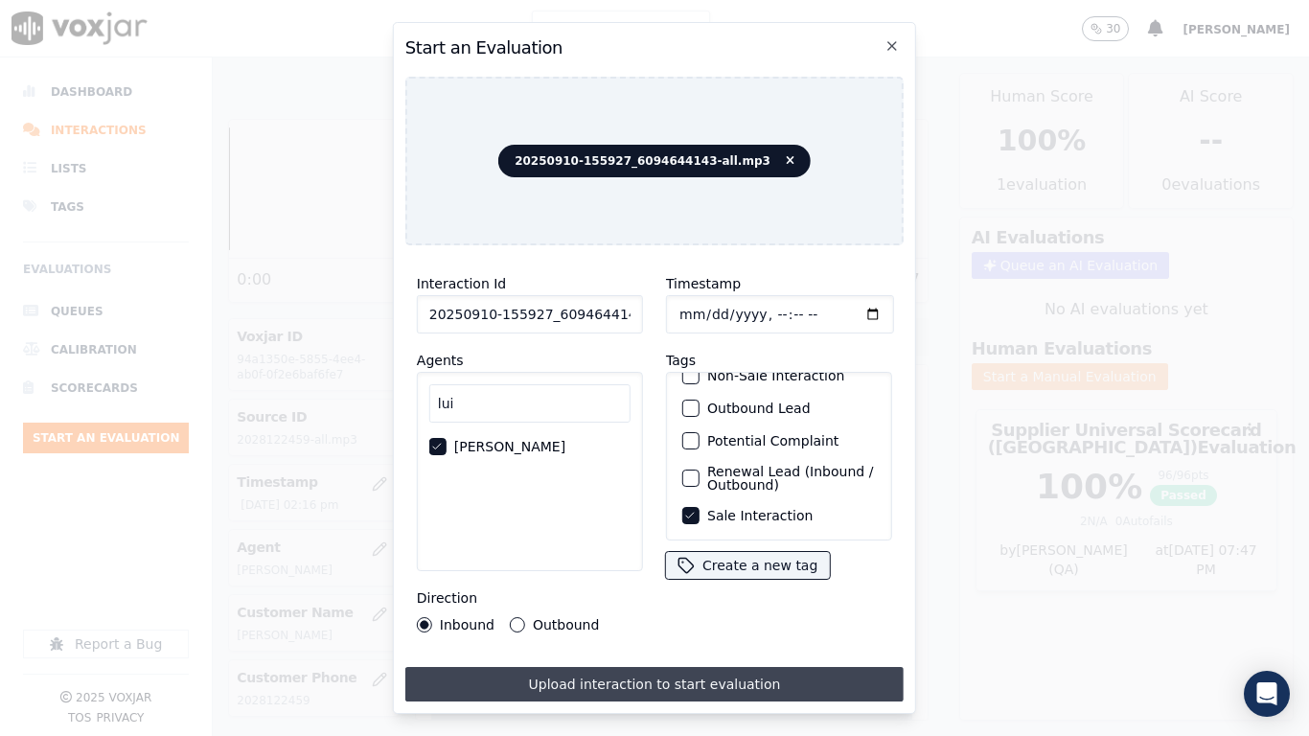
click at [782, 581] on button "Upload interaction to start evaluation" at bounding box center [654, 684] width 498 height 35
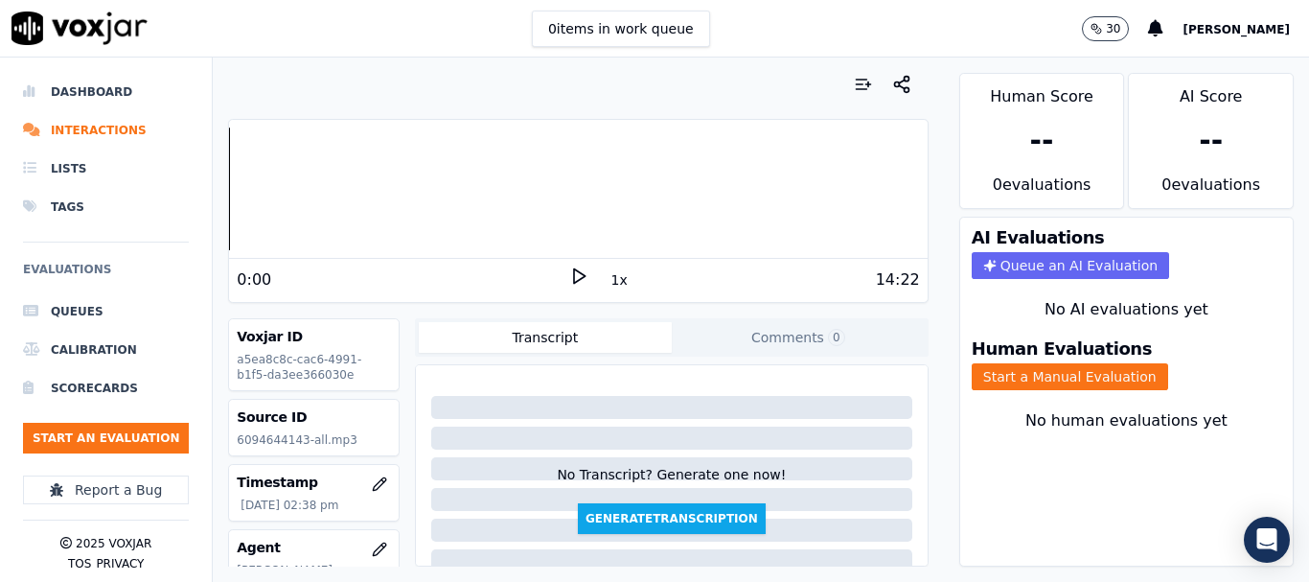
scroll to position [192, 0]
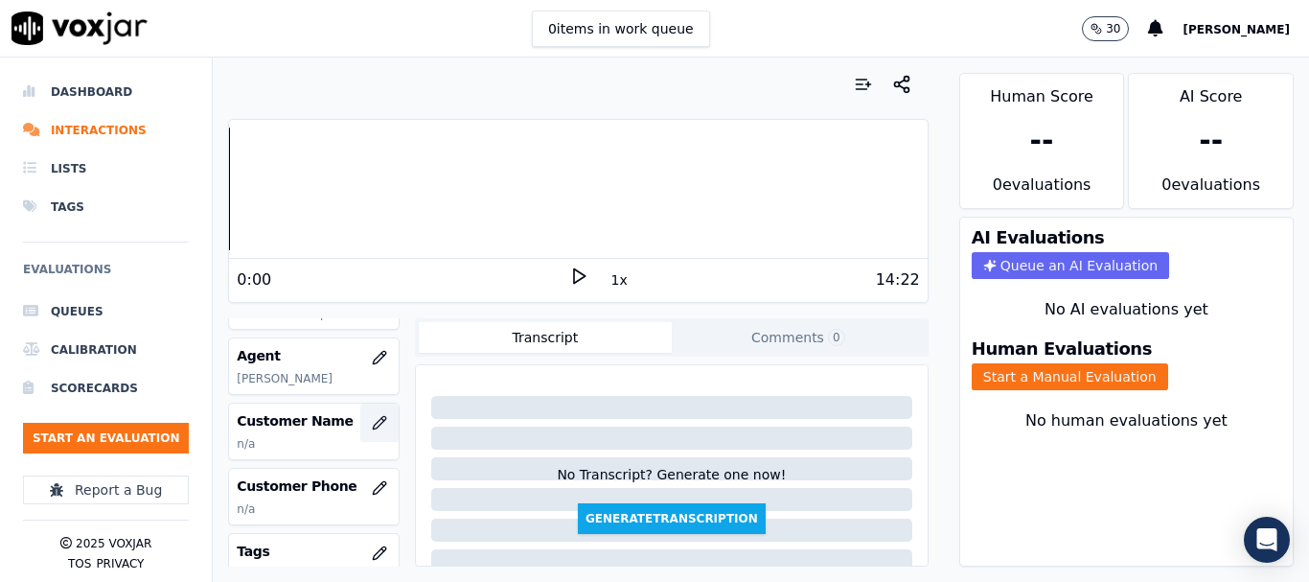
click at [373, 426] on icon "button" at bounding box center [379, 422] width 12 height 12
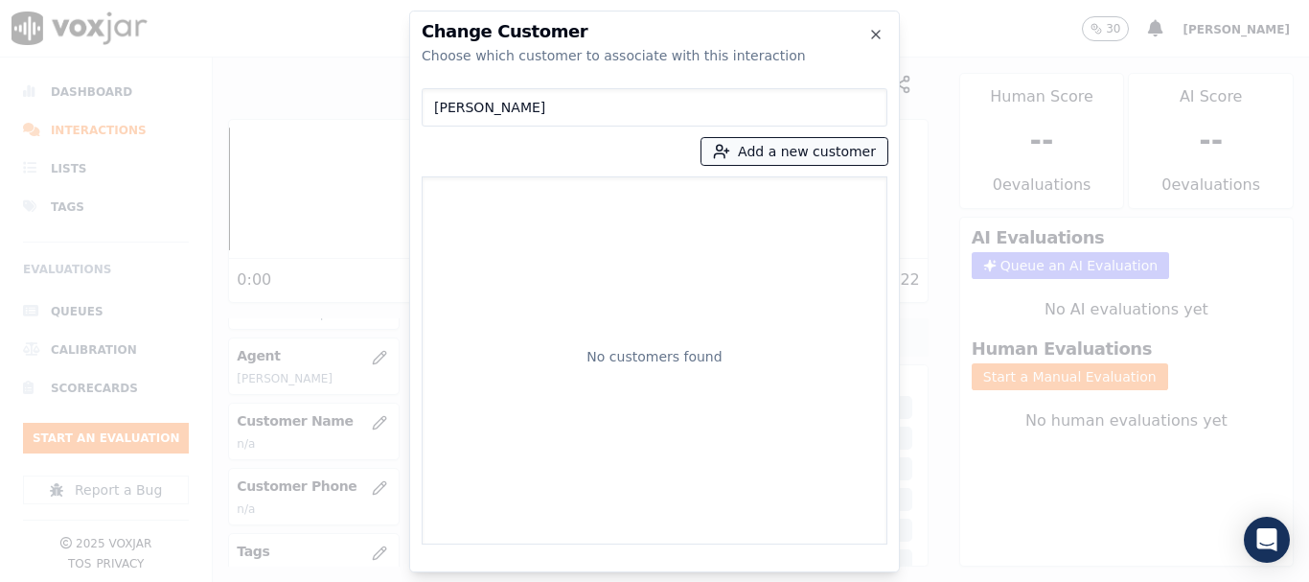
type input "JILL DEMICHELE"
click at [805, 146] on button "Add a new customer" at bounding box center [795, 151] width 186 height 27
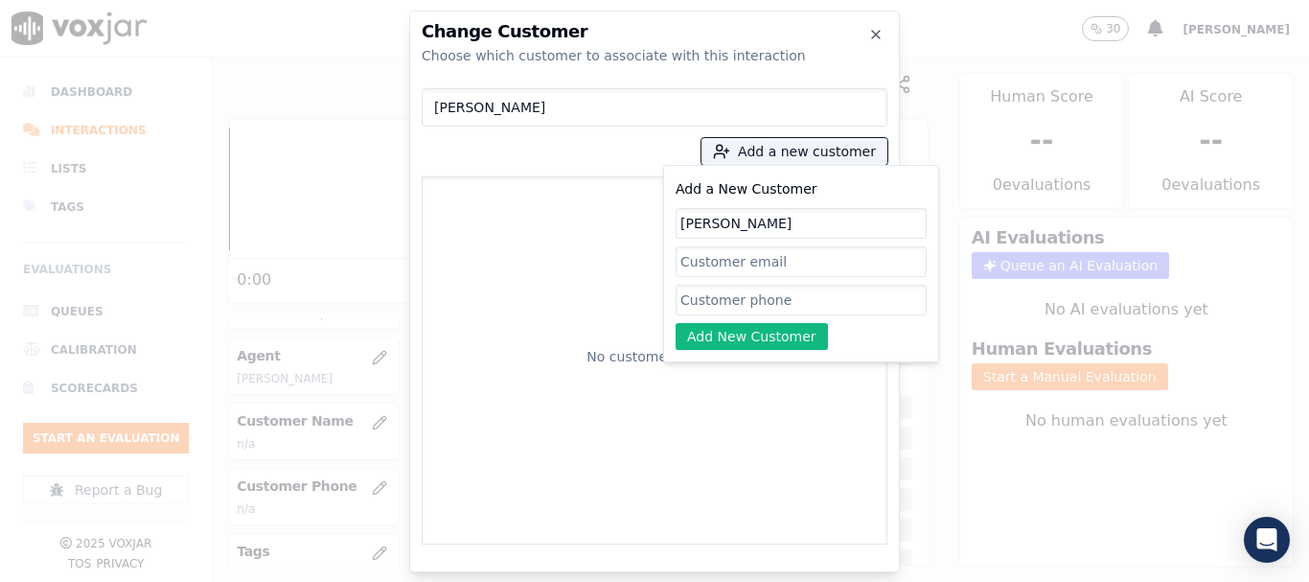
type input "JILL DEMICHELE"
drag, startPoint x: 757, startPoint y: 291, endPoint x: 765, endPoint y: 315, distance: 25.2
click at [757, 291] on input "Add a New Customer" at bounding box center [801, 300] width 251 height 31
paste input "6094644143"
type input "6094644143"
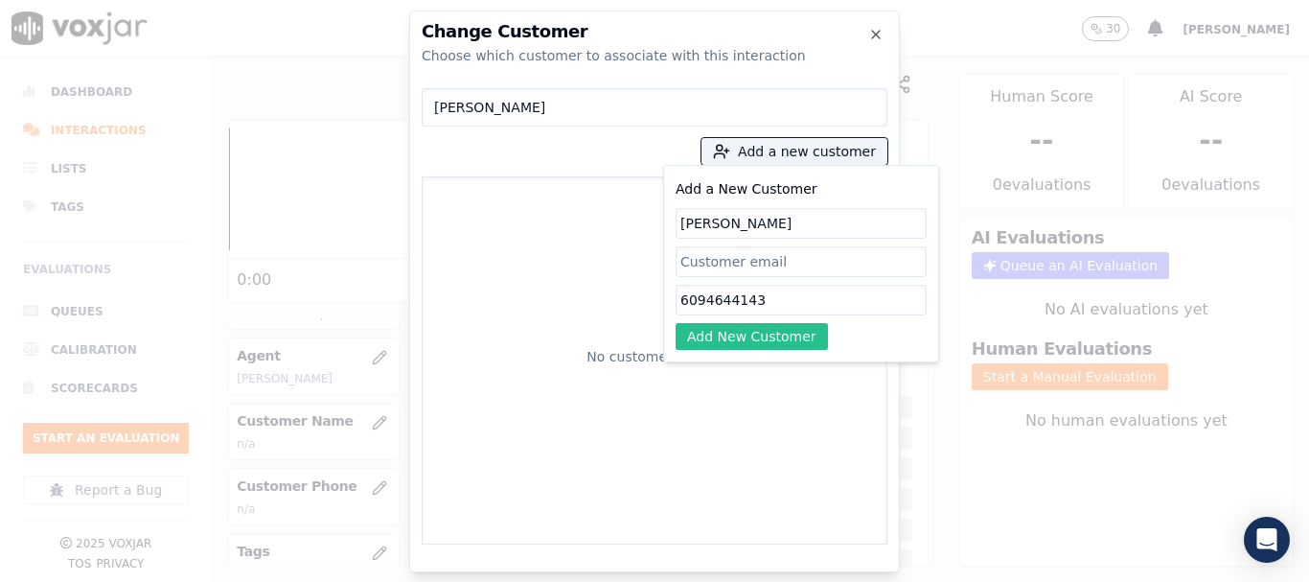
click at [726, 335] on button "Add New Customer" at bounding box center [752, 336] width 152 height 27
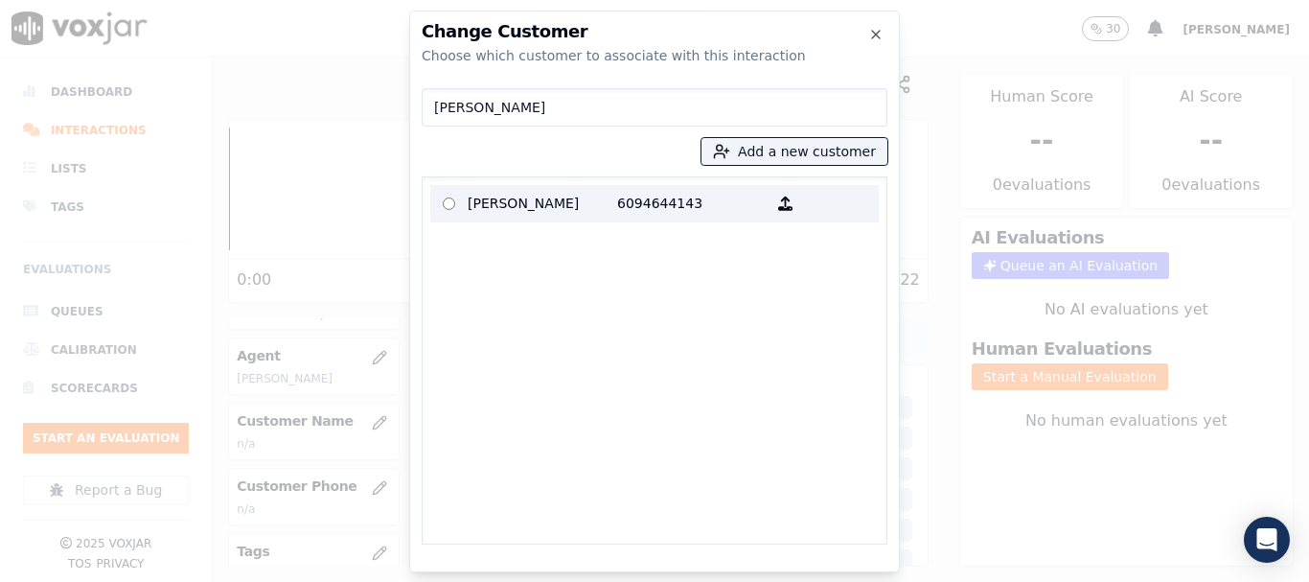
click at [509, 202] on p "JILL DEMICHELE" at bounding box center [543, 204] width 150 height 30
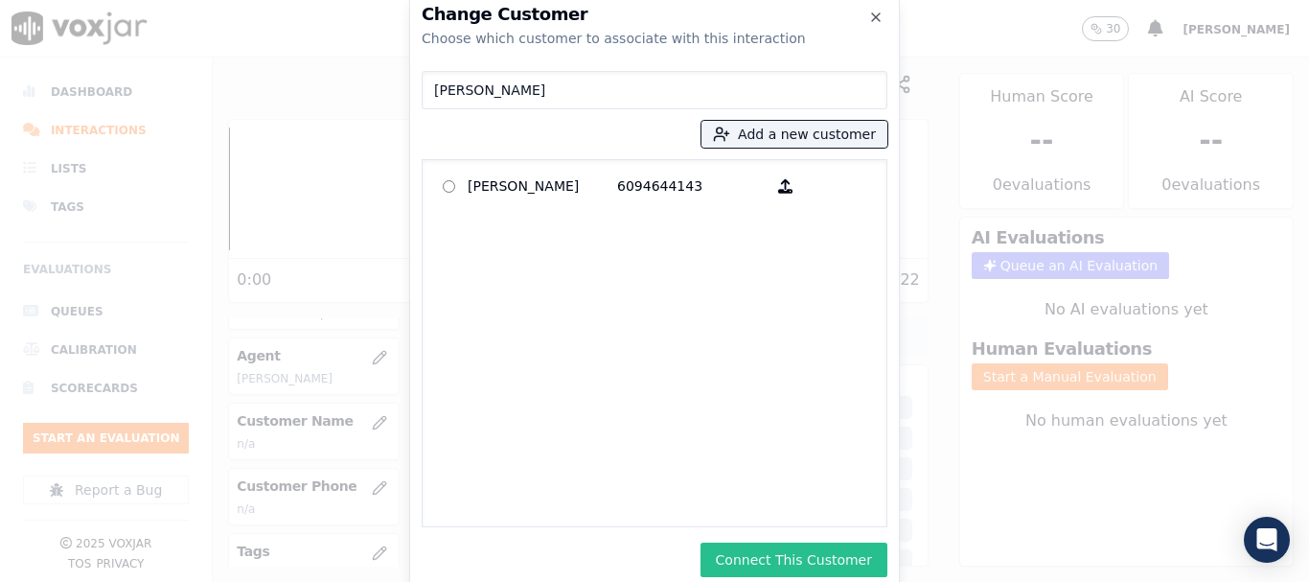
drag, startPoint x: 799, startPoint y: 554, endPoint x: 1121, endPoint y: 474, distance: 331.7
click at [801, 555] on button "Connect This Customer" at bounding box center [794, 559] width 187 height 35
click at [1093, 377] on button "Start a Manual Evaluation" at bounding box center [1070, 376] width 196 height 27
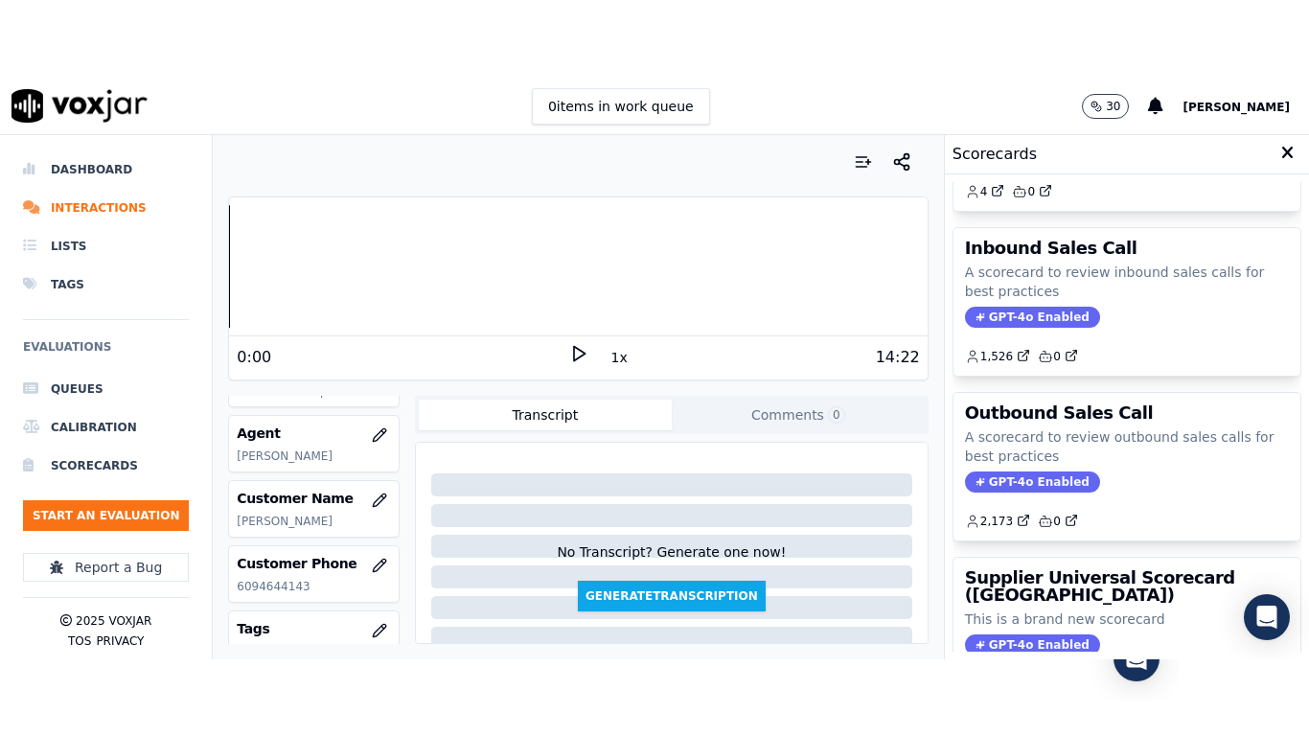
scroll to position [288, 0]
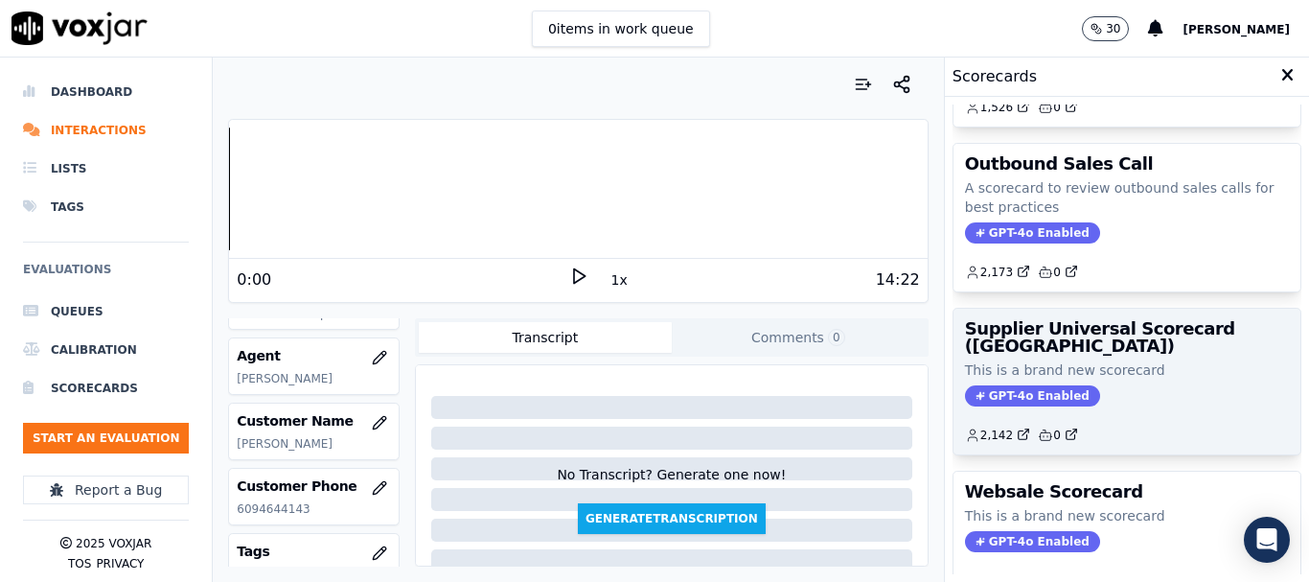
click at [1043, 325] on h3 "Supplier Universal Scorecard ([GEOGRAPHIC_DATA])" at bounding box center [1127, 337] width 324 height 35
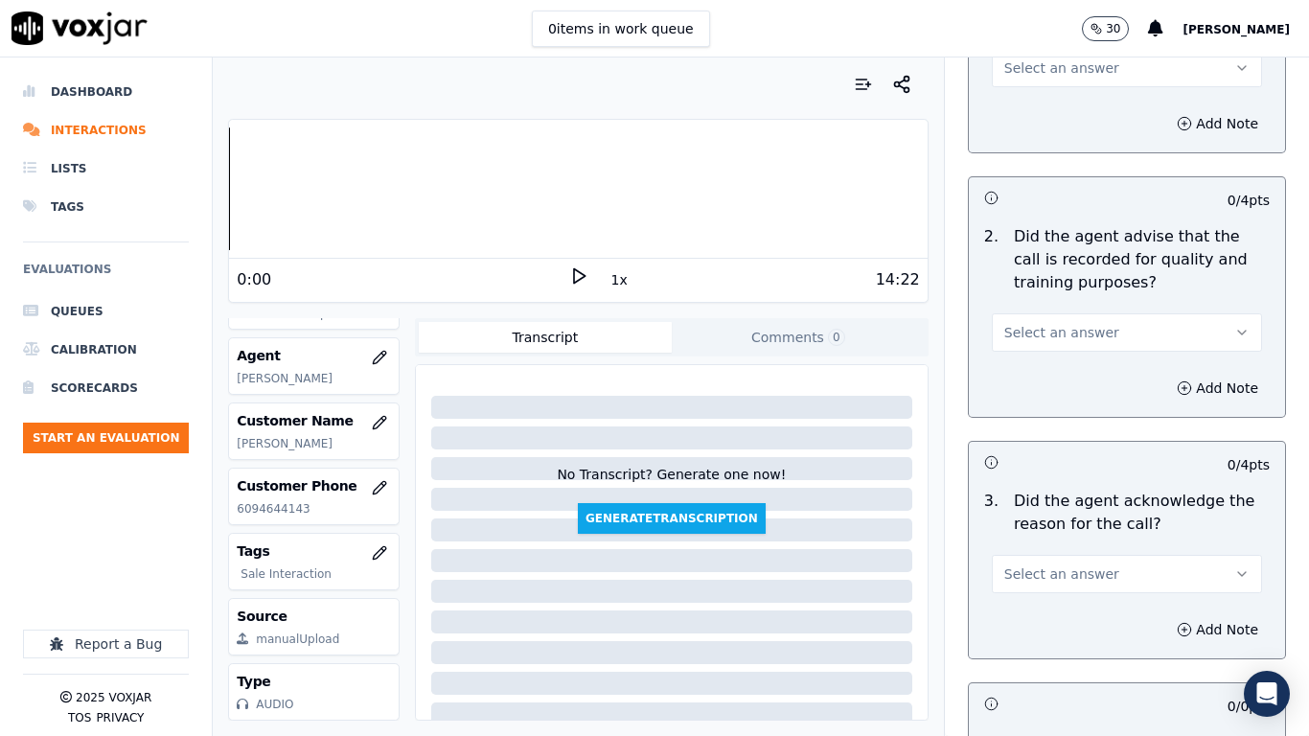
drag, startPoint x: 1040, startPoint y: 72, endPoint x: 1045, endPoint y: 83, distance: 12.5
click at [1040, 72] on span "Select an answer" at bounding box center [1061, 67] width 115 height 19
click at [1047, 107] on div "Yes" at bounding box center [1092, 111] width 234 height 31
click at [1105, 335] on button "Select an answer" at bounding box center [1127, 332] width 270 height 38
click at [1118, 380] on div "Yes" at bounding box center [1092, 375] width 234 height 31
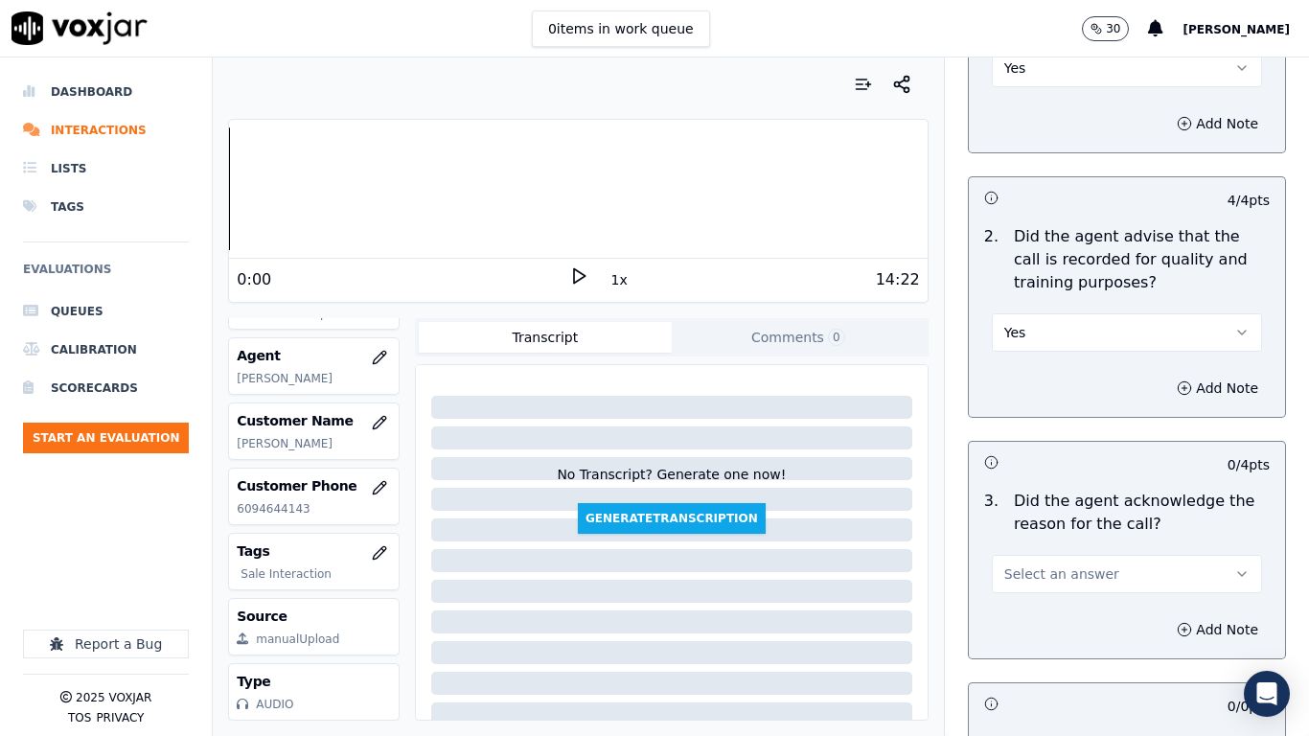
click at [1093, 566] on button "Select an answer" at bounding box center [1127, 574] width 270 height 38
click at [1081, 581] on div "Yes" at bounding box center [1092, 617] width 234 height 31
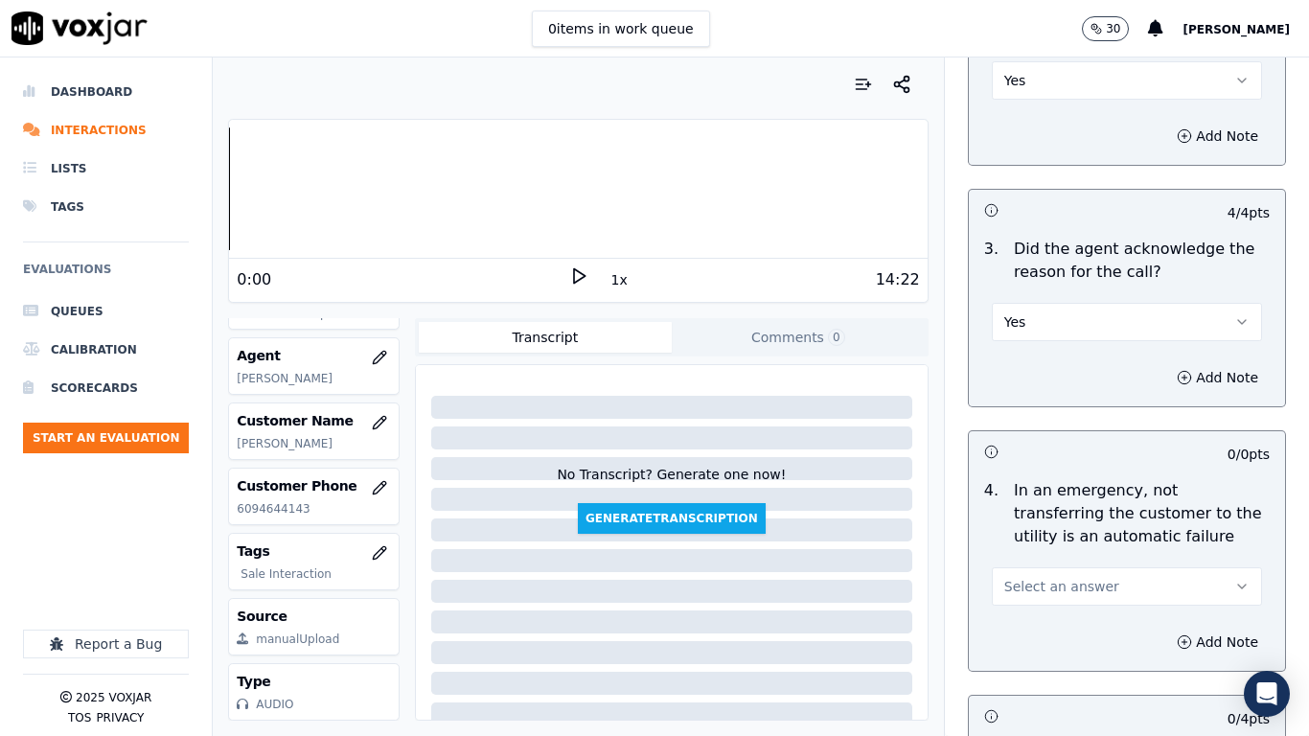
scroll to position [1054, 0]
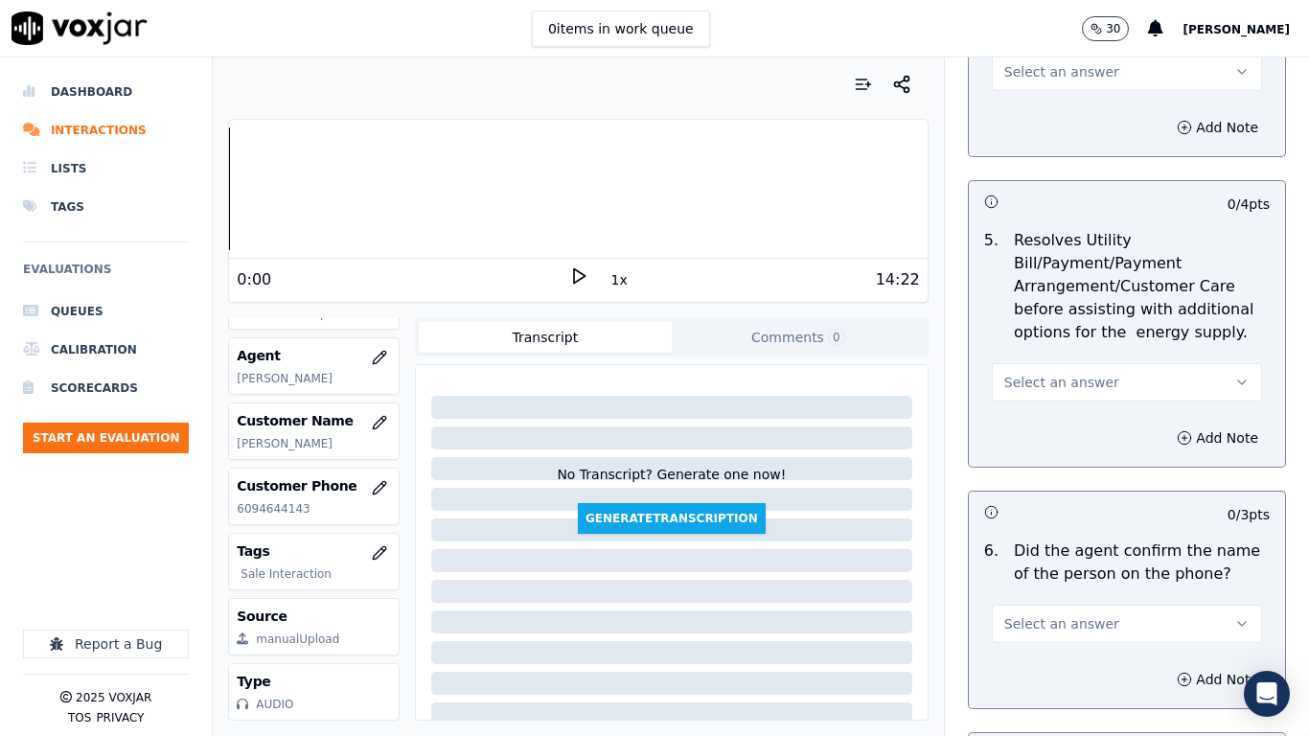
click at [1022, 76] on span "Select an answer" at bounding box center [1061, 71] width 115 height 19
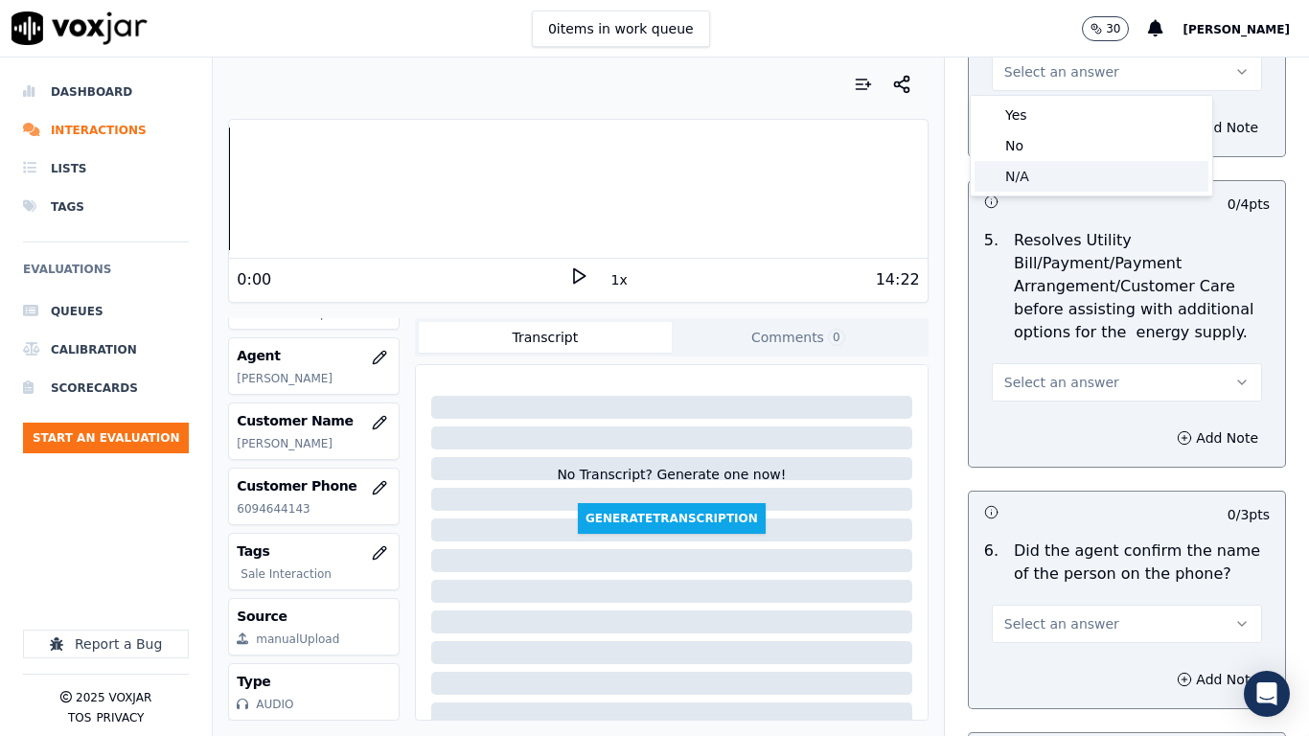
click at [1043, 176] on div "N/A" at bounding box center [1092, 176] width 234 height 31
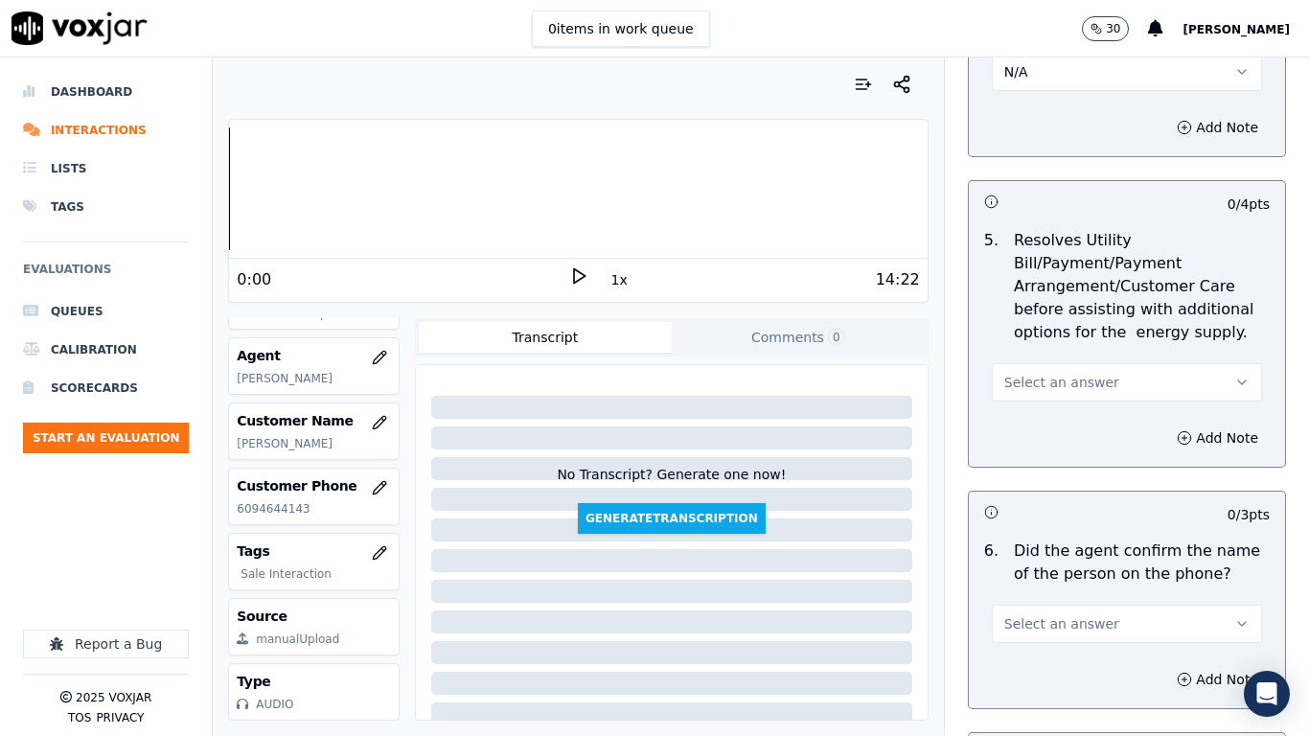
click at [1068, 379] on span "Select an answer" at bounding box center [1061, 382] width 115 height 19
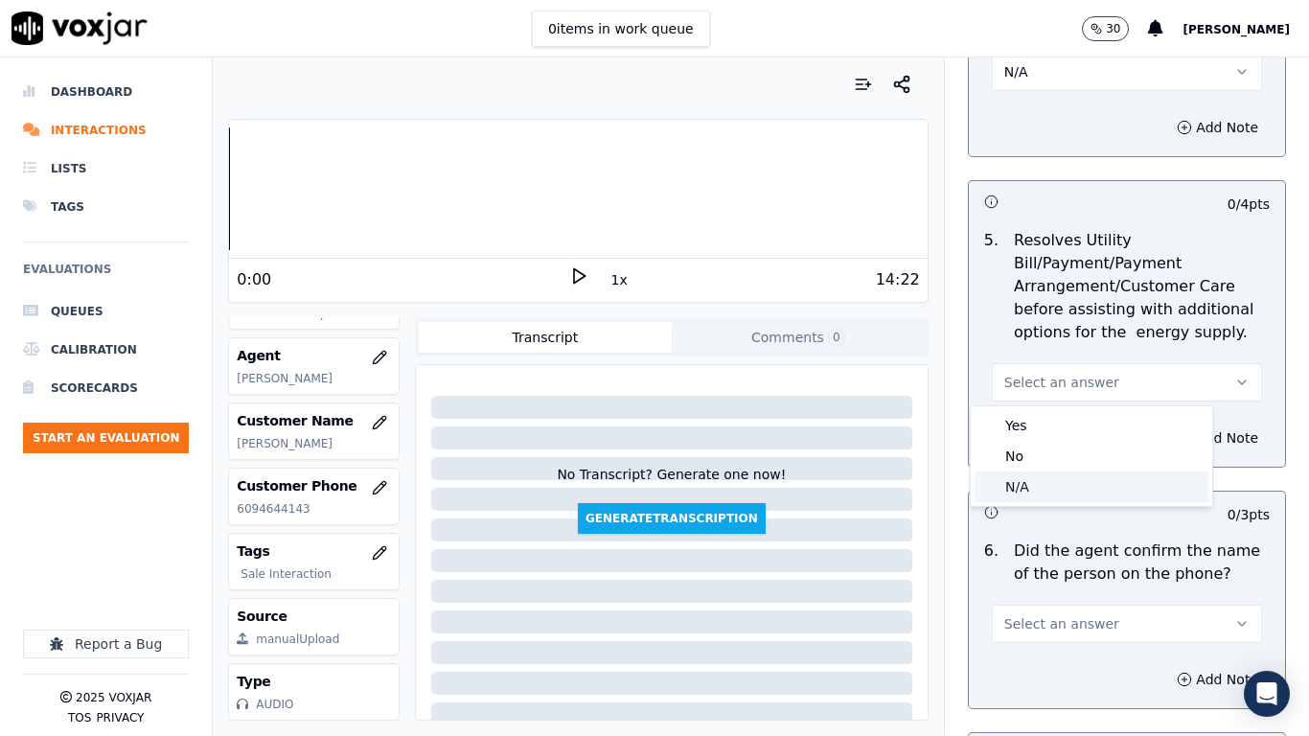
click at [1075, 497] on div "N/A" at bounding box center [1092, 487] width 234 height 31
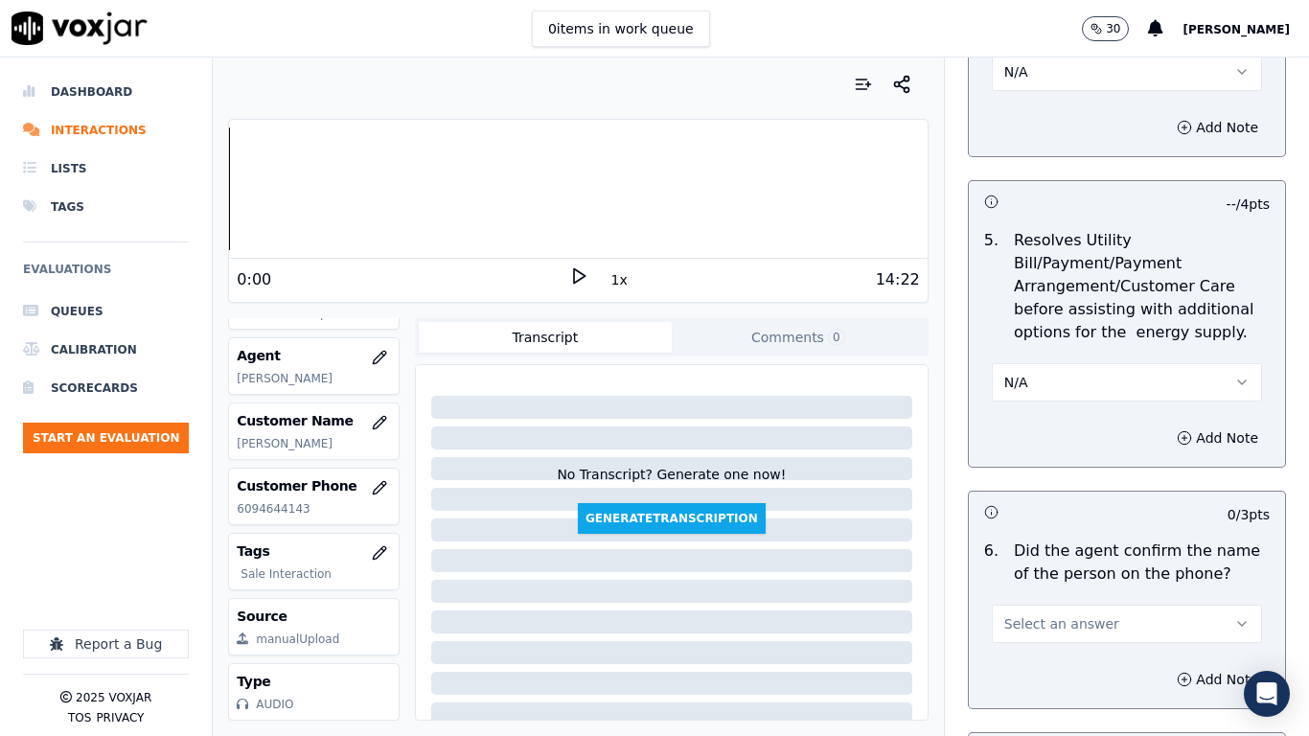
drag, startPoint x: 1066, startPoint y: 619, endPoint x: 1063, endPoint y: 666, distance: 47.1
click at [1066, 581] on span "Select an answer" at bounding box center [1061, 623] width 115 height 19
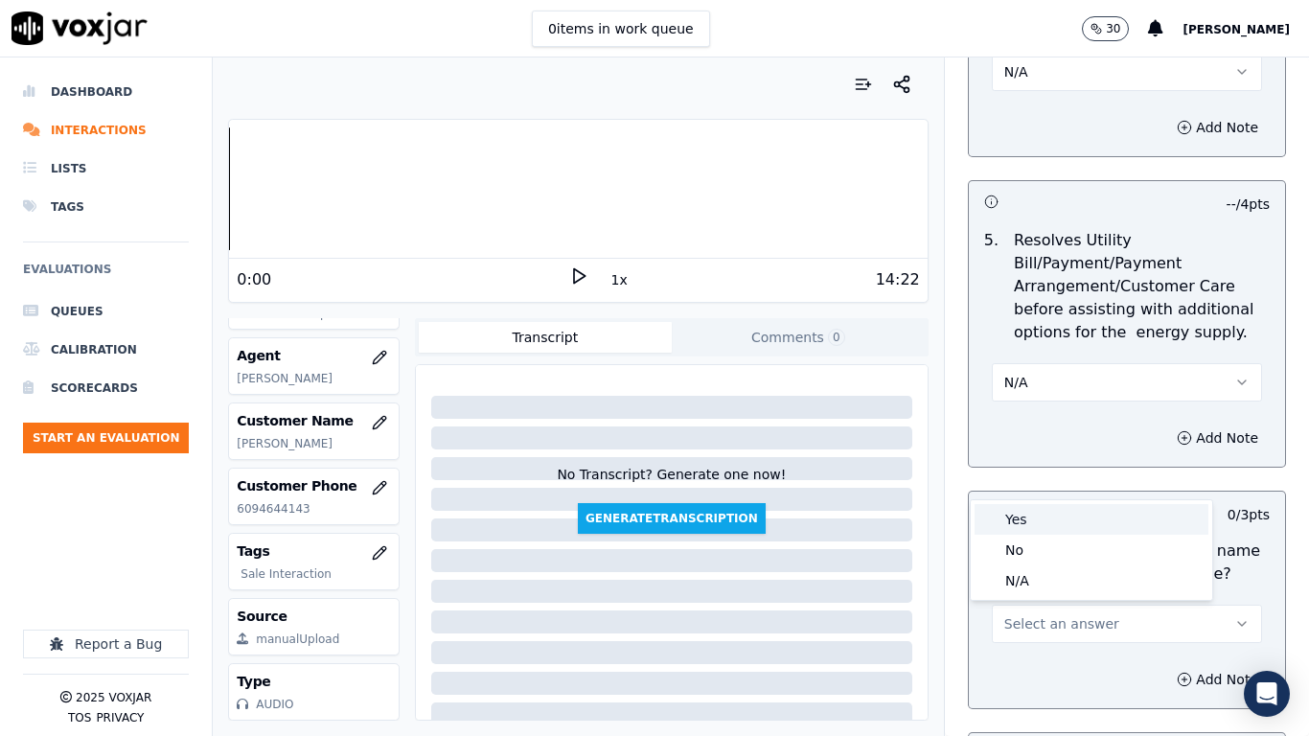
click at [1055, 515] on div "Yes" at bounding box center [1092, 519] width 234 height 31
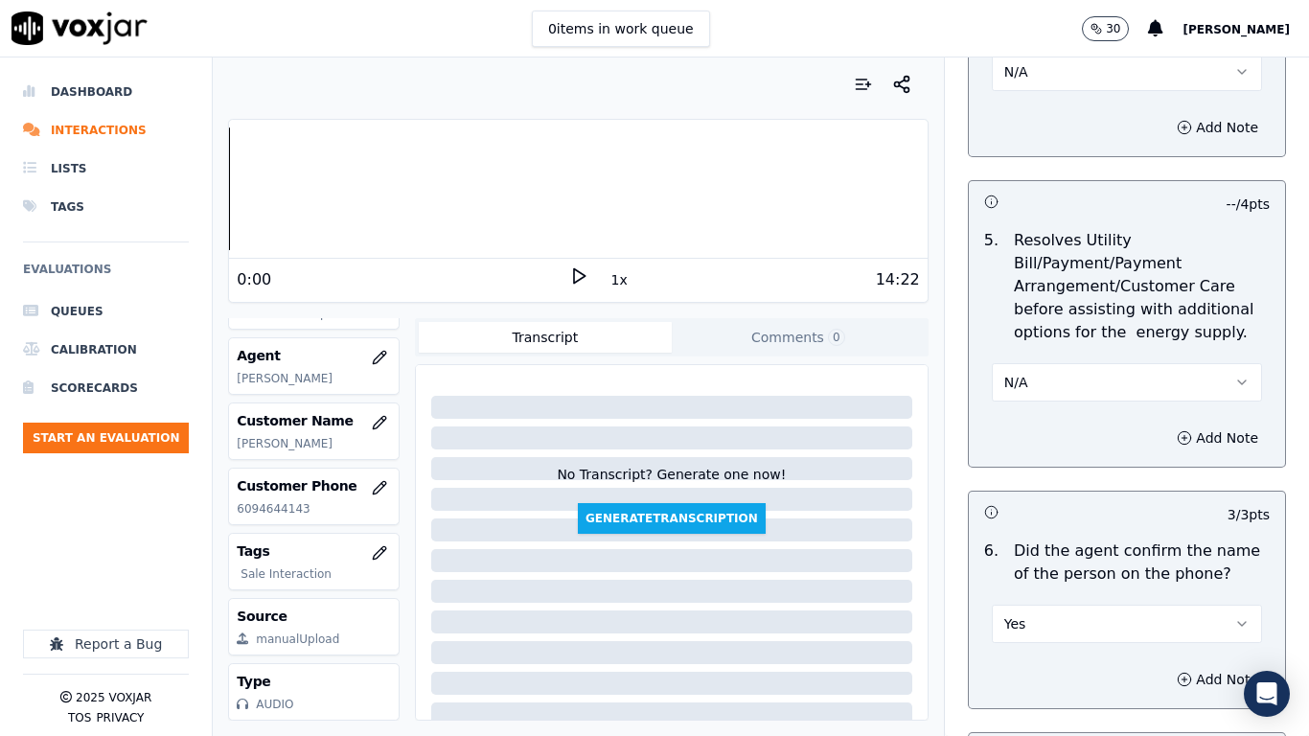
scroll to position [1821, 0]
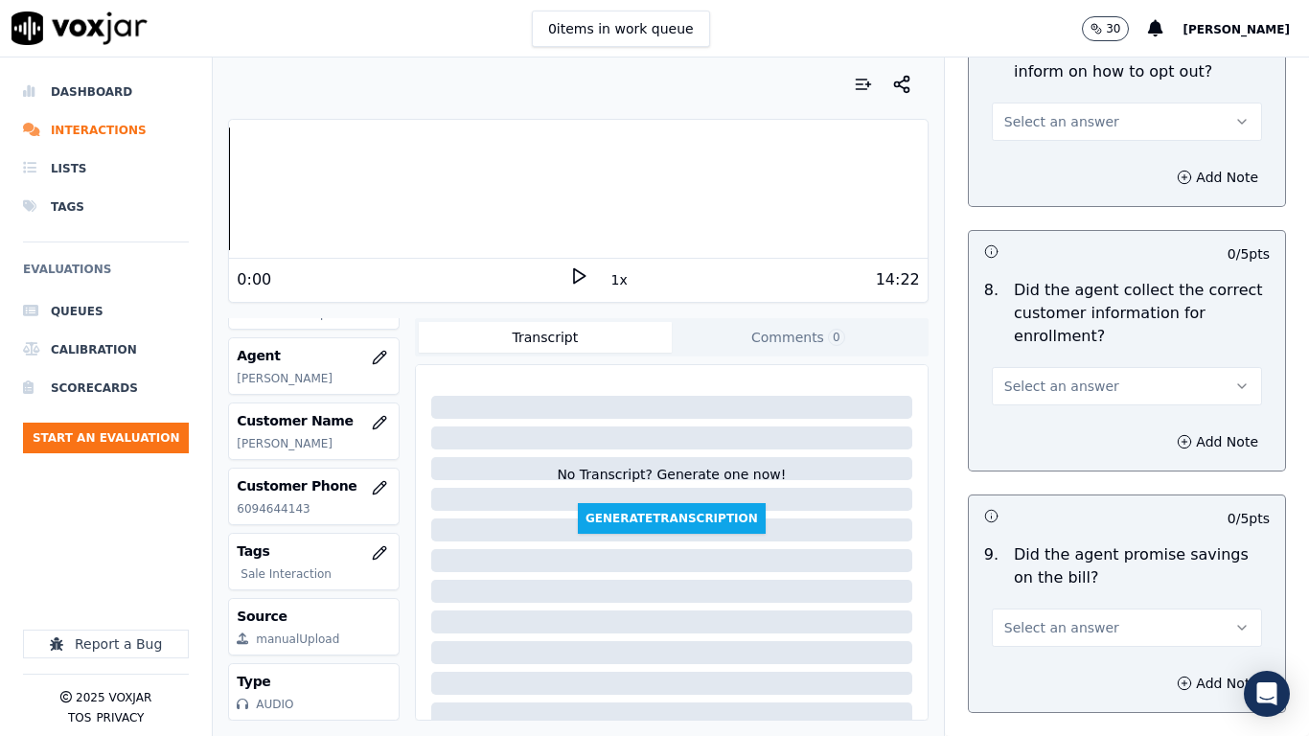
click at [1042, 111] on button "Select an answer" at bounding box center [1127, 122] width 270 height 38
click at [1048, 159] on div "Yes" at bounding box center [1092, 165] width 234 height 31
click at [1079, 388] on span "Select an answer" at bounding box center [1061, 386] width 115 height 19
click at [1086, 419] on div "Yes" at bounding box center [1092, 429] width 234 height 31
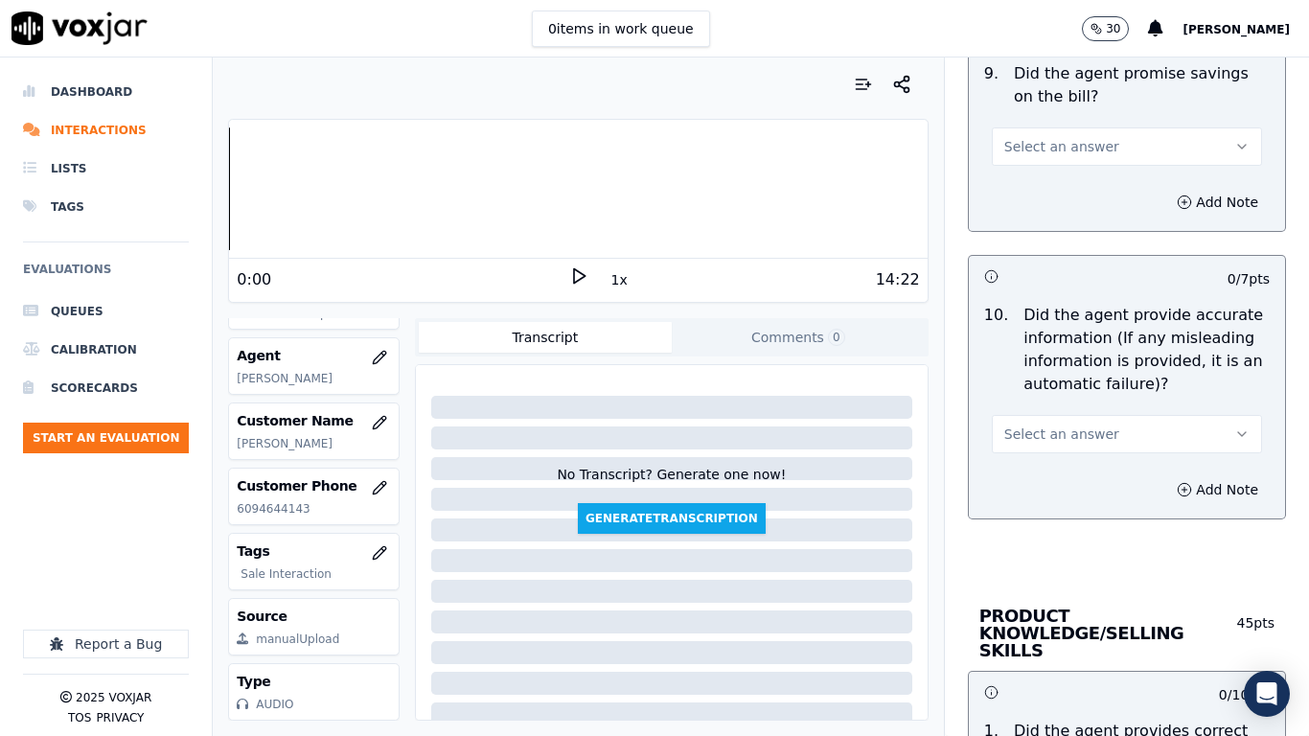
scroll to position [2300, 0]
click at [1064, 143] on span "Select an answer" at bounding box center [1061, 148] width 115 height 19
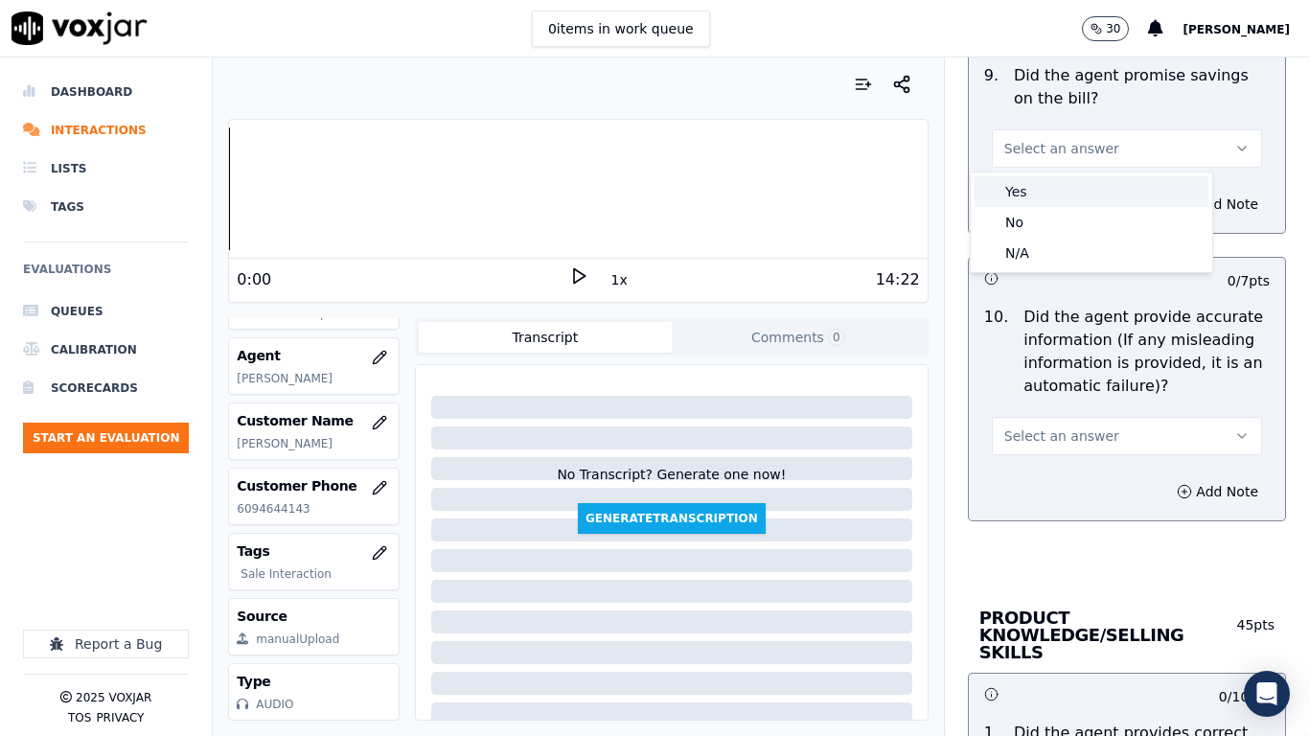
click at [1073, 180] on div "Yes" at bounding box center [1092, 191] width 234 height 31
click at [1098, 425] on button "Select an answer" at bounding box center [1127, 436] width 270 height 38
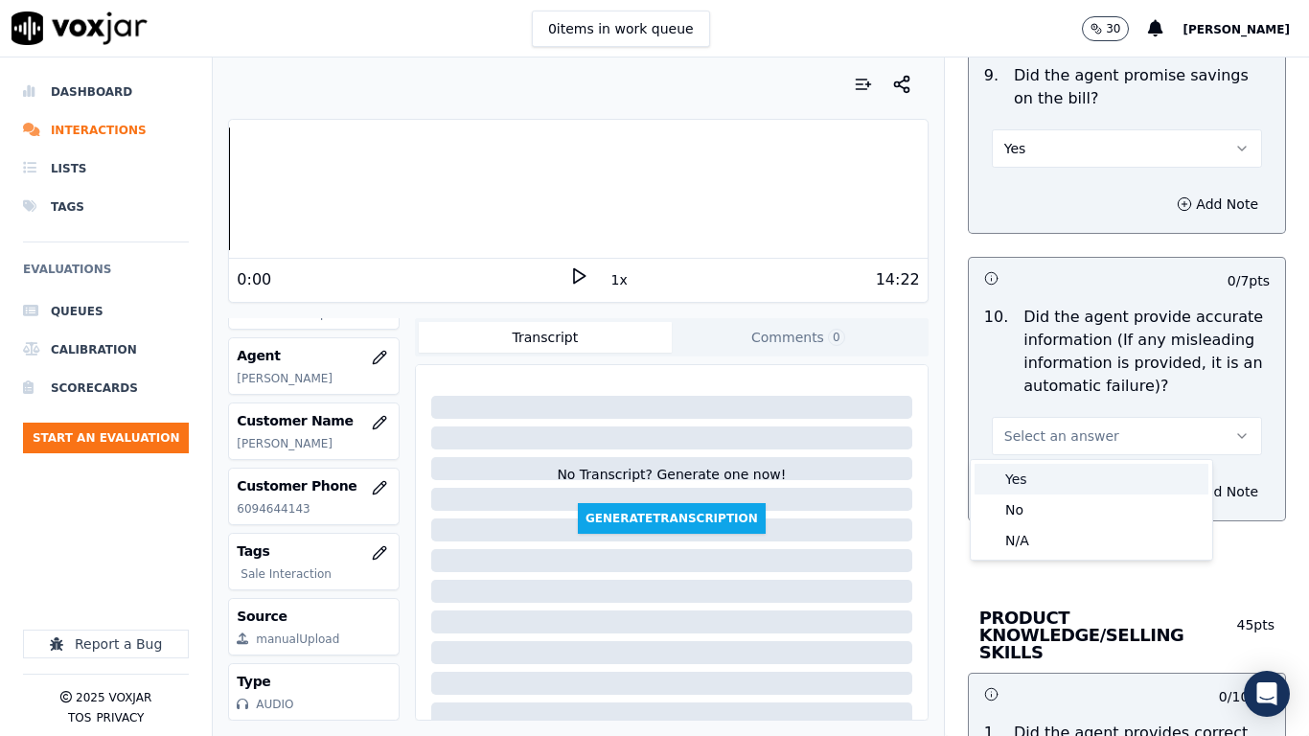
click at [1100, 485] on div "Yes" at bounding box center [1092, 479] width 234 height 31
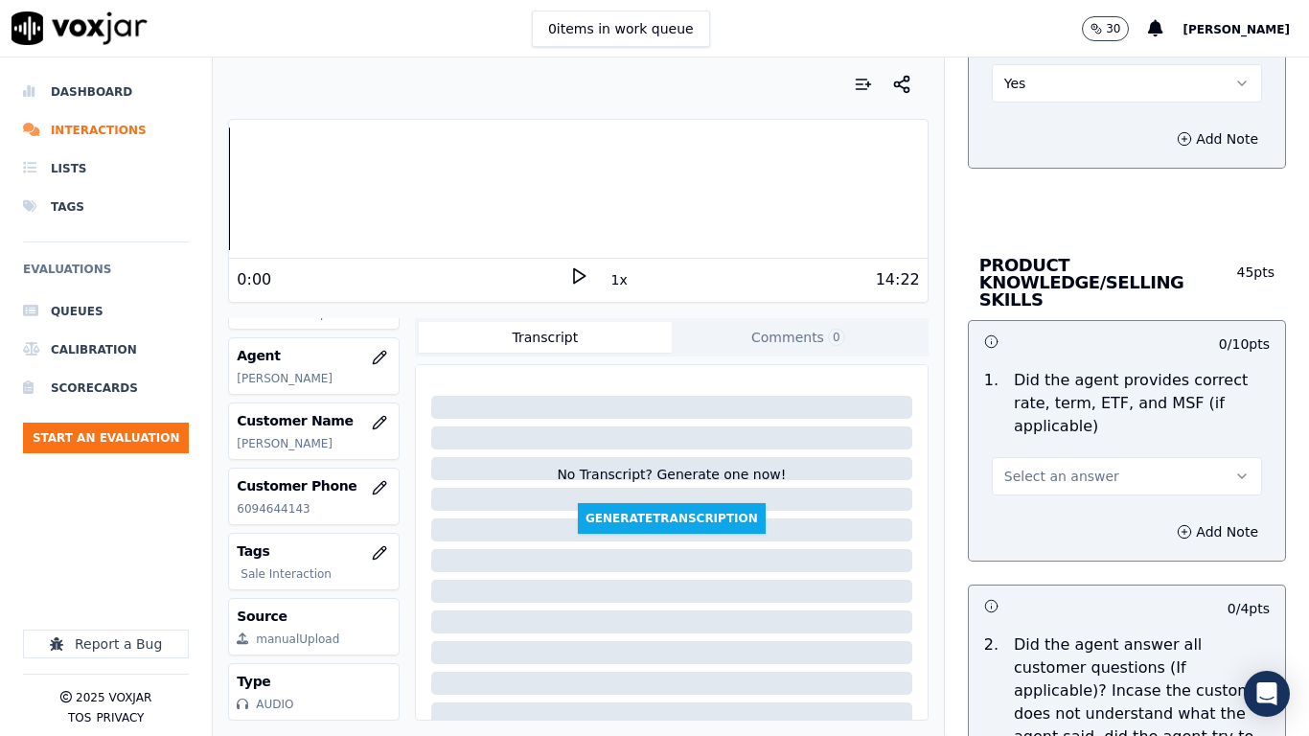
scroll to position [3067, 0]
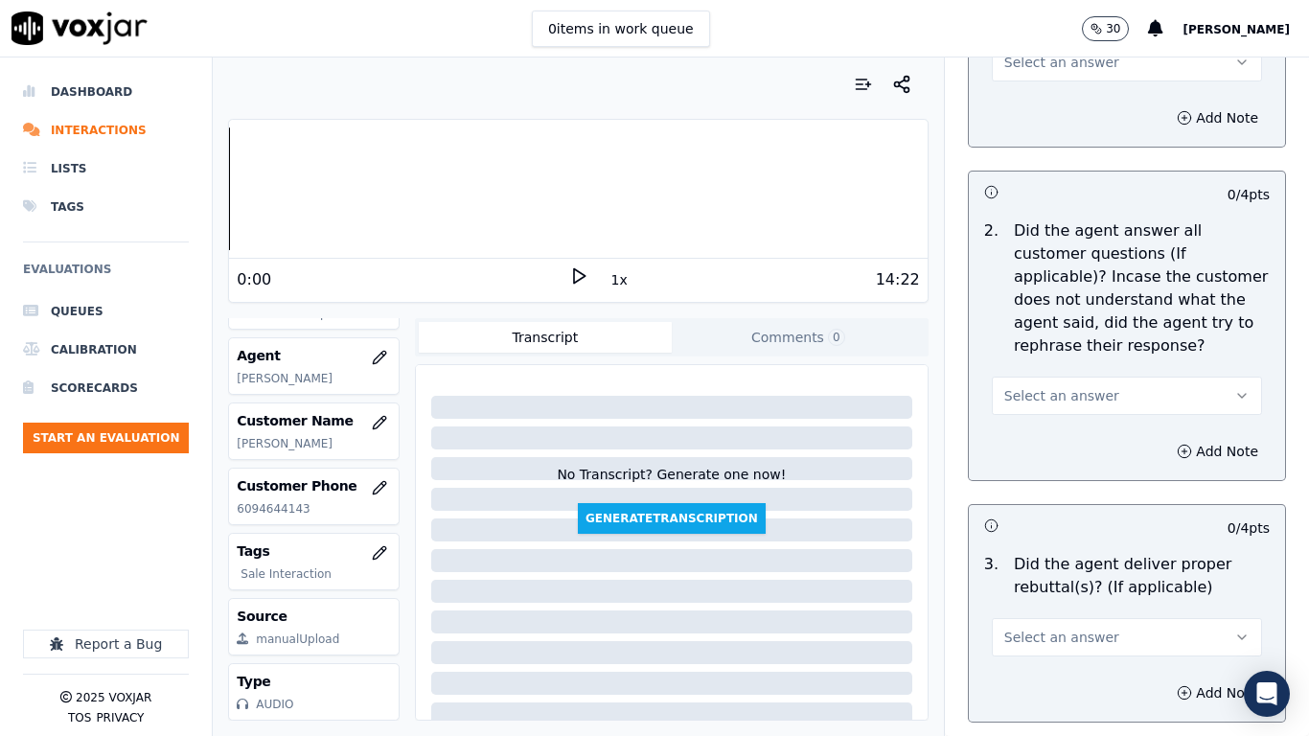
click at [1028, 58] on button "Select an answer" at bounding box center [1127, 62] width 270 height 38
click at [1034, 79] on div "Yes" at bounding box center [1092, 88] width 234 height 31
click at [1060, 377] on button "Select an answer" at bounding box center [1127, 396] width 270 height 38
click at [1048, 423] on div "Yes" at bounding box center [1092, 421] width 234 height 31
click at [1090, 581] on button "Select an answer" at bounding box center [1127, 637] width 270 height 38
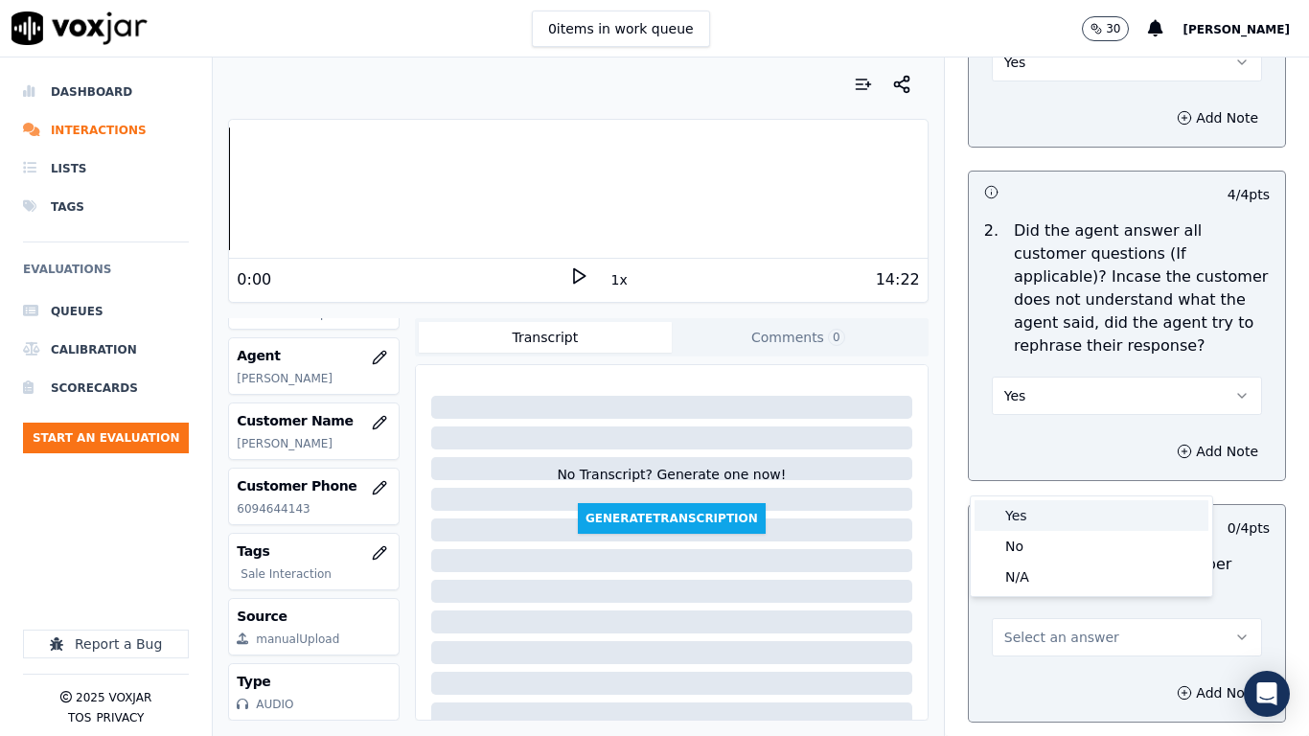
click at [1069, 516] on div "Yes" at bounding box center [1092, 515] width 234 height 31
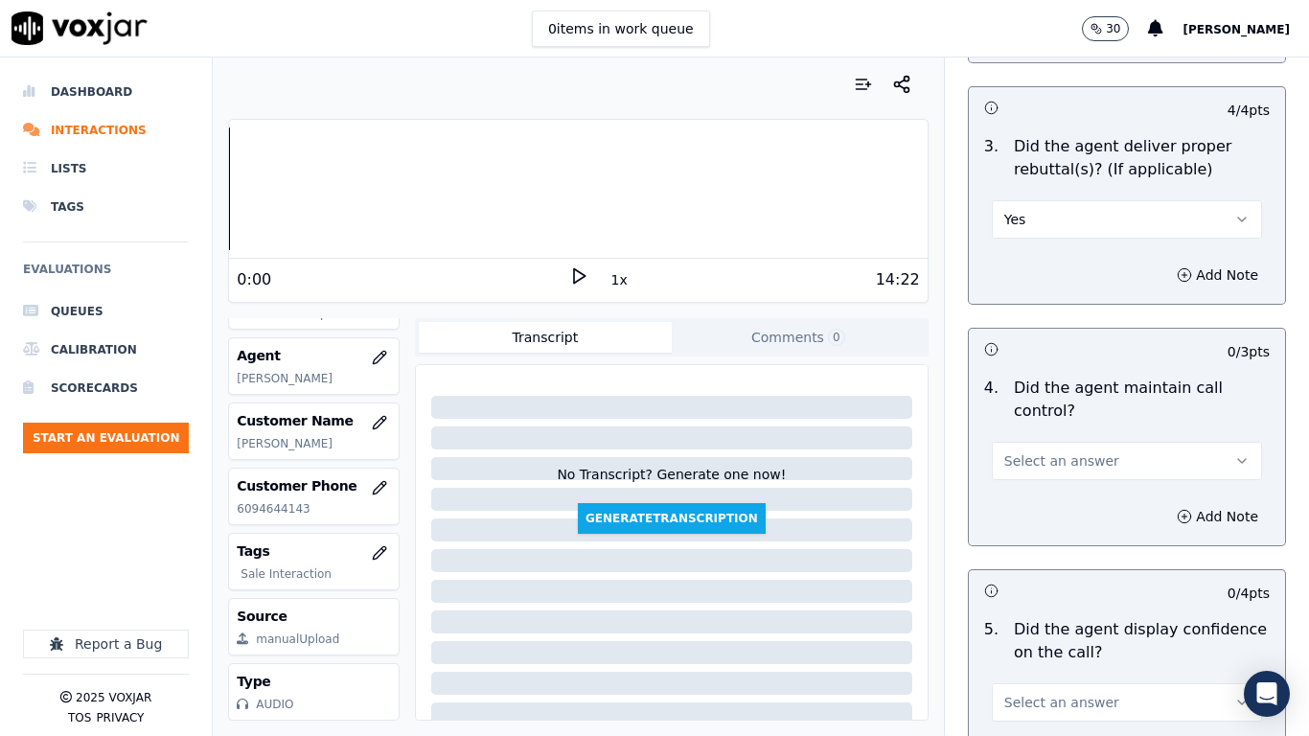
scroll to position [3834, 0]
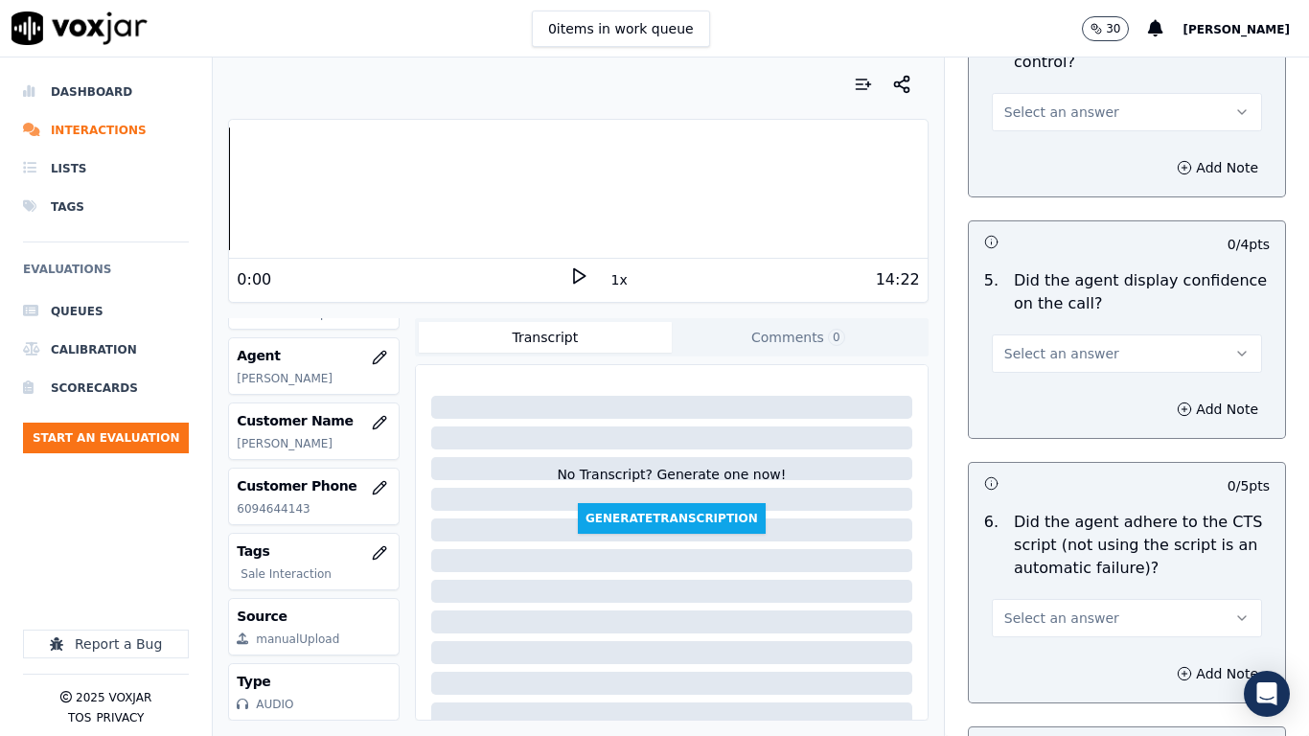
click at [1044, 103] on span "Select an answer" at bounding box center [1061, 112] width 115 height 19
drag, startPoint x: 1045, startPoint y: 142, endPoint x: 1082, endPoint y: 340, distance: 201.9
click at [1046, 146] on div "Yes" at bounding box center [1092, 138] width 234 height 31
click at [1067, 344] on span "Select an answer" at bounding box center [1061, 353] width 115 height 19
click at [1072, 377] on div "Yes" at bounding box center [1092, 379] width 234 height 31
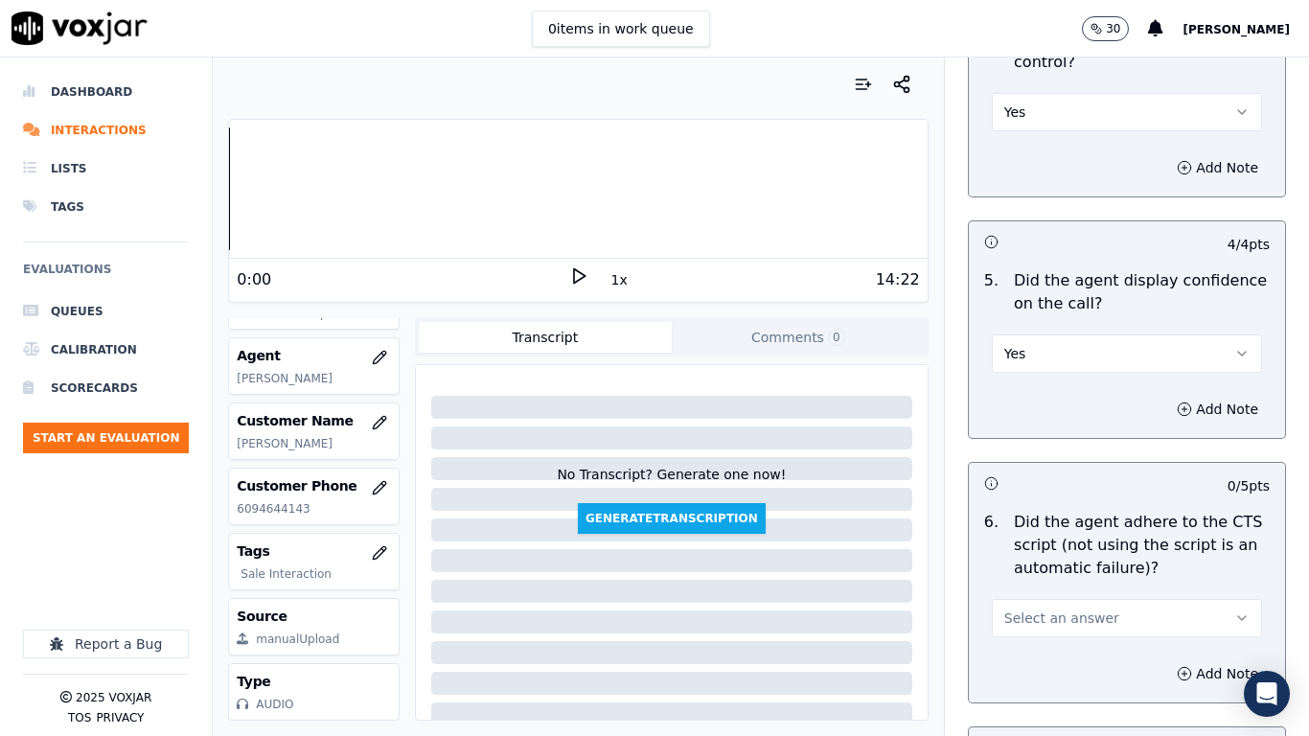
click at [1112, 581] on button "Select an answer" at bounding box center [1127, 618] width 270 height 38
click at [1039, 581] on div "Yes" at bounding box center [1092, 644] width 234 height 31
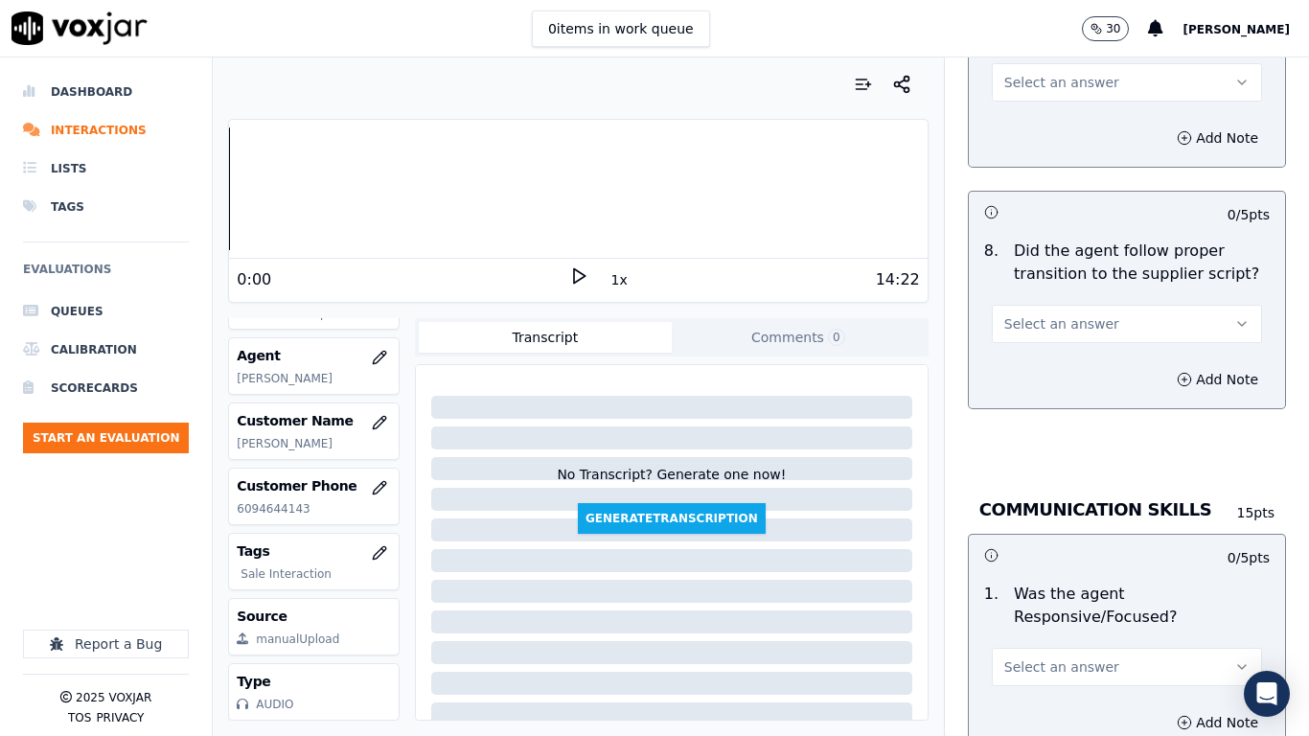
scroll to position [4601, 0]
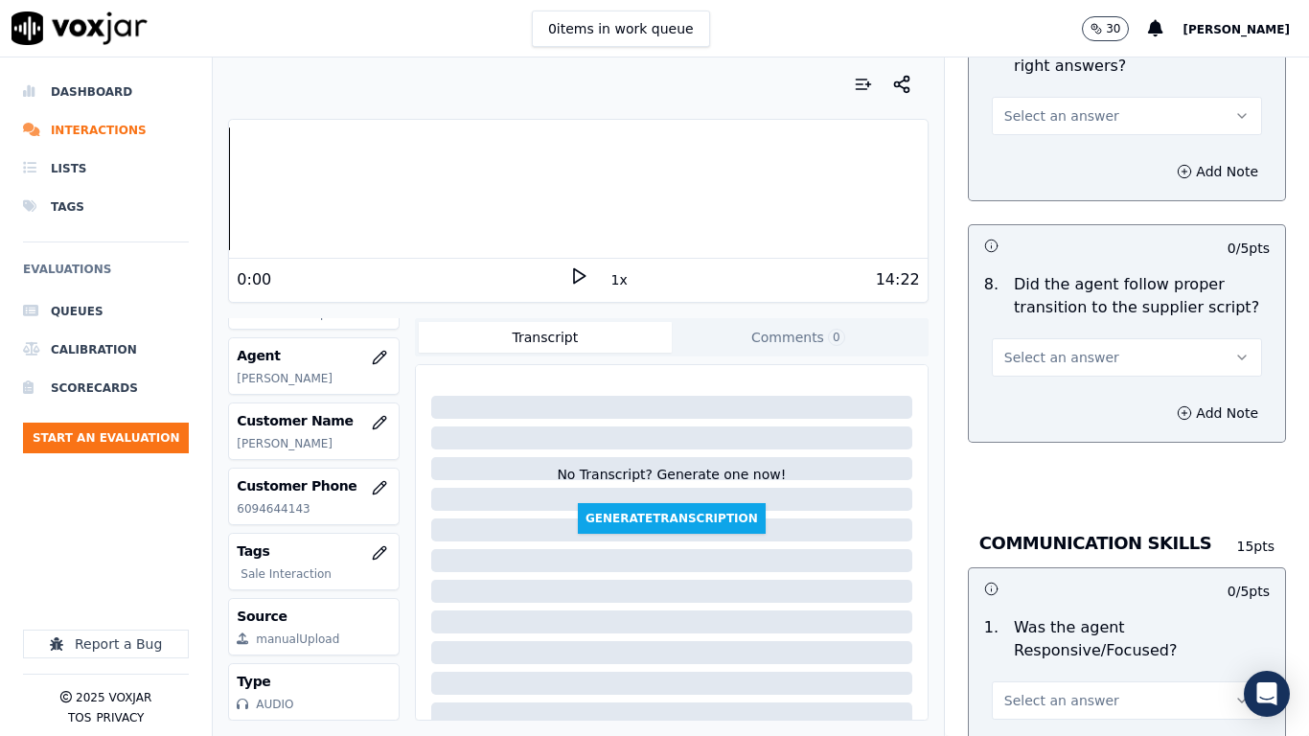
click at [1039, 106] on span "Select an answer" at bounding box center [1061, 115] width 115 height 19
click at [1043, 130] on div "Yes" at bounding box center [1092, 142] width 234 height 31
click at [1053, 348] on span "Select an answer" at bounding box center [1061, 357] width 115 height 19
click at [1062, 389] on div "Yes" at bounding box center [1092, 383] width 234 height 31
click at [1075, 581] on span "Select an answer" at bounding box center [1061, 700] width 115 height 19
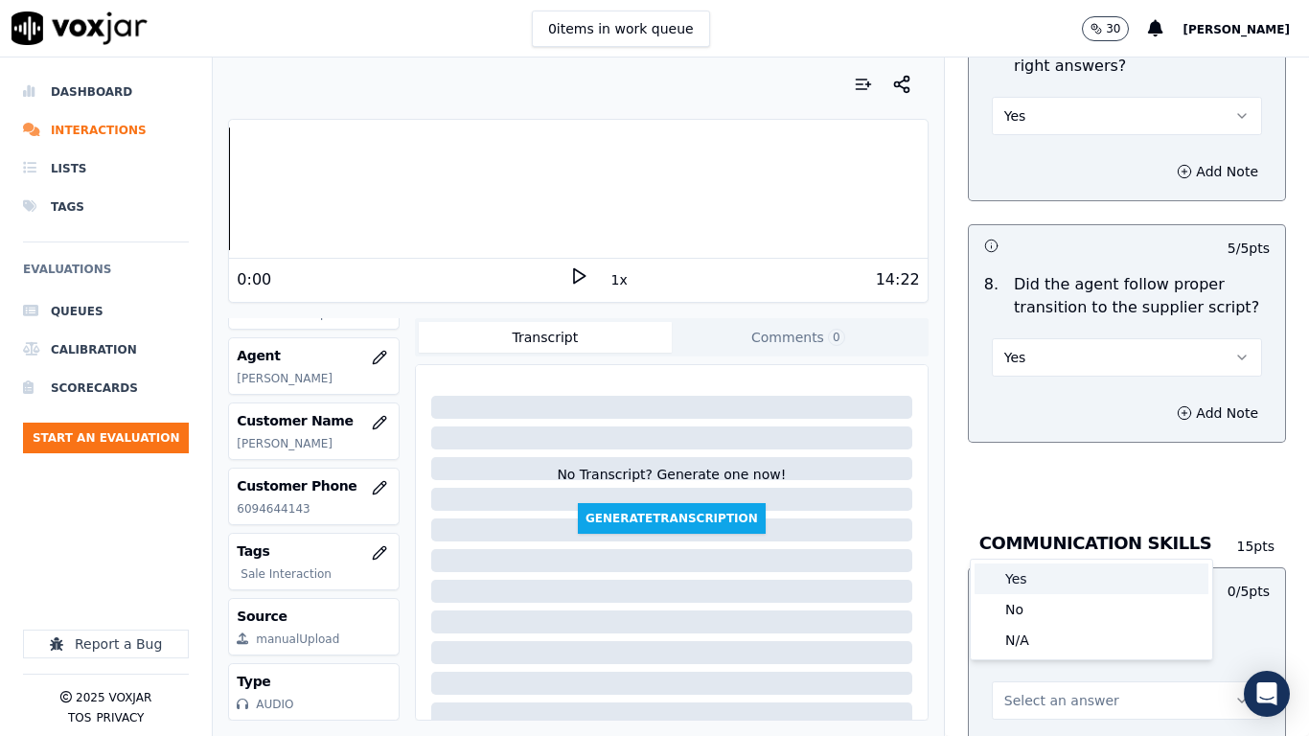
click at [1054, 581] on div "Yes" at bounding box center [1092, 579] width 234 height 31
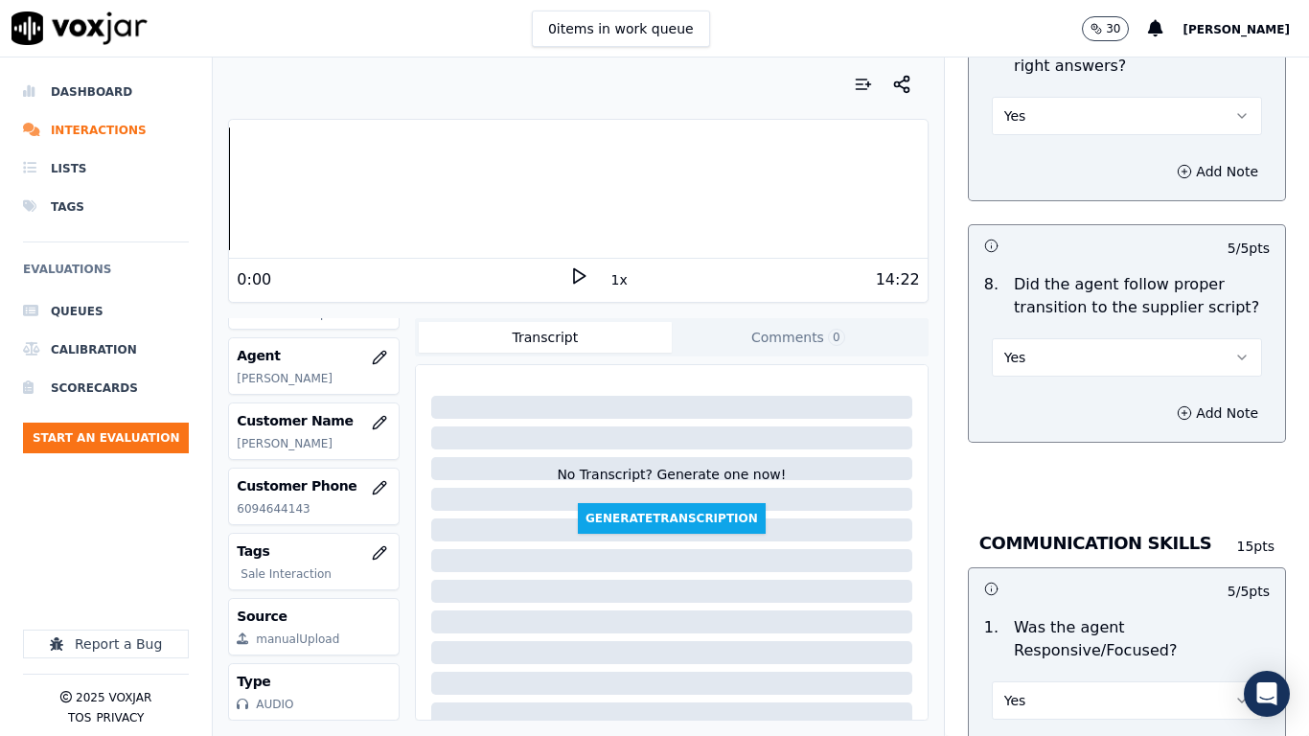
scroll to position [5303, 0]
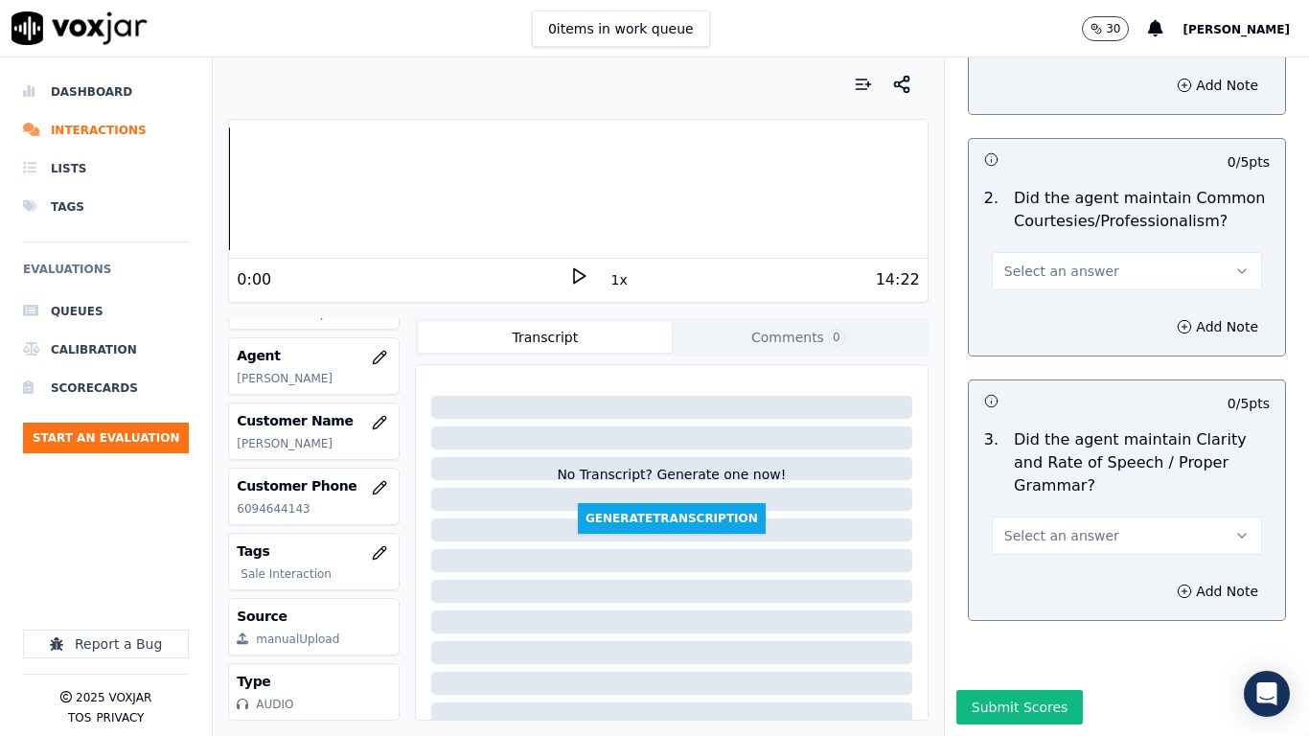
click at [1055, 262] on span "Select an answer" at bounding box center [1061, 271] width 115 height 19
click at [1050, 259] on div "Yes" at bounding box center [1092, 265] width 234 height 31
click at [1074, 526] on span "Select an answer" at bounding box center [1061, 535] width 115 height 19
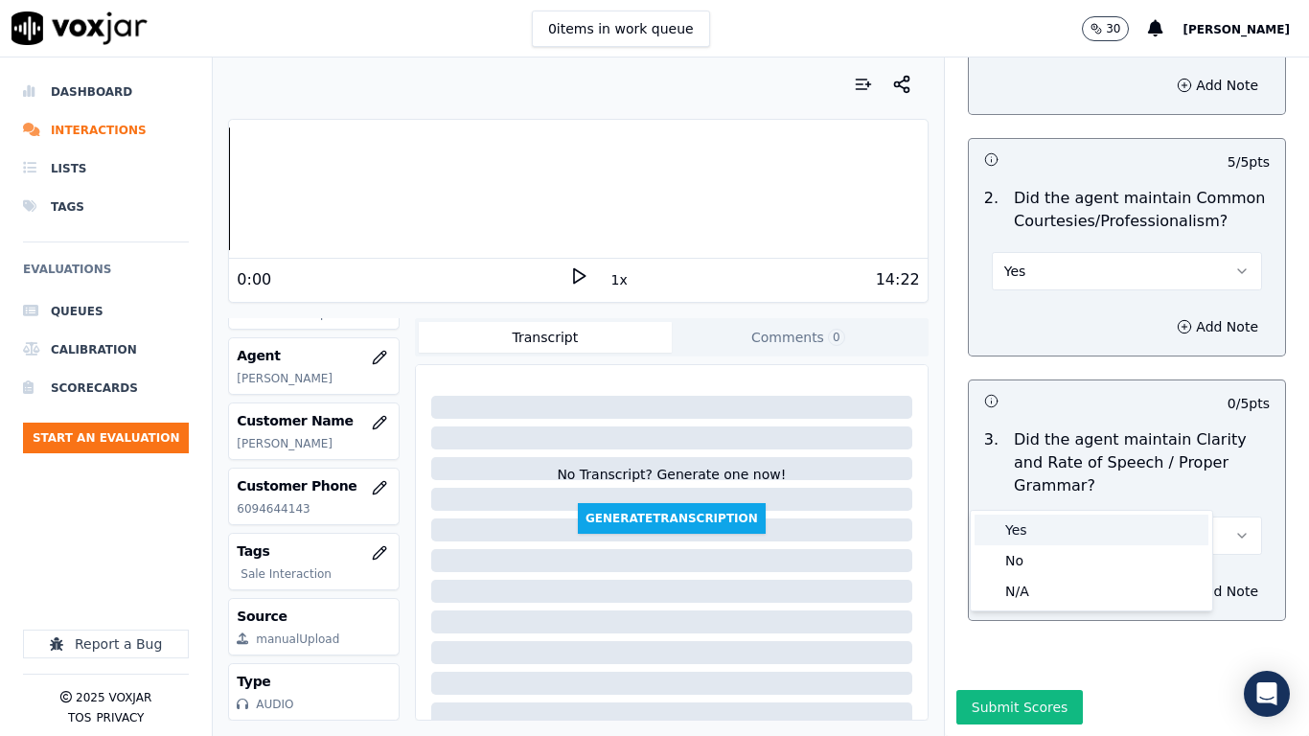
click at [1072, 536] on div "Yes" at bounding box center [1092, 530] width 234 height 31
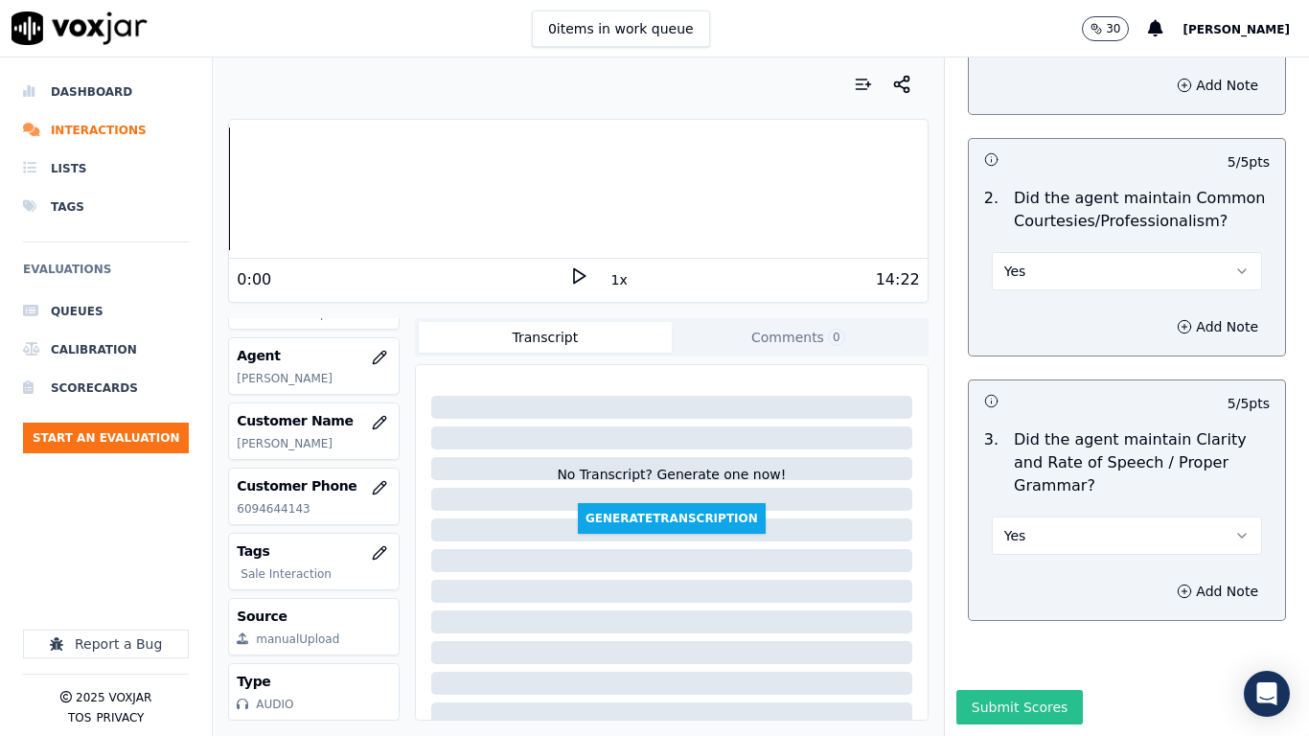
click at [1036, 581] on button "Submit Scores" at bounding box center [1020, 707] width 127 height 35
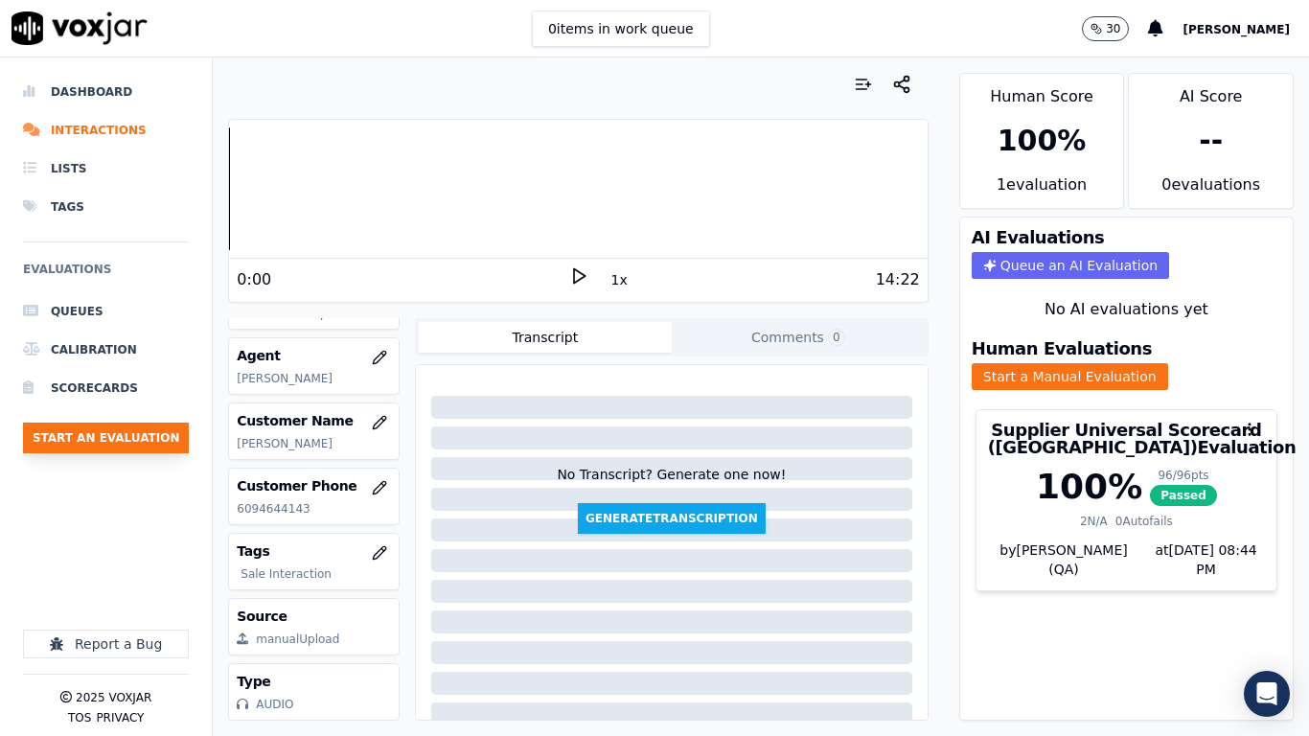
click at [135, 443] on button "Start an Evaluation" at bounding box center [106, 438] width 166 height 31
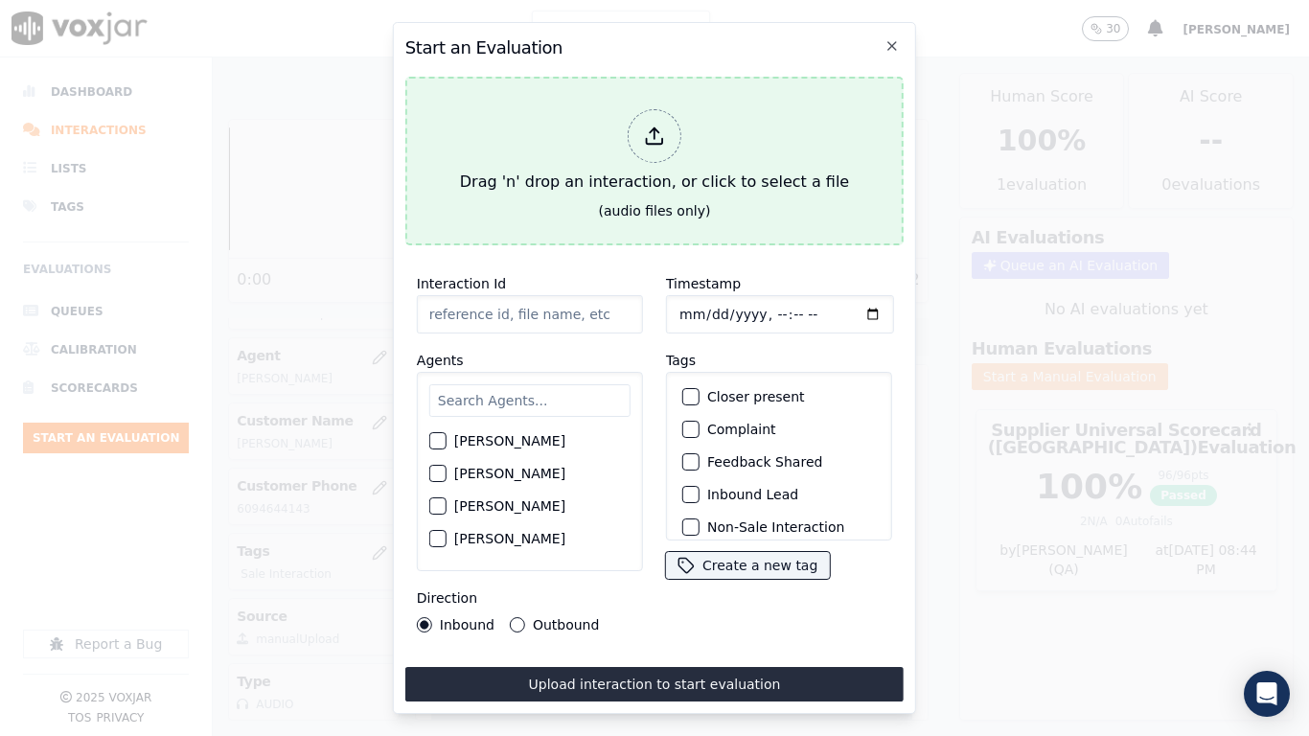
click at [545, 171] on div "Drag 'n' drop an interaction, or click to select a file" at bounding box center [654, 152] width 404 height 100
type input "20250910-170205_6094644143-all.mp3"
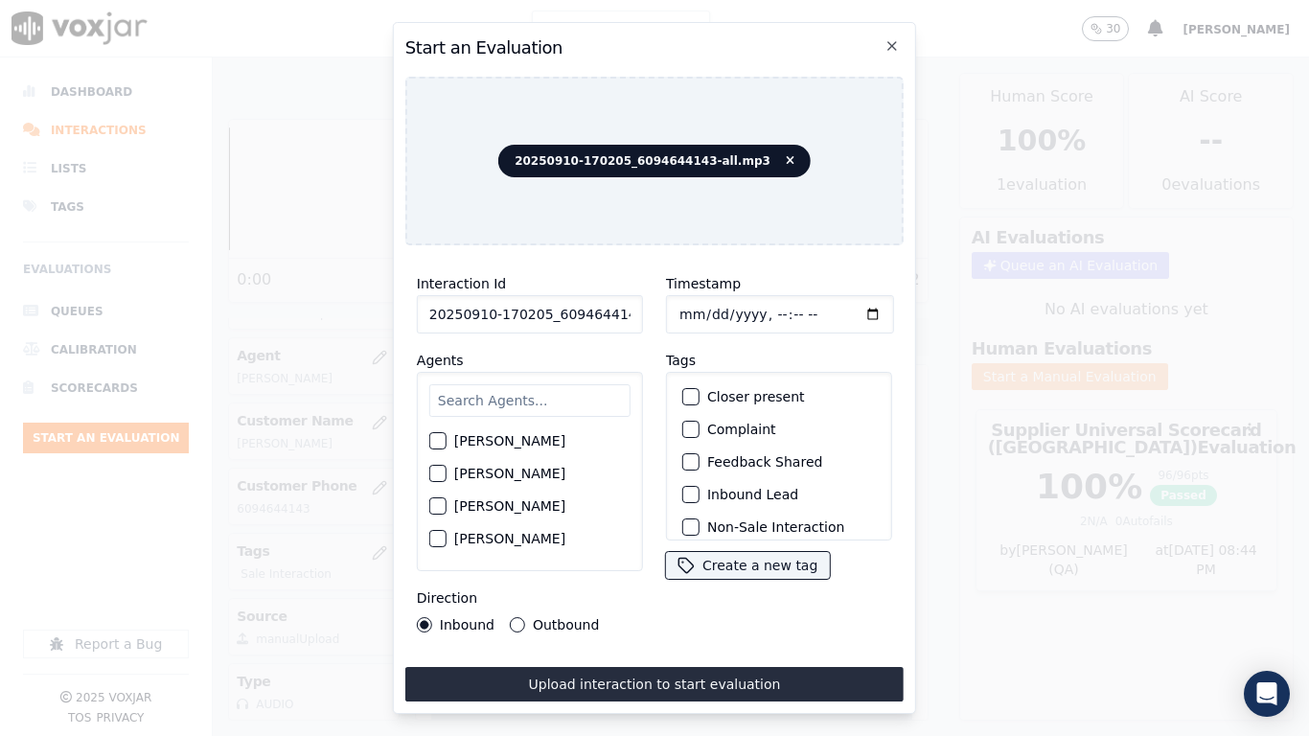
click at [509, 393] on input "text" at bounding box center [529, 400] width 201 height 33
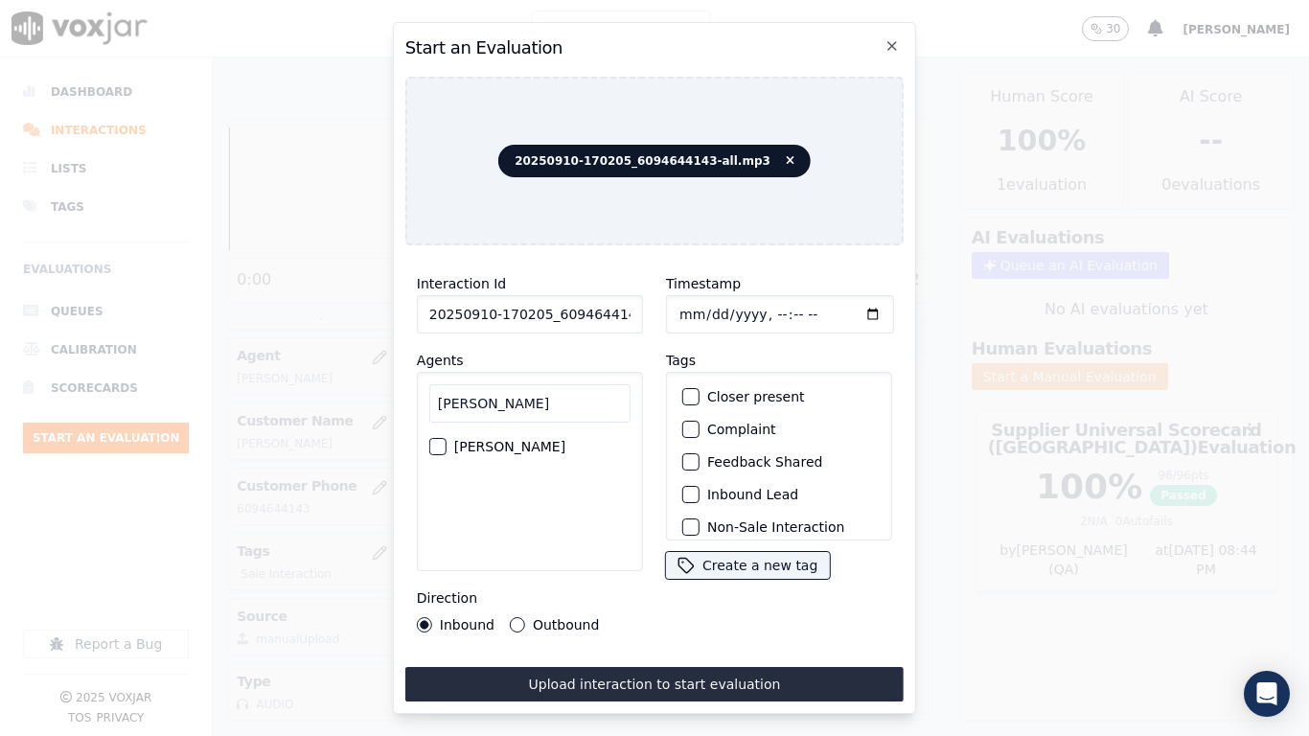
type input "luisa"
click at [488, 440] on label "LUISA CAMPO" at bounding box center [509, 446] width 111 height 13
click at [447, 438] on button "LUISA CAMPO" at bounding box center [437, 446] width 17 height 17
click at [679, 302] on input "Timestamp" at bounding box center [780, 314] width 228 height 38
type input "2025-09-10T15:14"
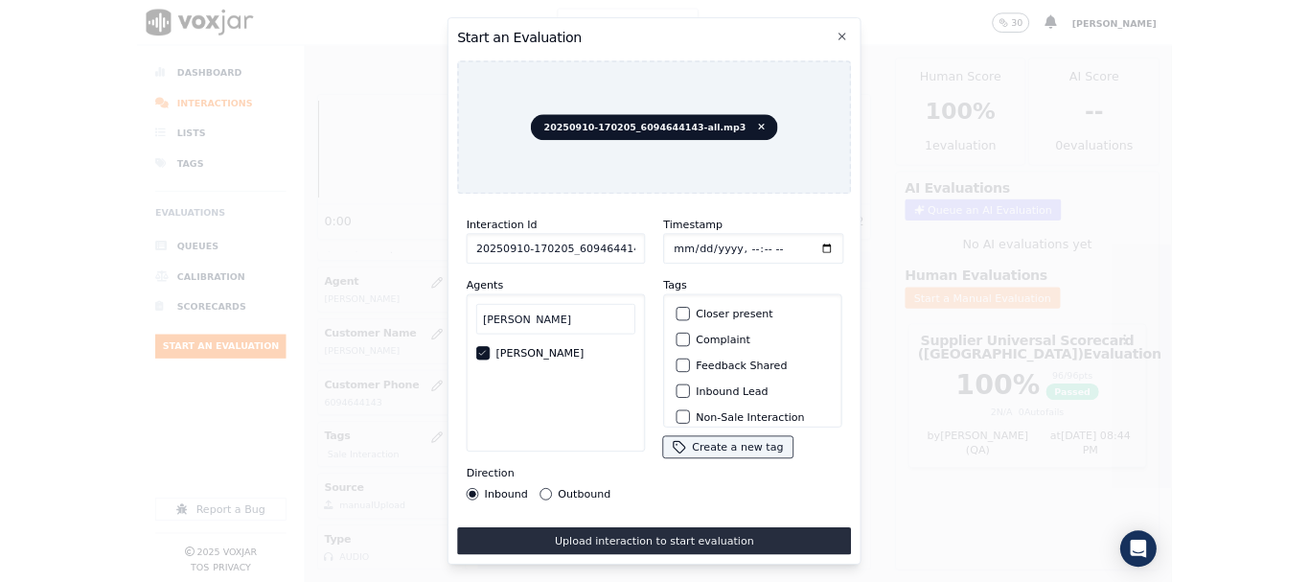
scroll to position [168, 0]
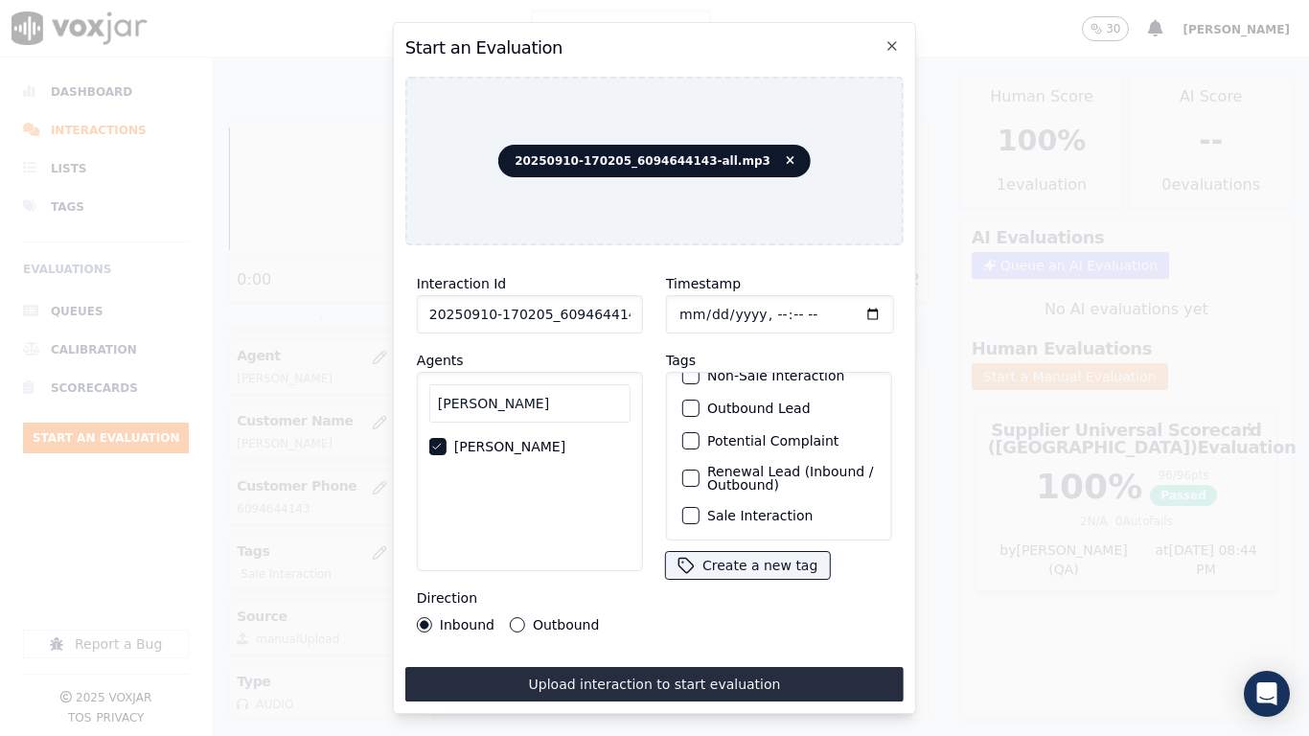
click at [772, 509] on label "Sale Interaction" at bounding box center [759, 515] width 105 height 13
click at [700, 507] on button "Sale Interaction" at bounding box center [690, 515] width 17 height 17
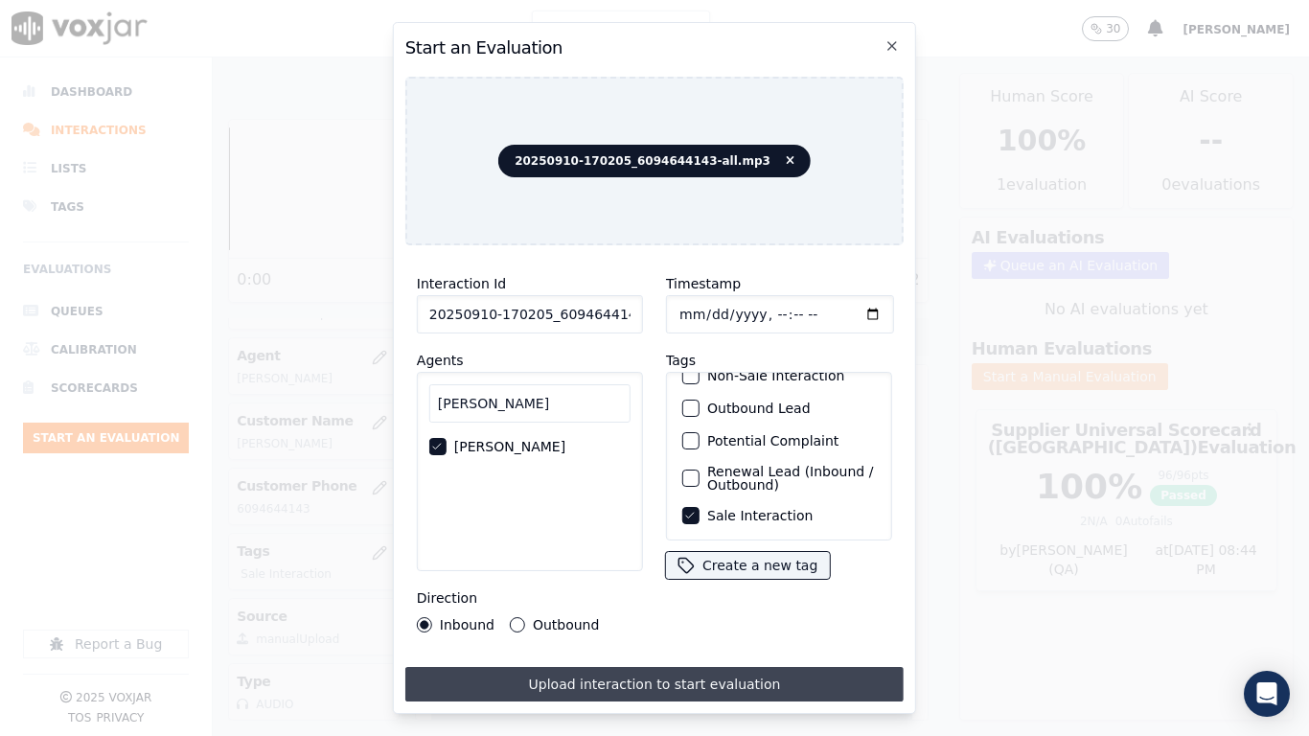
click at [777, 581] on button "Upload interaction to start evaluation" at bounding box center [654, 684] width 498 height 35
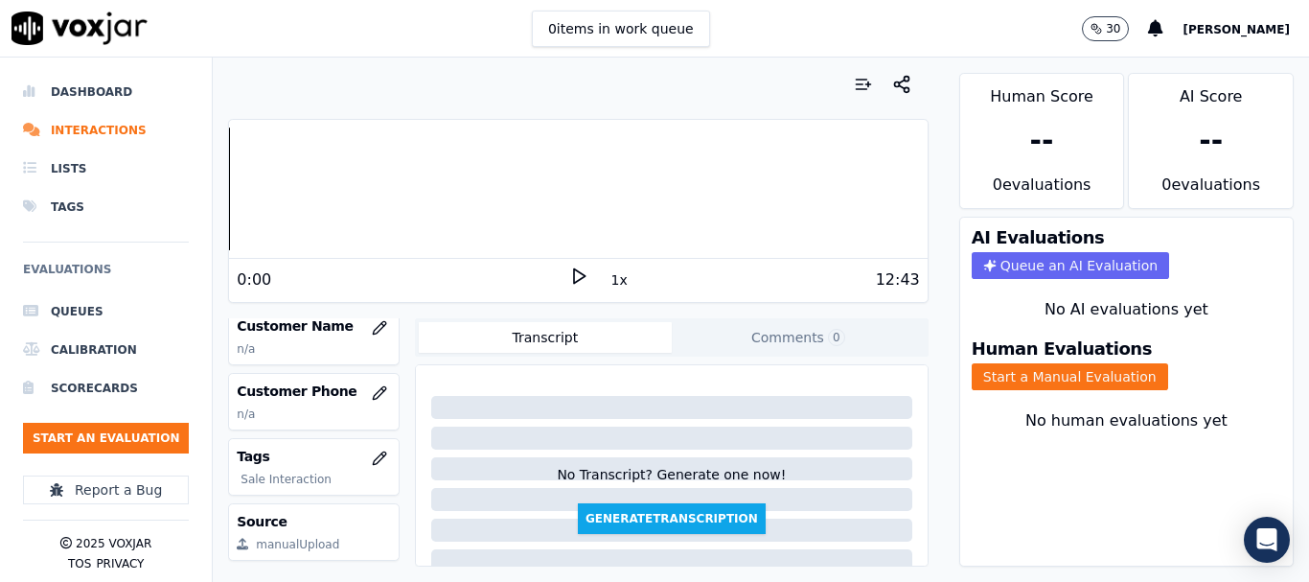
scroll to position [288, 0]
click at [373, 331] on icon "button" at bounding box center [379, 326] width 12 height 12
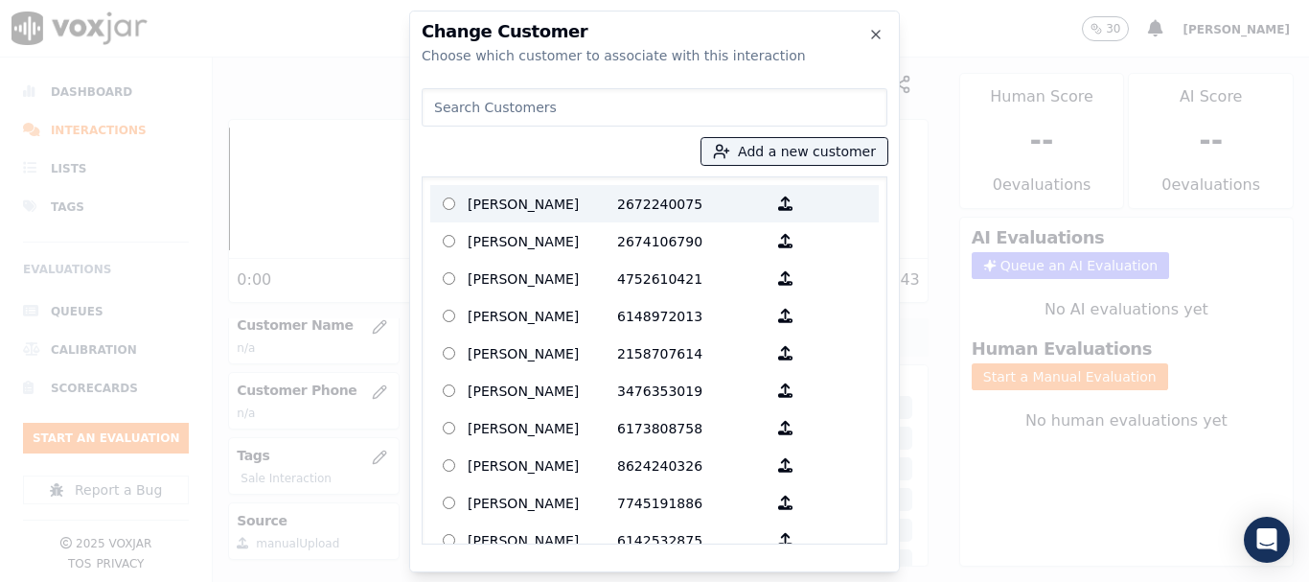
paste input "JILL DEMICHELE"
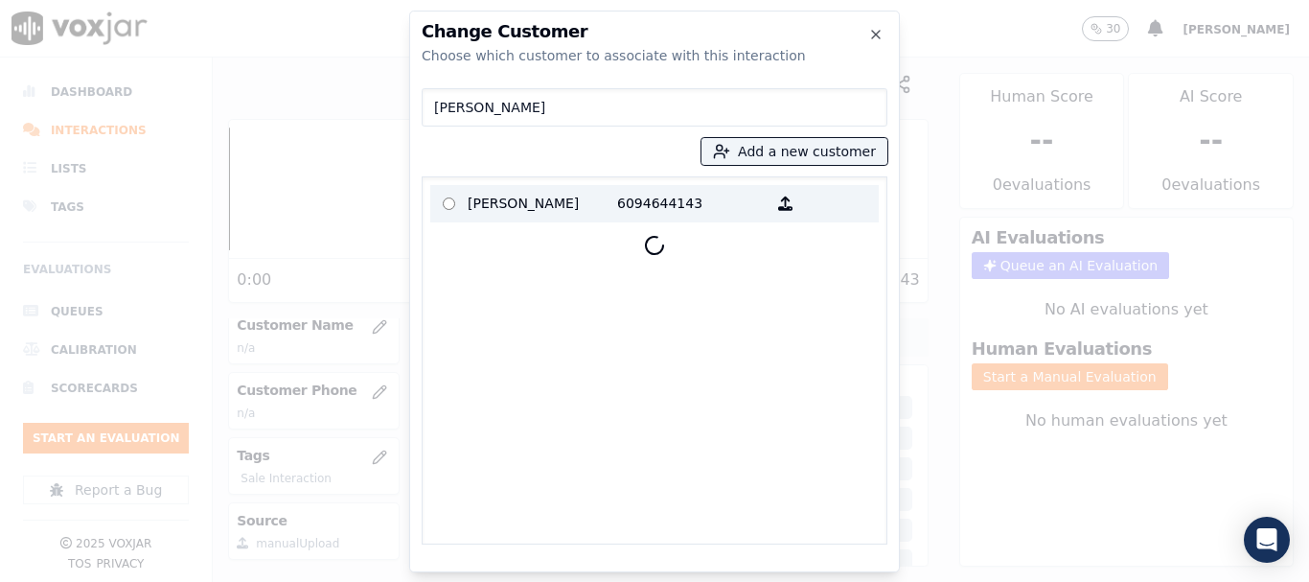
type input "JILL DEMICHELE"
click at [553, 205] on p "JILL DEMICHELE" at bounding box center [543, 204] width 150 height 30
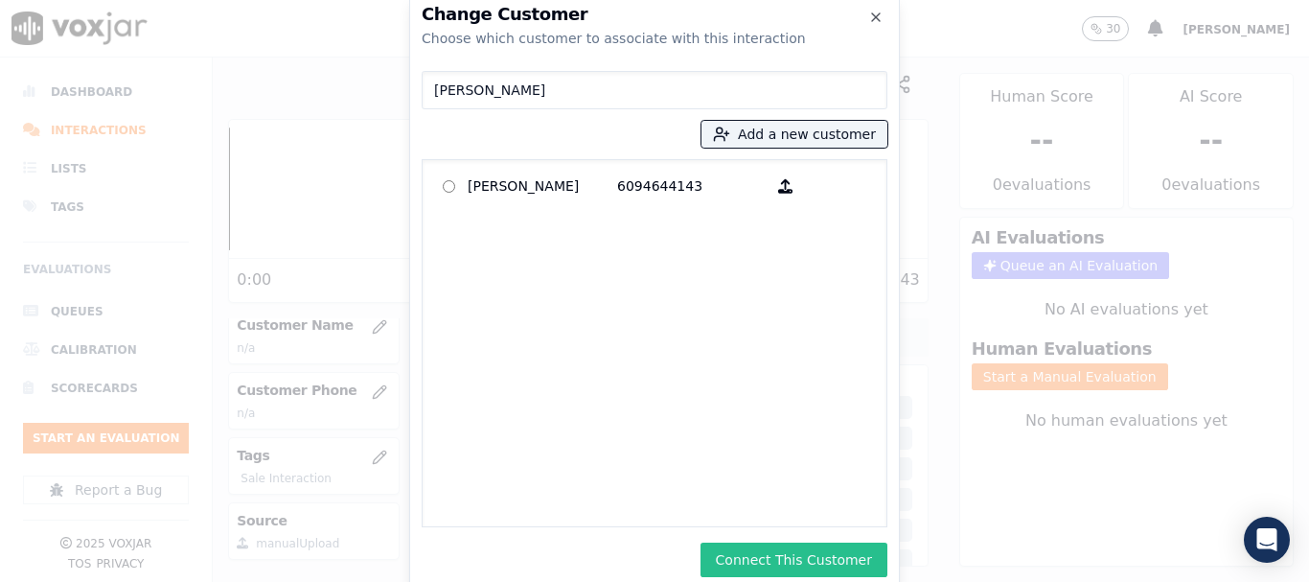
click at [827, 557] on button "Connect This Customer" at bounding box center [794, 559] width 187 height 35
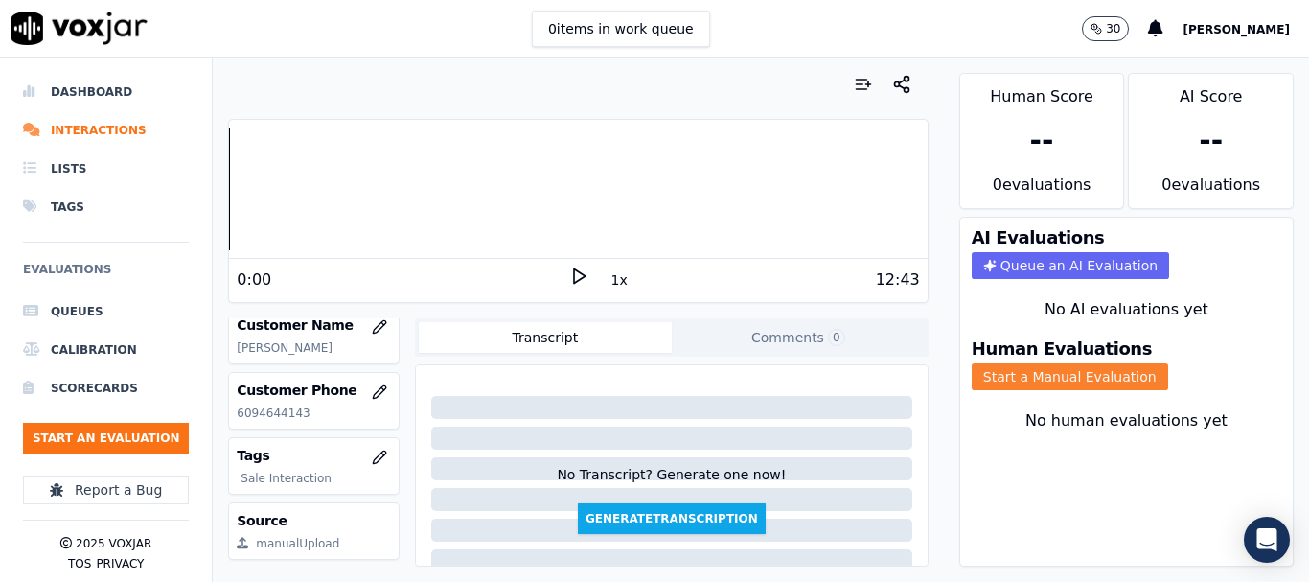
click at [1037, 377] on button "Start a Manual Evaluation" at bounding box center [1070, 376] width 196 height 27
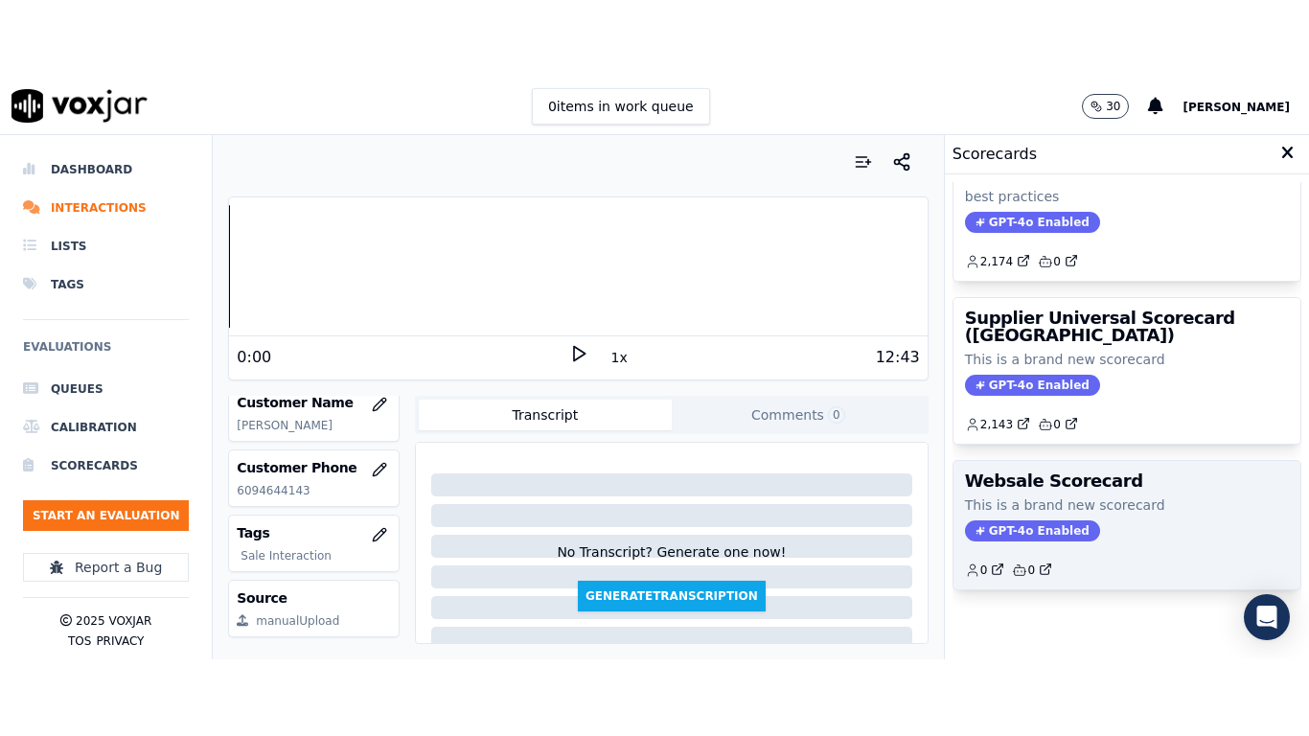
scroll to position [425, 0]
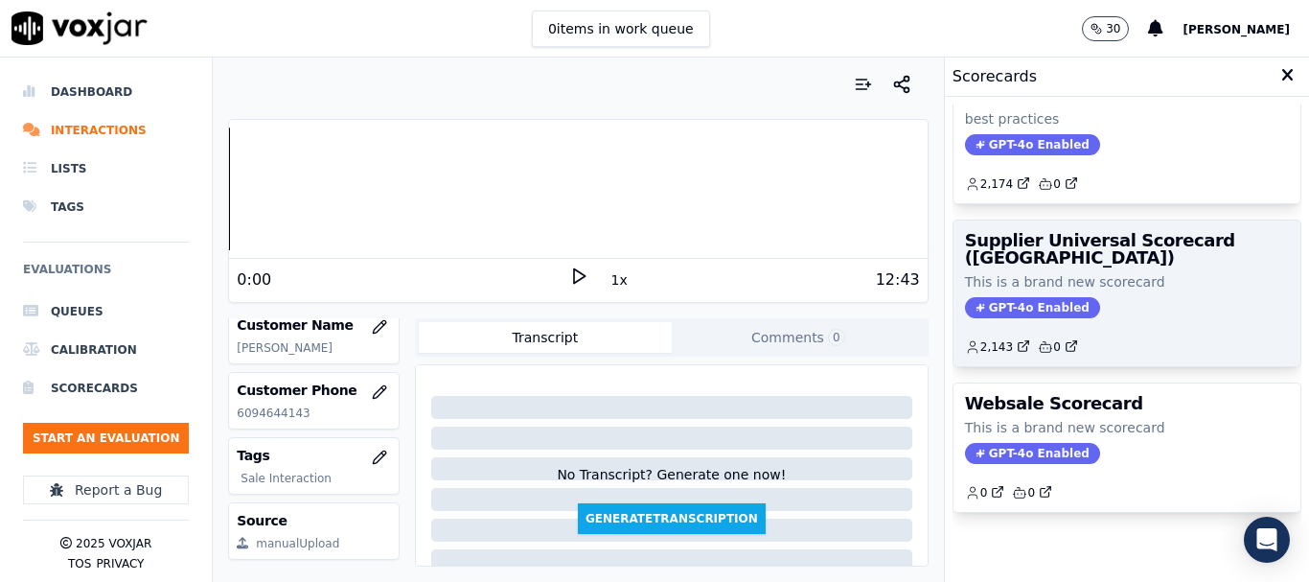
click at [1078, 272] on p "This is a brand new scorecard" at bounding box center [1127, 281] width 324 height 19
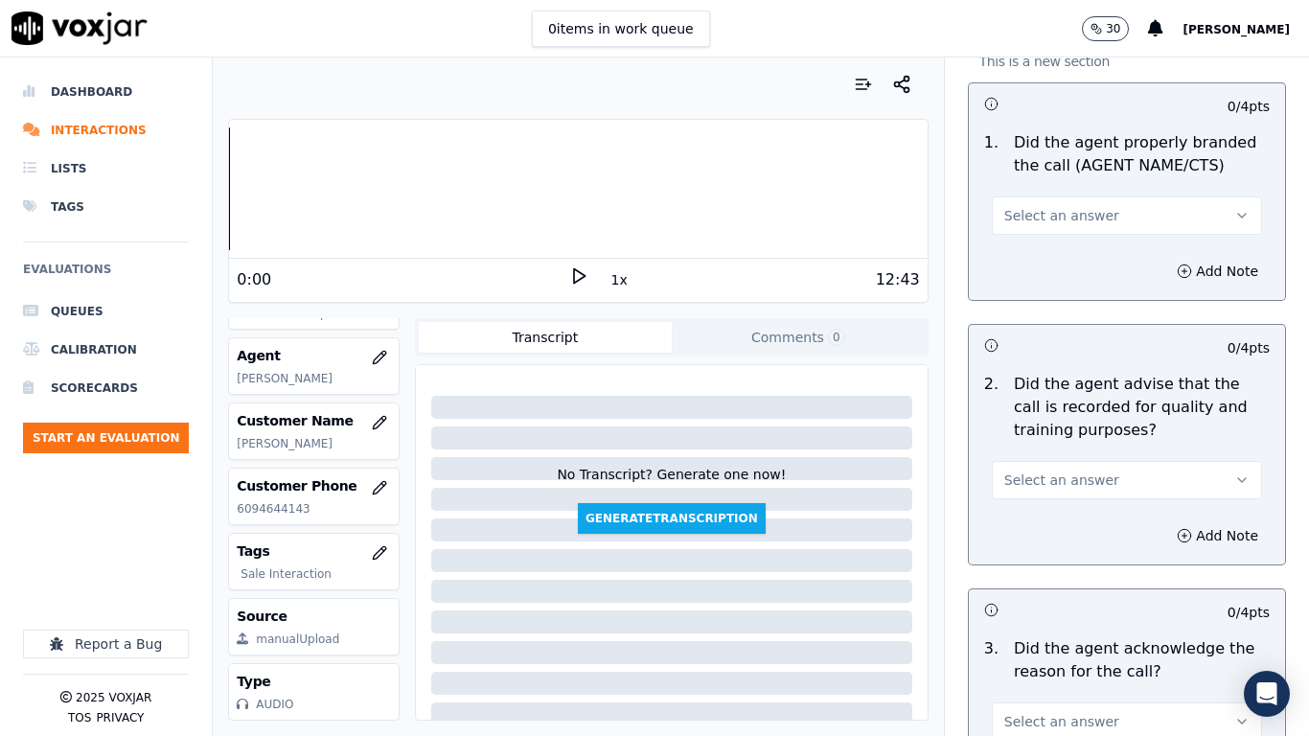
scroll to position [288, 0]
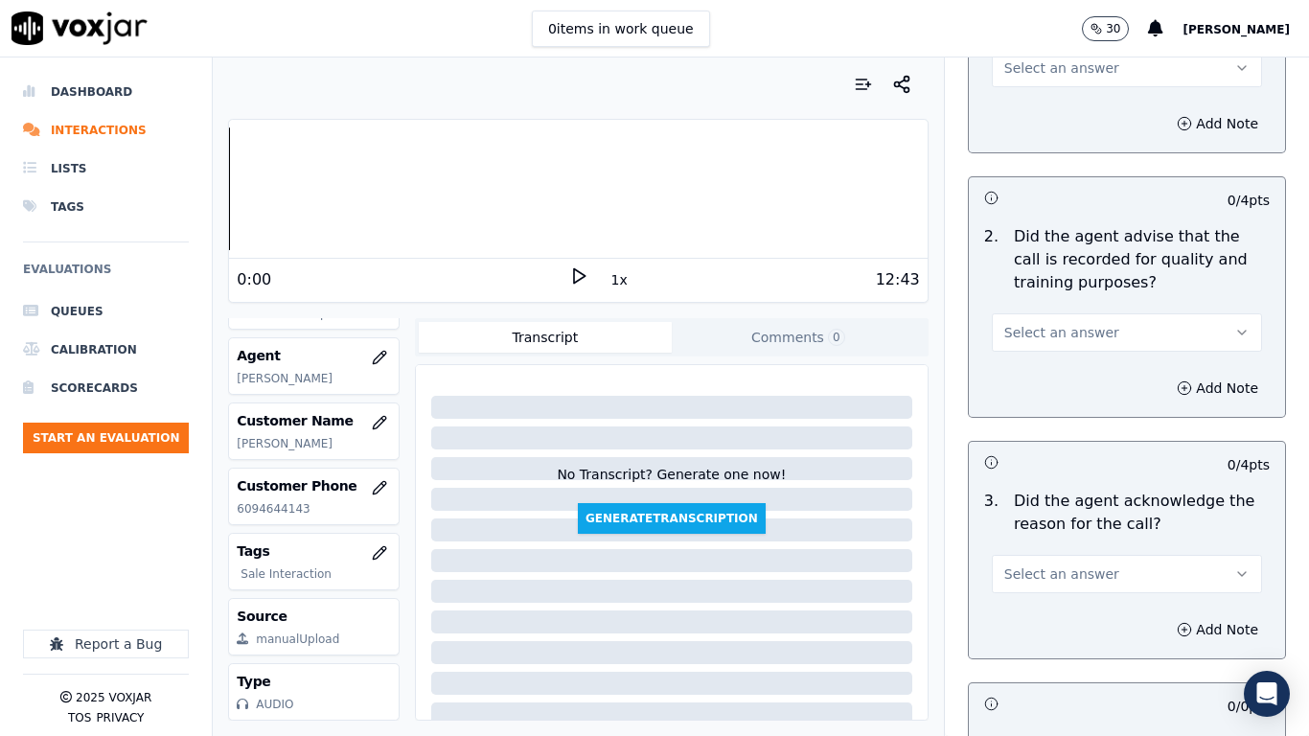
click at [1064, 66] on span "Select an answer" at bounding box center [1061, 67] width 115 height 19
click at [1071, 117] on div "Yes" at bounding box center [1092, 111] width 234 height 31
click at [1087, 326] on button "Select an answer" at bounding box center [1127, 332] width 270 height 38
click at [1084, 381] on div "Yes" at bounding box center [1092, 375] width 234 height 31
click at [1118, 580] on button "Select an answer" at bounding box center [1127, 574] width 270 height 38
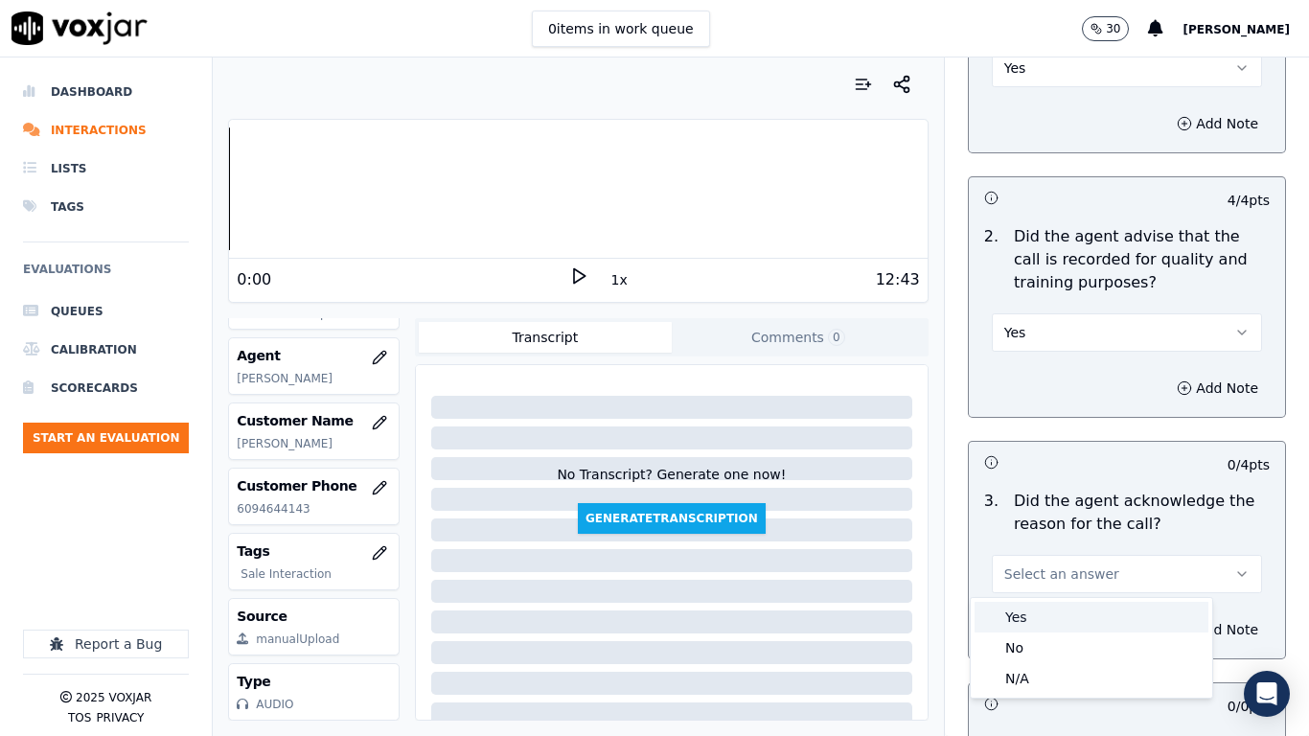
click at [1065, 581] on div "Yes" at bounding box center [1092, 617] width 234 height 31
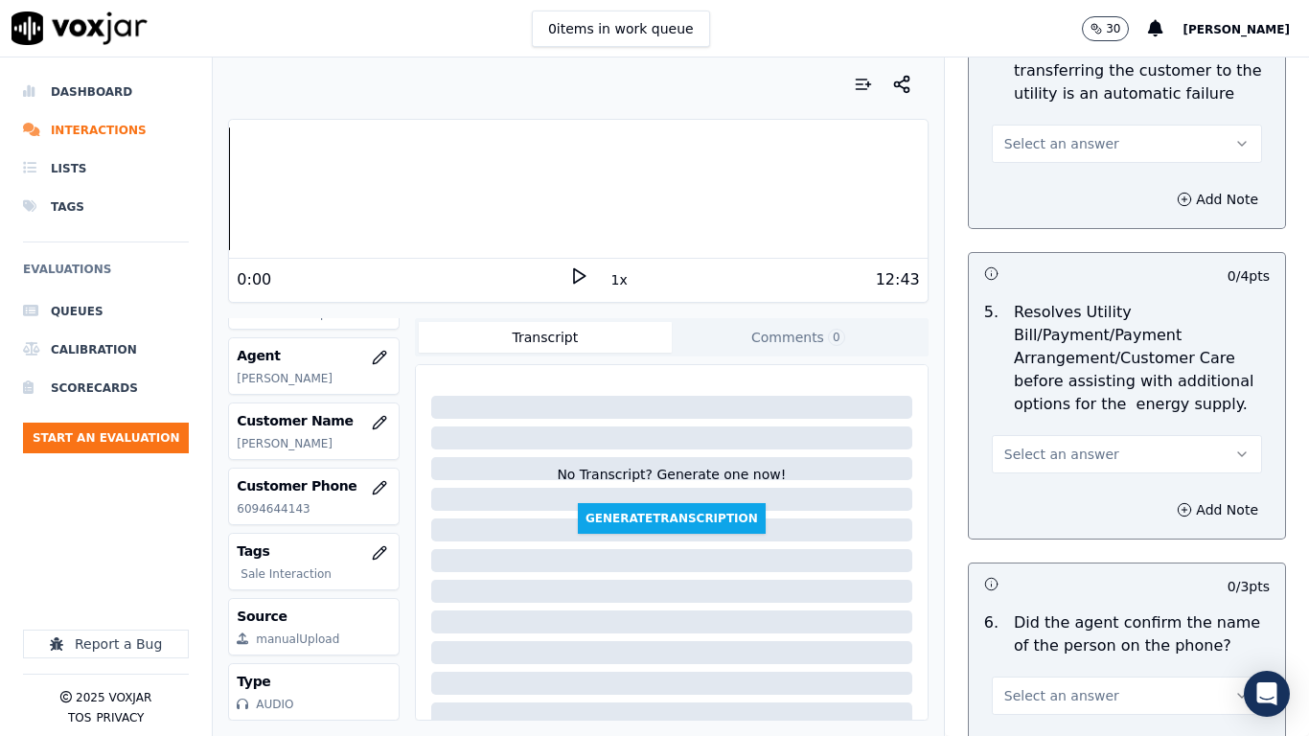
scroll to position [1054, 0]
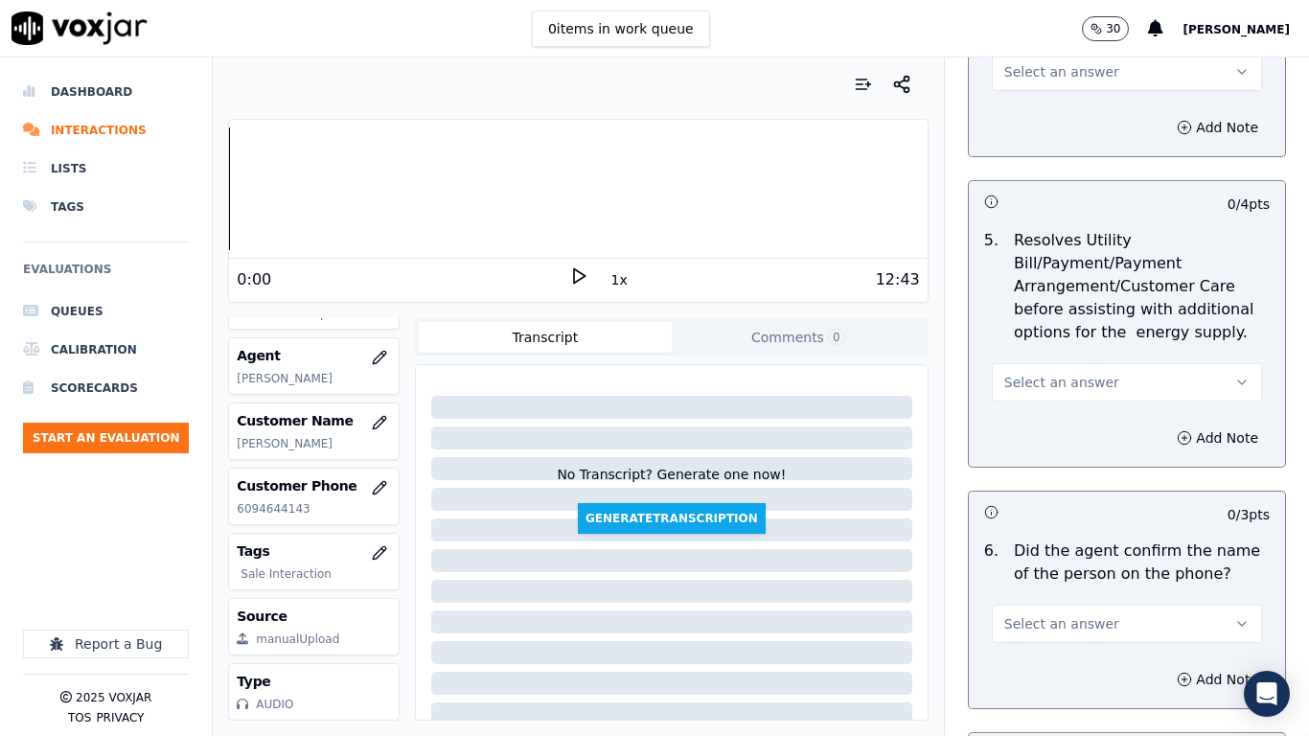
click at [1063, 66] on span "Select an answer" at bounding box center [1061, 71] width 115 height 19
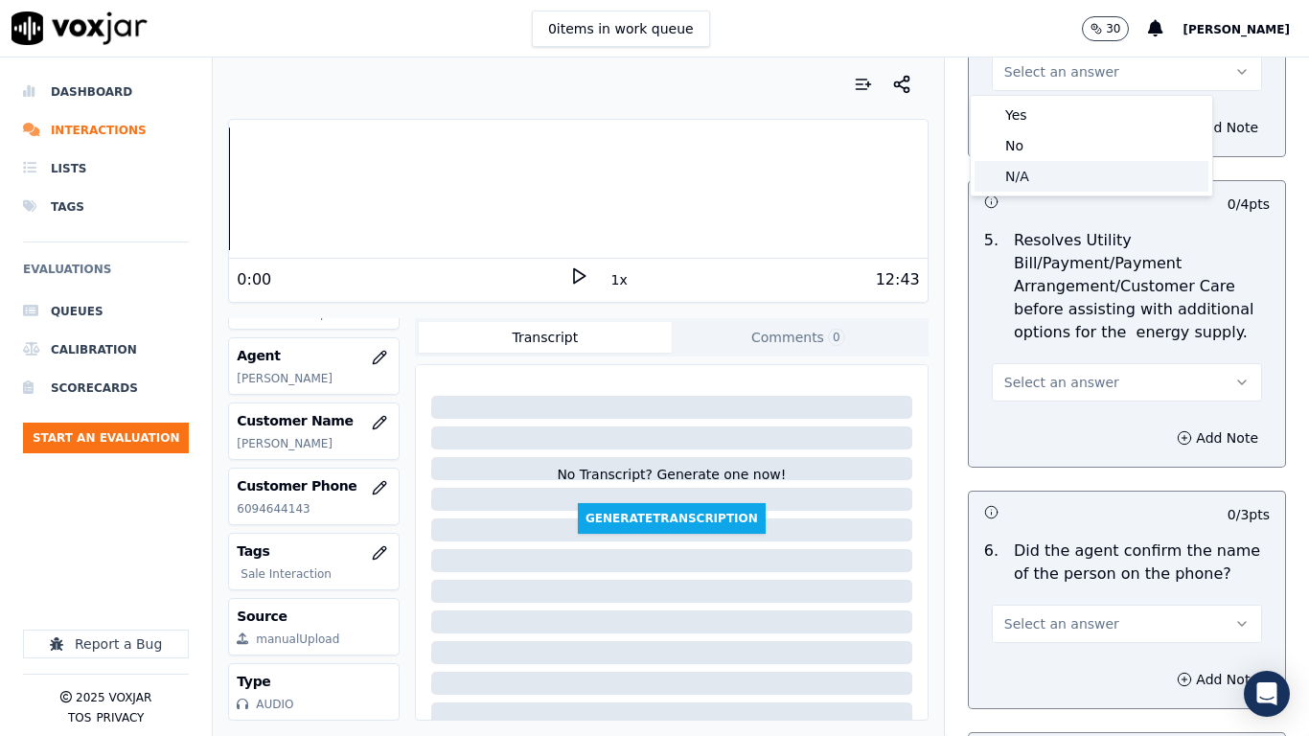
click at [1075, 180] on div "N/A" at bounding box center [1092, 176] width 234 height 31
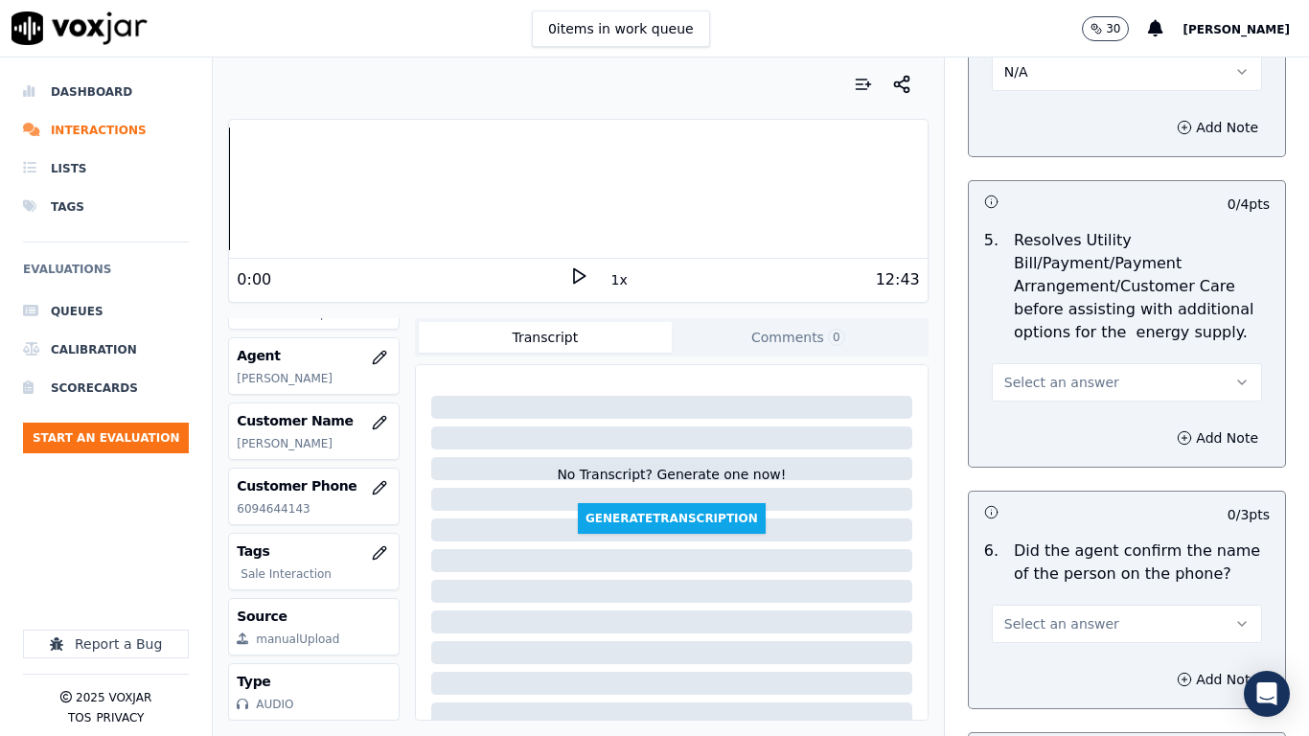
click at [1104, 367] on button "Select an answer" at bounding box center [1127, 382] width 270 height 38
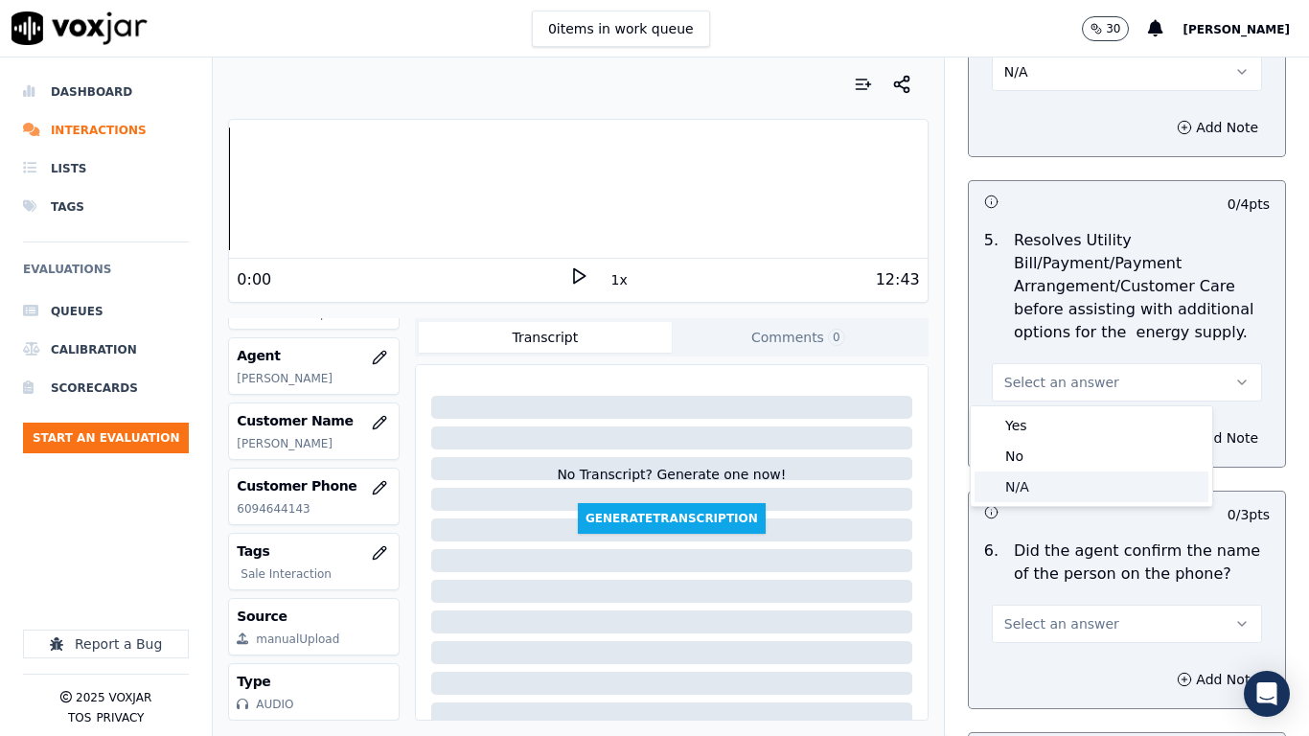
click at [1095, 495] on div "N/A" at bounding box center [1092, 487] width 234 height 31
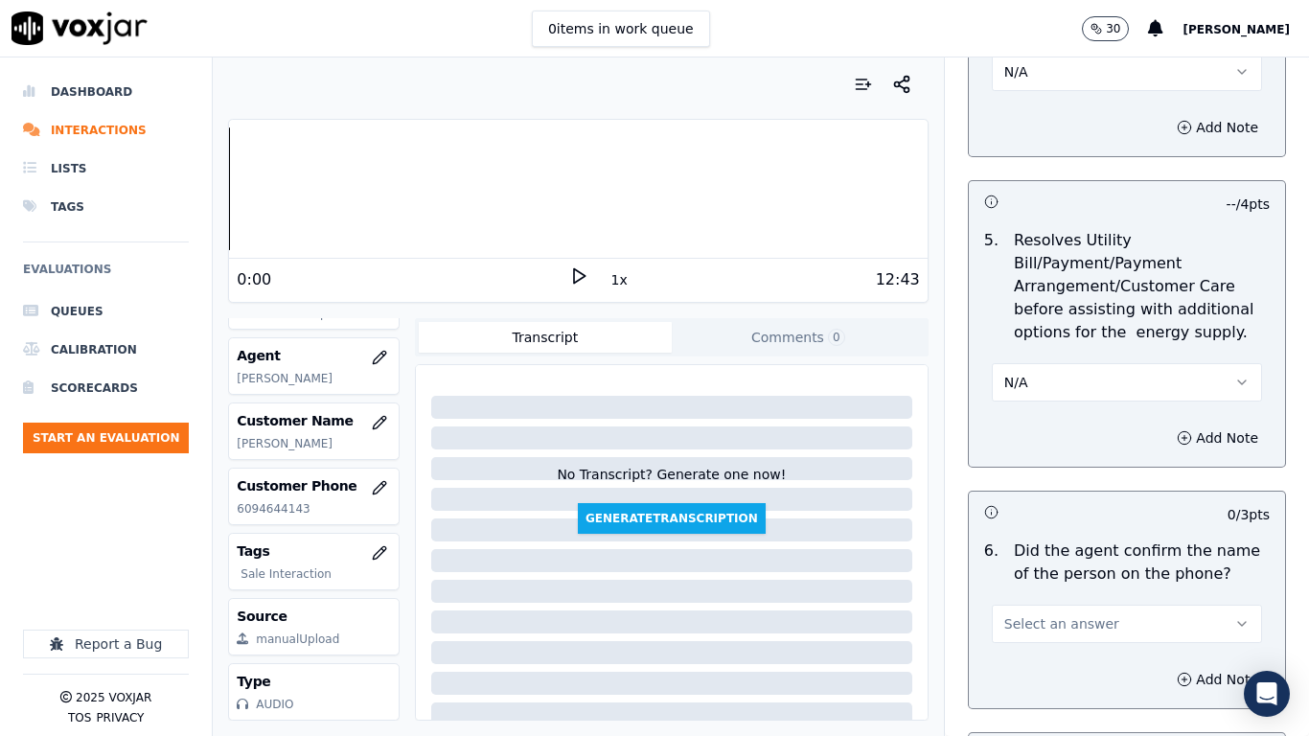
click at [1119, 581] on button "Select an answer" at bounding box center [1127, 624] width 270 height 38
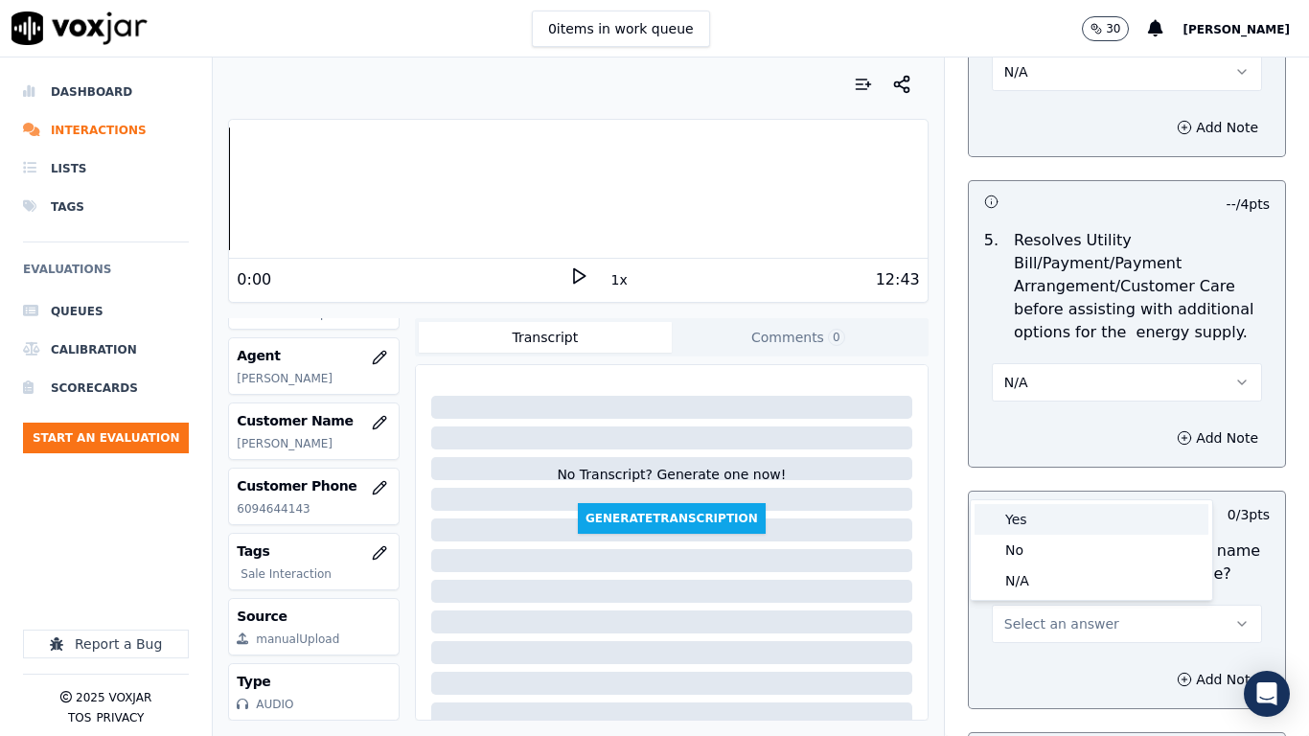
click at [1048, 519] on div "Yes" at bounding box center [1092, 519] width 234 height 31
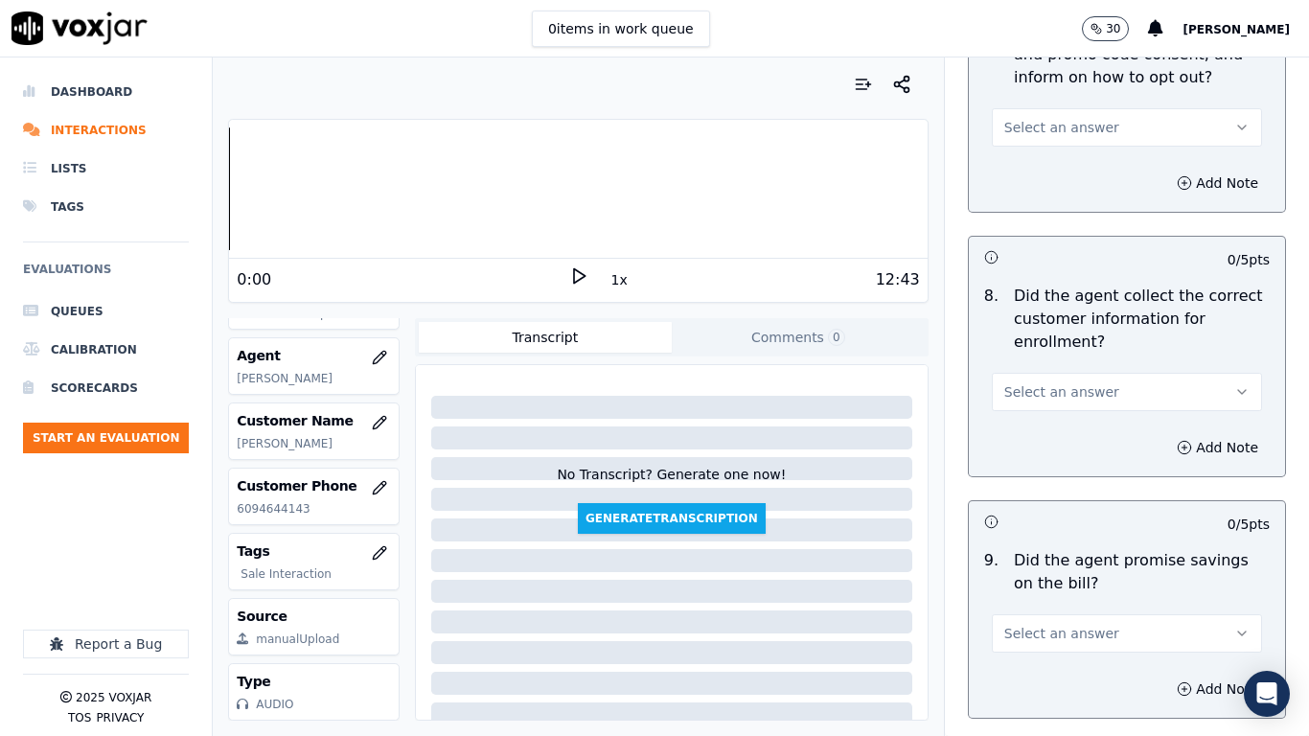
scroll to position [1821, 0]
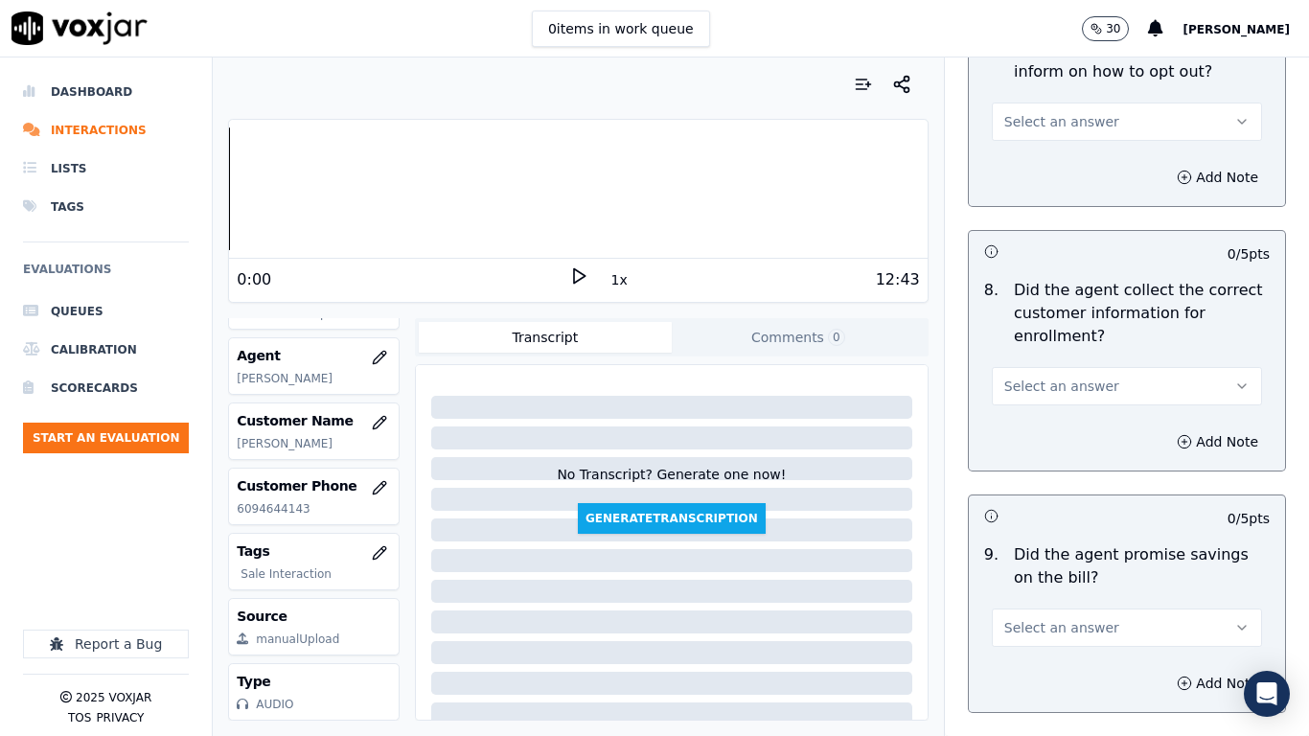
click at [1051, 116] on span "Select an answer" at bounding box center [1061, 121] width 115 height 19
click at [1071, 162] on div "Yes" at bounding box center [1092, 165] width 234 height 31
click at [1101, 387] on button "Select an answer" at bounding box center [1127, 386] width 270 height 38
click at [1081, 433] on div "Yes" at bounding box center [1092, 429] width 234 height 31
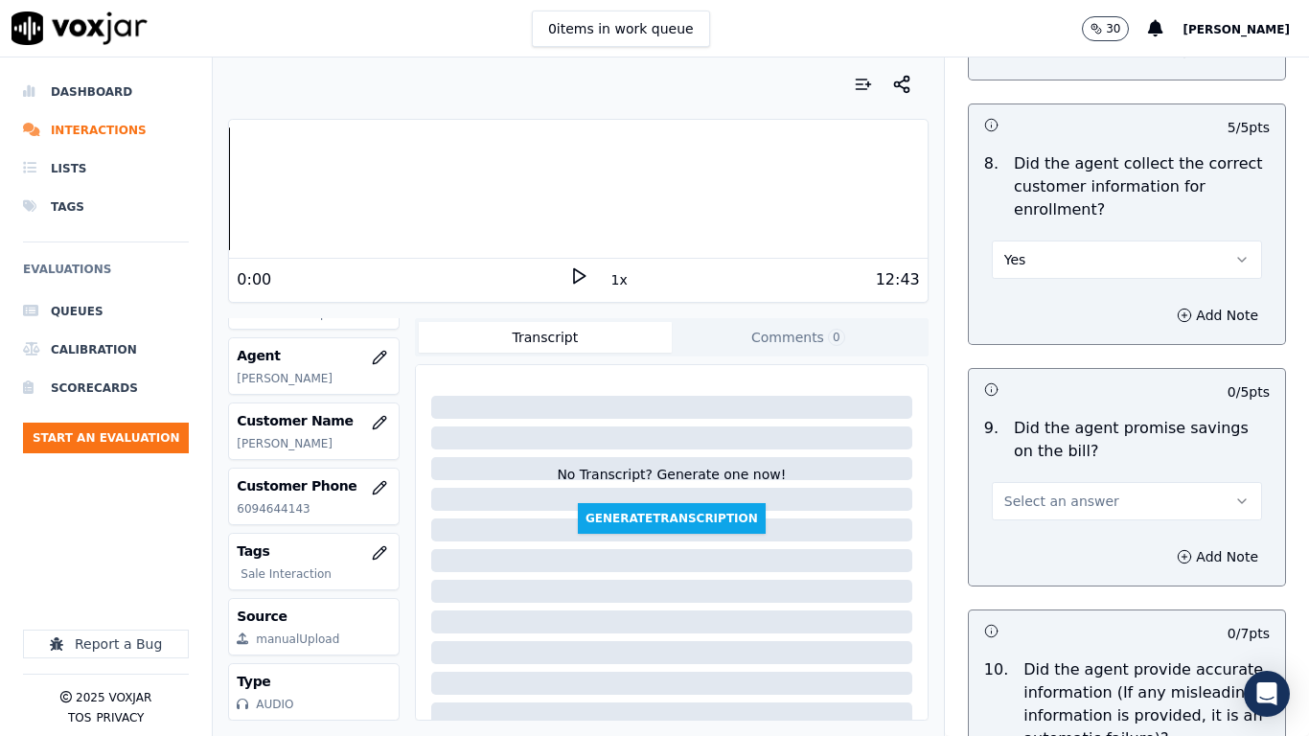
scroll to position [2492, 0]
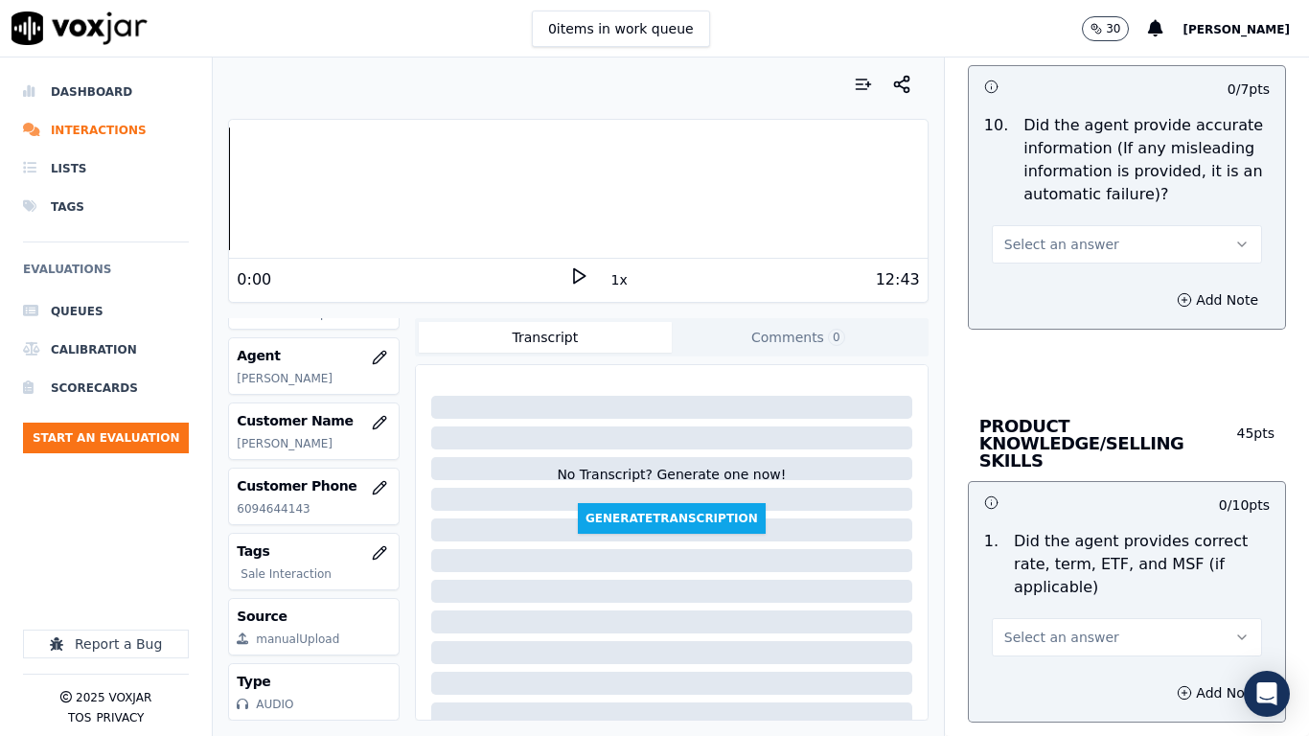
click at [1071, 227] on button "Select an answer" at bounding box center [1127, 244] width 270 height 38
click at [1080, 281] on div "Yes" at bounding box center [1092, 287] width 234 height 31
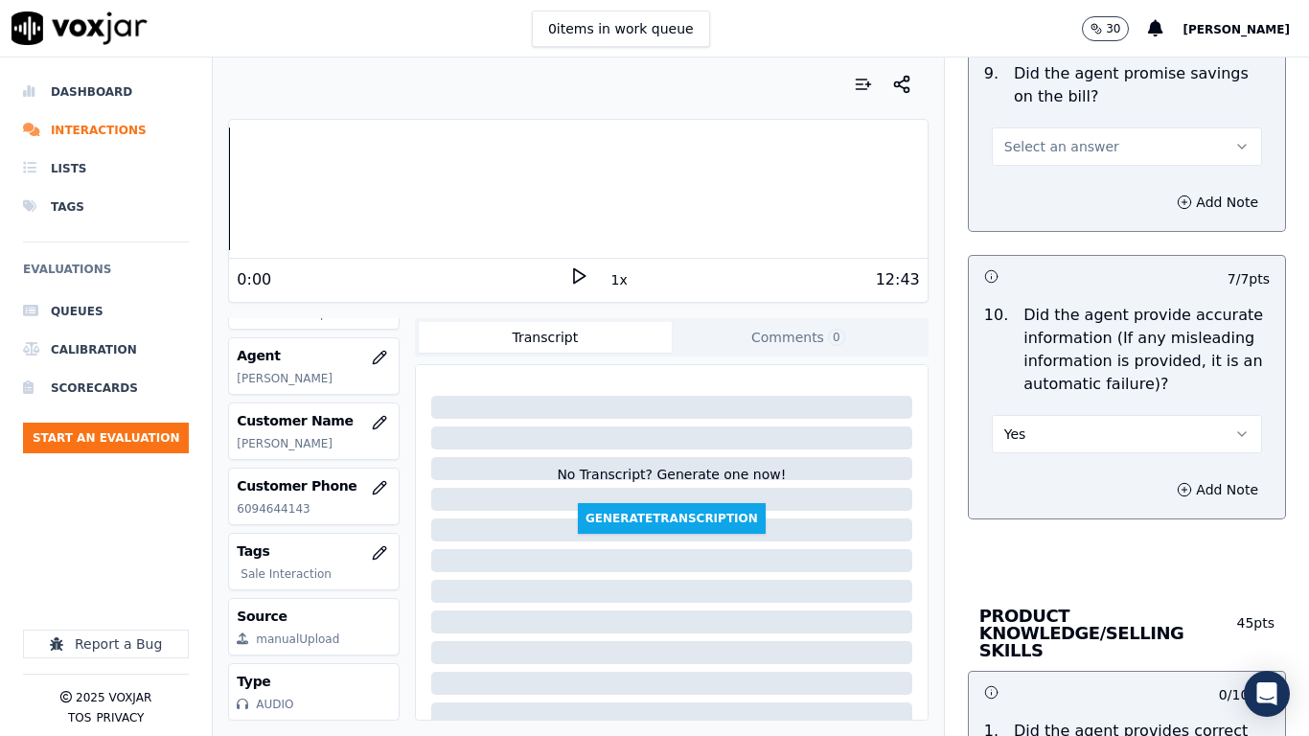
scroll to position [2300, 0]
click at [1044, 138] on button "Select an answer" at bounding box center [1127, 148] width 270 height 38
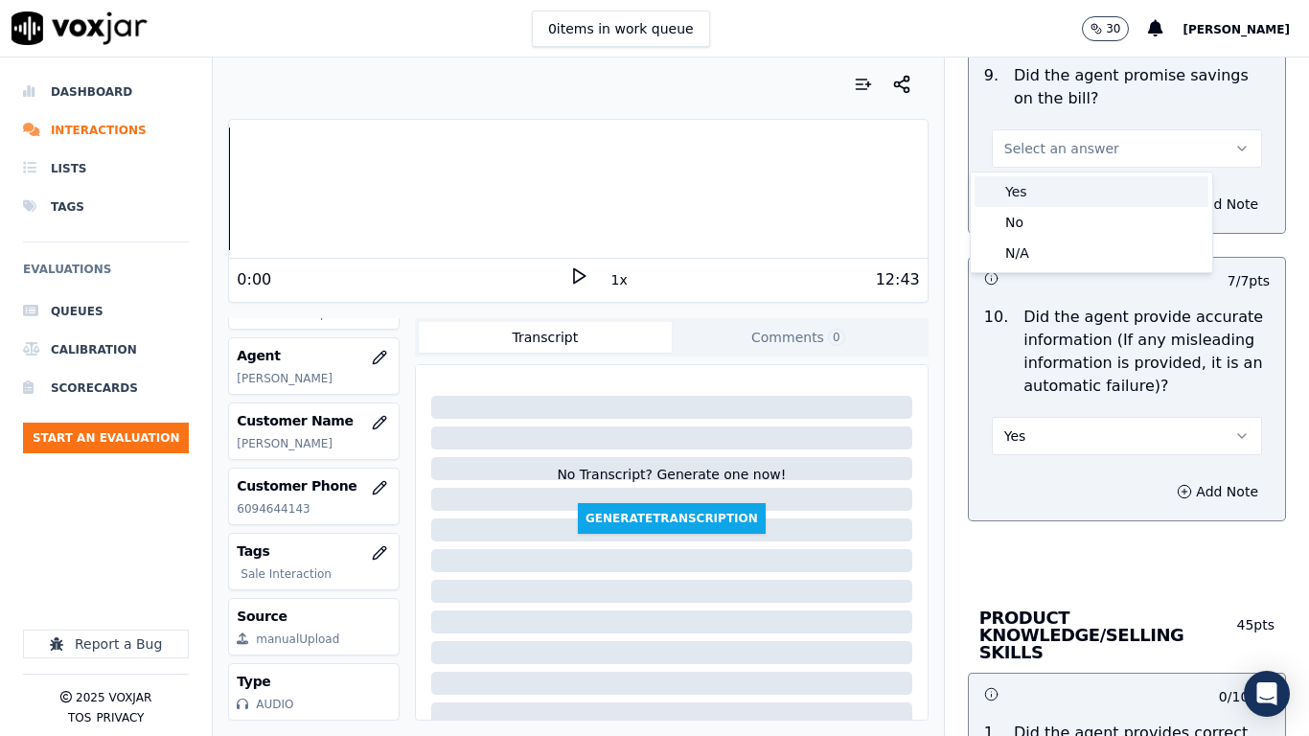
click at [1061, 194] on div "Yes" at bounding box center [1092, 191] width 234 height 31
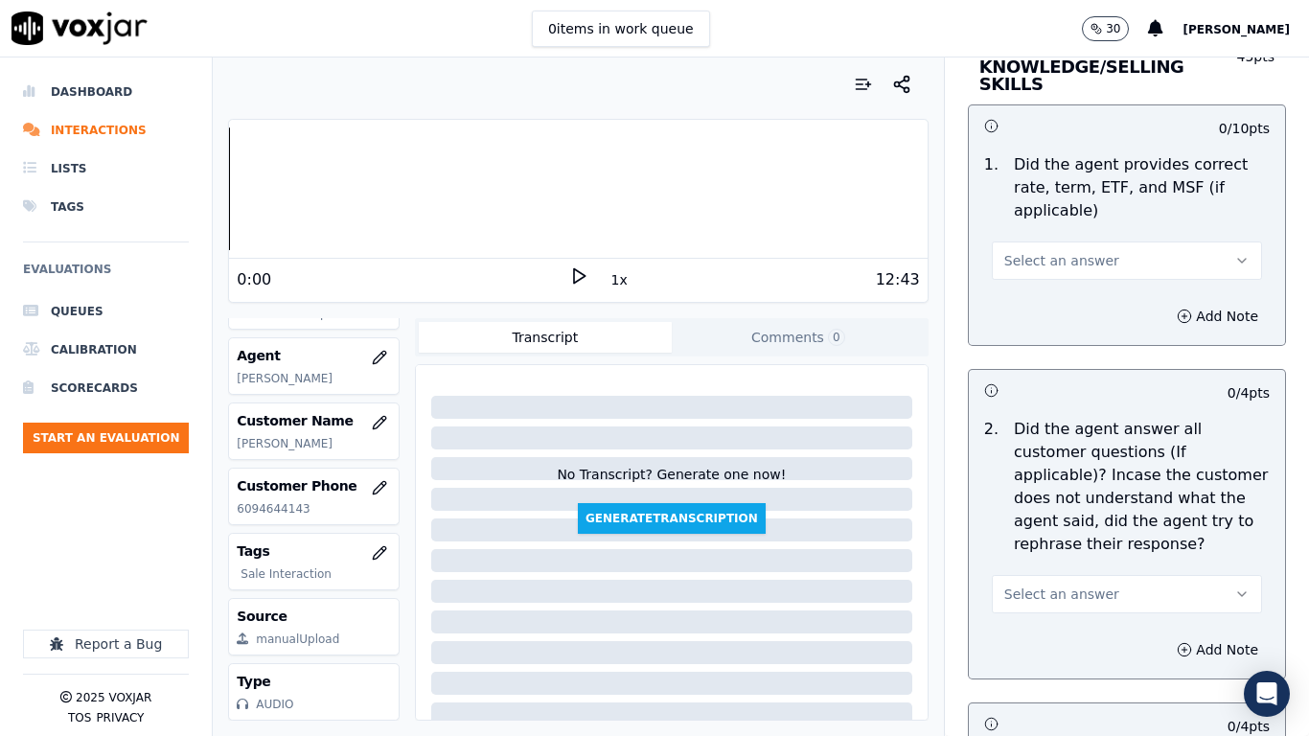
scroll to position [2875, 0]
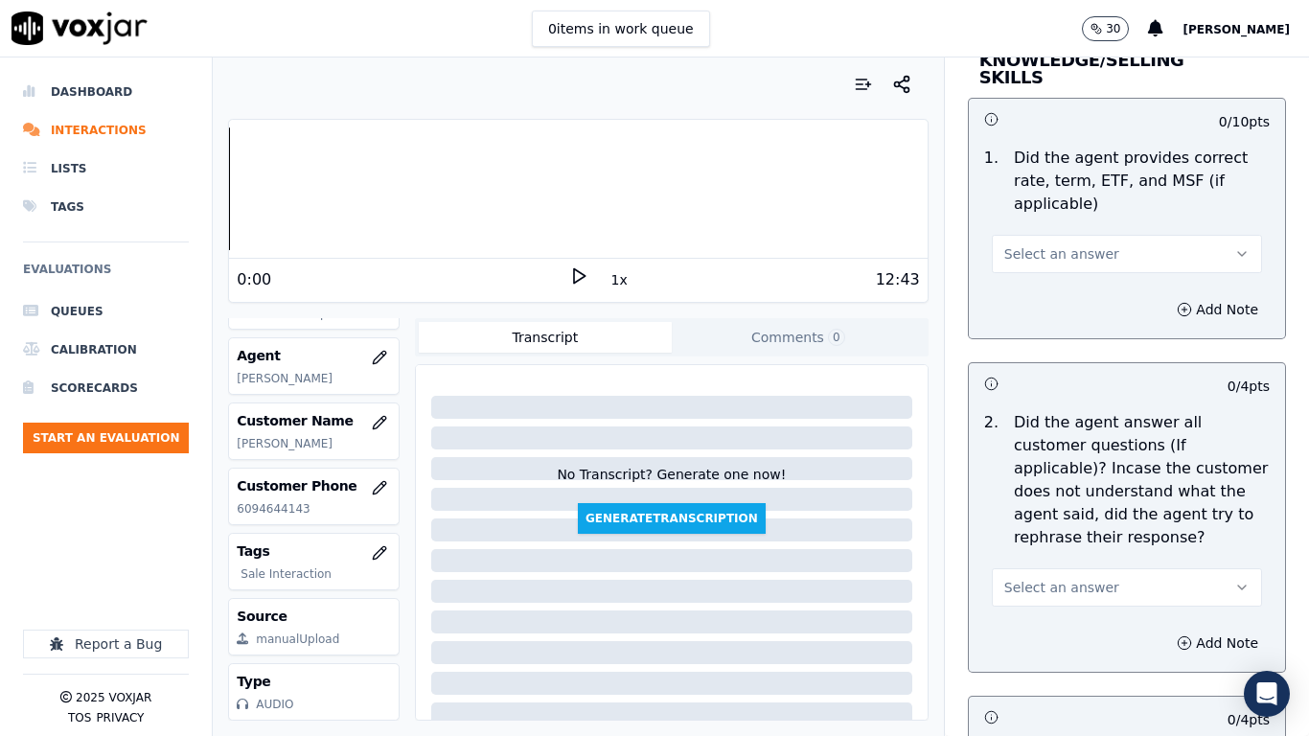
click at [1054, 244] on span "Select an answer" at bounding box center [1061, 253] width 115 height 19
drag, startPoint x: 1078, startPoint y: 281, endPoint x: 1156, endPoint y: 471, distance: 205.0
click at [1079, 283] on div "Yes" at bounding box center [1092, 280] width 234 height 31
click at [1123, 568] on button "Select an answer" at bounding box center [1127, 587] width 270 height 38
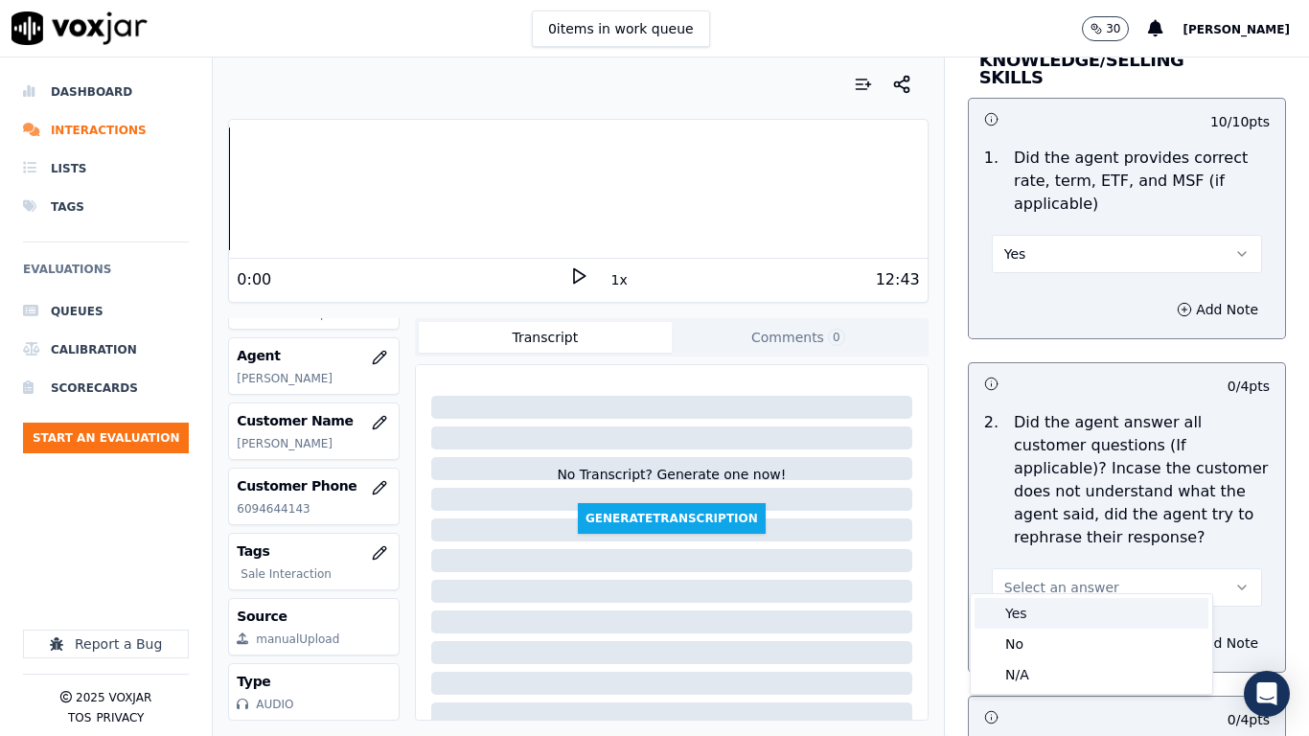
click at [1083, 581] on div "Yes" at bounding box center [1092, 613] width 234 height 31
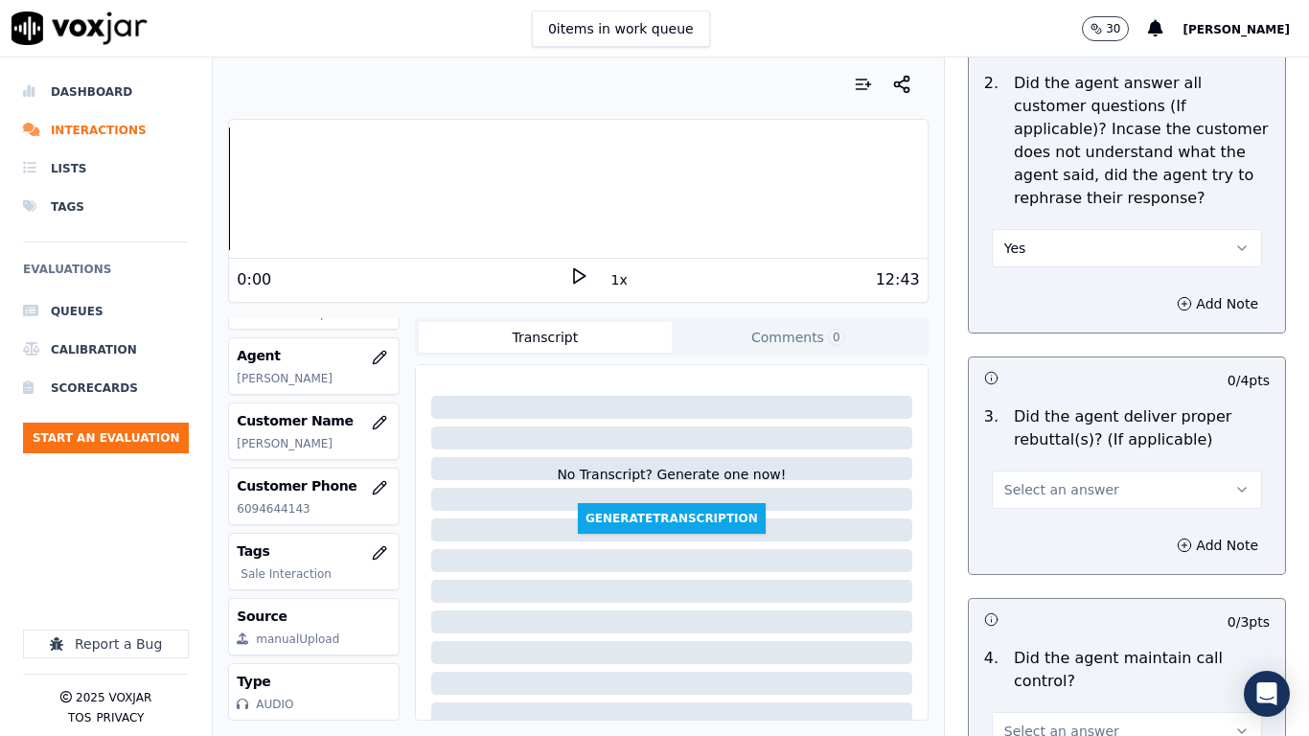
scroll to position [3546, 0]
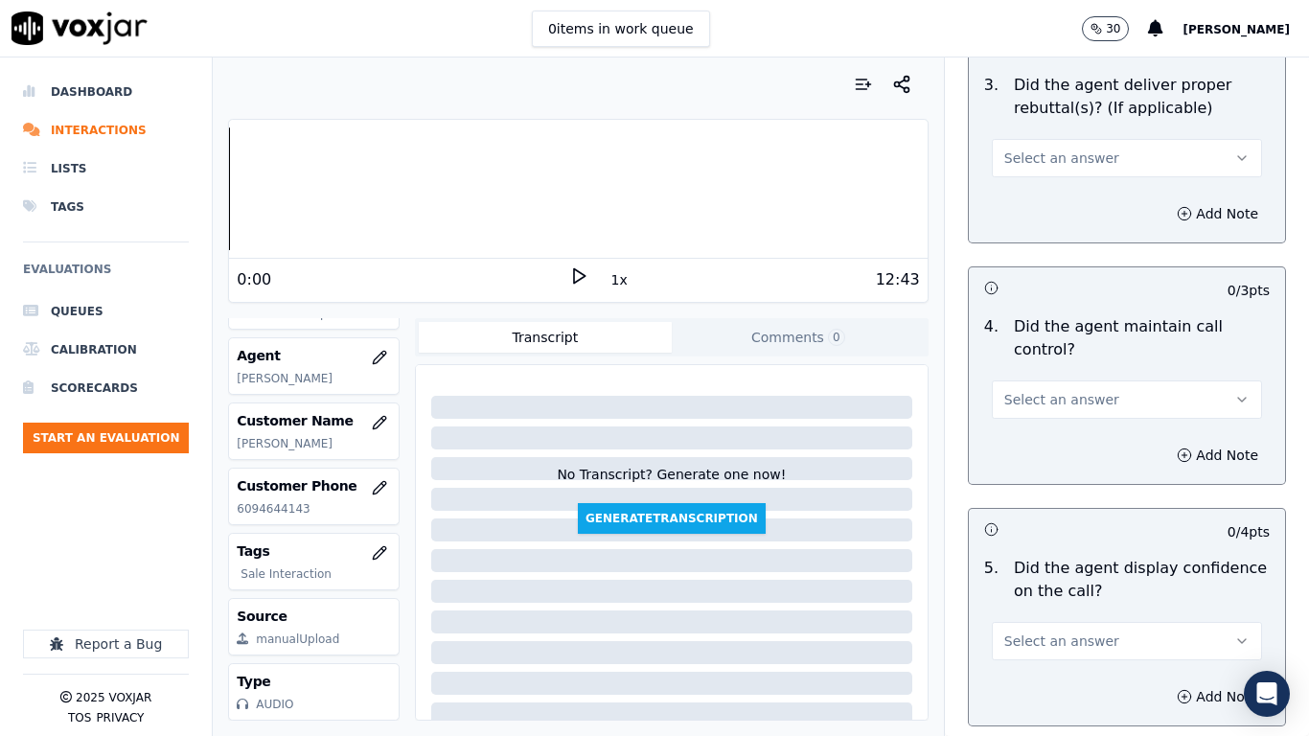
click at [1056, 149] on span "Select an answer" at bounding box center [1061, 158] width 115 height 19
click at [1058, 190] on div "Yes" at bounding box center [1092, 184] width 234 height 31
click at [1088, 385] on button "Select an answer" at bounding box center [1127, 400] width 270 height 38
click at [1088, 417] on div "Yes" at bounding box center [1092, 425] width 234 height 31
click at [1096, 581] on button "Select an answer" at bounding box center [1127, 641] width 270 height 38
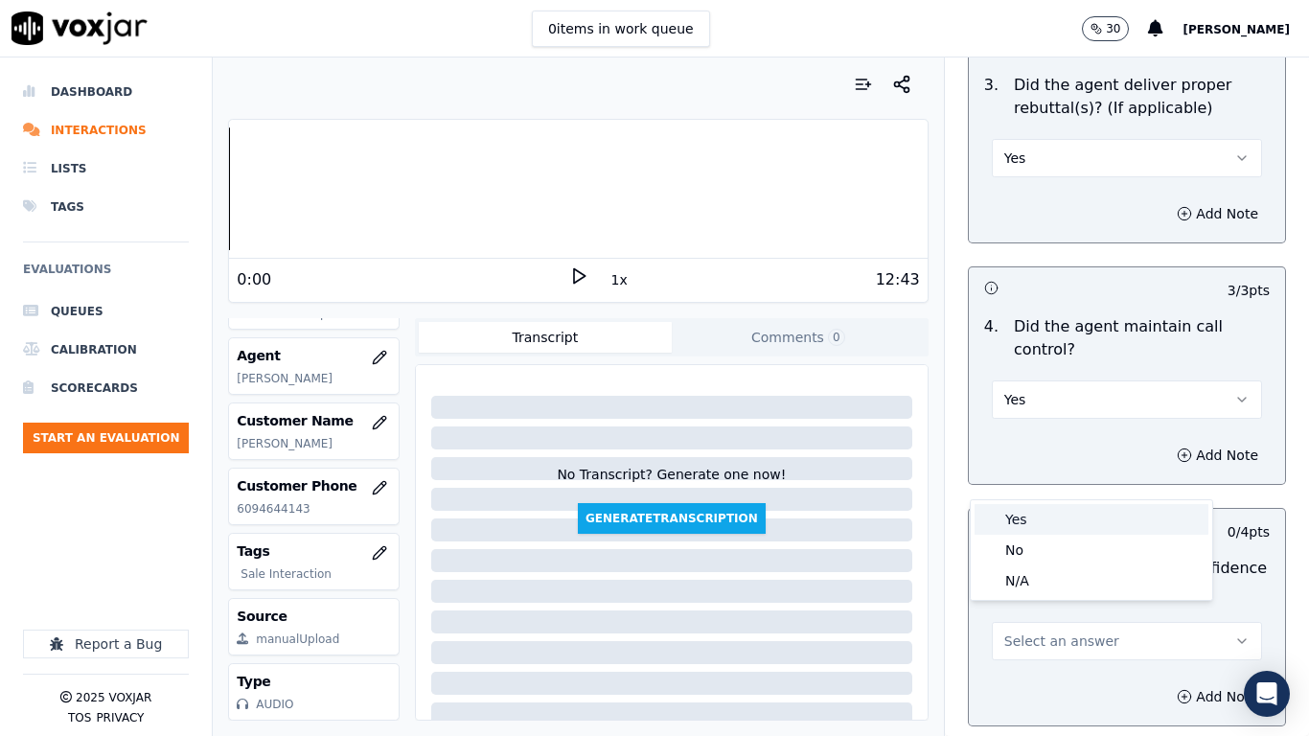
click at [1031, 520] on div "Yes" at bounding box center [1092, 519] width 234 height 31
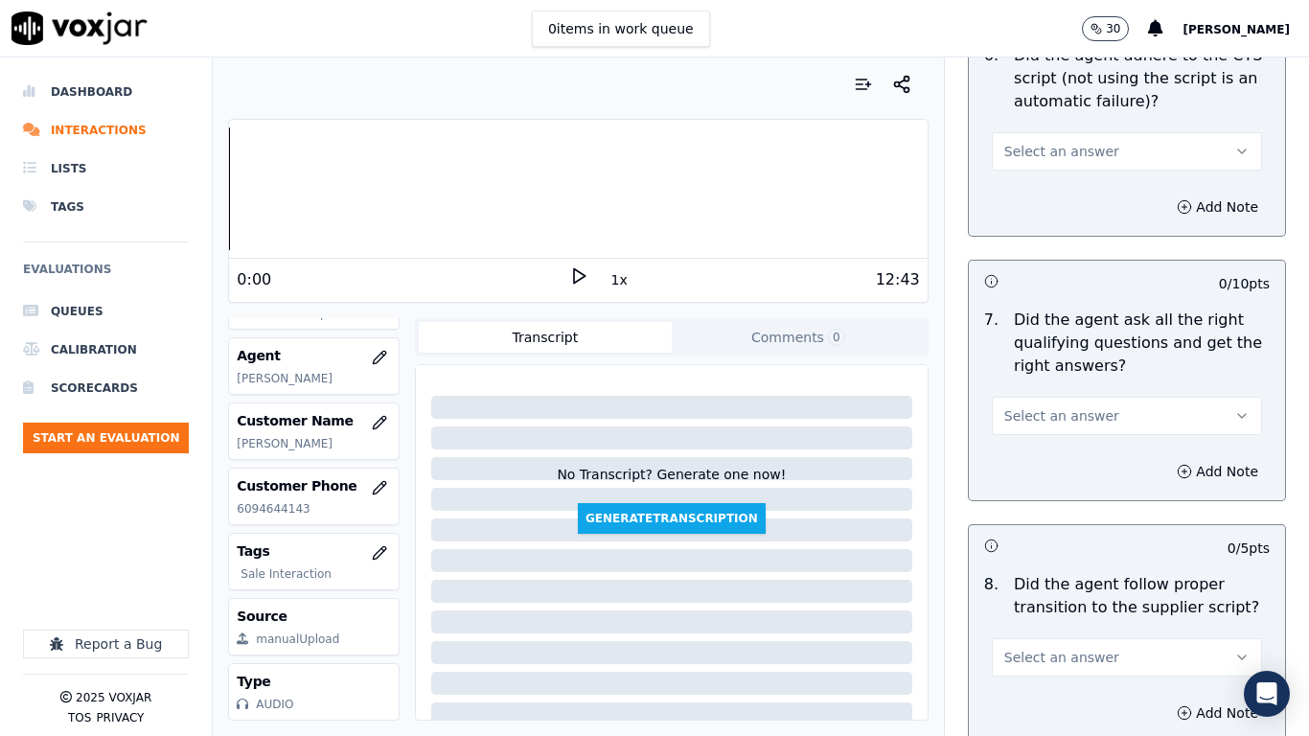
scroll to position [4313, 0]
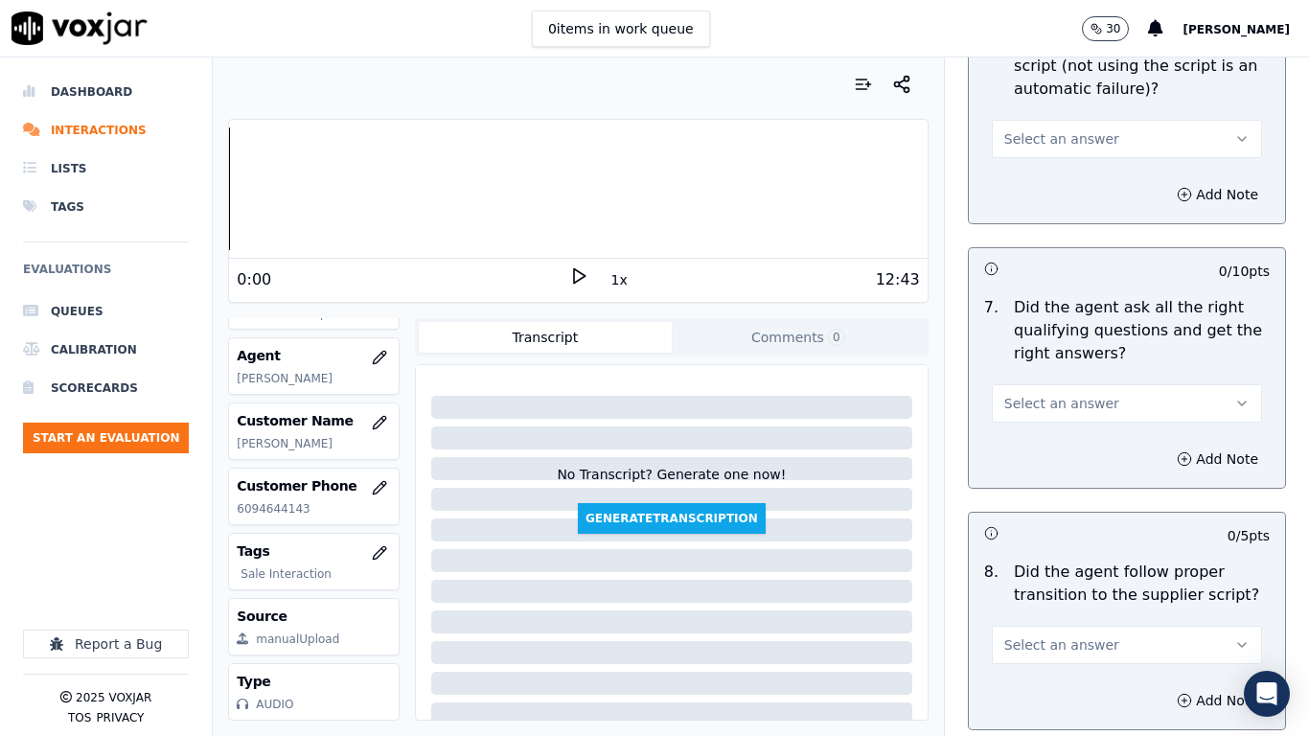
click at [1064, 129] on span "Select an answer" at bounding box center [1061, 138] width 115 height 19
click at [1068, 157] on div "Yes" at bounding box center [1092, 165] width 234 height 31
click at [1063, 394] on span "Select an answer" at bounding box center [1061, 403] width 115 height 19
click at [1059, 427] on div "Yes" at bounding box center [1092, 429] width 234 height 31
drag, startPoint x: 1079, startPoint y: 624, endPoint x: 1067, endPoint y: 638, distance: 19.0
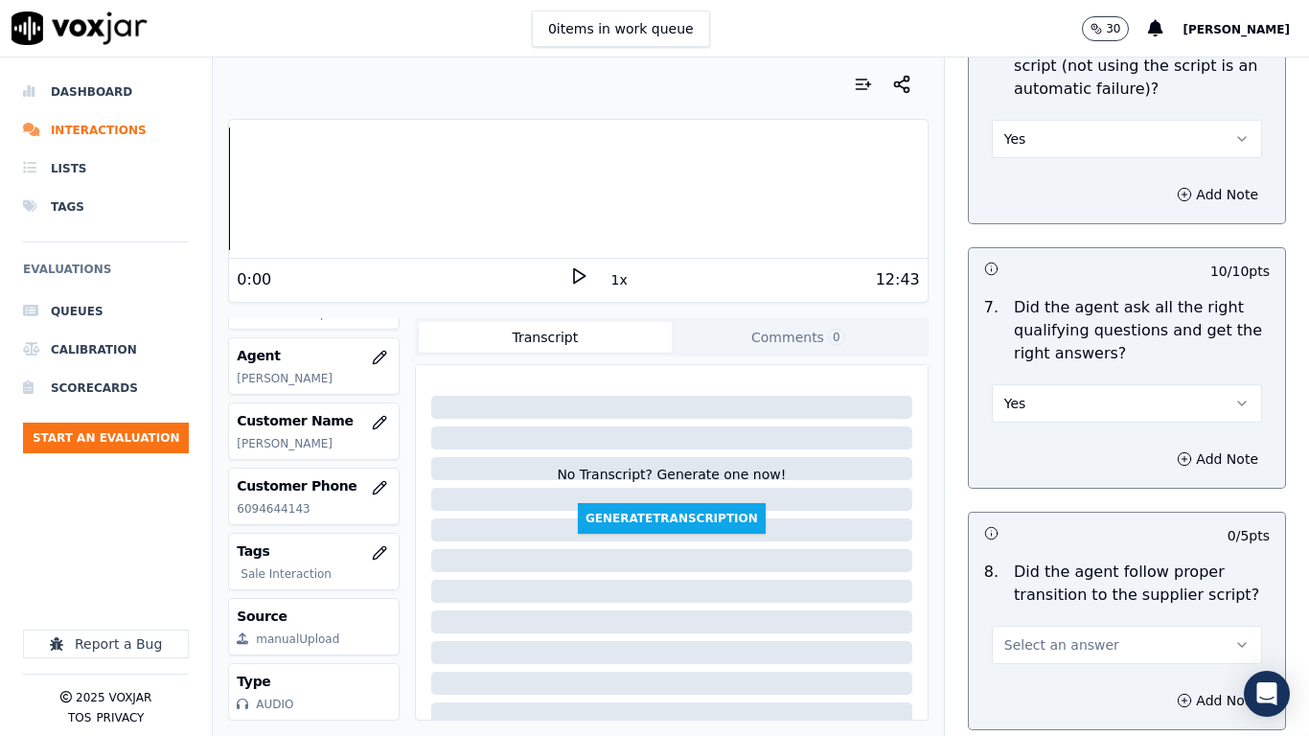
click at [1079, 581] on span "Select an answer" at bounding box center [1061, 644] width 115 height 19
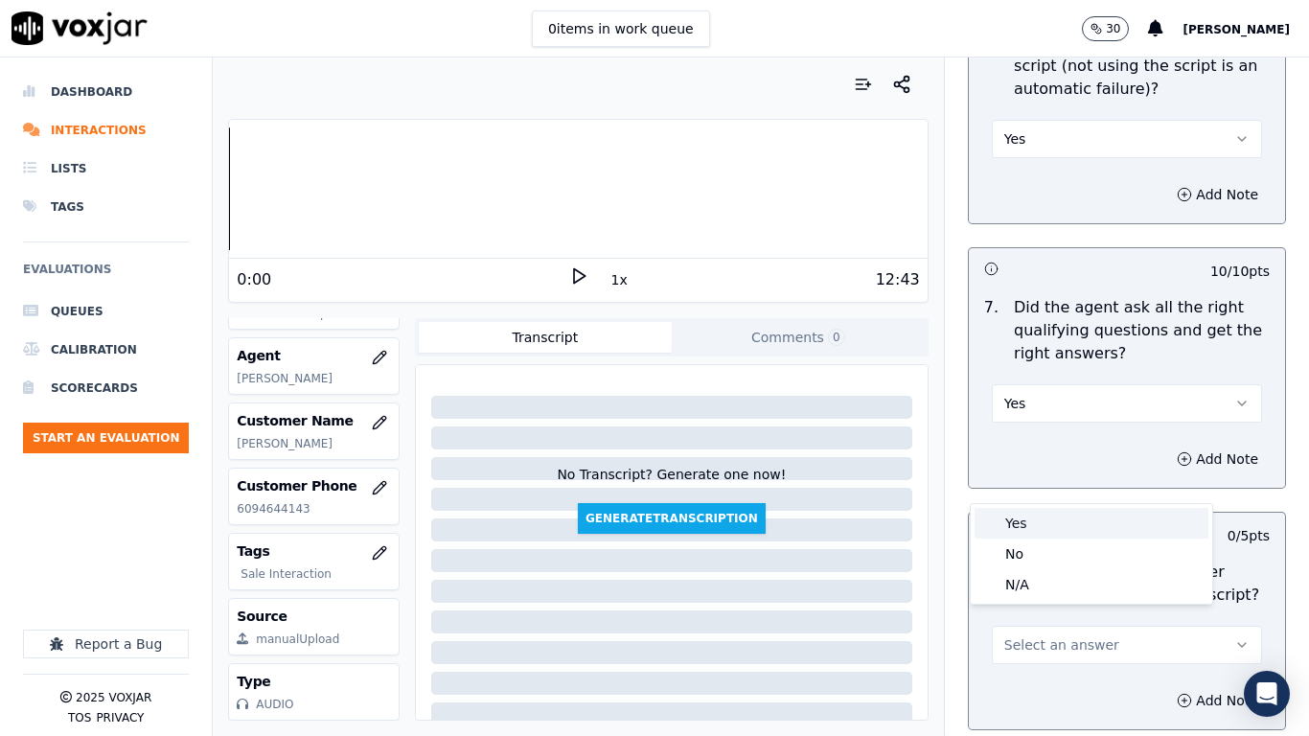
click at [1042, 522] on div "Yes" at bounding box center [1092, 523] width 234 height 31
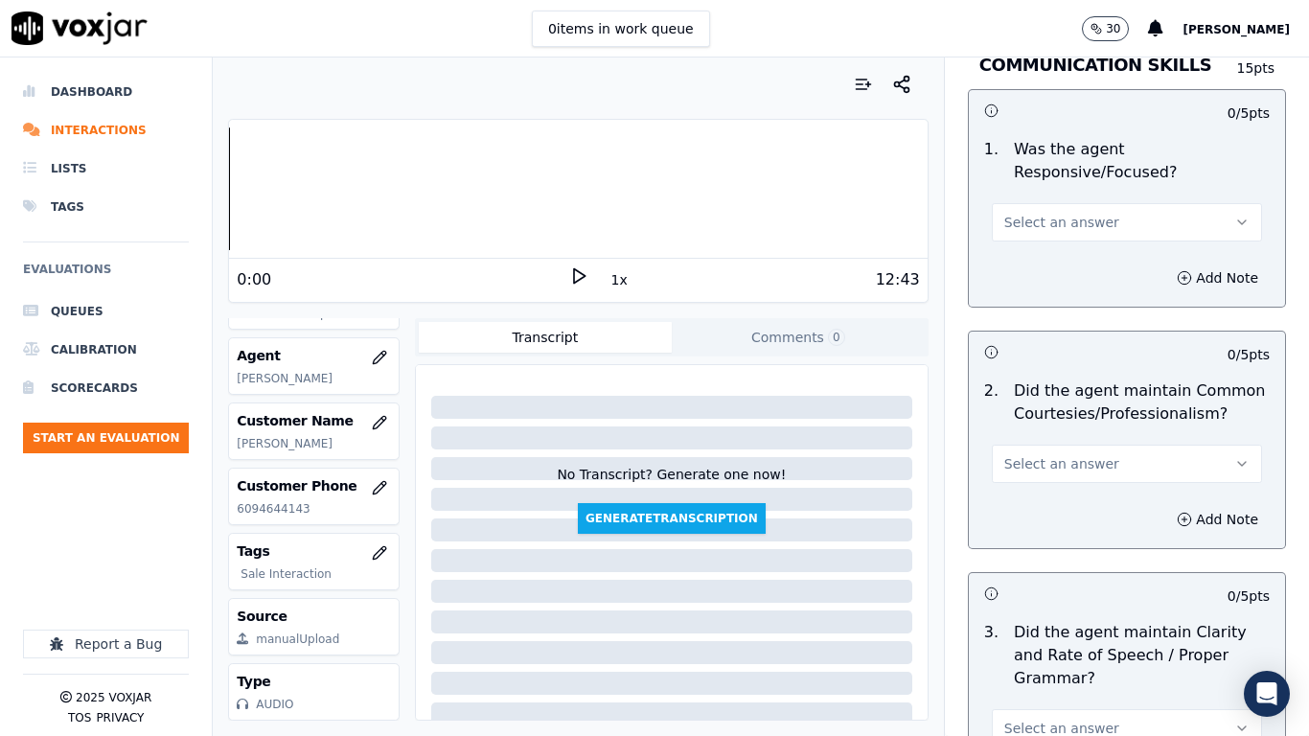
scroll to position [5080, 0]
click at [1047, 212] on span "Select an answer" at bounding box center [1061, 221] width 115 height 19
click at [1054, 237] on div "Yes" at bounding box center [1092, 247] width 234 height 31
click at [1072, 453] on span "Select an answer" at bounding box center [1061, 462] width 115 height 19
click at [1063, 478] on div "Yes" at bounding box center [1092, 488] width 234 height 31
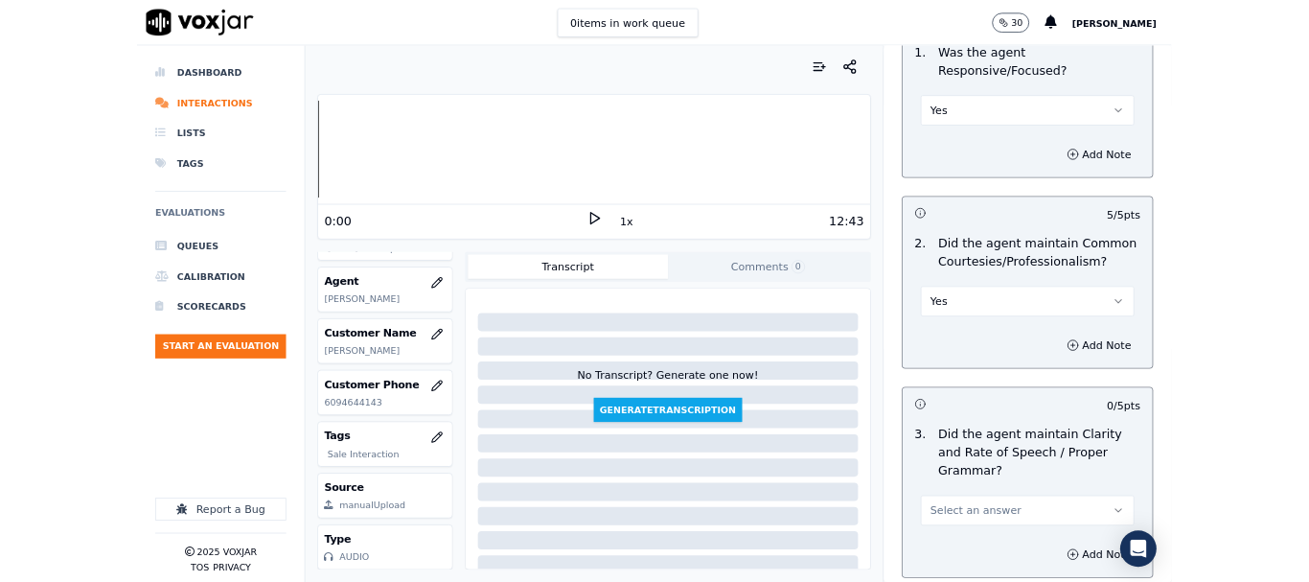
scroll to position [5303, 0]
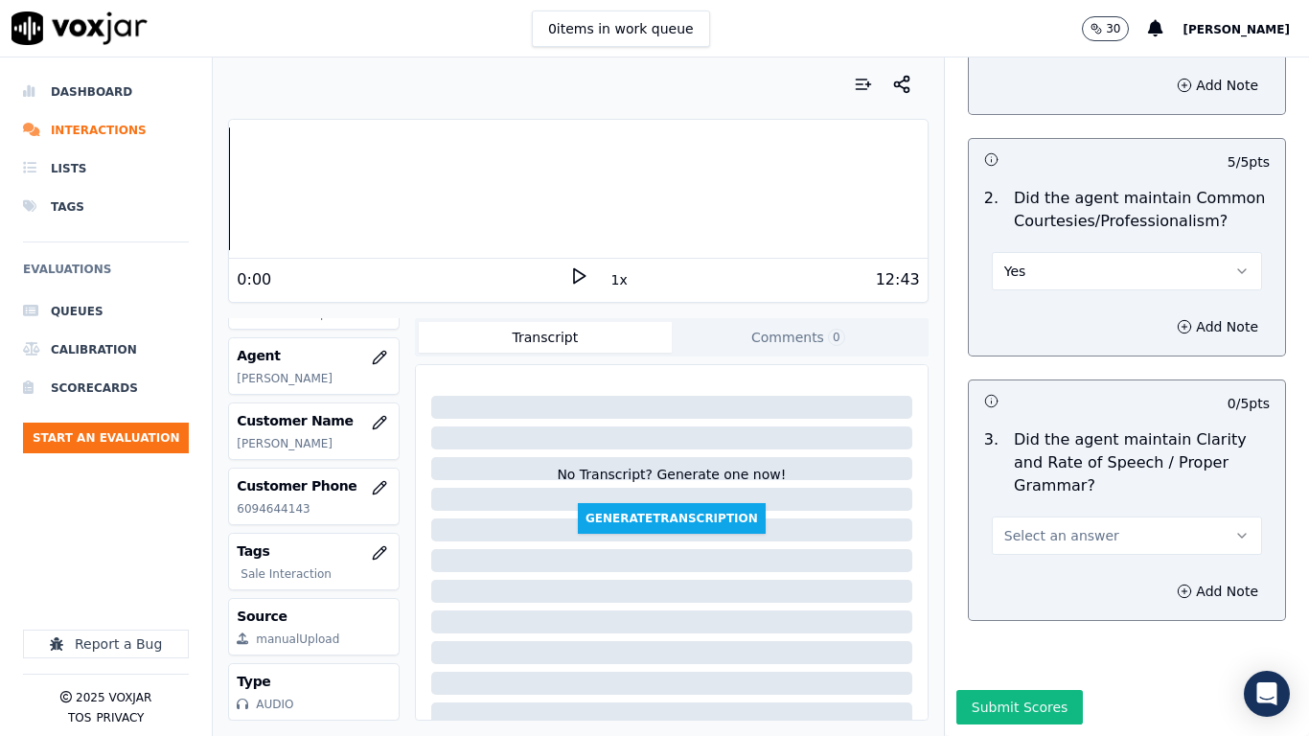
click at [1050, 517] on button "Select an answer" at bounding box center [1127, 536] width 270 height 38
click at [1050, 517] on div "Yes" at bounding box center [1092, 530] width 234 height 31
click at [1017, 581] on button "Submit Scores" at bounding box center [1020, 707] width 127 height 35
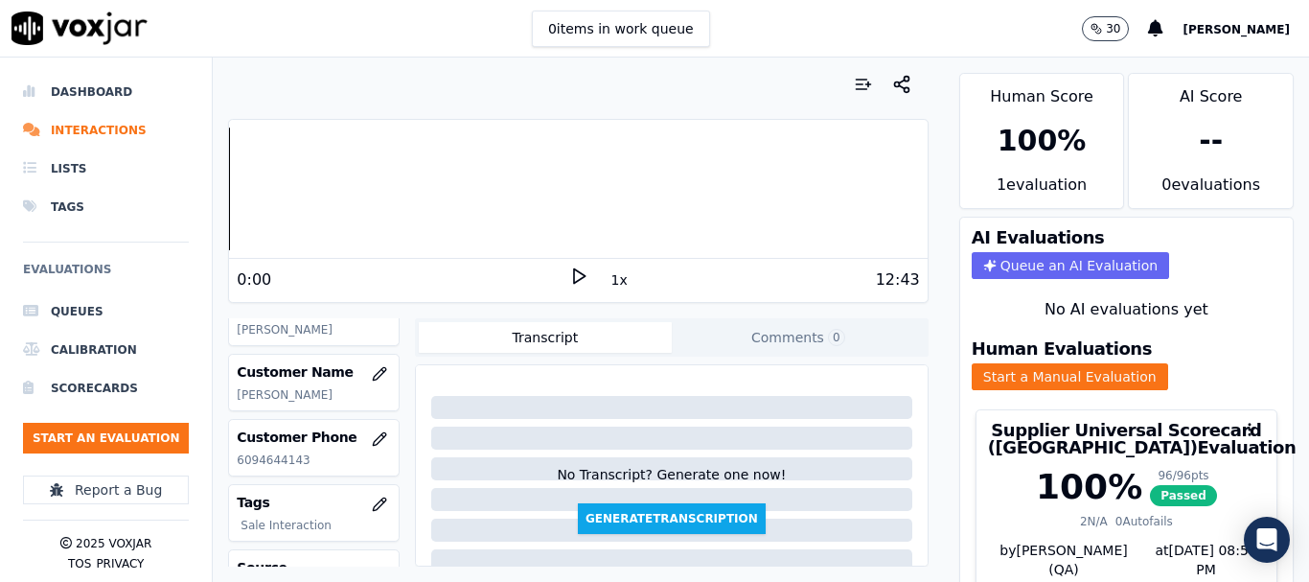
scroll to position [288, 0]
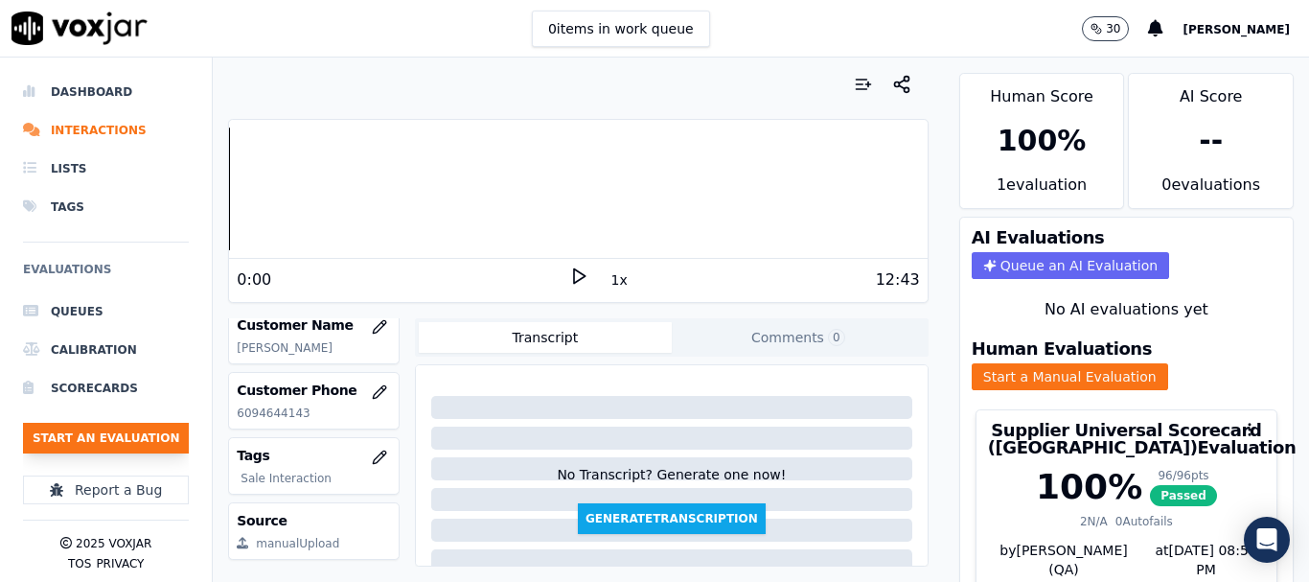
click at [140, 439] on button "Start an Evaluation" at bounding box center [106, 438] width 166 height 31
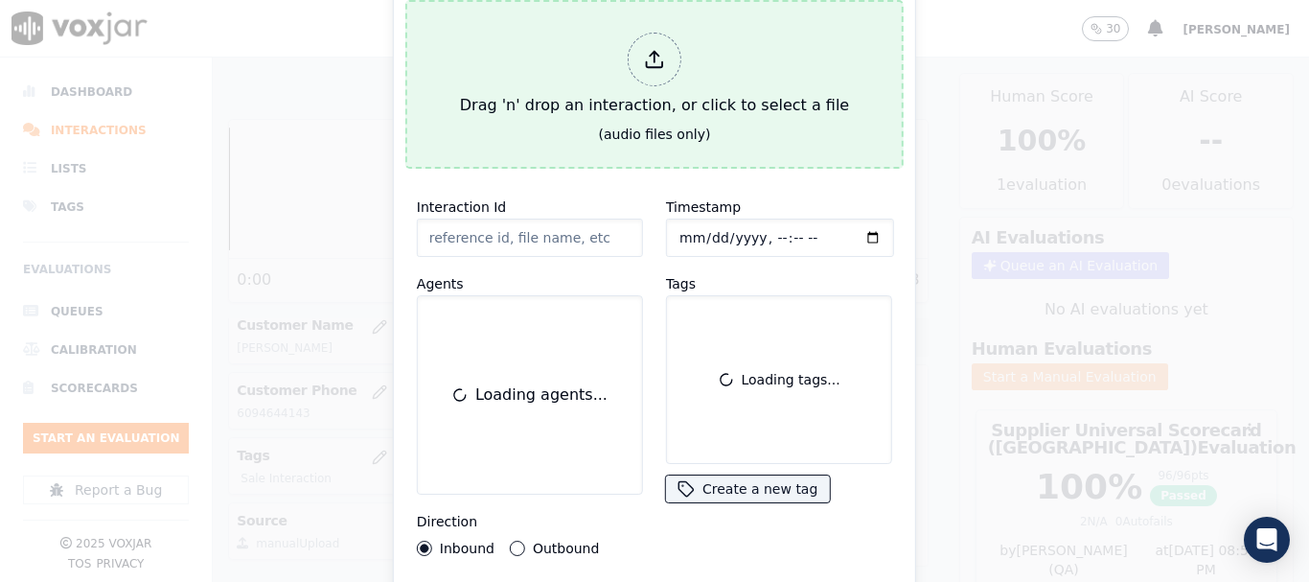
click at [485, 85] on div "Drag 'n' drop an interaction, or click to select a file" at bounding box center [654, 75] width 404 height 100
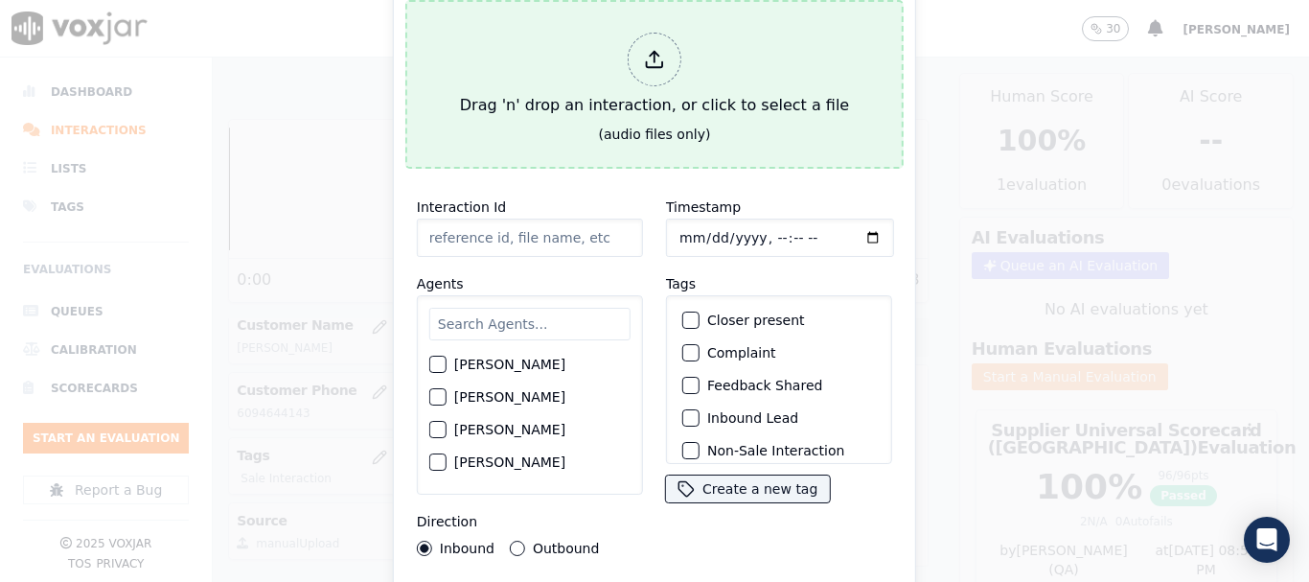
type input "20250910-141404_2723090233-all.mp3"
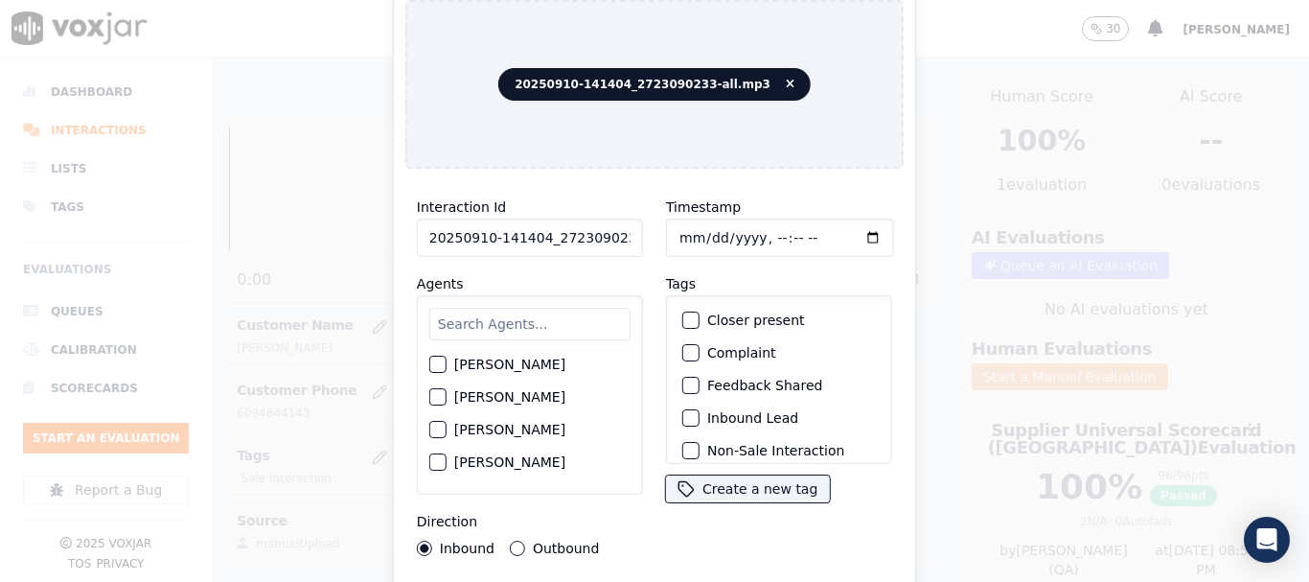
click at [495, 318] on input "text" at bounding box center [529, 324] width 201 height 33
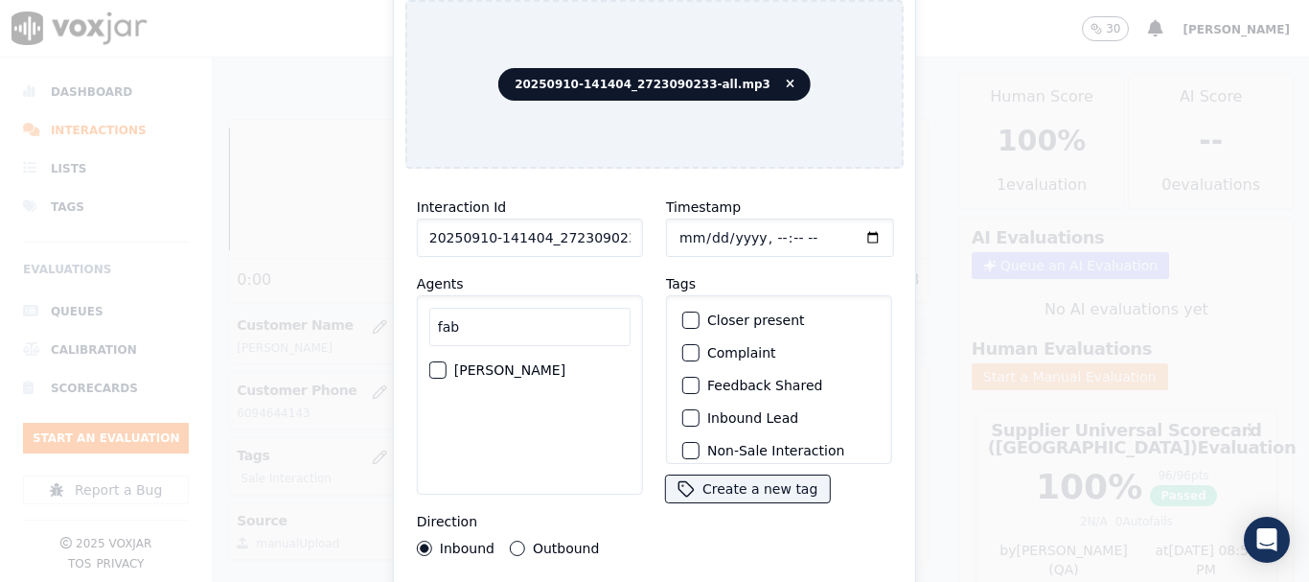
type input "fab"
click at [522, 363] on label "FABIOLA RENDON" at bounding box center [509, 369] width 111 height 13
click at [447, 361] on button "FABIOLA RENDON" at bounding box center [437, 369] width 17 height 17
click at [677, 229] on input "Timestamp" at bounding box center [780, 238] width 228 height 38
type input "2025-09-10T15:20"
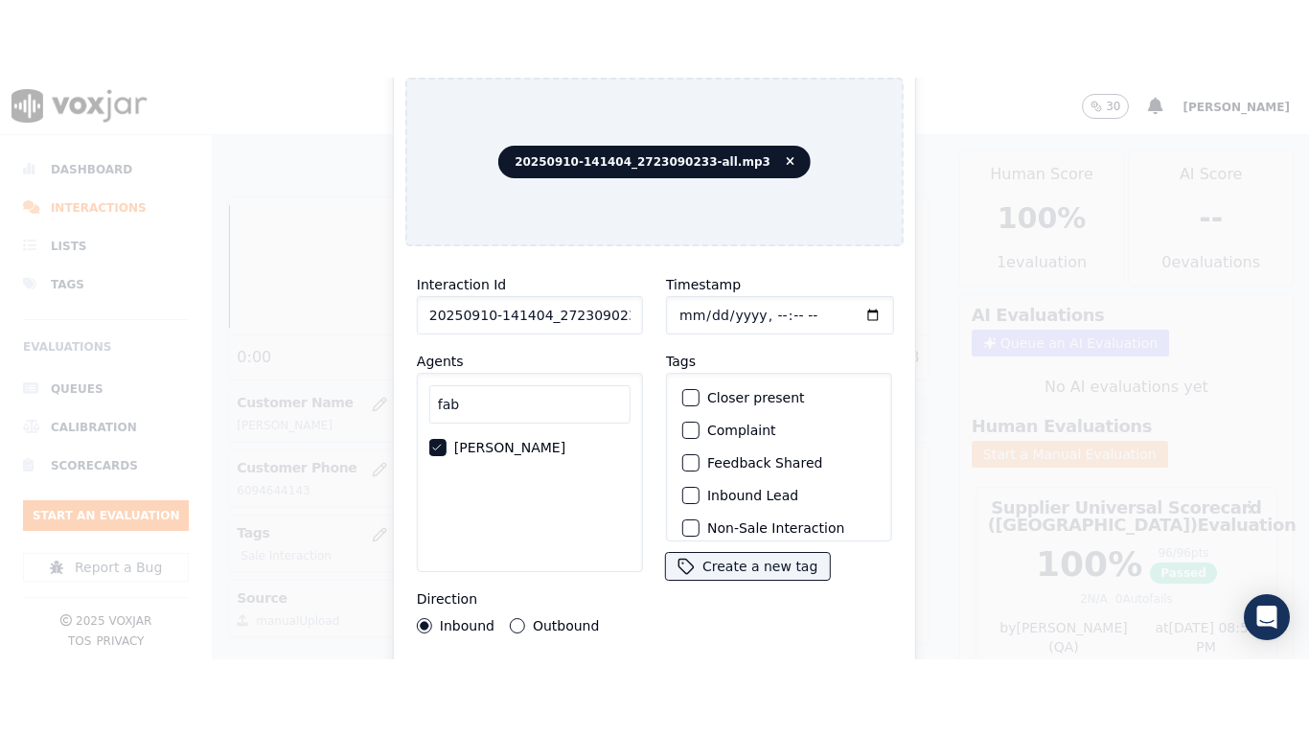
scroll to position [168, 0]
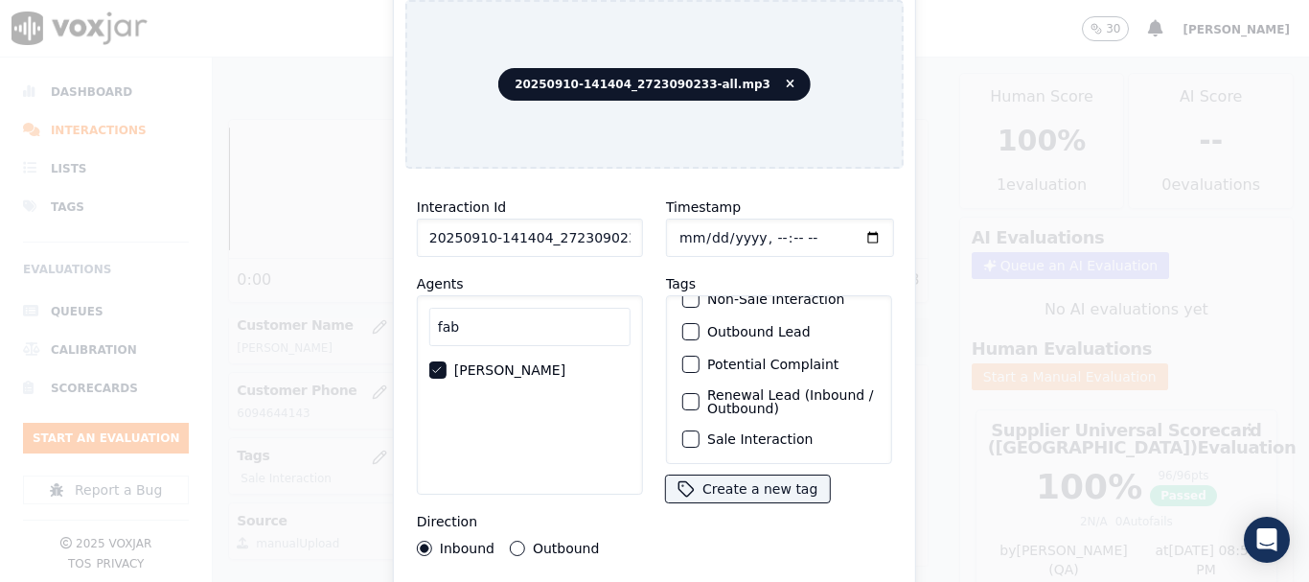
click at [762, 432] on label "Sale Interaction" at bounding box center [759, 438] width 105 height 13
click at [700, 430] on button "Sale Interaction" at bounding box center [690, 438] width 17 height 17
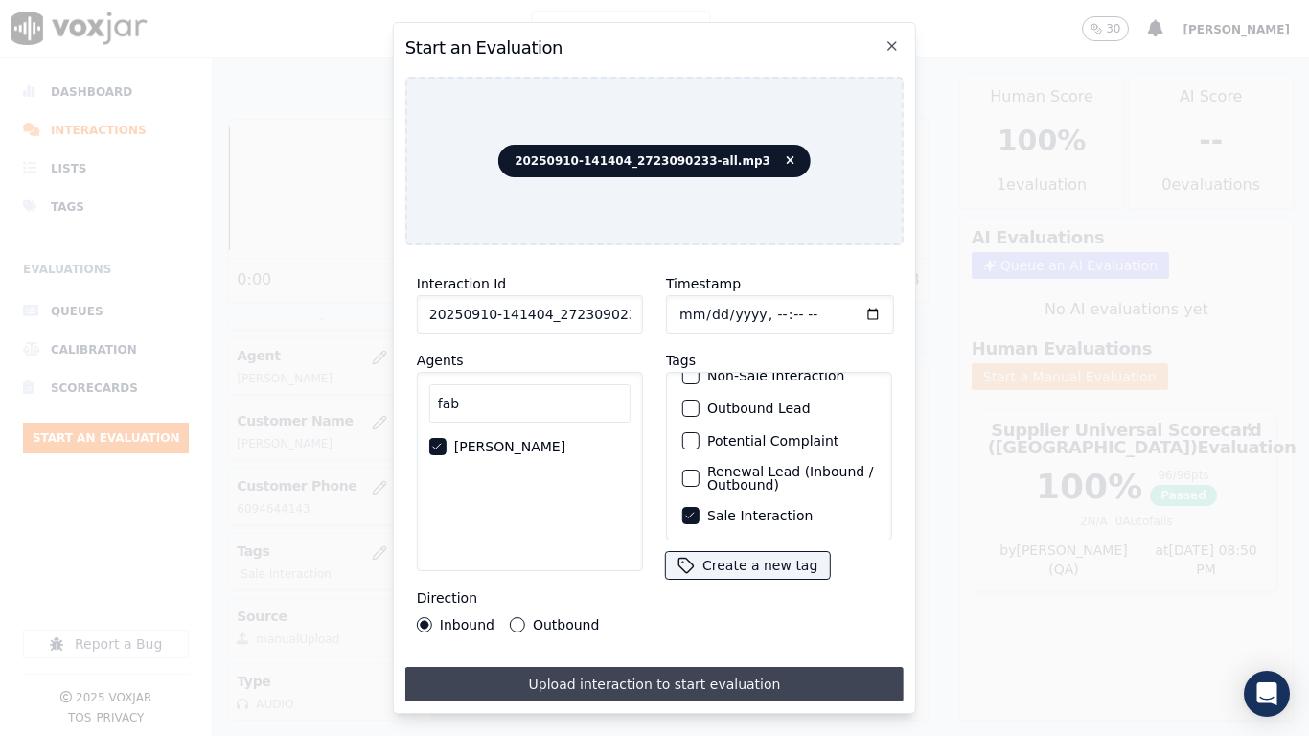
click at [702, 581] on button "Upload interaction to start evaluation" at bounding box center [654, 684] width 498 height 35
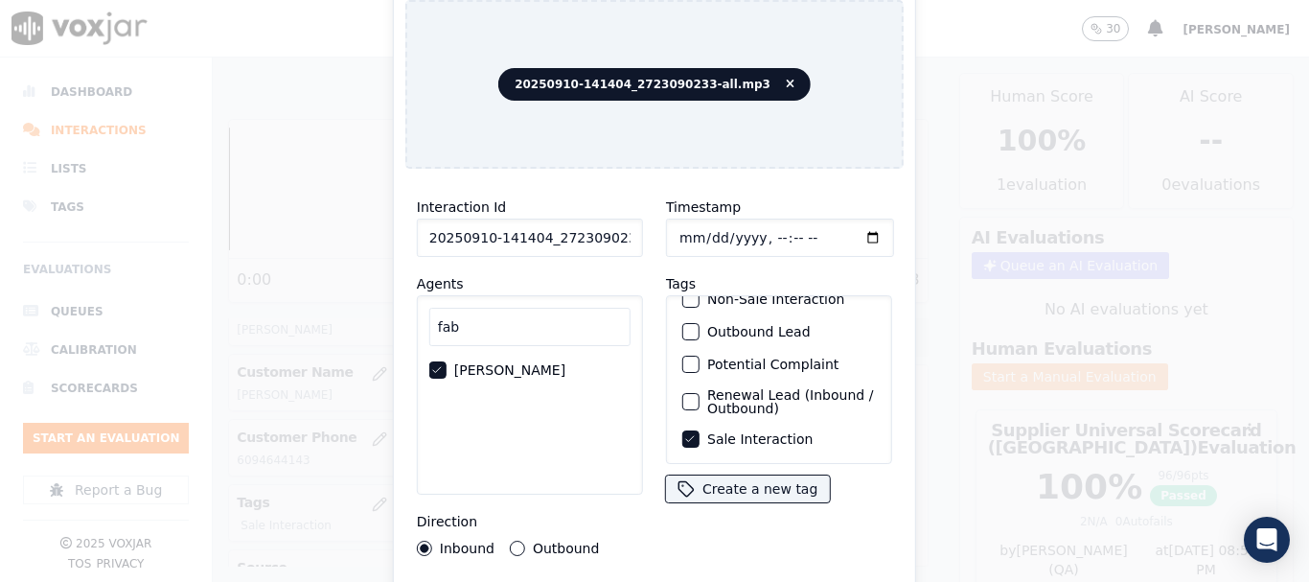
scroll to position [288, 0]
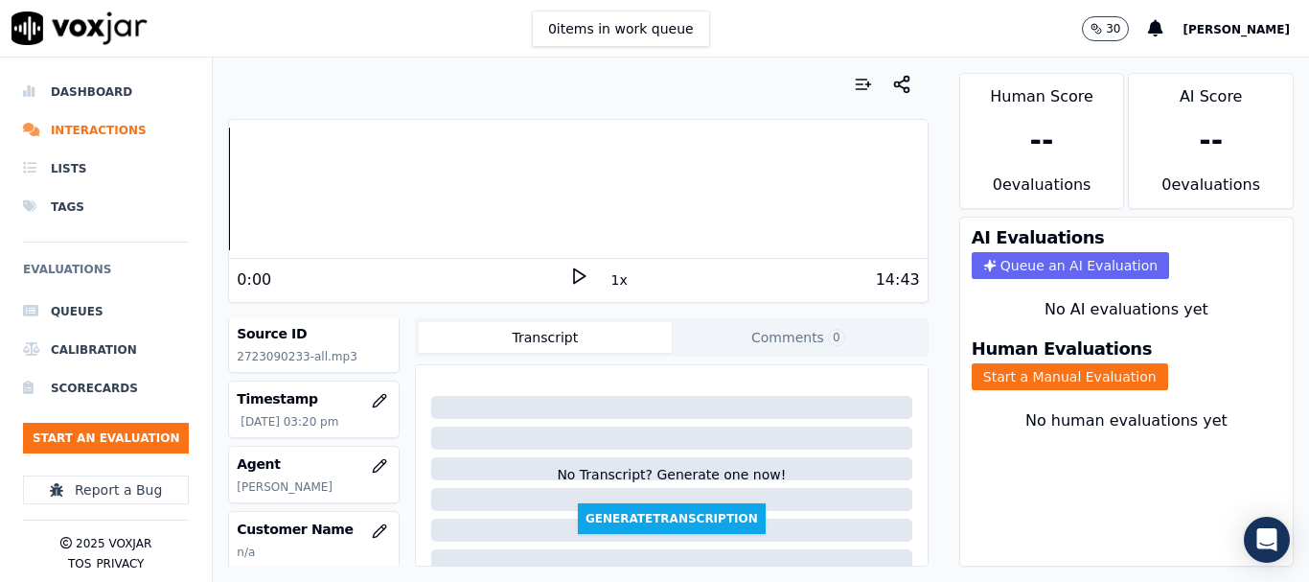
scroll to position [192, 0]
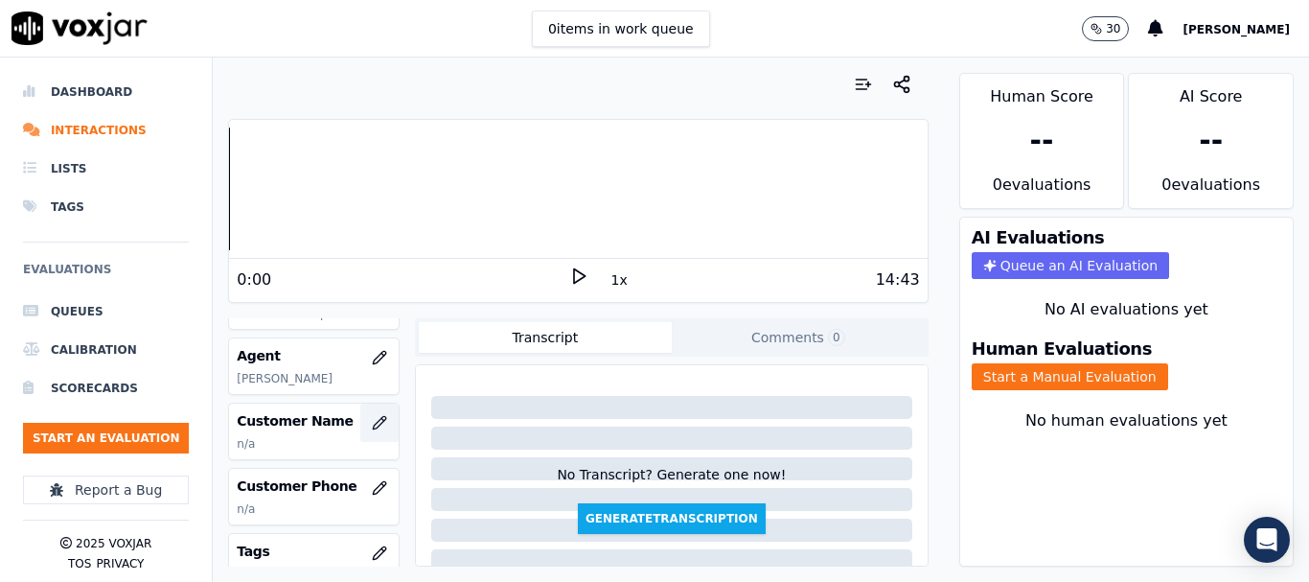
click at [372, 421] on icon "button" at bounding box center [379, 422] width 15 height 15
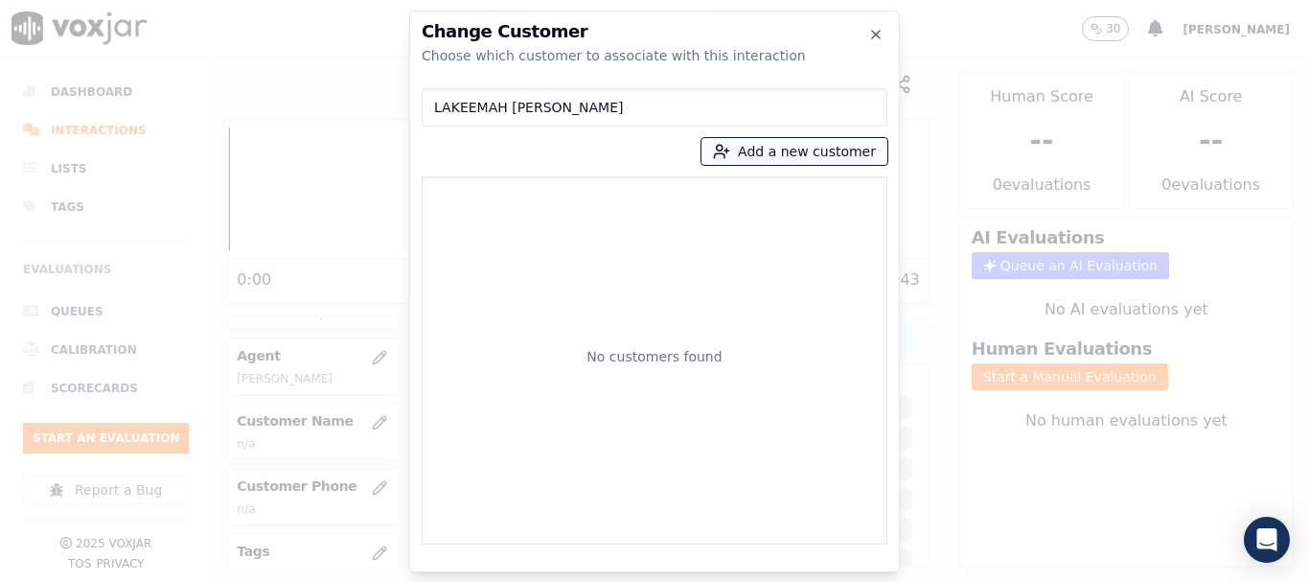
type input "LAKEEMAH BENNETT"
click at [822, 150] on button "Add a new customer" at bounding box center [795, 151] width 186 height 27
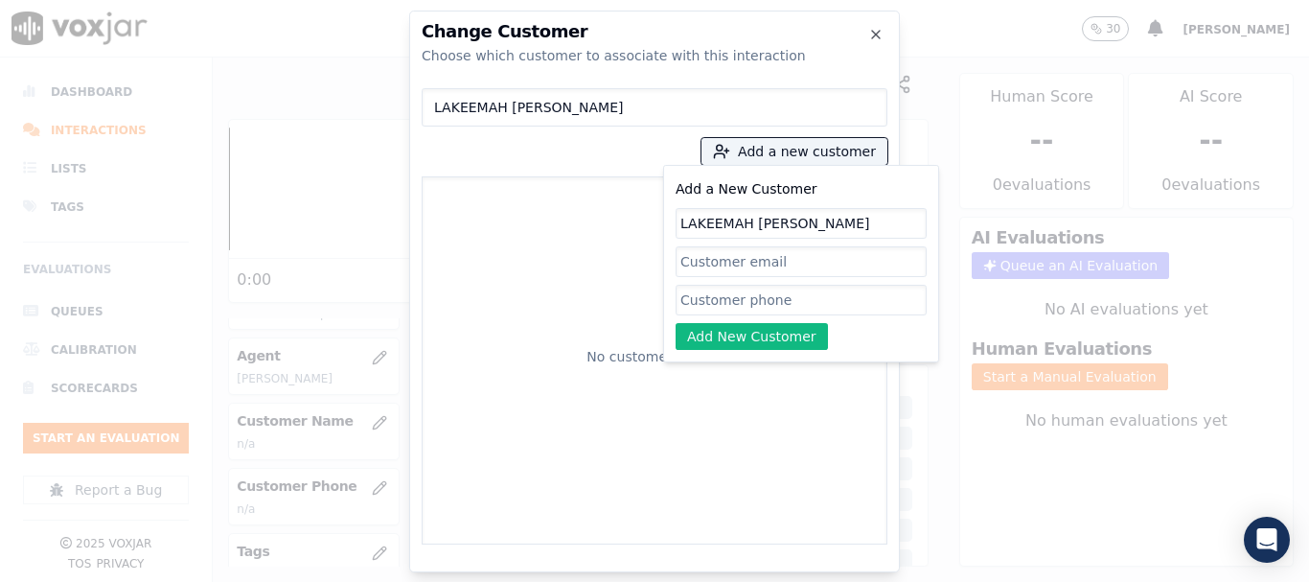
type input "LAKEEMAH BENNETT"
click at [734, 295] on input "Add a New Customer" at bounding box center [801, 300] width 251 height 31
paste input "2723090233"
type input "2723090233"
click at [738, 335] on button "Add New Customer" at bounding box center [752, 336] width 152 height 27
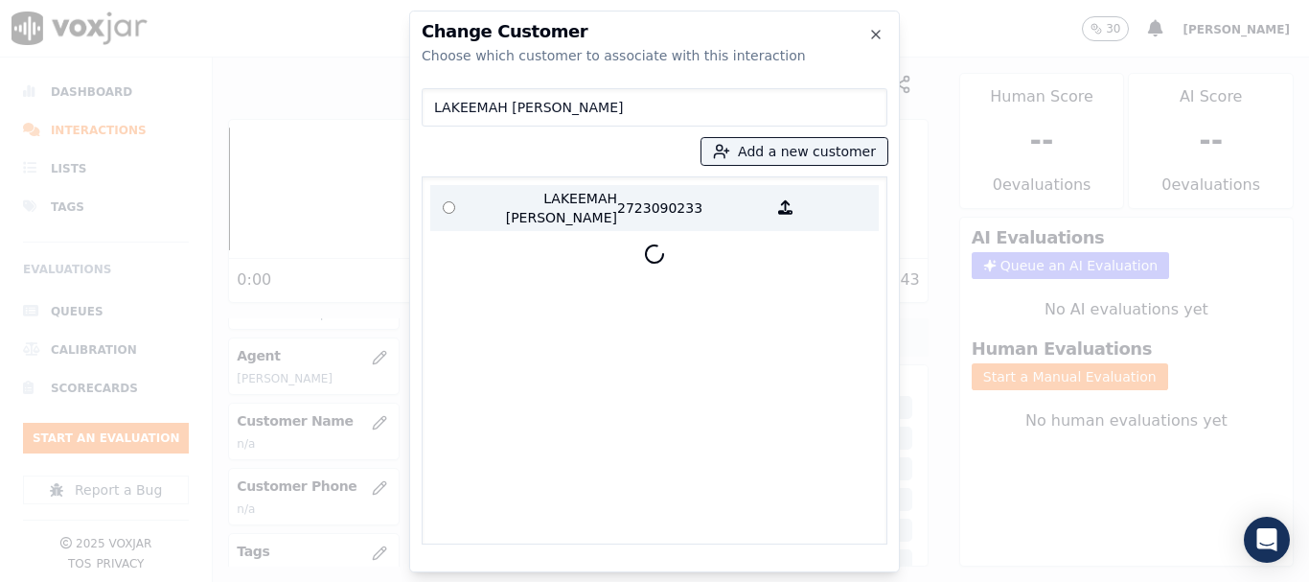
click at [512, 202] on p "LAKEEMAH BENNETT" at bounding box center [543, 208] width 150 height 38
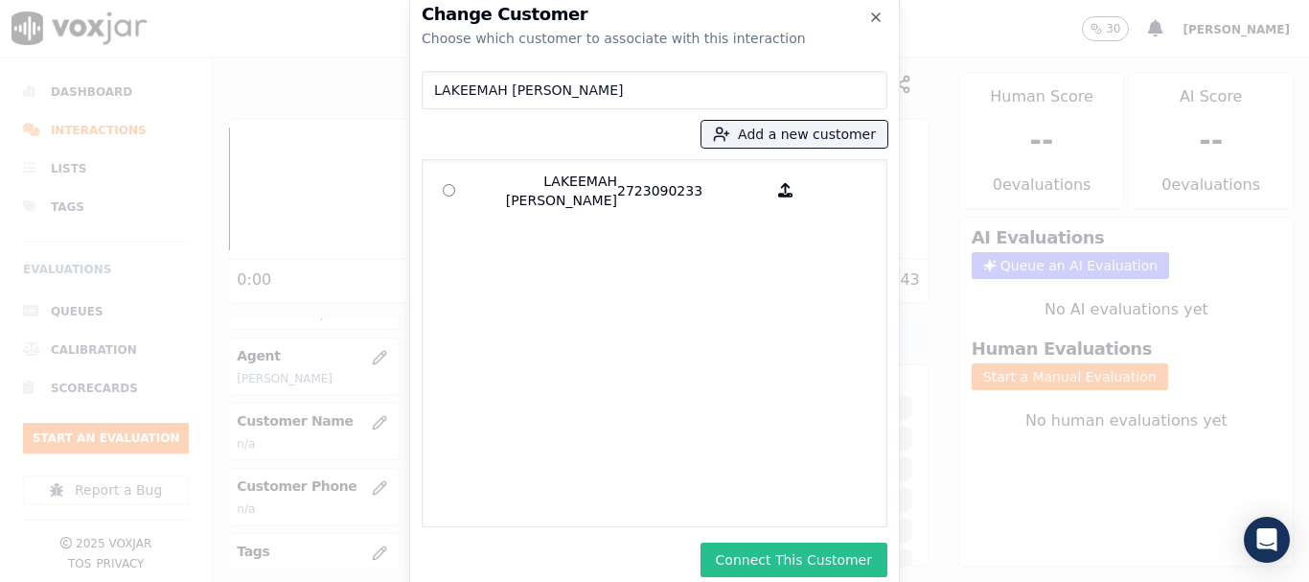
click at [841, 549] on button "Connect This Customer" at bounding box center [794, 559] width 187 height 35
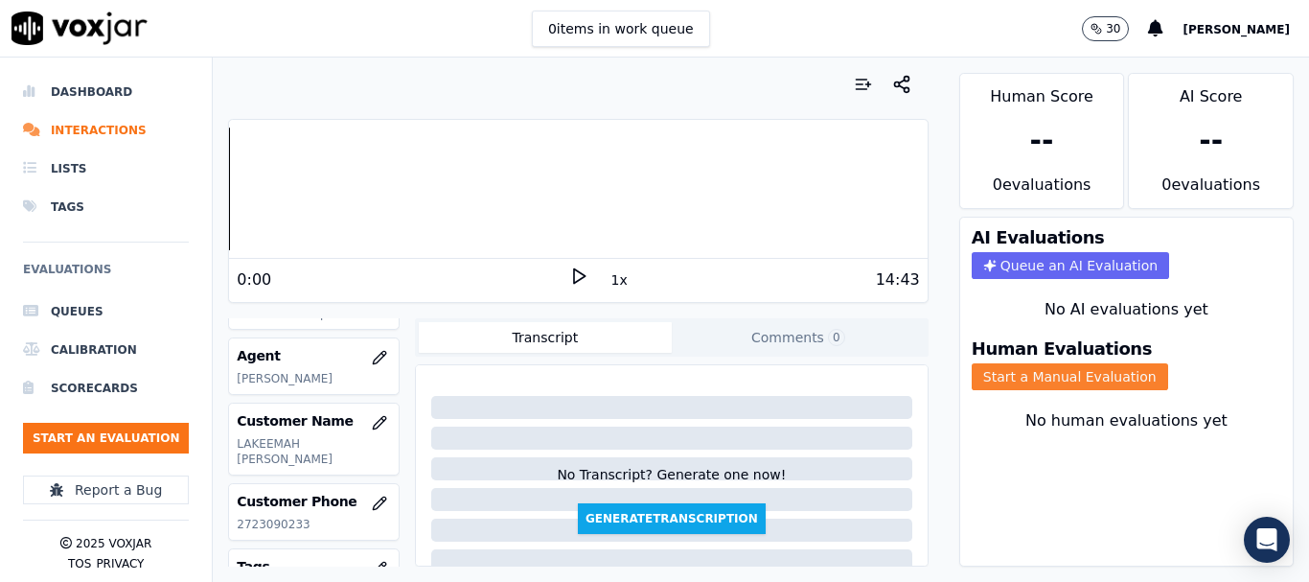
click at [1027, 375] on button "Start a Manual Evaluation" at bounding box center [1070, 376] width 196 height 27
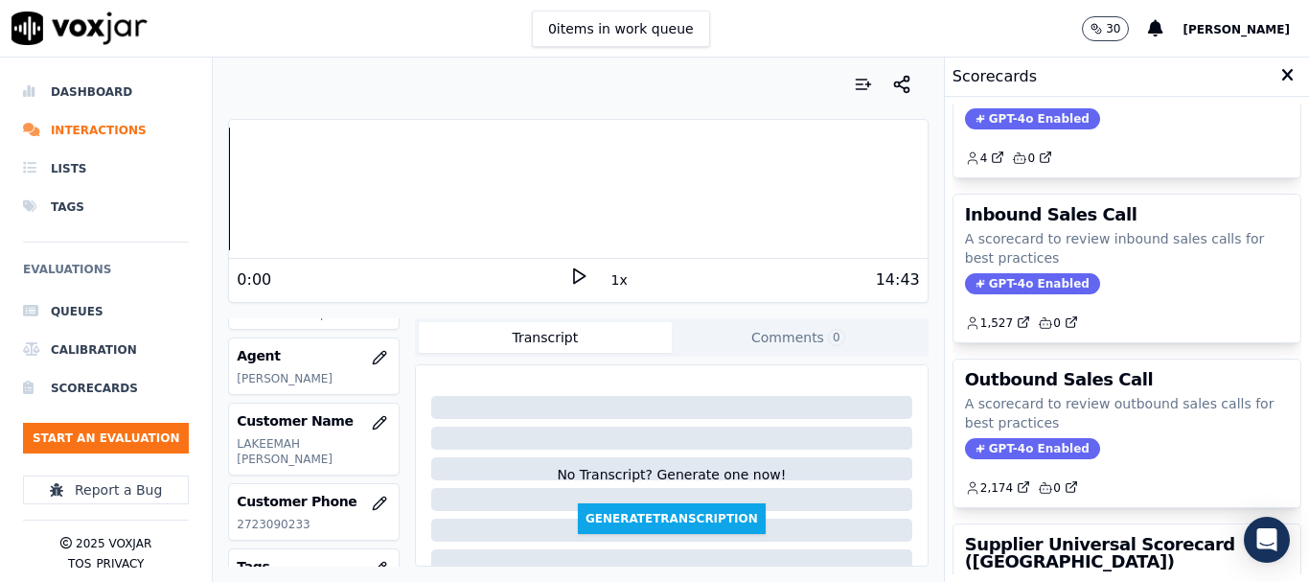
scroll to position [383, 0]
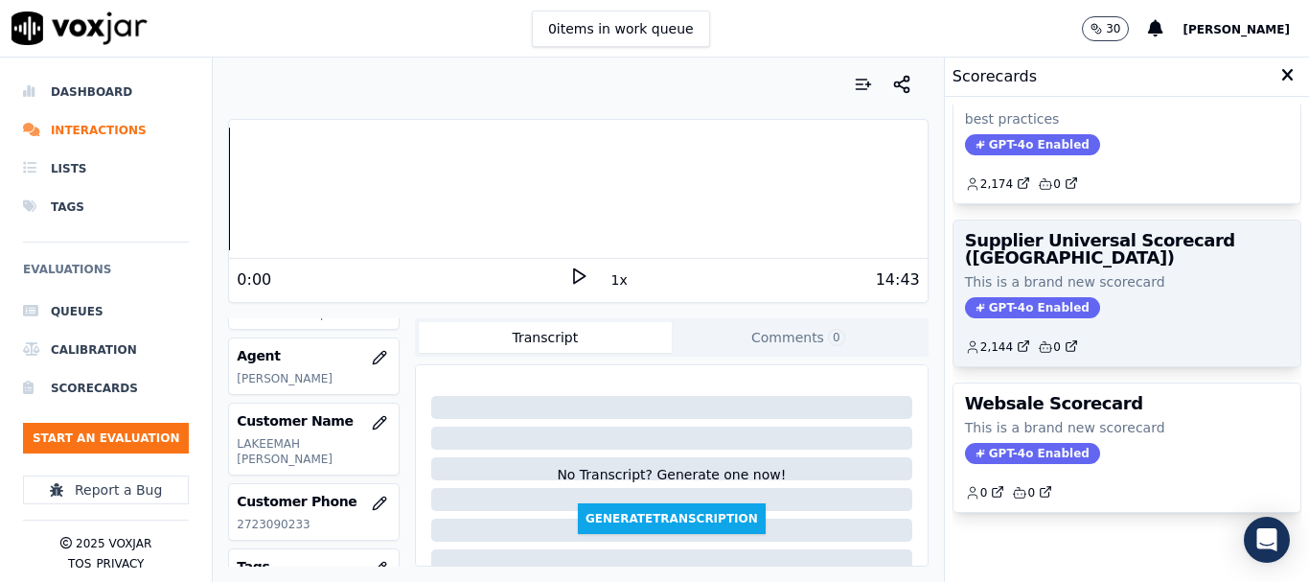
click at [1073, 253] on h3 "Supplier Universal Scorecard ([GEOGRAPHIC_DATA])" at bounding box center [1127, 249] width 324 height 35
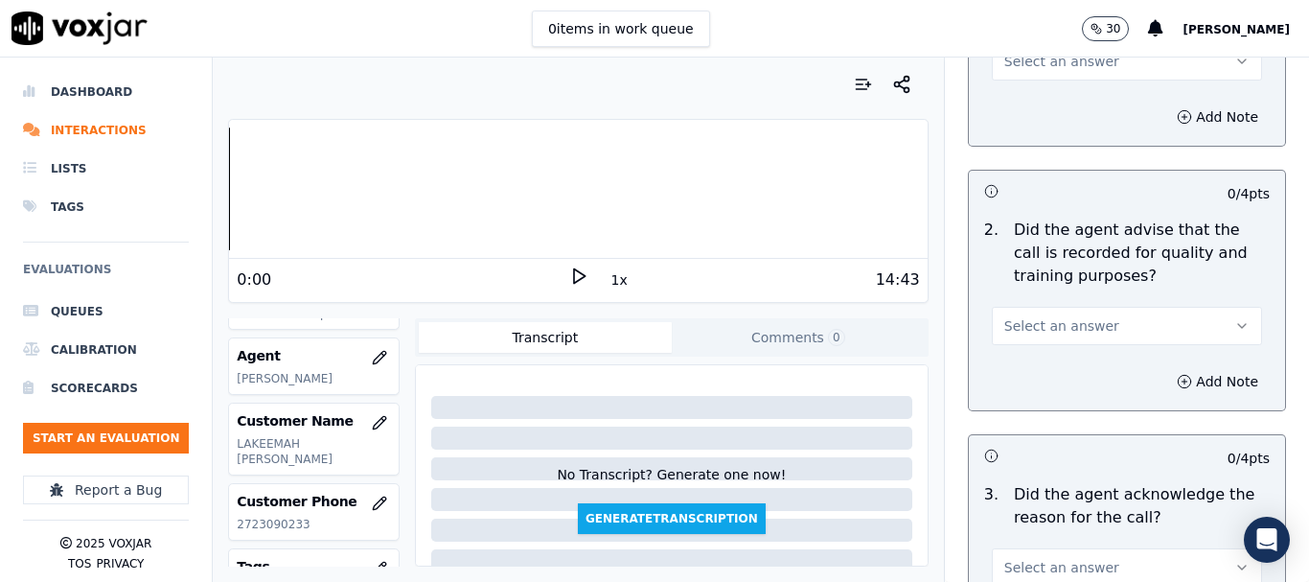
scroll to position [288, 0]
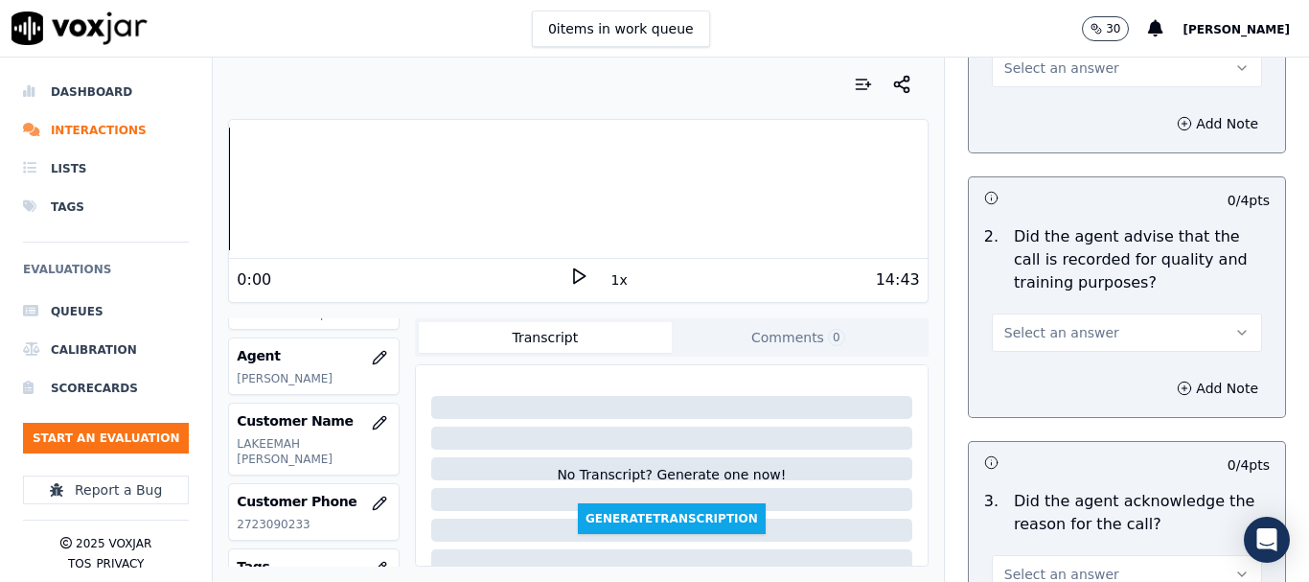
click at [1058, 65] on span "Select an answer" at bounding box center [1061, 67] width 115 height 19
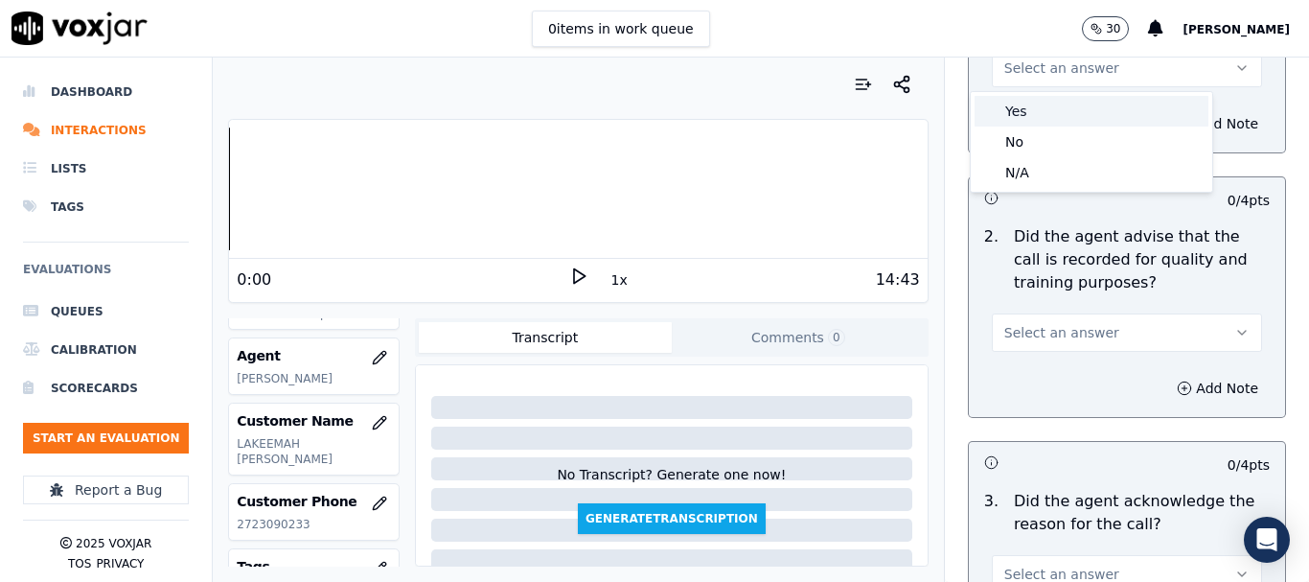
click at [1059, 106] on div "Yes" at bounding box center [1092, 111] width 234 height 31
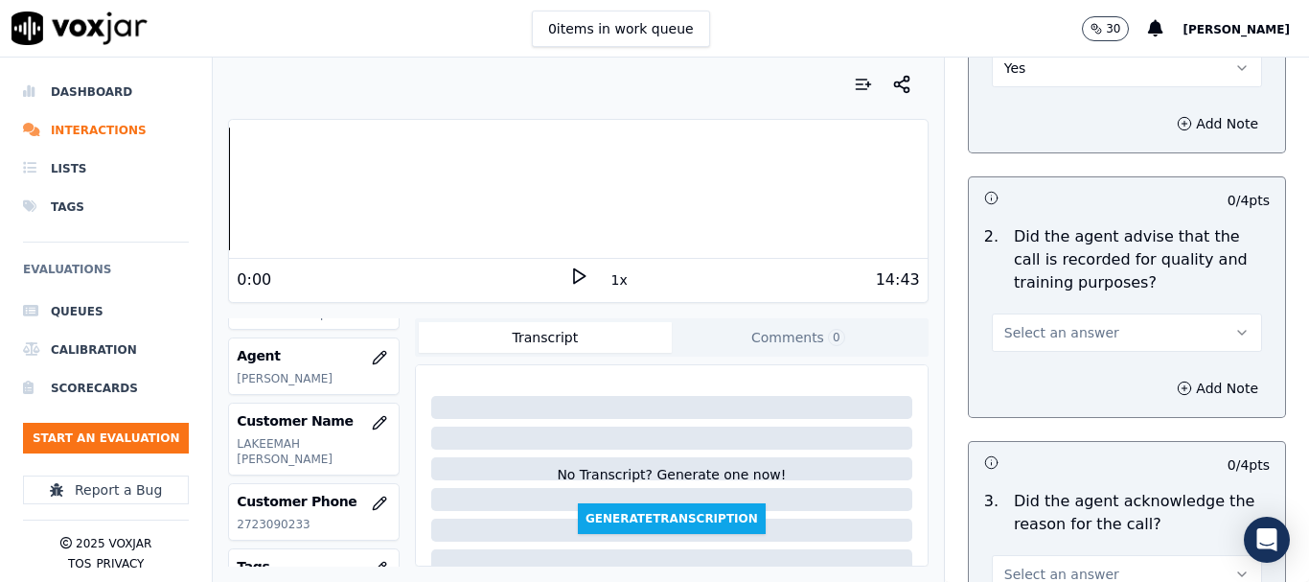
click at [1094, 322] on button "Select an answer" at bounding box center [1127, 332] width 270 height 38
click at [1099, 369] on div "Yes" at bounding box center [1092, 375] width 234 height 31
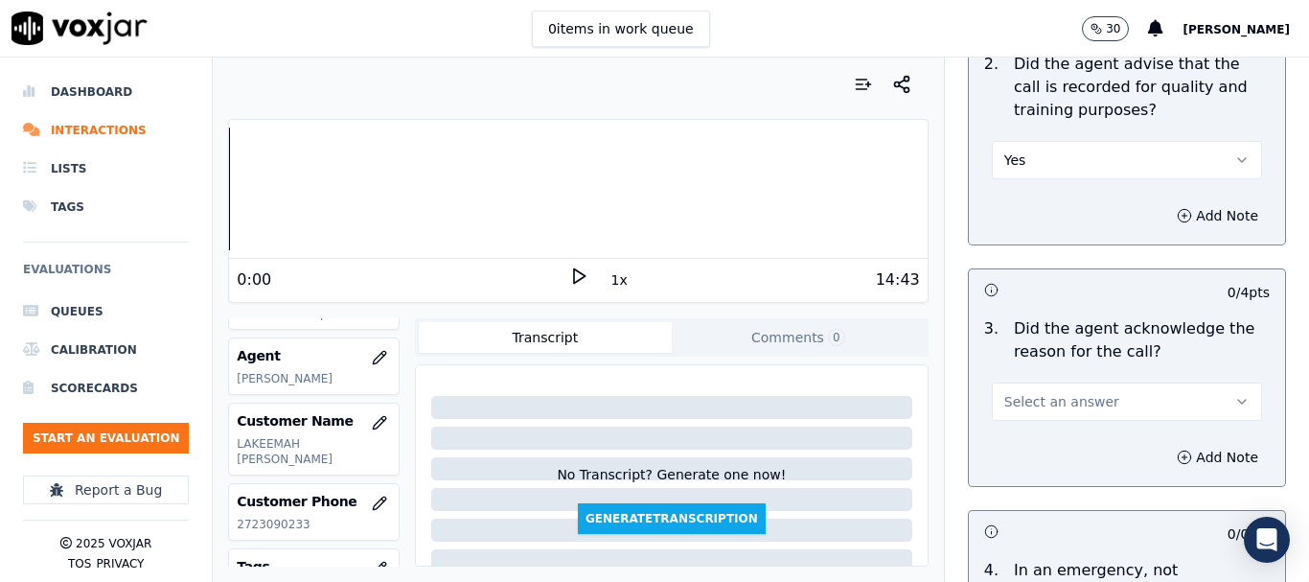
scroll to position [671, 0]
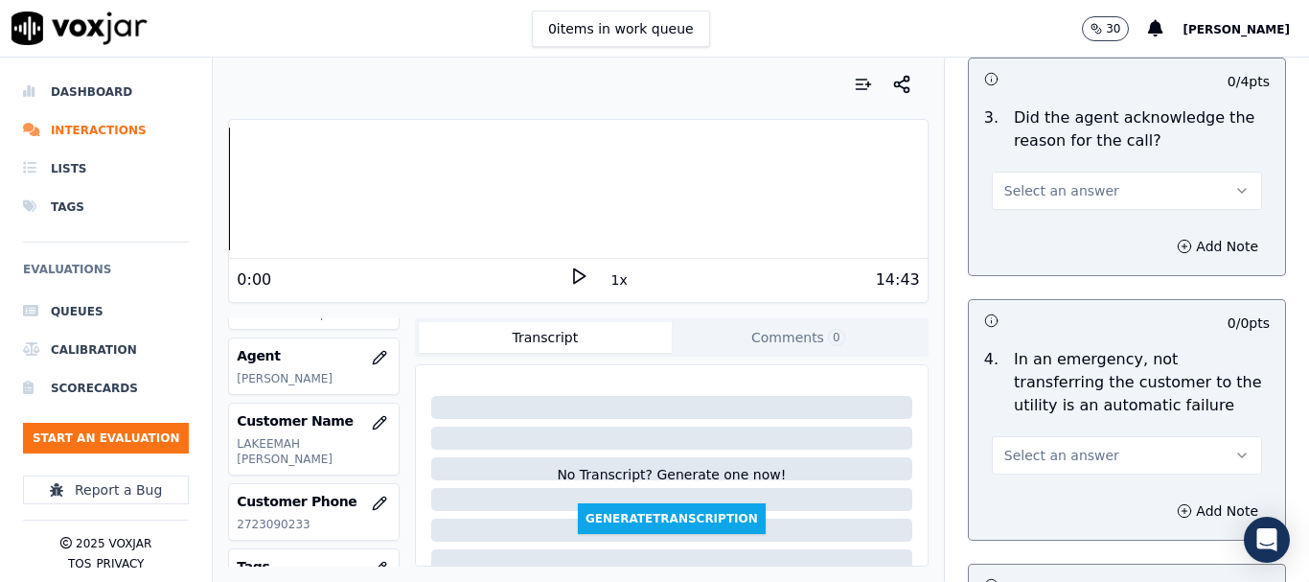
click at [1072, 189] on span "Select an answer" at bounding box center [1061, 190] width 115 height 19
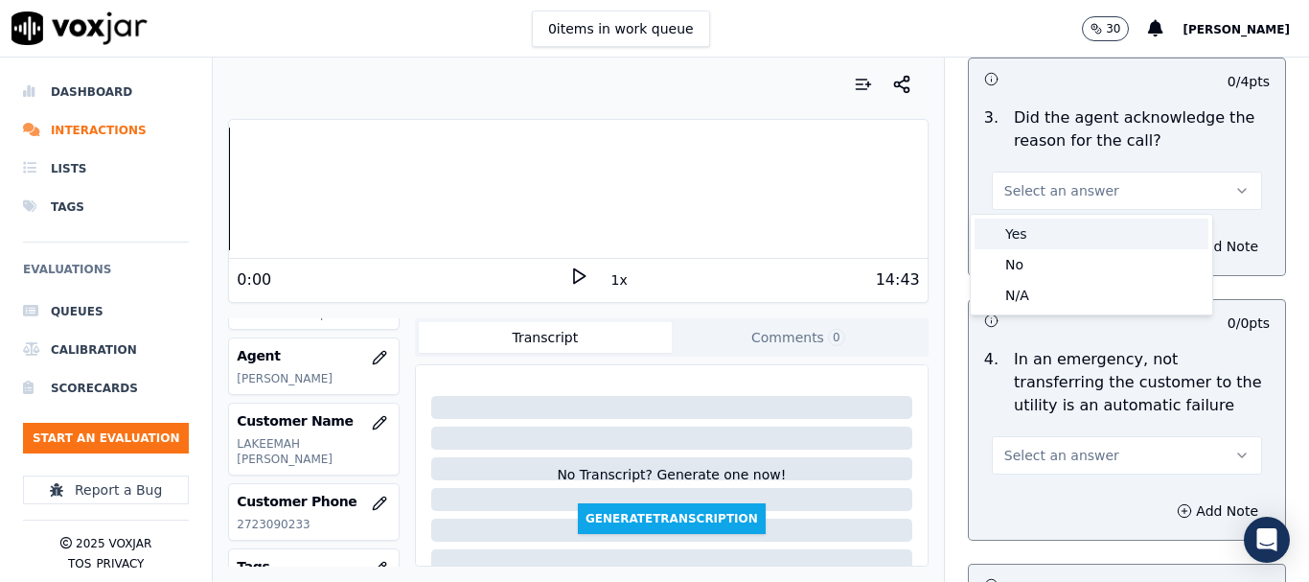
click at [1073, 236] on div "Yes" at bounding box center [1092, 234] width 234 height 31
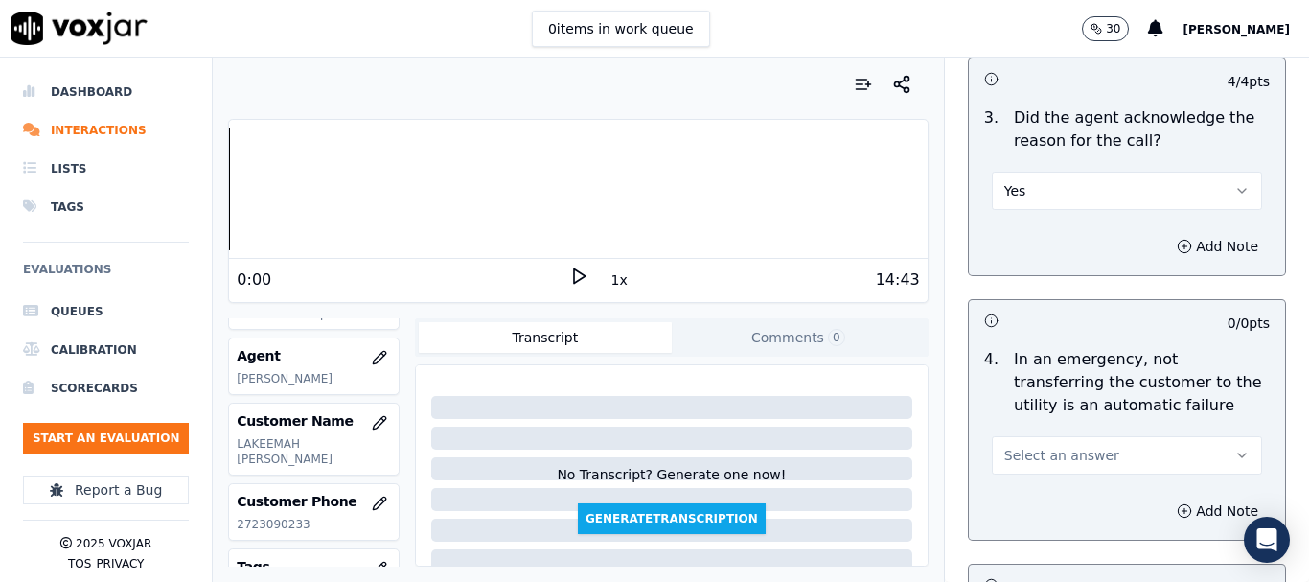
click at [1116, 457] on button "Select an answer" at bounding box center [1127, 455] width 270 height 38
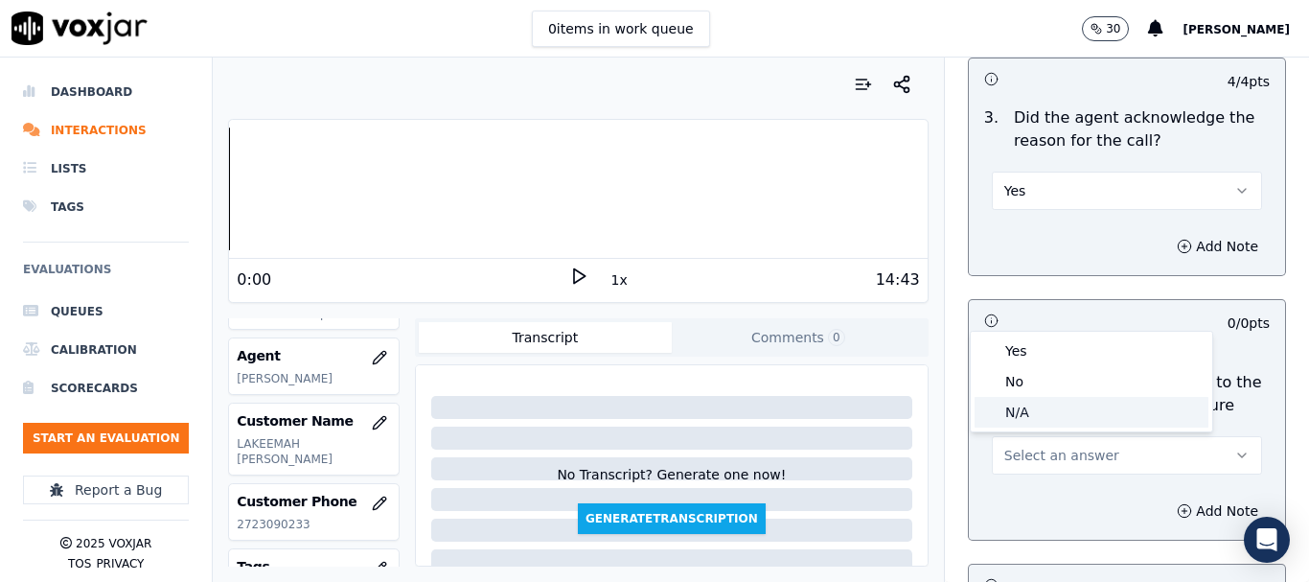
click at [1061, 403] on div "N/A" at bounding box center [1092, 412] width 234 height 31
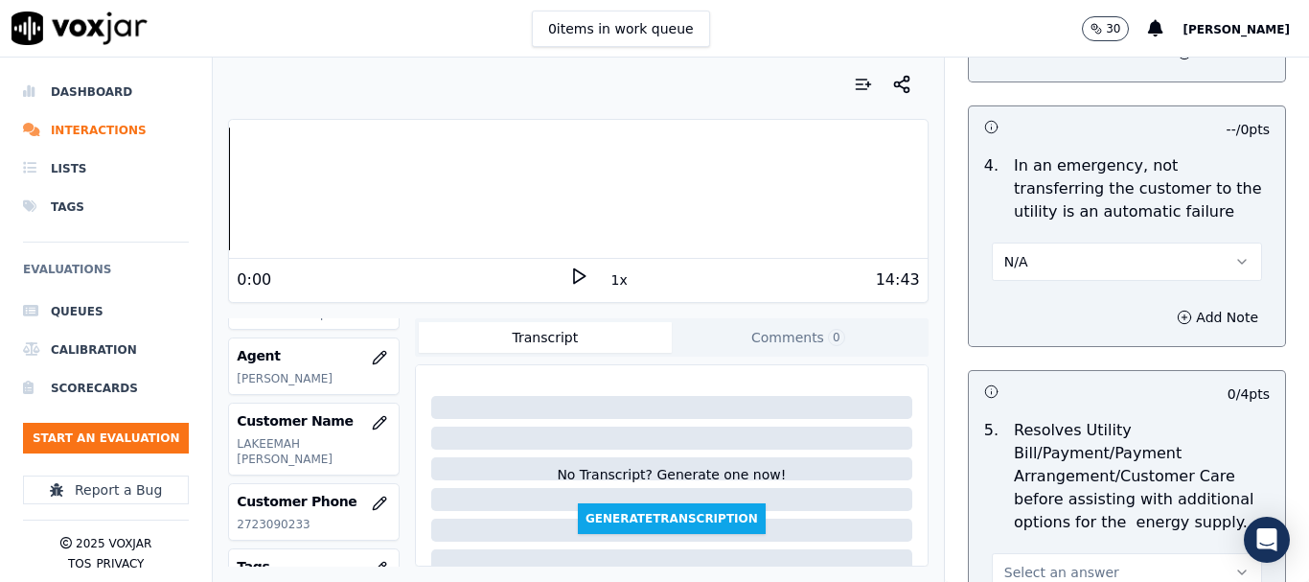
scroll to position [1246, 0]
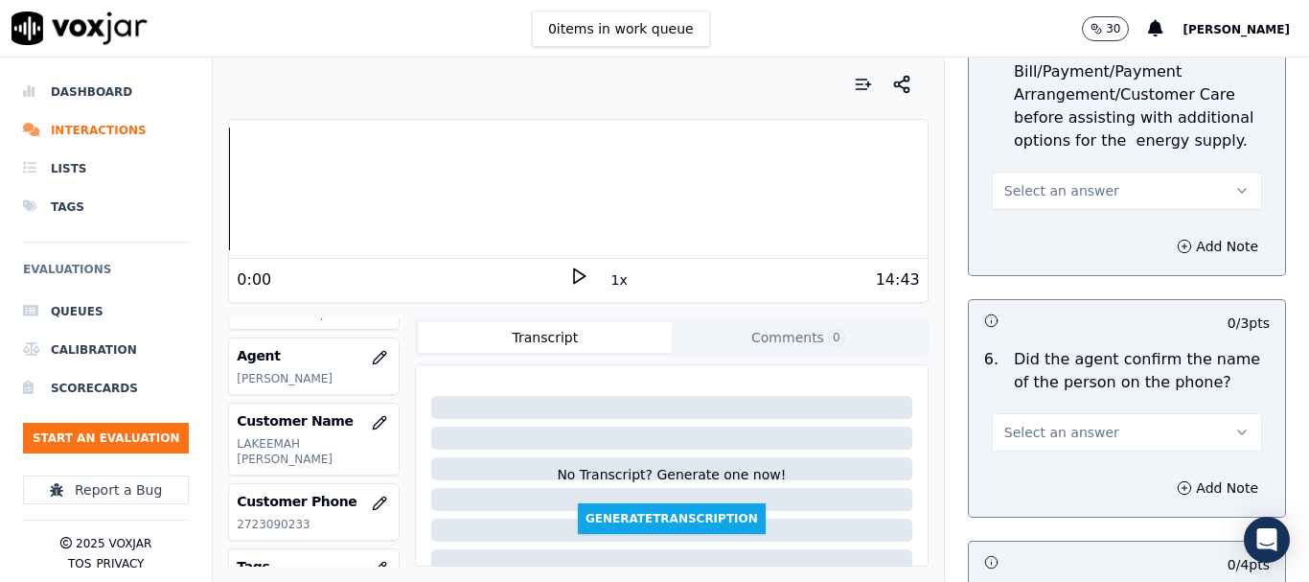
click at [1070, 184] on span "Select an answer" at bounding box center [1061, 190] width 115 height 19
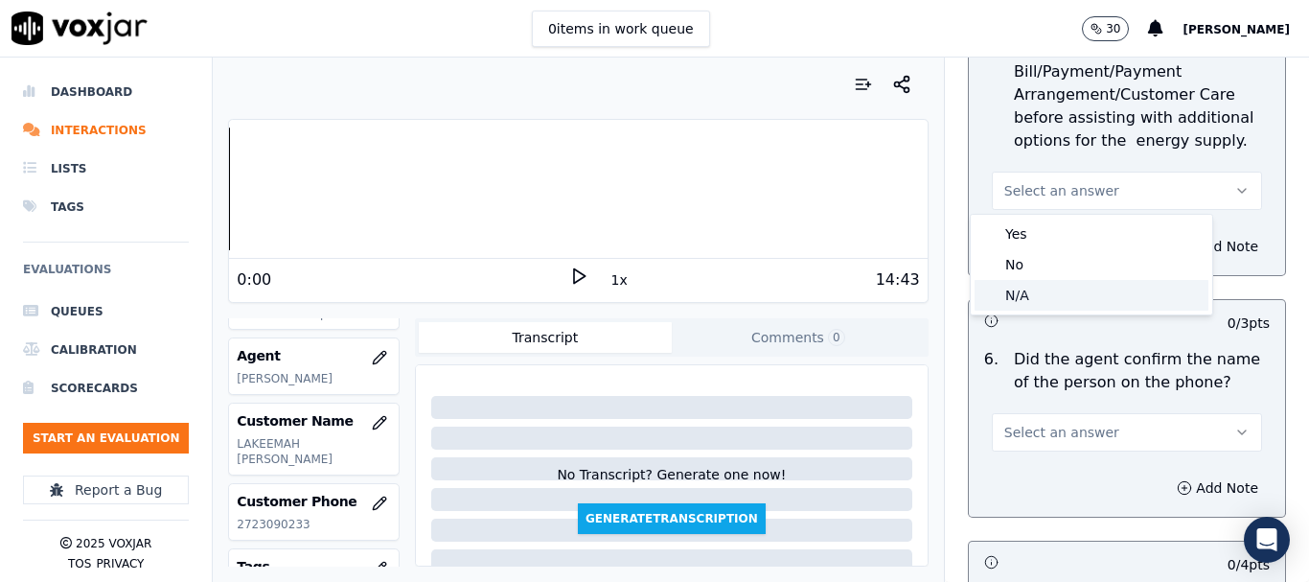
click at [1067, 308] on div "N/A" at bounding box center [1092, 295] width 234 height 31
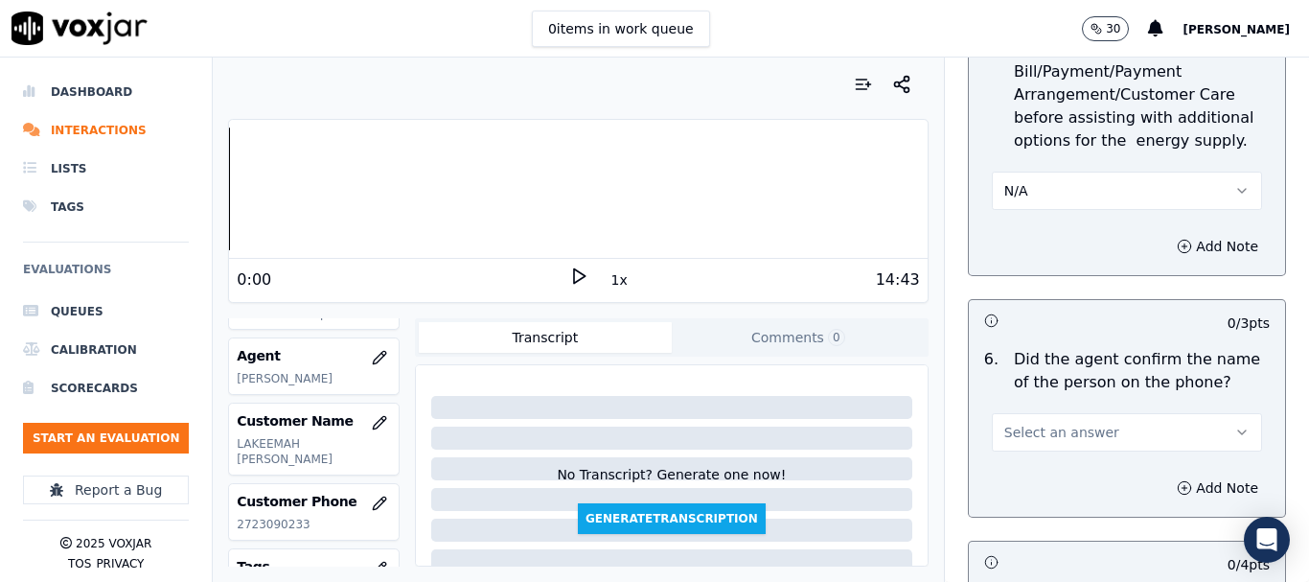
scroll to position [5458, 0]
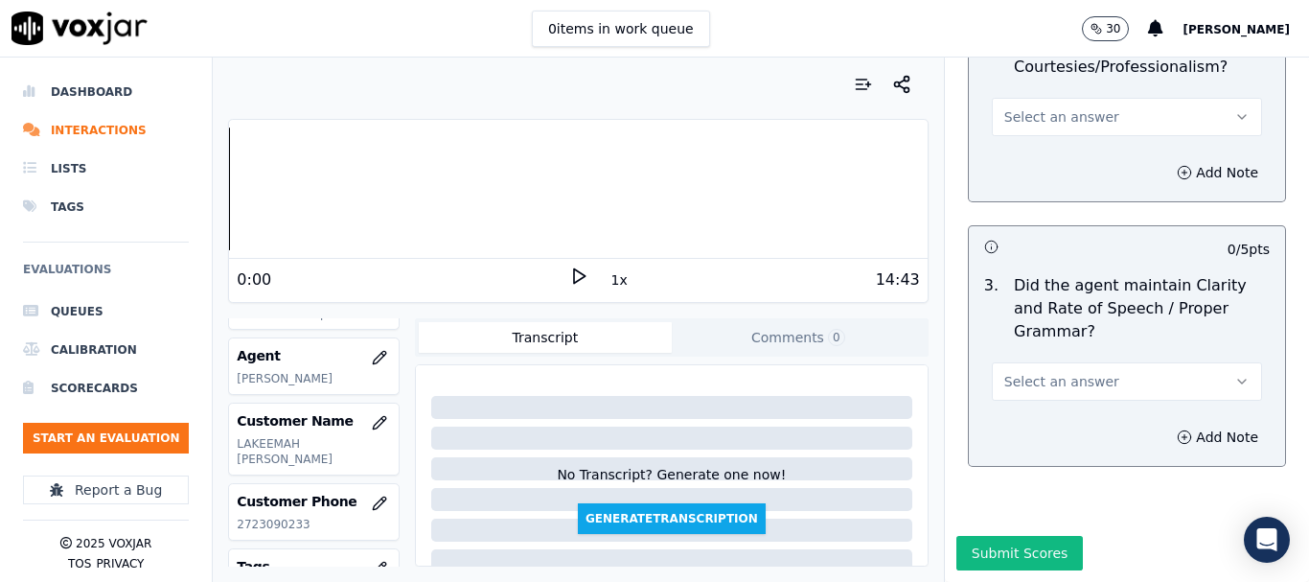
click at [1068, 372] on span "Select an answer" at bounding box center [1061, 381] width 115 height 19
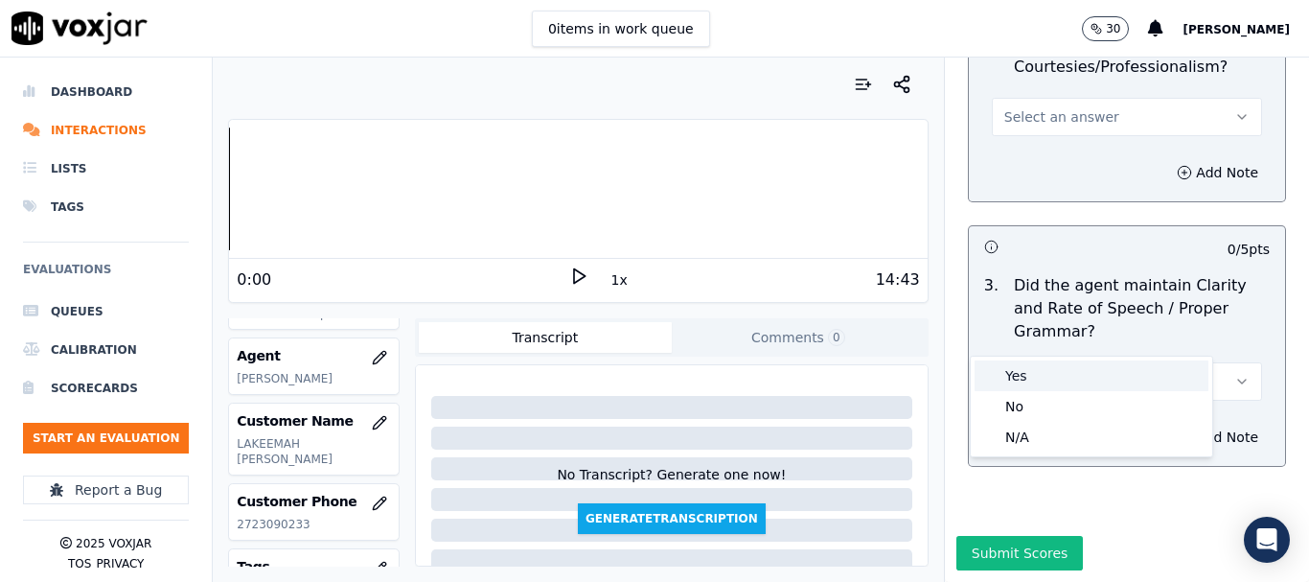
click at [1066, 371] on div "Yes" at bounding box center [1092, 375] width 234 height 31
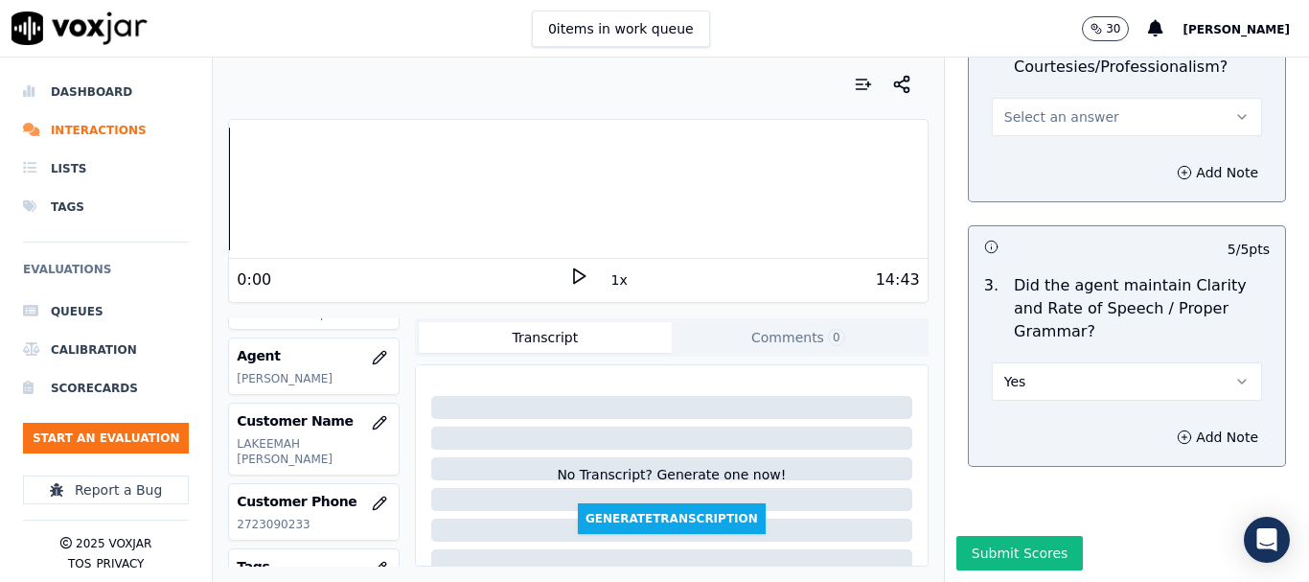
click at [1044, 107] on span "Select an answer" at bounding box center [1061, 116] width 115 height 19
click at [1044, 126] on div "Yes" at bounding box center [1092, 111] width 234 height 31
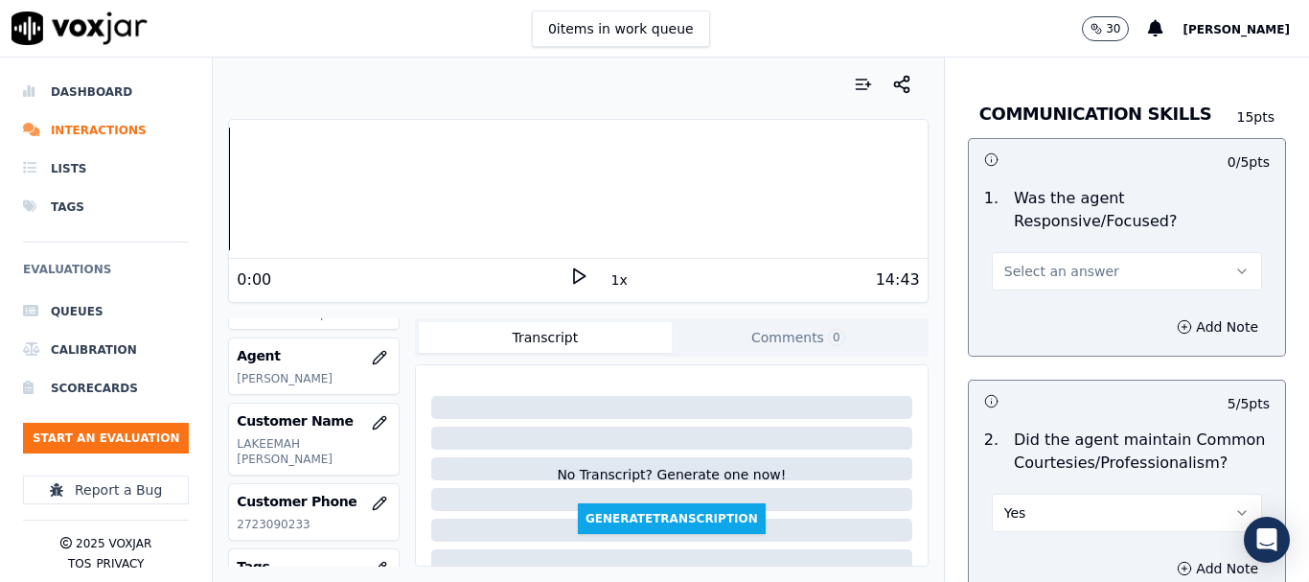
scroll to position [4978, 0]
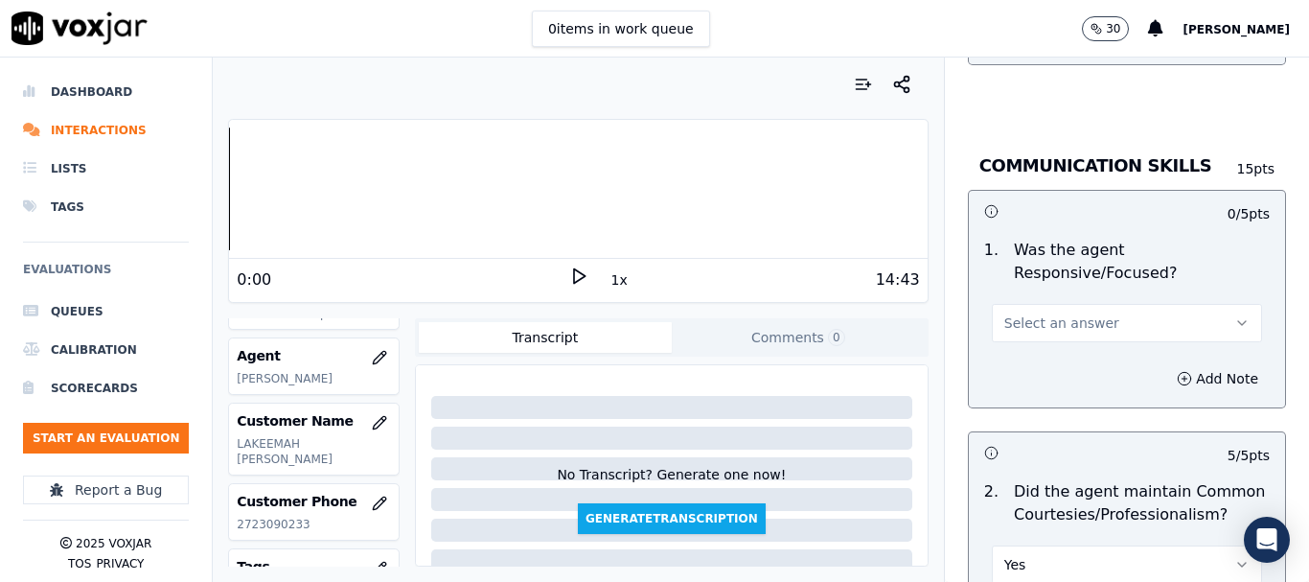
click at [1066, 304] on button "Select an answer" at bounding box center [1127, 323] width 270 height 38
click at [1059, 345] on div "Yes" at bounding box center [1092, 349] width 234 height 31
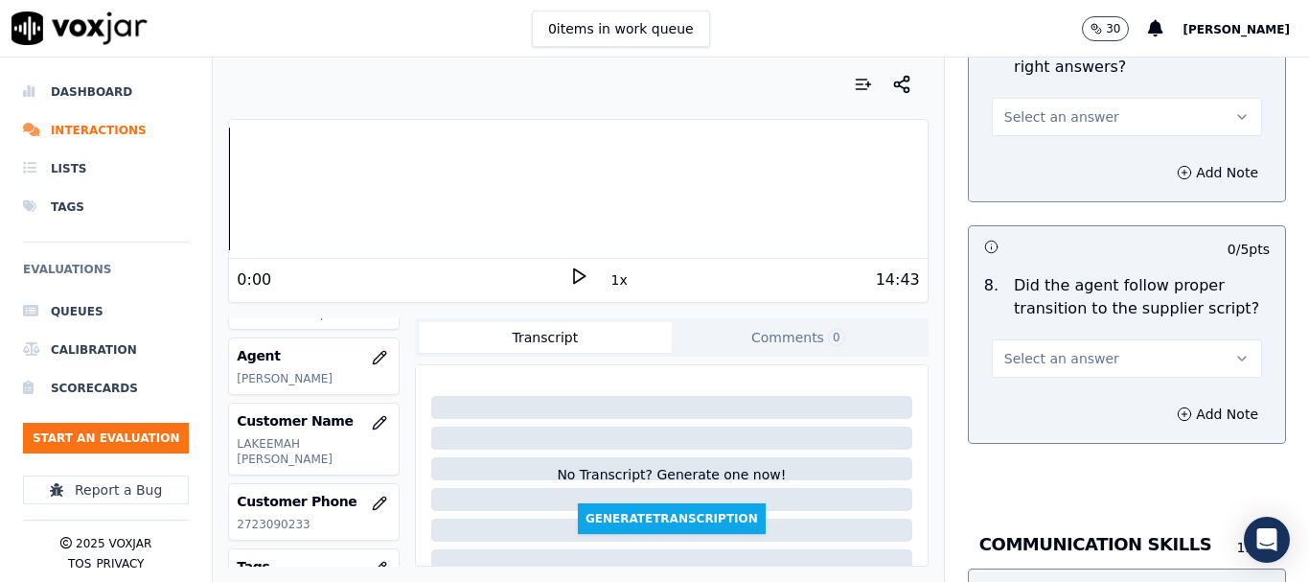
scroll to position [4595, 0]
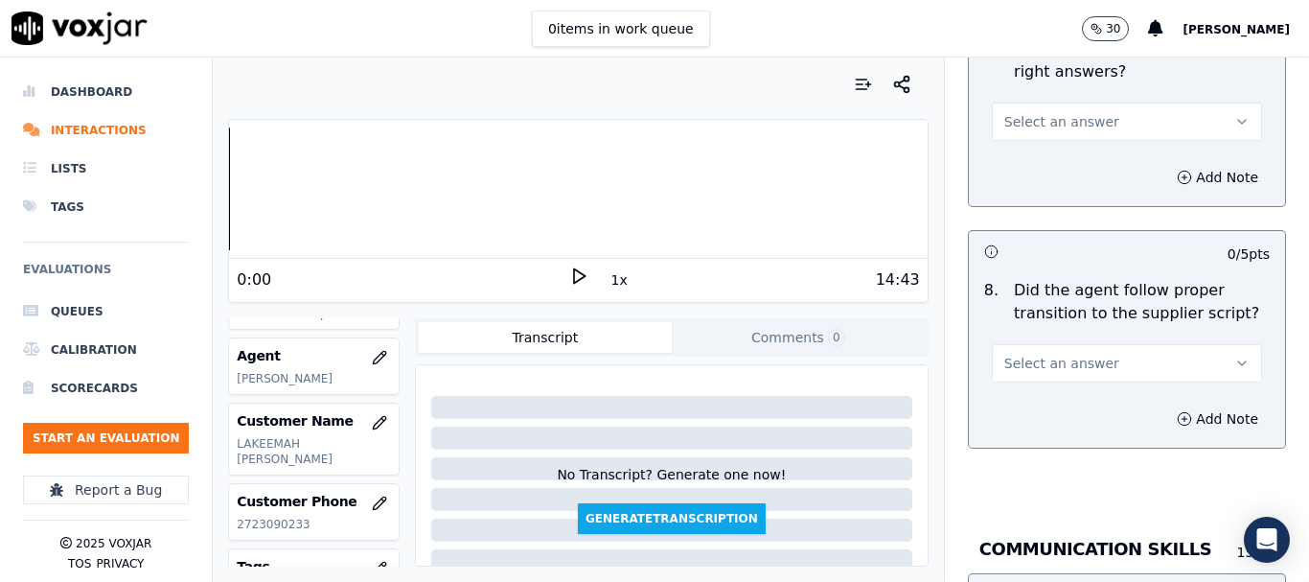
click at [1076, 354] on span "Select an answer" at bounding box center [1061, 363] width 115 height 19
click at [1068, 386] on div "Yes" at bounding box center [1092, 389] width 234 height 31
click at [1054, 112] on span "Select an answer" at bounding box center [1061, 121] width 115 height 19
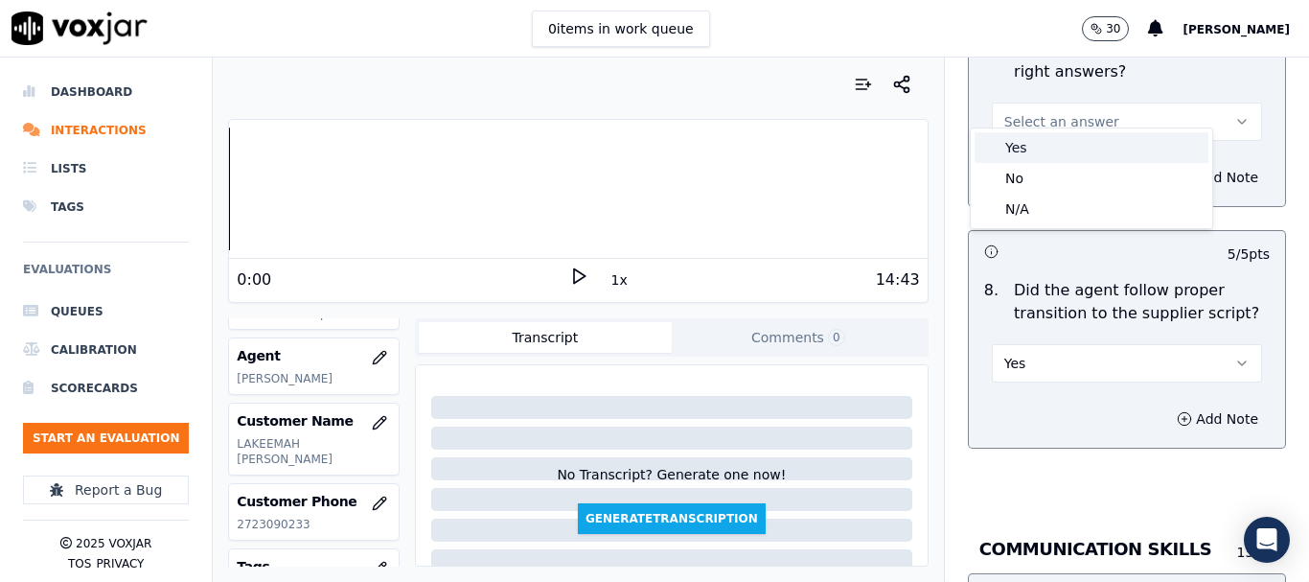
click at [1064, 154] on div "Yes" at bounding box center [1092, 147] width 234 height 31
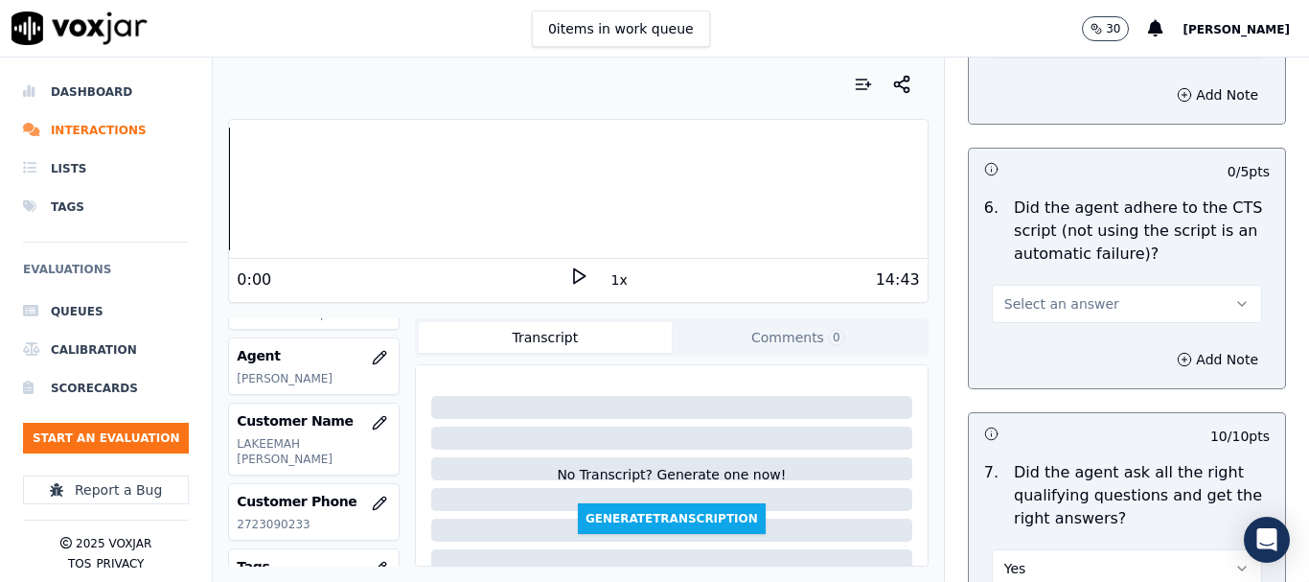
scroll to position [4116, 0]
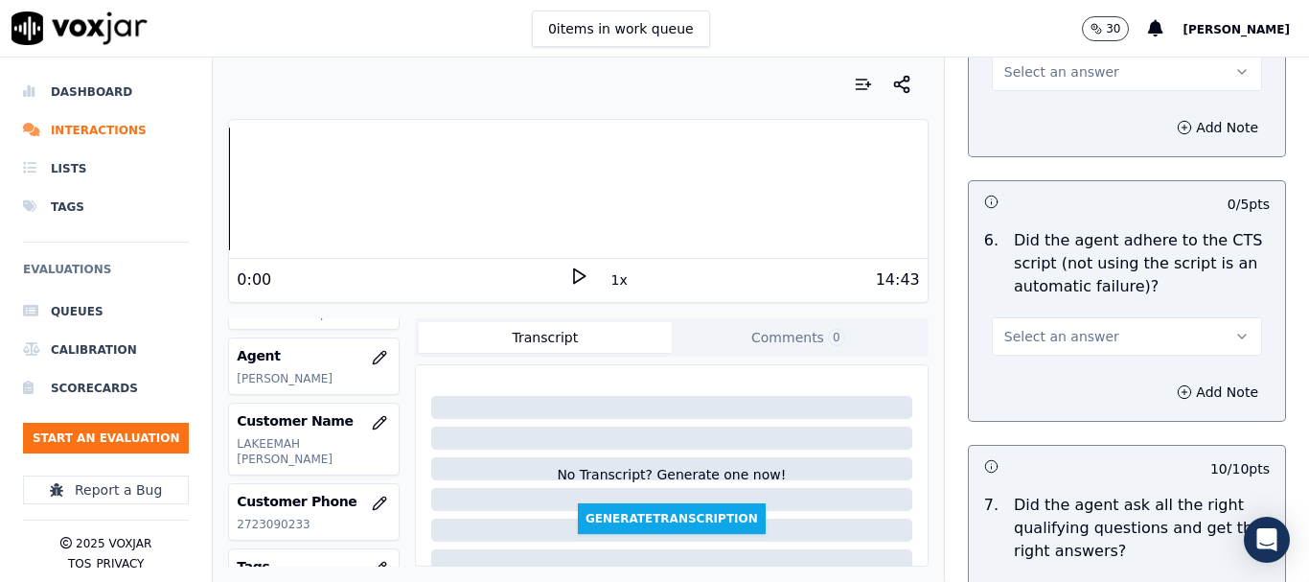
click at [1084, 317] on button "Select an answer" at bounding box center [1127, 336] width 270 height 38
click at [1090, 355] on div "Yes" at bounding box center [1092, 362] width 234 height 31
click at [1048, 54] on div "0 items in work queue 30 Sukhwinder" at bounding box center [654, 29] width 1309 height 58
click at [1051, 62] on span "Select an answer" at bounding box center [1061, 71] width 115 height 19
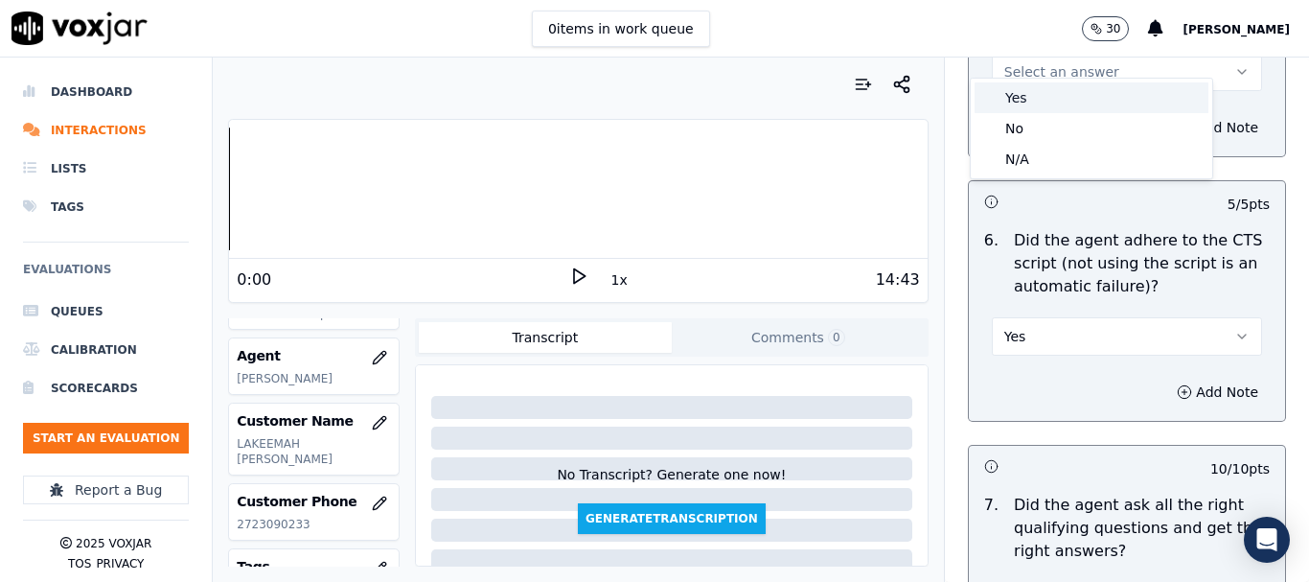
click at [1061, 96] on div "Yes" at bounding box center [1092, 97] width 234 height 31
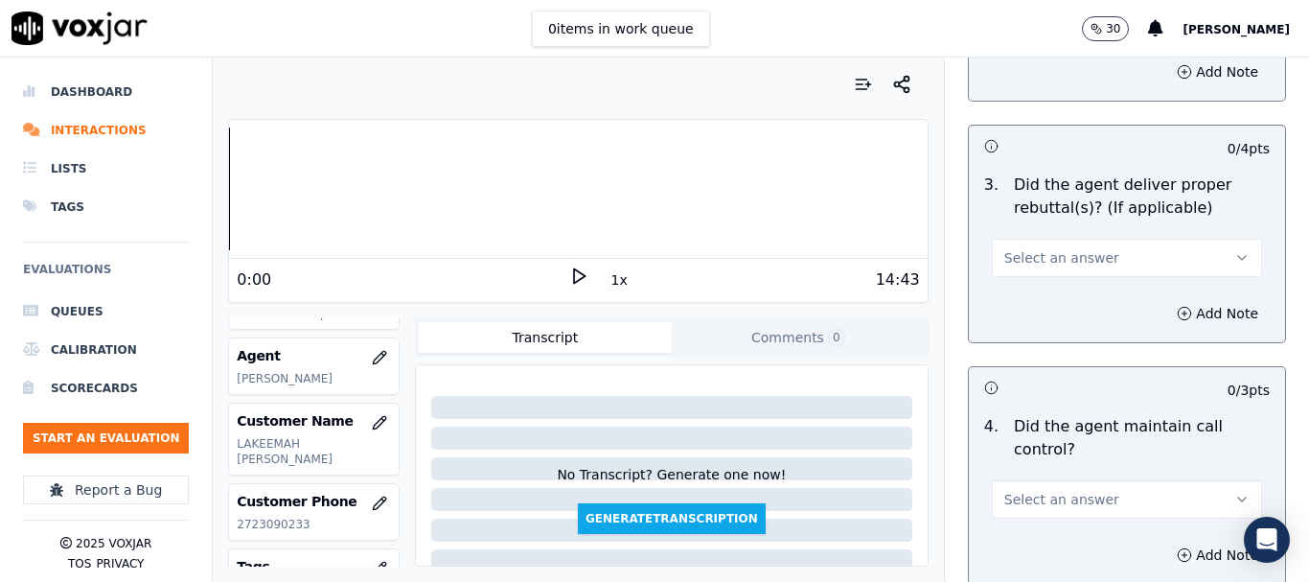
scroll to position [3445, 0]
click at [1080, 492] on span "Select an answer" at bounding box center [1061, 501] width 115 height 19
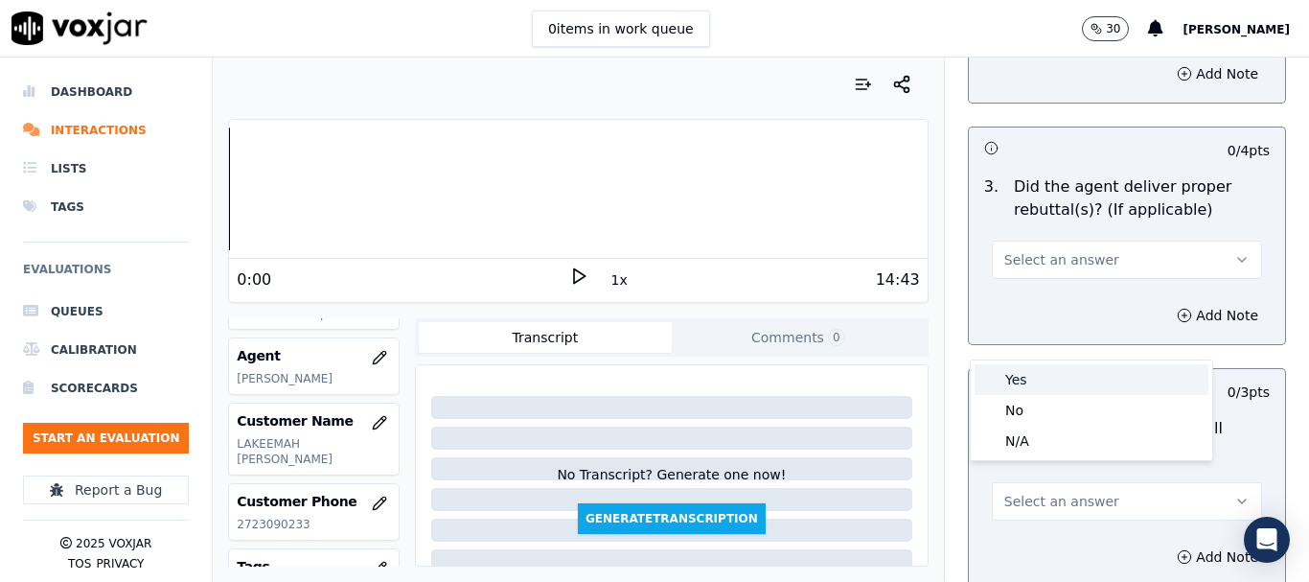
click at [1026, 367] on div "Yes" at bounding box center [1092, 379] width 234 height 31
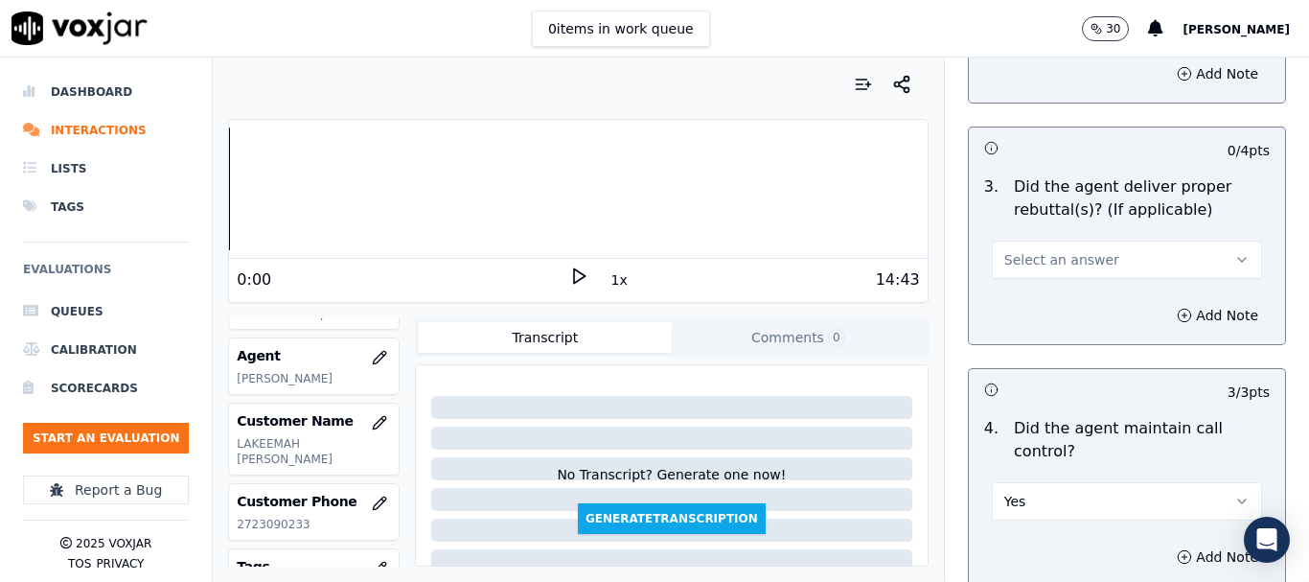
click at [1043, 250] on span "Select an answer" at bounding box center [1061, 259] width 115 height 19
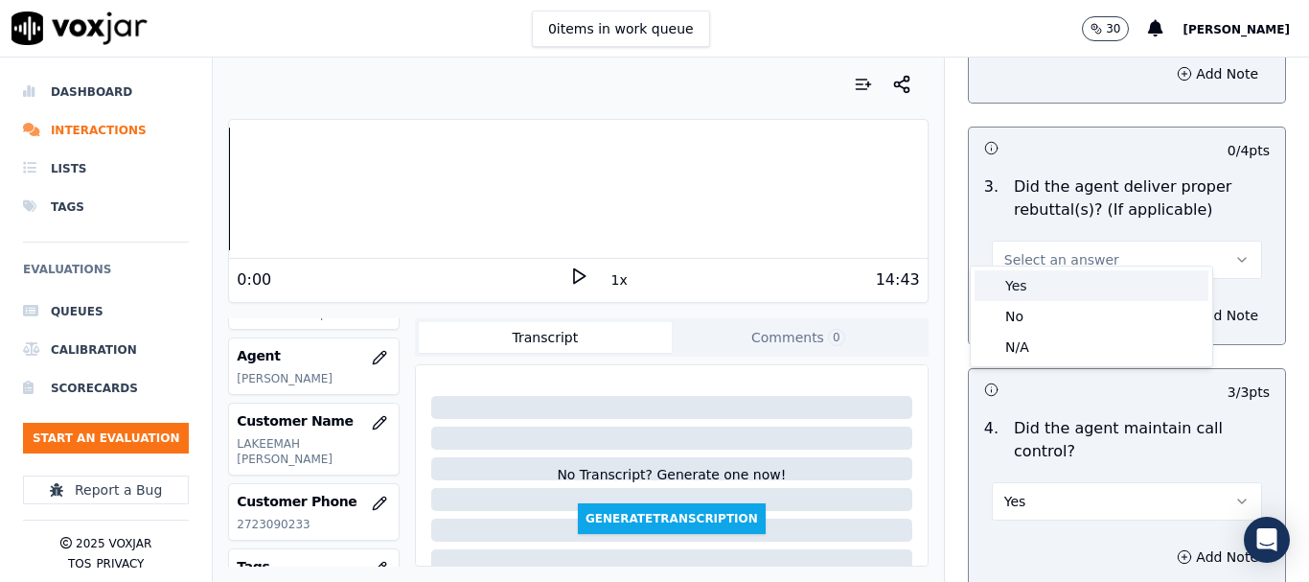
click at [1043, 281] on div "Yes" at bounding box center [1092, 285] width 234 height 31
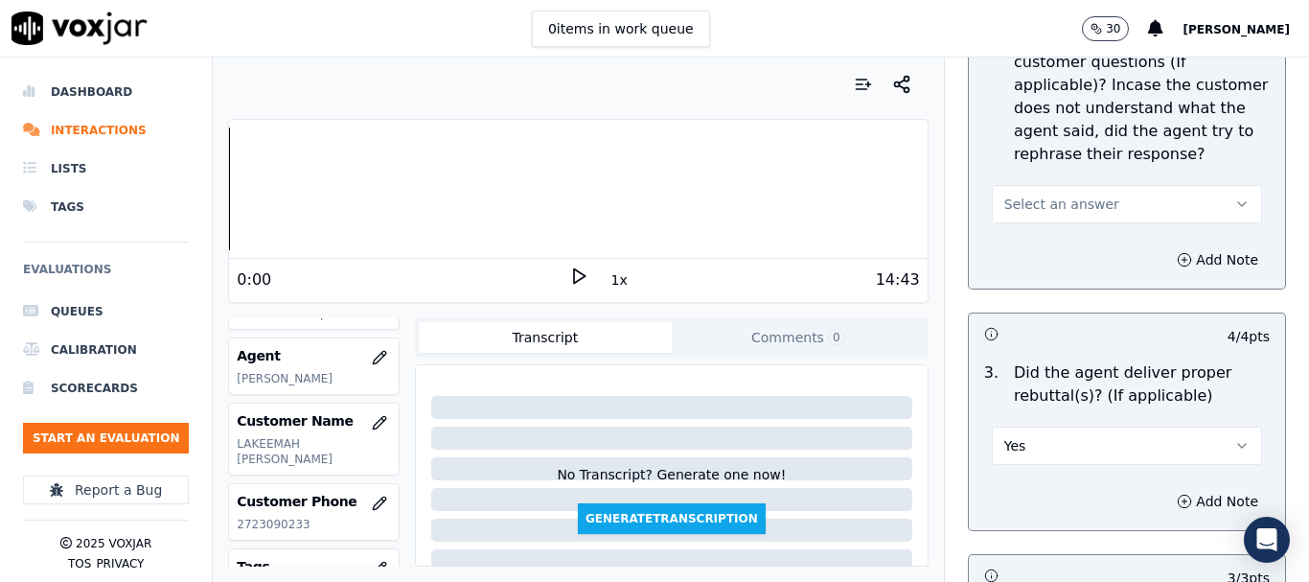
scroll to position [3253, 0]
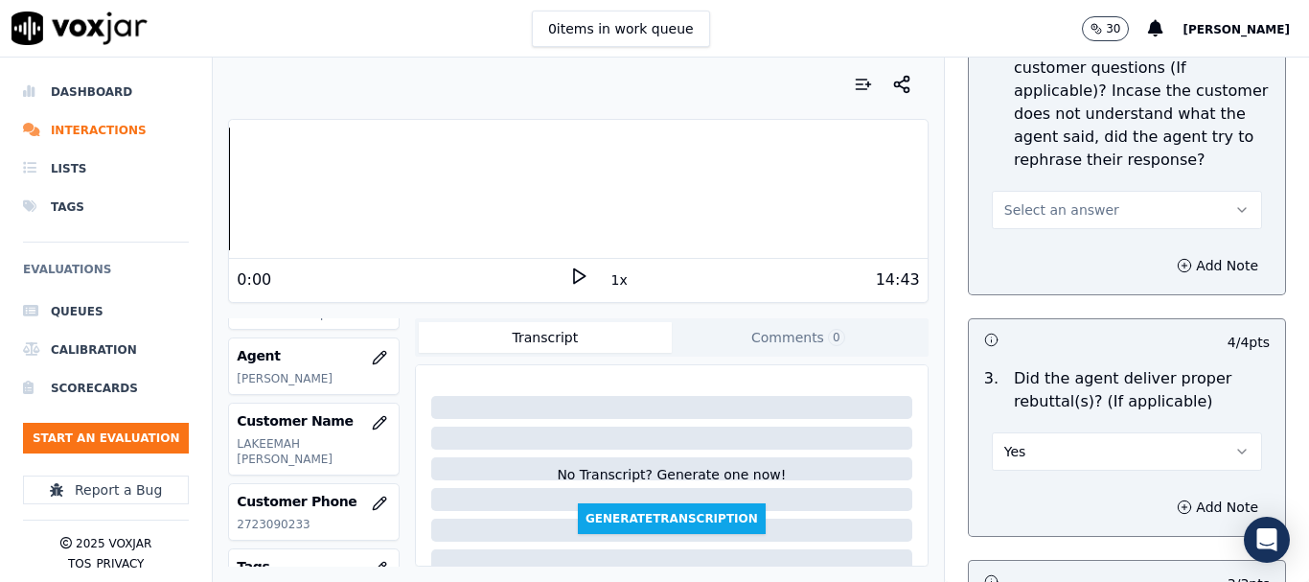
click at [1091, 191] on button "Select an answer" at bounding box center [1127, 210] width 270 height 38
click at [1098, 226] on div "Yes" at bounding box center [1092, 235] width 234 height 31
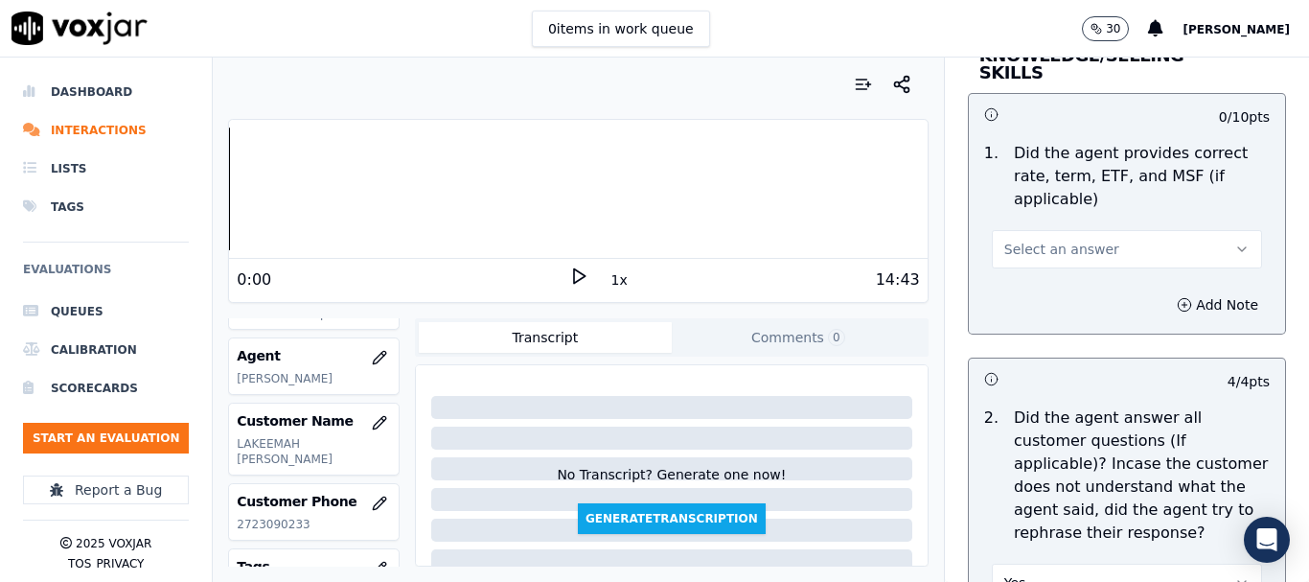
scroll to position [2774, 0]
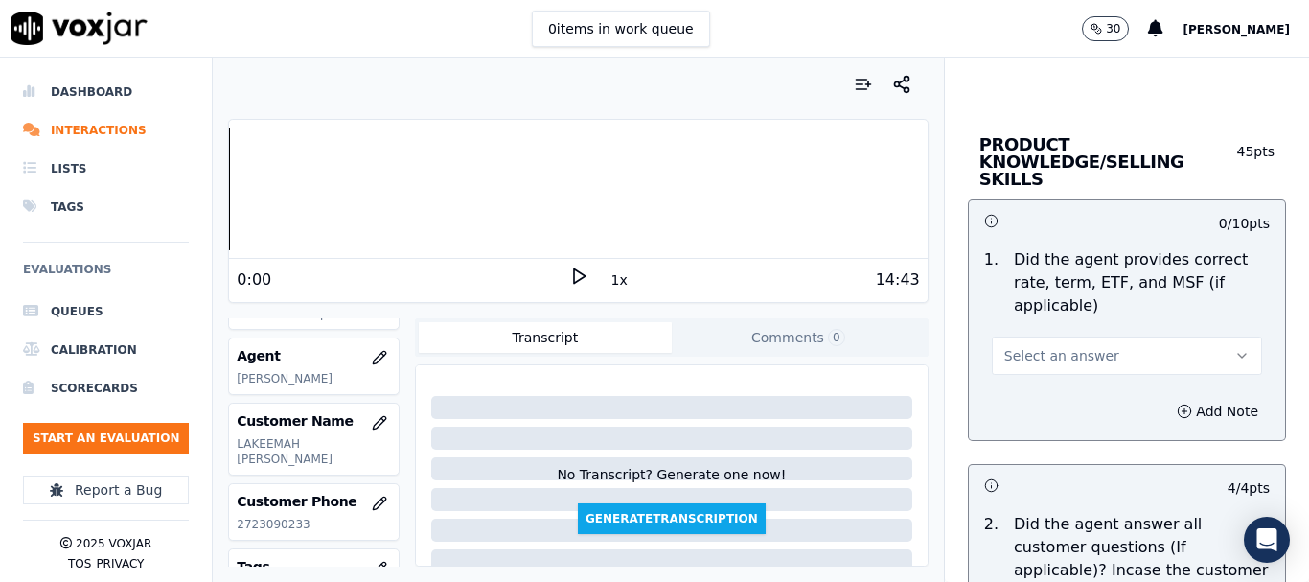
click at [1101, 336] on button "Select an answer" at bounding box center [1127, 355] width 270 height 38
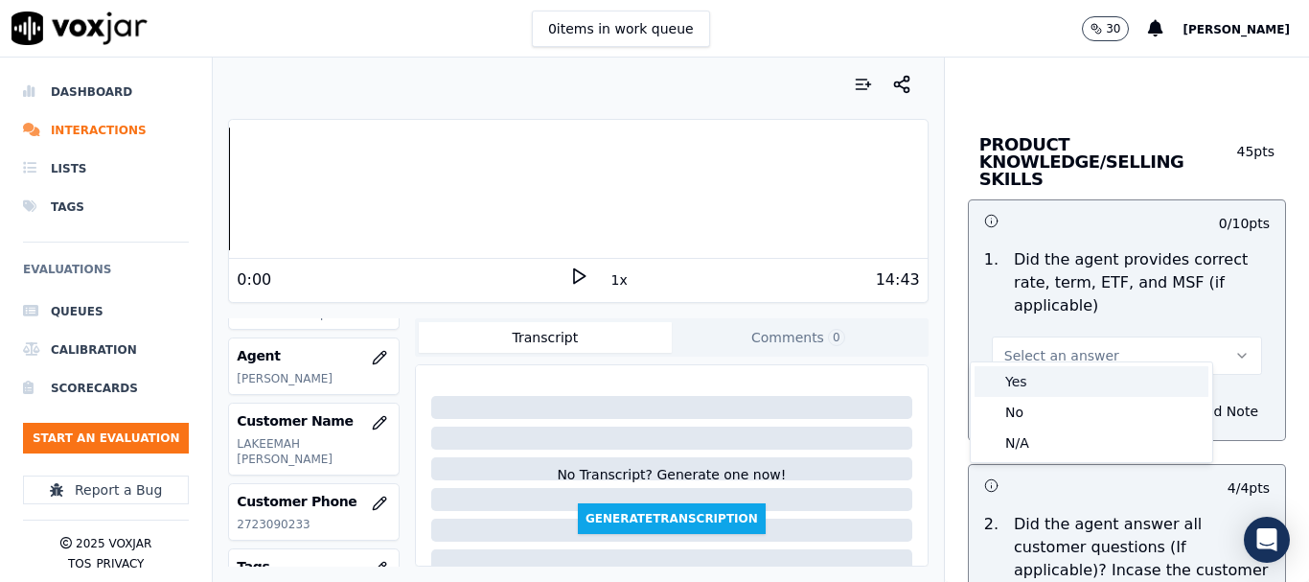
click at [1110, 383] on div "Yes" at bounding box center [1092, 381] width 234 height 31
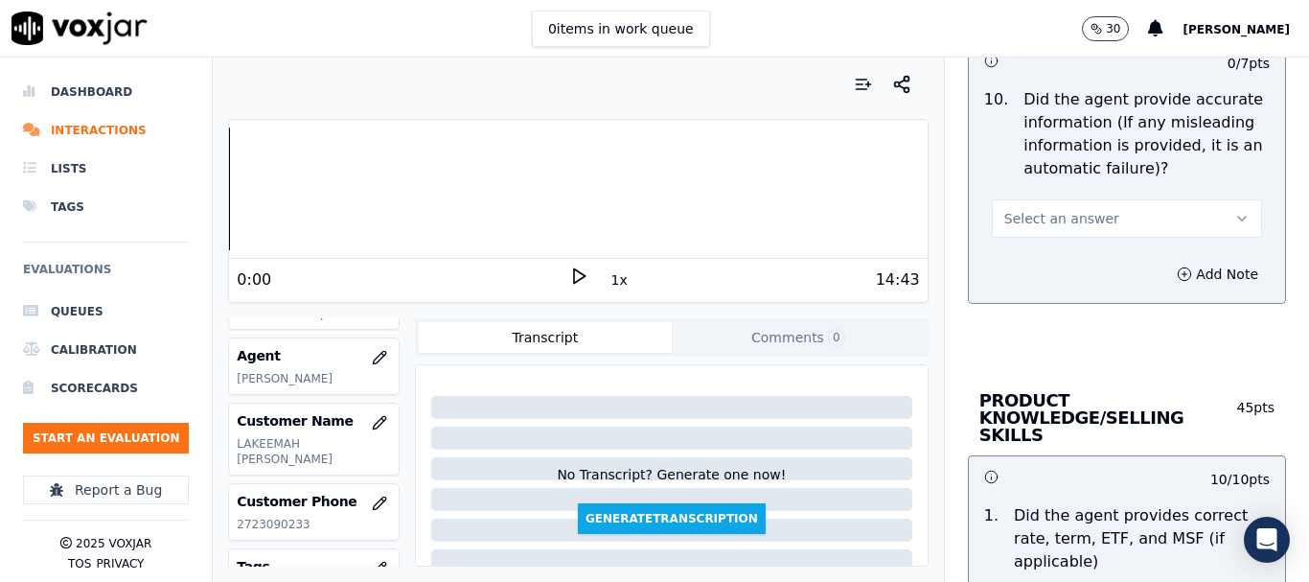
scroll to position [2486, 0]
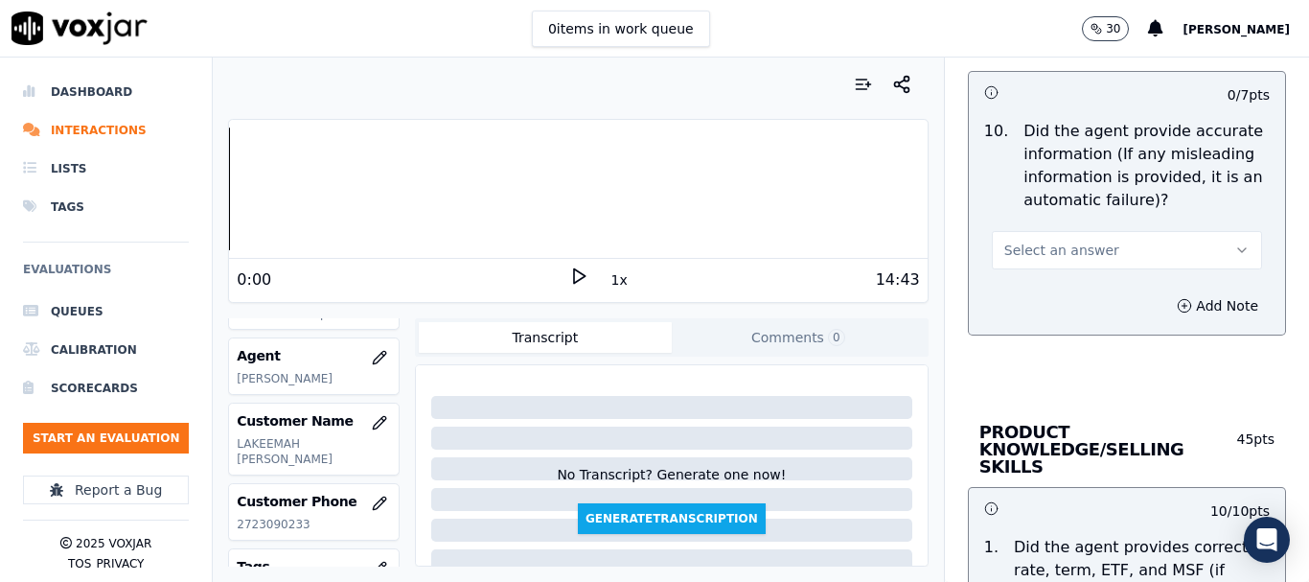
drag, startPoint x: 1089, startPoint y: 251, endPoint x: 1089, endPoint y: 267, distance: 16.3
click at [1089, 250] on button "Select an answer" at bounding box center [1127, 250] width 270 height 38
click at [1089, 289] on div "Yes" at bounding box center [1092, 293] width 234 height 31
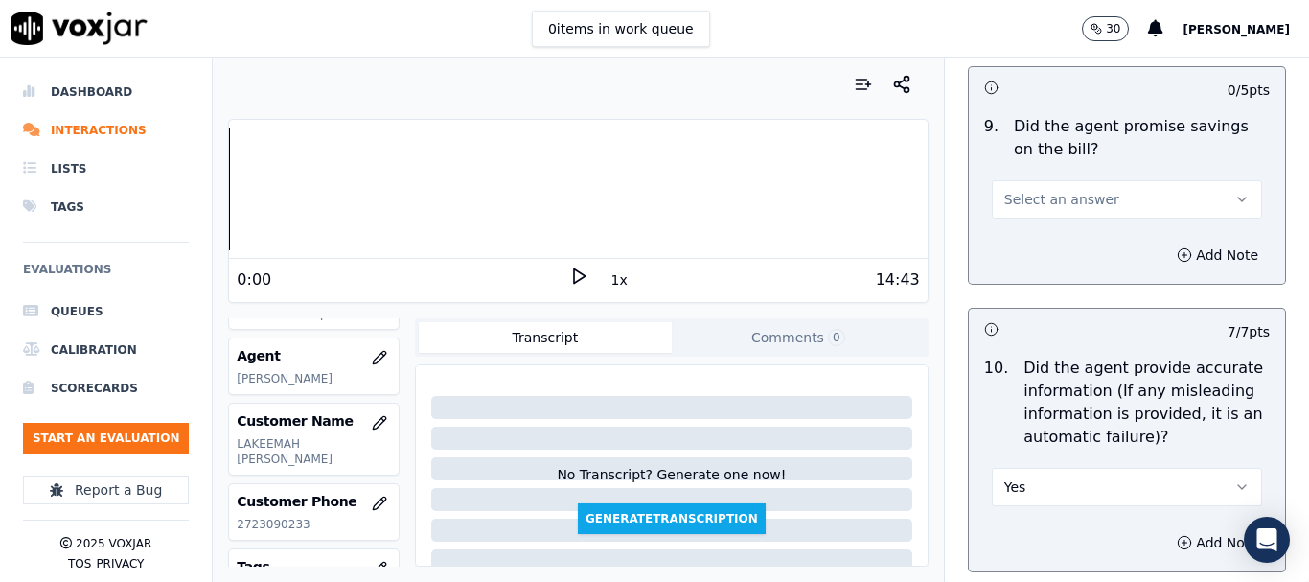
scroll to position [2199, 0]
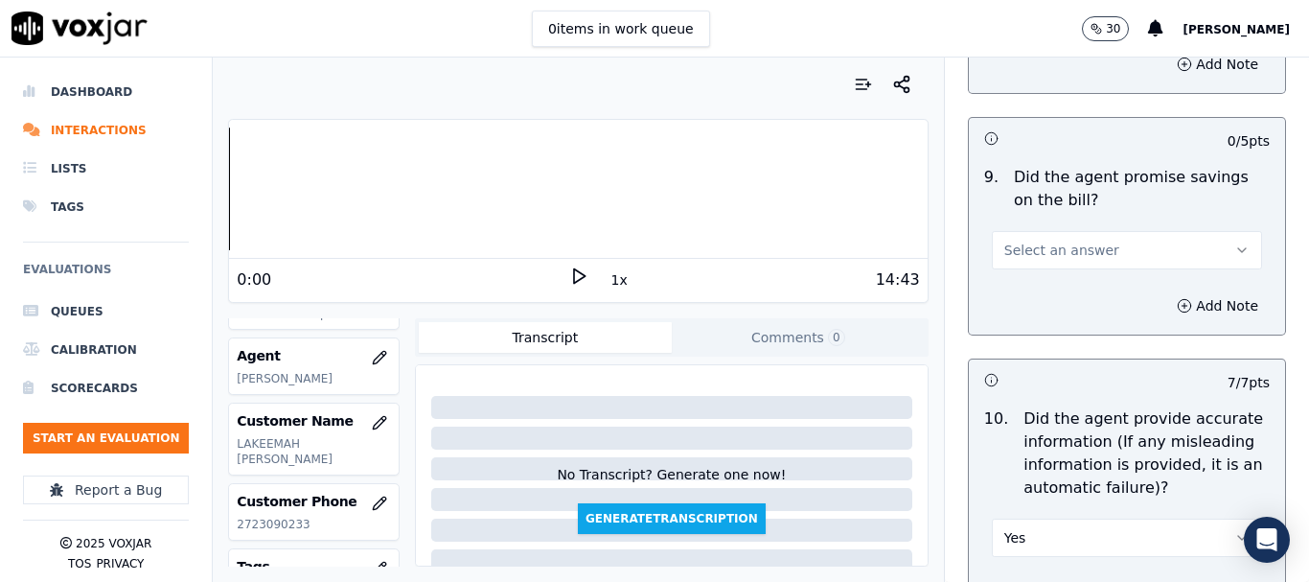
click at [1094, 248] on button "Select an answer" at bounding box center [1127, 250] width 270 height 38
click at [1097, 292] on div "Yes" at bounding box center [1092, 293] width 234 height 31
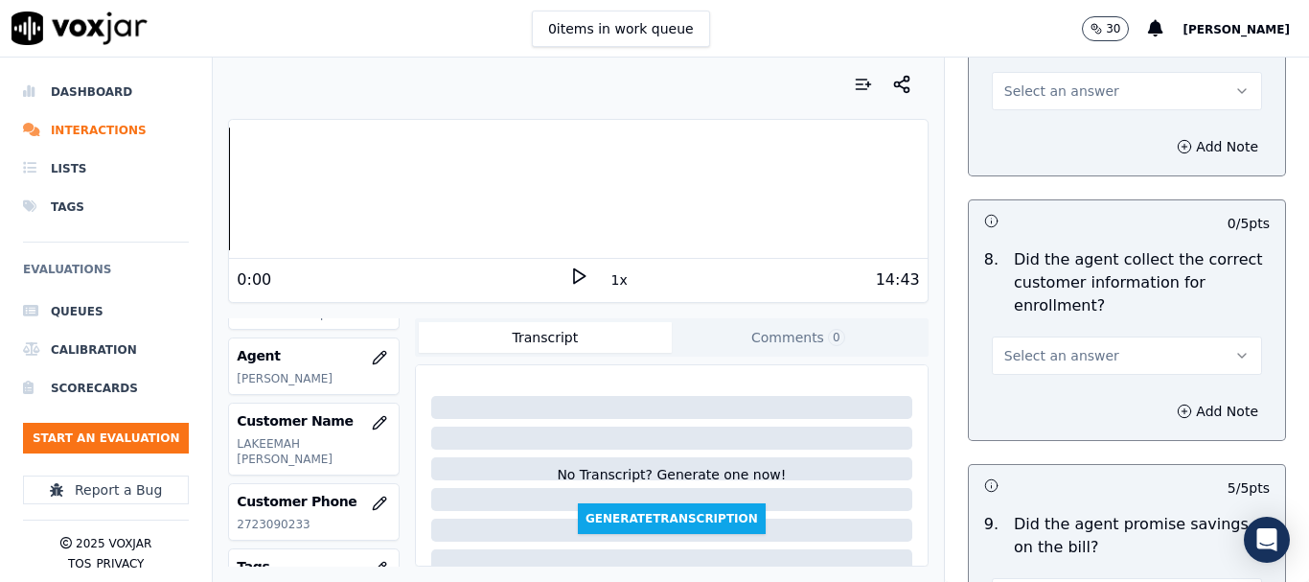
scroll to position [1815, 0]
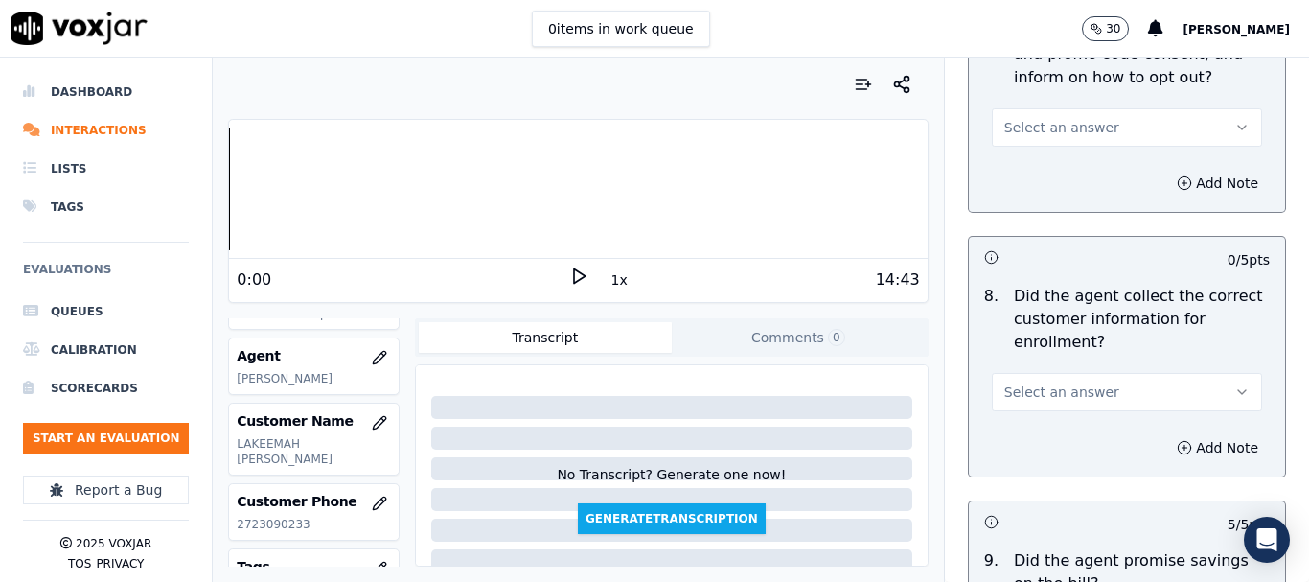
click at [1105, 383] on button "Select an answer" at bounding box center [1127, 392] width 270 height 38
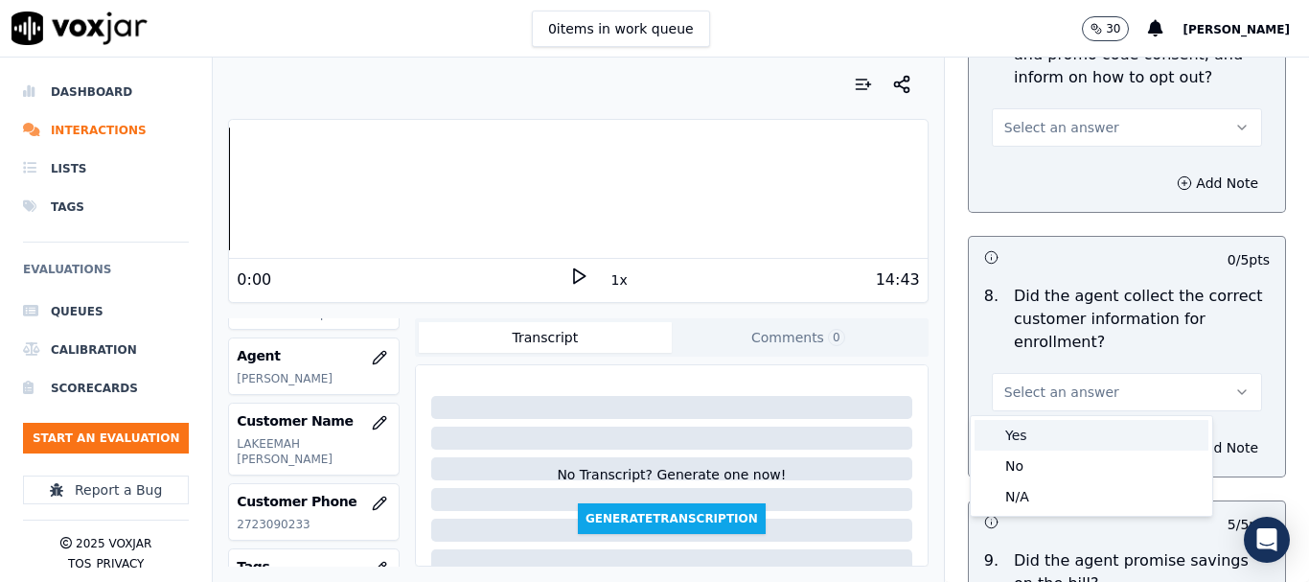
click at [1077, 430] on div "Yes" at bounding box center [1092, 435] width 234 height 31
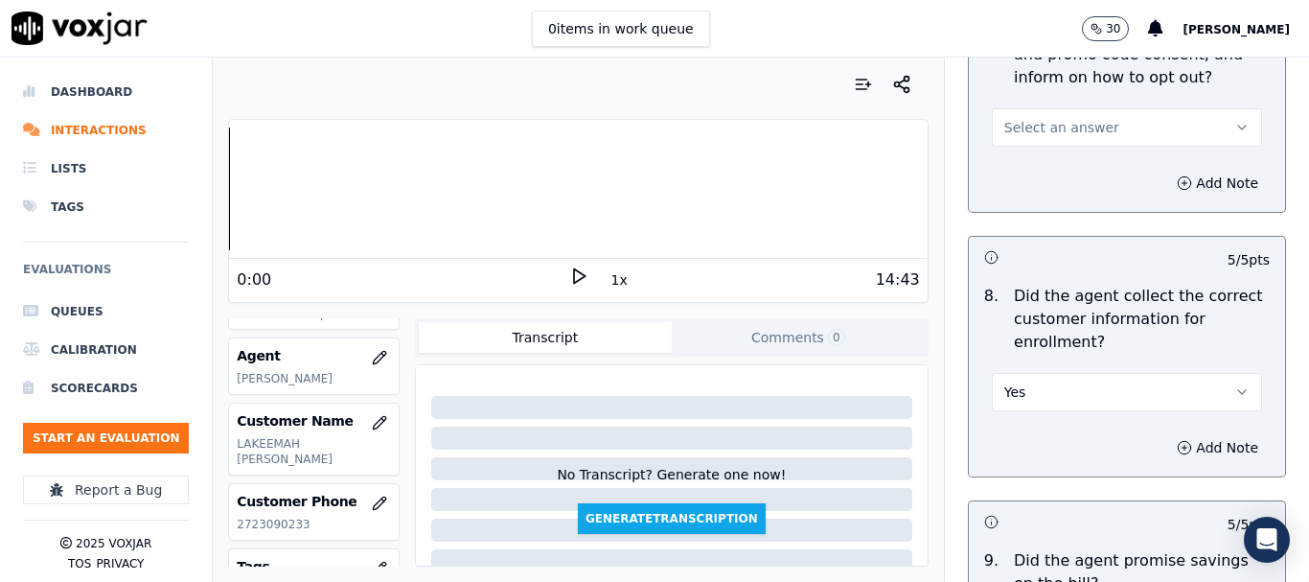
click at [1065, 125] on span "Select an answer" at bounding box center [1061, 127] width 115 height 19
click at [1061, 177] on div "Yes" at bounding box center [1092, 170] width 234 height 31
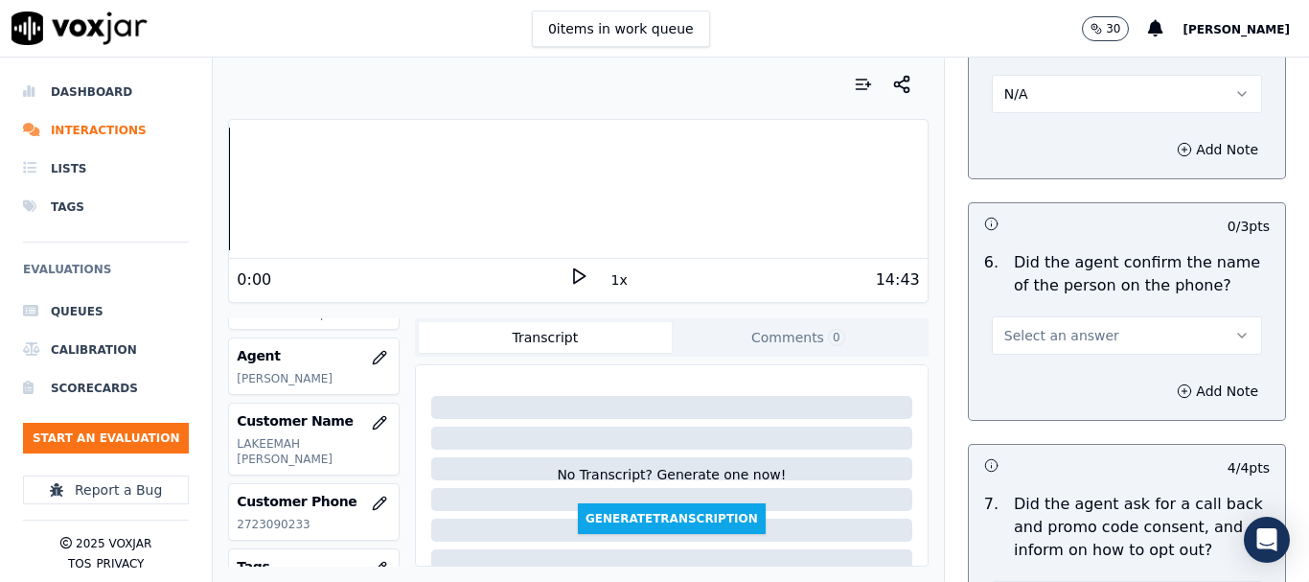
scroll to position [1336, 0]
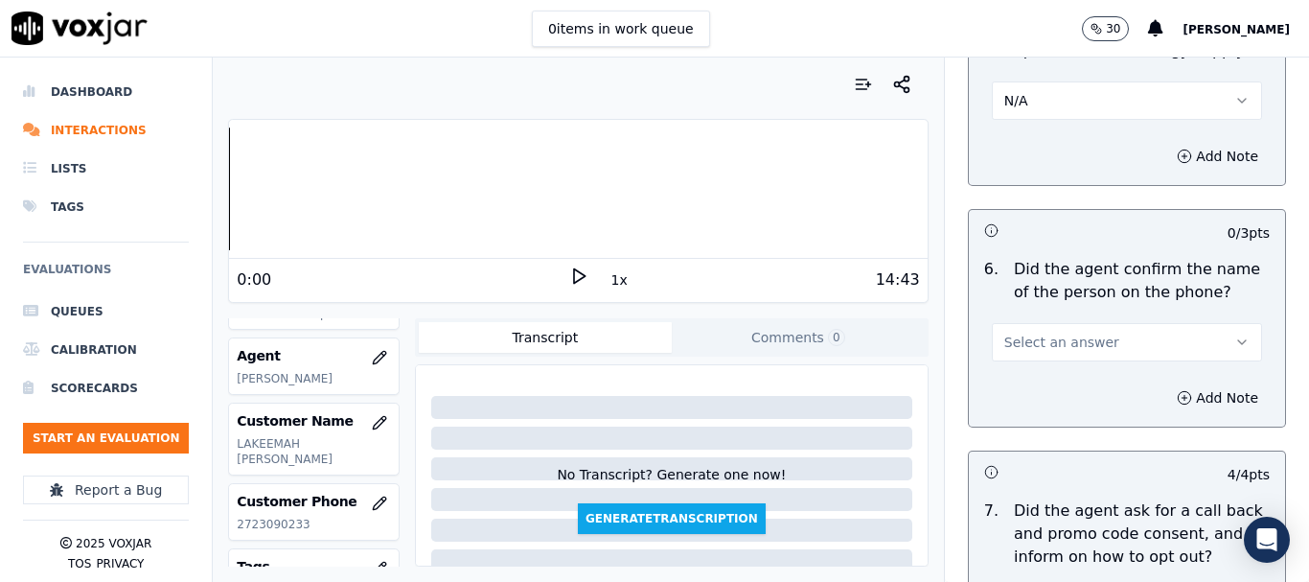
click at [1112, 340] on button "Select an answer" at bounding box center [1127, 342] width 270 height 38
click at [1074, 386] on div "Yes" at bounding box center [1092, 385] width 234 height 31
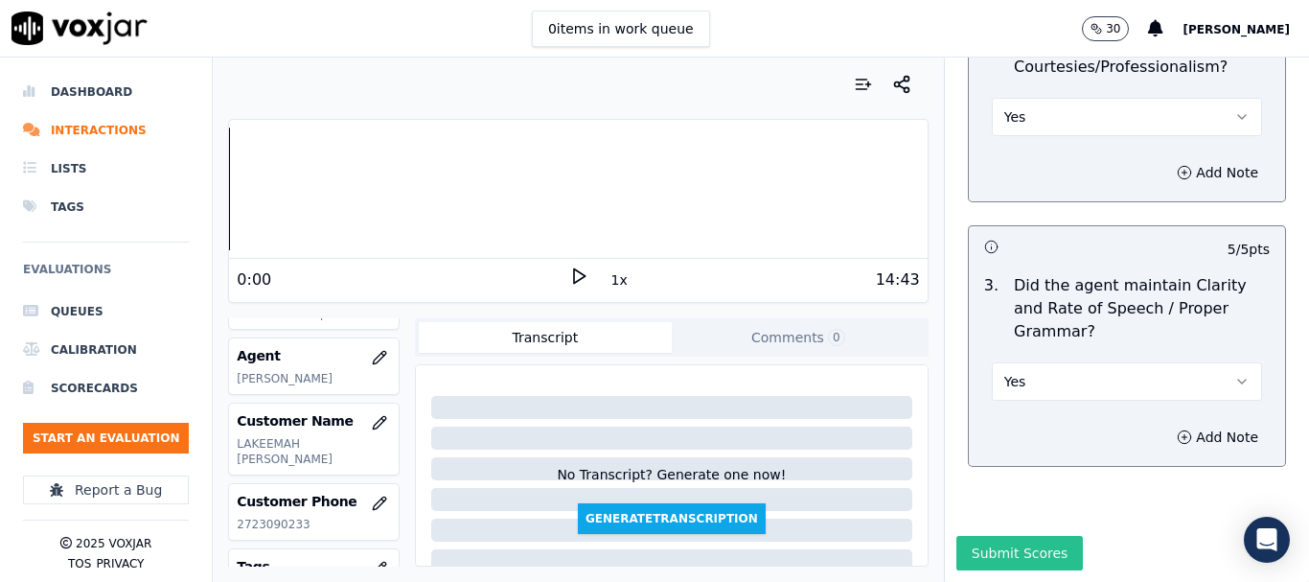
click at [1019, 536] on button "Submit Scores" at bounding box center [1020, 553] width 127 height 35
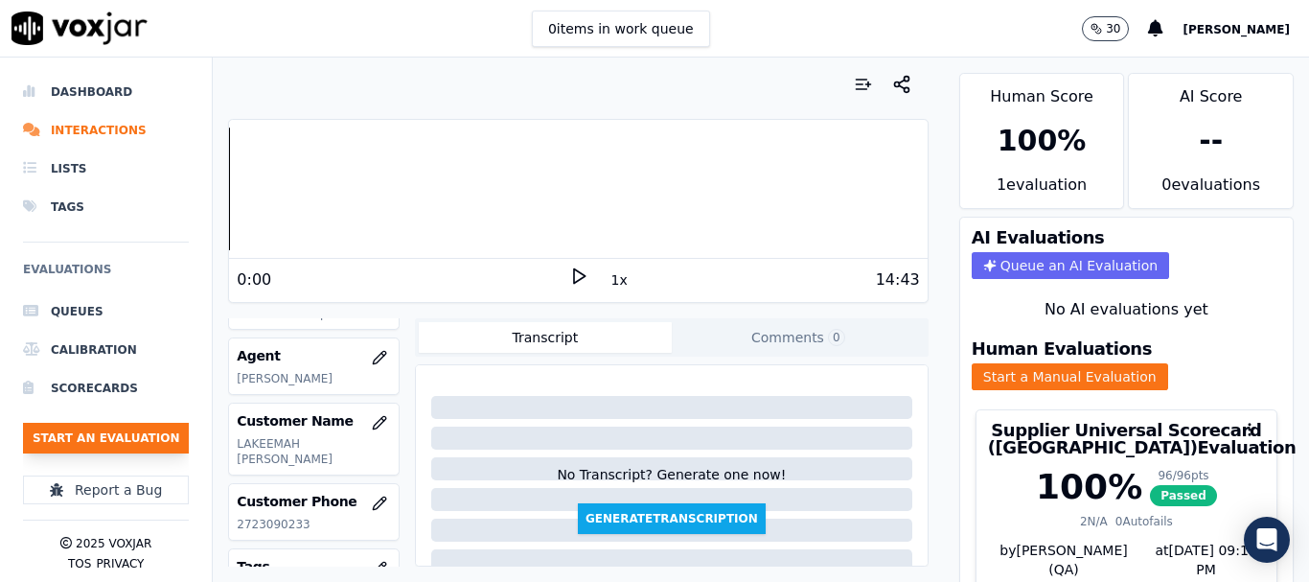
click at [147, 434] on button "Start an Evaluation" at bounding box center [106, 438] width 166 height 31
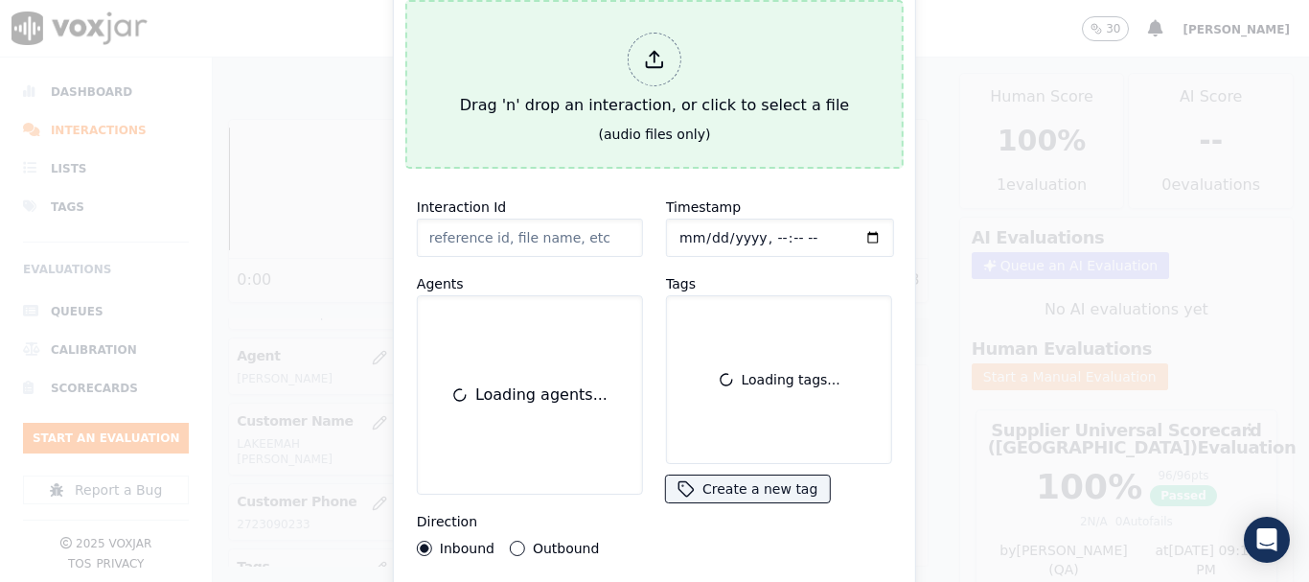
click at [570, 81] on div "Drag 'n' drop an interaction, or click to select a file" at bounding box center [654, 75] width 404 height 100
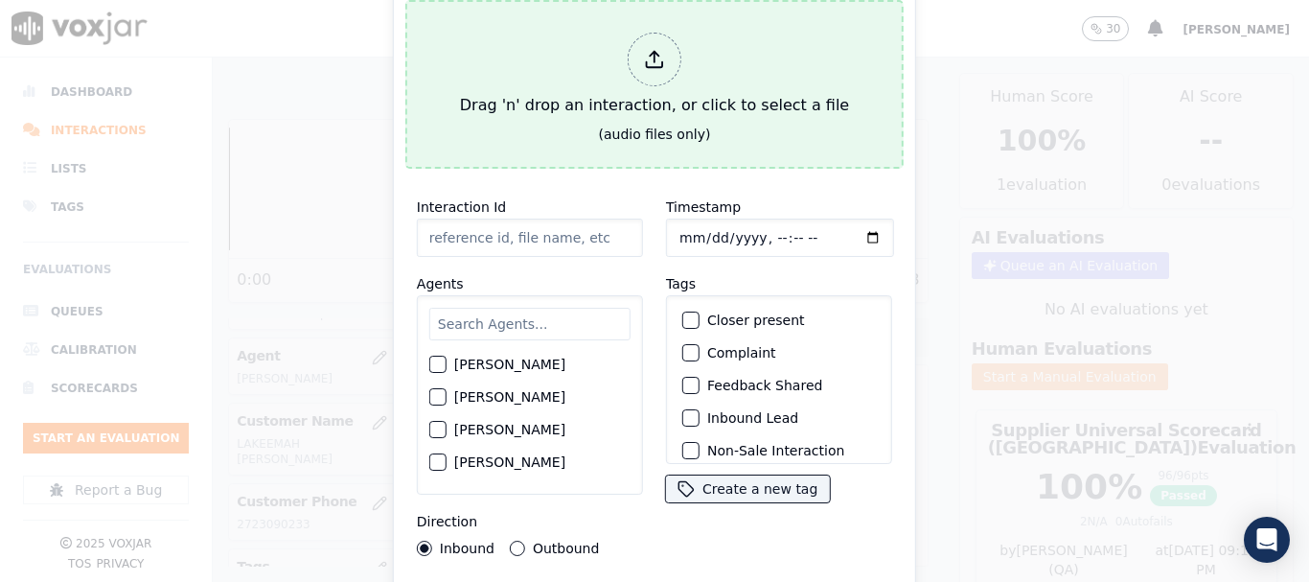
type input "20250910-172749_2153706656-all.mp3"
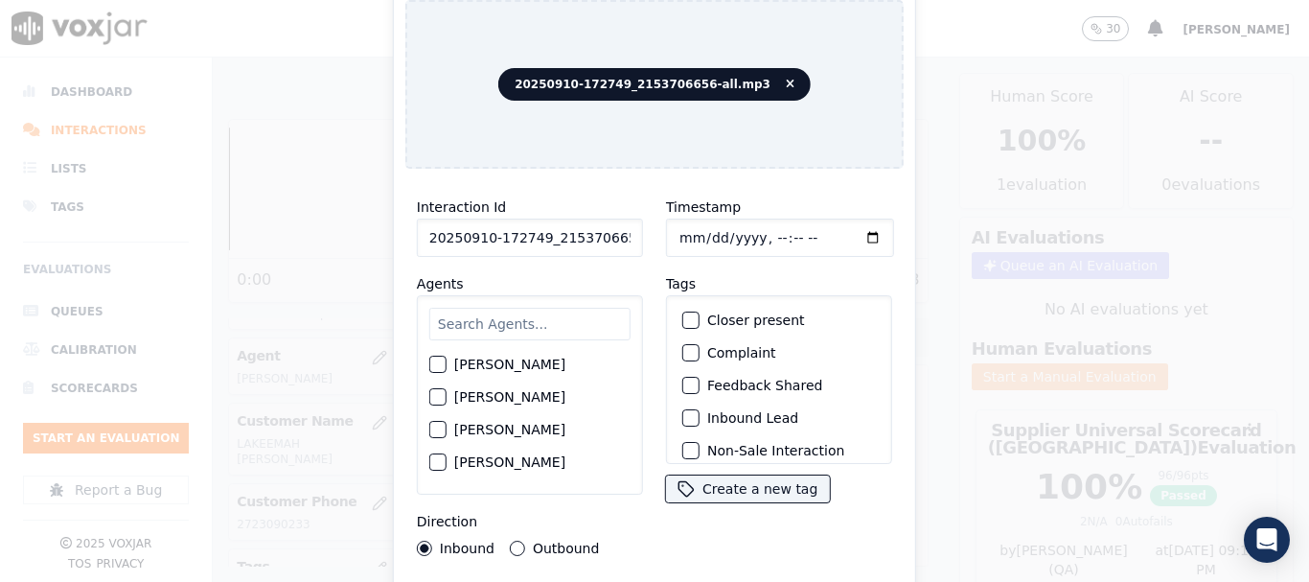
click at [514, 316] on input "text" at bounding box center [529, 324] width 201 height 33
type input "ca"
click at [519, 362] on label "[PERSON_NAME]" at bounding box center [509, 364] width 111 height 13
click at [447, 362] on button "[PERSON_NAME]" at bounding box center [437, 365] width 17 height 17
click at [679, 230] on input "Timestamp" at bounding box center [780, 238] width 228 height 38
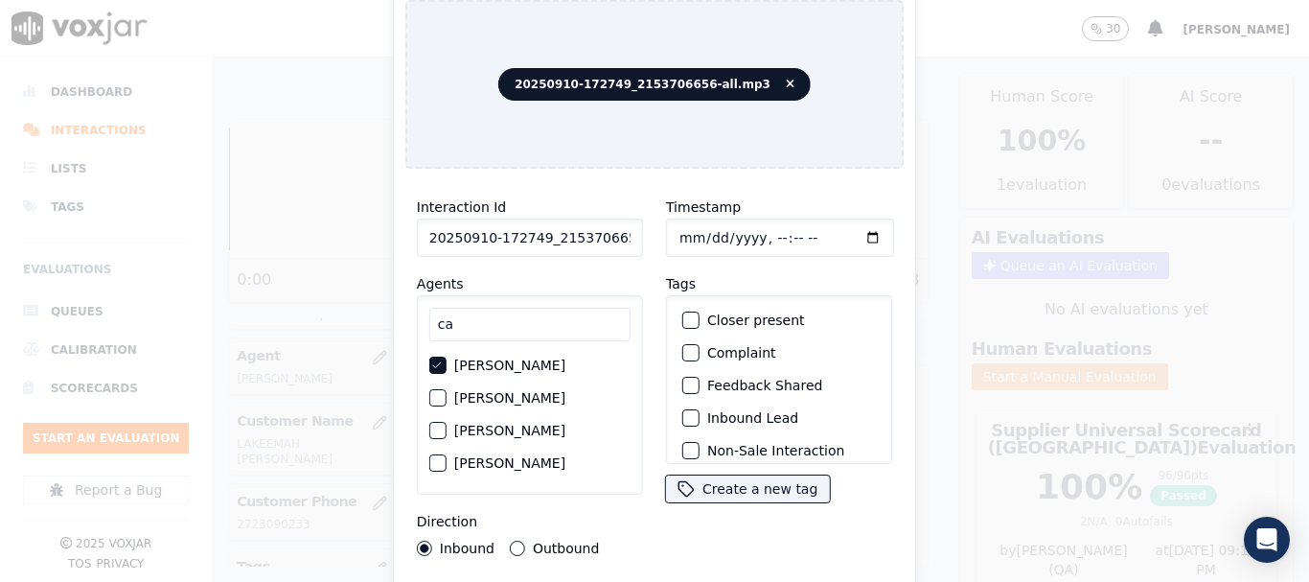
type input "2025-09-10T15:49"
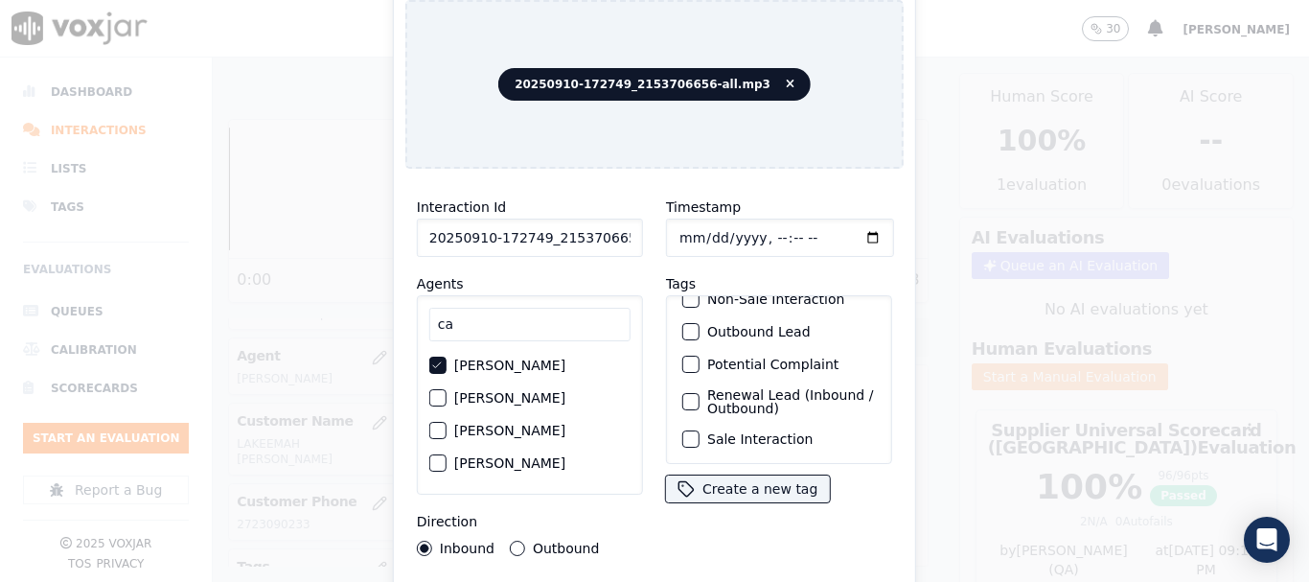
click at [763, 432] on label "Sale Interaction" at bounding box center [759, 438] width 105 height 13
click at [700, 430] on button "Sale Interaction" at bounding box center [690, 438] width 17 height 17
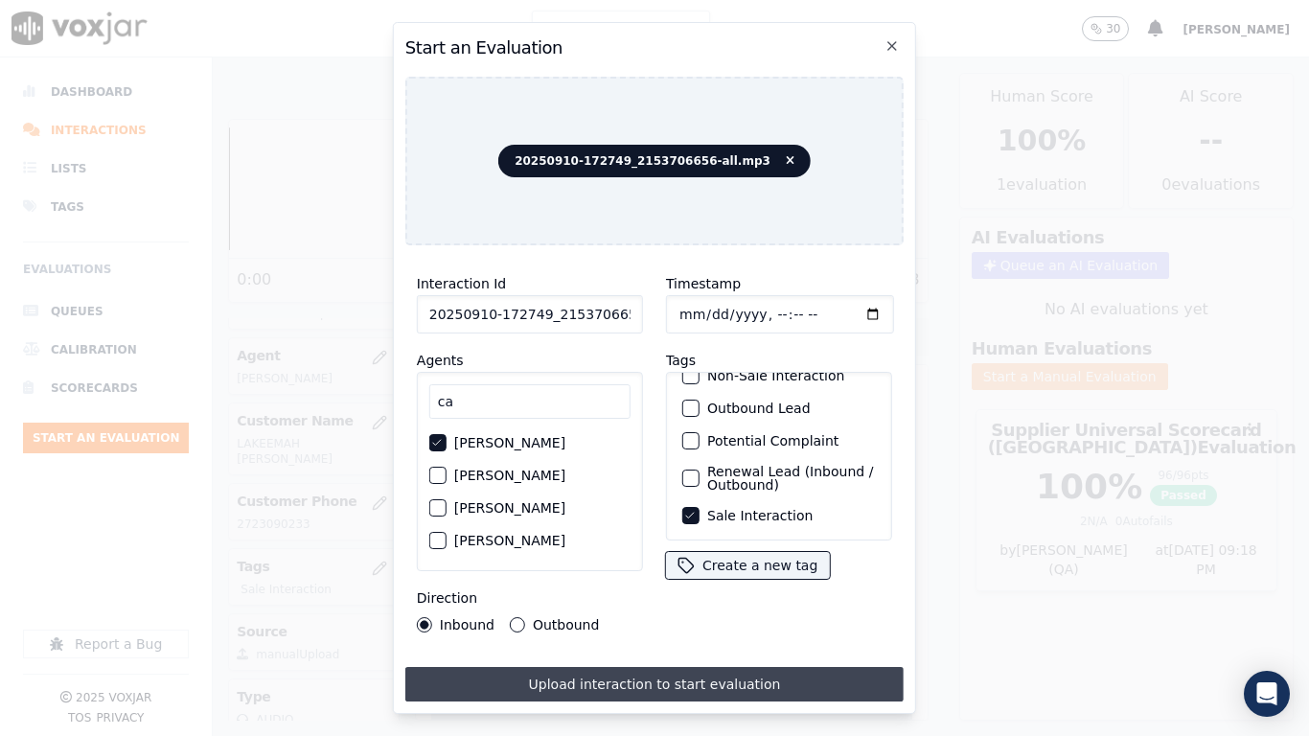
click at [746, 581] on button "Upload interaction to start evaluation" at bounding box center [654, 684] width 498 height 35
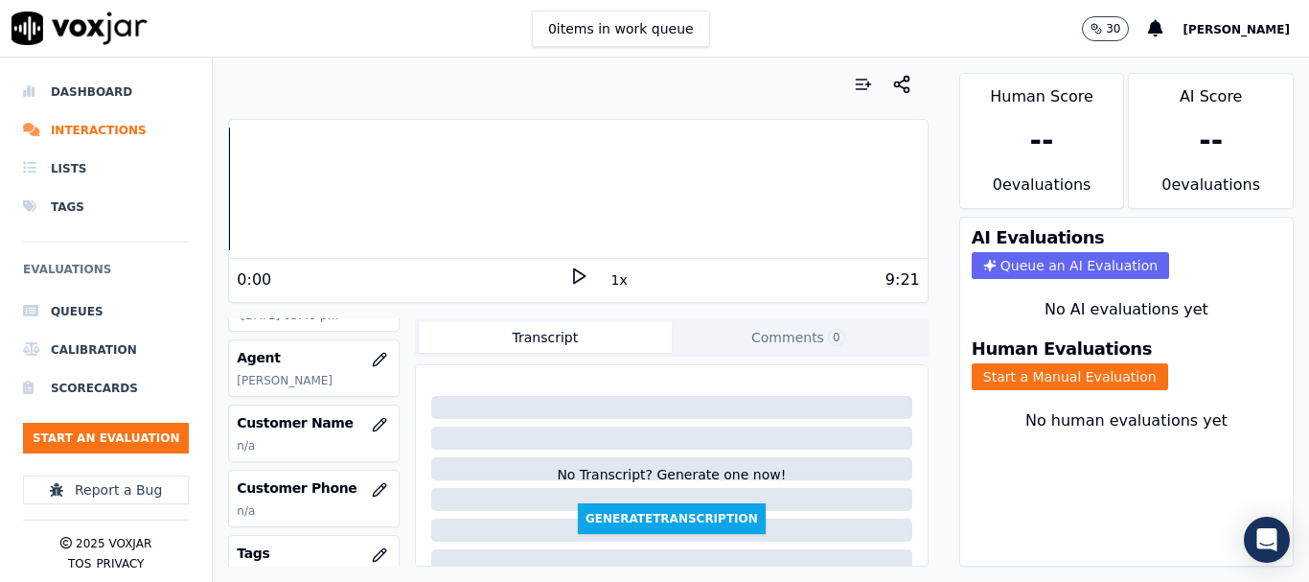
scroll to position [192, 0]
click at [367, 422] on button "button" at bounding box center [379, 423] width 38 height 38
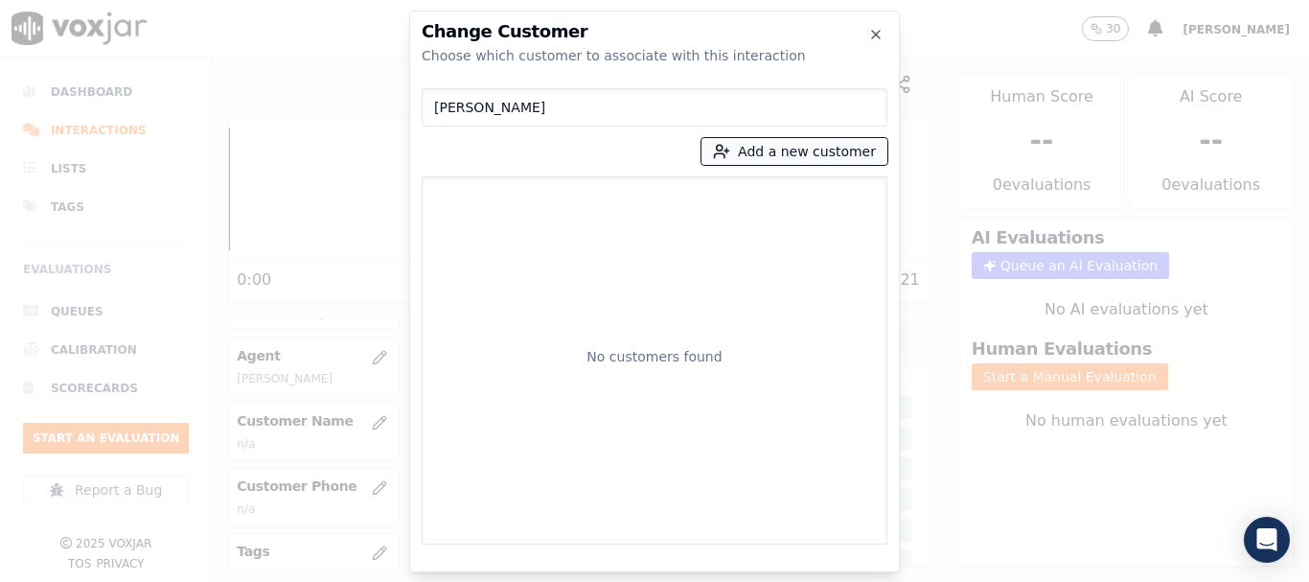
type input "[PERSON_NAME]"
click at [768, 152] on button "Add a new customer" at bounding box center [795, 151] width 186 height 27
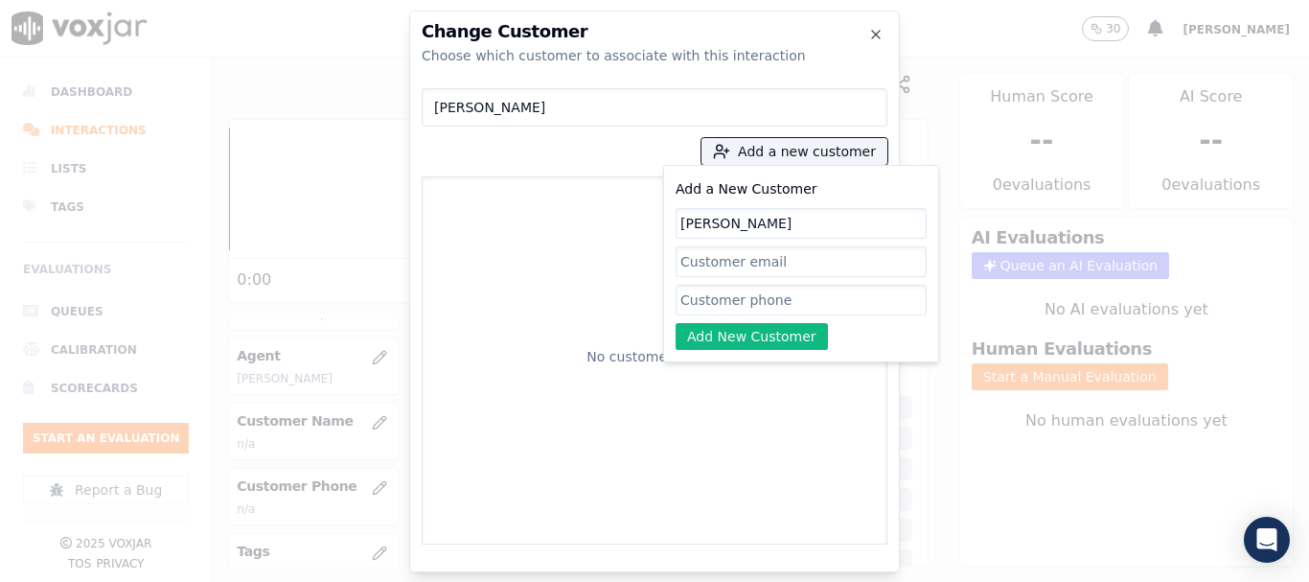
type input "[PERSON_NAME]"
drag, startPoint x: 772, startPoint y: 297, endPoint x: 760, endPoint y: 318, distance: 24.0
click at [772, 297] on input "Add a New Customer" at bounding box center [801, 300] width 251 height 31
paste input "2153706656"
type input "2153706656"
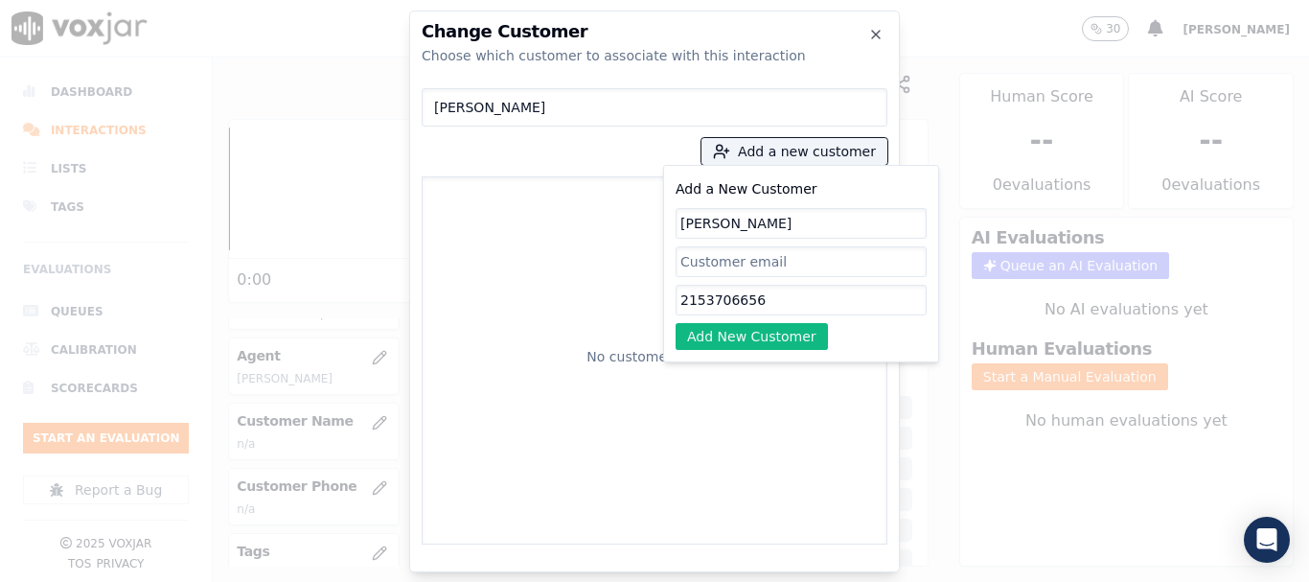
drag, startPoint x: 750, startPoint y: 331, endPoint x: 613, endPoint y: 285, distance: 143.7
click at [750, 331] on button "Add New Customer" at bounding box center [752, 336] width 152 height 27
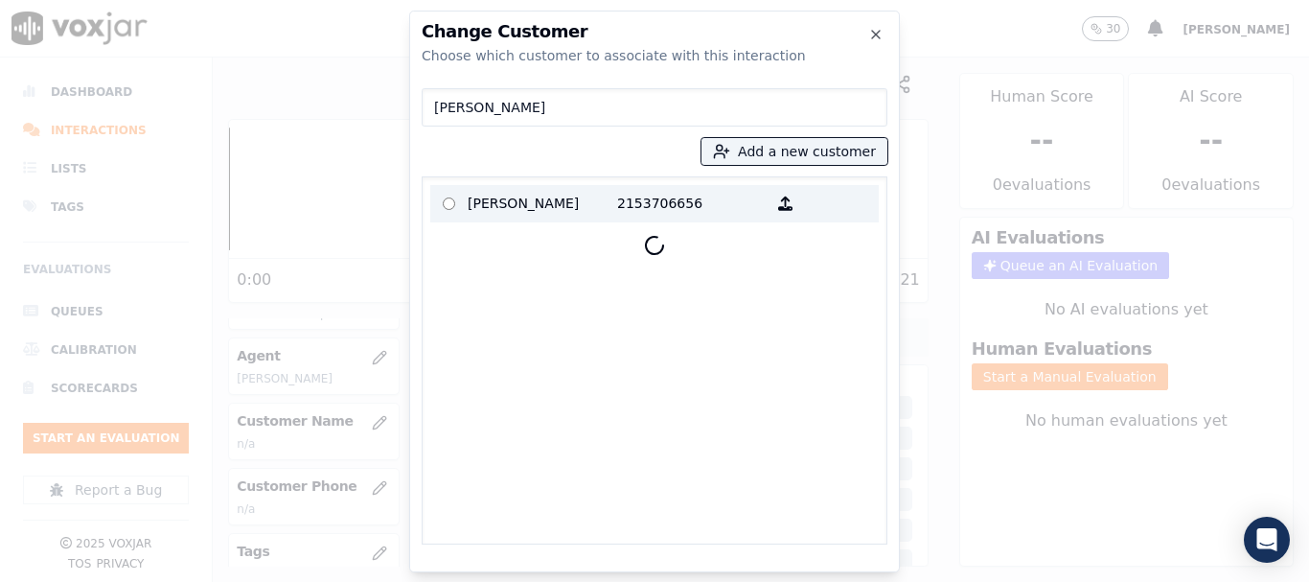
click at [515, 208] on p "[PERSON_NAME]" at bounding box center [543, 204] width 150 height 30
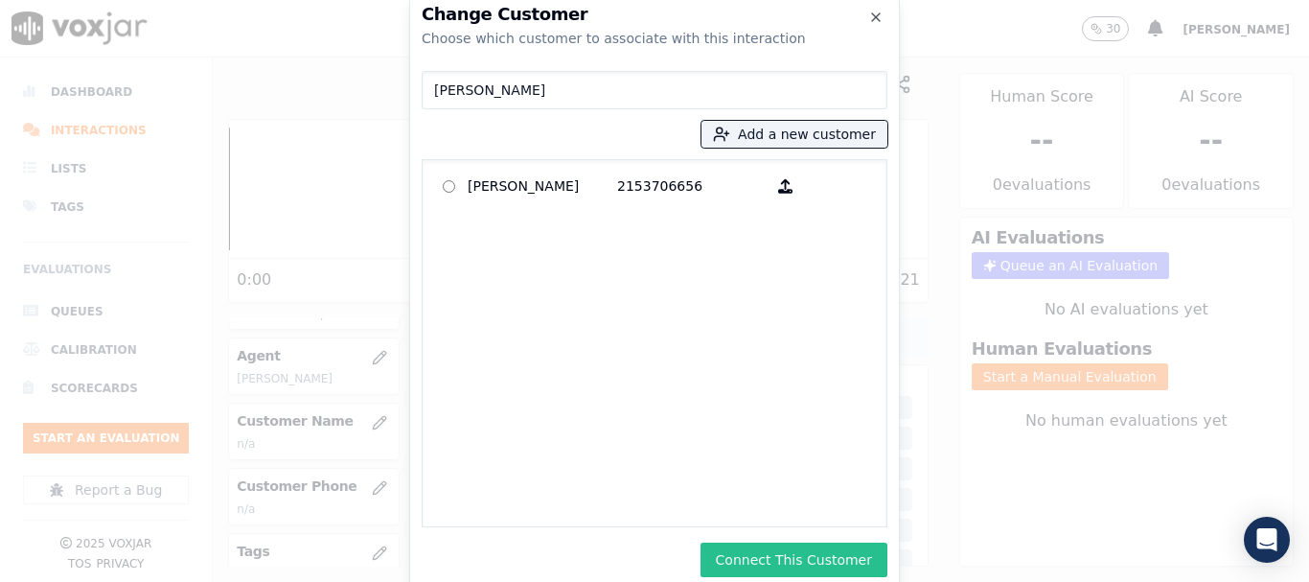
click at [841, 556] on button "Connect This Customer" at bounding box center [794, 559] width 187 height 35
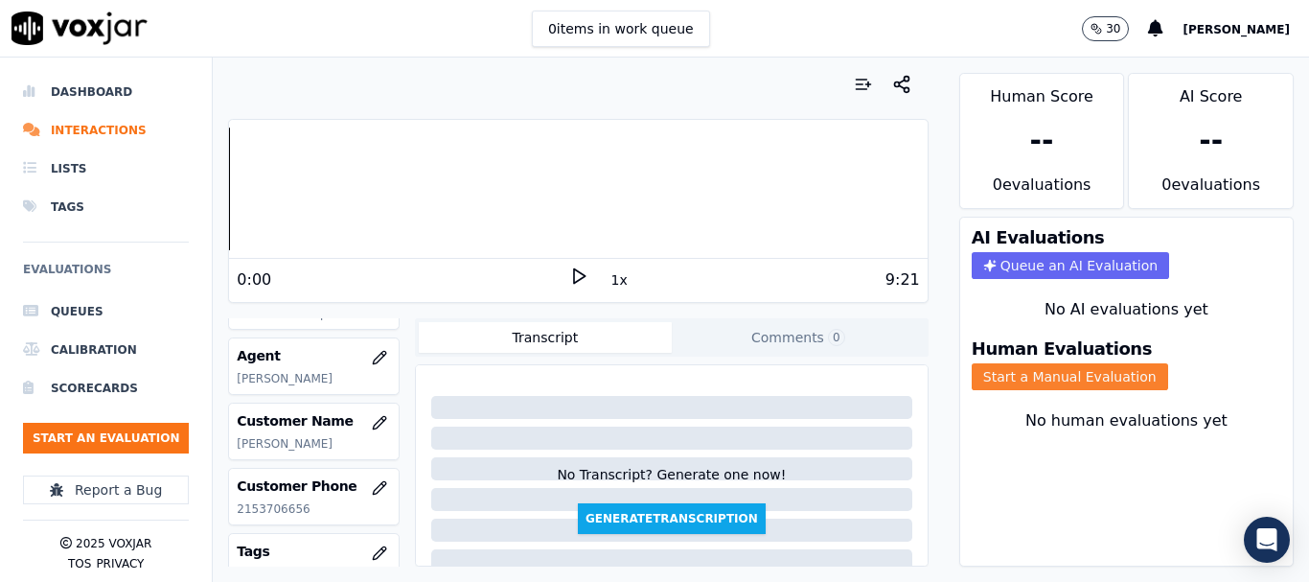
click at [1068, 370] on button "Start a Manual Evaluation" at bounding box center [1070, 376] width 196 height 27
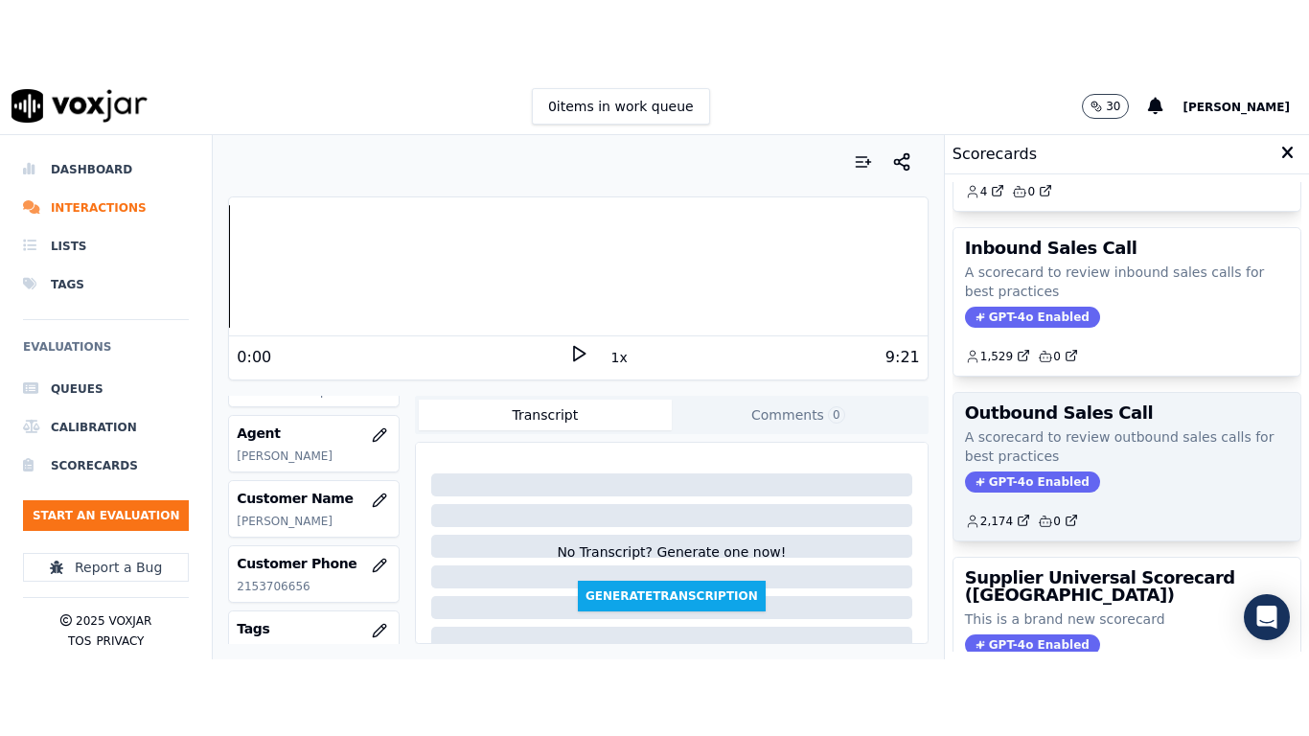
scroll to position [383, 0]
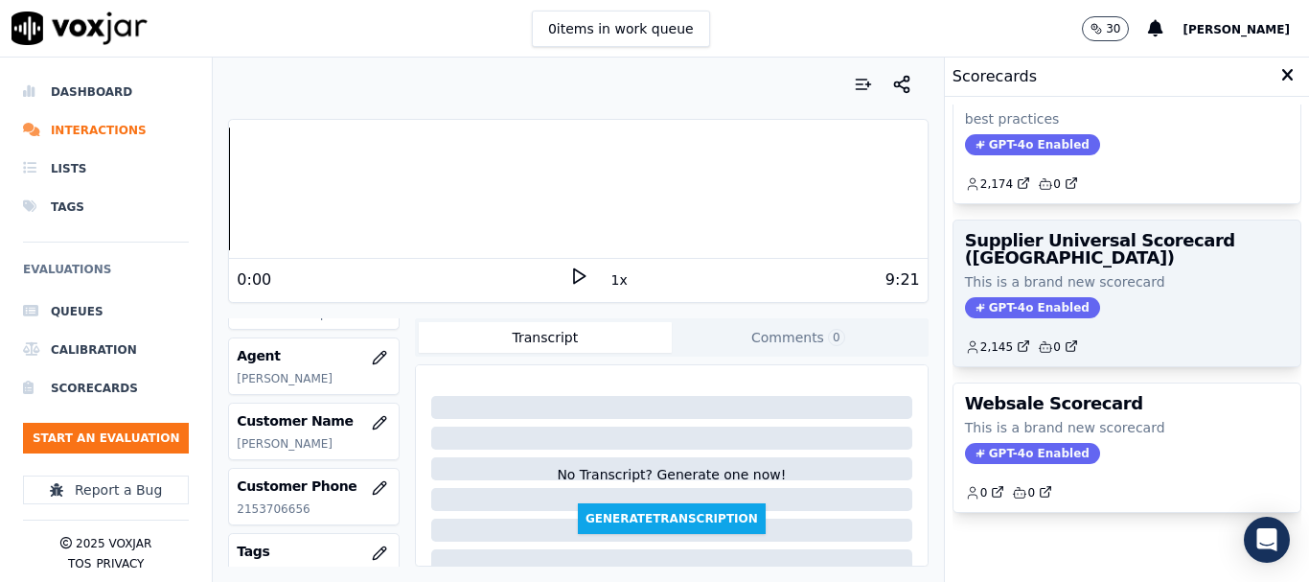
click at [1076, 261] on div "Supplier Universal Scorecard (Colombia) This is a brand new scorecard GPT-4o En…" at bounding box center [1127, 293] width 347 height 146
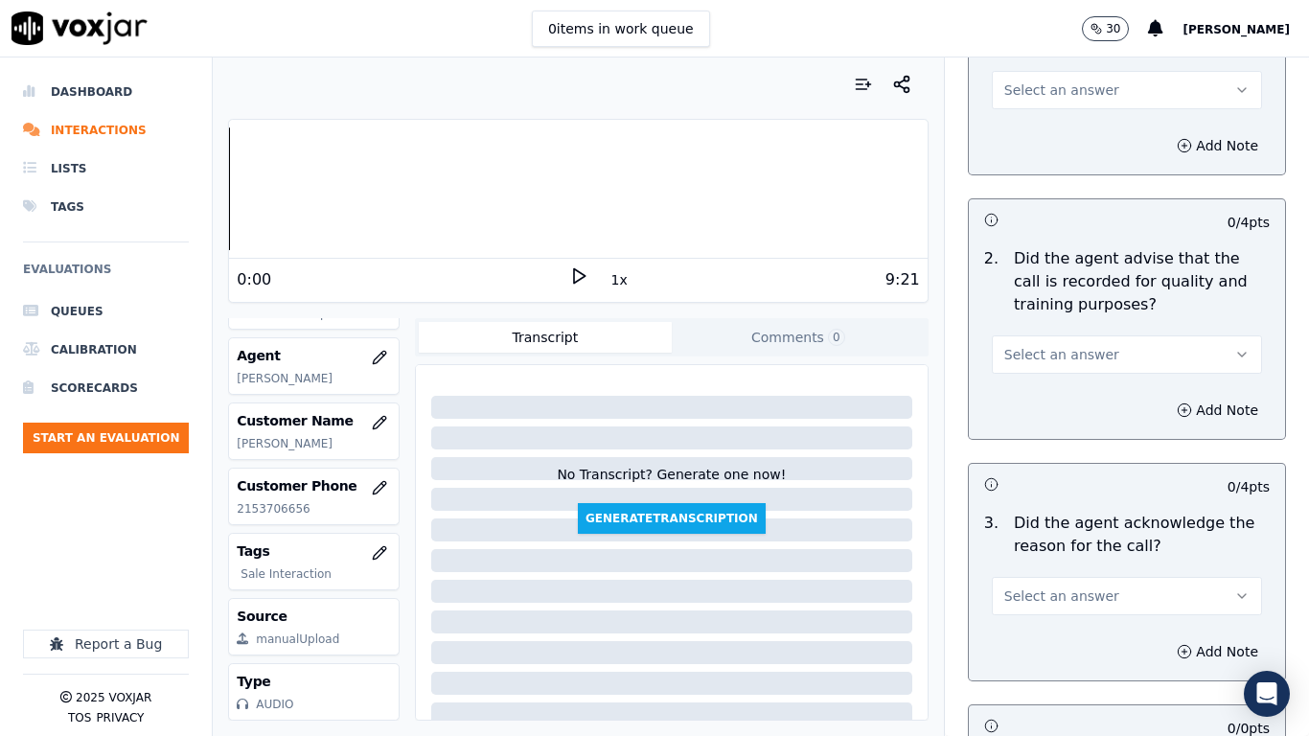
scroll to position [288, 0]
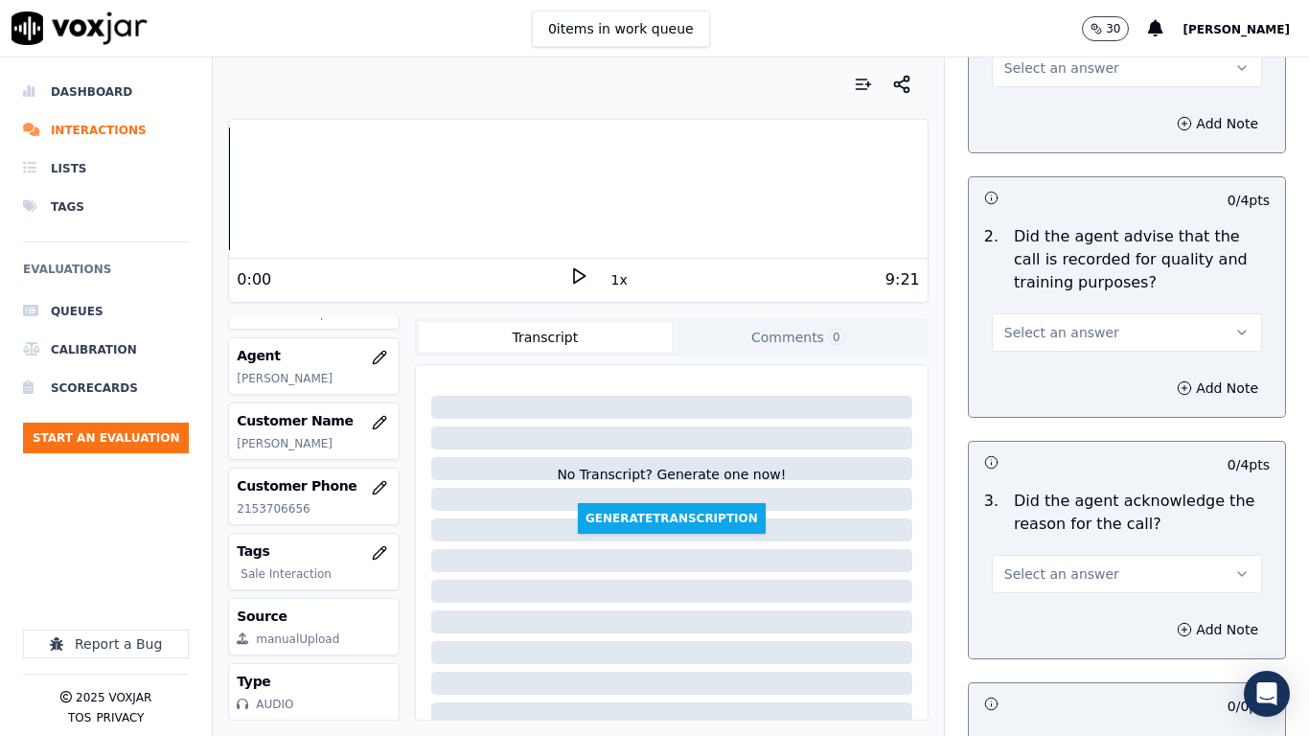
drag, startPoint x: 1060, startPoint y: 61, endPoint x: 1063, endPoint y: 81, distance: 20.3
click at [1060, 61] on span "Select an answer" at bounding box center [1061, 67] width 115 height 19
click at [1063, 97] on div "Yes" at bounding box center [1092, 111] width 234 height 31
click at [1078, 341] on span "Select an answer" at bounding box center [1061, 332] width 115 height 19
drag, startPoint x: 1067, startPoint y: 366, endPoint x: 1065, endPoint y: 387, distance: 21.2
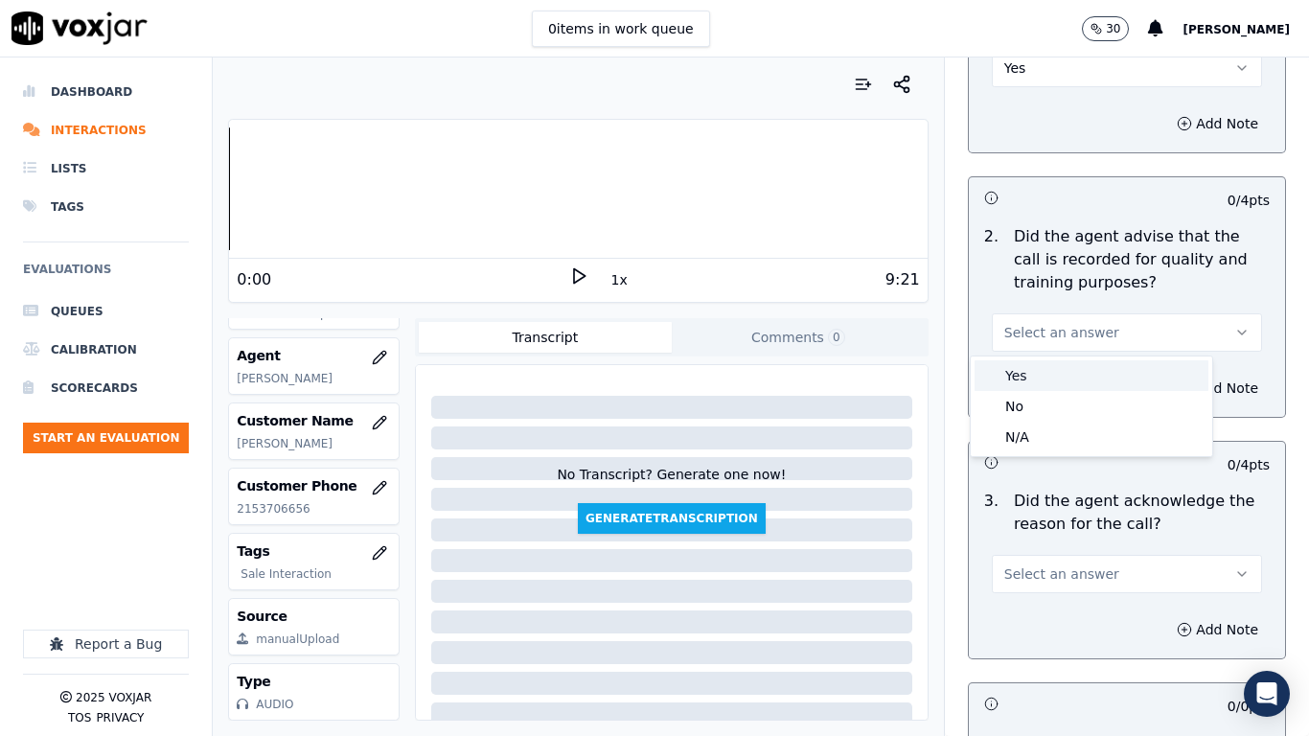
click at [1066, 366] on div "Yes" at bounding box center [1092, 375] width 234 height 31
click at [1070, 581] on span "Select an answer" at bounding box center [1061, 574] width 115 height 19
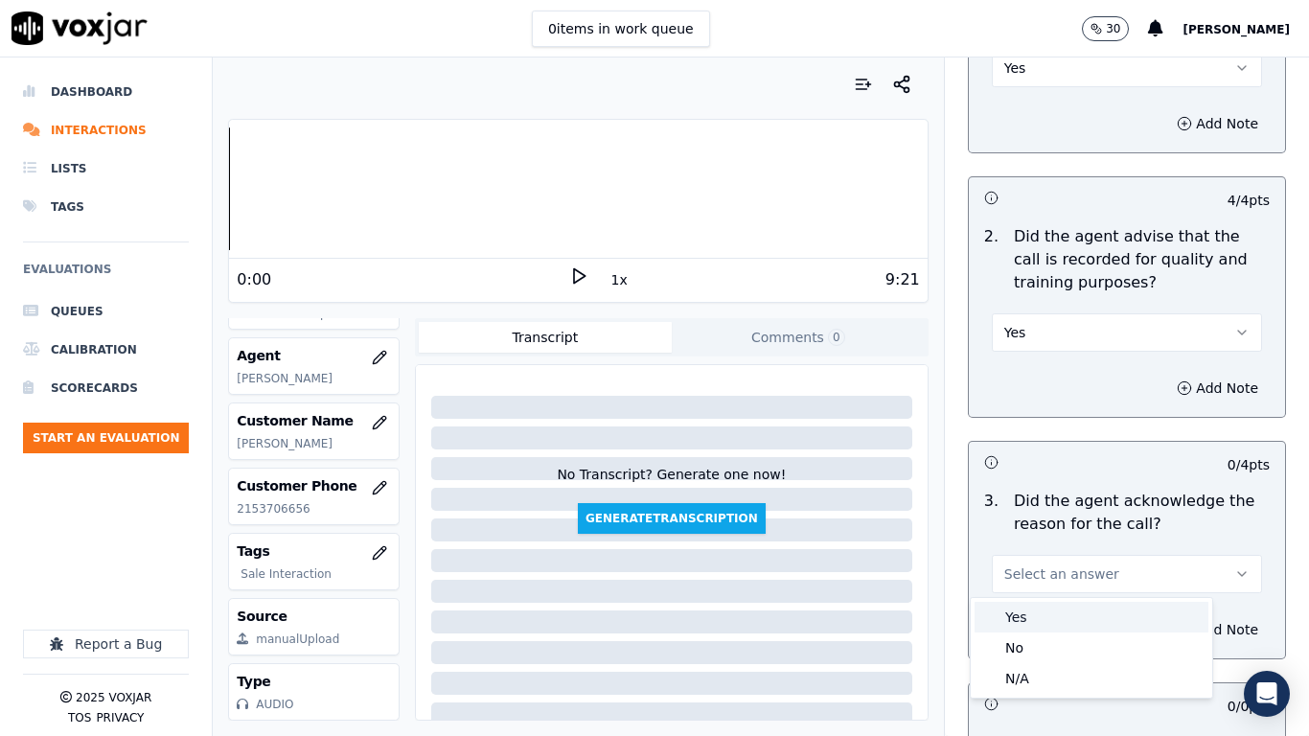
click at [1066, 581] on div "Yes" at bounding box center [1092, 617] width 234 height 31
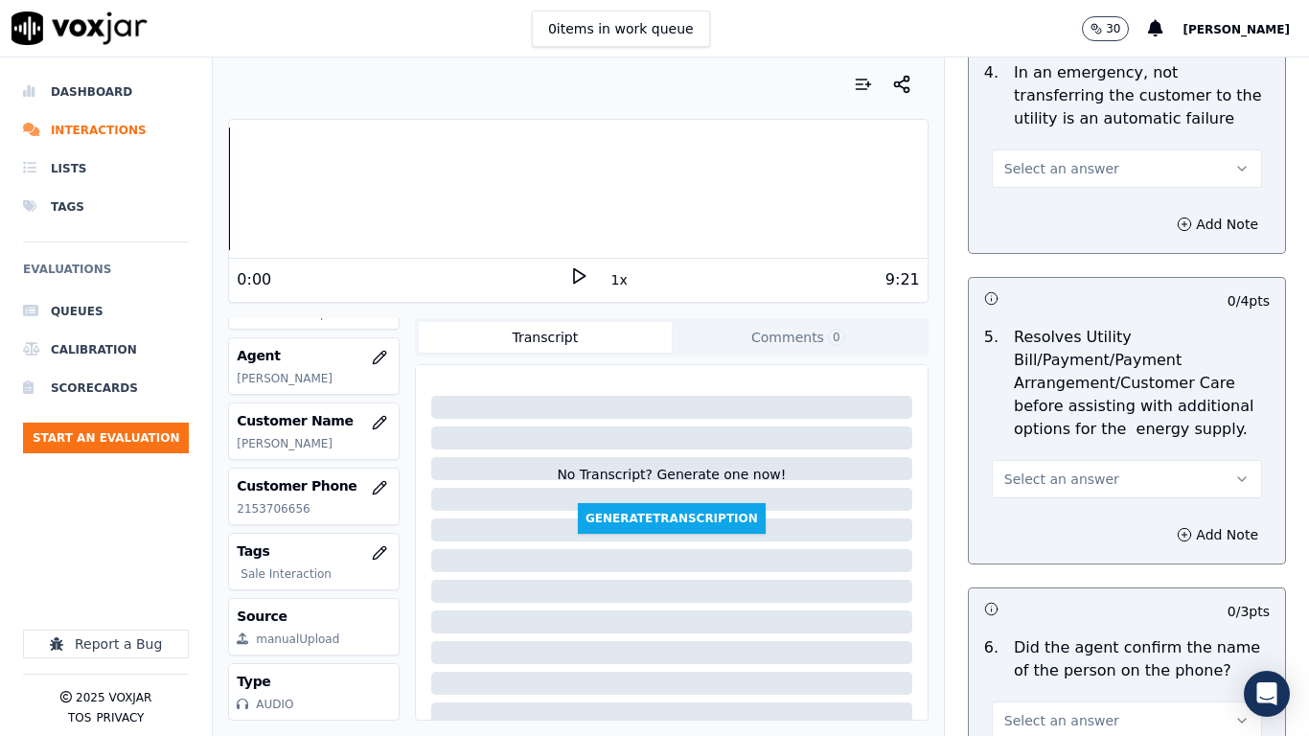
scroll to position [1054, 0]
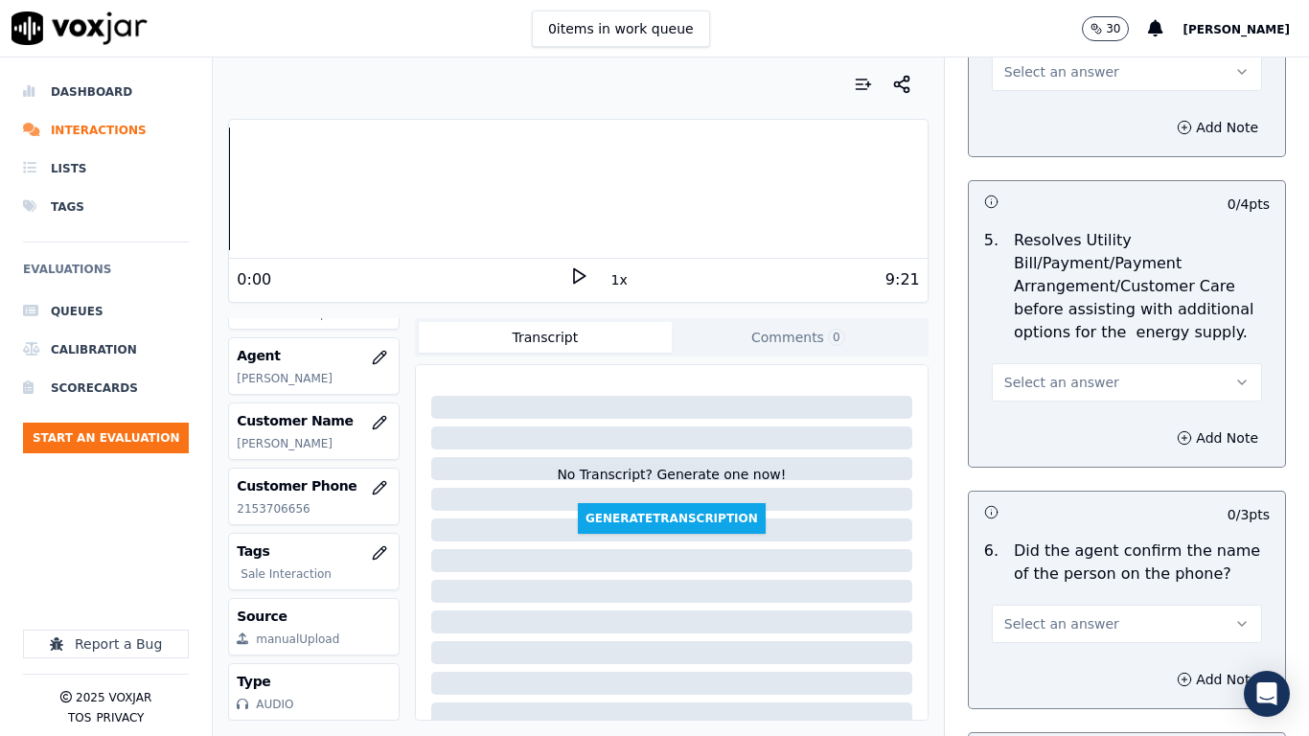
click at [1060, 61] on button "Select an answer" at bounding box center [1127, 72] width 270 height 38
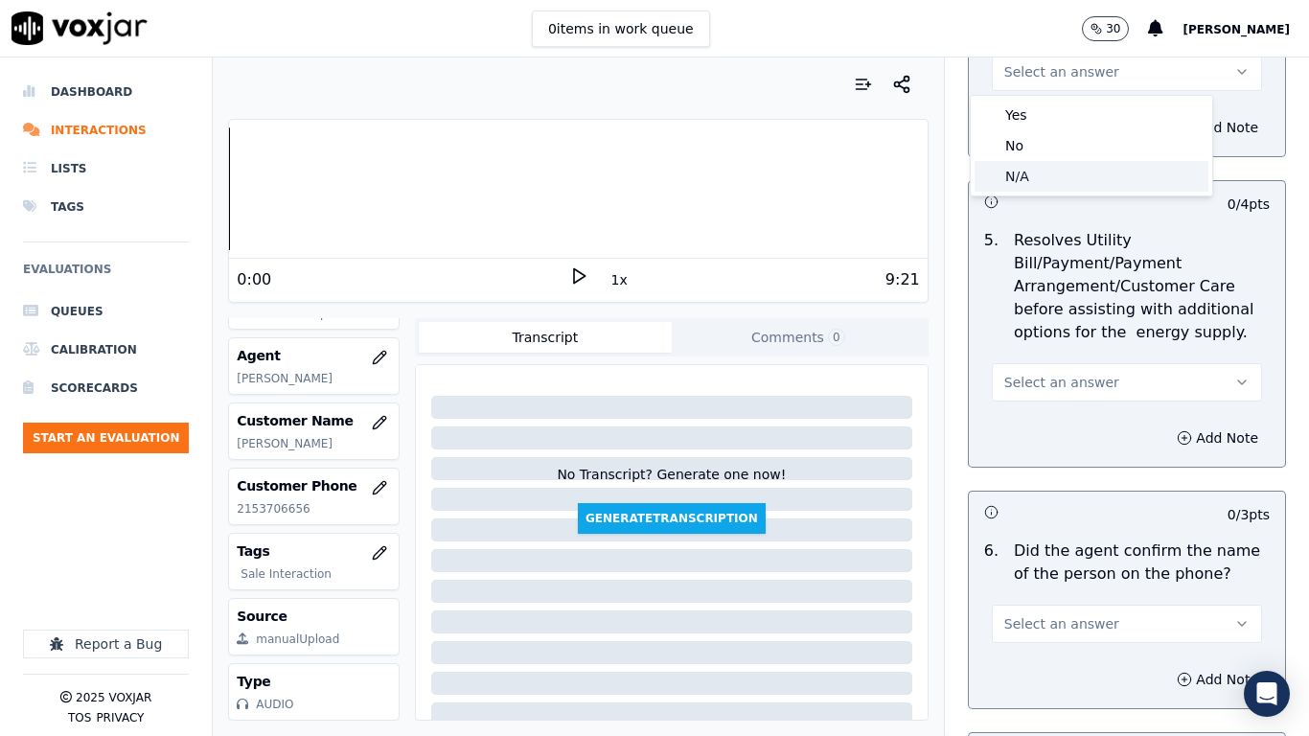
click at [1053, 172] on div "N/A" at bounding box center [1092, 176] width 234 height 31
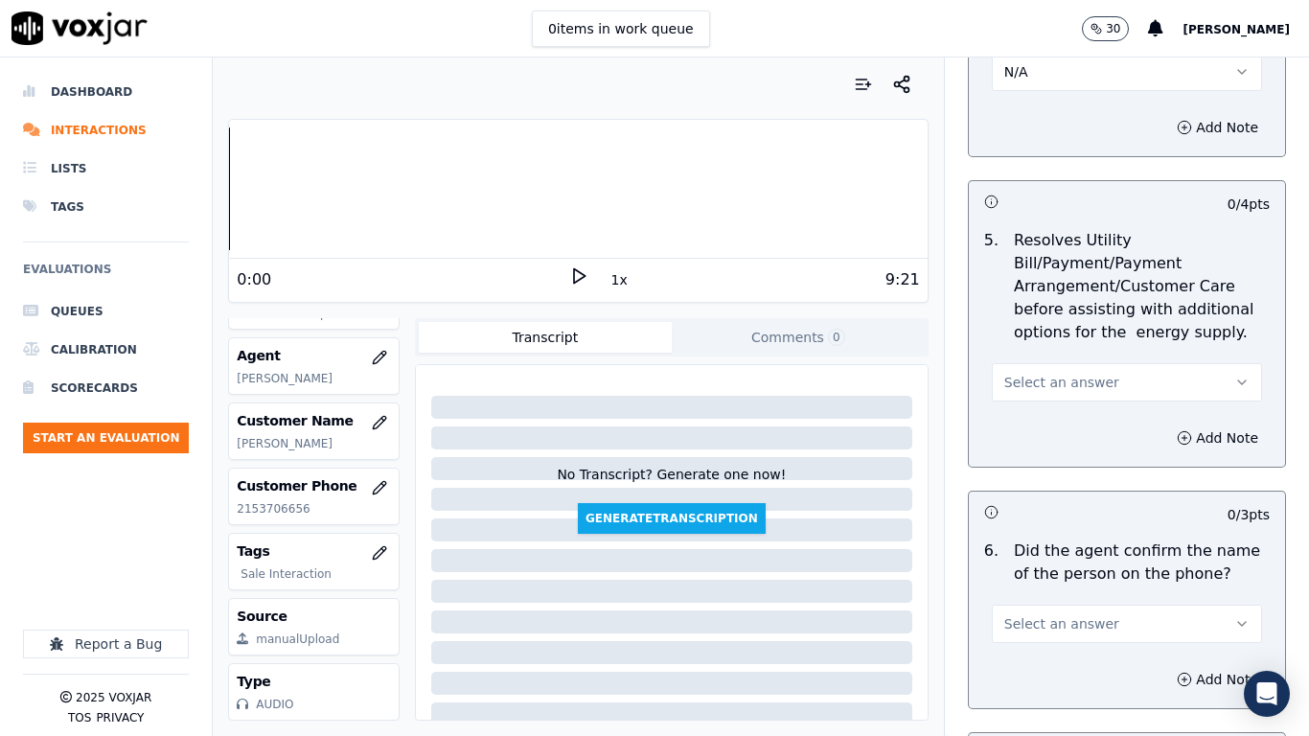
click at [1088, 395] on button "Select an answer" at bounding box center [1127, 382] width 270 height 38
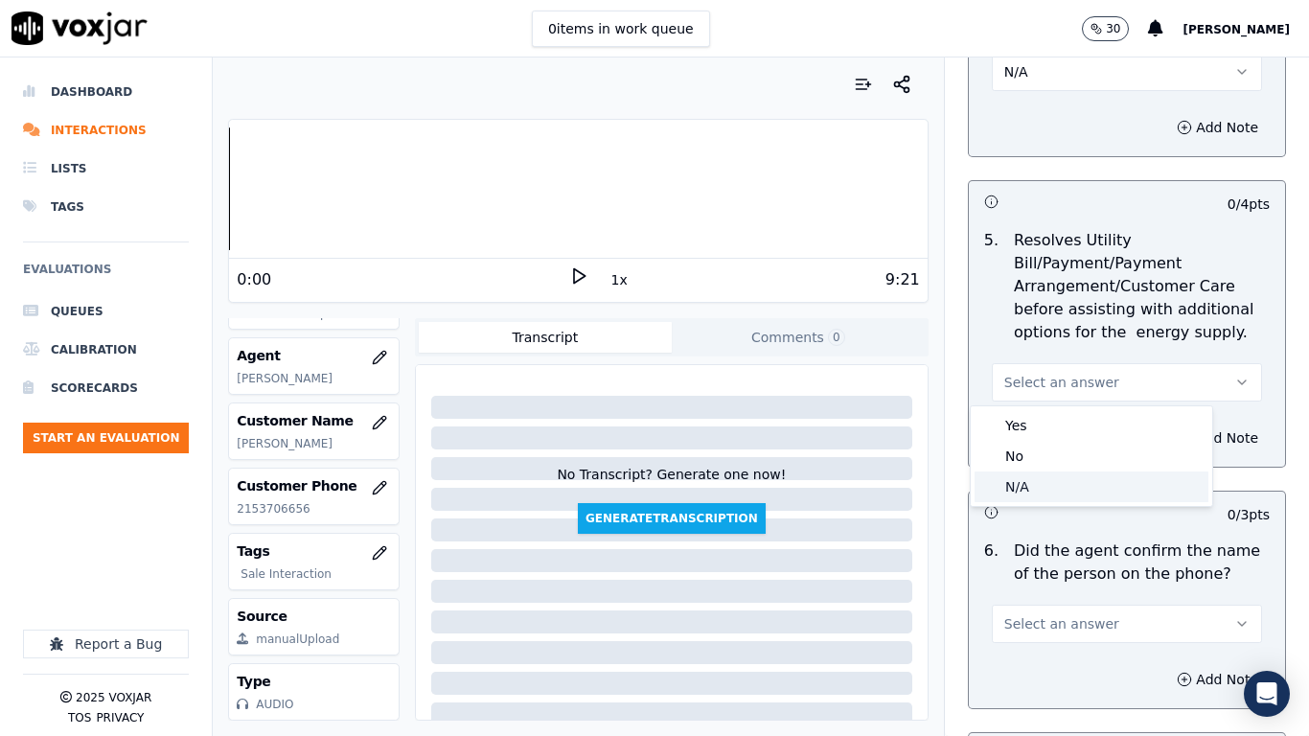
click at [1077, 496] on div "N/A" at bounding box center [1092, 487] width 234 height 31
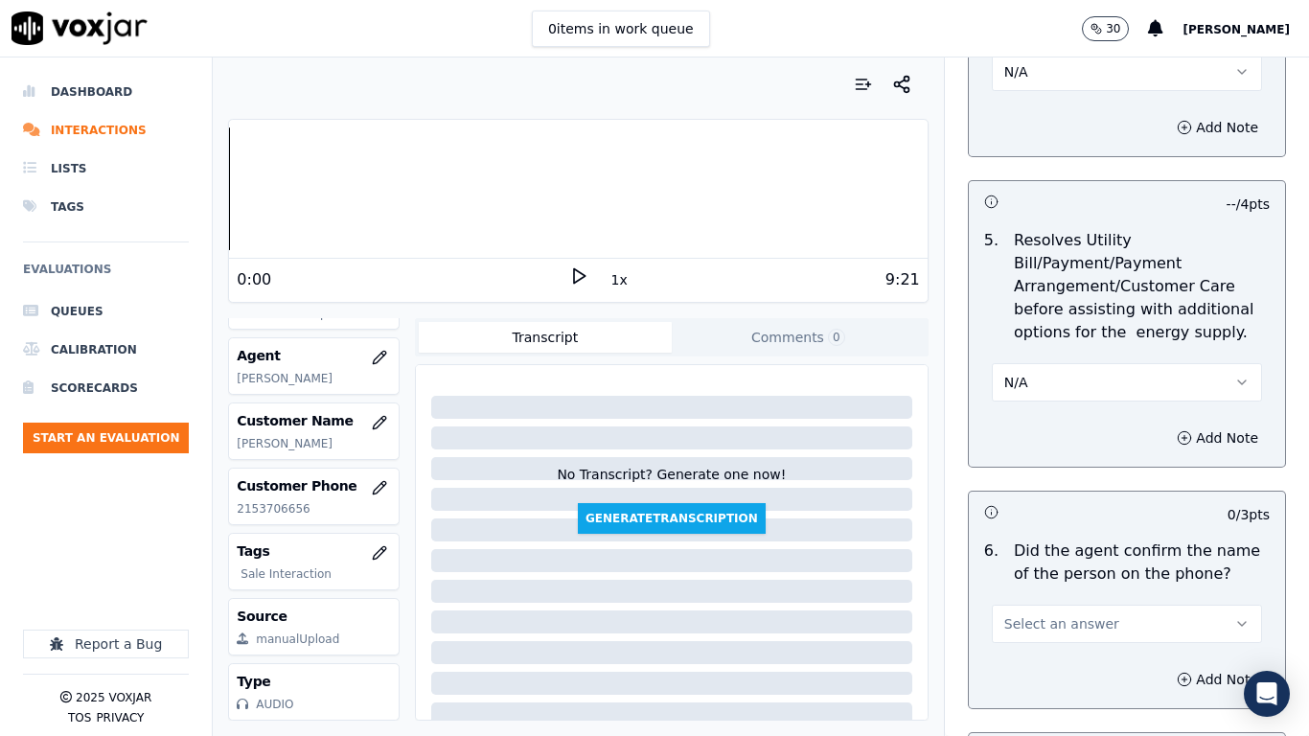
drag, startPoint x: 1087, startPoint y: 624, endPoint x: 1080, endPoint y: 653, distance: 29.5
click at [1087, 581] on button "Select an answer" at bounding box center [1127, 624] width 270 height 38
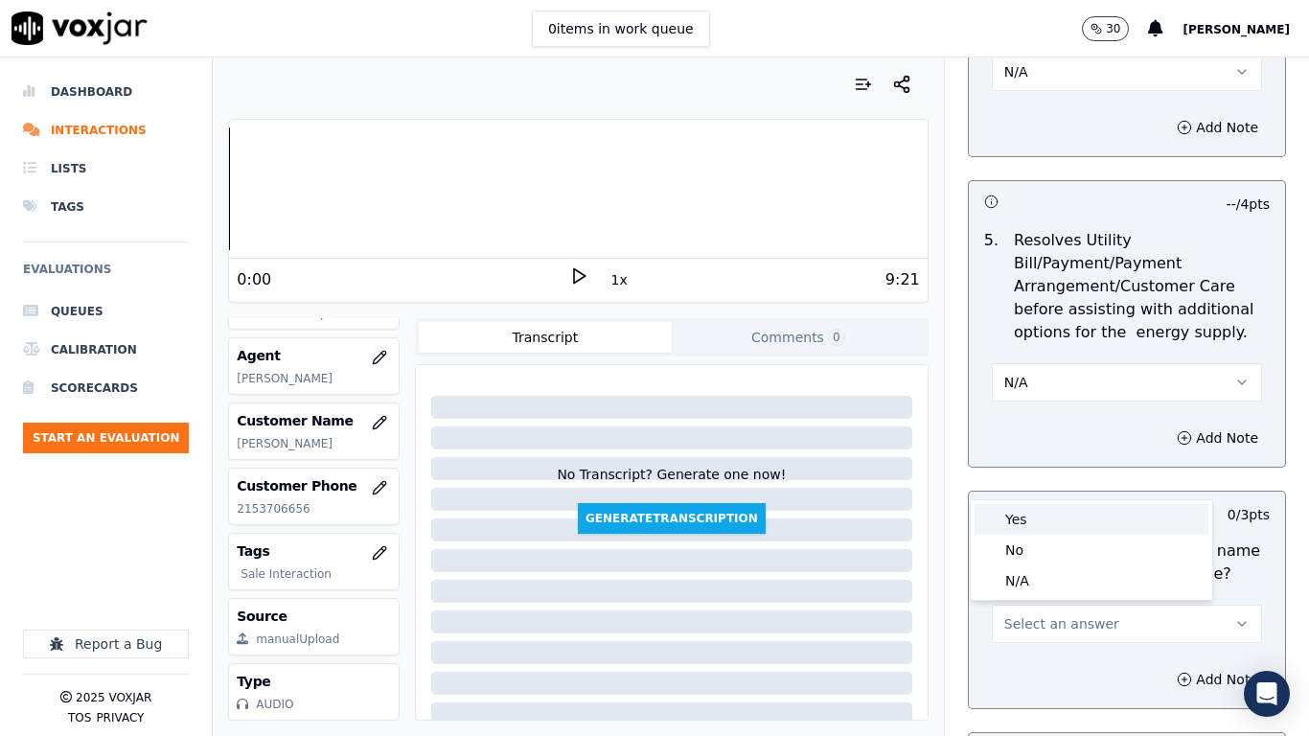
click at [1045, 520] on div "Yes" at bounding box center [1092, 519] width 234 height 31
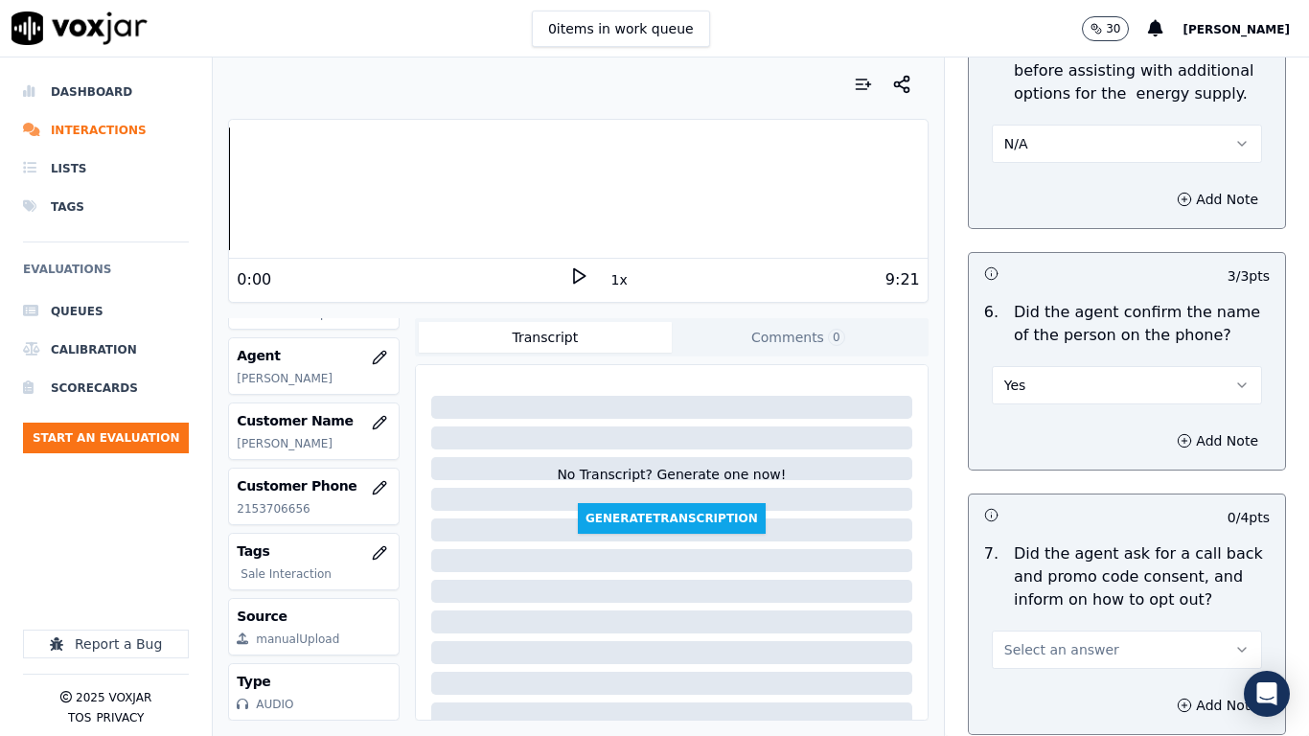
scroll to position [1725, 0]
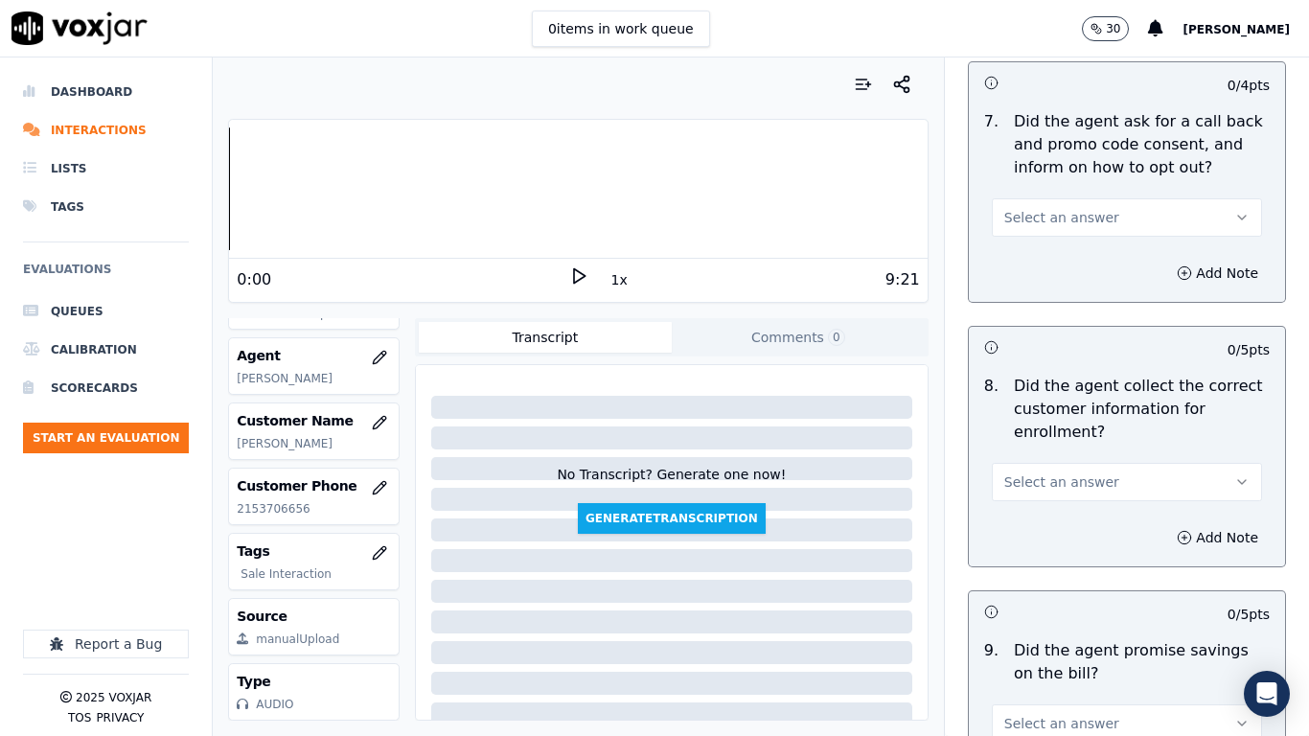
click at [1078, 216] on span "Select an answer" at bounding box center [1061, 217] width 115 height 19
click at [1074, 246] on div "Yes" at bounding box center [1092, 260] width 234 height 31
click at [1073, 481] on span "Select an answer" at bounding box center [1061, 482] width 115 height 19
click at [1056, 522] on div "Yes" at bounding box center [1092, 525] width 234 height 31
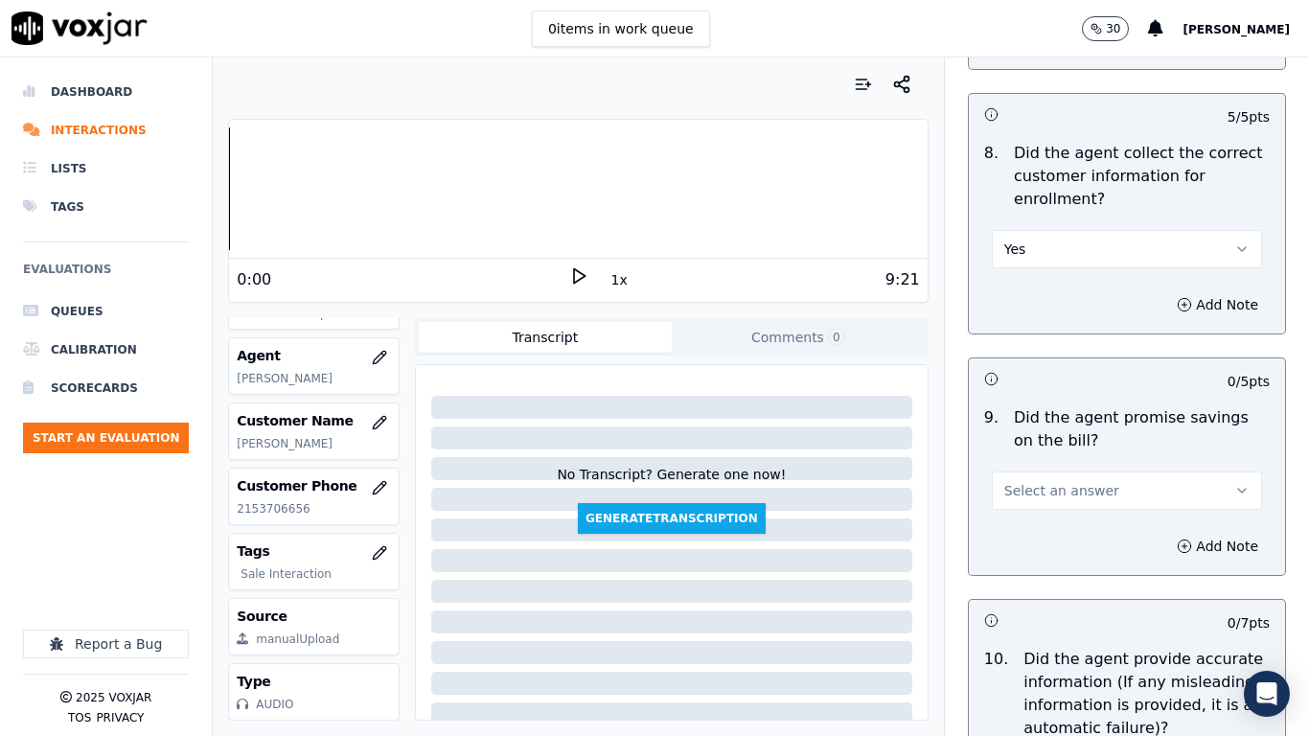
scroll to position [2396, 0]
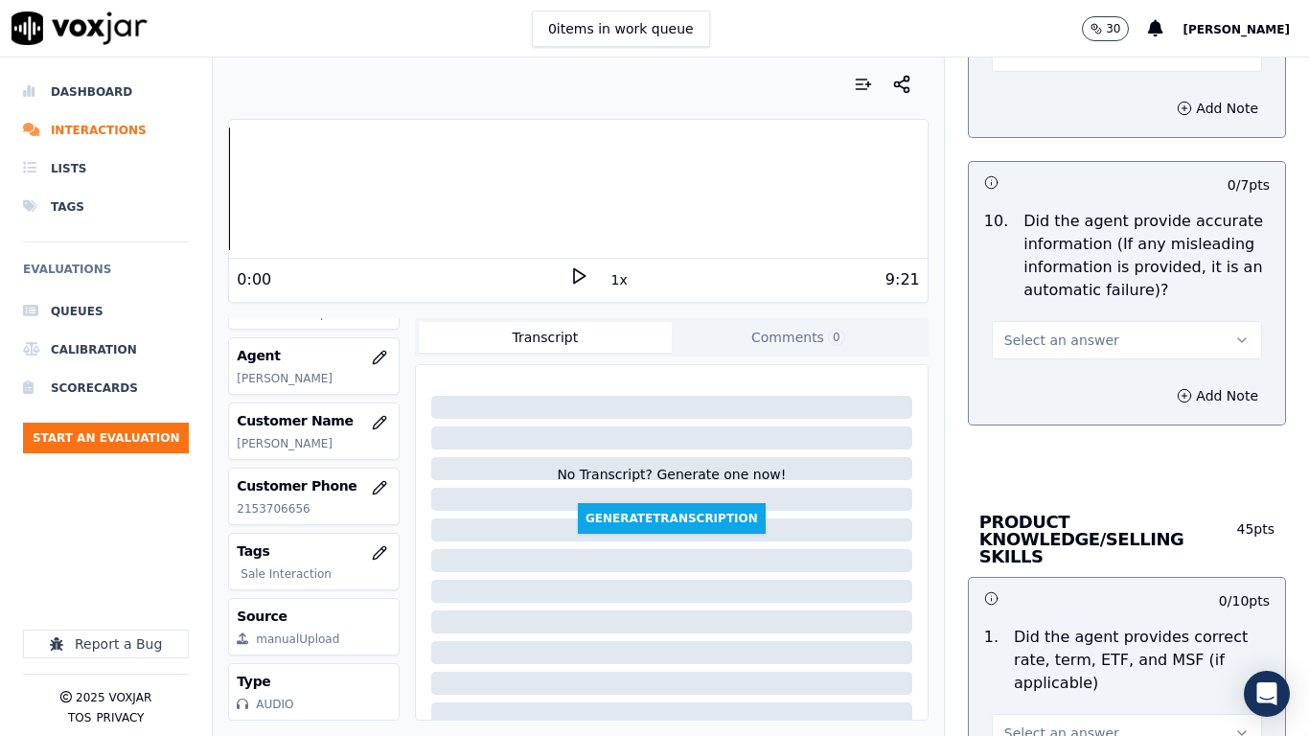
click at [1008, 58] on span "Select an answer" at bounding box center [1061, 52] width 115 height 19
click at [1014, 93] on div "Yes" at bounding box center [1092, 96] width 234 height 31
click at [1068, 347] on span "Select an answer" at bounding box center [1061, 340] width 115 height 19
click at [1062, 381] on div "Yes" at bounding box center [1092, 383] width 234 height 31
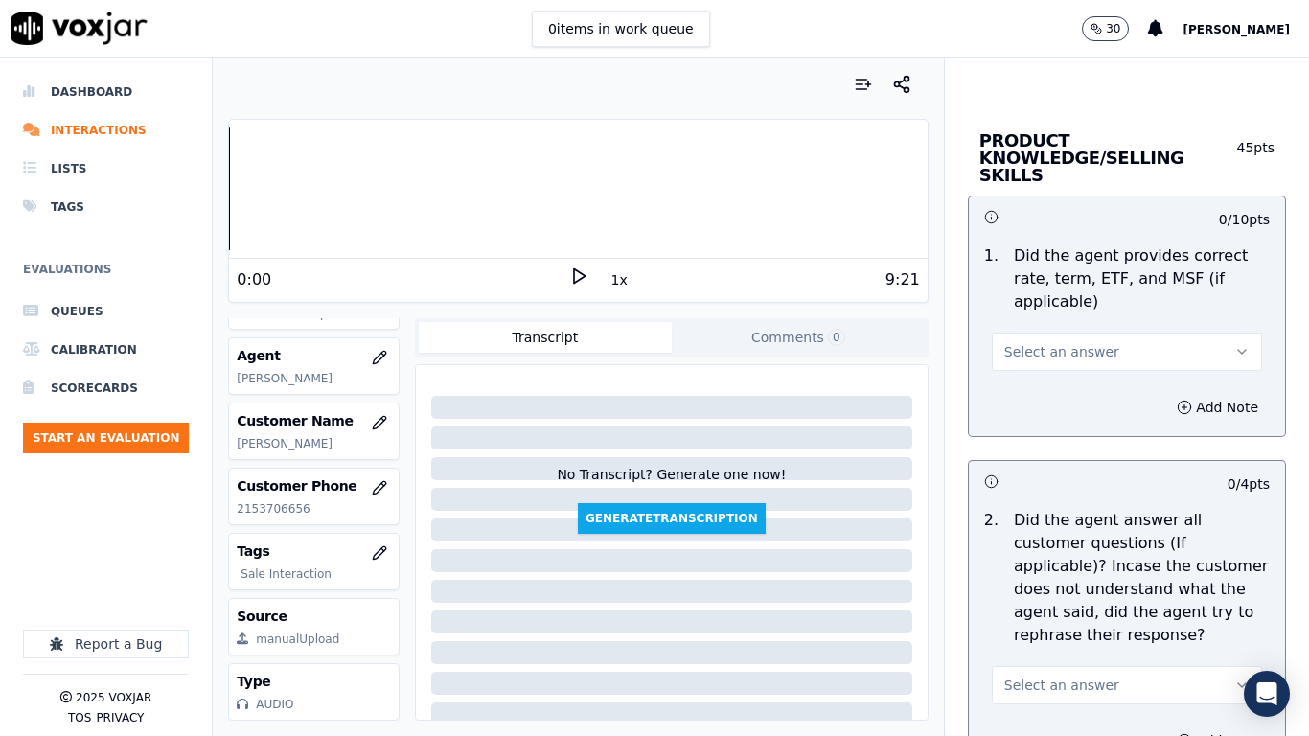
scroll to position [2780, 0]
click at [1050, 346] on button "Select an answer" at bounding box center [1127, 350] width 270 height 38
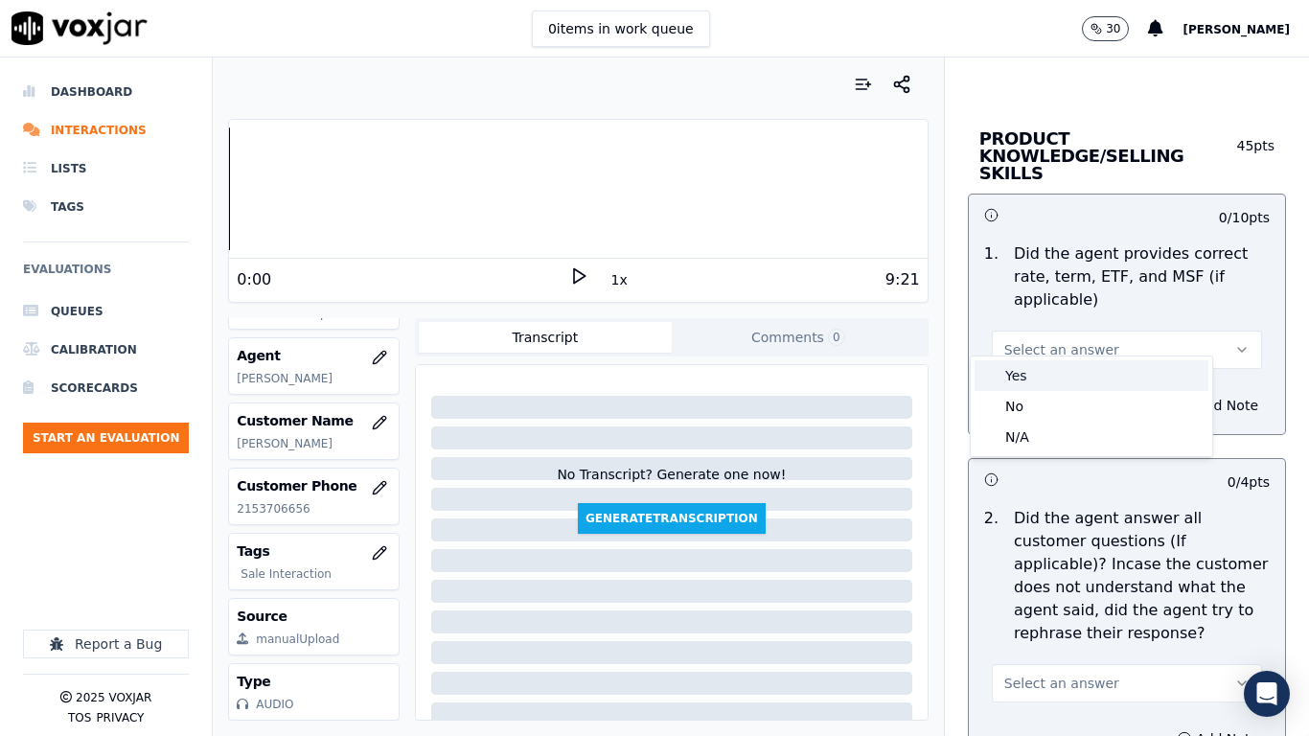
click at [1050, 382] on div "Yes" at bounding box center [1092, 375] width 234 height 31
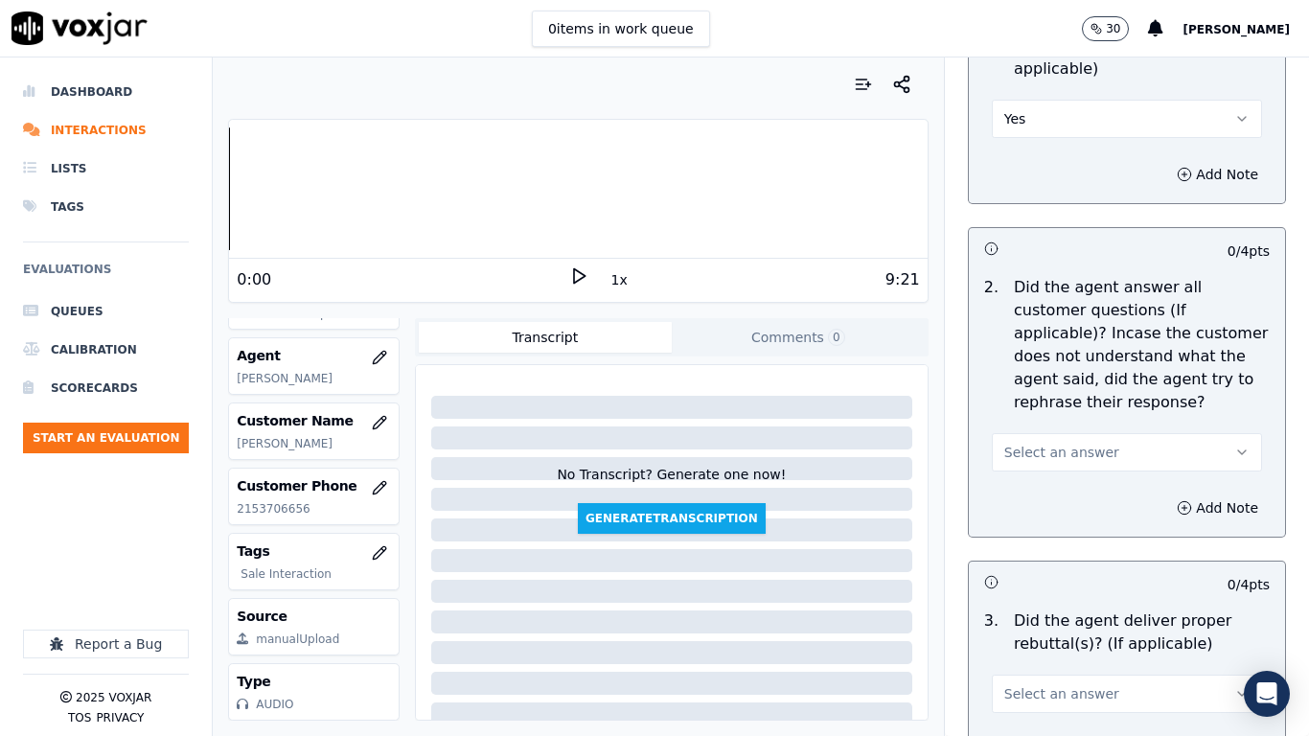
scroll to position [3259, 0]
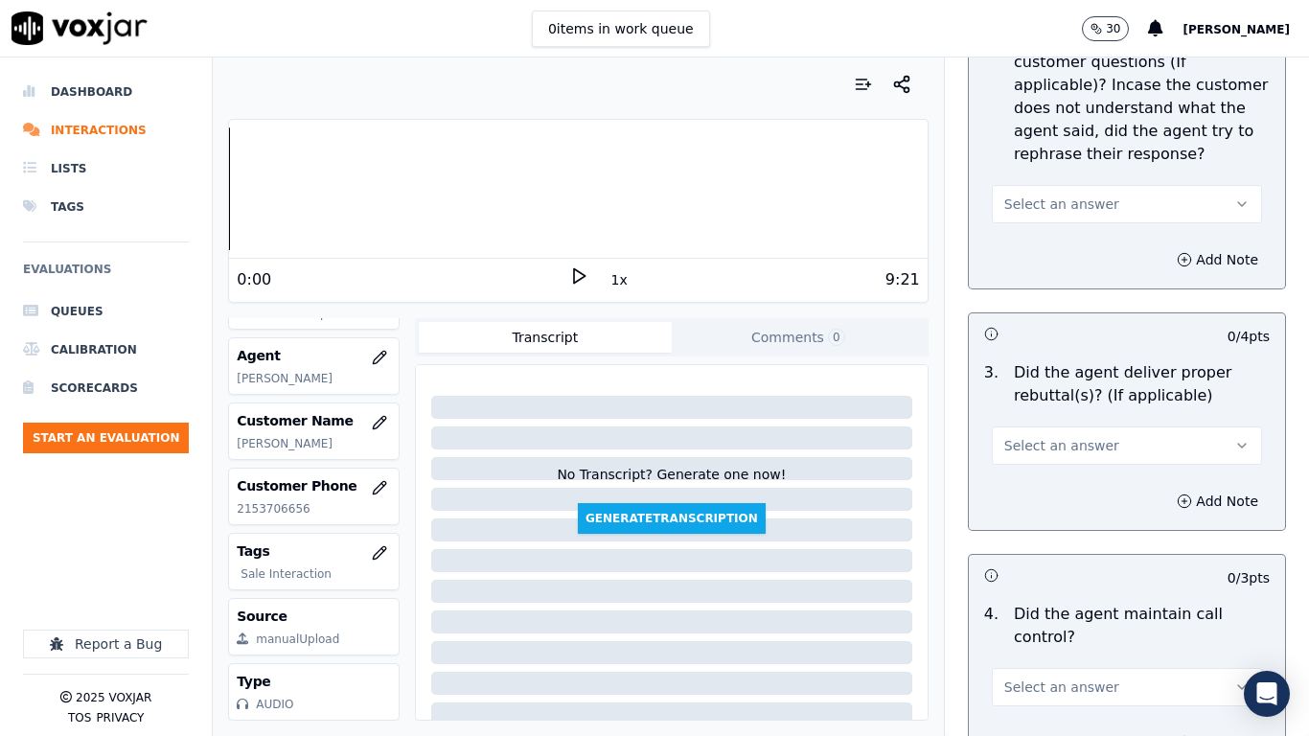
click at [1052, 200] on button "Select an answer" at bounding box center [1127, 204] width 270 height 38
click at [1052, 223] on div "Yes" at bounding box center [1092, 230] width 234 height 31
click at [1092, 435] on button "Select an answer" at bounding box center [1127, 446] width 270 height 38
click at [1080, 457] on div "Yes" at bounding box center [1092, 471] width 234 height 31
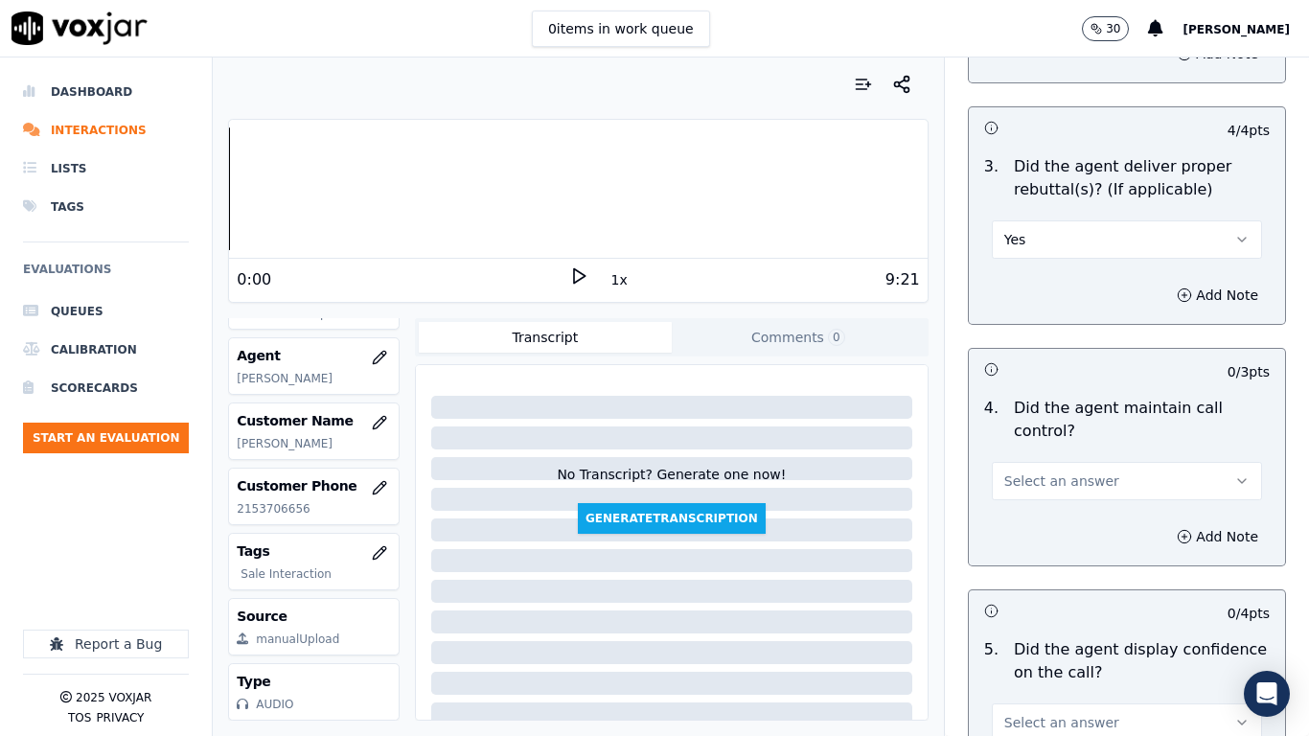
scroll to position [3834, 0]
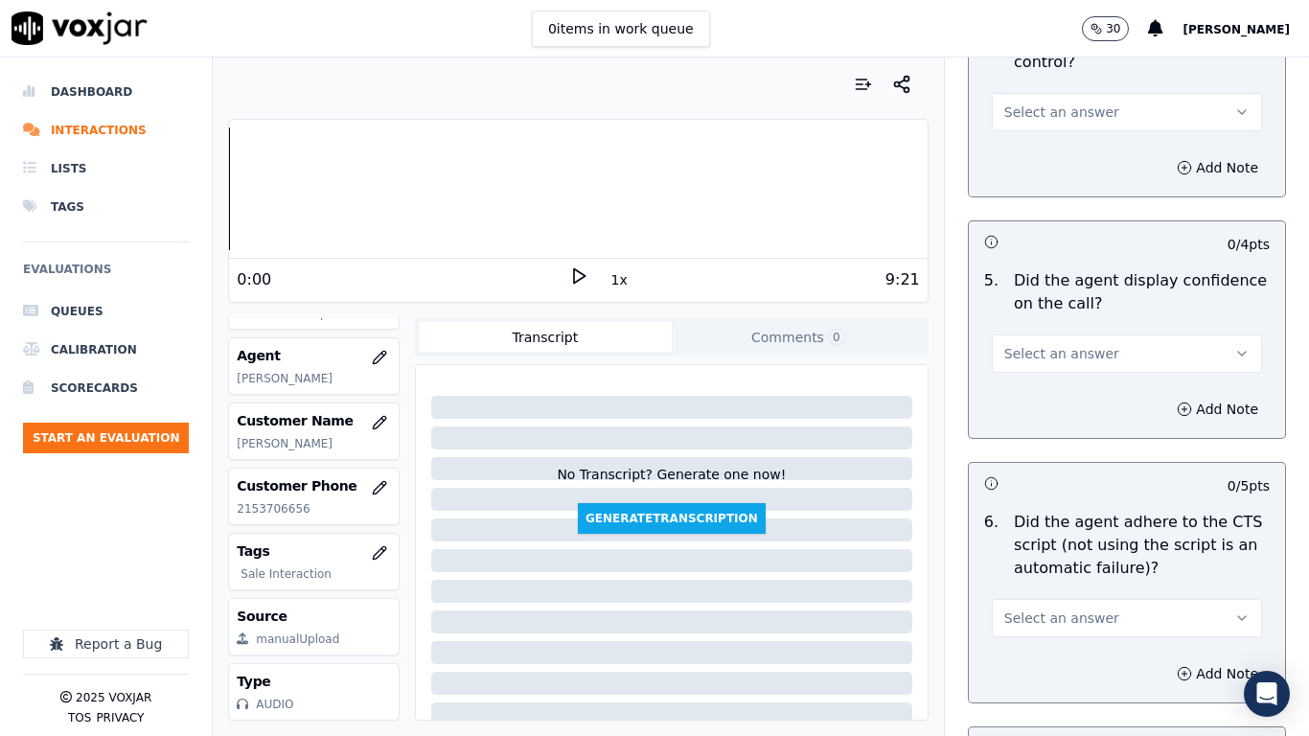
click at [1072, 103] on span "Select an answer" at bounding box center [1061, 112] width 115 height 19
click at [1076, 142] on div "Yes" at bounding box center [1092, 138] width 234 height 31
drag, startPoint x: 1098, startPoint y: 330, endPoint x: 1106, endPoint y: 354, distance: 25.2
click at [1098, 335] on button "Select an answer" at bounding box center [1127, 354] width 270 height 38
click at [1092, 376] on div "Yes" at bounding box center [1092, 379] width 234 height 31
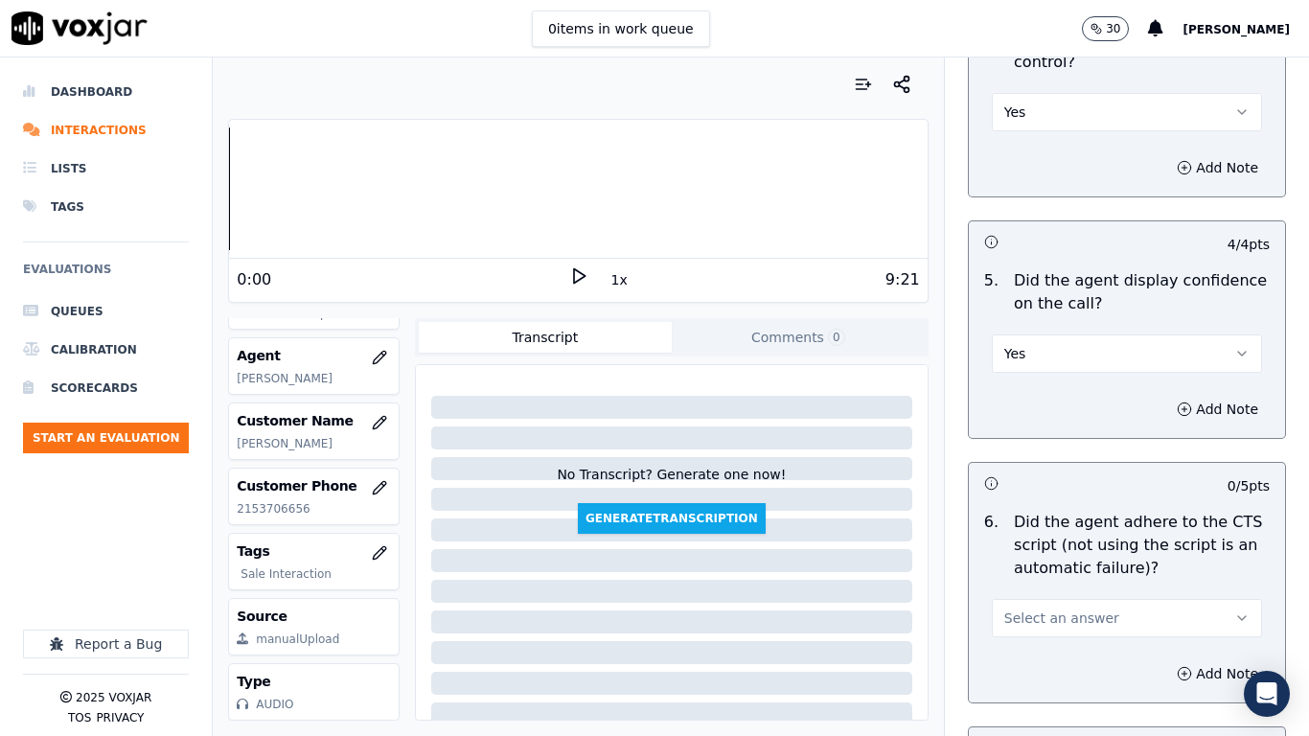
click at [1076, 581] on span "Select an answer" at bounding box center [1061, 618] width 115 height 19
click at [1042, 581] on div "Yes" at bounding box center [1092, 644] width 234 height 31
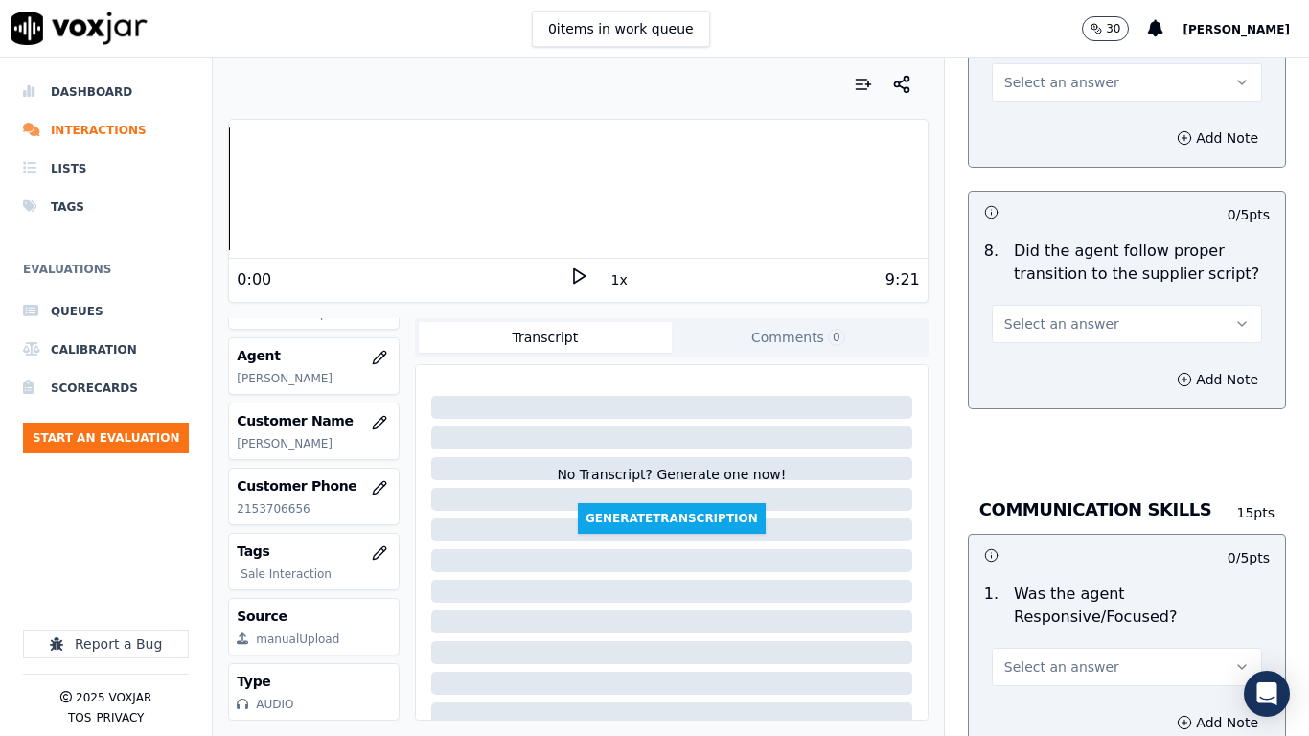
scroll to position [4601, 0]
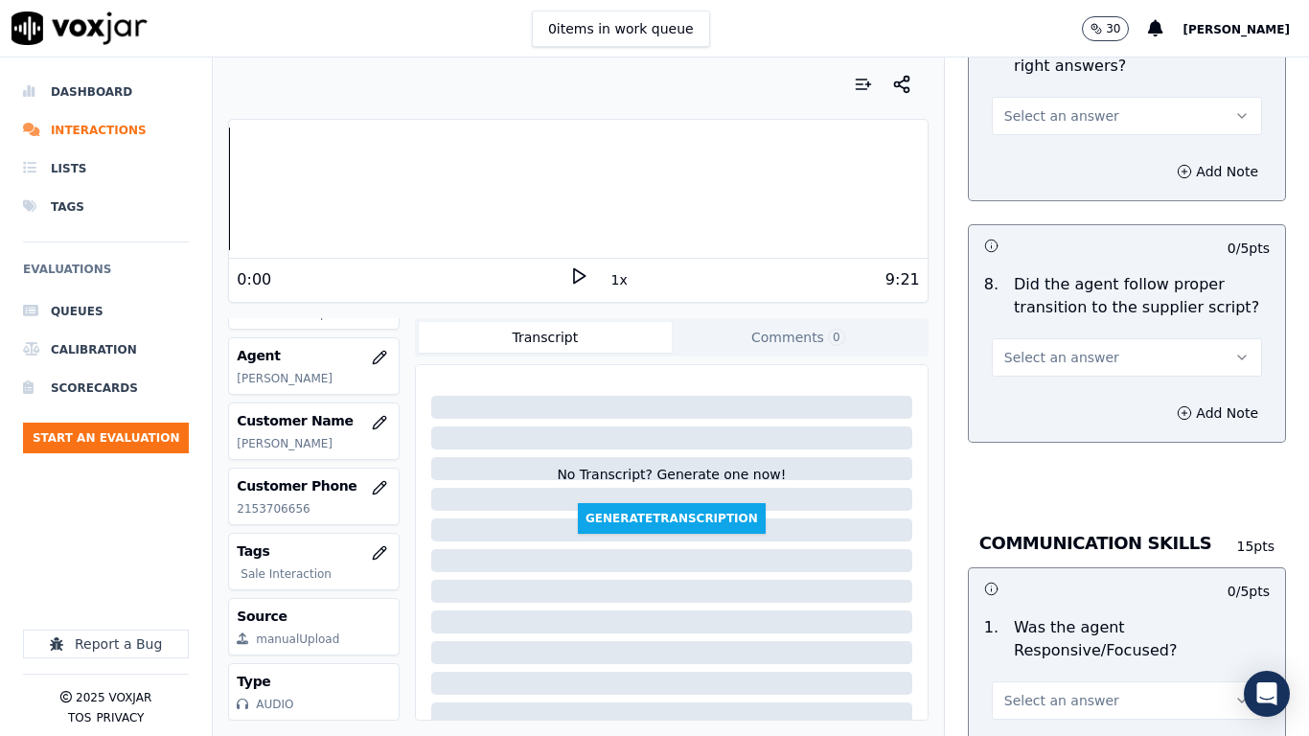
click at [1045, 106] on span "Select an answer" at bounding box center [1061, 115] width 115 height 19
click at [1058, 137] on div "Yes" at bounding box center [1092, 142] width 234 height 31
click at [1084, 338] on button "Select an answer" at bounding box center [1127, 357] width 270 height 38
click at [1080, 382] on div "Yes" at bounding box center [1092, 383] width 234 height 31
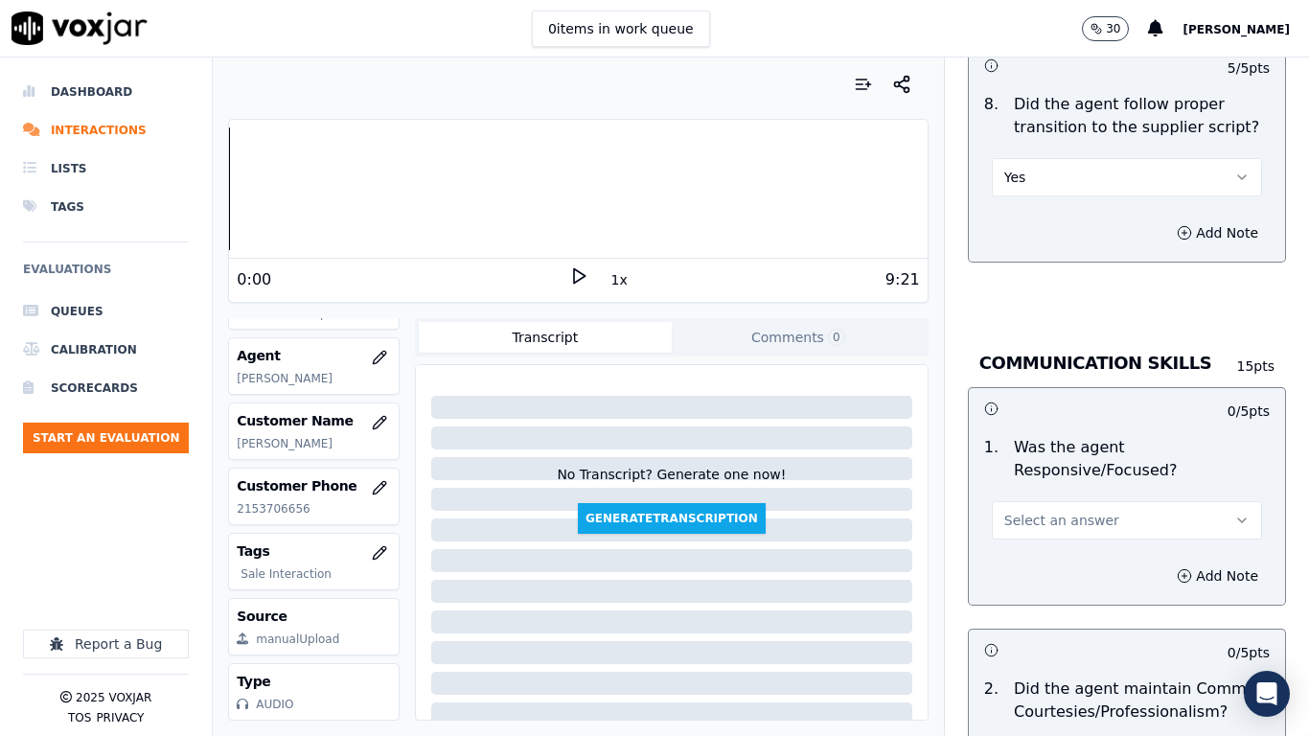
scroll to position [5080, 0]
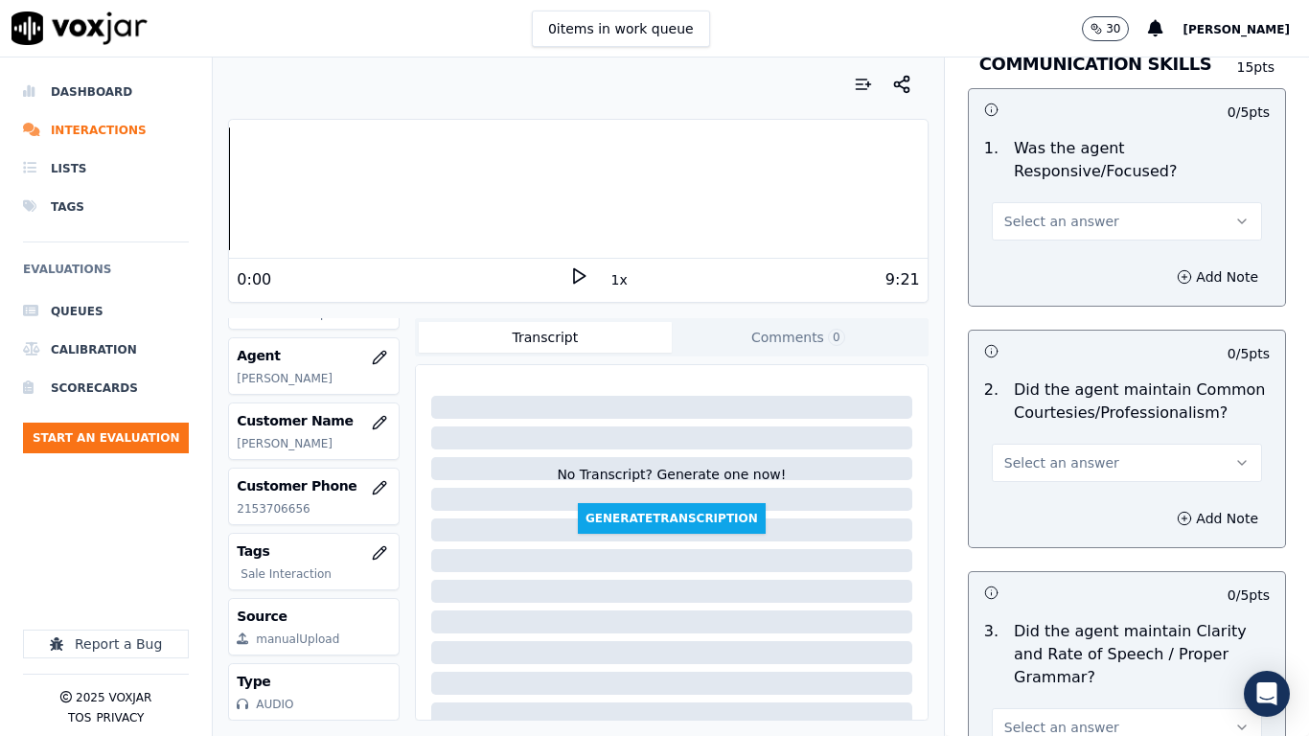
click at [1045, 212] on span "Select an answer" at bounding box center [1061, 221] width 115 height 19
click at [1046, 244] on div "Yes" at bounding box center [1092, 247] width 234 height 31
click at [1090, 450] on button "Select an answer" at bounding box center [1127, 463] width 270 height 38
drag, startPoint x: 1064, startPoint y: 496, endPoint x: 1066, endPoint y: 512, distance: 15.5
click at [1065, 499] on div "Yes" at bounding box center [1092, 488] width 234 height 31
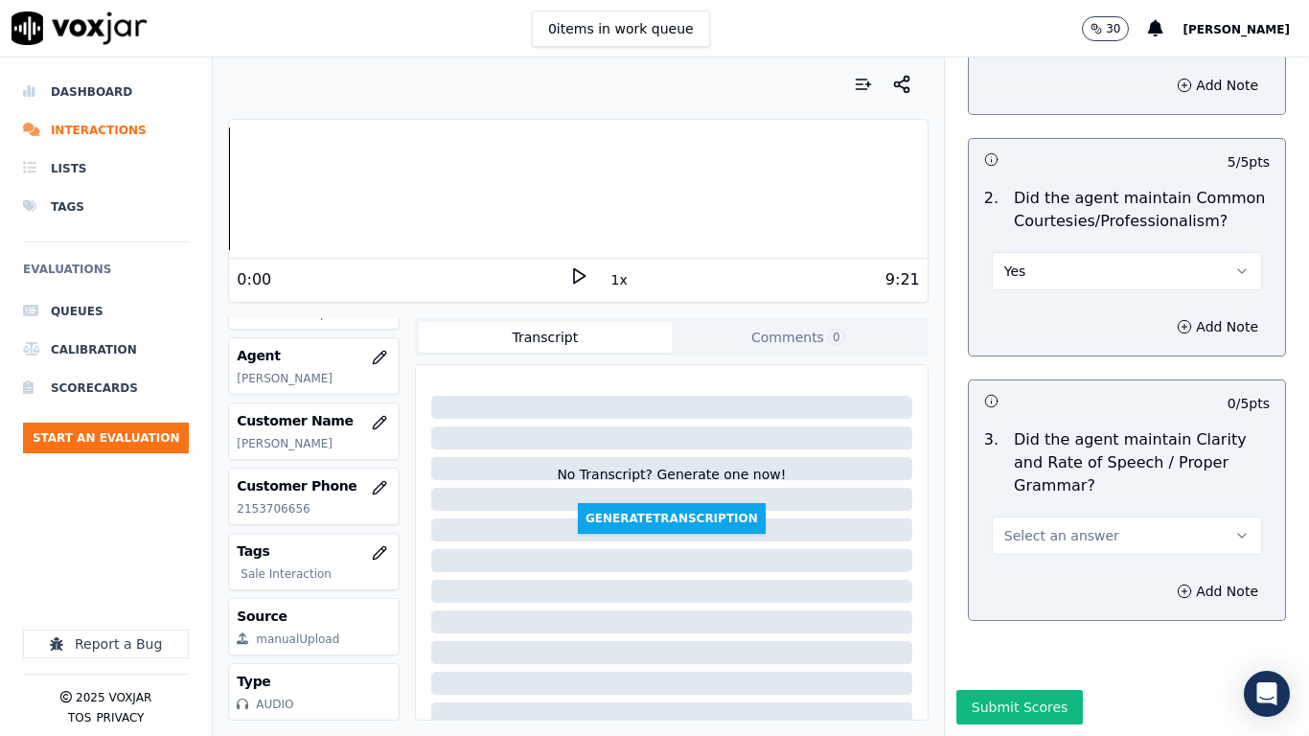
scroll to position [5303, 0]
click at [1068, 517] on button "Select an answer" at bounding box center [1127, 536] width 270 height 38
click at [1072, 525] on div "Yes" at bounding box center [1092, 530] width 234 height 31
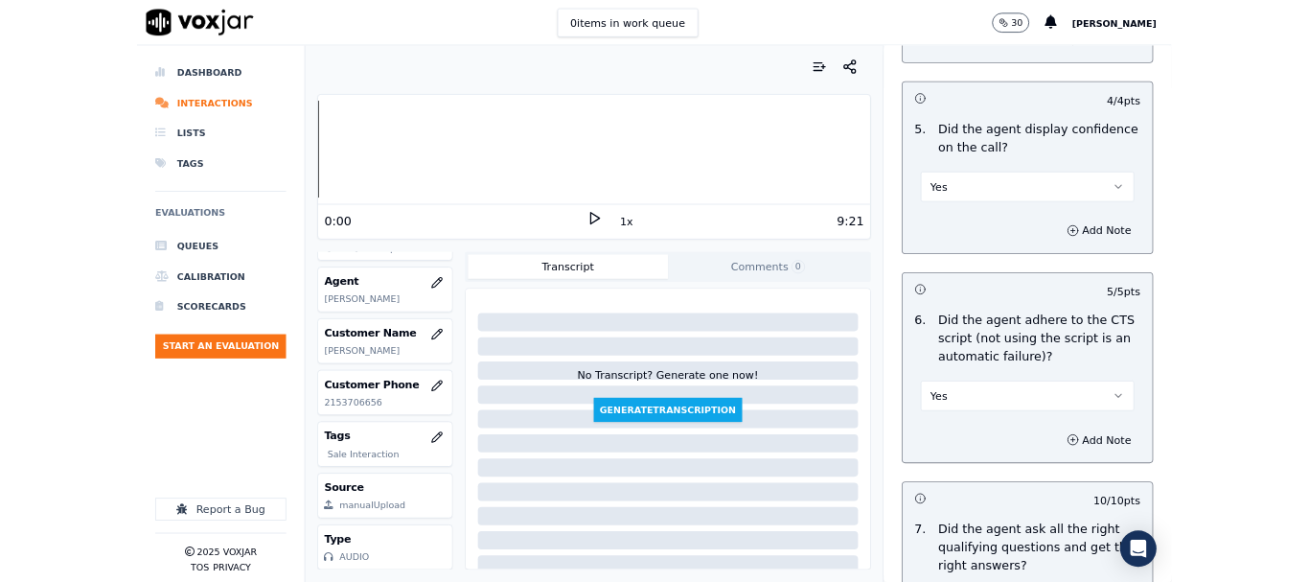
scroll to position [3961, 0]
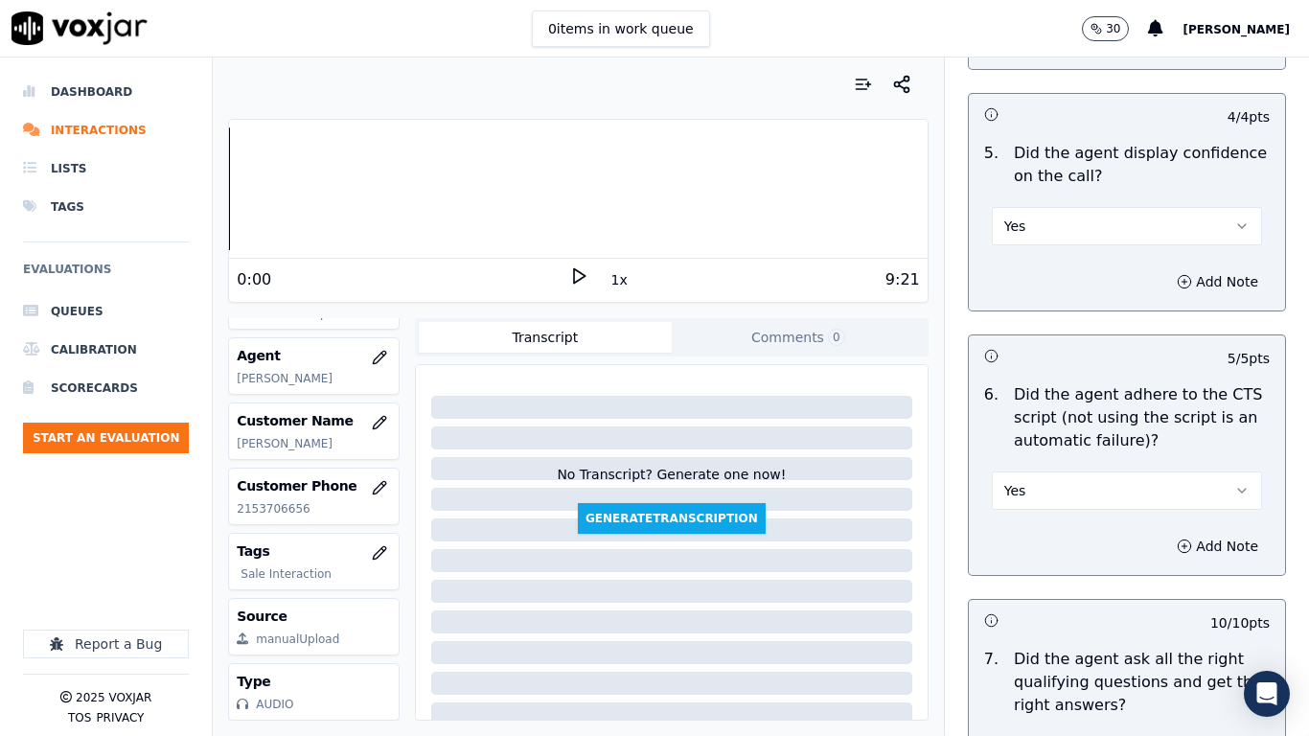
click at [1084, 472] on button "Yes" at bounding box center [1127, 491] width 270 height 38
click at [1059, 552] on div "No" at bounding box center [1092, 547] width 234 height 31
drag, startPoint x: 1185, startPoint y: 525, endPoint x: 1056, endPoint y: 542, distance: 129.5
click at [1182, 533] on button "Add Note" at bounding box center [1218, 546] width 104 height 27
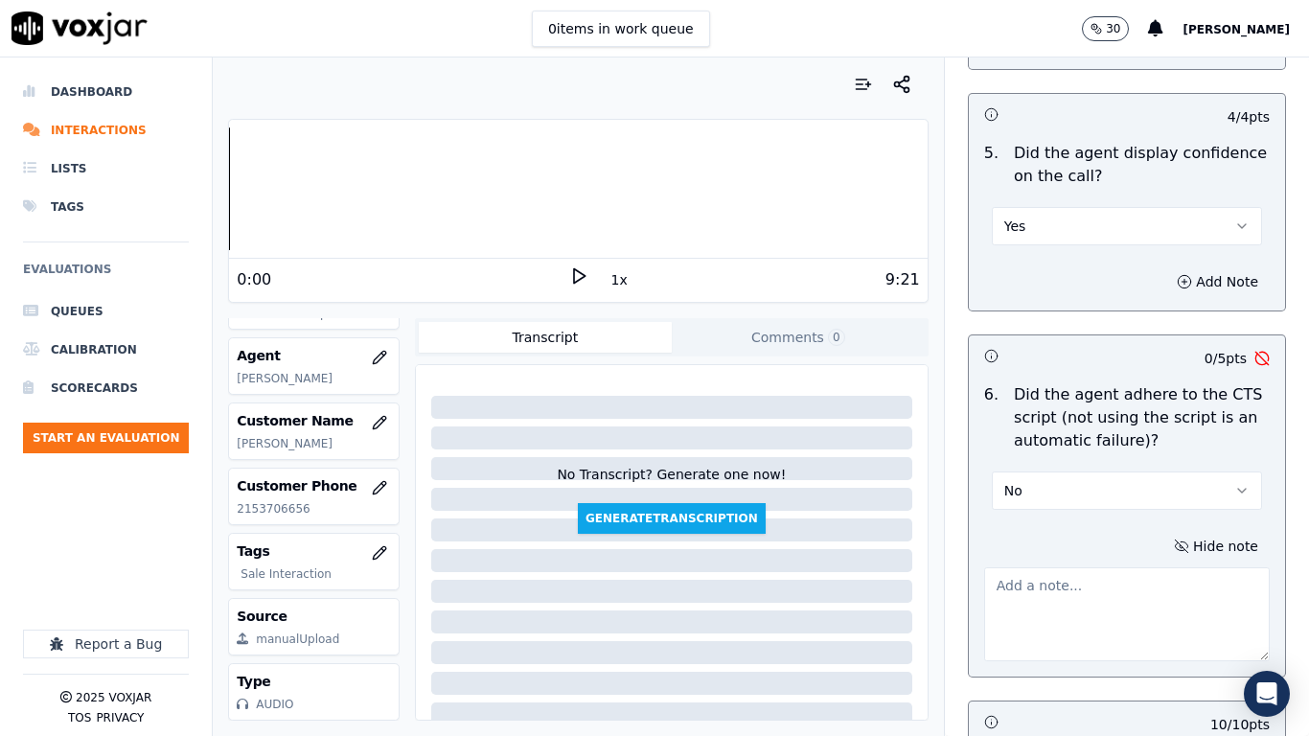
click at [1002, 581] on textarea at bounding box center [1127, 614] width 286 height 94
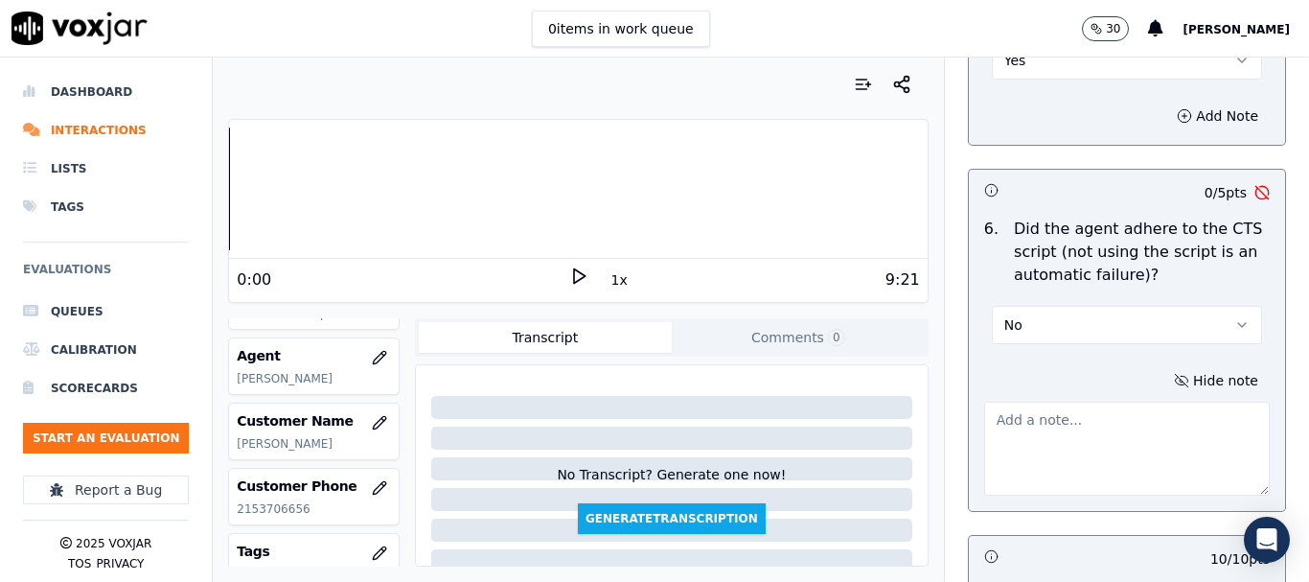
scroll to position [4153, 0]
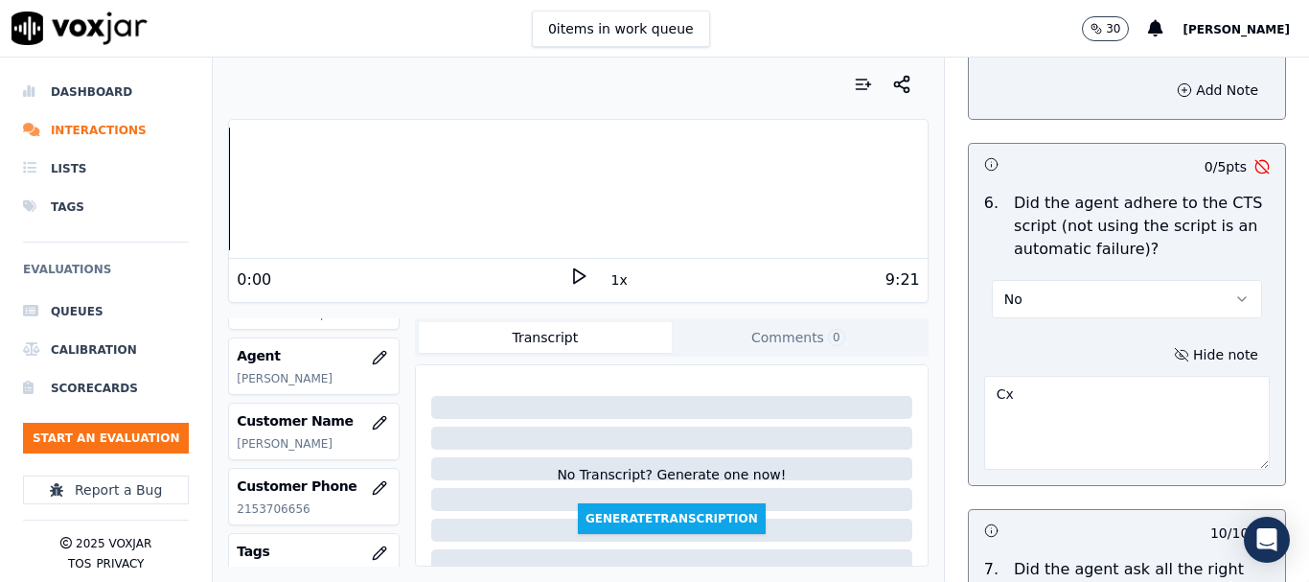
type textarea "C"
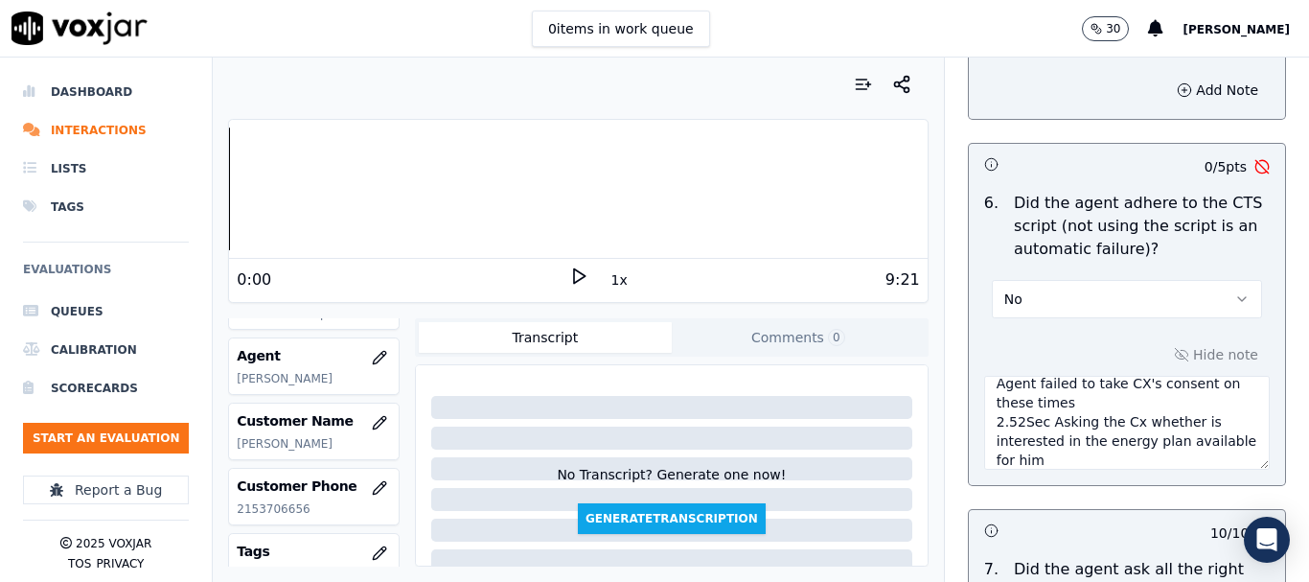
scroll to position [19, 0]
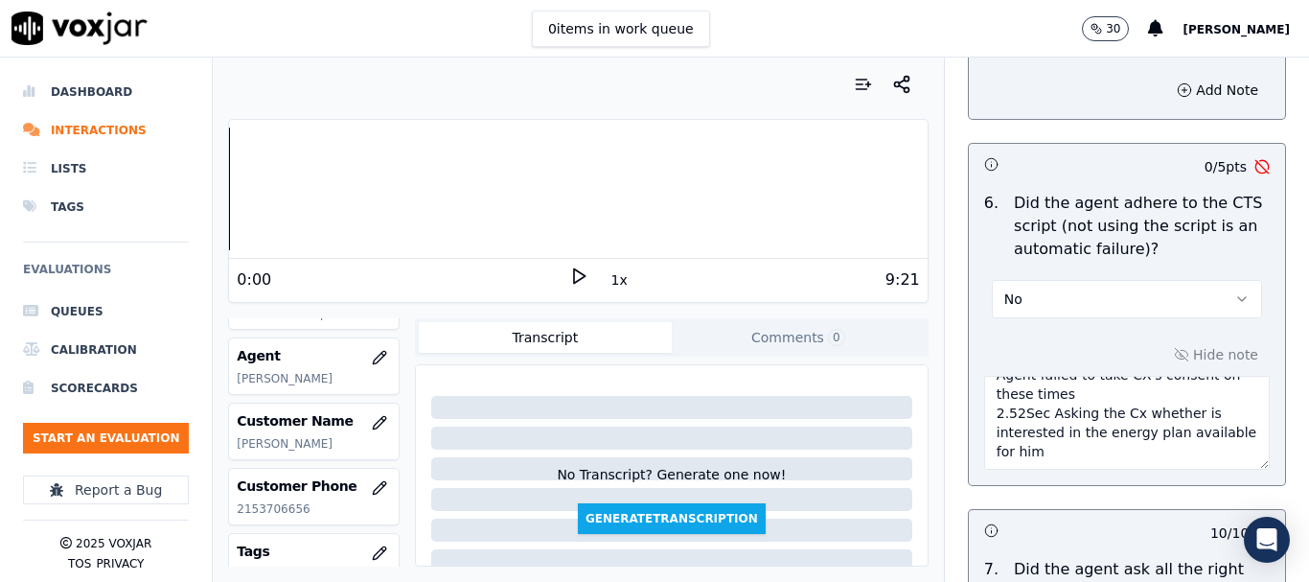
click at [1096, 429] on textarea "Agent failed to take CX's consent on these times 2.52Sec Asking the Cx whether …" at bounding box center [1127, 423] width 286 height 94
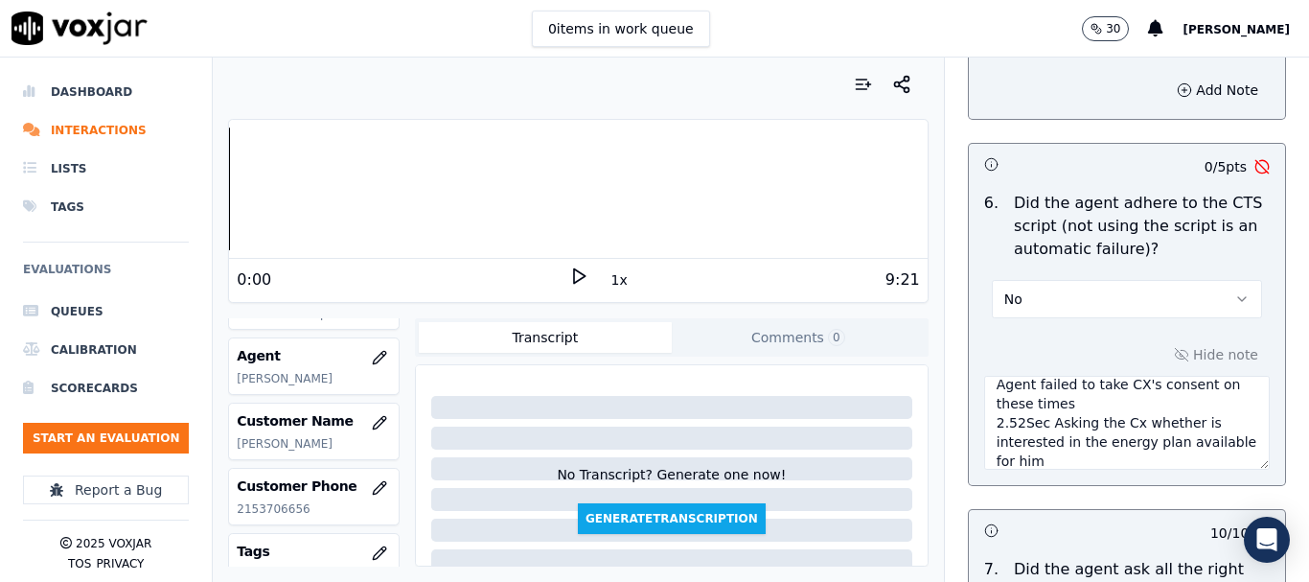
scroll to position [0, 0]
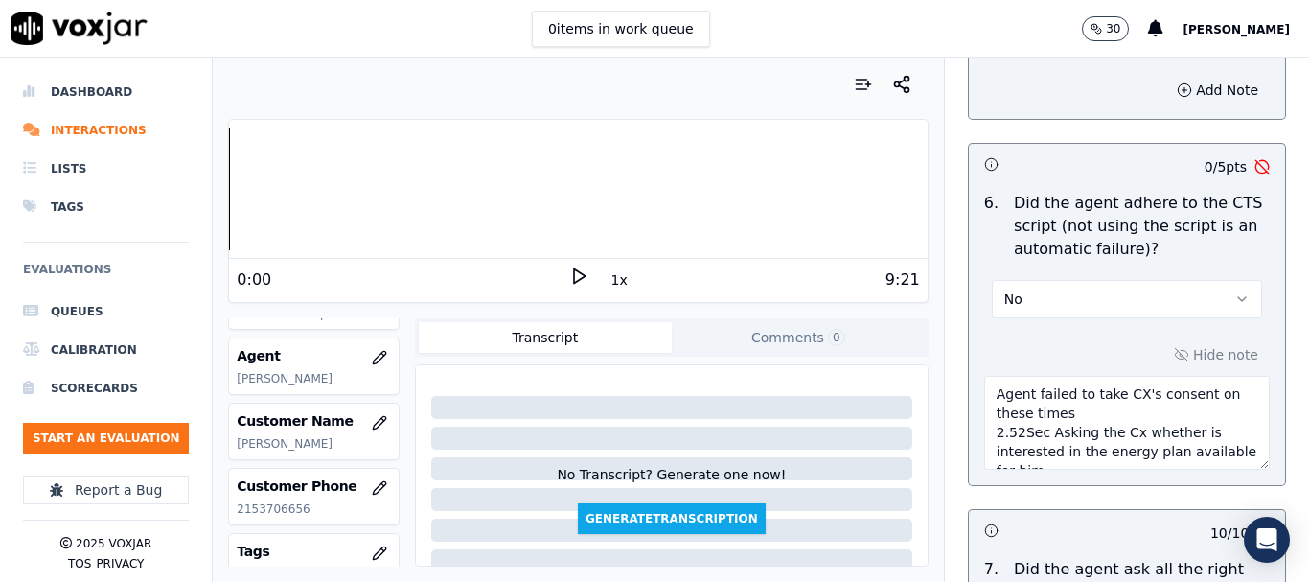
drag, startPoint x: 1059, startPoint y: 402, endPoint x: 922, endPoint y: 367, distance: 141.3
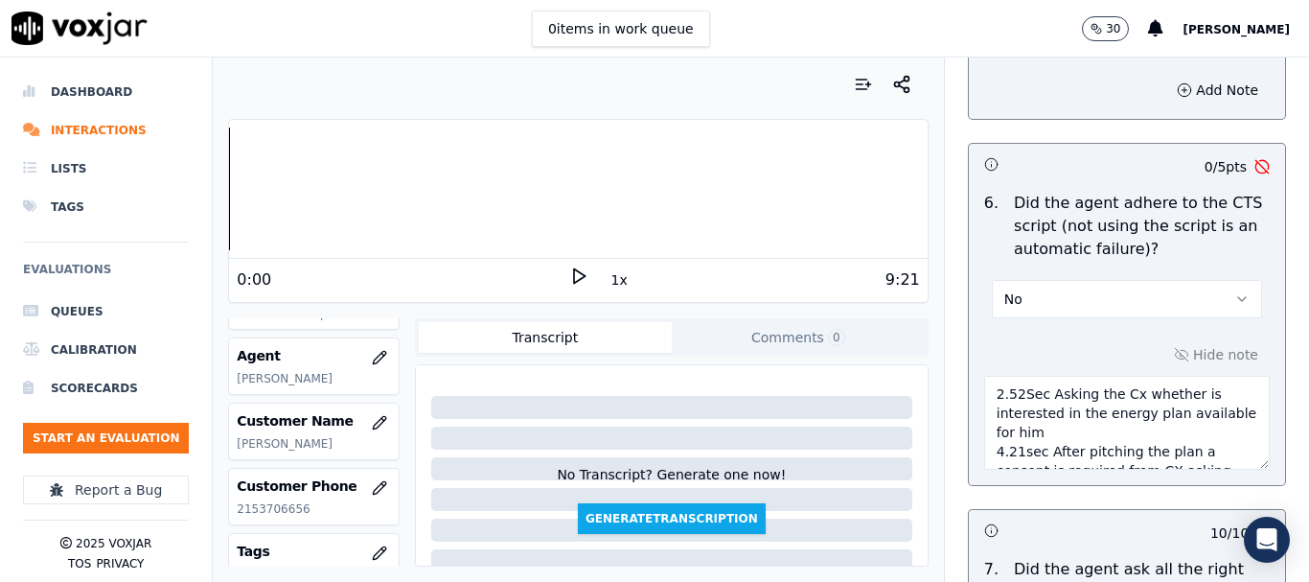
click at [984, 391] on textarea "2.52Sec Asking the Cx whether is interested in the energy plan available for hi…" at bounding box center [1127, 423] width 286 height 94
click at [1023, 377] on textarea "2.52Sec Asking the Cx whether is interested in the energy plan available for hi…" at bounding box center [1127, 423] width 286 height 94
drag, startPoint x: 1077, startPoint y: 414, endPoint x: 1027, endPoint y: 361, distance: 72.5
click at [1027, 376] on textarea "2.52Sec Asking the Cx whether is interested in the energy plan available for hi…" at bounding box center [1127, 423] width 286 height 94
click at [1158, 376] on textarea "2.52Sec Asking the Cx whether is interested in the energy plan available for hi…" at bounding box center [1127, 423] width 286 height 94
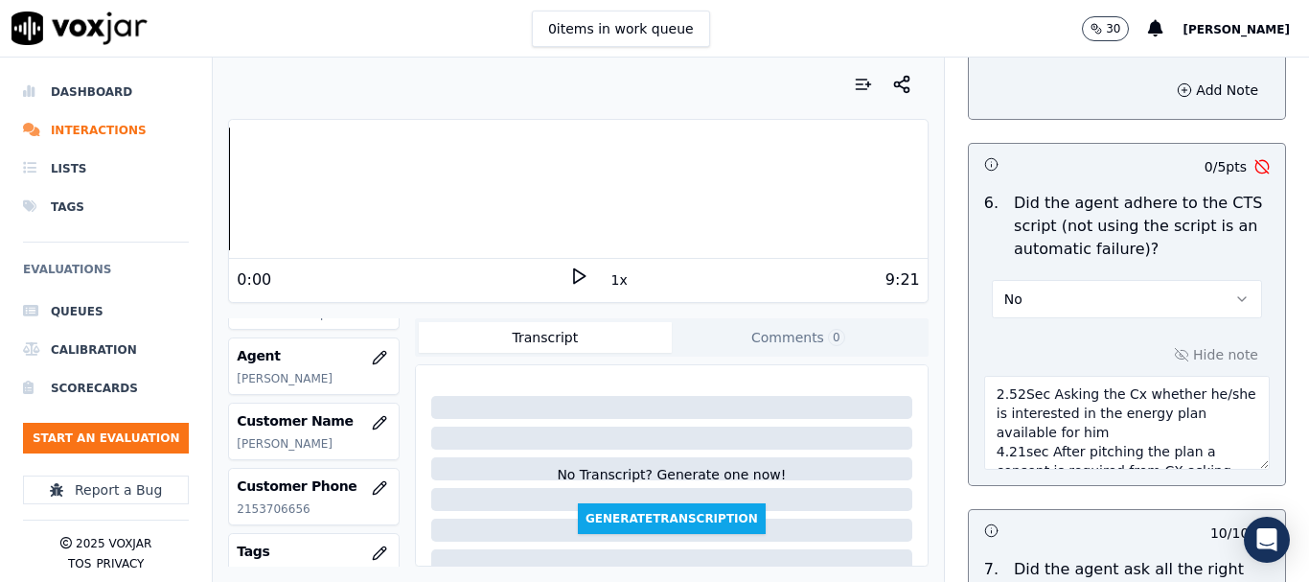
click at [1107, 419] on textarea "2.52Sec Asking the Cx whether he/she is interested in the energy plan available…" at bounding box center [1127, 423] width 286 height 94
drag, startPoint x: 1150, startPoint y: 414, endPoint x: 1161, endPoint y: 412, distance: 10.7
drag, startPoint x: 1161, startPoint y: 412, endPoint x: 1174, endPoint y: 415, distance: 13.7
click at [1174, 415] on textarea "2.52Sec Asking the Cx whether he/she is interested in the energy plan available…" at bounding box center [1127, 423] width 286 height 94
click at [1130, 410] on textarea "2.52Sec Asking the Cx whether he/she is interested in the energy plan available…" at bounding box center [1127, 423] width 286 height 94
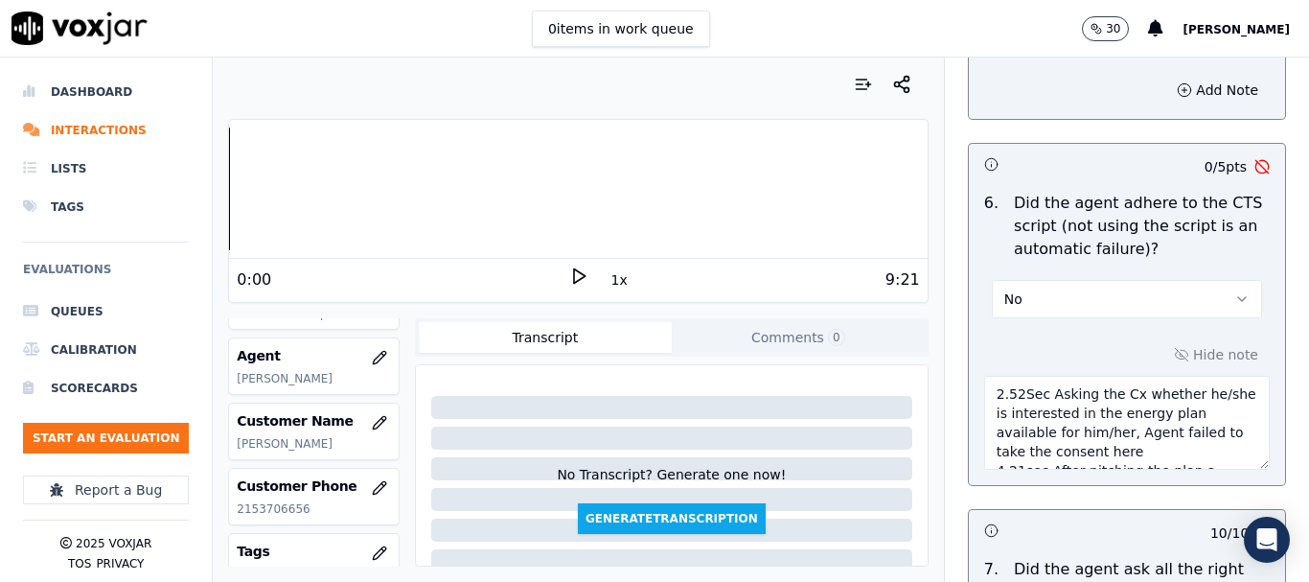
click at [1171, 426] on textarea "2.52Sec Asking the Cx whether he/she is interested in the energy plan available…" at bounding box center [1127, 423] width 286 height 94
drag, startPoint x: 1158, startPoint y: 428, endPoint x: 1128, endPoint y: 412, distance: 33.9
click at [1128, 412] on textarea "2.52Sec Asking the Cx whether he/she is interested in the energy plan available…" at bounding box center [1127, 423] width 286 height 94
click at [1026, 376] on textarea "2.52Sec Asking the Cx whether he/she is interested in the energy plan available…" at bounding box center [1127, 423] width 286 height 94
drag, startPoint x: 1137, startPoint y: 433, endPoint x: 1055, endPoint y: 393, distance: 90.9
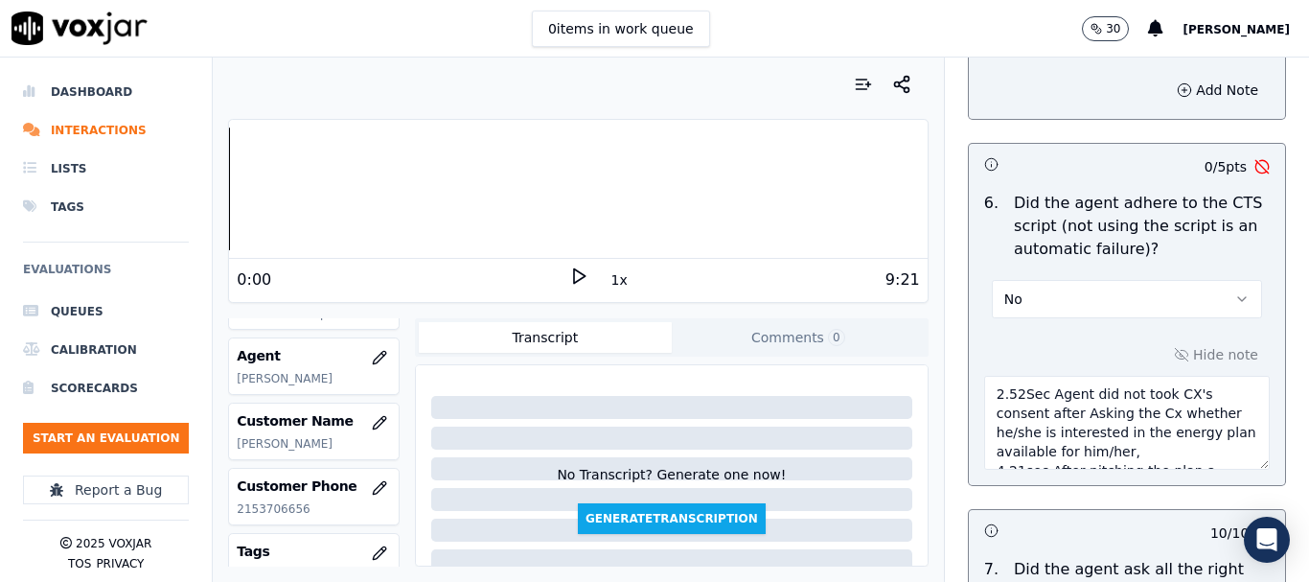
click at [1055, 393] on textarea "2.52Sec Agent did not took CX's consent after Asking the Cx whether he/she is i…" at bounding box center [1127, 423] width 286 height 94
type textarea "2.52Sec Agent did not took CX's consent here(whether CX's is interested in the …"
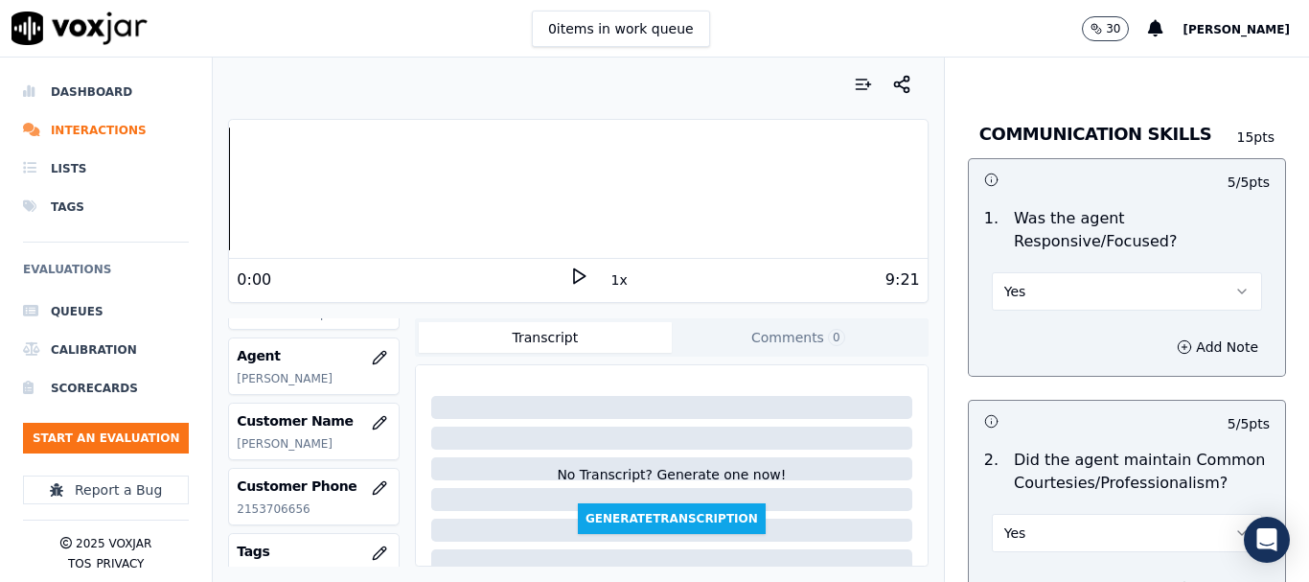
scroll to position [5559, 0]
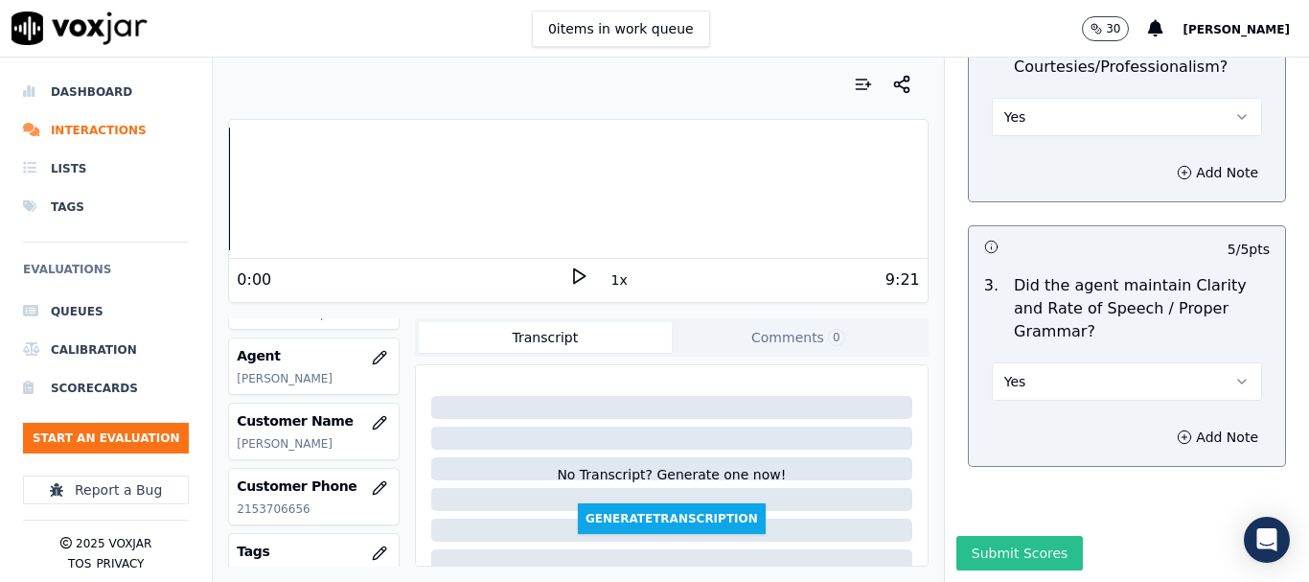
click at [1018, 536] on button "Submit Scores" at bounding box center [1020, 553] width 127 height 35
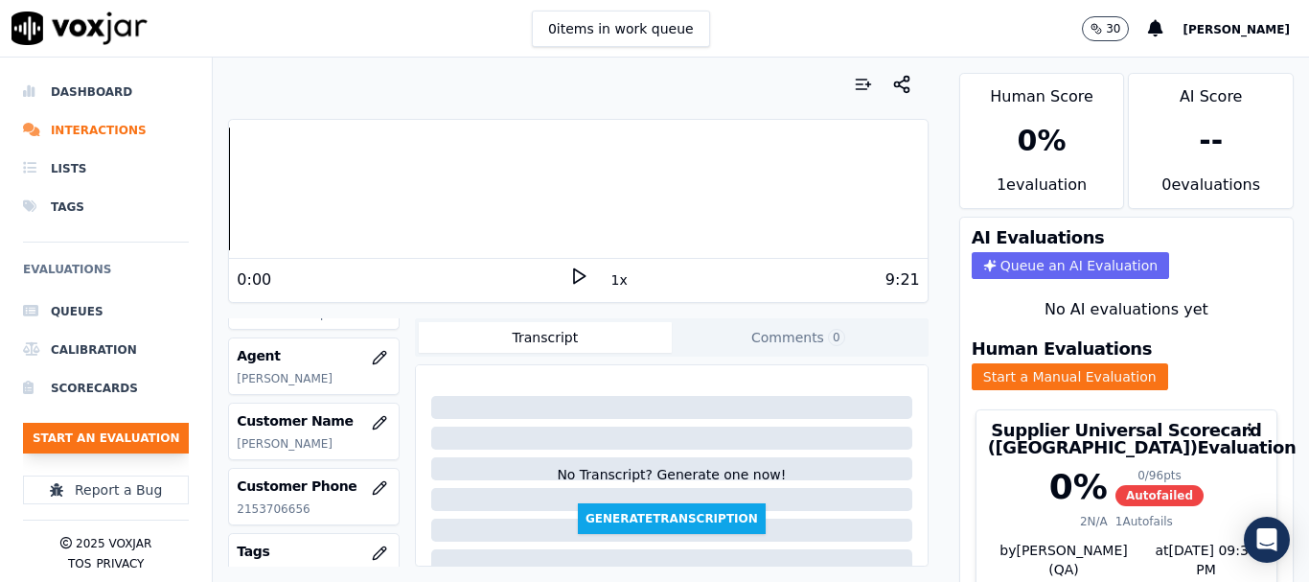
click at [121, 438] on button "Start an Evaluation" at bounding box center [106, 438] width 166 height 31
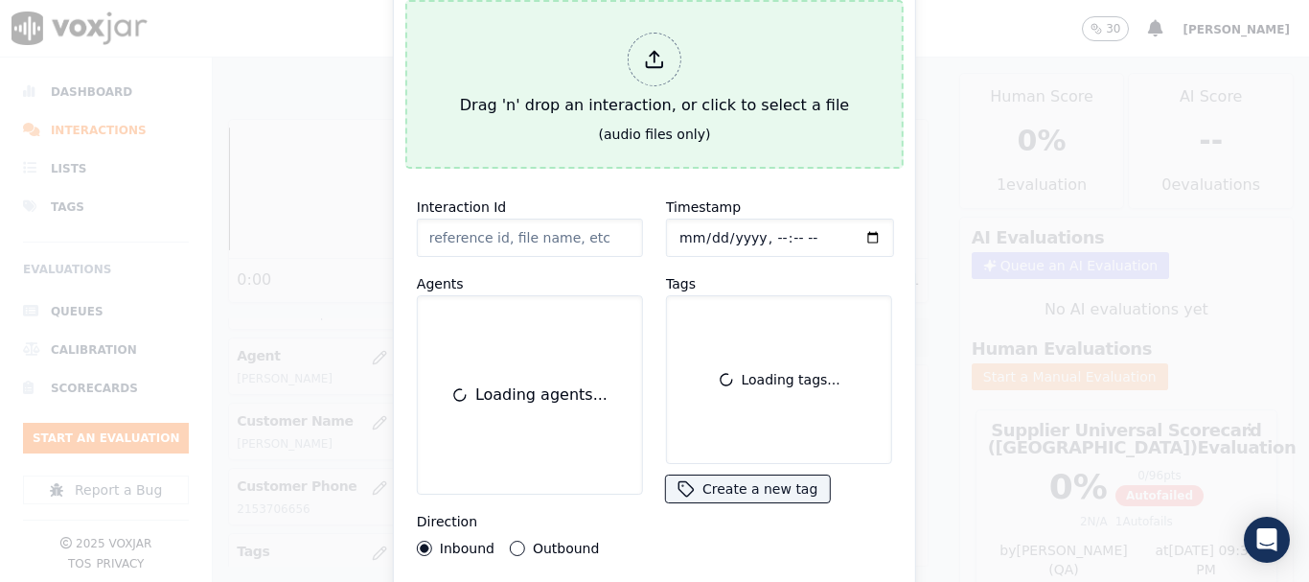
click at [595, 79] on div "Drag 'n' drop an interaction, or click to select a file" at bounding box center [654, 75] width 404 height 100
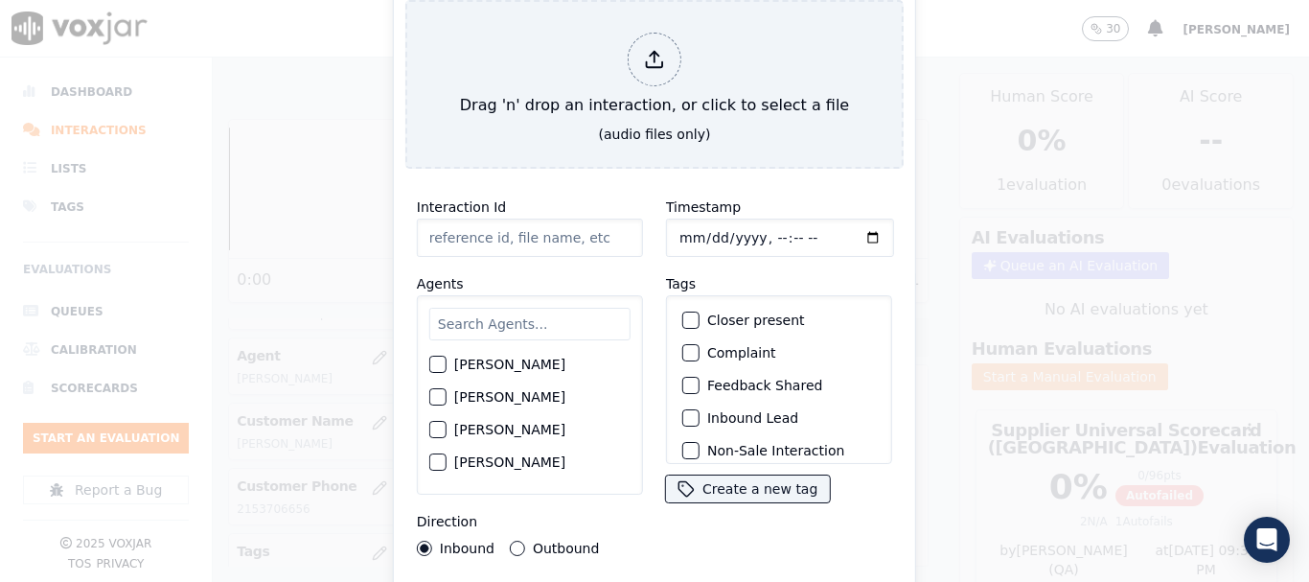
type input "20250910-110900_2159662230-all.mp3"
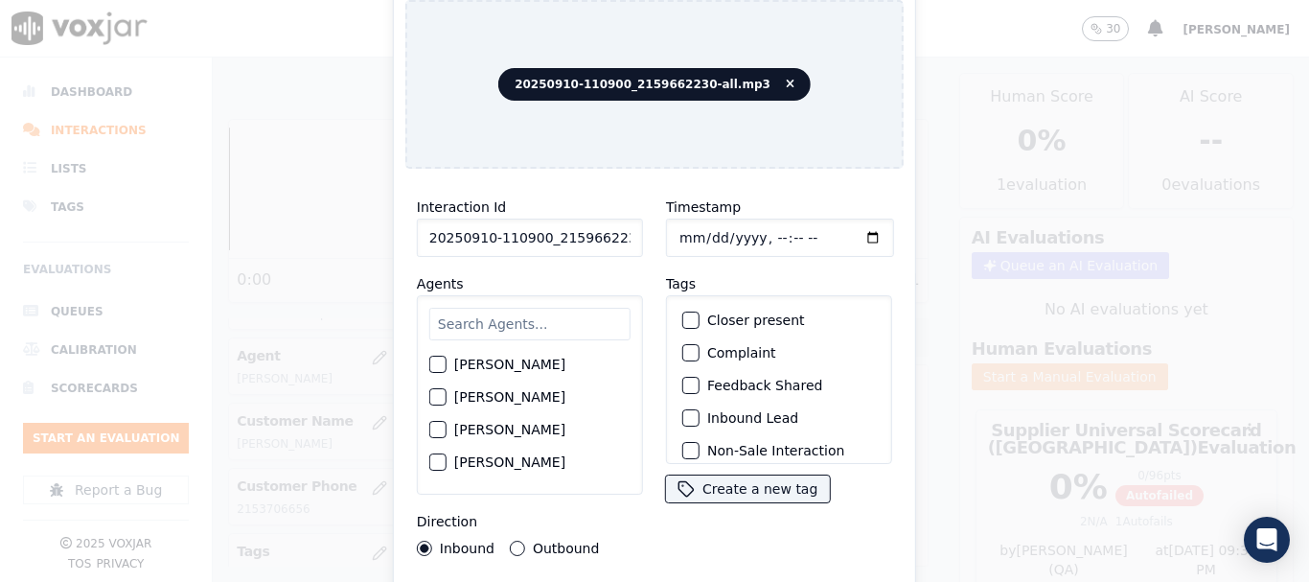
click at [511, 318] on input "text" at bounding box center [529, 324] width 201 height 33
type input "ca"
click at [512, 358] on label "[PERSON_NAME]" at bounding box center [509, 364] width 111 height 13
click at [447, 357] on button "[PERSON_NAME]" at bounding box center [437, 365] width 17 height 17
click at [684, 228] on input "Timestamp" at bounding box center [780, 238] width 228 height 38
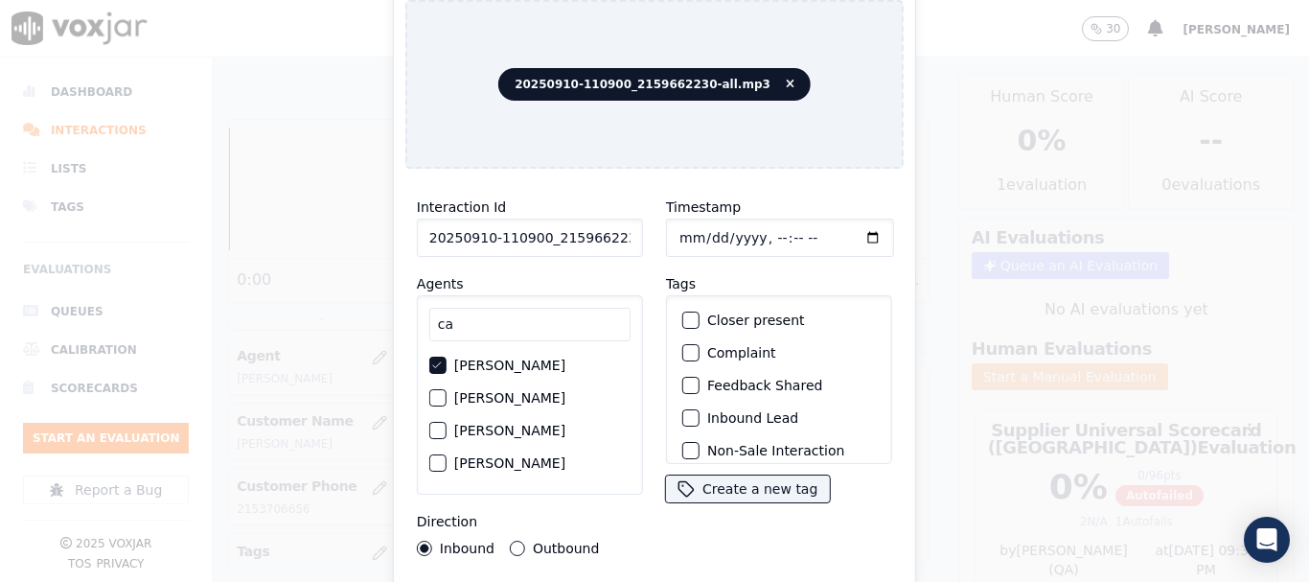
type input "2025-09-10T16:10"
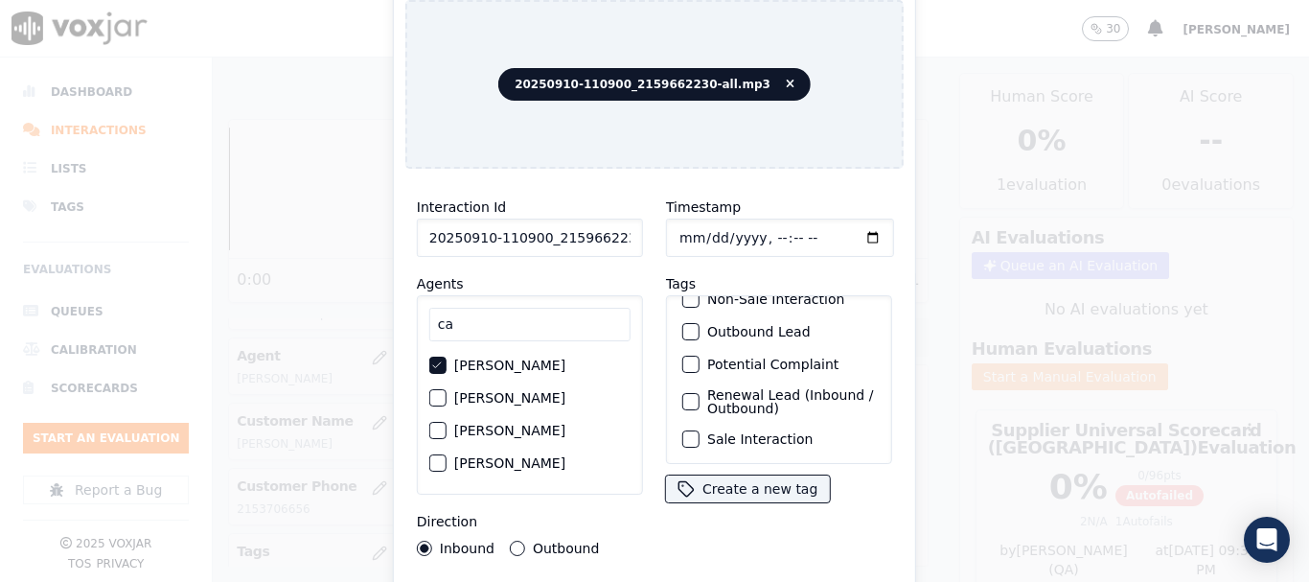
click at [760, 432] on label "Sale Interaction" at bounding box center [759, 438] width 105 height 13
click at [700, 430] on button "Sale Interaction" at bounding box center [690, 438] width 17 height 17
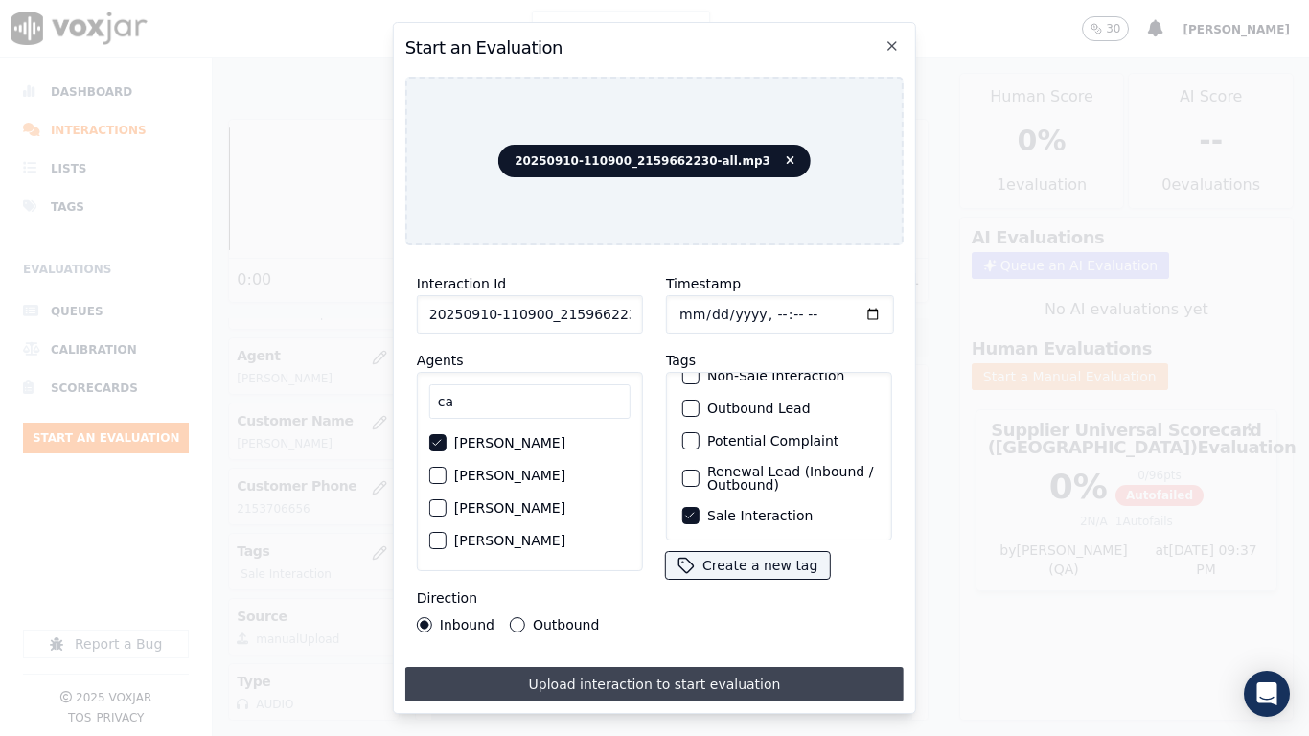
click at [726, 581] on button "Upload interaction to start evaluation" at bounding box center [654, 684] width 498 height 35
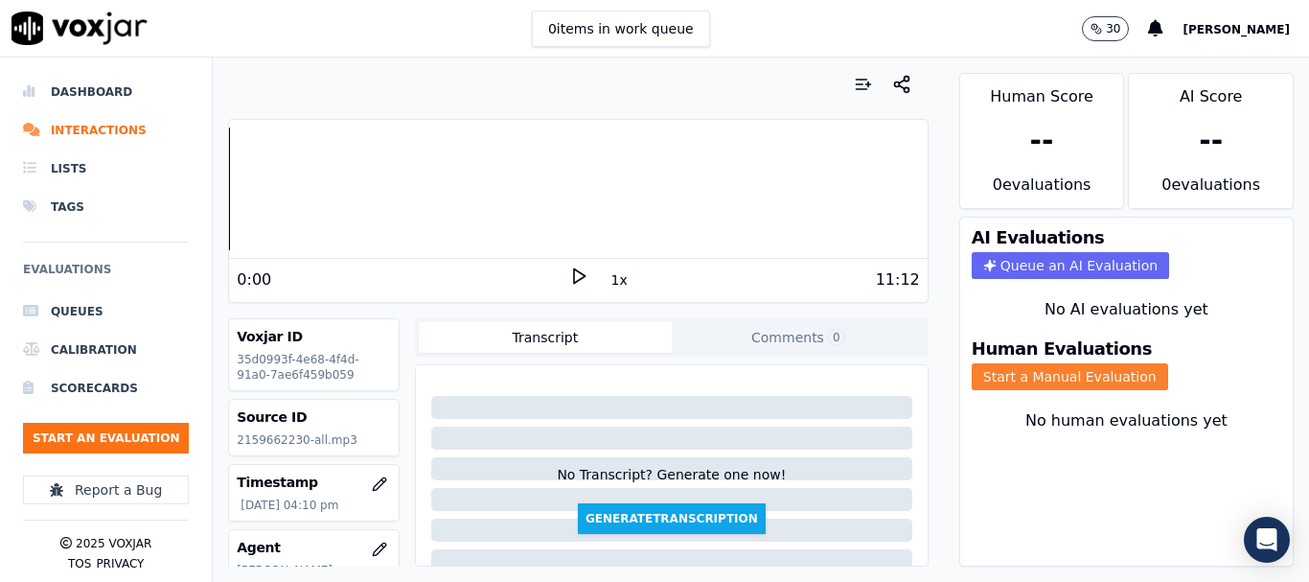
click at [982, 380] on button "Start a Manual Evaluation" at bounding box center [1070, 376] width 196 height 27
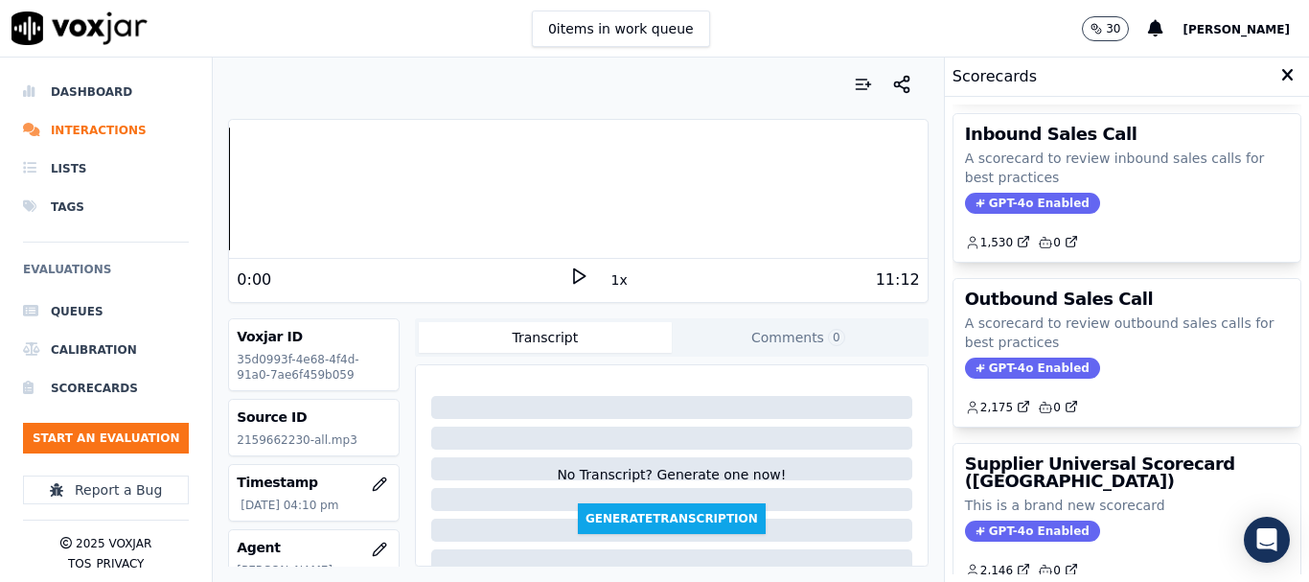
scroll to position [383, 0]
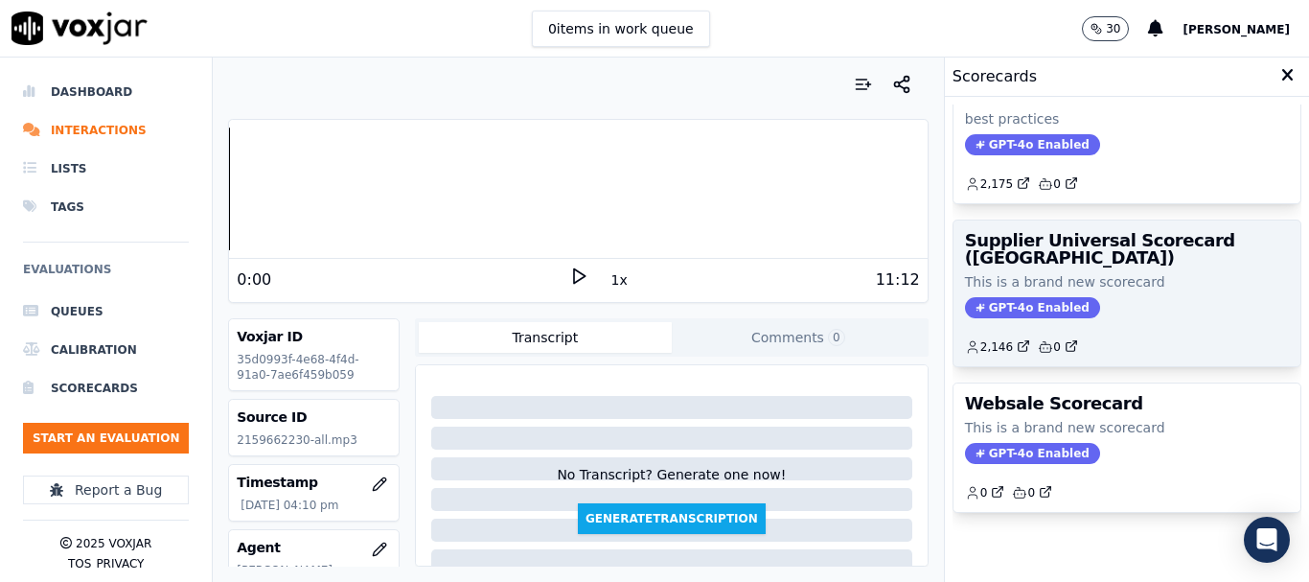
click at [1095, 297] on div "GPT-4o Enabled" at bounding box center [1127, 307] width 324 height 21
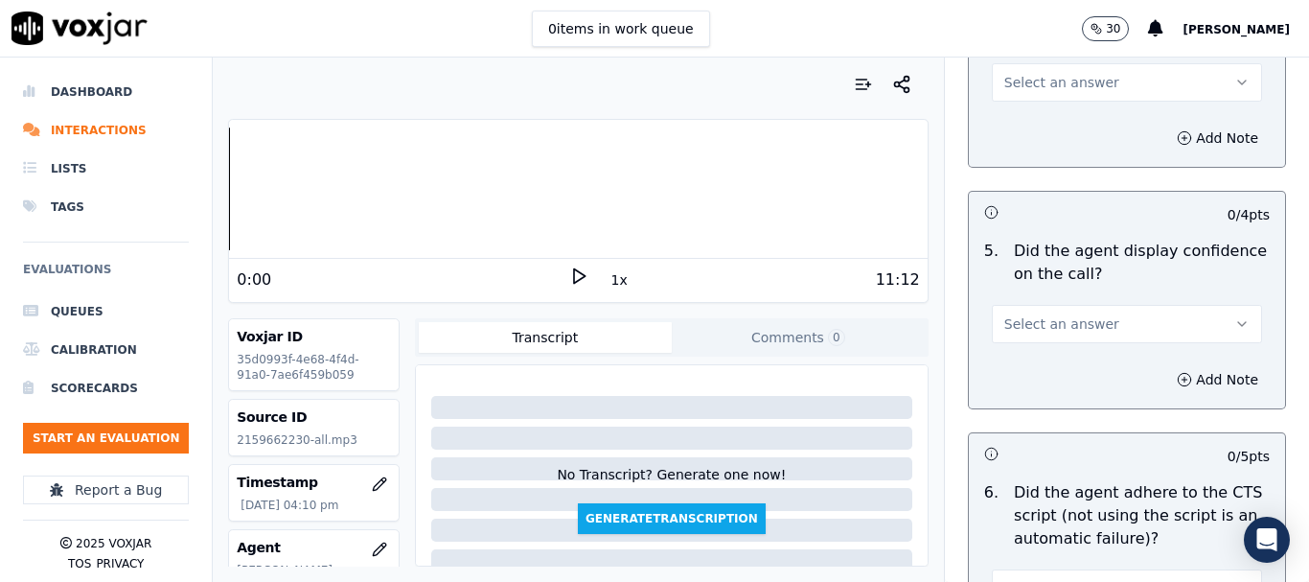
scroll to position [3930, 0]
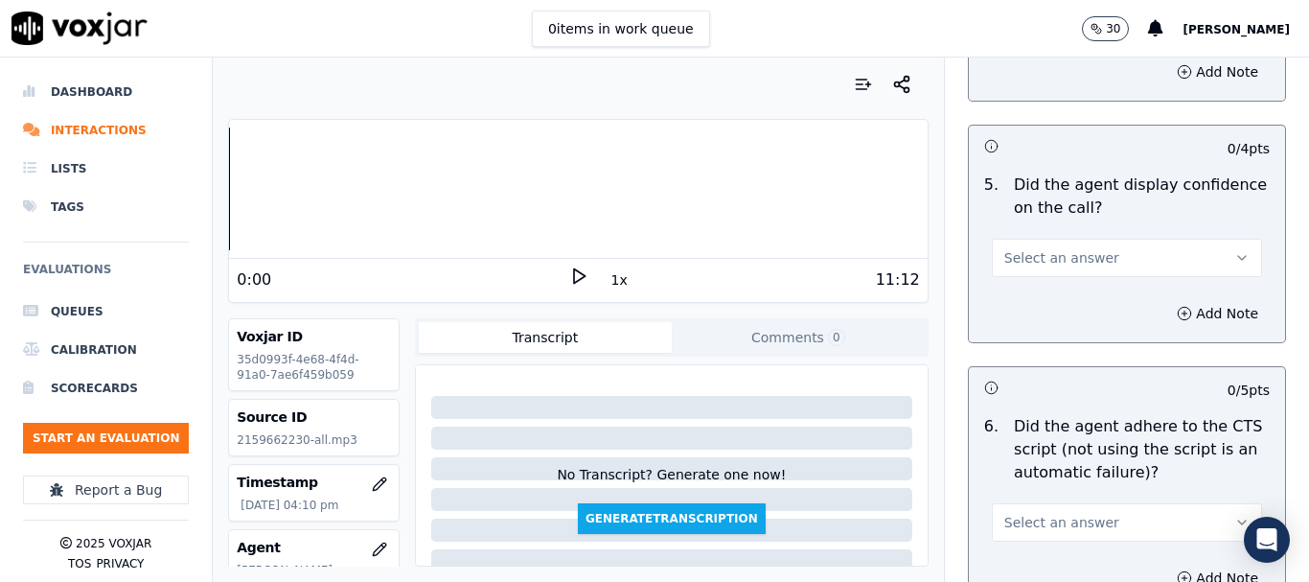
click at [1127, 503] on button "Select an answer" at bounding box center [1127, 522] width 270 height 38
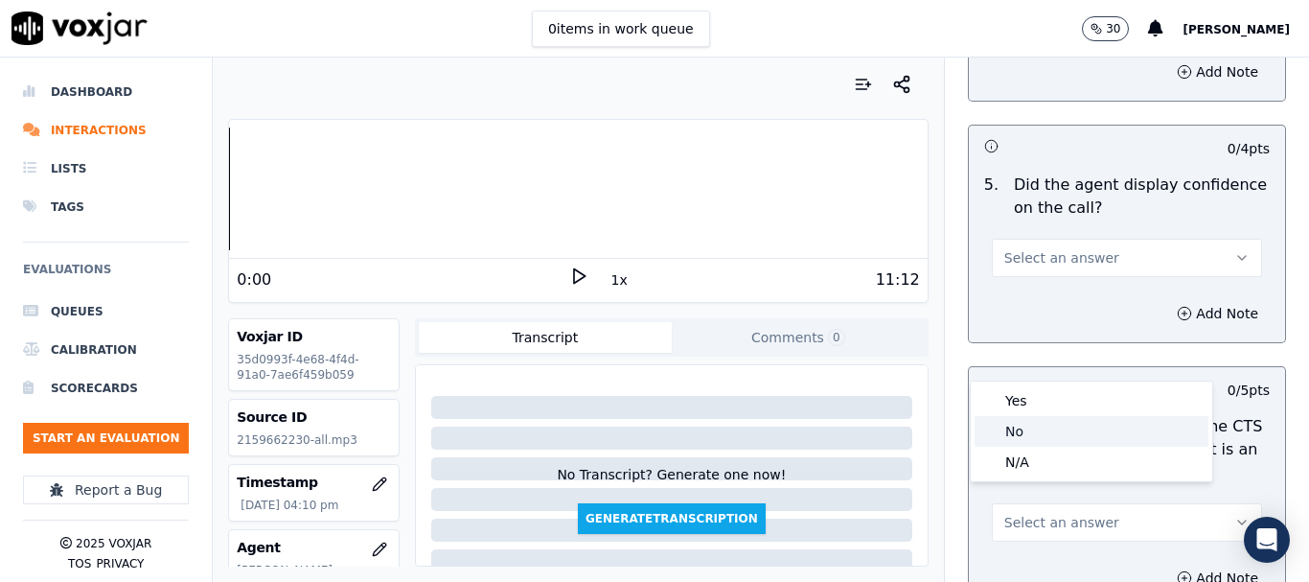
click at [1045, 437] on div "No" at bounding box center [1092, 431] width 234 height 31
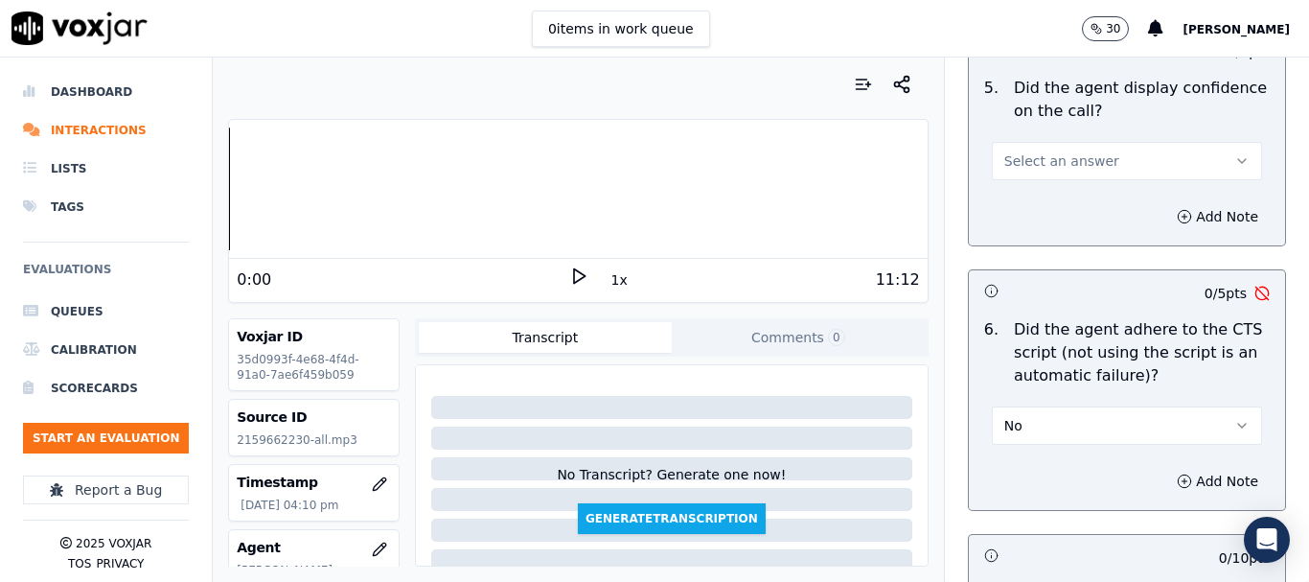
scroll to position [4313, 0]
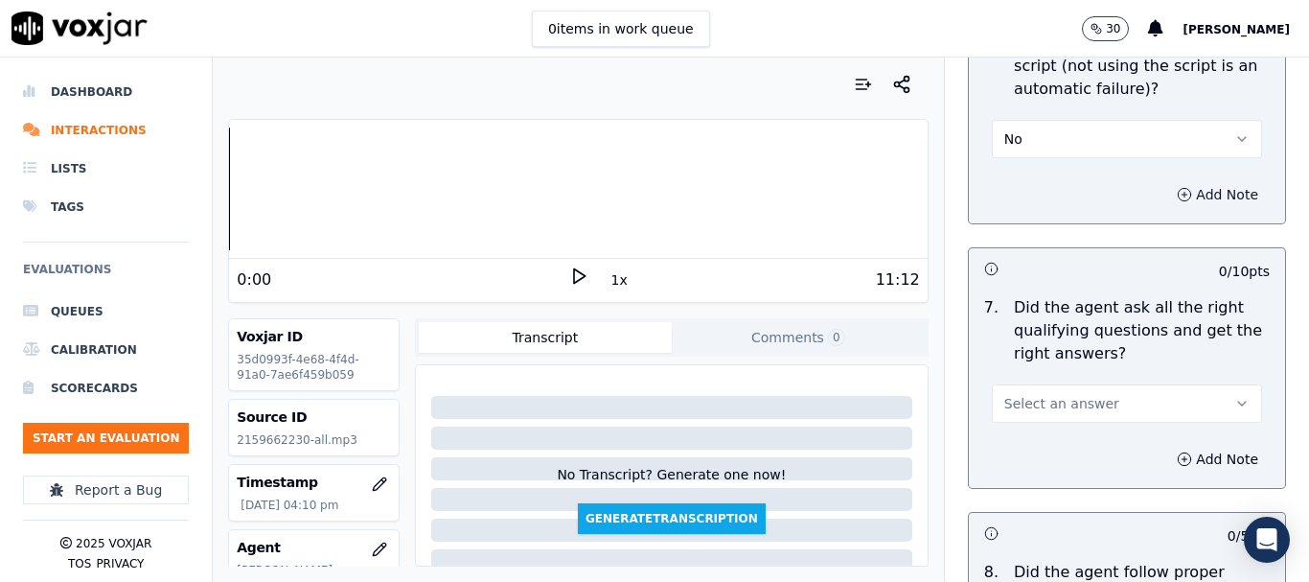
click at [1170, 181] on button "Add Note" at bounding box center [1218, 194] width 104 height 27
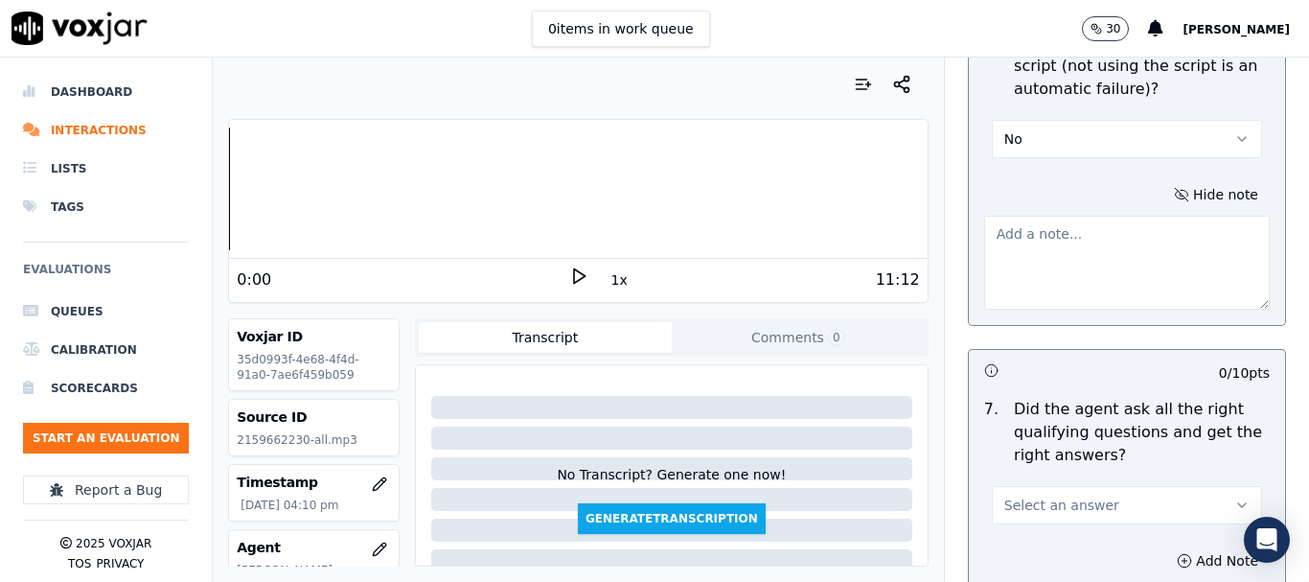
click at [1084, 234] on textarea at bounding box center [1127, 263] width 286 height 94
click at [1029, 217] on textarea at bounding box center [1127, 263] width 286 height 94
paste textarea "After pitching the plan a consent is required from CX asking whether he wants t…"
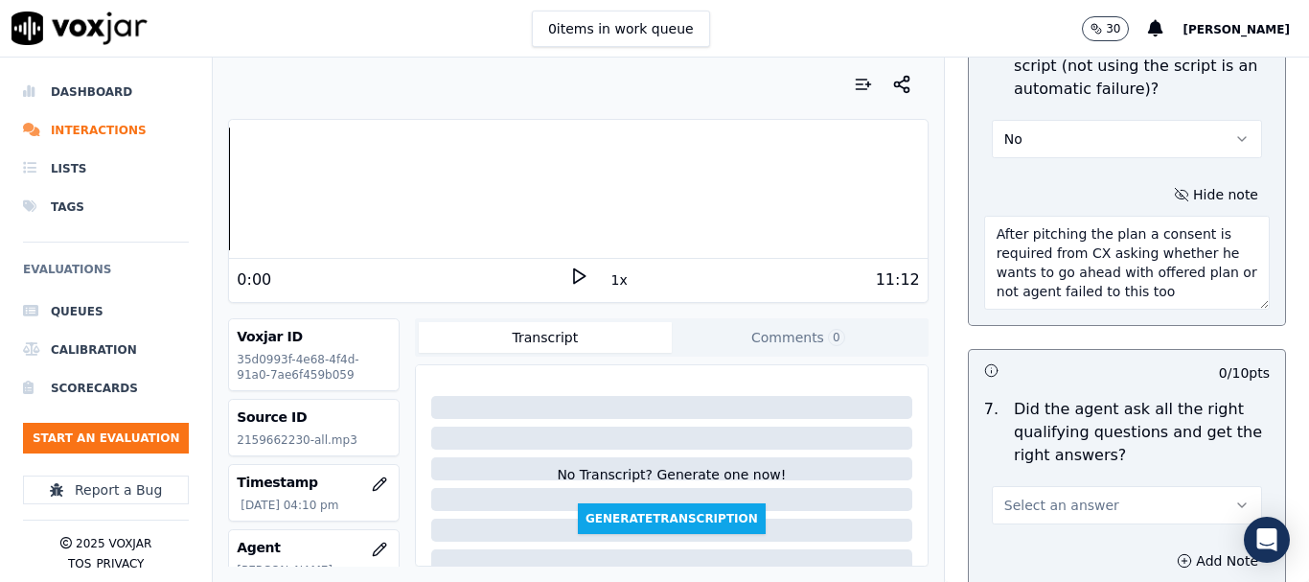
click at [984, 218] on textarea "After pitching the plan a consent is required from CX asking whether he wants t…" at bounding box center [1127, 263] width 286 height 94
drag, startPoint x: 1151, startPoint y: 272, endPoint x: 1111, endPoint y: 272, distance: 40.3
click at [1111, 272] on textarea "After pitching the plan a consent is required from CX asking whether he wants t…" at bounding box center [1127, 263] width 286 height 94
click at [1115, 272] on textarea "After pitching the plan a consent is required from CX asking whether he wants t…" at bounding box center [1127, 263] width 286 height 94
click at [984, 218] on textarea "After pitching the plan a consent is required from CX asking whether he wants t…" at bounding box center [1127, 263] width 286 height 94
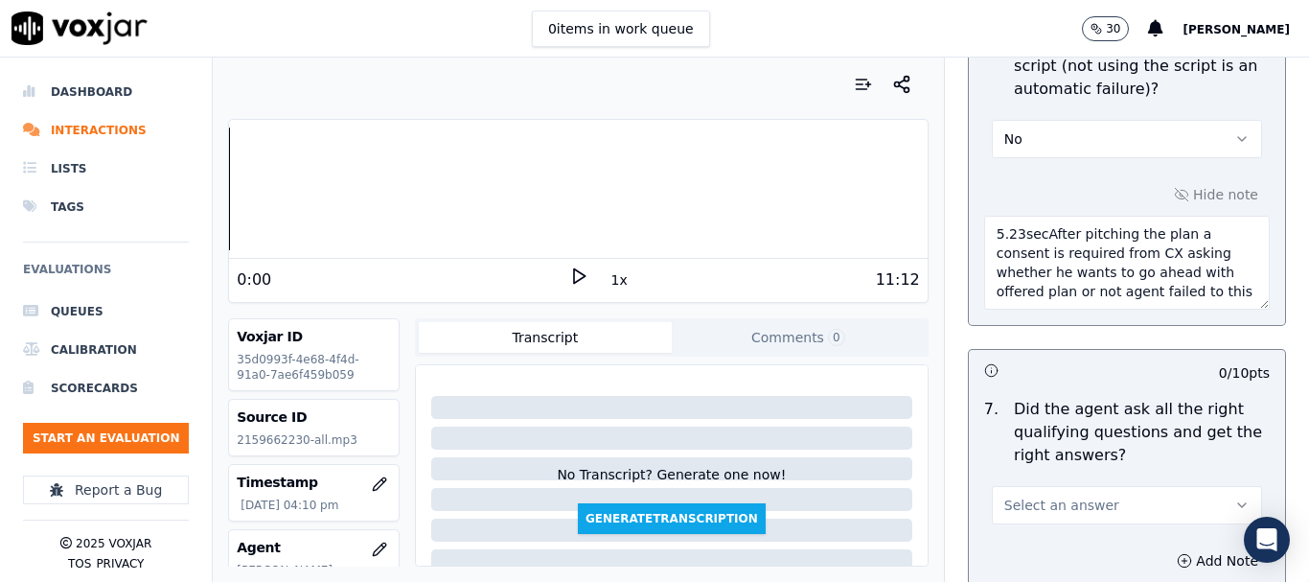
type textarea "5.23secAfter pitching the plan a consent is required from CX asking whether he …"
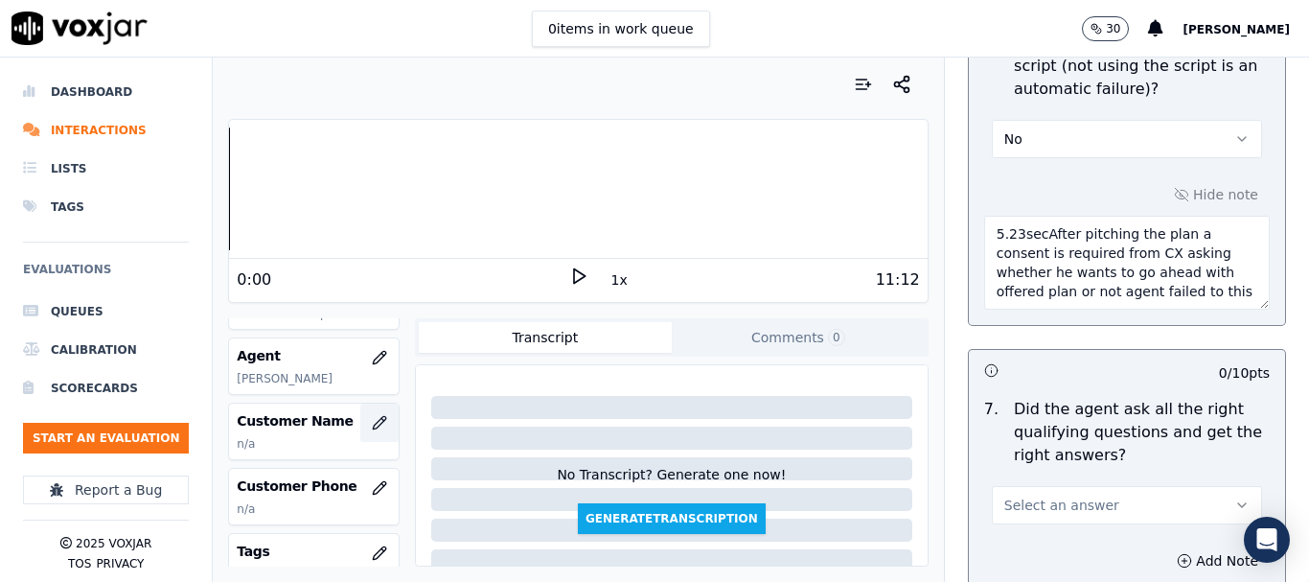
click at [372, 425] on icon "button" at bounding box center [379, 422] width 15 height 15
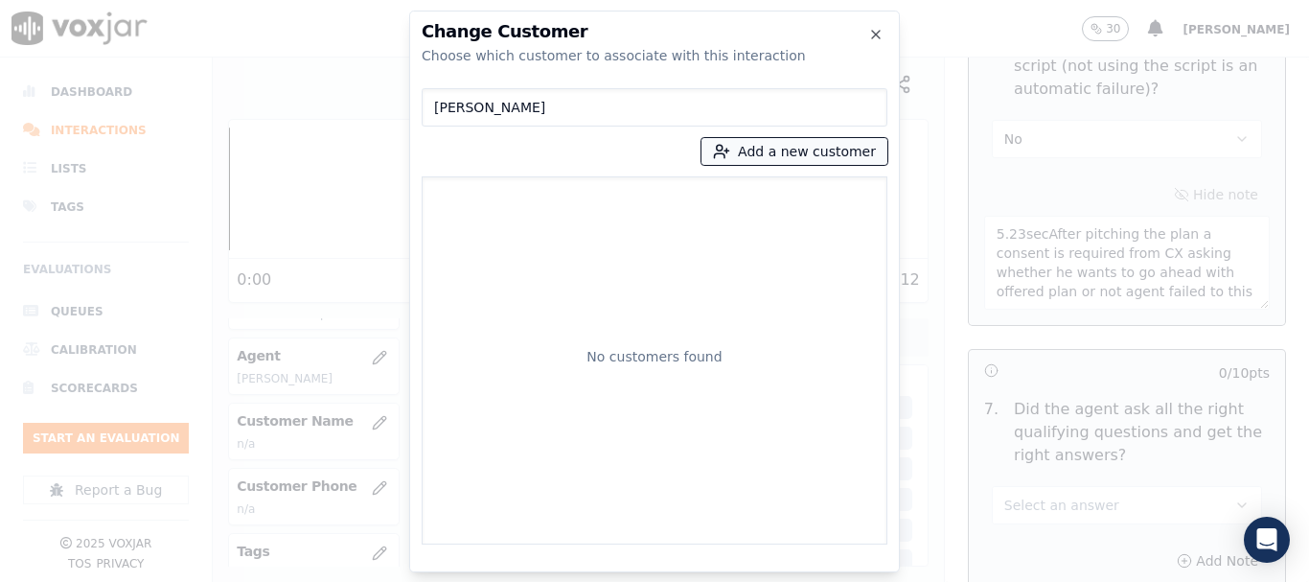
type input "JACK SIMPSON"
click at [767, 159] on button "Add a new customer" at bounding box center [795, 151] width 186 height 27
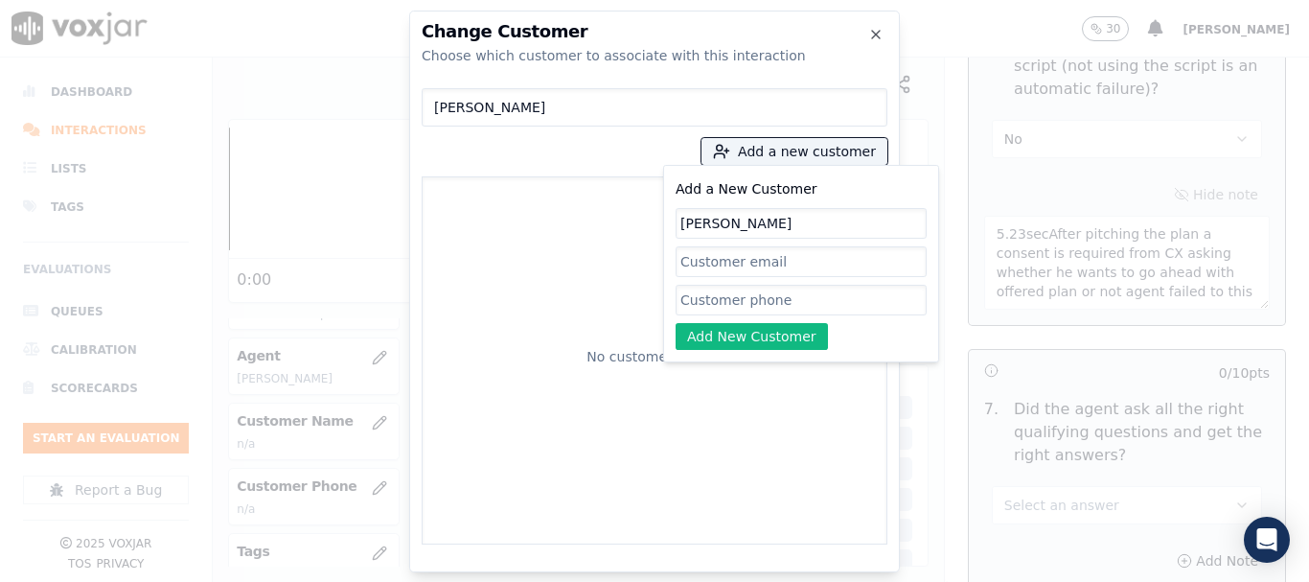
type input "JACK SIMPSON"
click at [771, 304] on input "Add a New Customer" at bounding box center [801, 300] width 251 height 31
paste input "2159662230"
type input "2159662230"
click at [752, 335] on button "Add New Customer" at bounding box center [752, 336] width 152 height 27
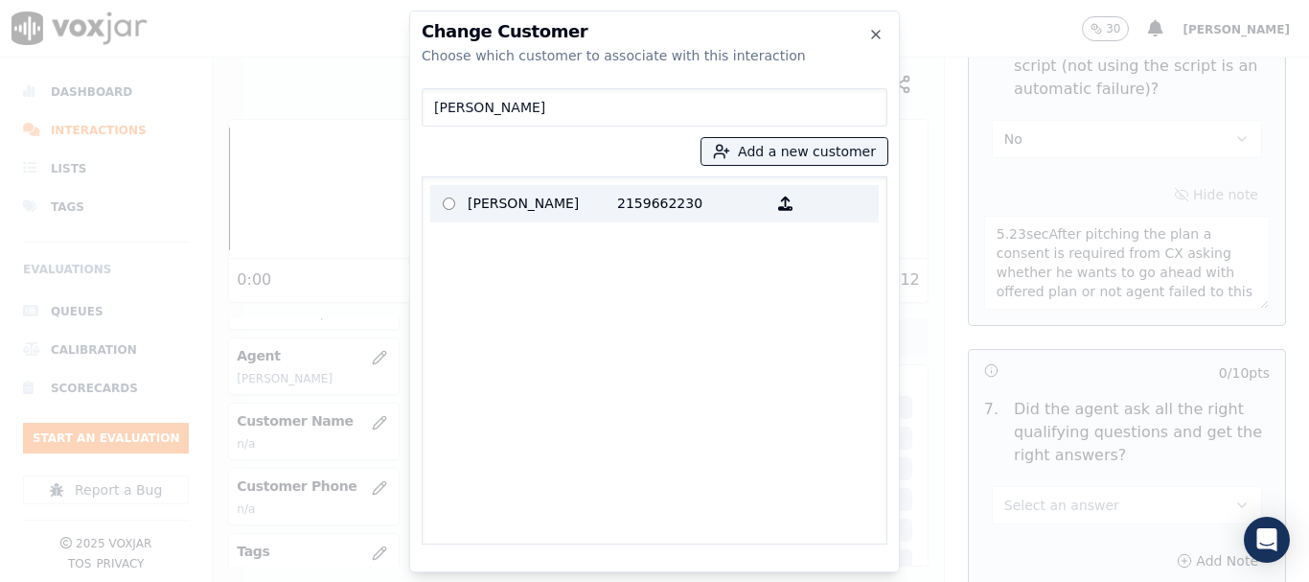
click at [556, 194] on p "JACK SIMPSON" at bounding box center [543, 204] width 150 height 30
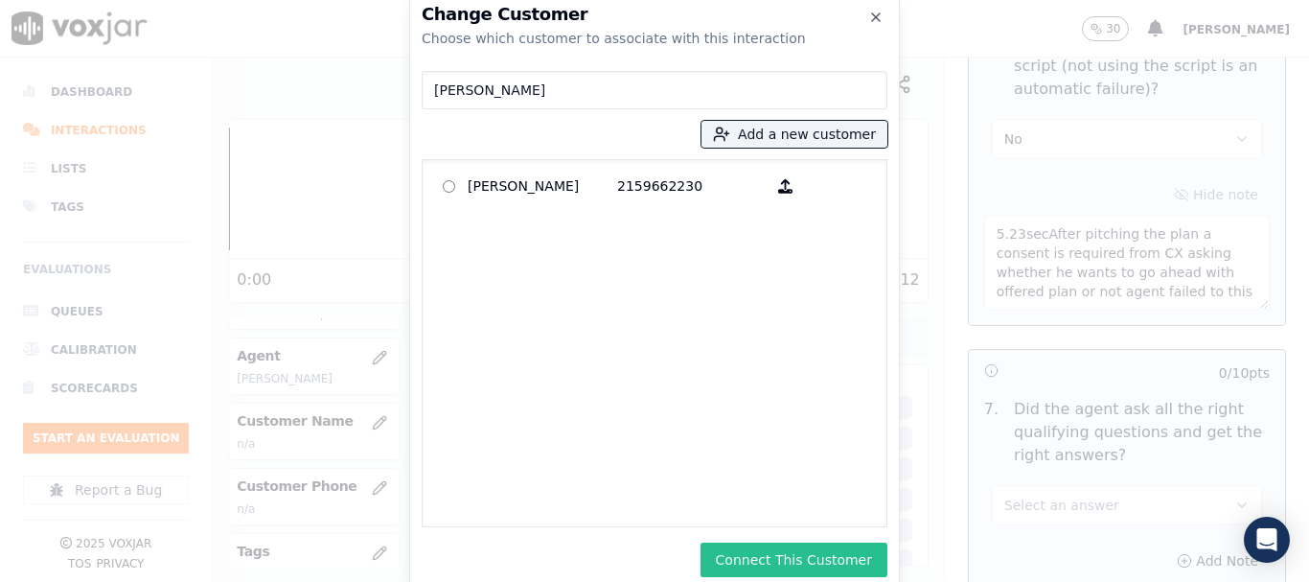
click at [826, 552] on button "Connect This Customer" at bounding box center [794, 559] width 187 height 35
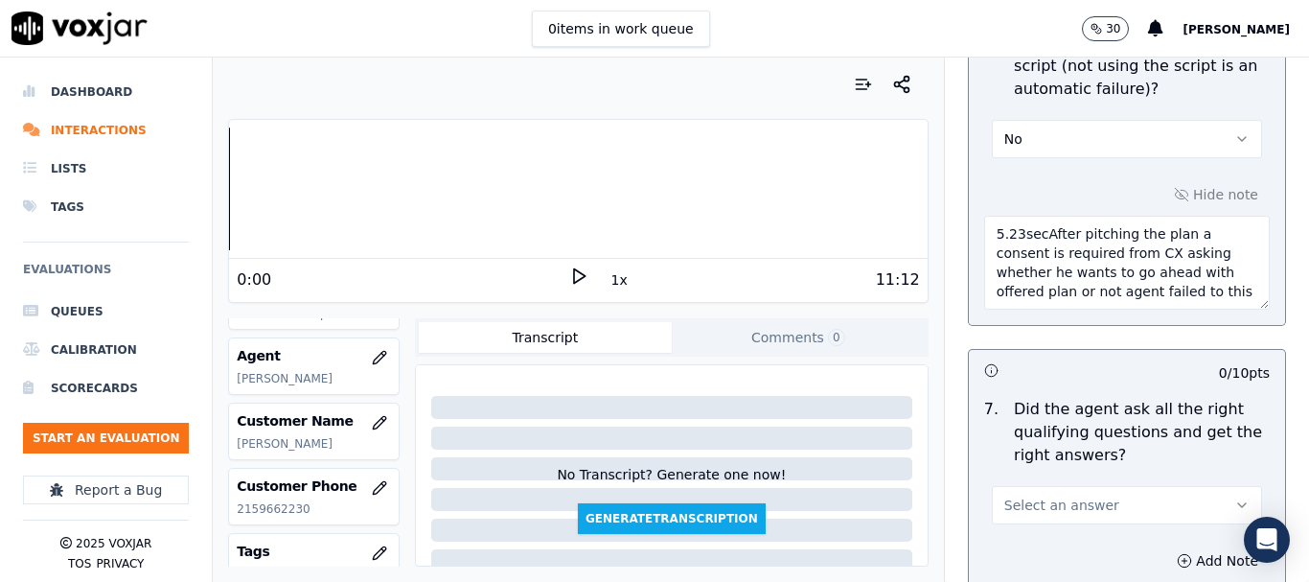
scroll to position [0, 0]
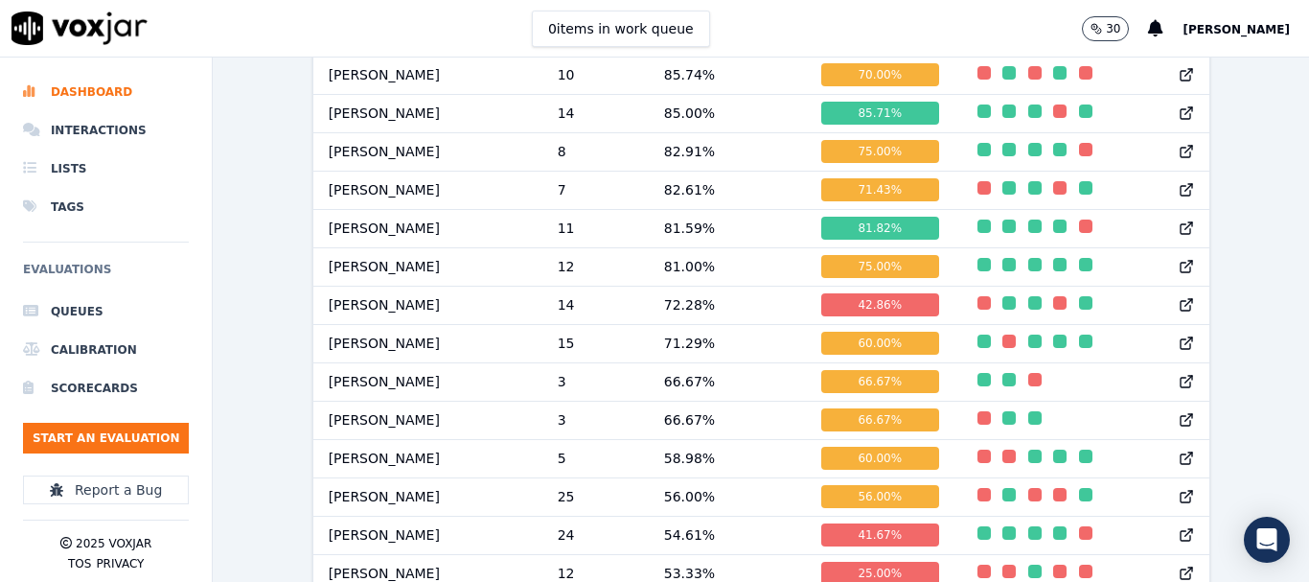
scroll to position [2182, 0]
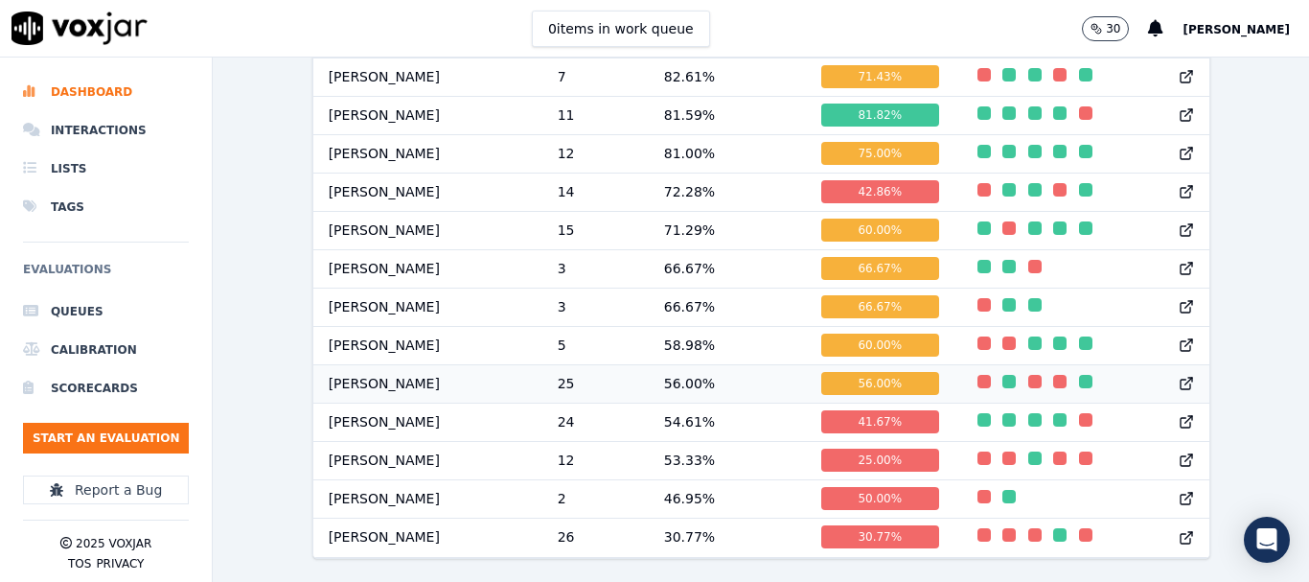
click at [978, 375] on div "button" at bounding box center [984, 381] width 13 height 13
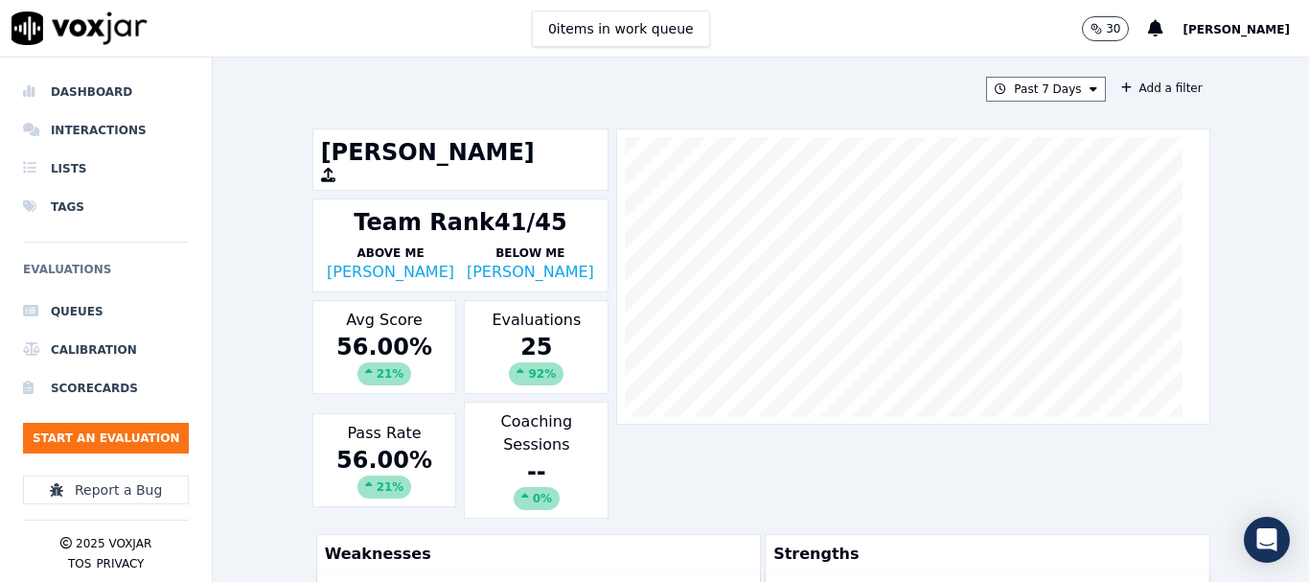
scroll to position [575, 0]
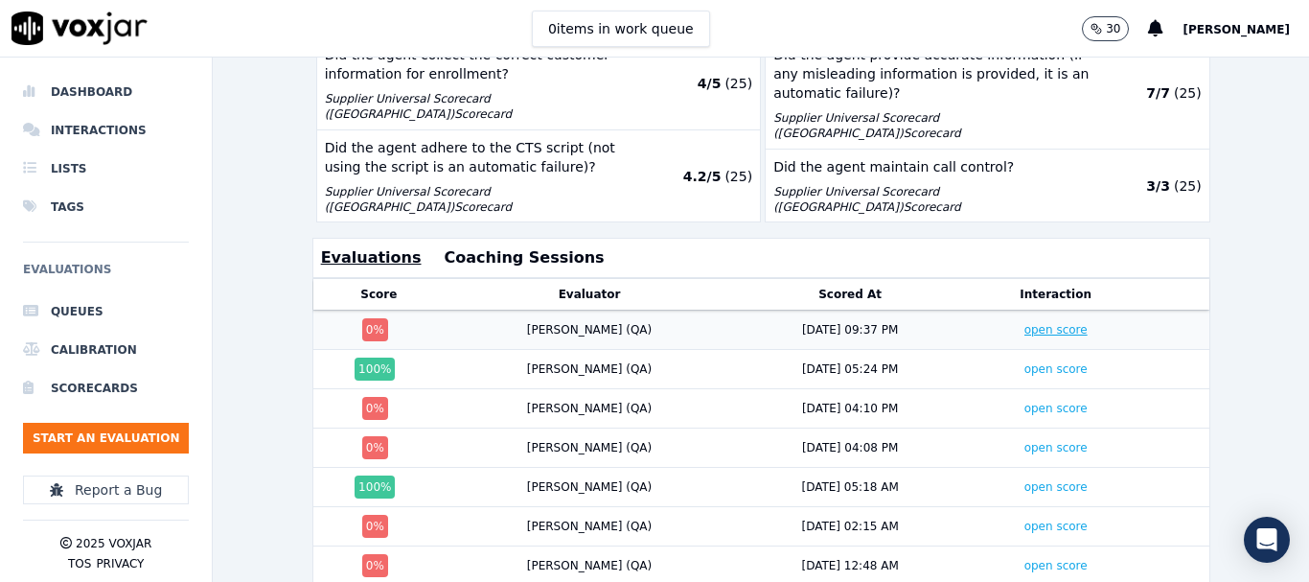
click at [1025, 335] on link "open score" at bounding box center [1056, 329] width 63 height 13
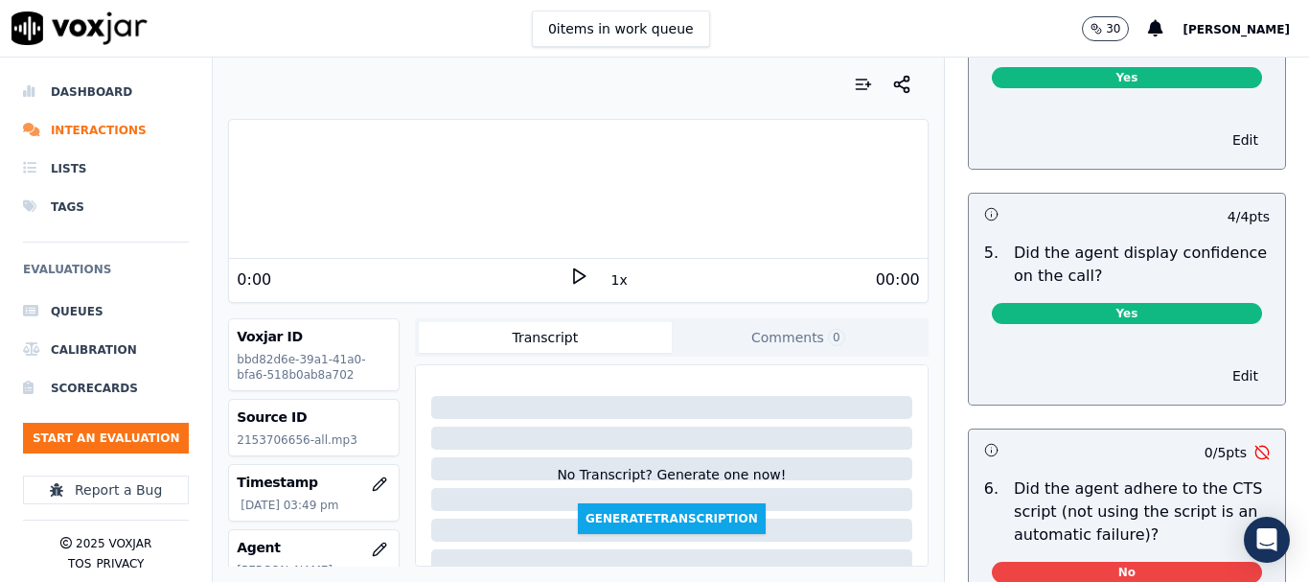
scroll to position [3997, 0]
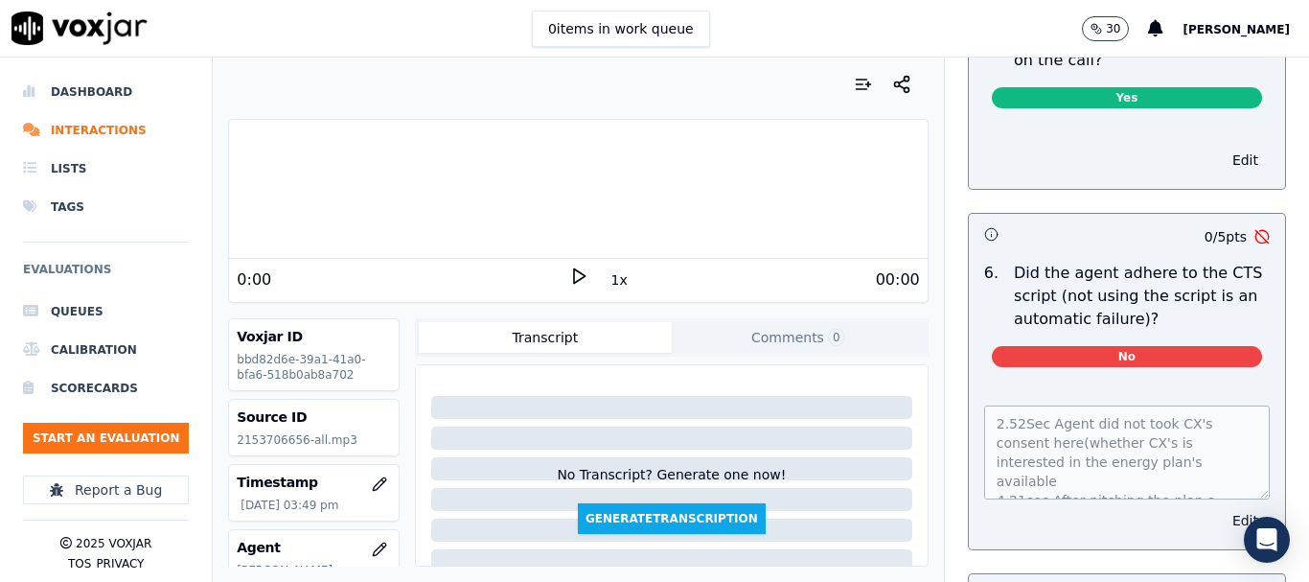
click at [1221, 507] on button "Edit" at bounding box center [1245, 520] width 49 height 27
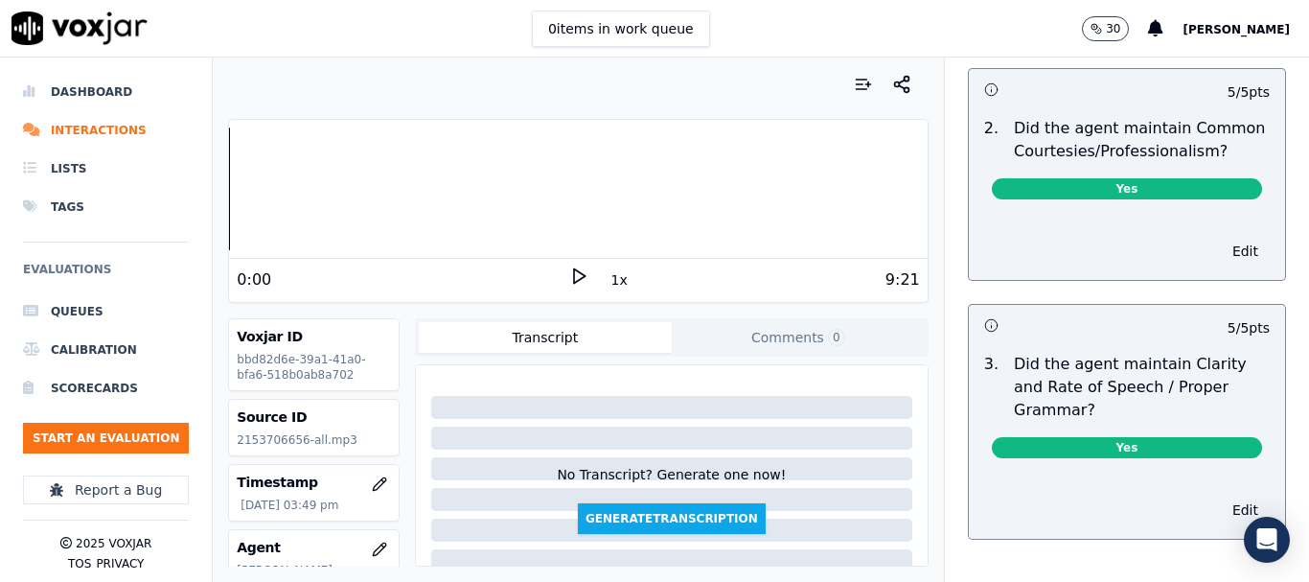
scroll to position [5448, 0]
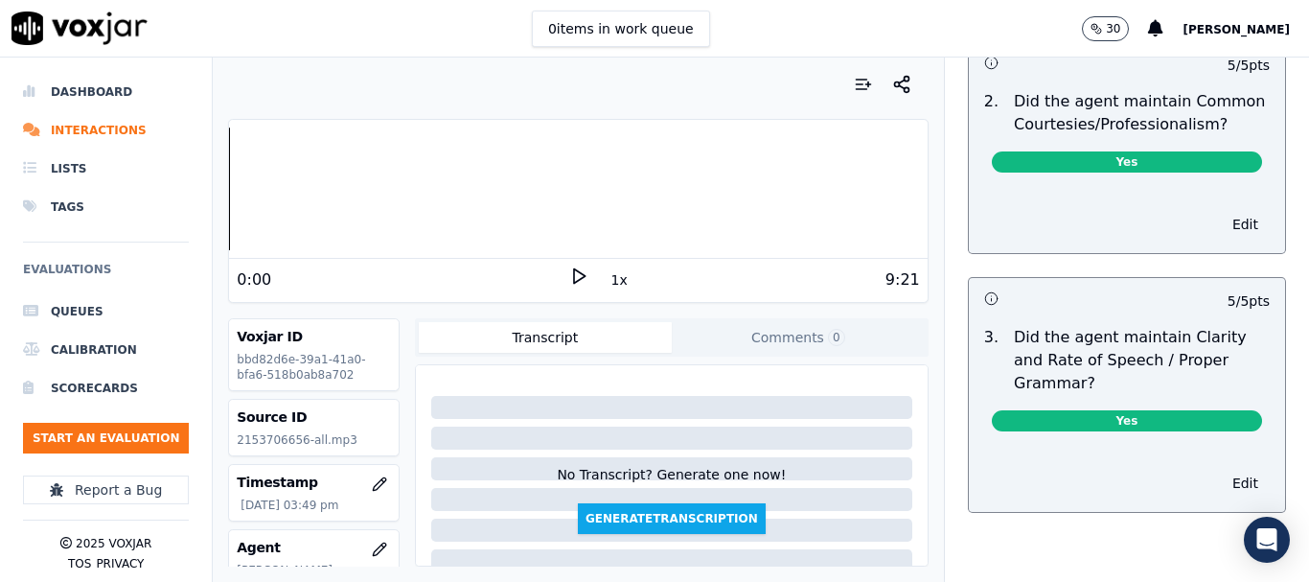
drag, startPoint x: 1022, startPoint y: 466, endPoint x: 1088, endPoint y: 202, distance: 271.8
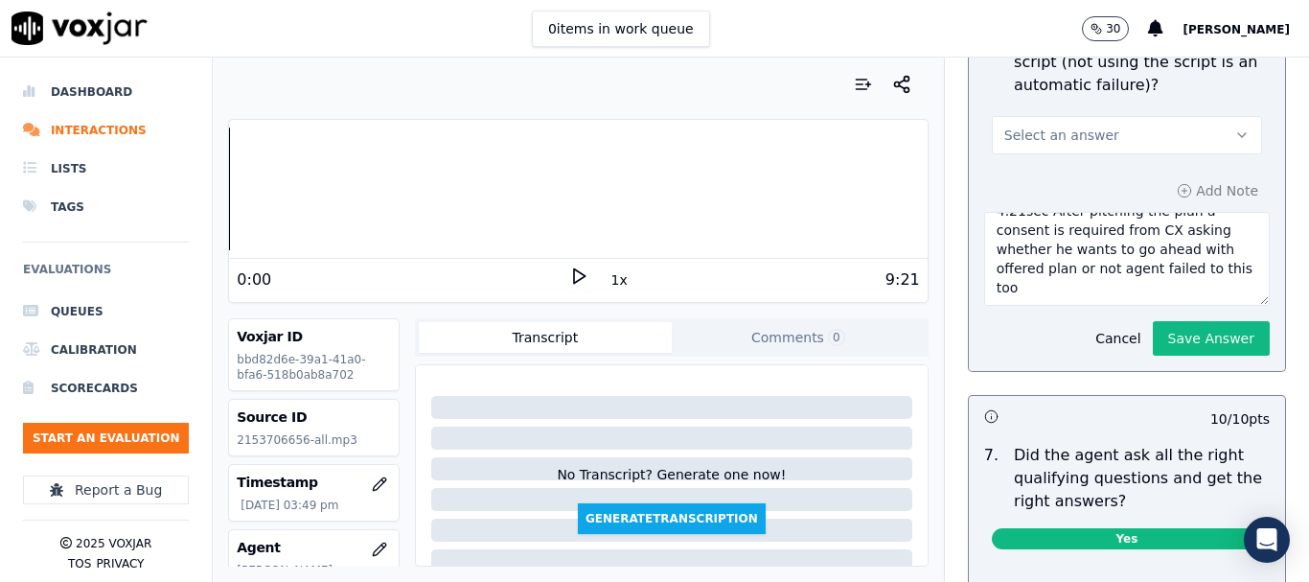
scroll to position [4202, 0]
